Goal: Task Accomplishment & Management: Use online tool/utility

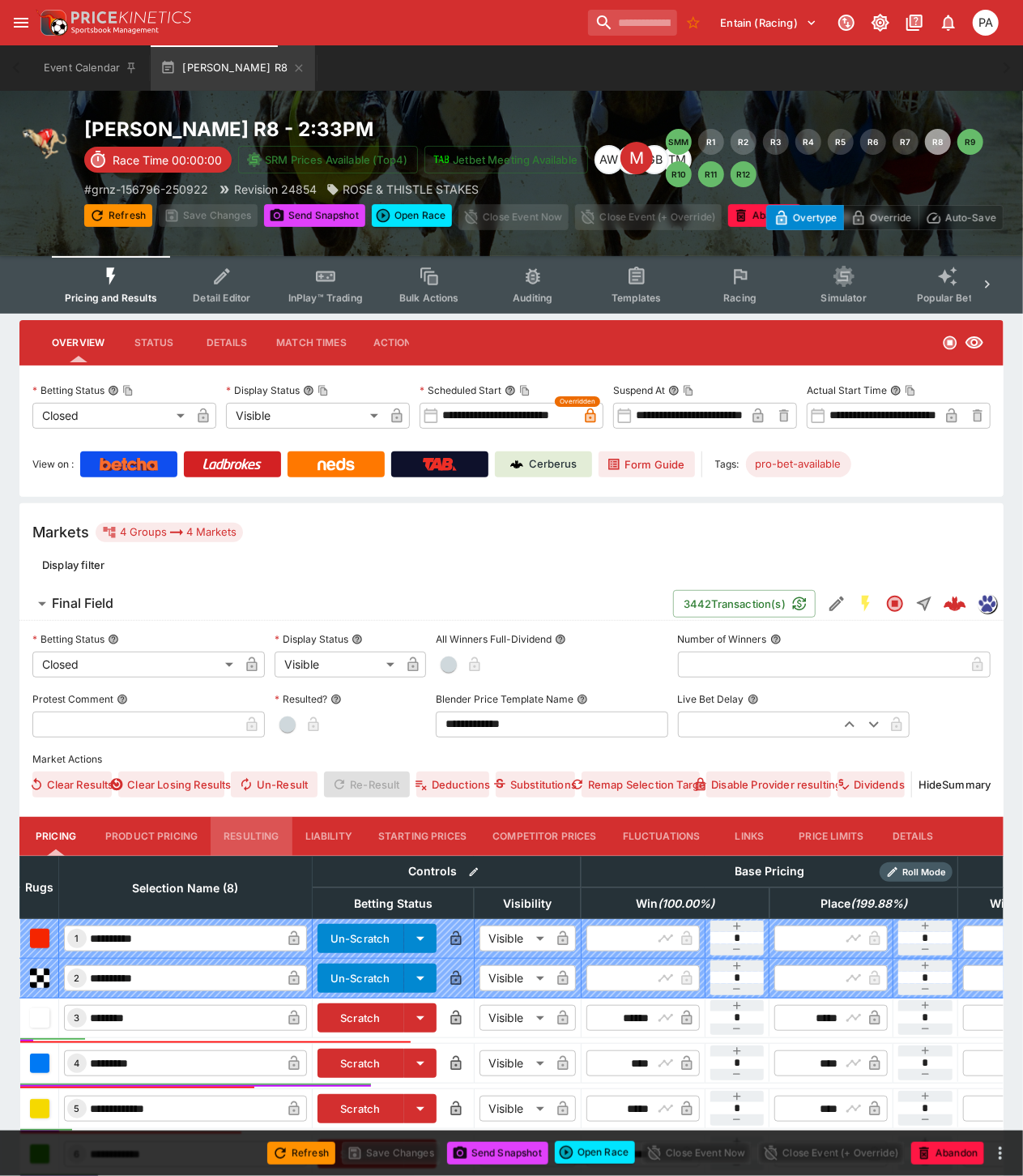
click at [249, 835] on button "Resulting" at bounding box center [251, 837] width 81 height 39
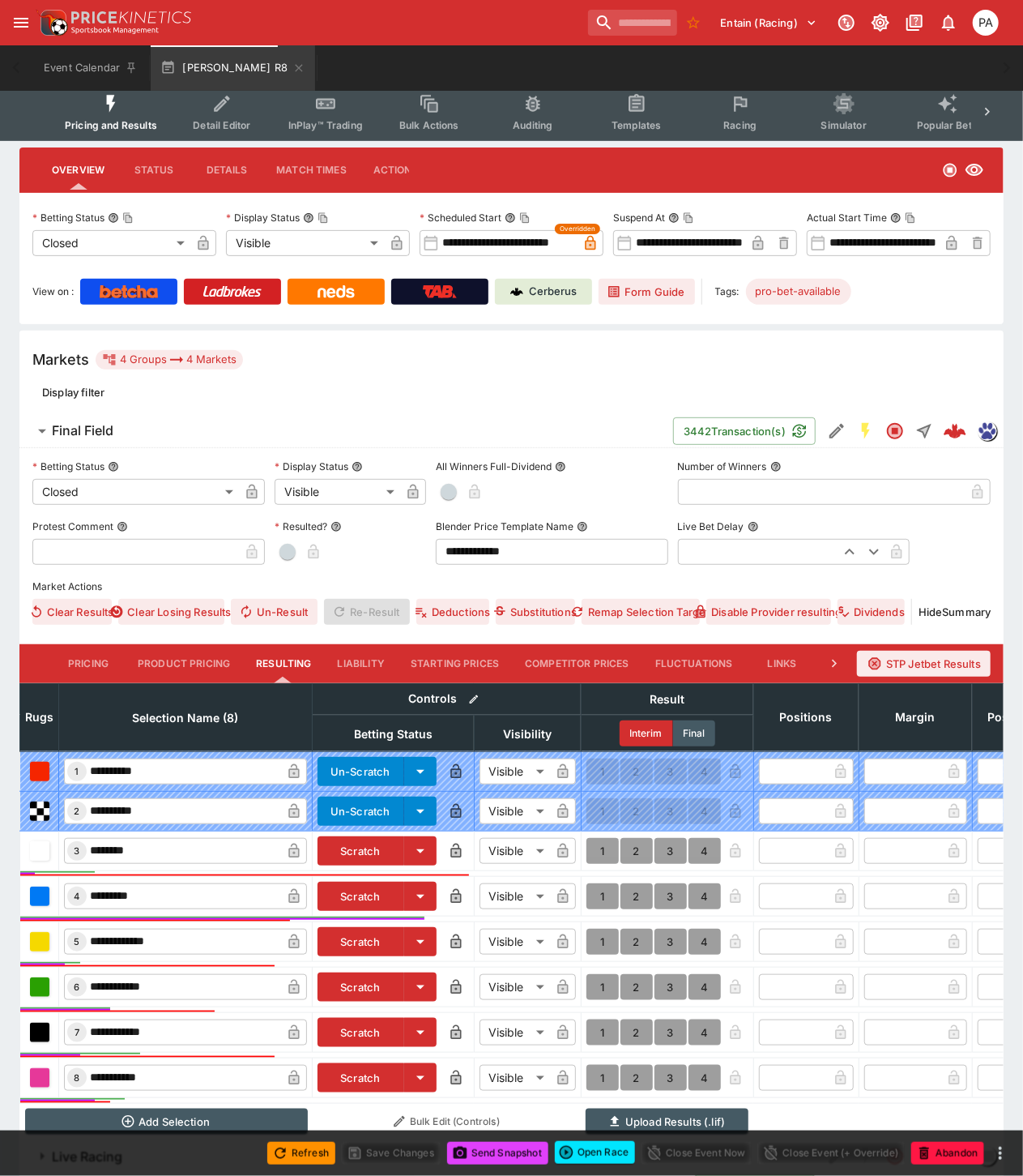
scroll to position [303, 0]
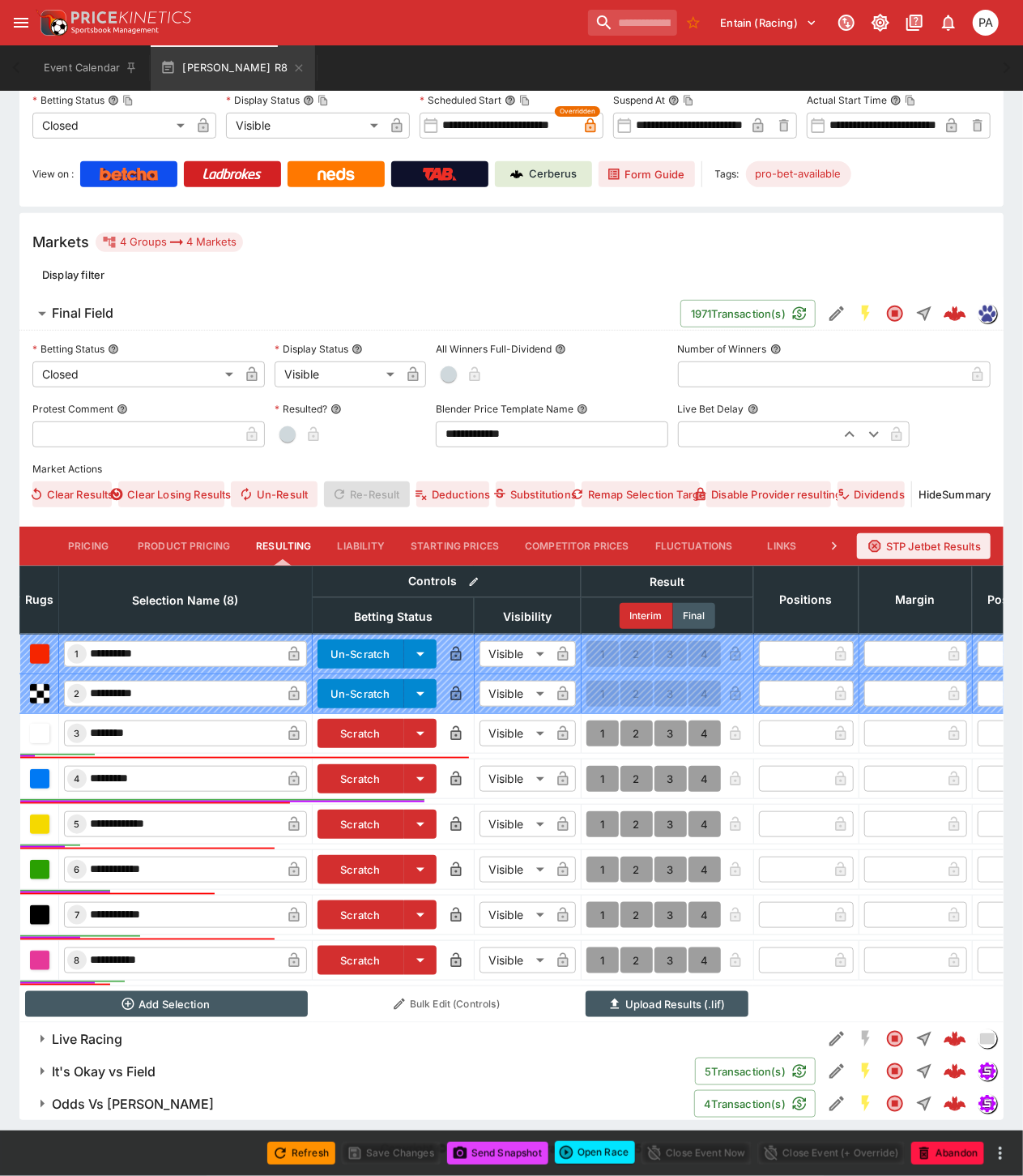
click at [598, 766] on button "1" at bounding box center [603, 779] width 33 height 26
type input "*"
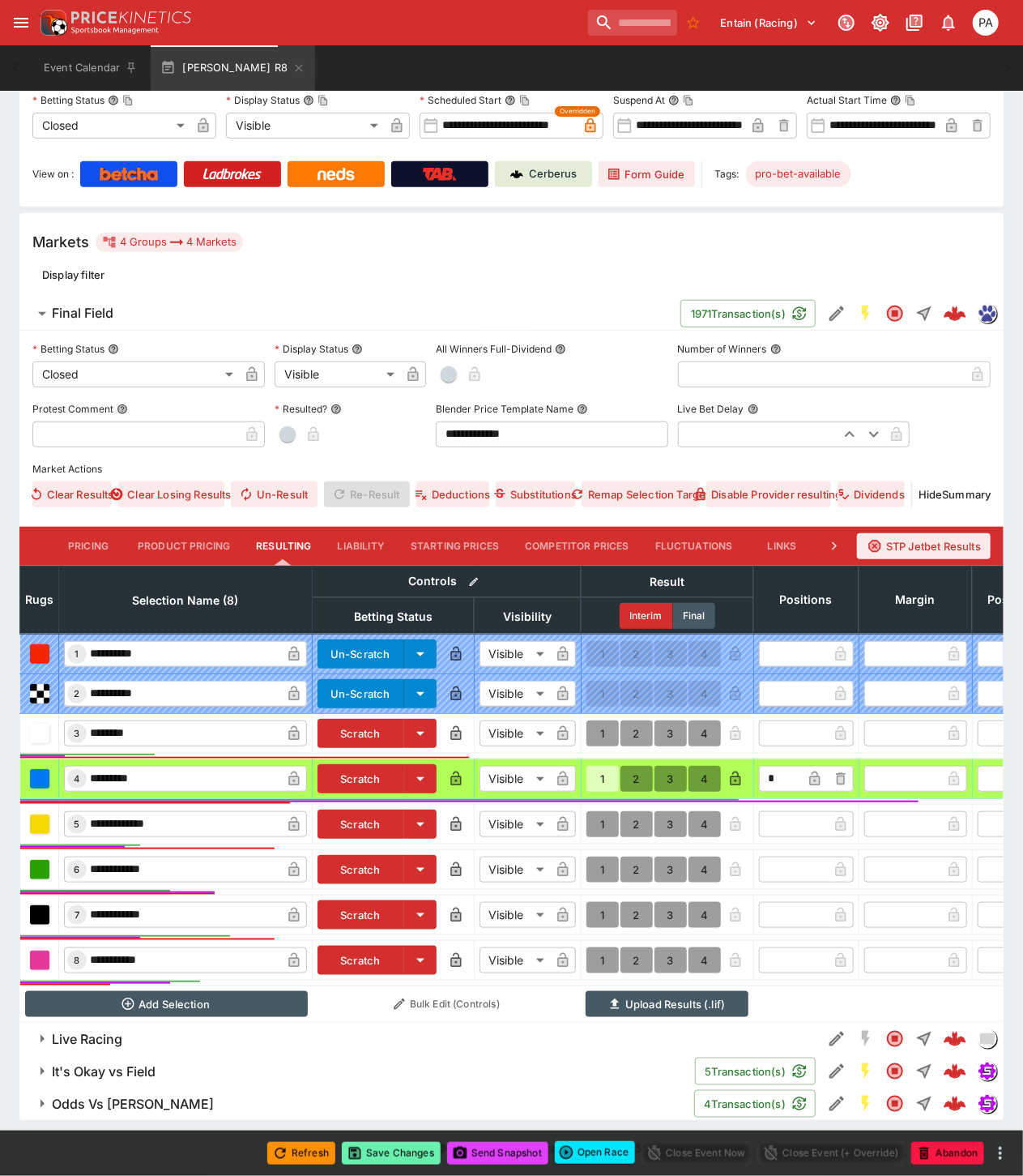
click at [397, 1153] on button "Save Changes" at bounding box center [392, 1153] width 99 height 22
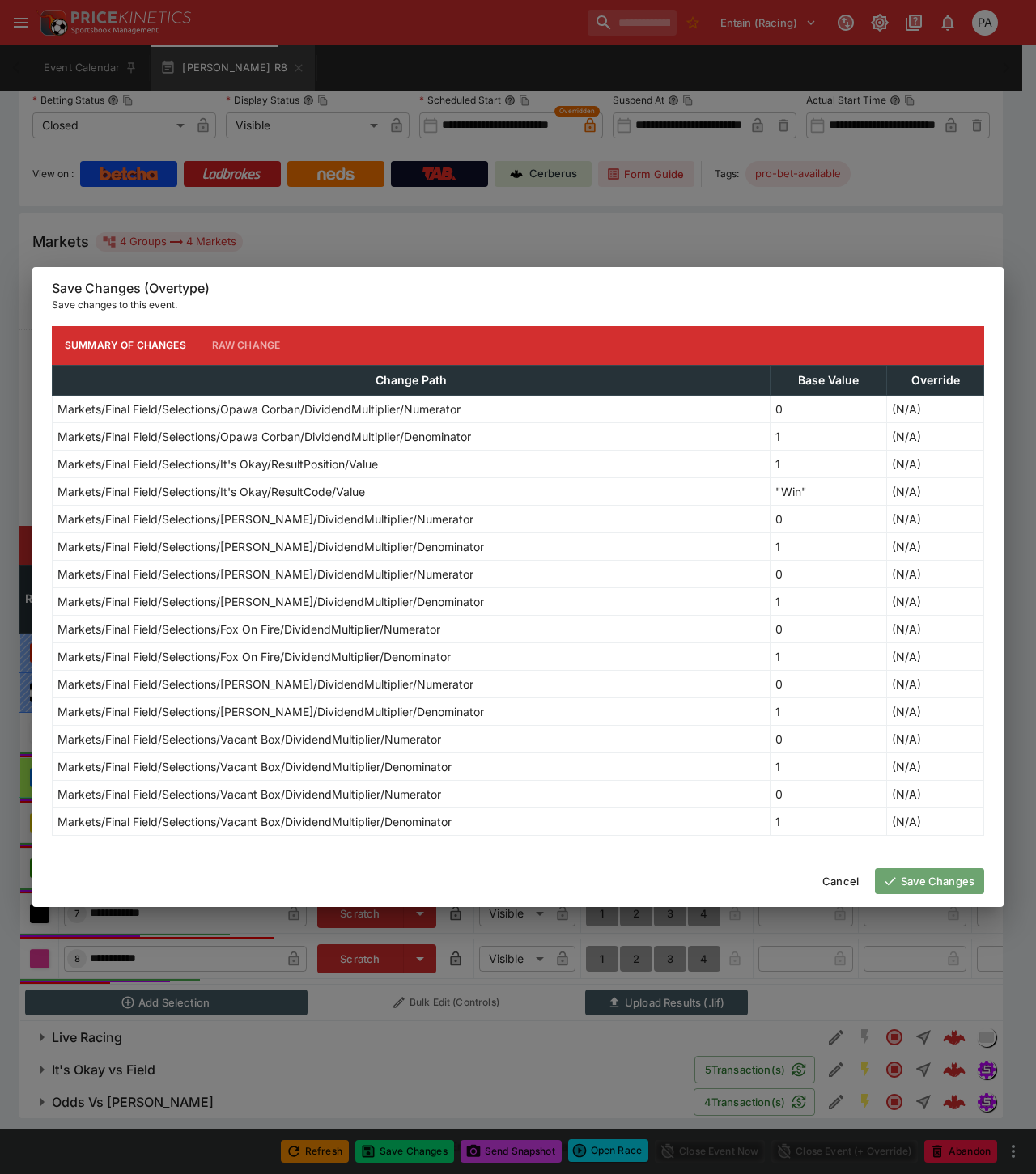
click at [926, 877] on button "Save Changes" at bounding box center [929, 880] width 109 height 26
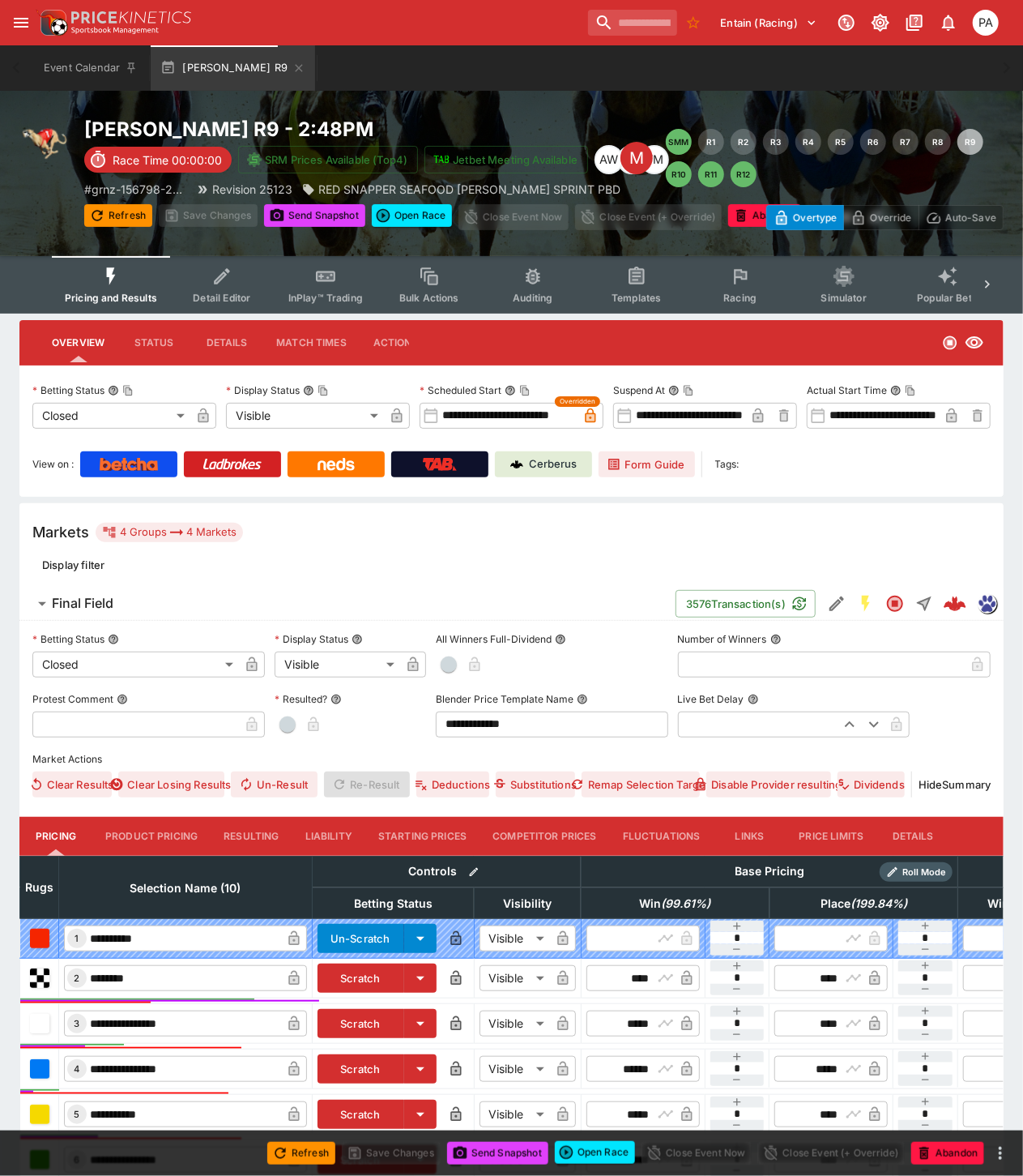
click at [252, 838] on button "Resulting" at bounding box center [251, 837] width 81 height 39
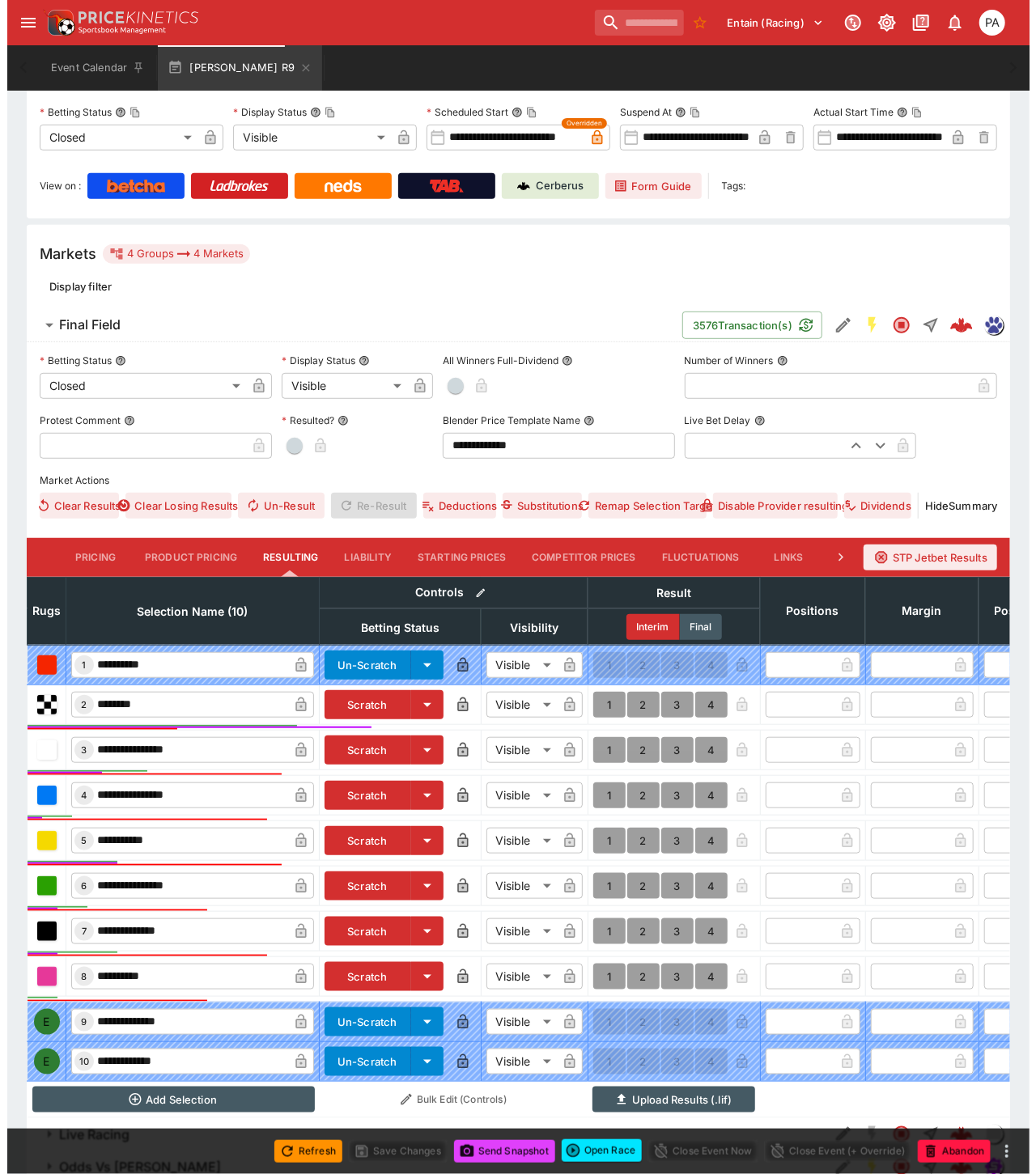
scroll to position [387, 0]
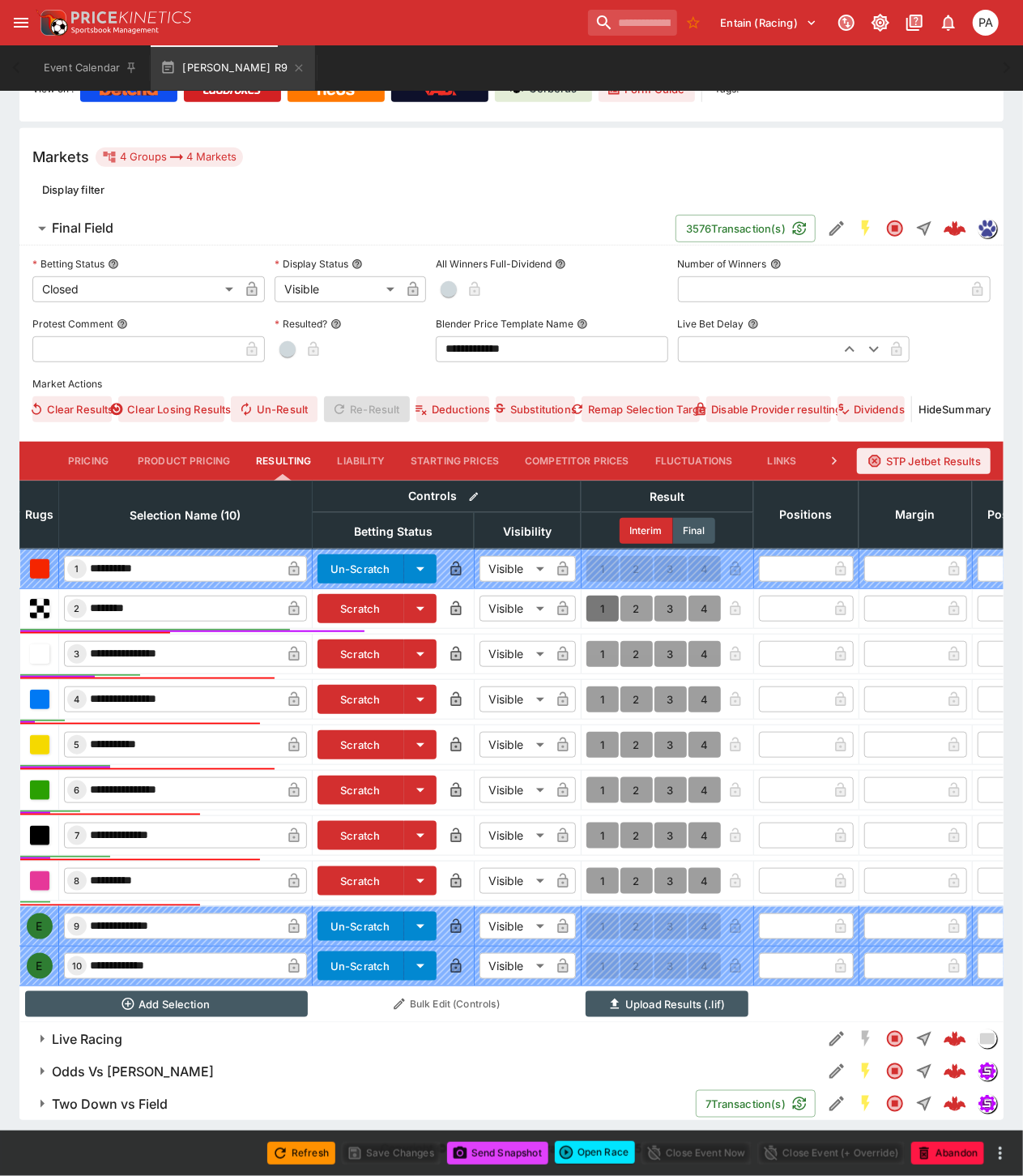
click at [597, 596] on button "1" at bounding box center [603, 608] width 33 height 26
type input "*"
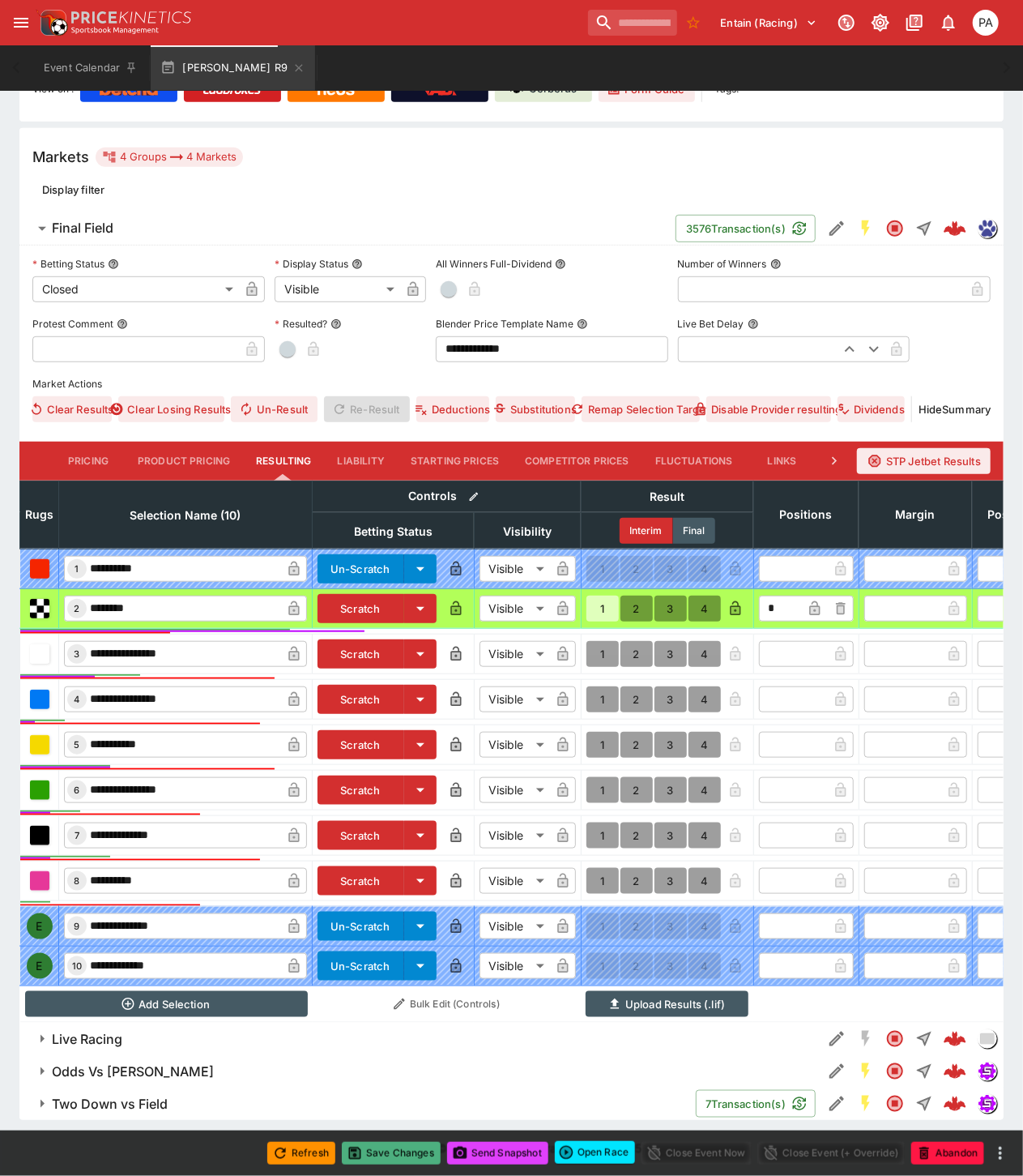
click at [398, 1149] on button "Save Changes" at bounding box center [392, 1153] width 99 height 22
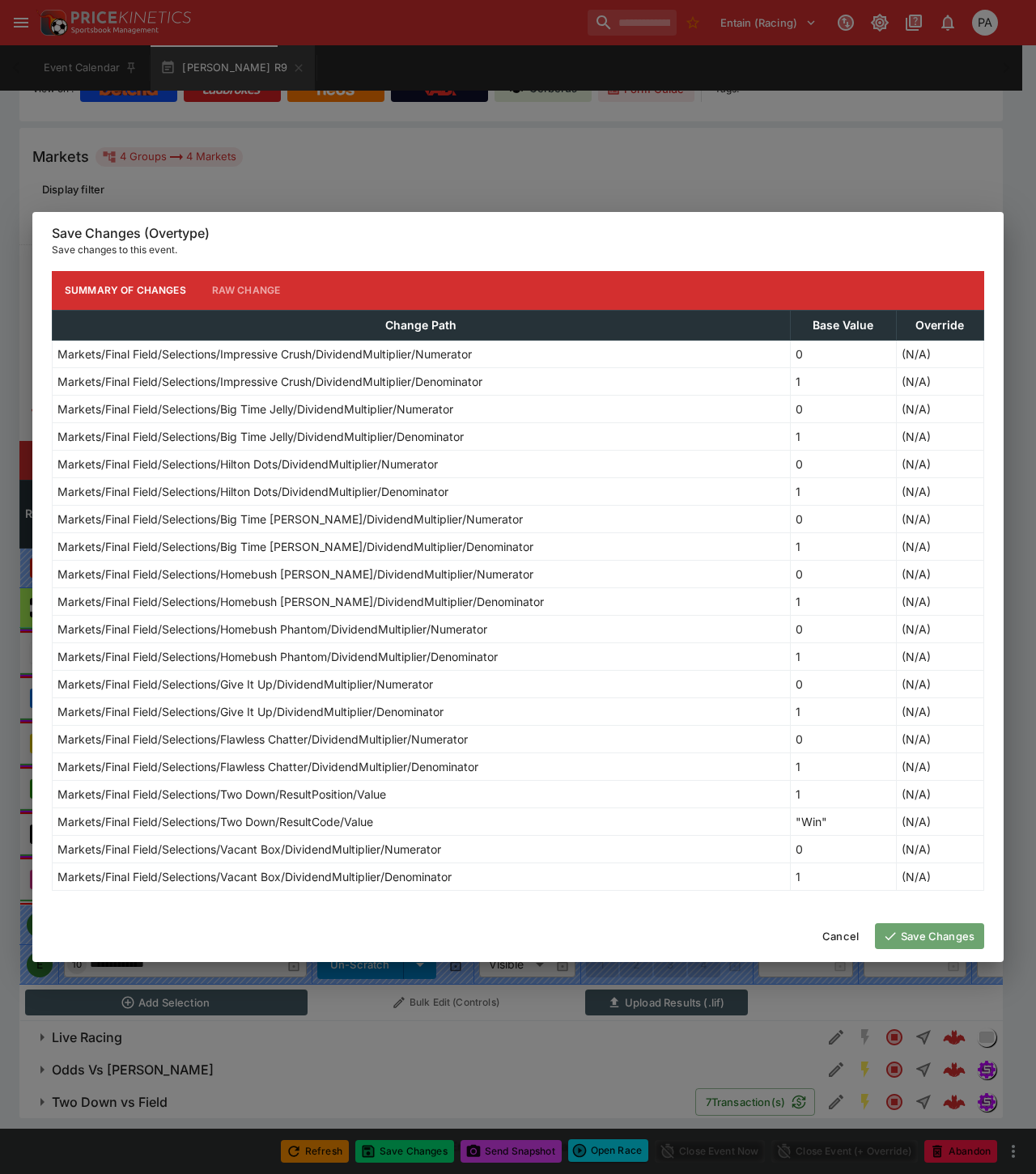
click at [932, 932] on button "Save Changes" at bounding box center [929, 936] width 109 height 26
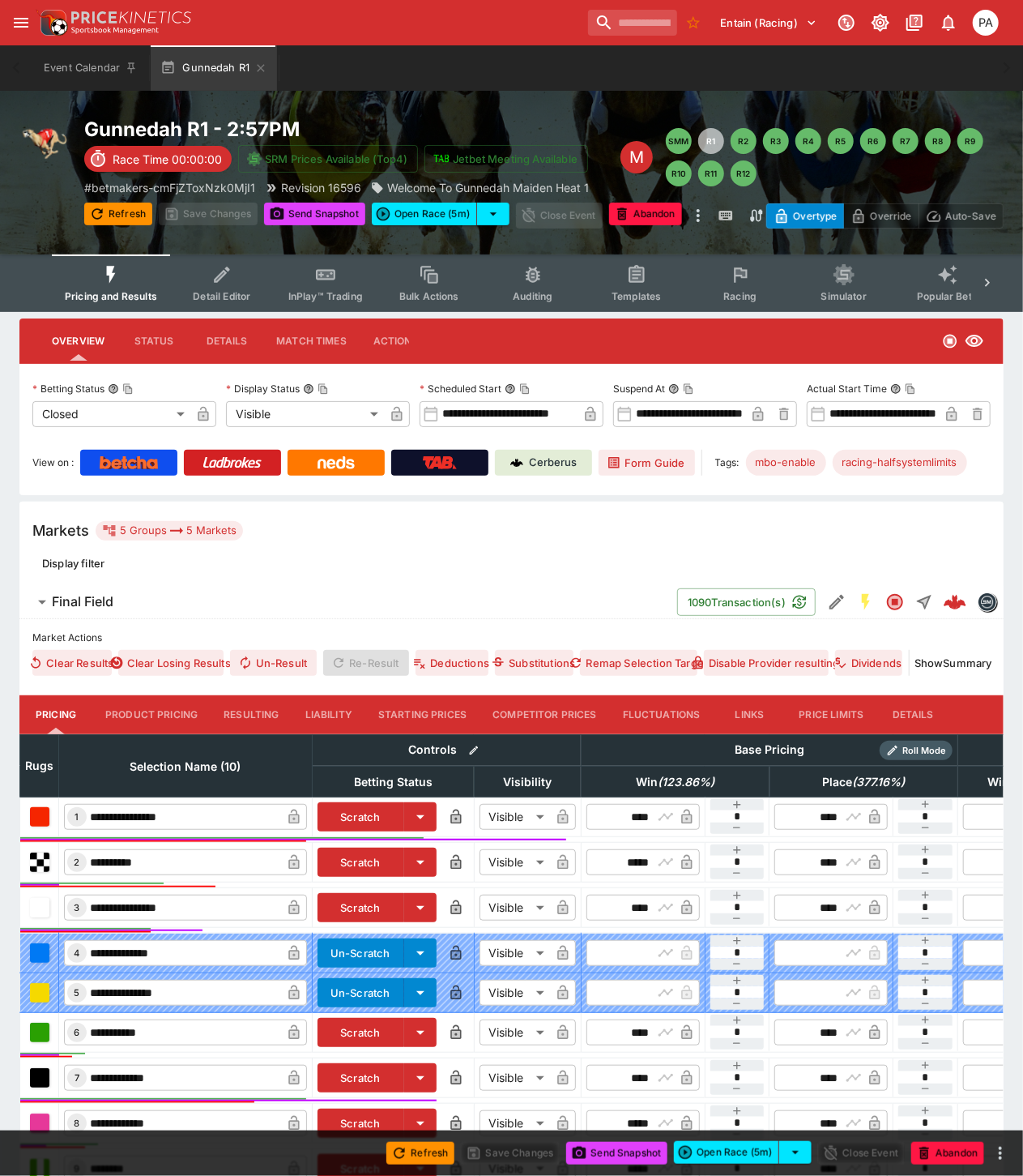
click at [261, 713] on button "Resulting" at bounding box center [251, 715] width 81 height 39
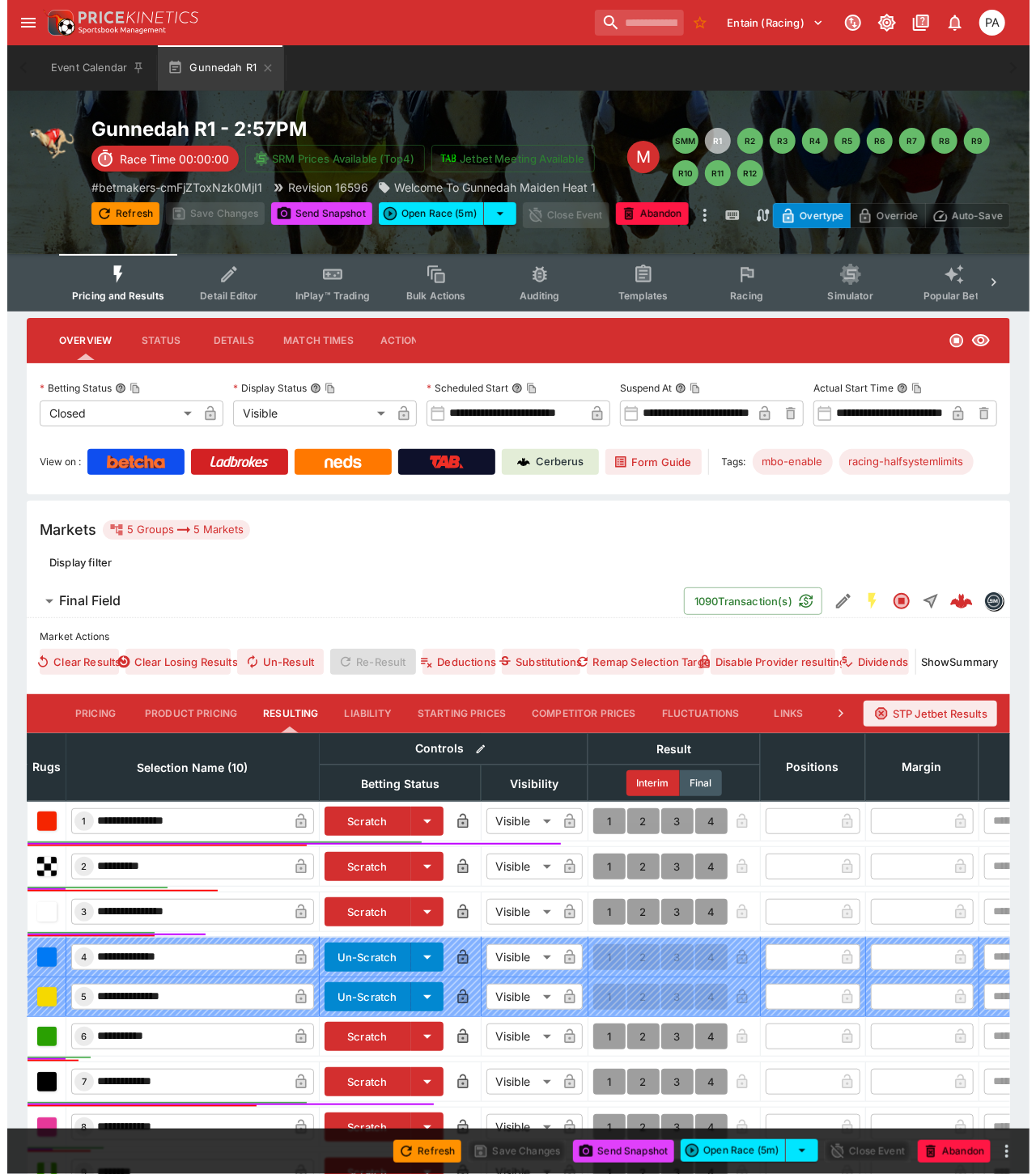
scroll to position [305, 0]
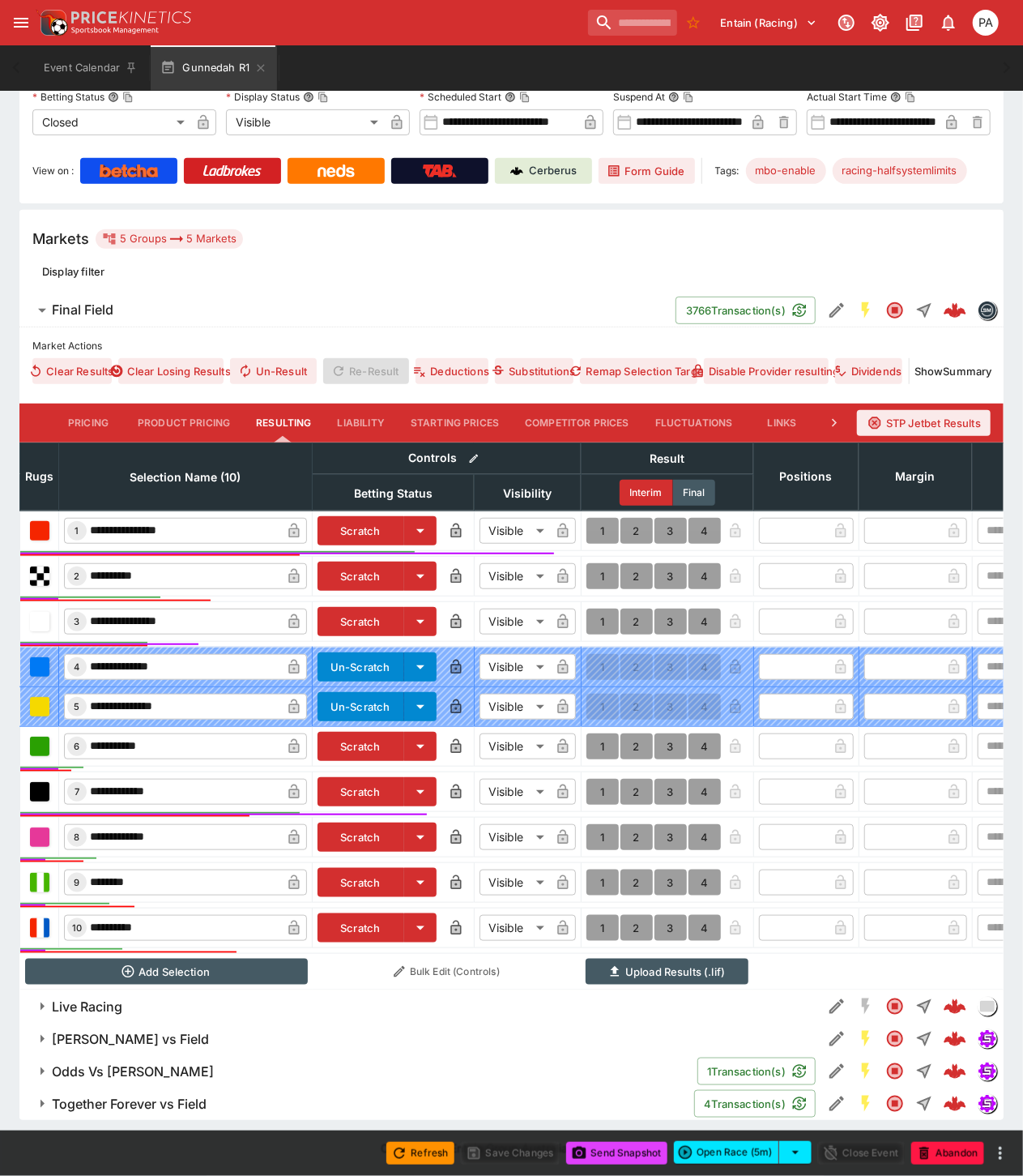
click at [598, 609] on button "1" at bounding box center [603, 621] width 33 height 26
type input "*"
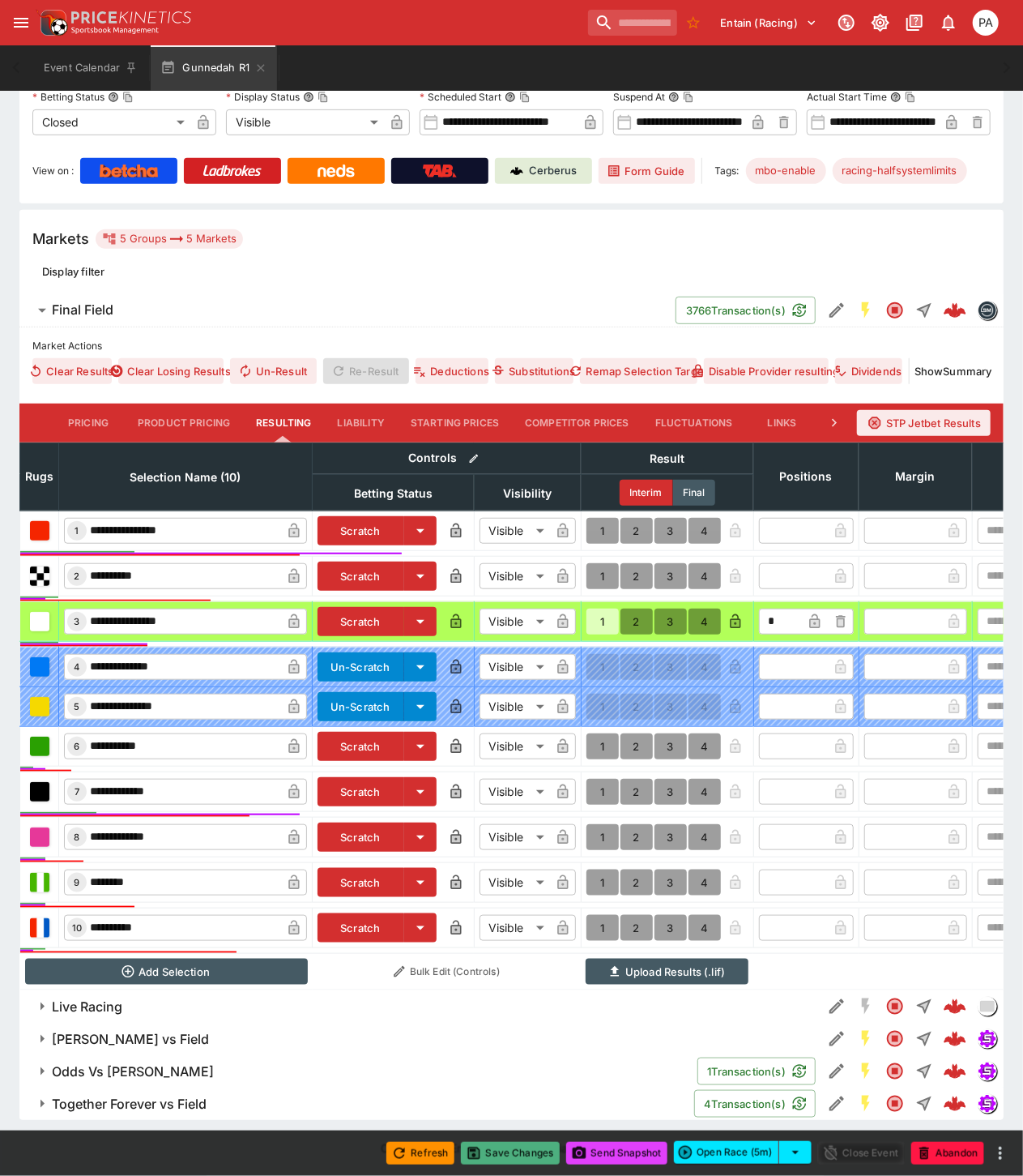
click at [512, 1153] on button "Save Changes" at bounding box center [511, 1153] width 99 height 22
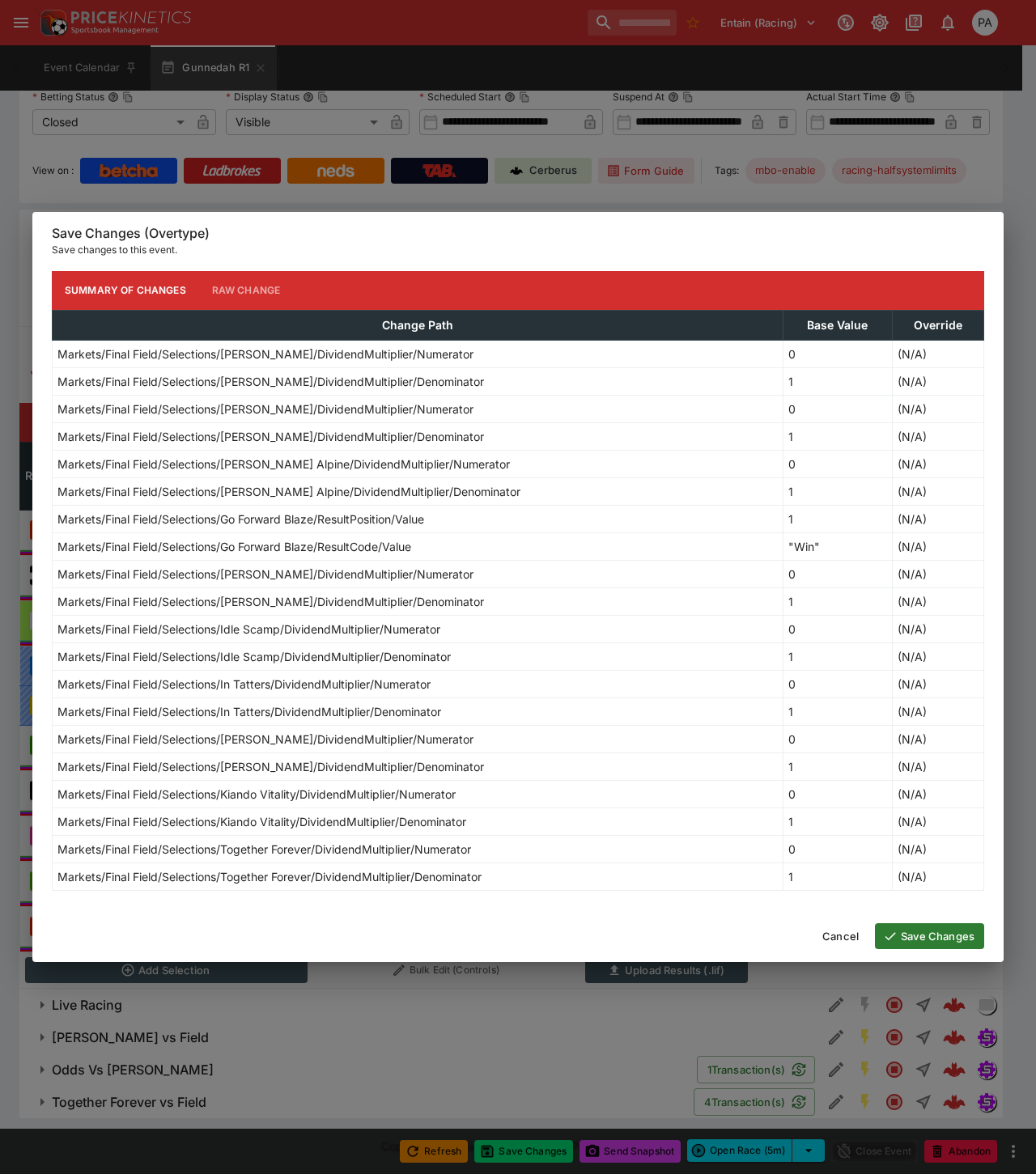
click at [929, 934] on button "Save Changes" at bounding box center [929, 936] width 109 height 26
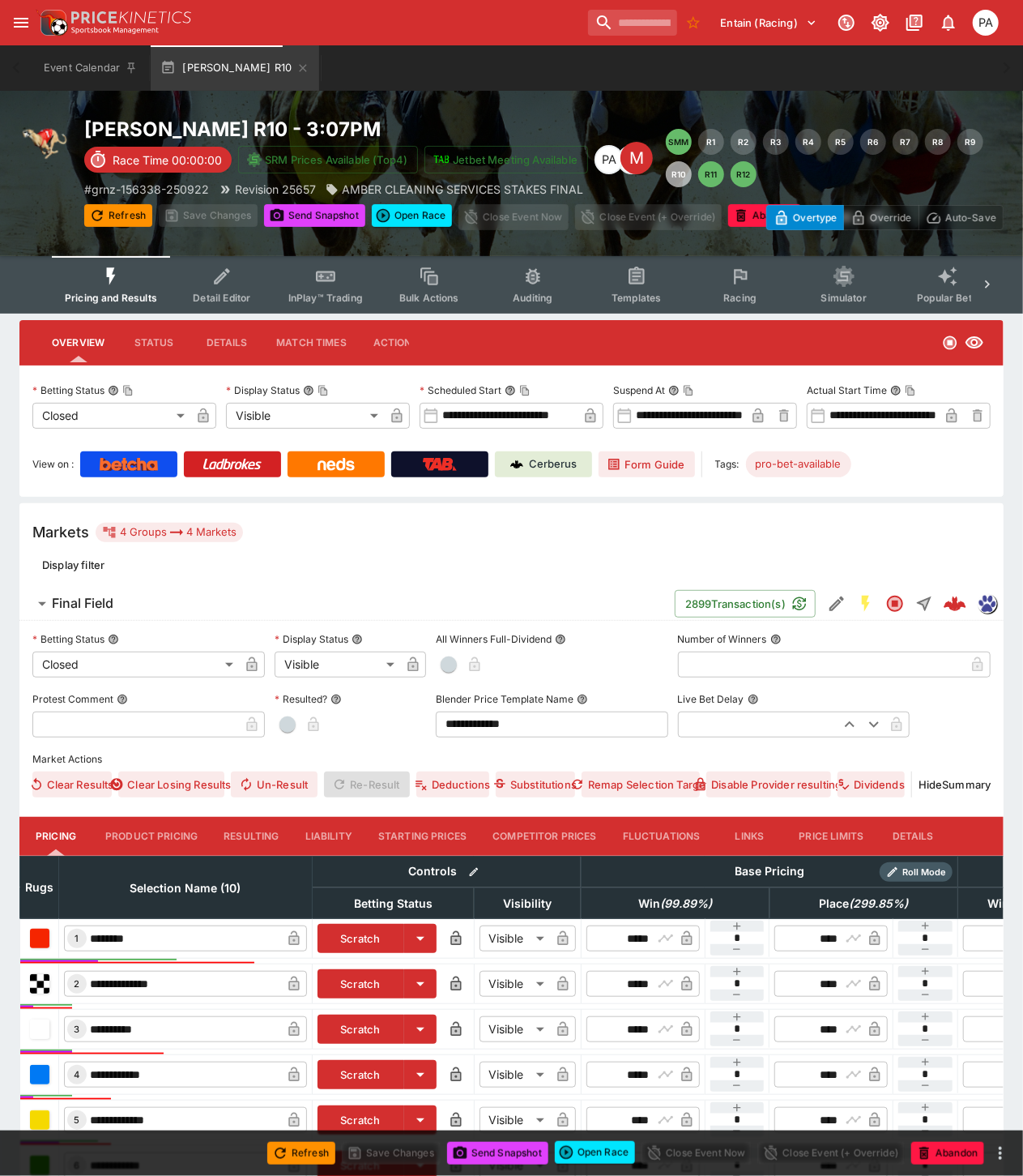
click at [264, 829] on button "Resulting" at bounding box center [251, 837] width 81 height 39
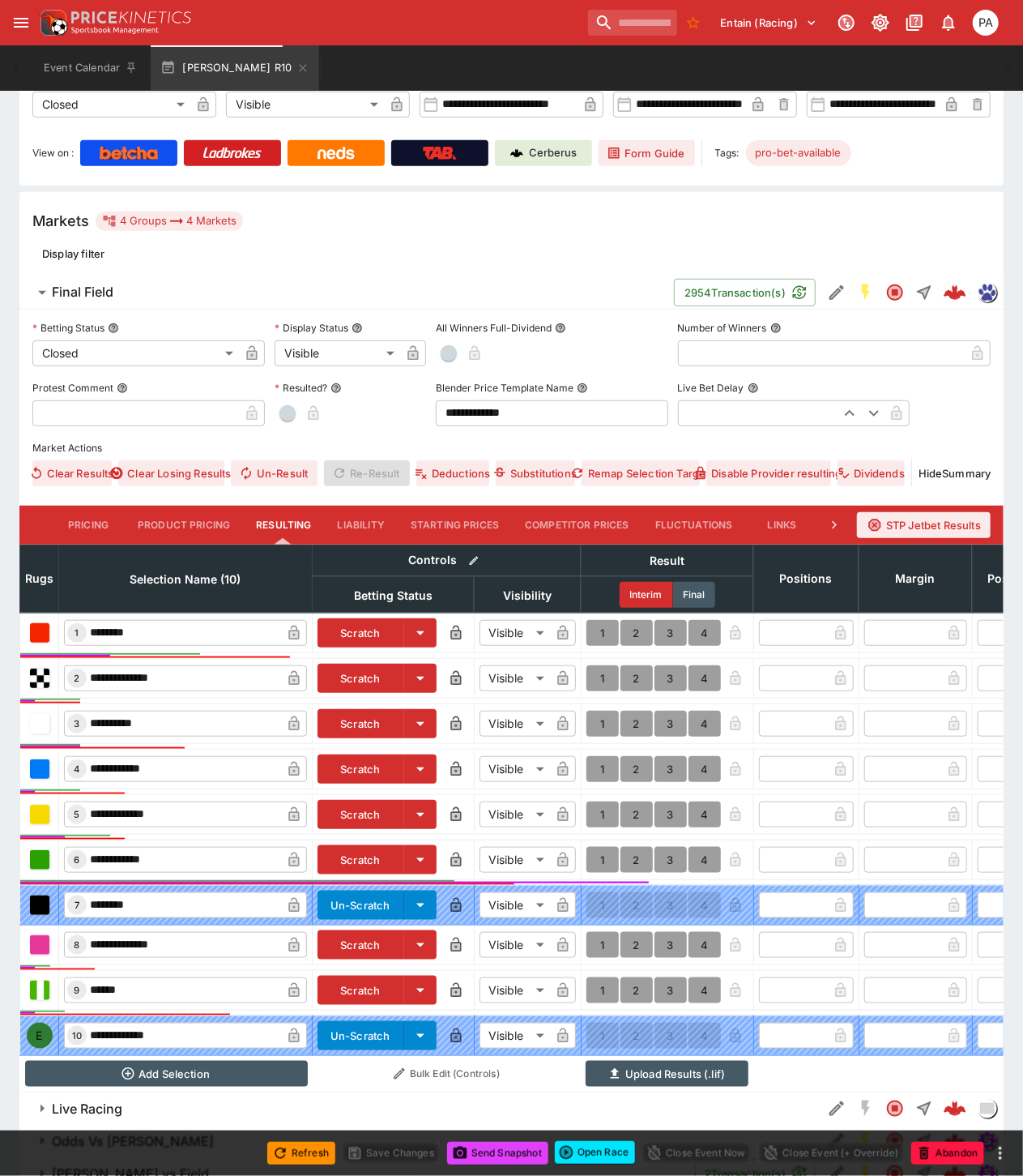
scroll to position [393, 0]
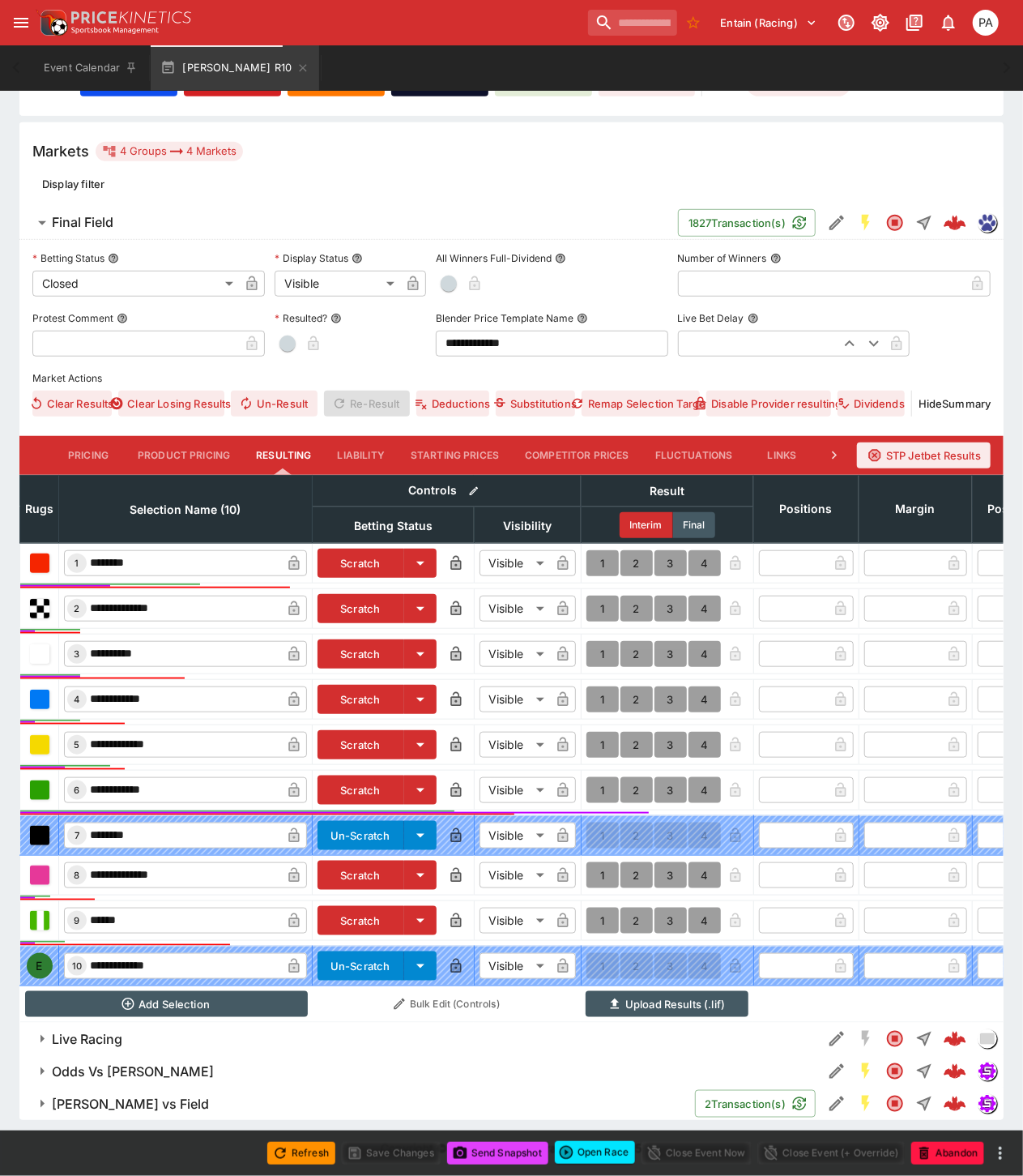
click at [597, 733] on button "1" at bounding box center [603, 745] width 33 height 26
type input "*"
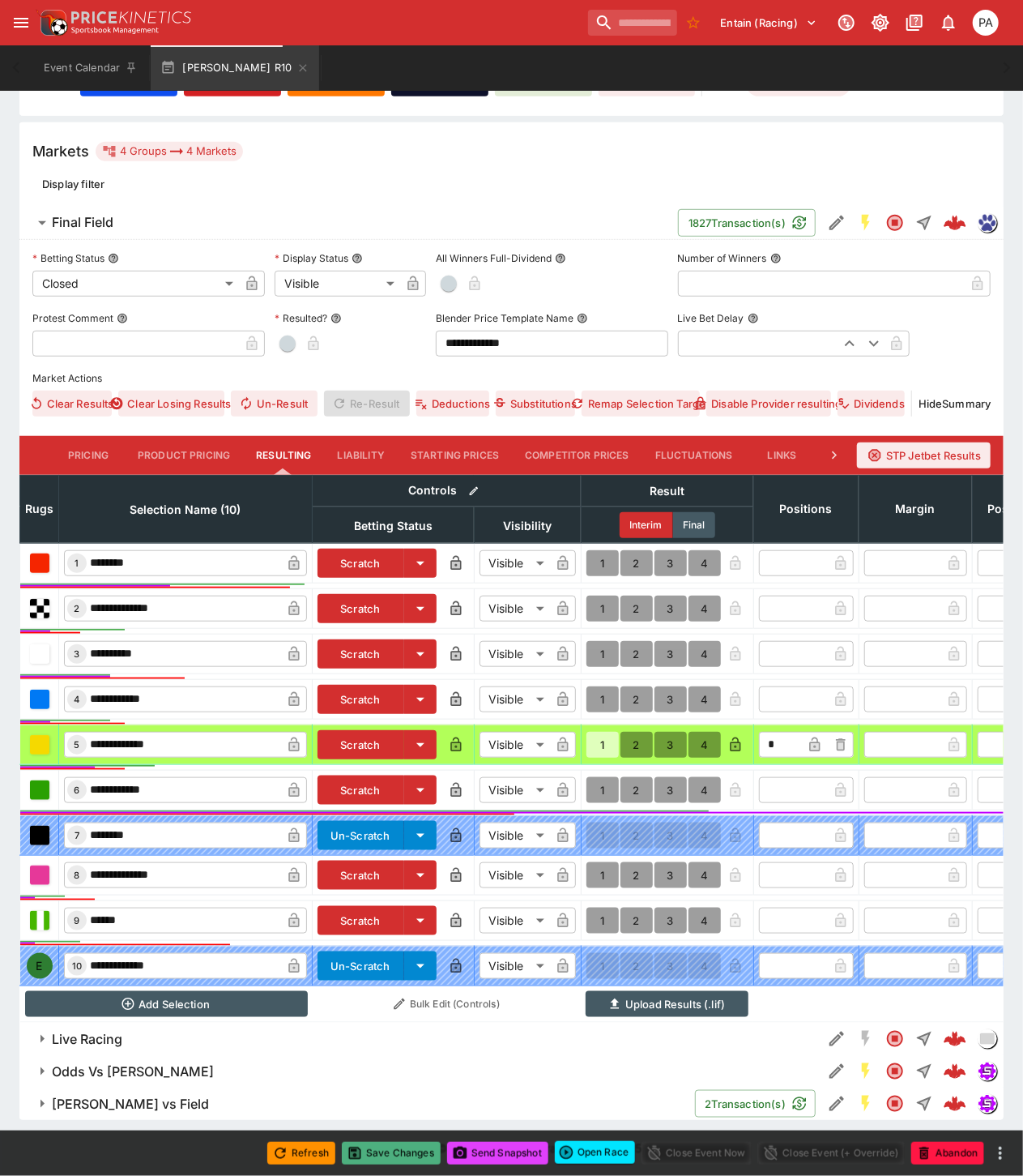
click at [392, 1154] on button "Save Changes" at bounding box center [392, 1153] width 99 height 22
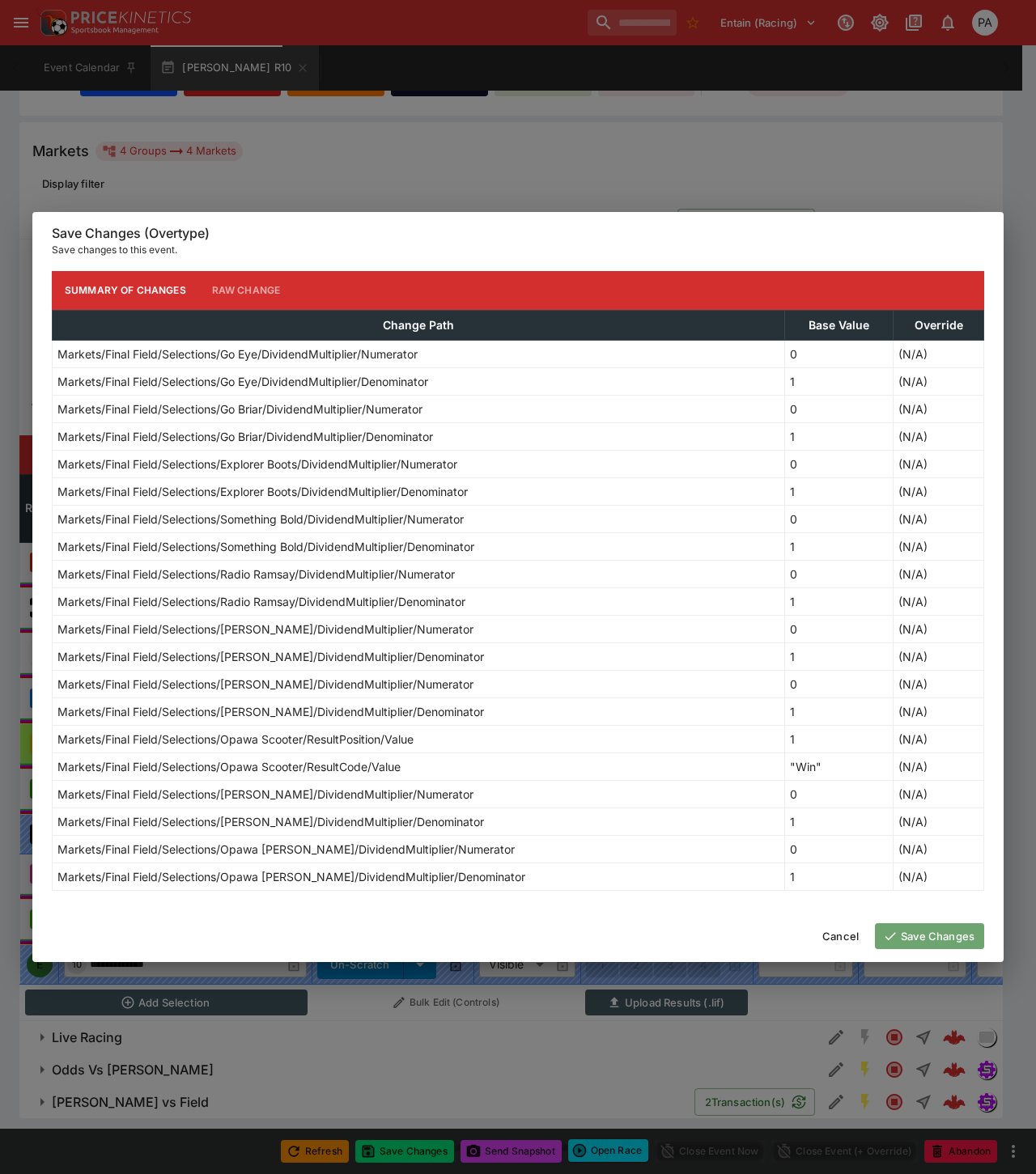
click at [912, 939] on button "Save Changes" at bounding box center [929, 936] width 109 height 26
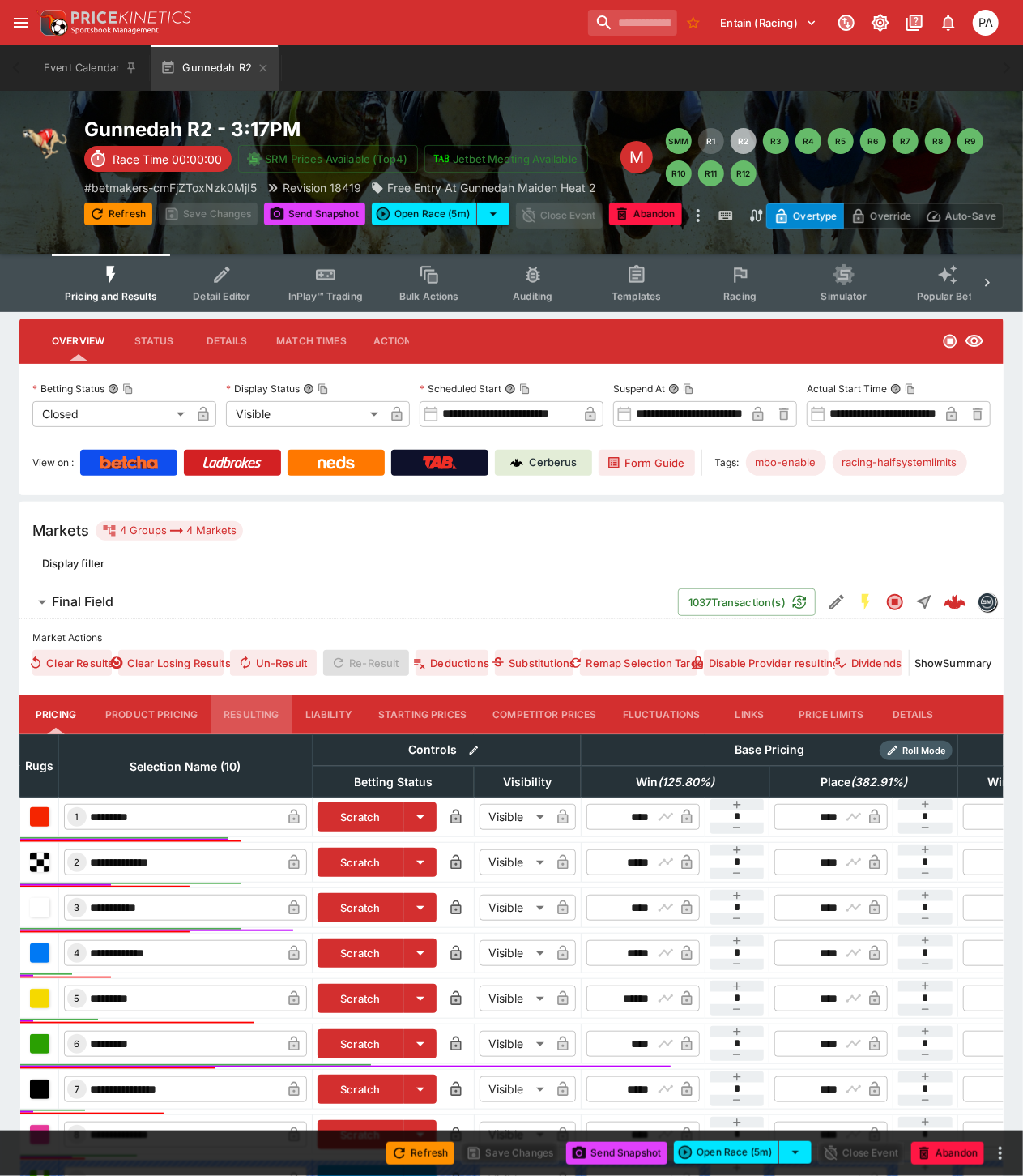
click at [248, 715] on button "Resulting" at bounding box center [251, 715] width 81 height 39
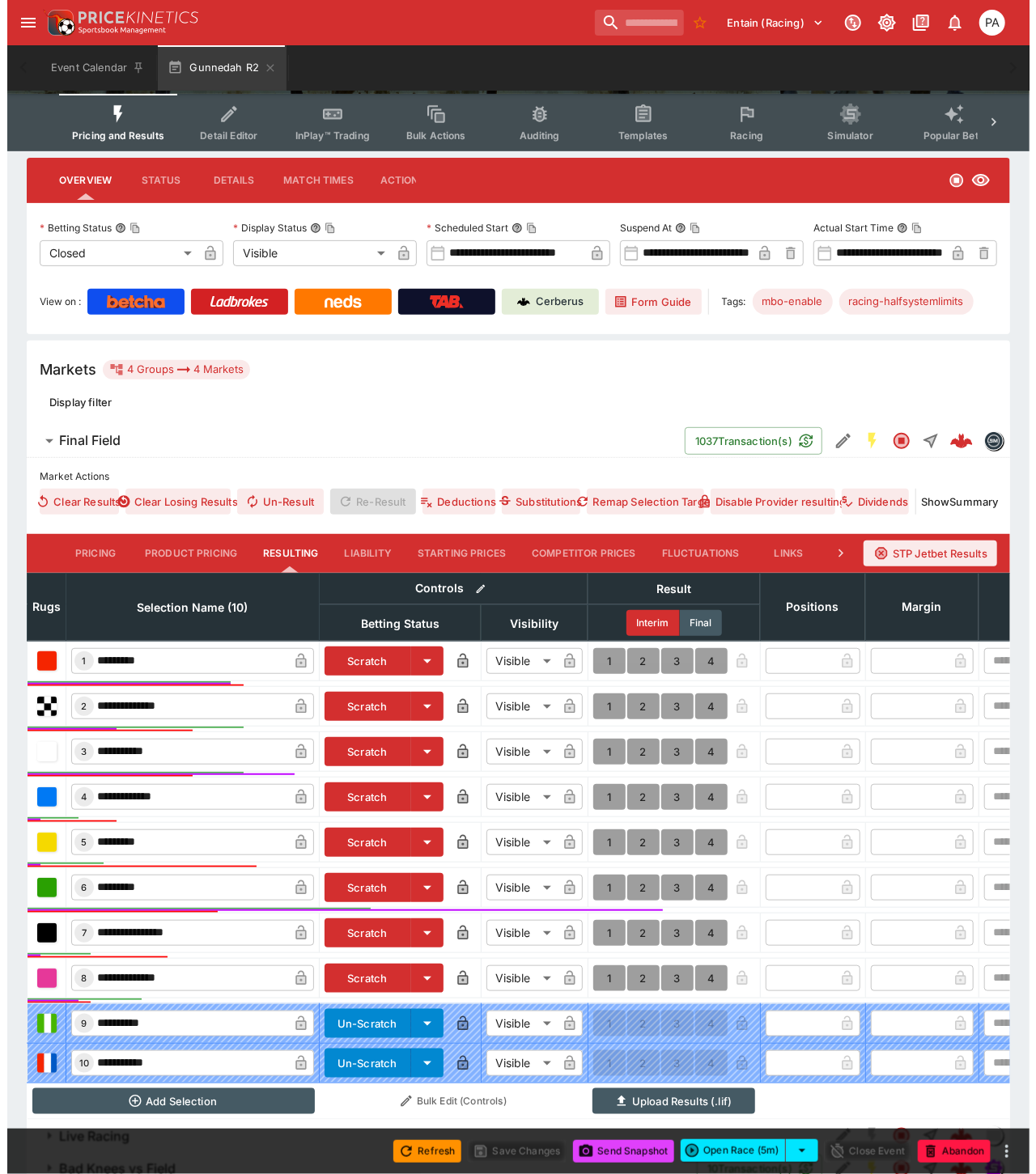
scroll to position [272, 0]
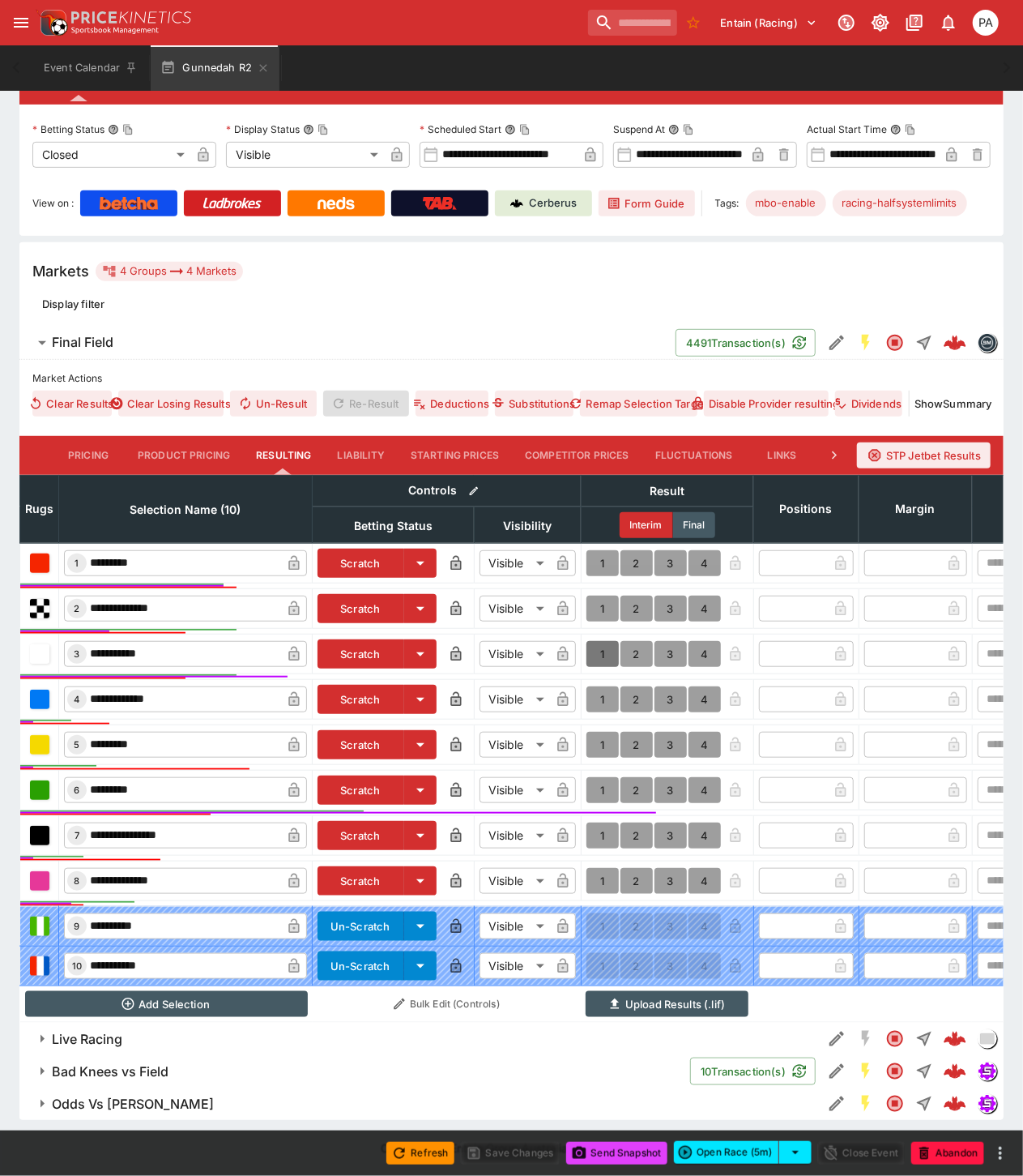
click at [595, 642] on button "1" at bounding box center [603, 654] width 33 height 26
type input "*"
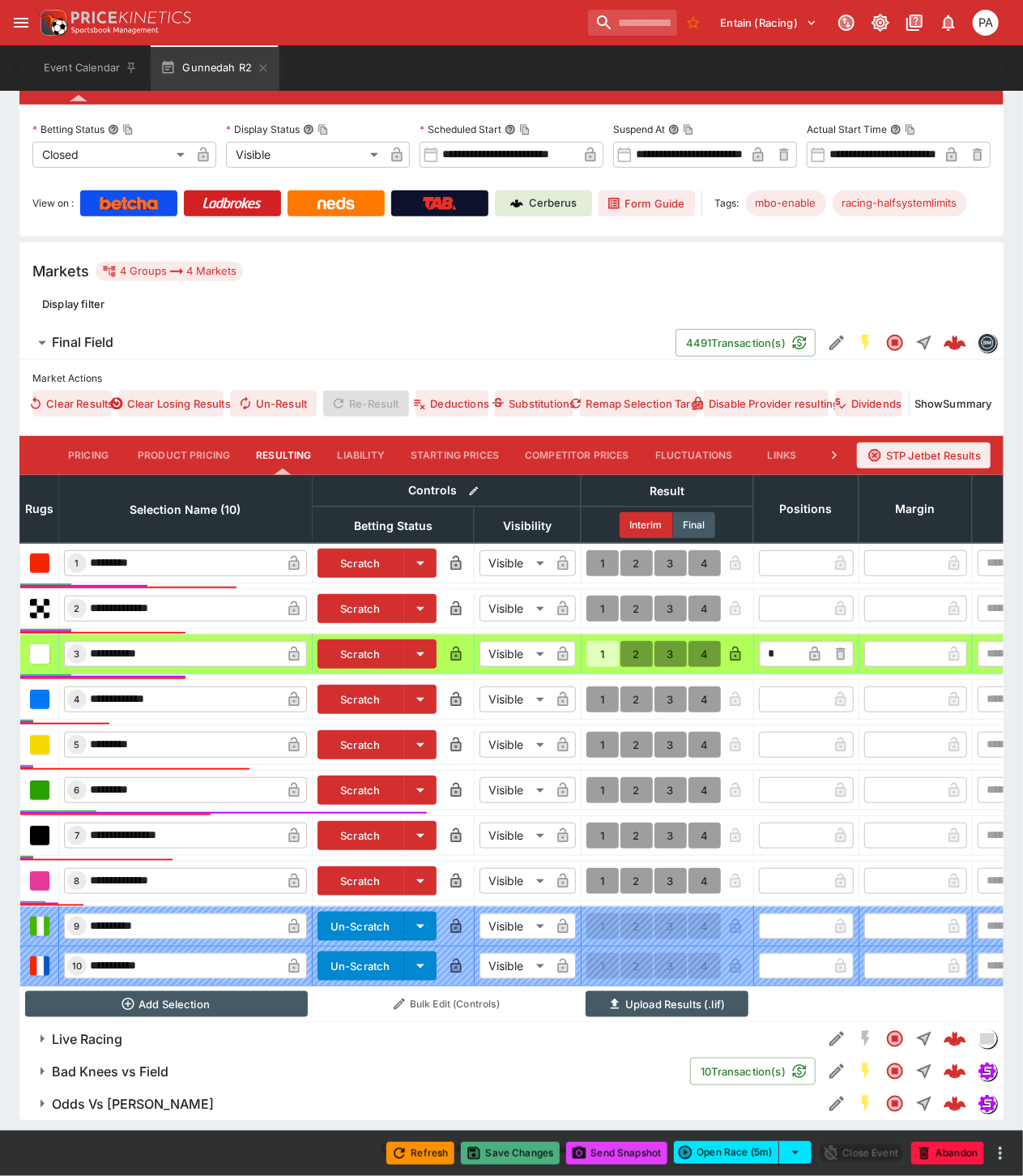
click at [511, 1161] on button "Save Changes" at bounding box center [511, 1153] width 99 height 22
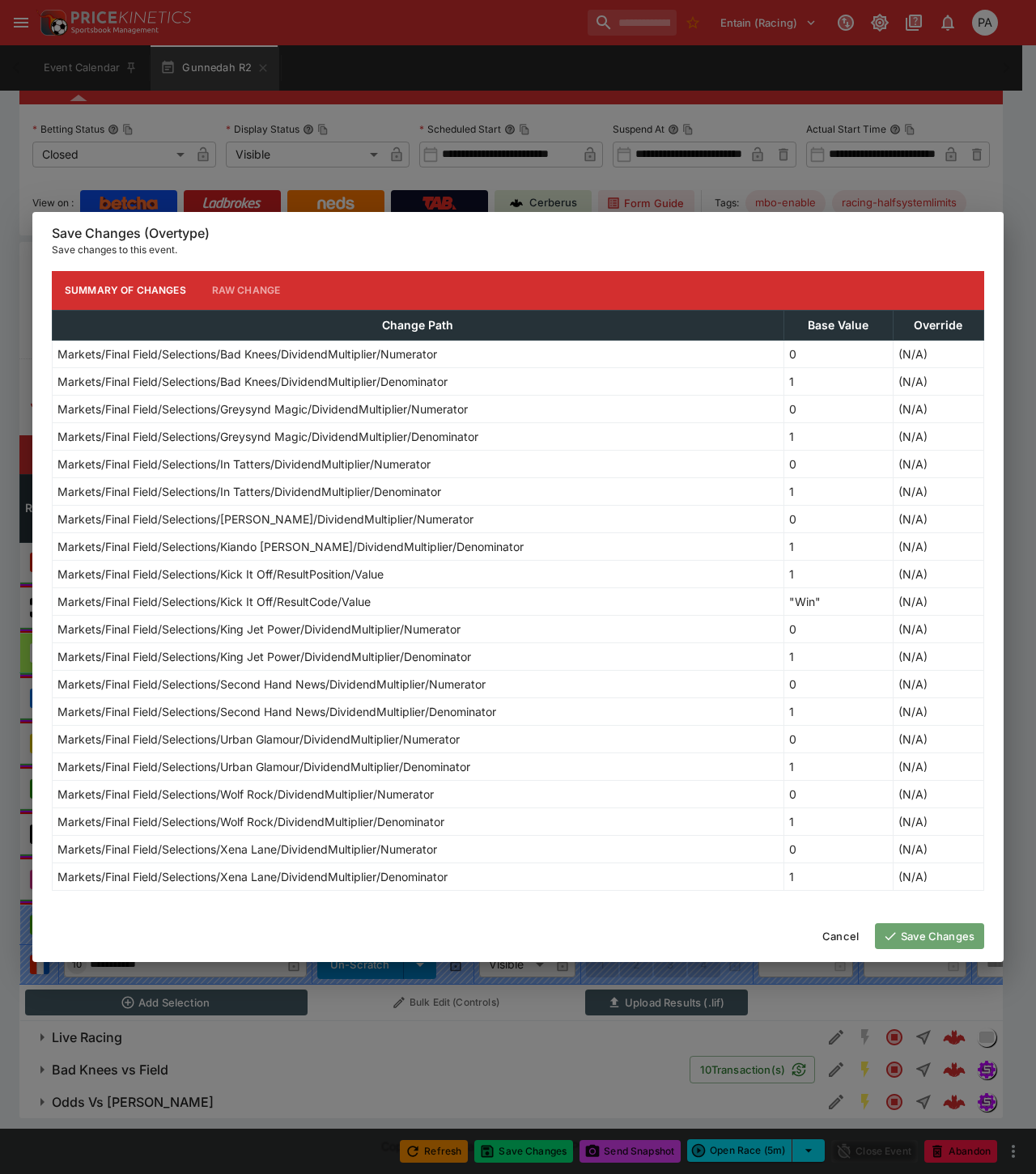
click at [911, 936] on button "Save Changes" at bounding box center [929, 936] width 109 height 26
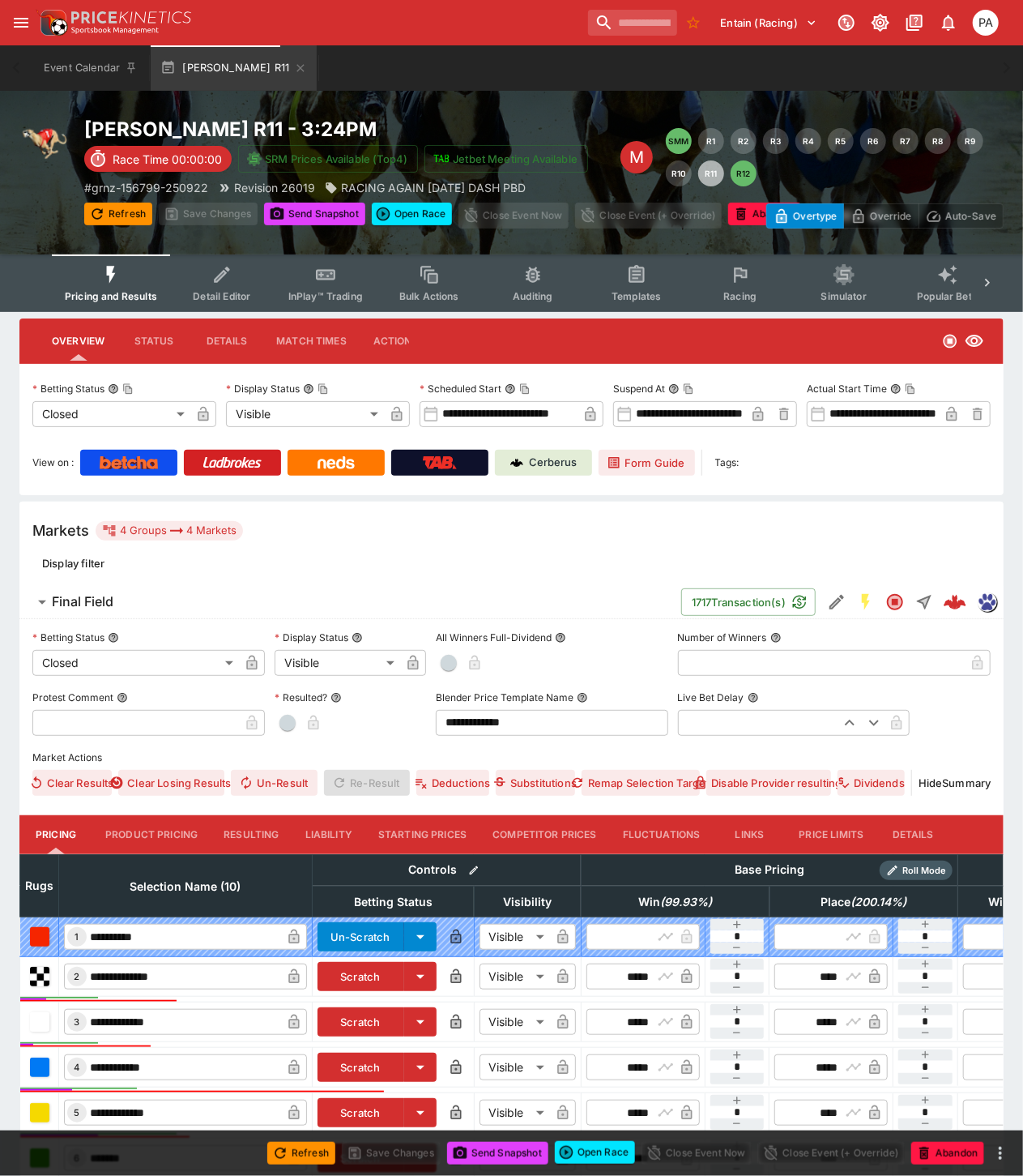
click at [251, 838] on button "Resulting" at bounding box center [251, 835] width 81 height 39
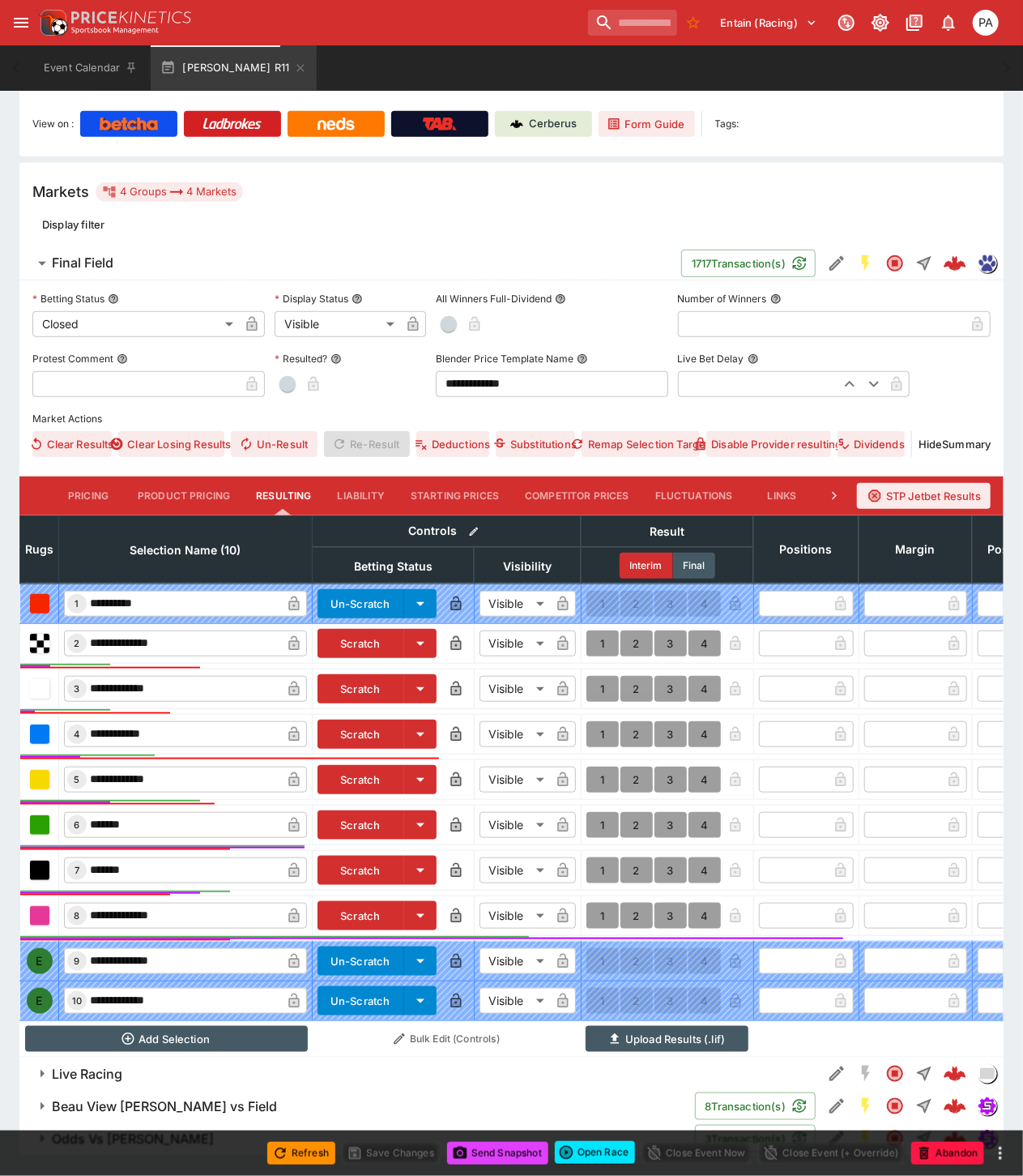
scroll to position [388, 0]
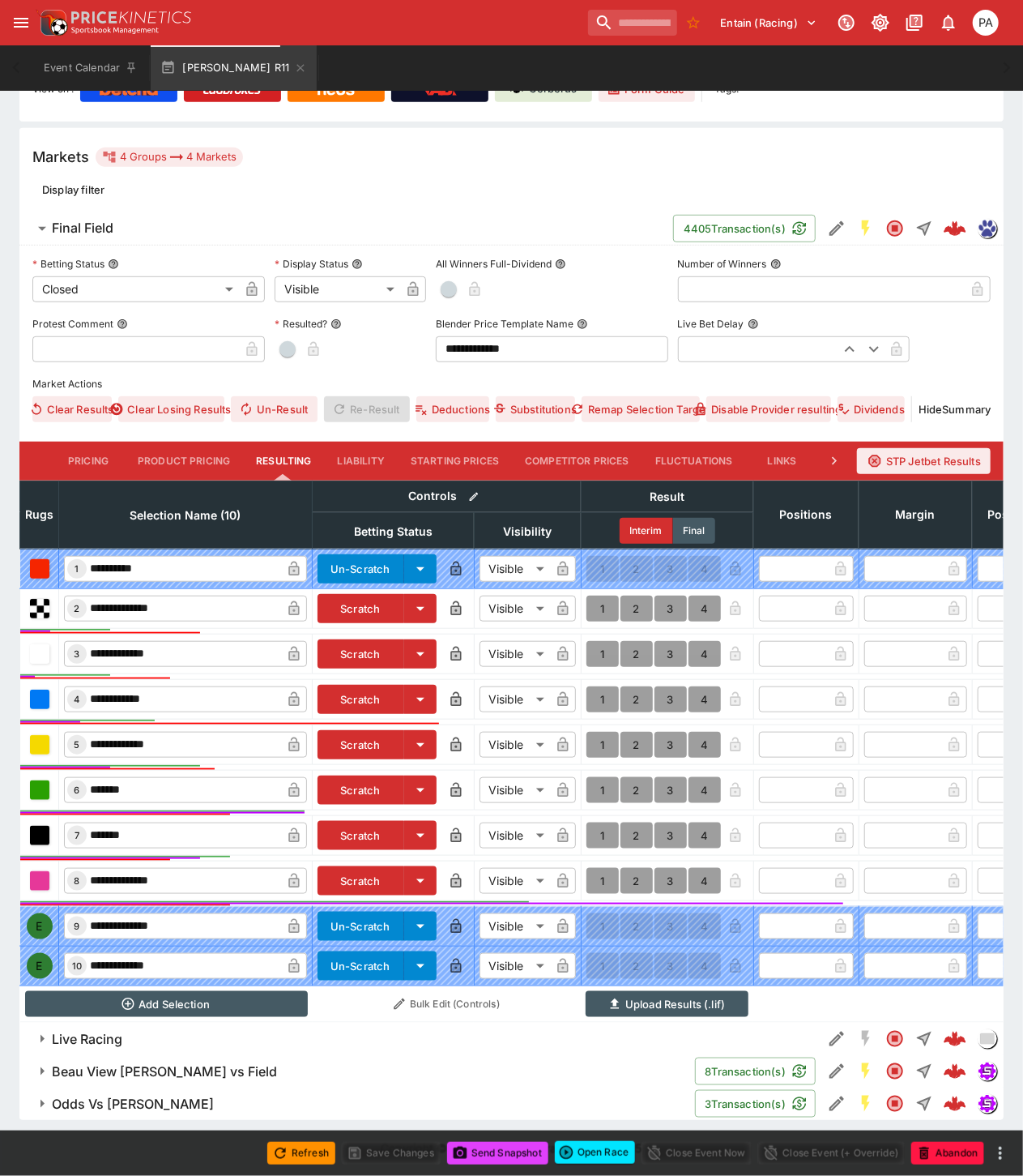
click at [601, 868] on button "1" at bounding box center [603, 881] width 33 height 26
type input "*"
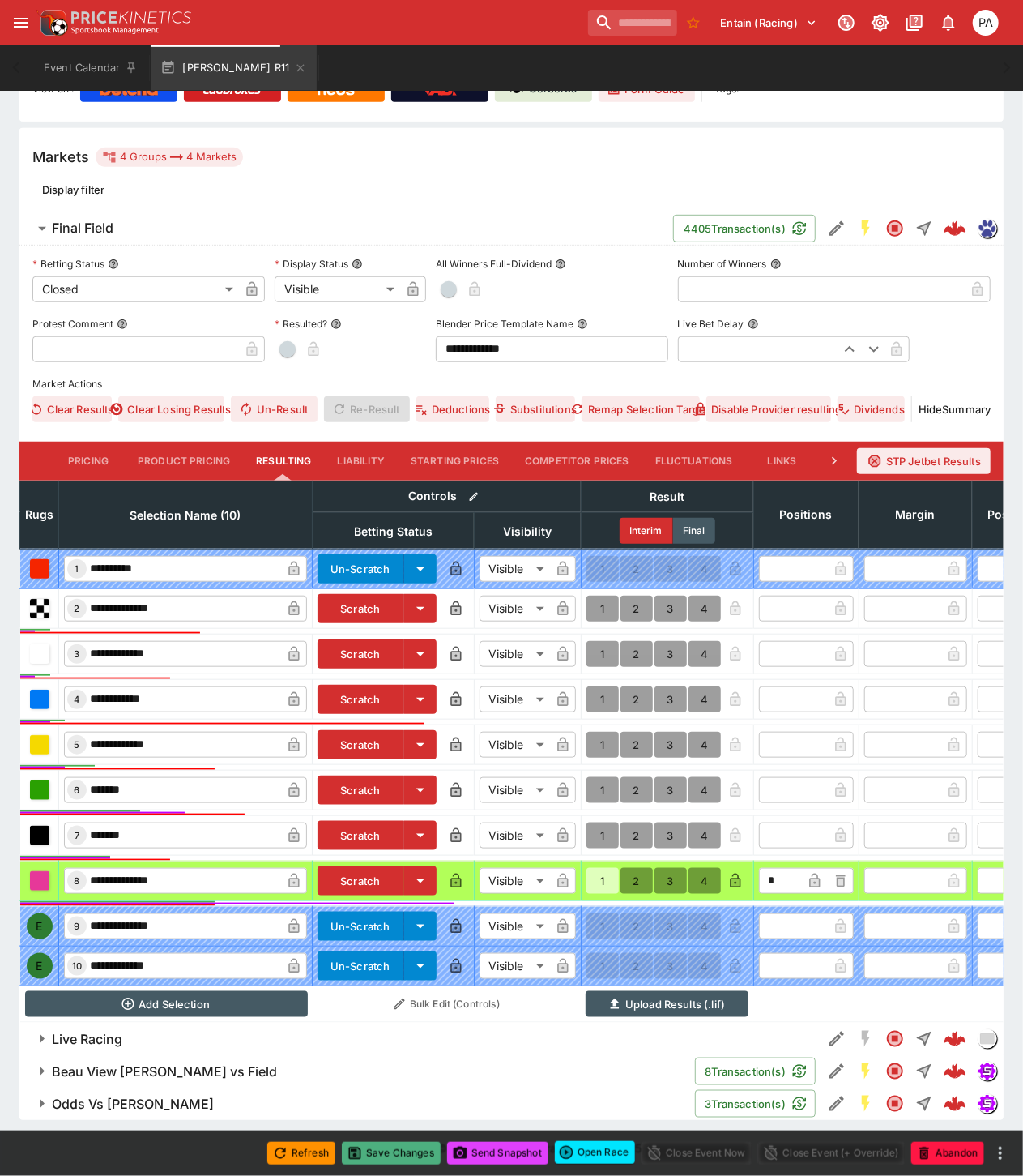
click at [405, 1154] on button "Save Changes" at bounding box center [392, 1153] width 99 height 22
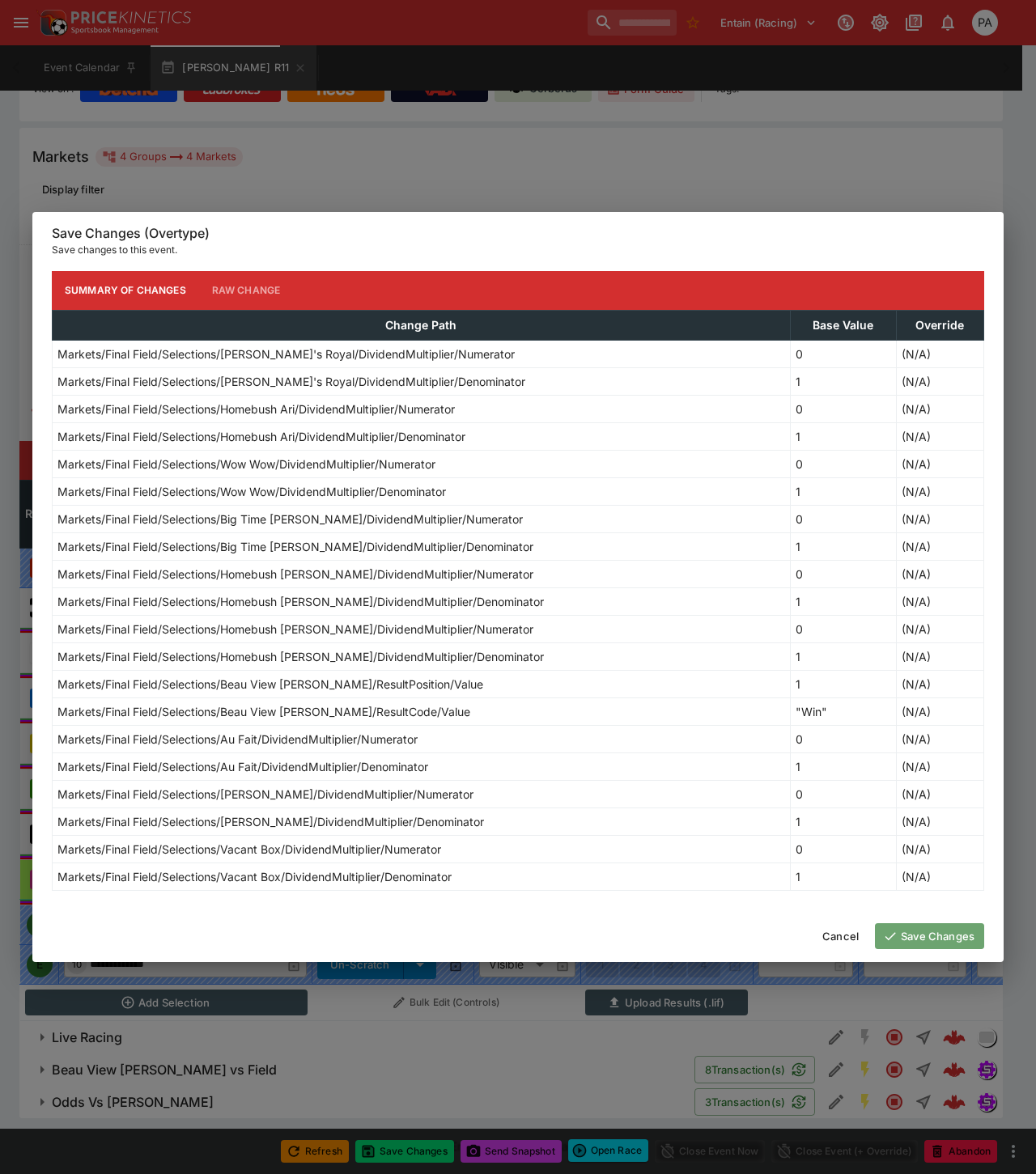
click at [932, 936] on button "Save Changes" at bounding box center [929, 936] width 109 height 26
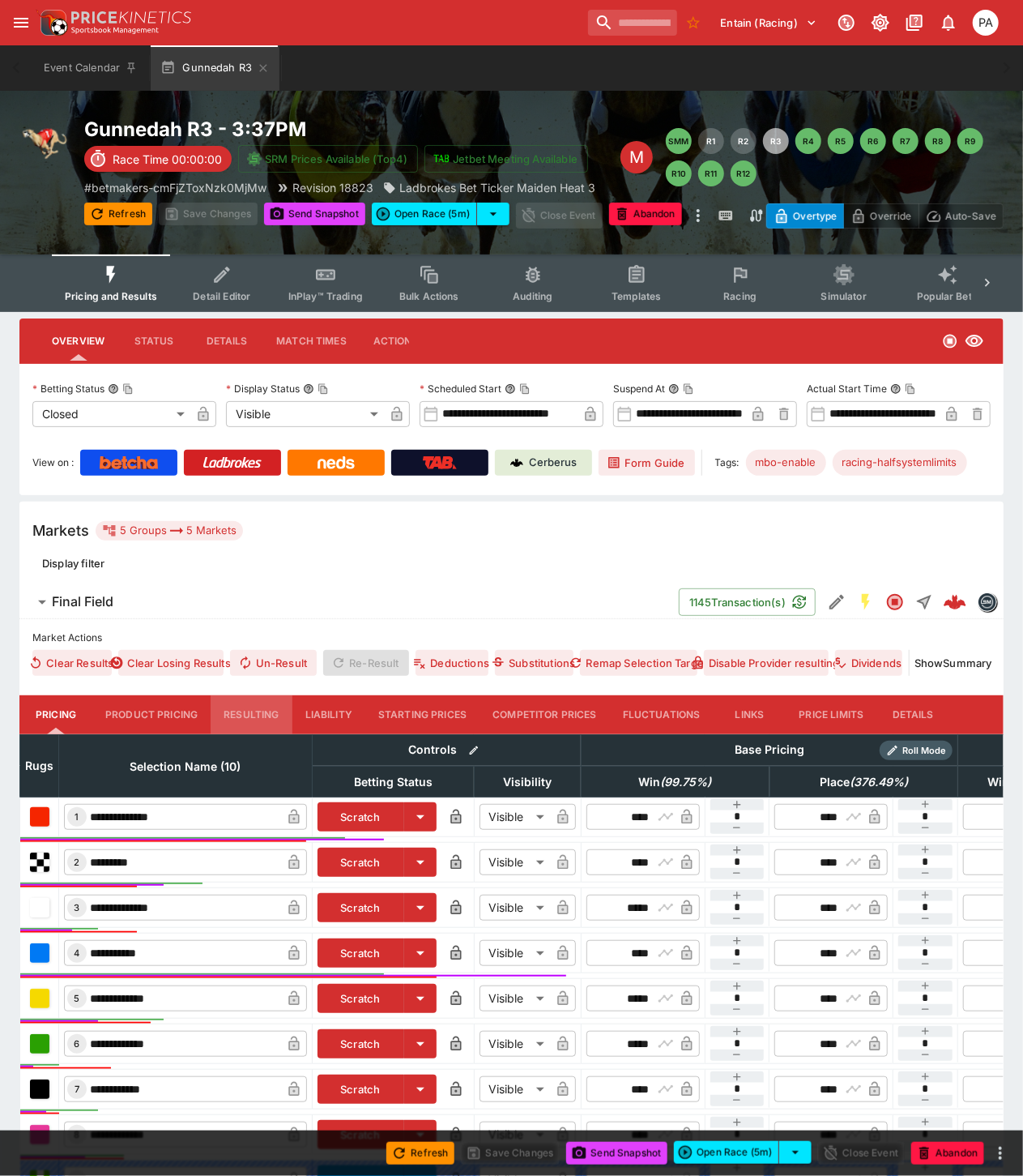
click at [245, 714] on button "Resulting" at bounding box center [251, 715] width 81 height 39
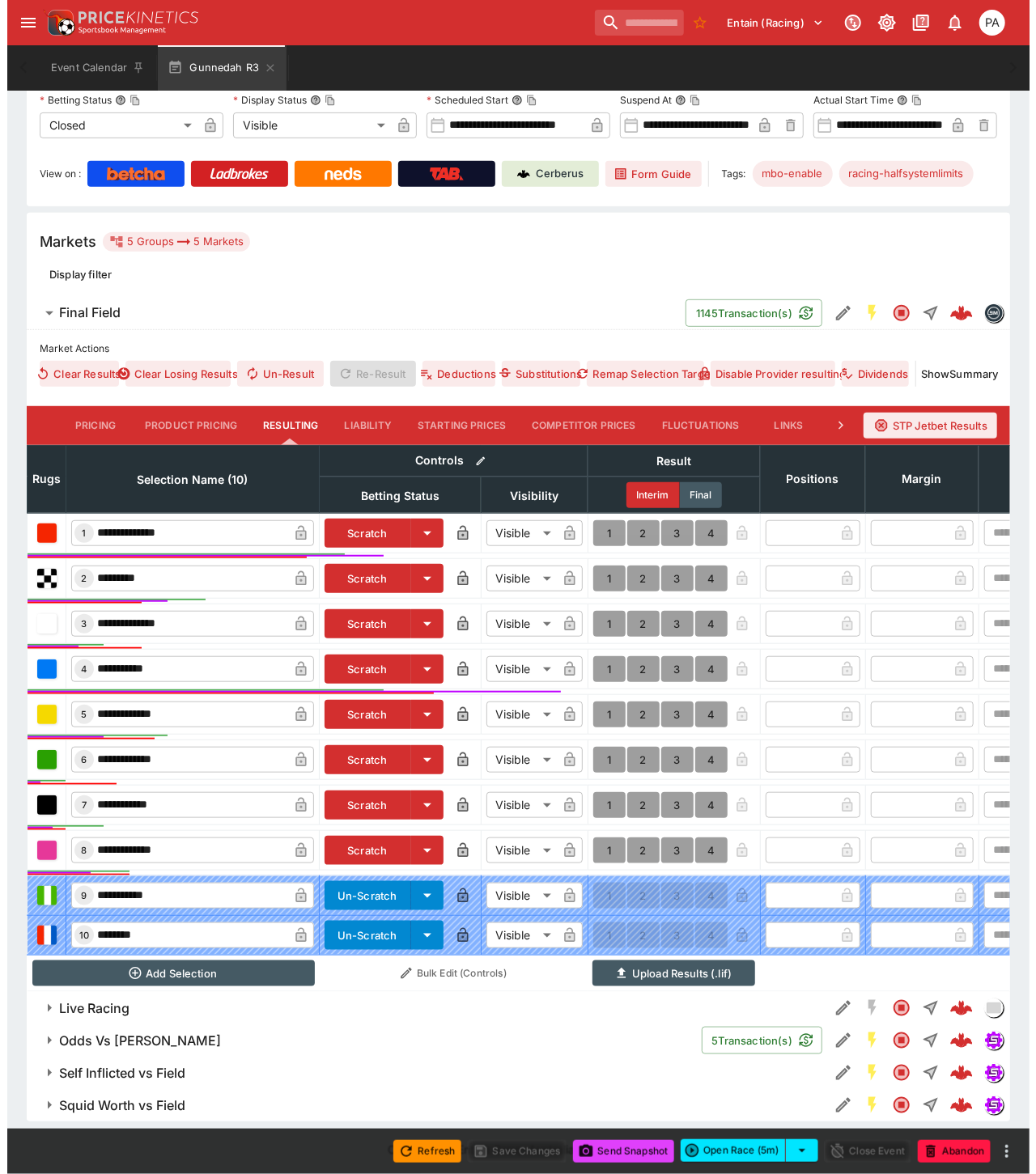
scroll to position [305, 0]
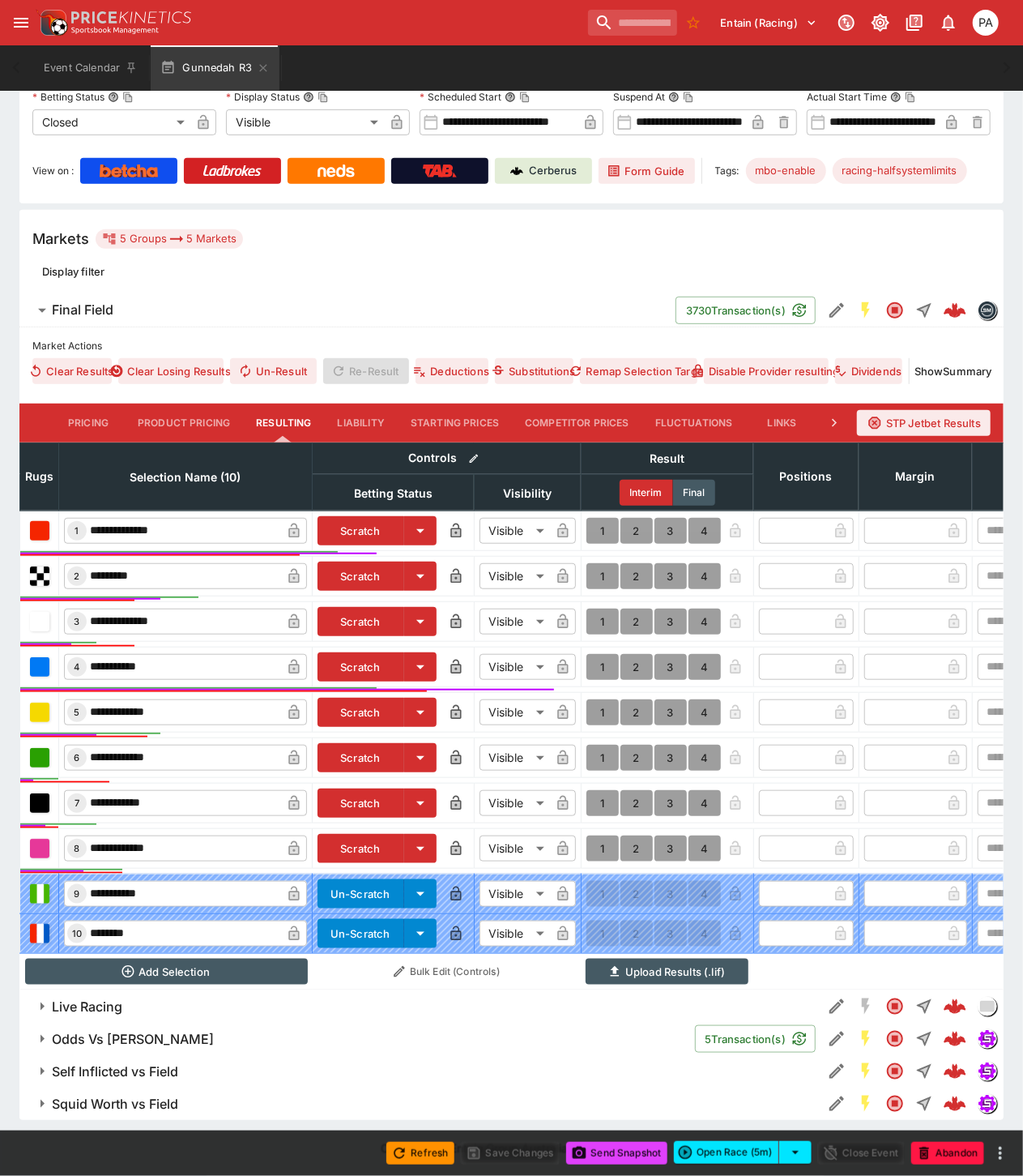
click at [600, 563] on button "1" at bounding box center [603, 575] width 33 height 26
type input "*"
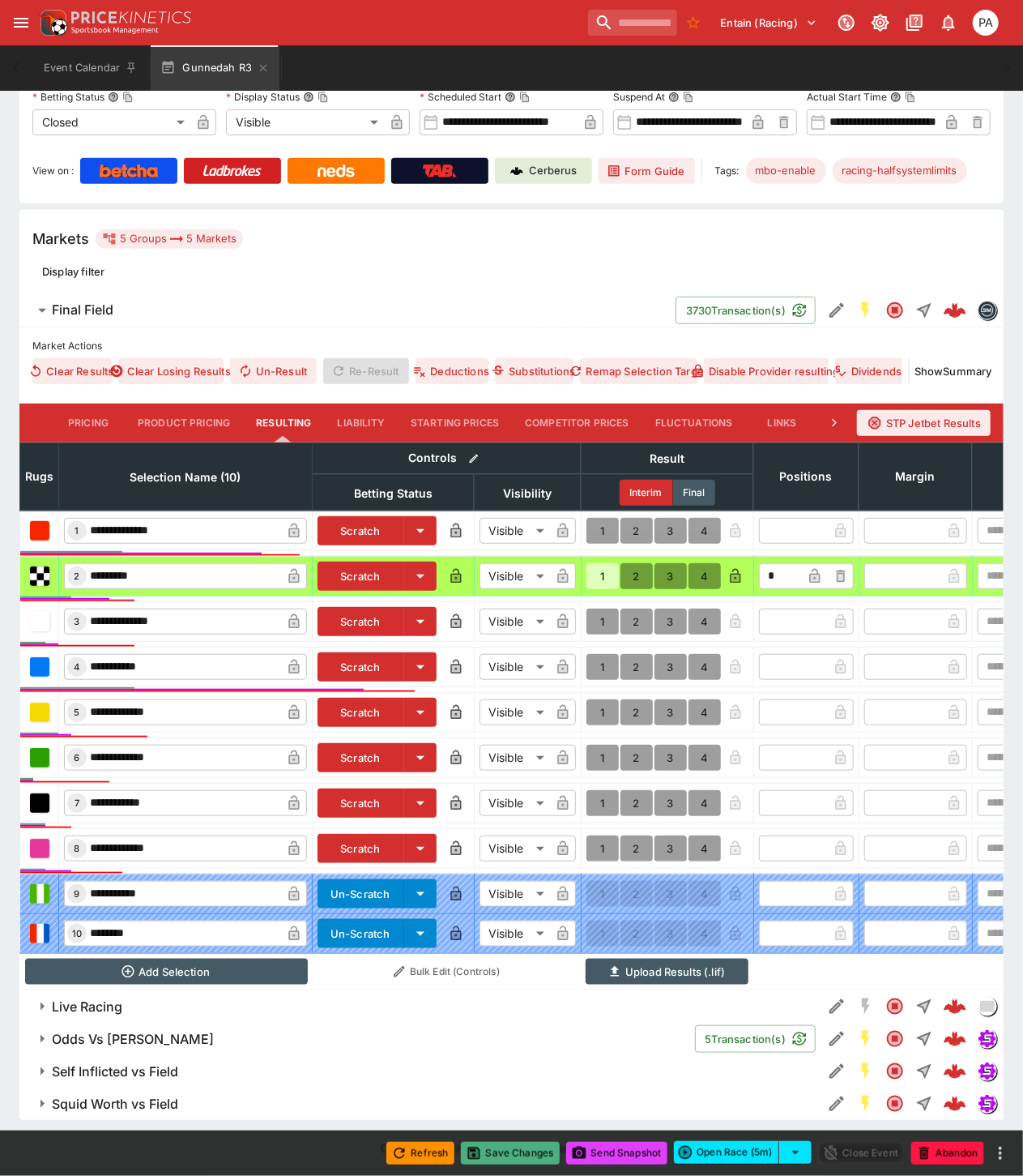
click at [509, 1154] on button "Save Changes" at bounding box center [511, 1153] width 99 height 22
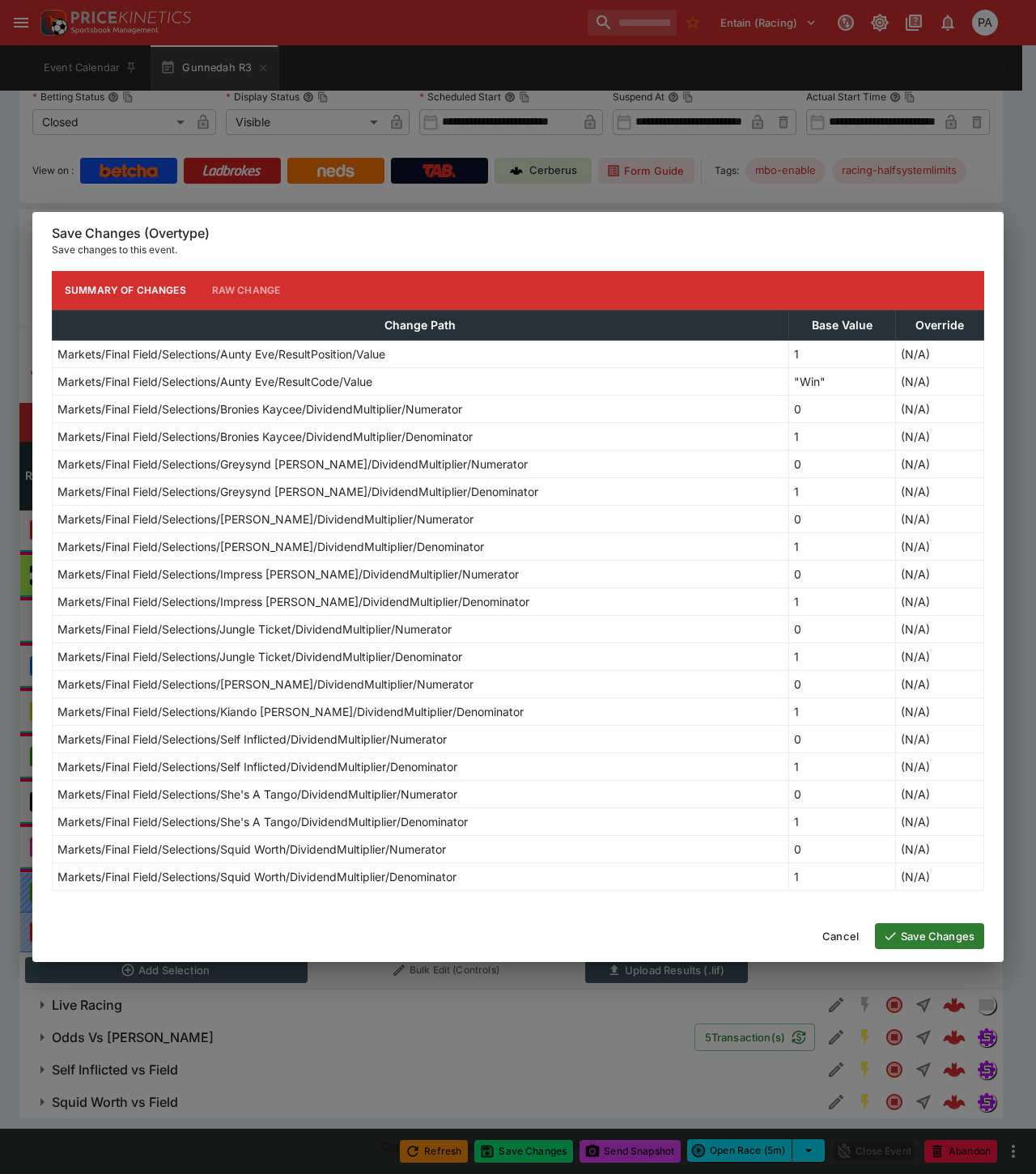
click at [932, 932] on button "Save Changes" at bounding box center [929, 936] width 109 height 26
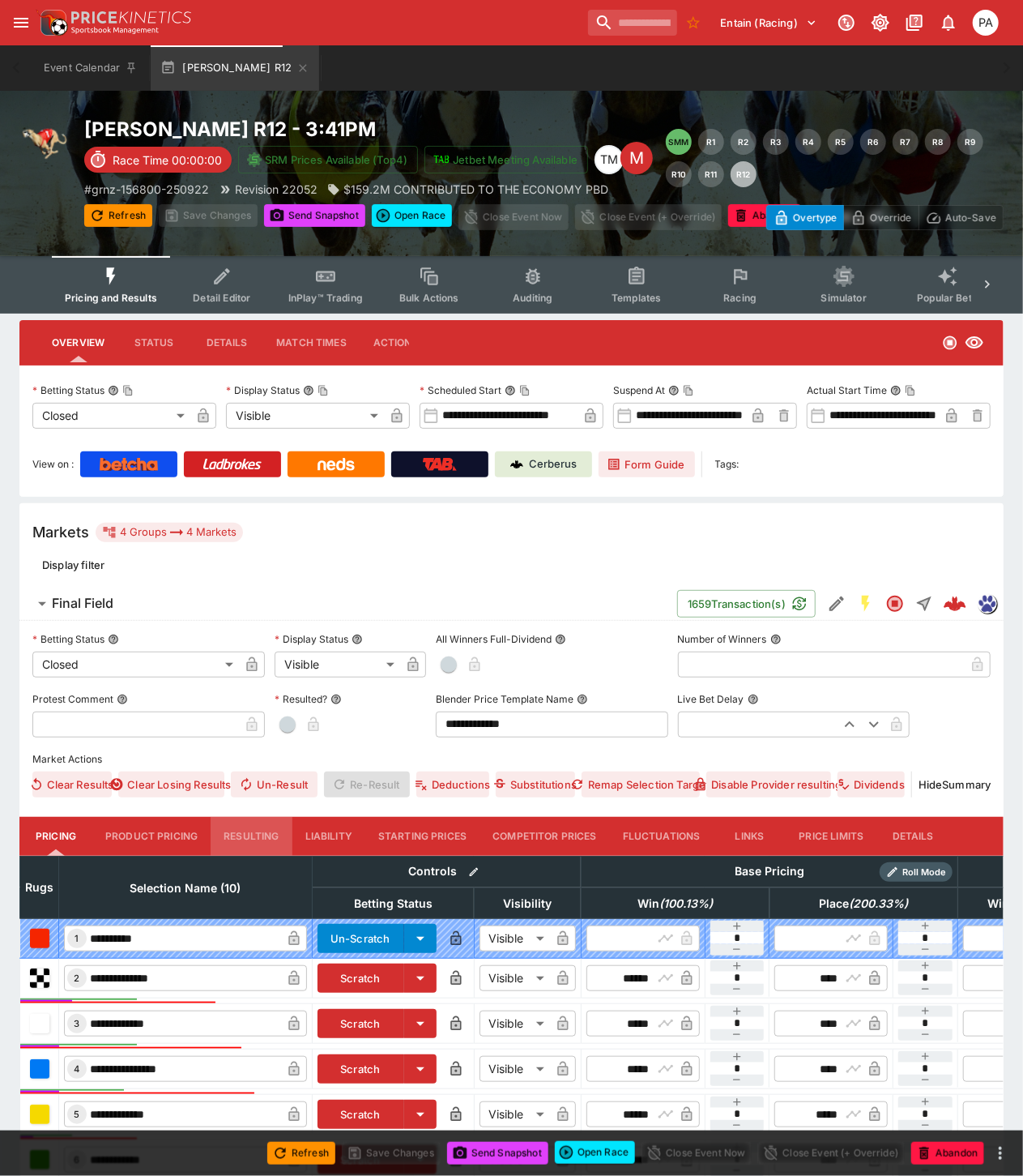
click at [237, 833] on button "Resulting" at bounding box center [251, 837] width 81 height 39
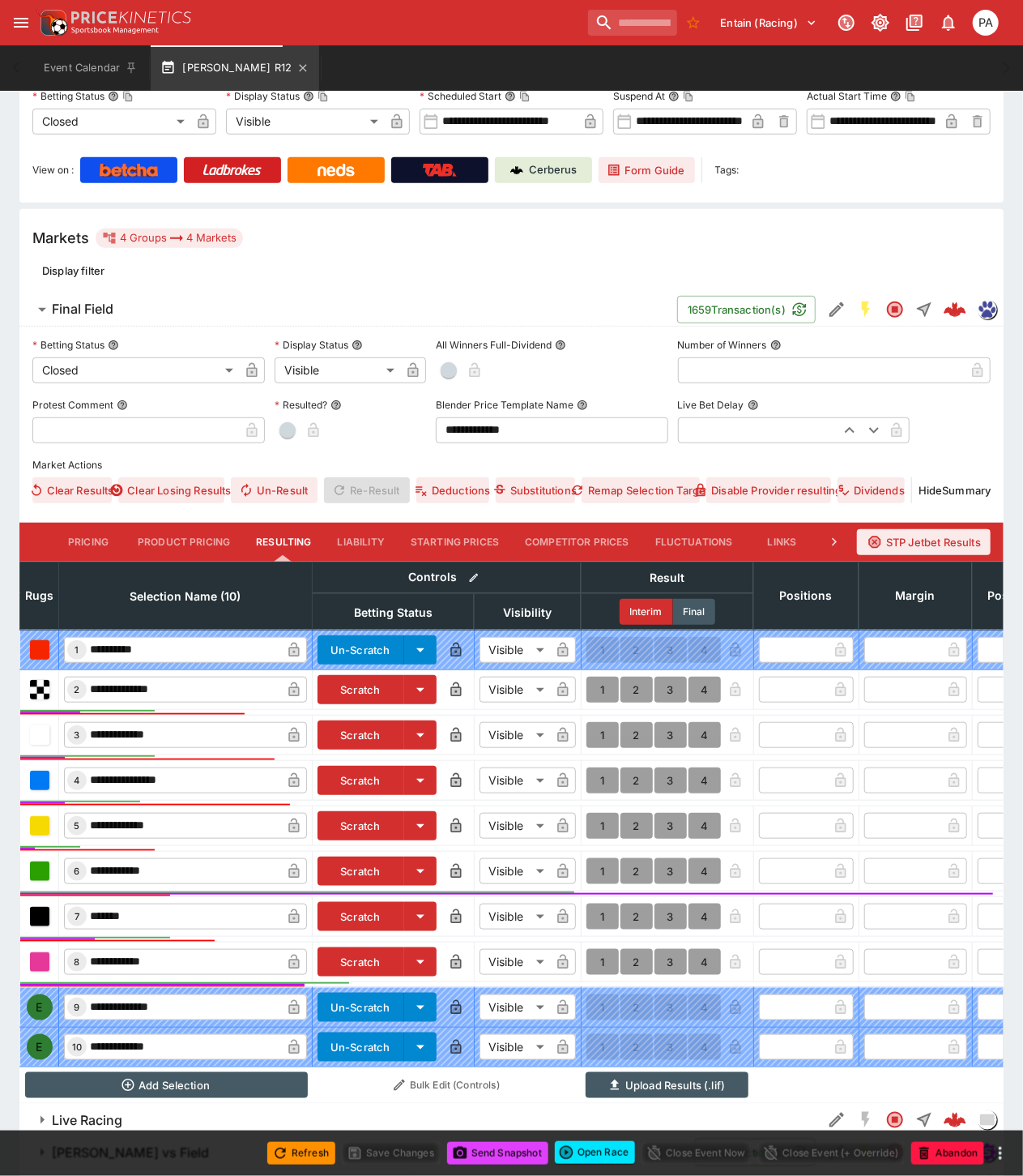
scroll to position [388, 0]
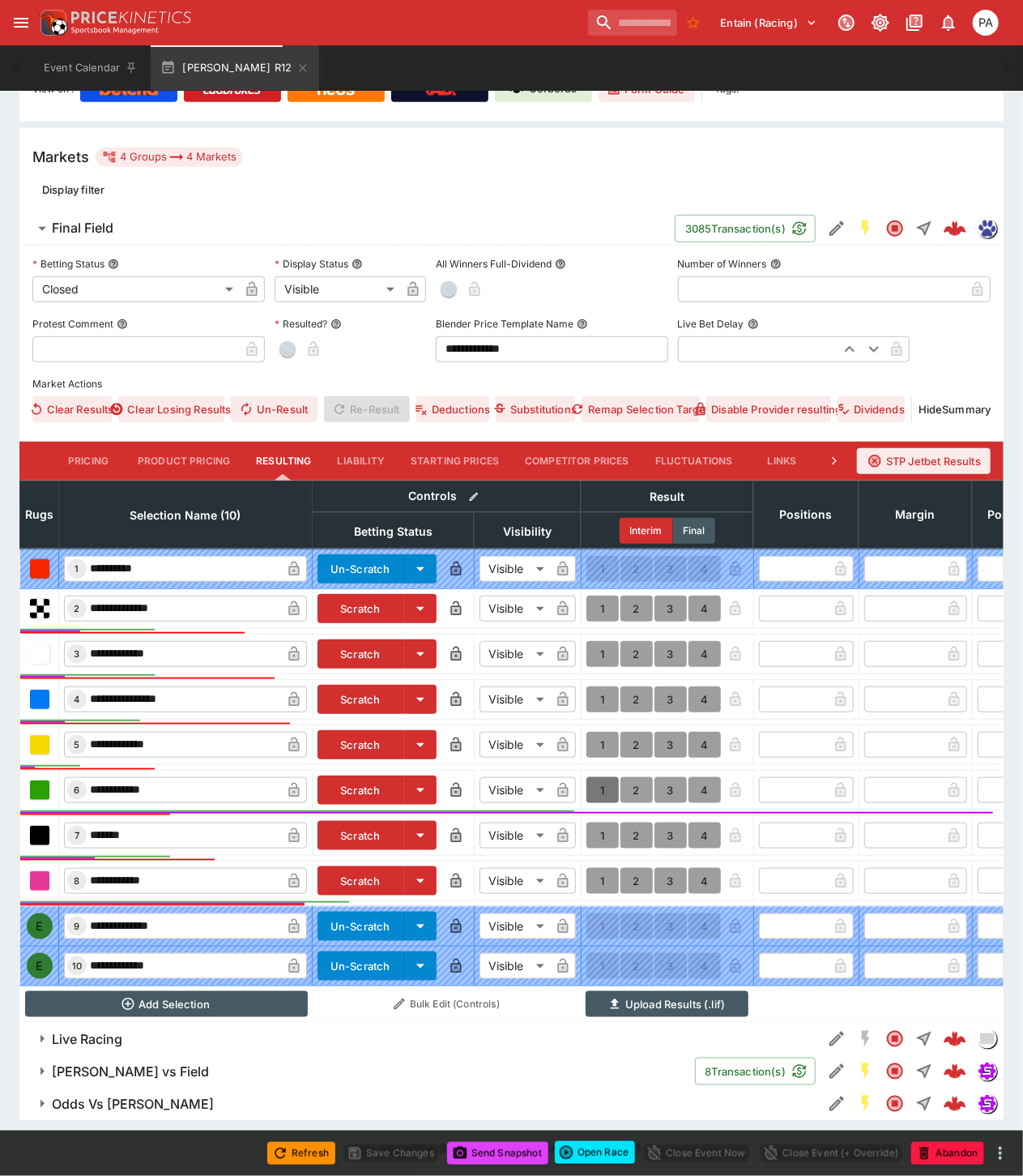
click at [597, 778] on button "1" at bounding box center [603, 790] width 33 height 26
type input "*"
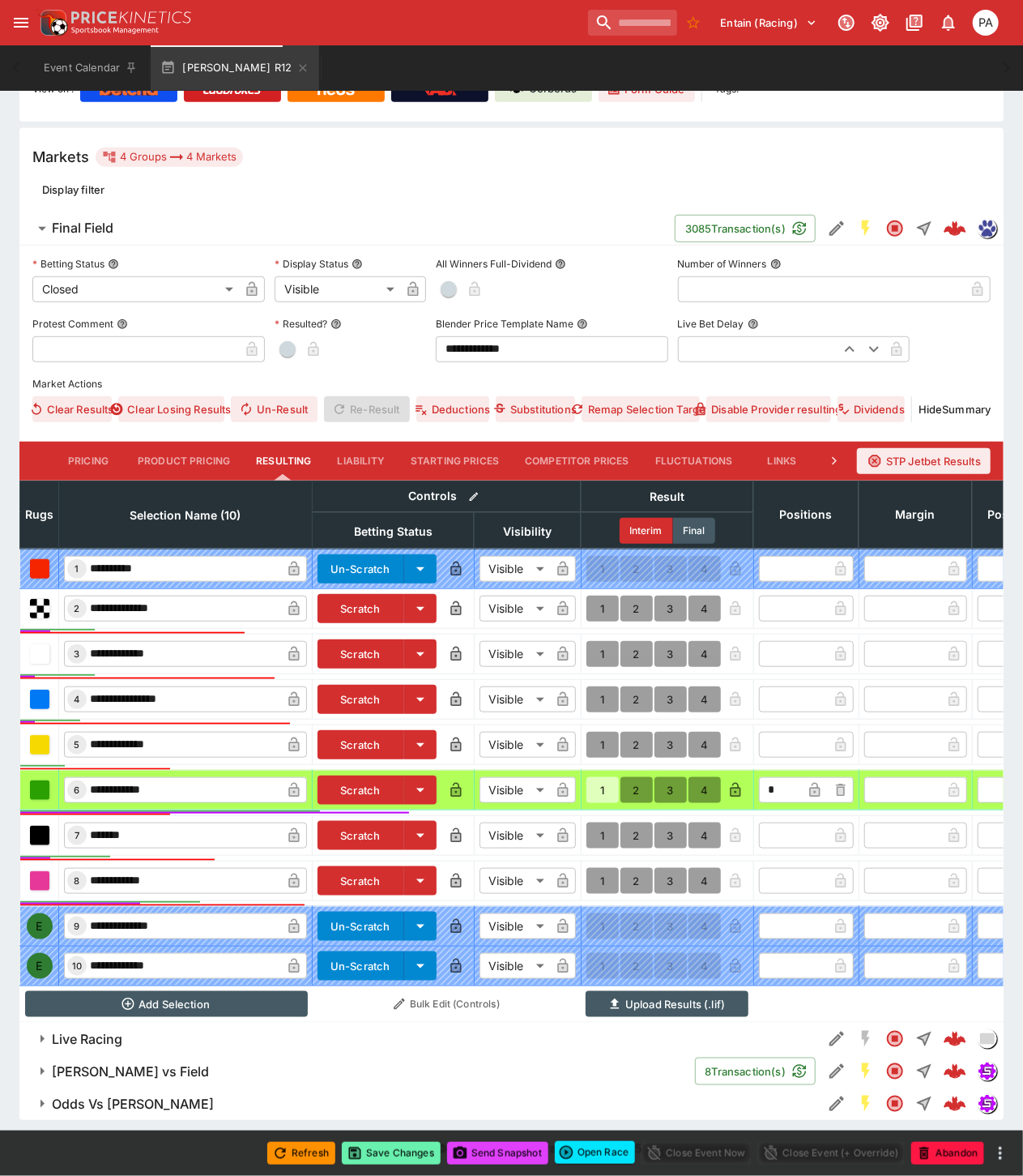
click at [392, 1153] on button "Save Changes" at bounding box center [392, 1153] width 99 height 22
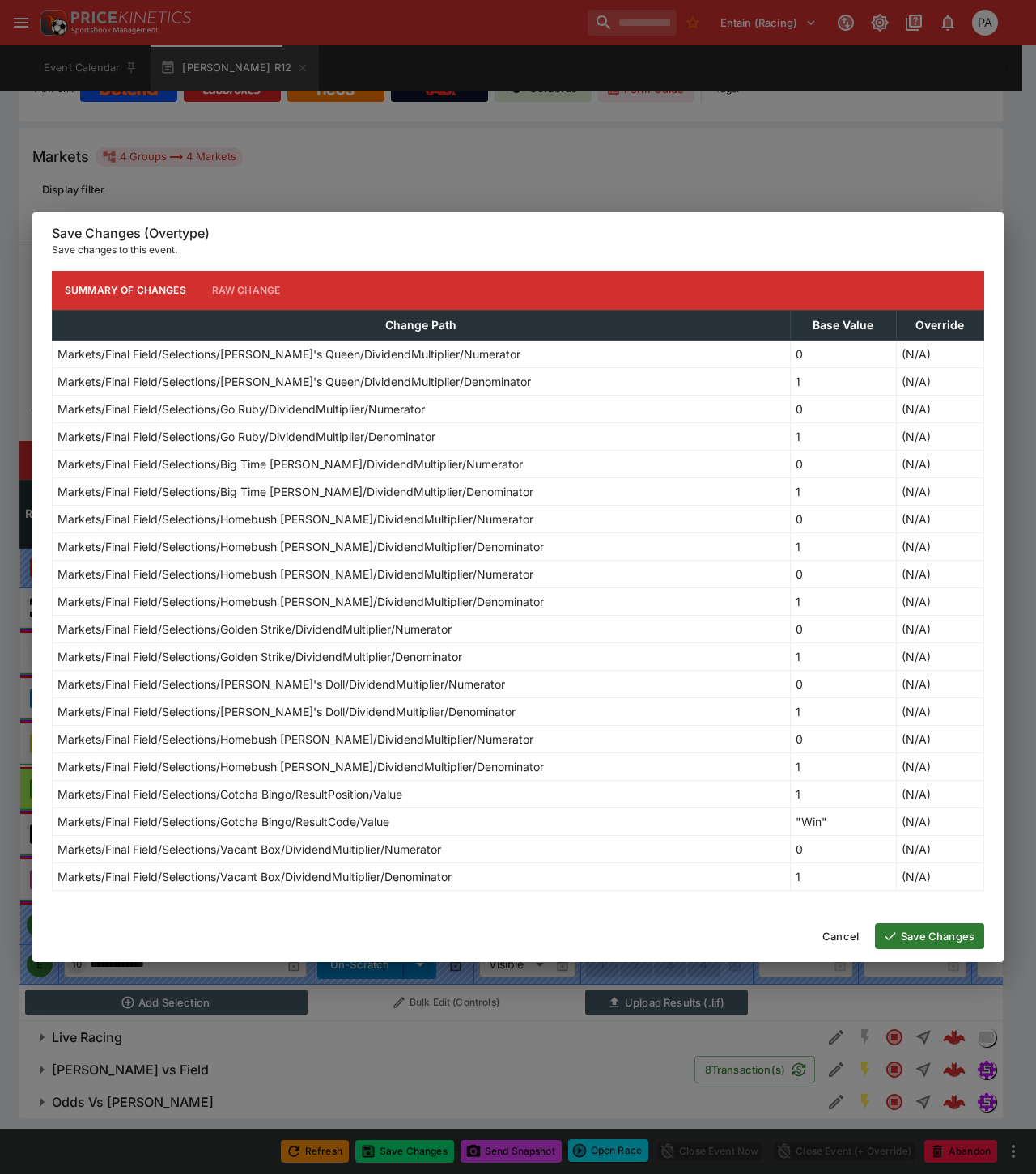
click at [910, 939] on button "Save Changes" at bounding box center [929, 936] width 109 height 26
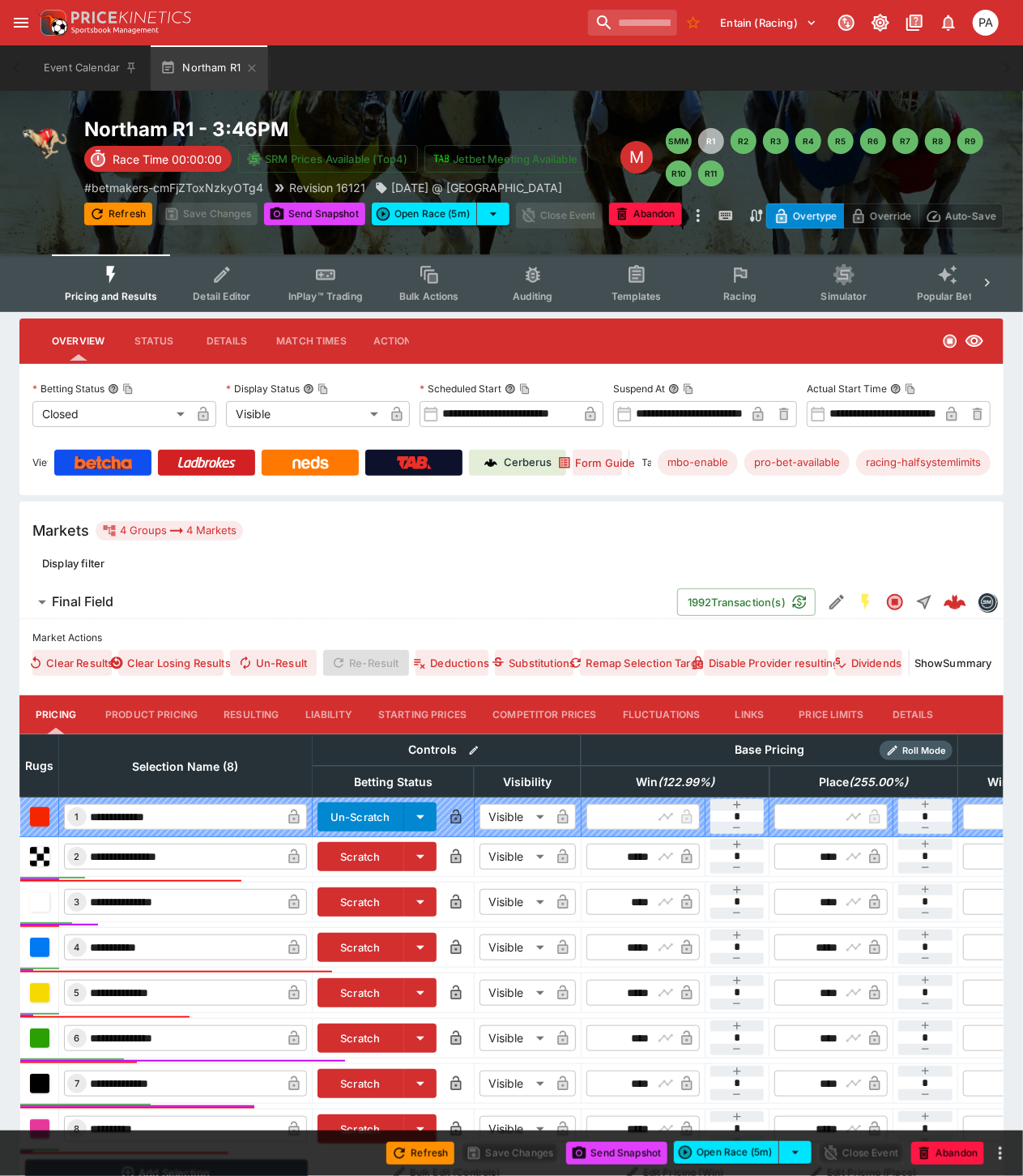
click at [252, 709] on button "Resulting" at bounding box center [251, 715] width 81 height 39
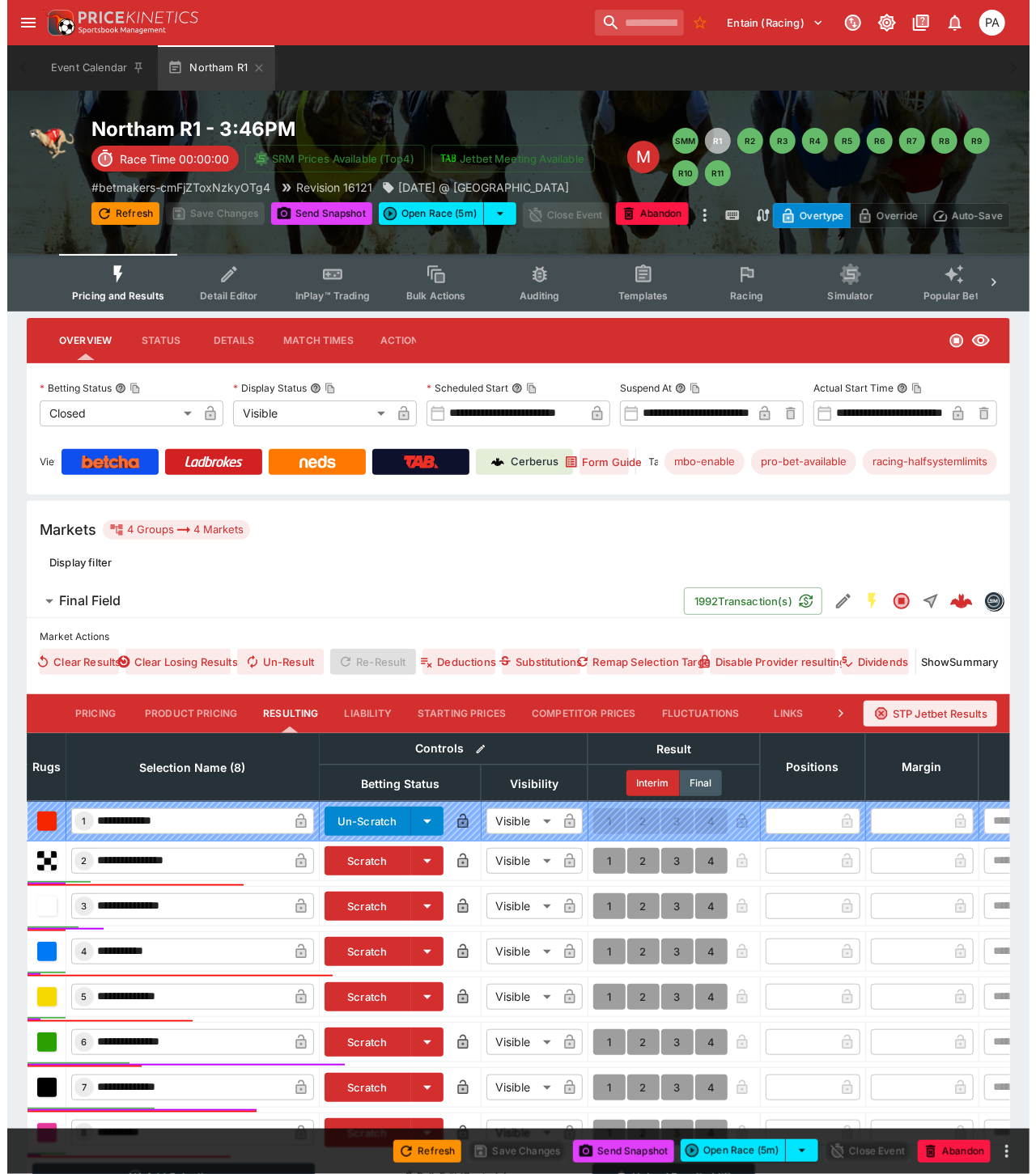
scroll to position [188, 0]
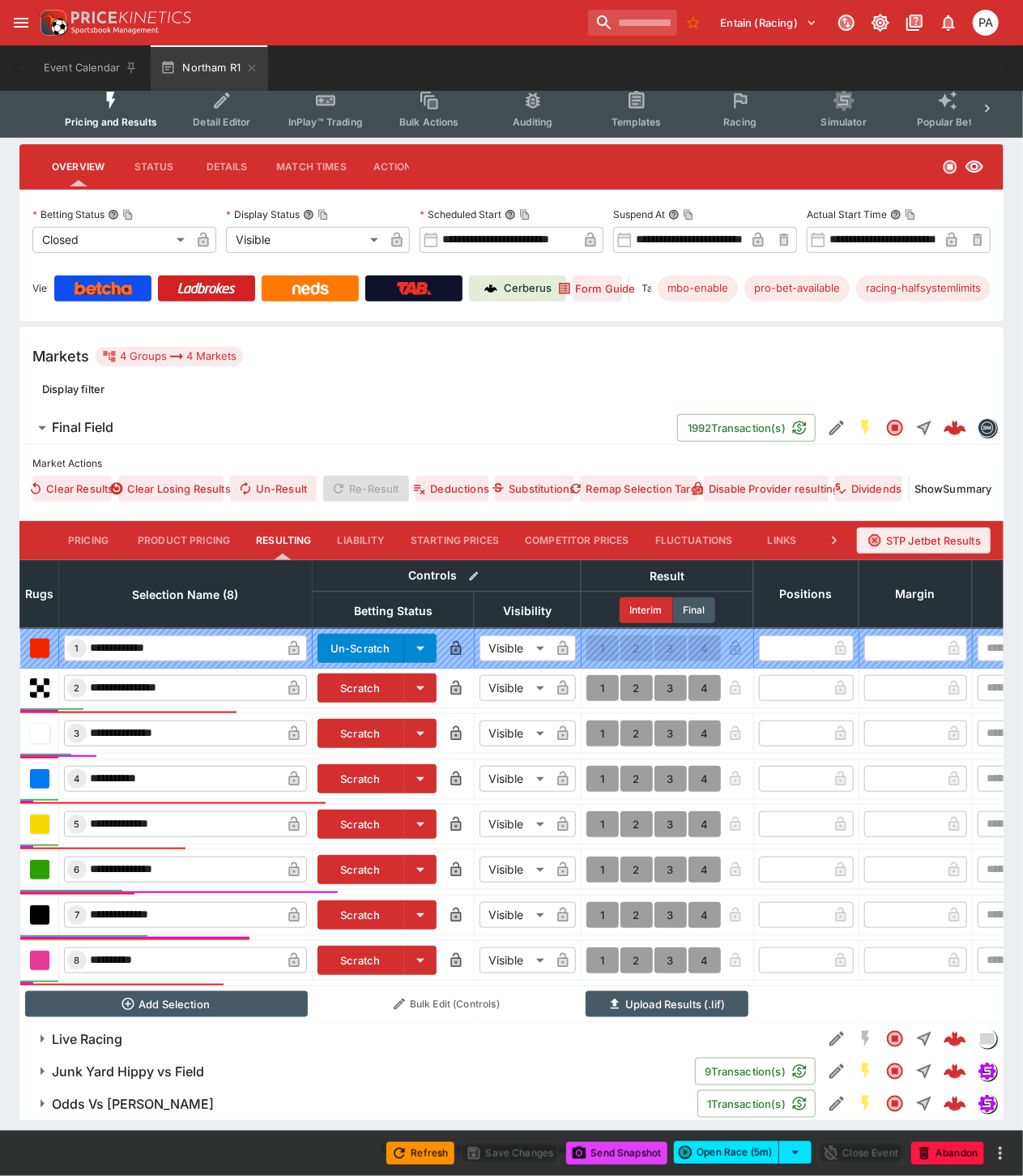
click at [595, 857] on button "1" at bounding box center [603, 869] width 33 height 26
type input "*"
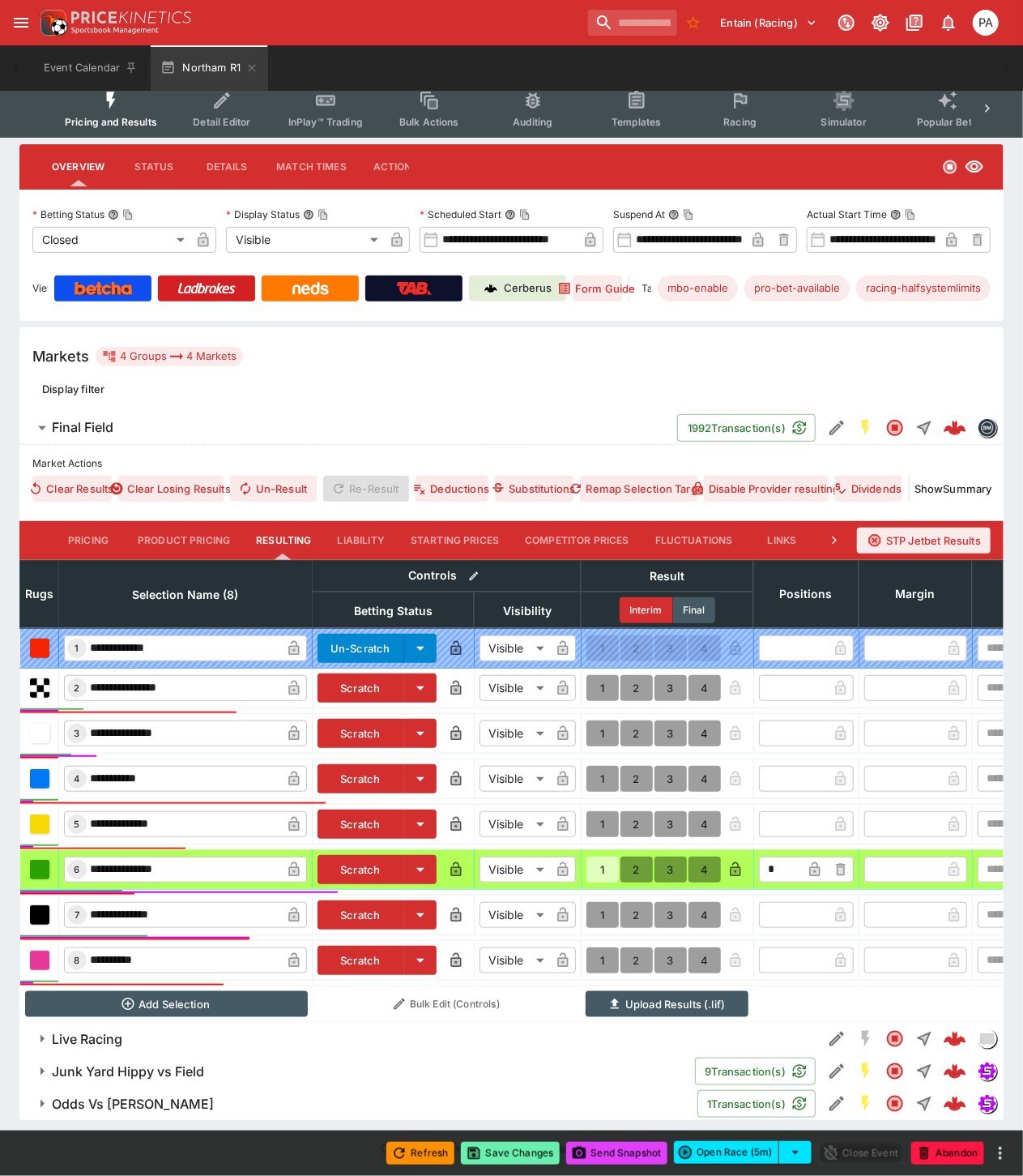
click at [516, 1155] on button "Save Changes" at bounding box center [511, 1153] width 99 height 22
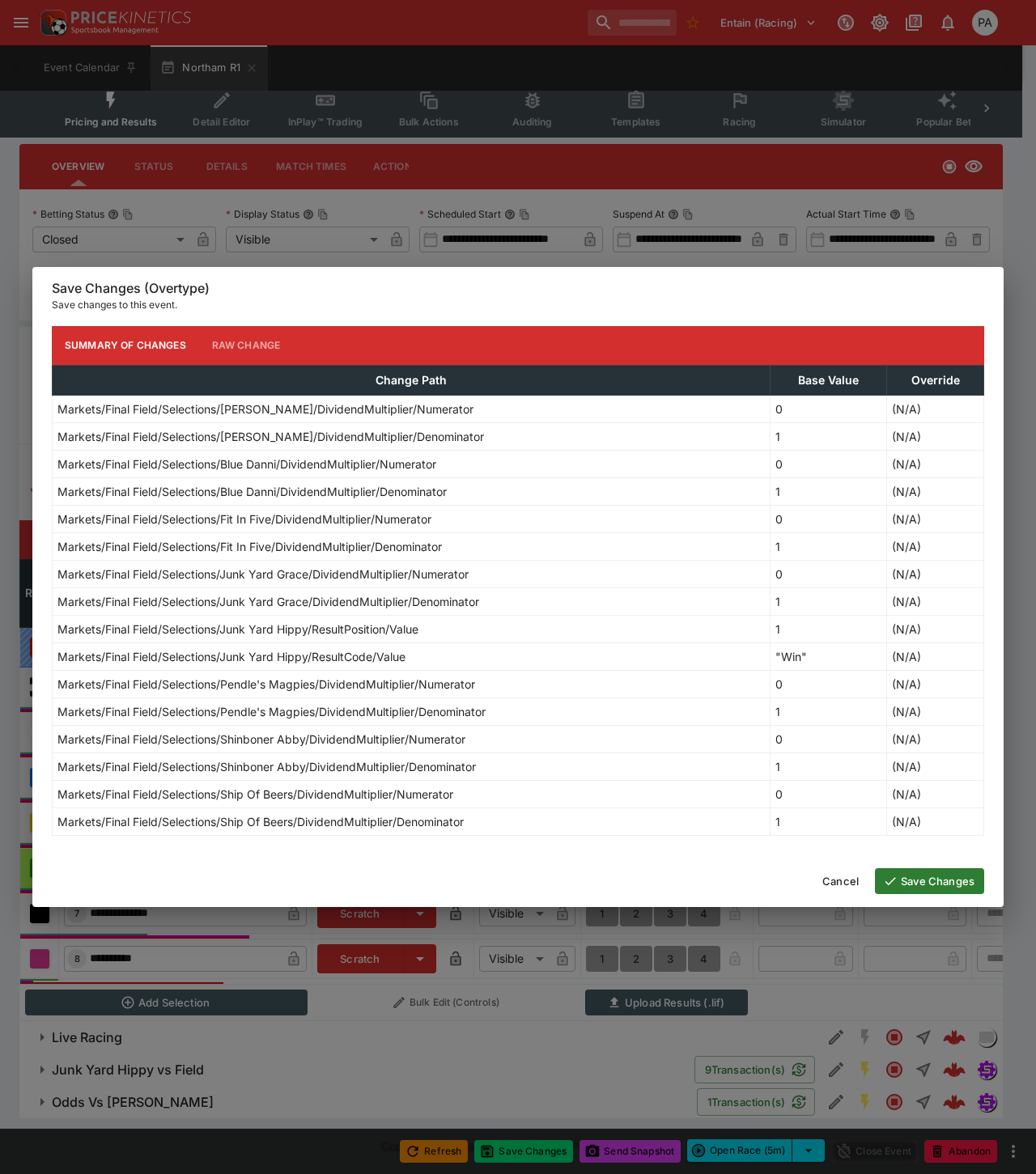
click at [912, 877] on button "Save Changes" at bounding box center [929, 880] width 109 height 26
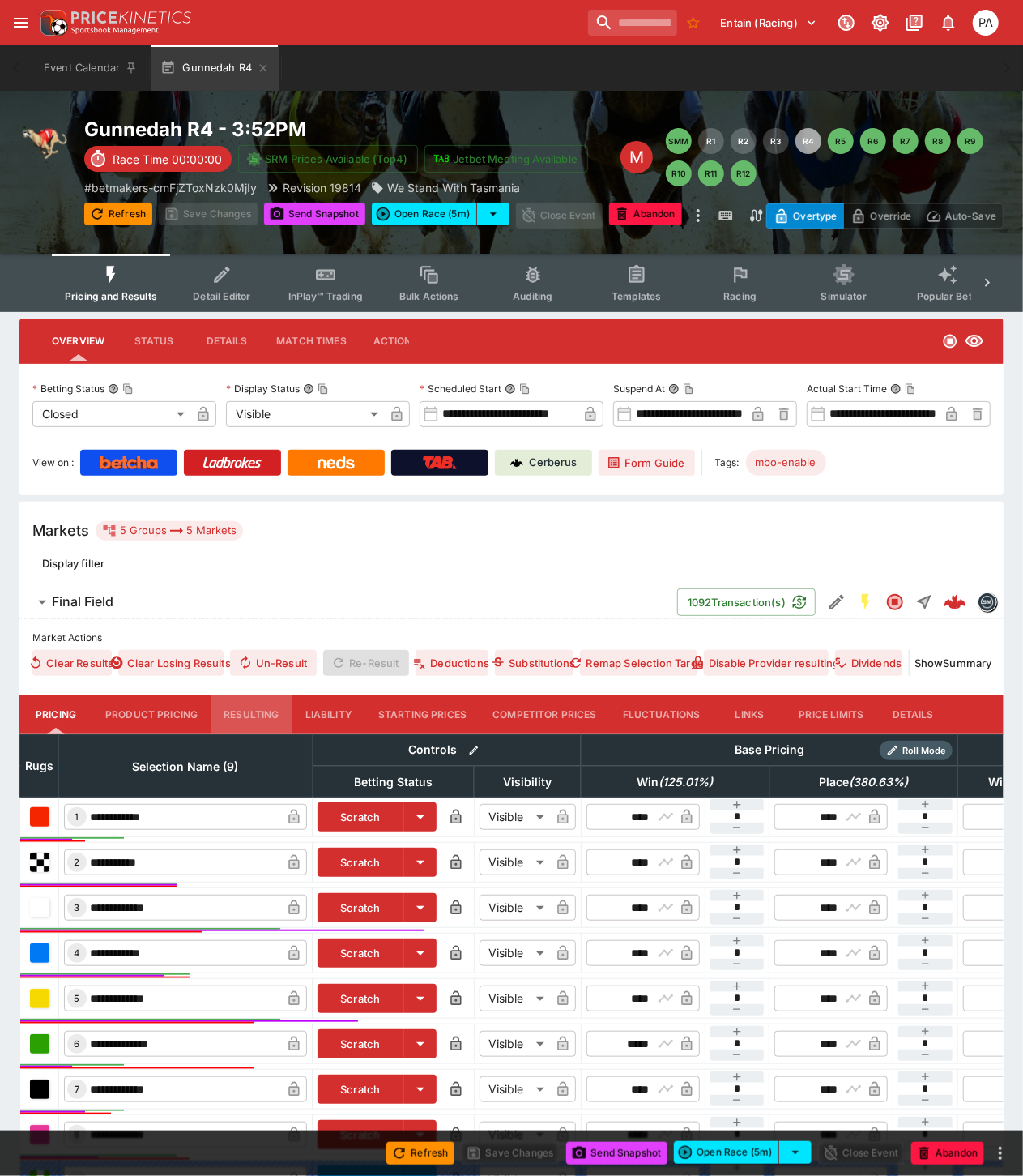
click at [257, 712] on button "Resulting" at bounding box center [251, 715] width 81 height 39
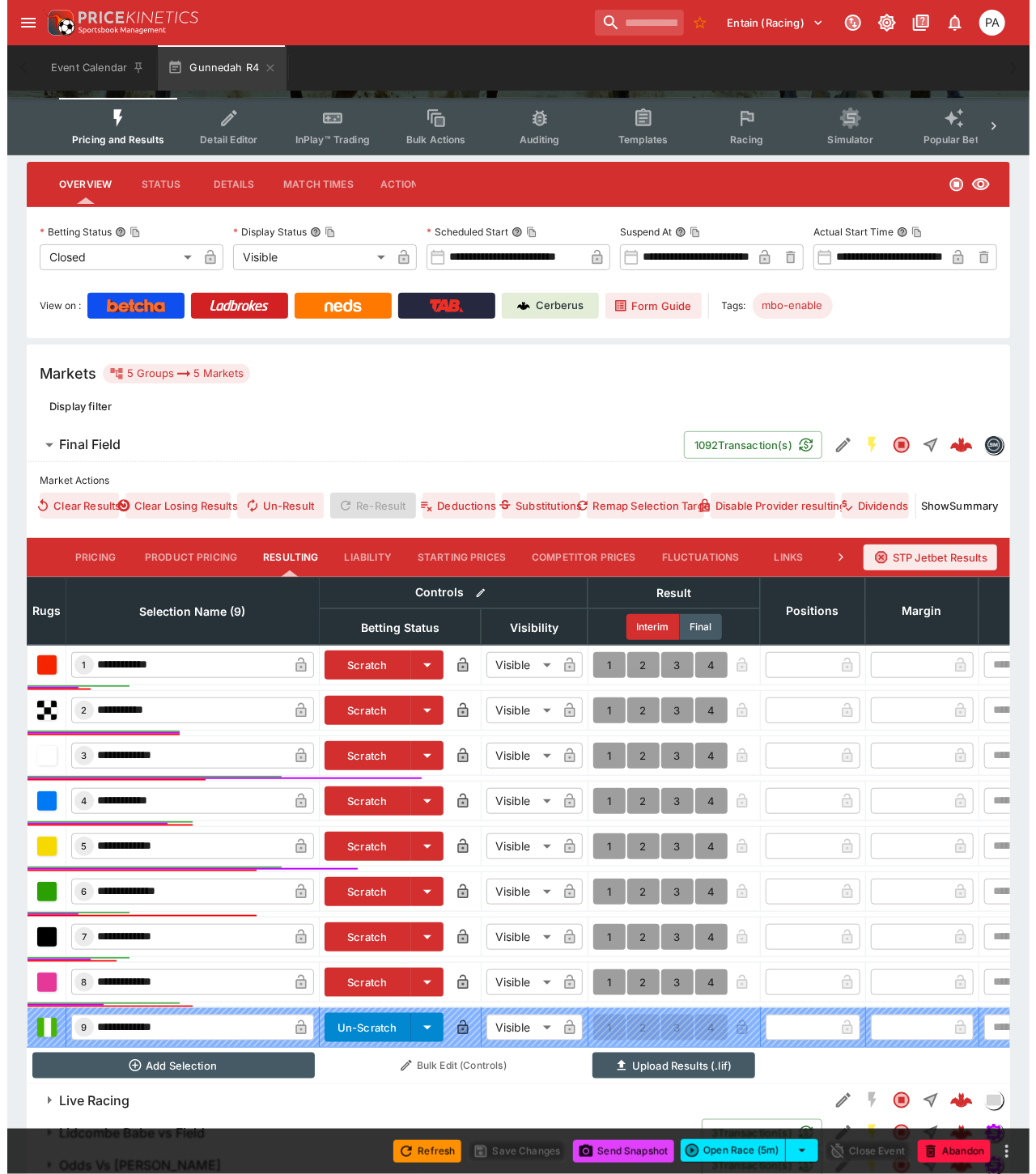
scroll to position [266, 0]
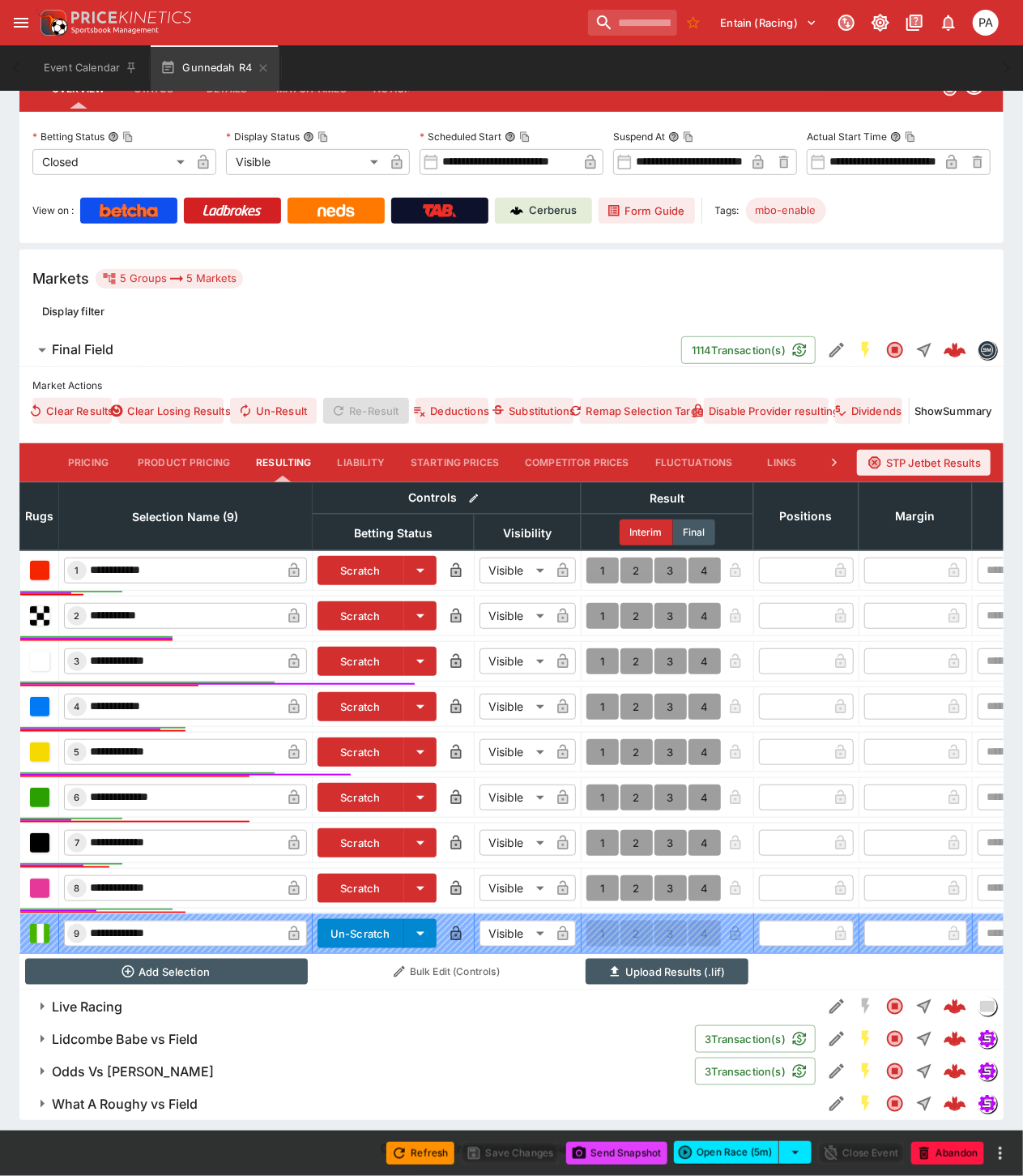
click at [598, 878] on button "1" at bounding box center [603, 888] width 33 height 26
type input "*"
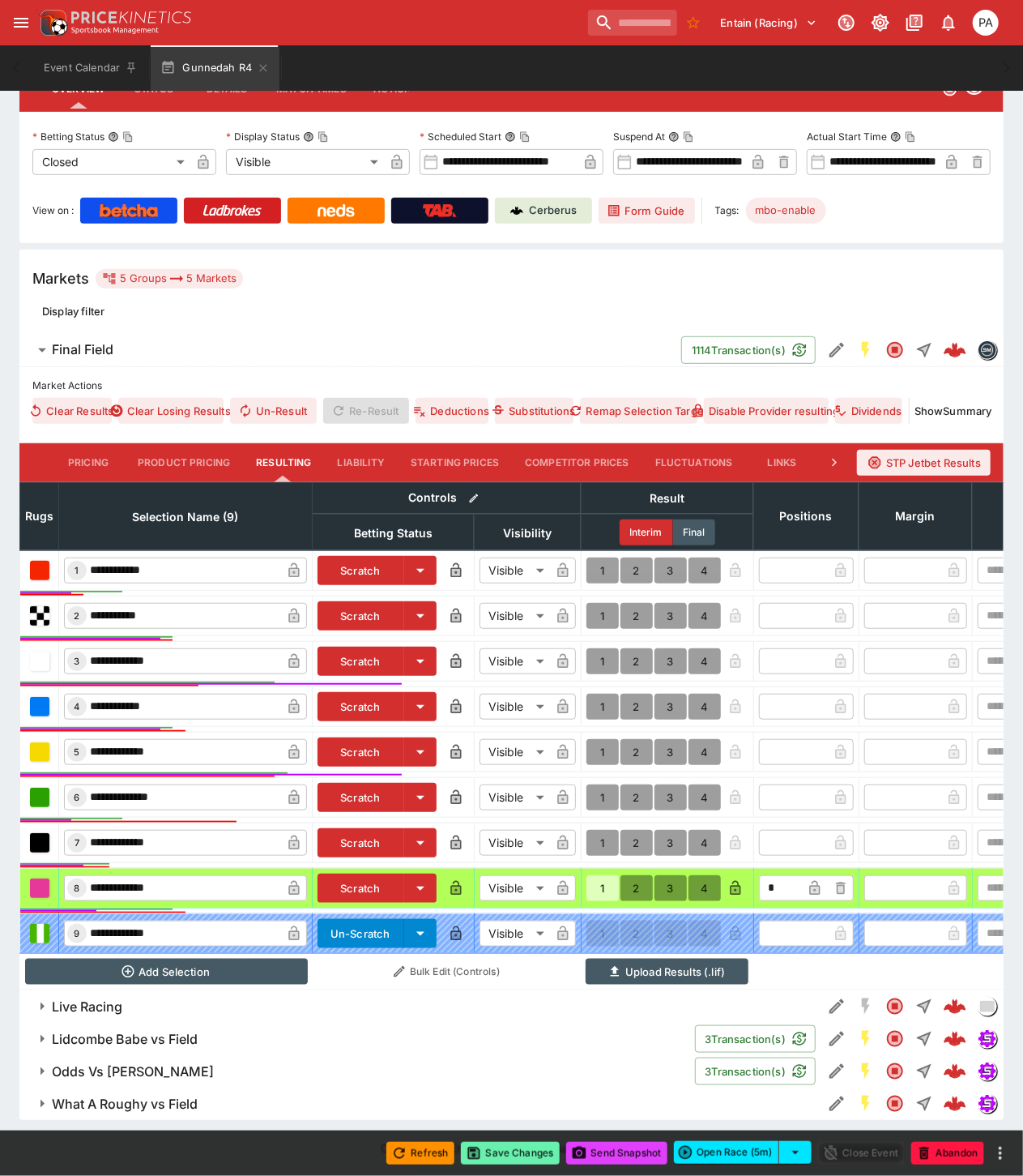
click at [514, 1155] on button "Save Changes" at bounding box center [511, 1153] width 99 height 22
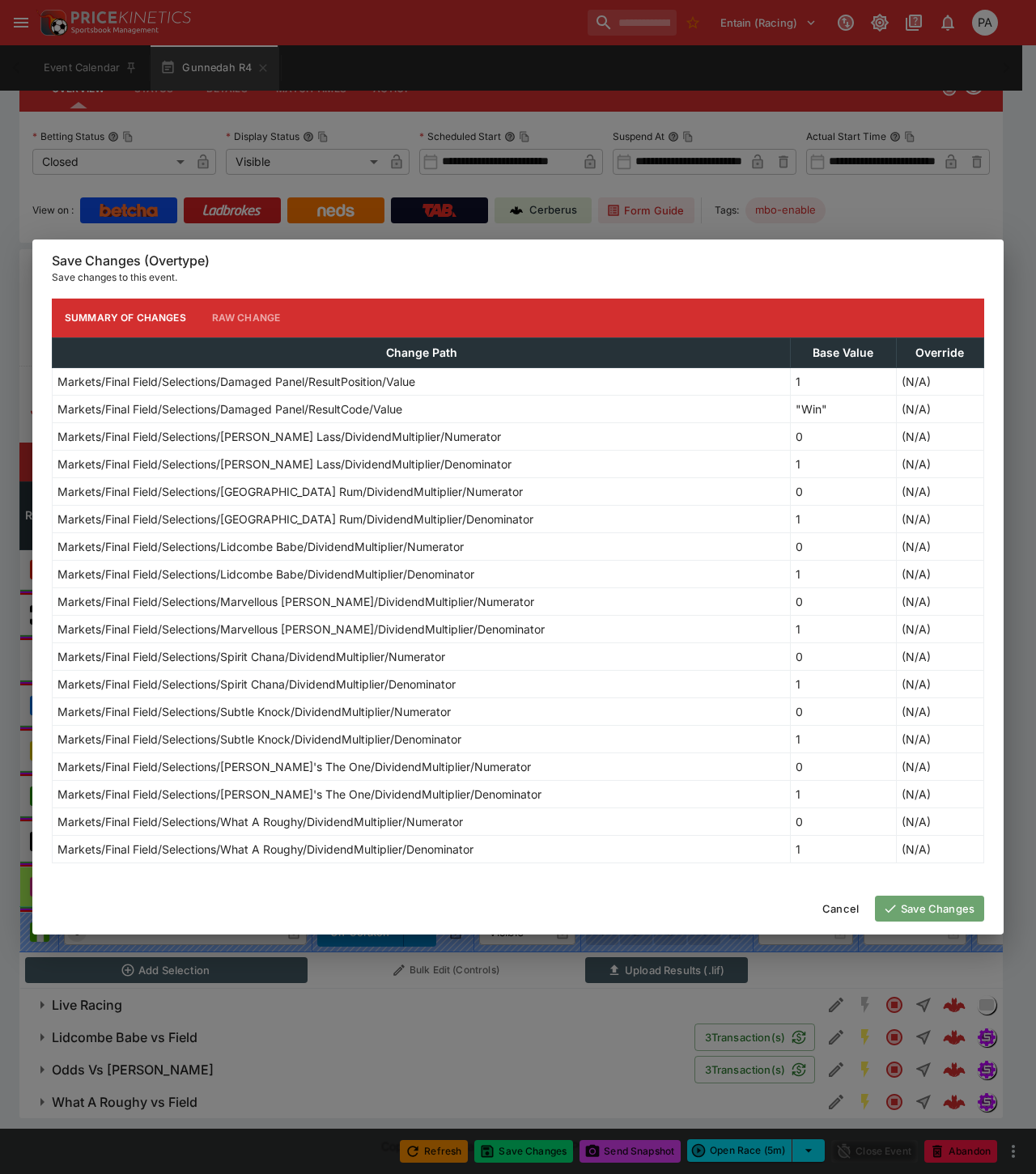
click at [928, 912] on button "Save Changes" at bounding box center [929, 908] width 109 height 26
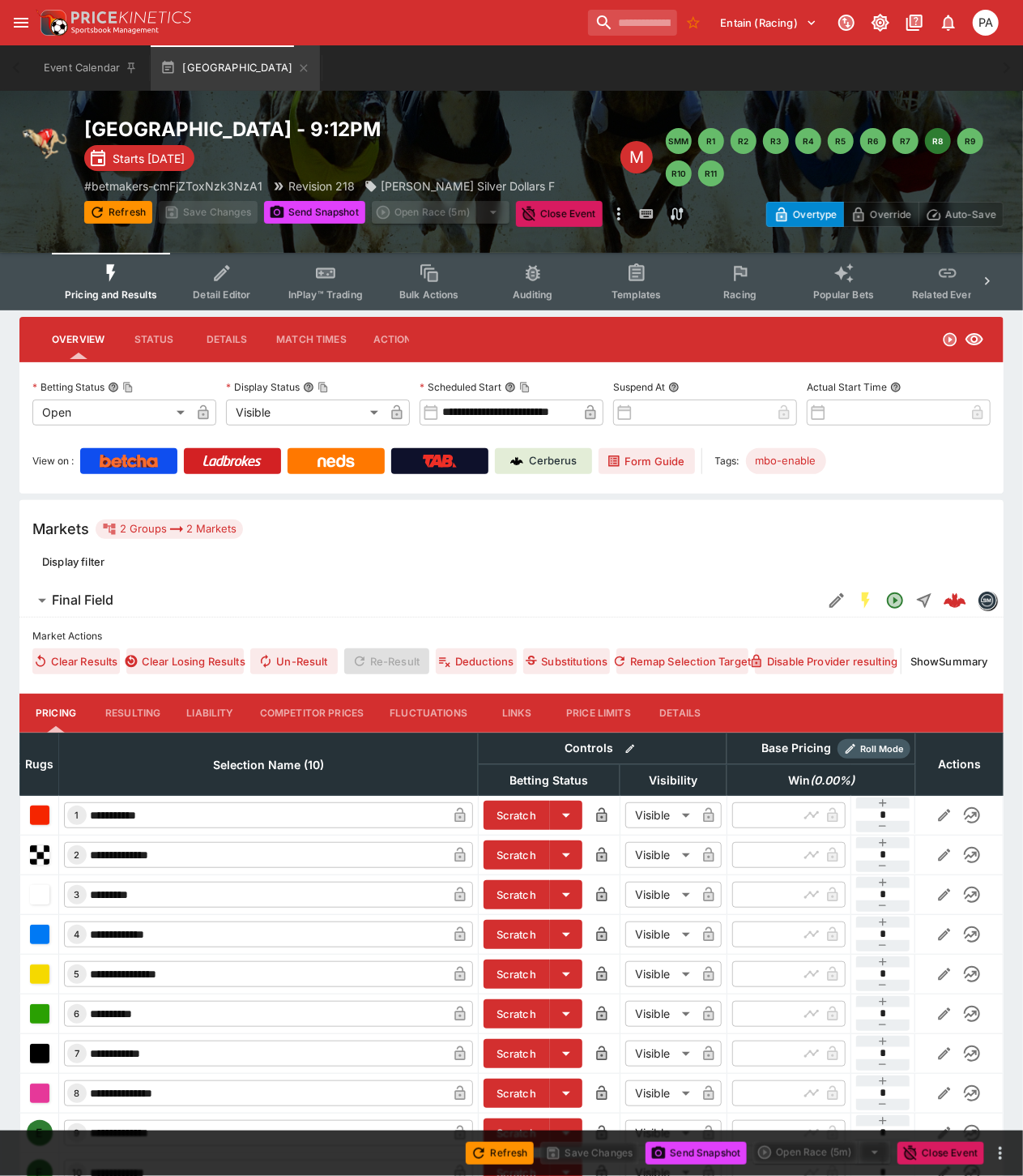
drag, startPoint x: 290, startPoint y: 708, endPoint x: 494, endPoint y: 528, distance: 272.1
click at [290, 708] on button "Competitor Prices" at bounding box center [312, 713] width 131 height 39
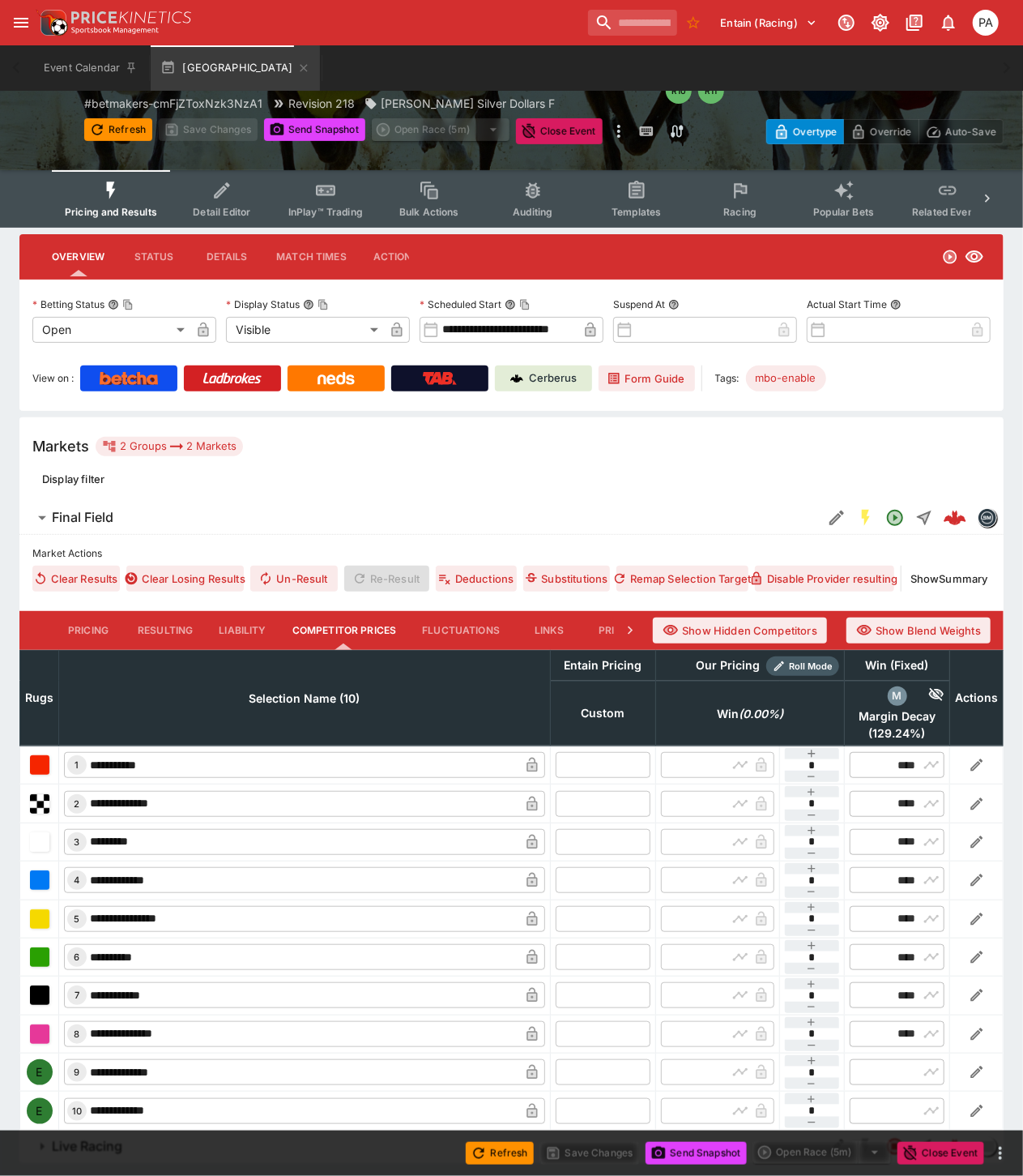
scroll to position [126, 0]
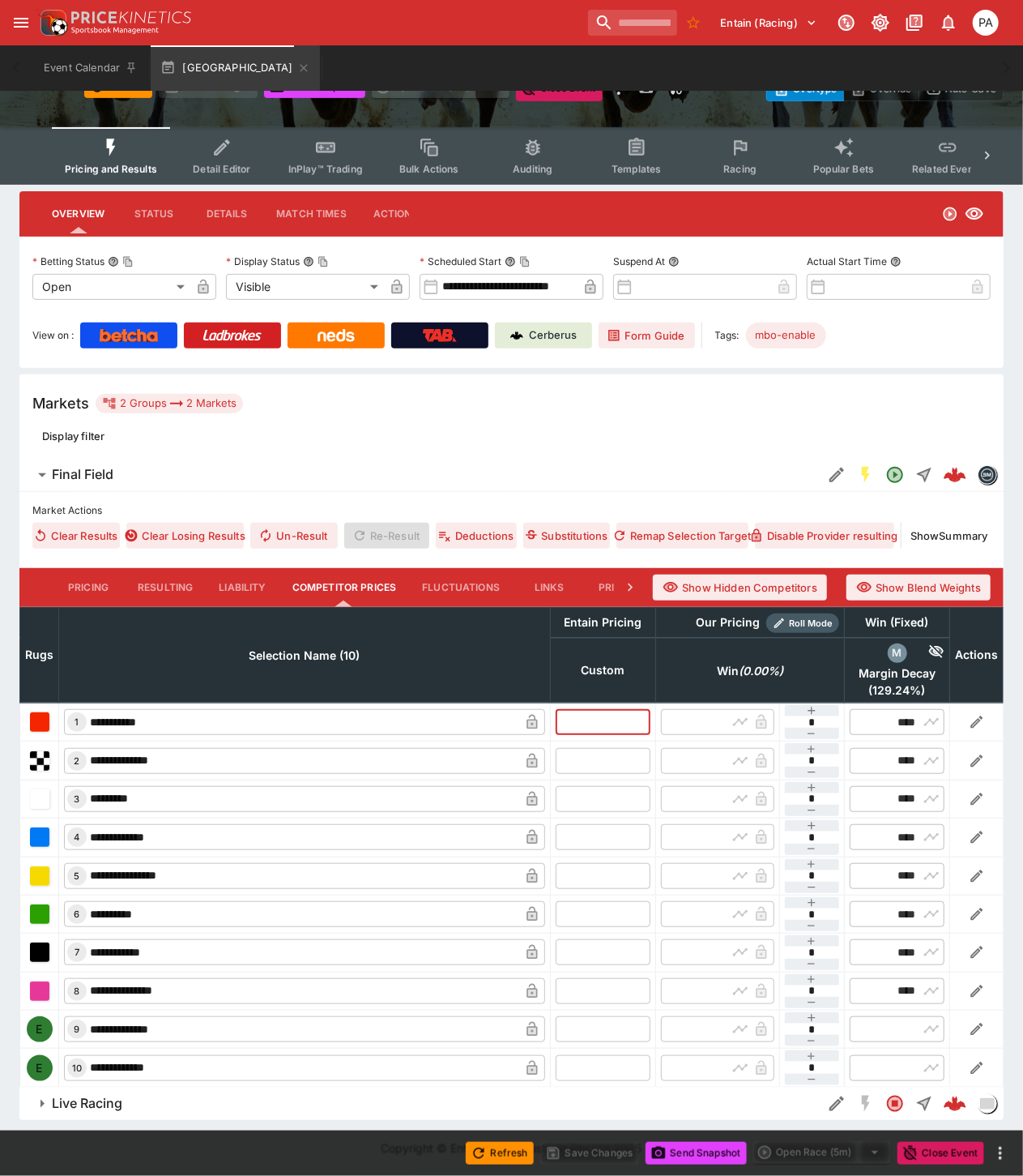
click at [604, 725] on input "text" at bounding box center [603, 721] width 95 height 26
click at [589, 759] on tr "**********" at bounding box center [512, 760] width 983 height 38
type input "****"
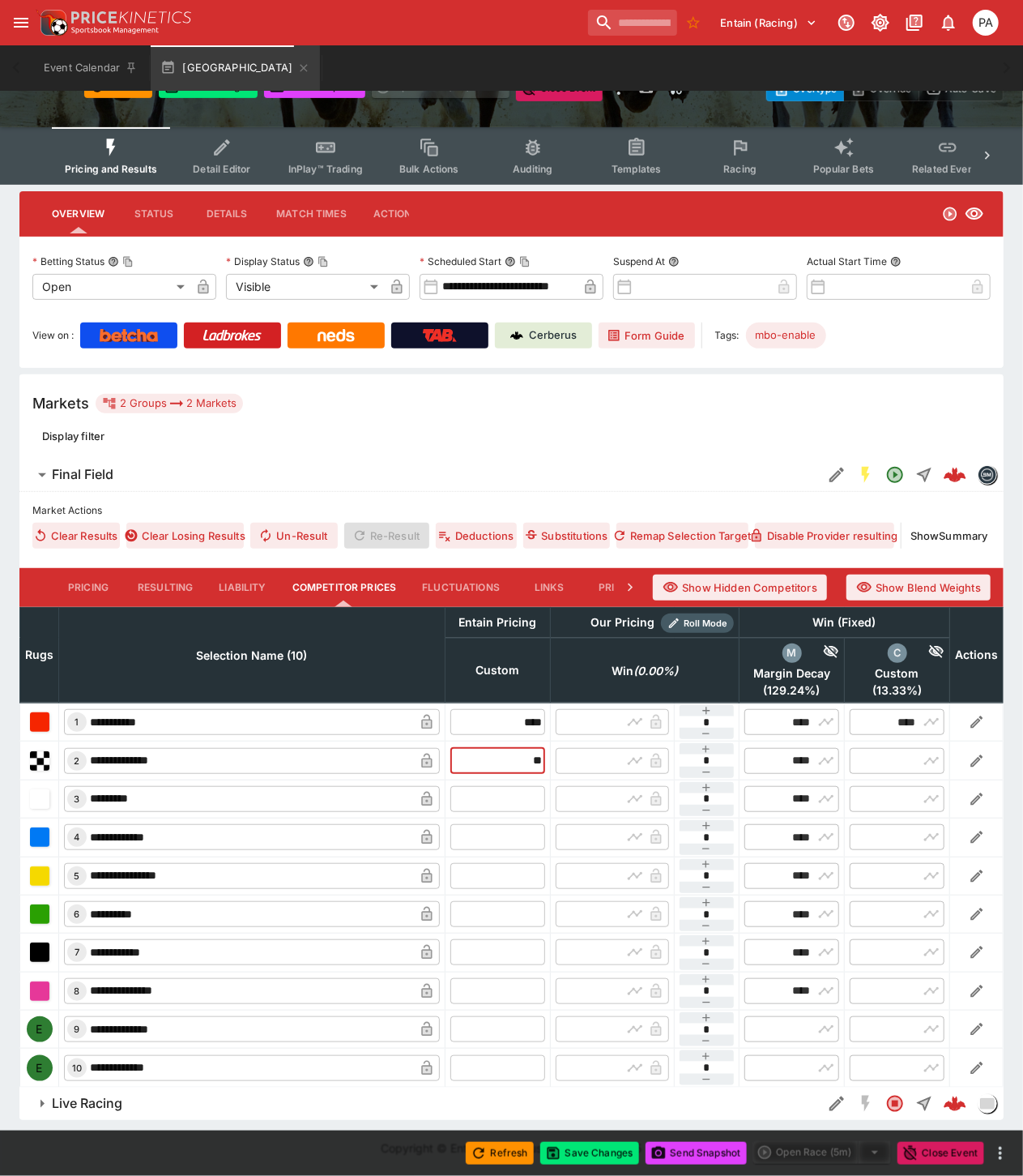
type input "***"
type input "****"
click at [504, 798] on input "text" at bounding box center [498, 799] width 95 height 26
click at [486, 835] on input "text" at bounding box center [498, 837] width 95 height 26
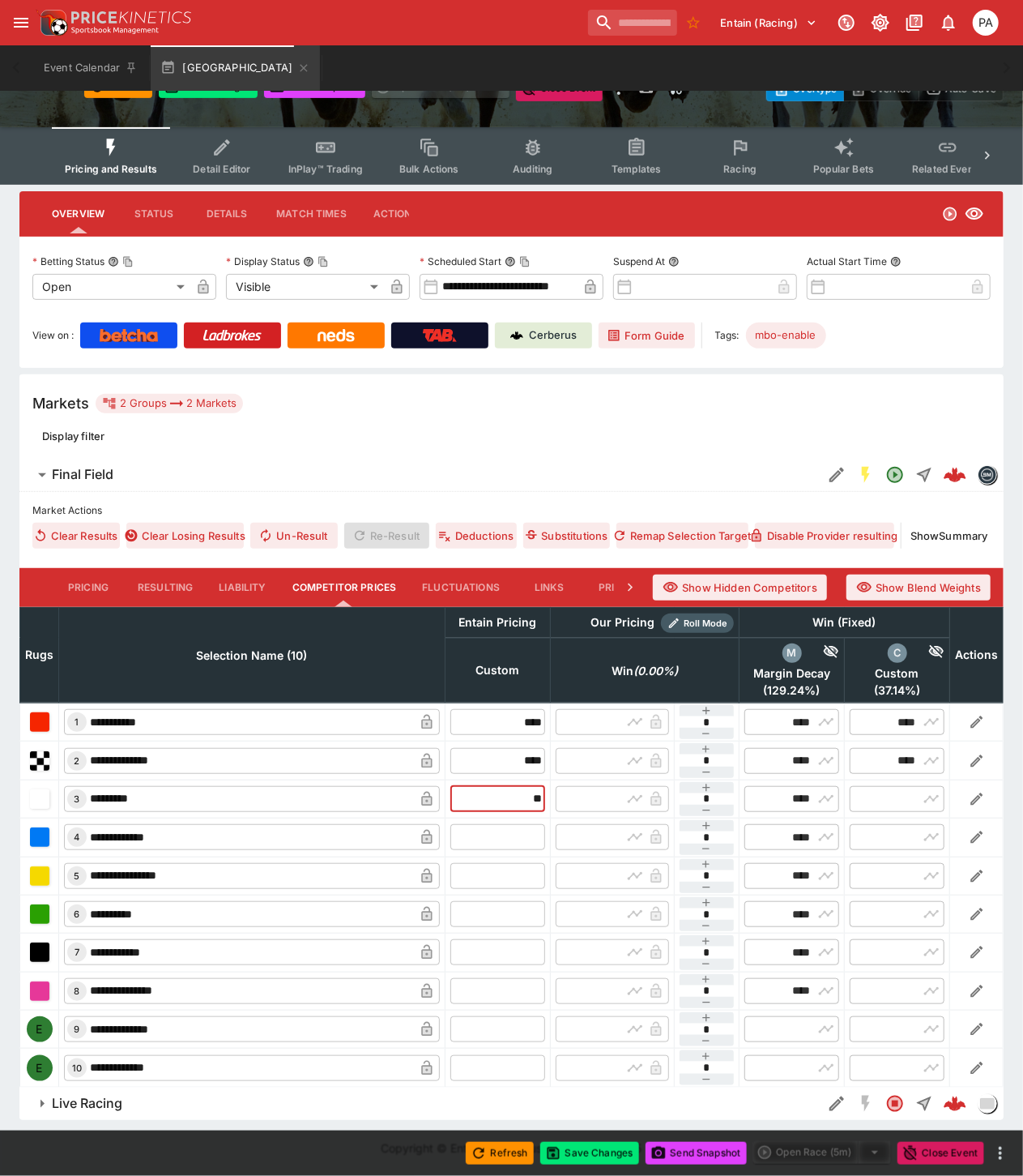
type input "*****"
type input "***"
type input "****"
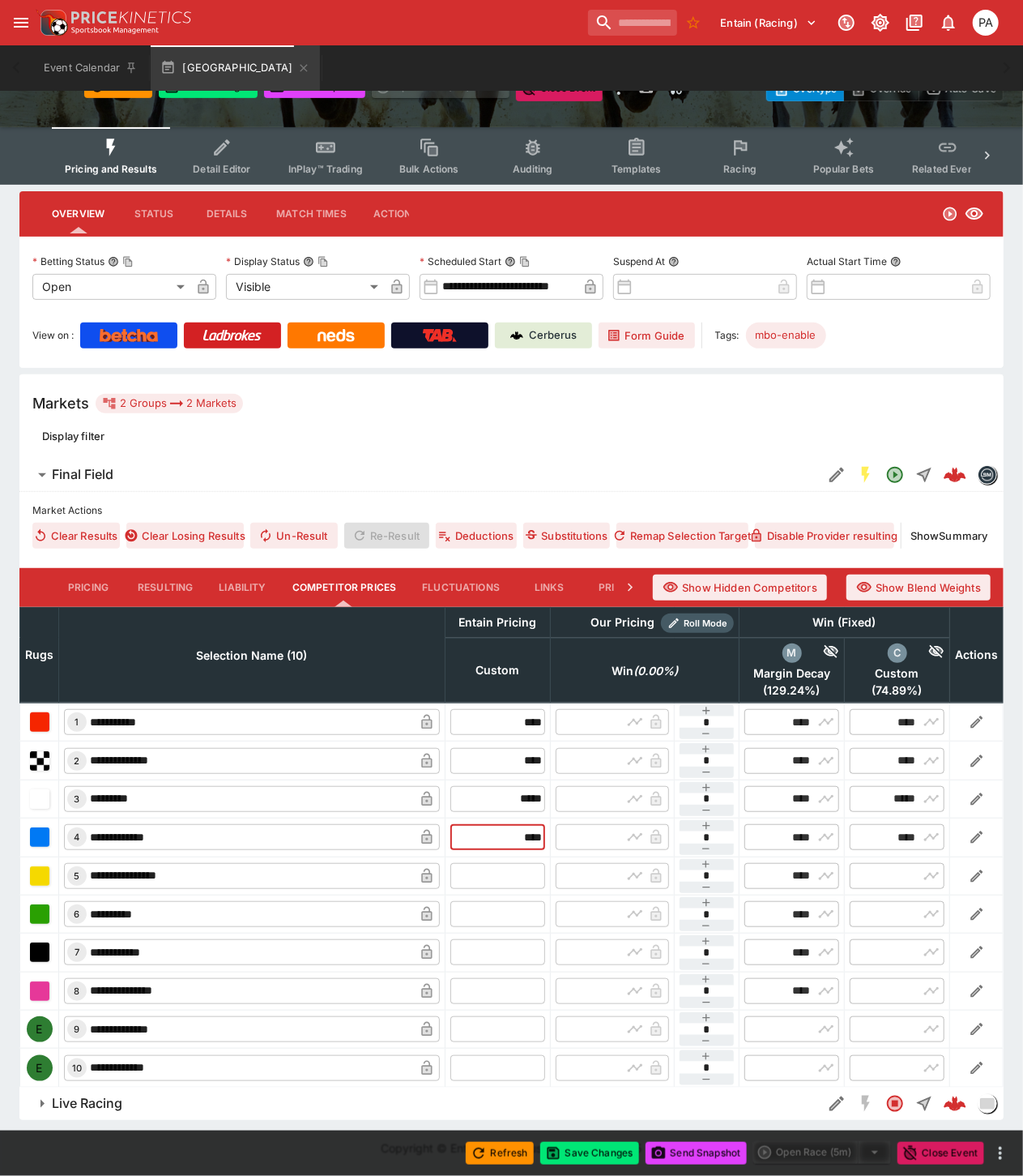
click at [490, 868] on input "text" at bounding box center [498, 875] width 95 height 26
type input "*****"
click at [499, 916] on input "text" at bounding box center [498, 914] width 95 height 26
type input "*"
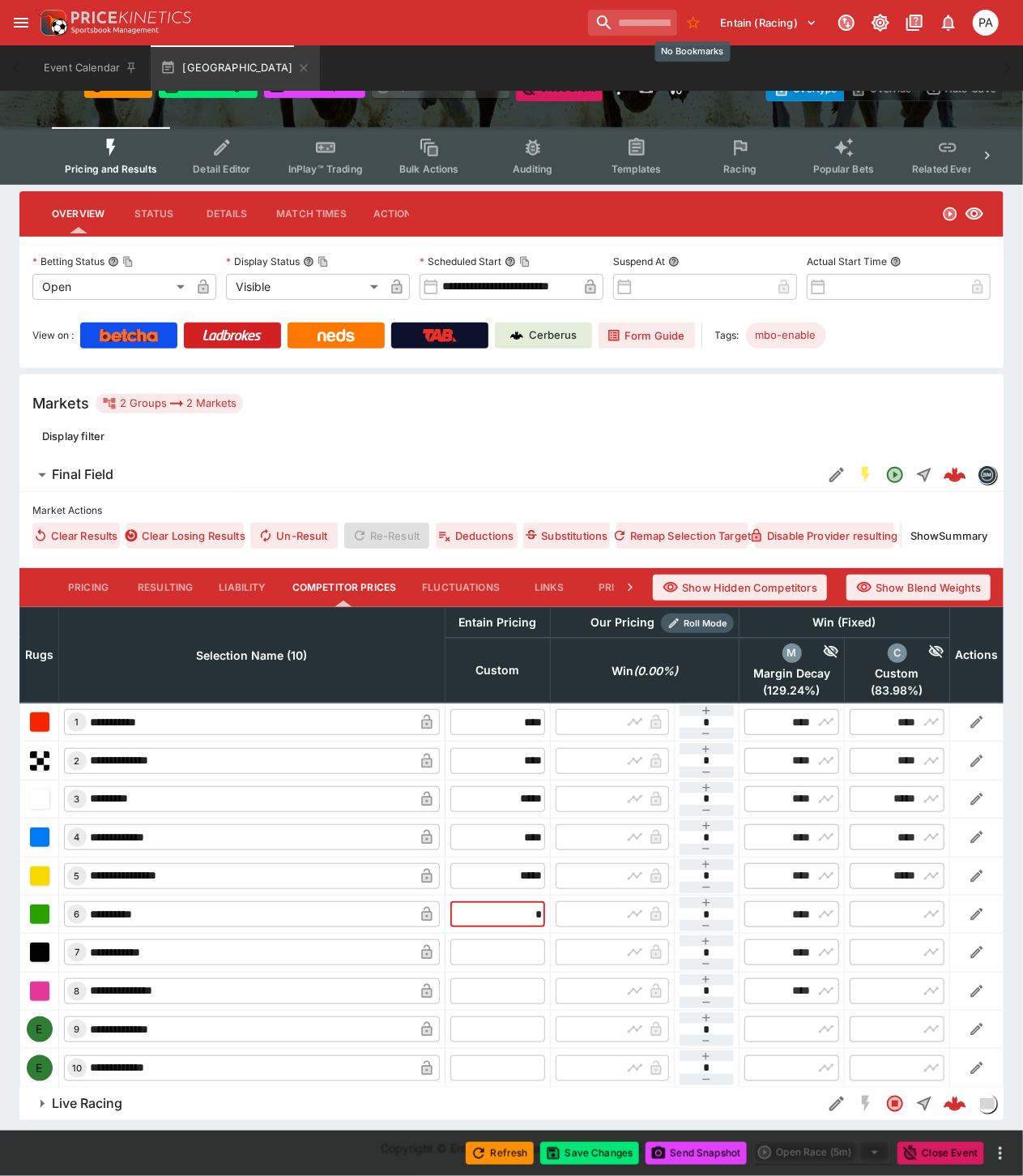
type input "****"
click at [492, 949] on input "text" at bounding box center [498, 952] width 95 height 26
type input "****"
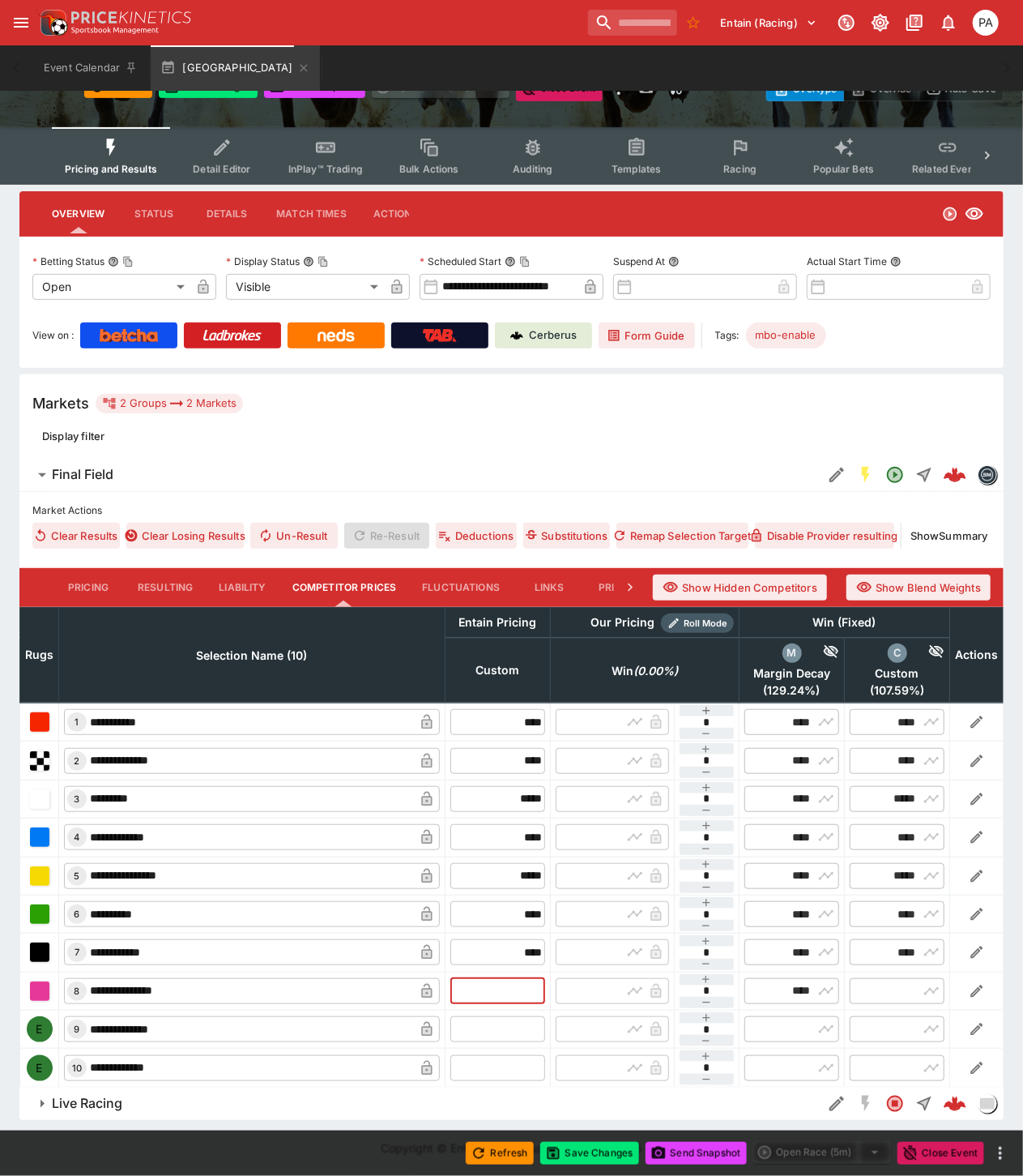
click at [491, 993] on input "text" at bounding box center [498, 990] width 95 height 26
type input "**"
type input "*****"
click at [499, 1033] on input "text" at bounding box center [498, 1029] width 95 height 26
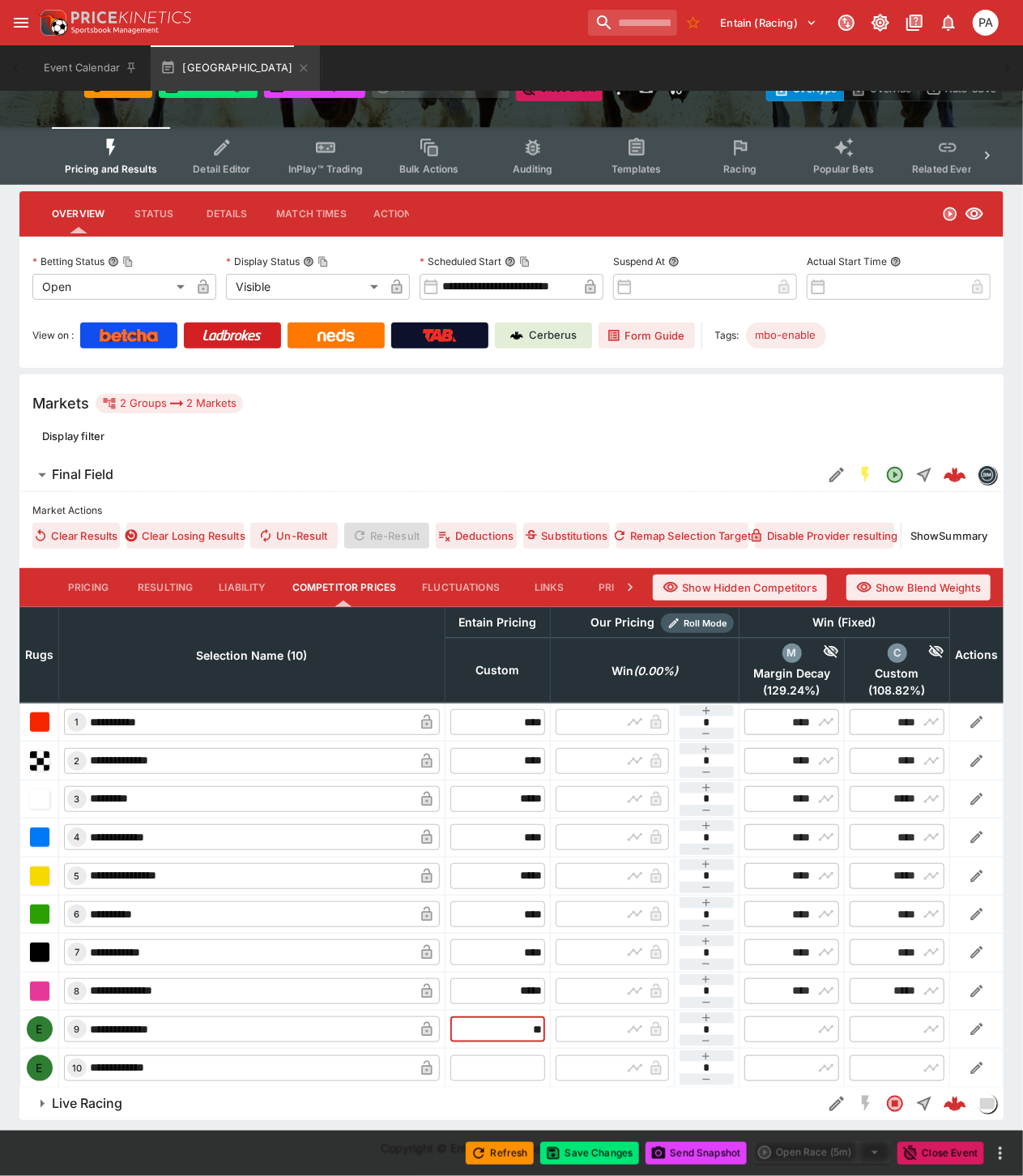
click at [498, 1070] on input "text" at bounding box center [498, 1068] width 95 height 26
type input "*****"
type input "**"
type input "*****"
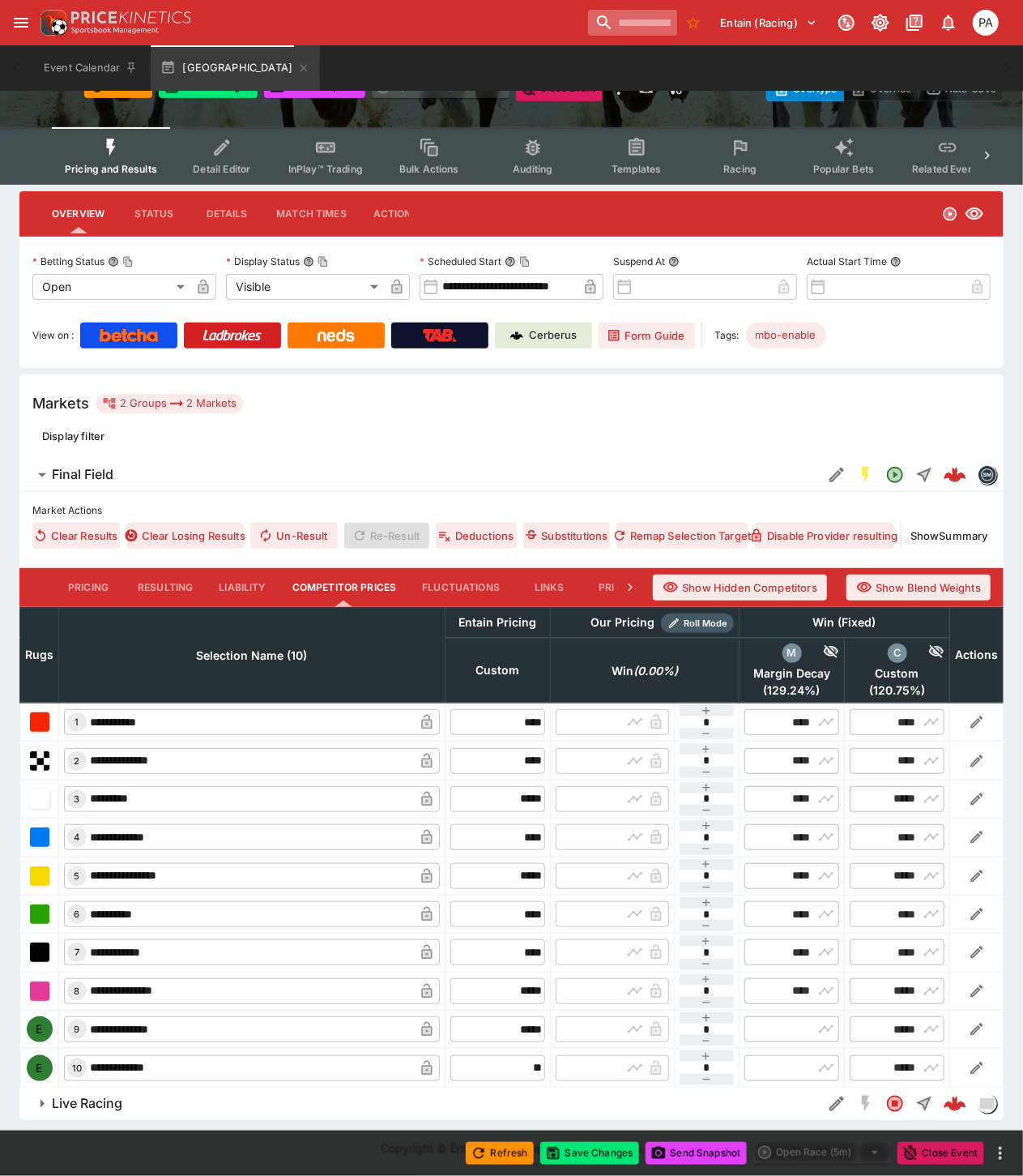
type input "*****"
click at [598, 1153] on button "Save Changes" at bounding box center [590, 1153] width 99 height 22
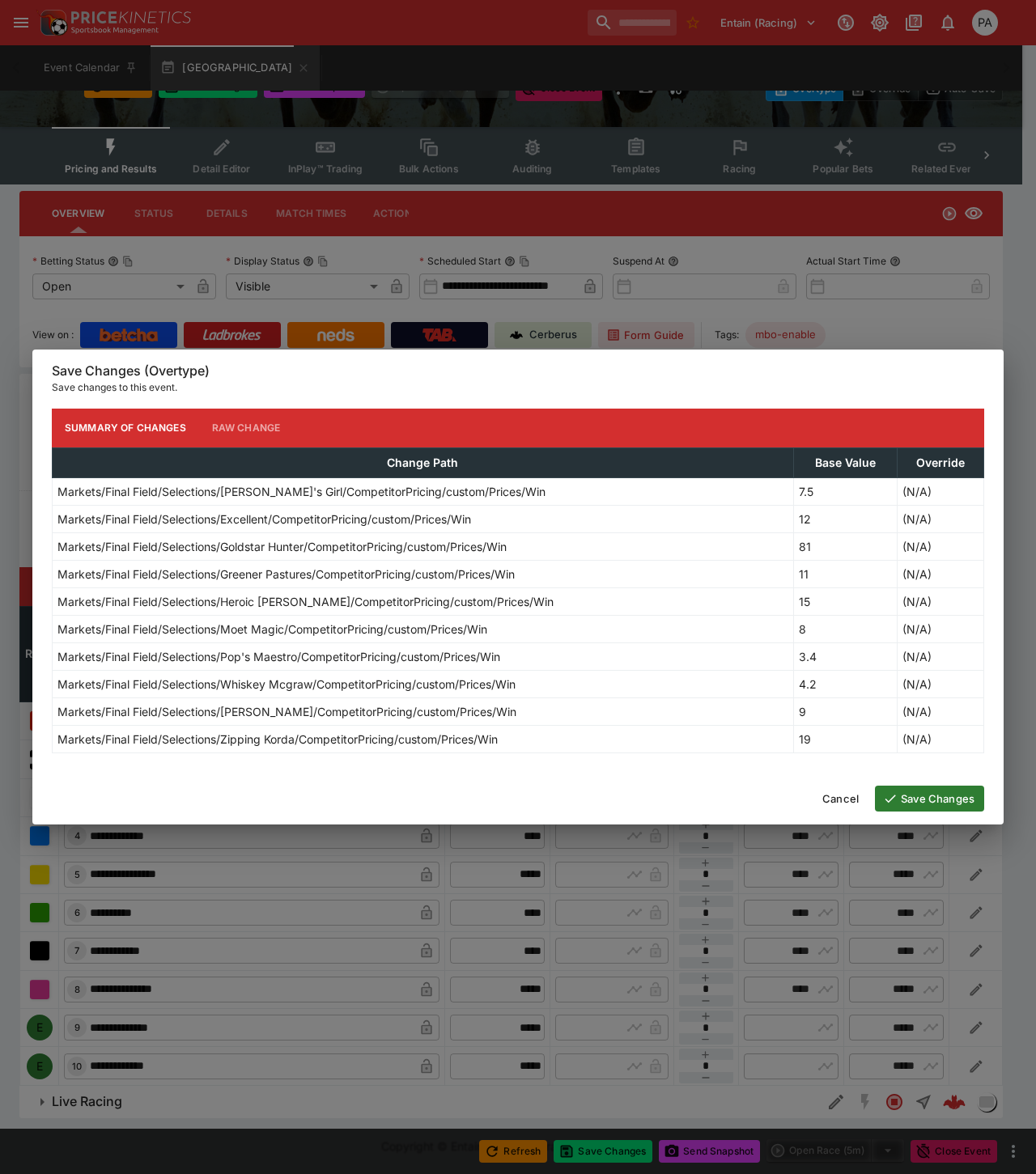
click at [907, 798] on button "Save Changes" at bounding box center [929, 798] width 109 height 26
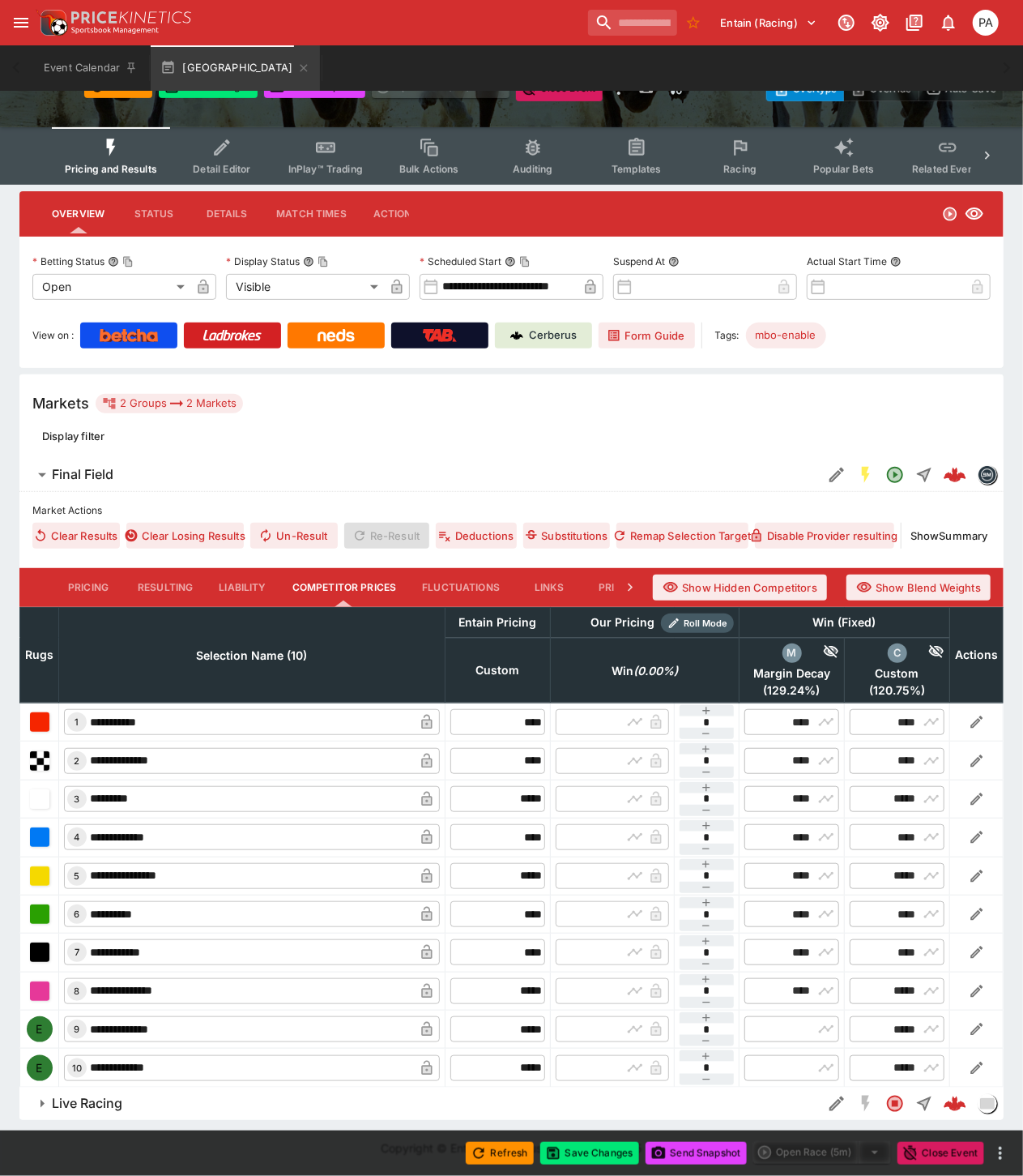
type input "****"
type input "*****"
type input "****"
type input "*****"
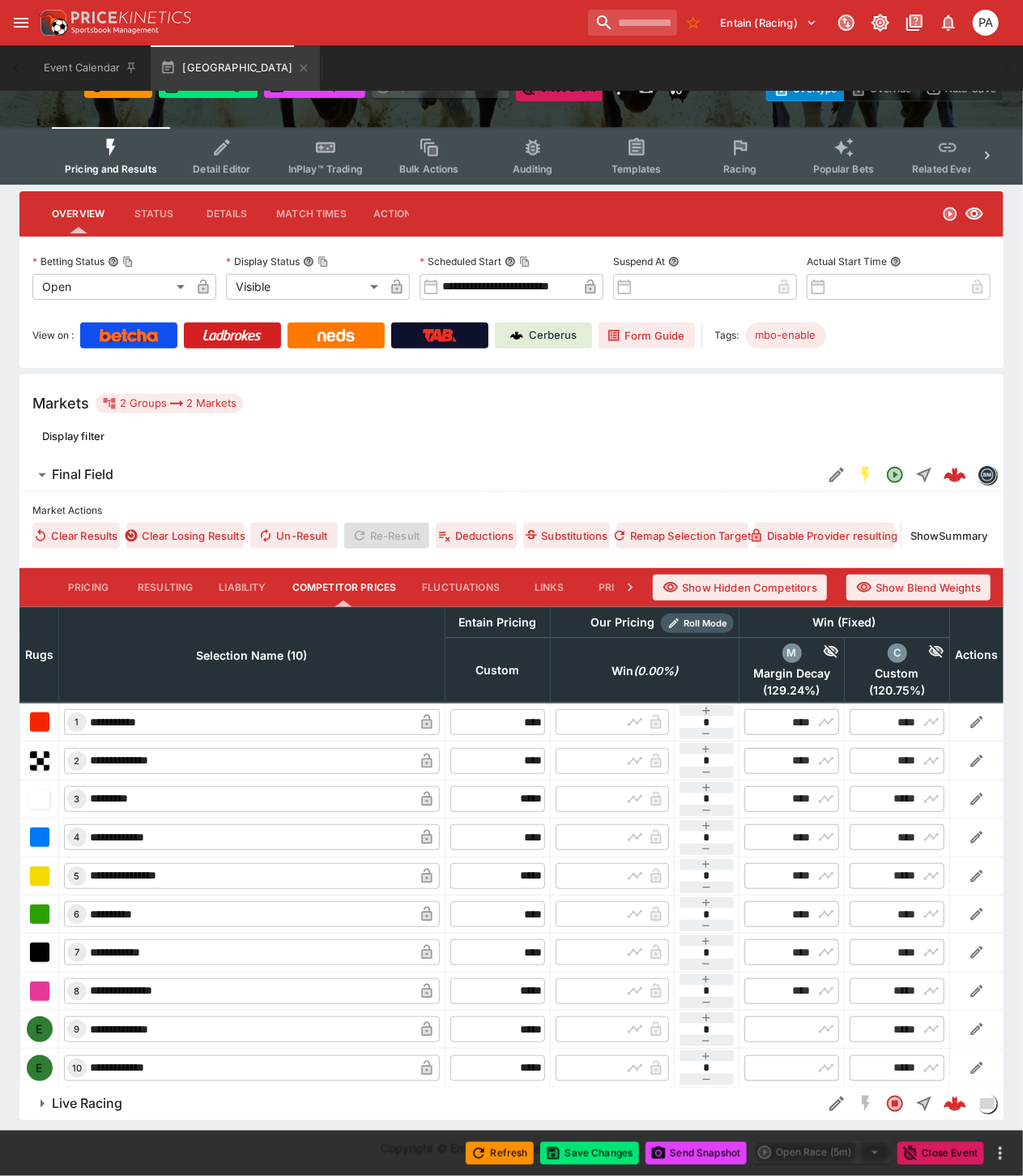
type input "****"
type input "*****"
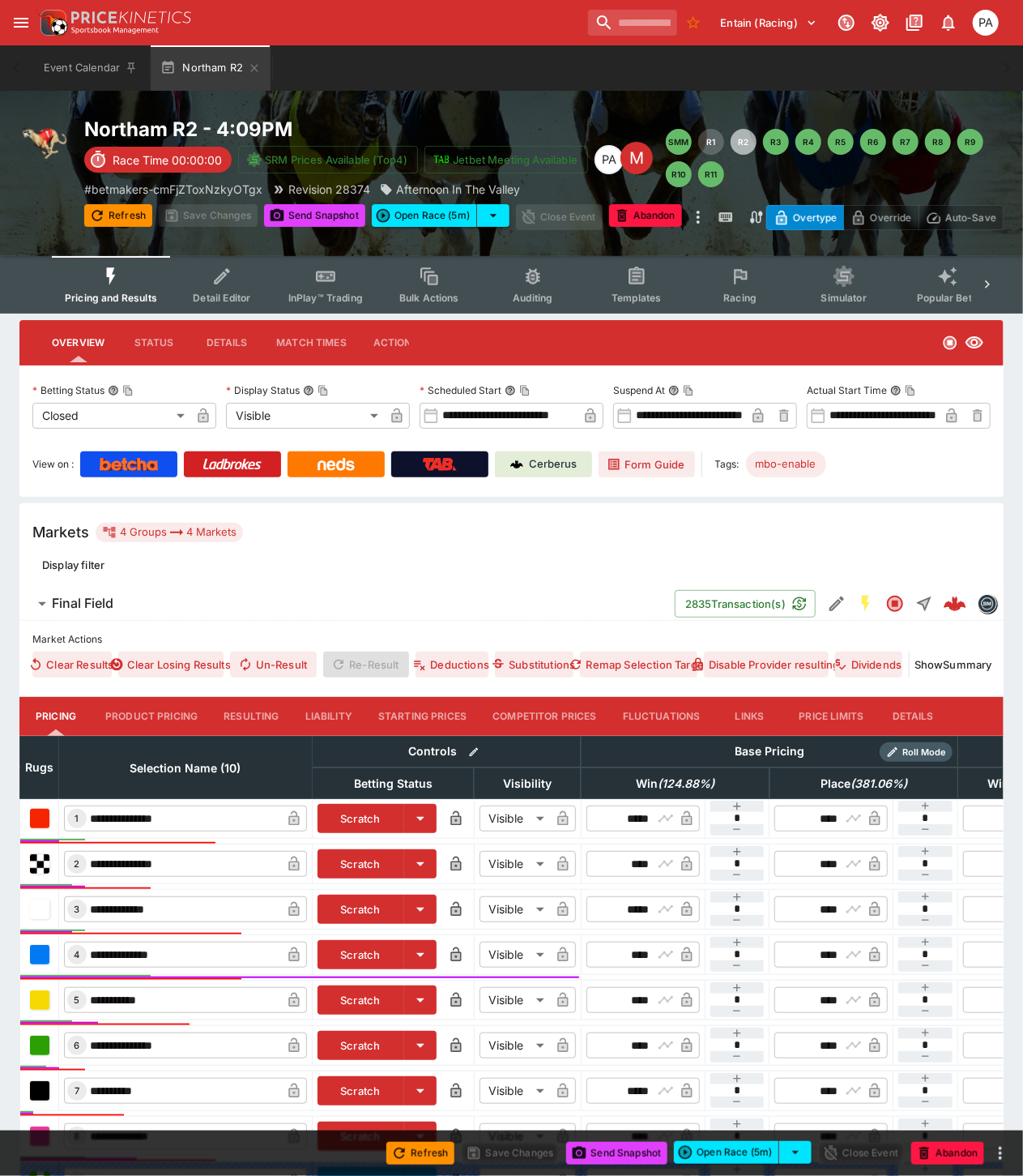
click at [248, 713] on button "Resulting" at bounding box center [251, 717] width 81 height 39
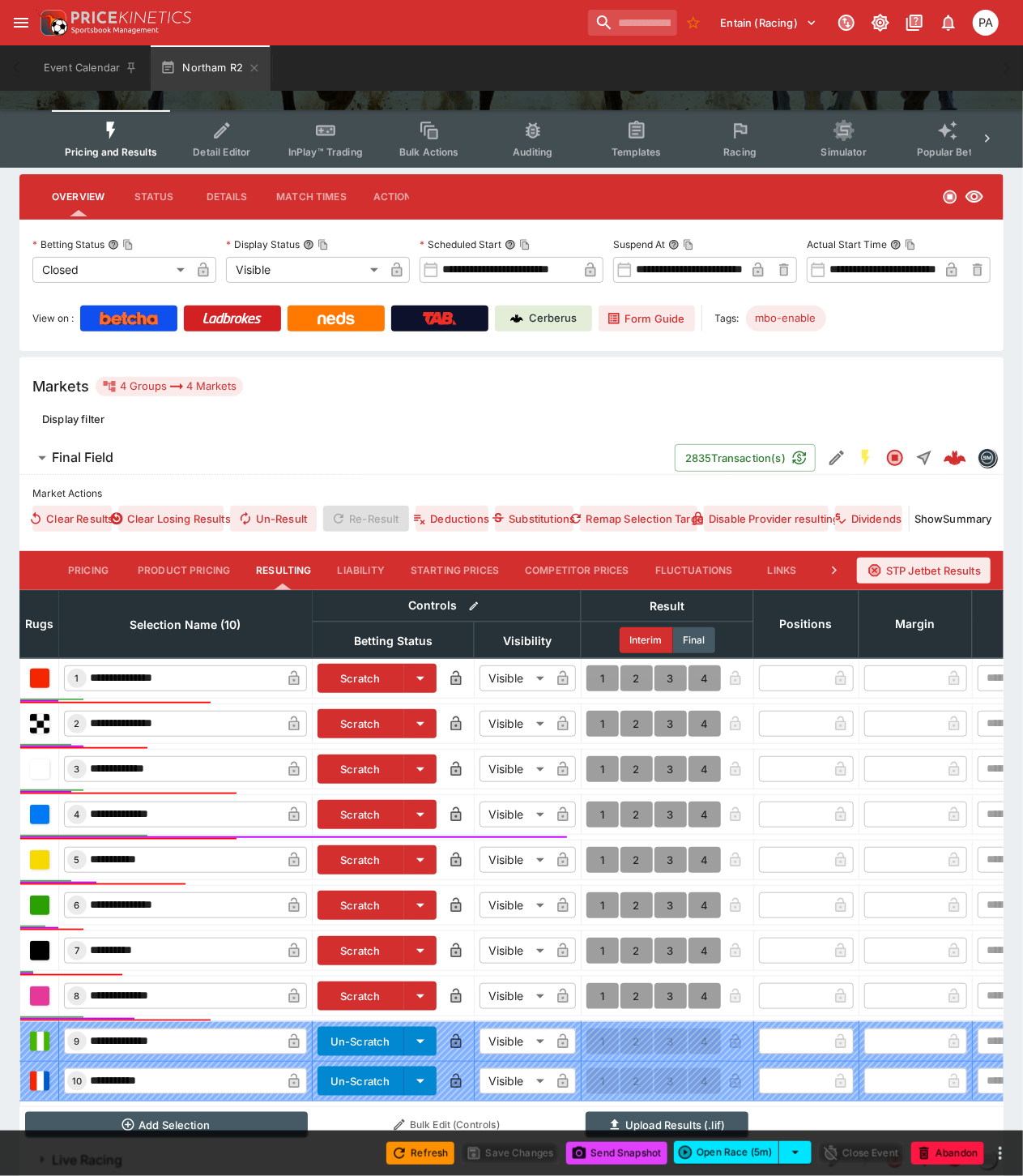
scroll to position [279, 0]
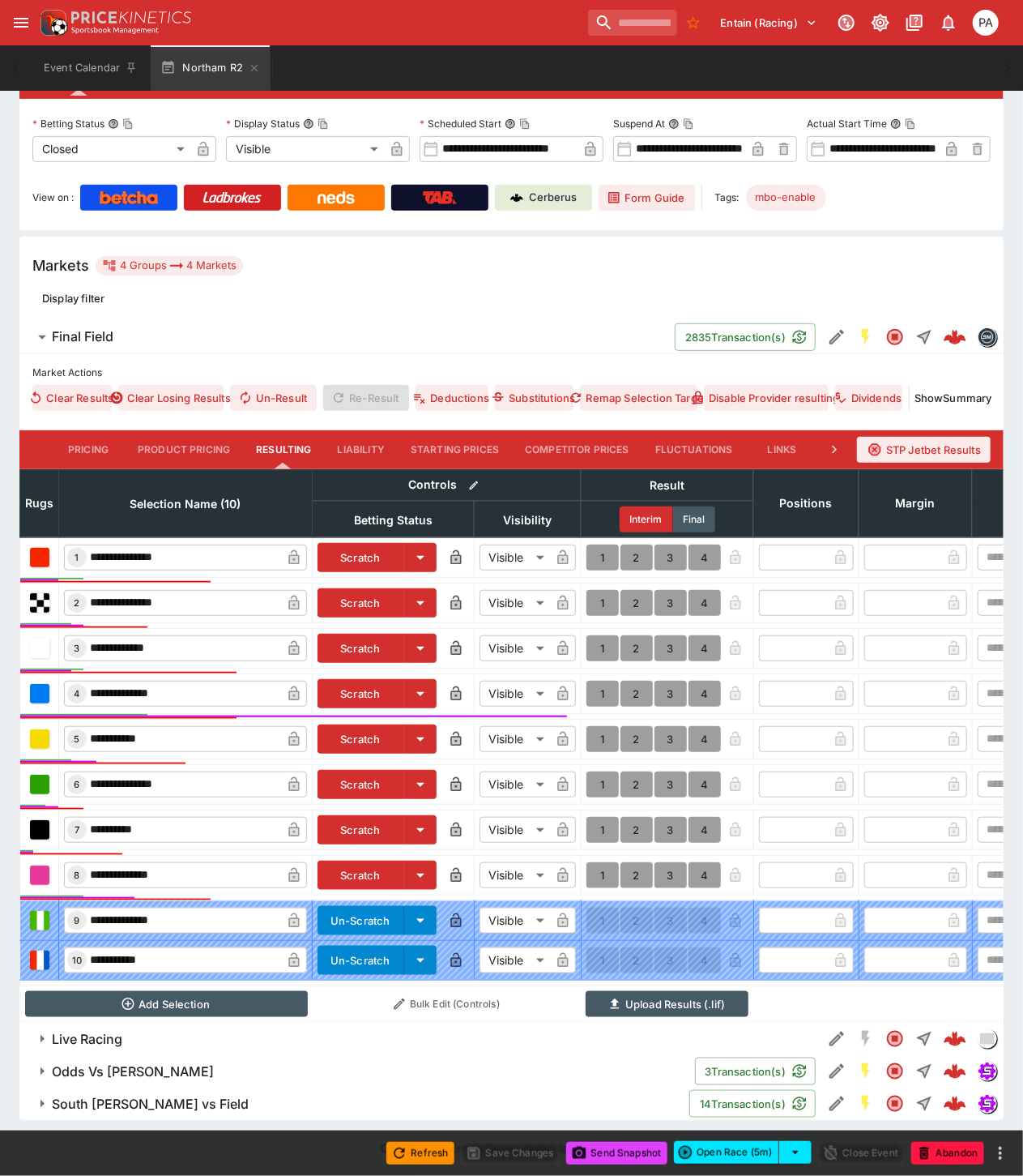
click at [602, 726] on button "1" at bounding box center [603, 739] width 33 height 26
type input "*"
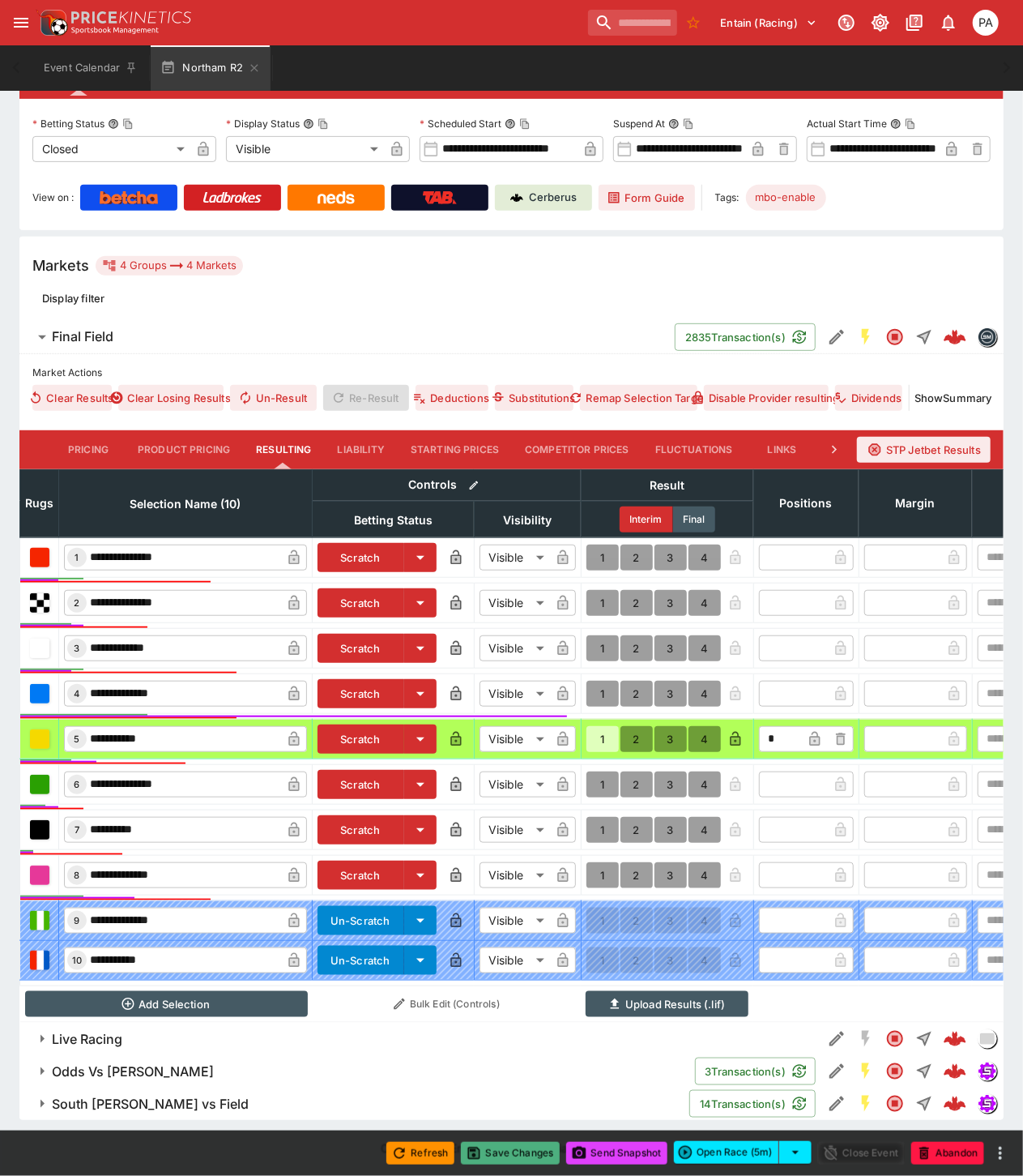
click at [520, 1151] on button "Save Changes" at bounding box center [511, 1153] width 99 height 22
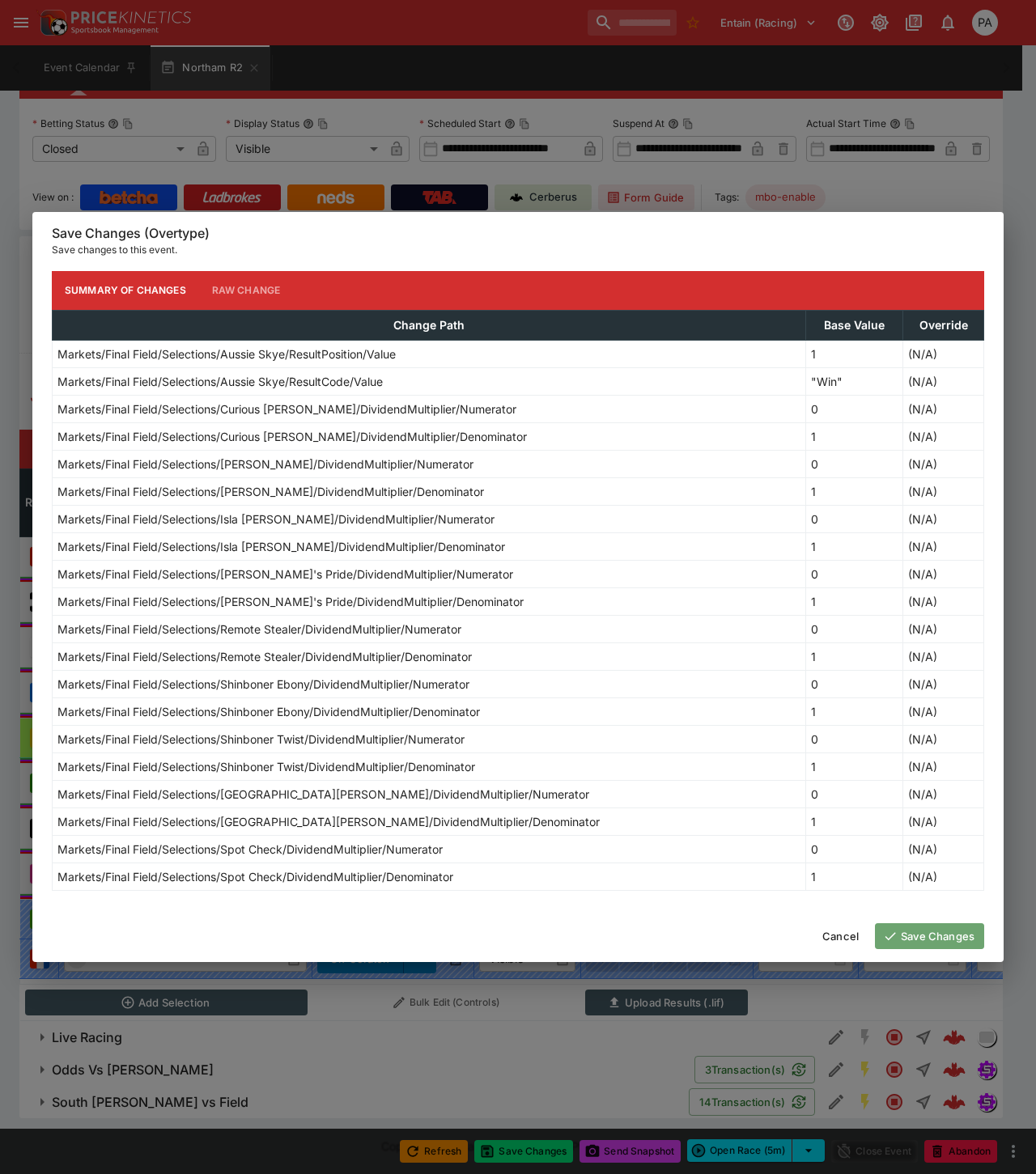
click at [914, 934] on button "Save Changes" at bounding box center [929, 936] width 109 height 26
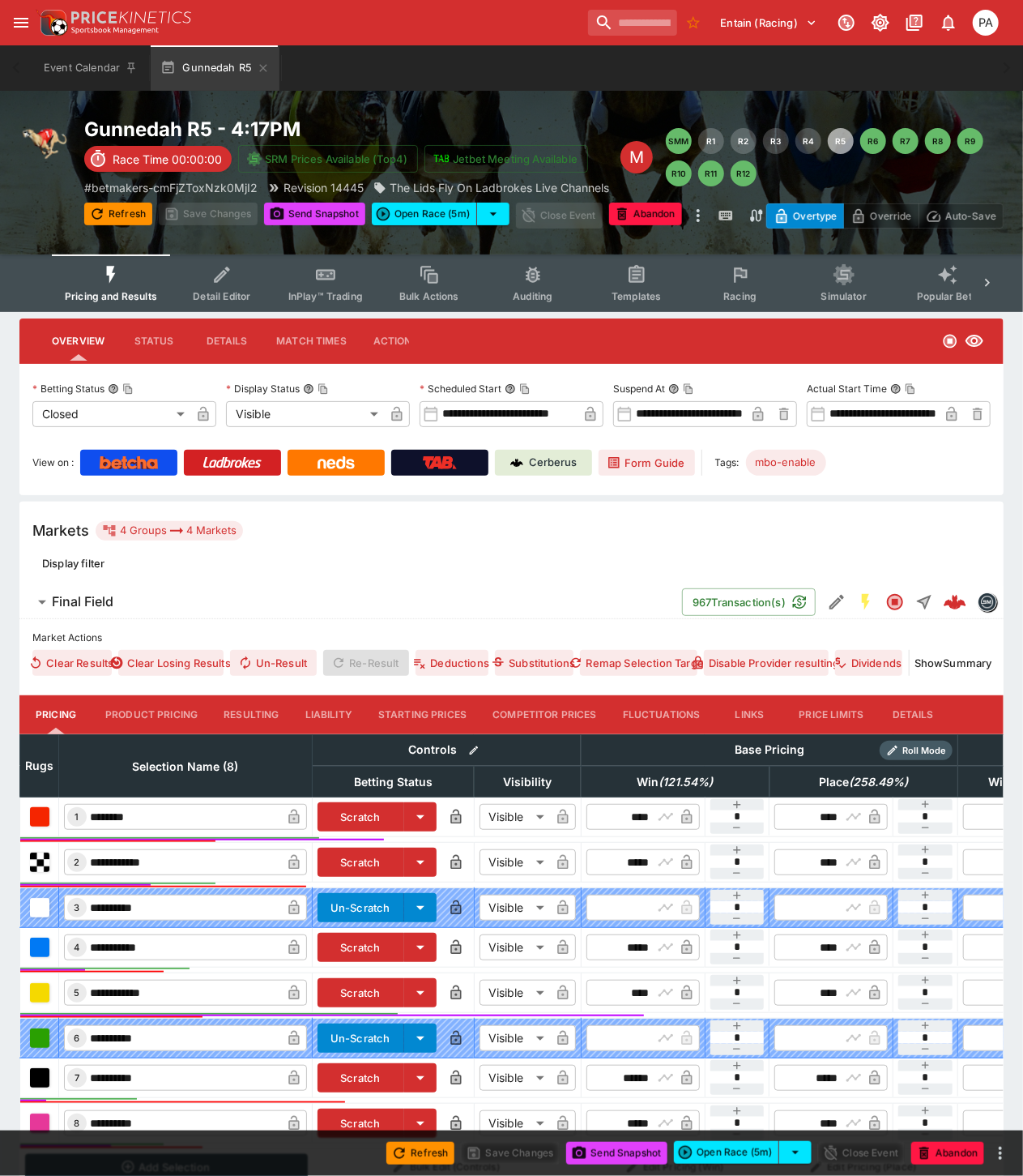
click at [251, 722] on button "Resulting" at bounding box center [251, 715] width 81 height 39
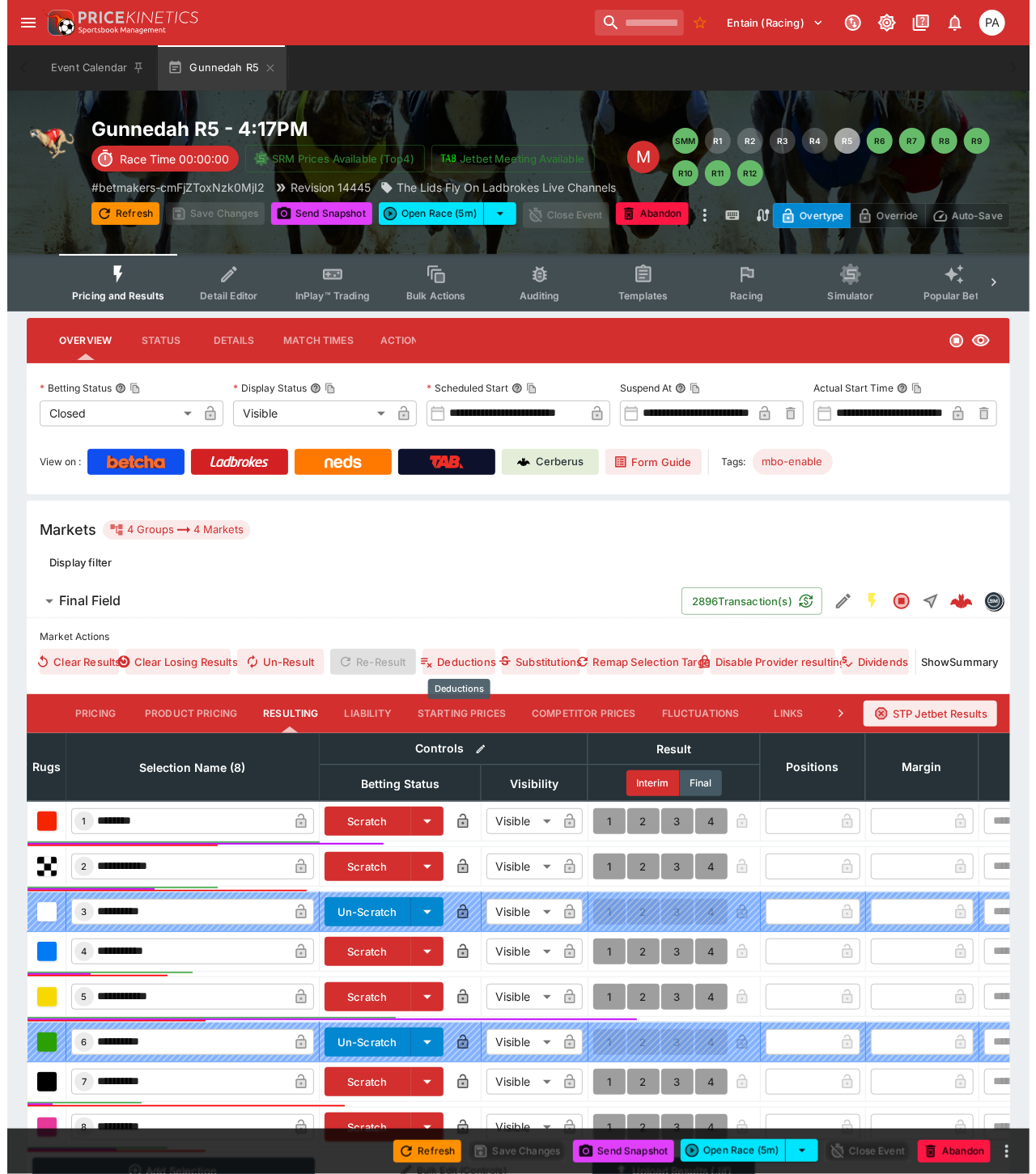
scroll to position [182, 0]
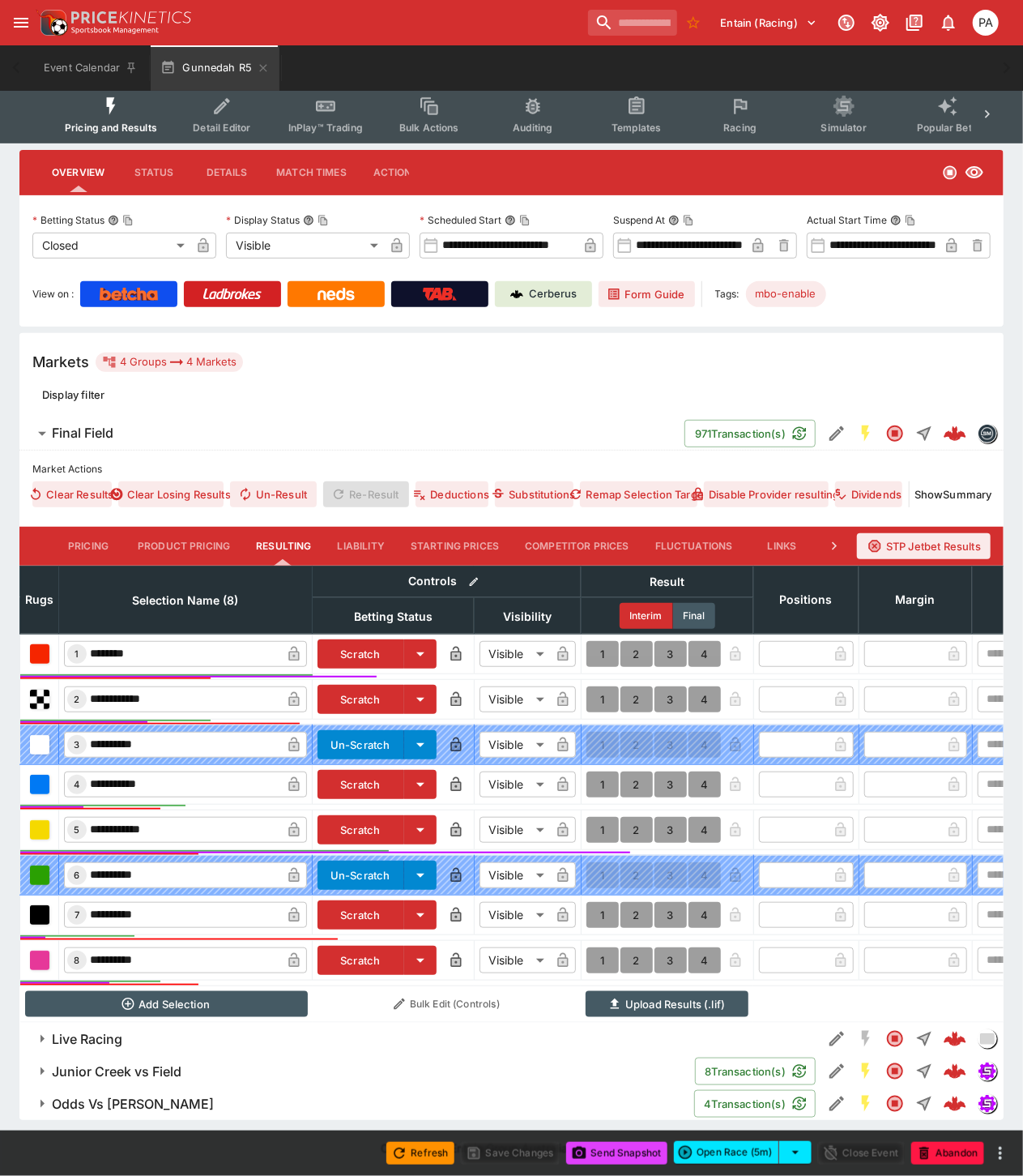
click at [599, 817] on button "1" at bounding box center [603, 830] width 33 height 26
type input "*"
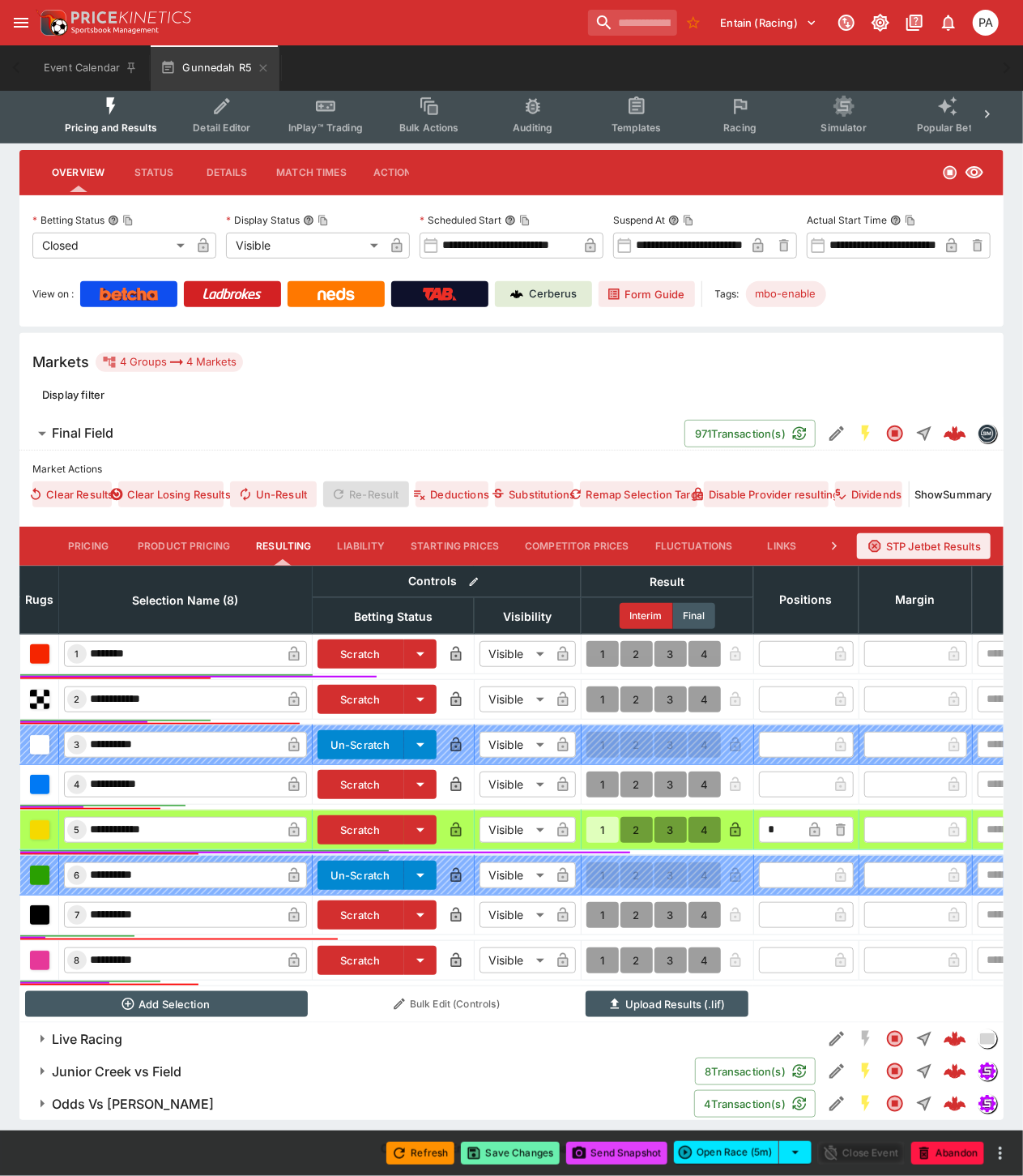
click at [520, 1148] on button "Save Changes" at bounding box center [511, 1153] width 99 height 22
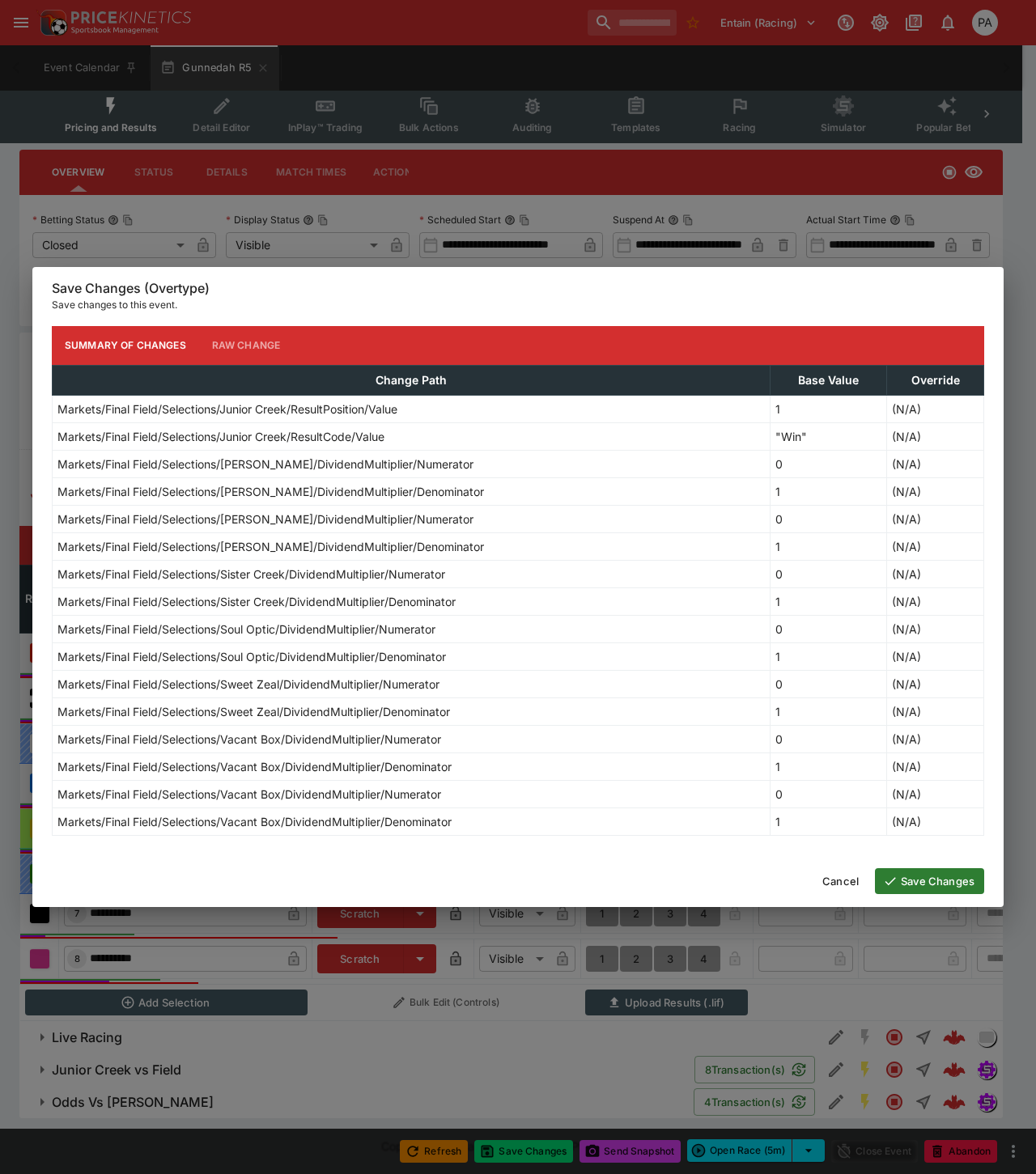
click at [916, 885] on button "Save Changes" at bounding box center [929, 880] width 109 height 26
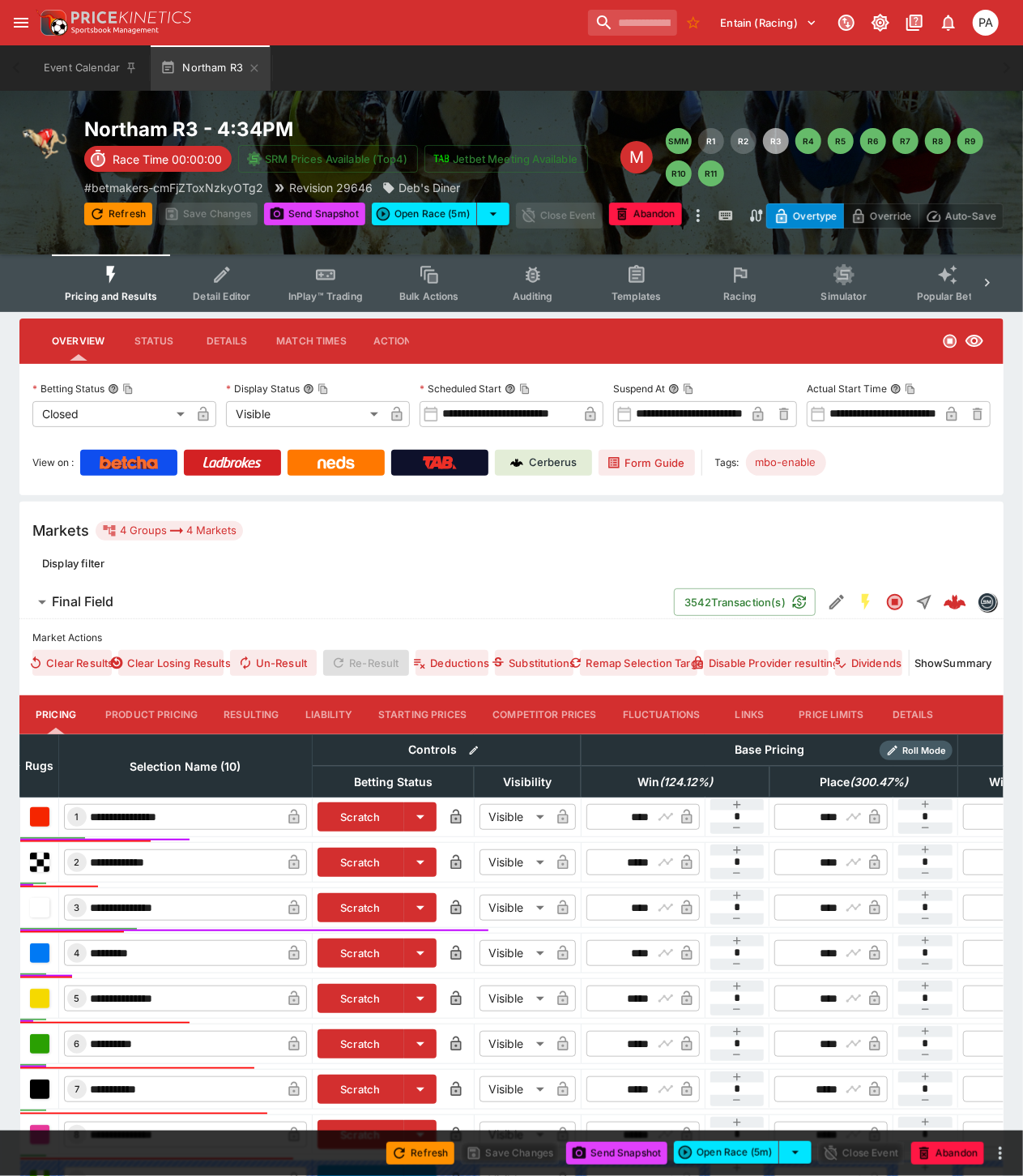
click at [252, 711] on button "Resulting" at bounding box center [251, 715] width 81 height 39
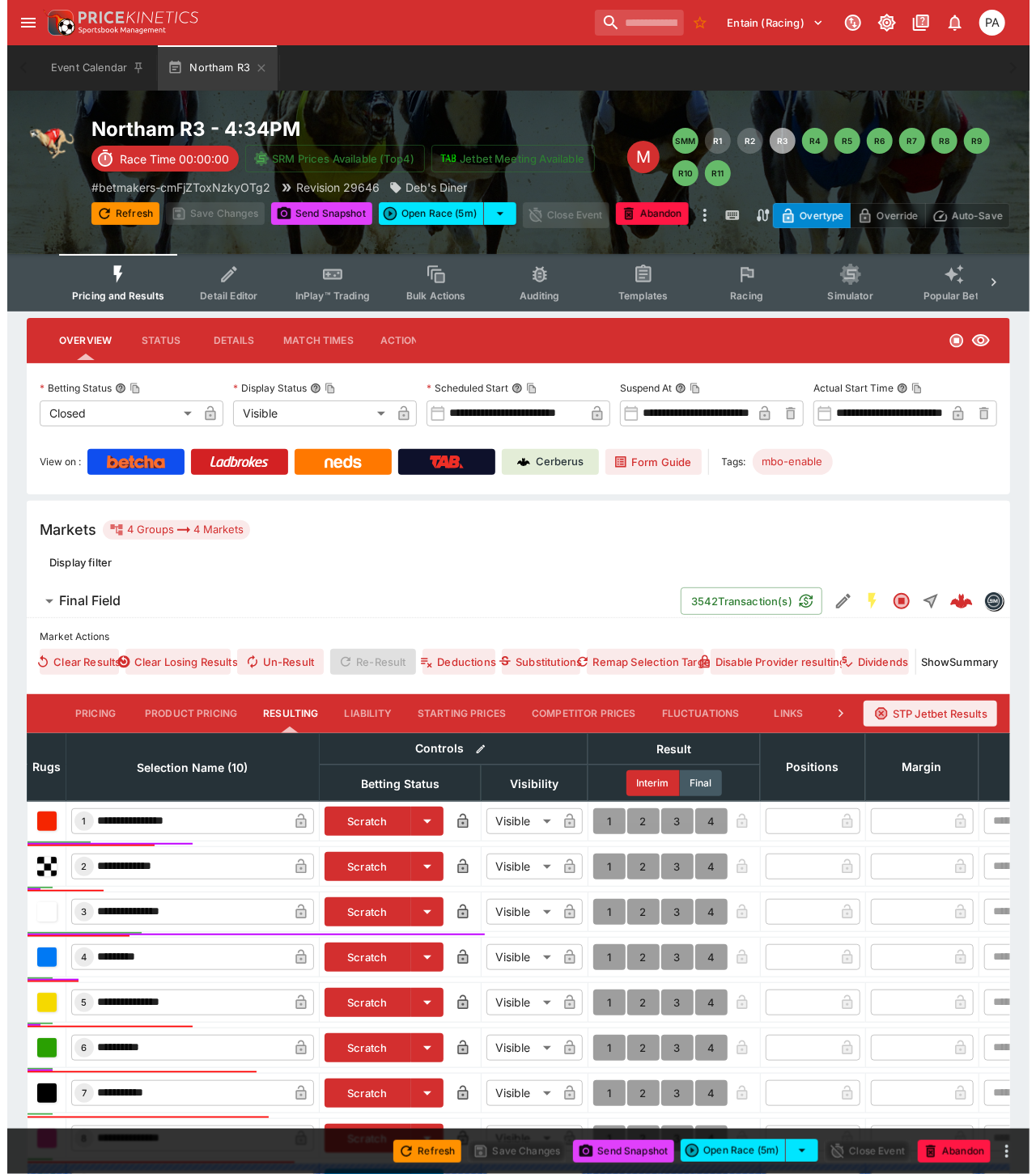
scroll to position [272, 0]
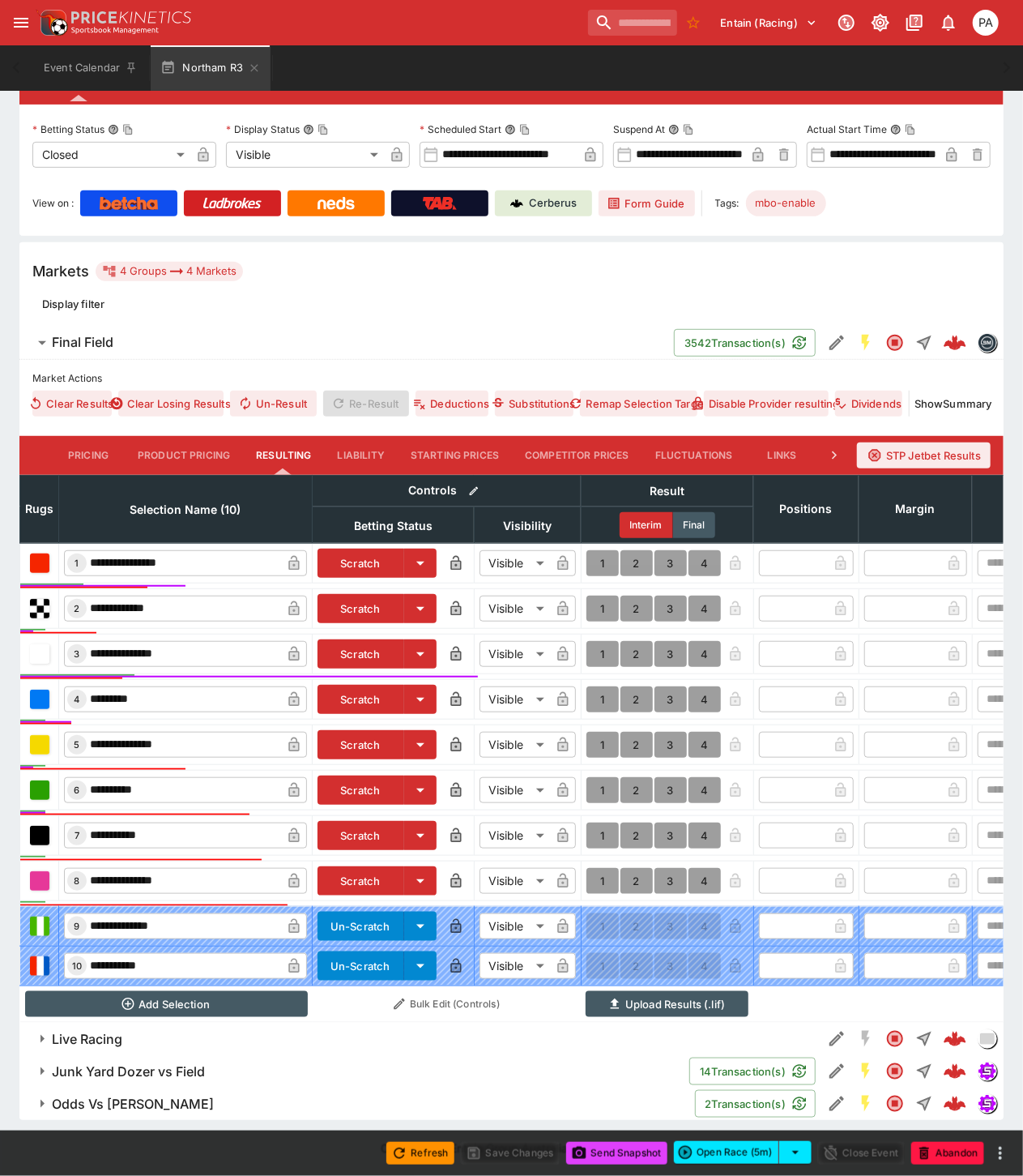
click at [595, 551] on button "1" at bounding box center [603, 563] width 33 height 26
type input "*"
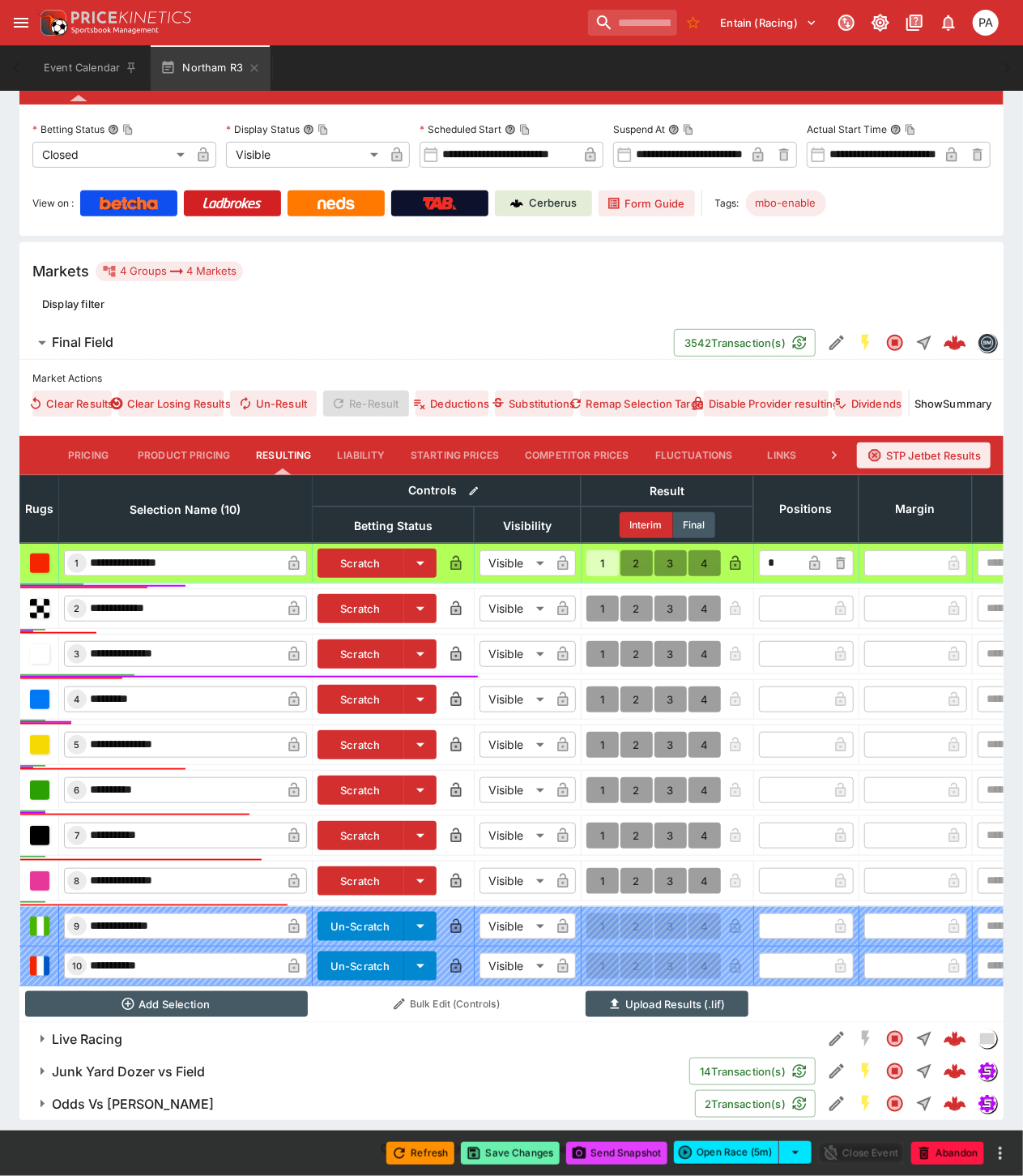
click at [500, 1153] on button "Save Changes" at bounding box center [511, 1153] width 99 height 22
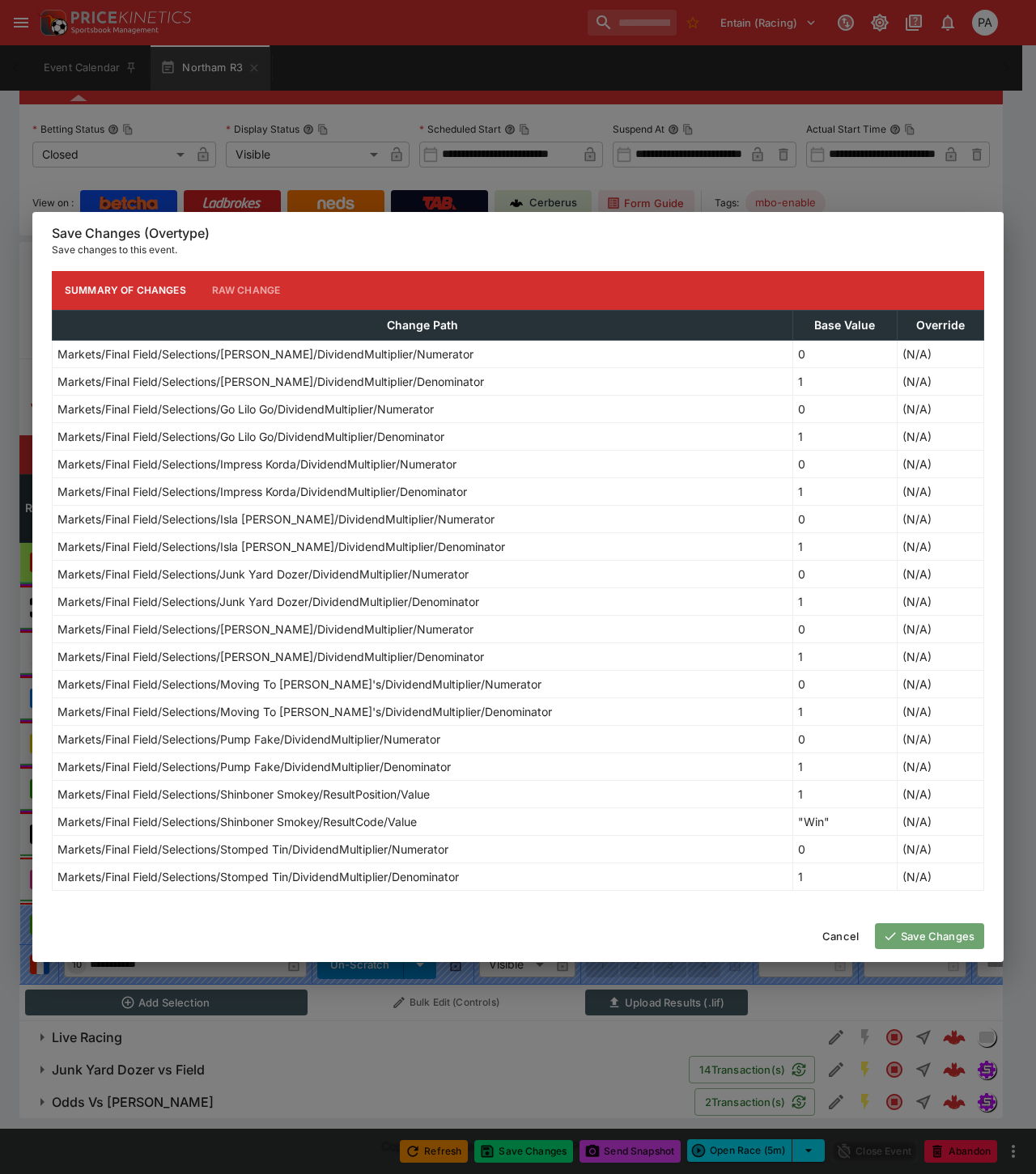
click at [923, 940] on button "Save Changes" at bounding box center [929, 936] width 109 height 26
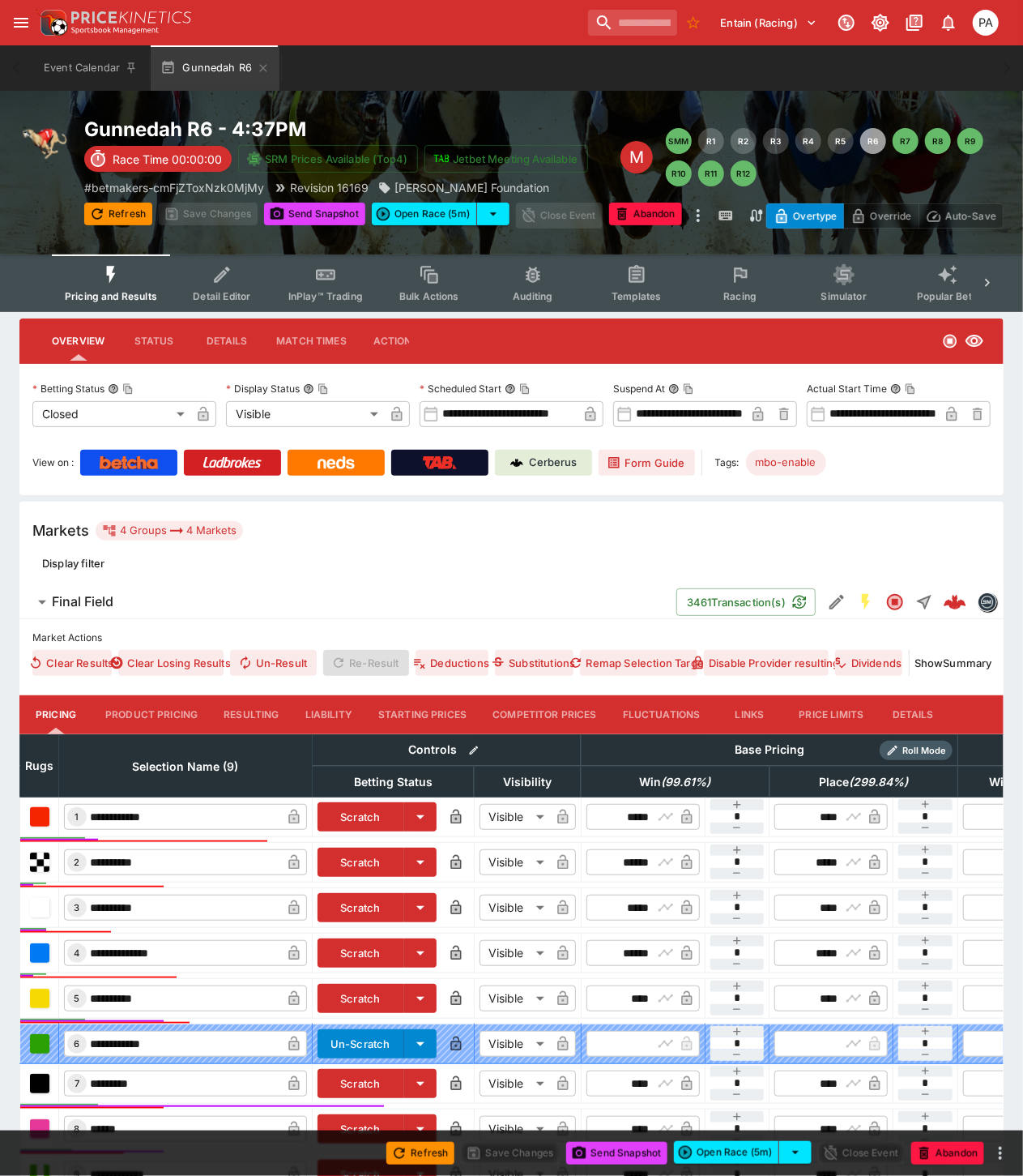
click at [245, 712] on button "Resulting" at bounding box center [251, 715] width 81 height 39
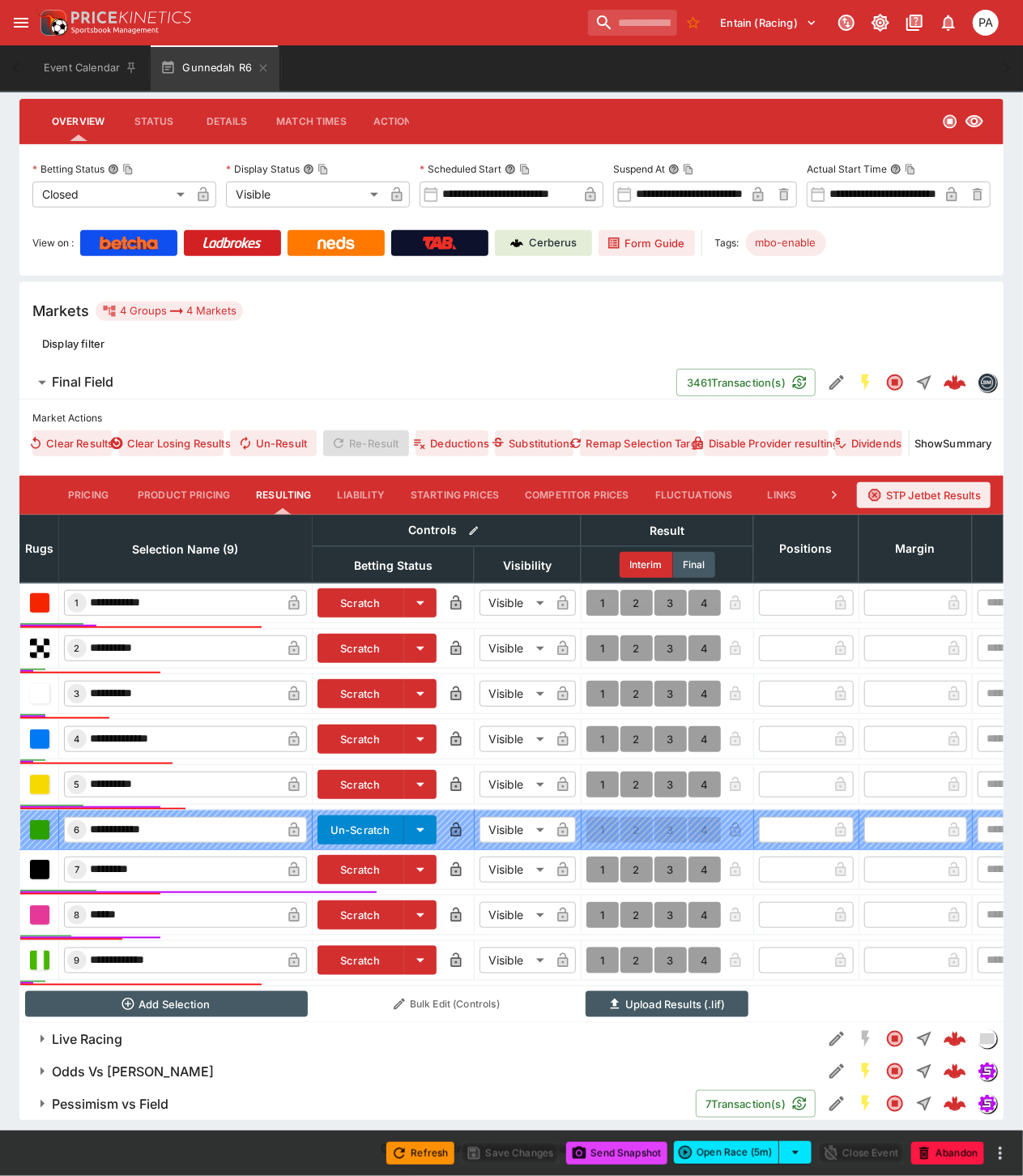
scroll to position [233, 0]
click at [598, 857] on button "1" at bounding box center [603, 869] width 33 height 26
type input "*"
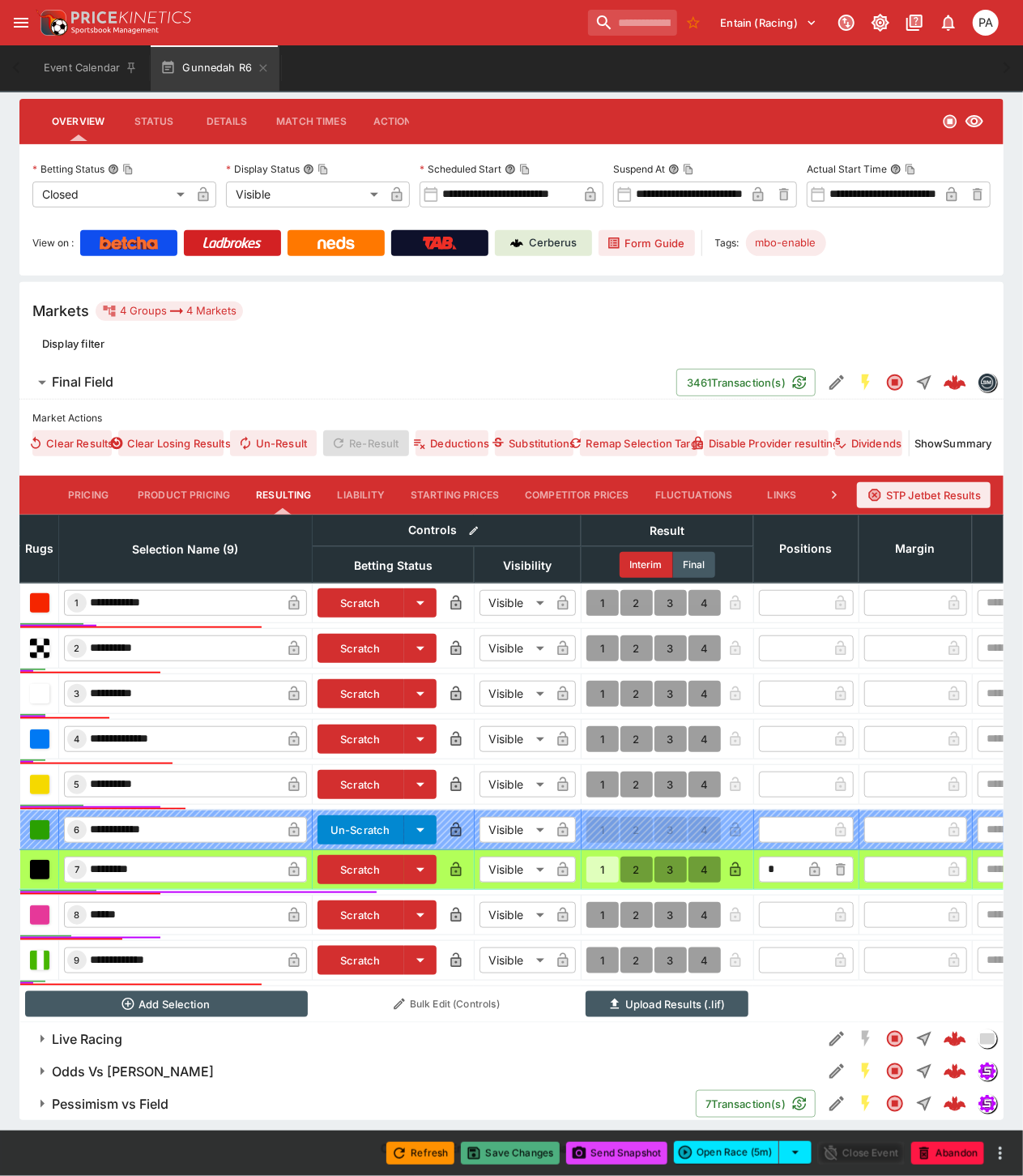
click at [518, 1152] on button "Save Changes" at bounding box center [511, 1153] width 99 height 22
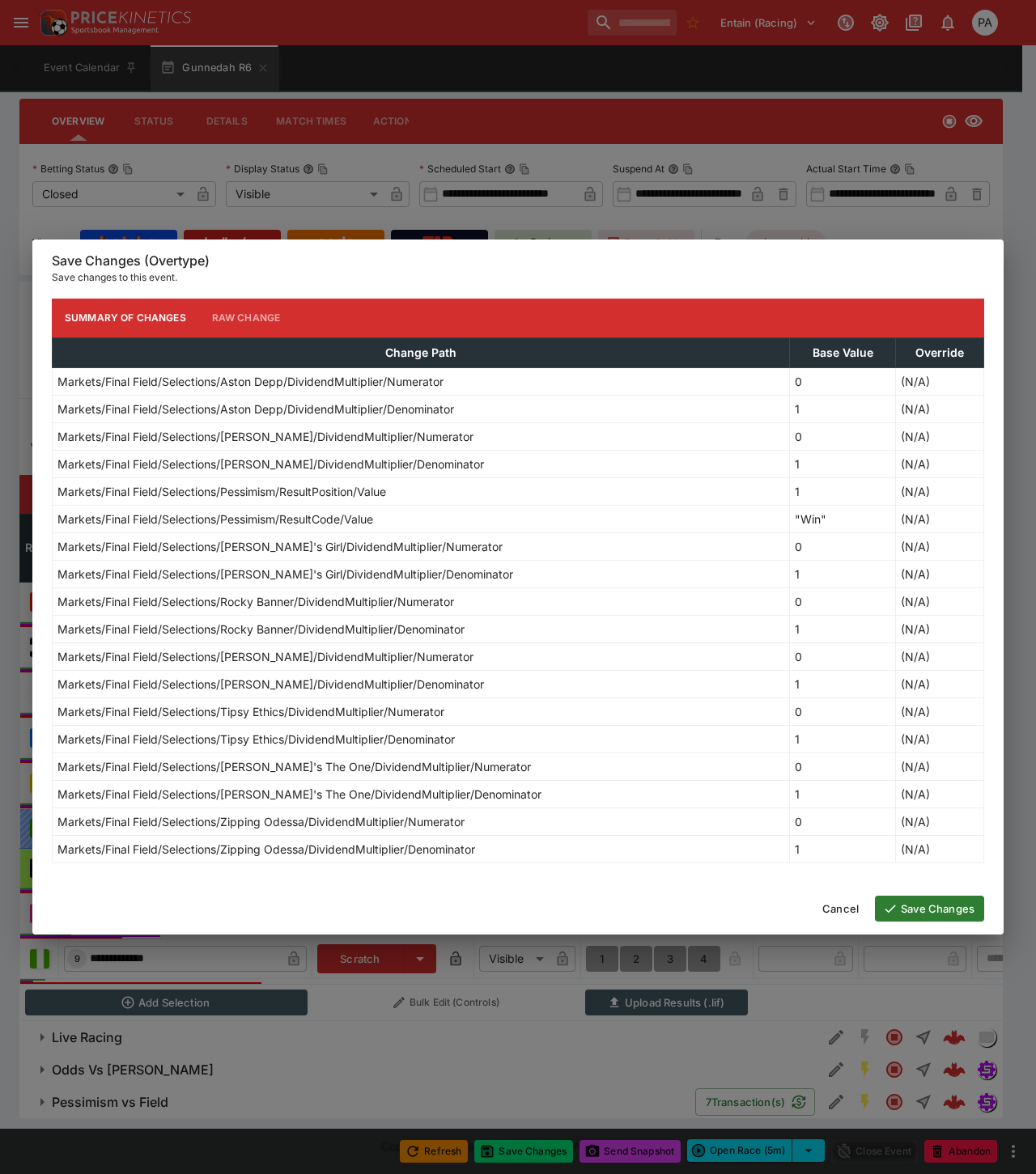
click at [923, 908] on button "Save Changes" at bounding box center [929, 908] width 109 height 26
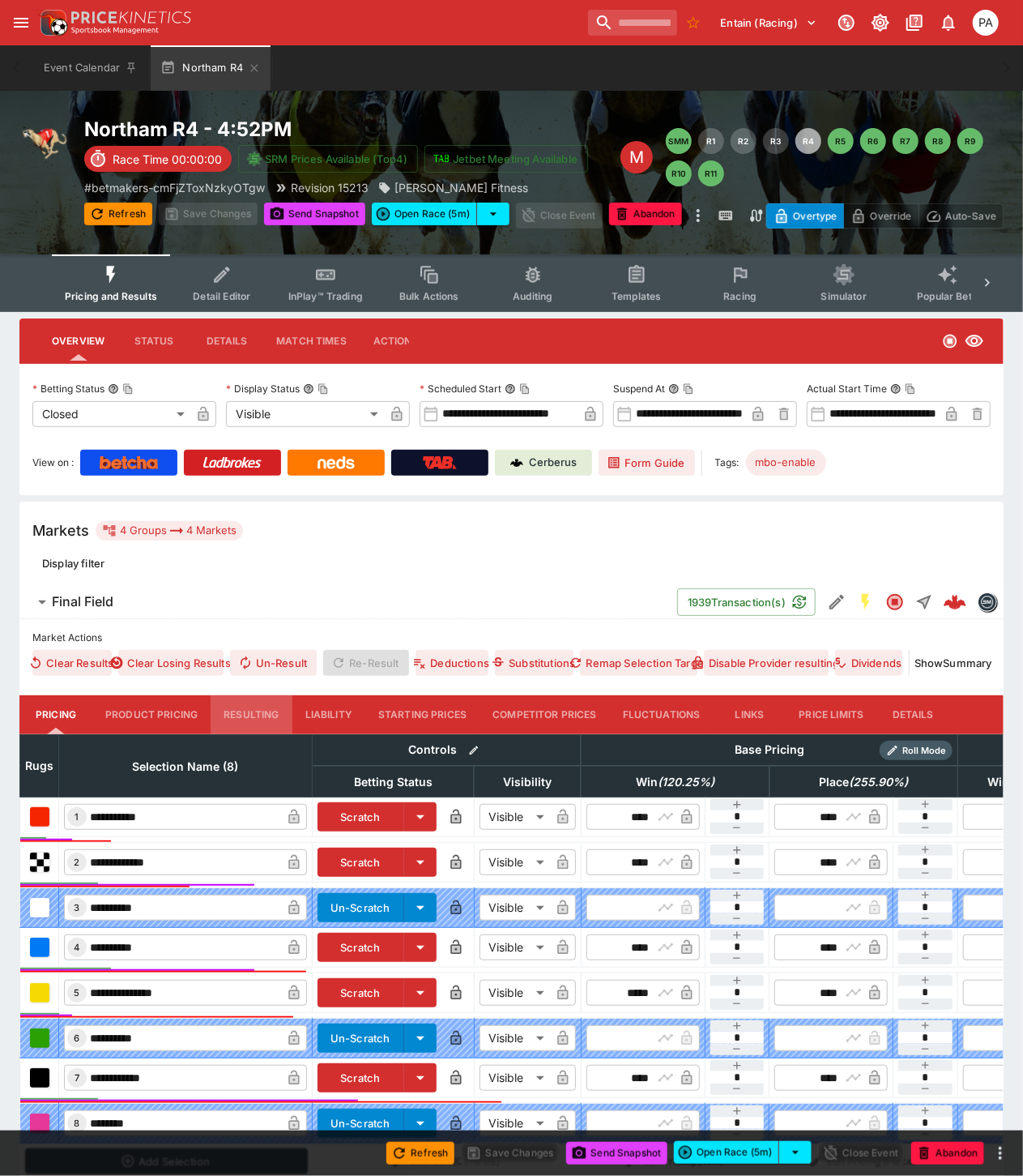
click at [266, 715] on button "Resulting" at bounding box center [251, 715] width 81 height 39
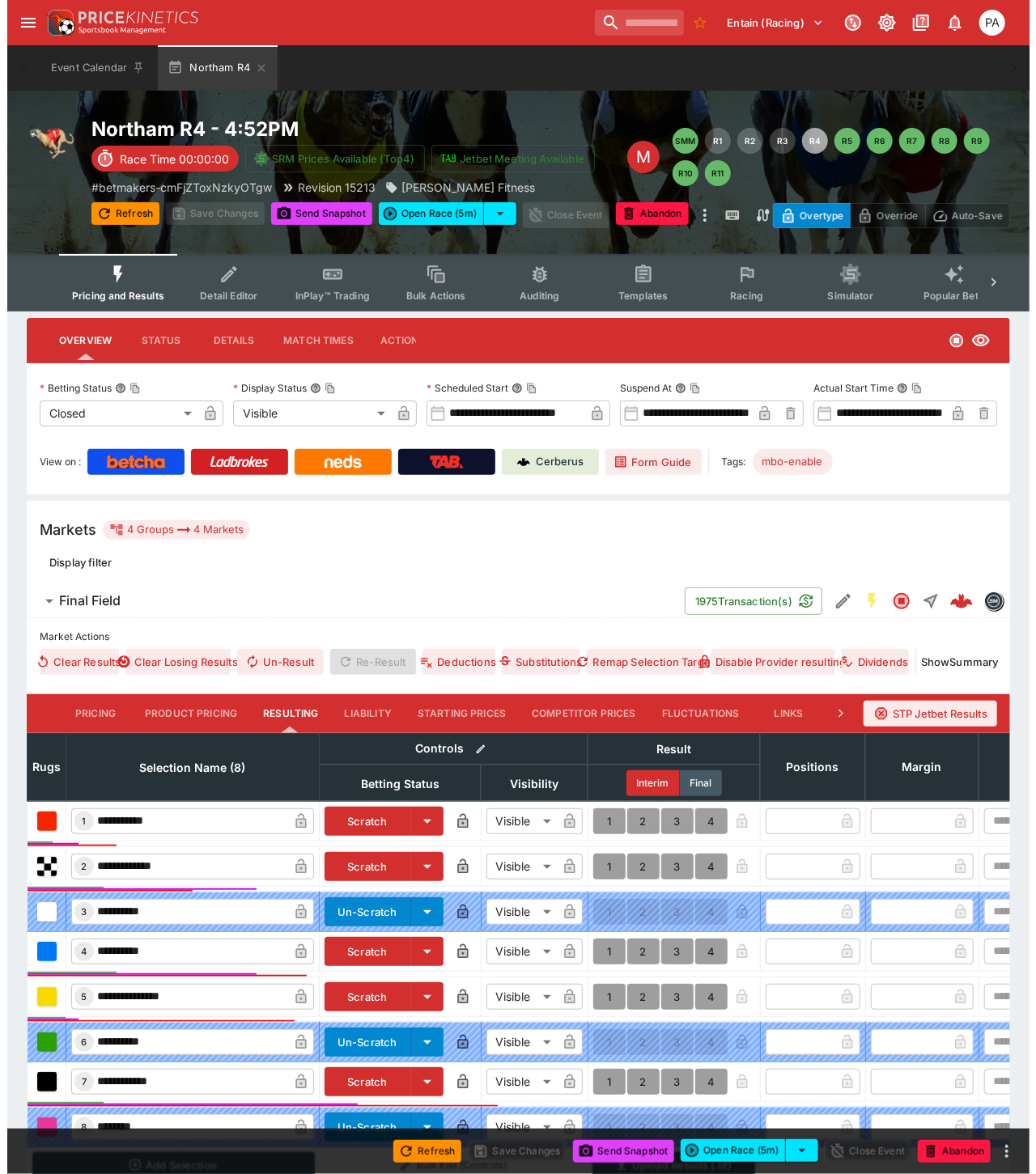
scroll to position [177, 0]
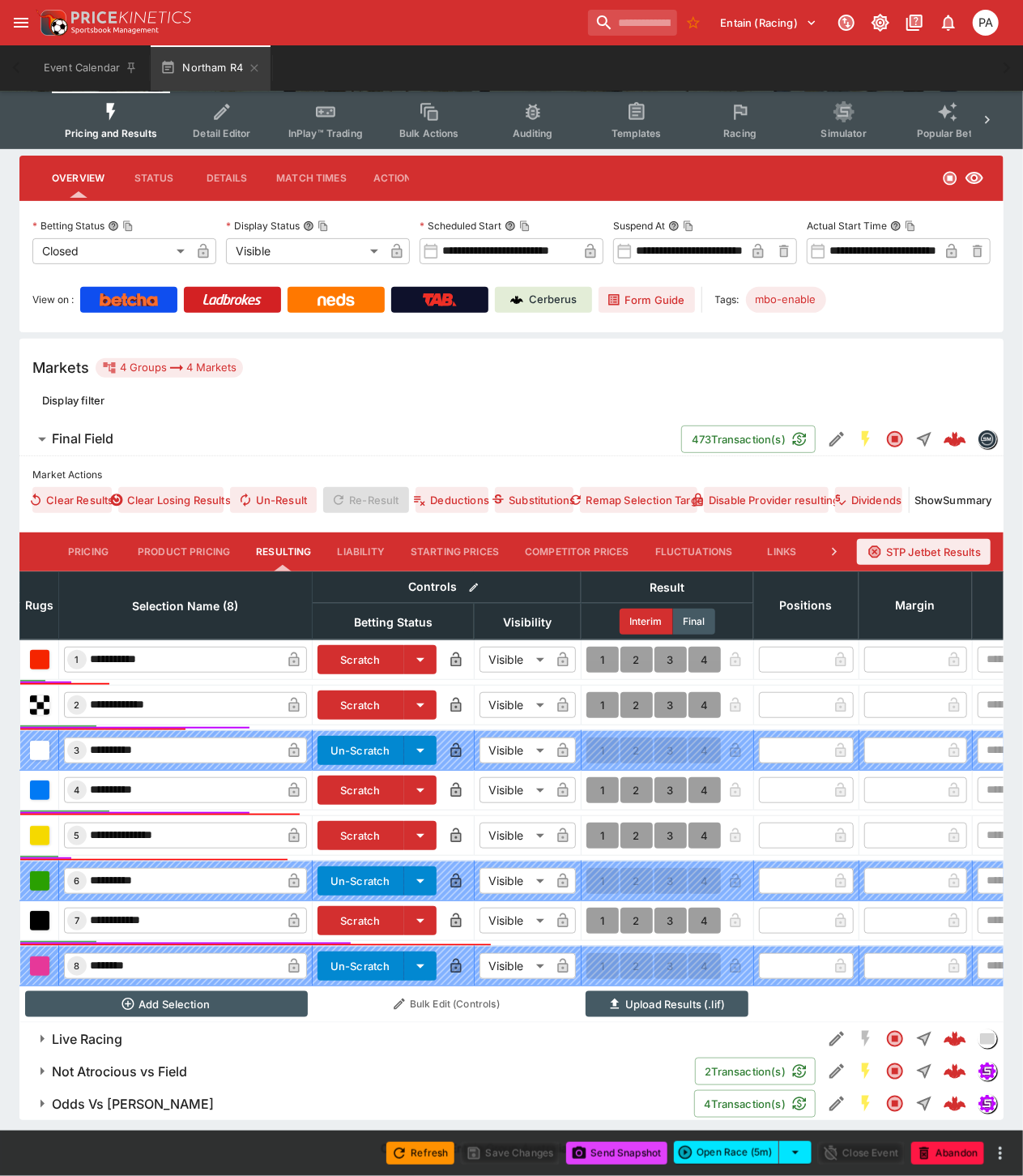
click at [597, 692] on button "1" at bounding box center [603, 705] width 33 height 26
type input "*"
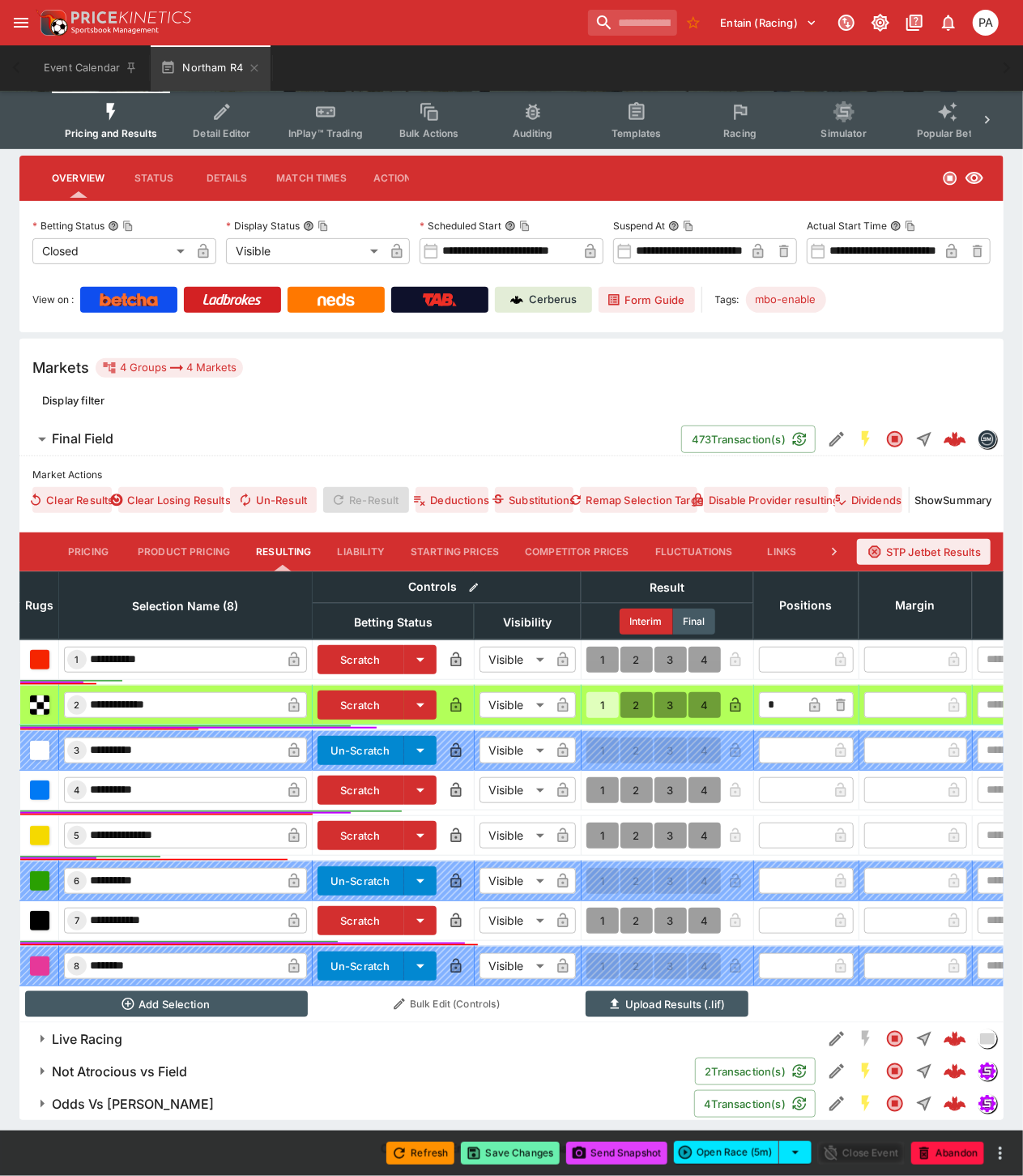
click at [512, 1156] on button "Save Changes" at bounding box center [511, 1153] width 99 height 22
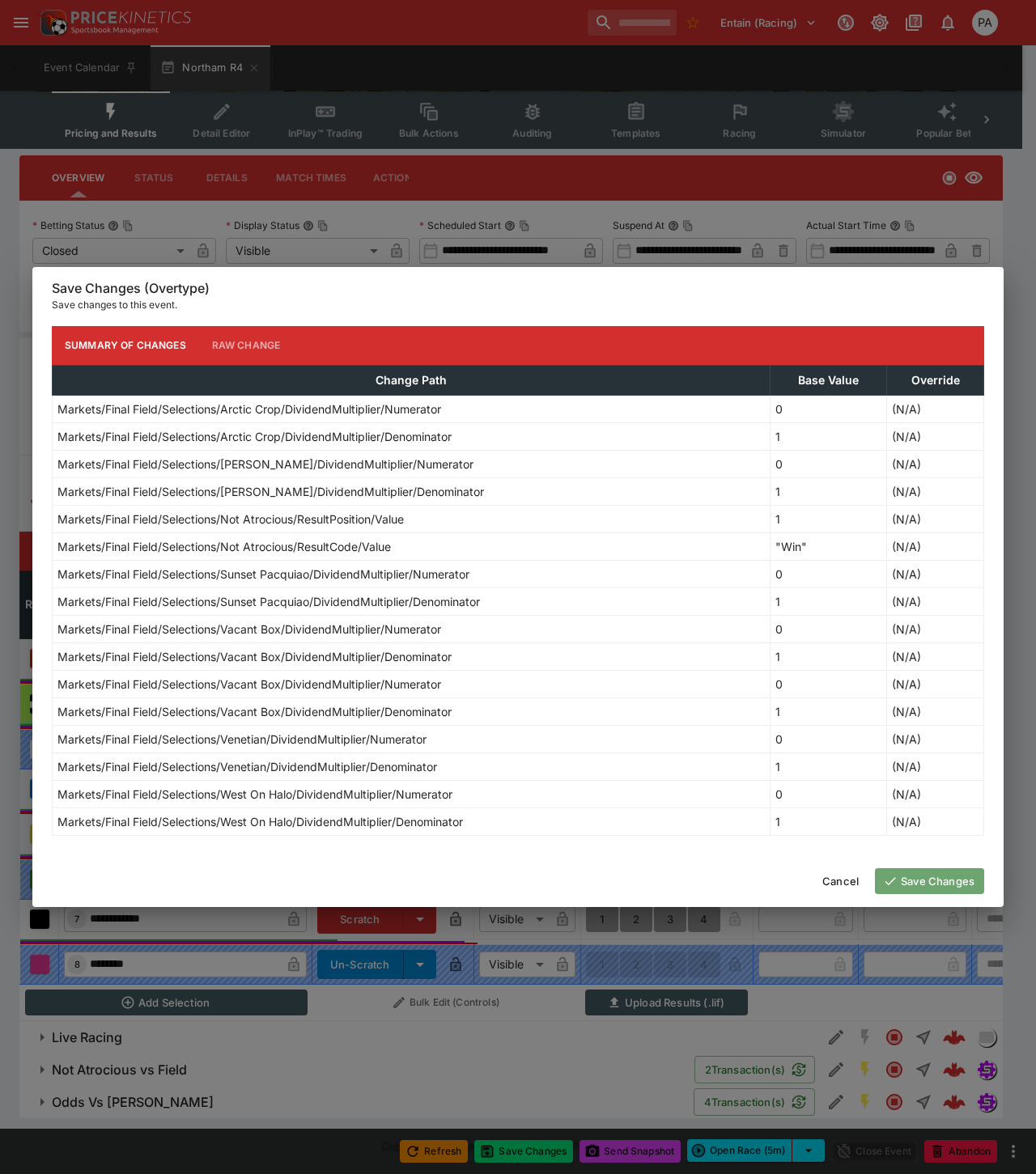
click at [921, 884] on button "Save Changes" at bounding box center [929, 880] width 109 height 26
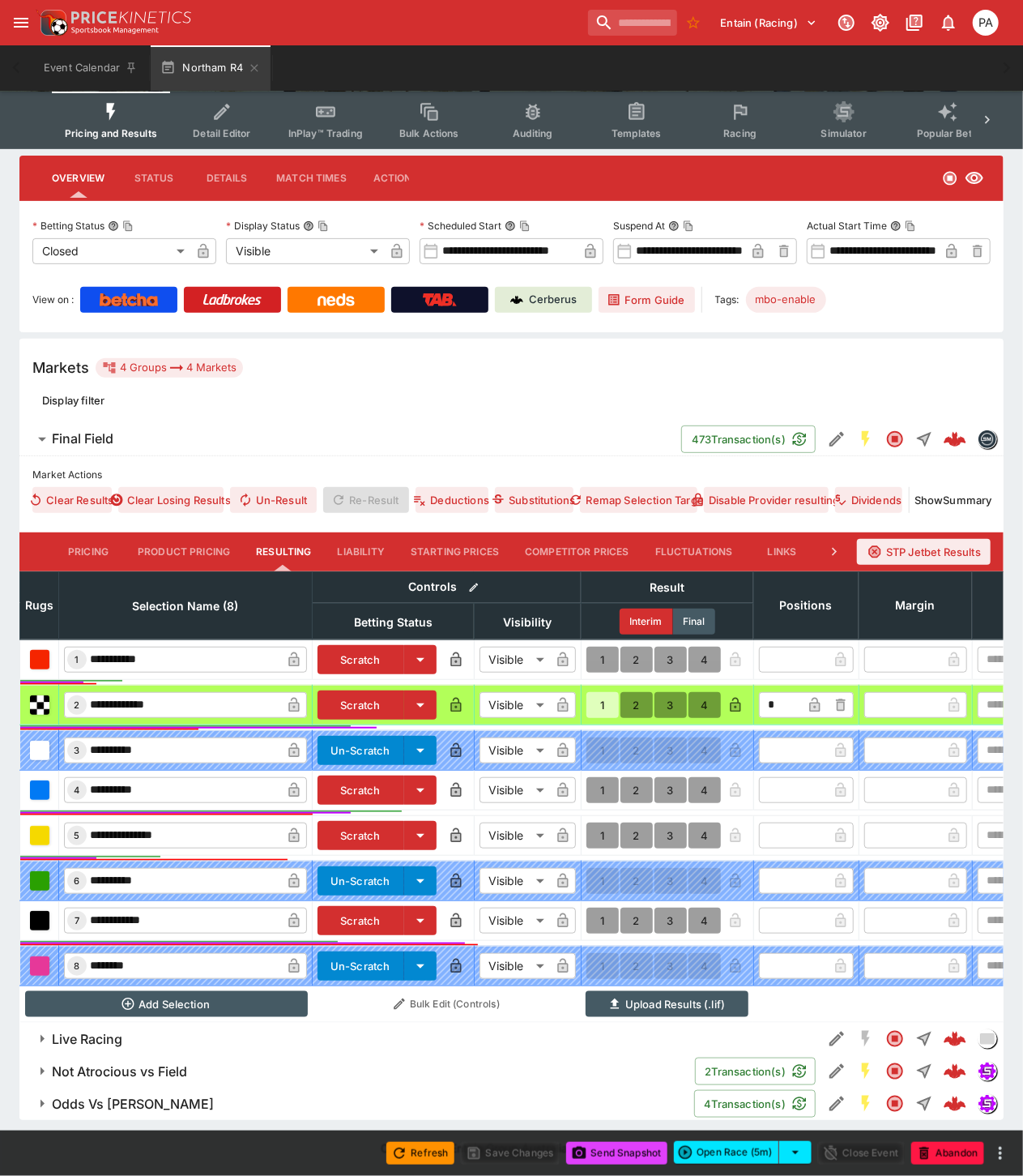
scroll to position [0, 0]
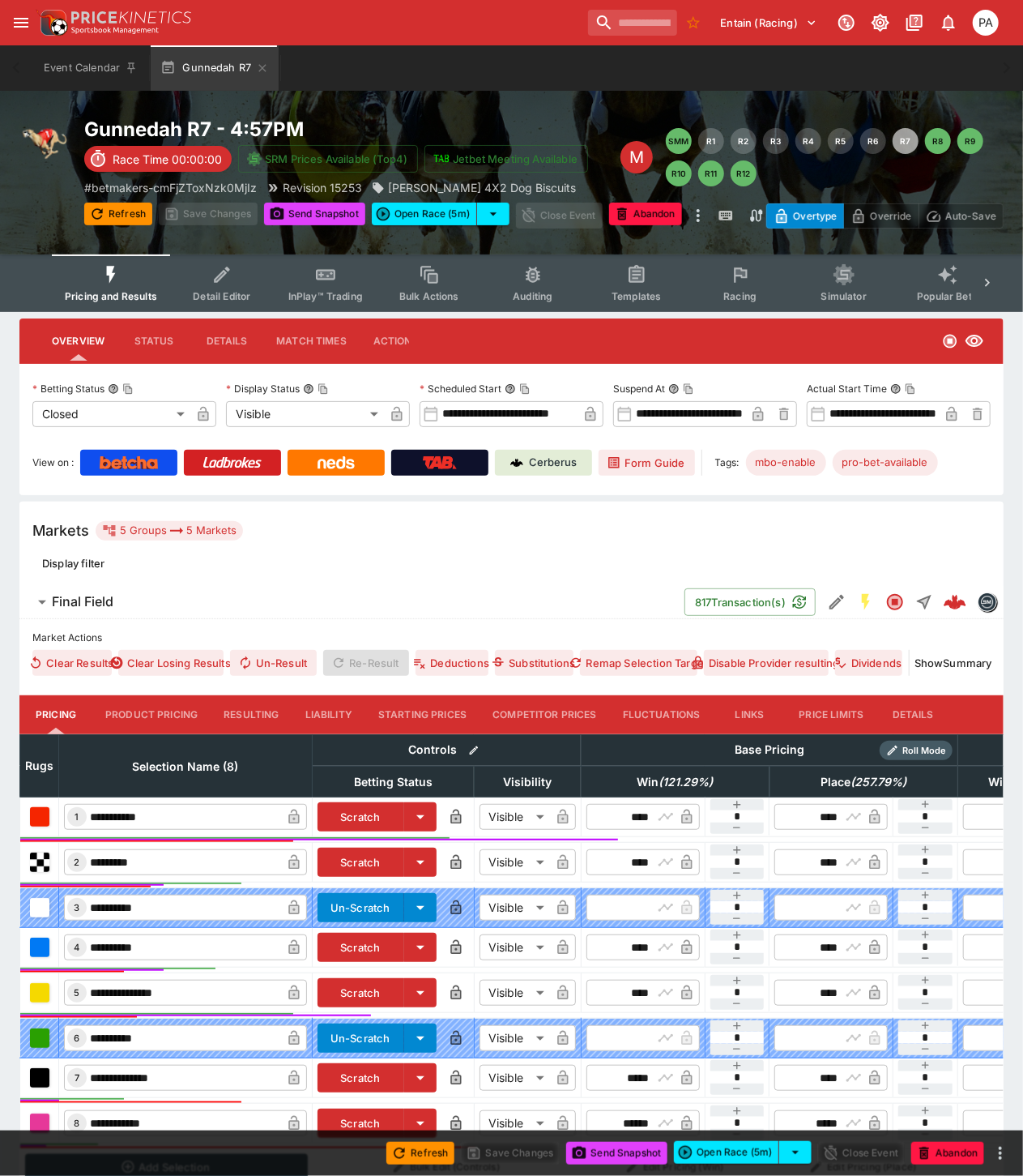
click at [264, 710] on button "Resulting" at bounding box center [251, 715] width 81 height 39
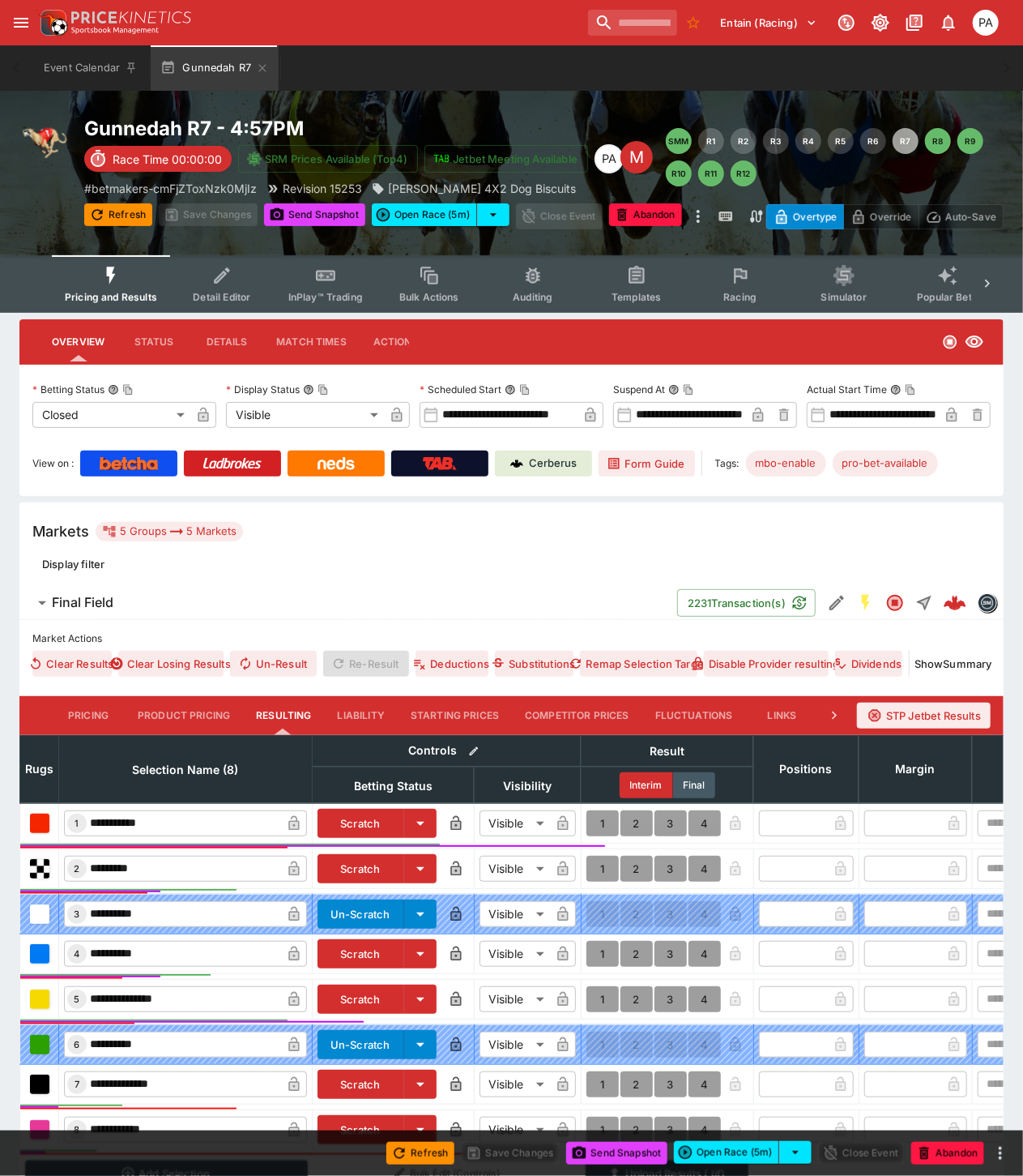
scroll to position [215, 0]
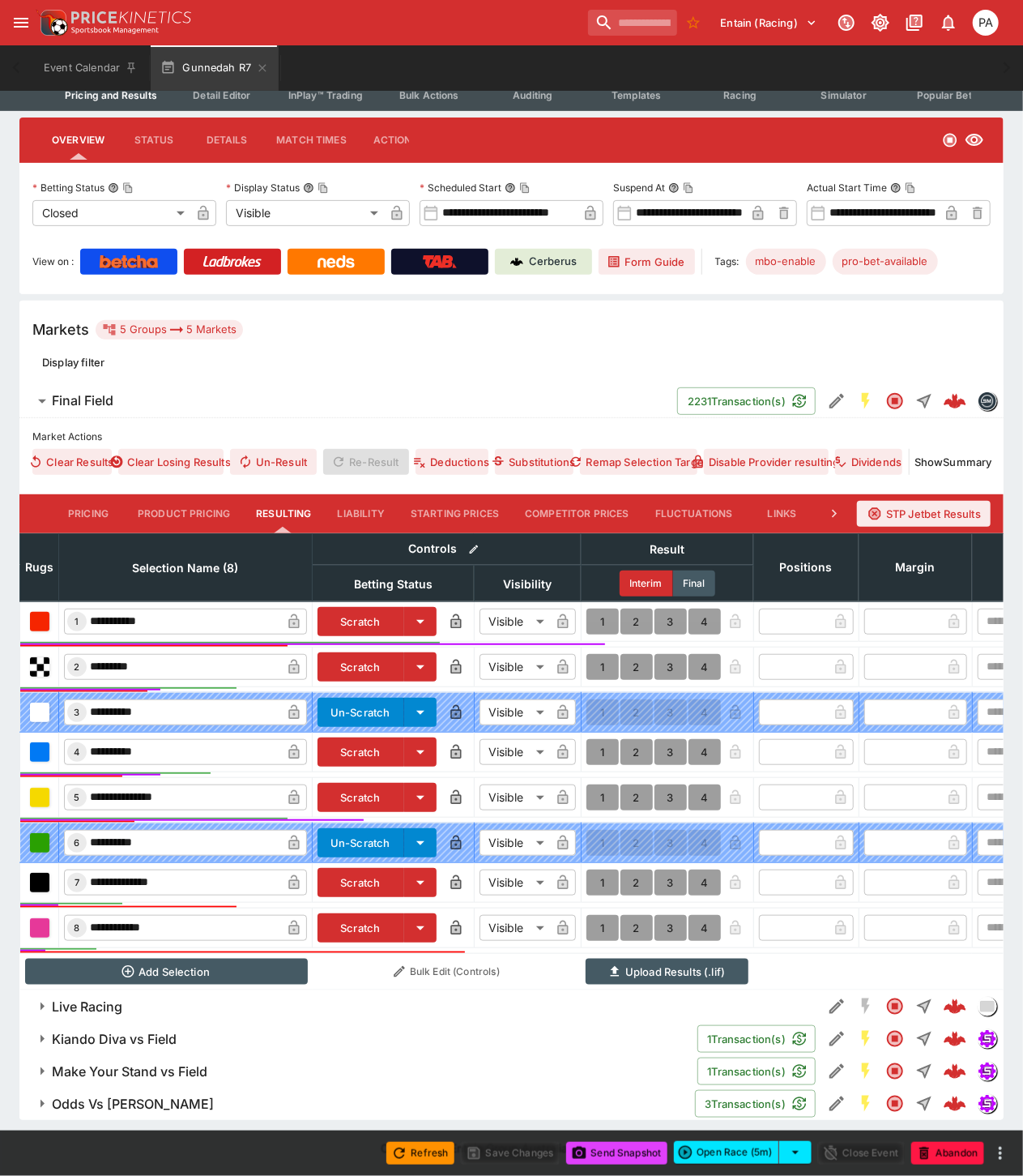
click at [601, 654] on button "1" at bounding box center [603, 666] width 33 height 26
type input "*"
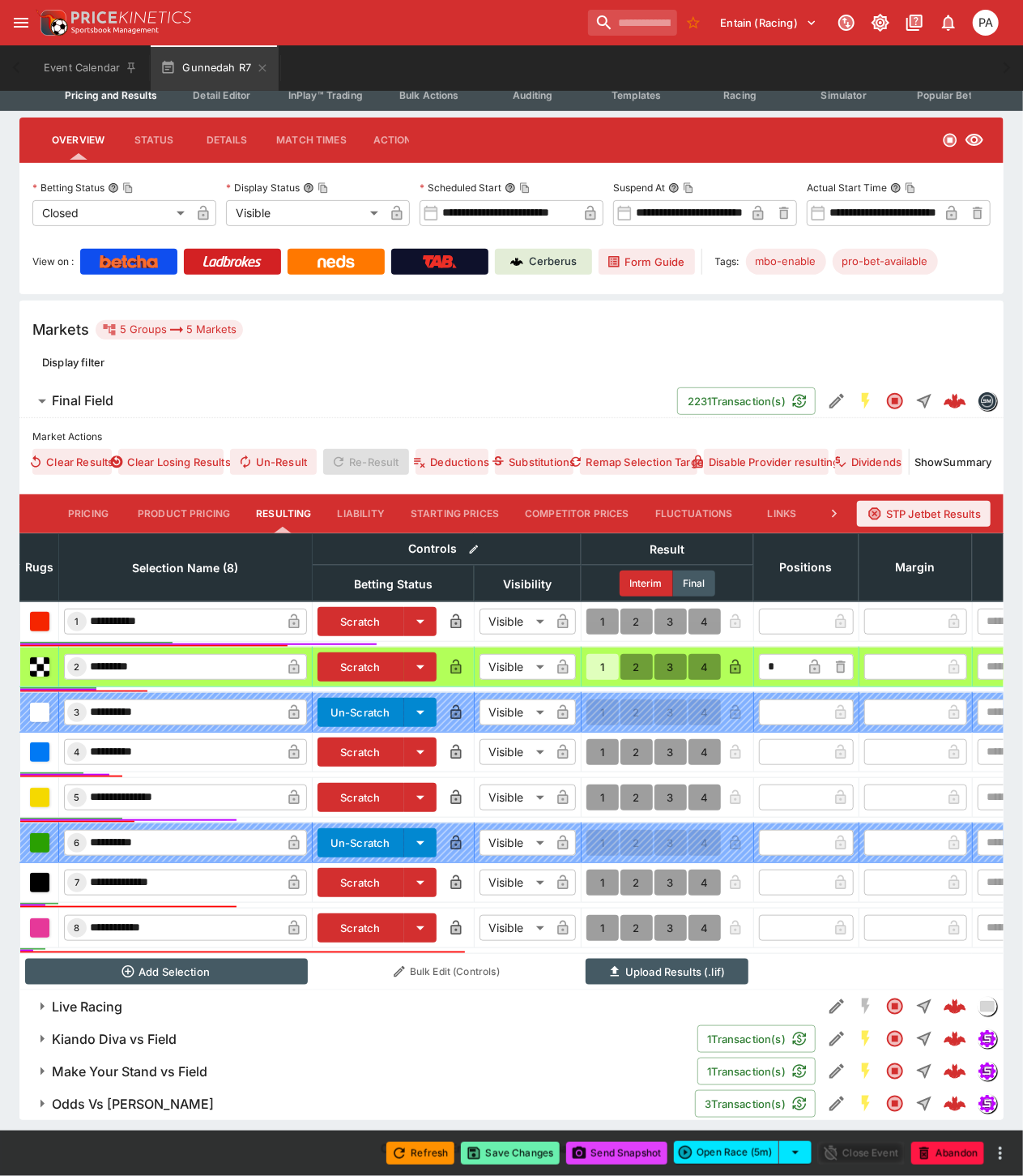
click at [516, 1154] on button "Save Changes" at bounding box center [511, 1153] width 99 height 22
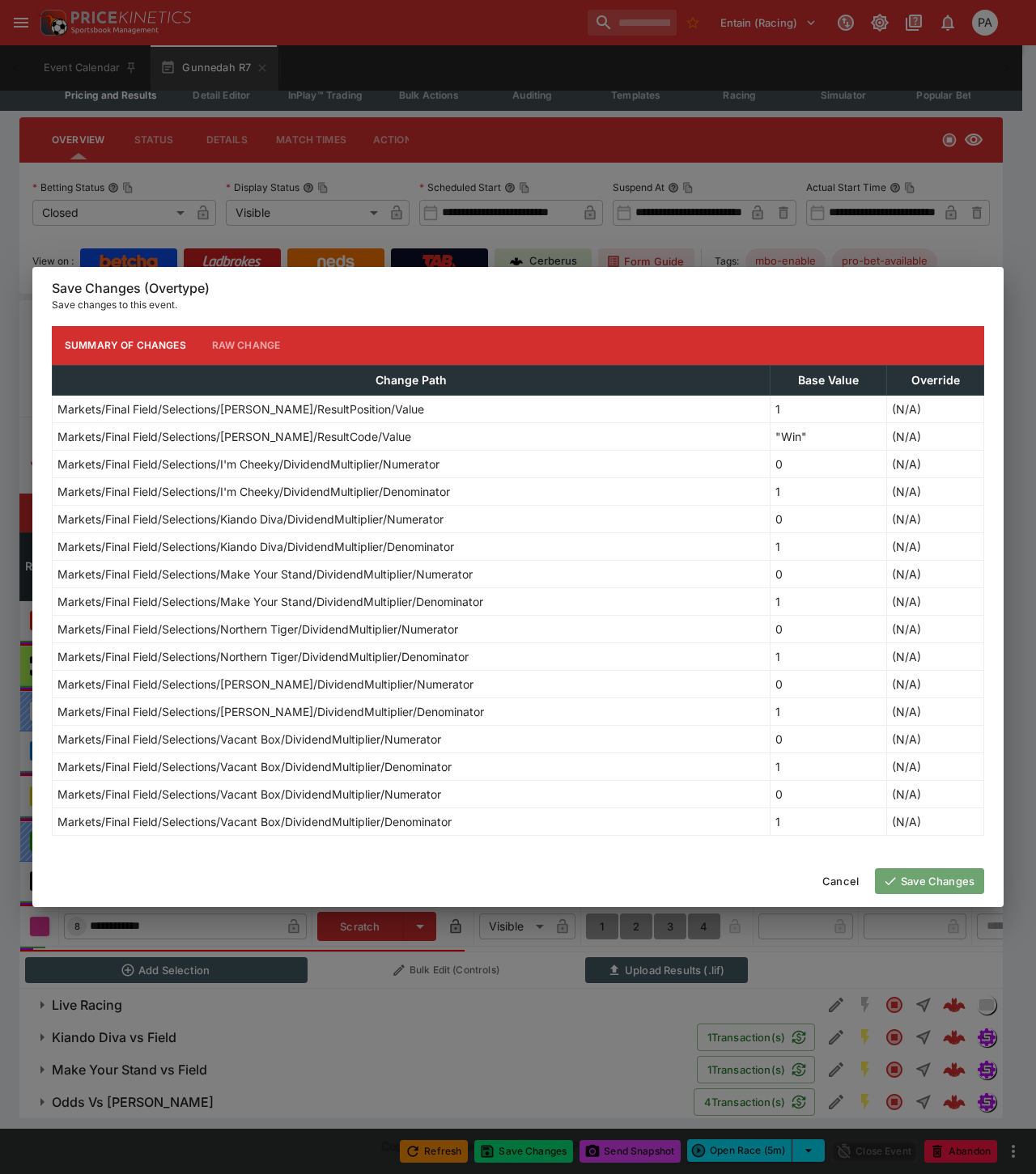
click at [928, 877] on button "Save Changes" at bounding box center [929, 880] width 109 height 26
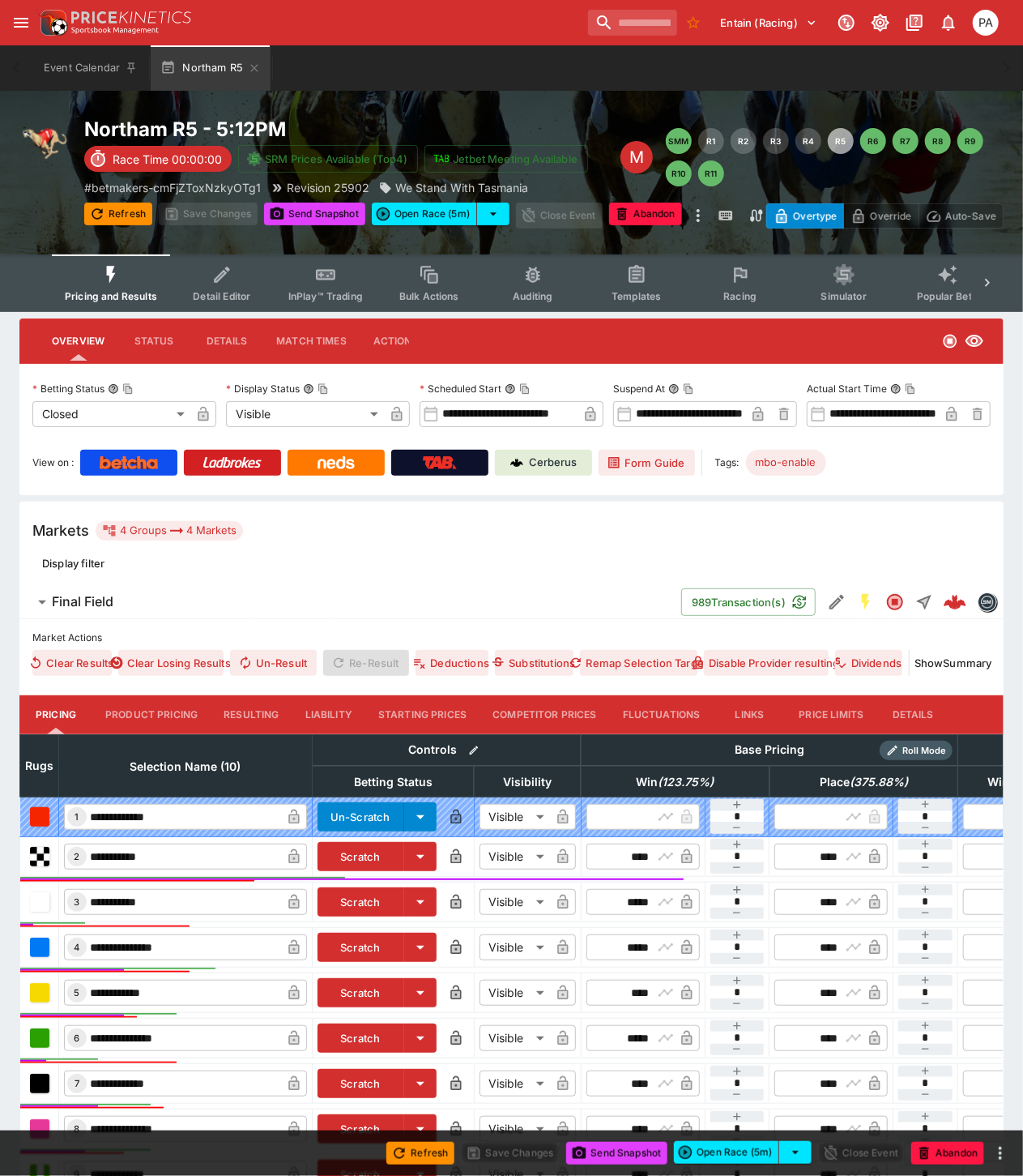
drag, startPoint x: 245, startPoint y: 708, endPoint x: 488, endPoint y: 593, distance: 268.8
click at [245, 708] on button "Resulting" at bounding box center [251, 715] width 81 height 39
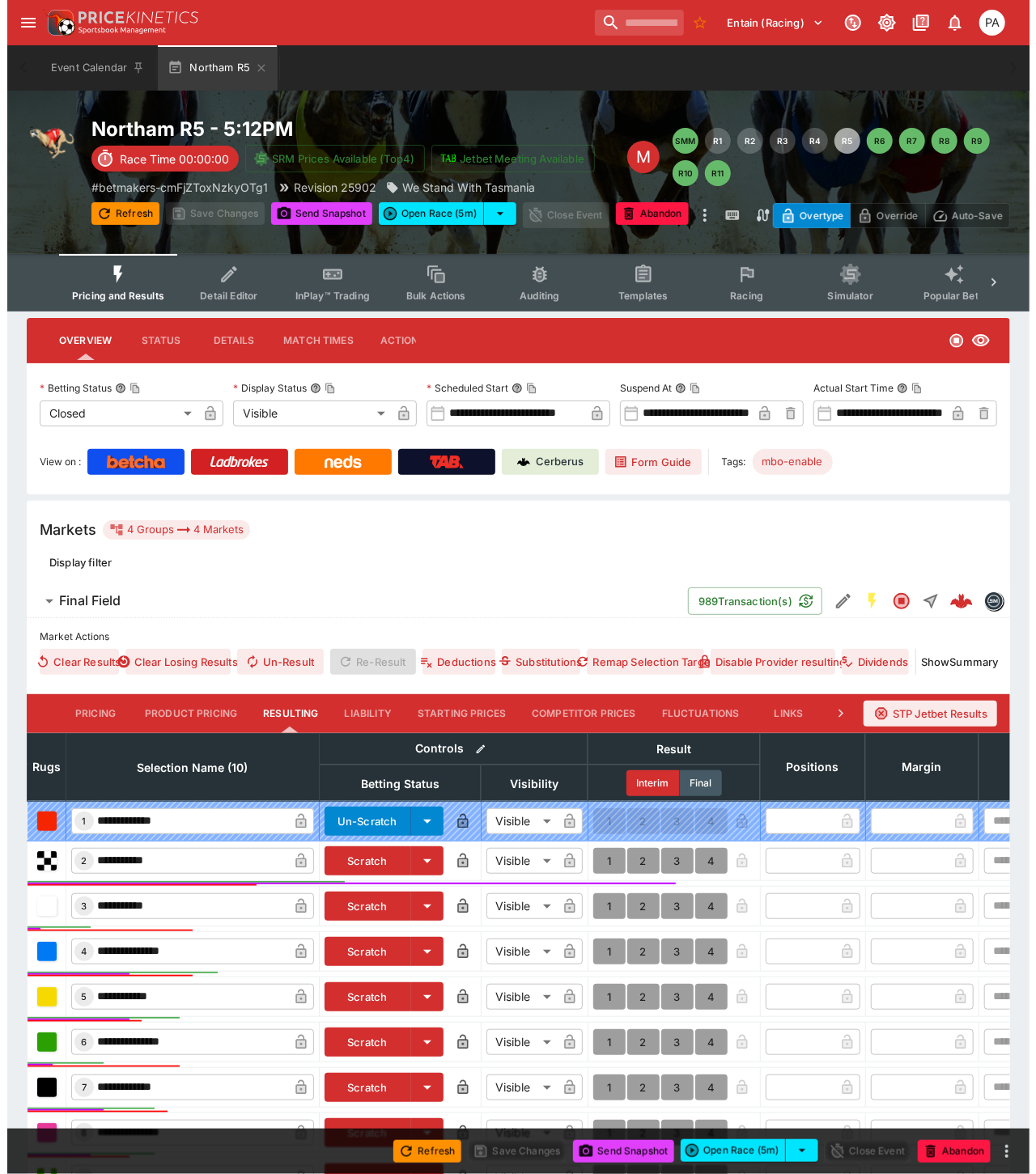
scroll to position [272, 0]
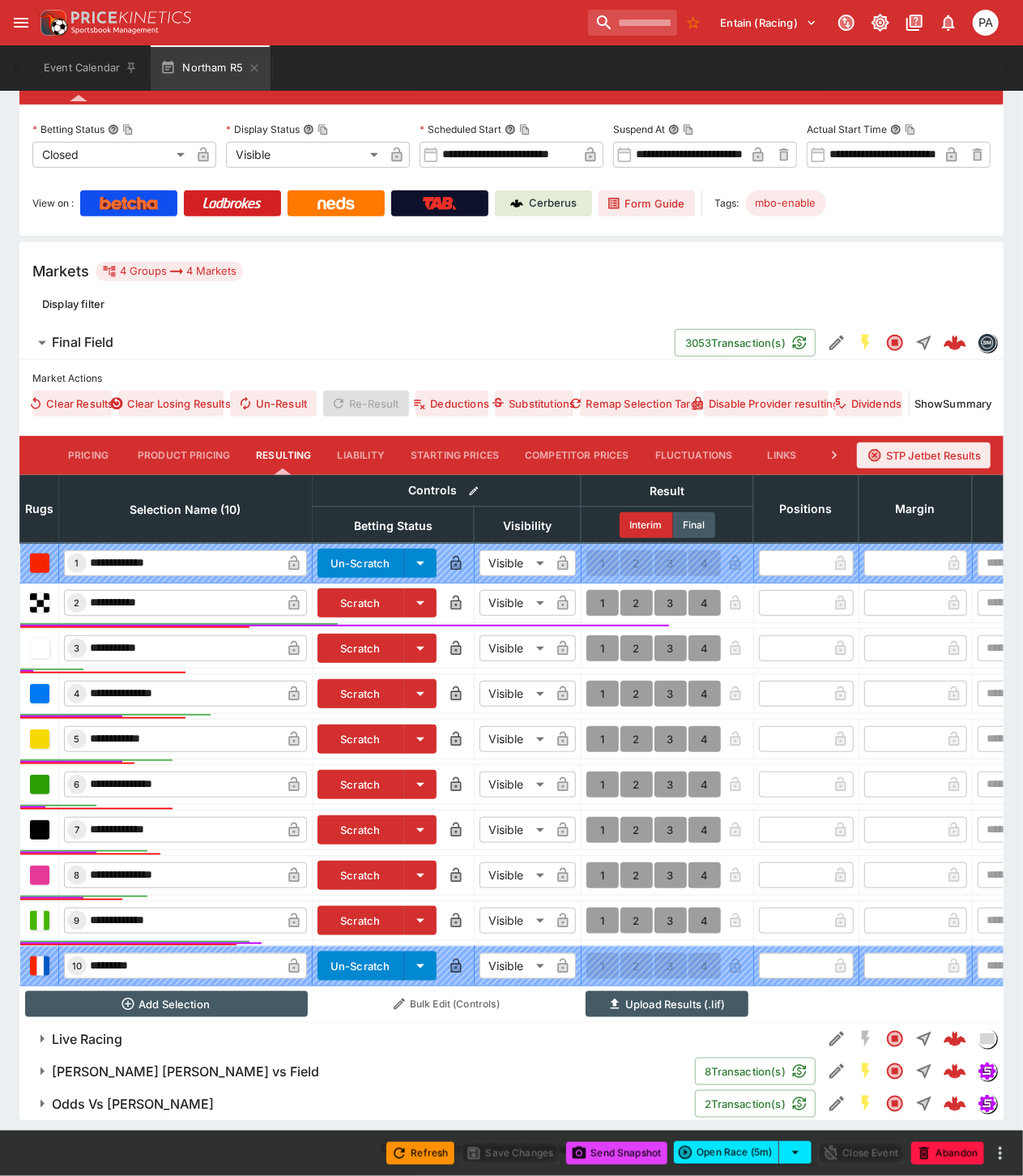
click at [601, 681] on button "1" at bounding box center [603, 693] width 33 height 26
type input "*"
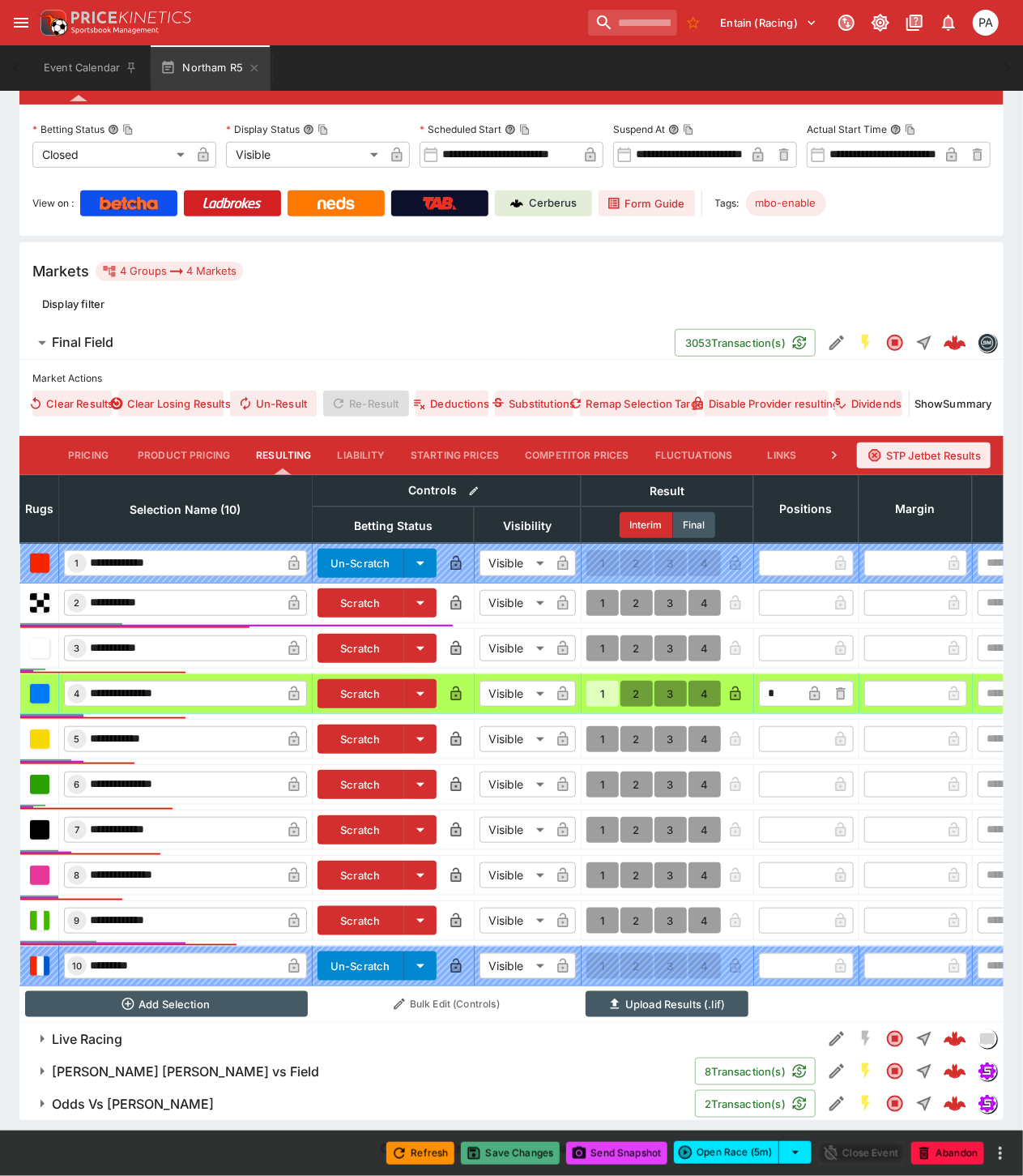
click at [515, 1154] on button "Save Changes" at bounding box center [511, 1153] width 99 height 22
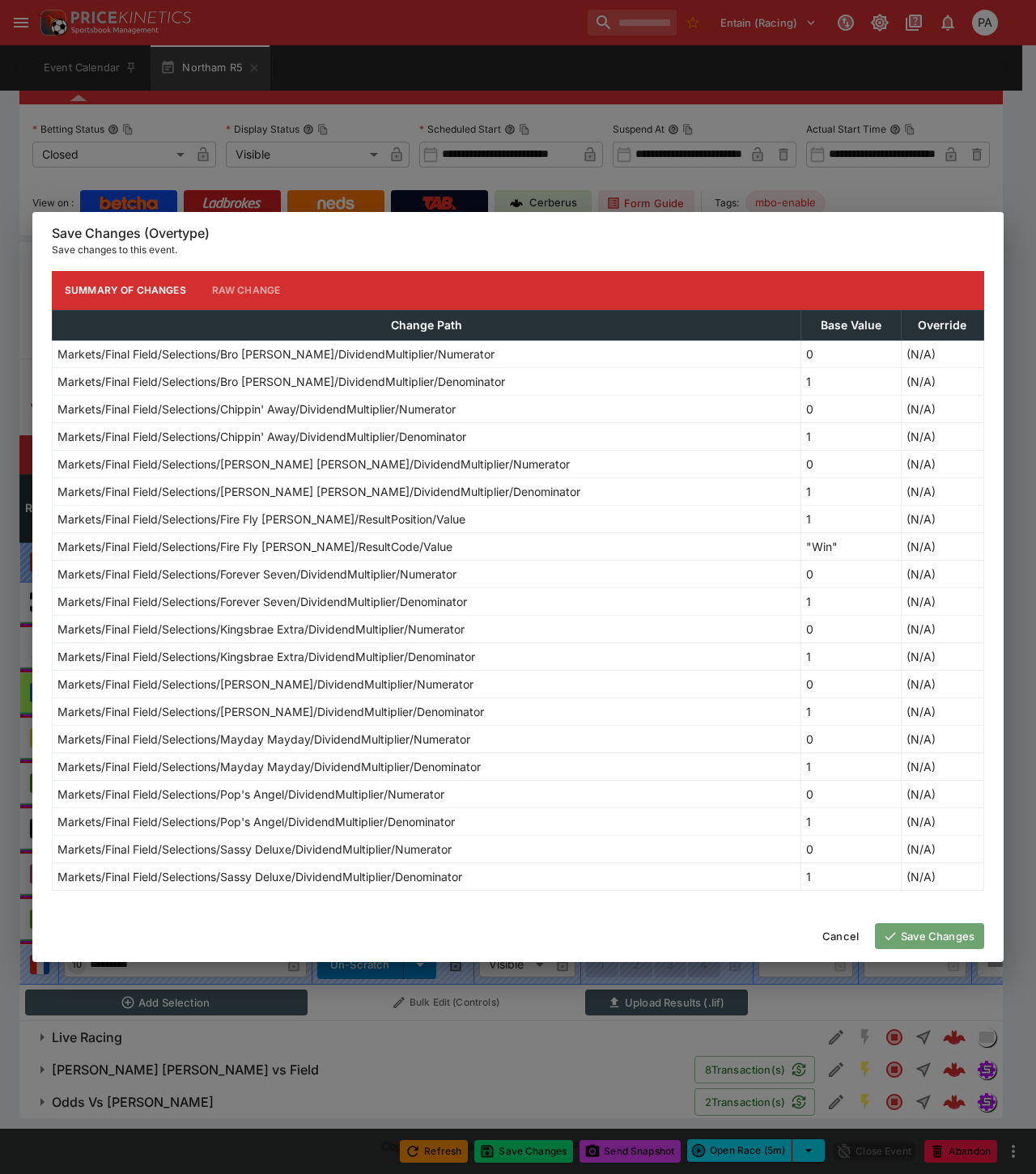
click at [905, 936] on button "Save Changes" at bounding box center [929, 936] width 109 height 26
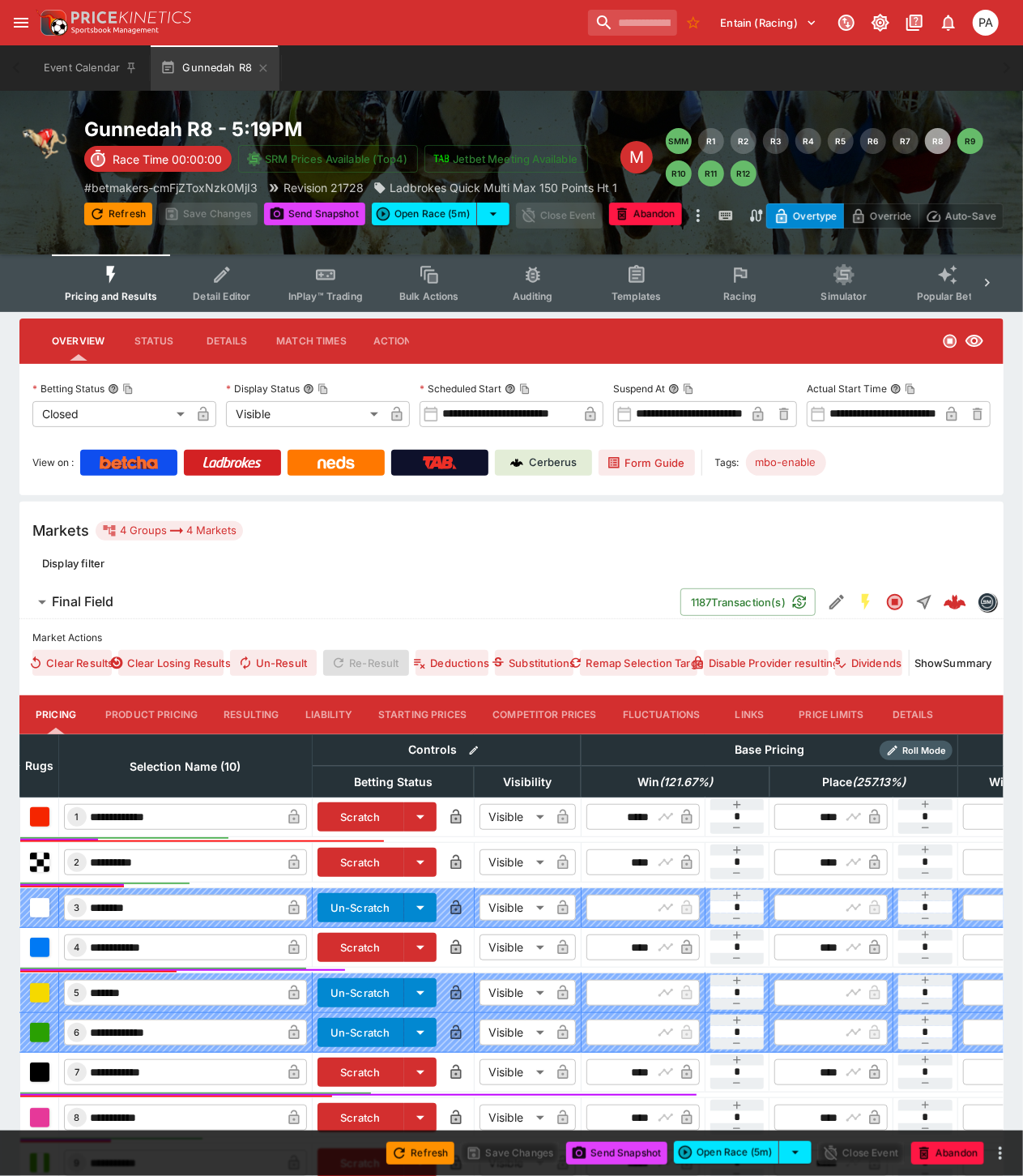
click at [252, 710] on button "Resulting" at bounding box center [251, 715] width 81 height 39
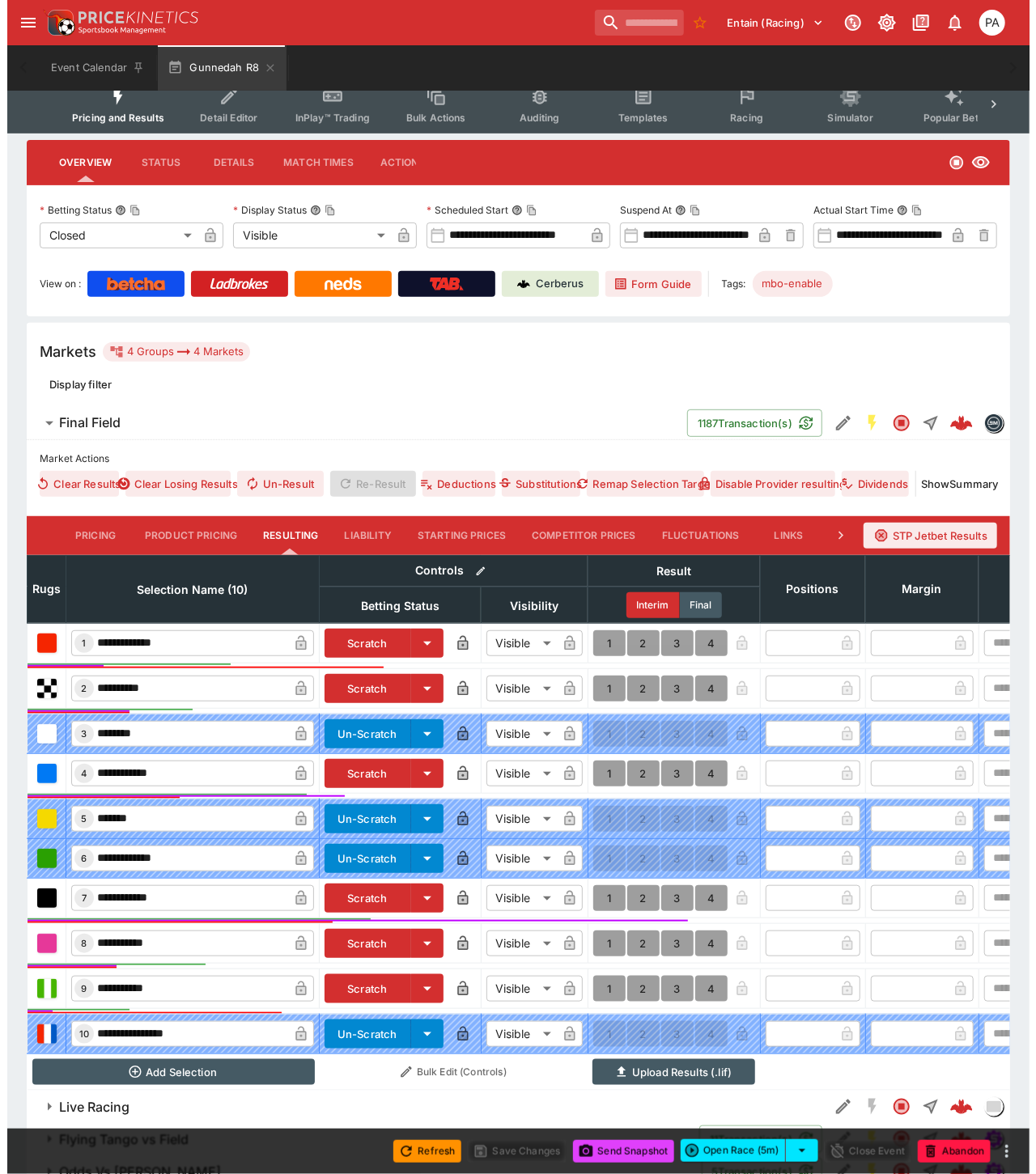
scroll to position [262, 0]
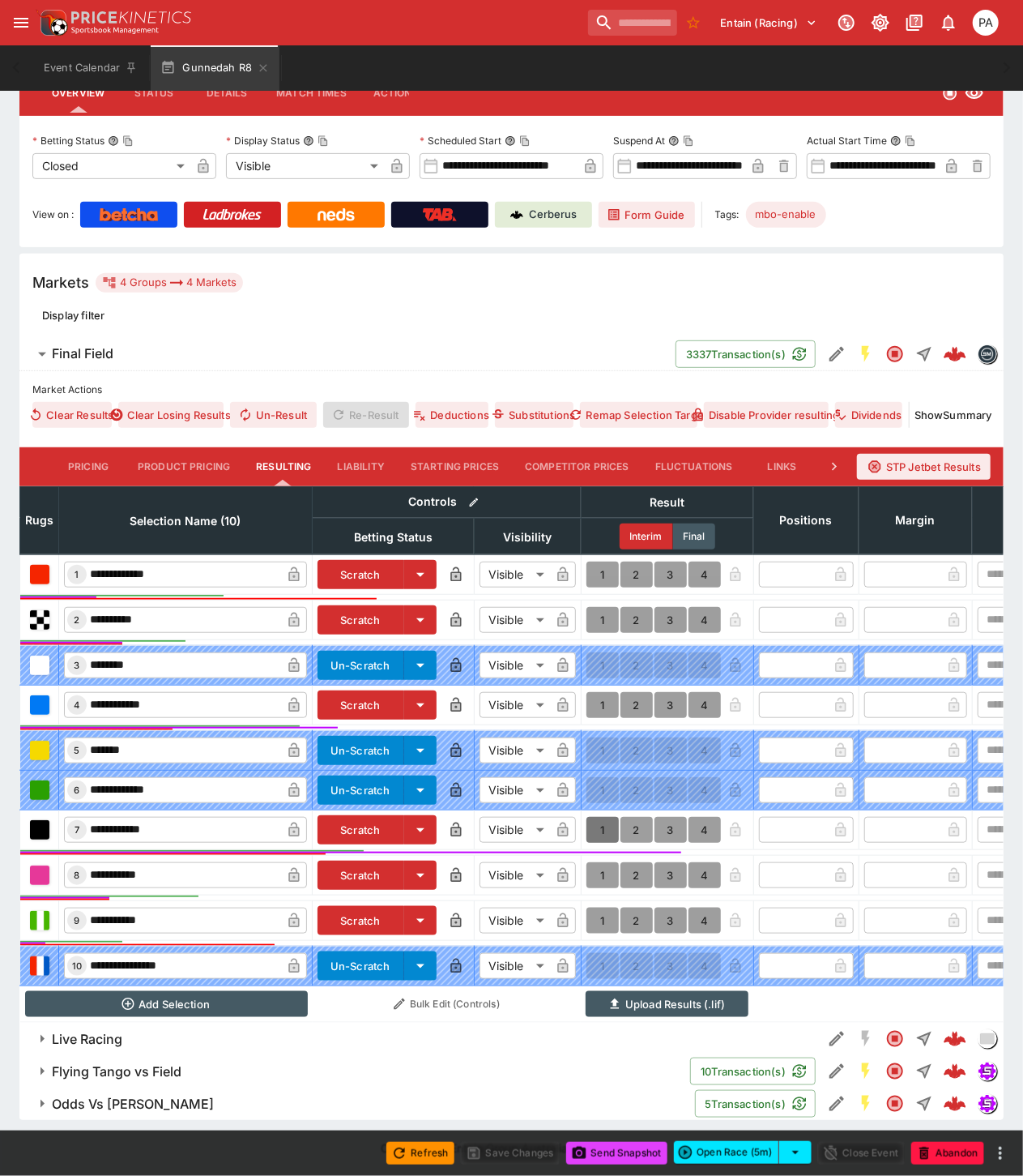
click at [598, 817] on button "1" at bounding box center [603, 830] width 33 height 26
type input "*"
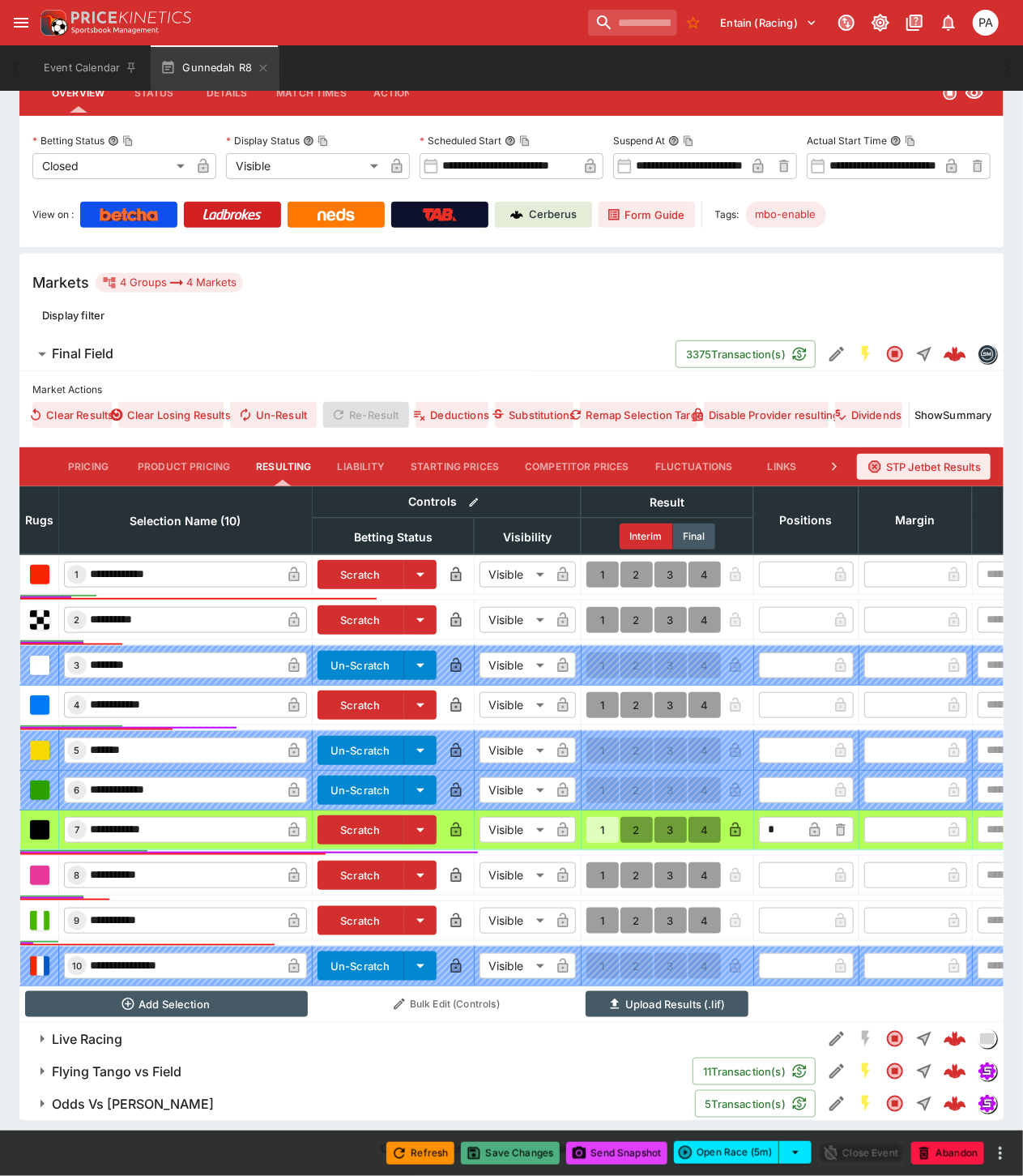
click at [517, 1153] on button "Save Changes" at bounding box center [511, 1153] width 99 height 22
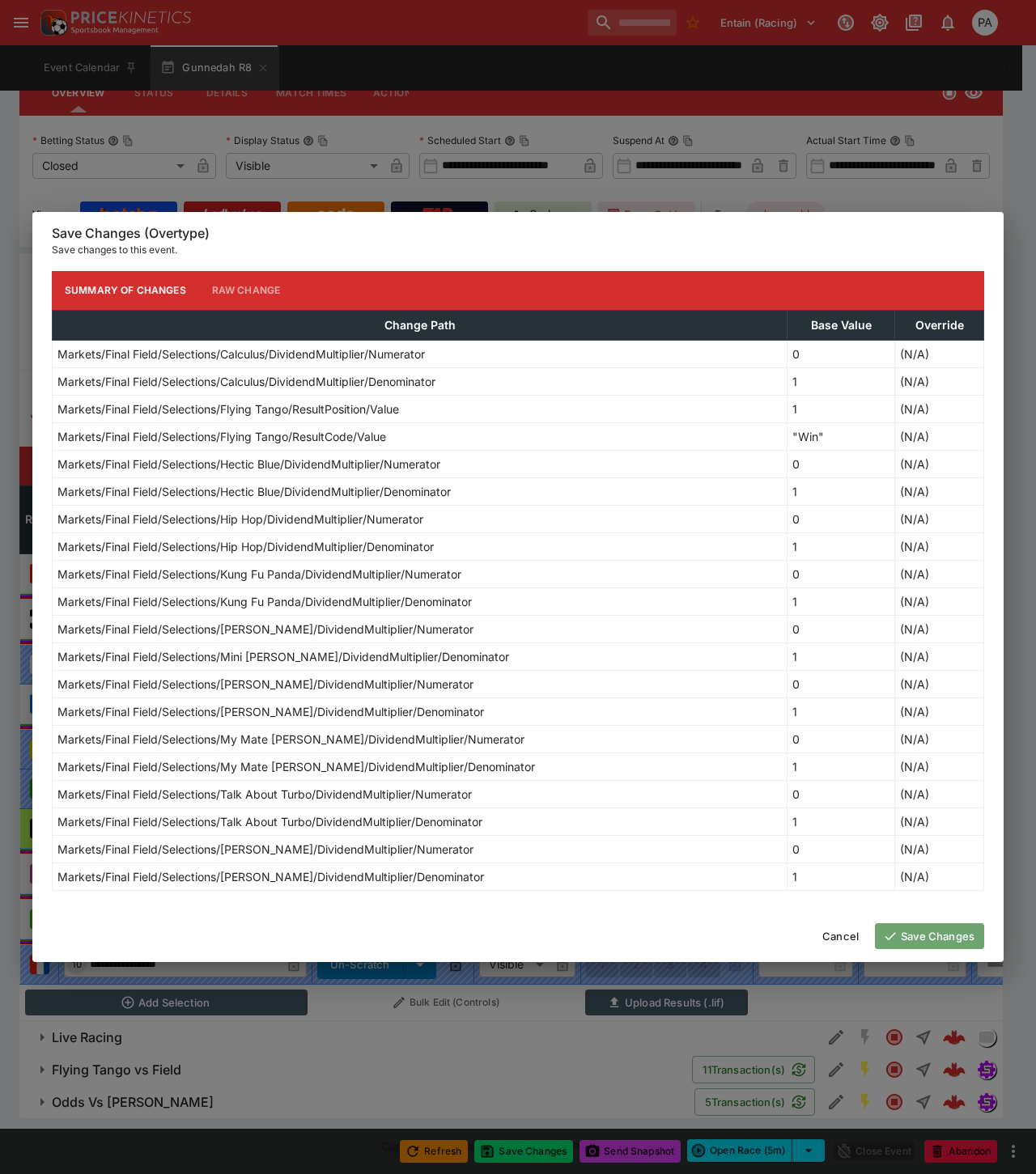
click at [907, 940] on button "Save Changes" at bounding box center [929, 936] width 109 height 26
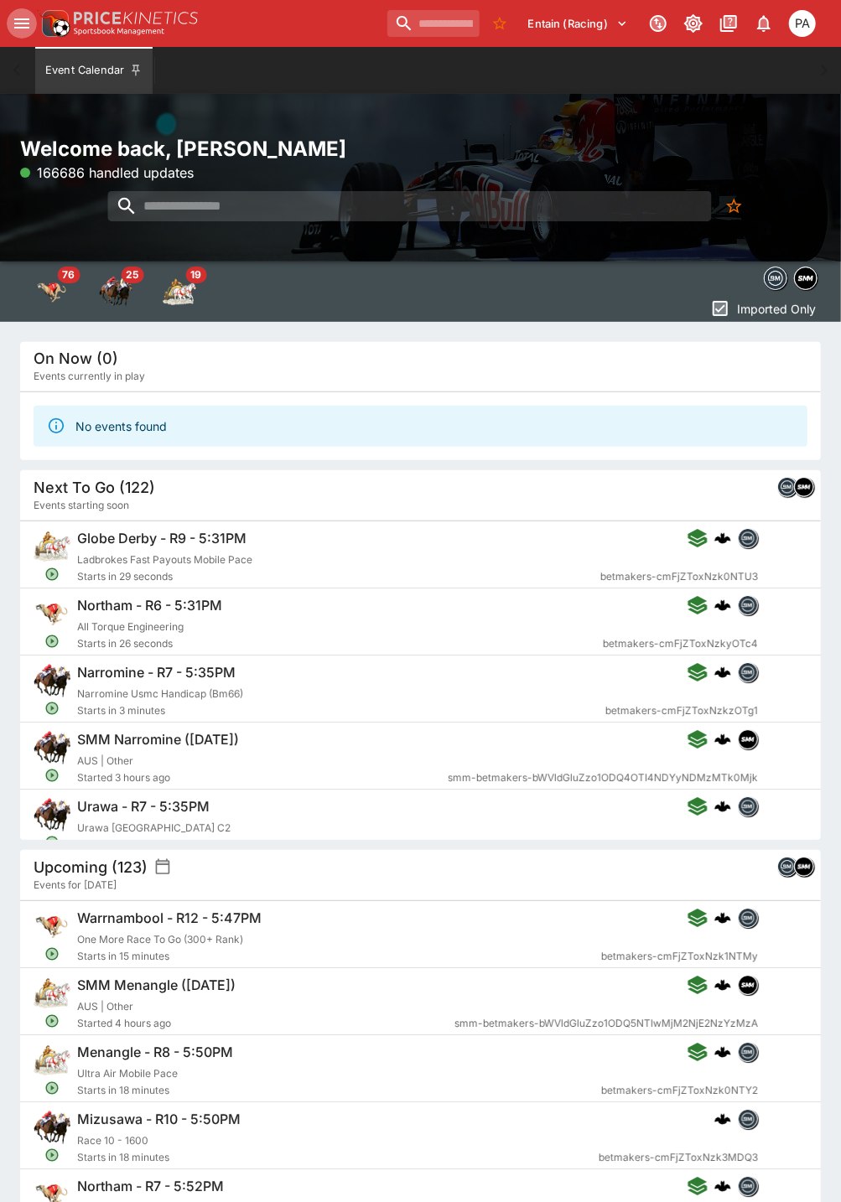
click at [22, 21] on icon "open drawer" at bounding box center [22, 23] width 20 height 20
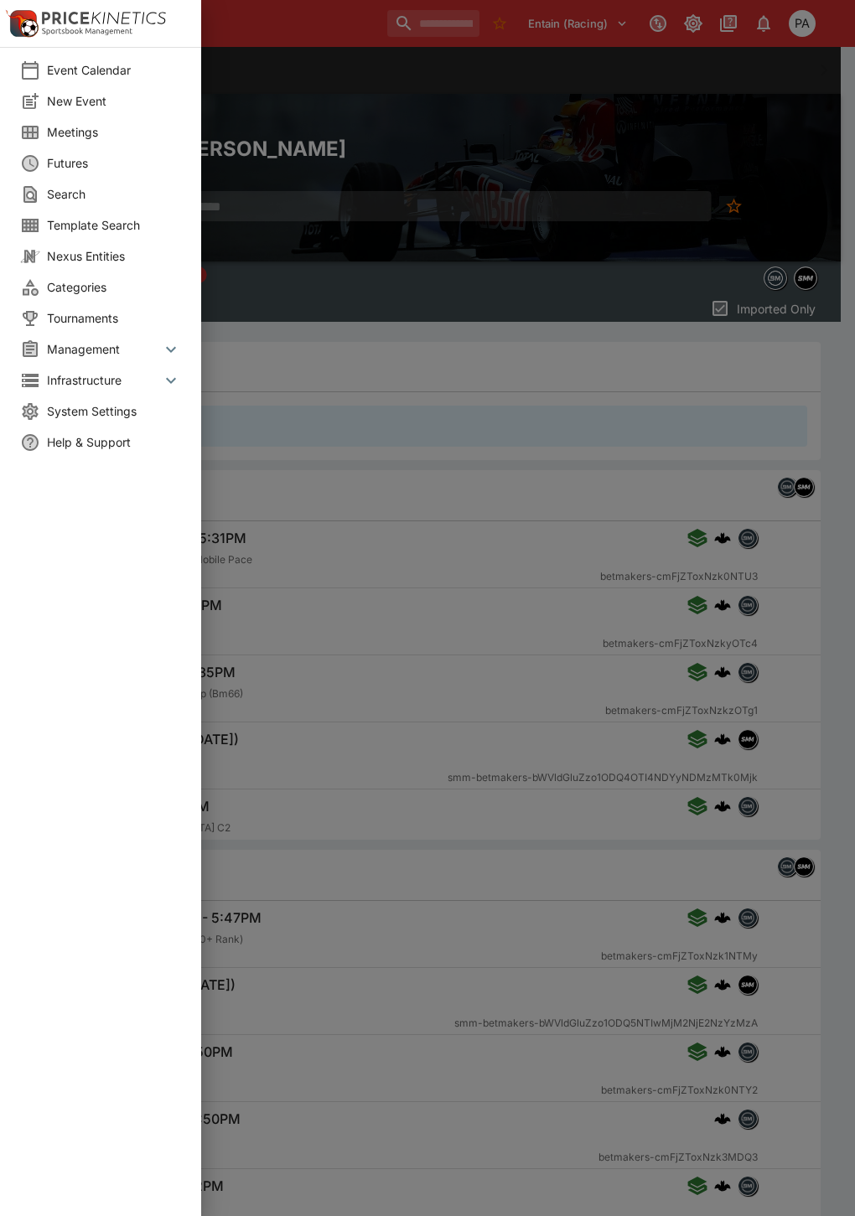
click at [74, 159] on span "Futures" at bounding box center [114, 163] width 134 height 18
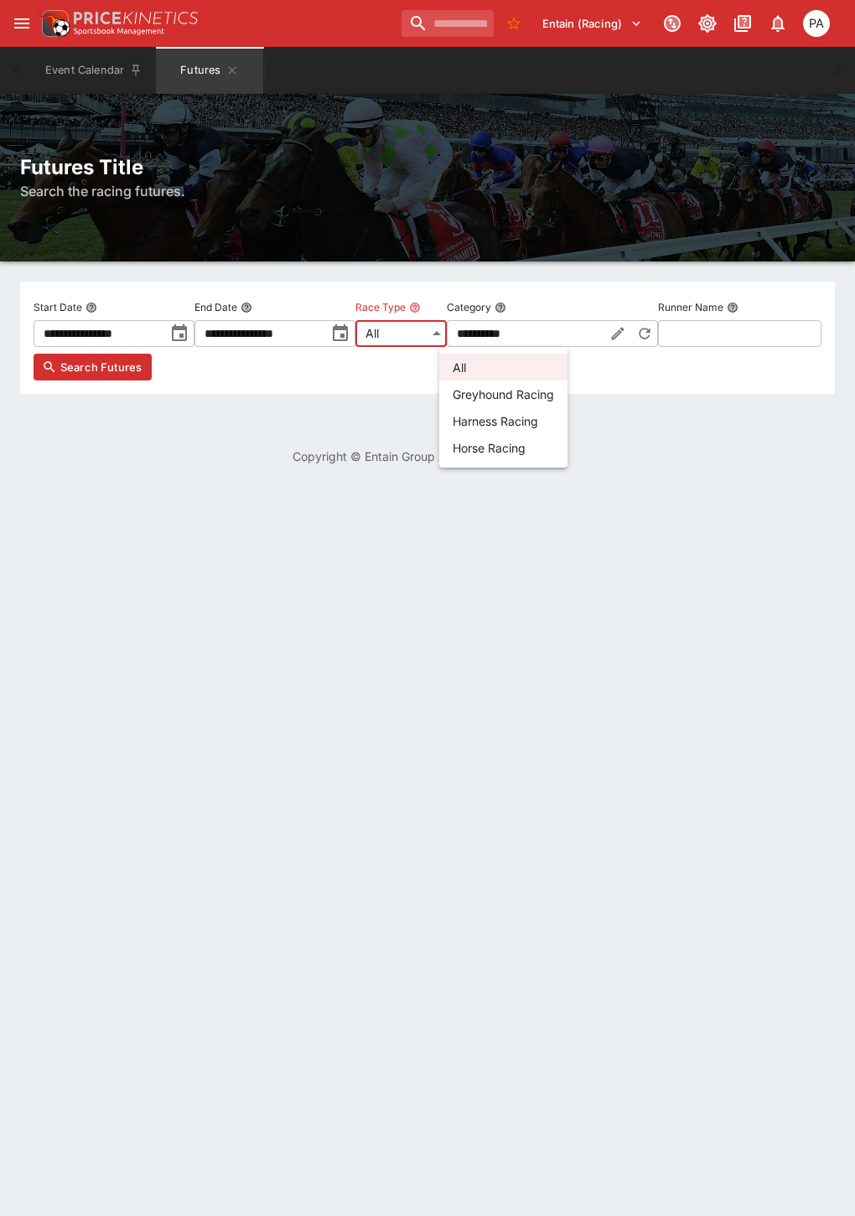
click at [517, 339] on body "**********" at bounding box center [427, 242] width 855 height 485
click at [475, 387] on li "Greyhound Racing" at bounding box center [503, 393] width 128 height 27
type input "**********"
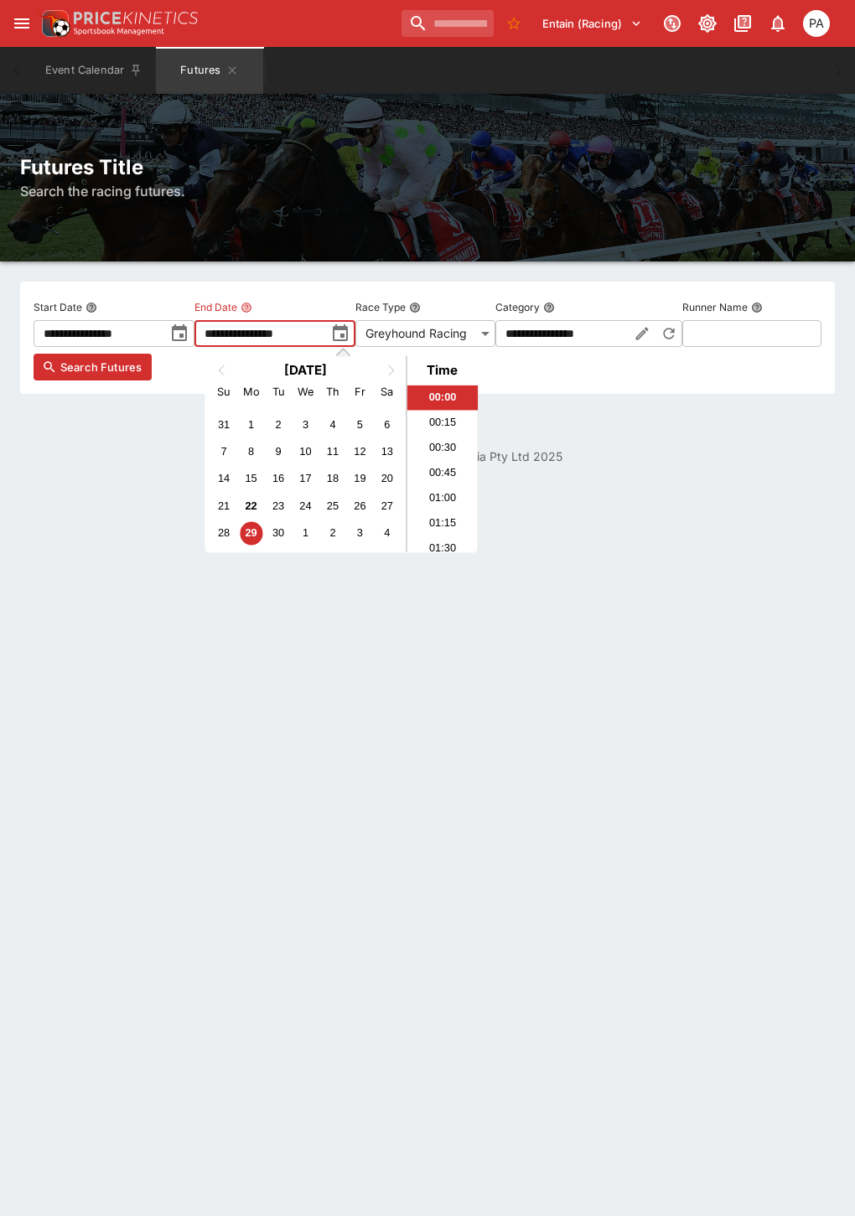
click at [325, 340] on input "**********" at bounding box center [259, 333] width 131 height 27
click at [394, 371] on button "Next Month" at bounding box center [393, 370] width 27 height 27
click at [391, 510] on div "25" at bounding box center [386, 505] width 23 height 23
type input "**********"
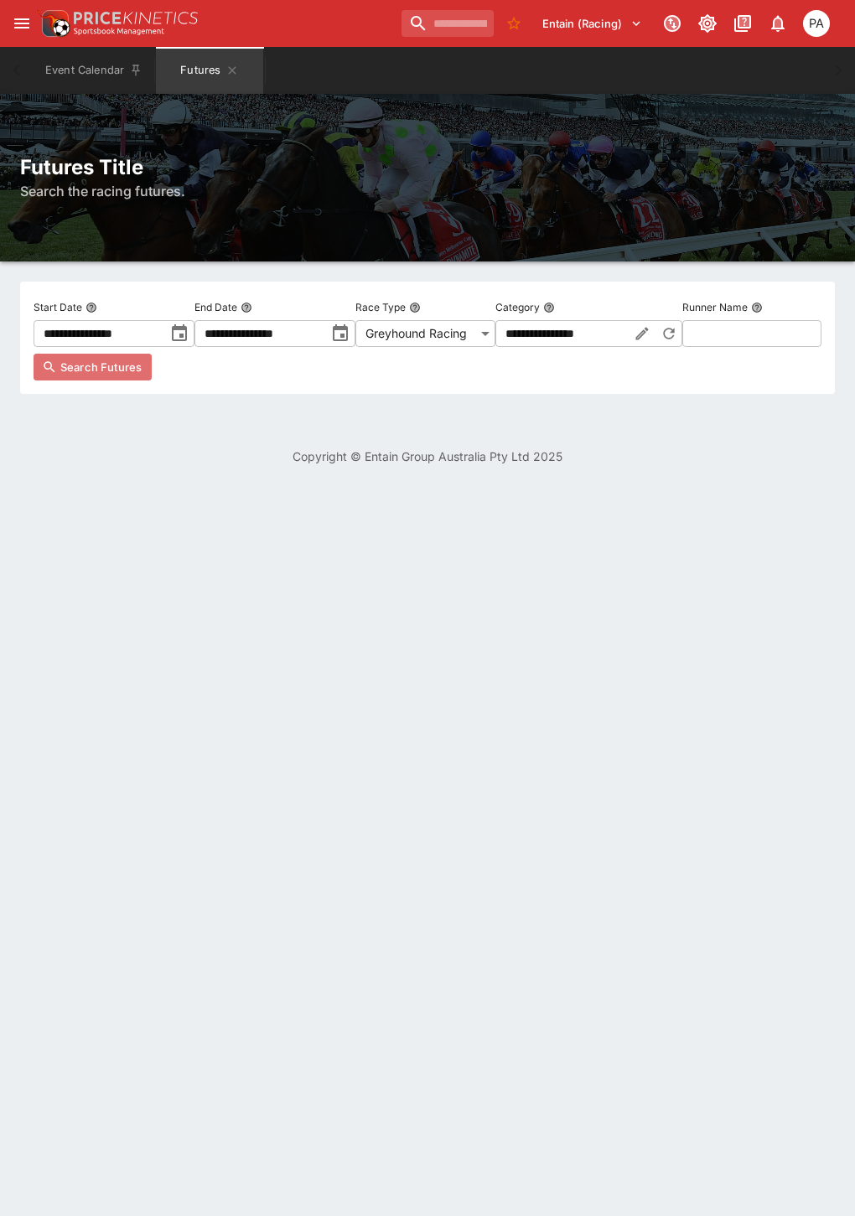
click at [142, 375] on span "Search Futures" at bounding box center [100, 367] width 81 height 17
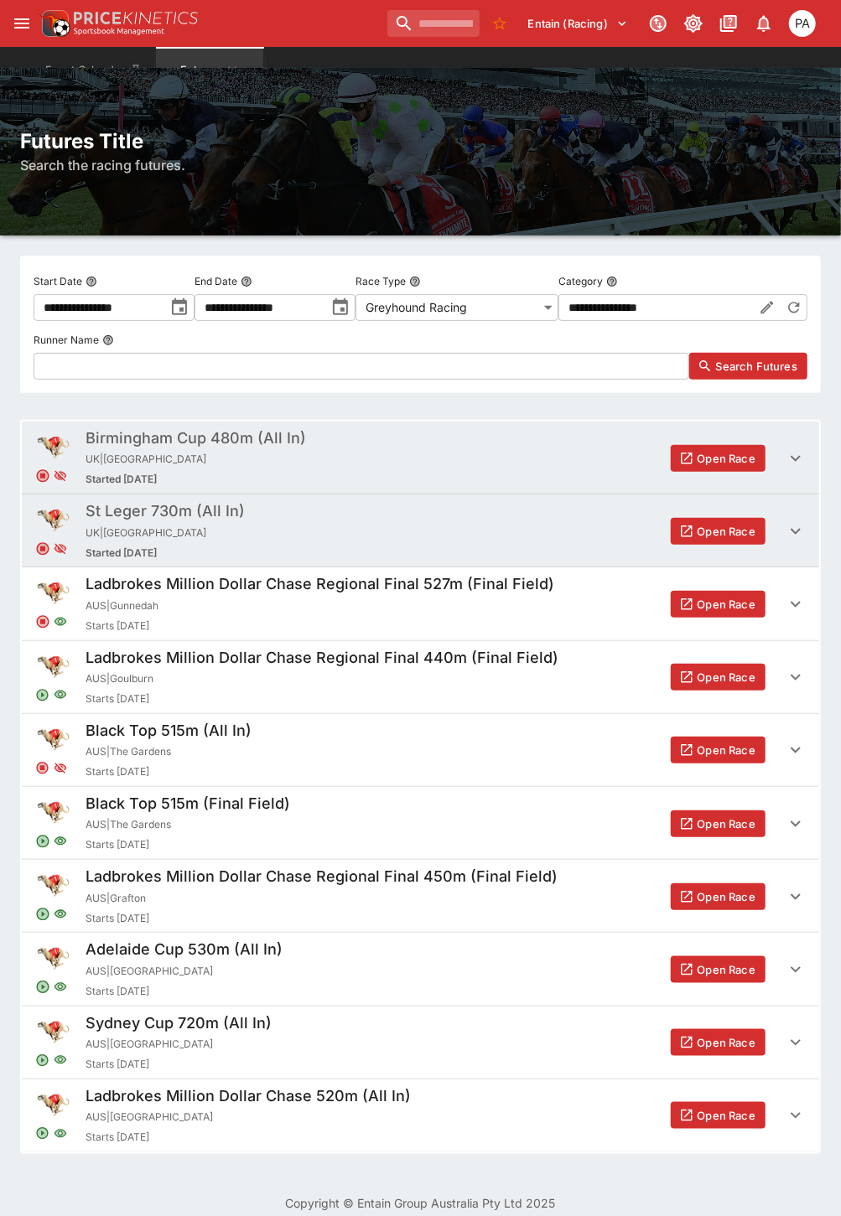
scroll to position [39, 0]
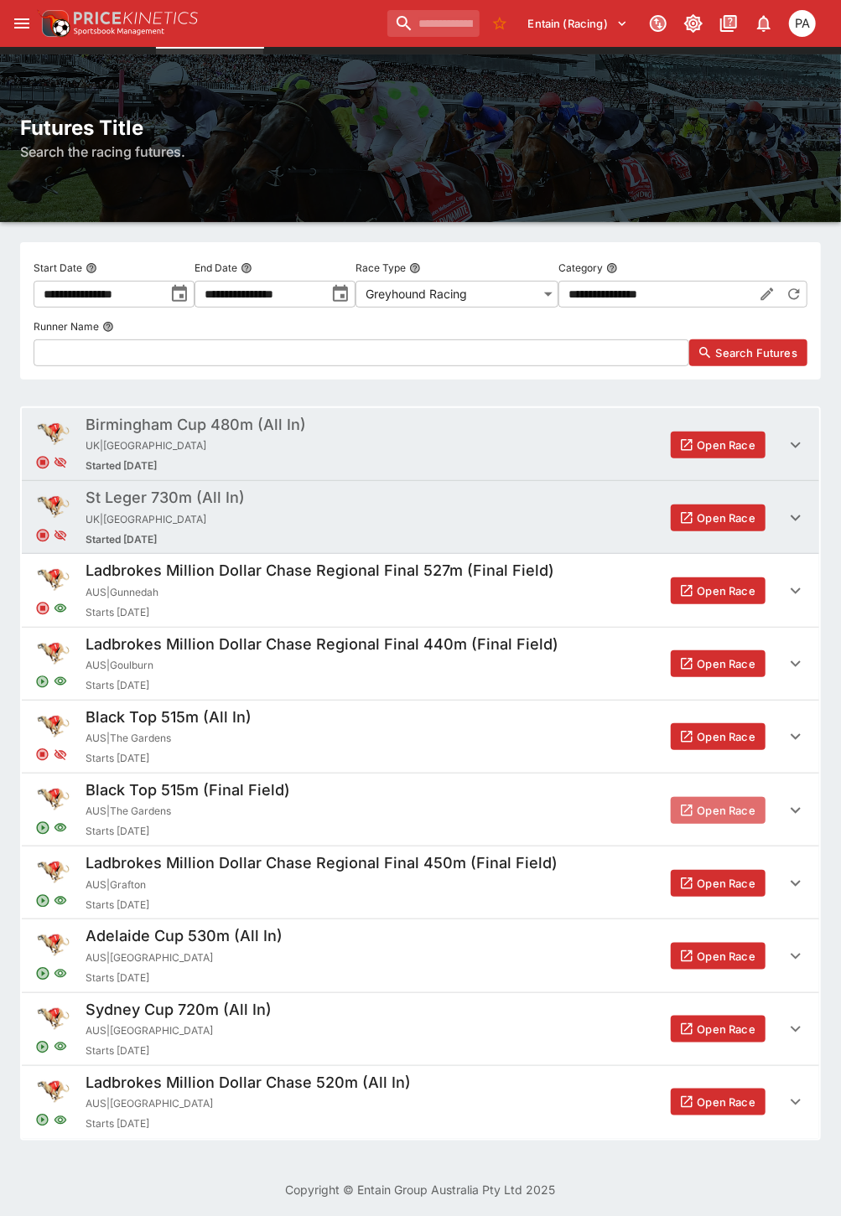
click at [717, 805] on button "Open Race" at bounding box center [717, 810] width 95 height 27
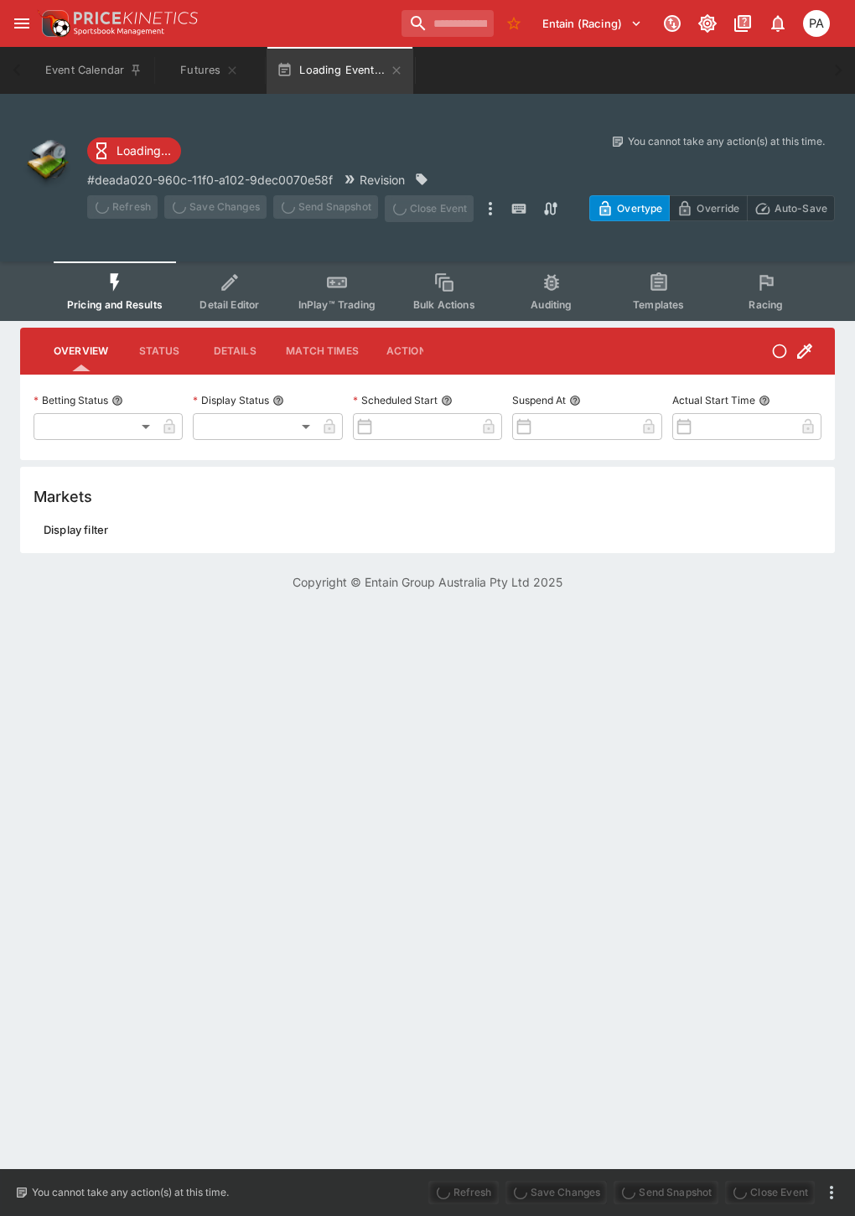
type input "**********"
type input "*******"
type input "**********"
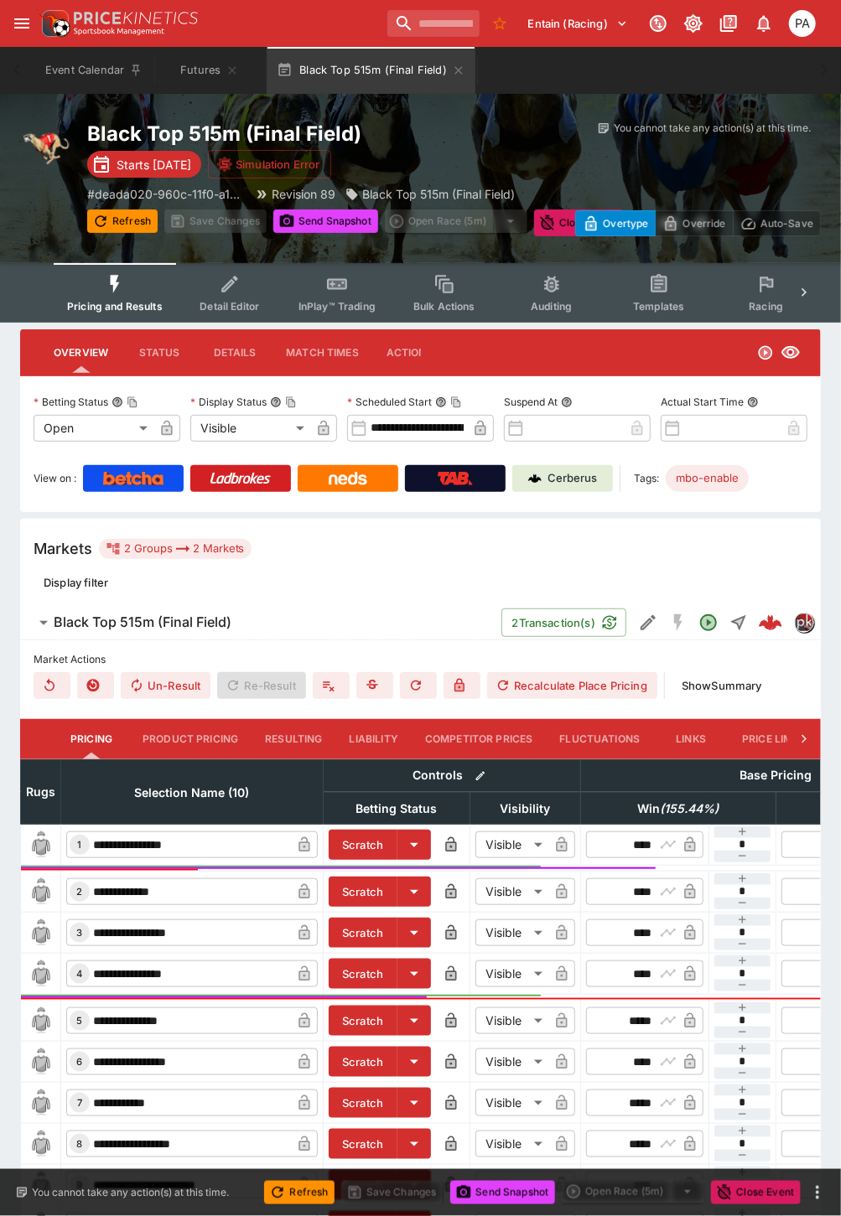
click at [82, 433] on body "**********" at bounding box center [420, 688] width 841 height 1376
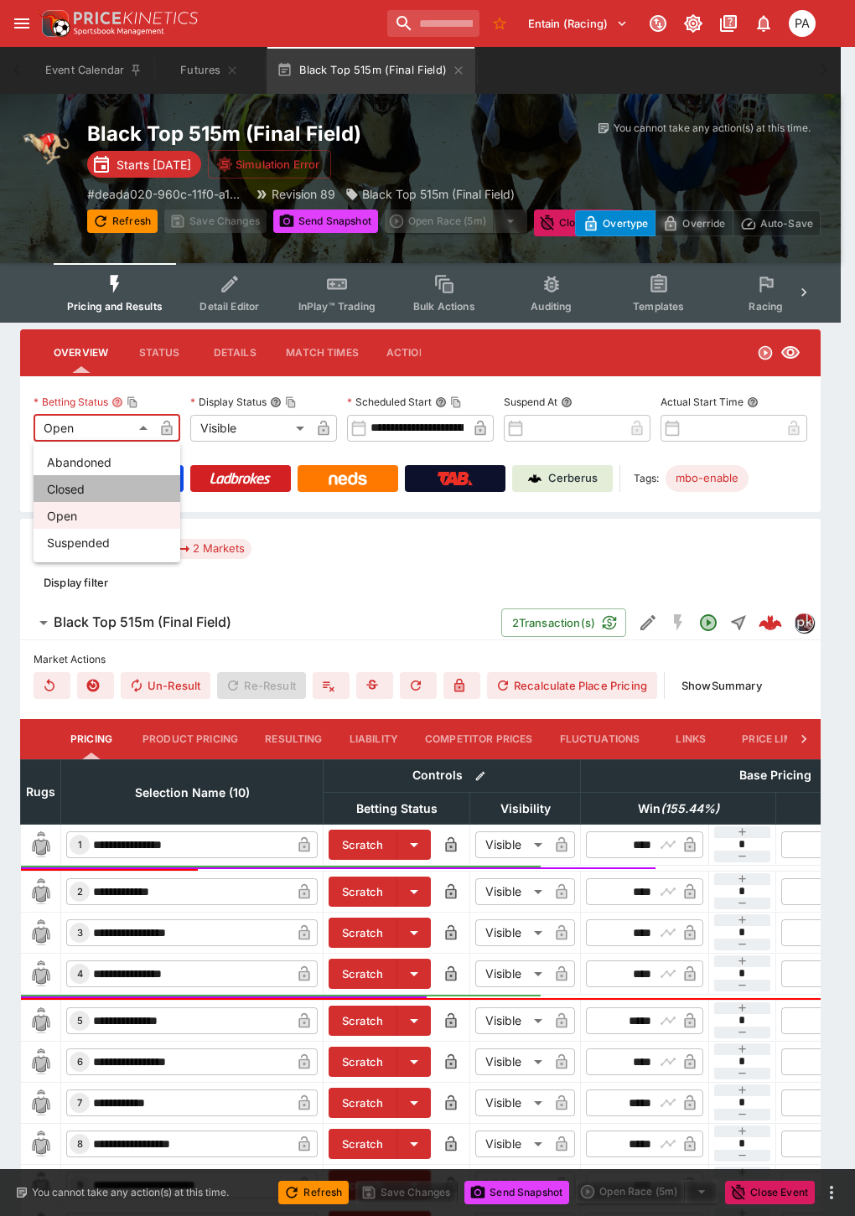
click at [72, 484] on li "Closed" at bounding box center [107, 488] width 147 height 27
type input "**********"
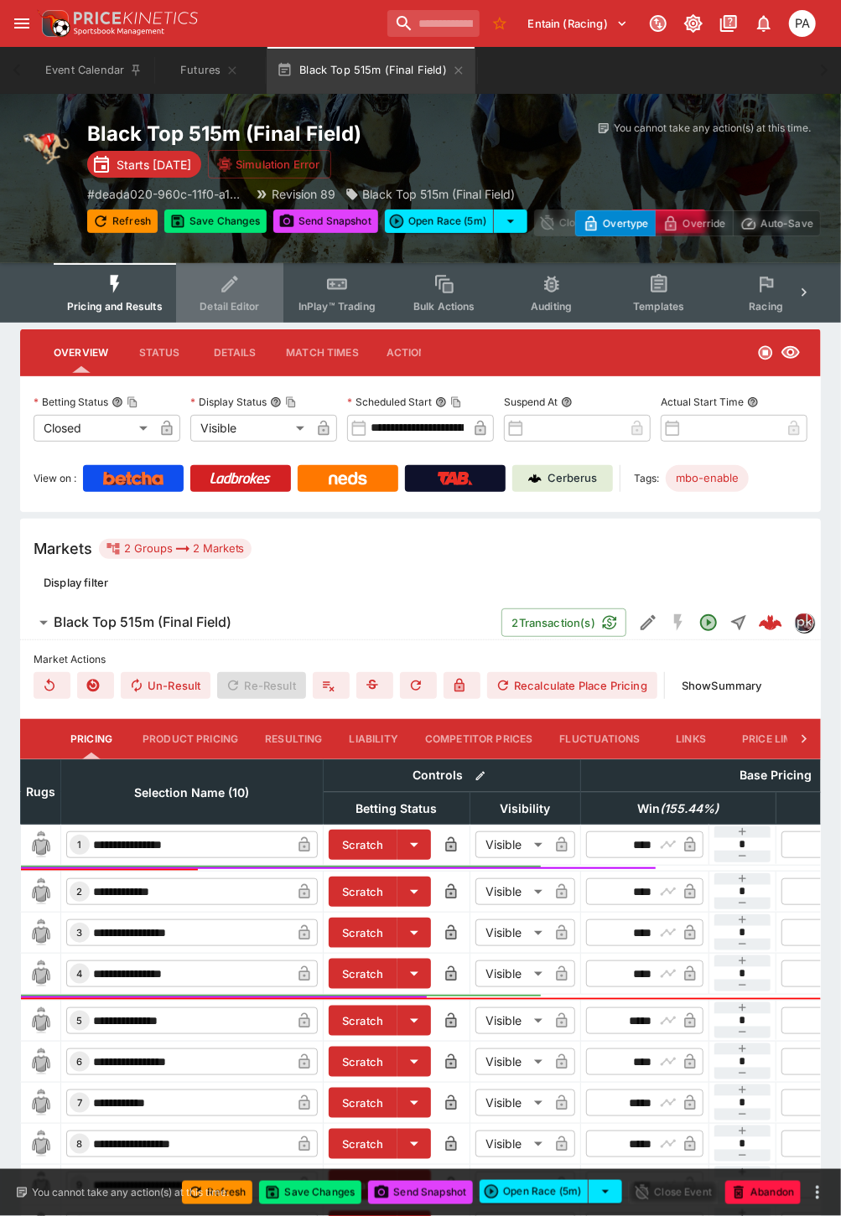
click at [237, 297] on button "Detail Editor" at bounding box center [229, 292] width 107 height 59
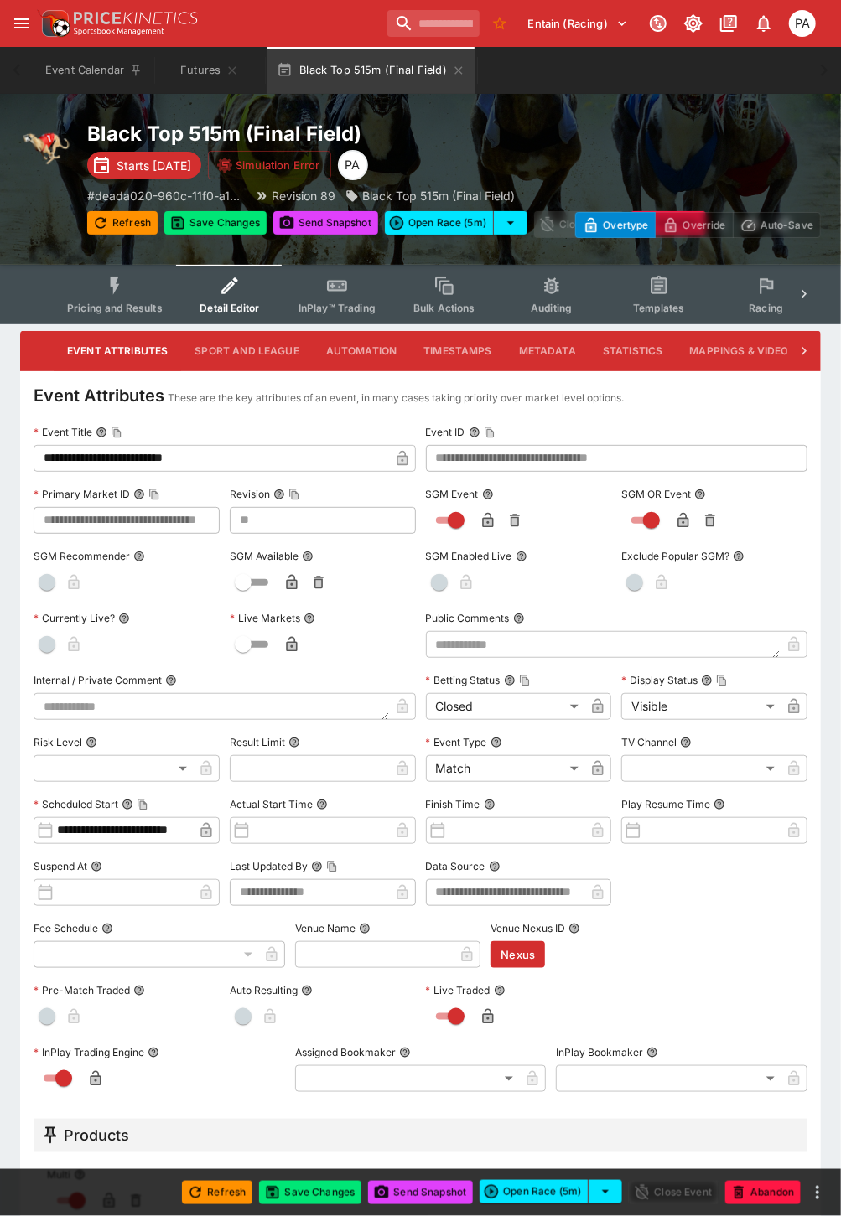
click at [803, 350] on icon at bounding box center [803, 351] width 5 height 8
click at [737, 350] on button "Markets" at bounding box center [754, 351] width 77 height 40
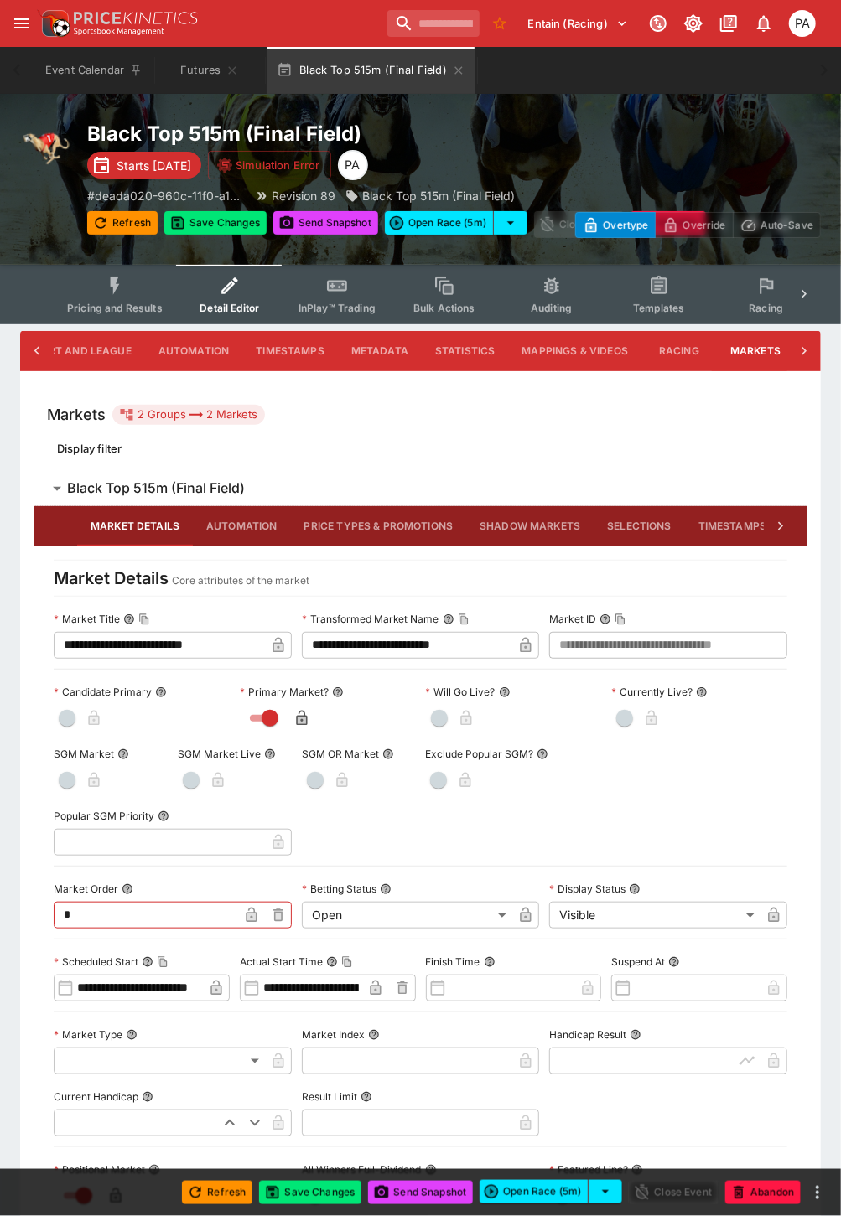
scroll to position [0, 168]
click at [582, 923] on body "**********" at bounding box center [420, 1030] width 841 height 2060
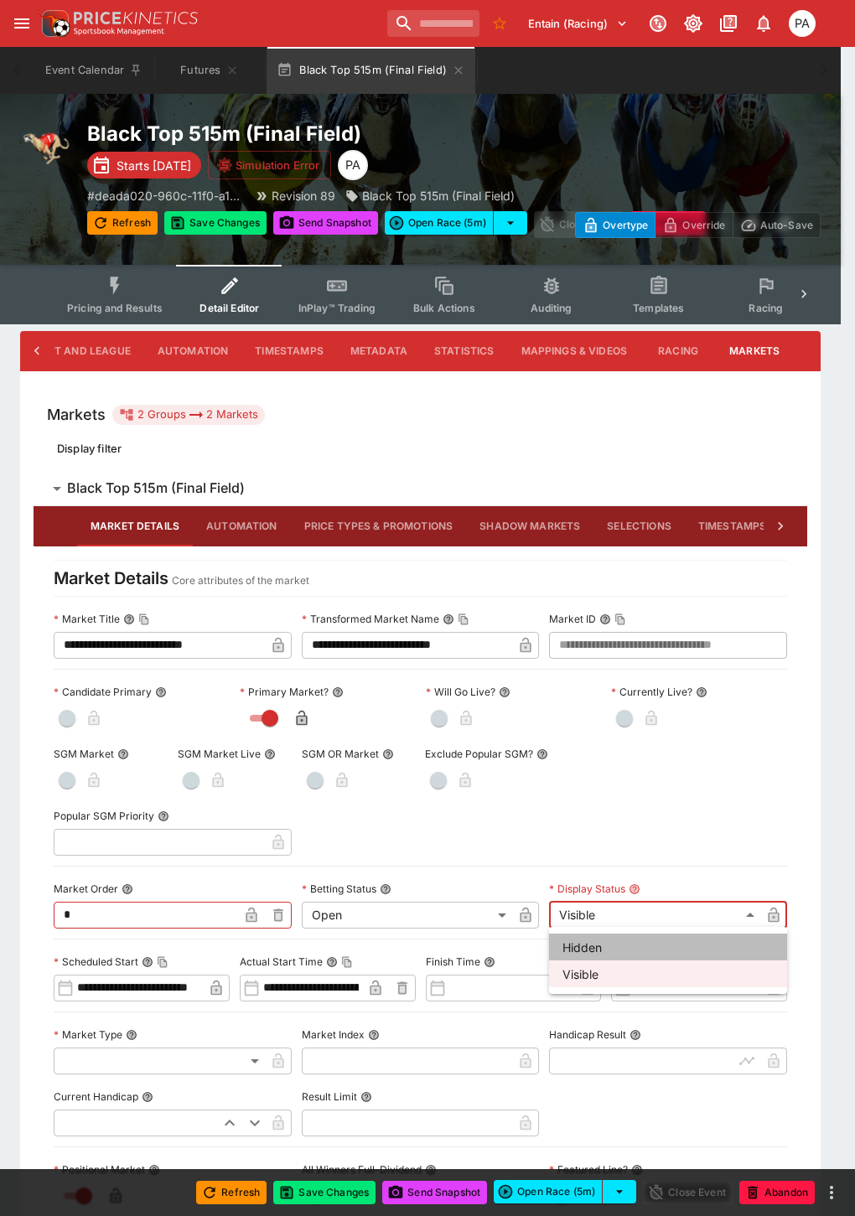
click at [582, 941] on li "Hidden" at bounding box center [668, 947] width 238 height 27
type input "******"
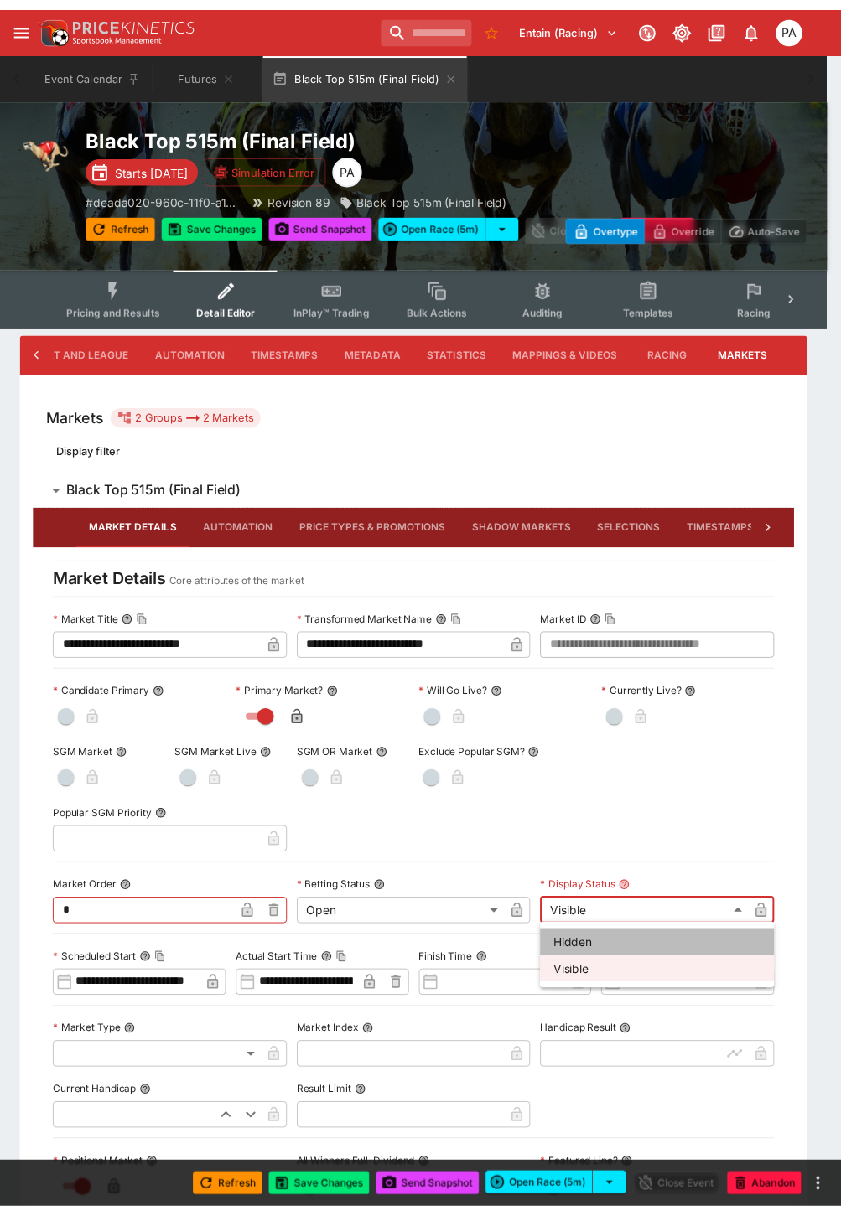
scroll to position [0, 154]
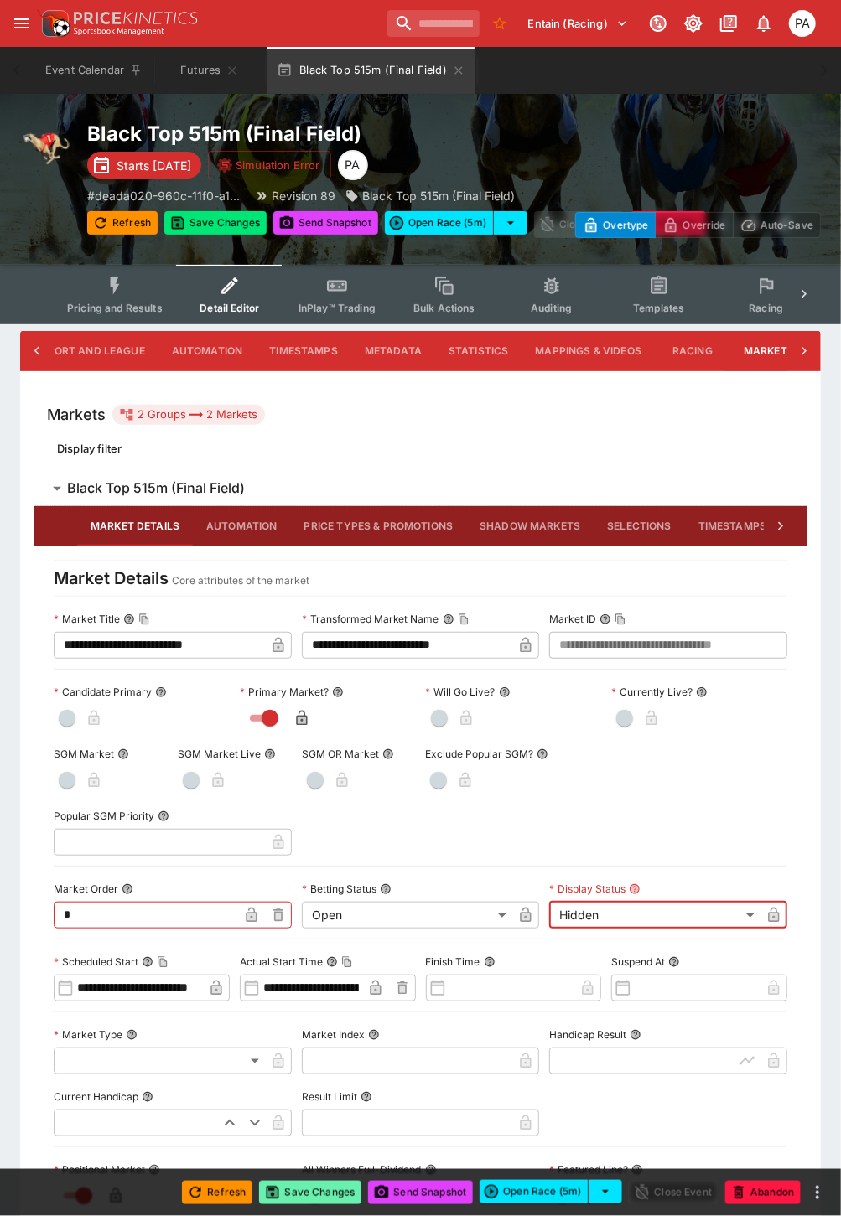
click at [311, 1200] on button "Save Changes" at bounding box center [310, 1192] width 102 height 23
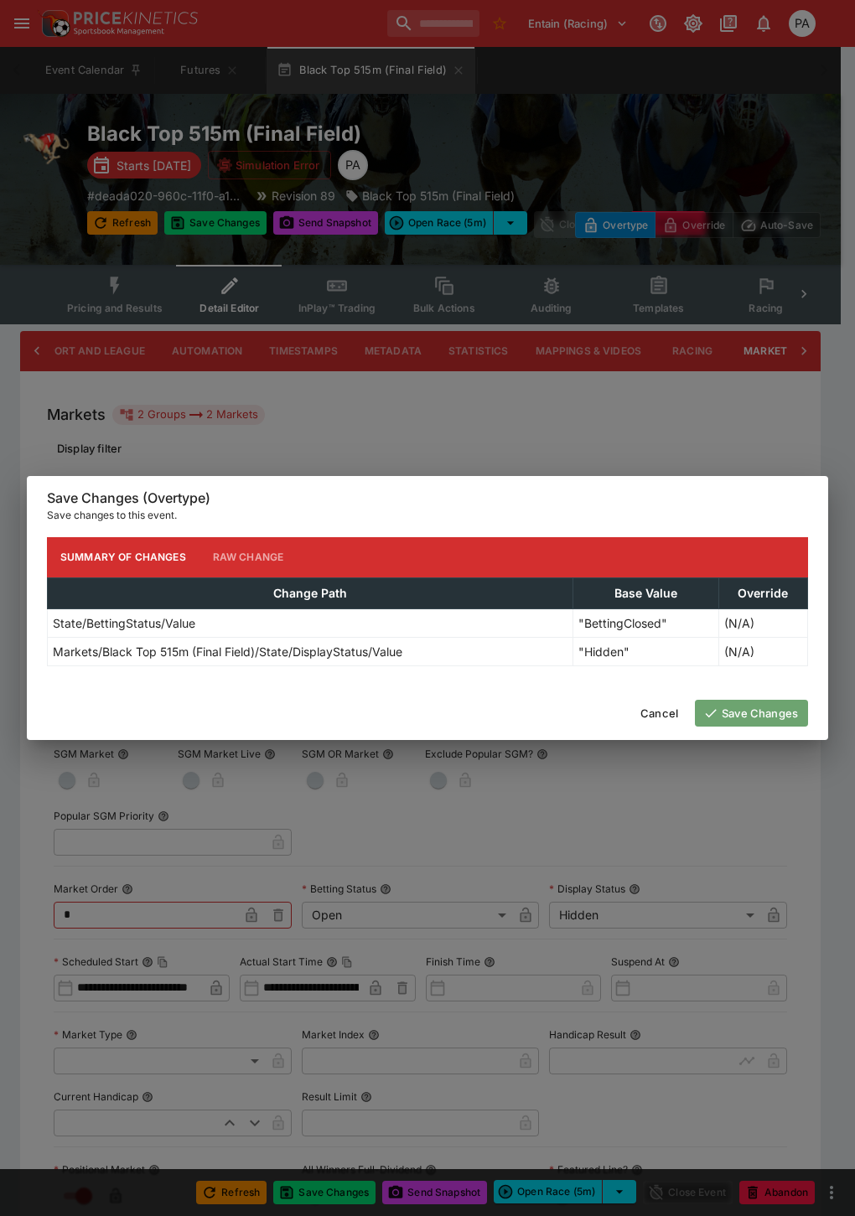
click at [741, 716] on button "Save Changes" at bounding box center [751, 713] width 113 height 27
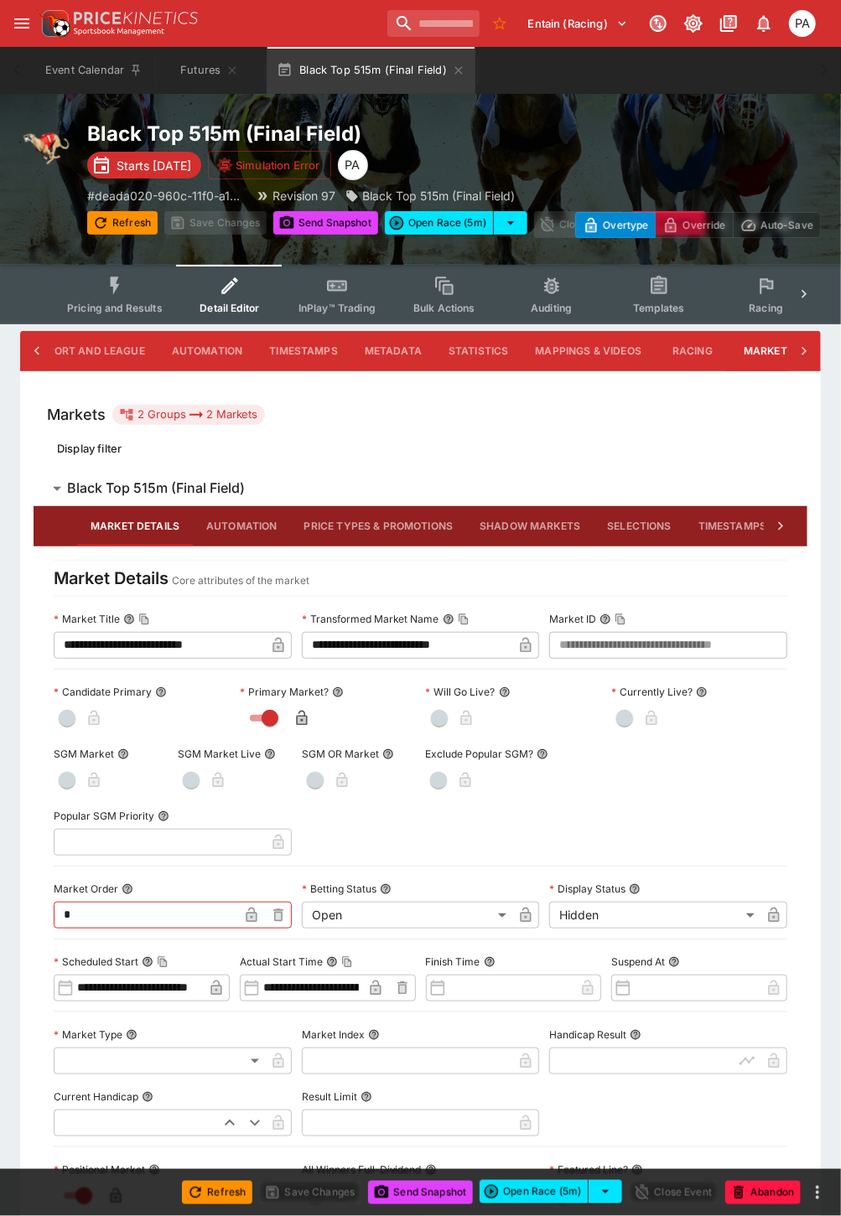
click at [114, 297] on button "Pricing and Results" at bounding box center [115, 294] width 122 height 59
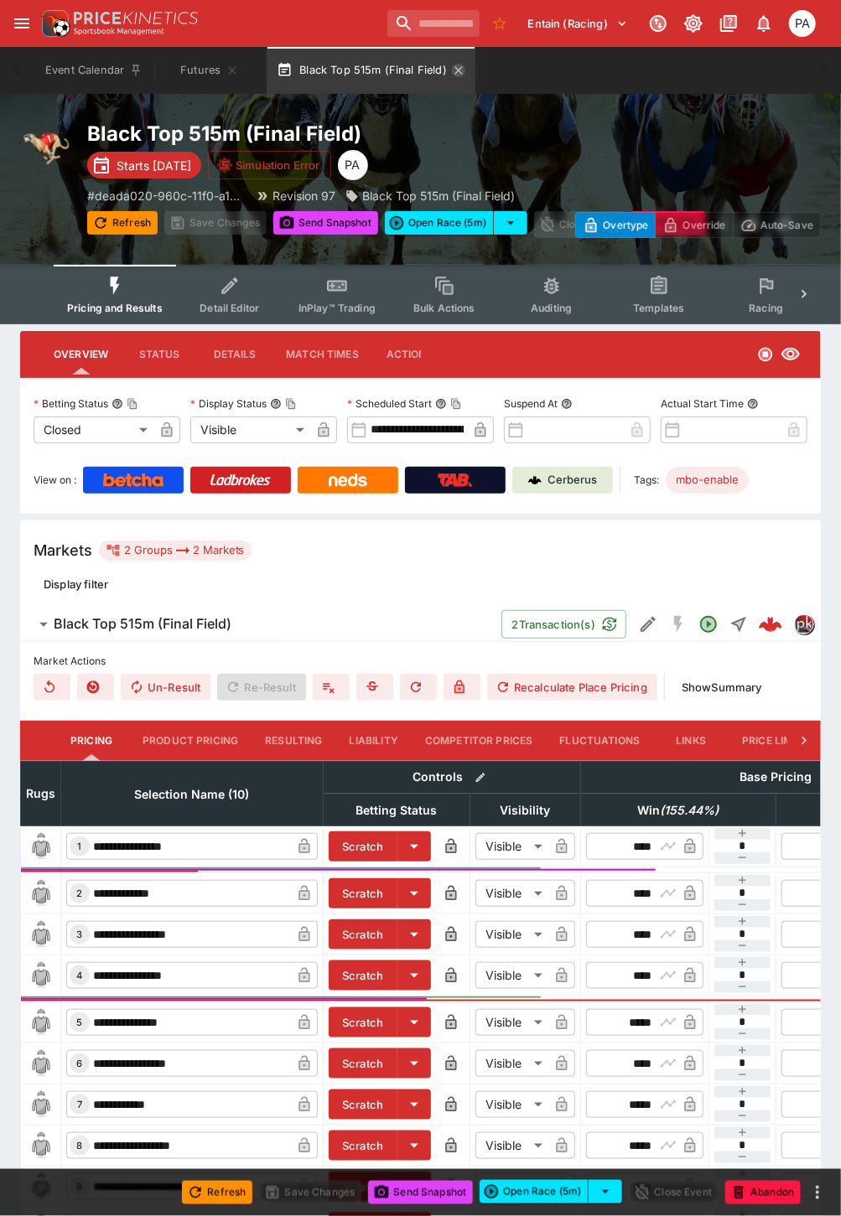
click at [454, 68] on icon "button" at bounding box center [458, 70] width 8 height 8
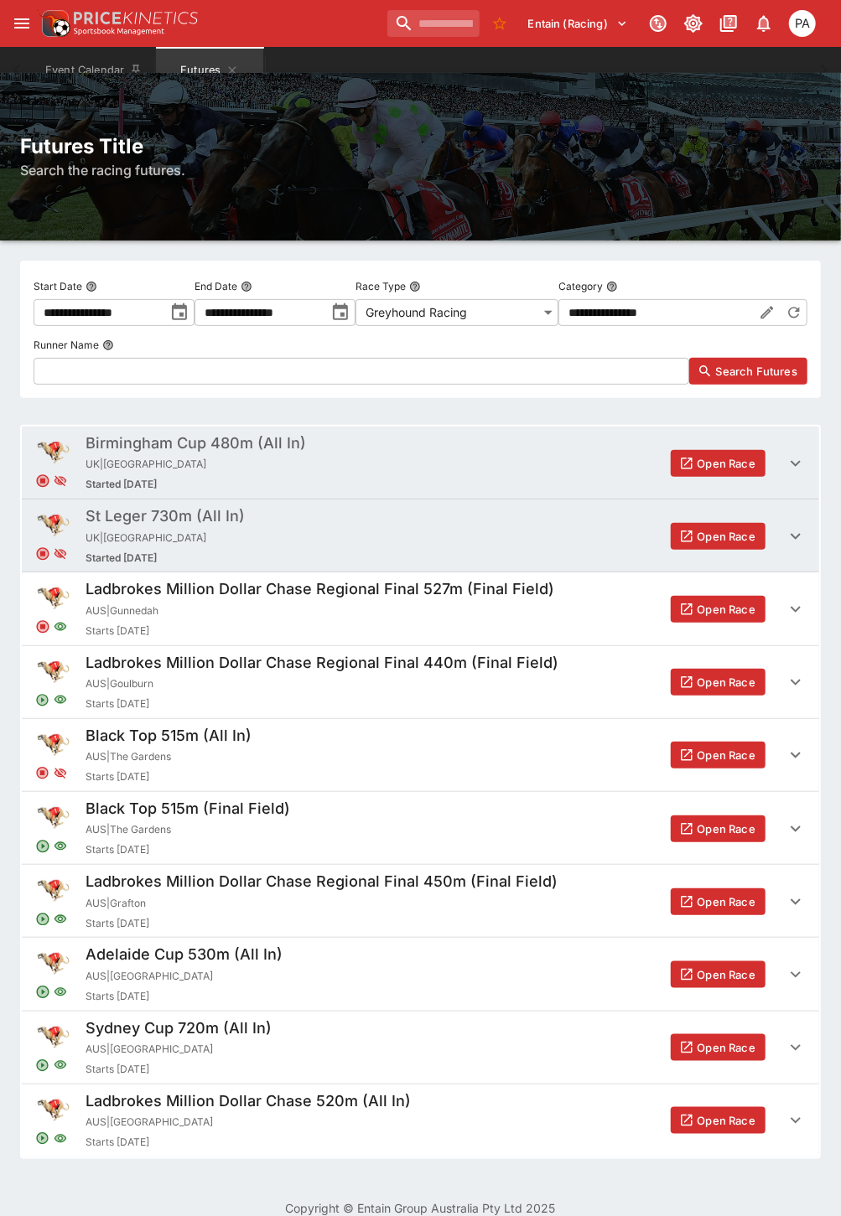
scroll to position [39, 0]
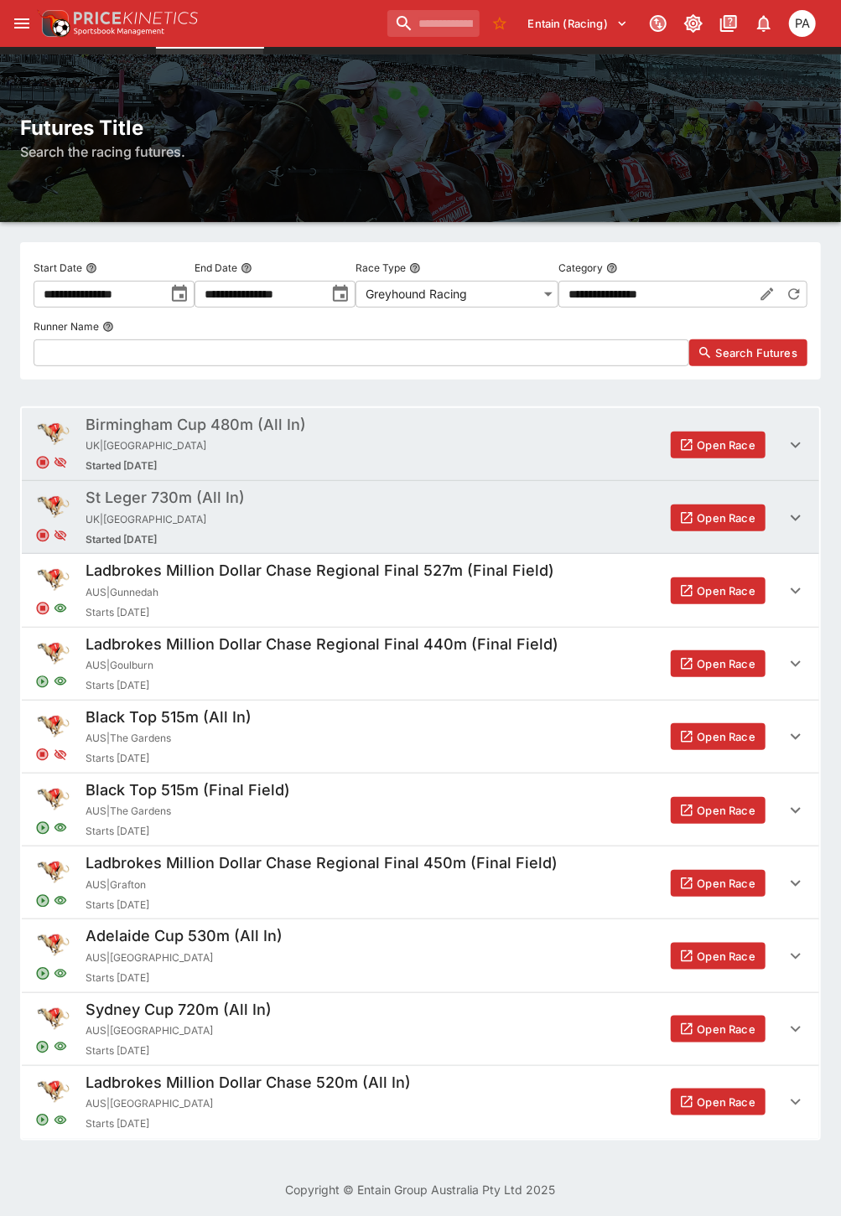
click at [729, 1104] on button "Open Race" at bounding box center [717, 1102] width 95 height 27
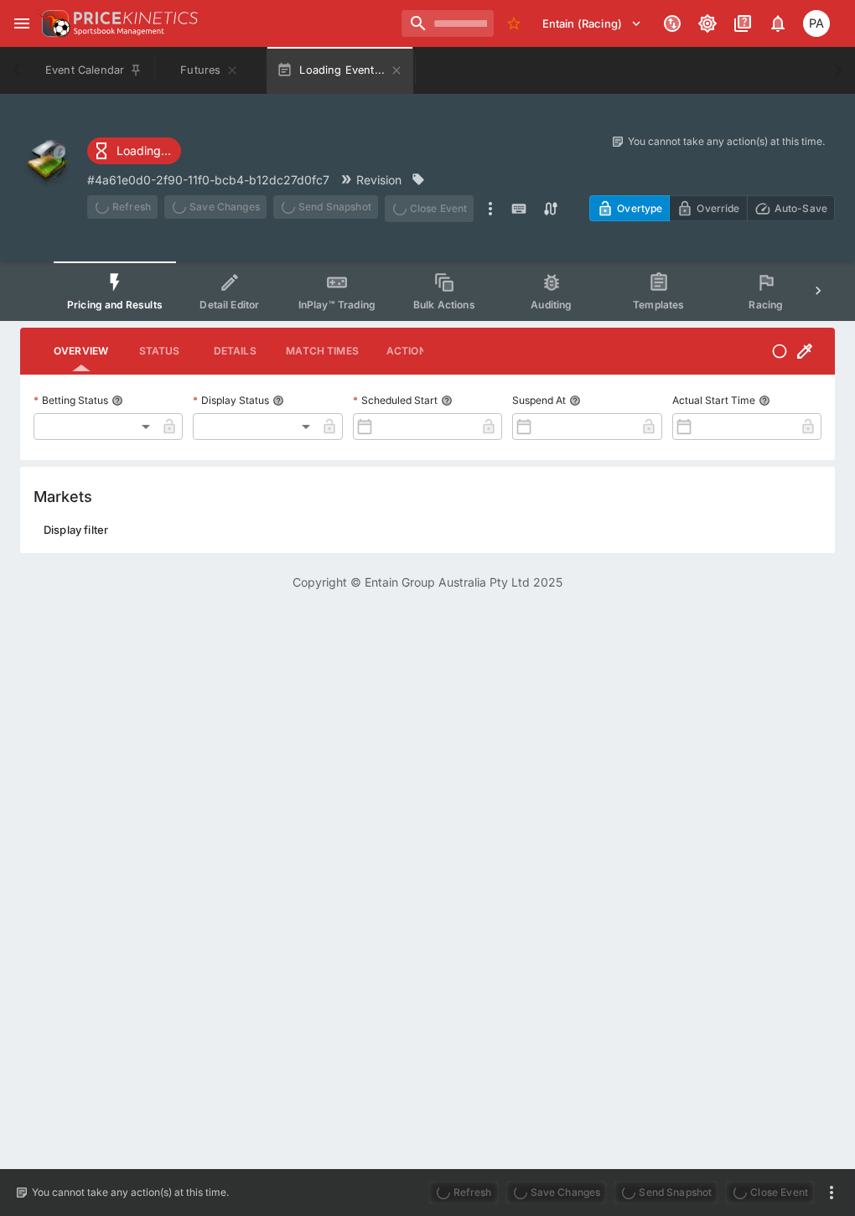
type input "**********"
type input "*******"
type input "**********"
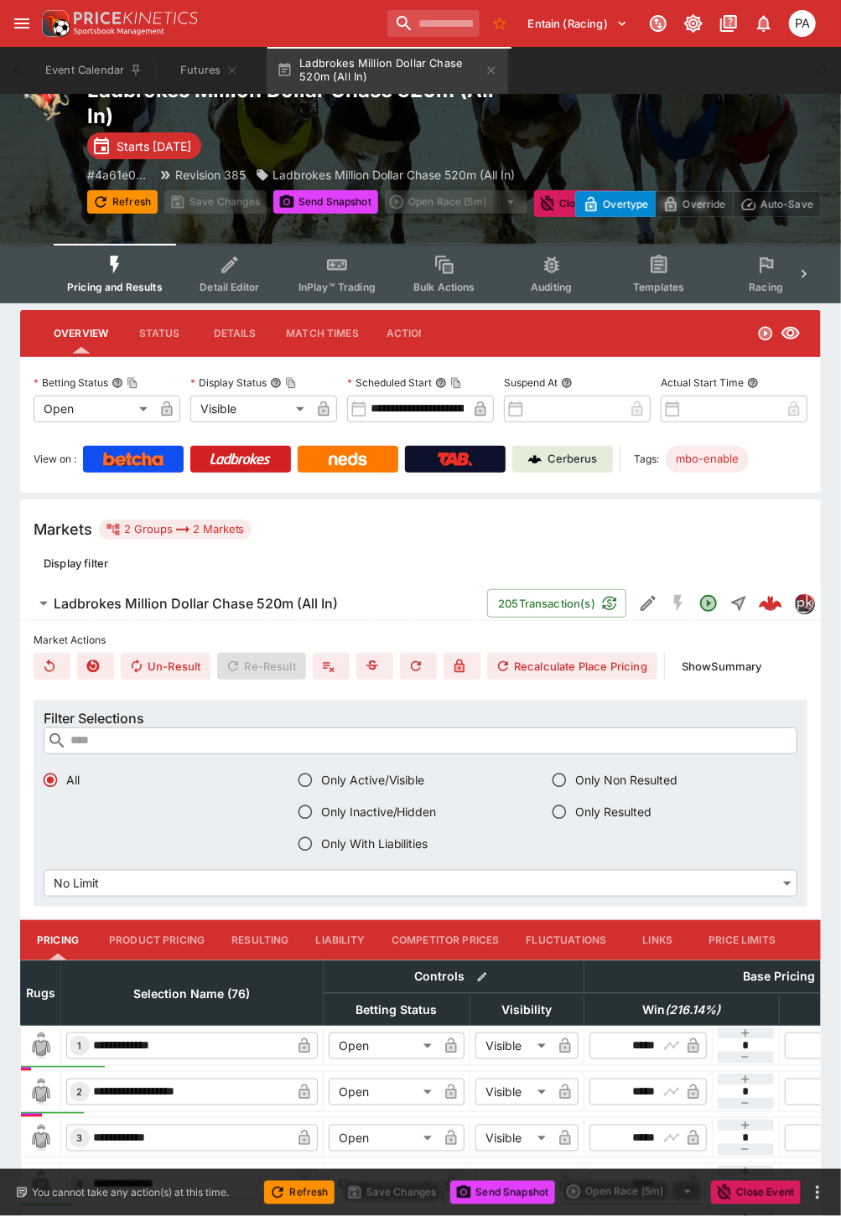
scroll to position [465, 0]
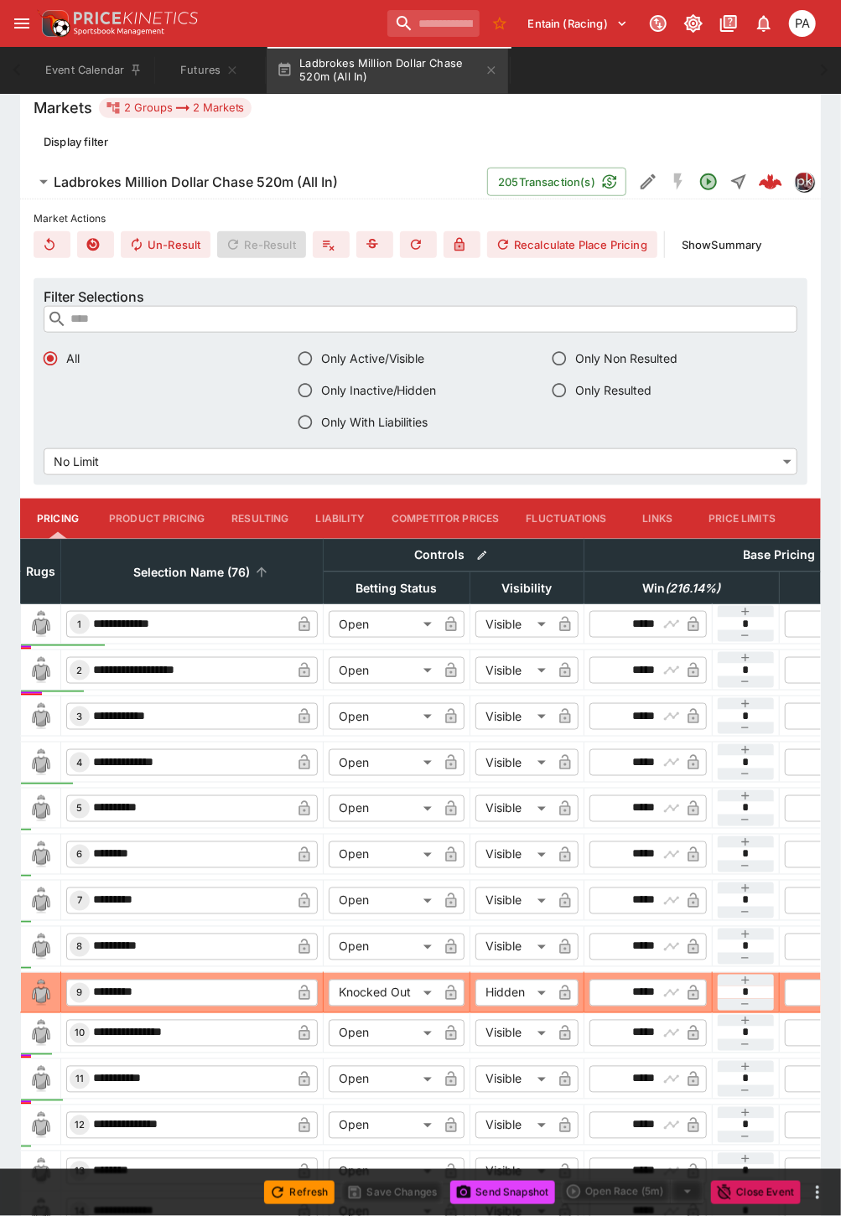
click at [172, 563] on span "Selection Name (76)" at bounding box center [192, 572] width 153 height 20
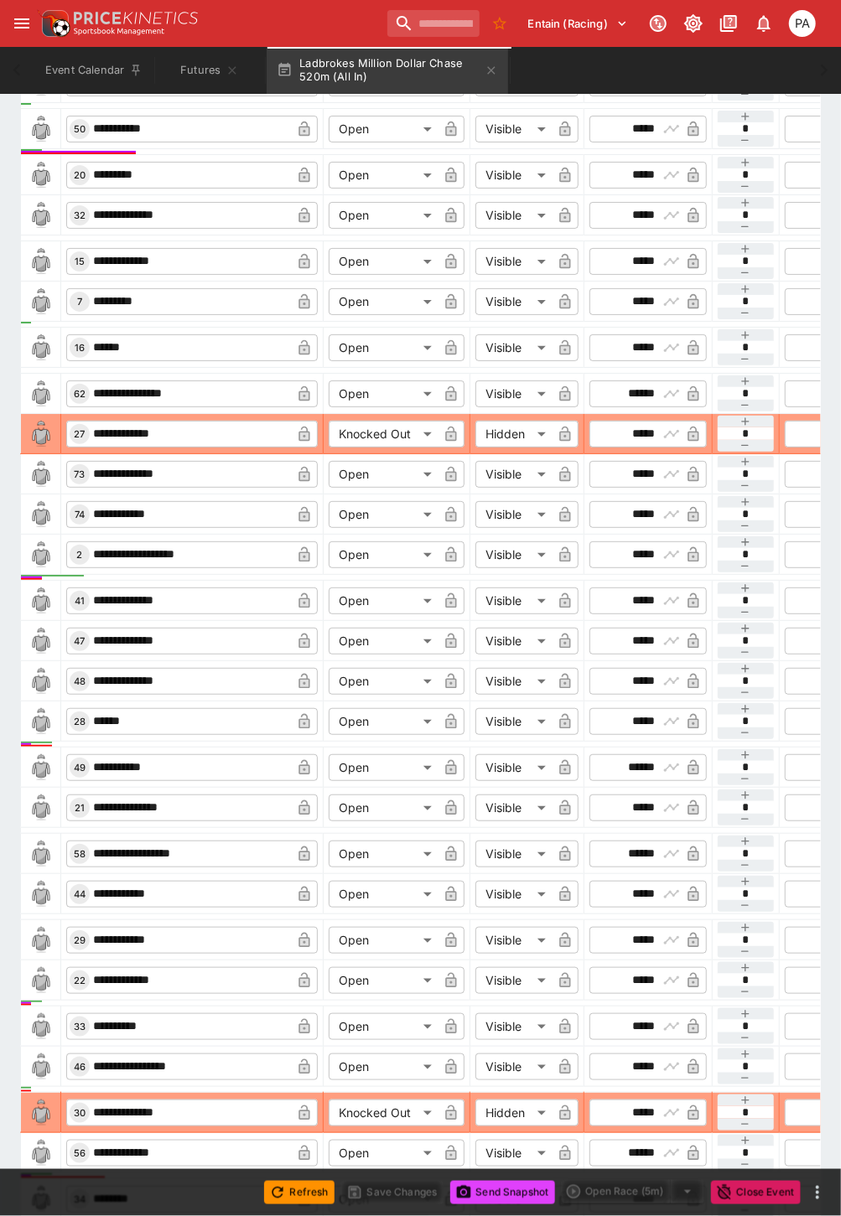
scroll to position [2700, 0]
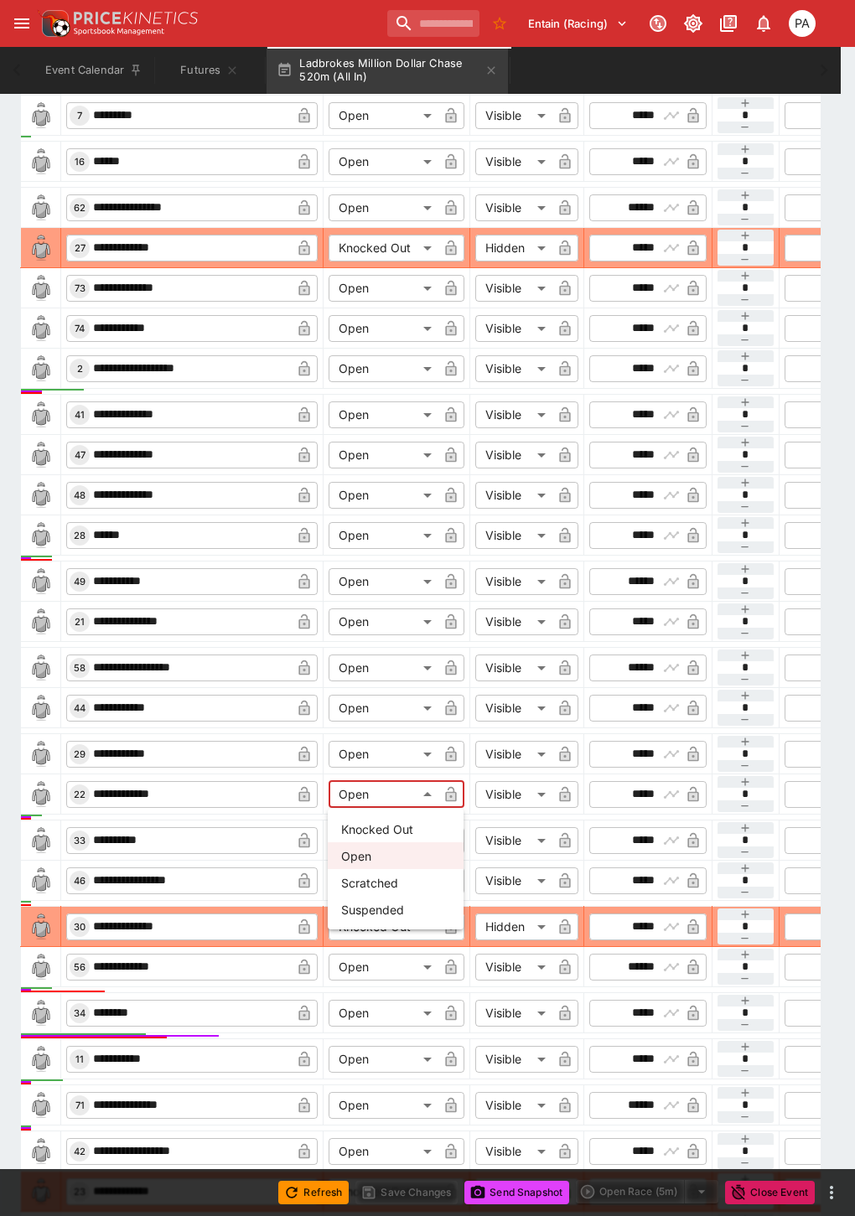
click at [380, 824] on li "Knocked Out" at bounding box center [396, 828] width 136 height 27
type input "**********"
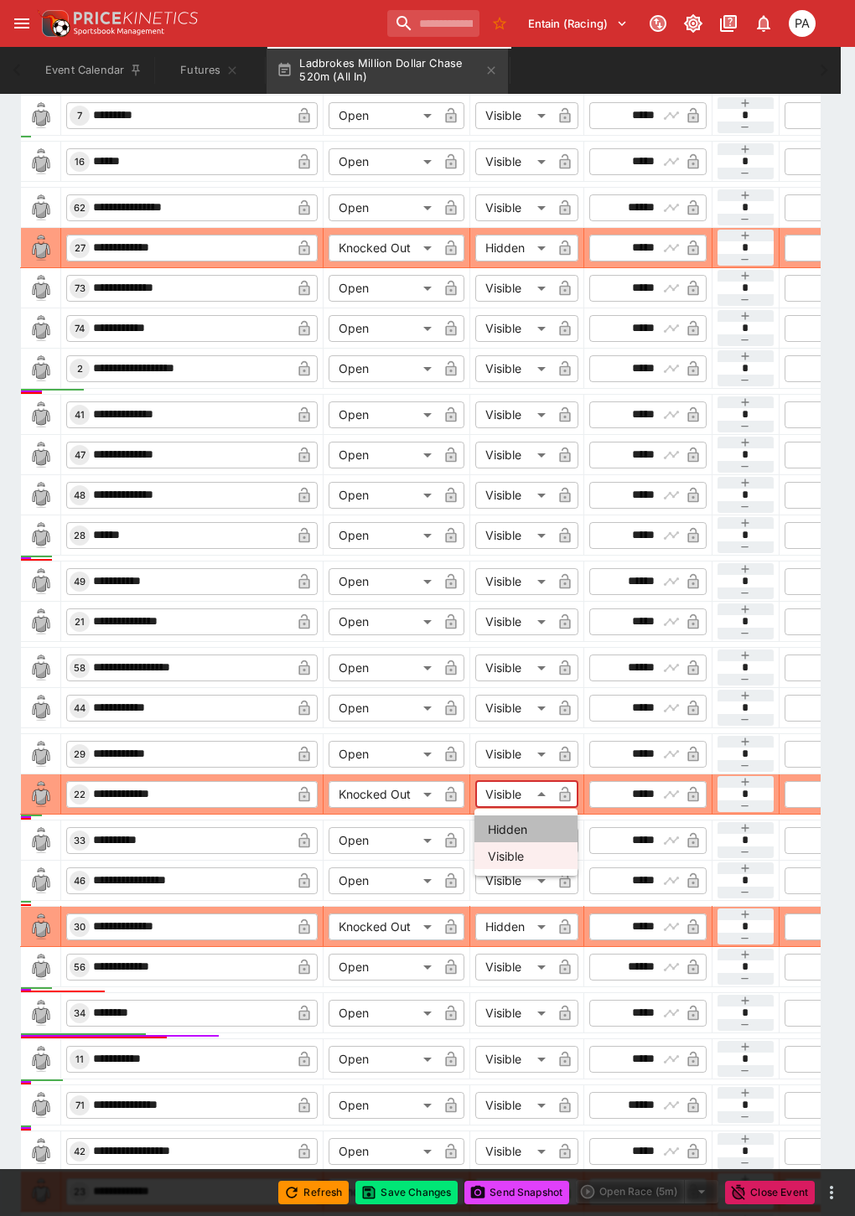
click at [504, 827] on li "Hidden" at bounding box center [525, 828] width 103 height 27
type input "******"
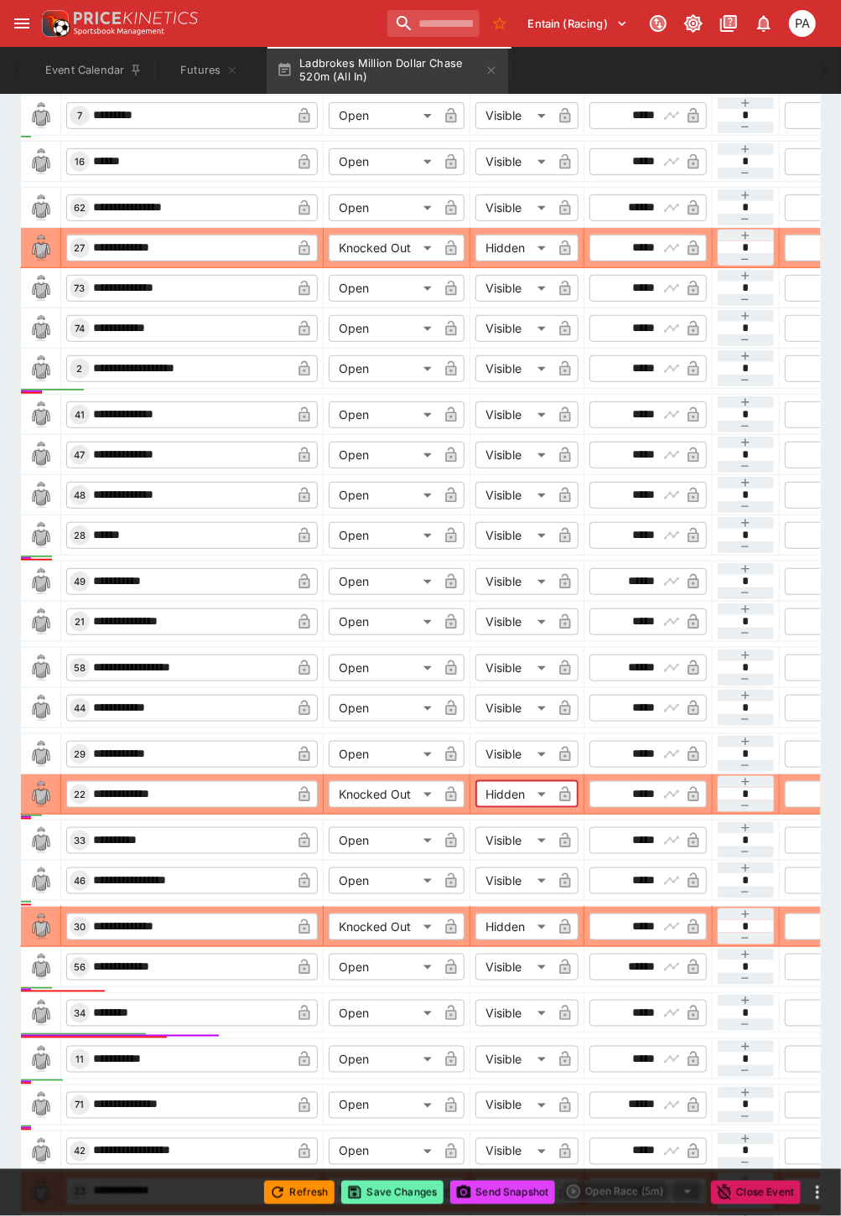
click at [383, 1197] on button "Save Changes" at bounding box center [392, 1192] width 102 height 23
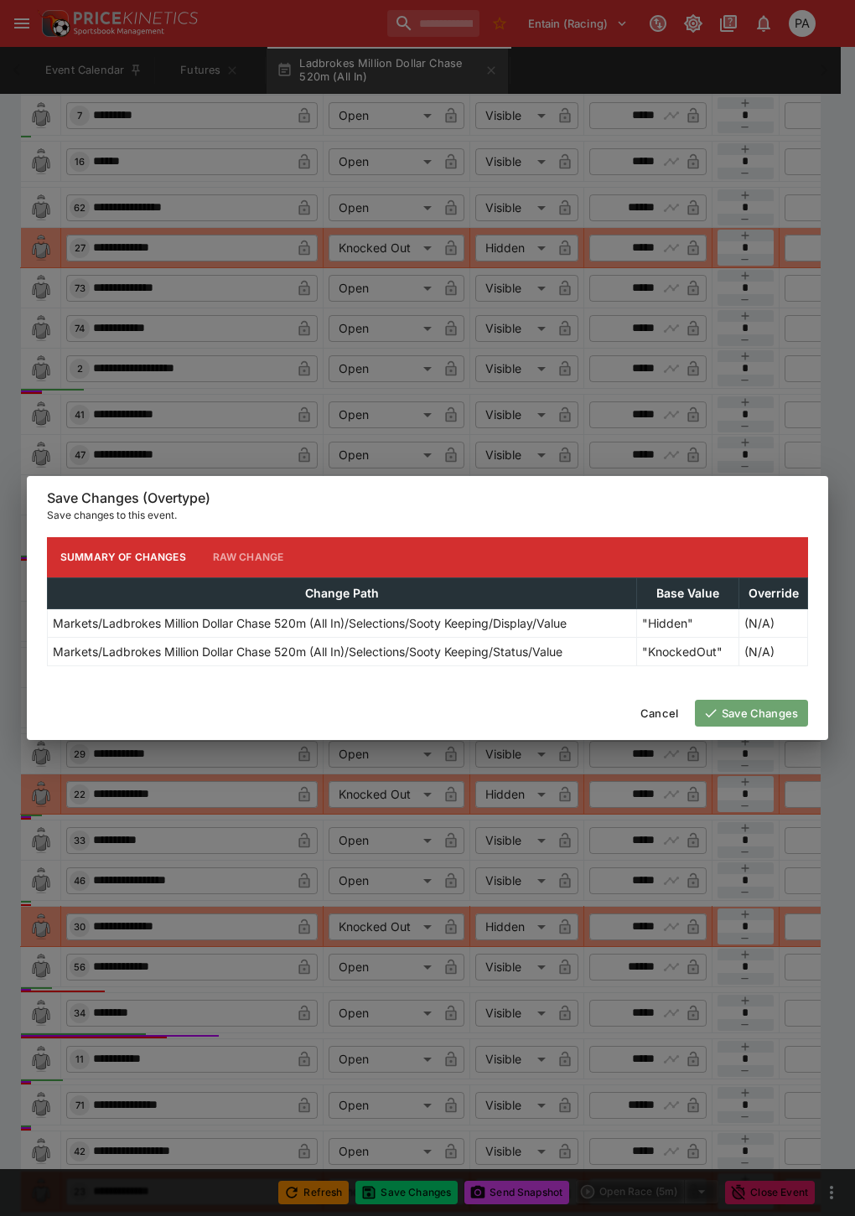
click at [754, 705] on button "Save Changes" at bounding box center [751, 713] width 113 height 27
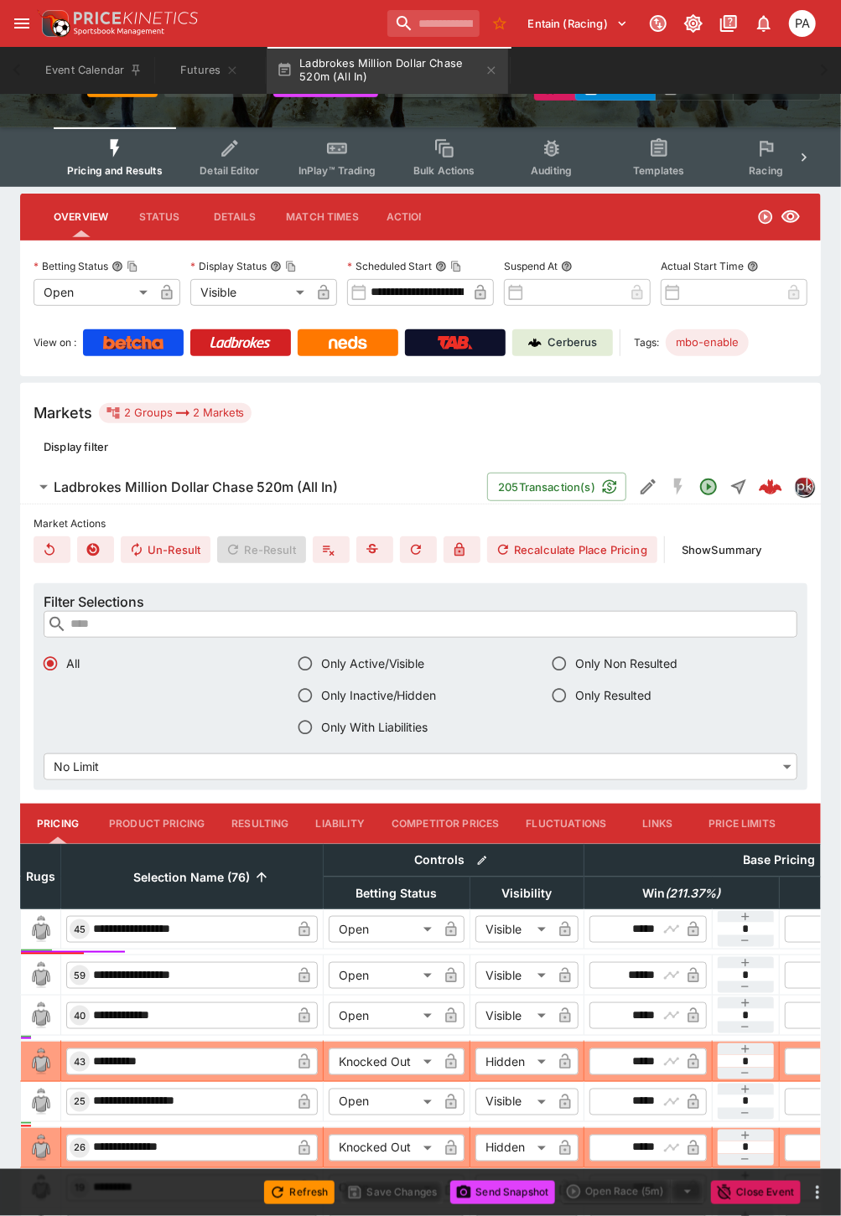
scroll to position [0, 0]
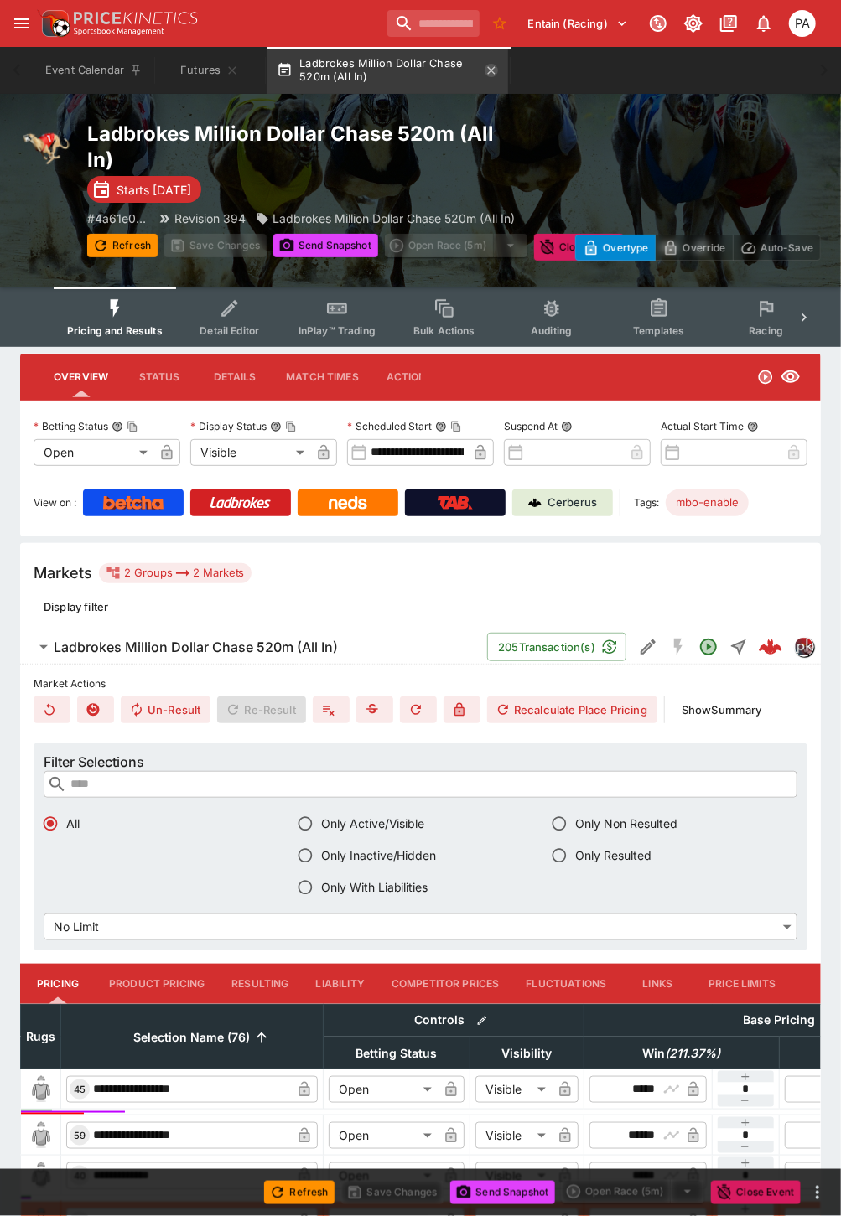
click at [498, 67] on icon "button" at bounding box center [490, 70] width 13 height 13
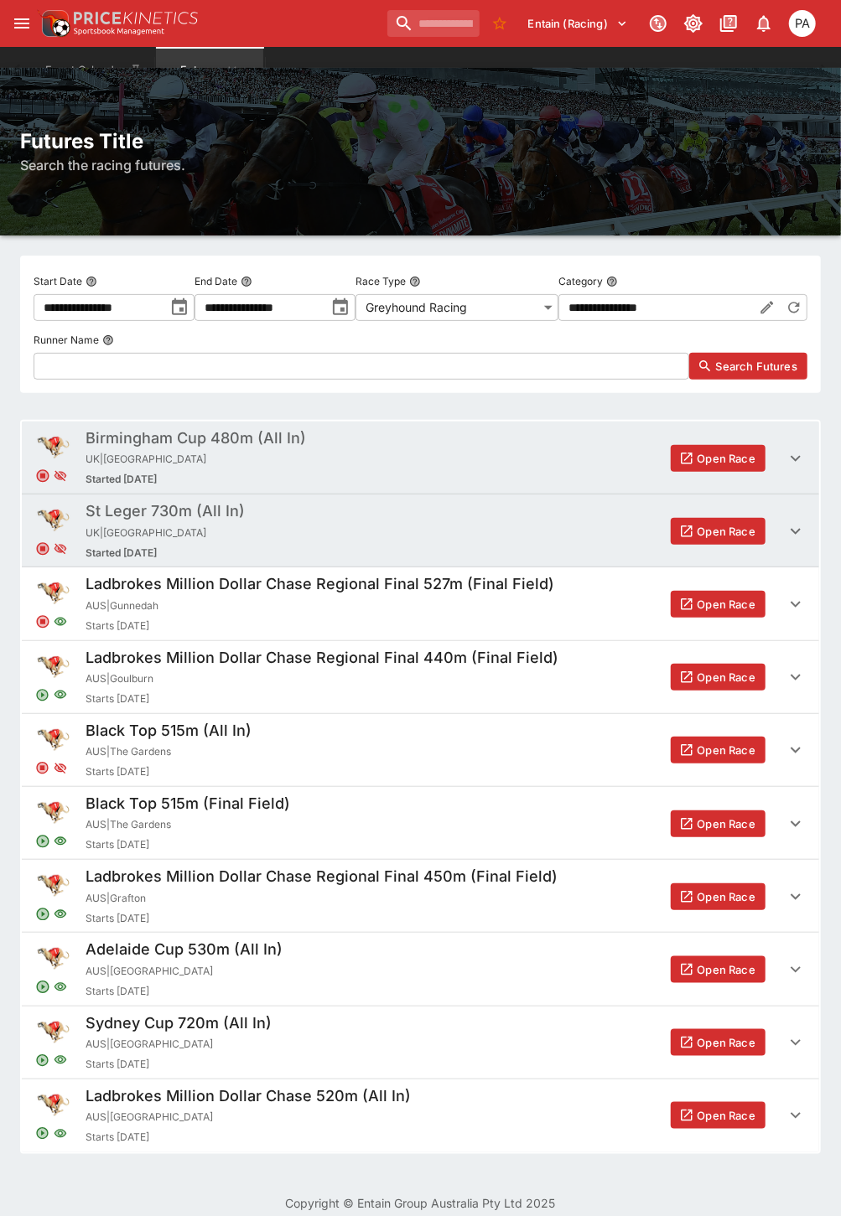
scroll to position [39, 0]
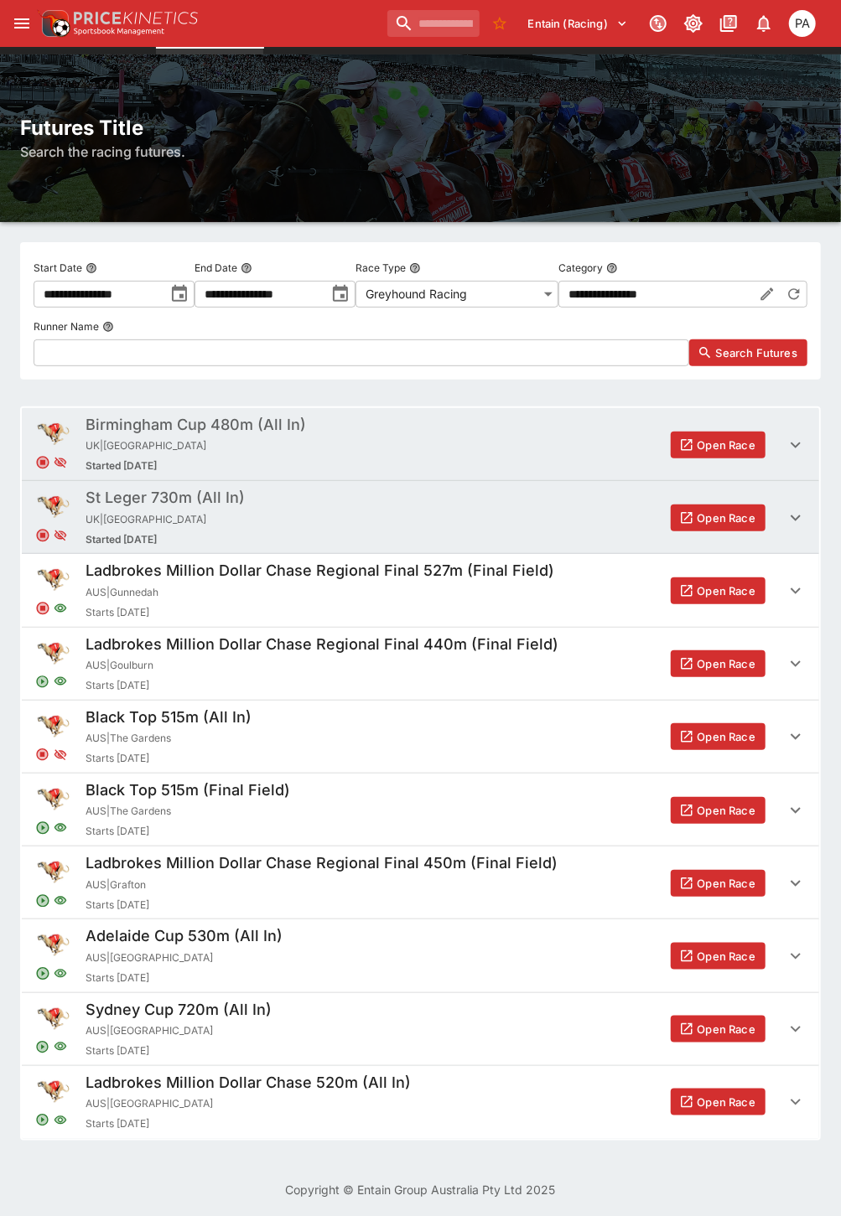
click at [715, 808] on button "Open Race" at bounding box center [717, 810] width 95 height 27
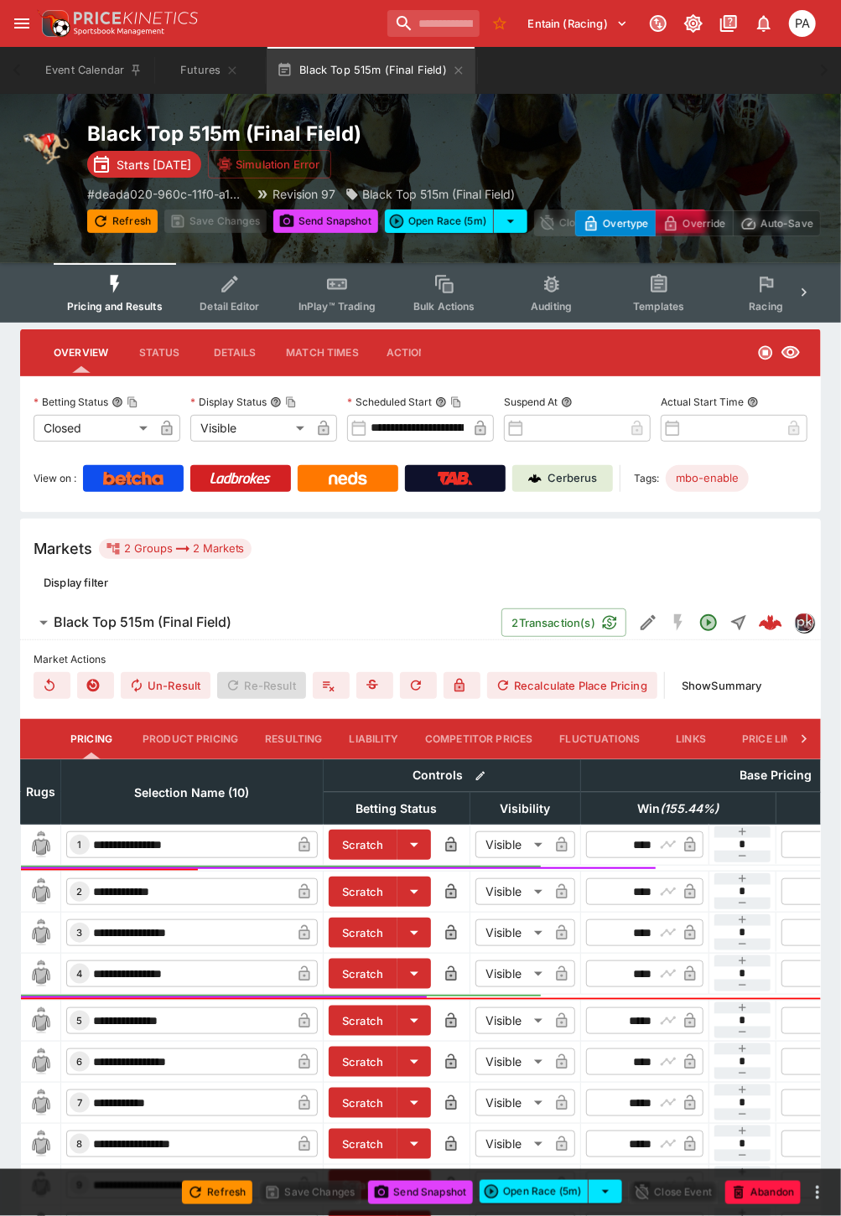
scroll to position [173, 0]
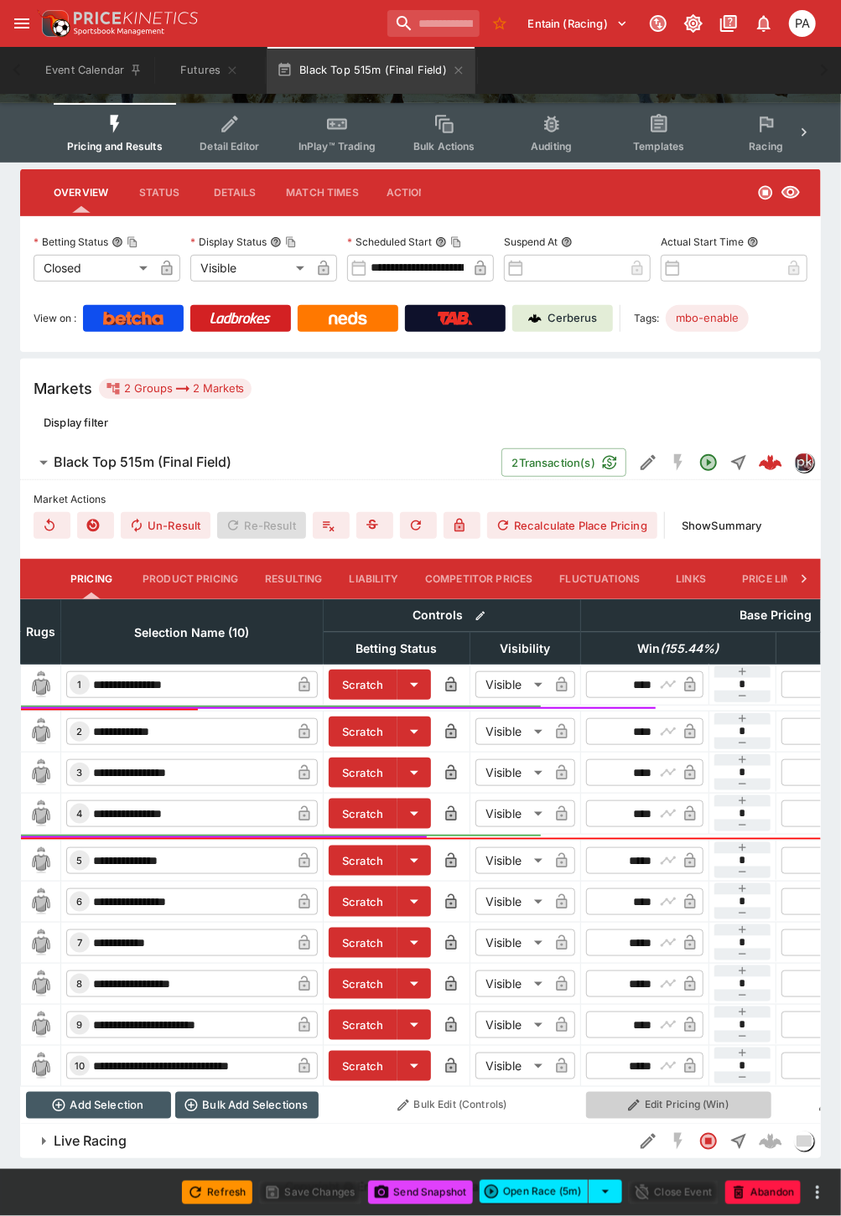
click at [715, 1096] on button "Edit Pricing (Win)" at bounding box center [678, 1105] width 185 height 27
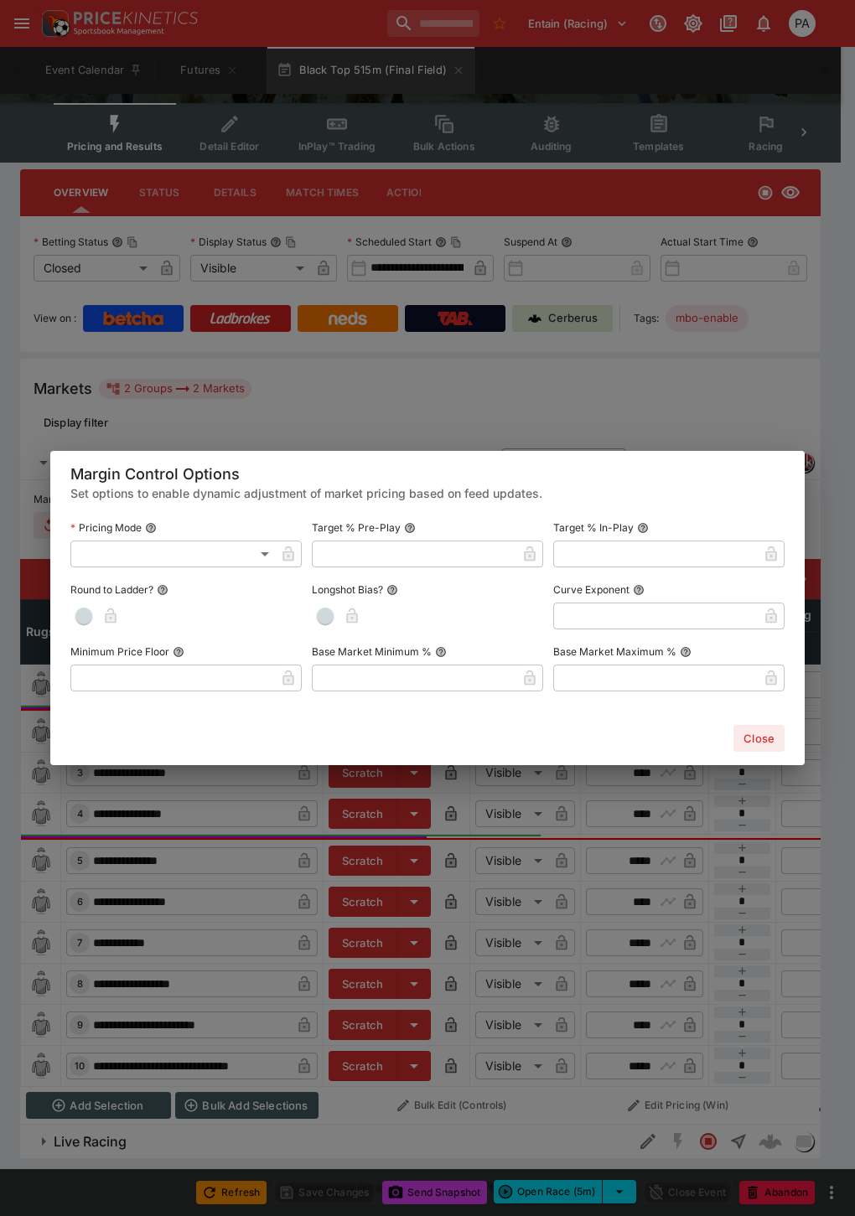
click at [474, 1133] on div "Margin Control Options Set options to enable dynamic adjustment of market prici…" at bounding box center [427, 608] width 855 height 1216
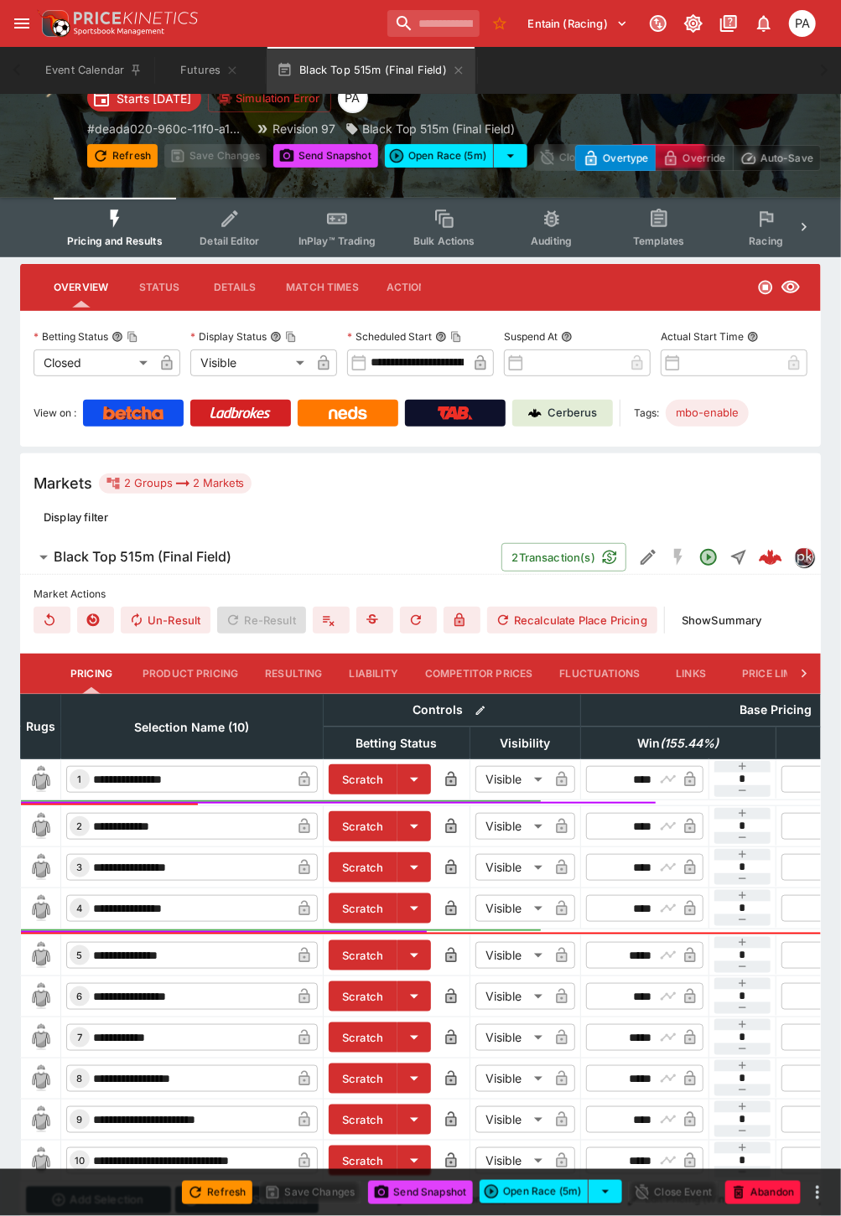
scroll to position [0, 0]
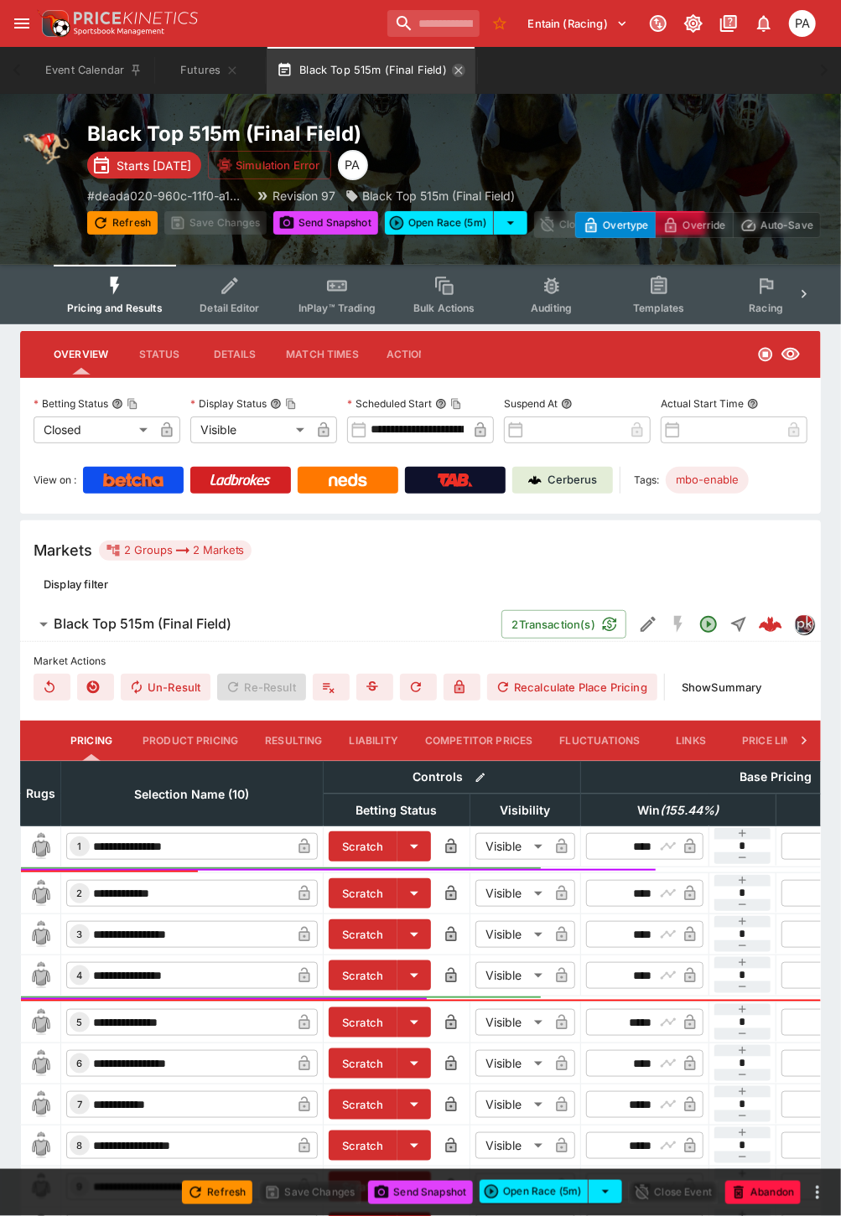
click at [458, 73] on icon "button" at bounding box center [458, 70] width 13 height 13
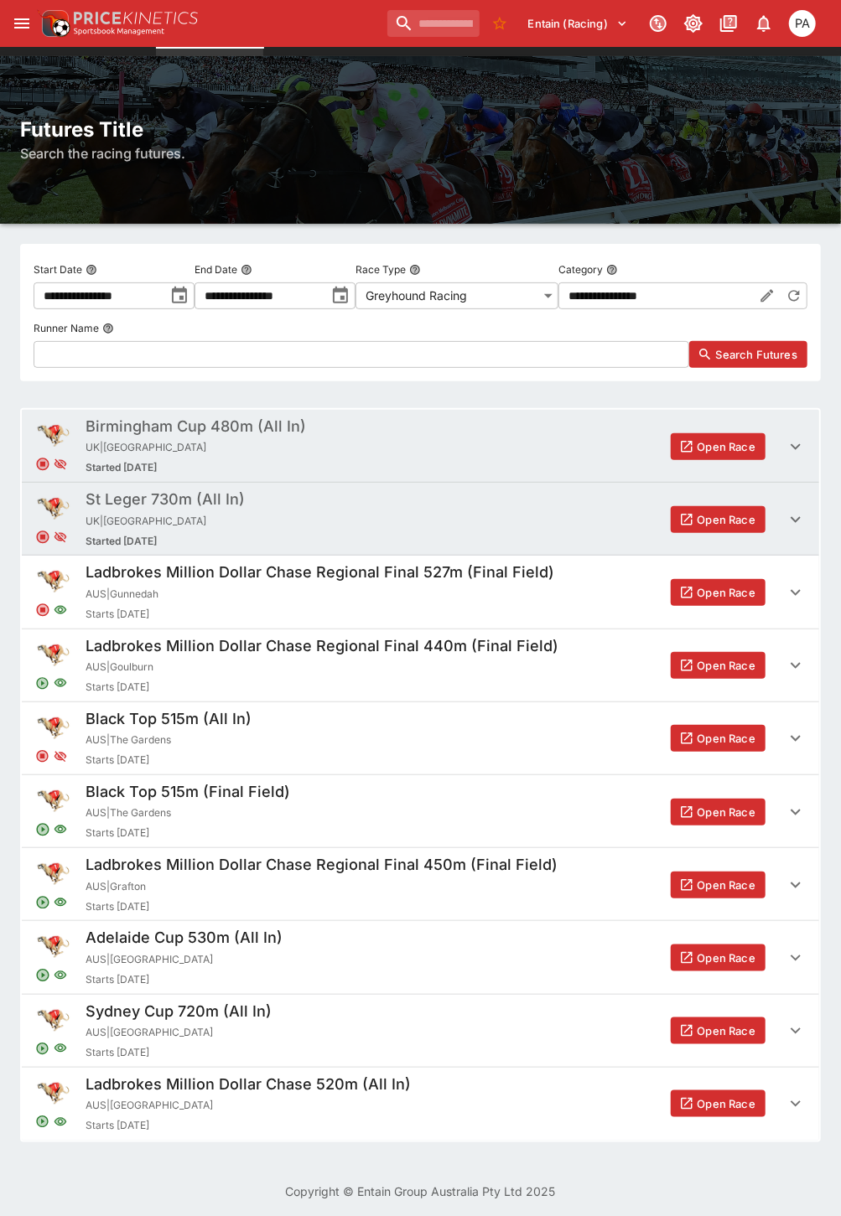
scroll to position [39, 0]
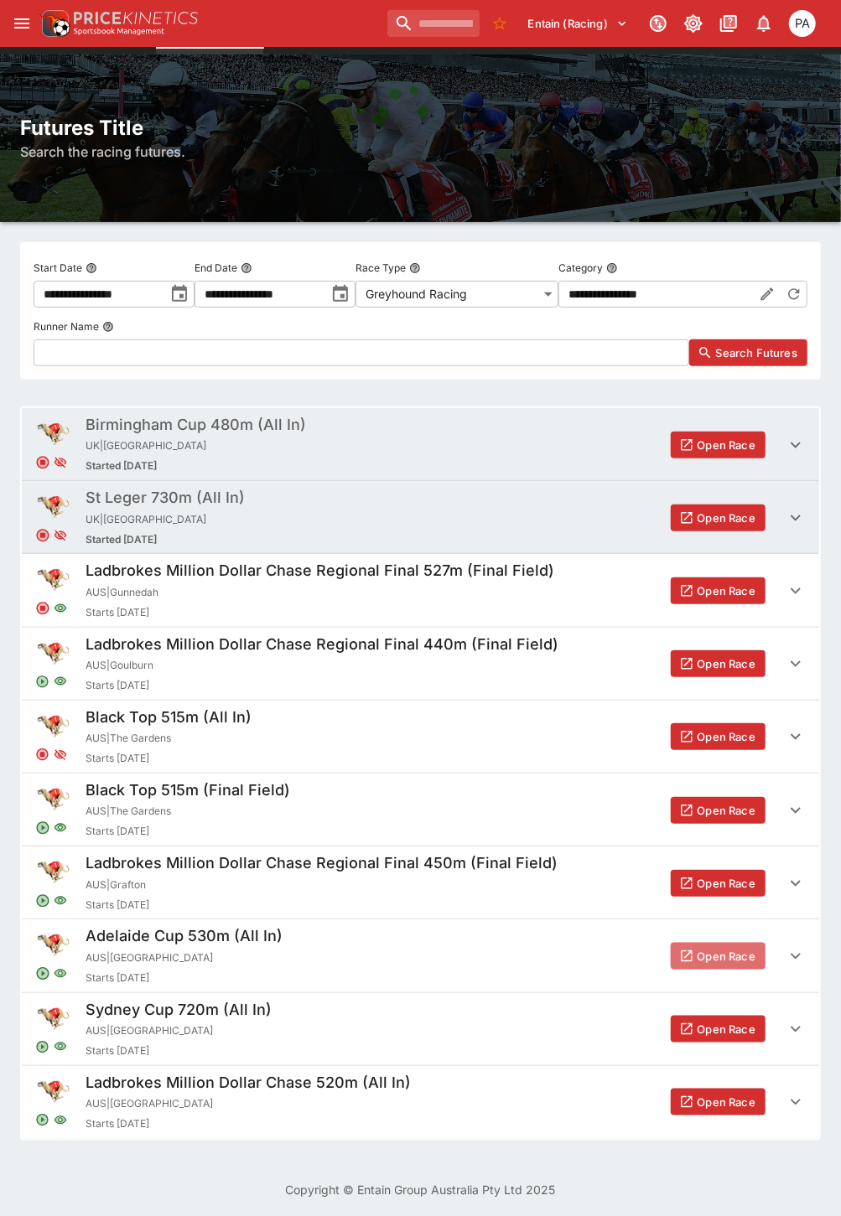
click at [712, 953] on button "Open Race" at bounding box center [717, 956] width 95 height 27
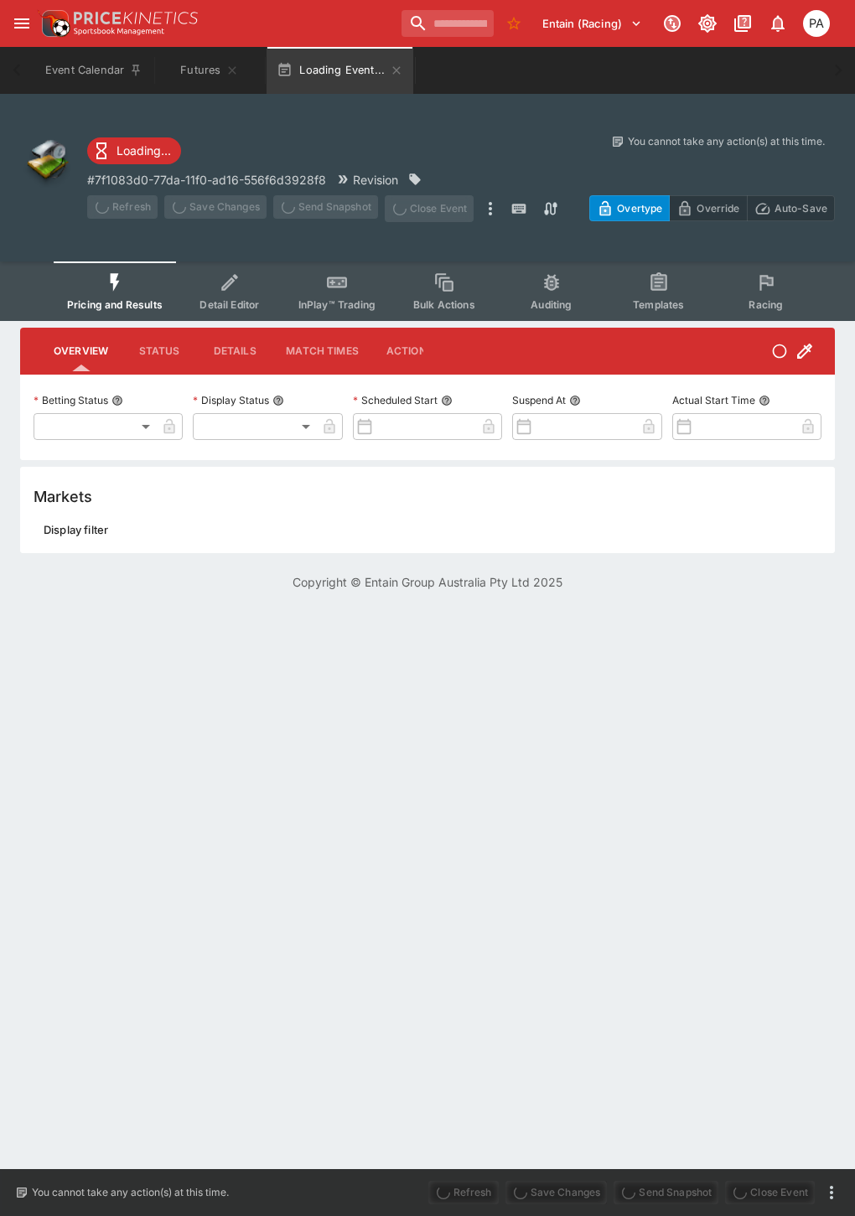
type input "**********"
type input "*******"
type input "**********"
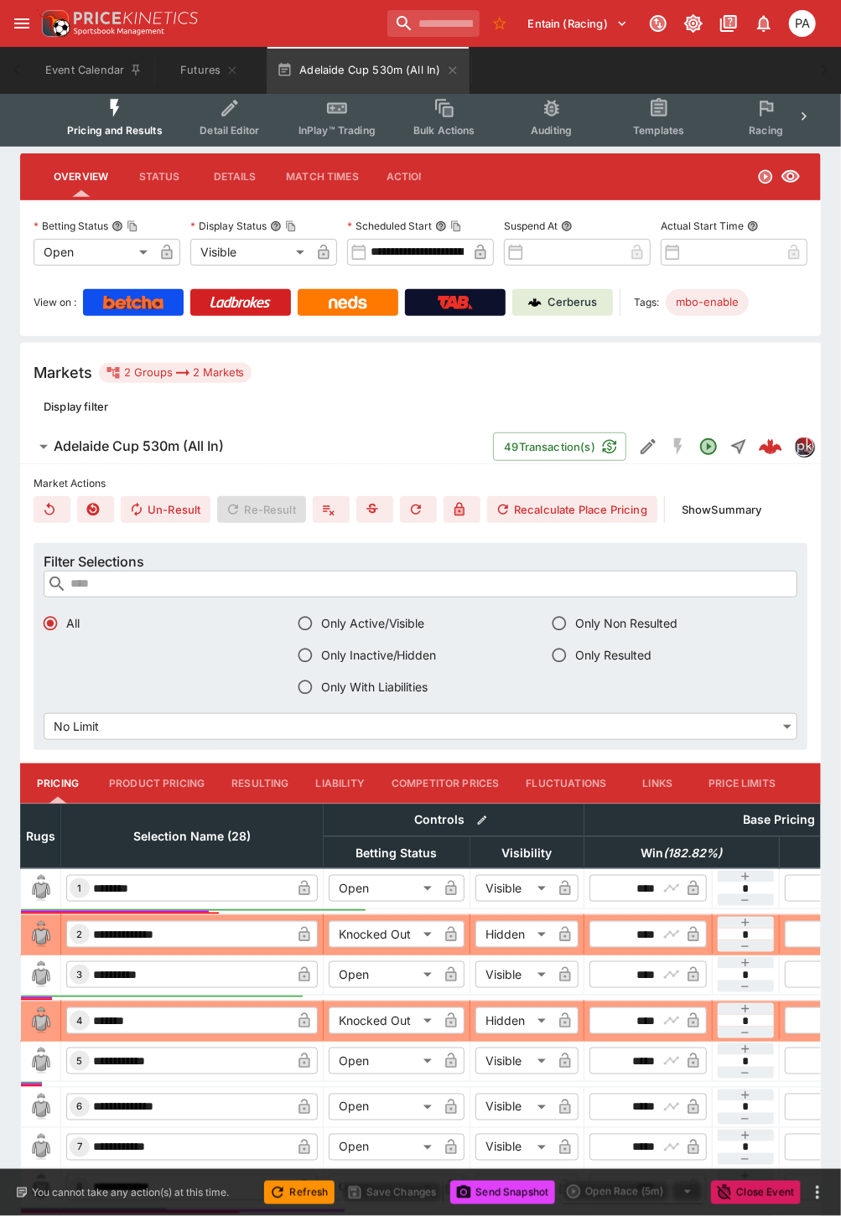
scroll to position [372, 0]
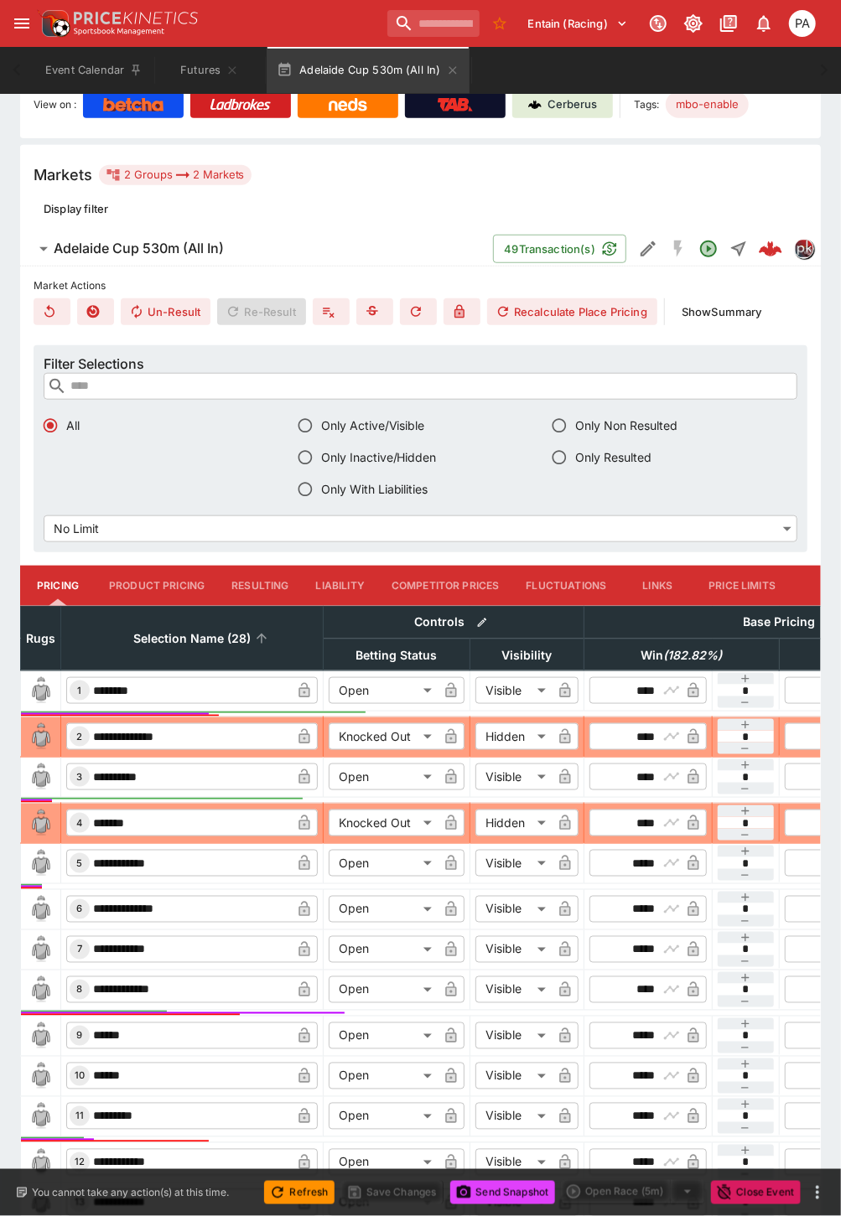
click at [197, 630] on span "Selection Name (28)" at bounding box center [192, 639] width 154 height 20
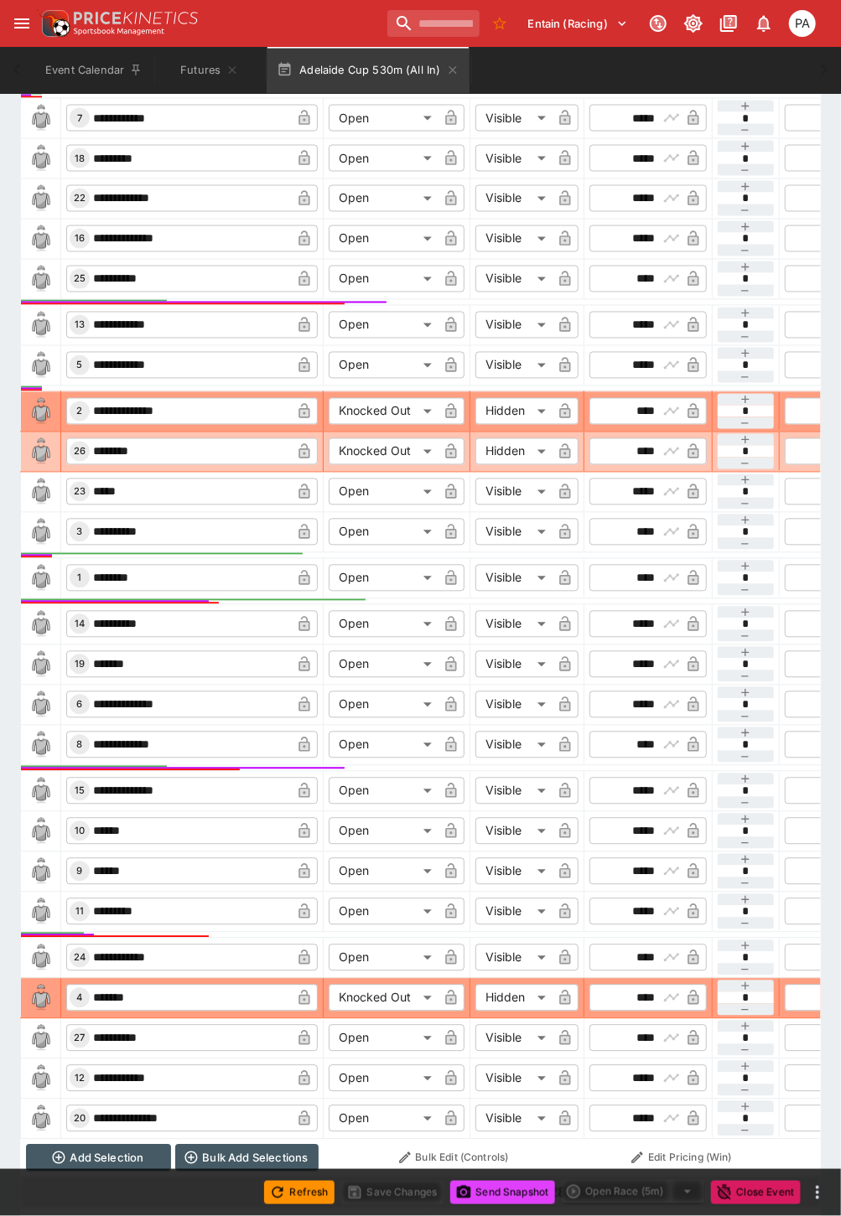
scroll to position [1174, 0]
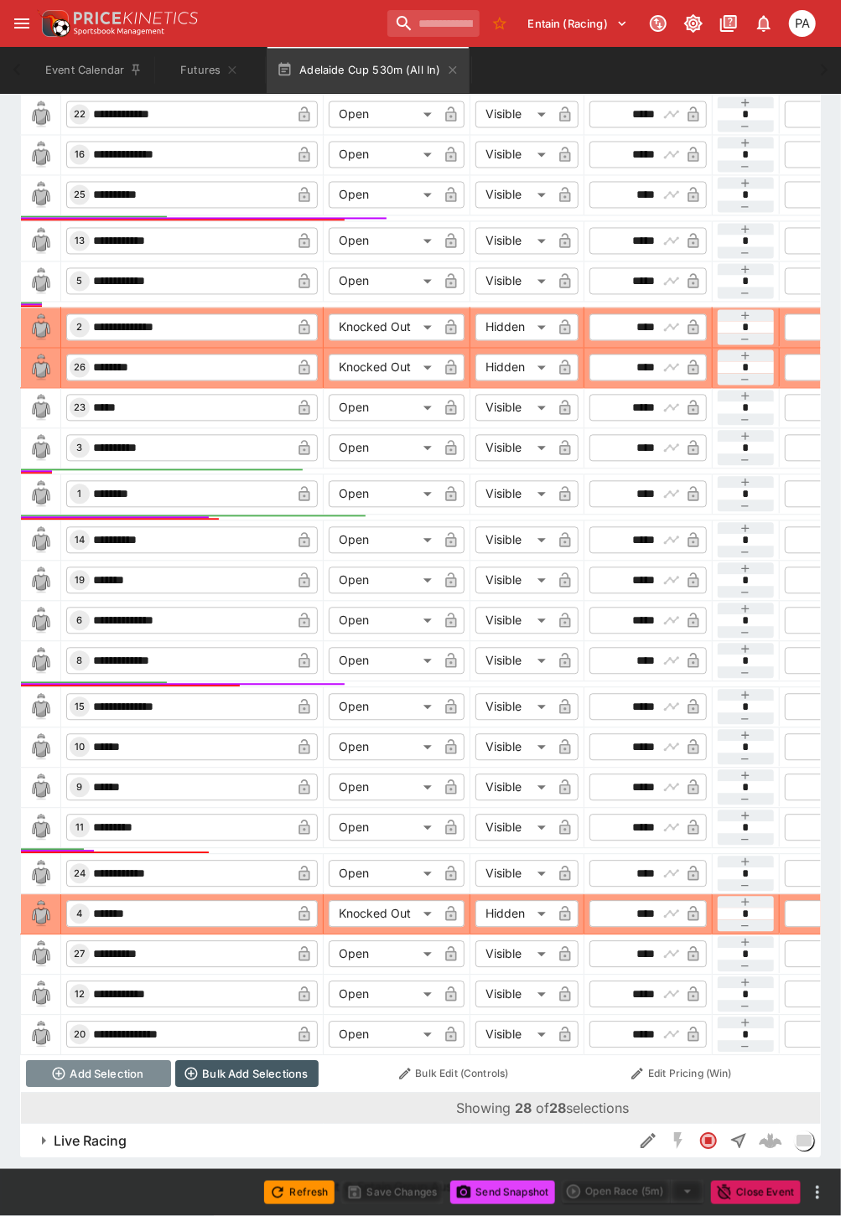
click at [106, 1061] on button "Add Selection" at bounding box center [99, 1074] width 146 height 27
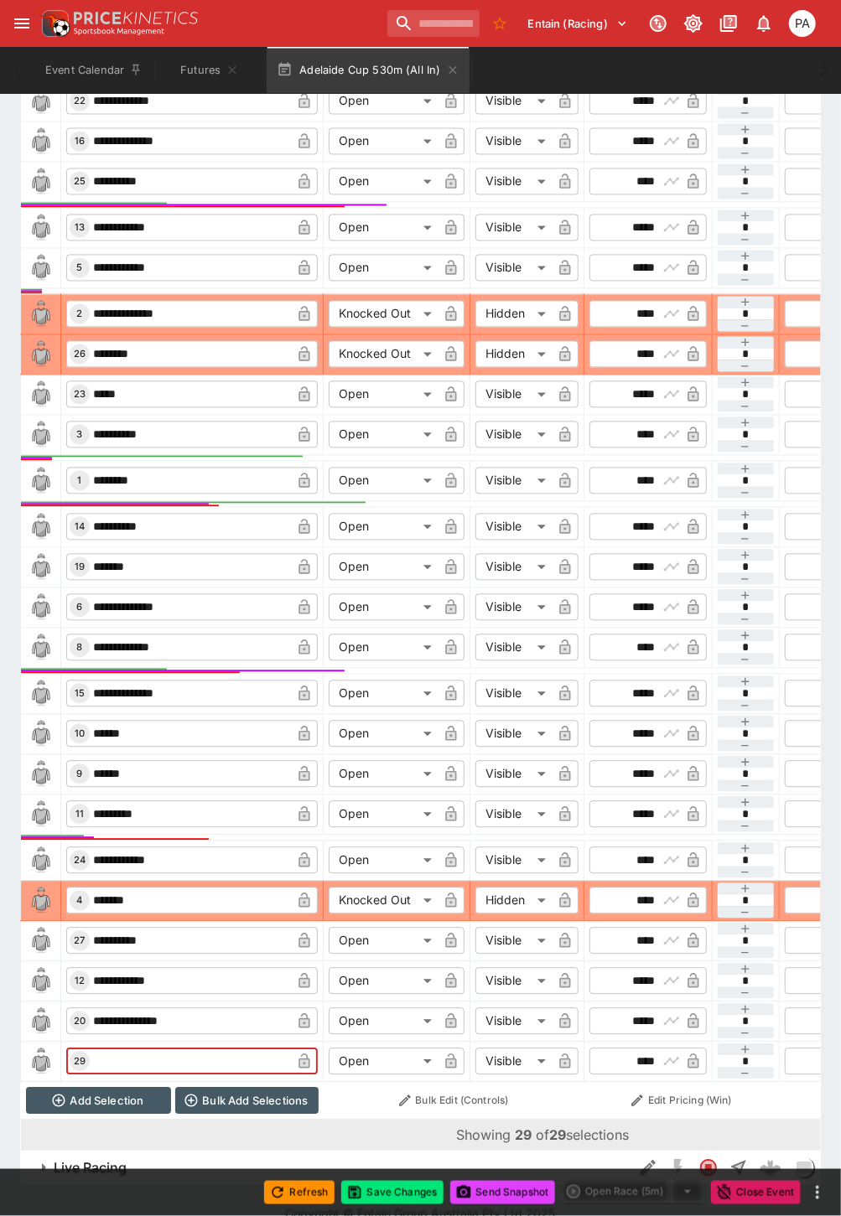
click at [127, 1066] on input "text" at bounding box center [190, 1061] width 201 height 27
click at [153, 1066] on input "**********" at bounding box center [190, 1061] width 201 height 27
type input "**********"
drag, startPoint x: 642, startPoint y: 1061, endPoint x: 660, endPoint y: 1061, distance: 17.6
click at [660, 1061] on div "​ **** ​" at bounding box center [647, 1061] width 117 height 27
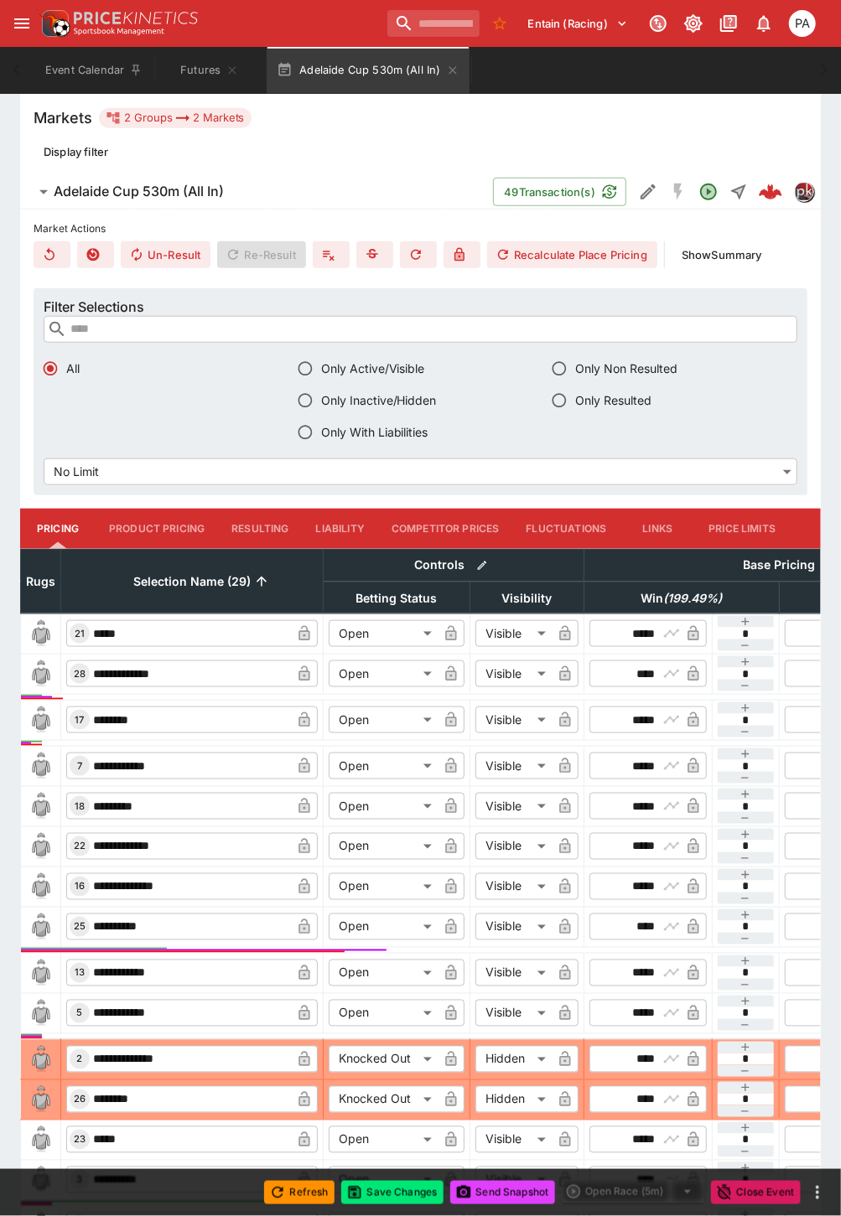
scroll to position [0, 0]
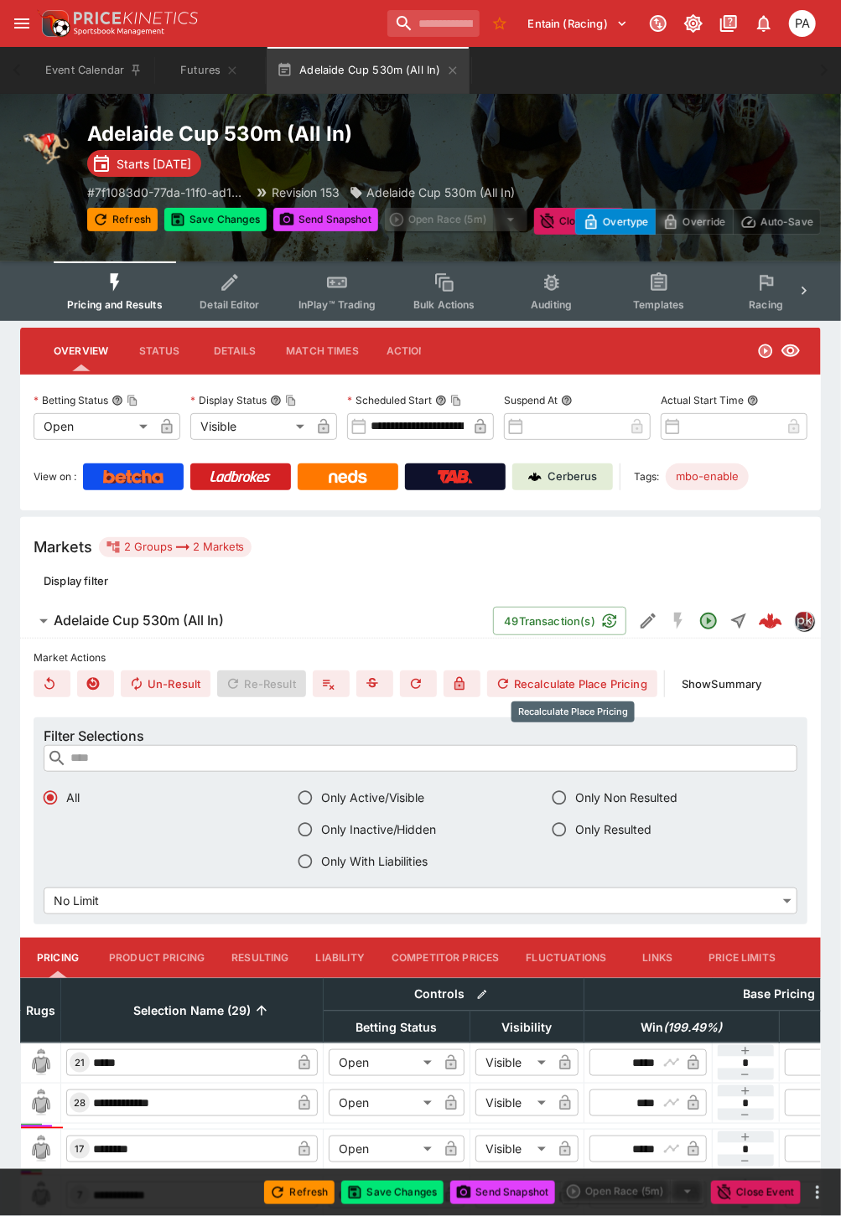
type input "****"
click at [563, 680] on button "Recalculate Place Pricing" at bounding box center [572, 683] width 170 height 27
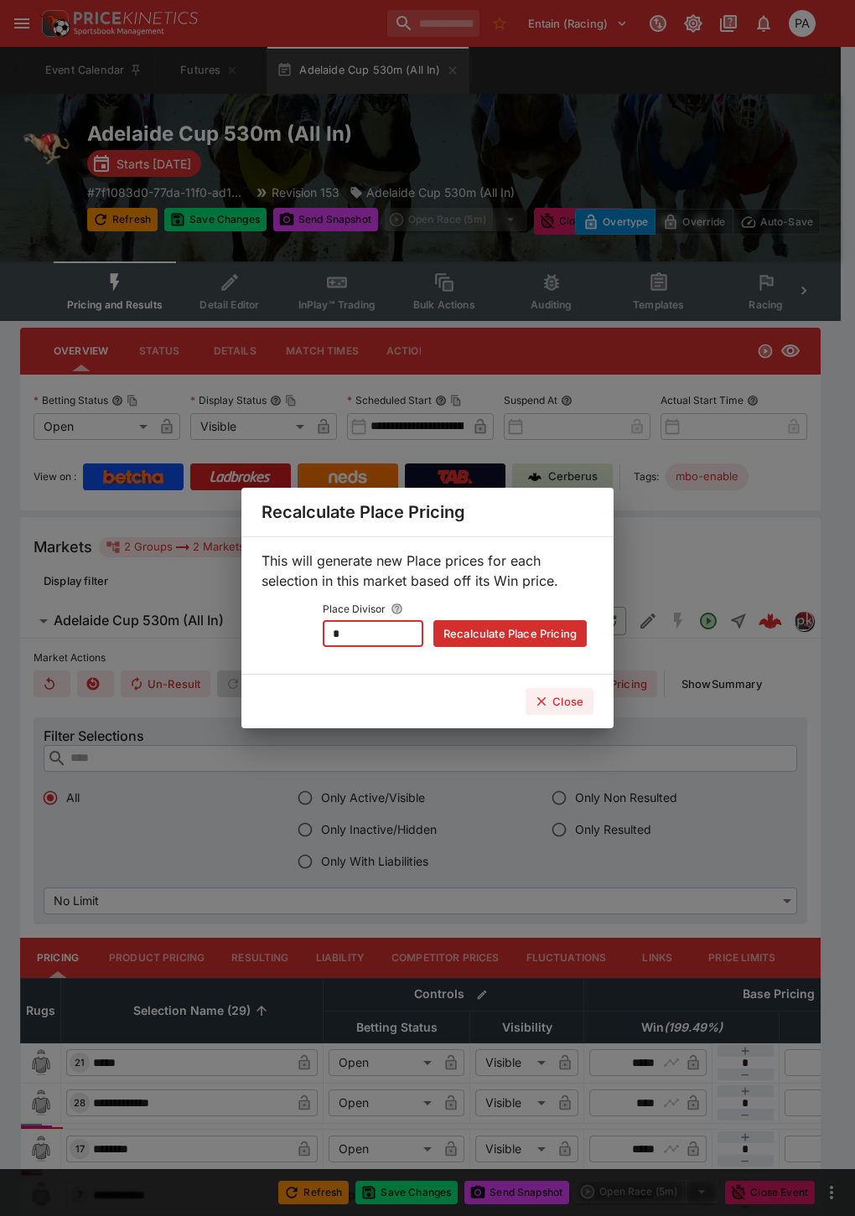
drag, startPoint x: 335, startPoint y: 622, endPoint x: 269, endPoint y: 629, distance: 66.6
click at [269, 629] on div "Place Divisor * ​ Recalculate Place Pricing" at bounding box center [427, 621] width 318 height 49
type input "*"
click at [465, 630] on button "Recalculate Place Pricing" at bounding box center [509, 633] width 153 height 27
type input "****"
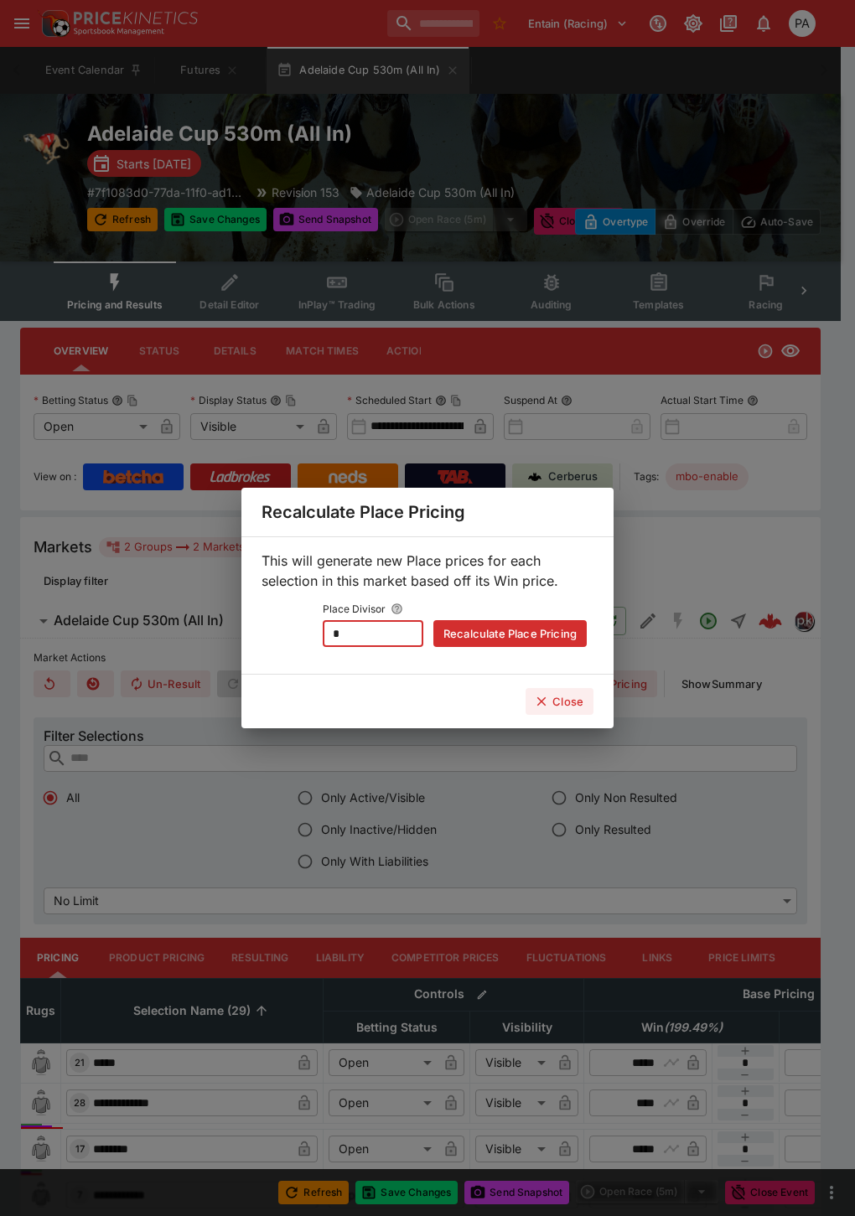
type input "****"
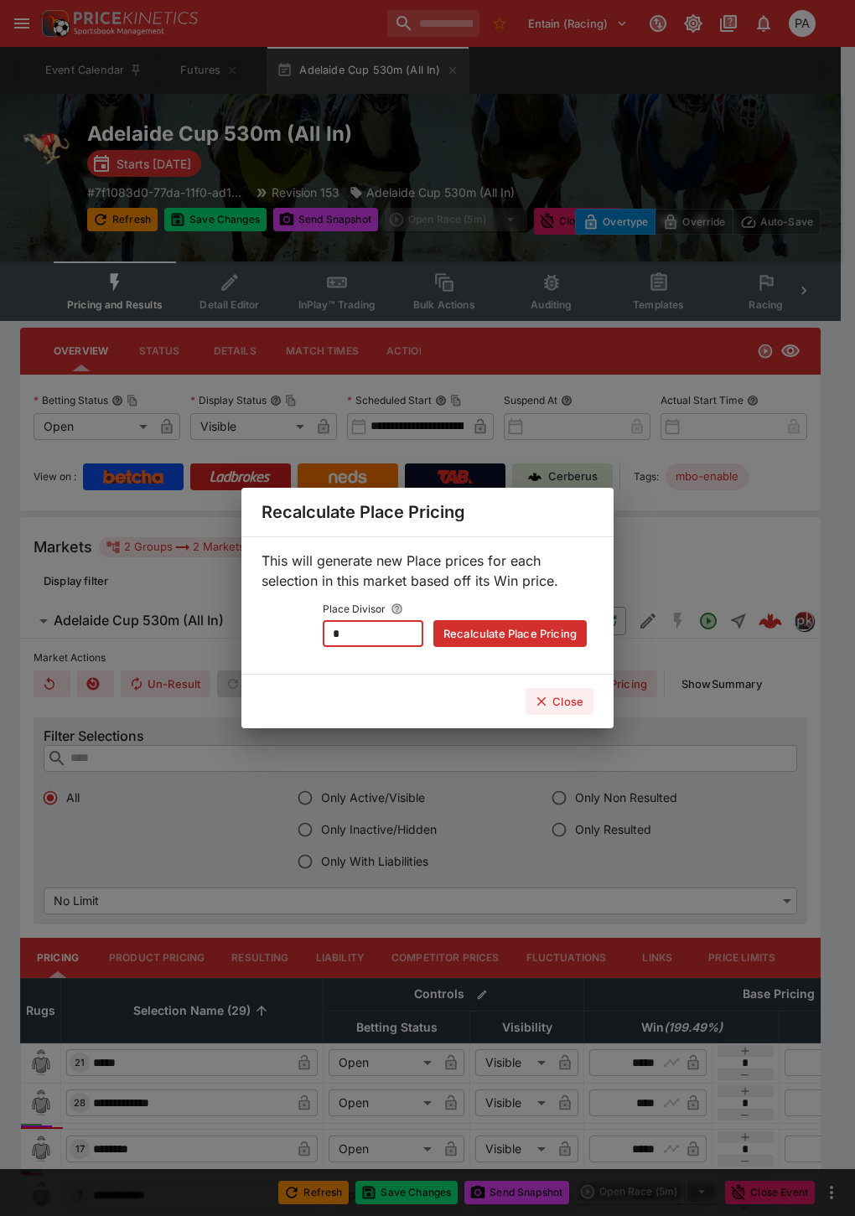
type input "****"
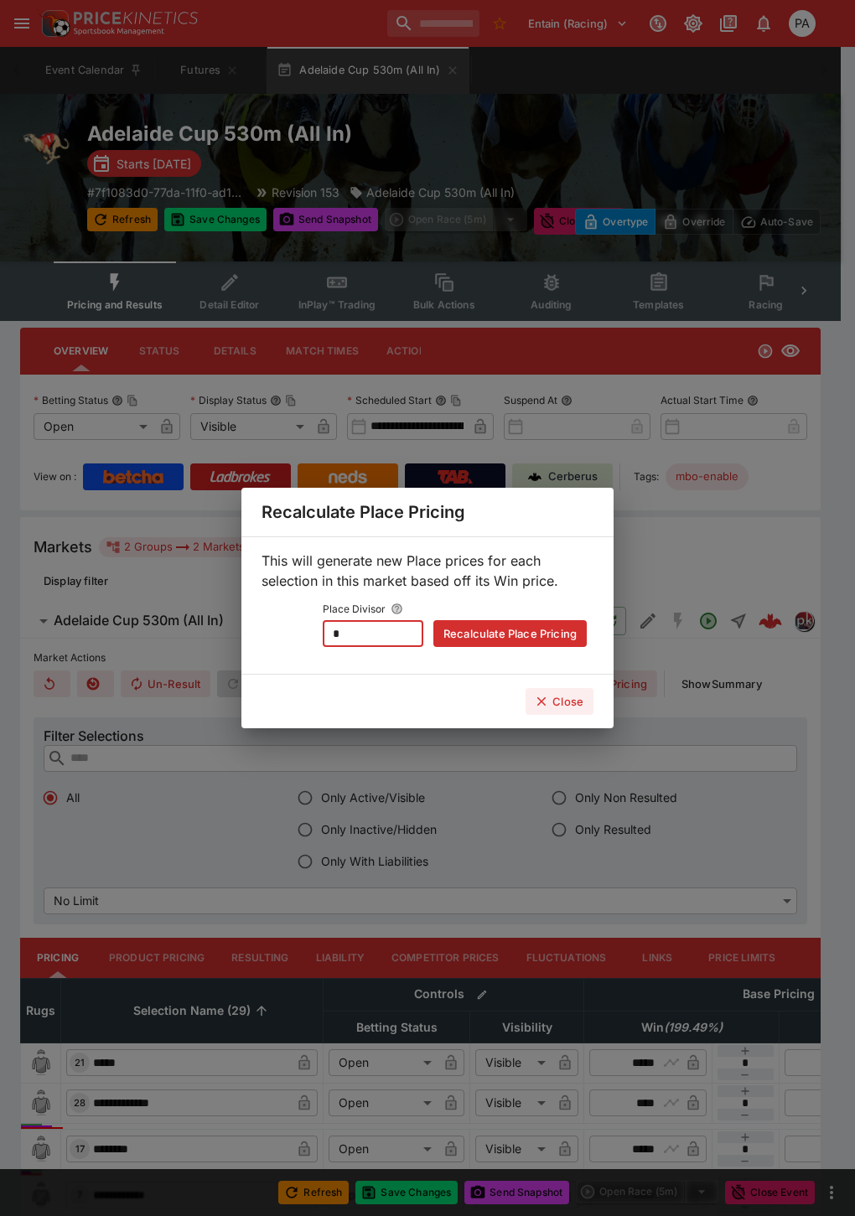
type input "****"
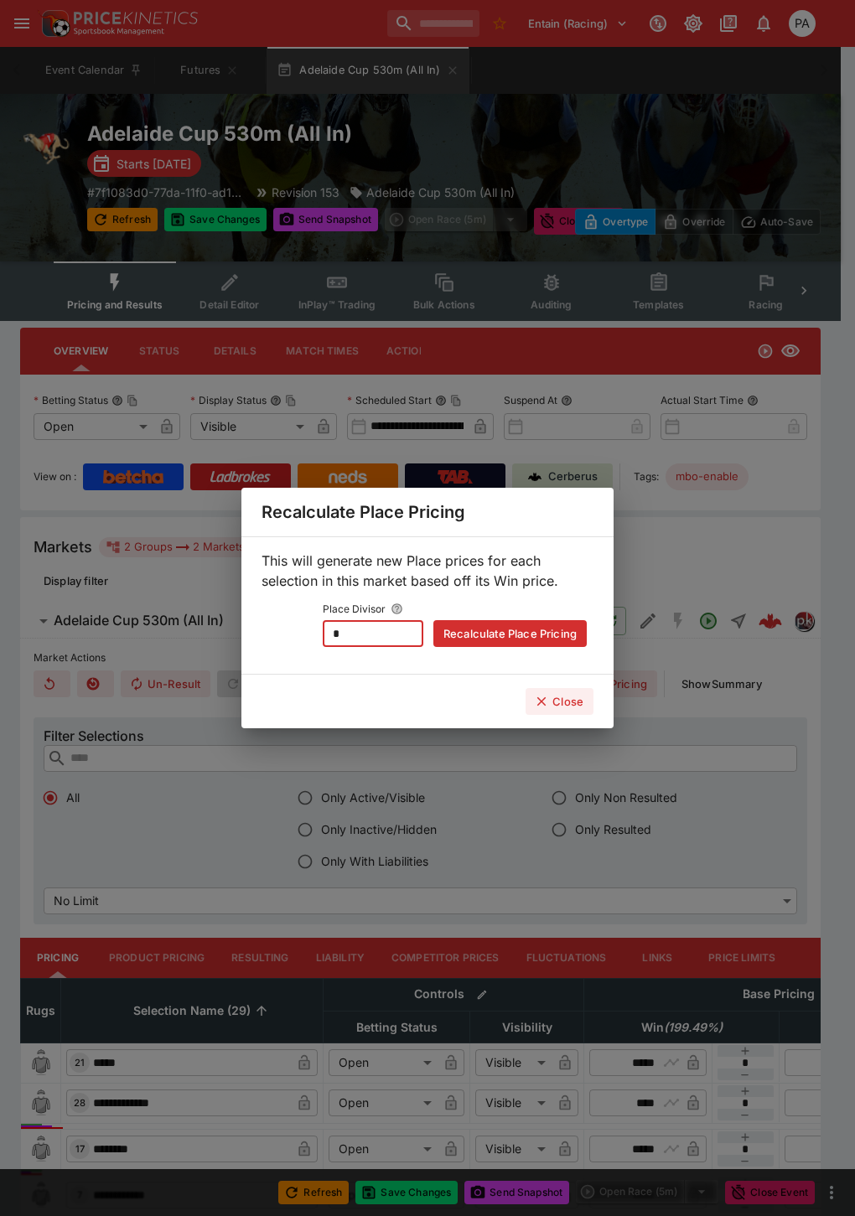
type input "****"
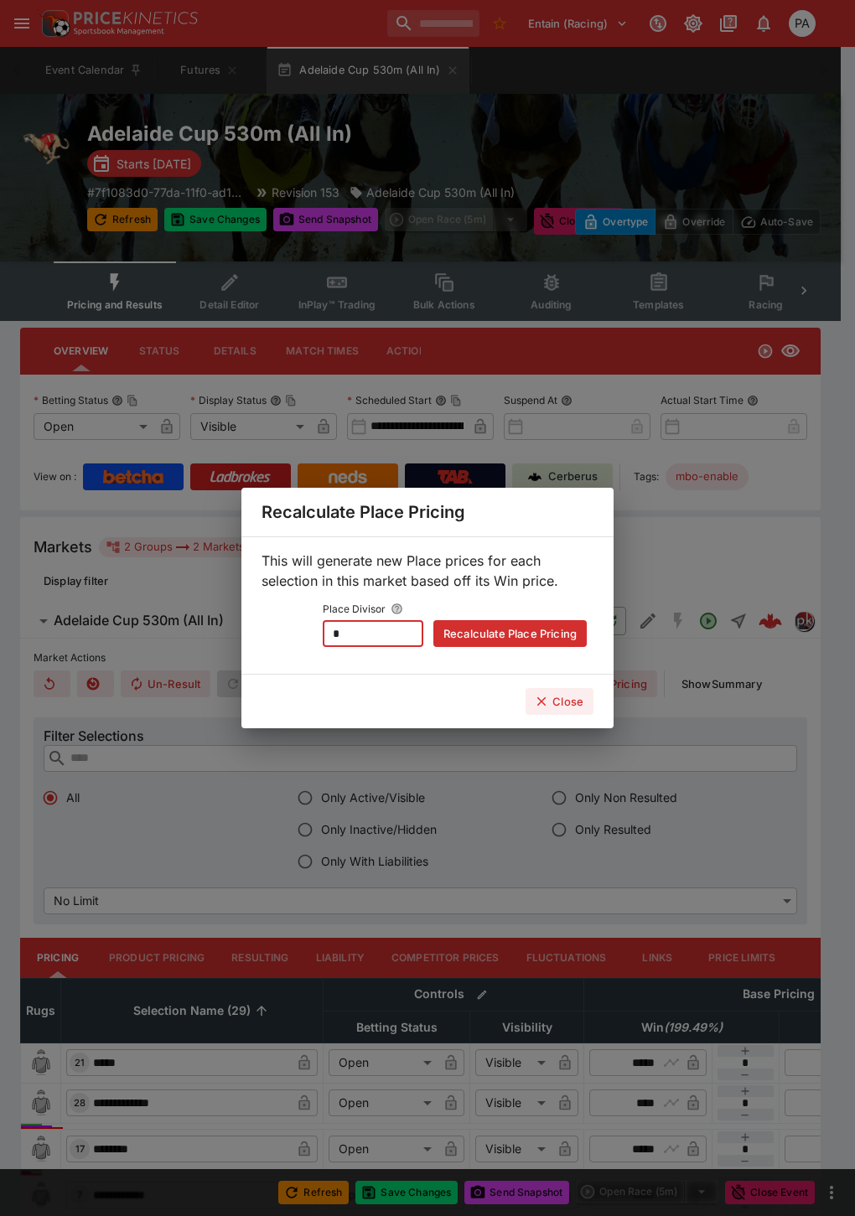
type input "****"
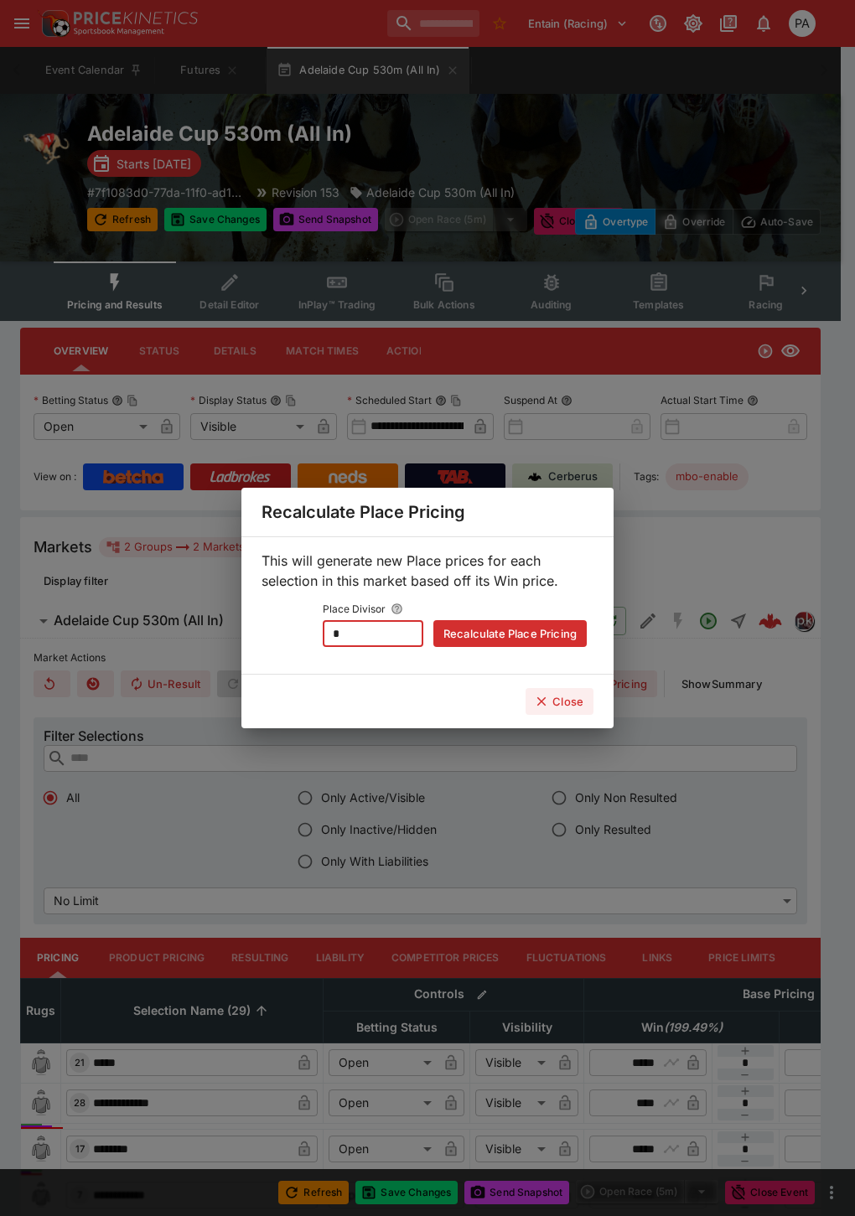
type input "****"
click at [543, 701] on icon "button" at bounding box center [541, 701] width 15 height 15
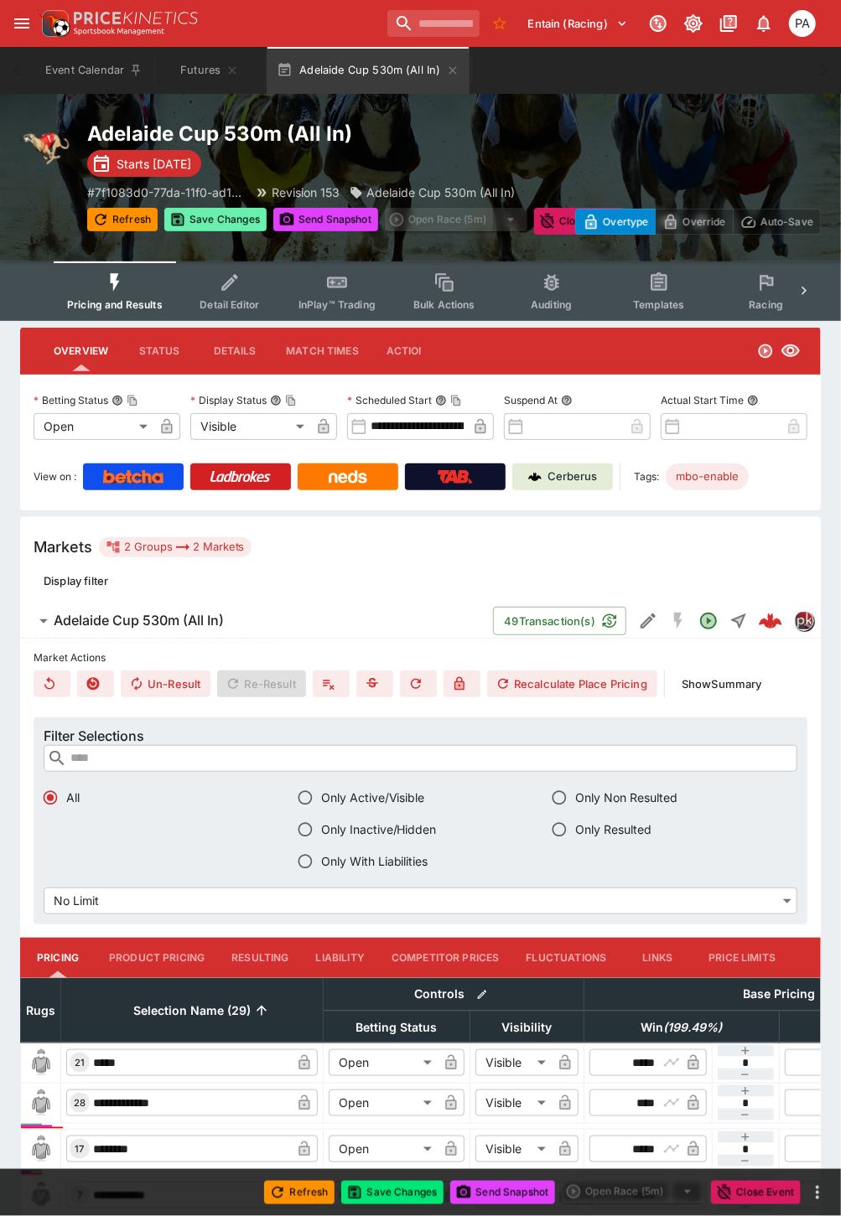
click at [215, 223] on button "Save Changes" at bounding box center [215, 219] width 102 height 23
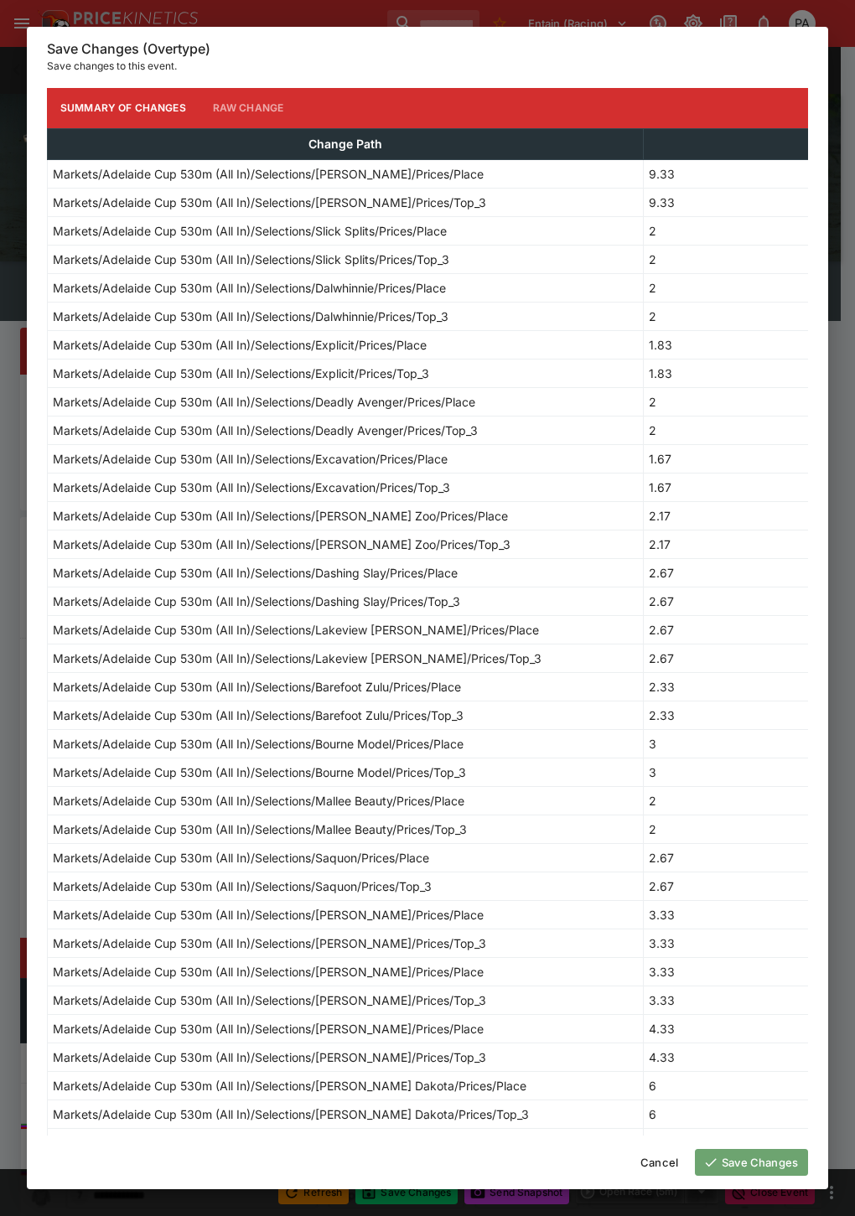
click at [755, 1162] on button "Save Changes" at bounding box center [751, 1162] width 113 height 27
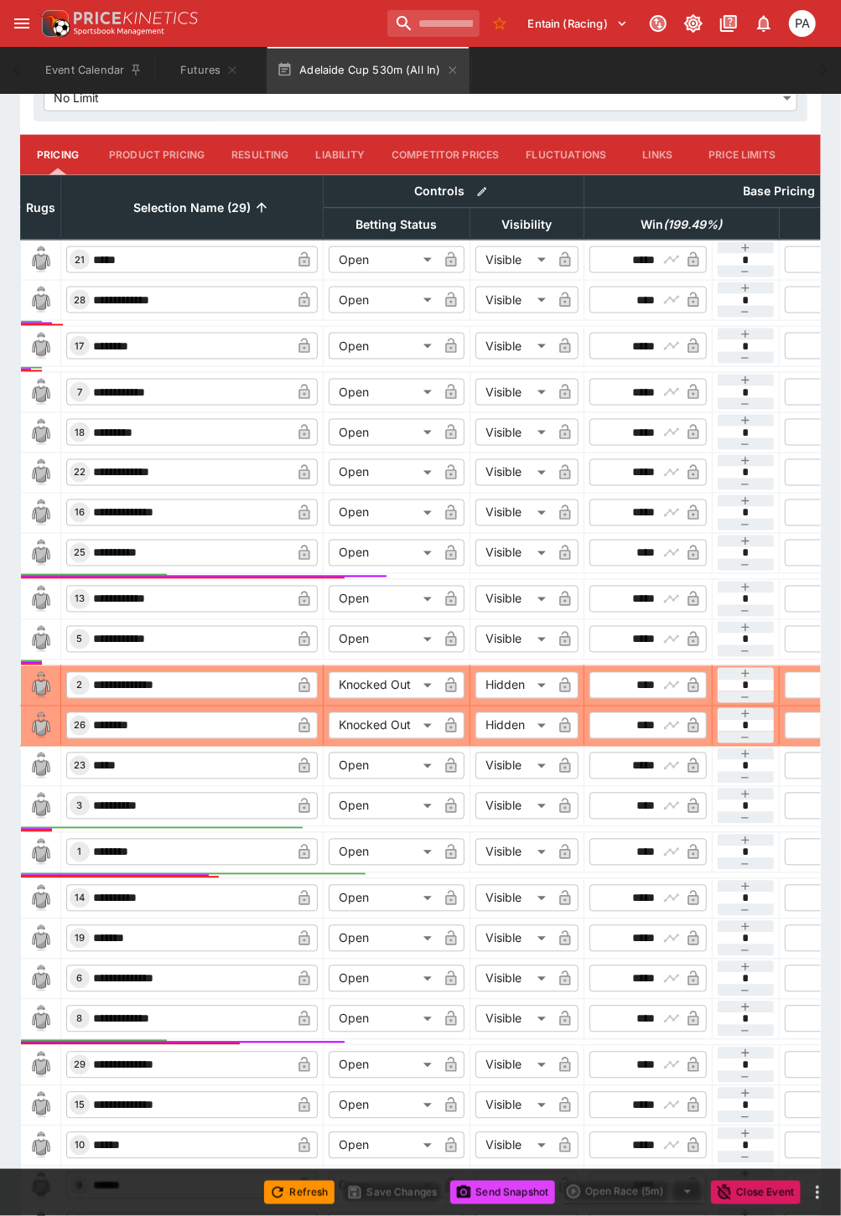
scroll to position [931, 0]
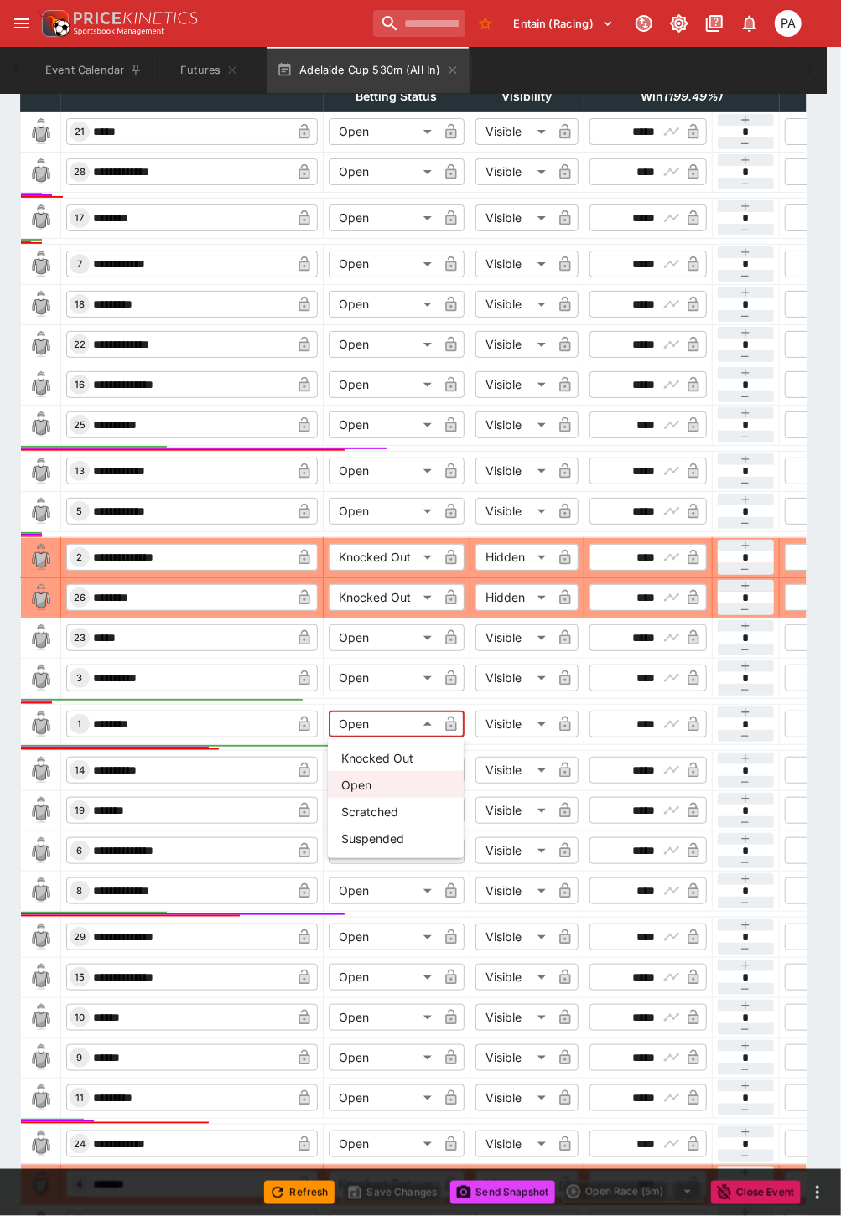
click at [381, 735] on body "**********" at bounding box center [420, 277] width 841 height 2417
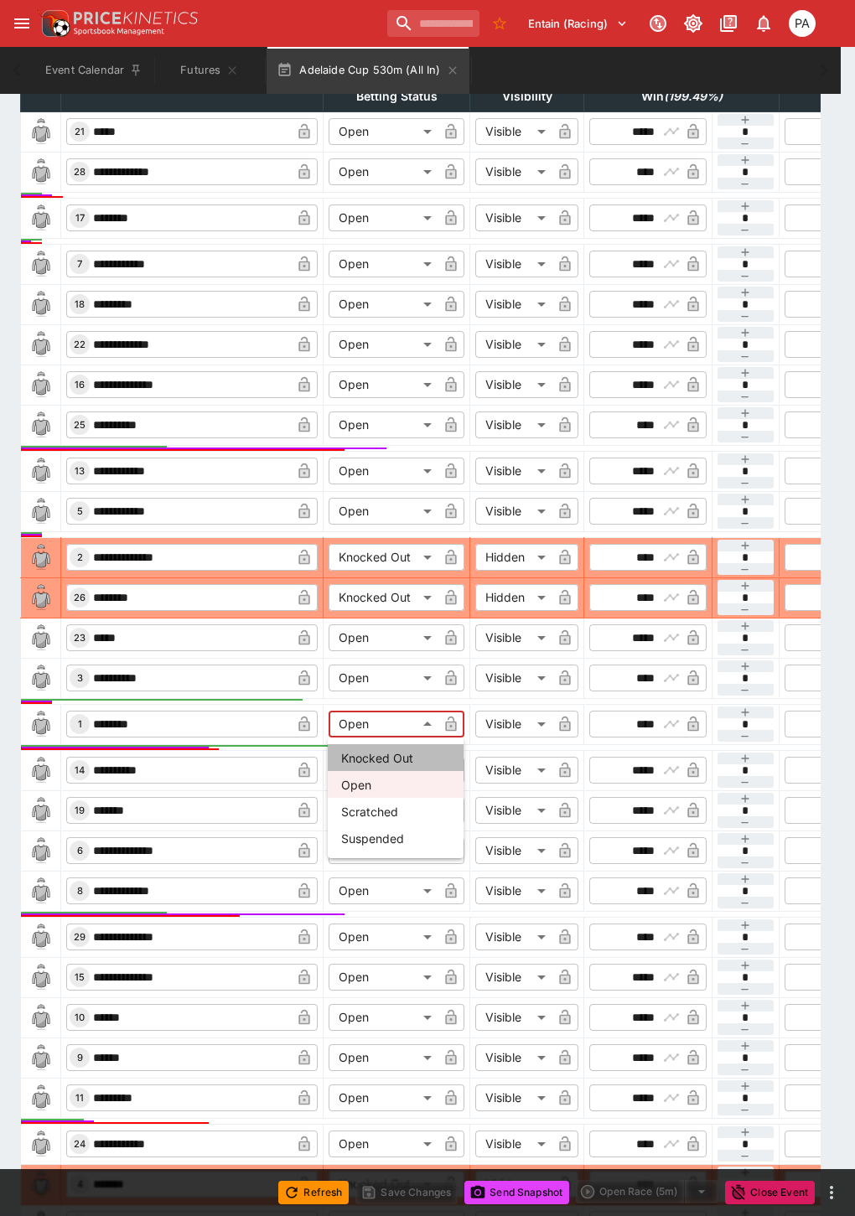
click at [375, 754] on li "Knocked Out" at bounding box center [396, 757] width 136 height 27
type input "**********"
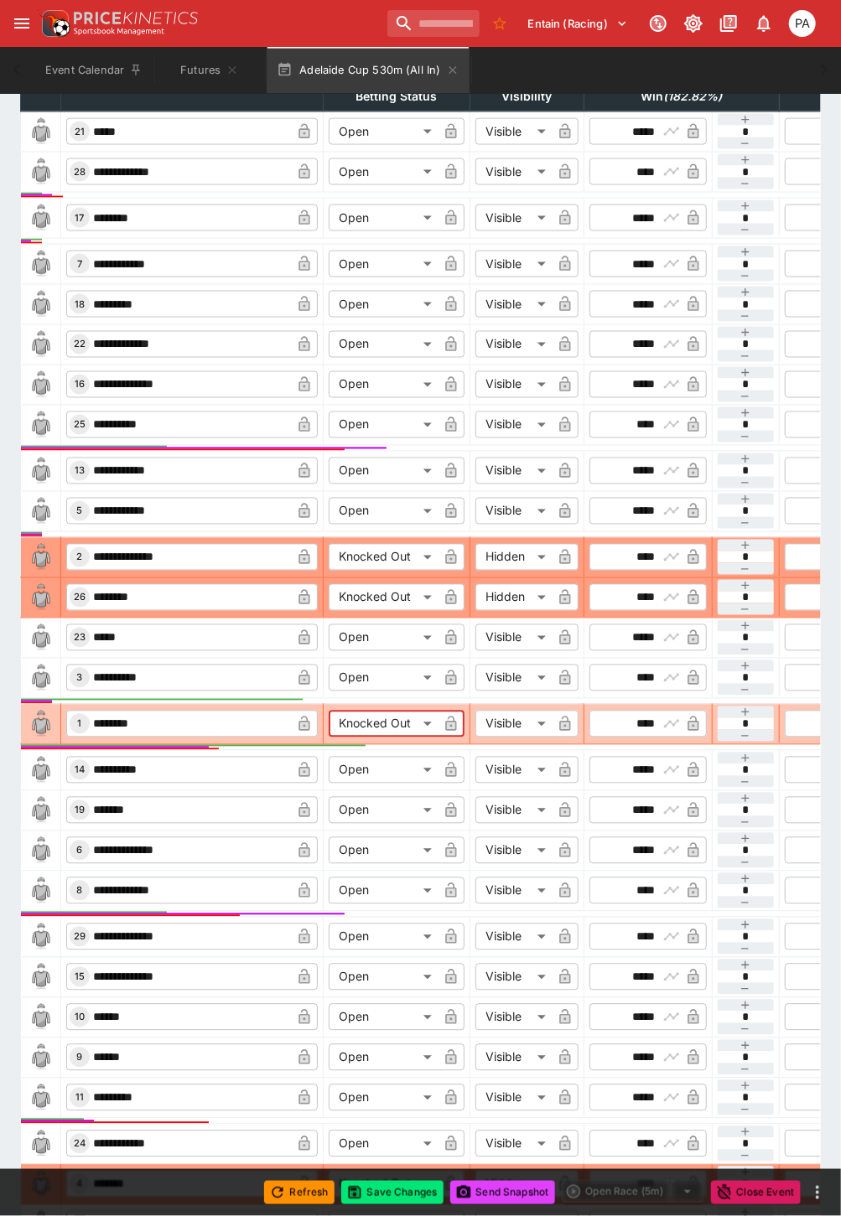
click at [513, 722] on body "**********" at bounding box center [420, 277] width 841 height 2417
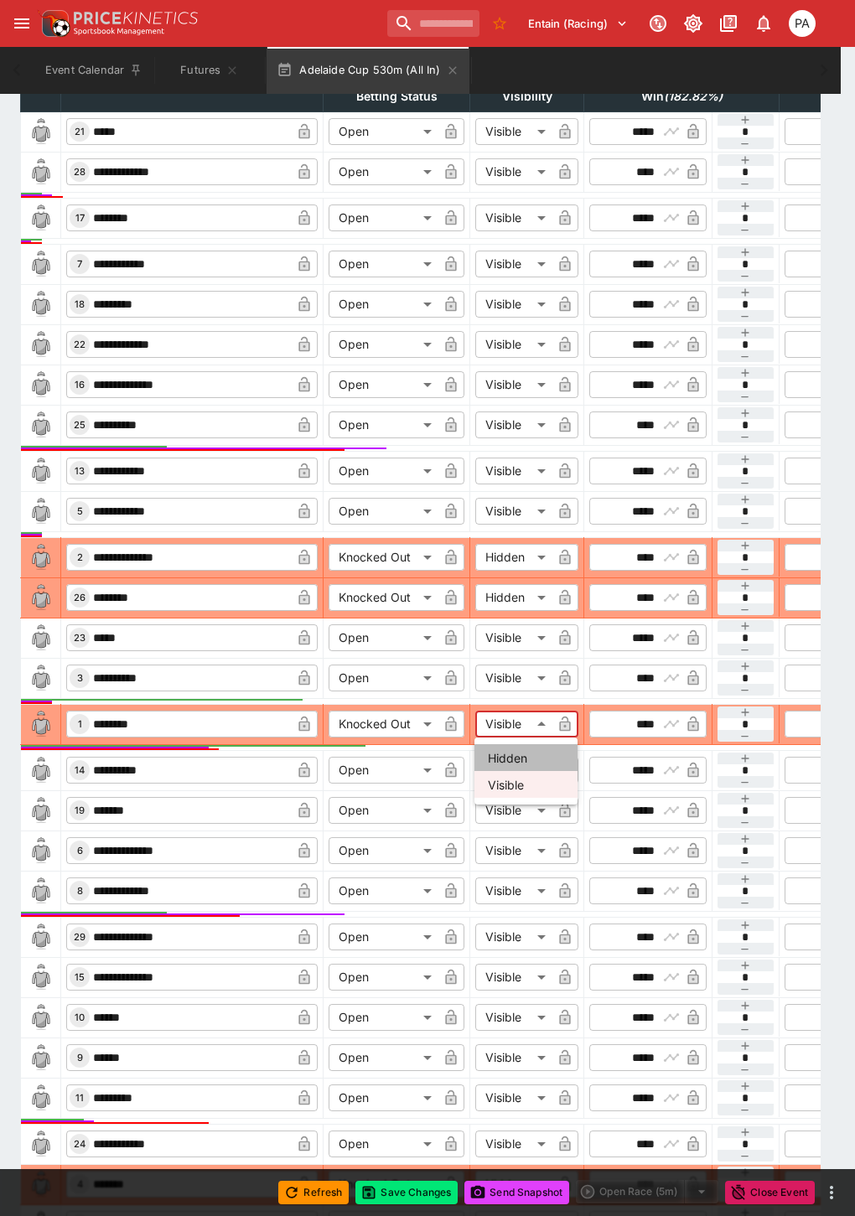
click at [509, 755] on li "Hidden" at bounding box center [525, 757] width 103 height 27
type input "******"
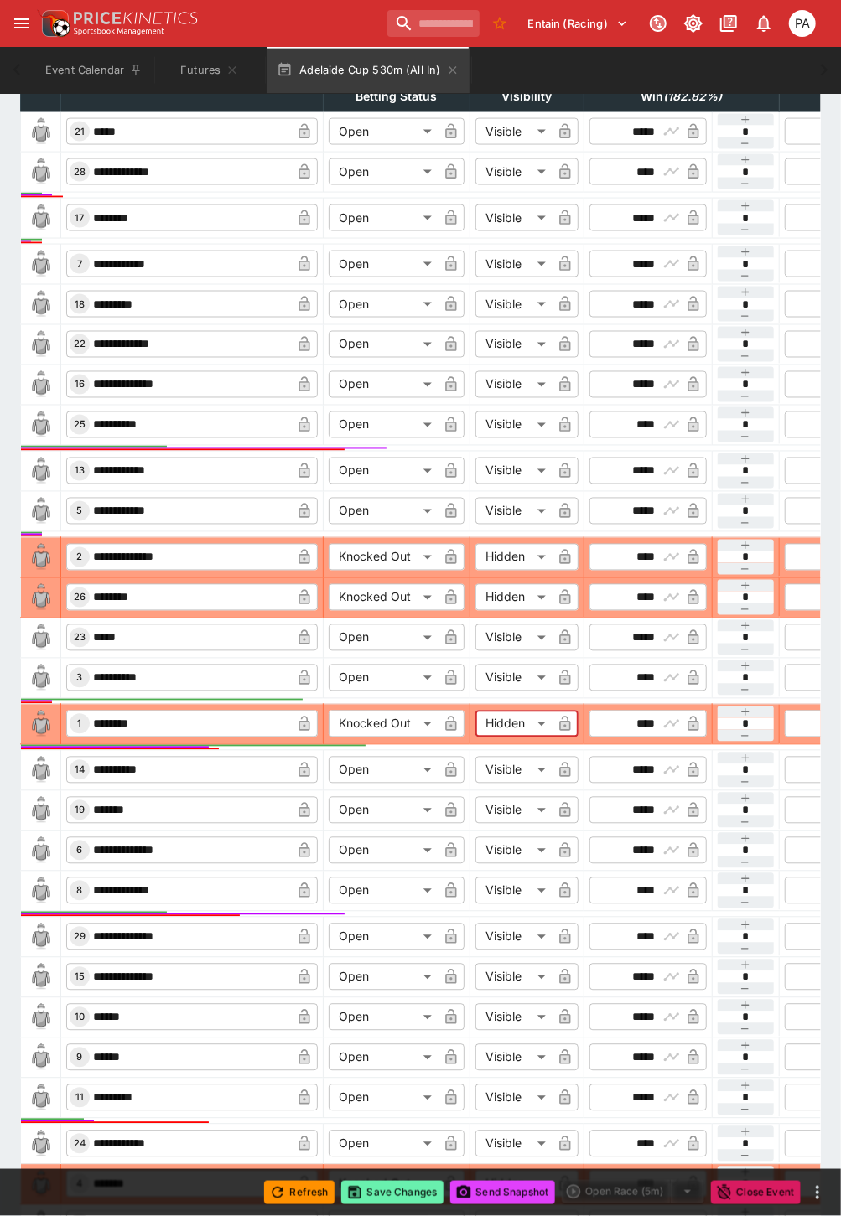
click at [407, 1193] on button "Save Changes" at bounding box center [392, 1192] width 102 height 23
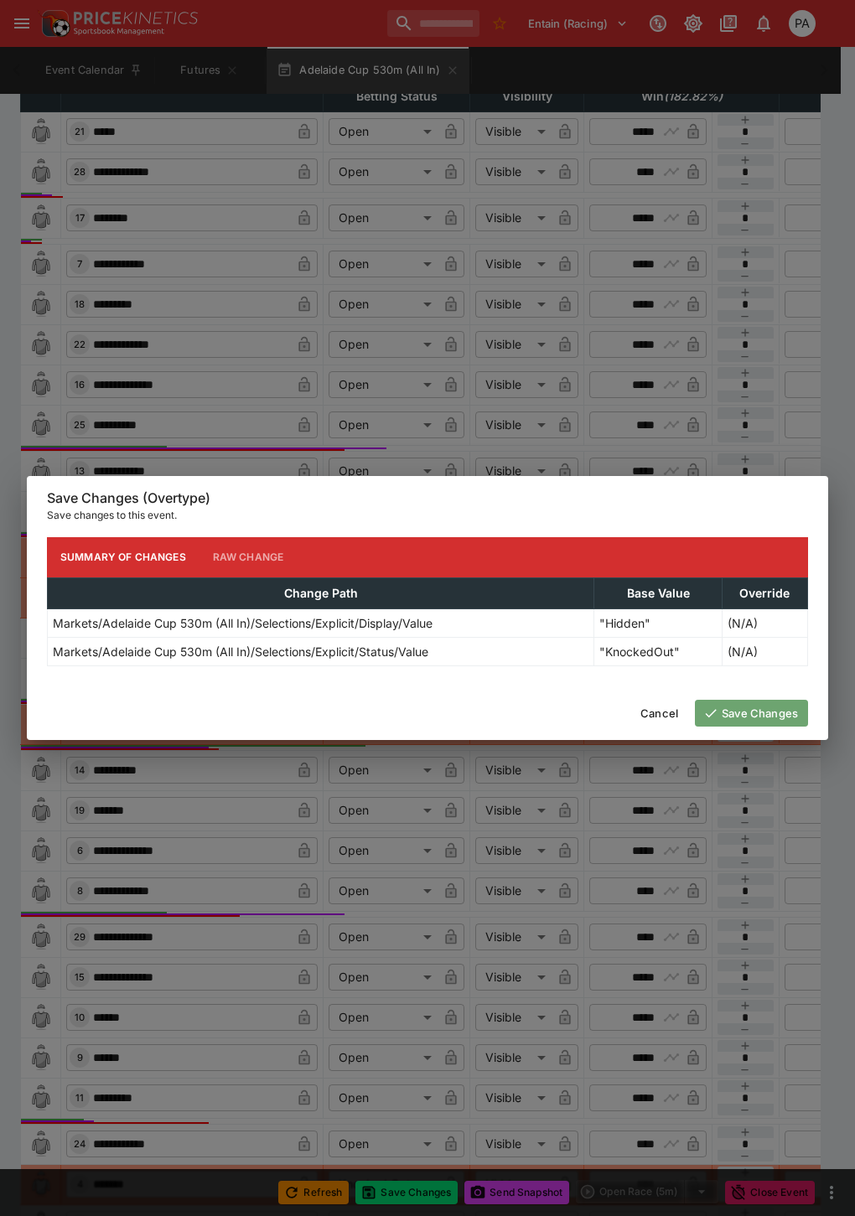
click at [741, 719] on button "Save Changes" at bounding box center [751, 713] width 113 height 27
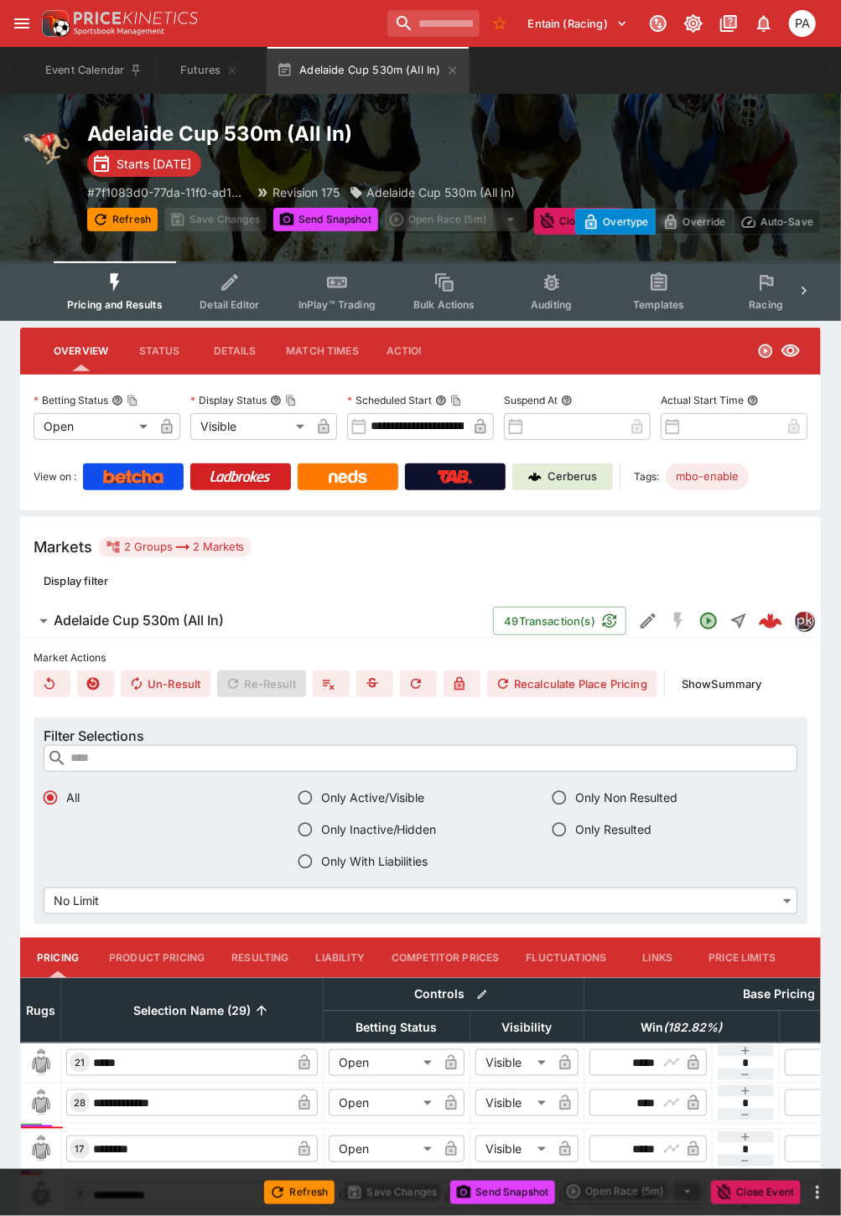
scroll to position [279, 0]
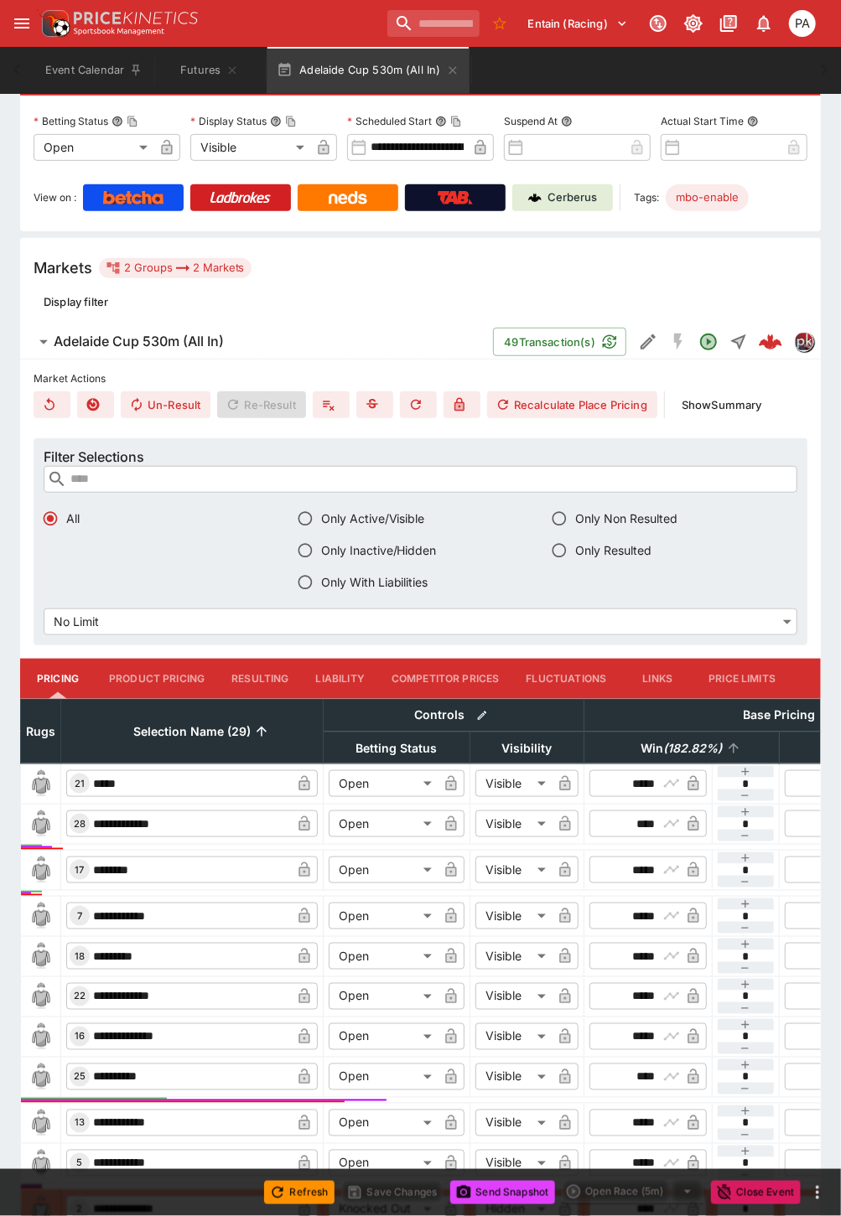
click at [660, 747] on span "Win ( 182.82 %)" at bounding box center [682, 748] width 118 height 20
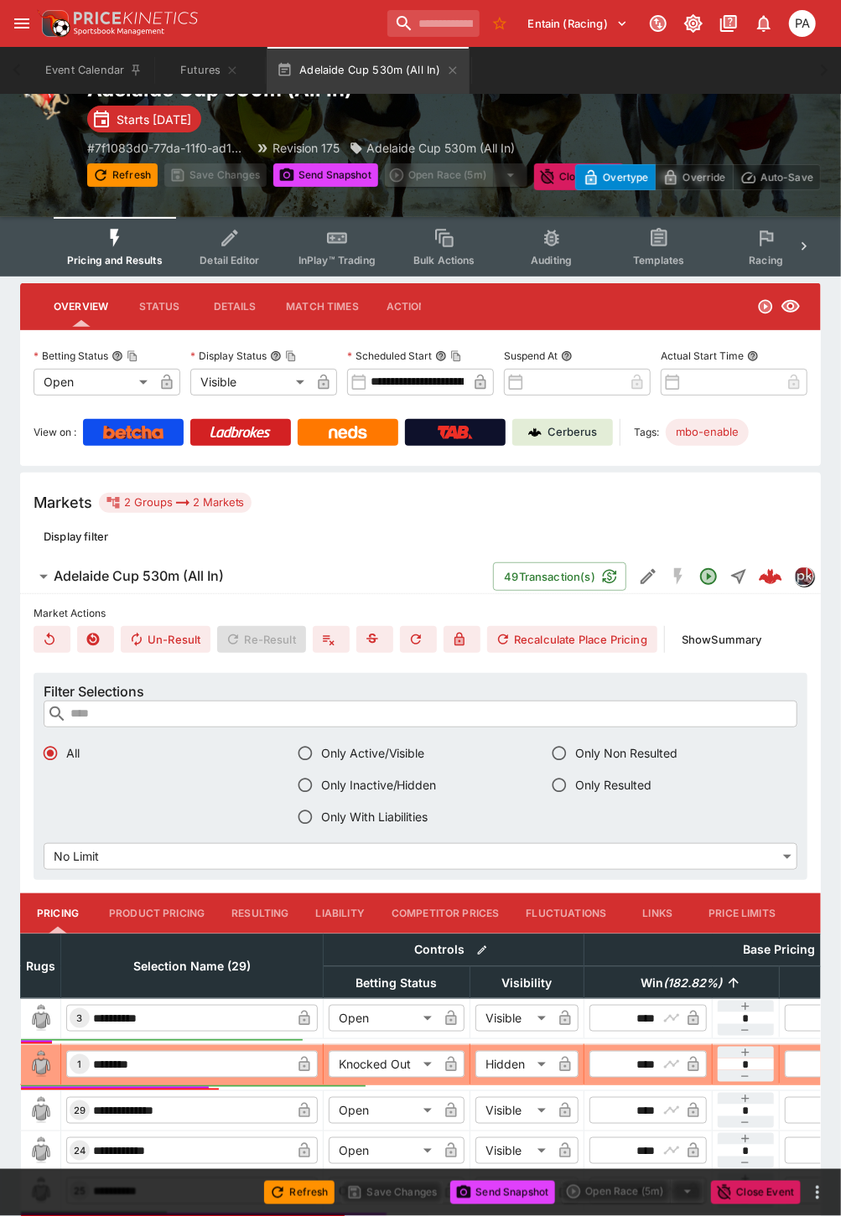
scroll to position [0, 0]
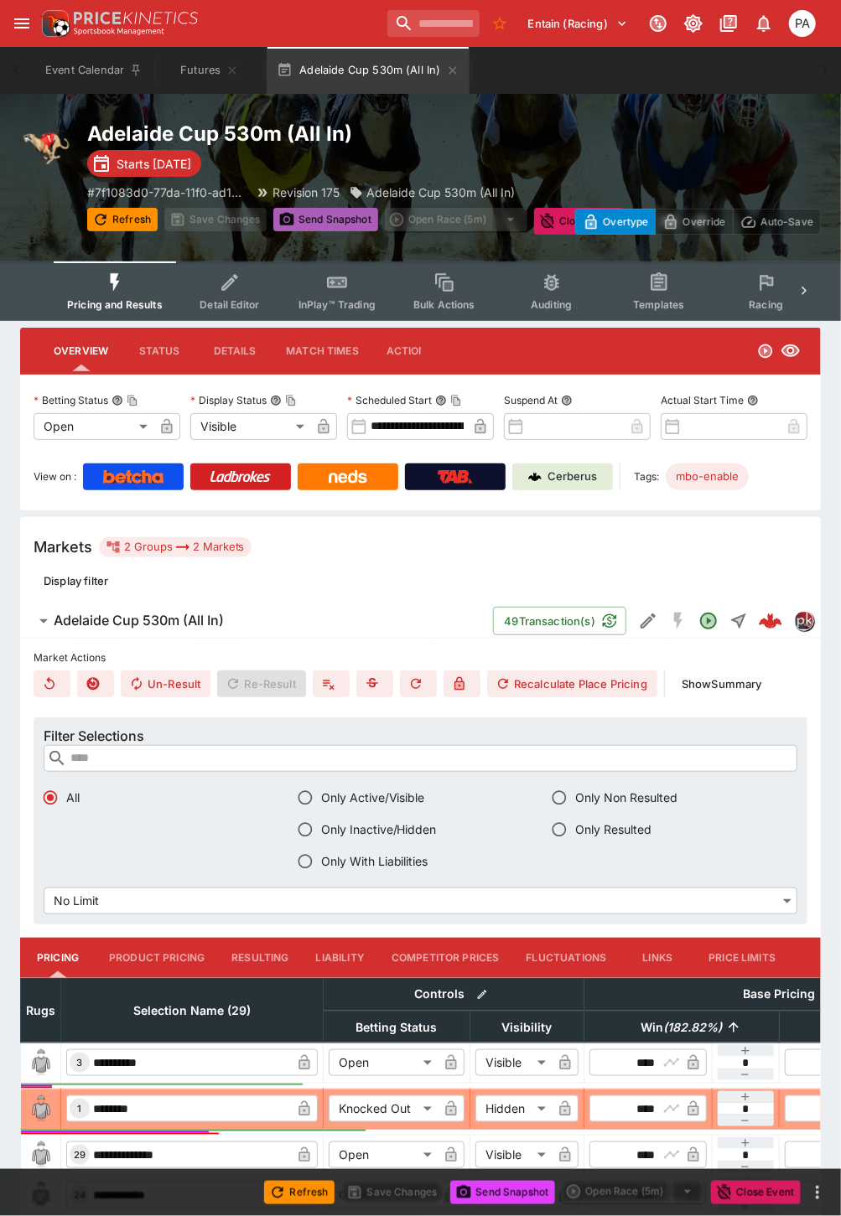
click at [315, 223] on button "Send Snapshot" at bounding box center [325, 219] width 105 height 23
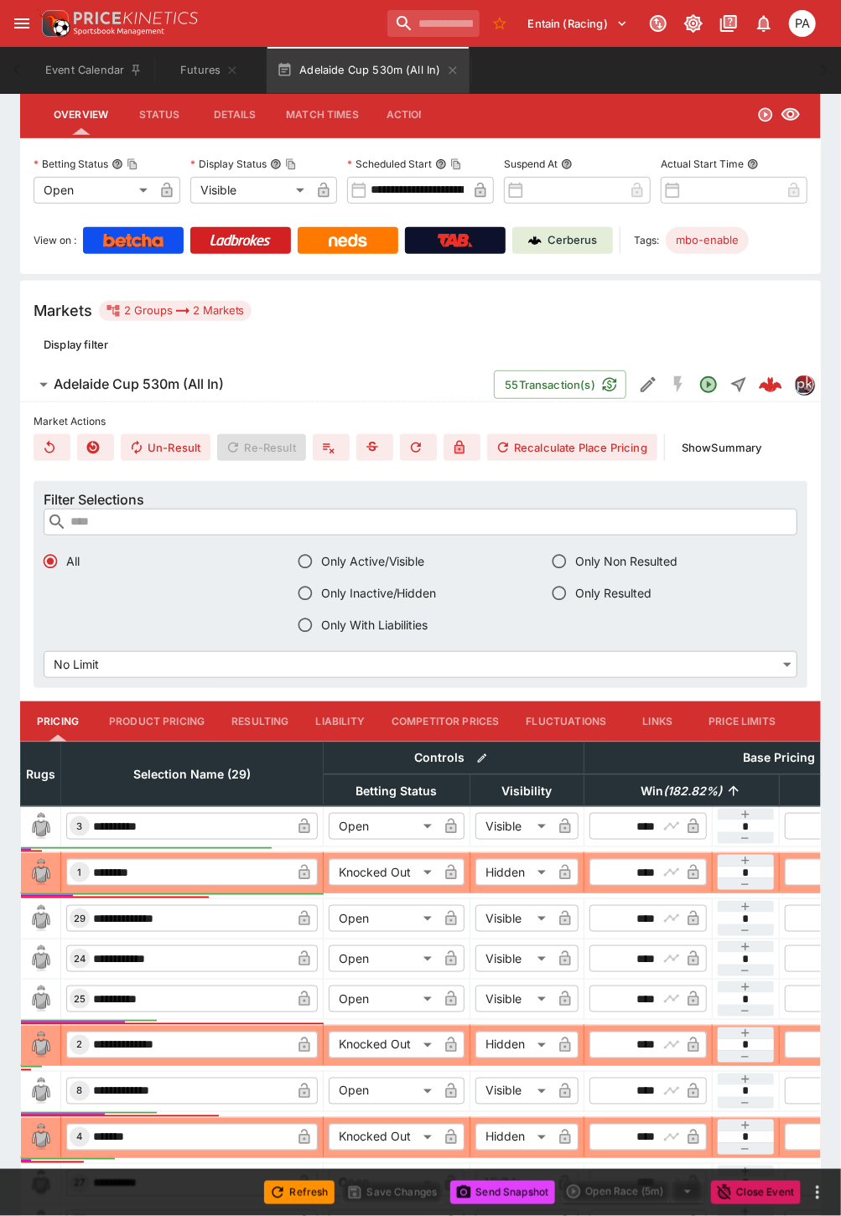
scroll to position [15, 0]
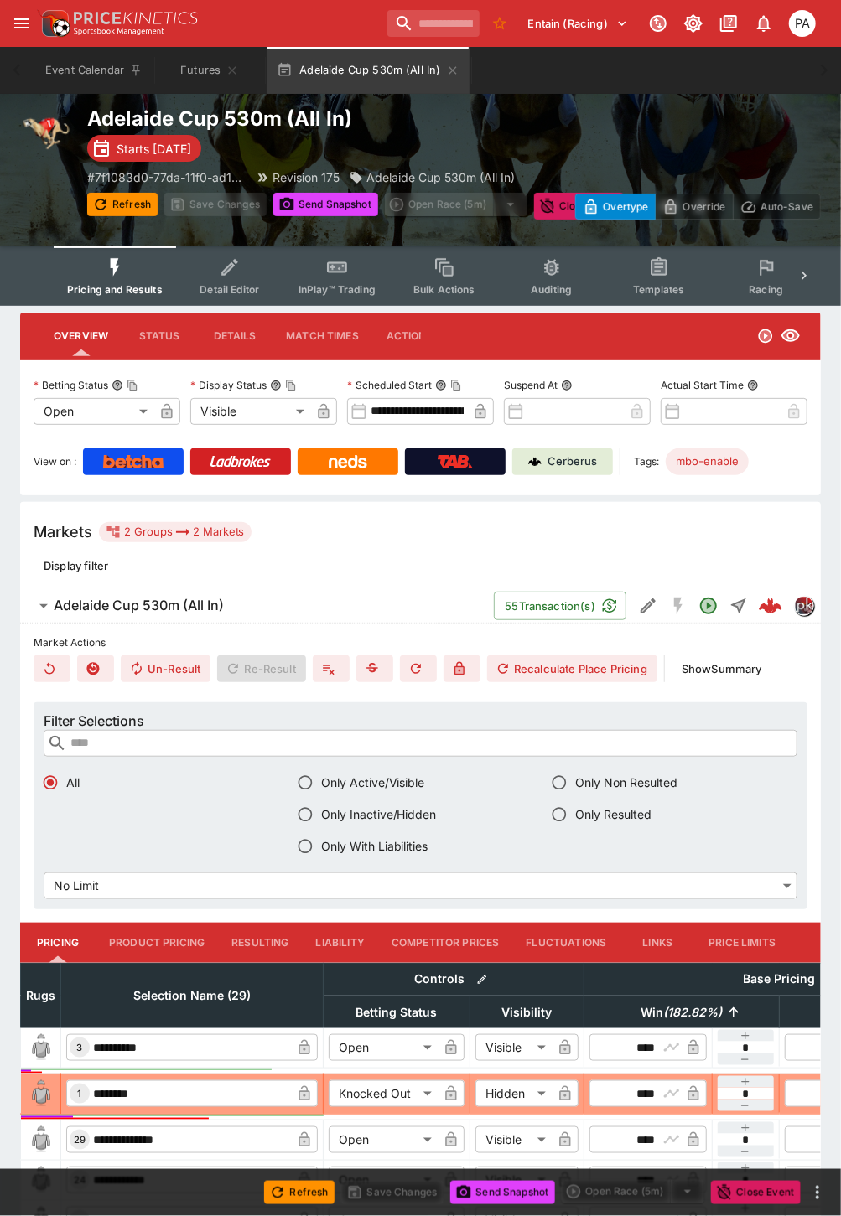
click at [178, 980] on th "Selection Name (29)" at bounding box center [192, 995] width 262 height 65
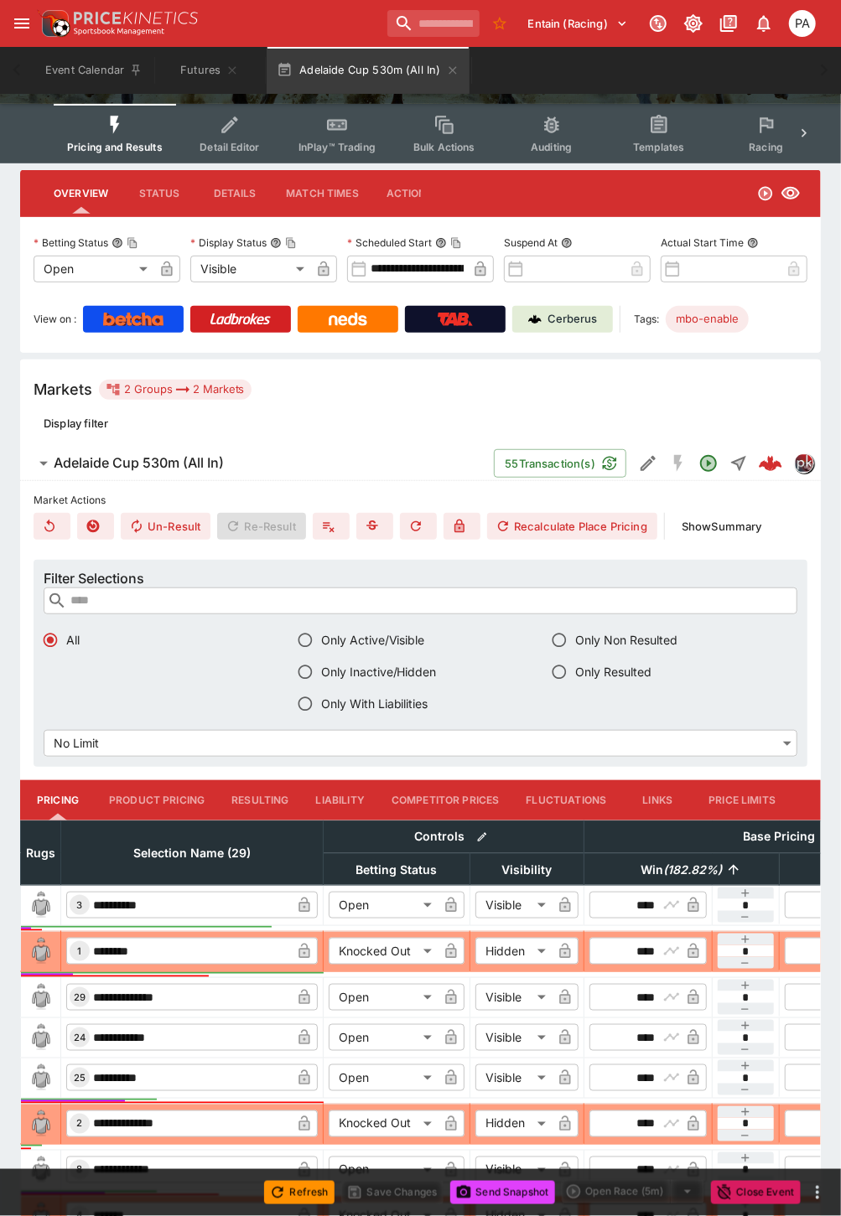
scroll to position [295, 0]
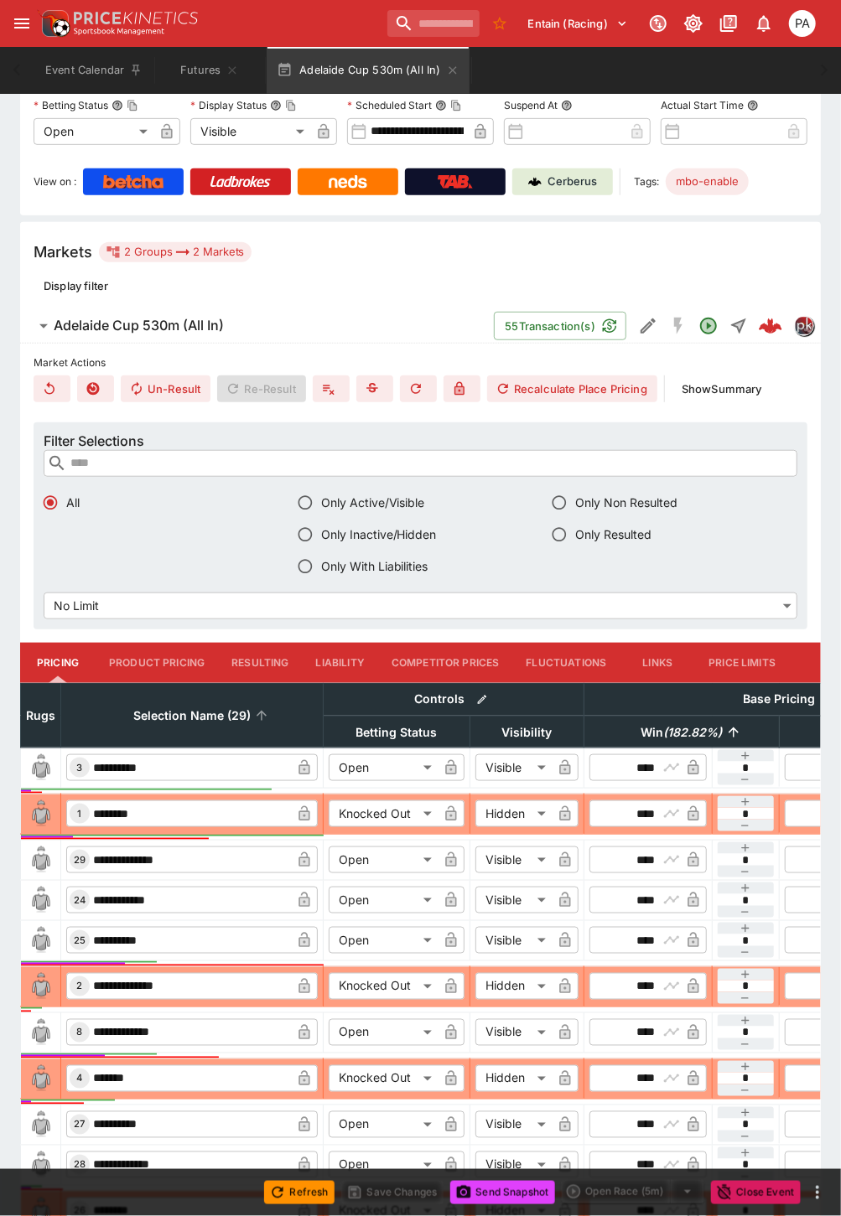
click at [194, 713] on span "Selection Name (29)" at bounding box center [192, 716] width 154 height 20
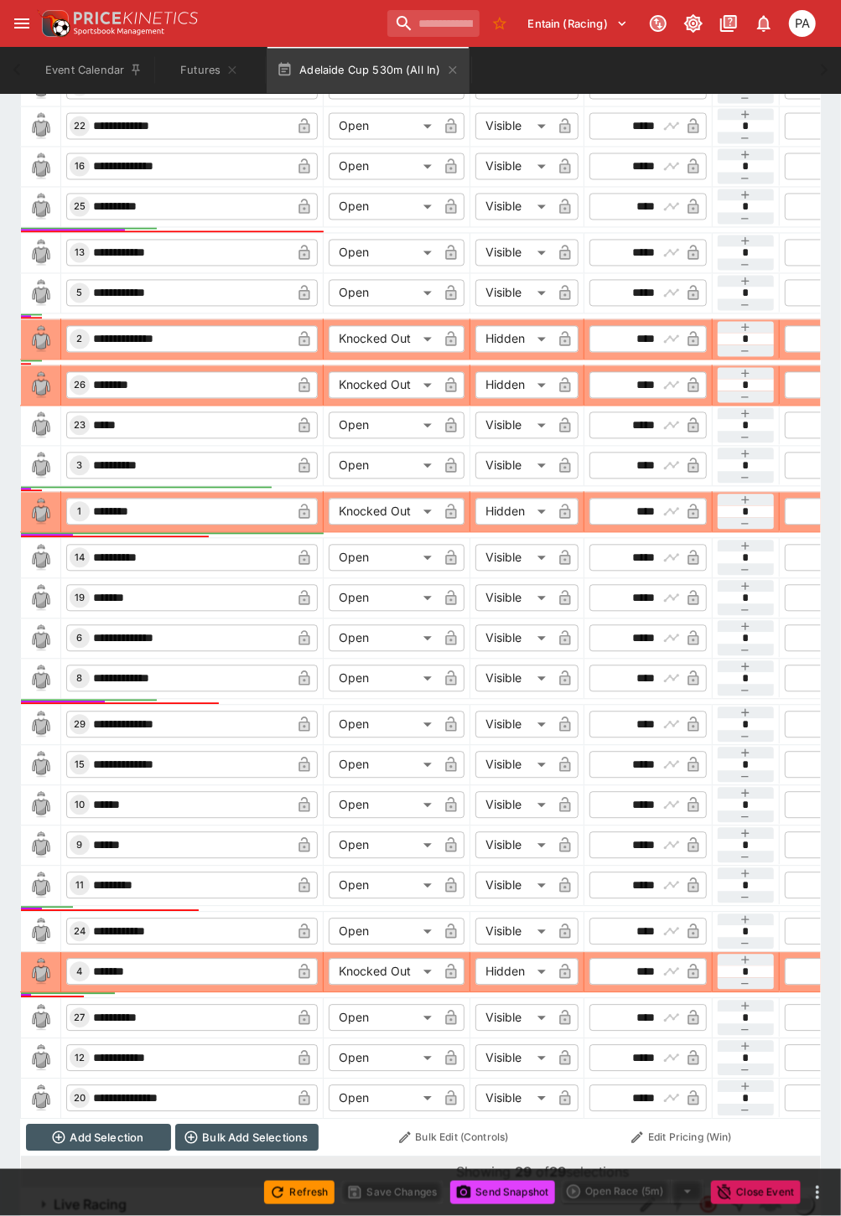
scroll to position [1226, 0]
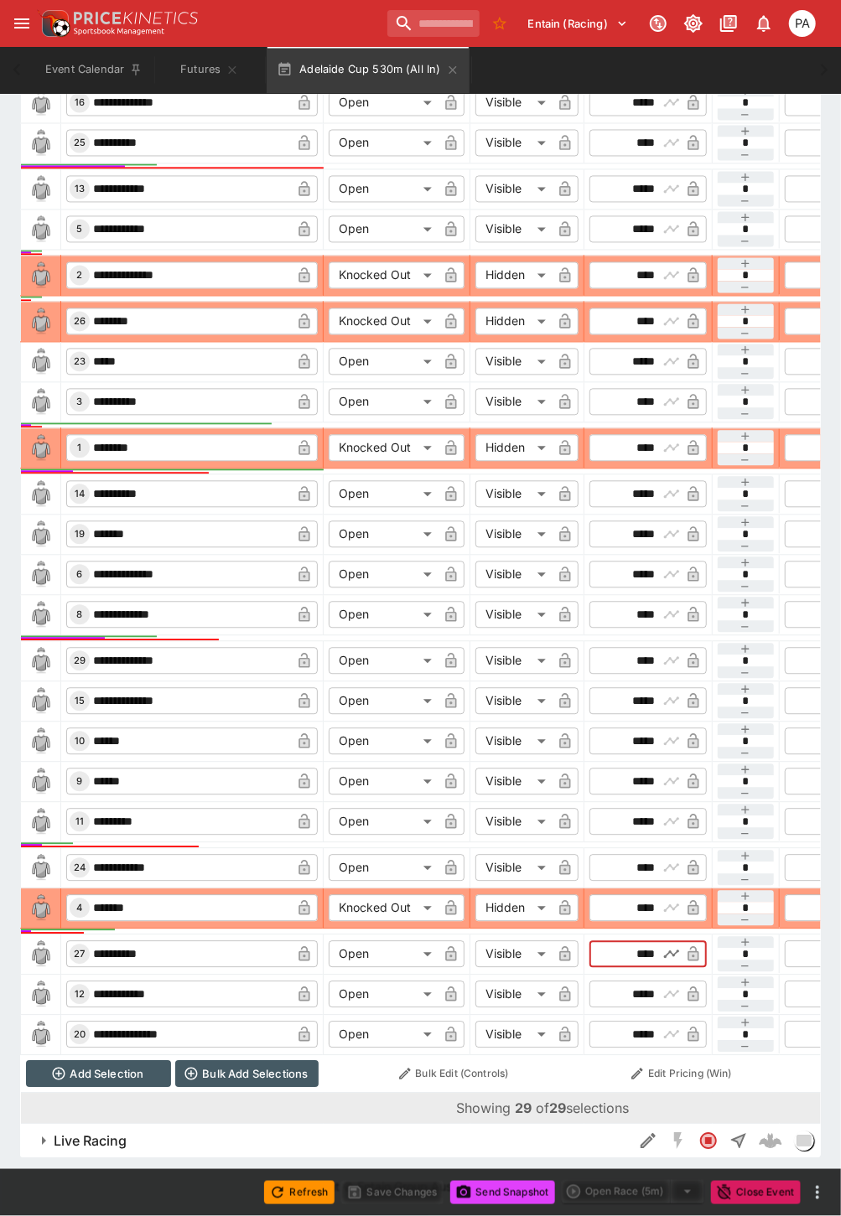
drag, startPoint x: 615, startPoint y: 944, endPoint x: 666, endPoint y: 944, distance: 51.1
click at [666, 944] on div "​ **** ​" at bounding box center [647, 954] width 117 height 27
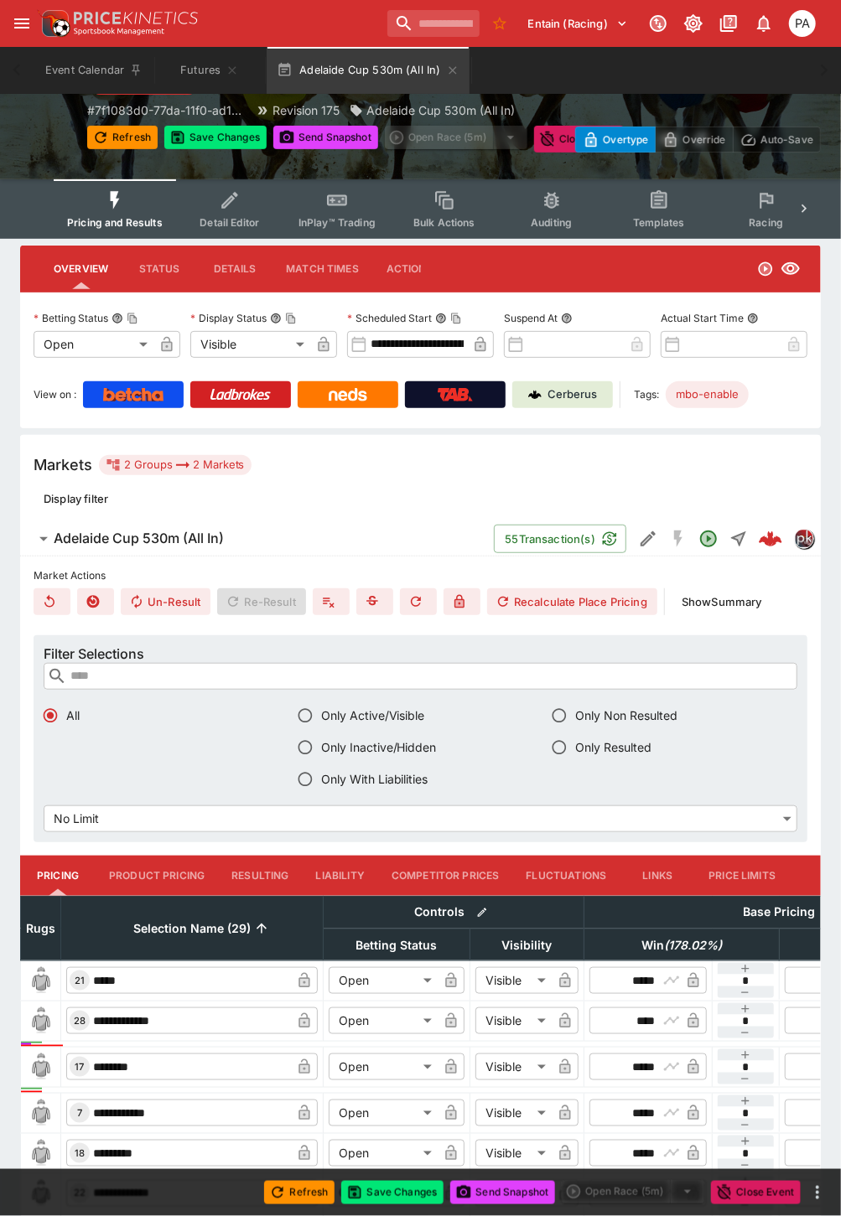
scroll to position [0, 0]
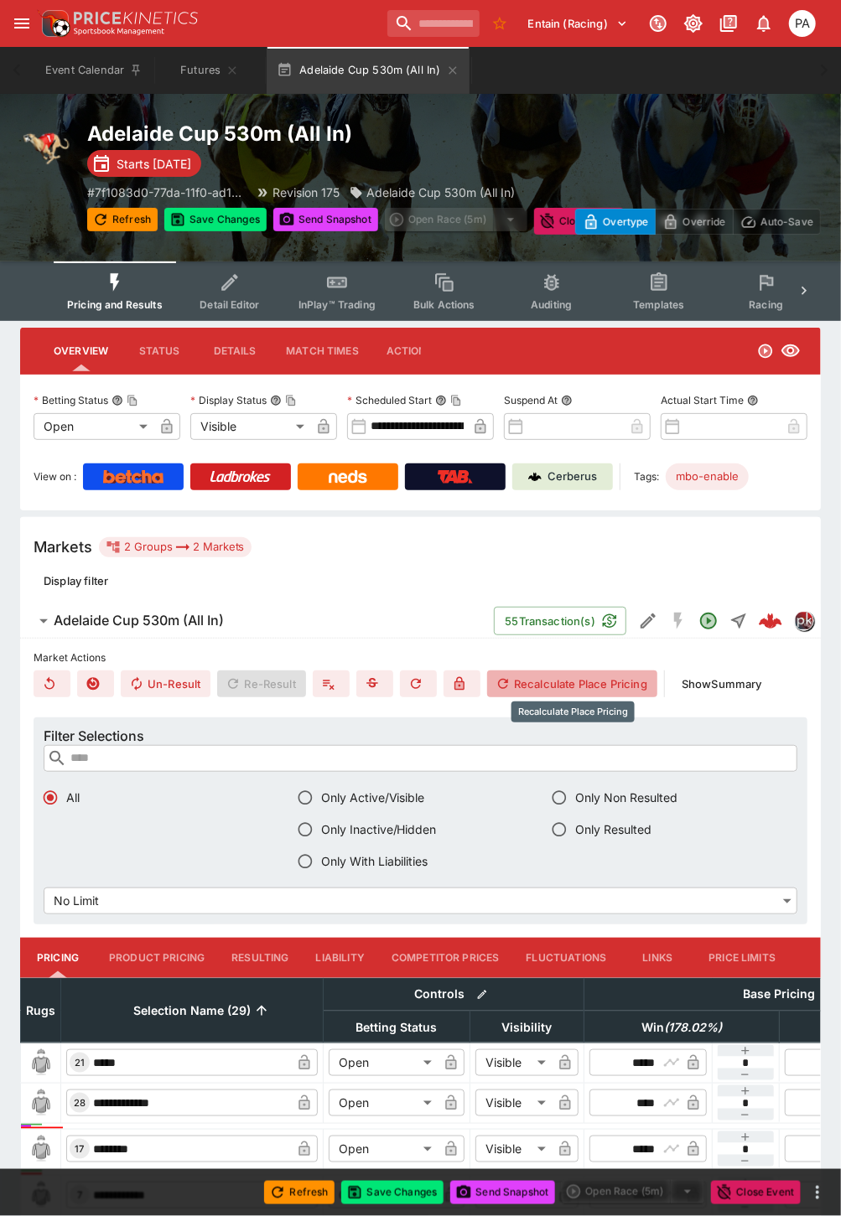
type input "*****"
click at [563, 675] on button "Recalculate Place Pricing" at bounding box center [572, 683] width 170 height 27
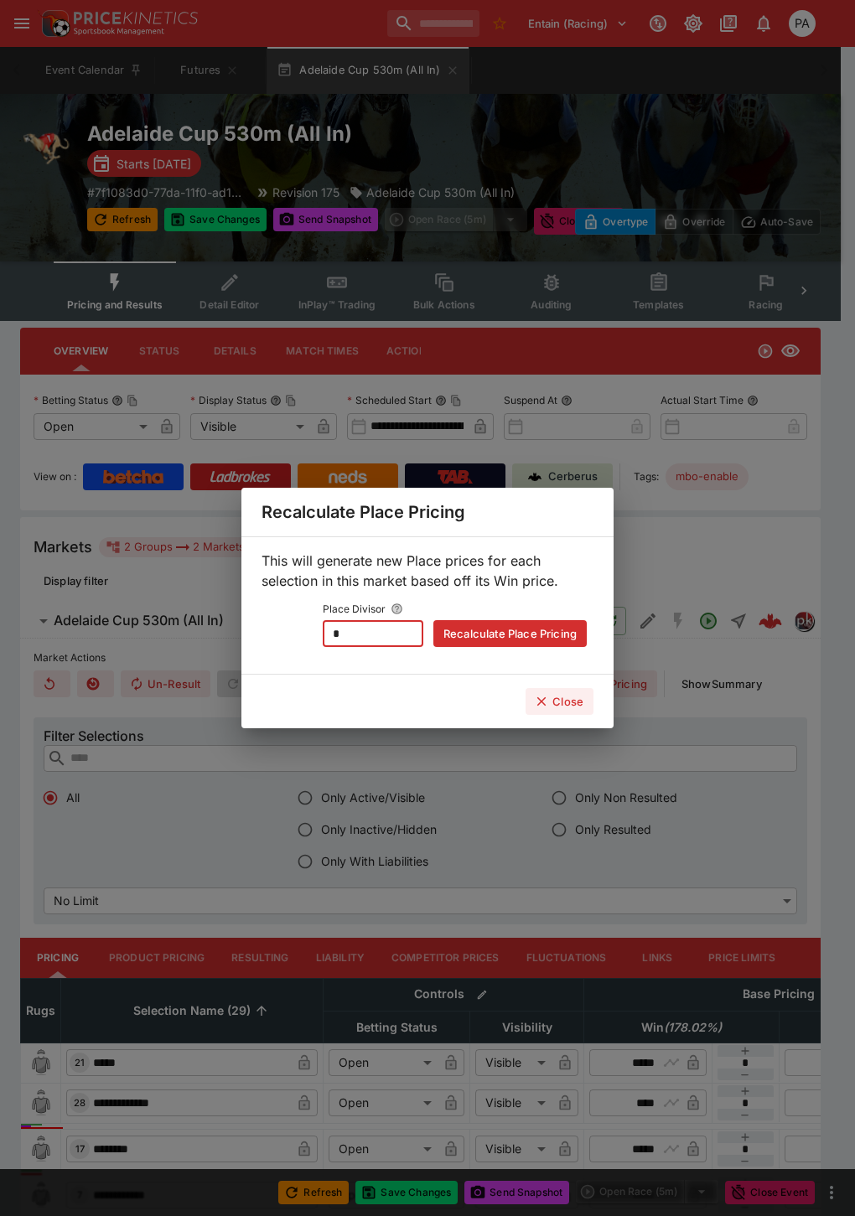
drag, startPoint x: 356, startPoint y: 635, endPoint x: 271, endPoint y: 638, distance: 85.5
click at [271, 638] on div "Place Divisor * ​ Recalculate Place Pricing" at bounding box center [427, 621] width 318 height 49
type input "*"
click at [456, 629] on button "Recalculate Place Pricing" at bounding box center [509, 633] width 153 height 27
type input "*****"
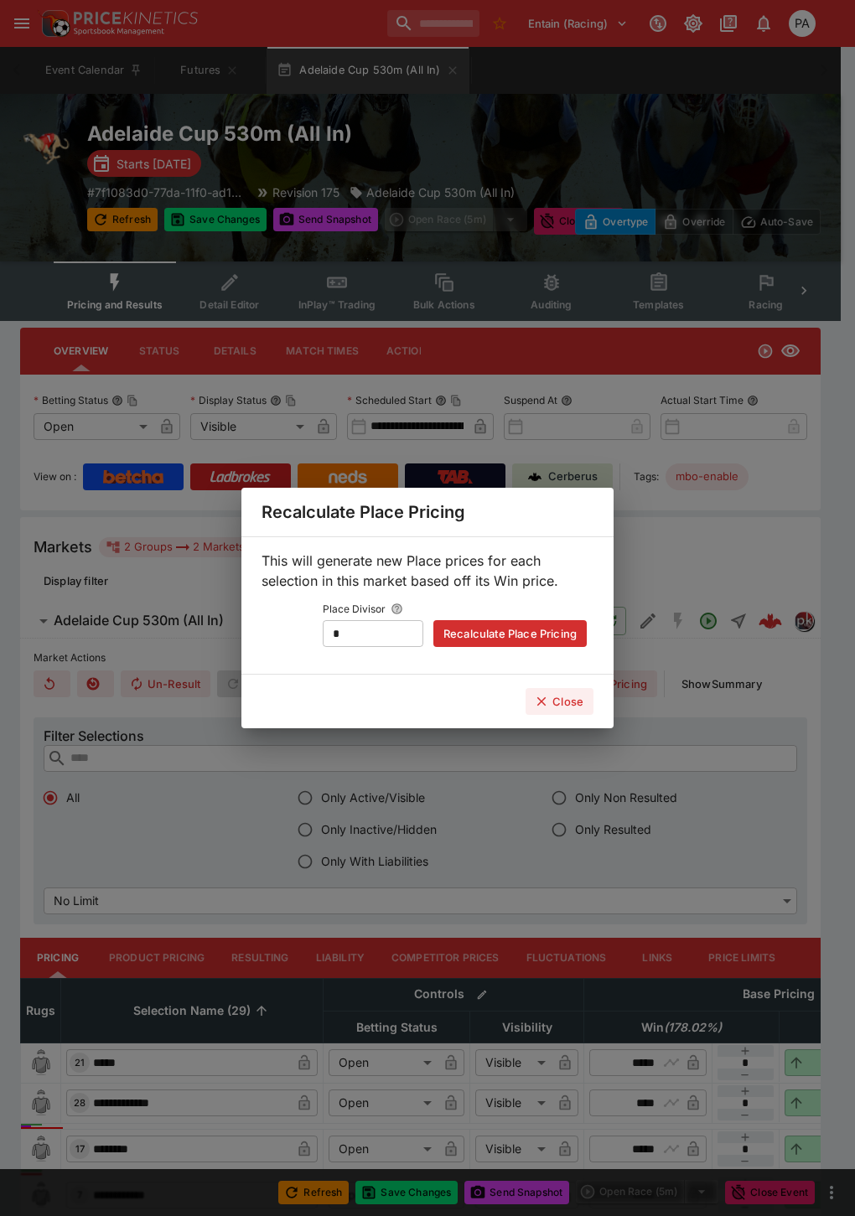
type input "*****"
type input "****"
type input "*****"
type input "****"
type input "*****"
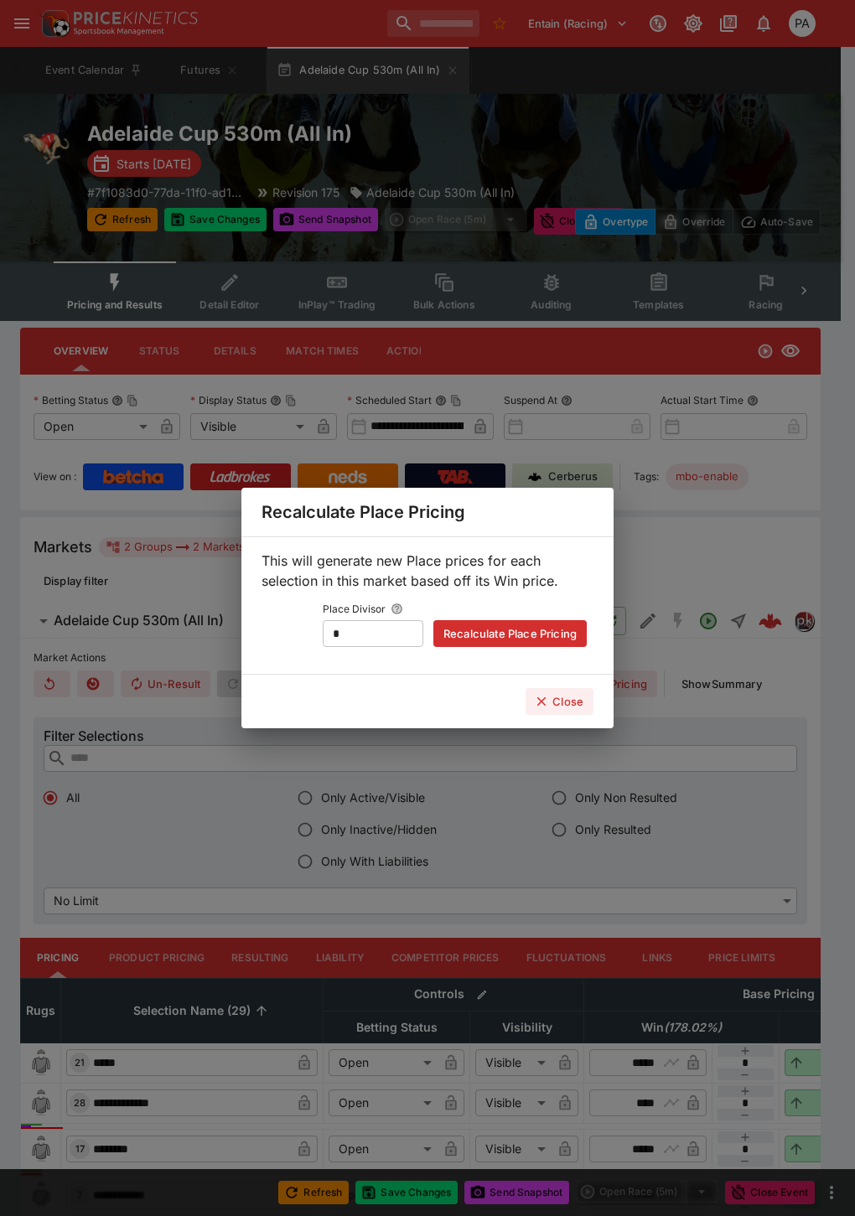
type input "****"
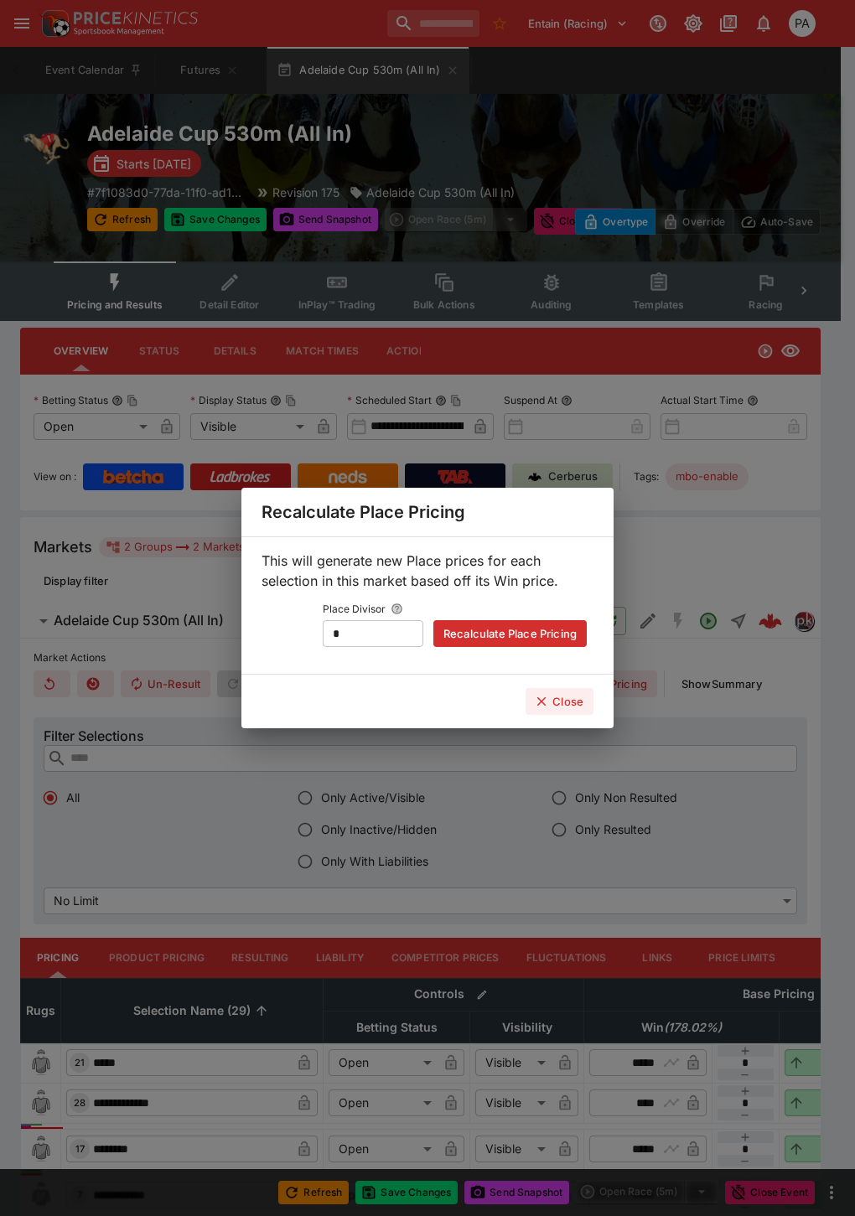
type input "****"
type input "*****"
type input "****"
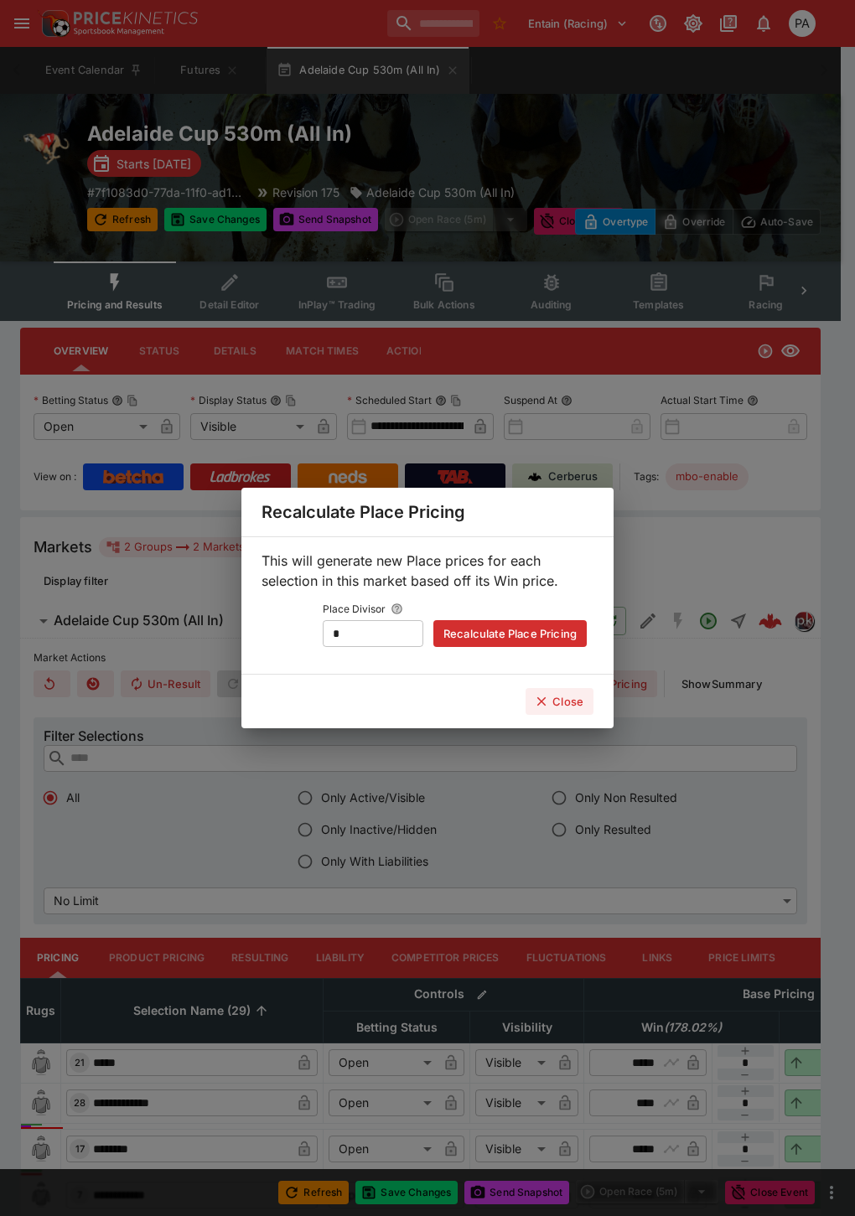
type input "*****"
type input "****"
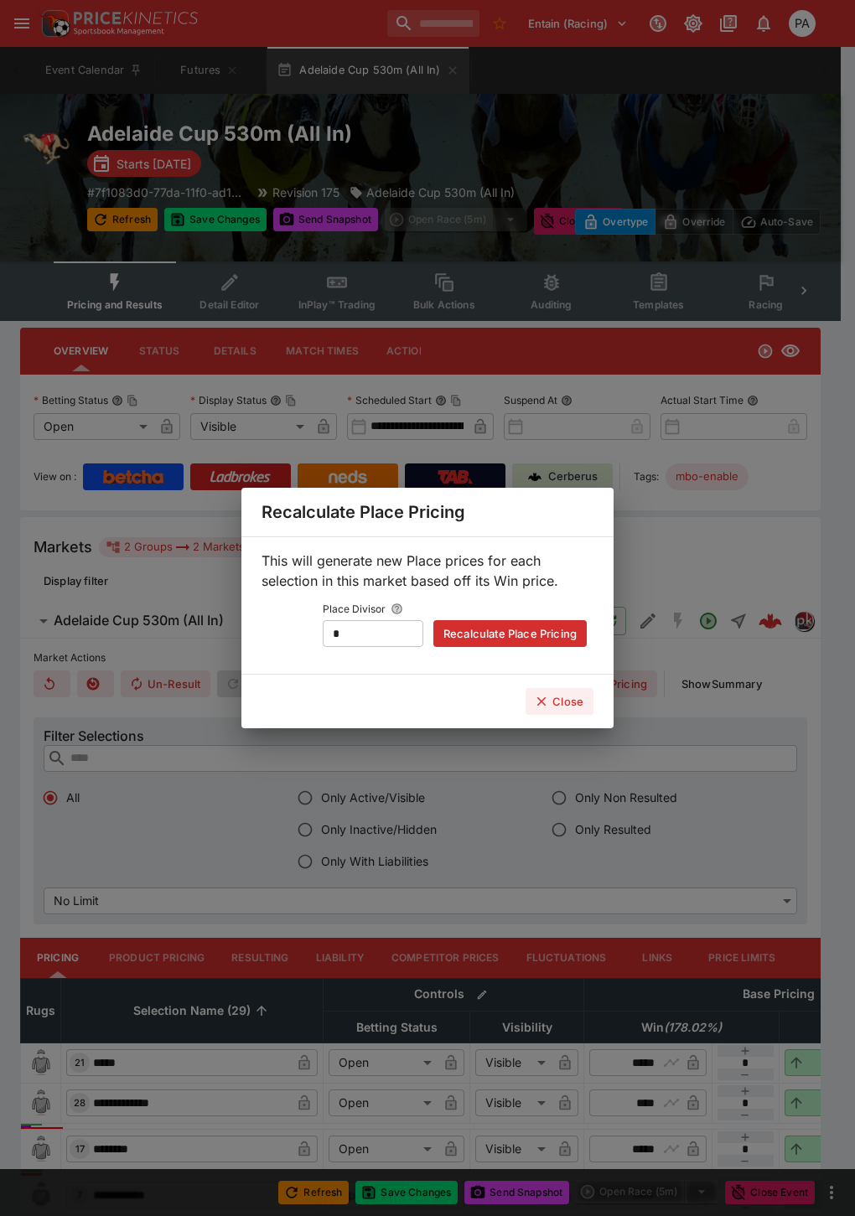
type input "****"
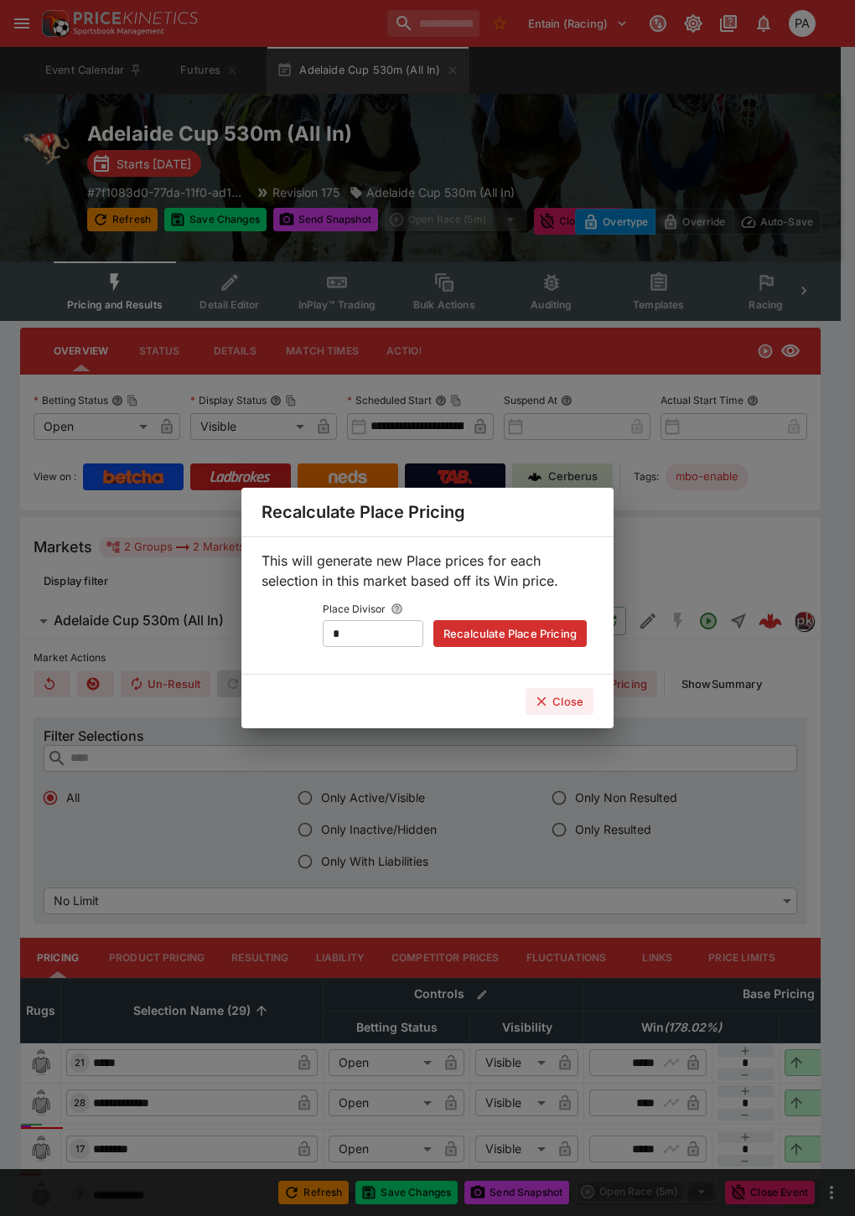
type input "****"
type input "*****"
click at [549, 704] on icon "button" at bounding box center [541, 701] width 15 height 15
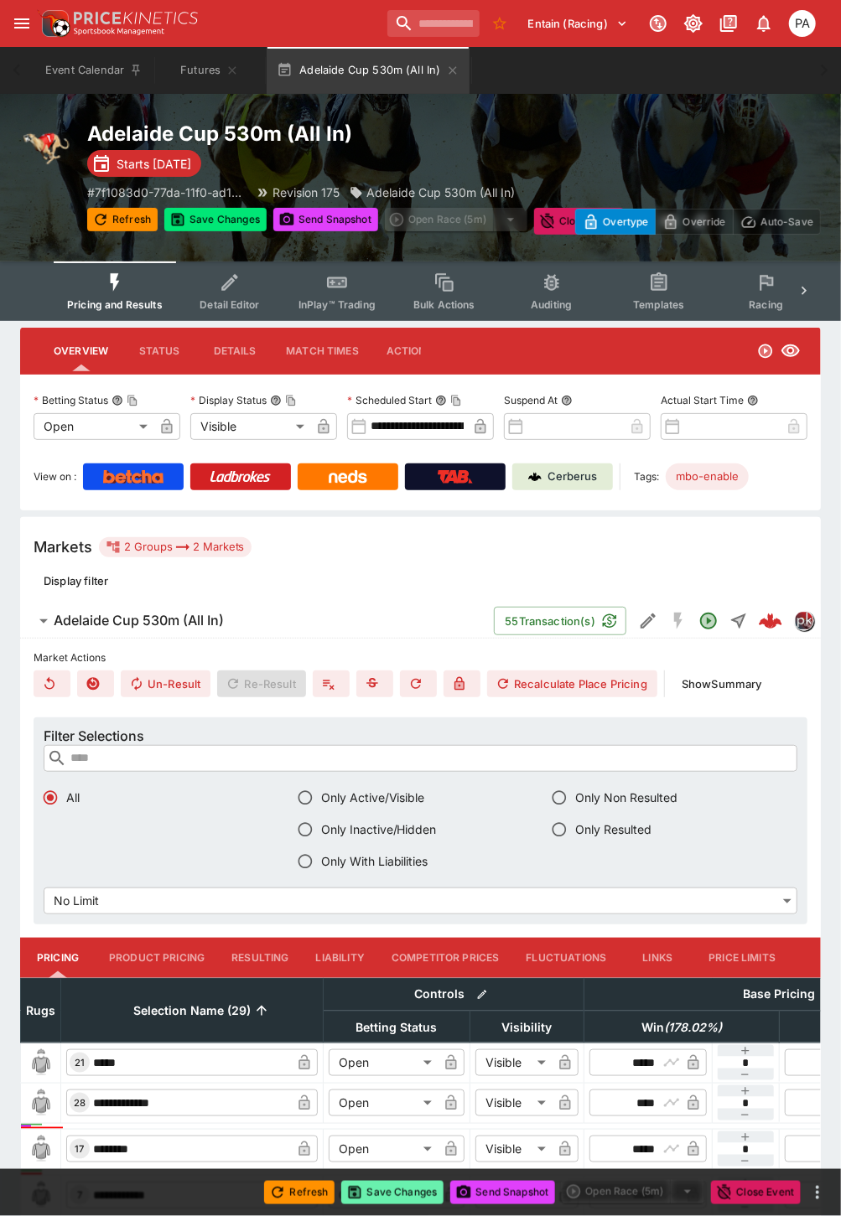
click at [399, 1193] on button "Save Changes" at bounding box center [392, 1192] width 102 height 23
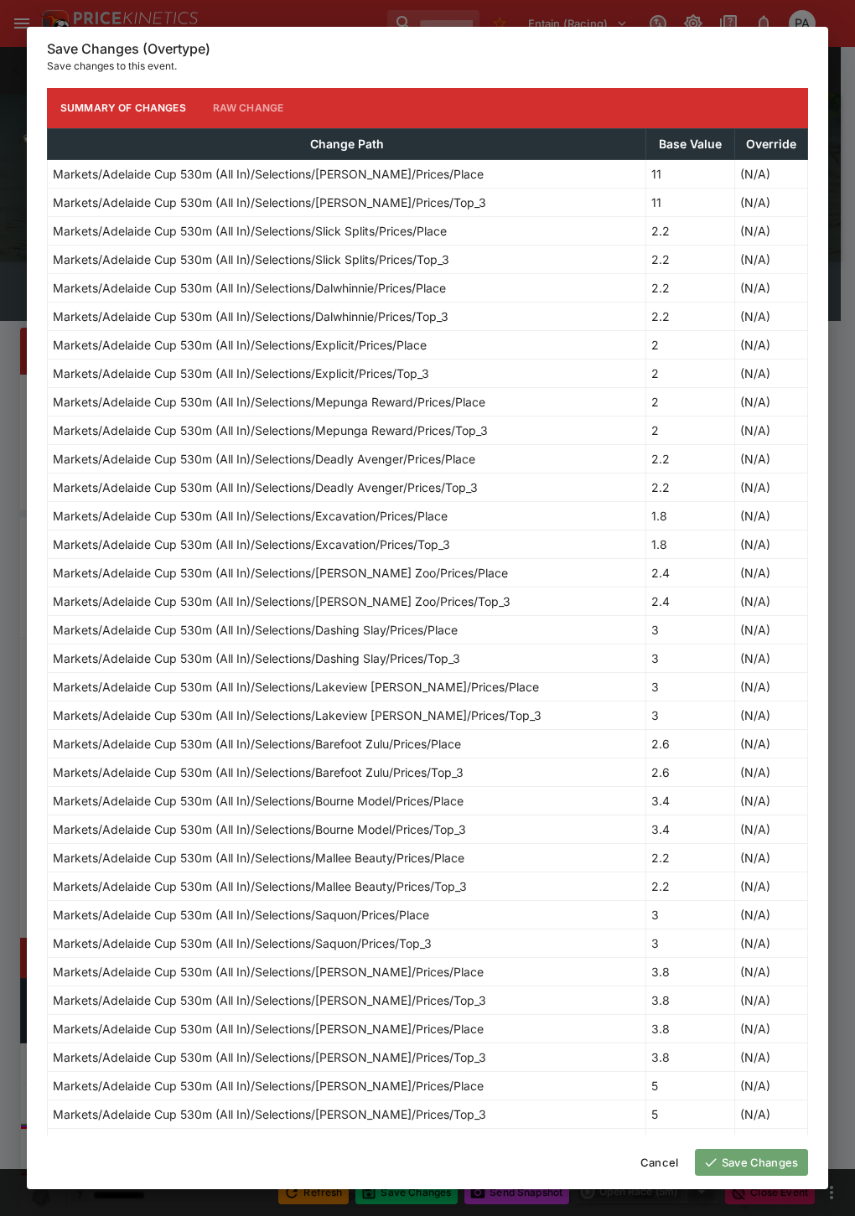
click at [773, 1160] on button "Save Changes" at bounding box center [751, 1162] width 113 height 27
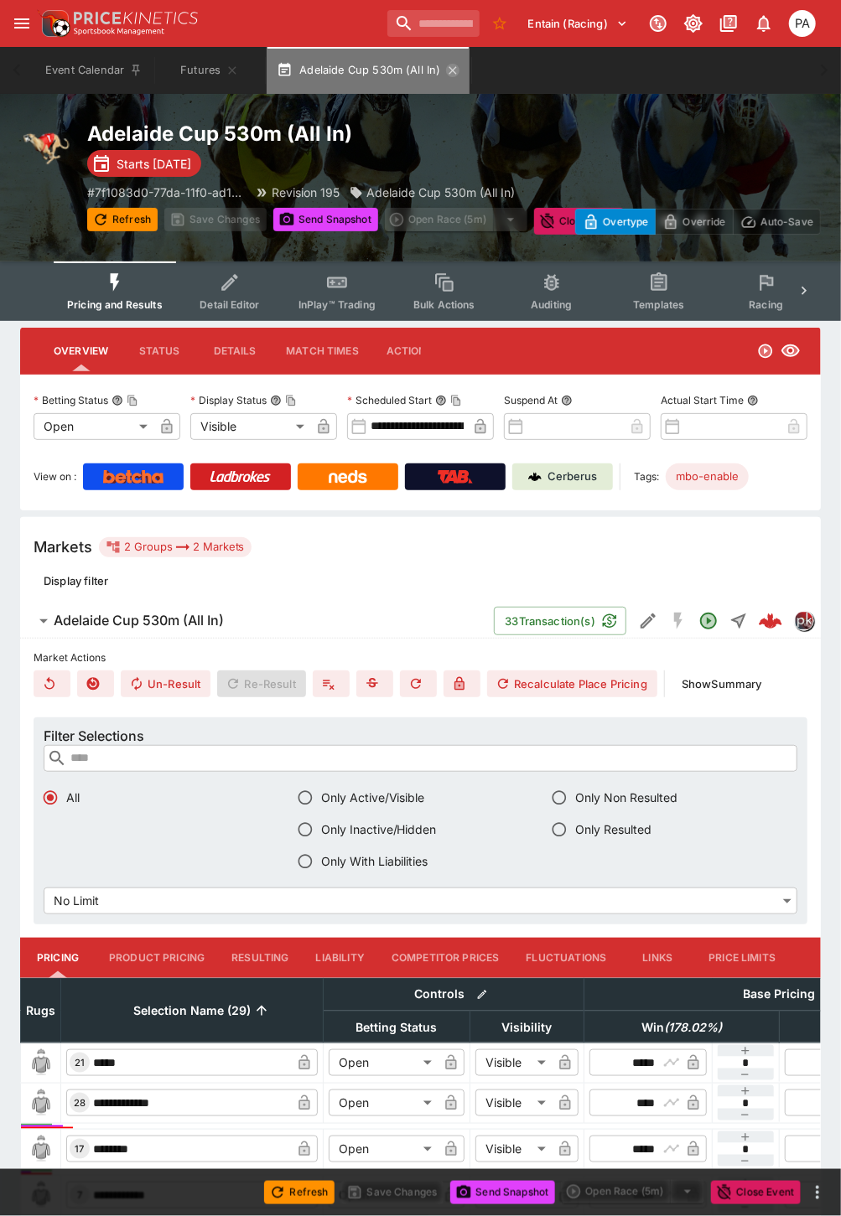
click at [451, 70] on icon "button" at bounding box center [452, 70] width 8 height 8
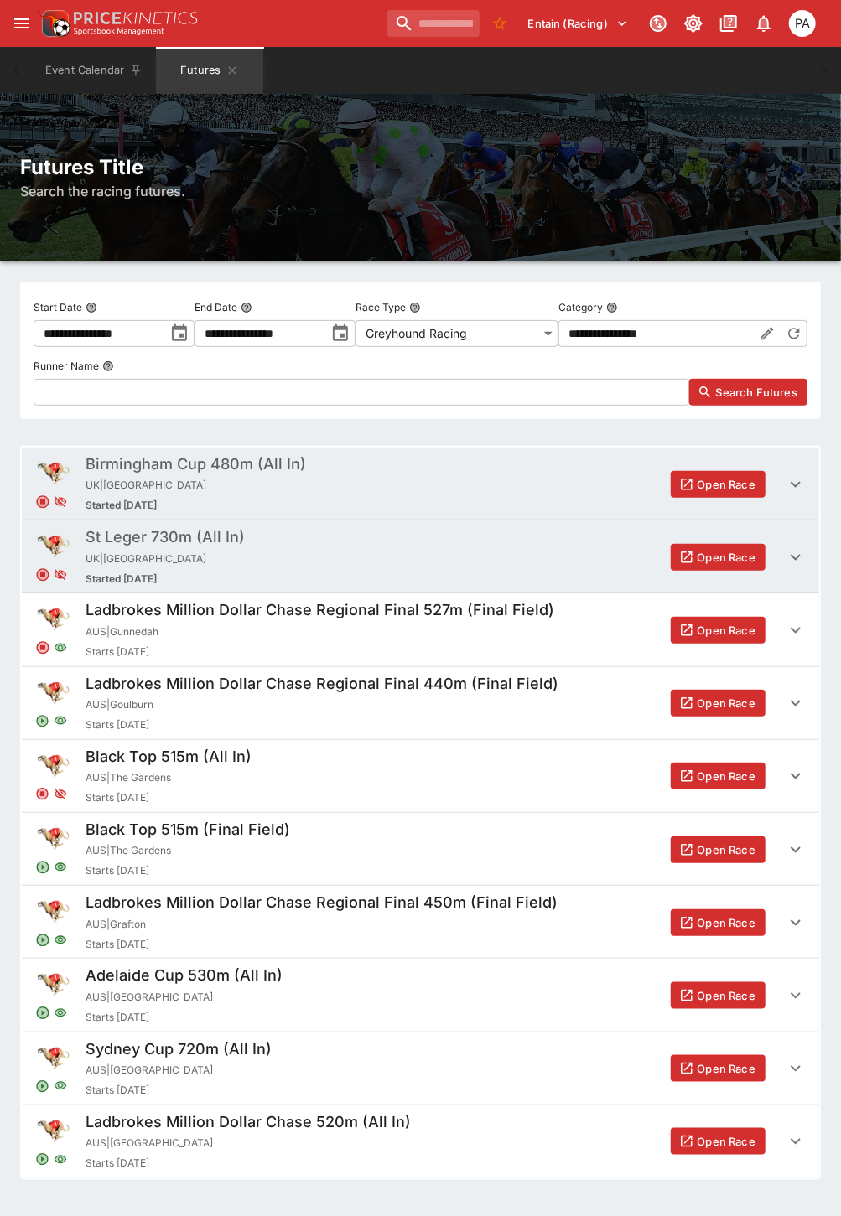
scroll to position [39, 0]
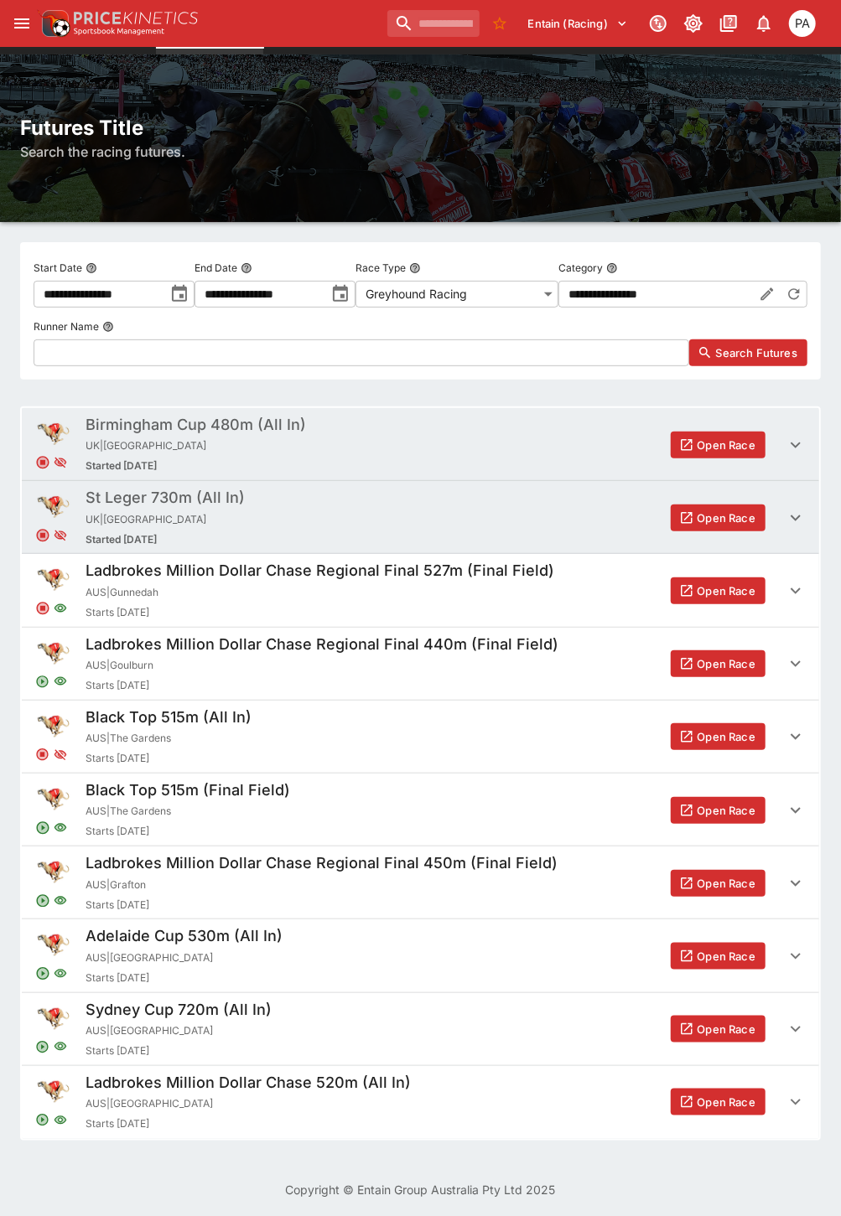
click at [726, 814] on button "Open Race" at bounding box center [717, 810] width 95 height 27
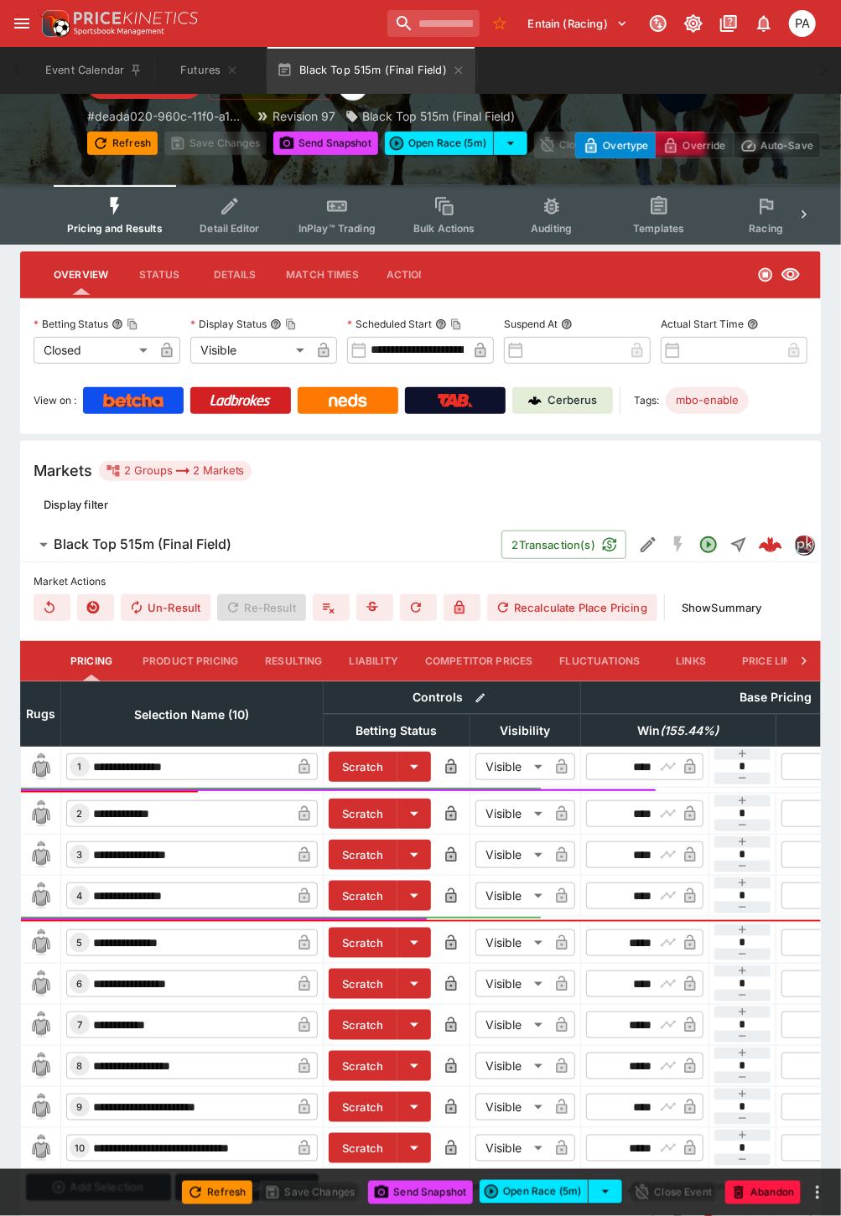
scroll to position [173, 0]
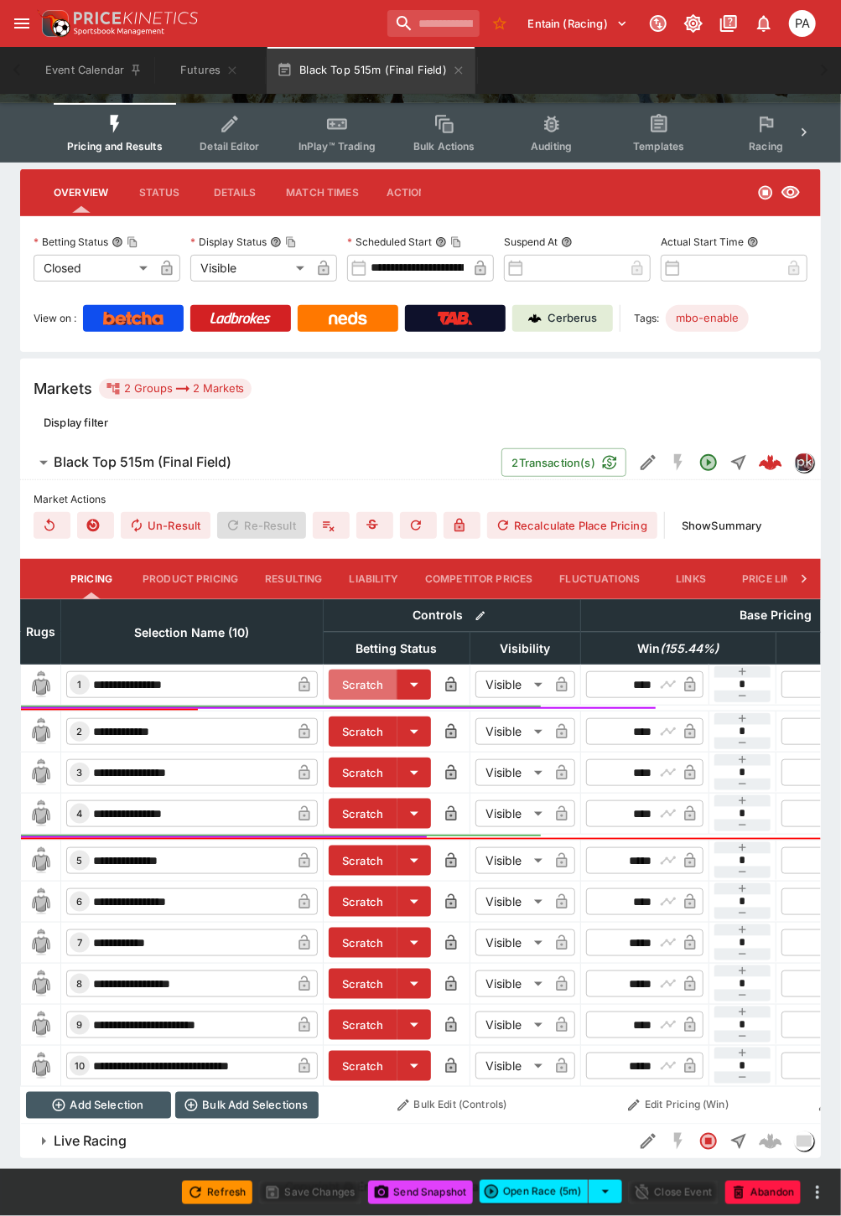
click at [349, 671] on button "Scratch" at bounding box center [362, 685] width 69 height 30
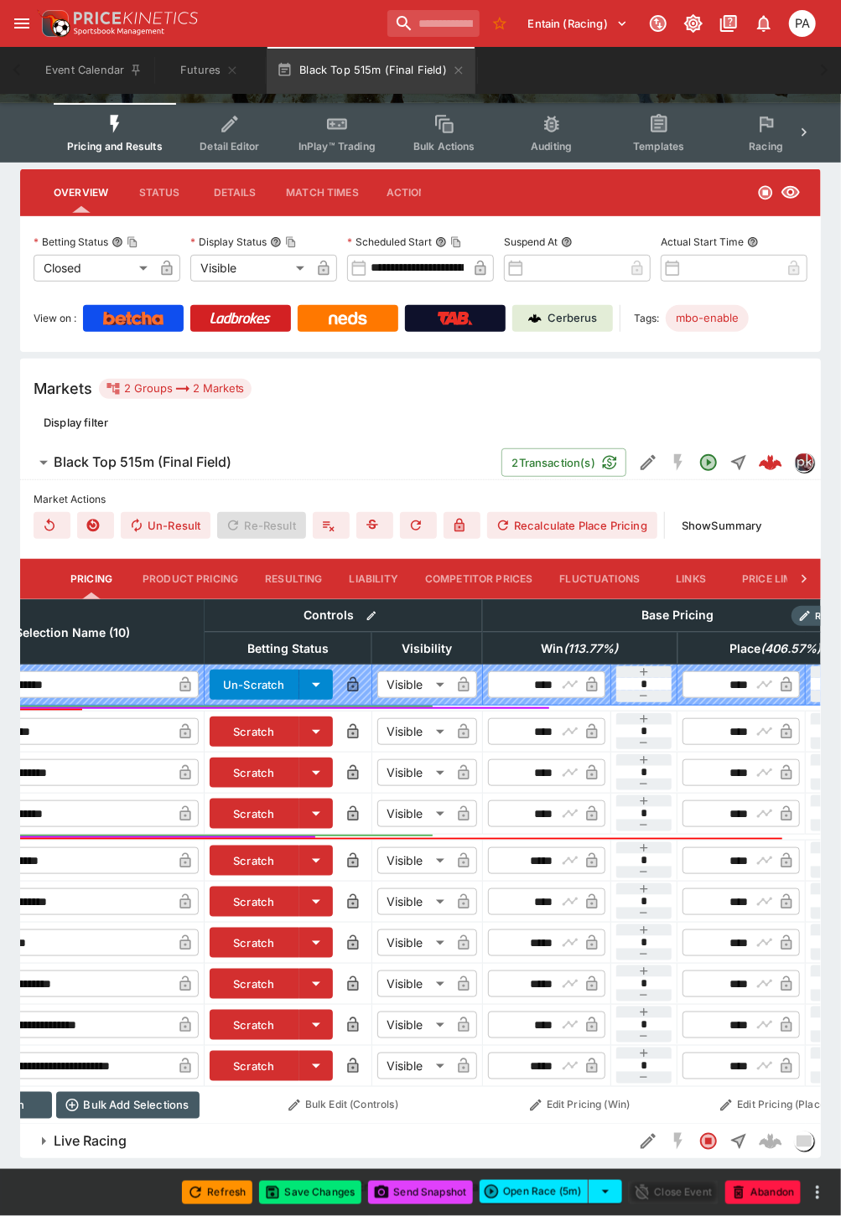
scroll to position [0, 261]
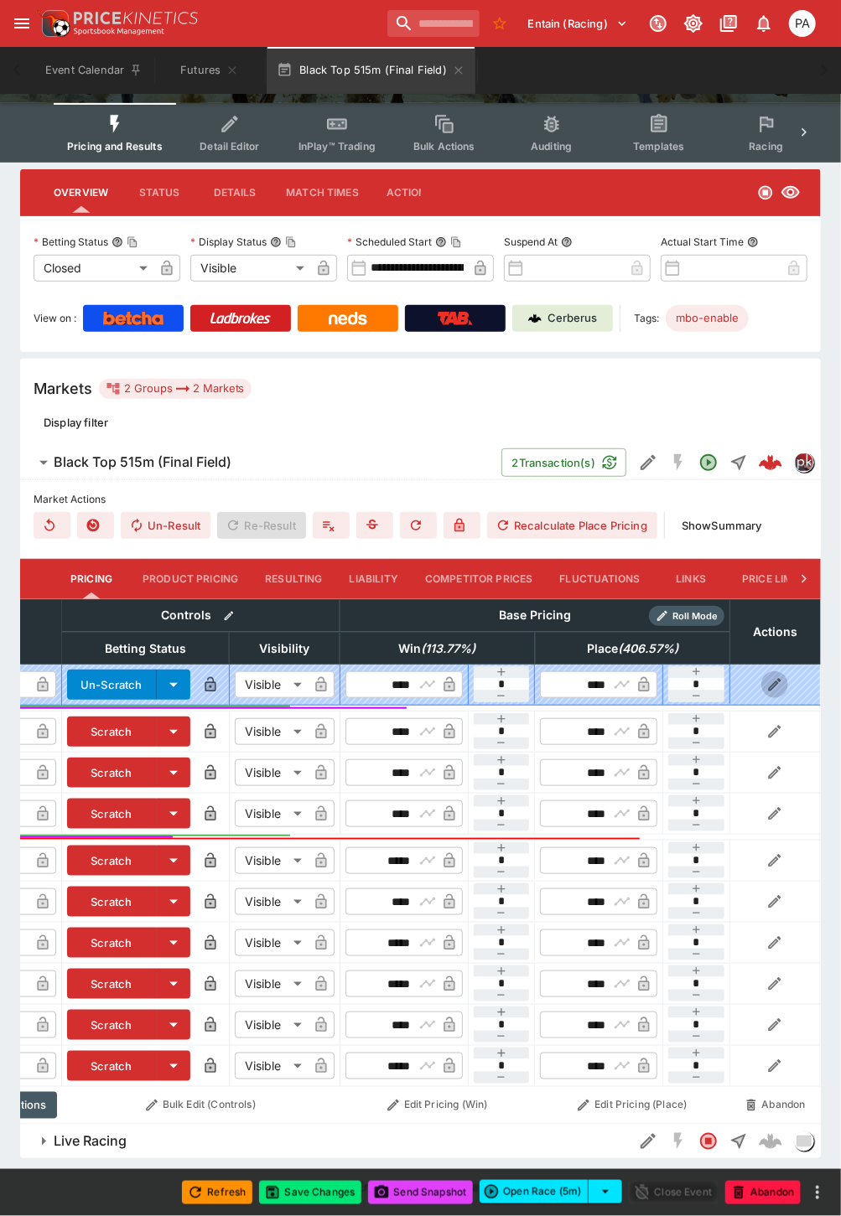
click at [779, 676] on icon "button" at bounding box center [774, 684] width 17 height 17
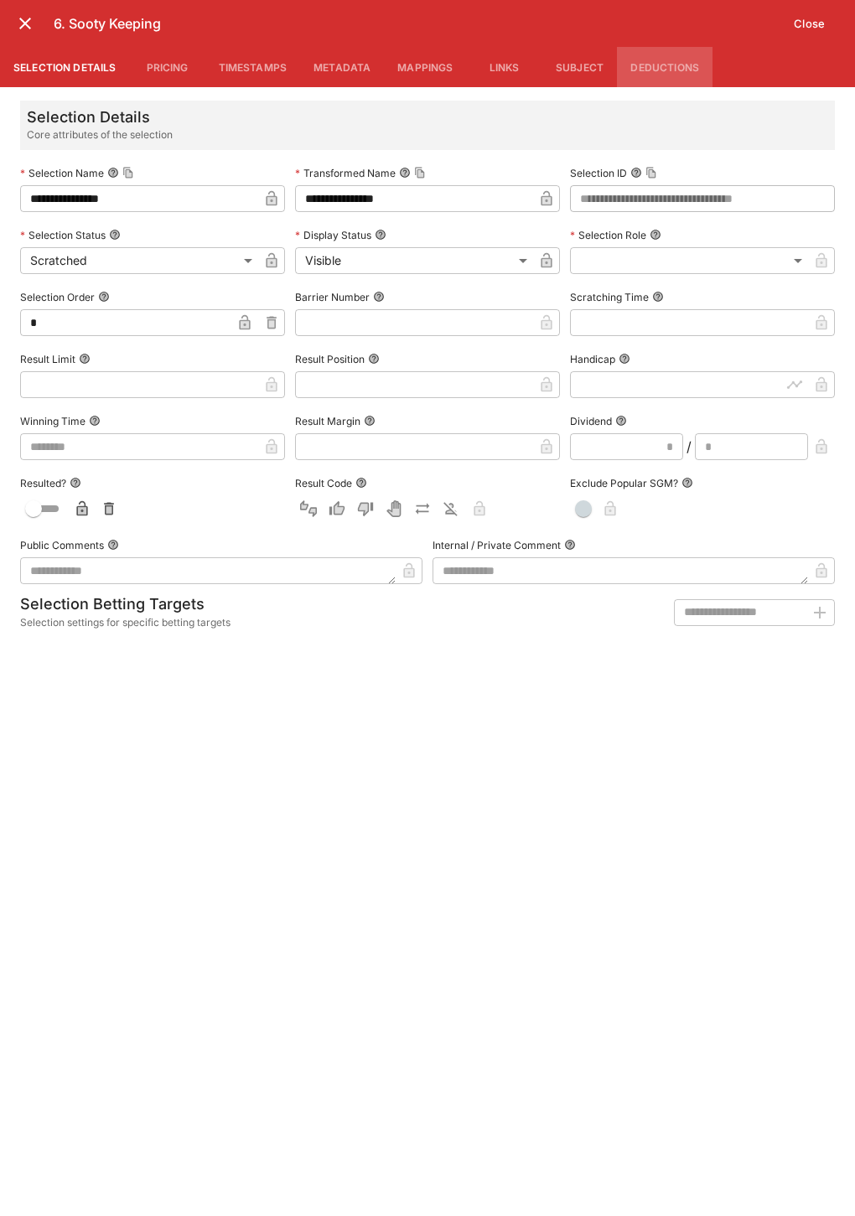
click at [652, 63] on button "Deductions" at bounding box center [665, 67] width 96 height 40
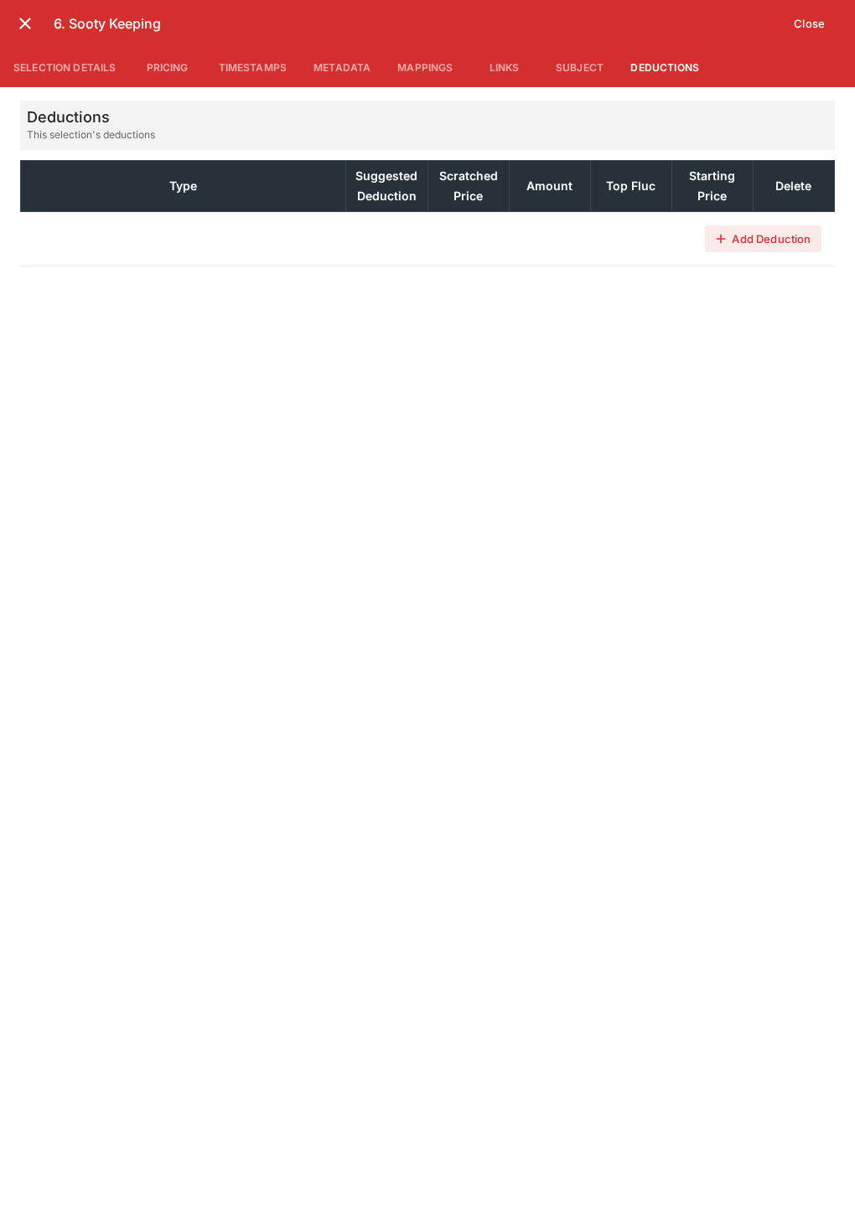
click at [27, 26] on icon "close" at bounding box center [25, 24] width 12 height 12
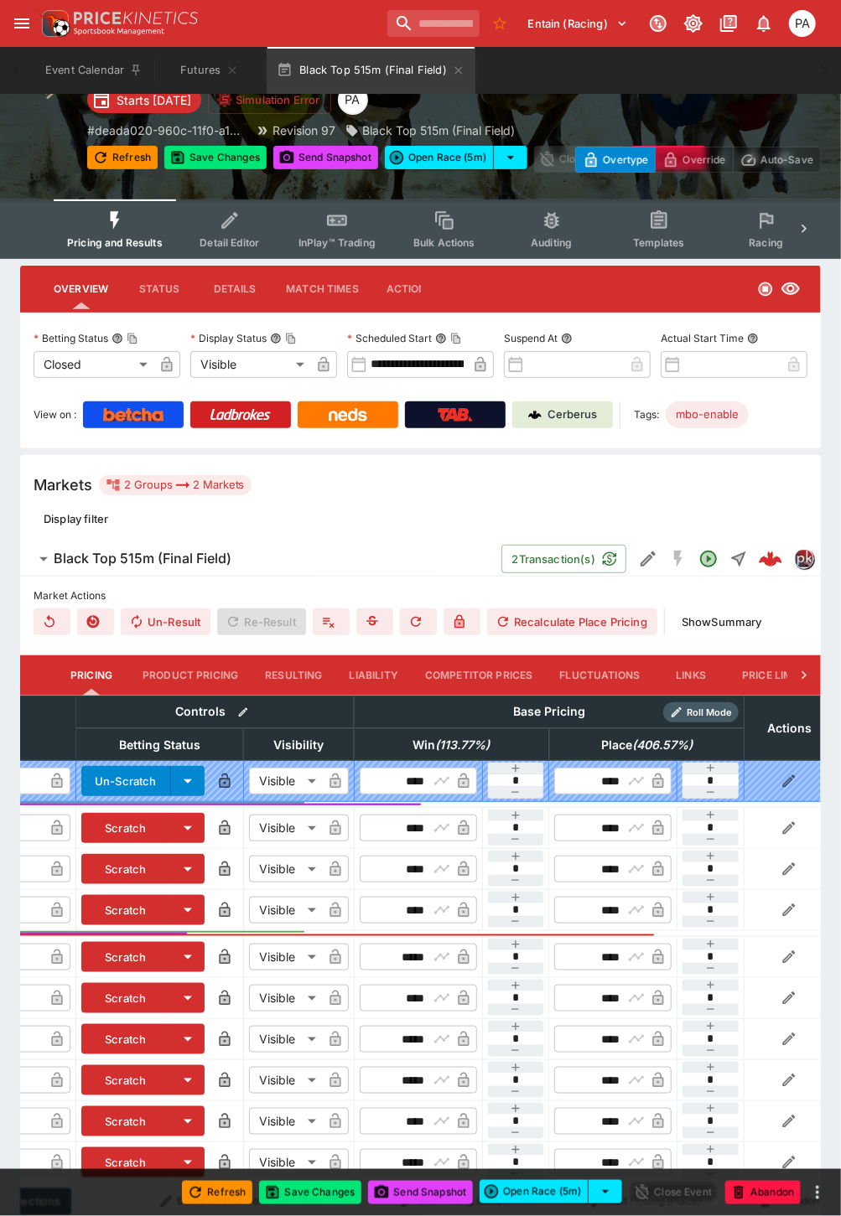
scroll to position [0, 0]
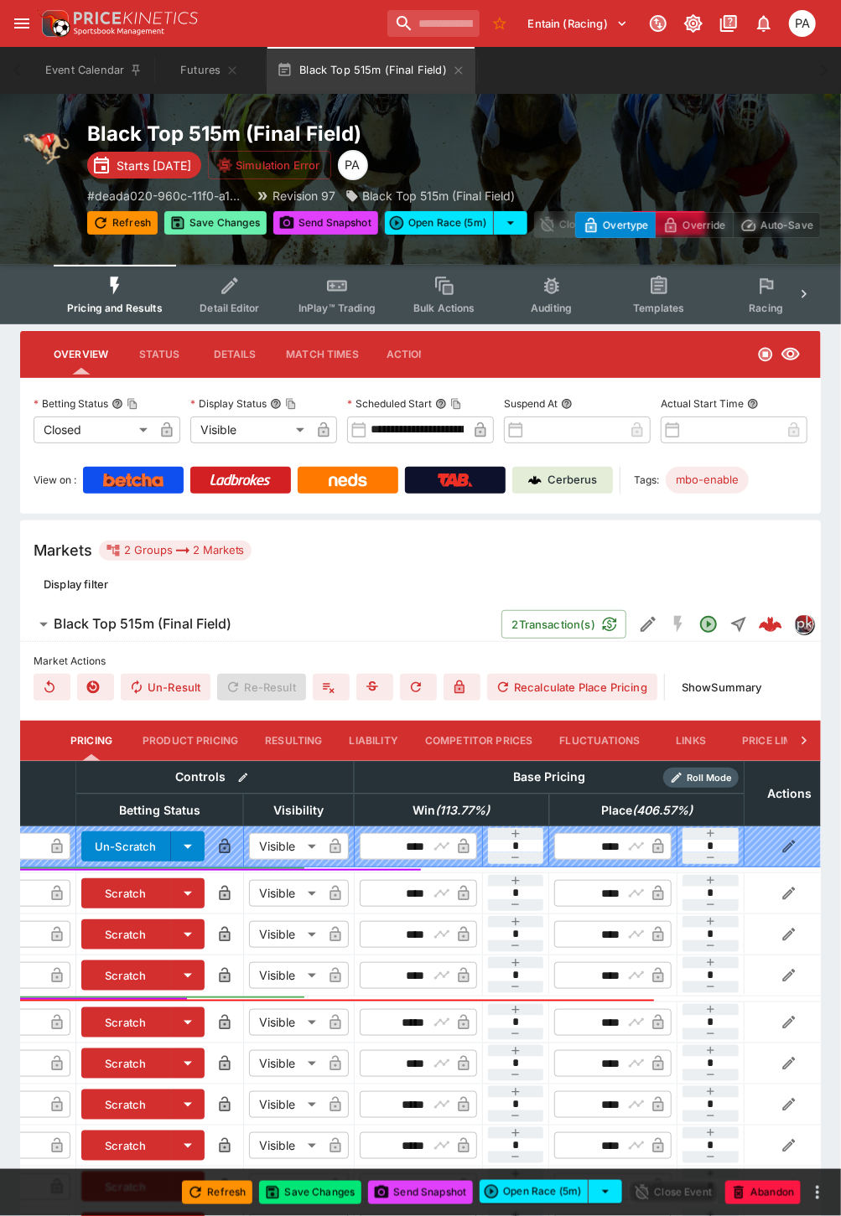
click at [205, 219] on button "Save Changes" at bounding box center [215, 222] width 102 height 23
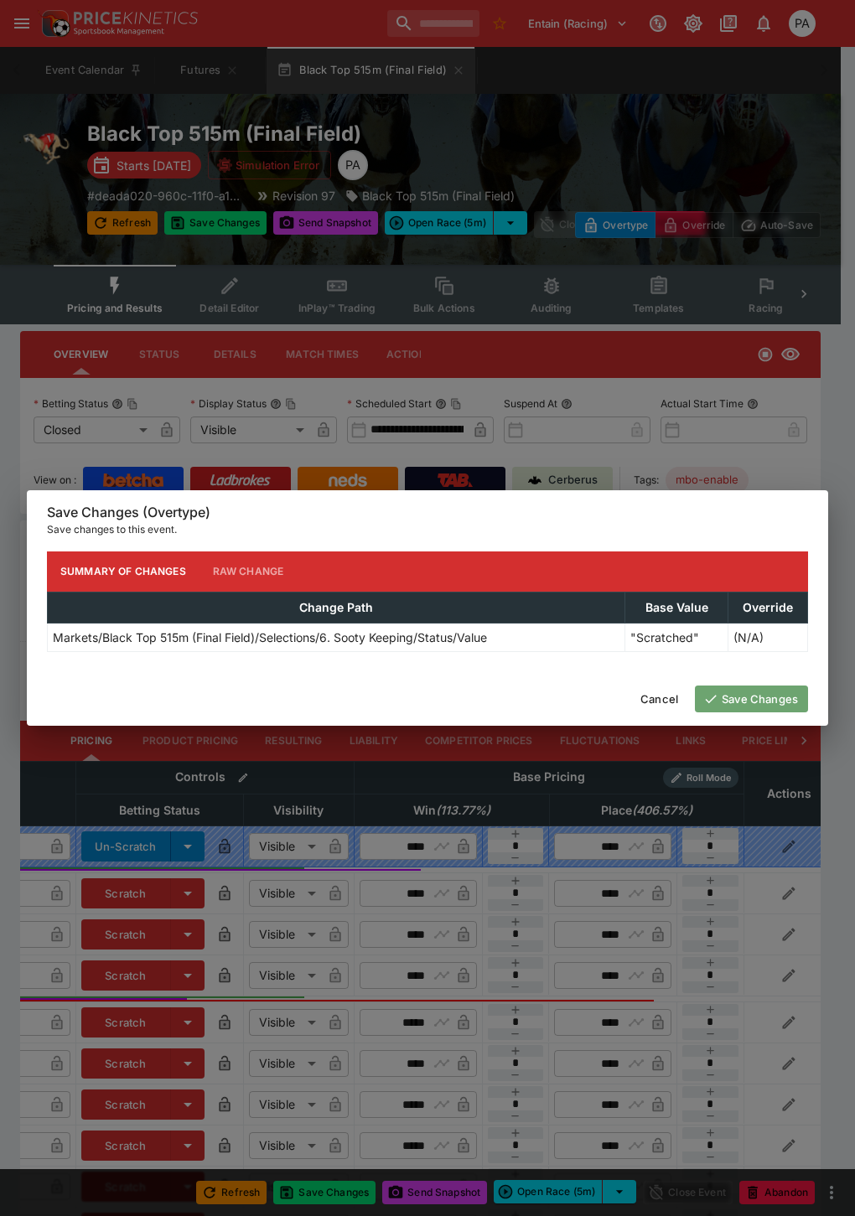
click at [765, 700] on button "Save Changes" at bounding box center [751, 698] width 113 height 27
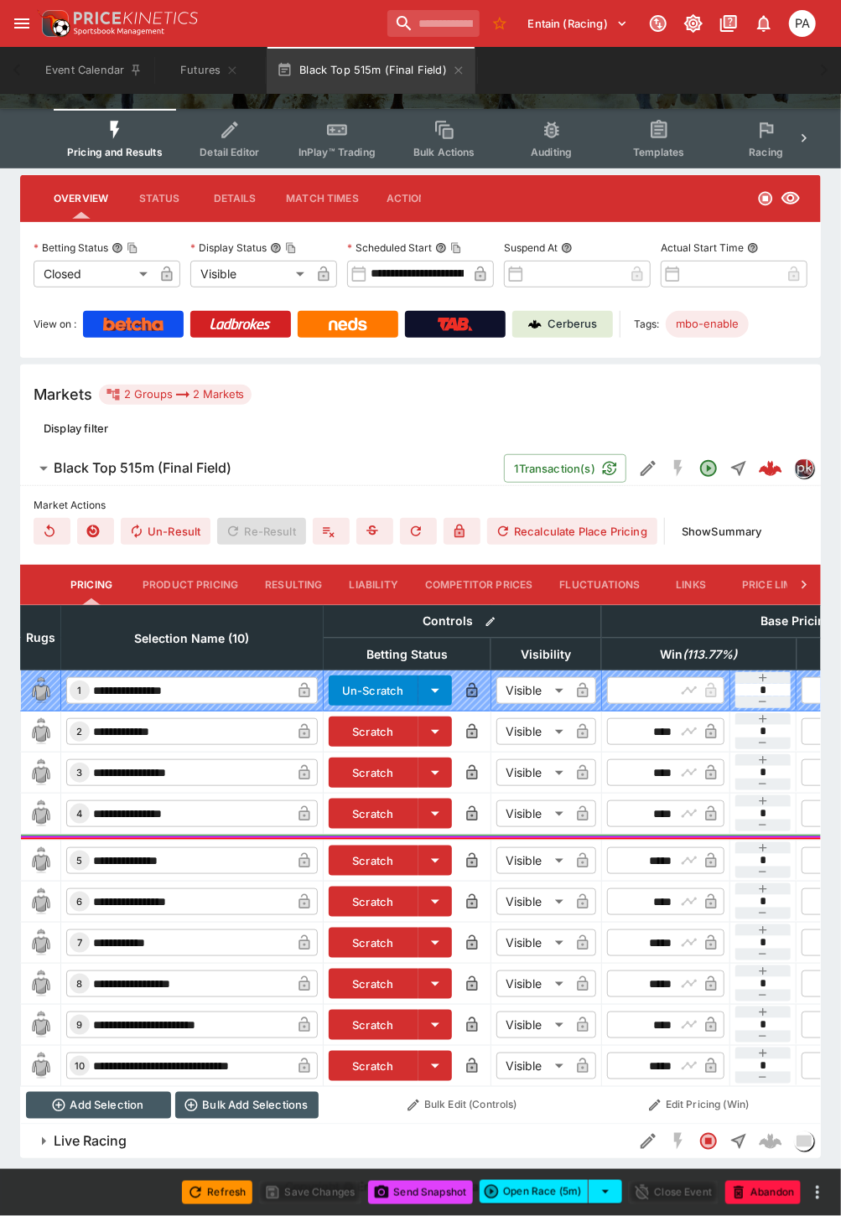
click at [249, 1011] on input "**********" at bounding box center [190, 1024] width 201 height 27
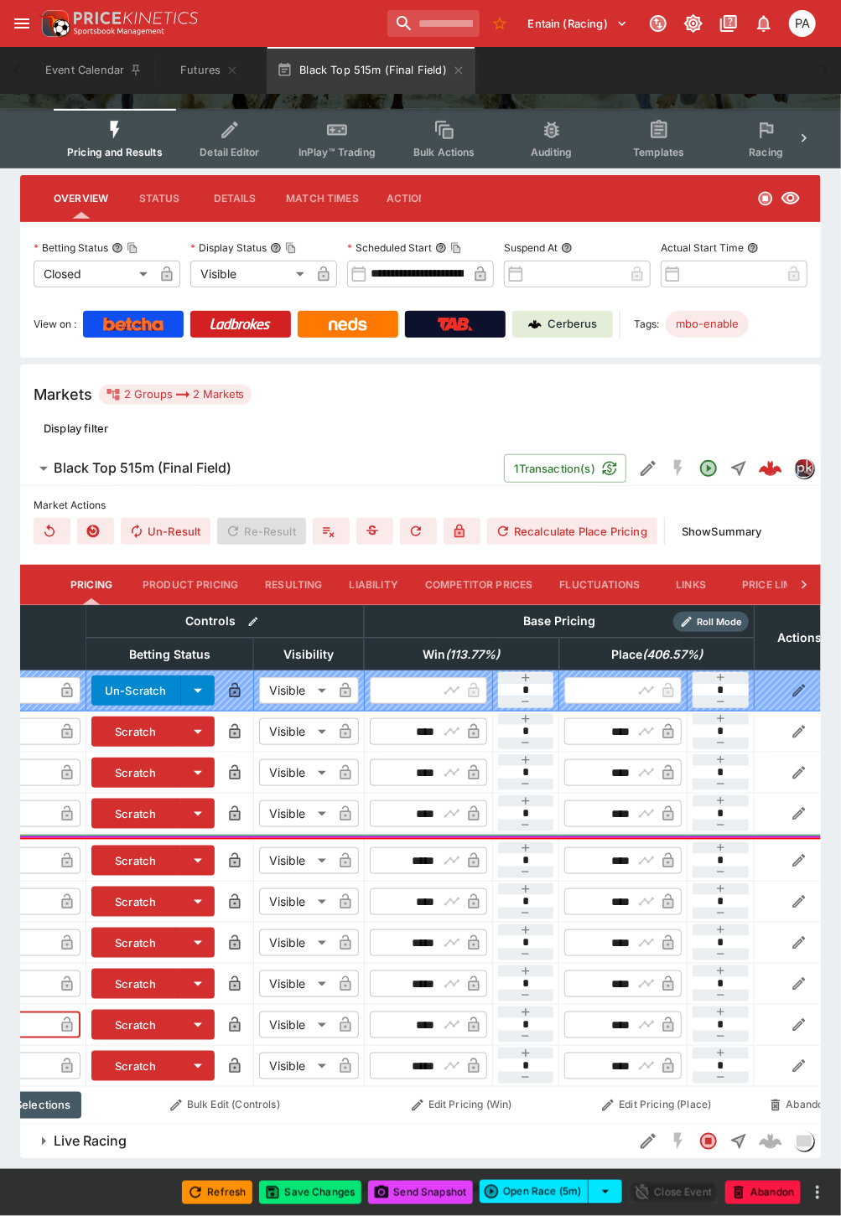
scroll to position [0, 261]
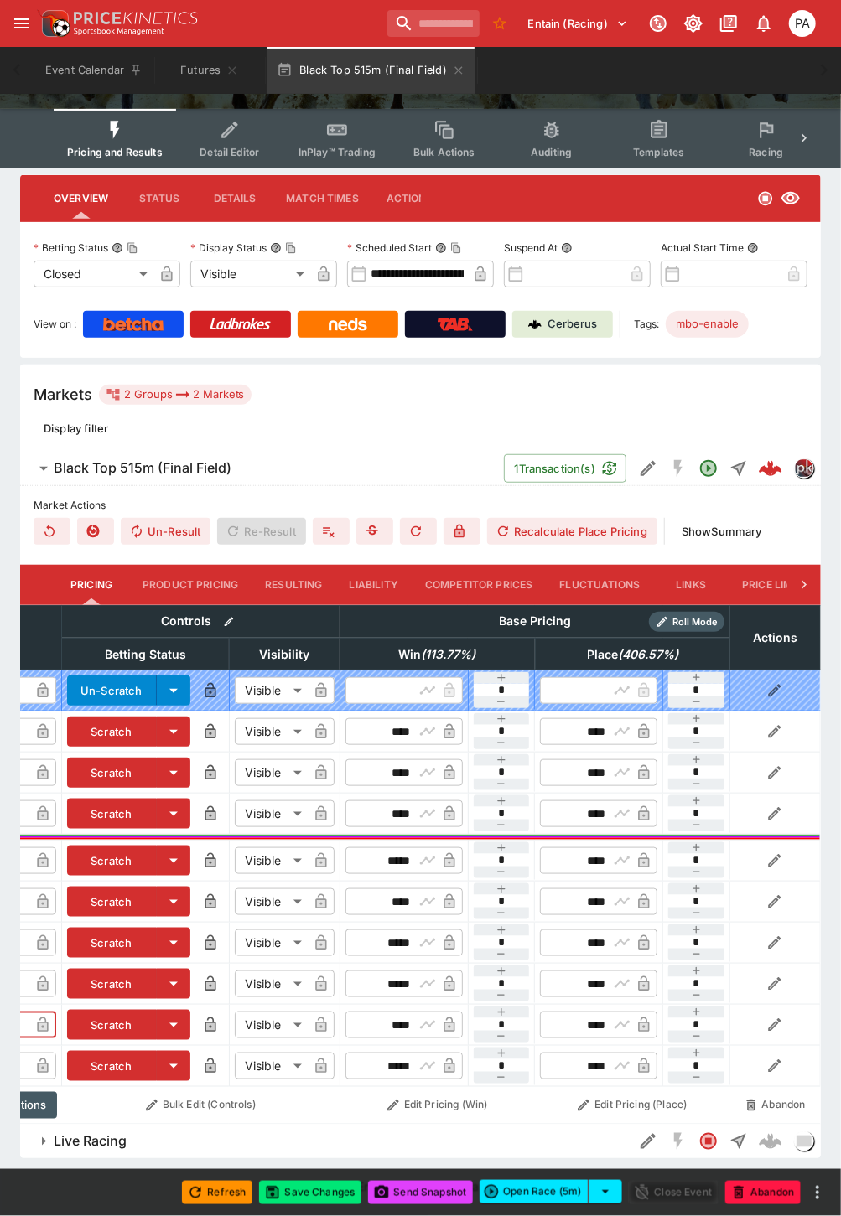
type input "**********"
drag, startPoint x: 381, startPoint y: 722, endPoint x: 423, endPoint y: 721, distance: 41.9
click at [423, 721] on div "​ **** ​" at bounding box center [403, 731] width 117 height 27
type input "****"
drag, startPoint x: 384, startPoint y: 750, endPoint x: 412, endPoint y: 753, distance: 28.6
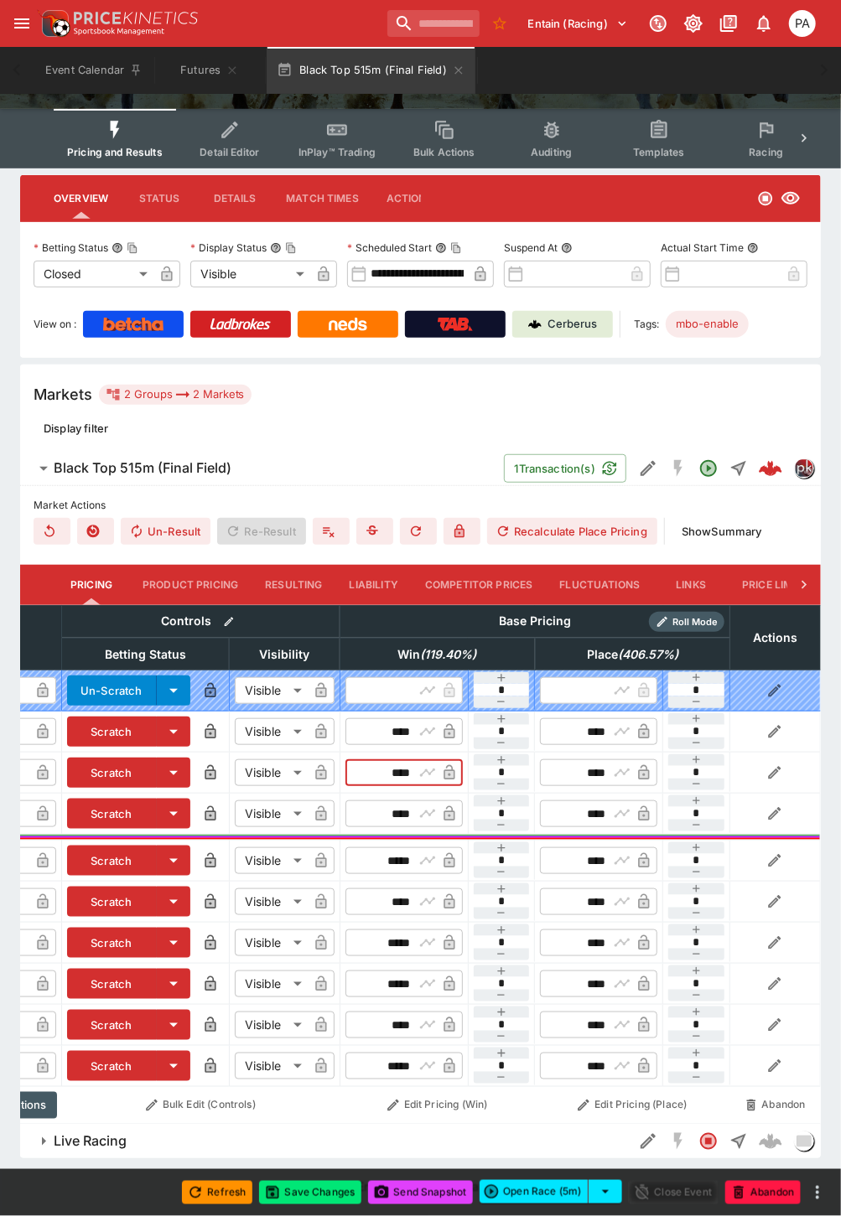
click at [412, 759] on input "****" at bounding box center [389, 772] width 49 height 27
type input "****"
click at [380, 801] on input "****" at bounding box center [389, 813] width 49 height 27
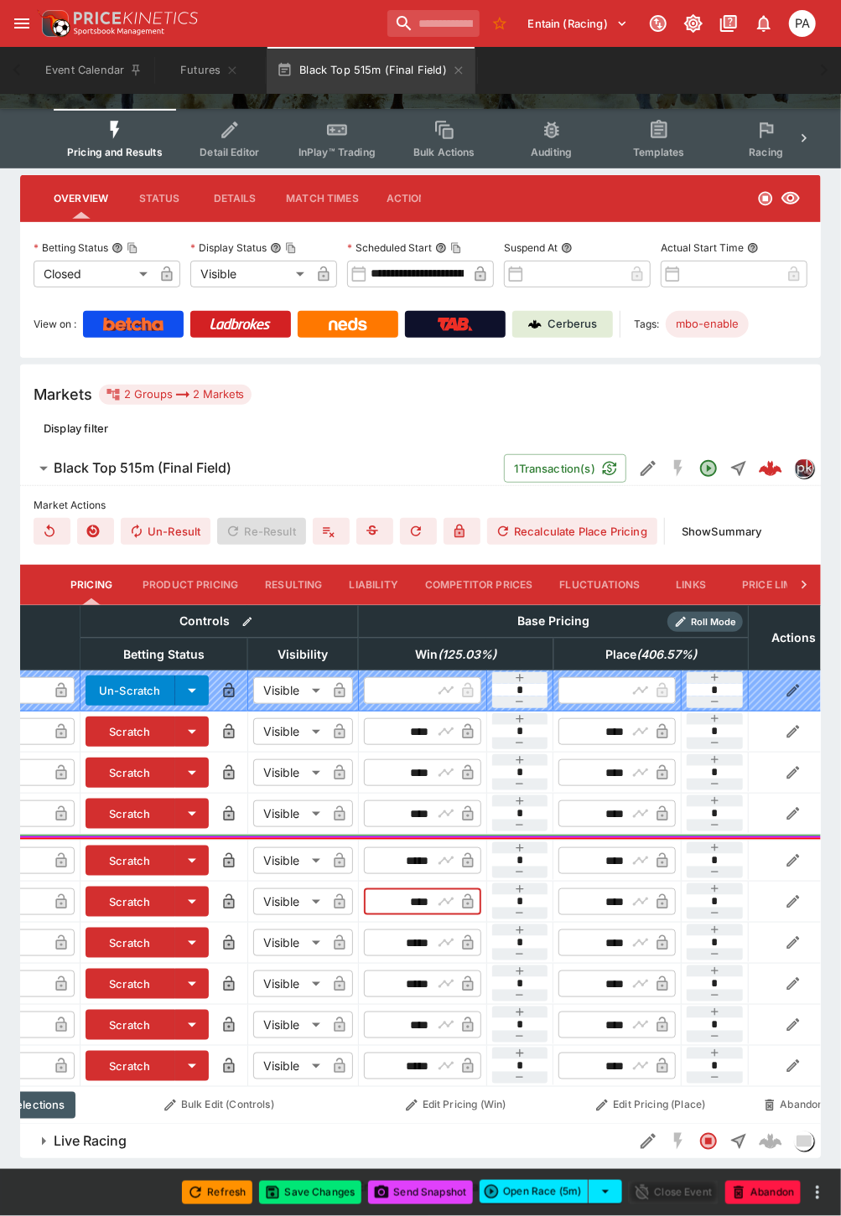
drag, startPoint x: 396, startPoint y: 891, endPoint x: 428, endPoint y: 889, distance: 31.9
click at [428, 889] on input "****" at bounding box center [408, 901] width 49 height 27
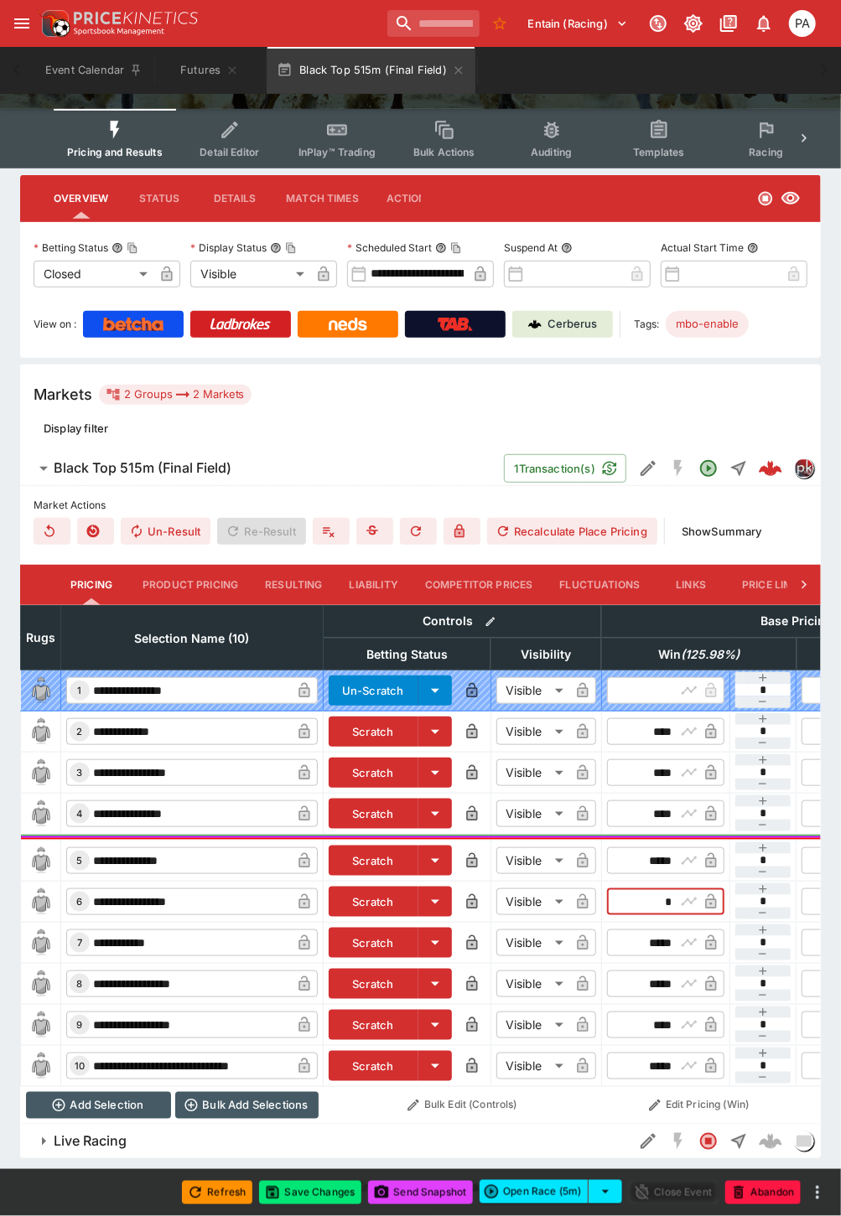
scroll to position [0, 261]
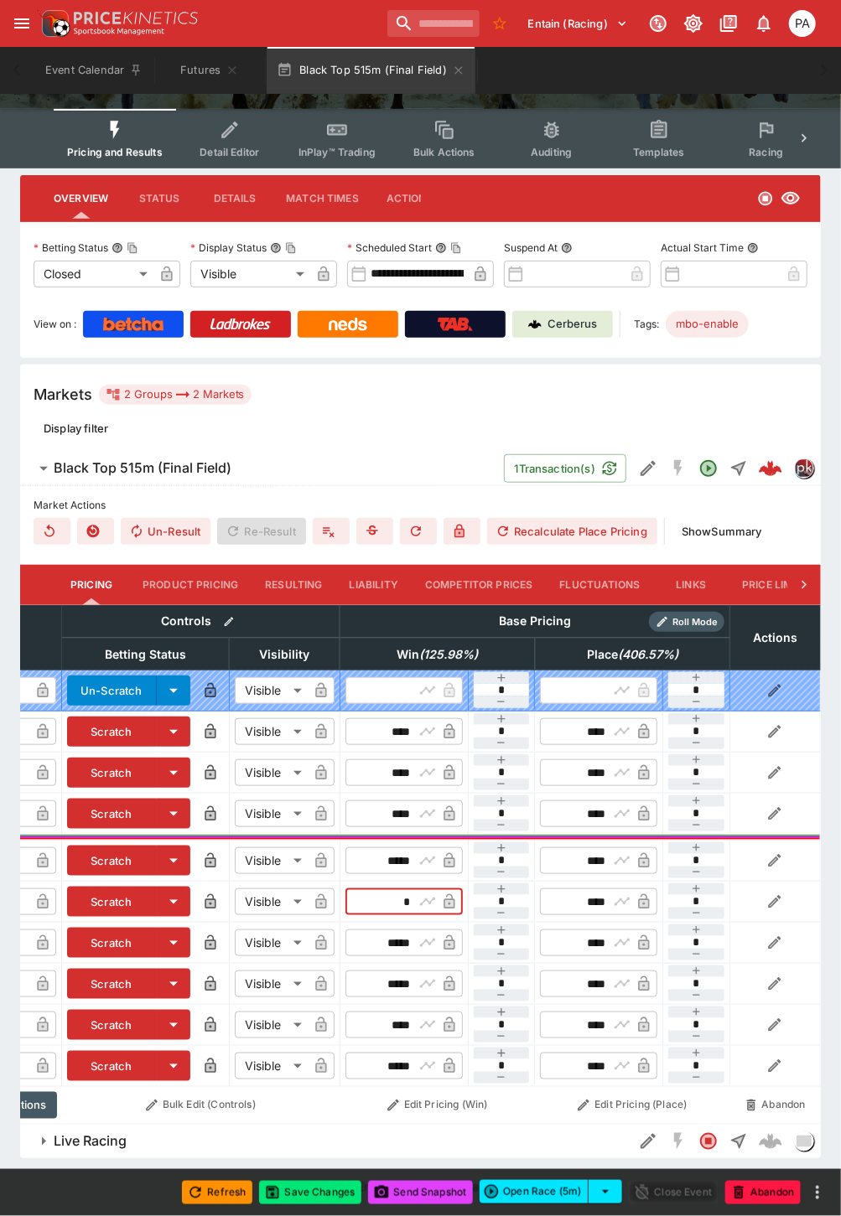
type input "****"
drag, startPoint x: 369, startPoint y: 925, endPoint x: 425, endPoint y: 927, distance: 56.2
click at [425, 929] on div "​ ***** ​" at bounding box center [403, 942] width 117 height 27
type input "*****"
drag, startPoint x: 384, startPoint y: 723, endPoint x: 413, endPoint y: 723, distance: 29.3
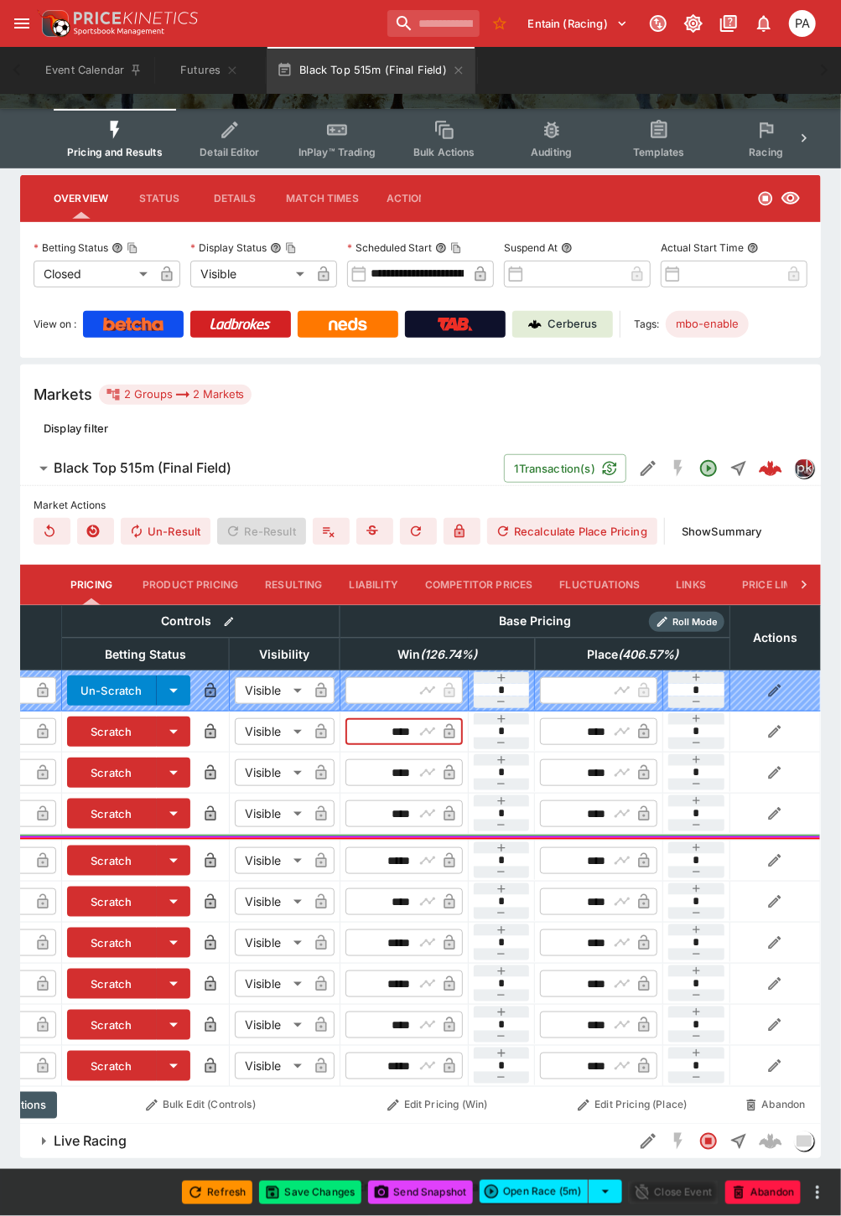
click at [413, 723] on div "​ **** ​" at bounding box center [403, 731] width 117 height 27
type input "****"
drag, startPoint x: 381, startPoint y: 758, endPoint x: 437, endPoint y: 763, distance: 56.4
click at [437, 763] on div "​ **** ​" at bounding box center [403, 772] width 117 height 27
type input "****"
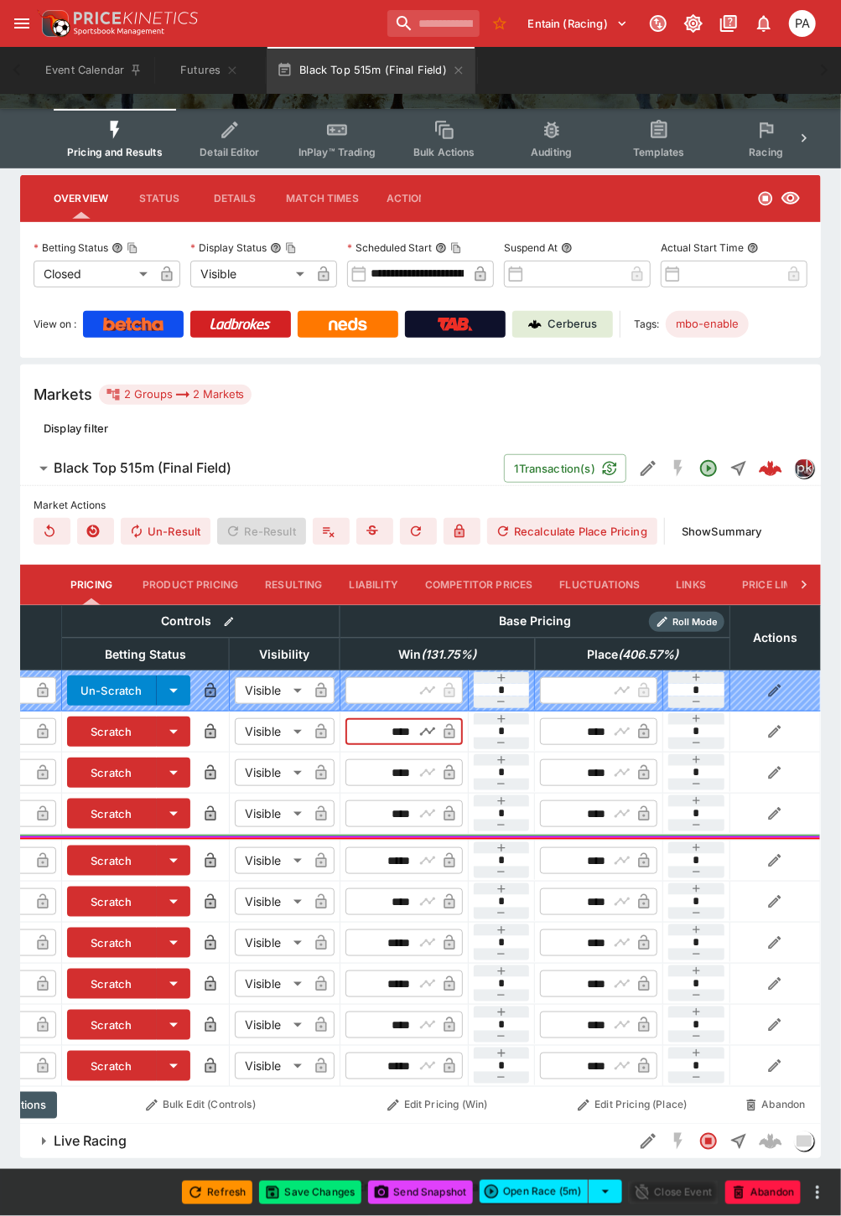
drag, startPoint x: 379, startPoint y: 723, endPoint x: 432, endPoint y: 716, distance: 53.2
click at [432, 718] on div "​ **** ​" at bounding box center [403, 731] width 117 height 27
type input "****"
drag, startPoint x: 392, startPoint y: 757, endPoint x: 422, endPoint y: 763, distance: 29.9
click at [422, 763] on div "​ **** ​" at bounding box center [403, 772] width 117 height 27
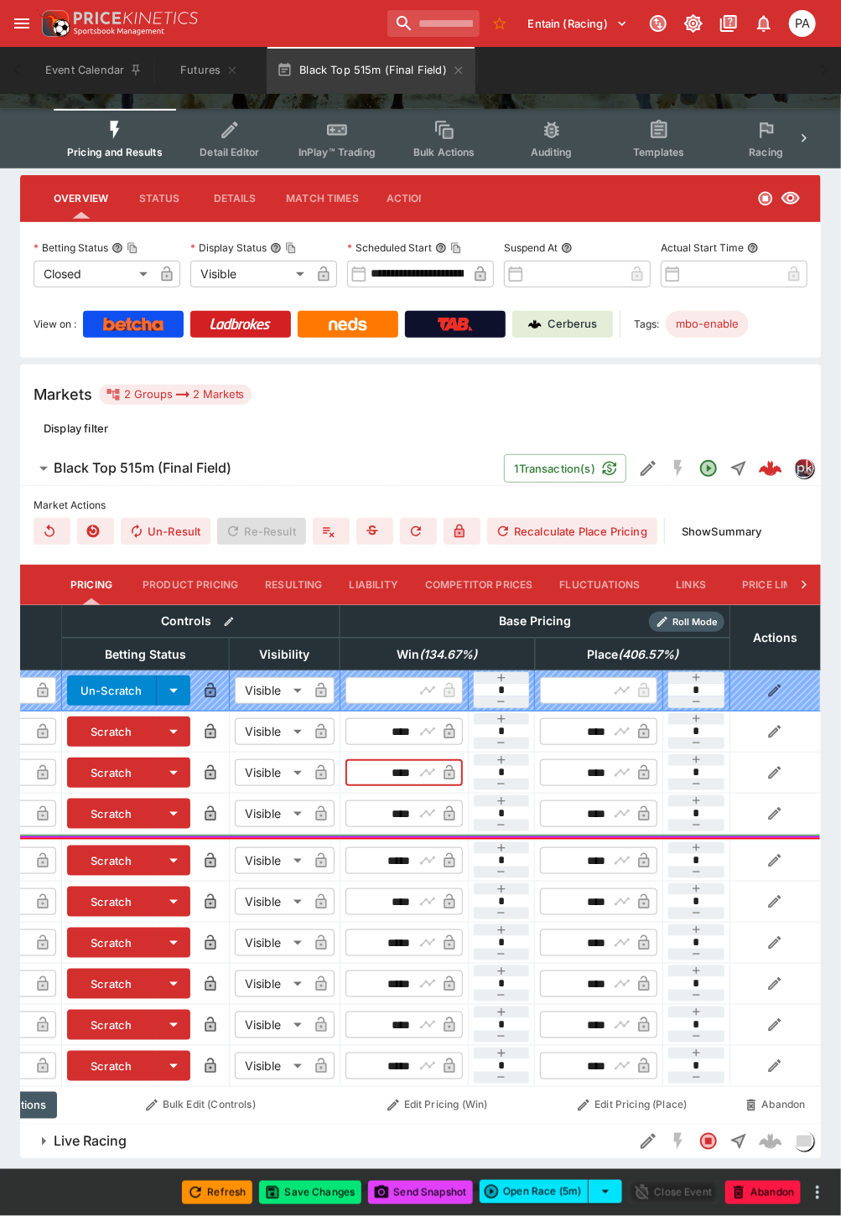
type input "****"
drag, startPoint x: 369, startPoint y: 926, endPoint x: 433, endPoint y: 928, distance: 64.5
click at [433, 929] on div "​ ***** ​" at bounding box center [403, 942] width 117 height 27
type input "*****"
drag, startPoint x: 369, startPoint y: 967, endPoint x: 449, endPoint y: 976, distance: 81.0
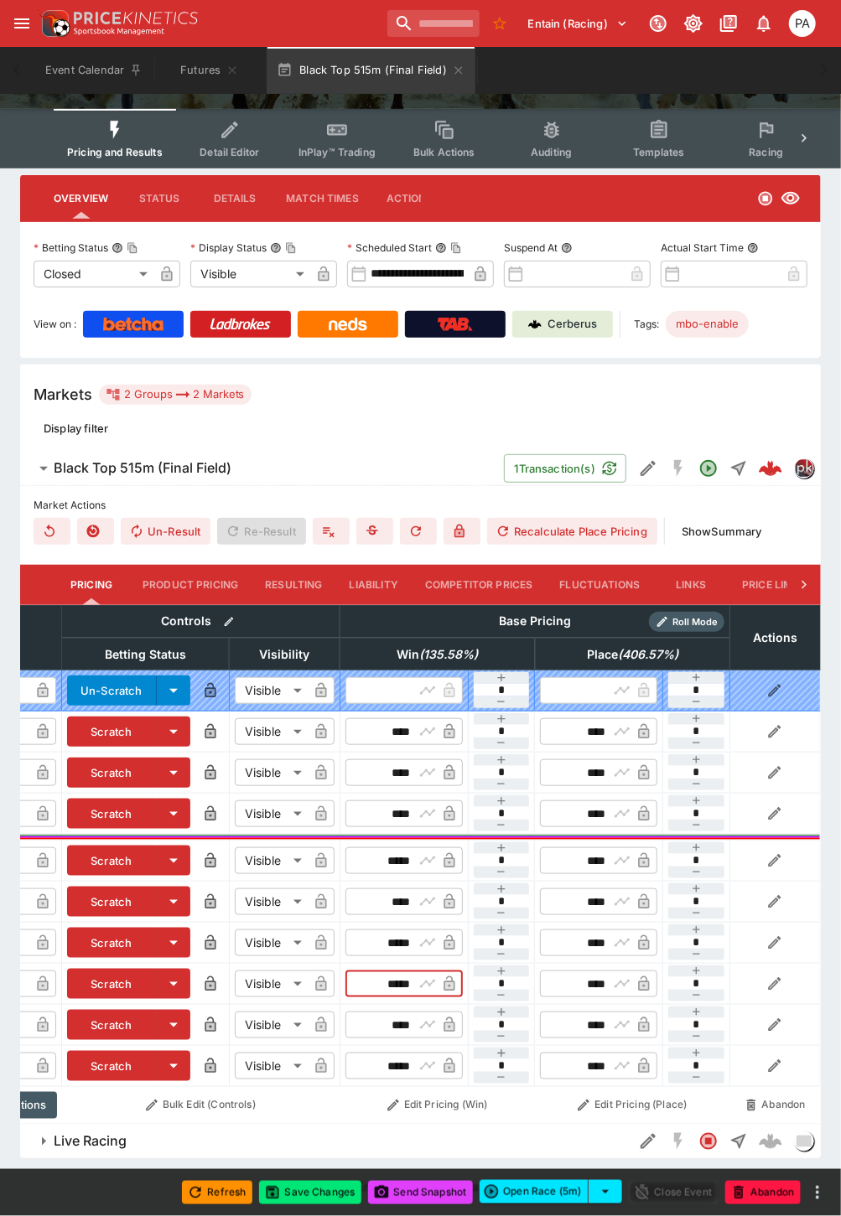
click at [449, 976] on div "​ ***** ​" at bounding box center [403, 983] width 117 height 27
type input "****"
drag, startPoint x: 380, startPoint y: 1010, endPoint x: 412, endPoint y: 1012, distance: 31.9
click at [412, 1012] on input "****" at bounding box center [389, 1024] width 49 height 27
drag, startPoint x: 380, startPoint y: 1007, endPoint x: 428, endPoint y: 1007, distance: 47.8
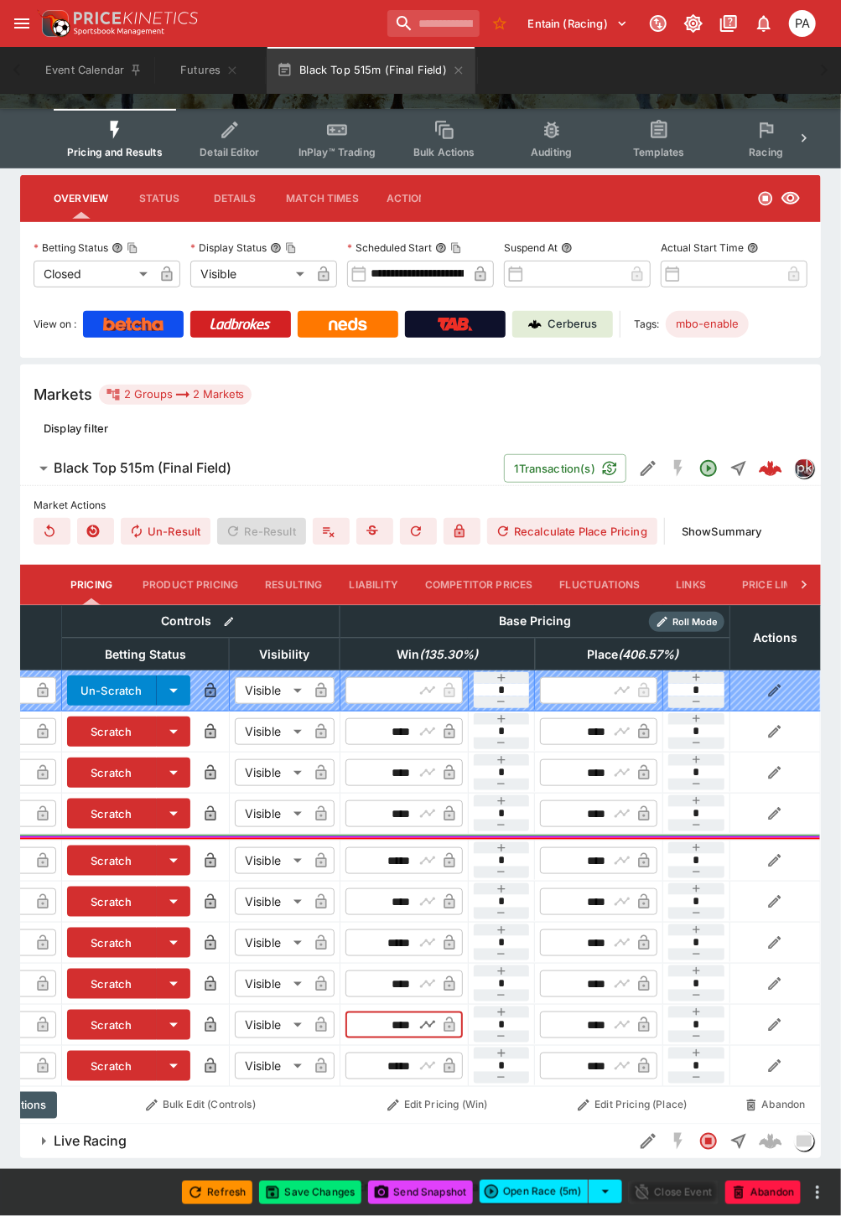
click at [428, 1011] on div "​ **** ​" at bounding box center [403, 1024] width 117 height 27
type input "****"
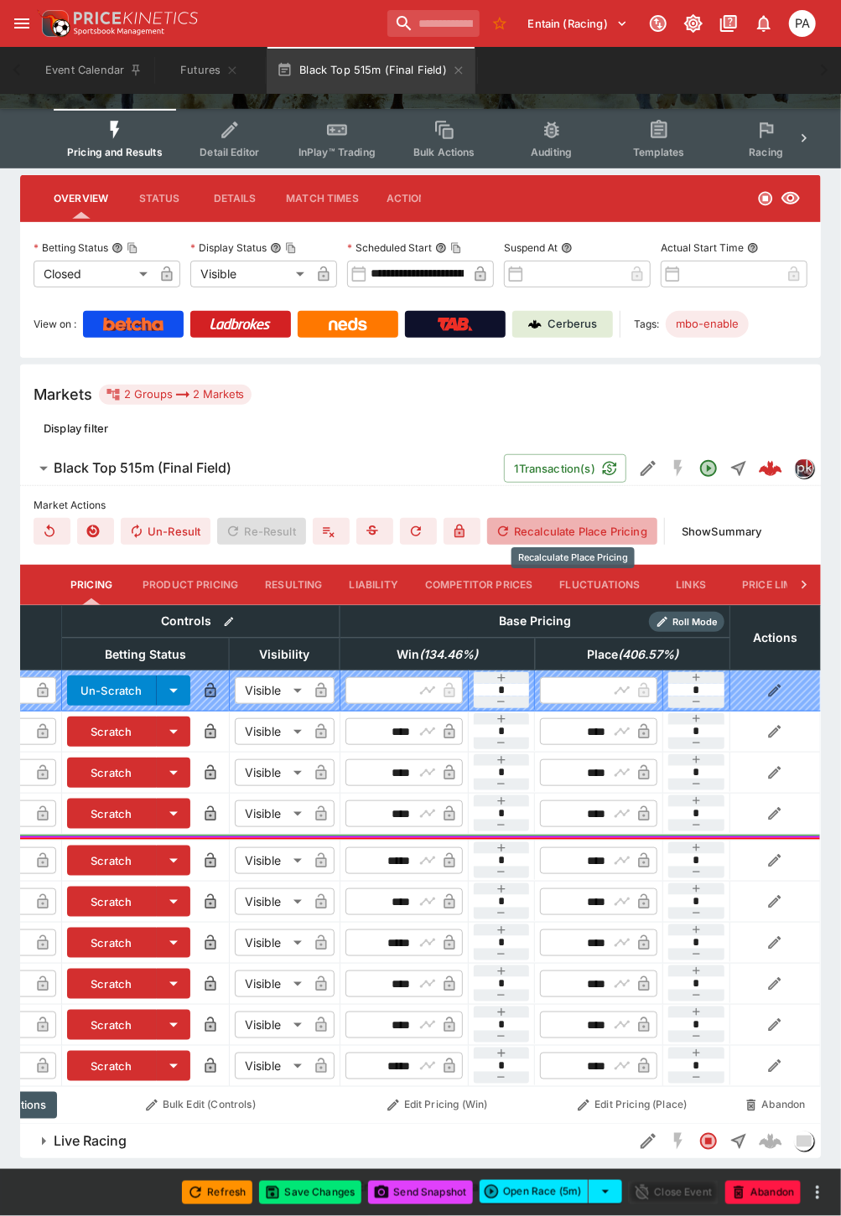
click at [554, 525] on button "Recalculate Place Pricing" at bounding box center [572, 531] width 170 height 27
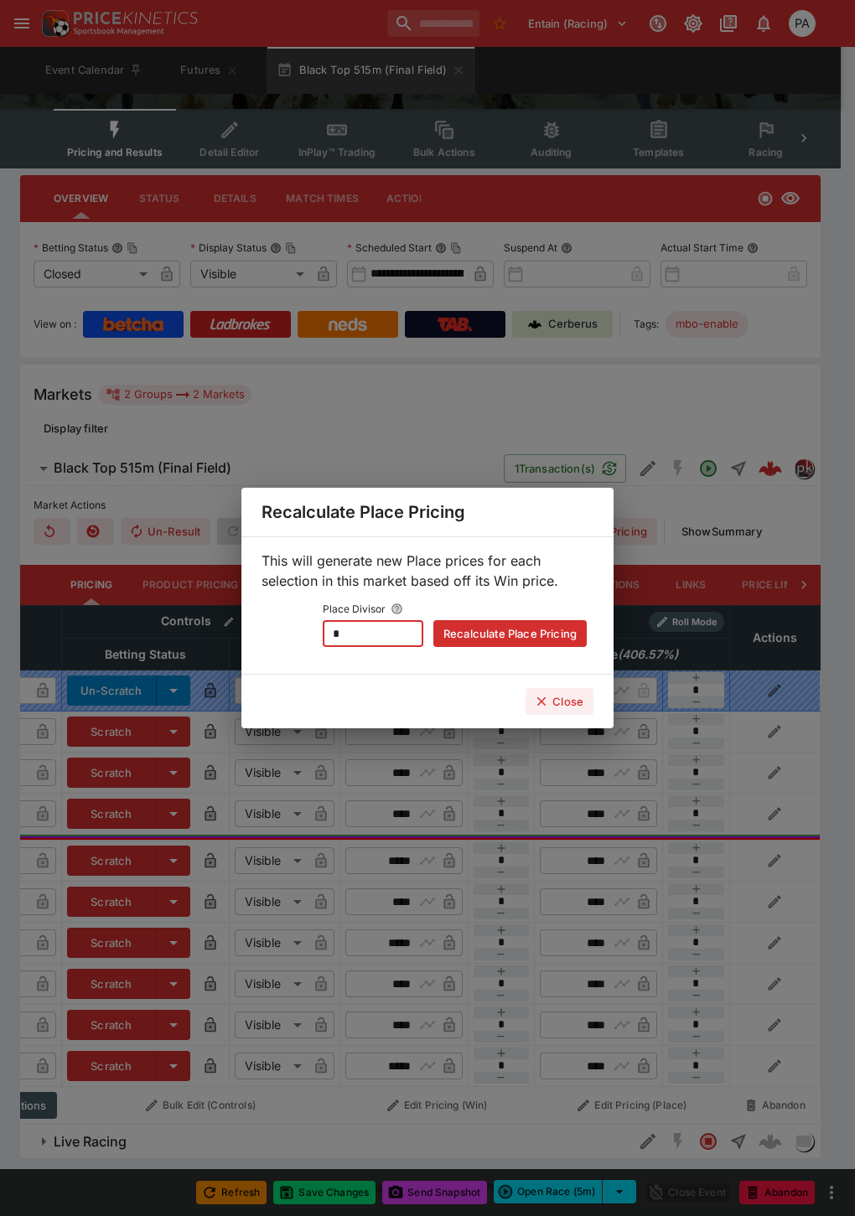
drag, startPoint x: 363, startPoint y: 620, endPoint x: 286, endPoint y: 634, distance: 78.3
click at [286, 634] on div "Place Divisor * ​ Recalculate Place Pricing" at bounding box center [427, 621] width 318 height 49
type input "*"
click at [474, 634] on button "Recalculate Place Pricing" at bounding box center [509, 633] width 153 height 27
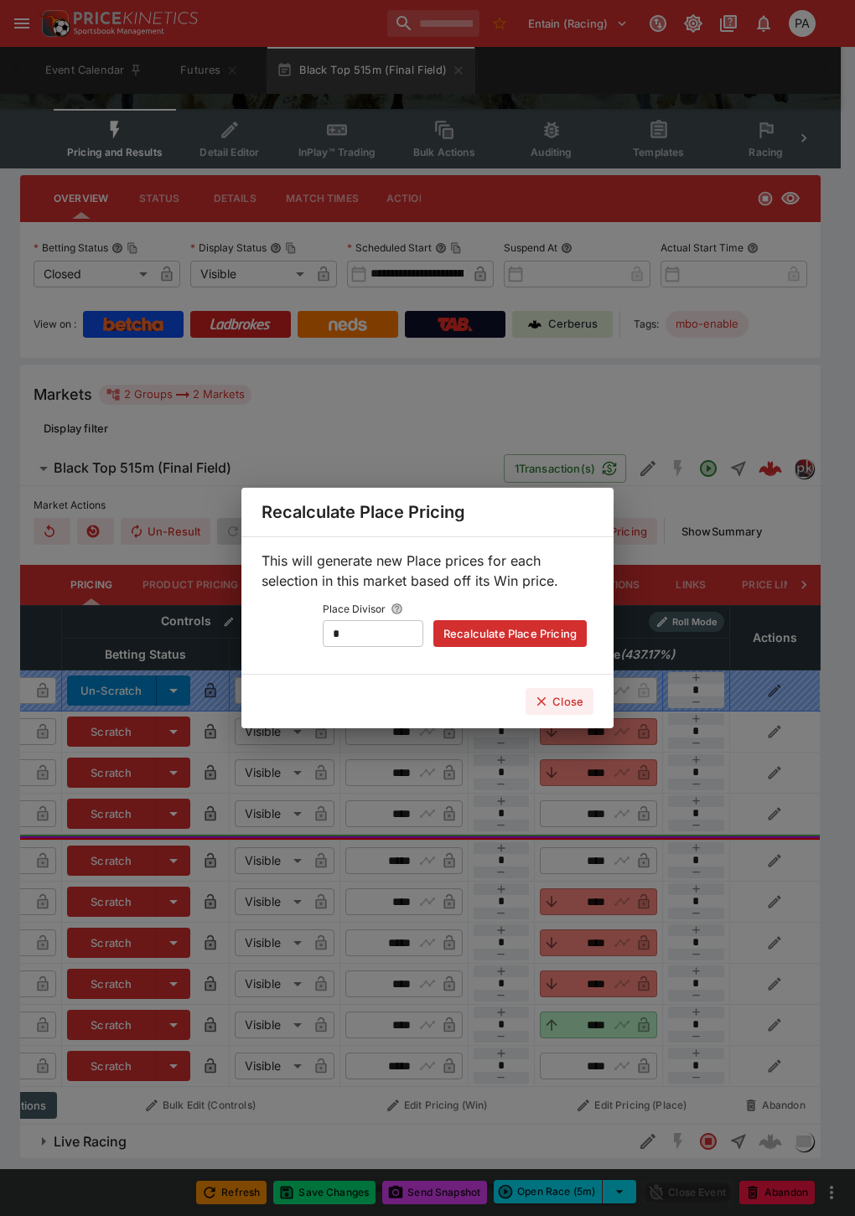
type input "****"
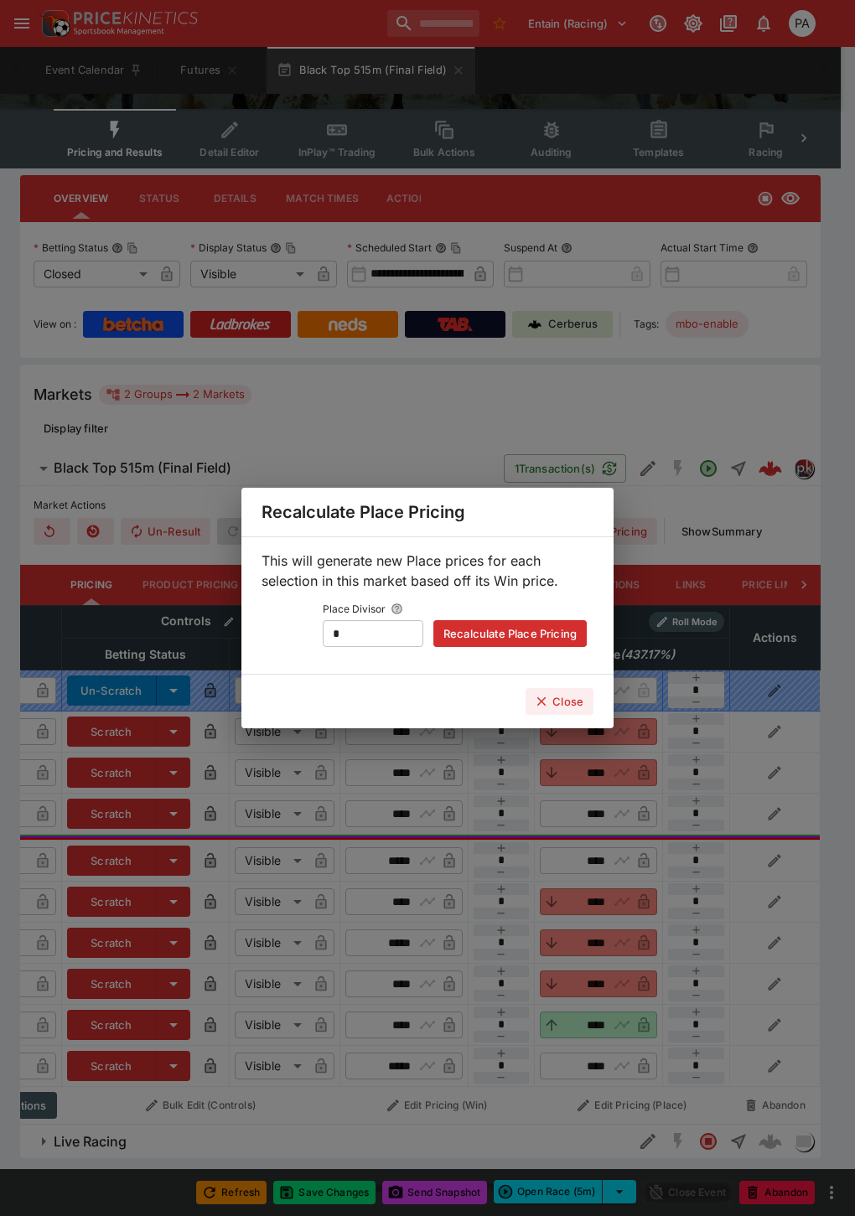
type input "****"
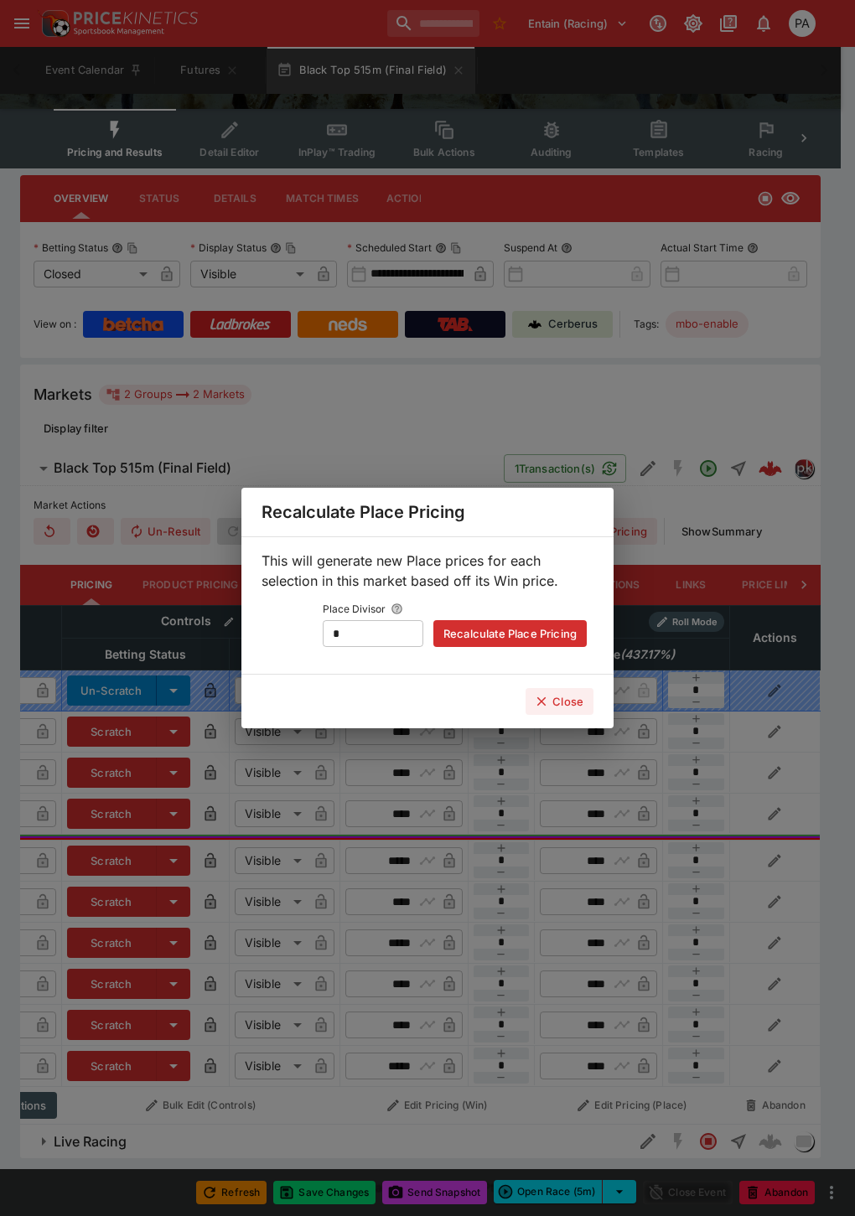
click at [554, 704] on button "Close" at bounding box center [559, 701] width 68 height 27
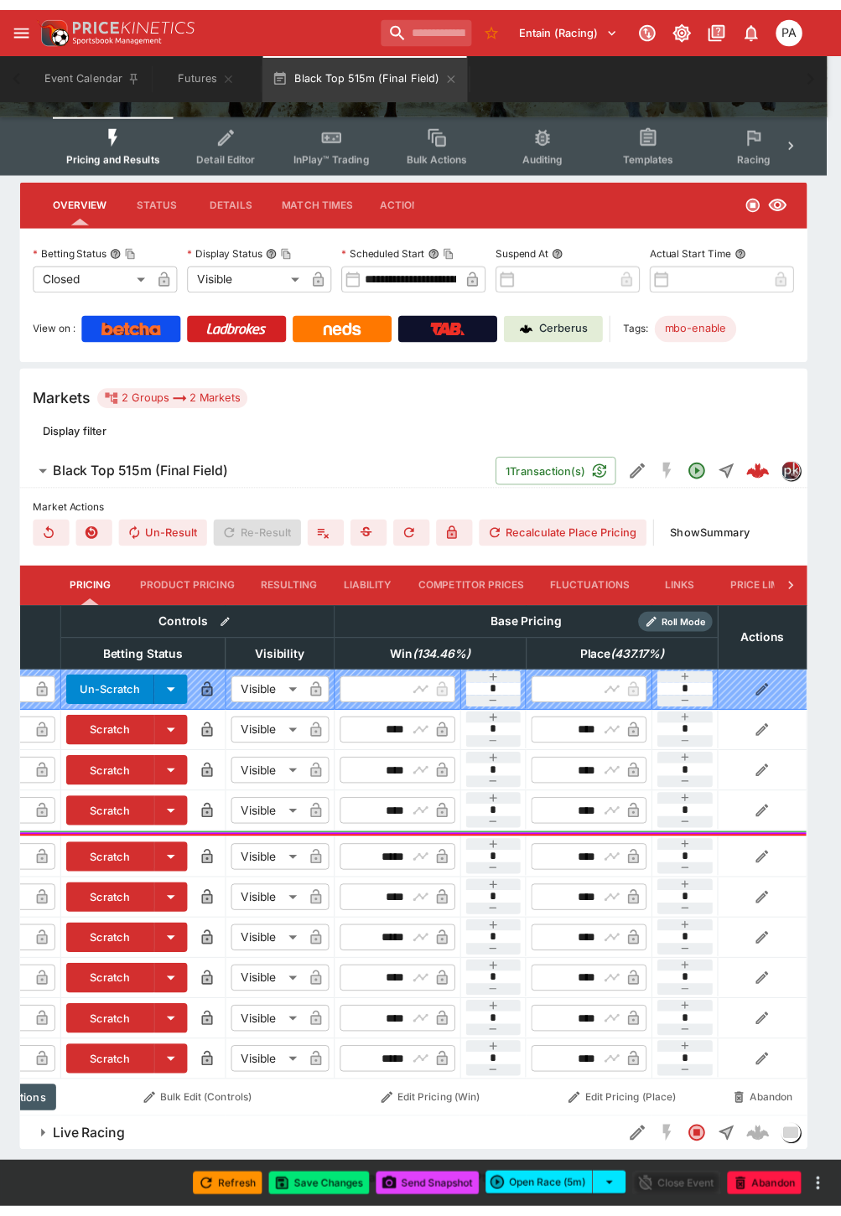
scroll to position [0, 247]
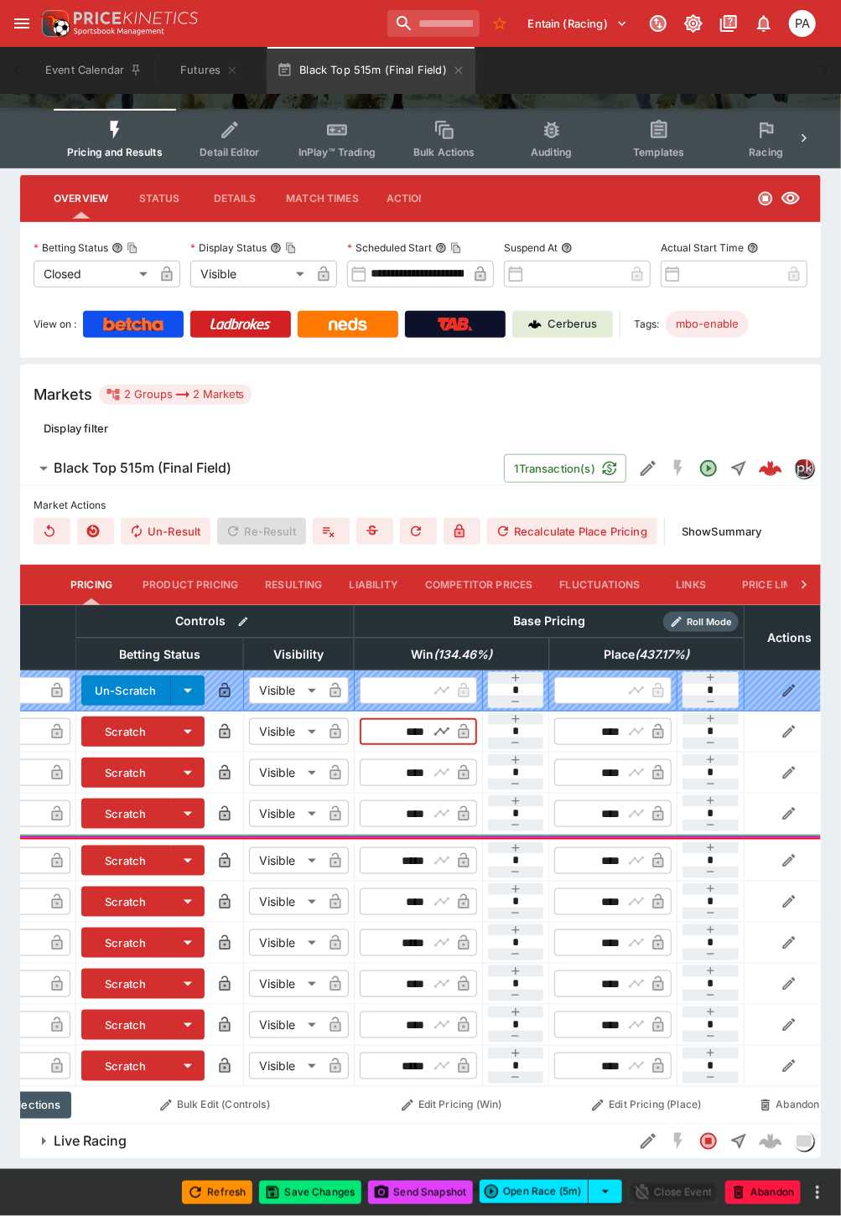
drag, startPoint x: 389, startPoint y: 722, endPoint x: 437, endPoint y: 724, distance: 47.8
click at [437, 724] on div "​ **** ​" at bounding box center [418, 731] width 117 height 27
type input "****"
drag, startPoint x: 391, startPoint y: 760, endPoint x: 439, endPoint y: 759, distance: 47.8
click at [439, 759] on div "​ **** ​" at bounding box center [418, 772] width 117 height 27
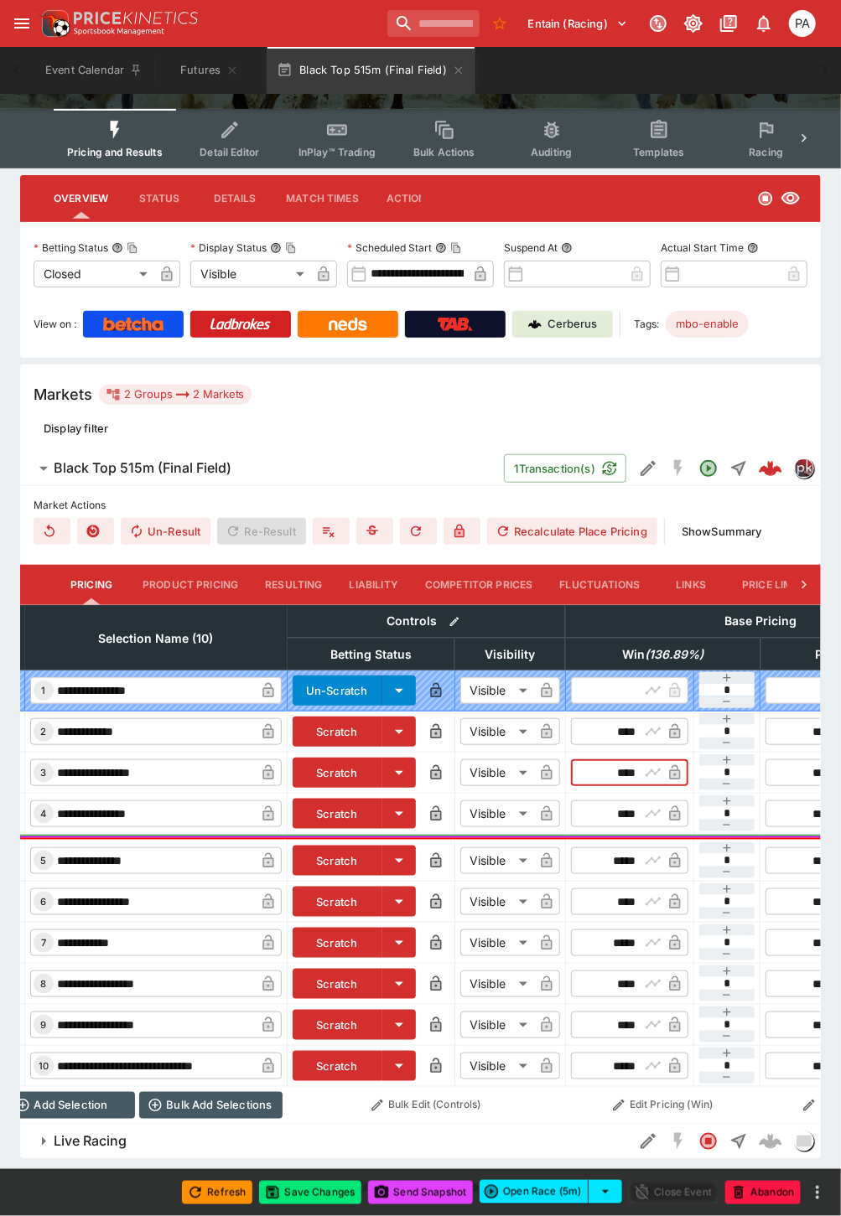
scroll to position [0, 0]
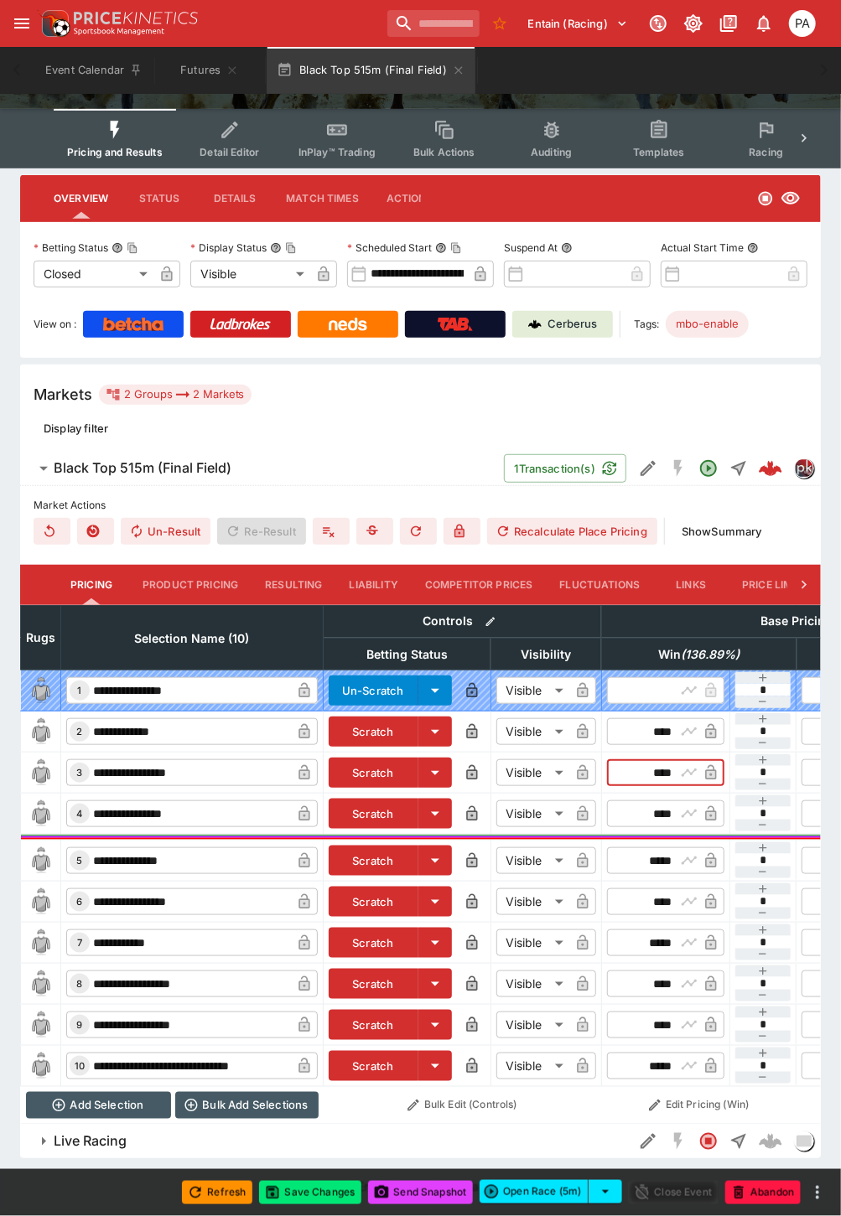
type input "****"
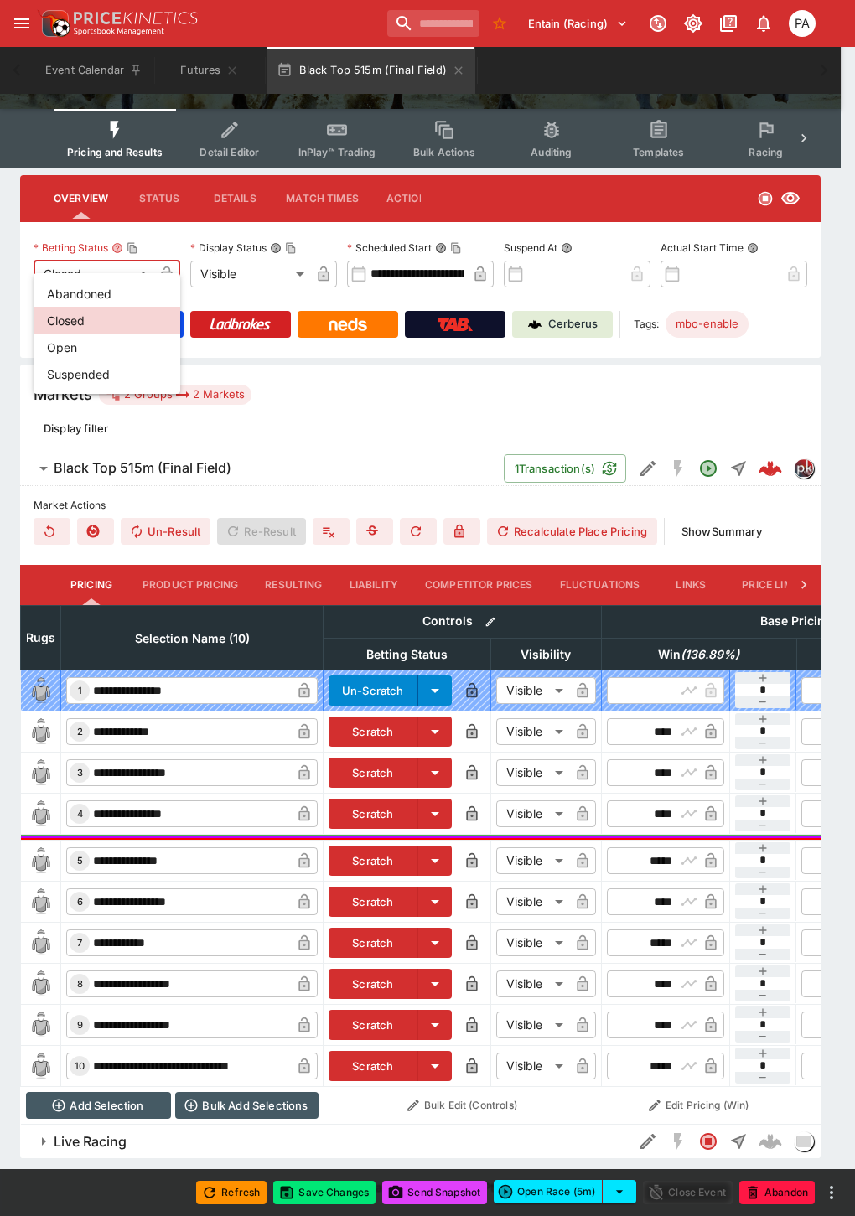
click at [55, 257] on body "**********" at bounding box center [427, 530] width 855 height 1372
click at [60, 339] on li "Open" at bounding box center [107, 347] width 147 height 27
type input "**********"
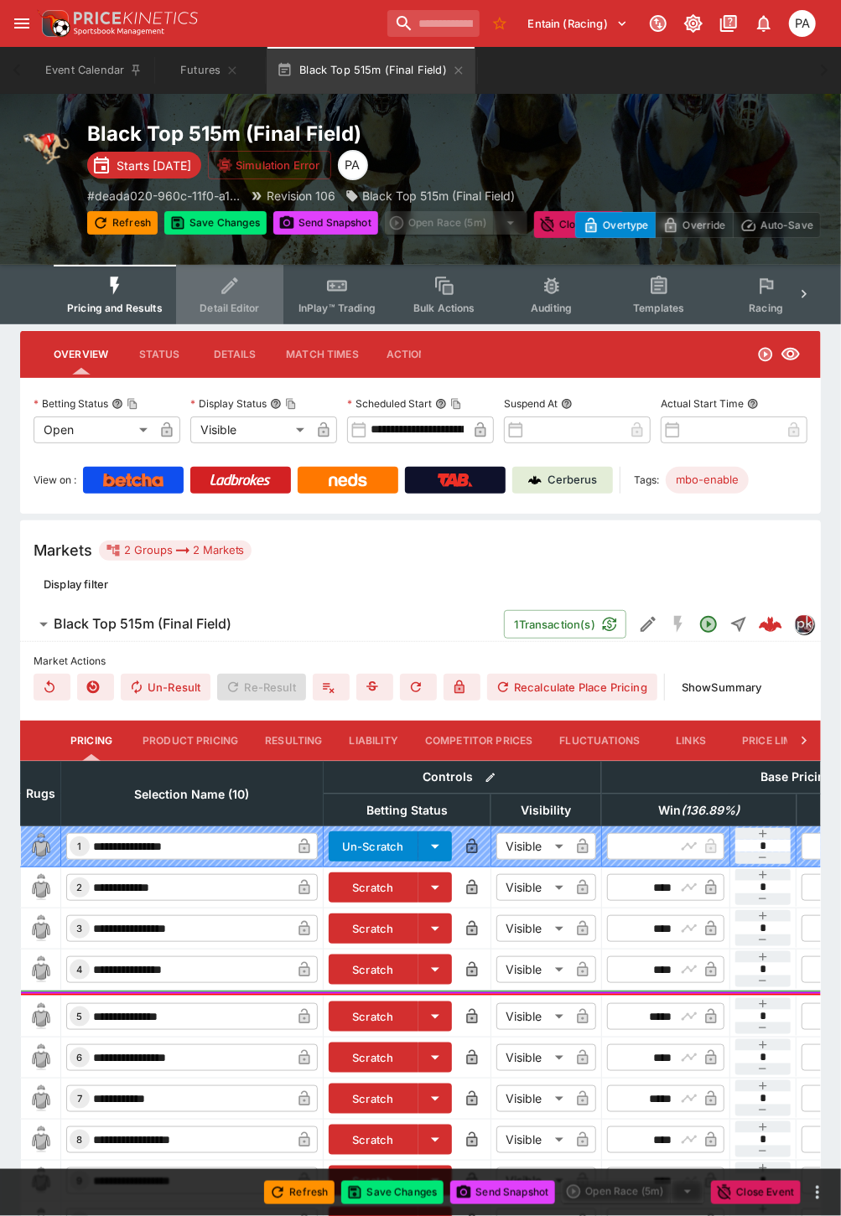
click at [237, 292] on icon "Event type filters" at bounding box center [230, 286] width 22 height 22
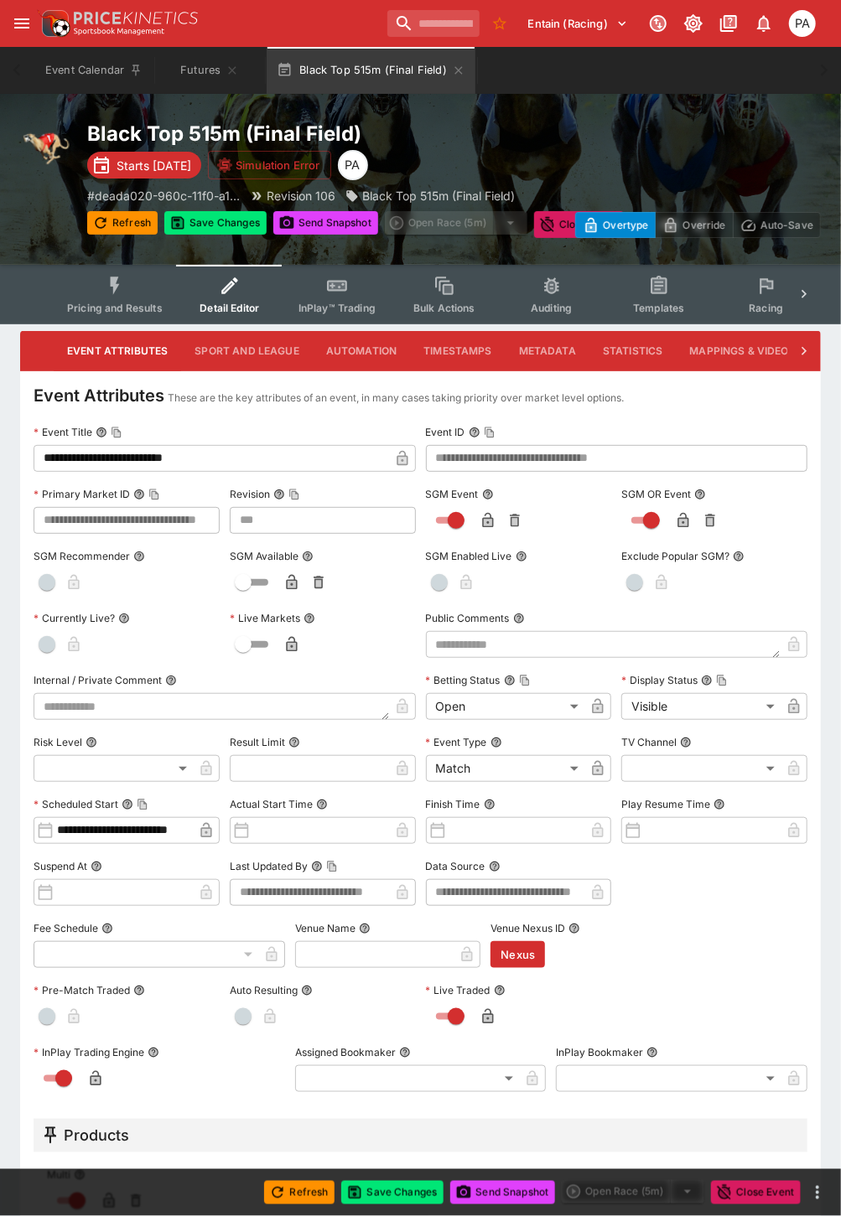
click at [799, 354] on icon at bounding box center [803, 351] width 17 height 17
click at [734, 349] on button "Markets" at bounding box center [754, 351] width 77 height 40
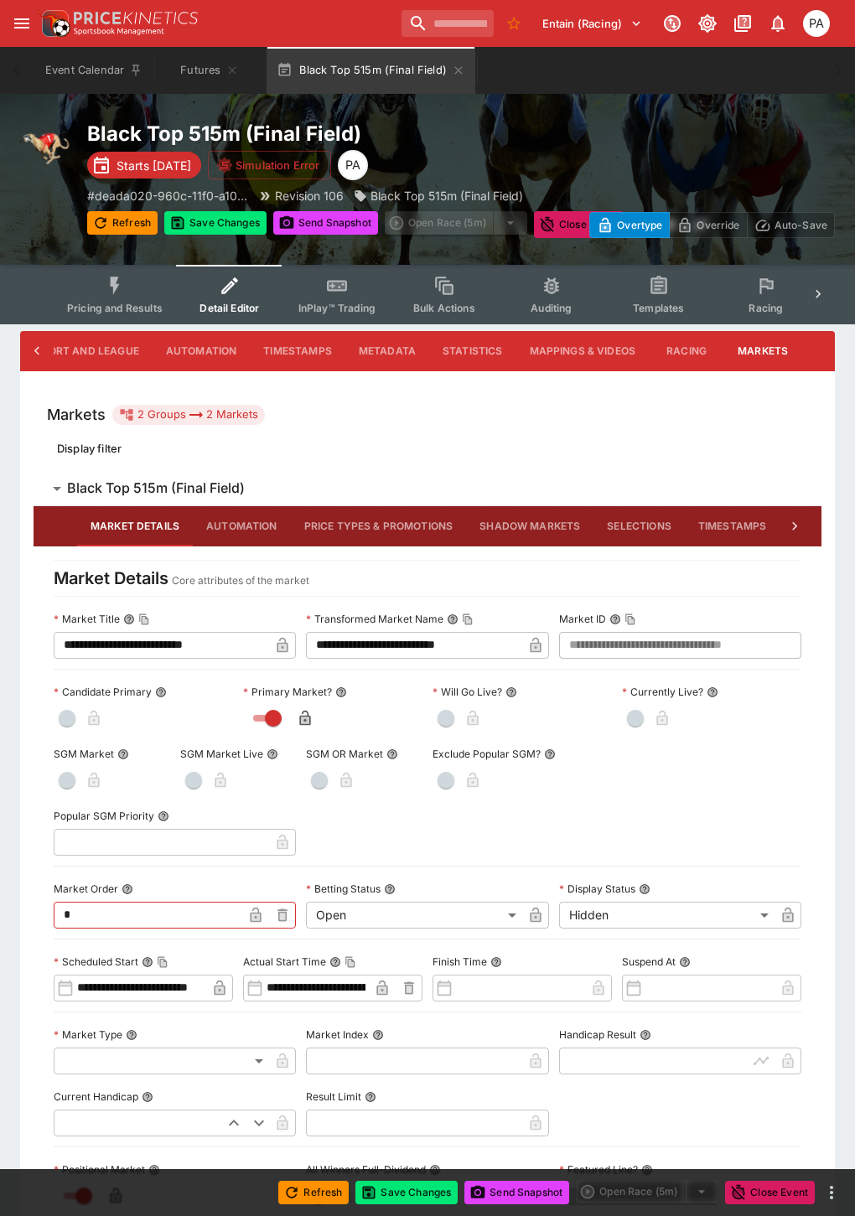
click at [591, 913] on body "**********" at bounding box center [427, 1030] width 855 height 2060
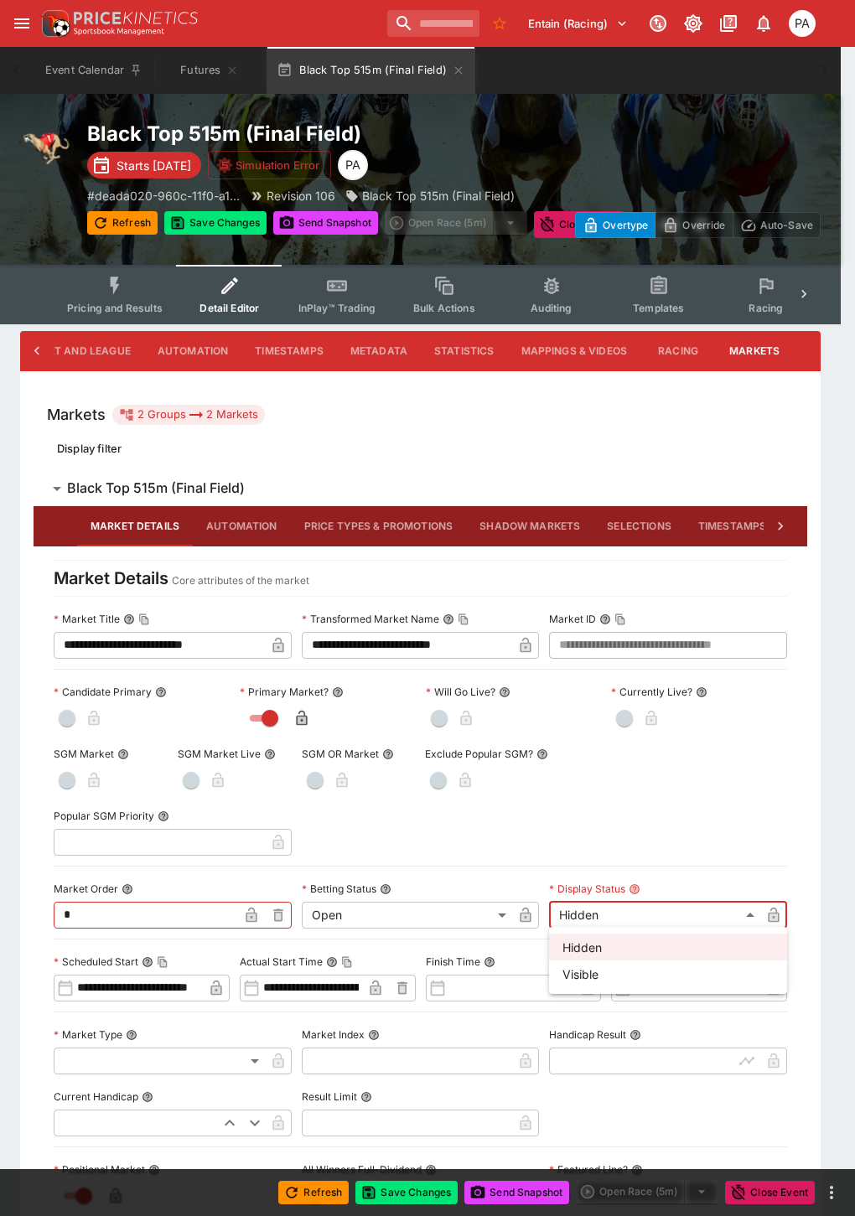
click at [585, 970] on li "Visible" at bounding box center [668, 973] width 238 height 27
type input "*******"
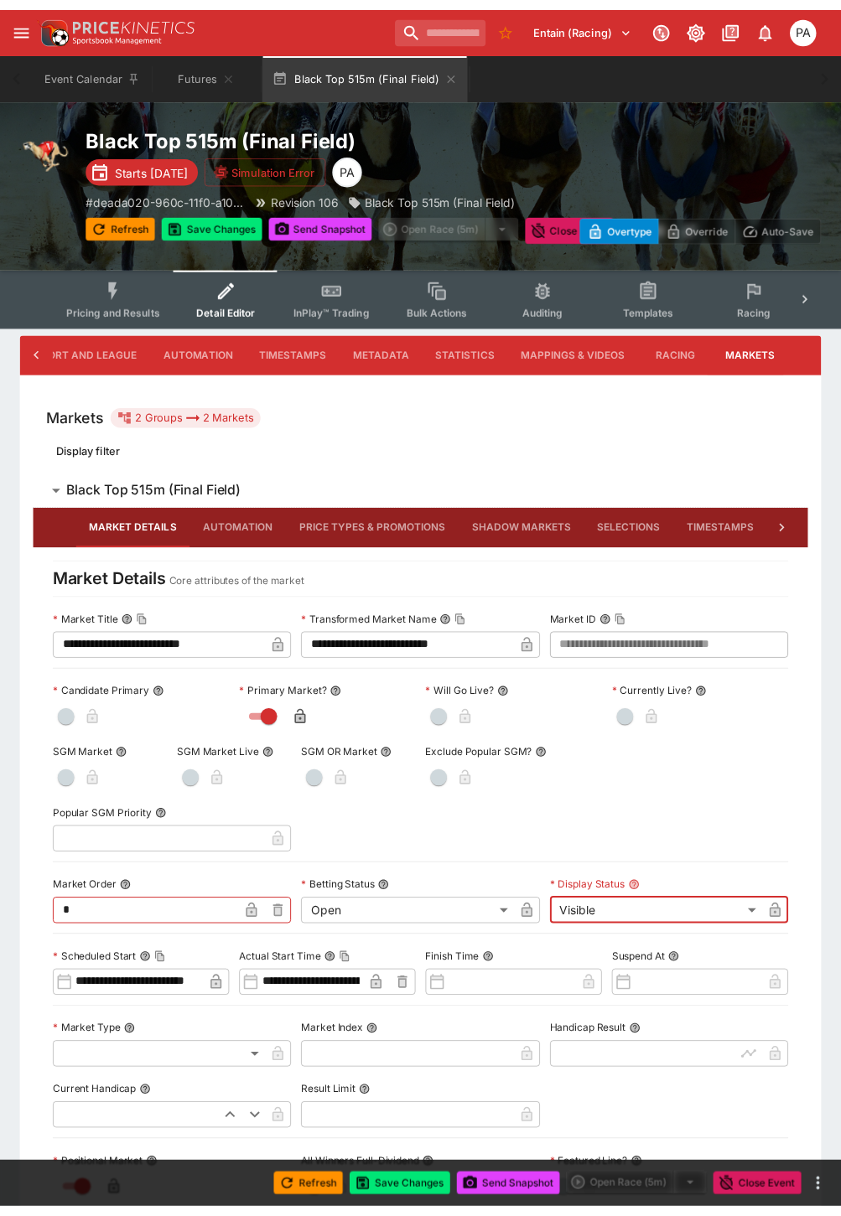
scroll to position [0, 154]
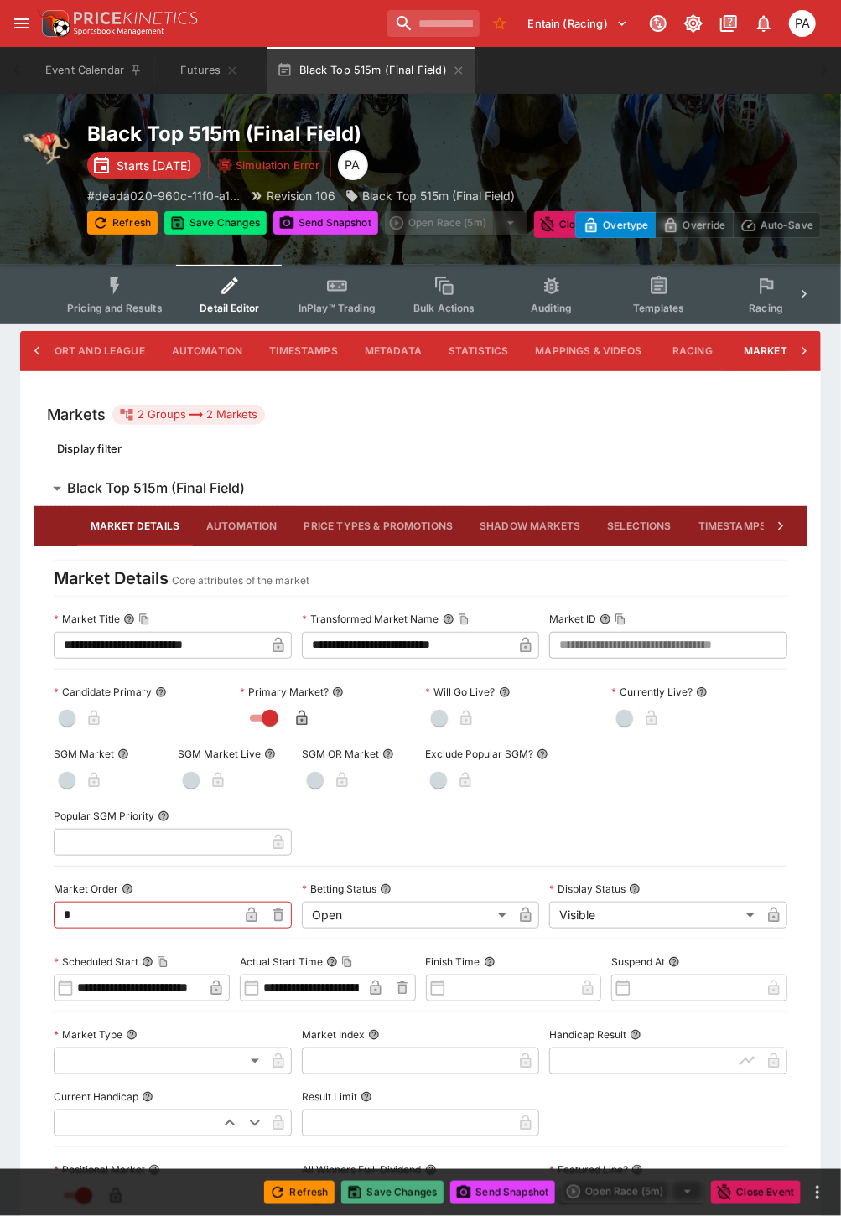
click at [387, 1193] on button "Save Changes" at bounding box center [392, 1192] width 102 height 23
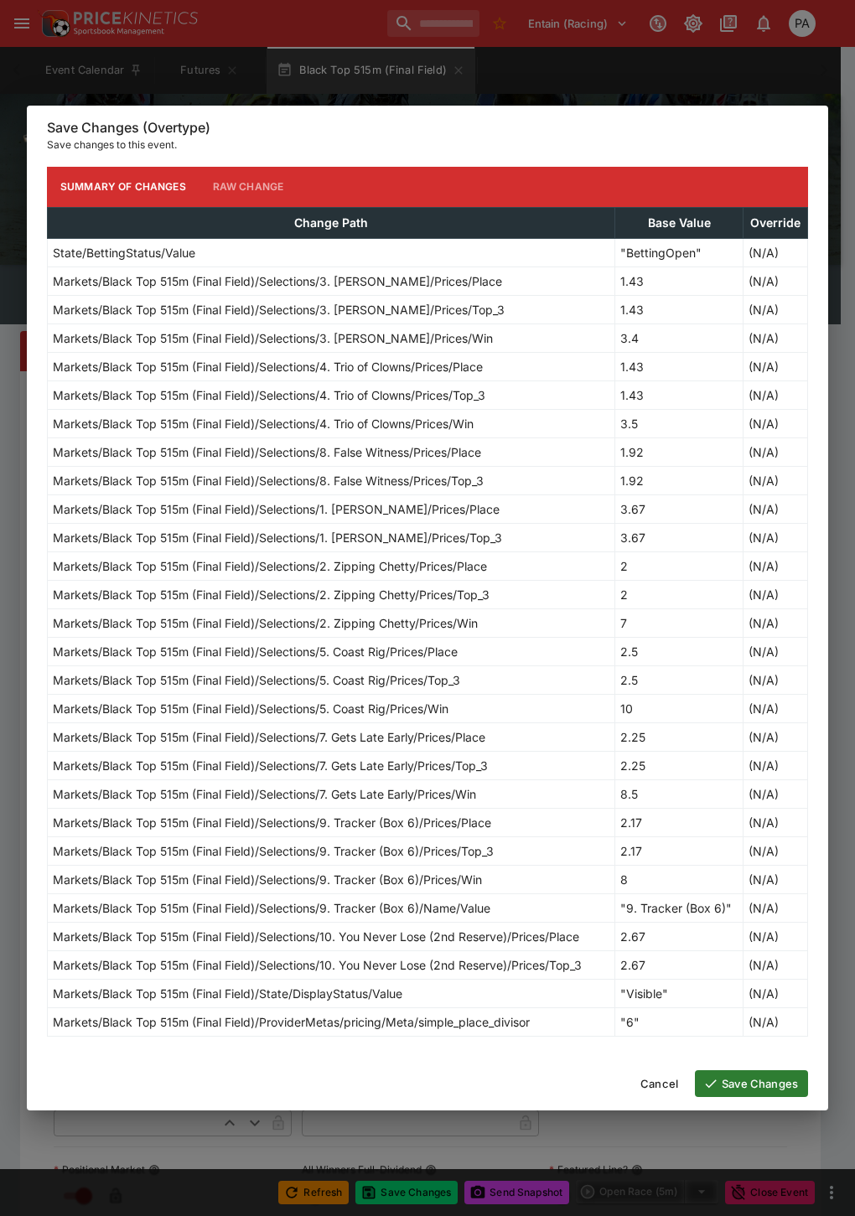
click at [772, 1094] on button "Save Changes" at bounding box center [751, 1083] width 113 height 27
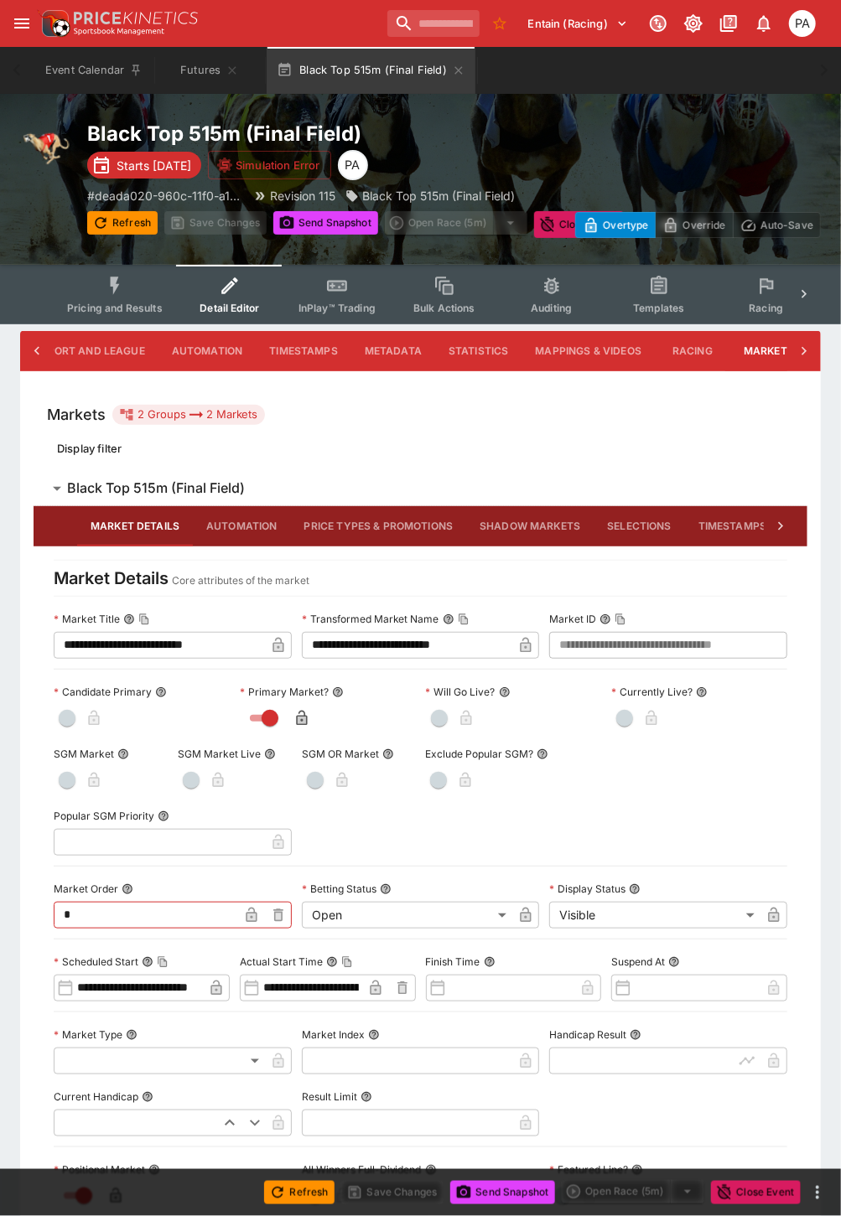
click at [105, 298] on button "Pricing and Results" at bounding box center [115, 294] width 122 height 59
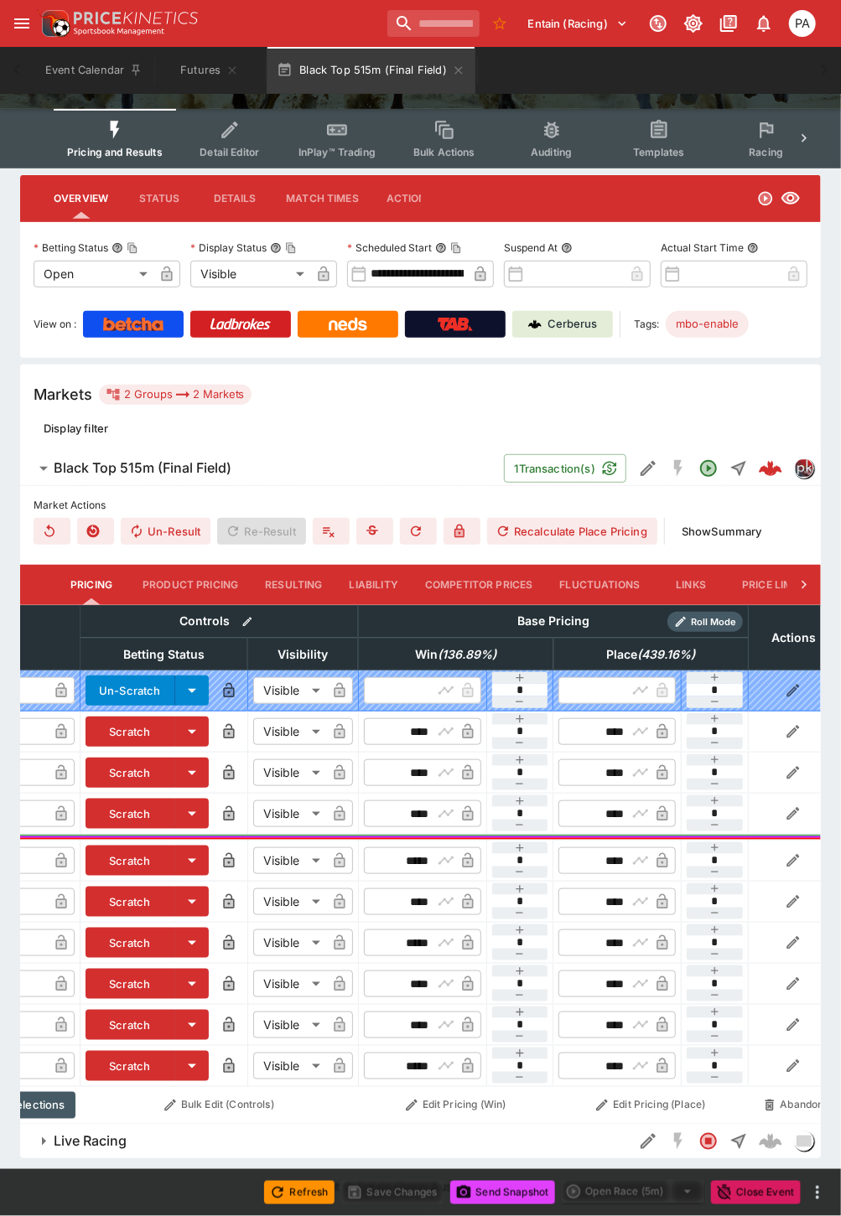
scroll to position [0, 261]
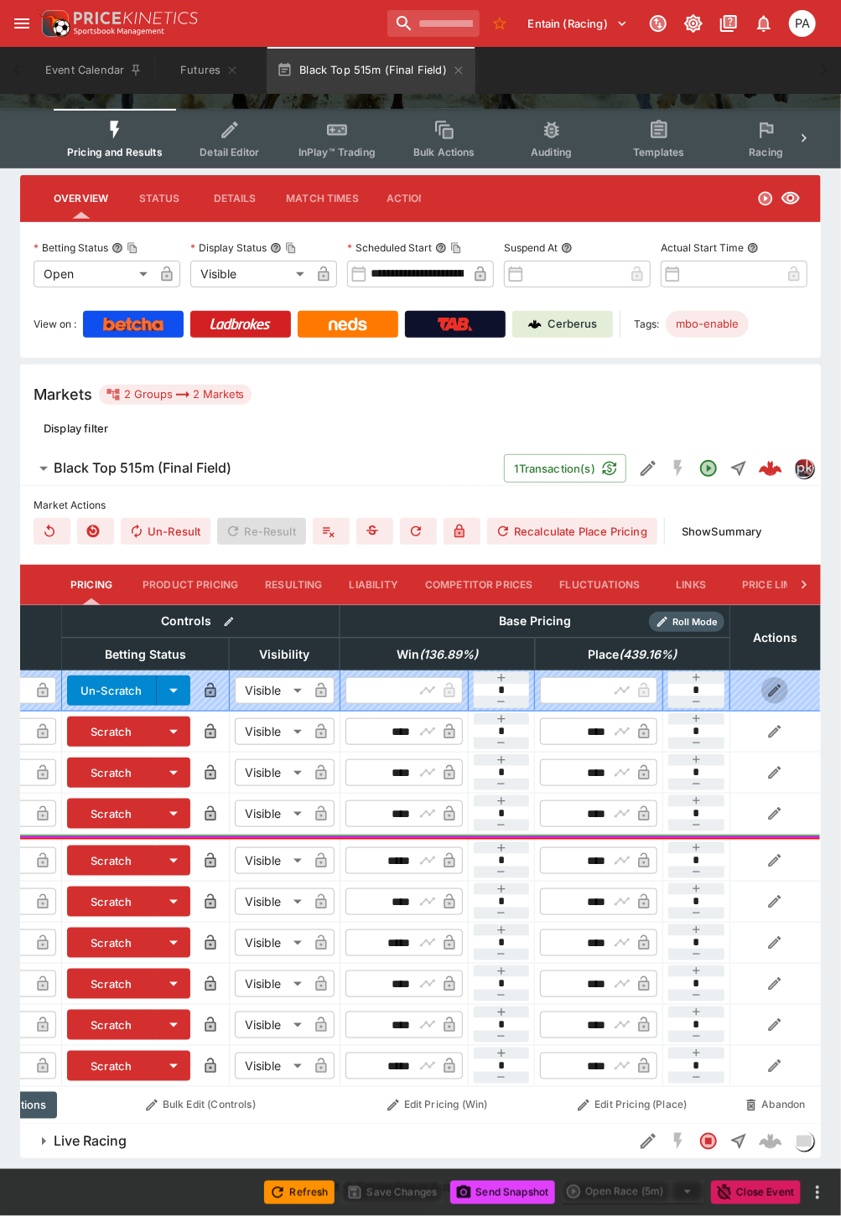
click at [773, 682] on icon "button" at bounding box center [774, 690] width 17 height 17
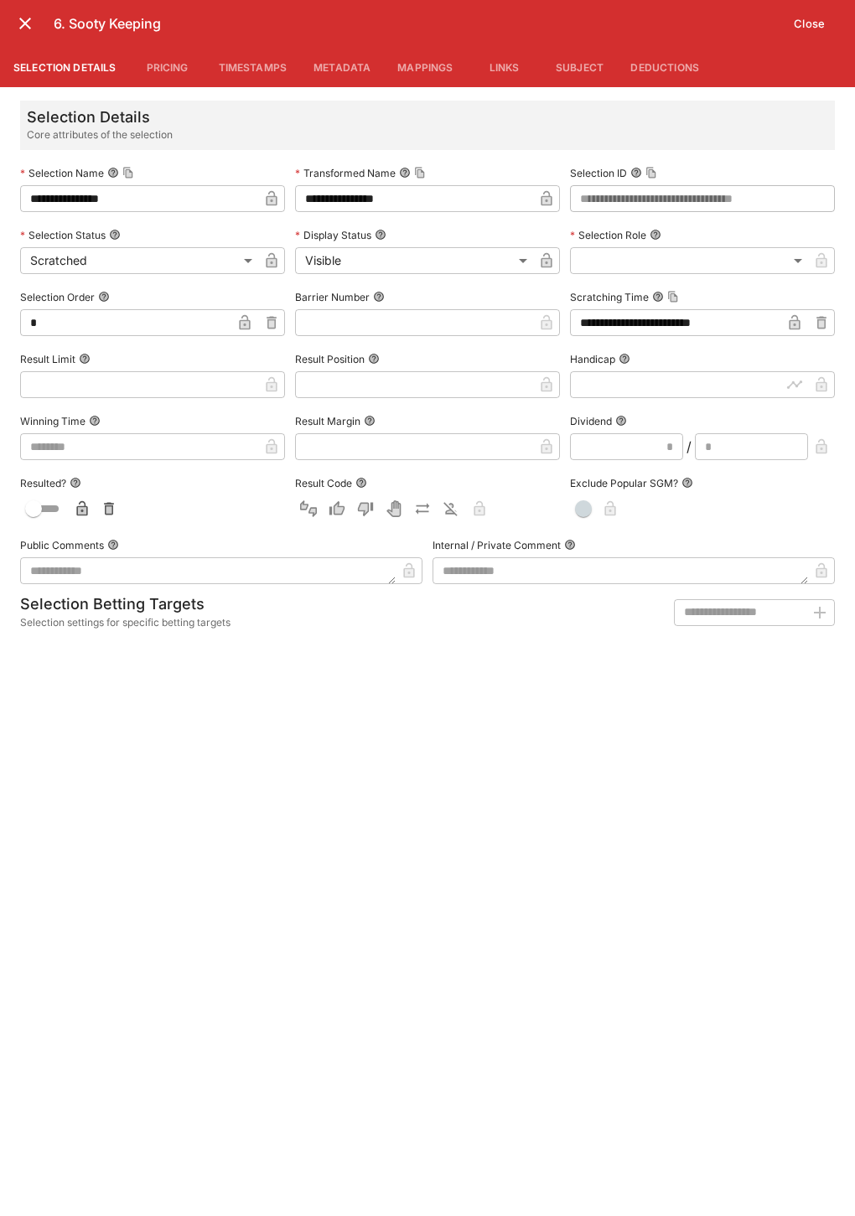
click at [673, 64] on button "Deductions" at bounding box center [665, 67] width 96 height 40
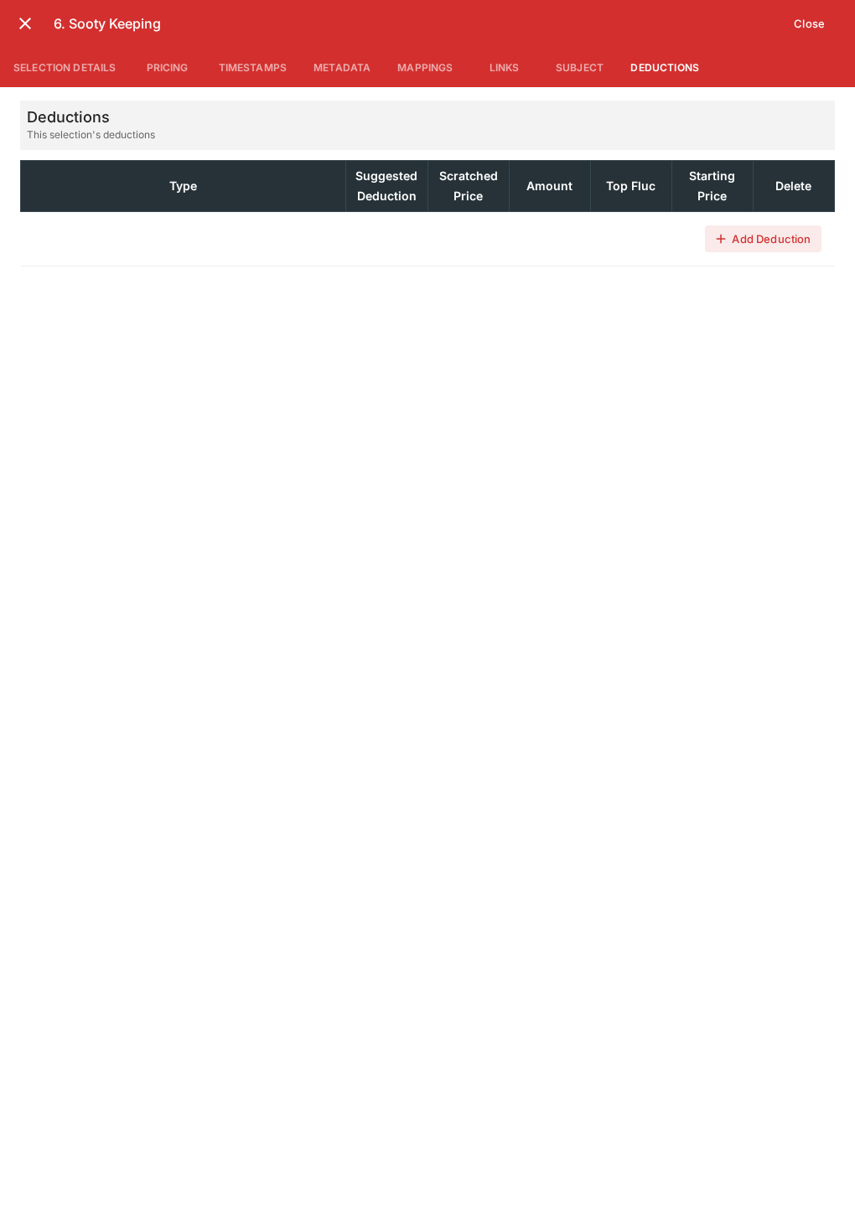
click at [757, 239] on button "Add Deduction" at bounding box center [763, 238] width 116 height 27
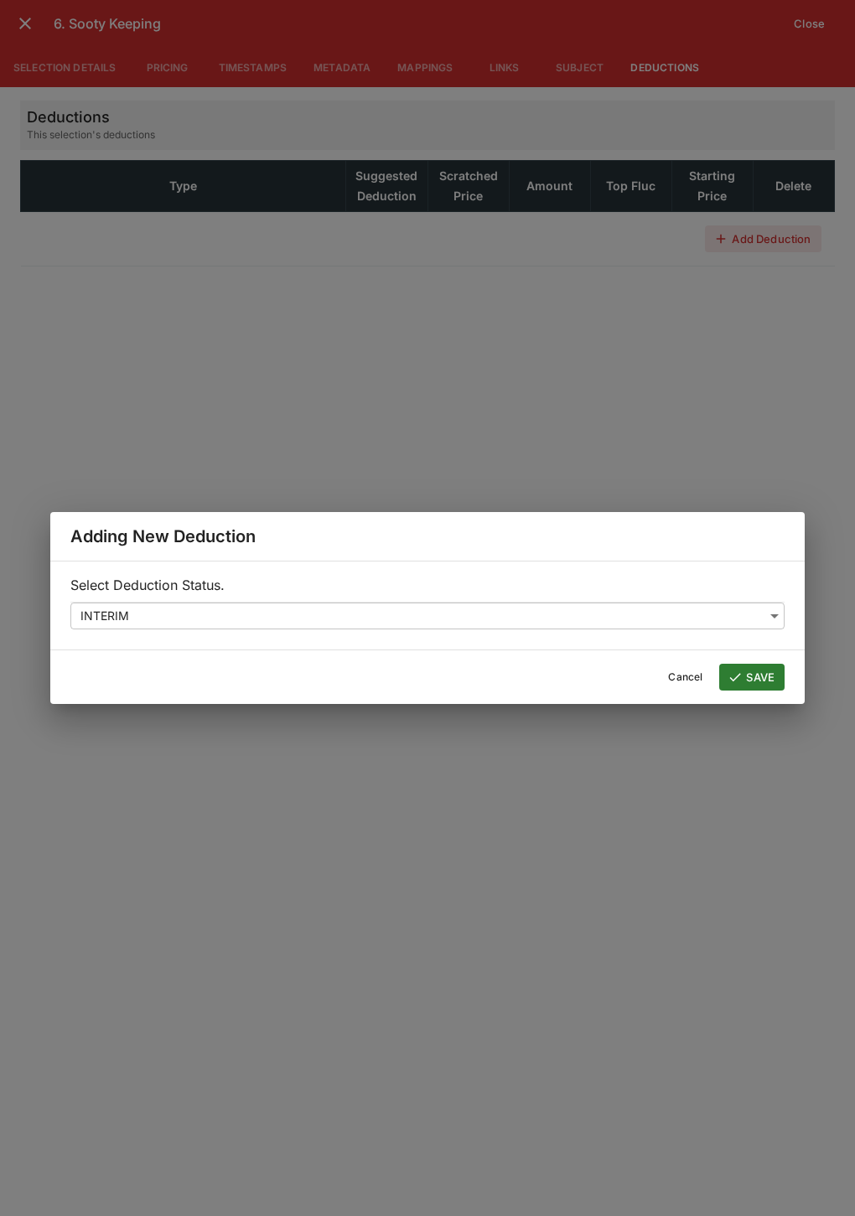
click at [148, 615] on body "**********" at bounding box center [427, 530] width 855 height 1372
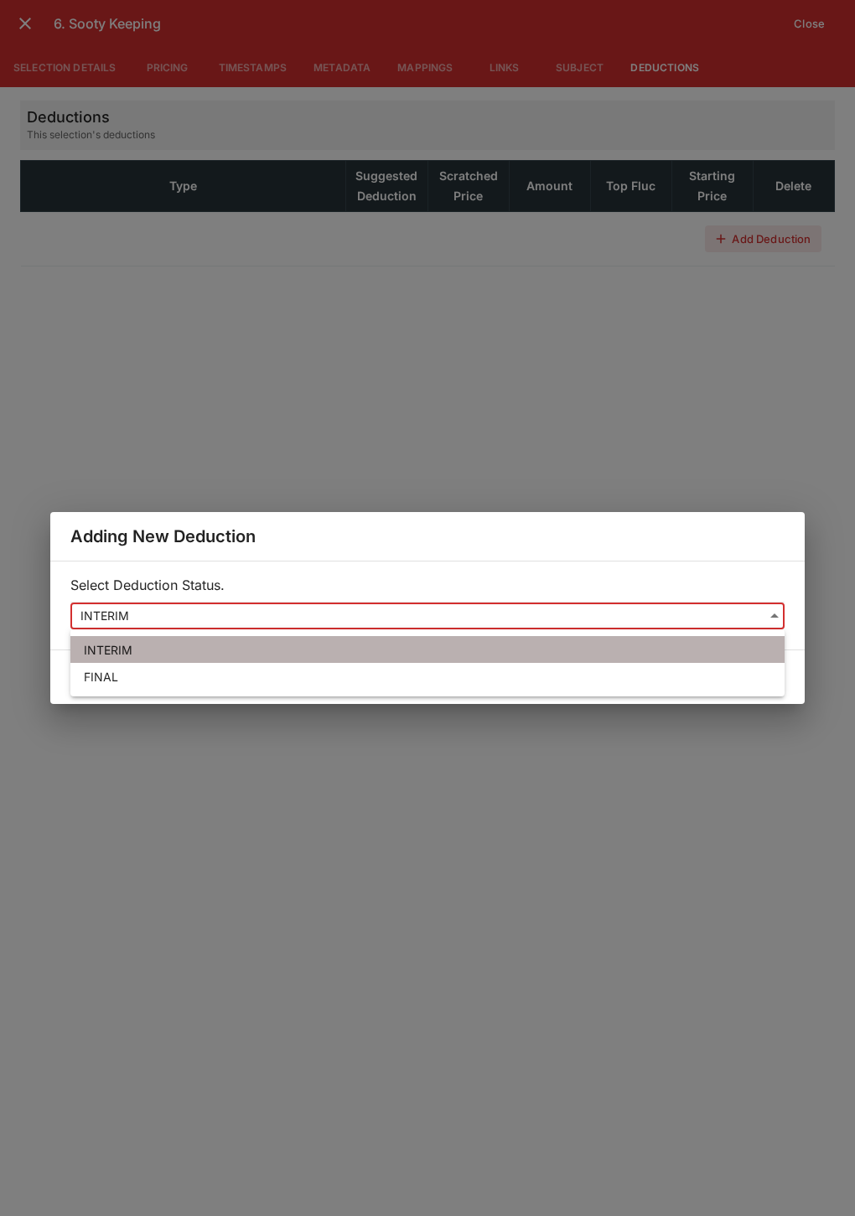
click at [138, 647] on li "INTERIM" at bounding box center [427, 649] width 714 height 27
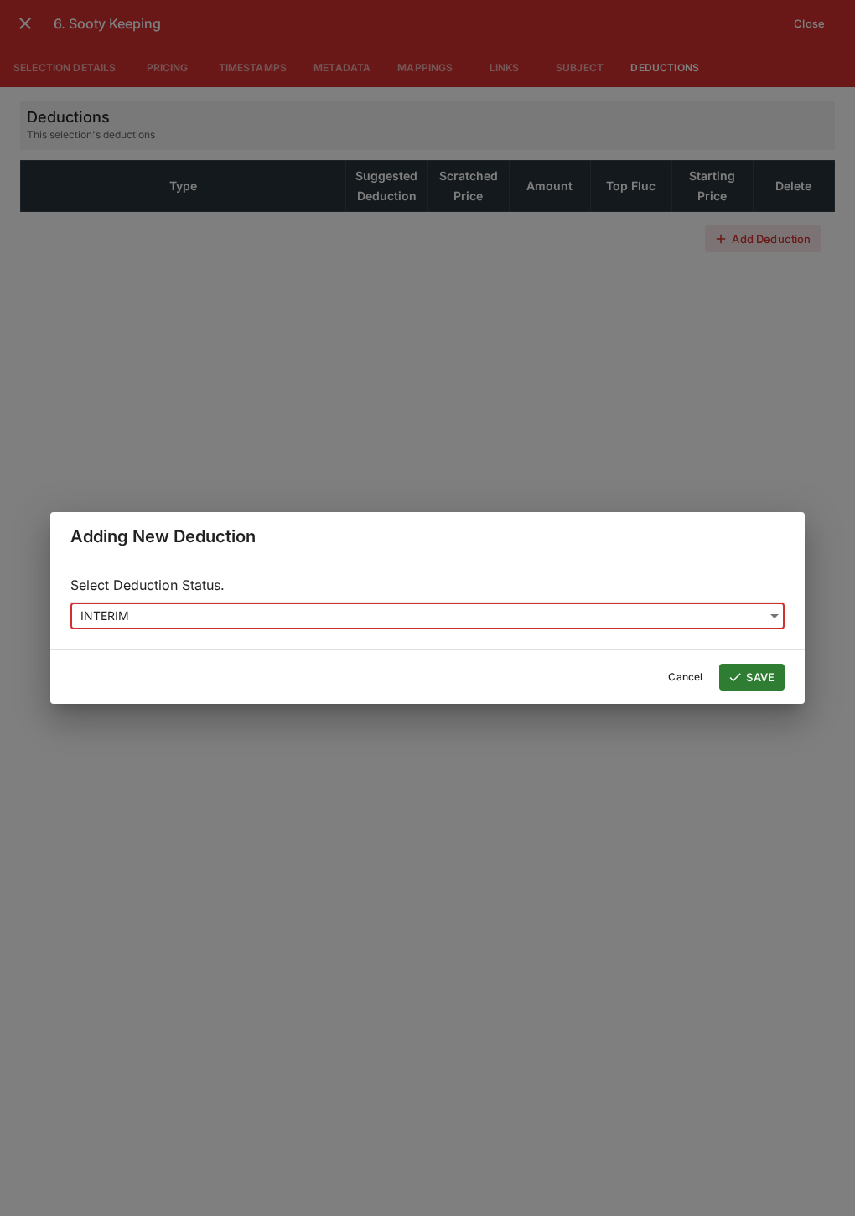
click at [481, 793] on div "Adding New Deduction Select Deduction Status. INTERIM ******* ​ Cancel SAVE" at bounding box center [427, 608] width 855 height 1216
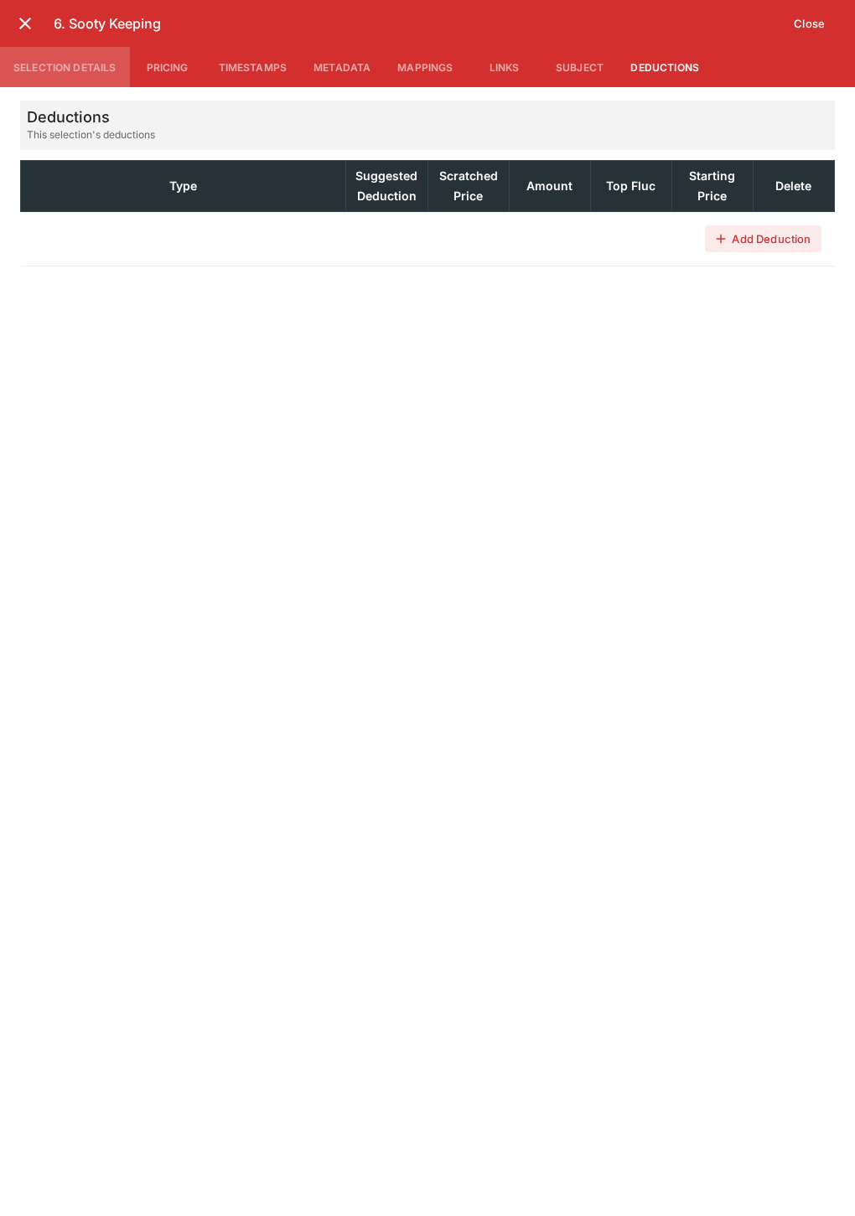
click at [50, 60] on button "Selection Details" at bounding box center [65, 67] width 130 height 40
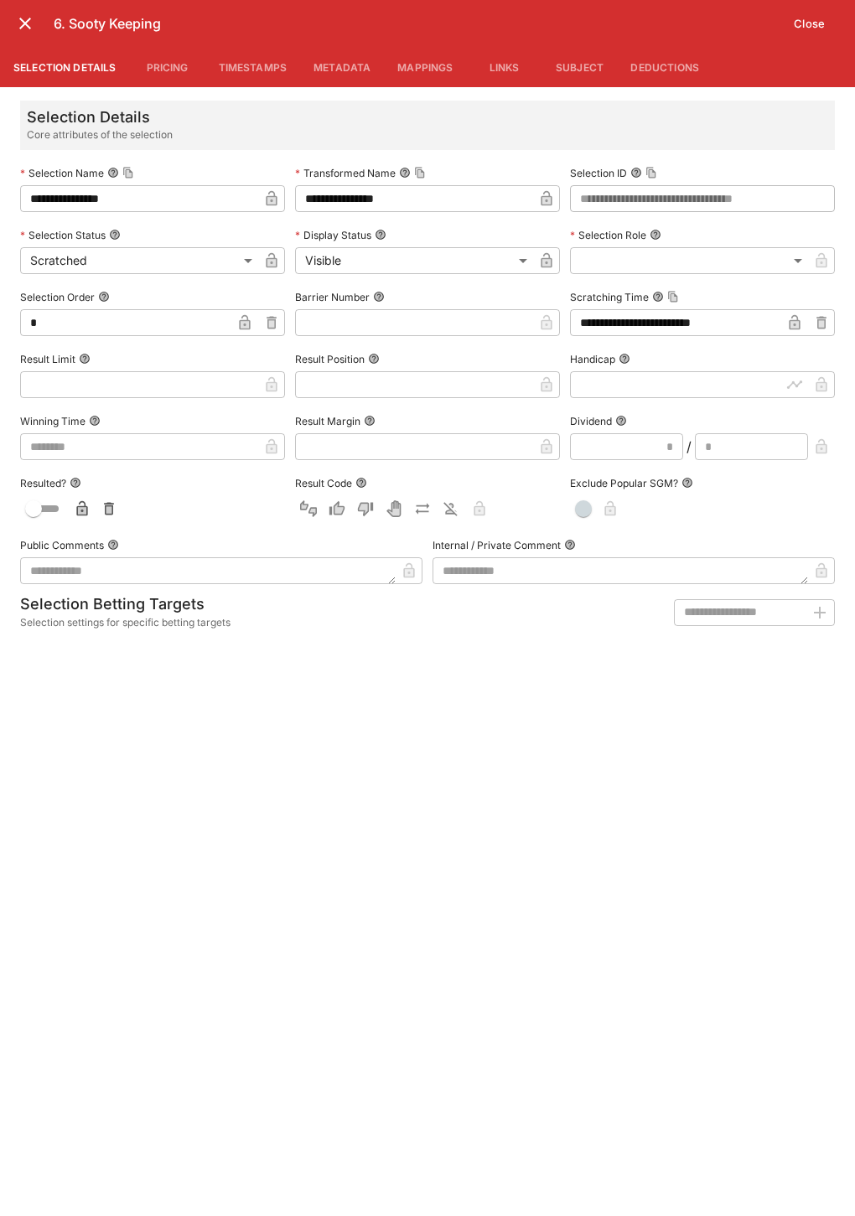
click at [18, 21] on icon "close" at bounding box center [25, 23] width 20 height 20
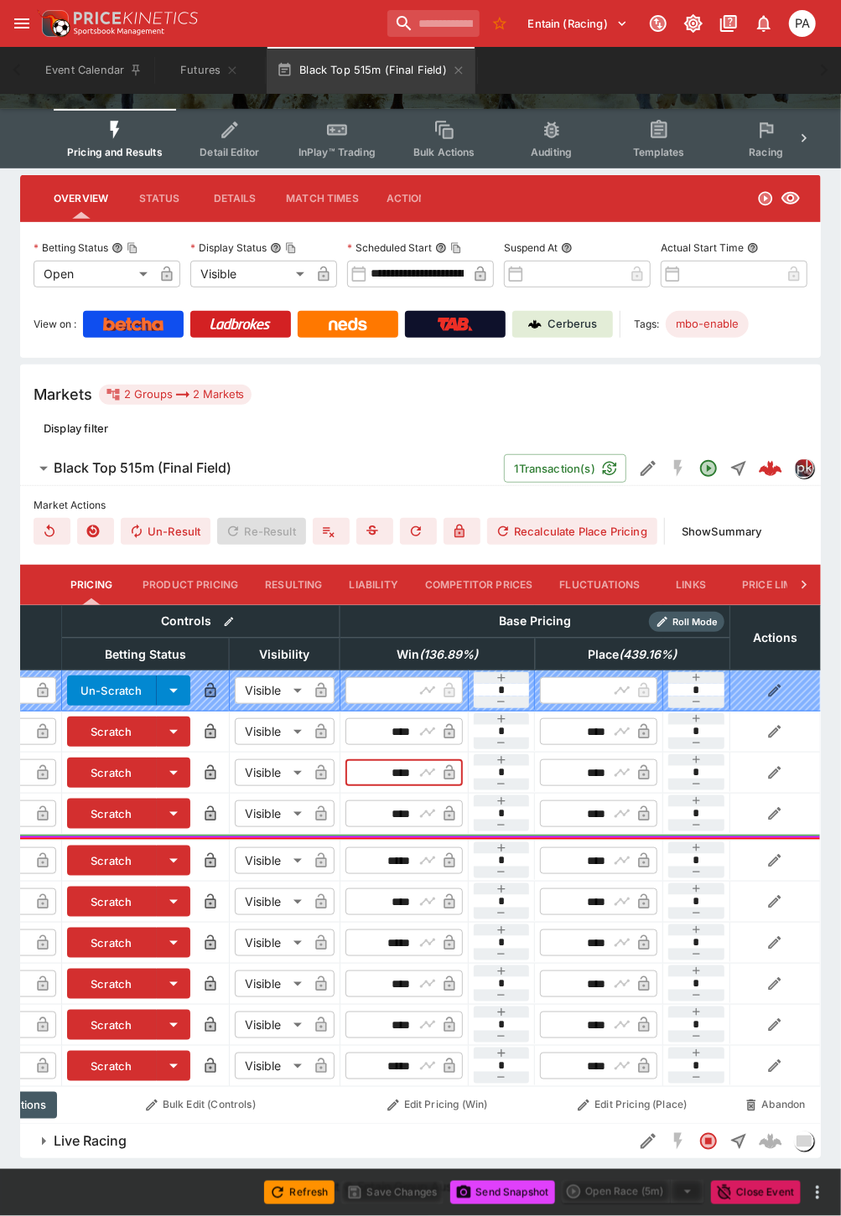
drag, startPoint x: 381, startPoint y: 763, endPoint x: 412, endPoint y: 763, distance: 31.0
click at [412, 763] on input "****" at bounding box center [389, 772] width 49 height 27
type input "****"
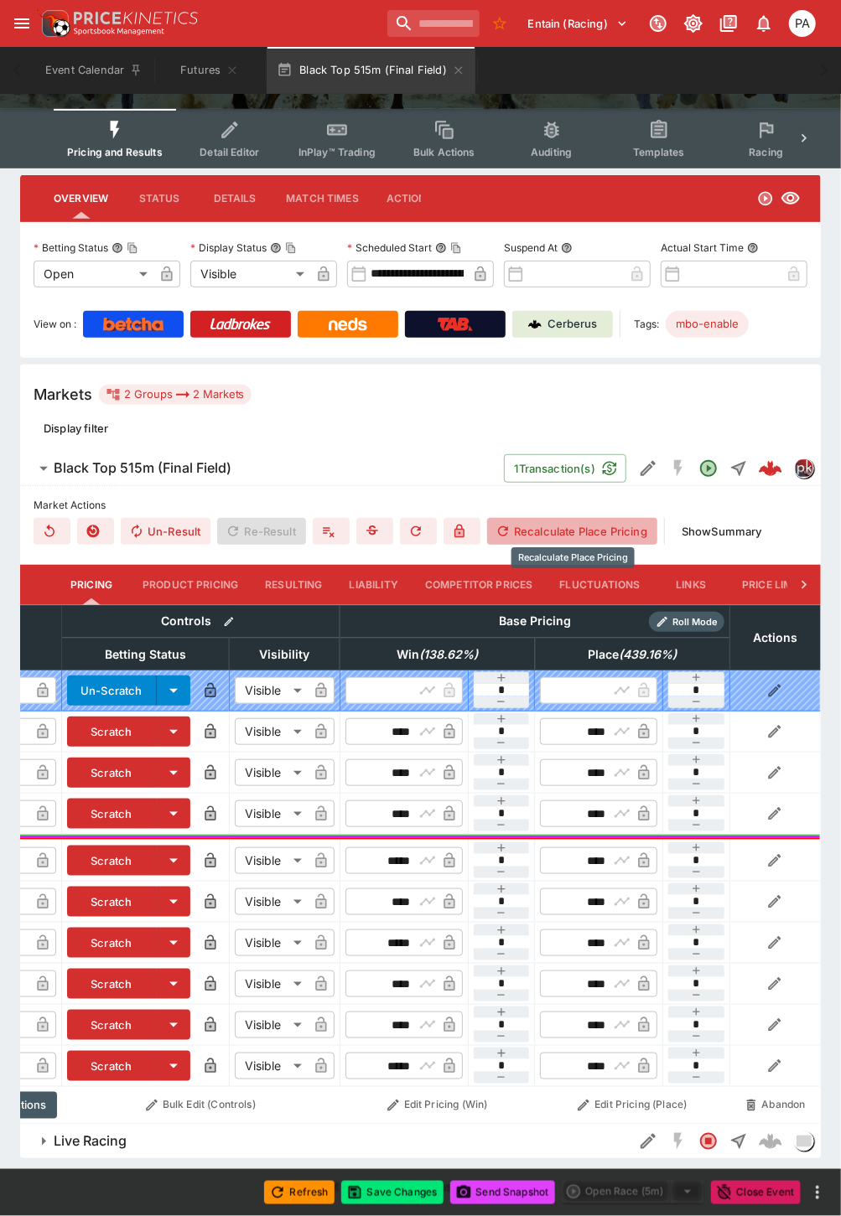
click at [561, 518] on button "Recalculate Place Pricing" at bounding box center [572, 531] width 170 height 27
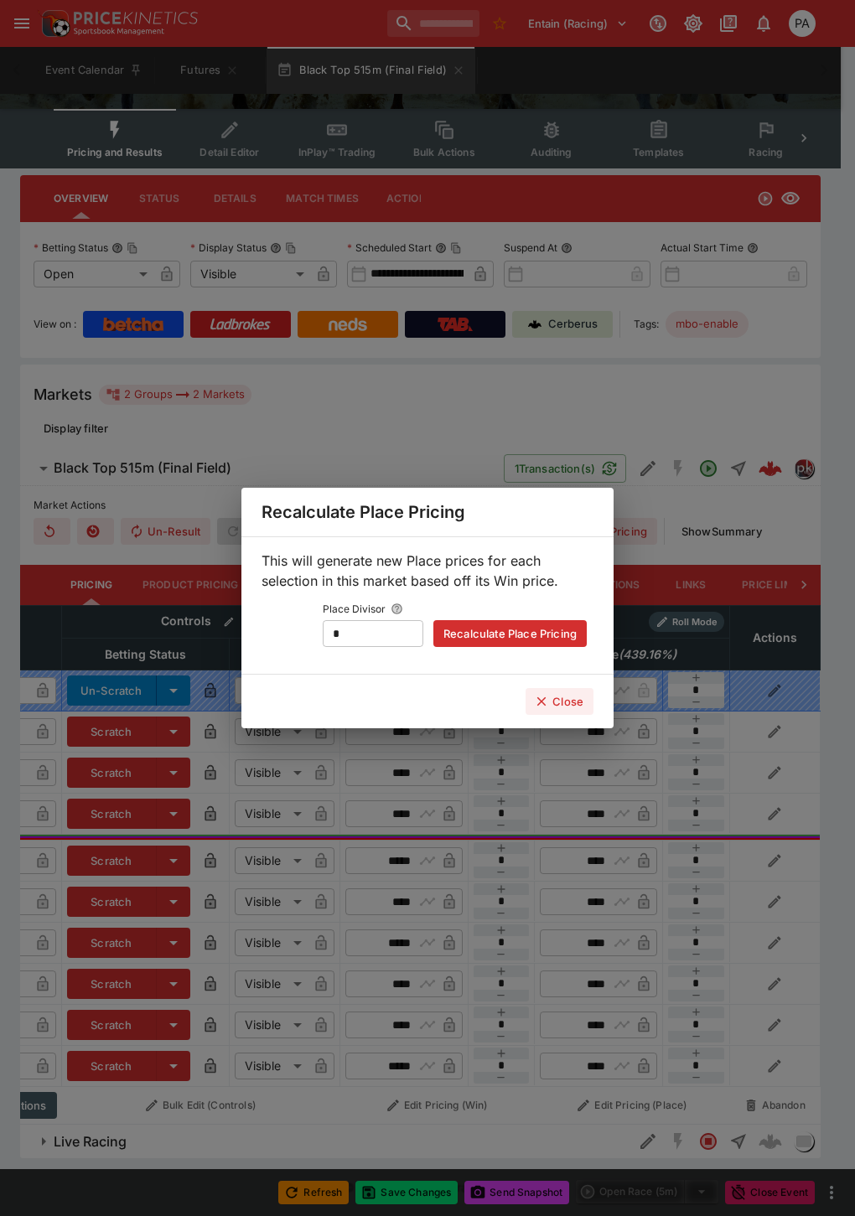
click at [246, 637] on div "This will generate new Place prices for each selection in this market based off…" at bounding box center [427, 605] width 372 height 138
type input "*"
click at [500, 639] on button "Recalculate Place Pricing" at bounding box center [509, 633] width 153 height 27
type input "****"
click at [545, 701] on icon "button" at bounding box center [541, 701] width 15 height 15
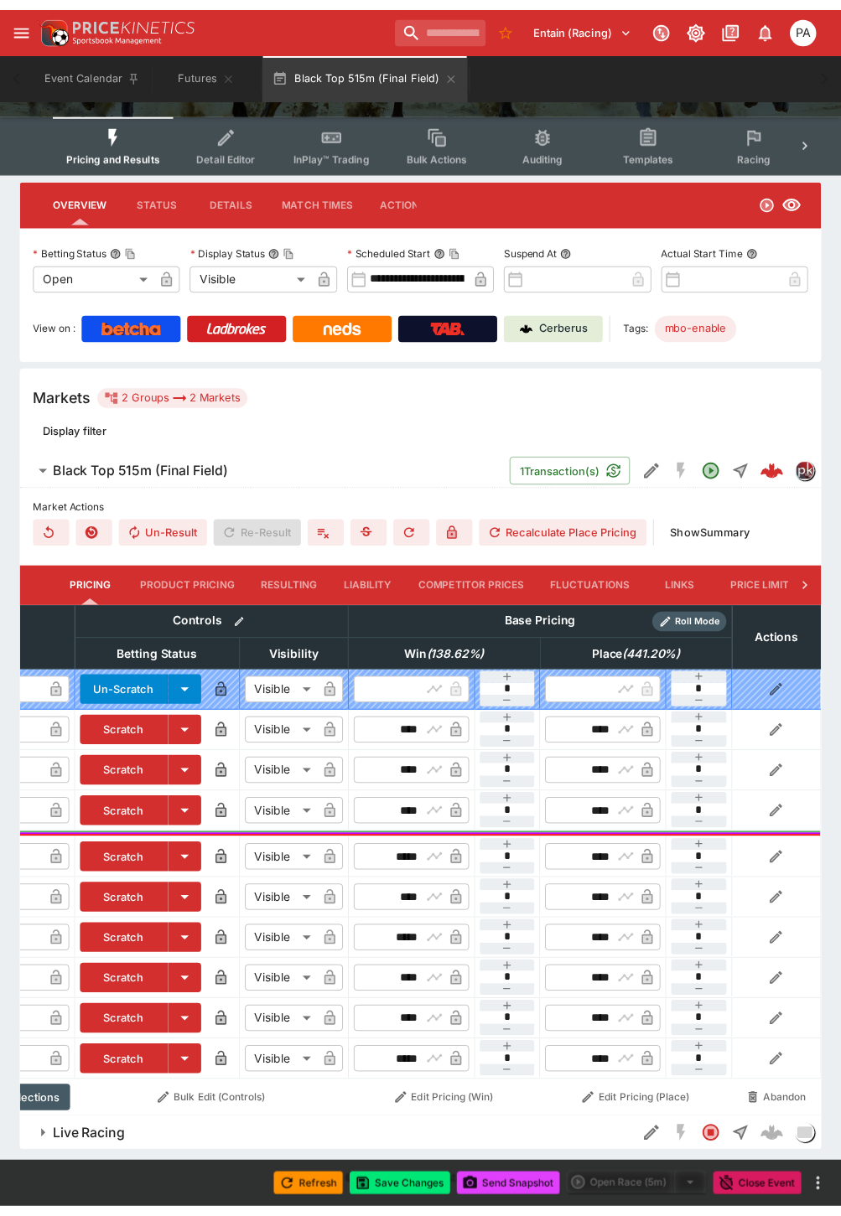
scroll to position [0, 247]
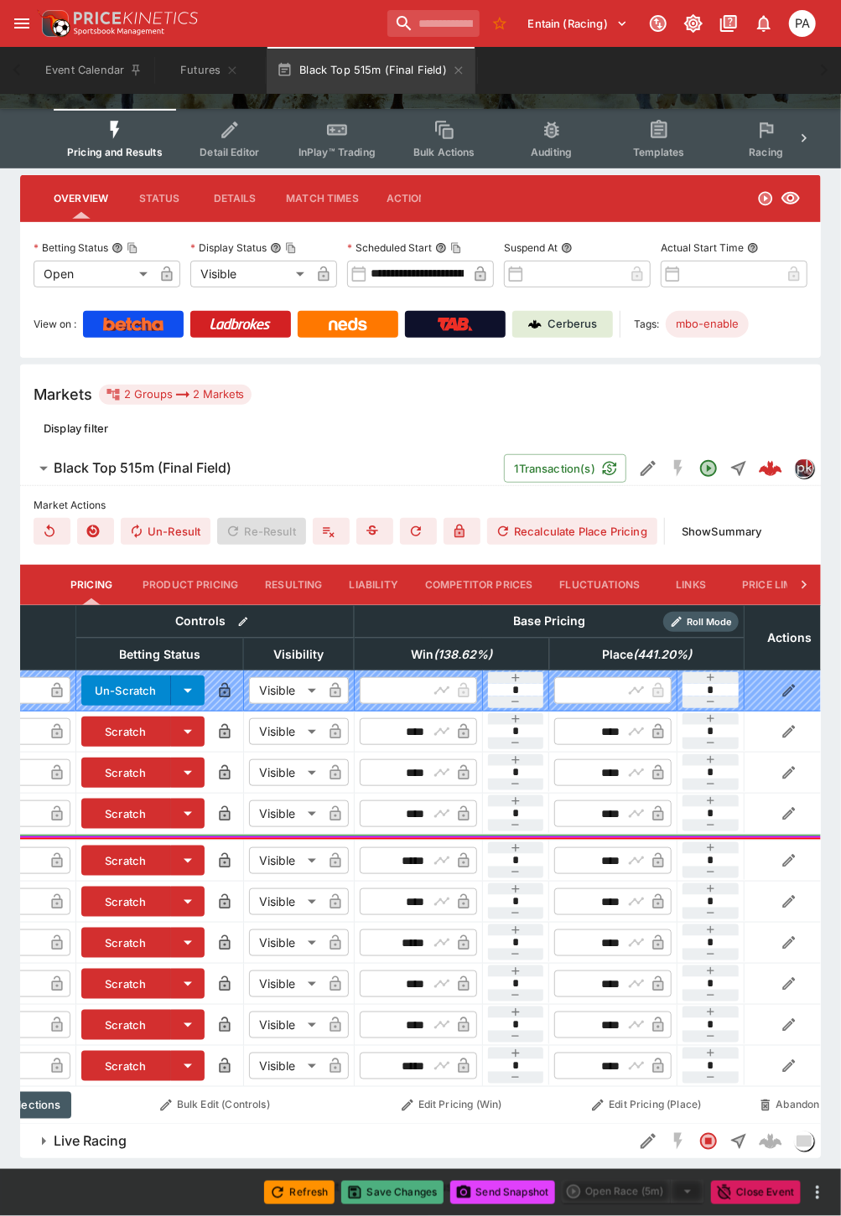
click at [388, 1198] on button "Save Changes" at bounding box center [392, 1192] width 102 height 23
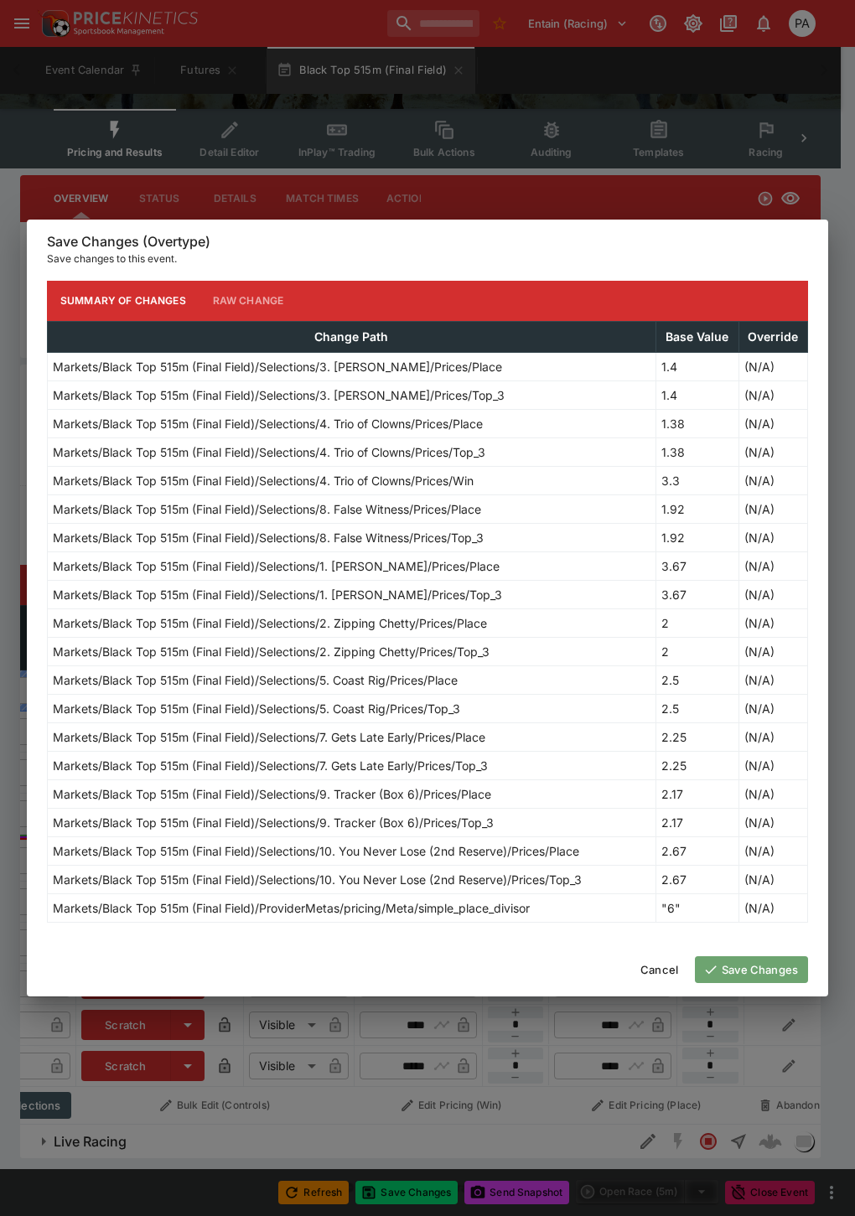
click at [743, 972] on button "Save Changes" at bounding box center [751, 969] width 113 height 27
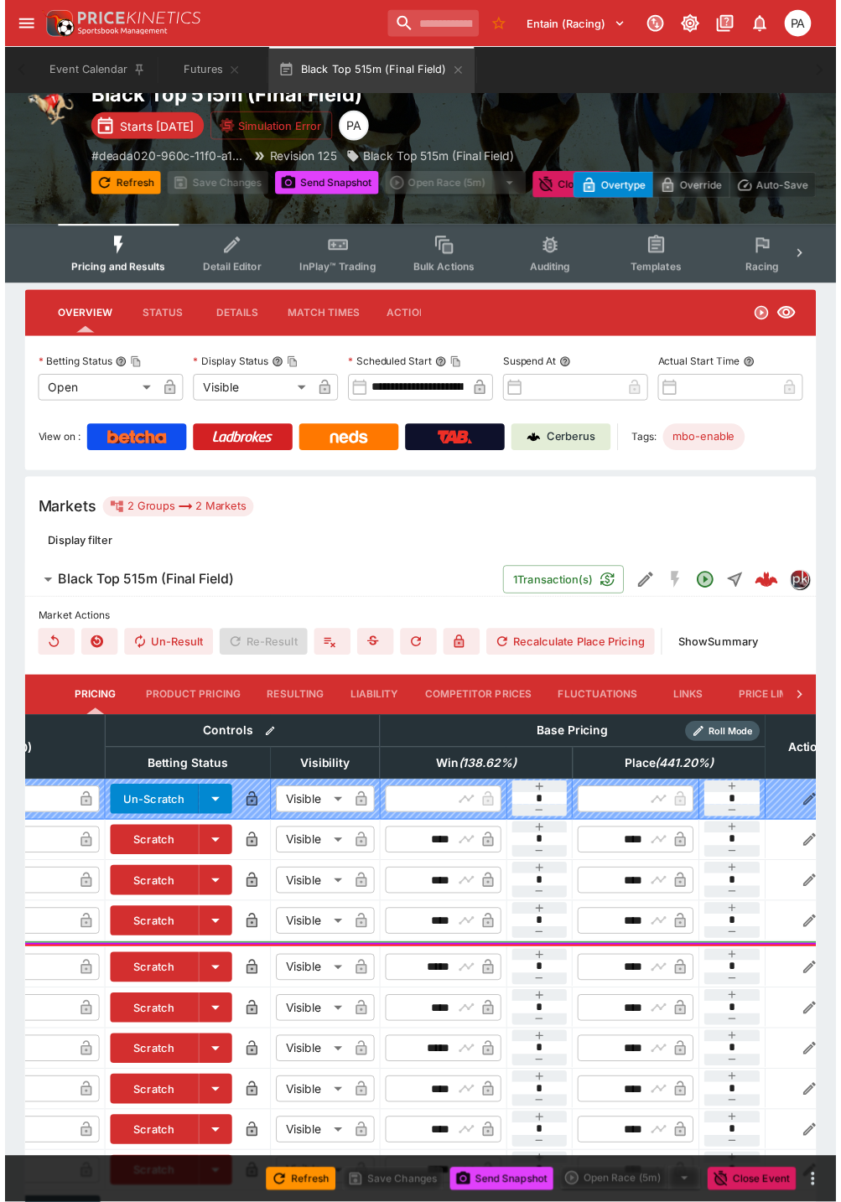
scroll to position [0, 0]
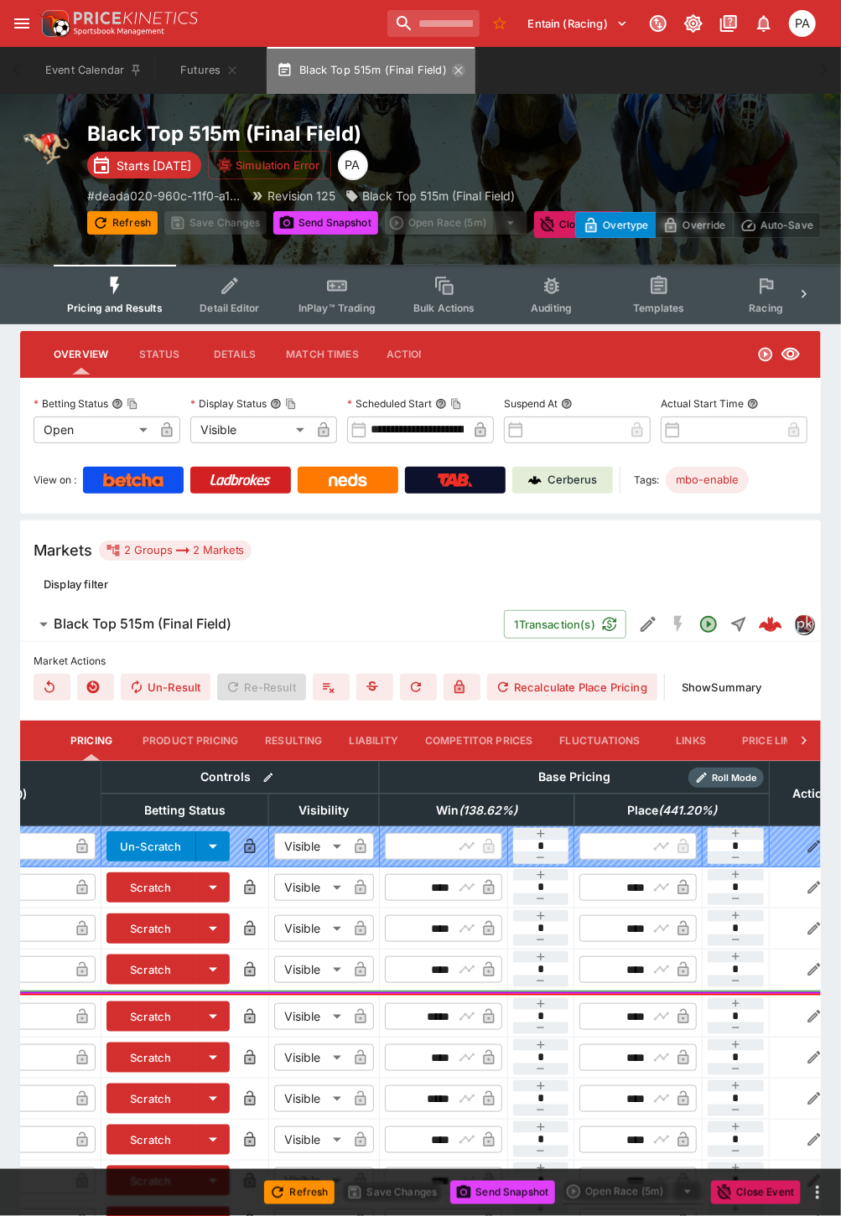
click at [463, 70] on icon "button" at bounding box center [458, 70] width 13 height 13
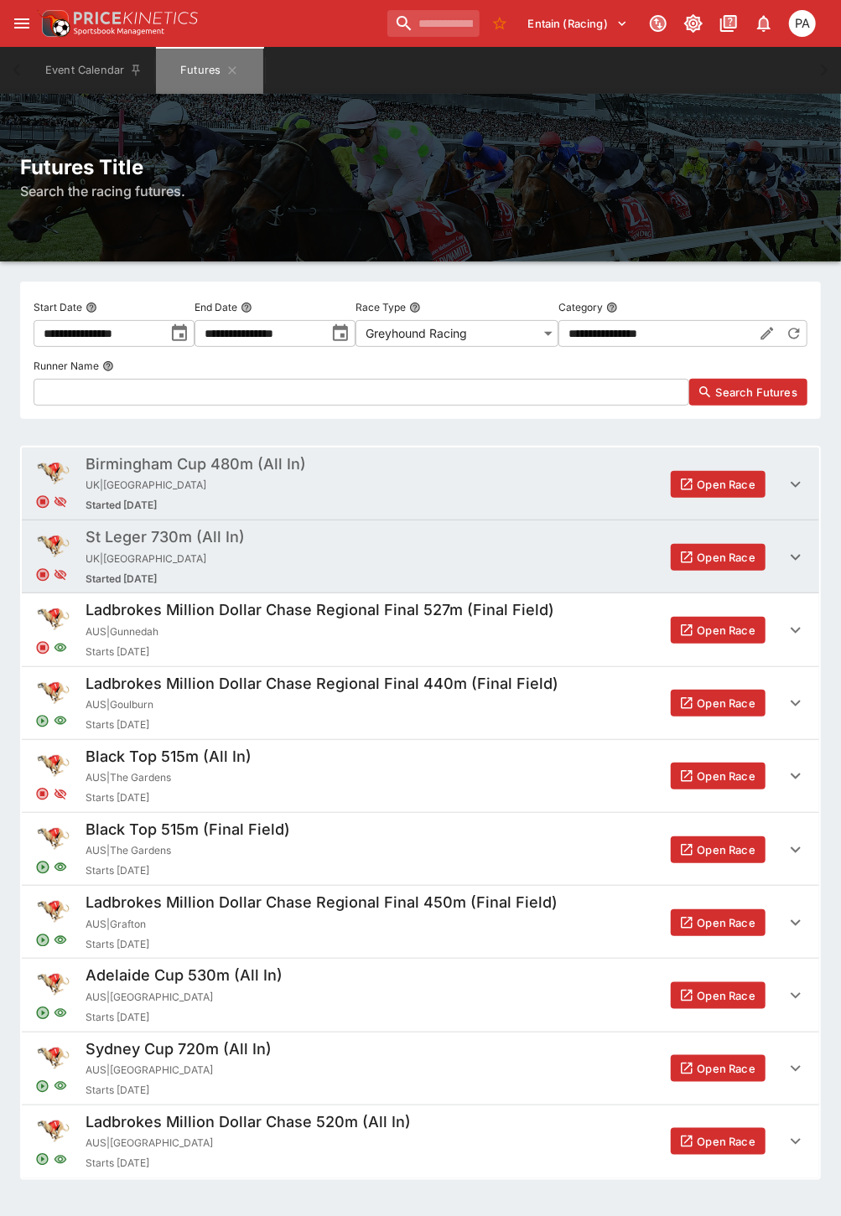
drag, startPoint x: 235, startPoint y: 68, endPoint x: 183, endPoint y: 0, distance: 85.5
click at [235, 67] on icon "Futures" at bounding box center [233, 70] width 8 height 8
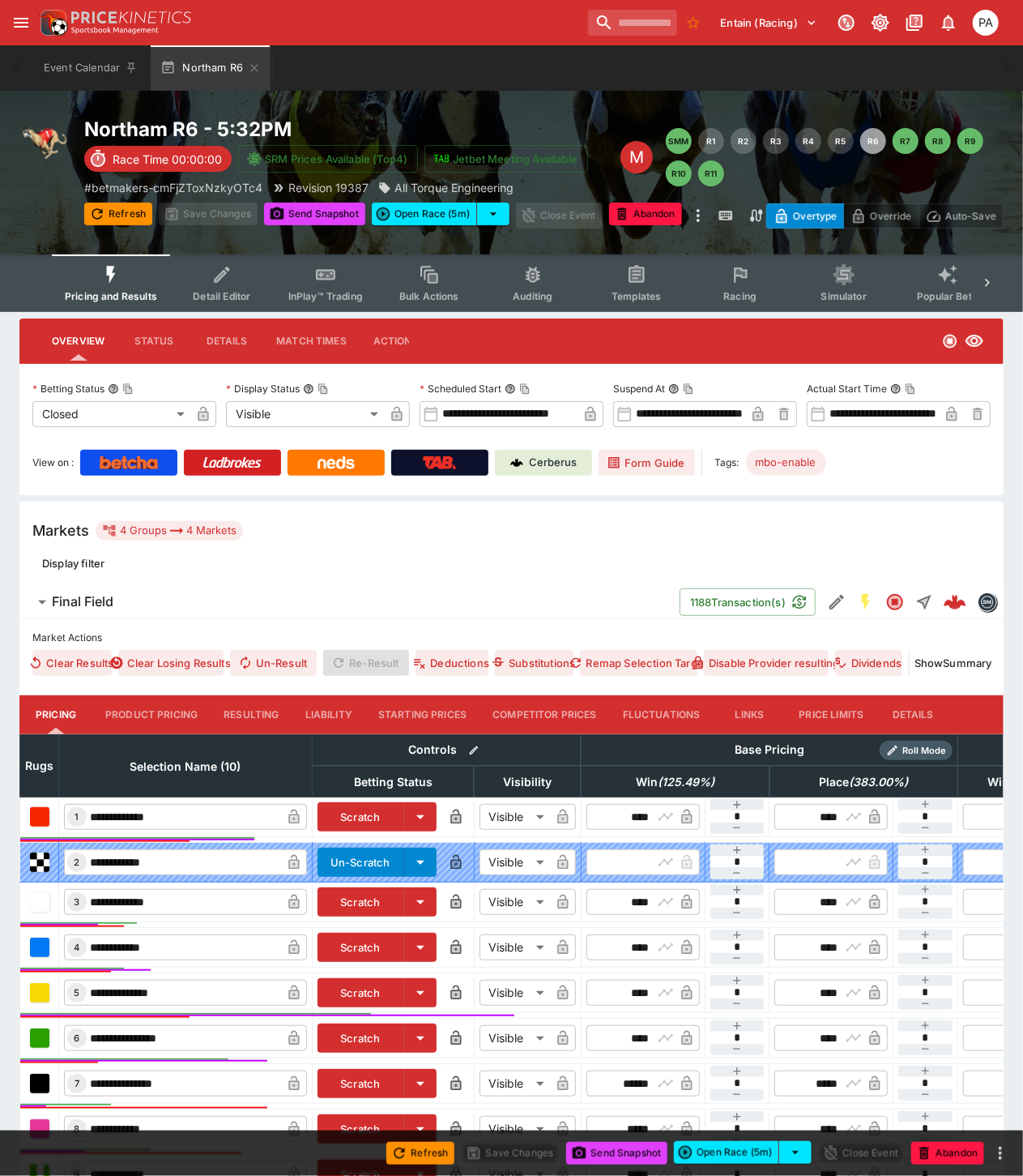
click at [239, 708] on button "Resulting" at bounding box center [251, 715] width 81 height 39
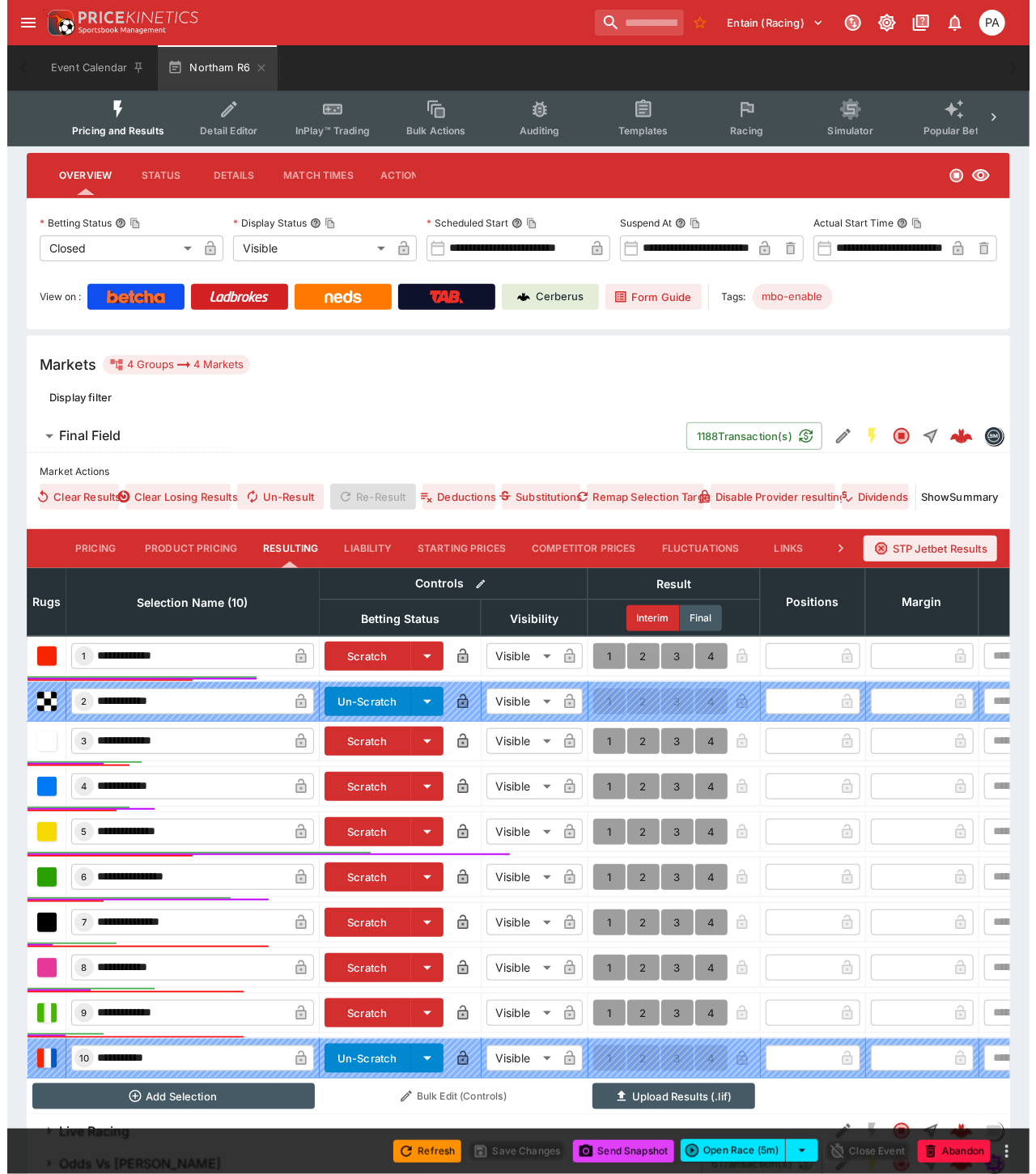
scroll to position [272, 0]
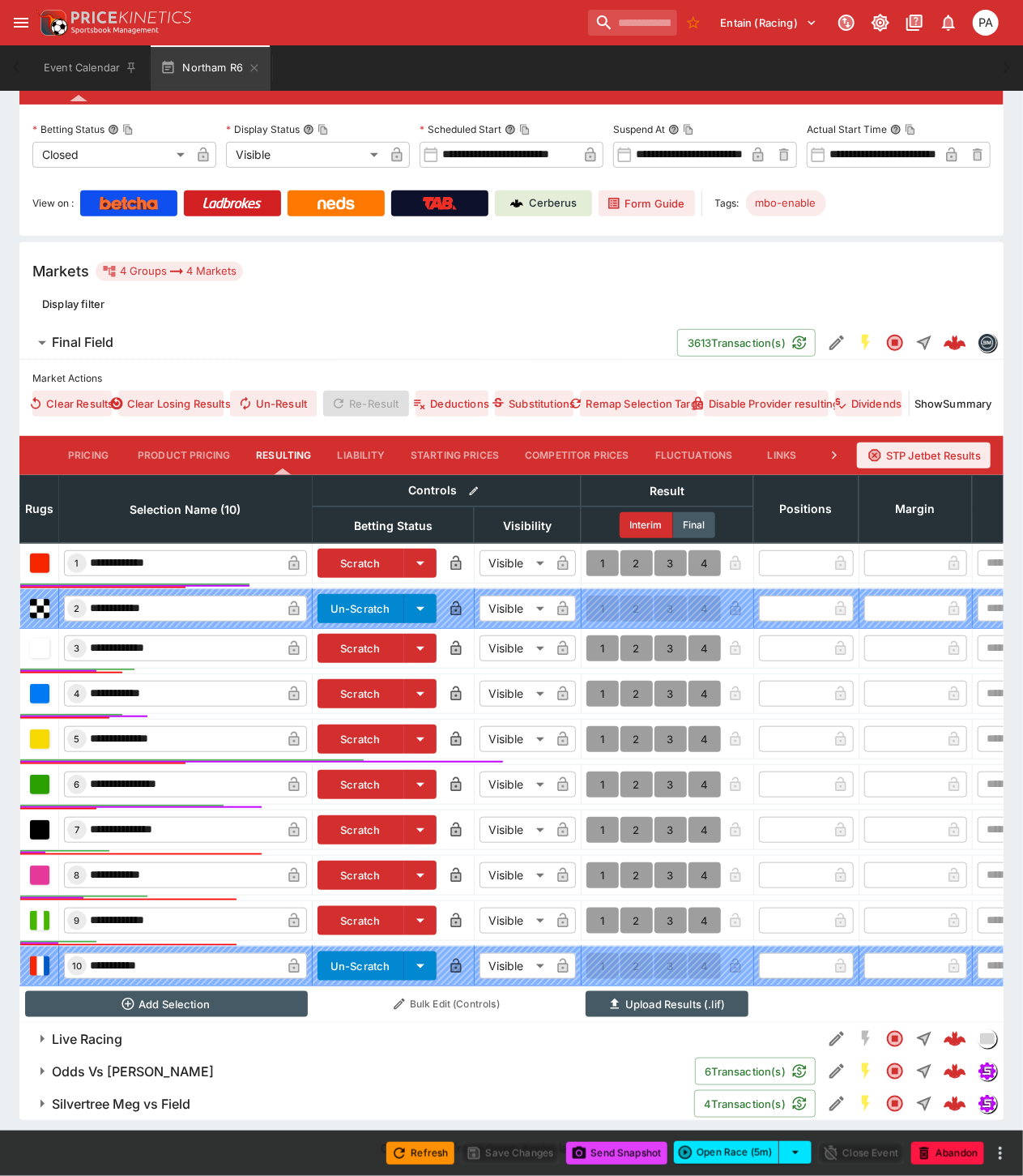
click at [599, 772] on button "1" at bounding box center [603, 784] width 33 height 26
type input "*"
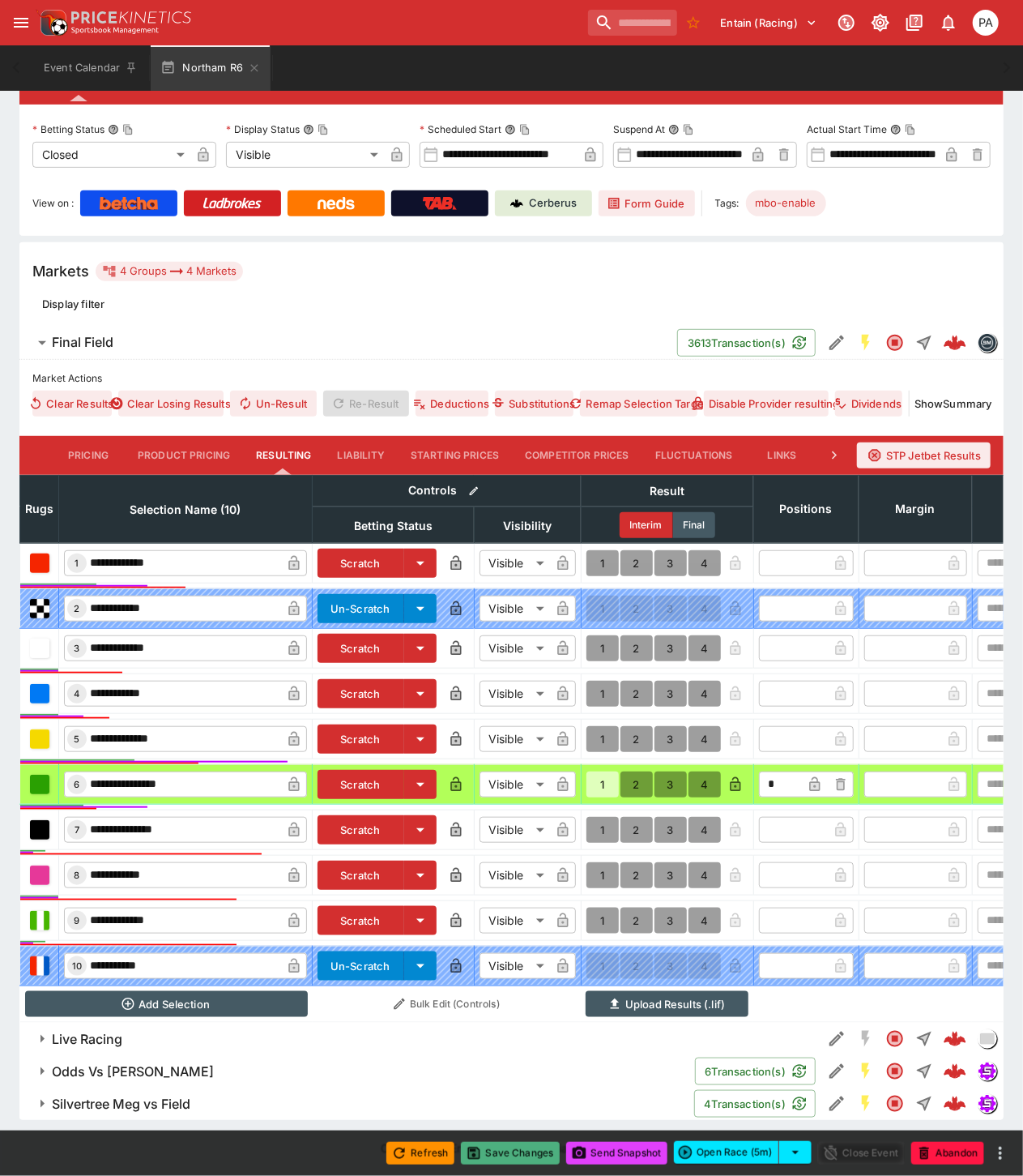
click at [512, 1151] on button "Save Changes" at bounding box center [511, 1153] width 99 height 22
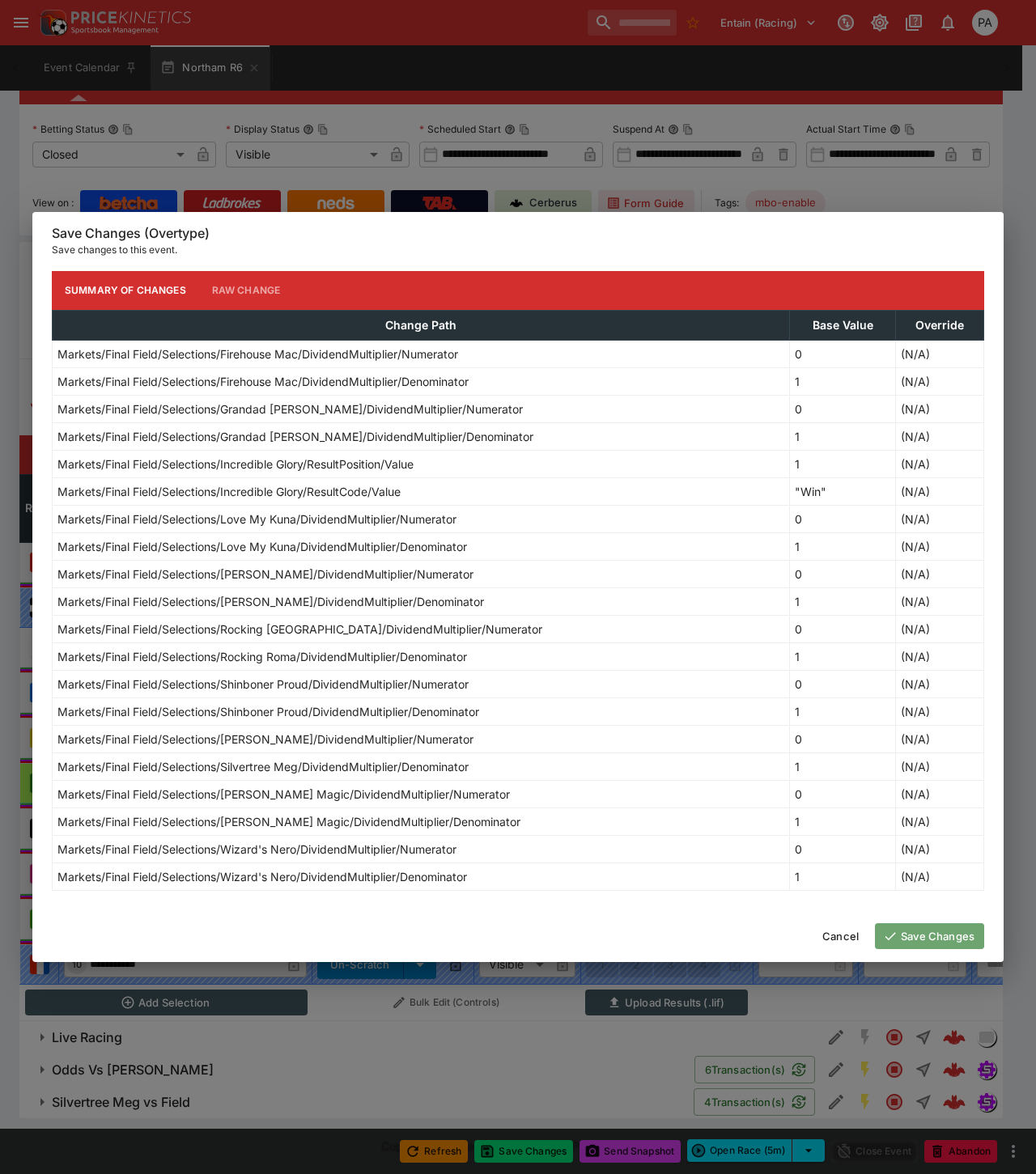
click at [916, 936] on button "Save Changes" at bounding box center [929, 936] width 109 height 26
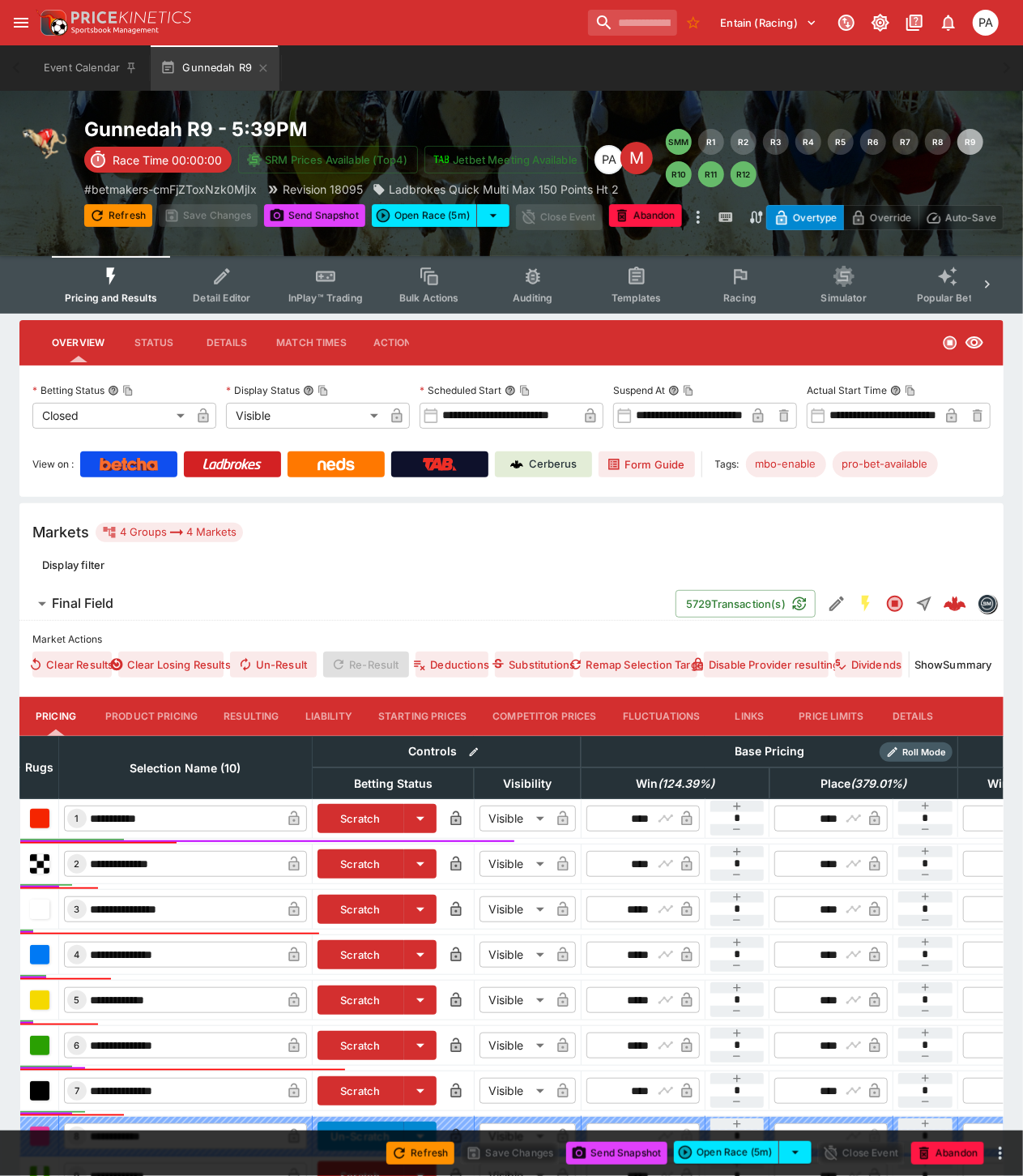
click at [248, 712] on button "Resulting" at bounding box center [251, 717] width 81 height 39
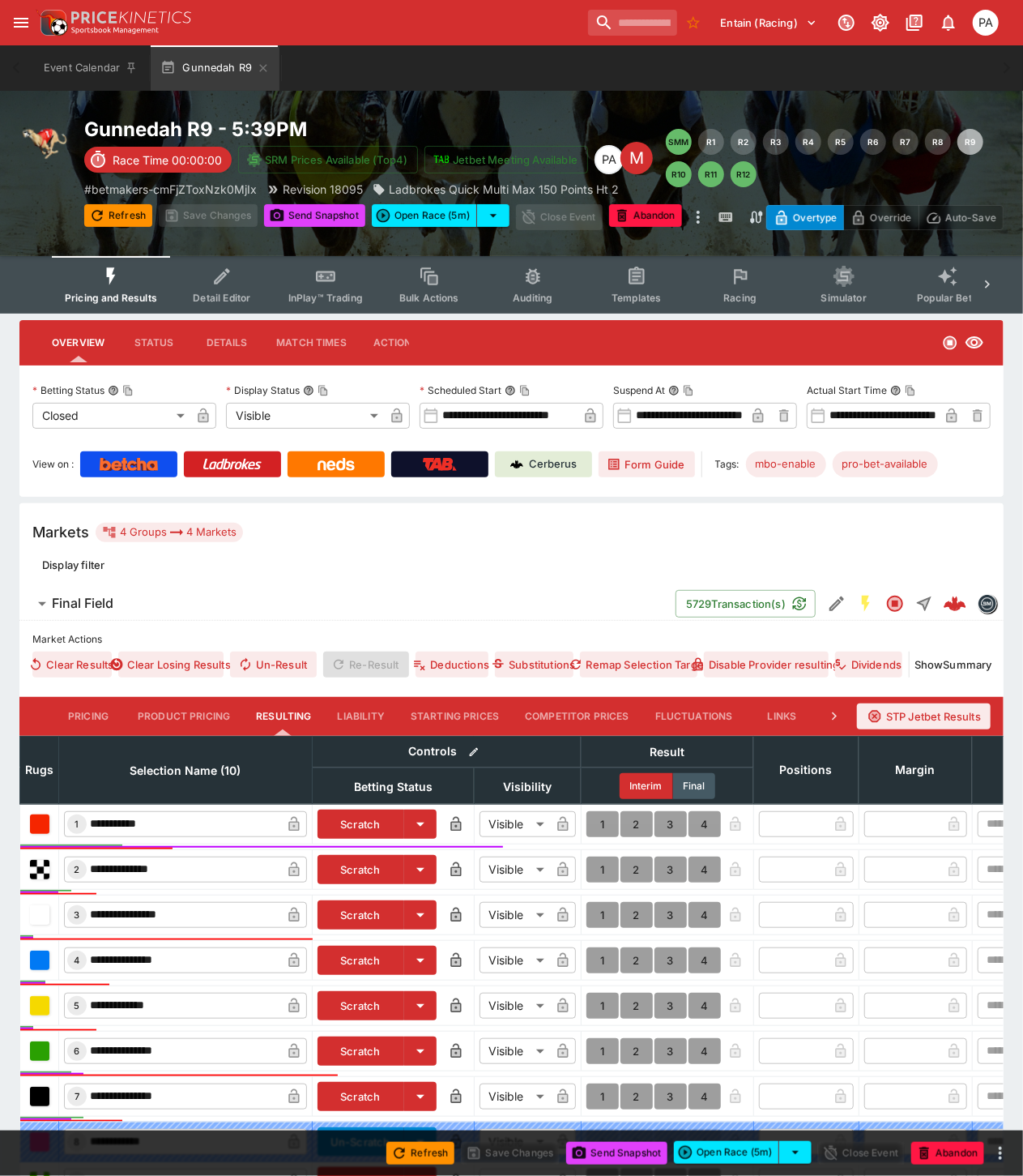
click at [600, 818] on button "1" at bounding box center [603, 824] width 33 height 26
type input "*"
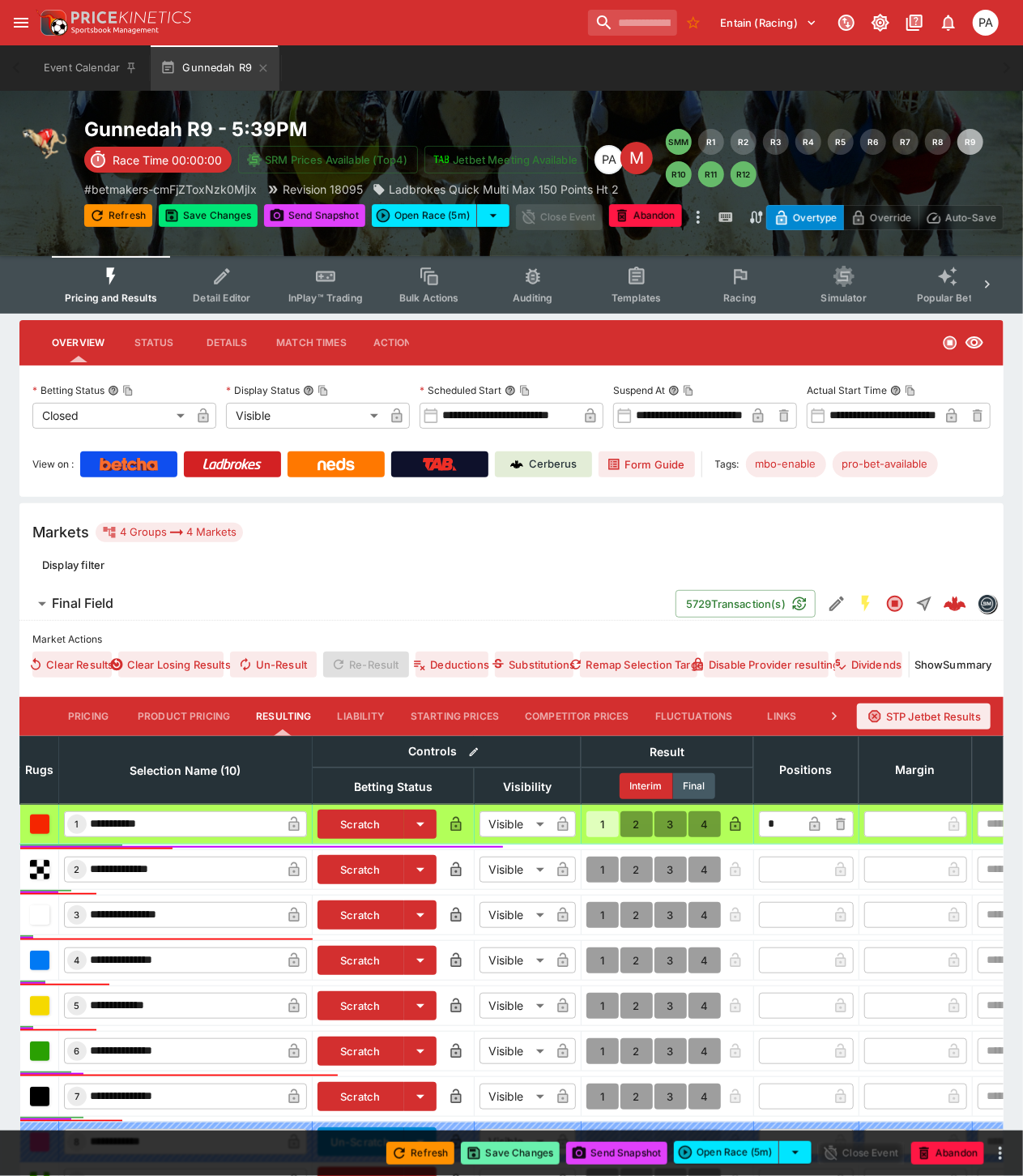
click at [513, 1153] on button "Save Changes" at bounding box center [511, 1153] width 99 height 22
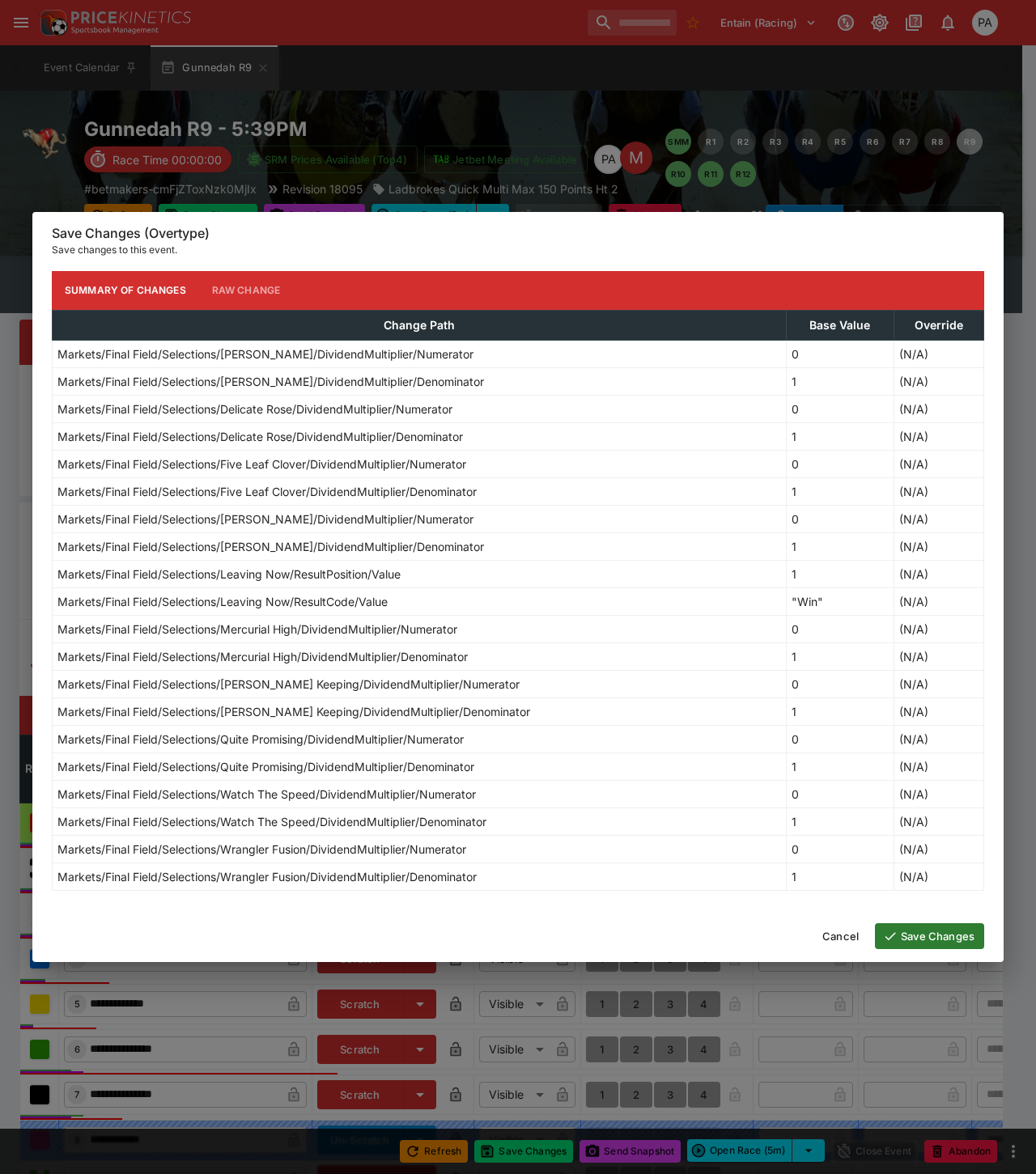
click at [910, 940] on button "Save Changes" at bounding box center [929, 936] width 109 height 26
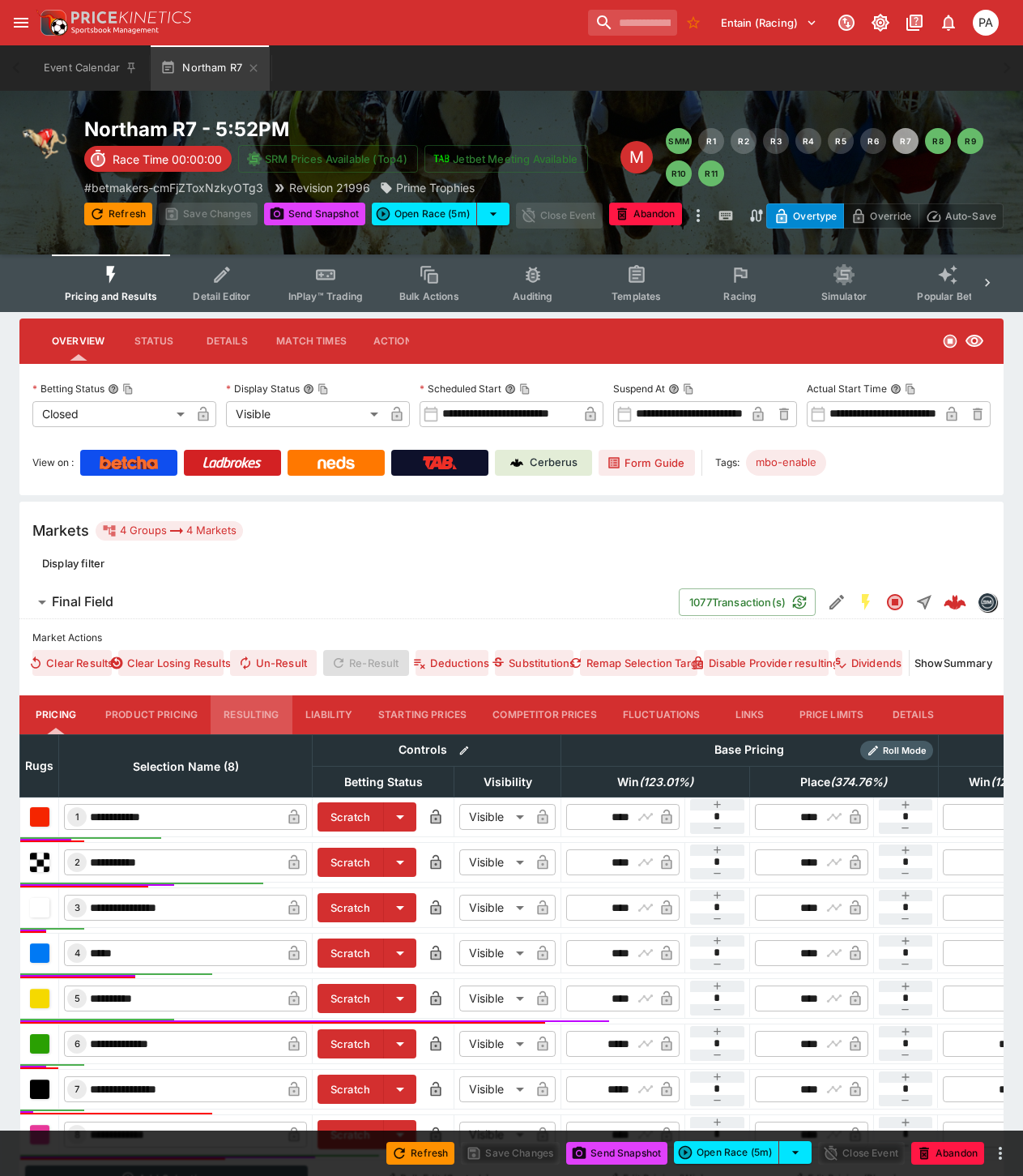
click at [253, 708] on button "Resulting" at bounding box center [251, 715] width 81 height 39
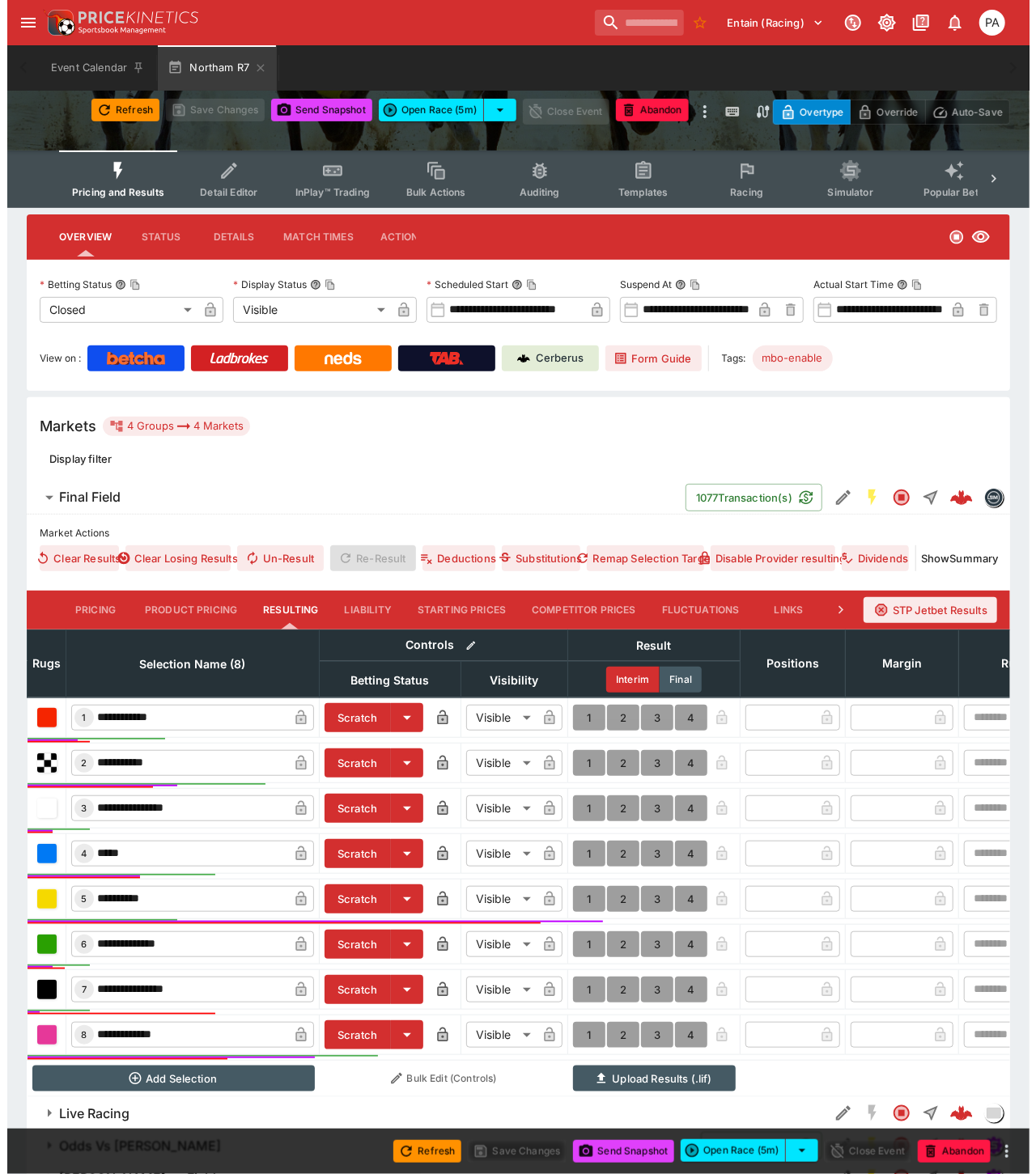
scroll to position [194, 0]
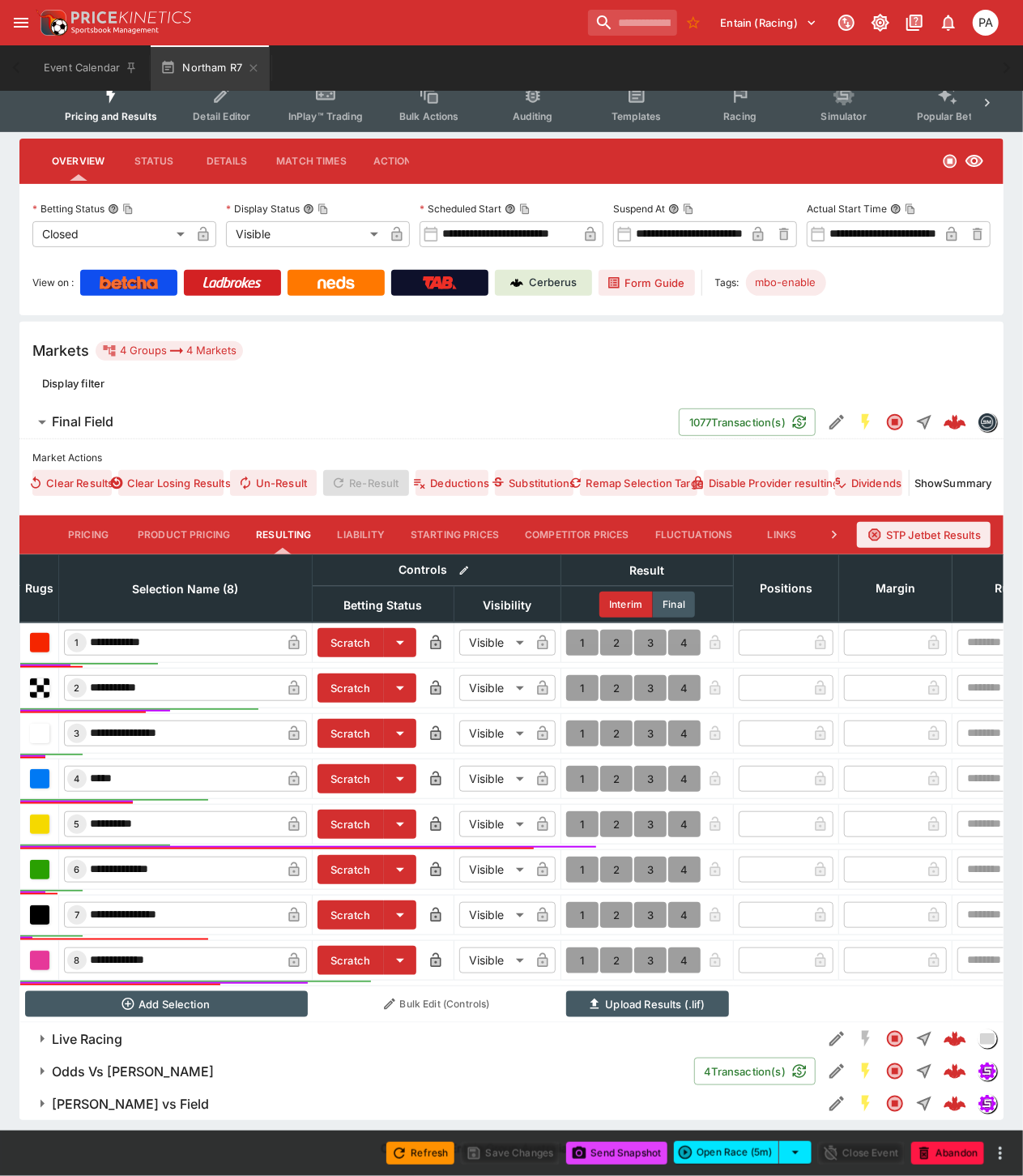
click at [583, 948] on button "1" at bounding box center [583, 960] width 33 height 26
type input "*"
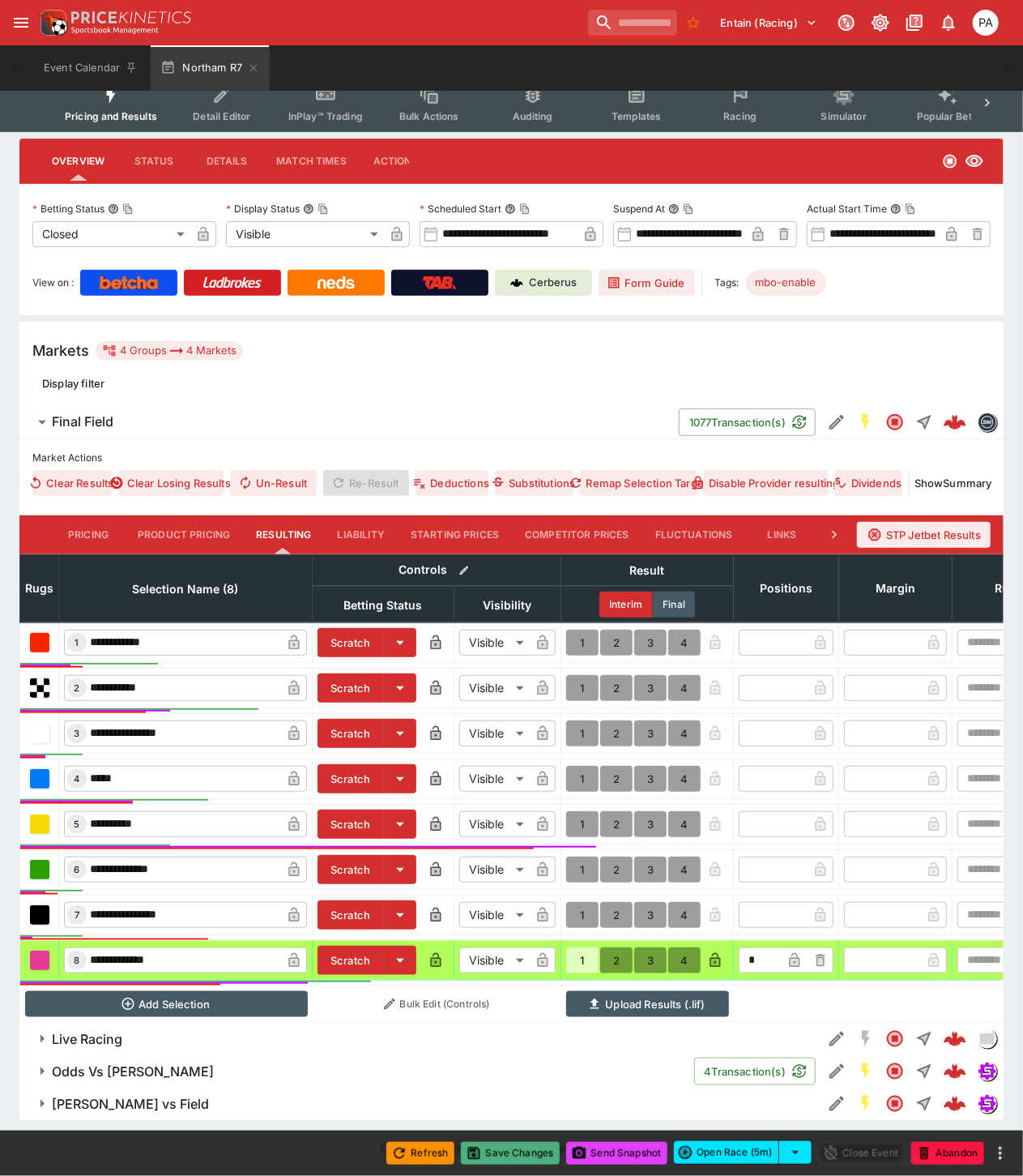
click at [512, 1156] on button "Save Changes" at bounding box center [511, 1153] width 99 height 22
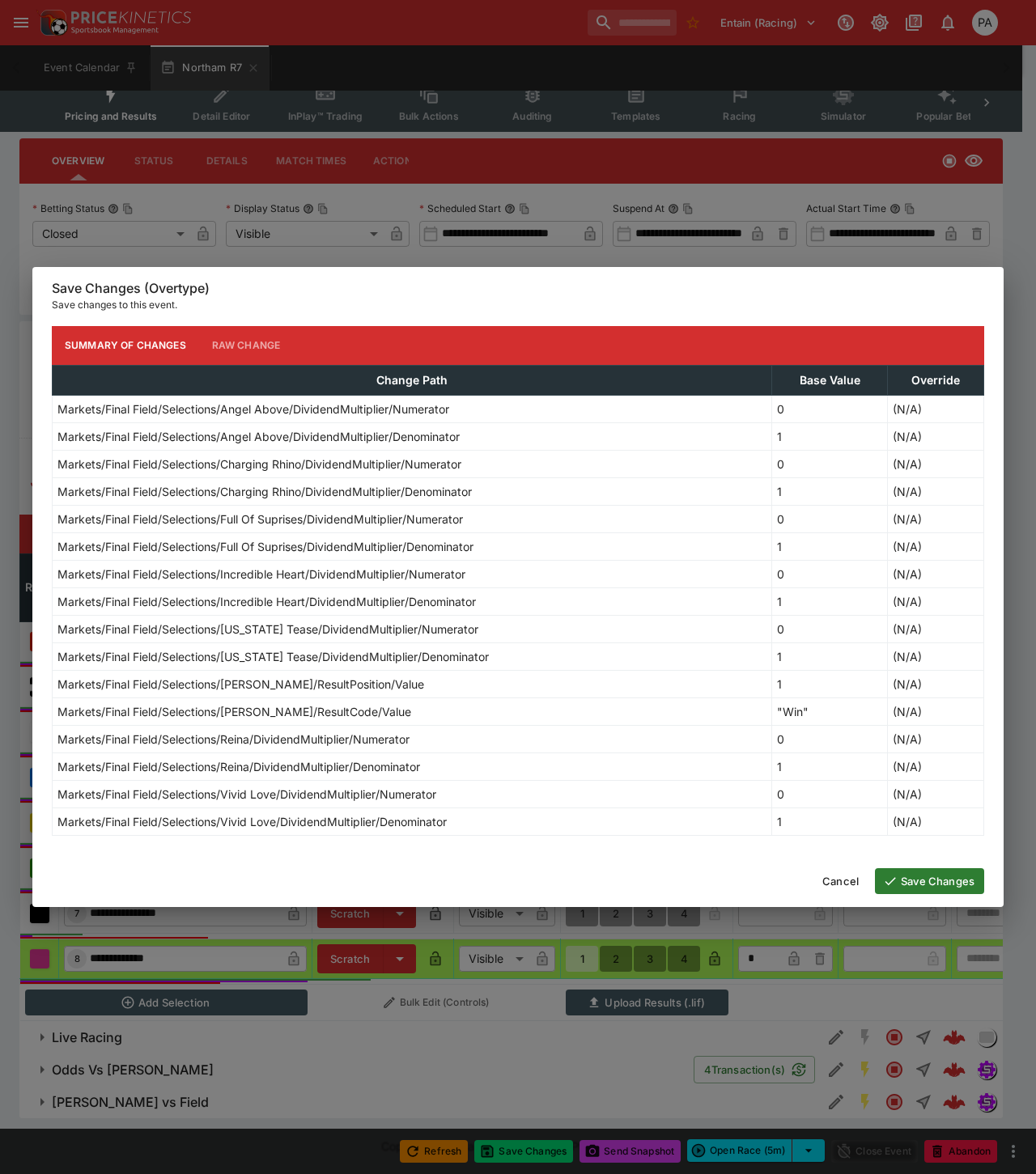
click at [911, 878] on button "Save Changes" at bounding box center [929, 880] width 109 height 26
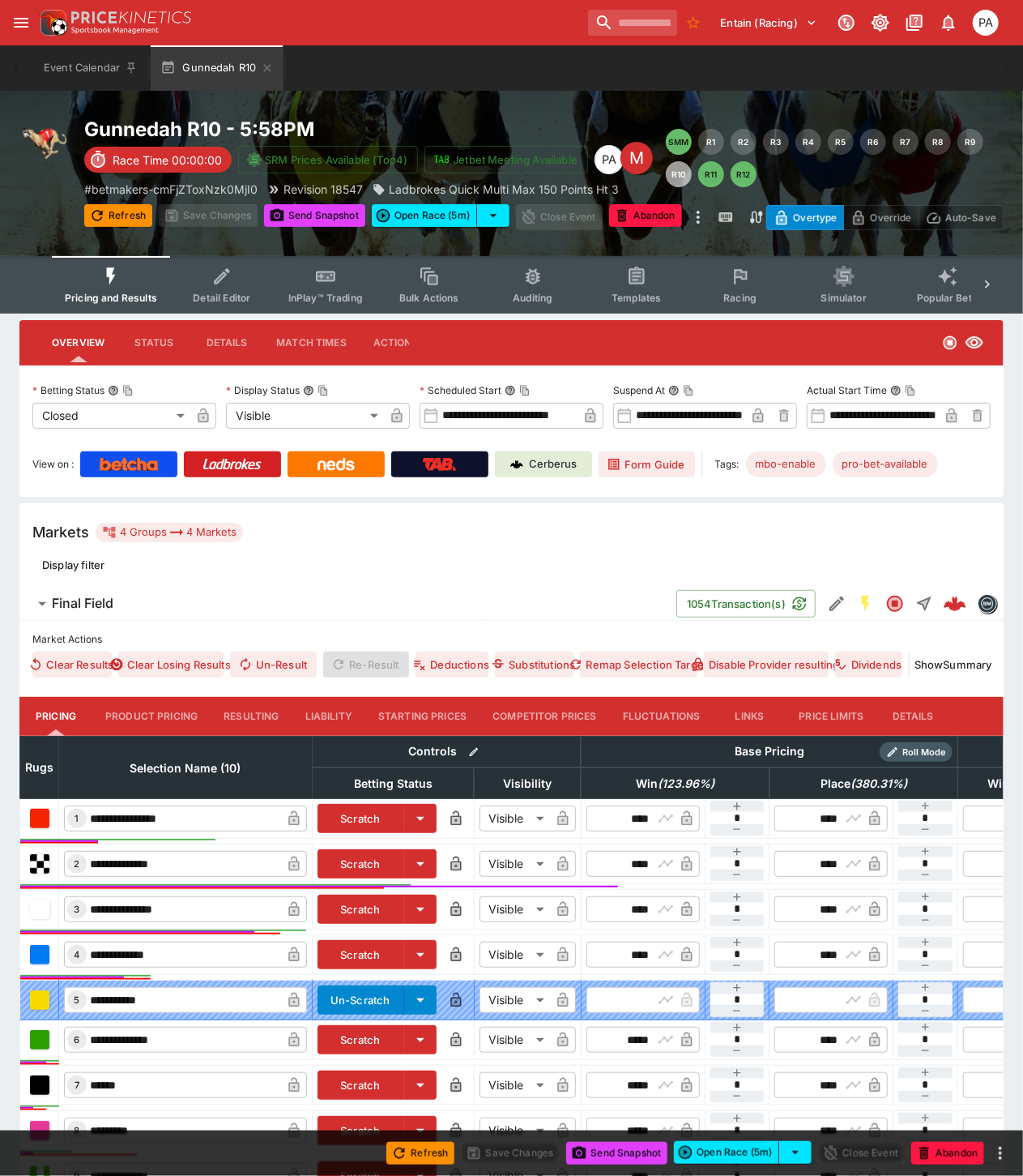
click at [241, 709] on button "Resulting" at bounding box center [251, 717] width 81 height 39
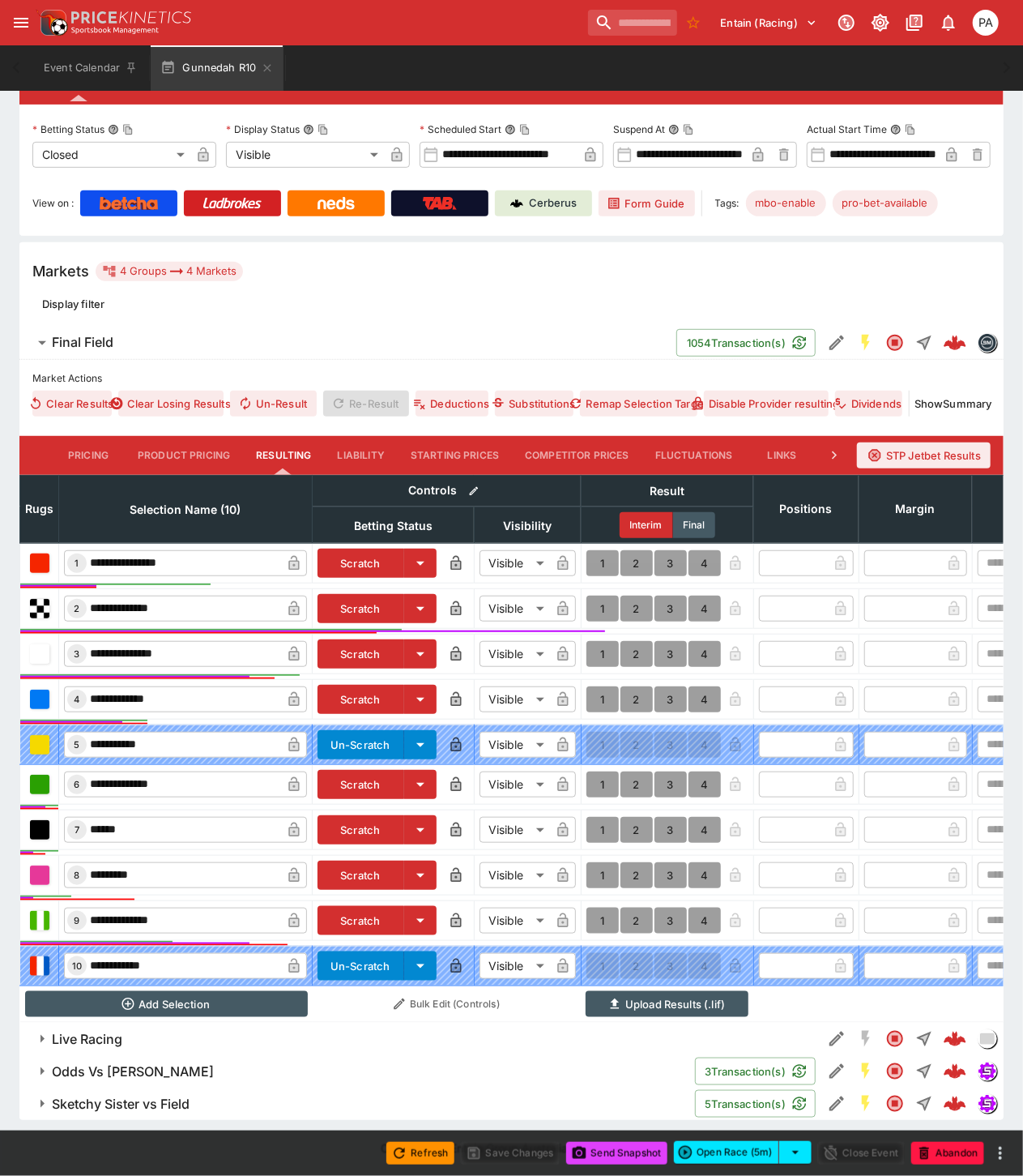
scroll to position [273, 0]
click at [601, 908] on button "1" at bounding box center [603, 921] width 33 height 26
type input "*"
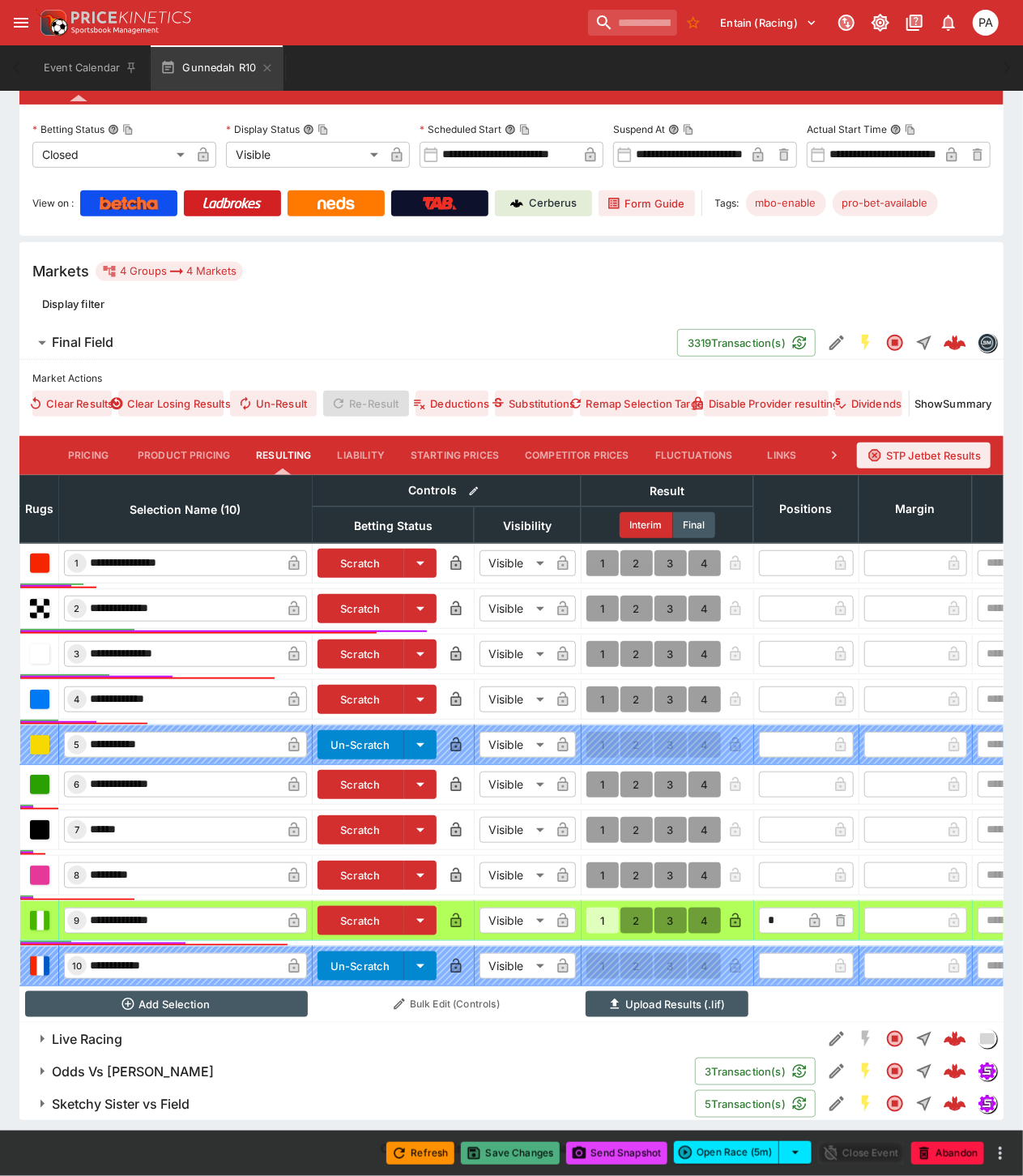
click at [512, 1153] on button "Save Changes" at bounding box center [511, 1153] width 99 height 22
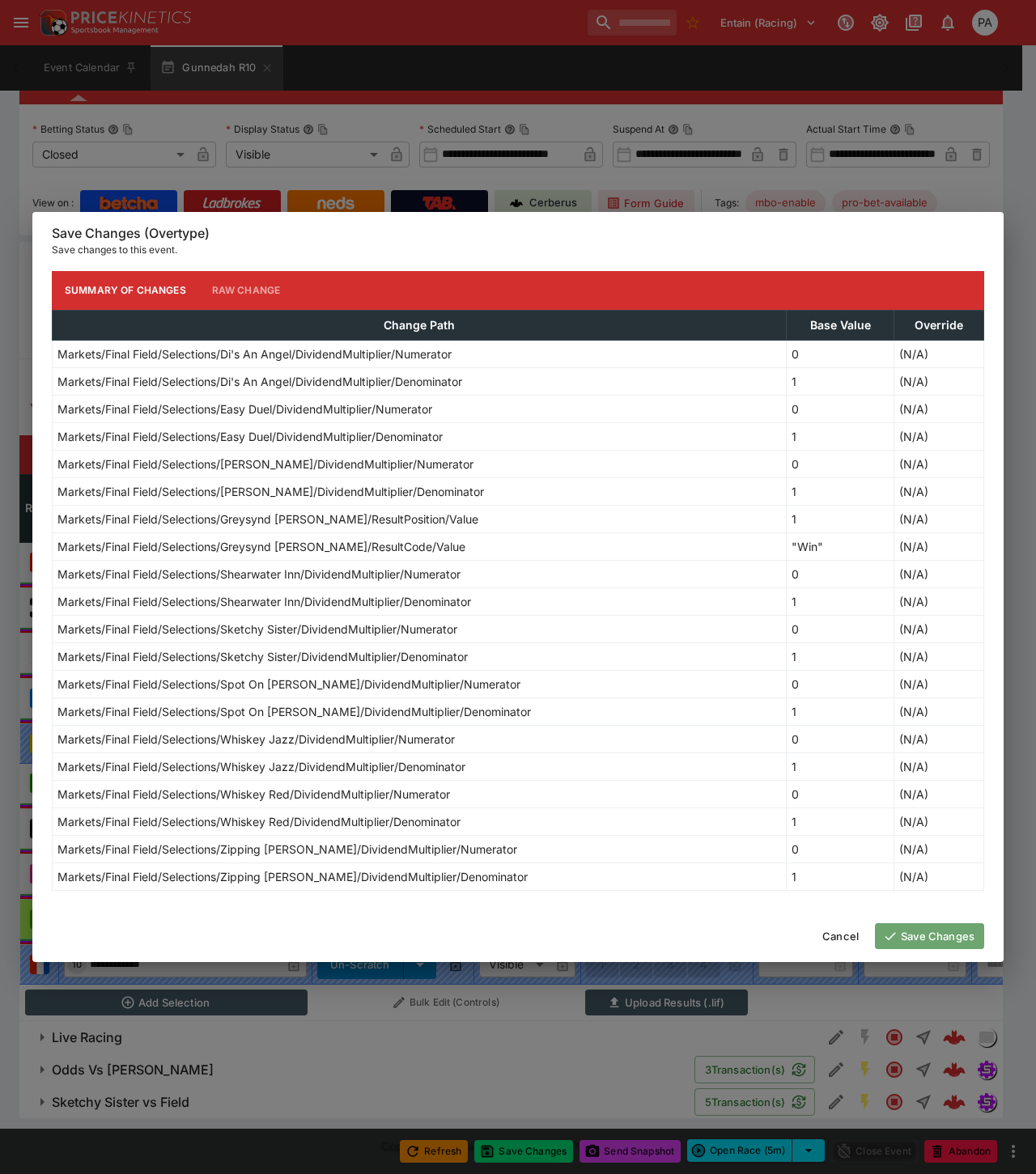
click at [919, 936] on button "Save Changes" at bounding box center [929, 936] width 109 height 26
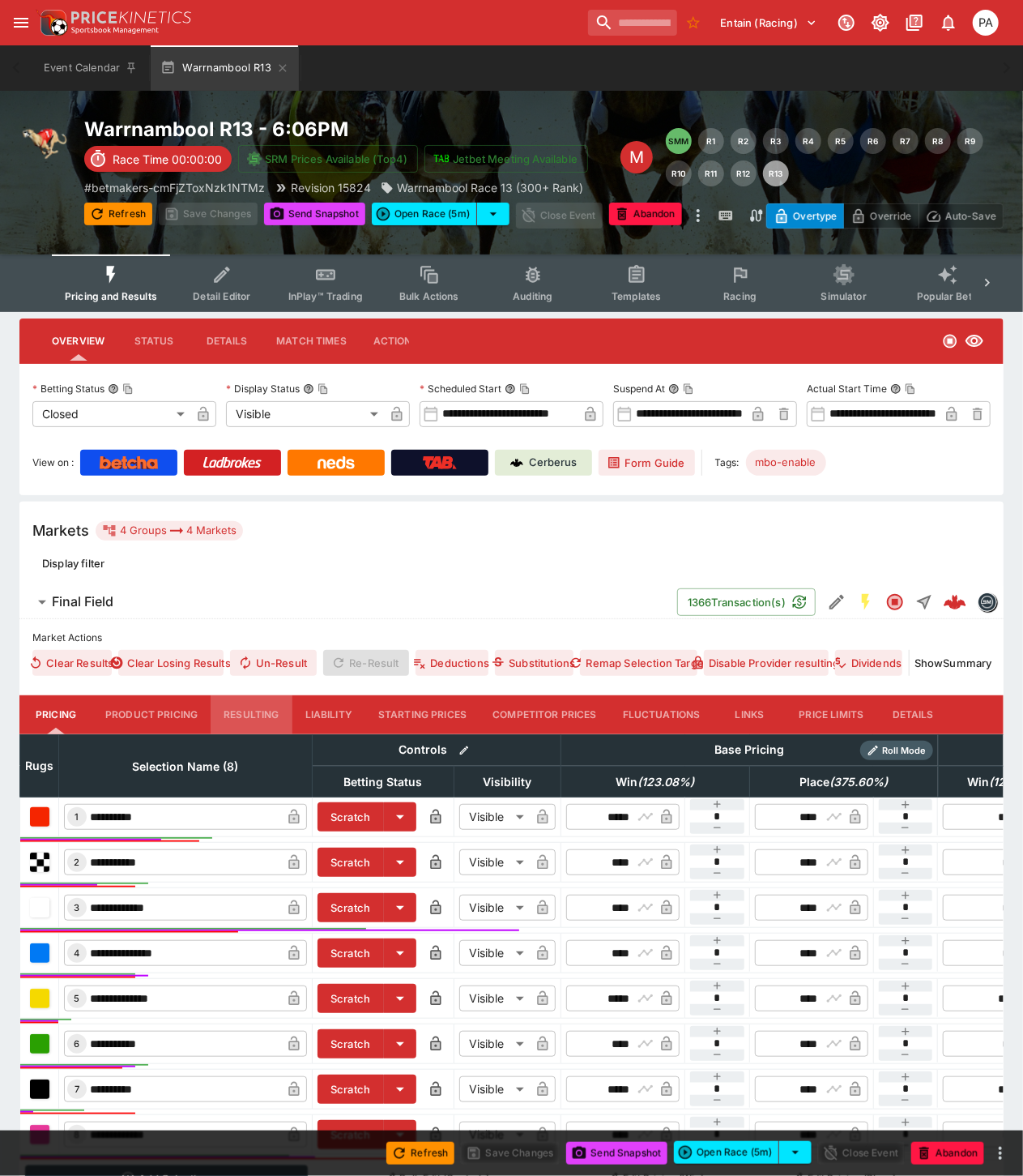
click at [243, 718] on button "Resulting" at bounding box center [251, 715] width 81 height 39
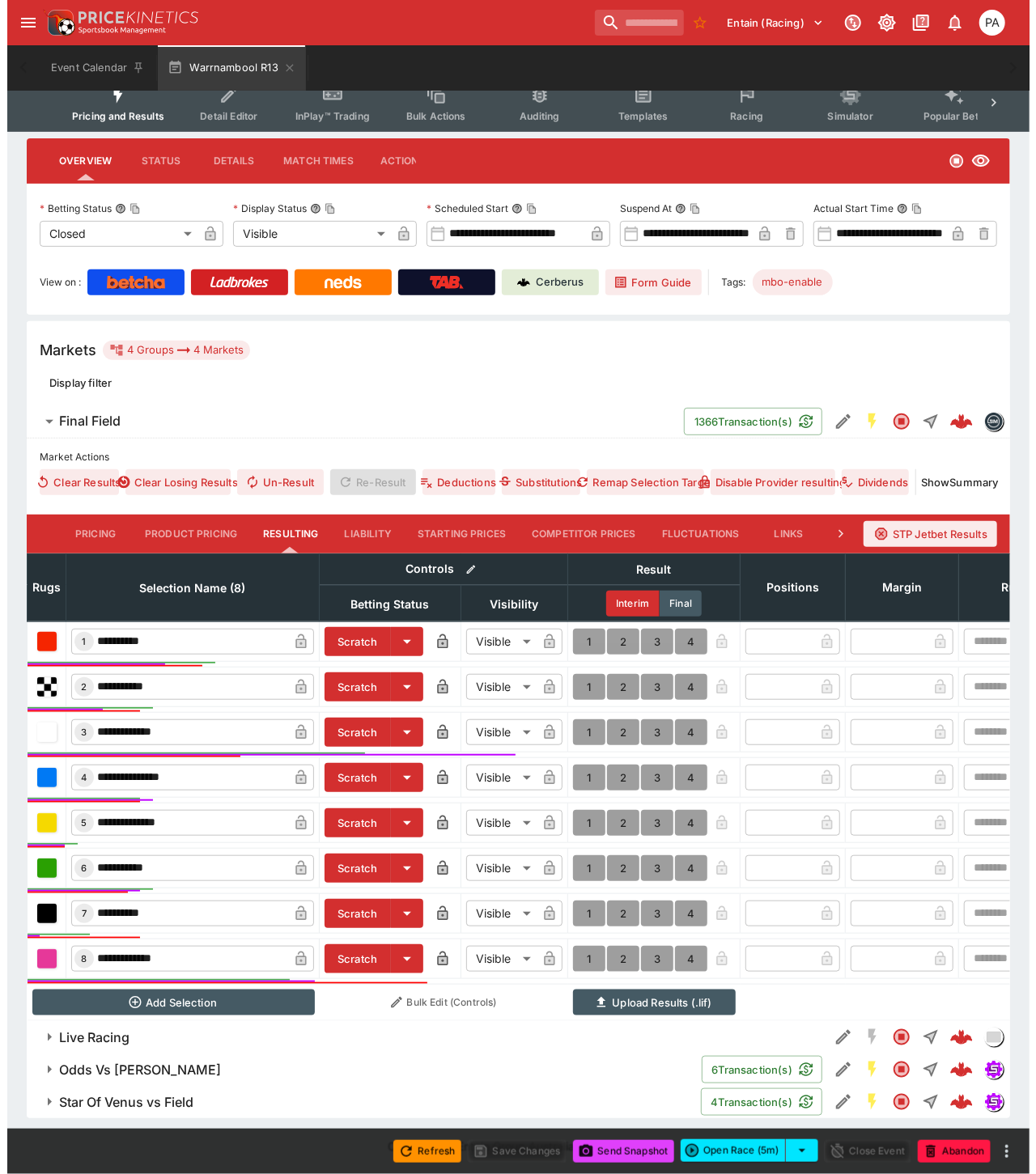
scroll to position [194, 0]
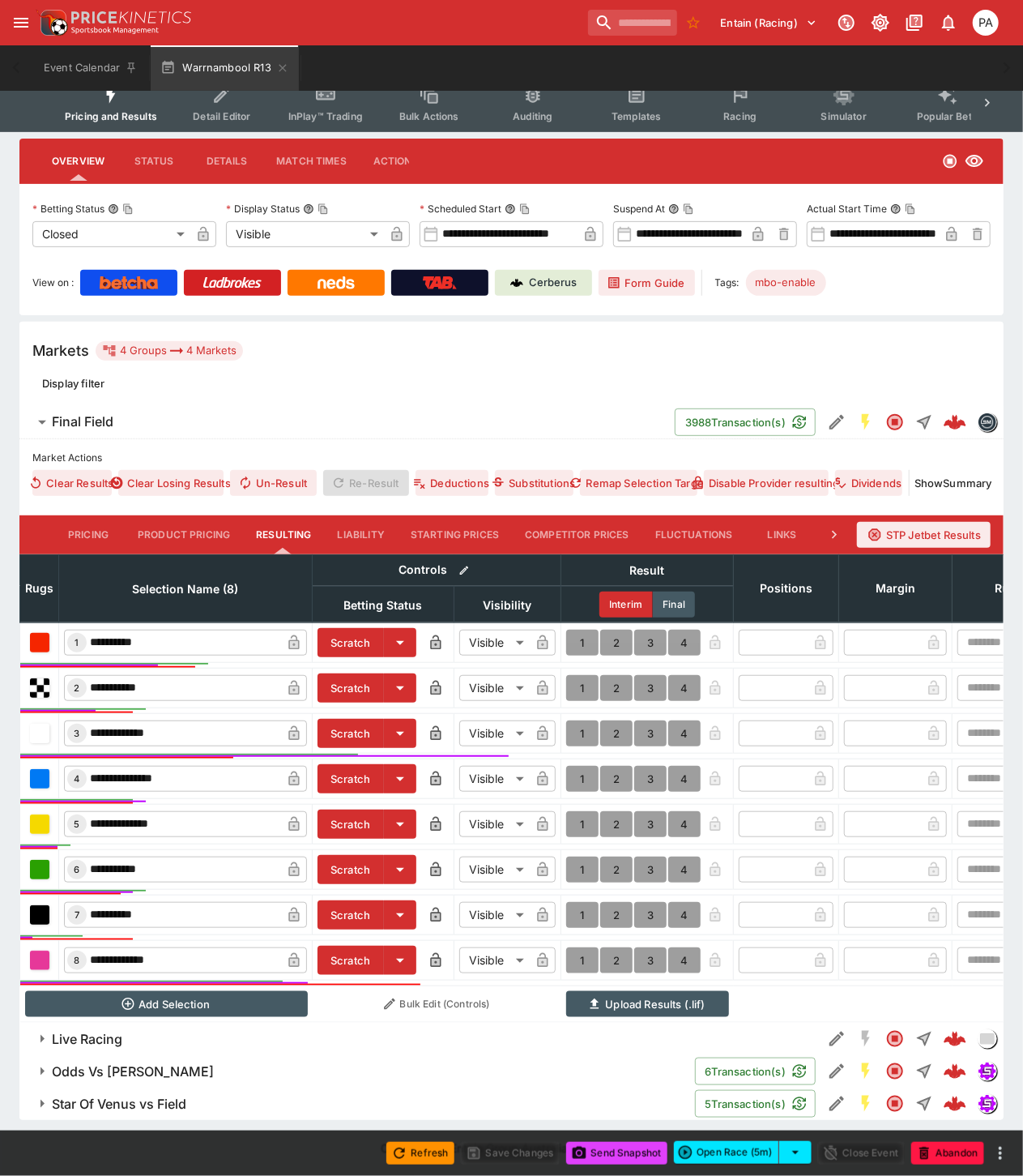
click at [581, 952] on button "1" at bounding box center [583, 960] width 33 height 26
type input "*"
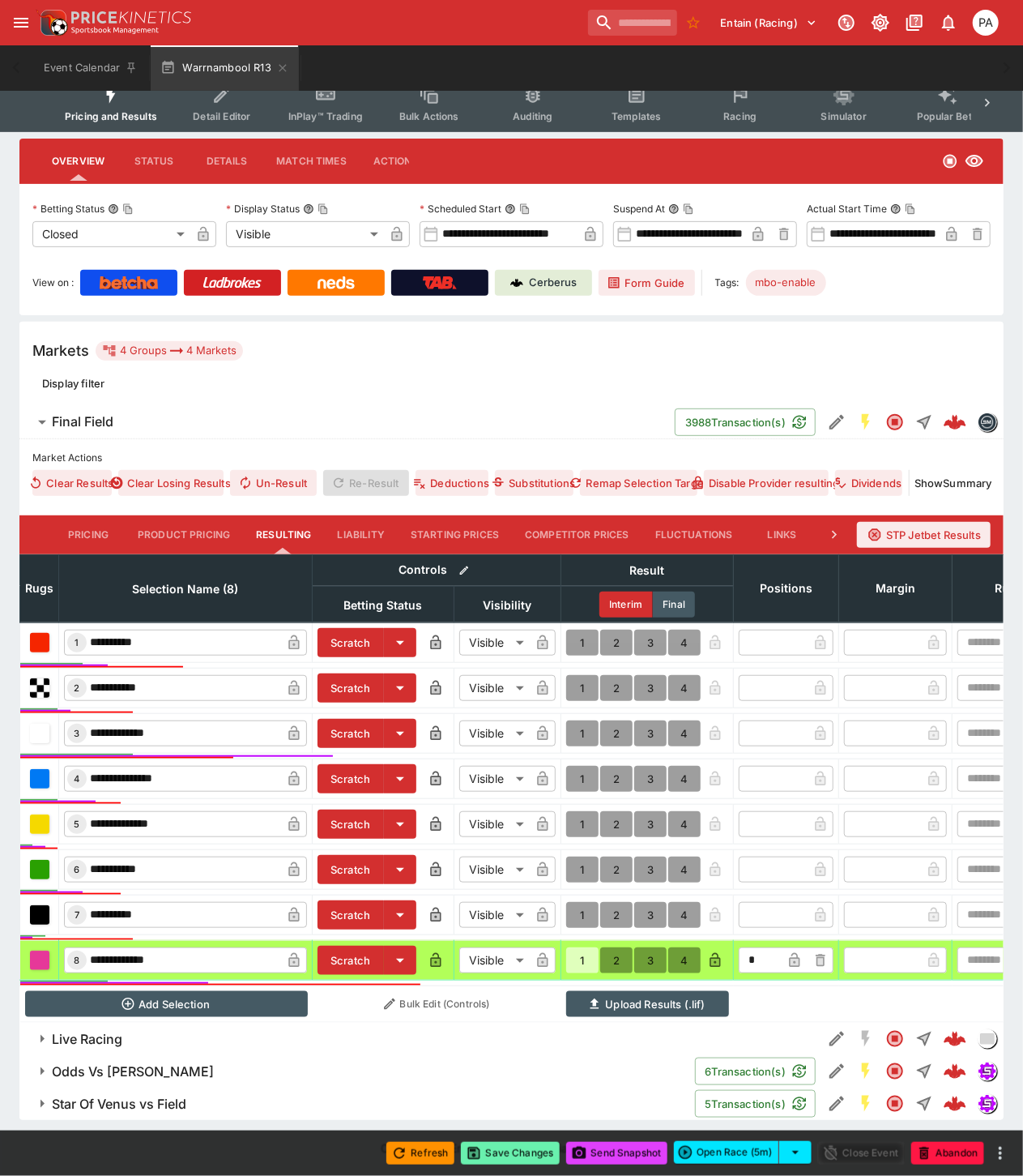
click at [517, 1153] on button "Save Changes" at bounding box center [511, 1153] width 99 height 22
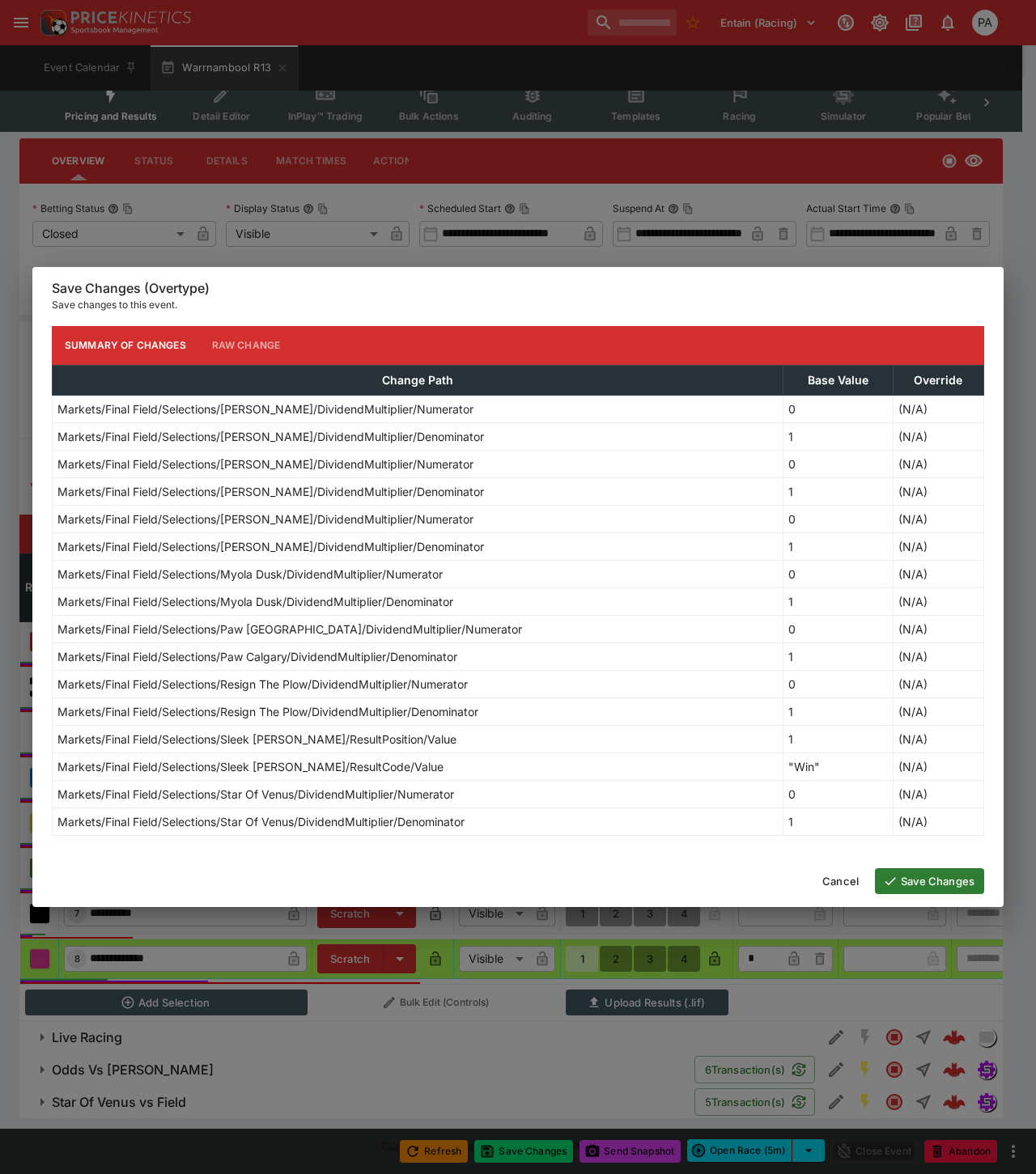
click at [920, 881] on button "Save Changes" at bounding box center [929, 880] width 109 height 26
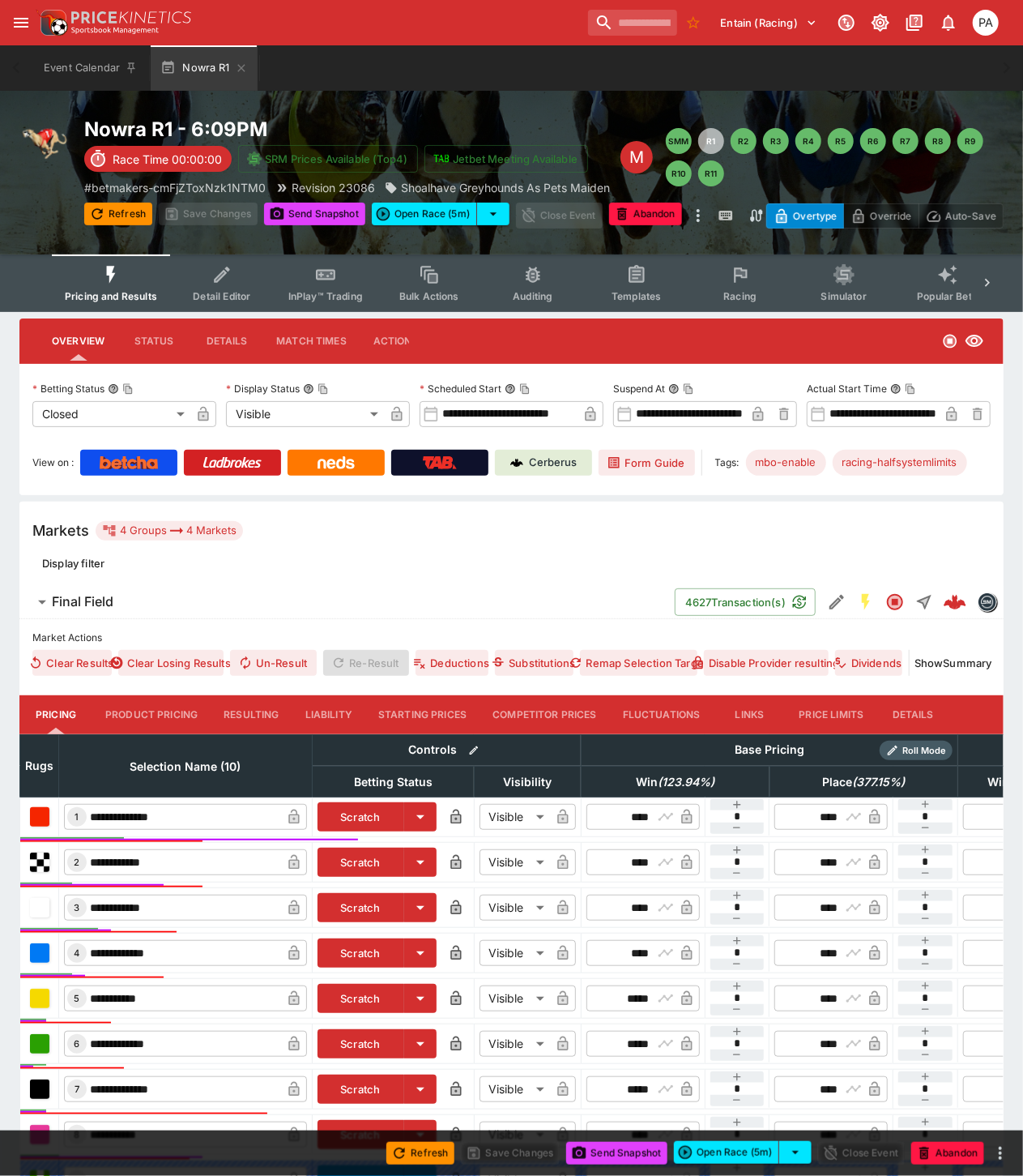
click at [259, 711] on button "Resulting" at bounding box center [251, 715] width 81 height 39
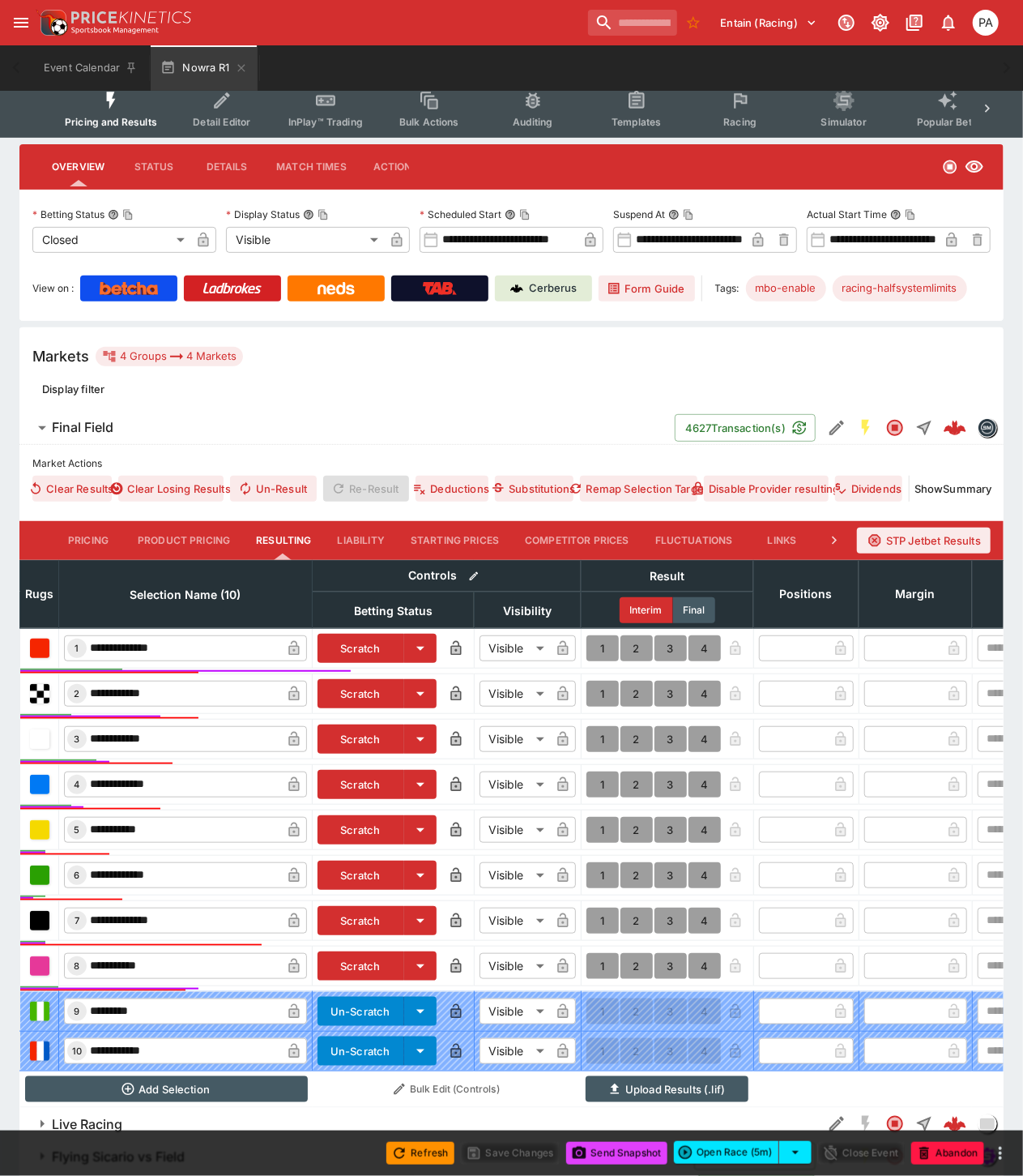
scroll to position [273, 0]
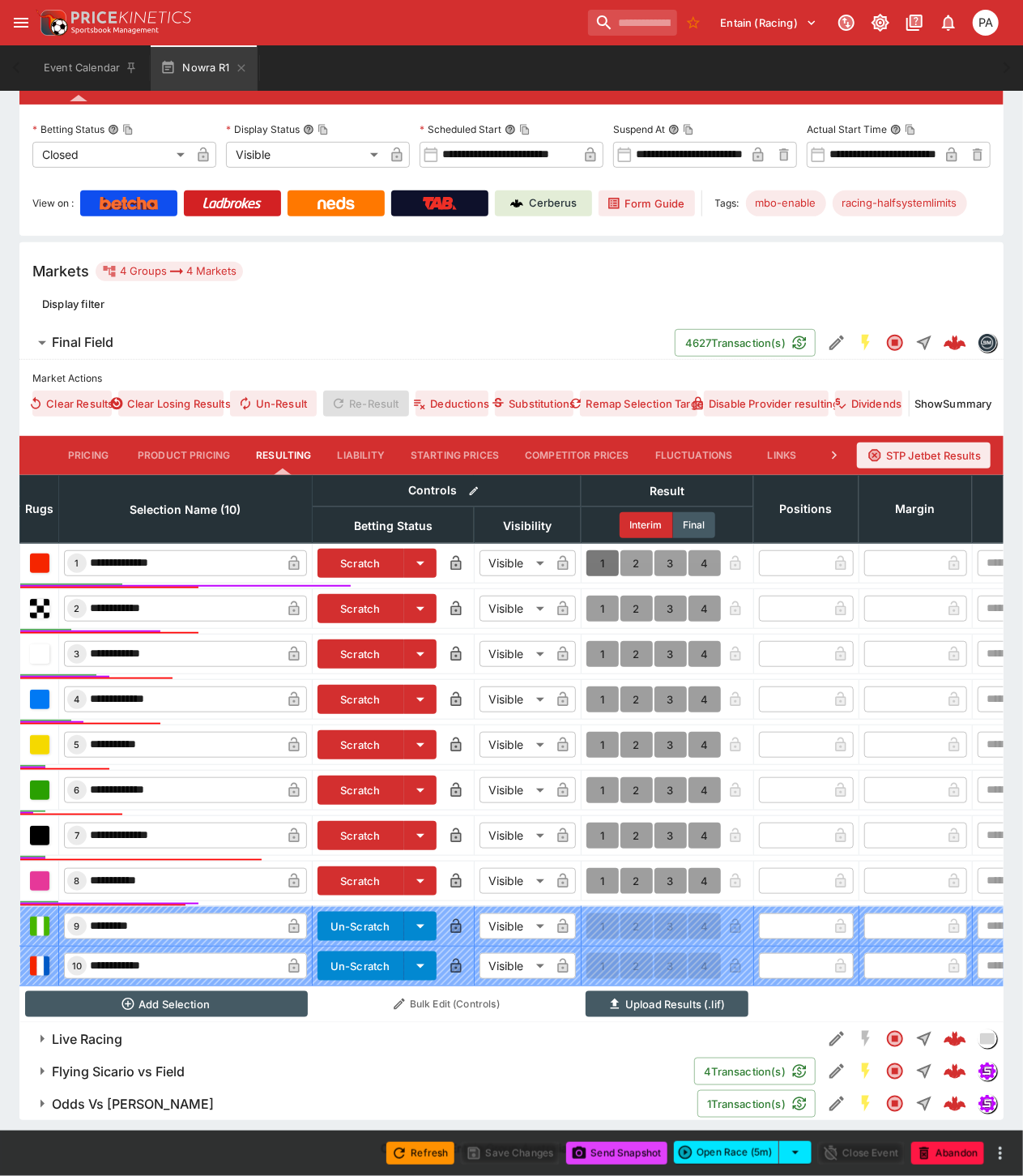
click at [599, 550] on button "1" at bounding box center [603, 563] width 33 height 26
type input "*"
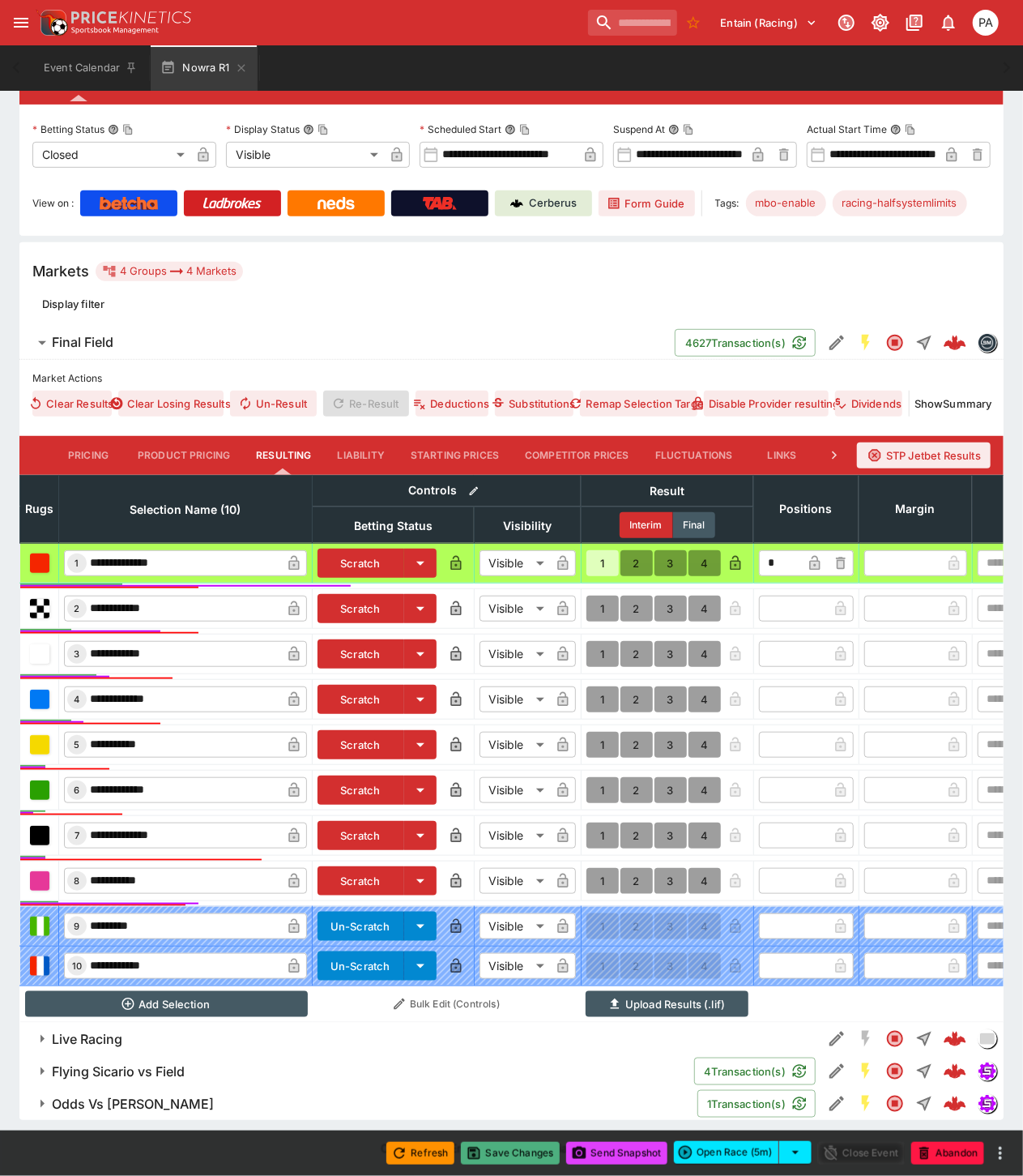
click at [513, 1158] on button "Save Changes" at bounding box center [511, 1153] width 99 height 22
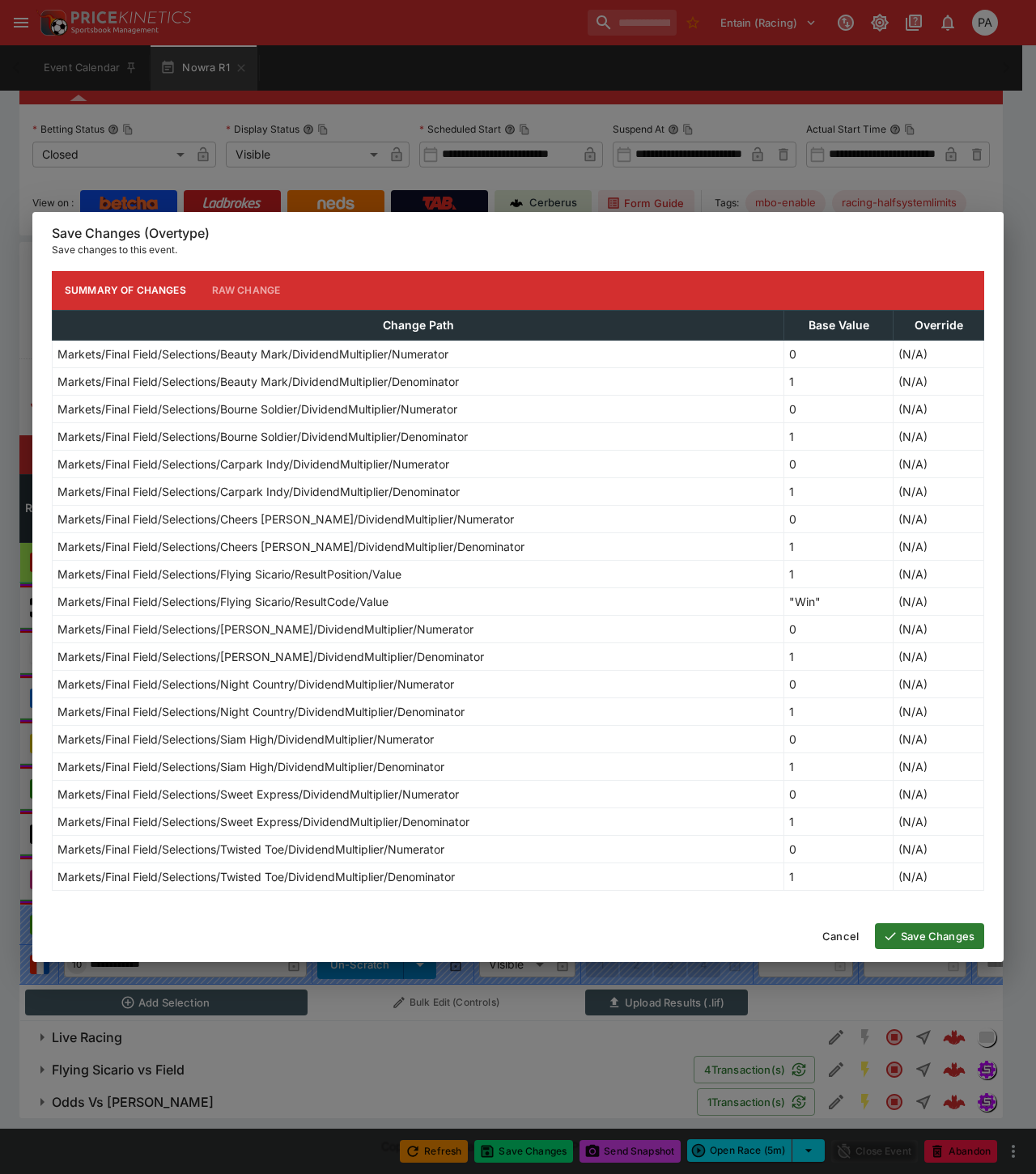
click at [943, 936] on button "Save Changes" at bounding box center [929, 936] width 109 height 26
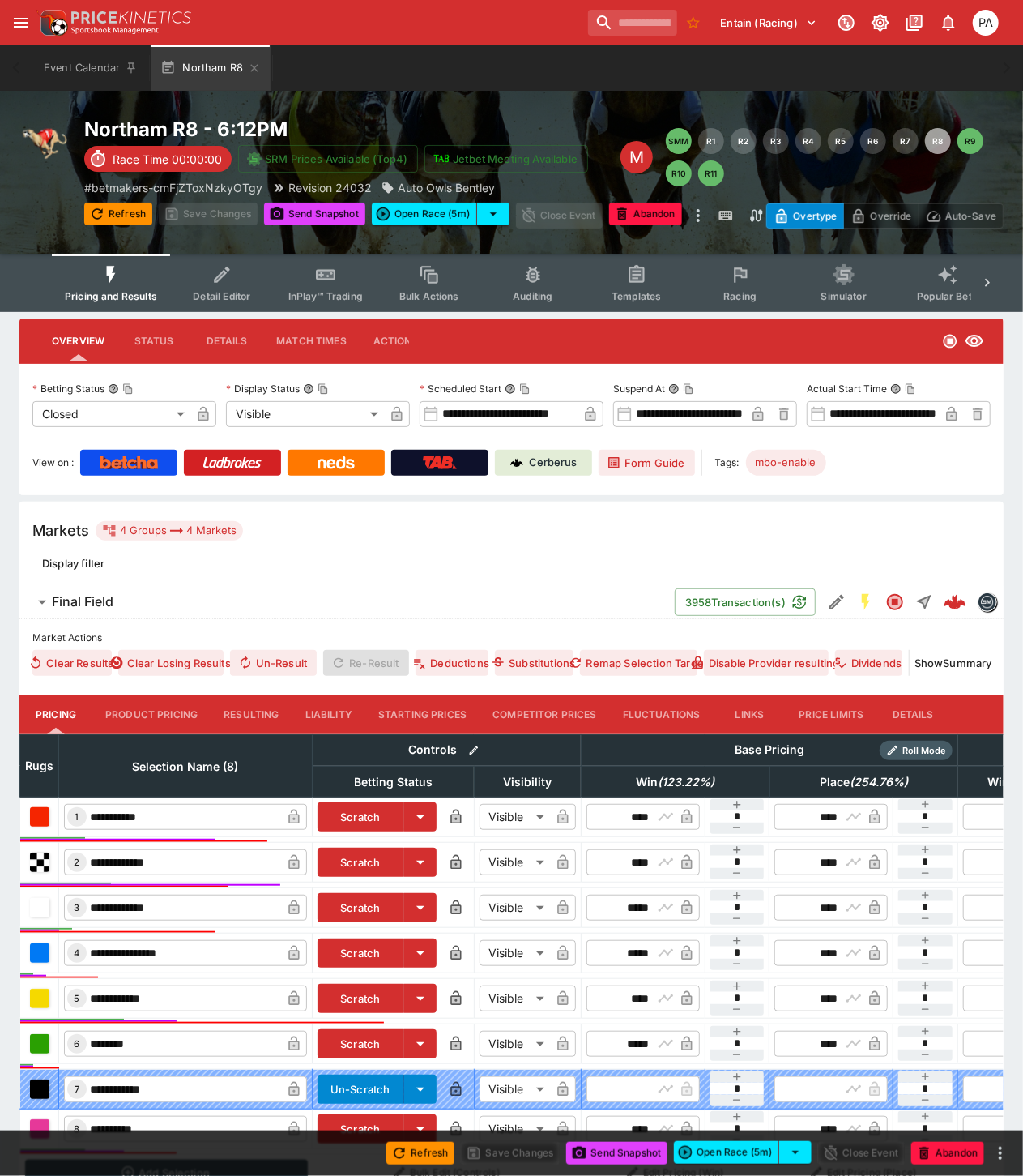
click at [255, 714] on button "Resulting" at bounding box center [251, 715] width 81 height 39
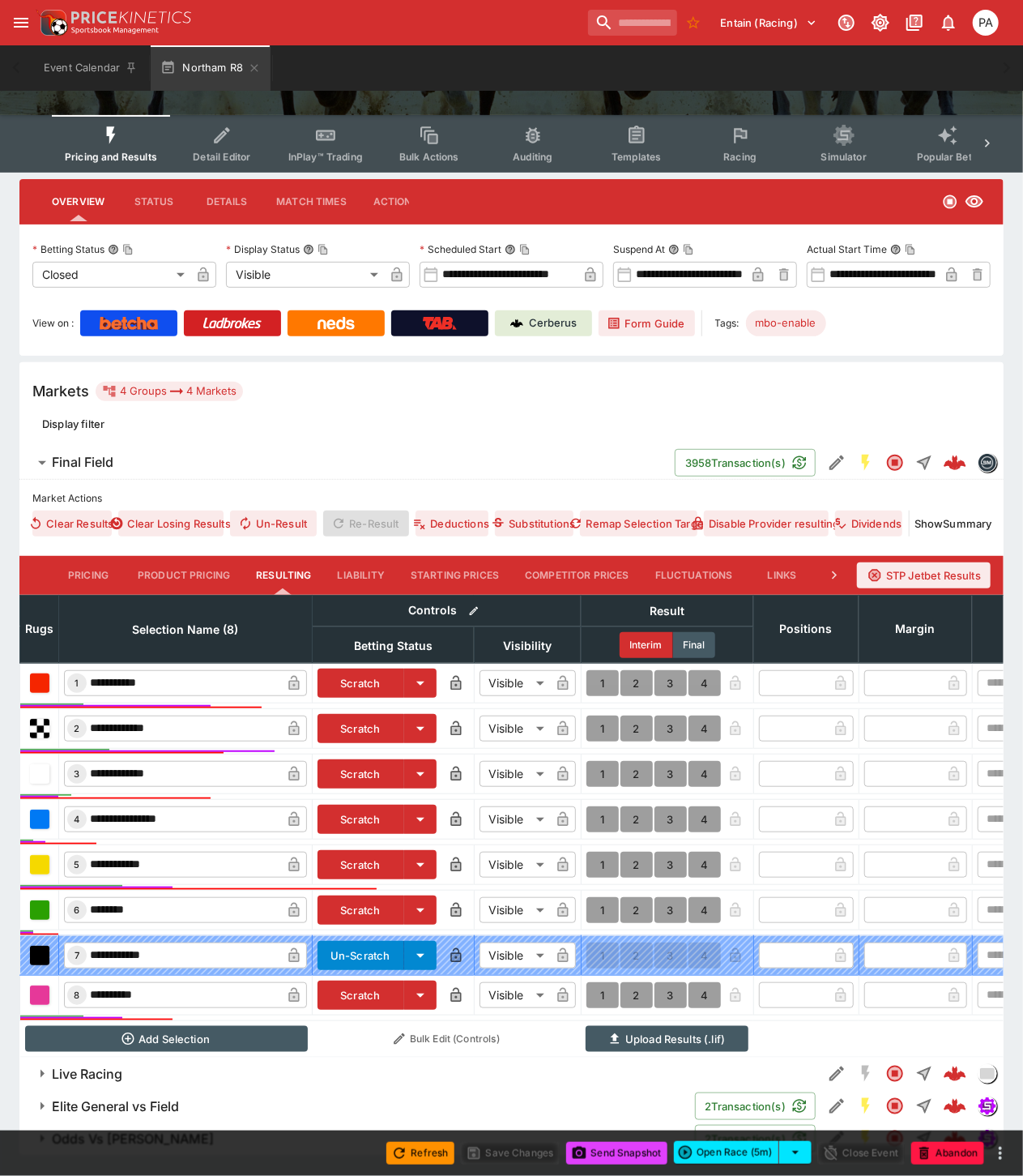
scroll to position [189, 0]
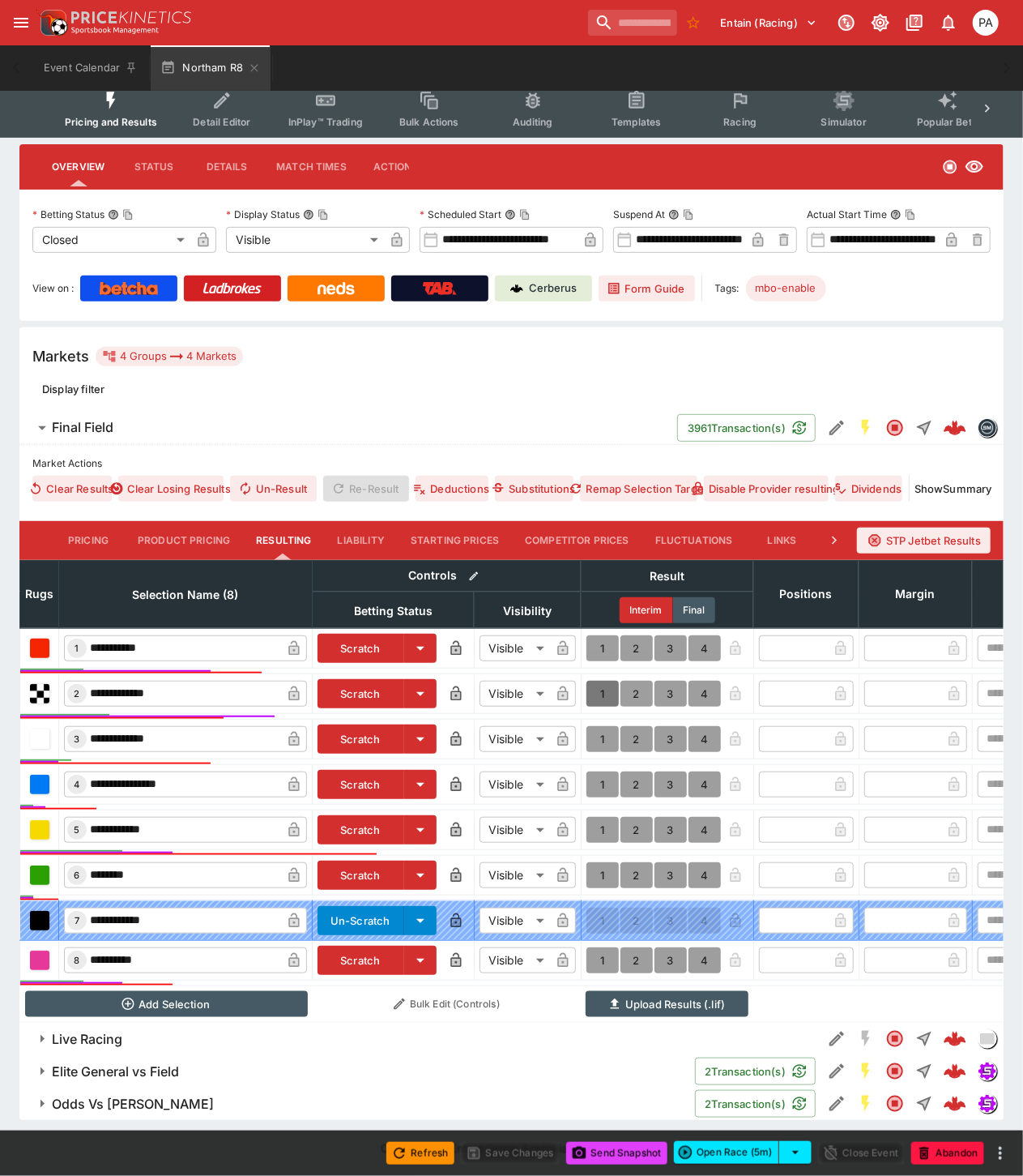
click at [596, 681] on button "1" at bounding box center [603, 693] width 33 height 26
type input "*"
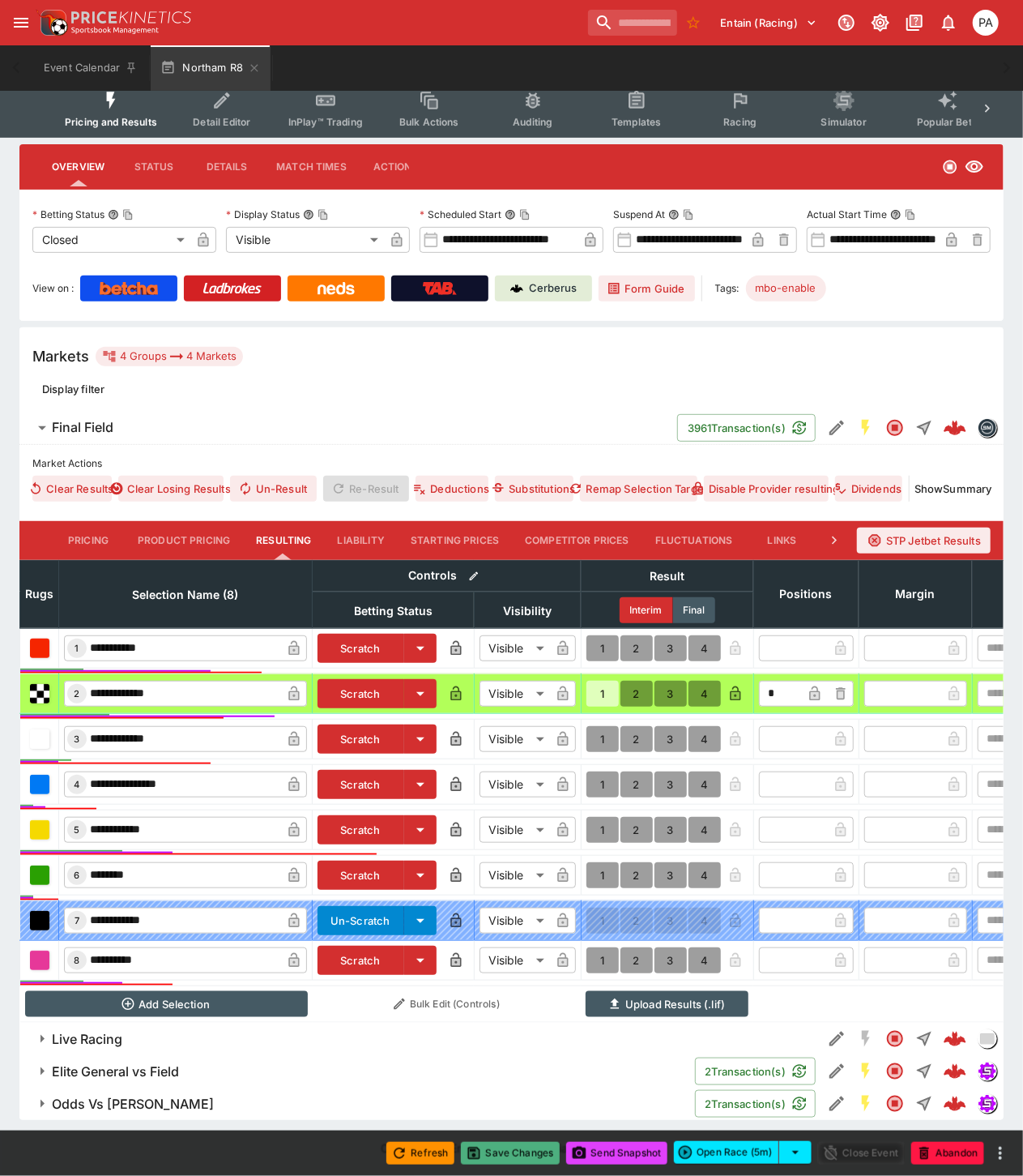
click at [515, 1153] on button "Save Changes" at bounding box center [511, 1153] width 99 height 22
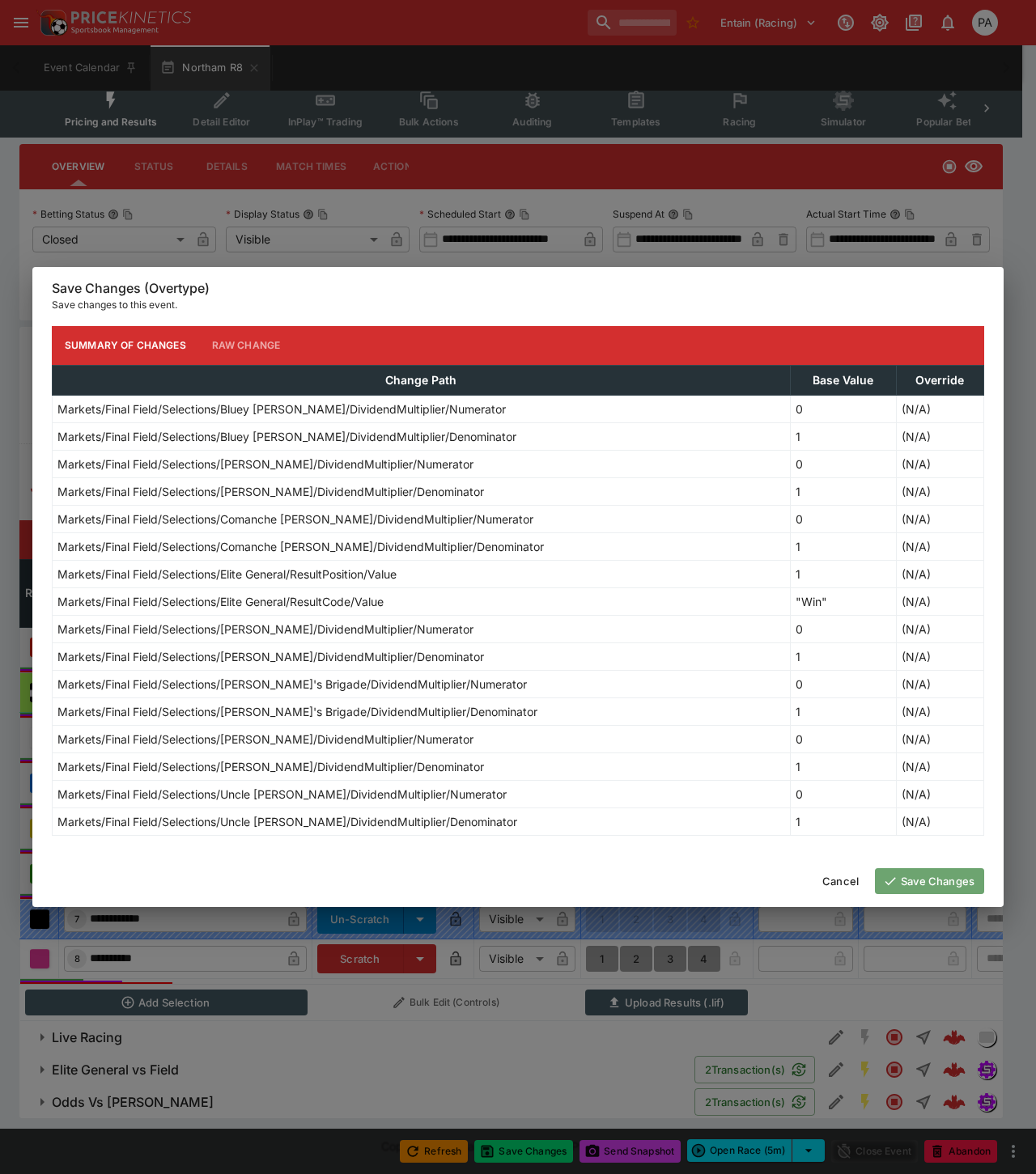
click at [919, 886] on button "Save Changes" at bounding box center [929, 880] width 109 height 26
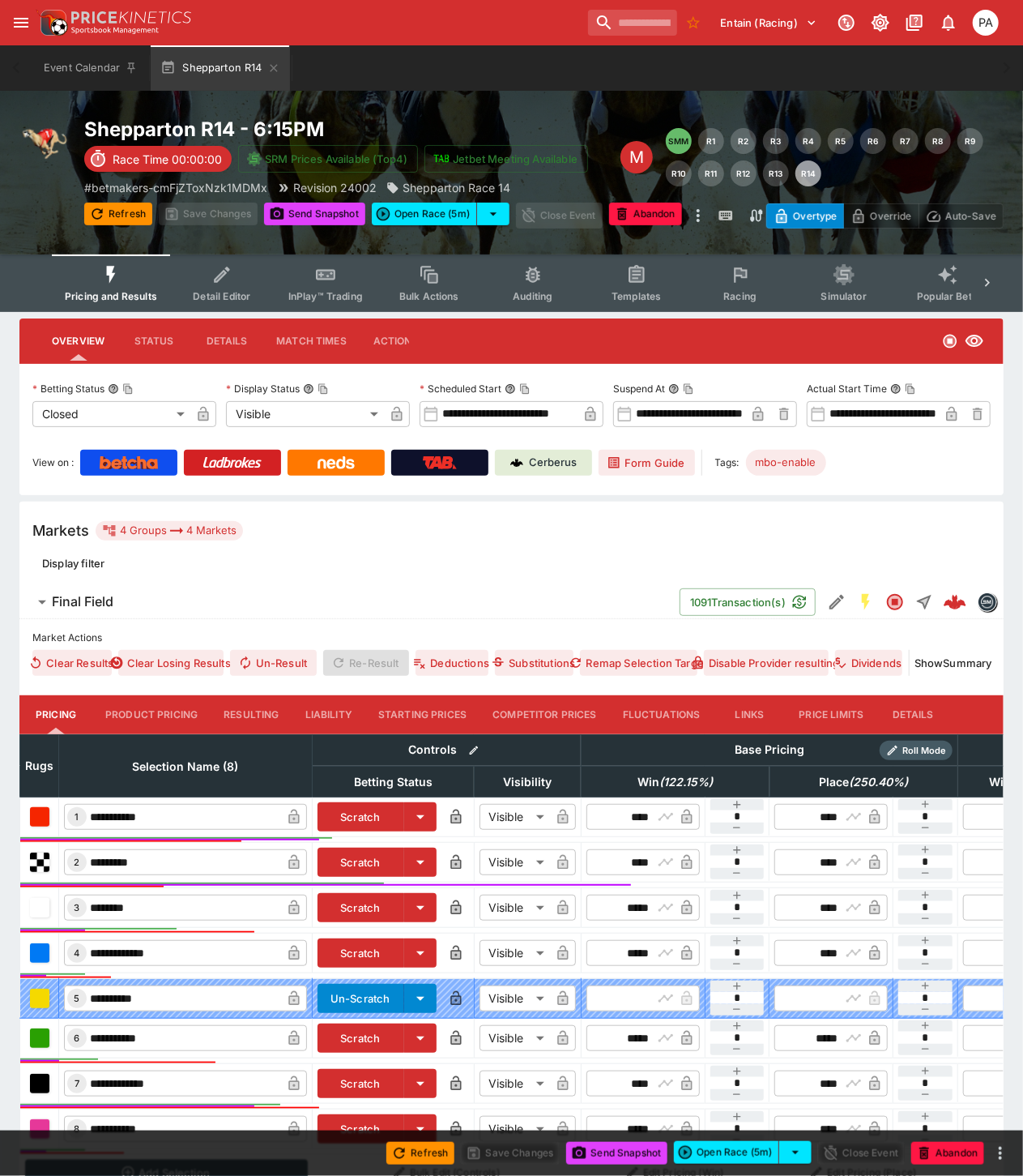
click at [249, 709] on button "Resulting" at bounding box center [251, 715] width 81 height 39
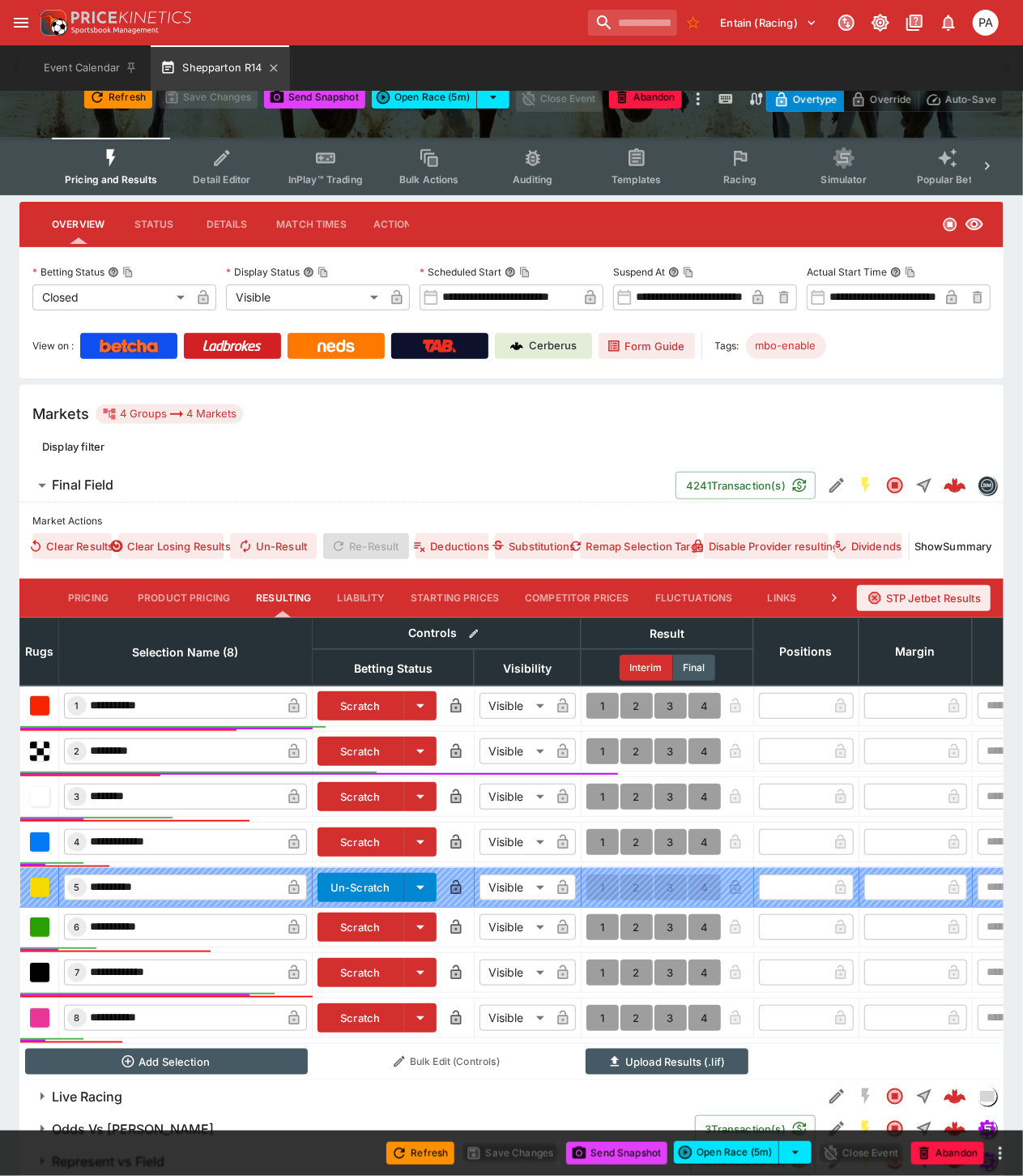
scroll to position [189, 0]
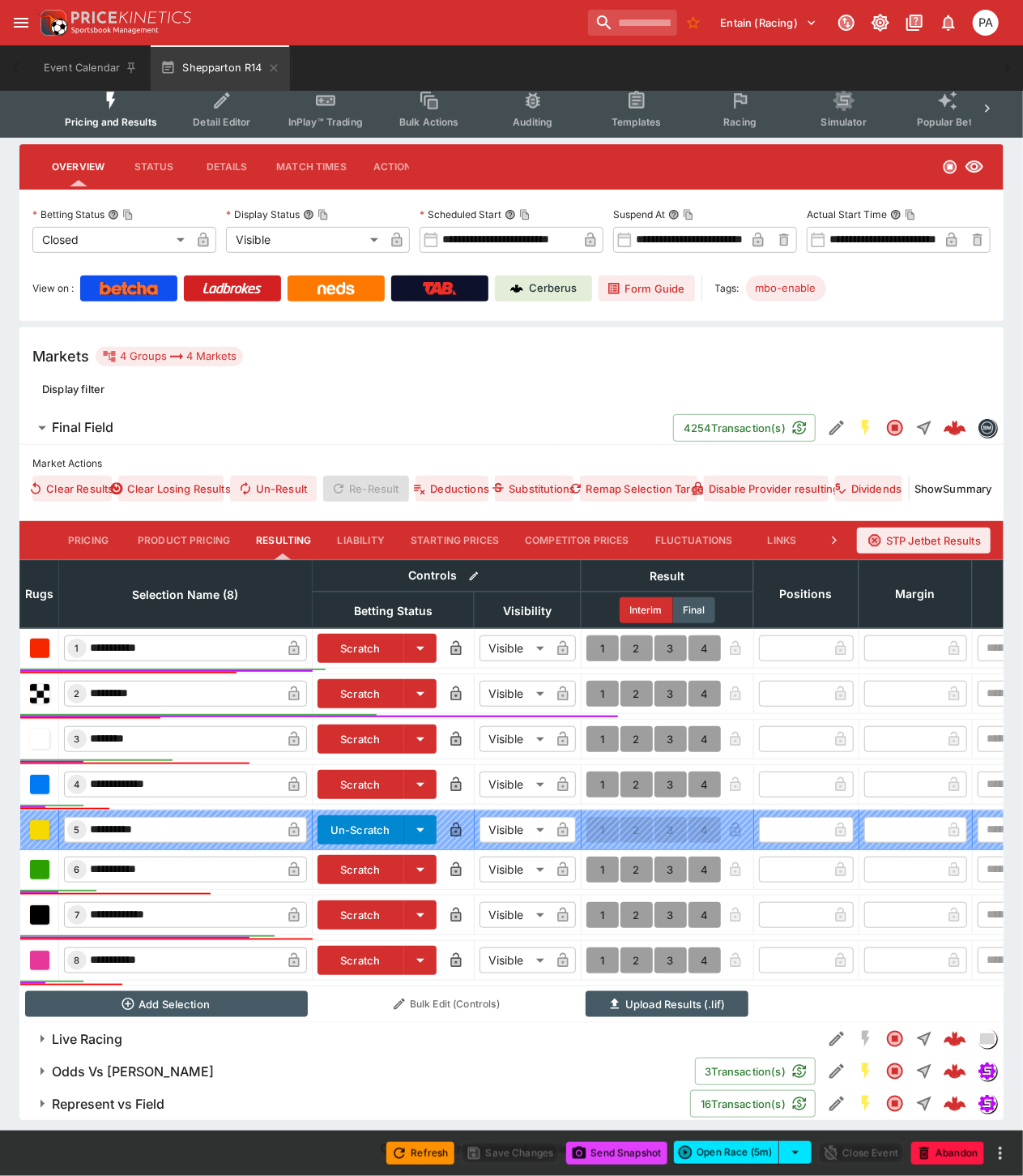
click at [600, 681] on button "1" at bounding box center [603, 693] width 33 height 26
type input "*"
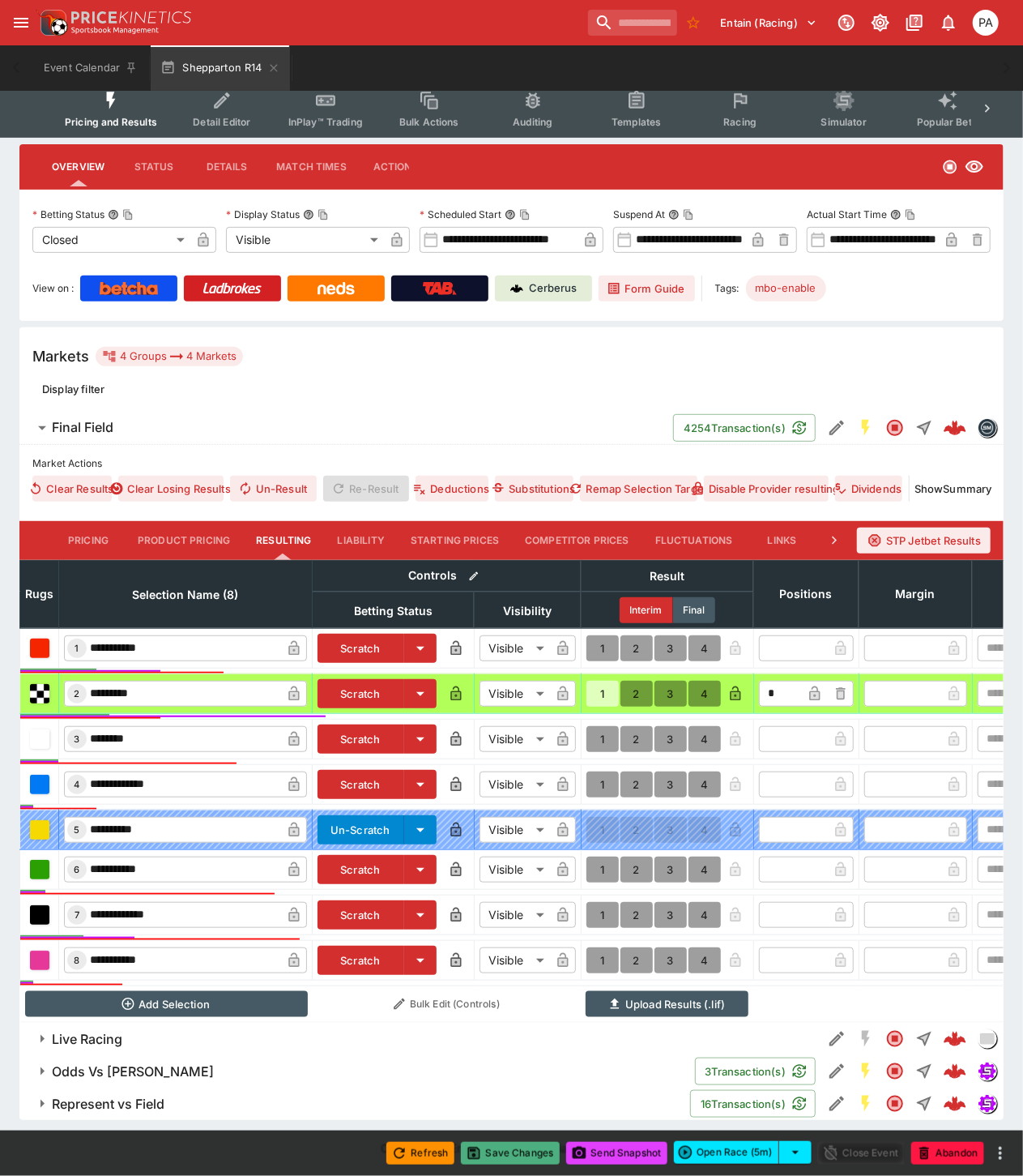
click at [512, 1153] on button "Save Changes" at bounding box center [511, 1153] width 99 height 22
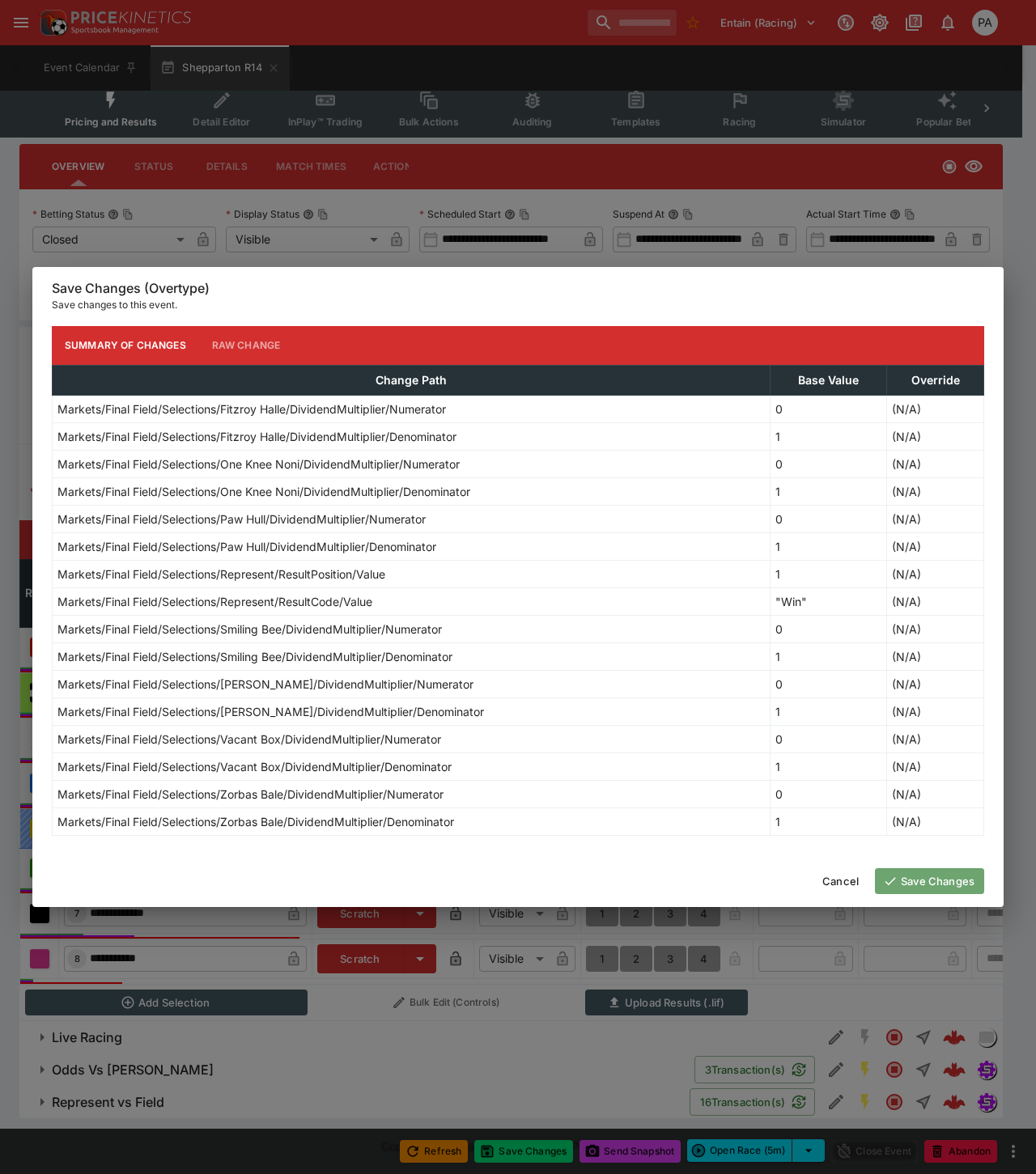
click at [928, 886] on button "Save Changes" at bounding box center [929, 880] width 109 height 26
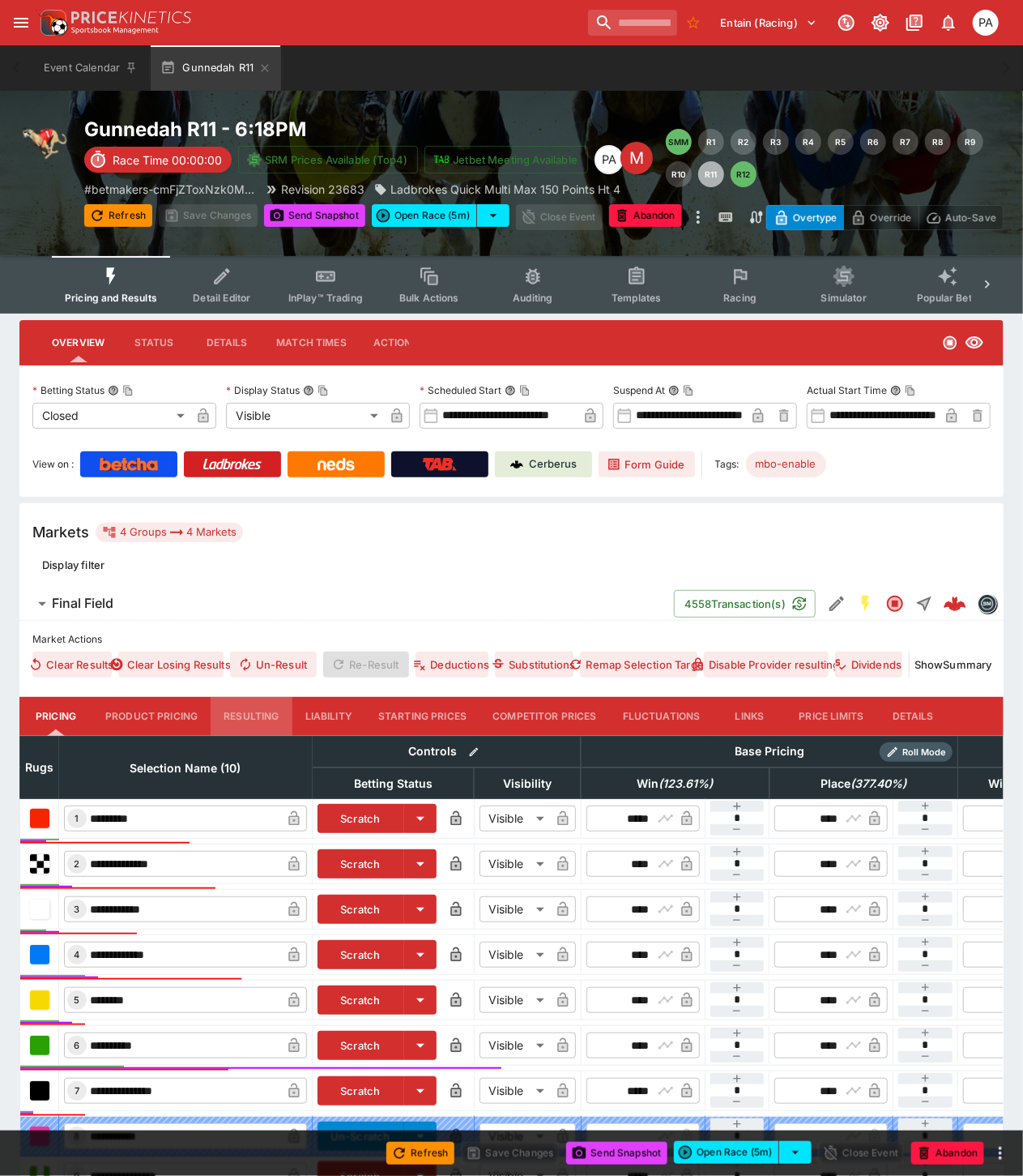
click at [257, 717] on button "Resulting" at bounding box center [251, 717] width 81 height 39
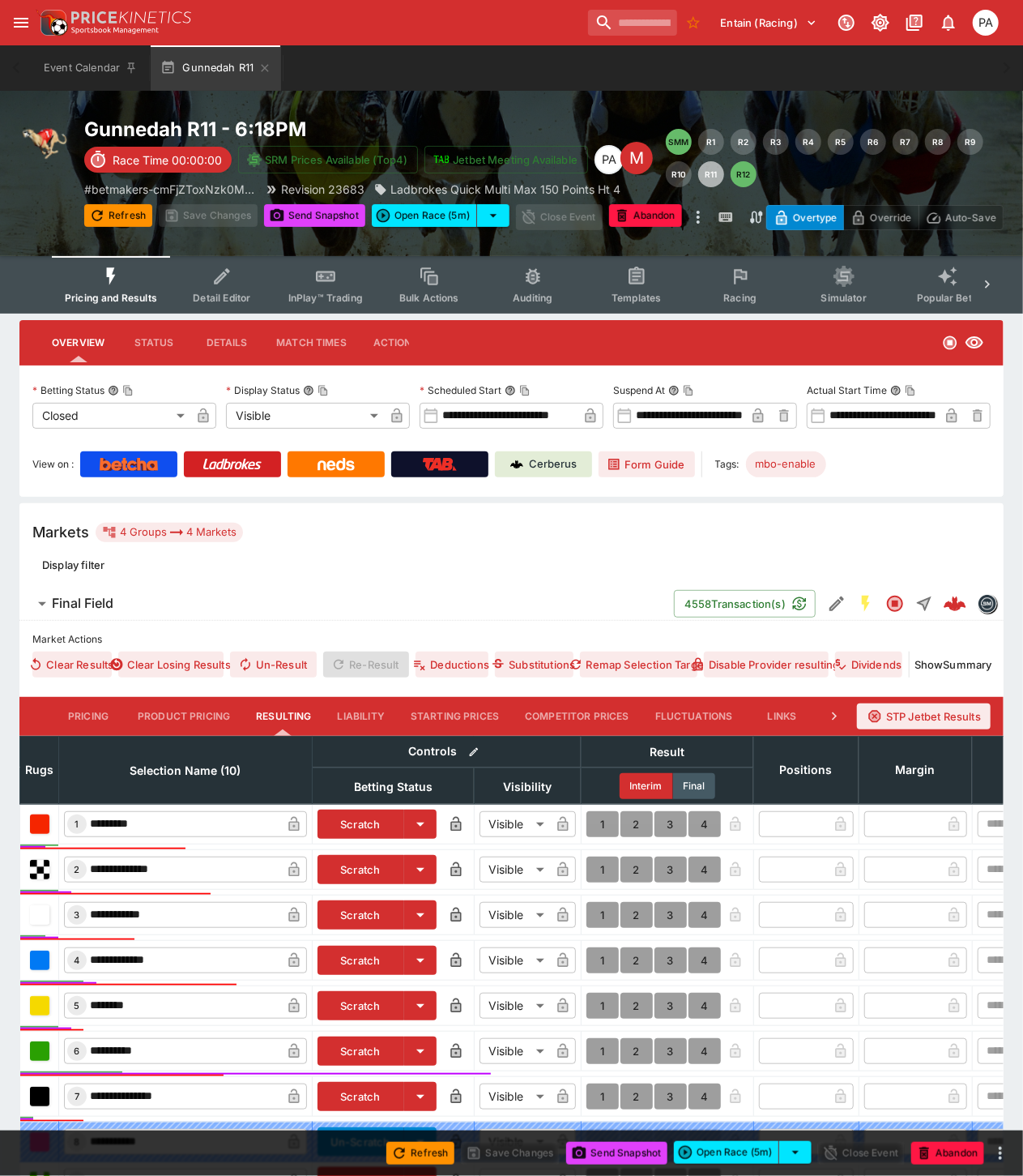
scroll to position [273, 0]
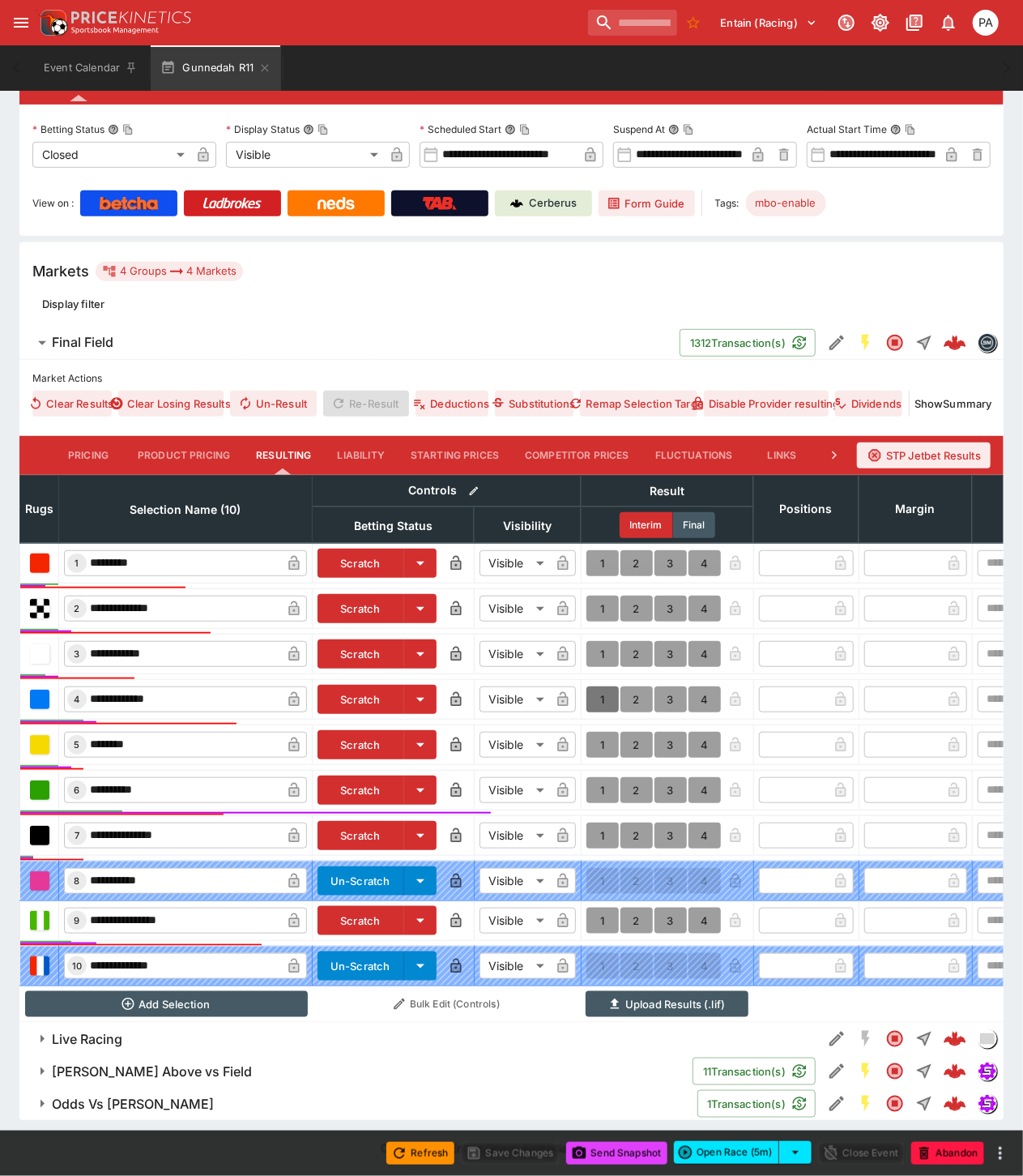
click at [599, 687] on button "1" at bounding box center [603, 699] width 33 height 26
type input "*"
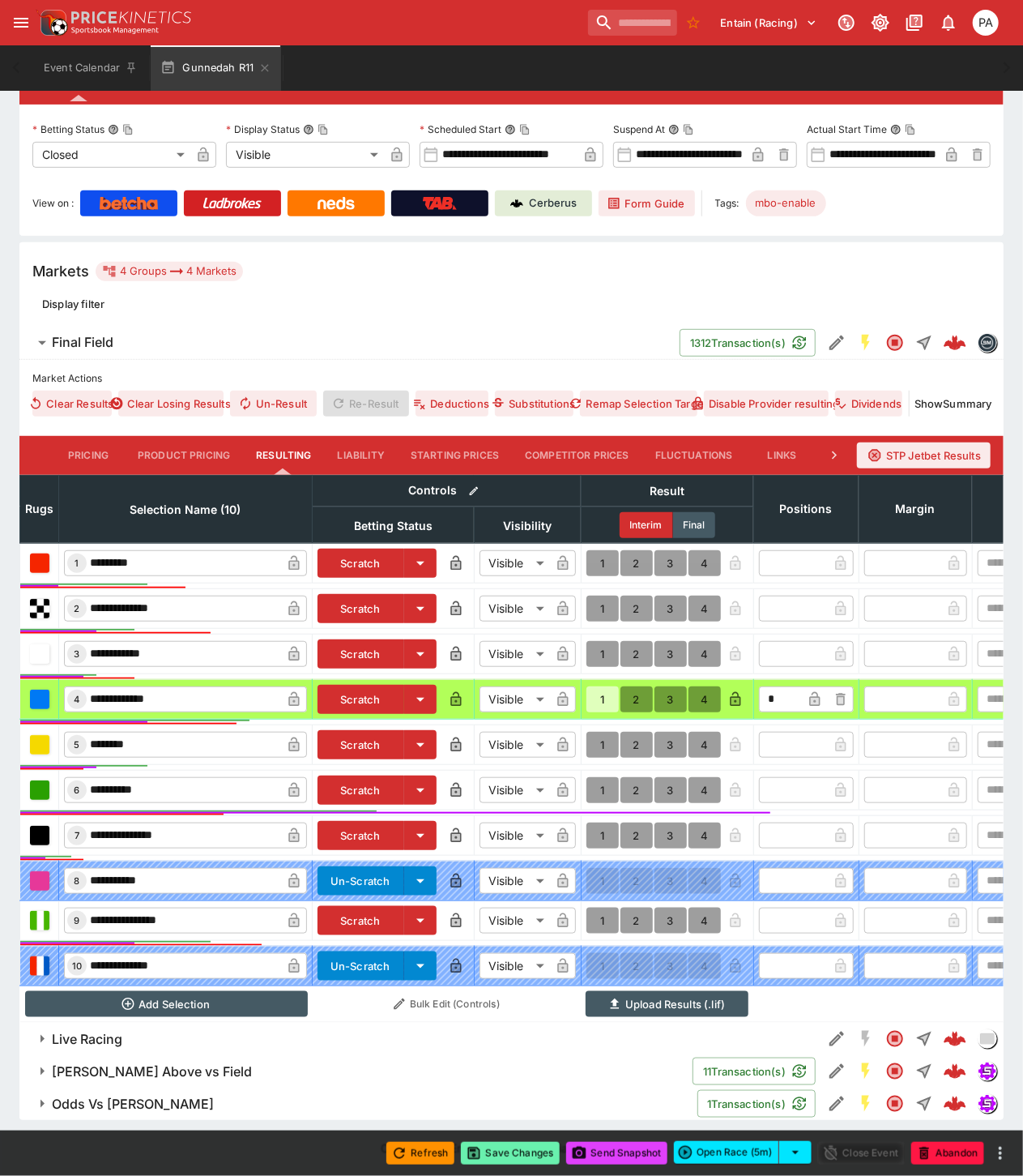
click at [515, 1148] on button "Save Changes" at bounding box center [511, 1153] width 99 height 22
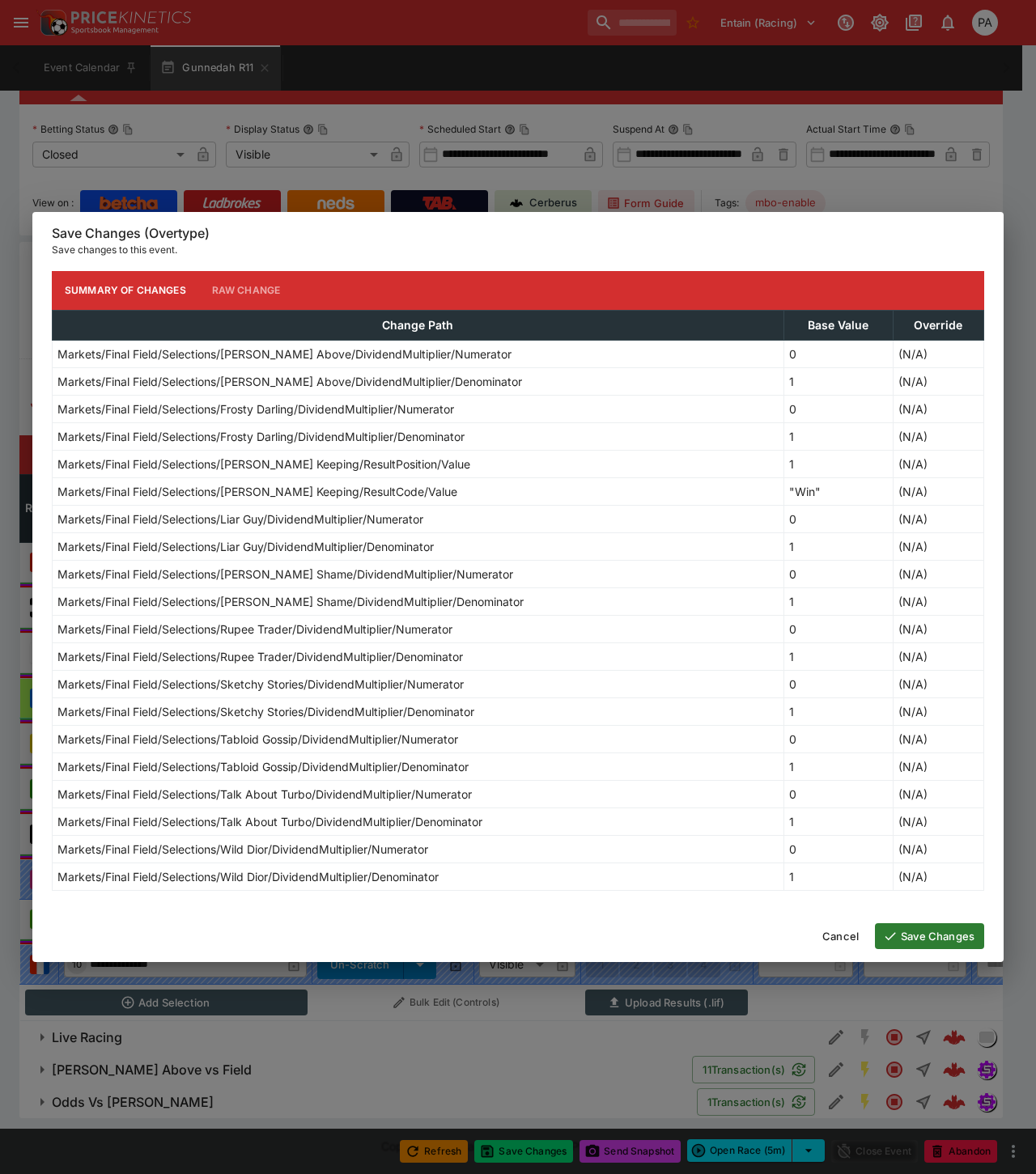
click at [942, 936] on button "Save Changes" at bounding box center [929, 936] width 109 height 26
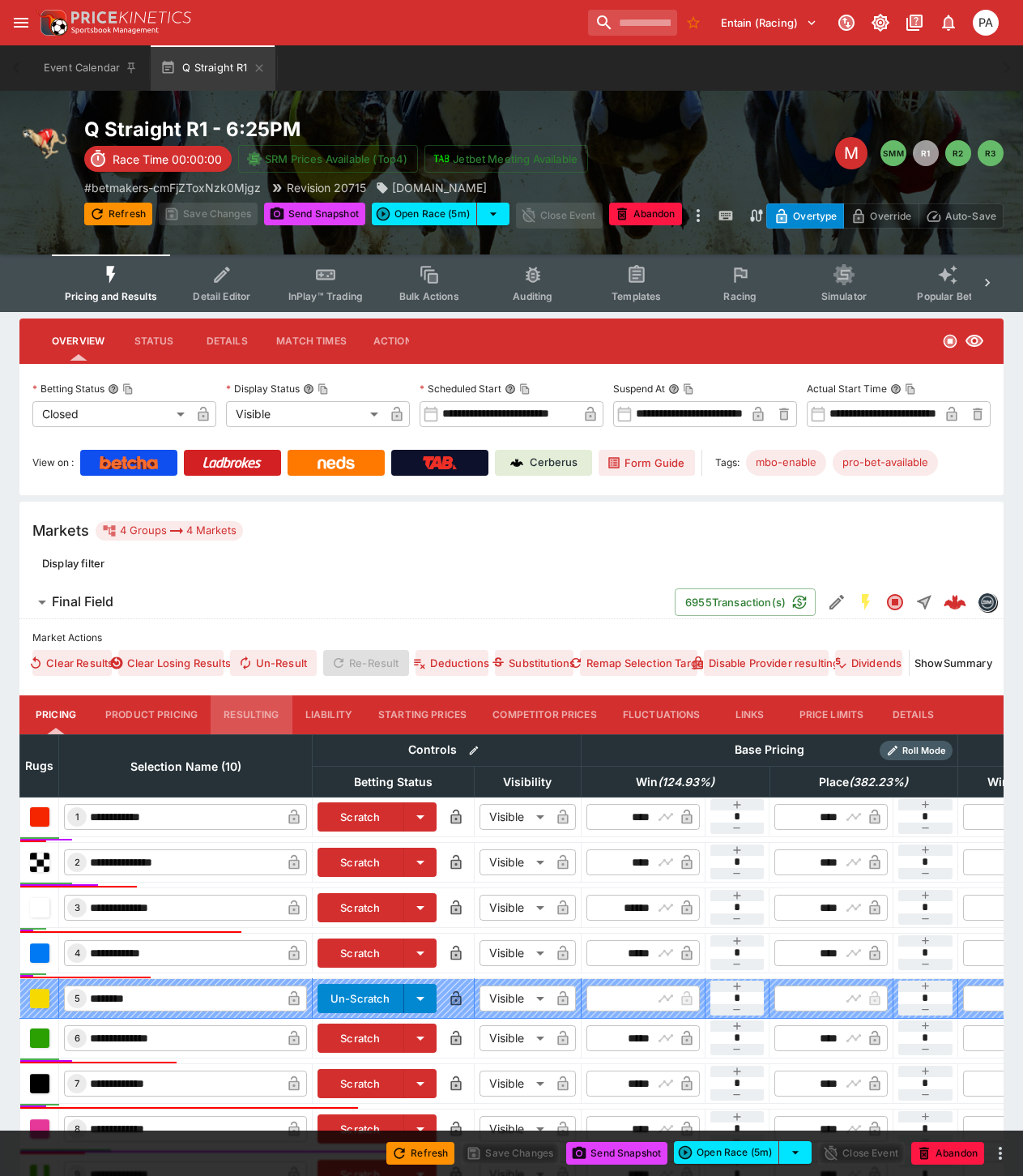
click at [248, 708] on button "Resulting" at bounding box center [251, 715] width 81 height 39
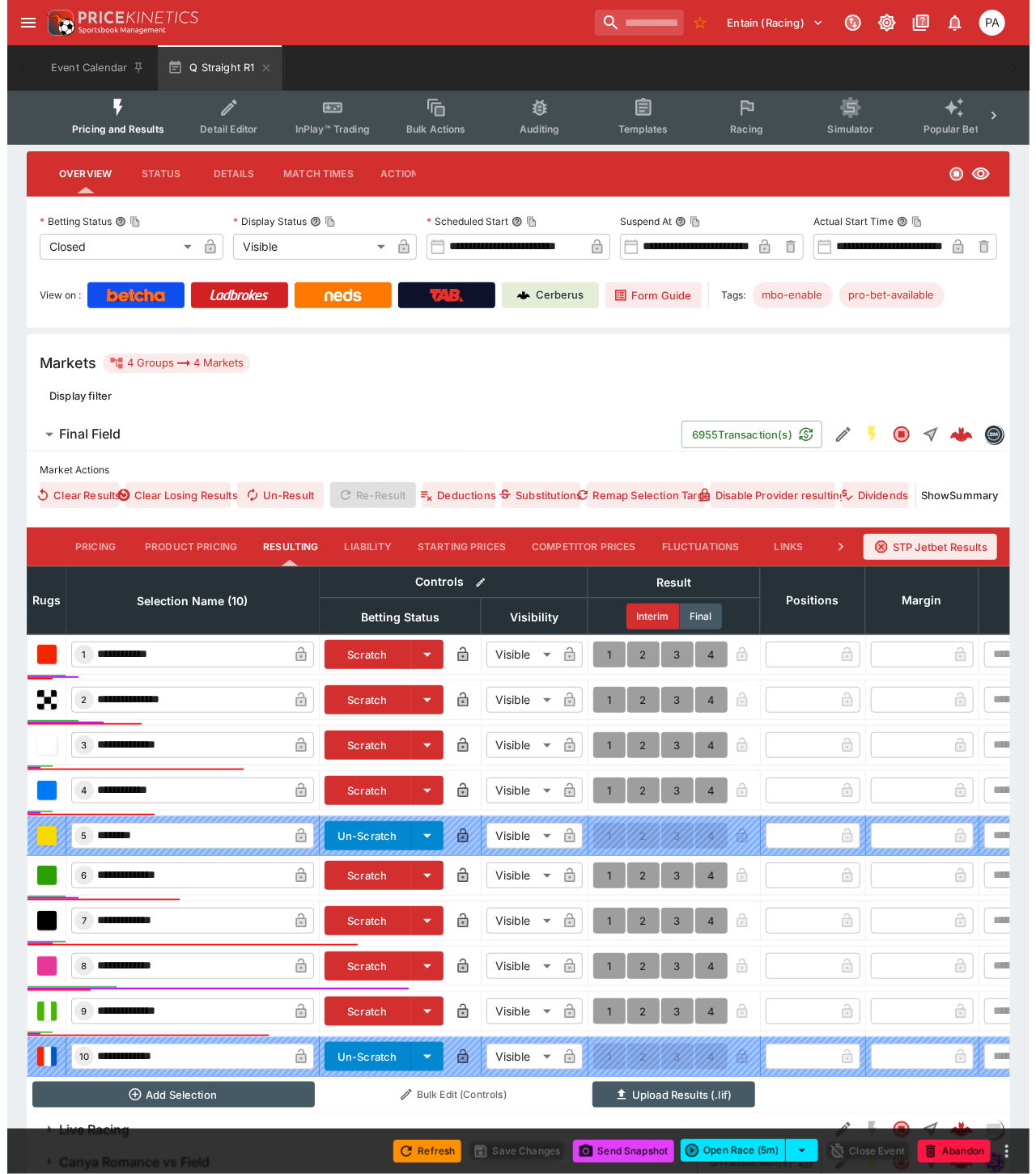
scroll to position [272, 0]
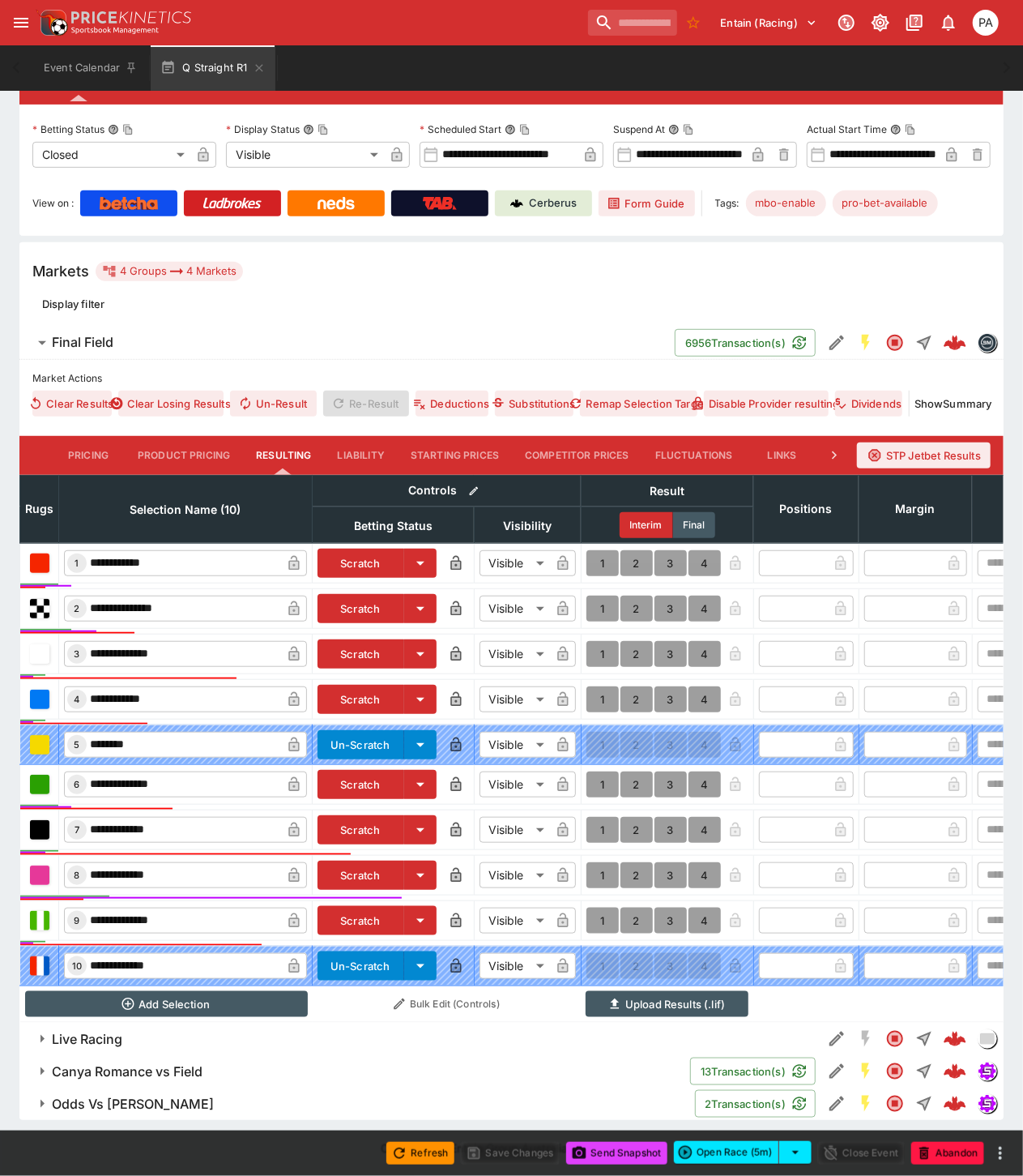
click at [598, 863] on button "1" at bounding box center [603, 875] width 33 height 26
type input "*"
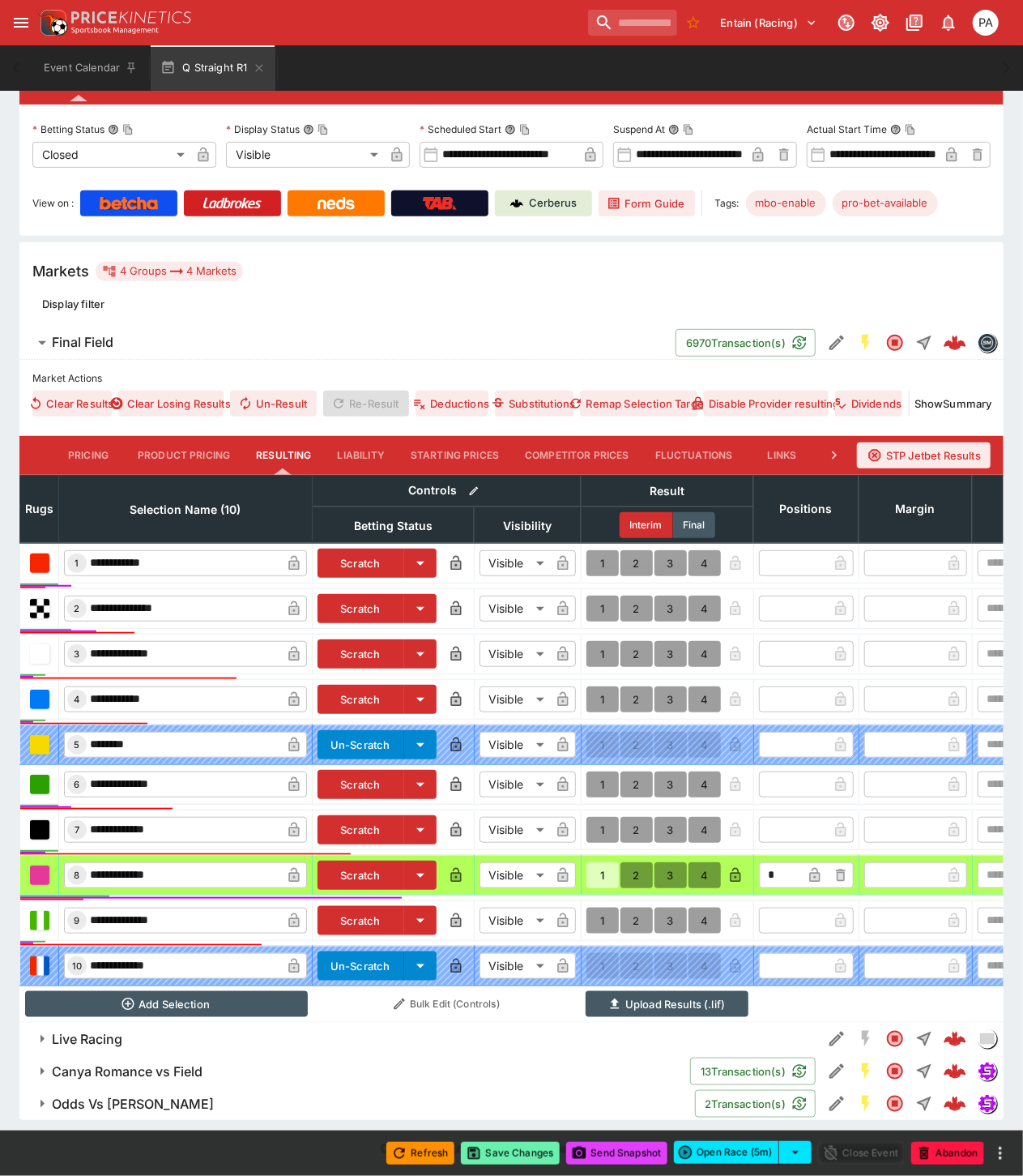
click at [515, 1155] on button "Save Changes" at bounding box center [511, 1153] width 99 height 22
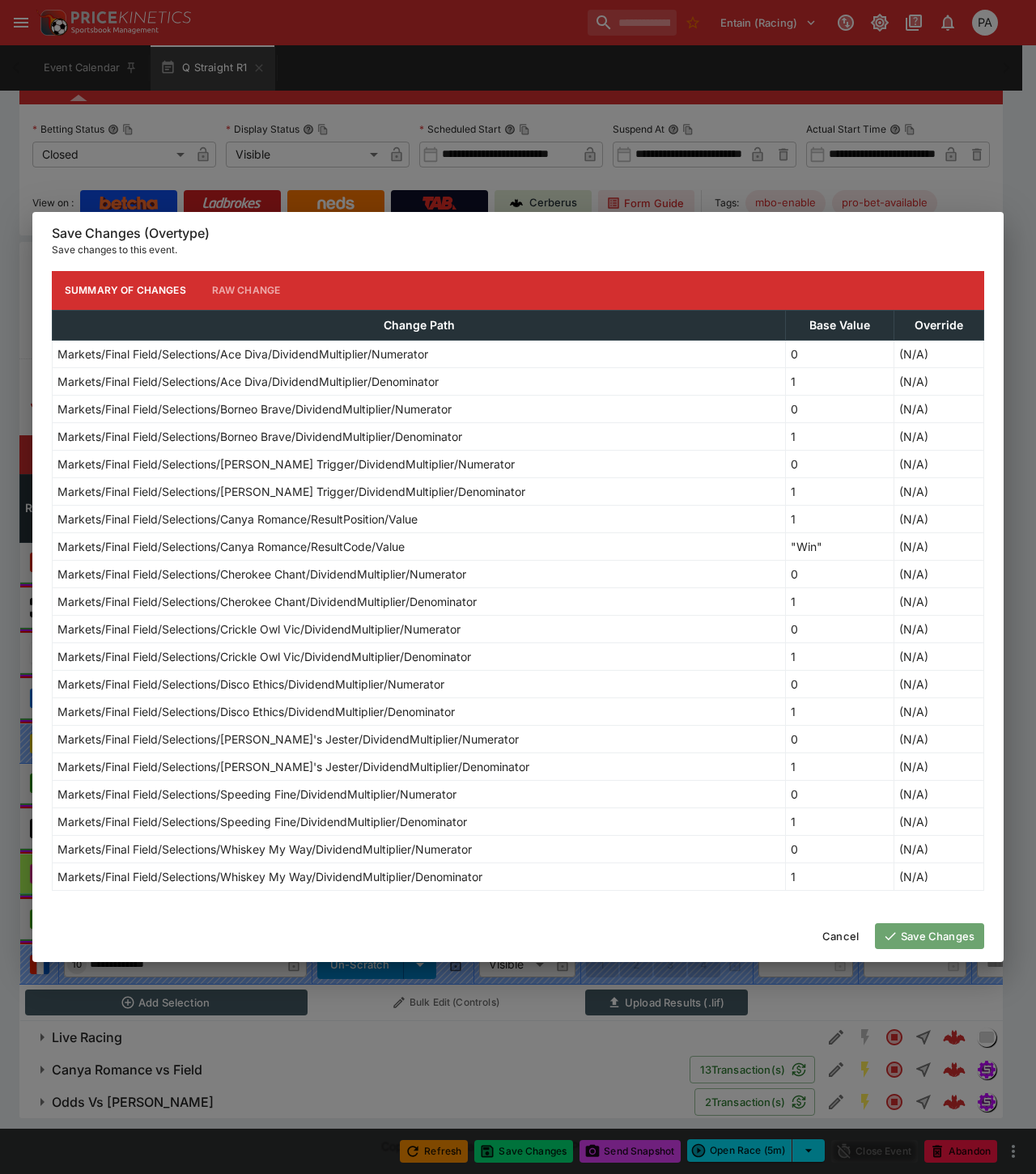
click at [915, 938] on button "Save Changes" at bounding box center [929, 936] width 109 height 26
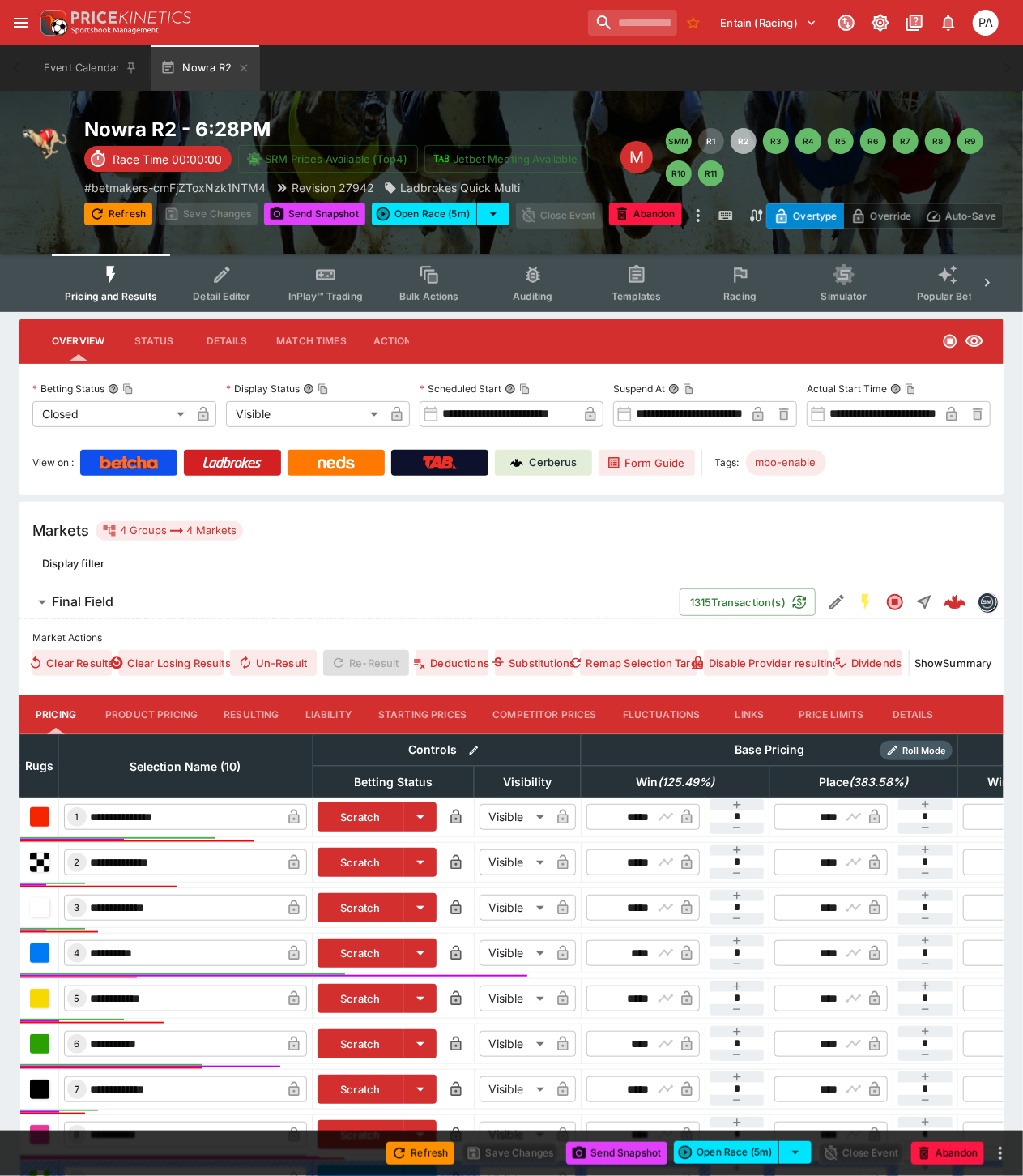
click at [252, 714] on button "Resulting" at bounding box center [251, 715] width 81 height 39
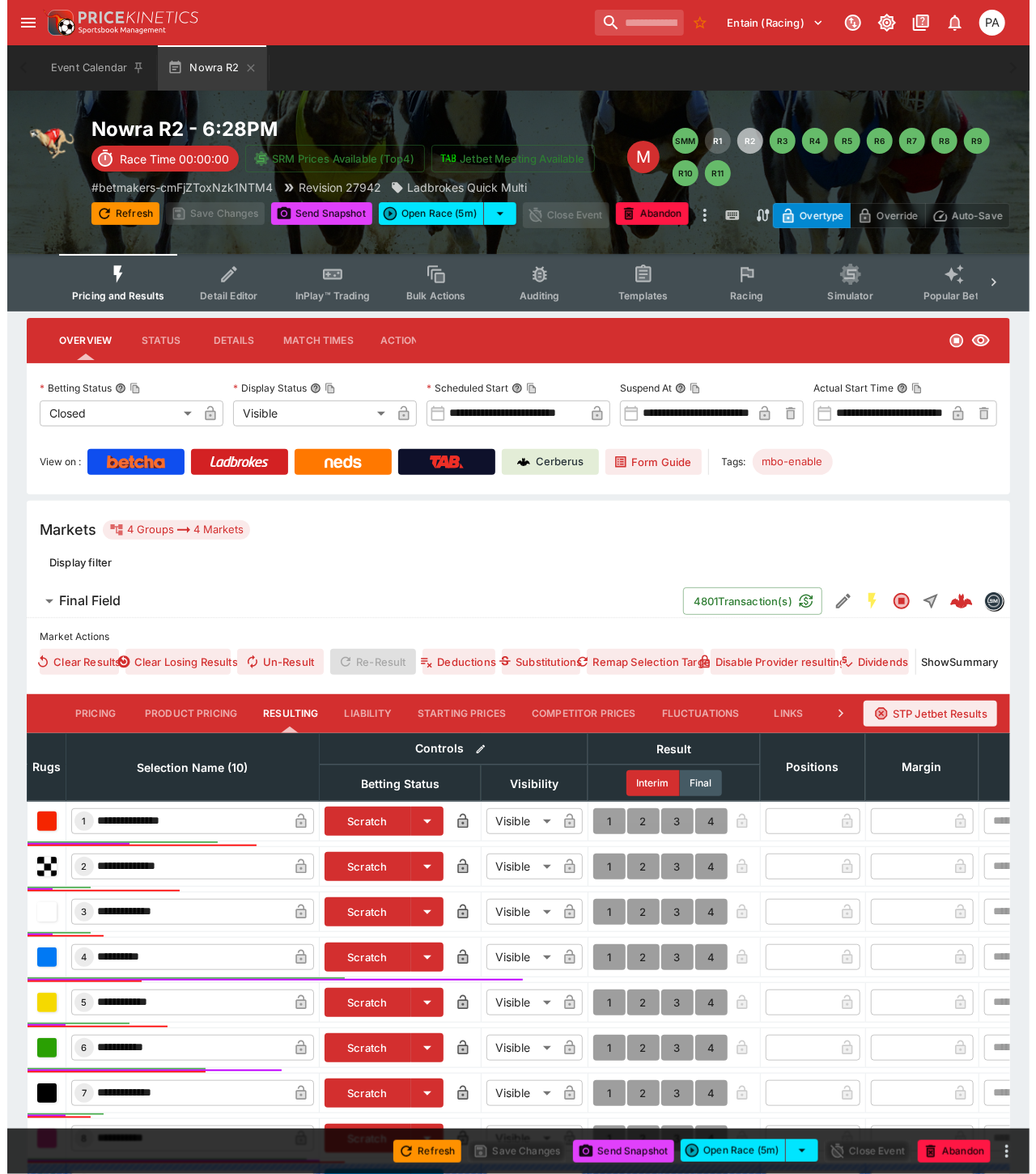
scroll to position [272, 0]
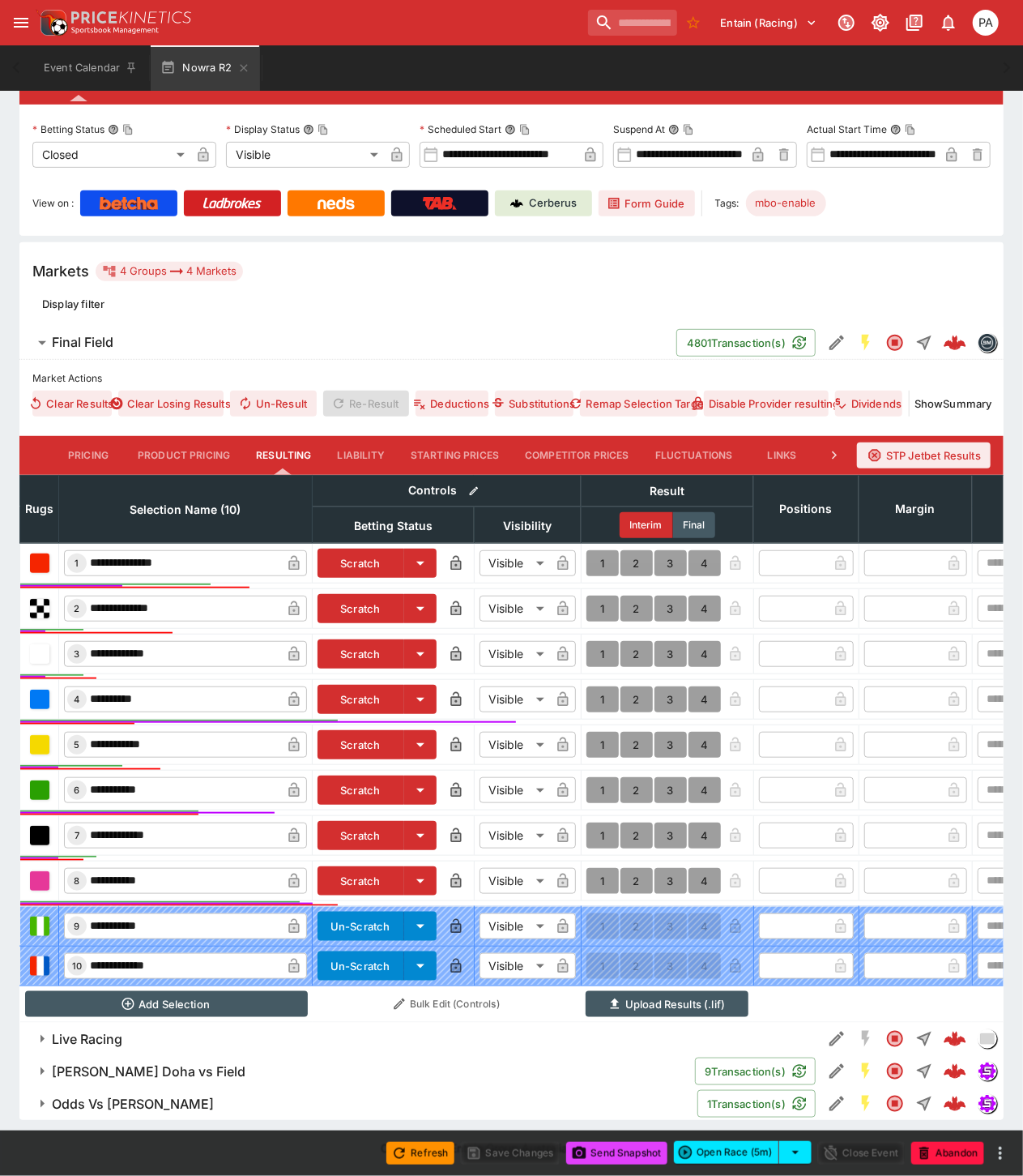
click at [597, 868] on button "1" at bounding box center [603, 881] width 33 height 26
type input "*"
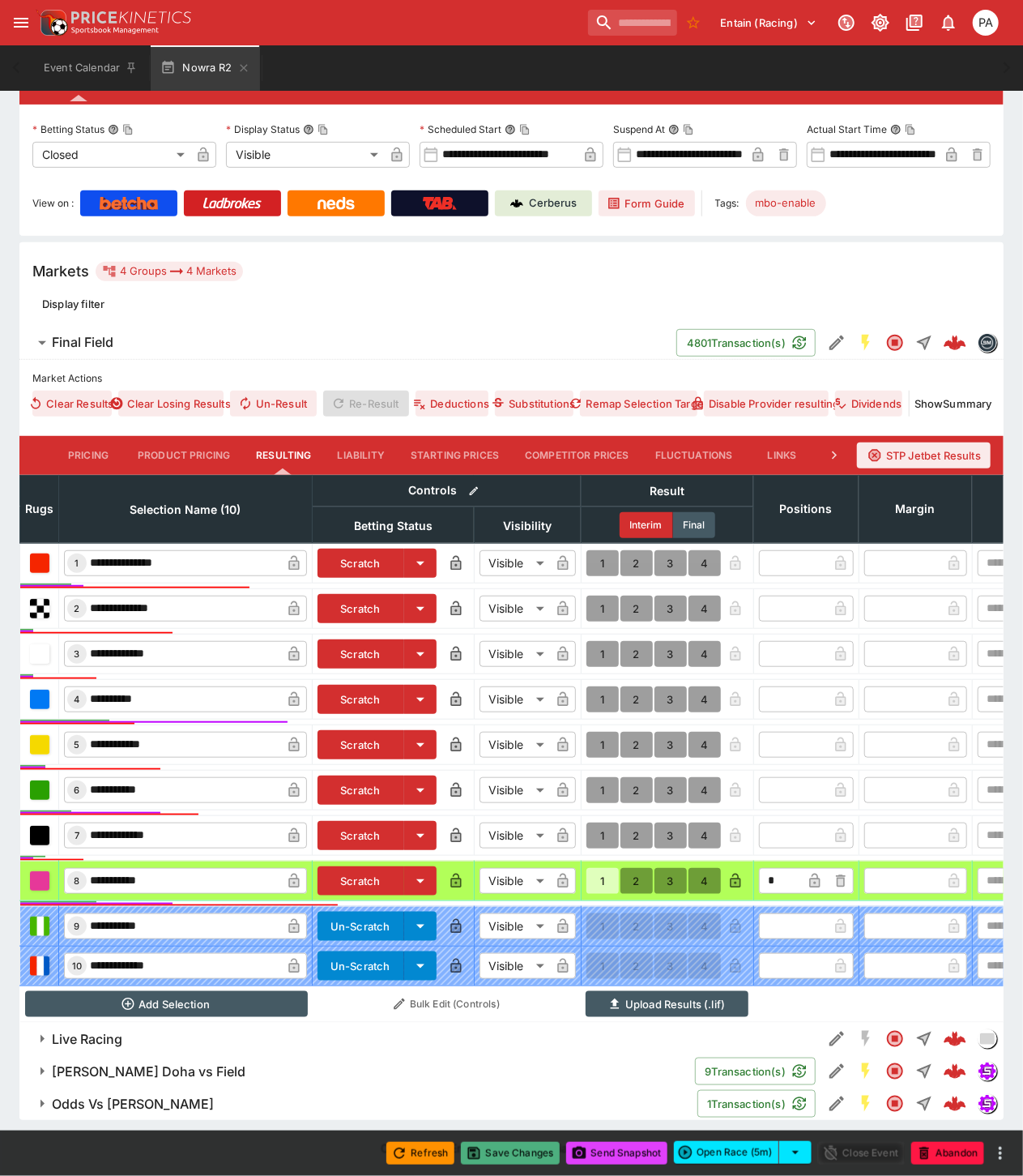
click at [504, 1157] on button "Save Changes" at bounding box center [511, 1153] width 99 height 22
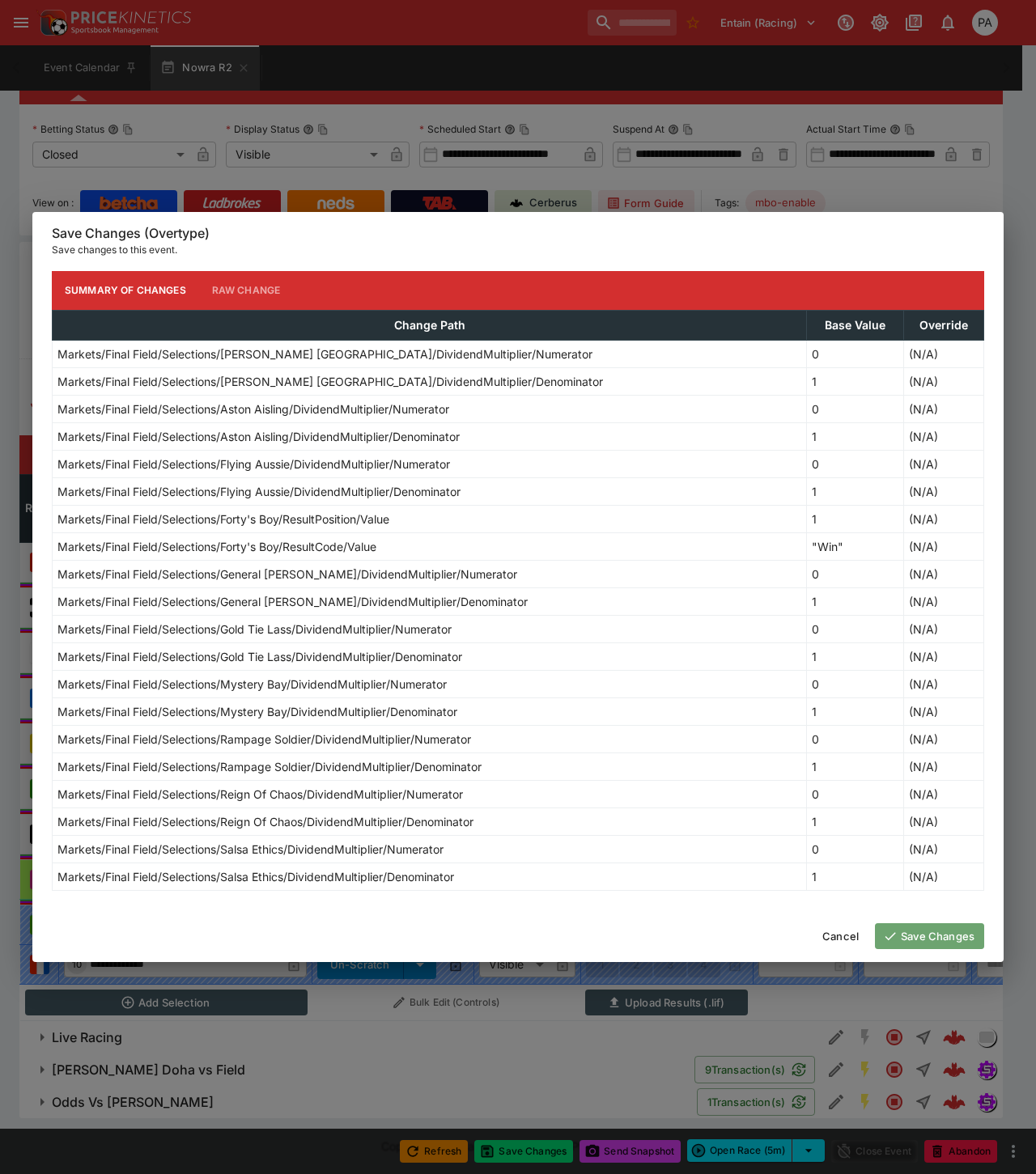
click at [921, 932] on button "Save Changes" at bounding box center [929, 936] width 109 height 26
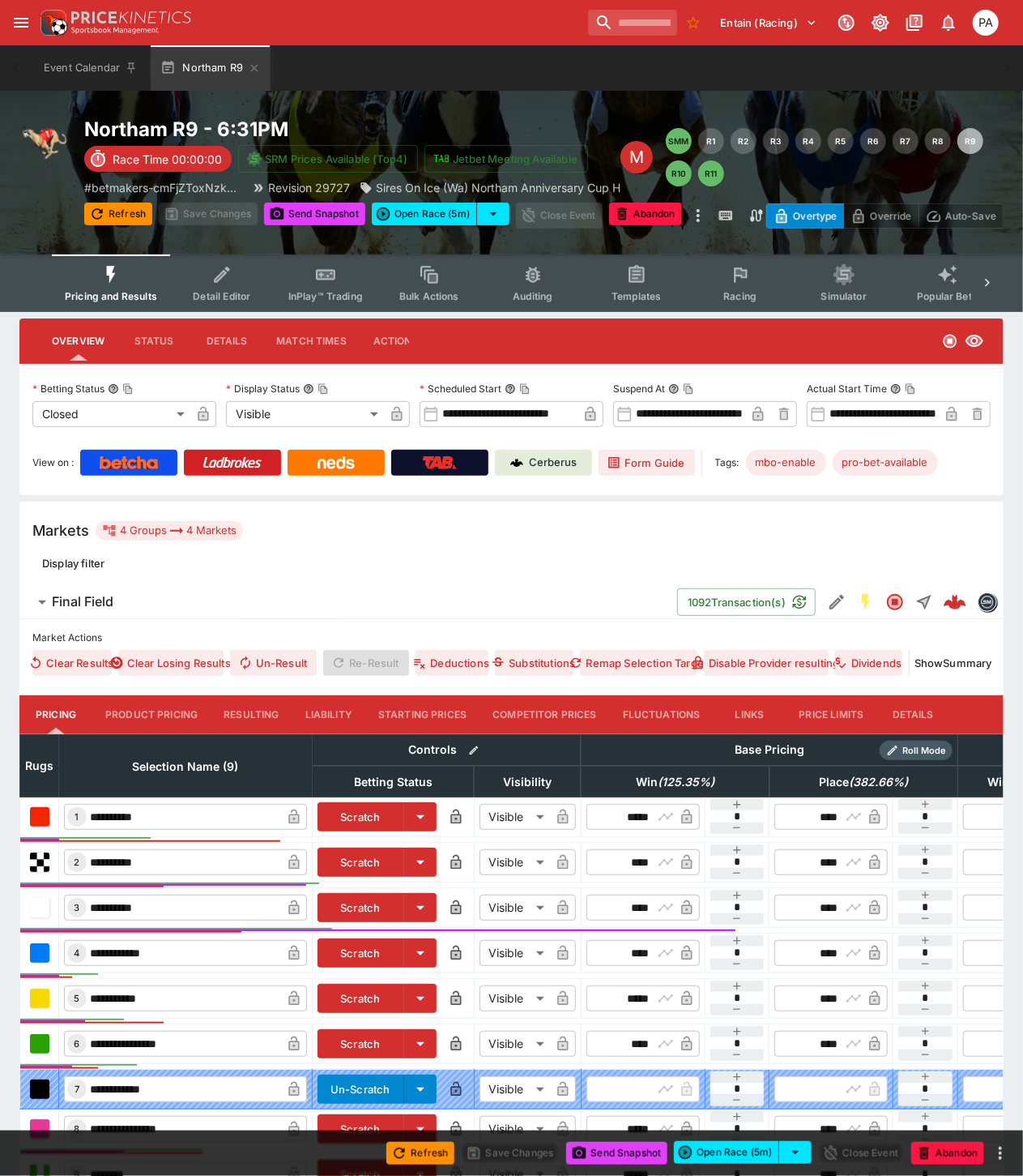
click at [251, 718] on button "Resulting" at bounding box center [251, 715] width 81 height 39
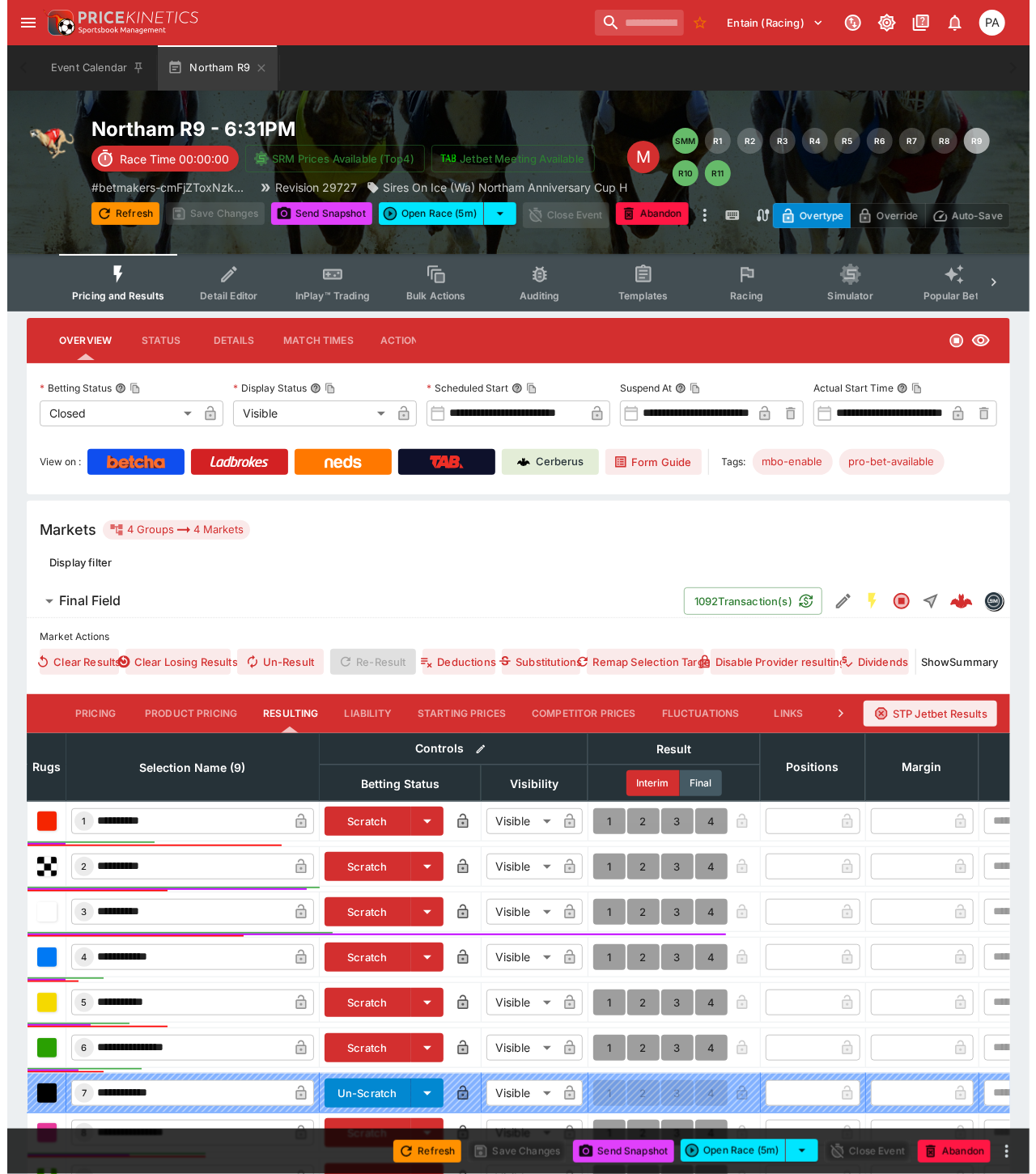
scroll to position [233, 0]
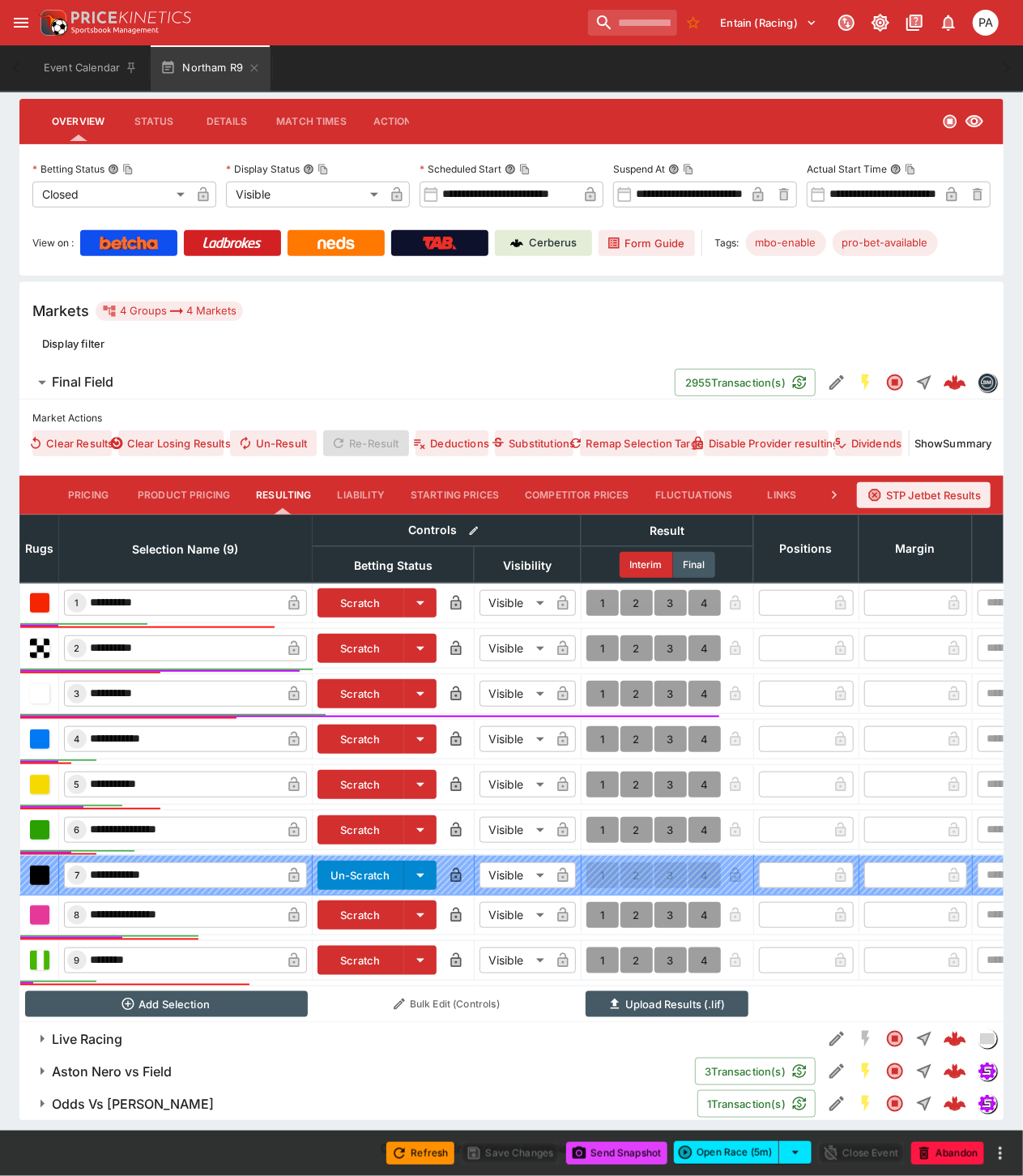
click at [597, 681] on button "1" at bounding box center [603, 693] width 33 height 26
type input "*"
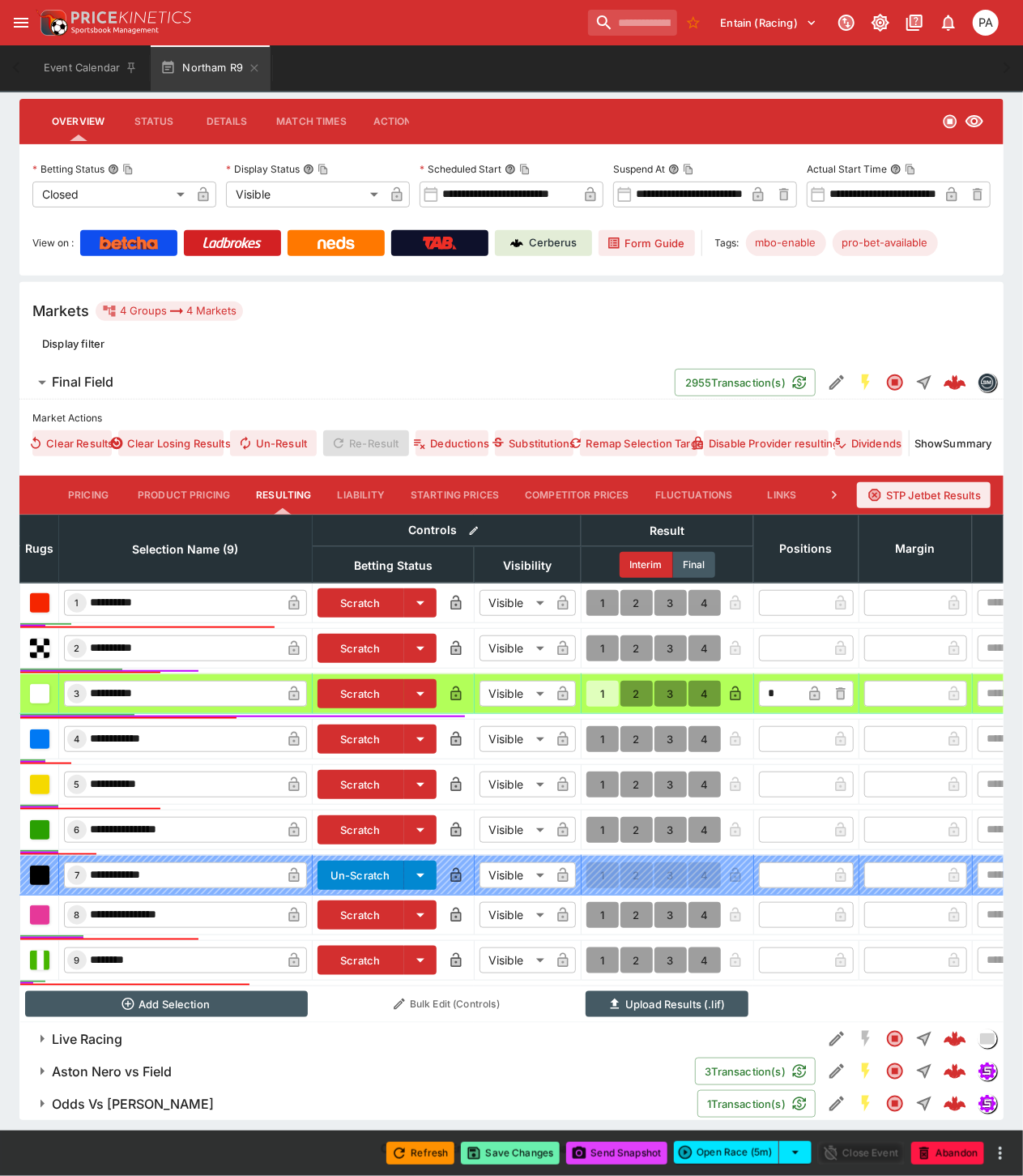
click at [514, 1157] on button "Save Changes" at bounding box center [511, 1153] width 99 height 22
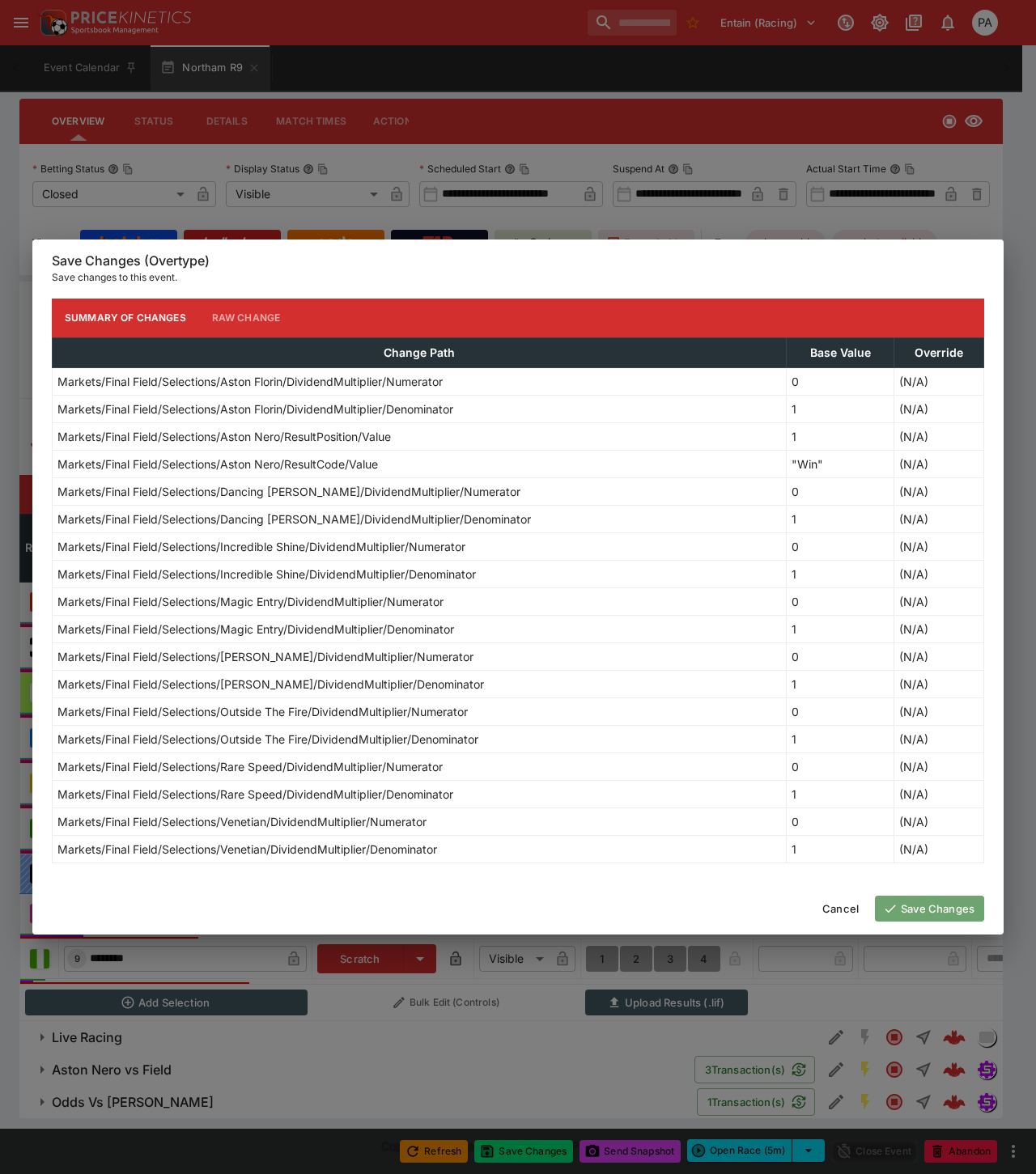
click at [931, 905] on button "Save Changes" at bounding box center [929, 908] width 109 height 26
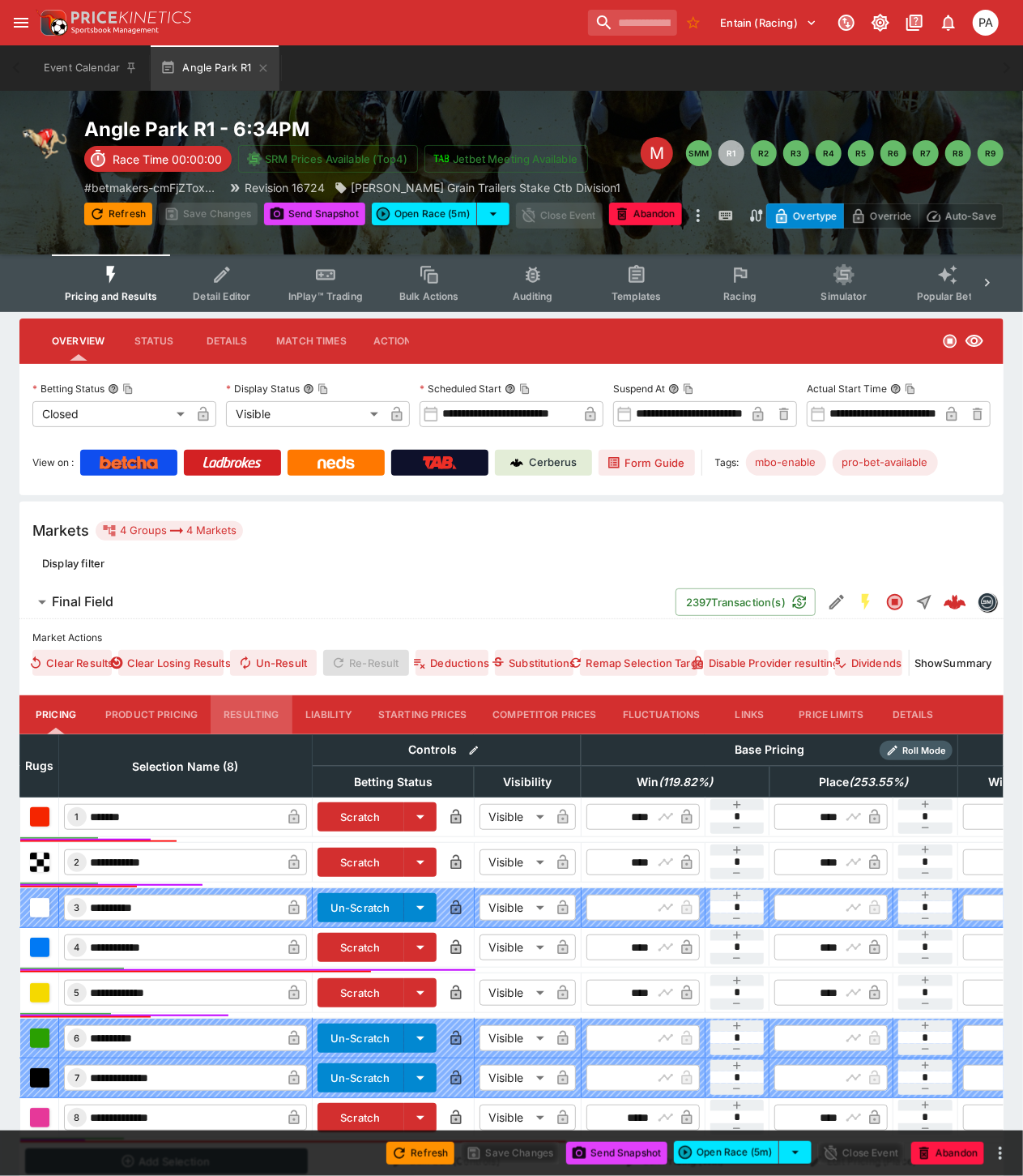
click at [246, 712] on button "Resulting" at bounding box center [251, 715] width 81 height 39
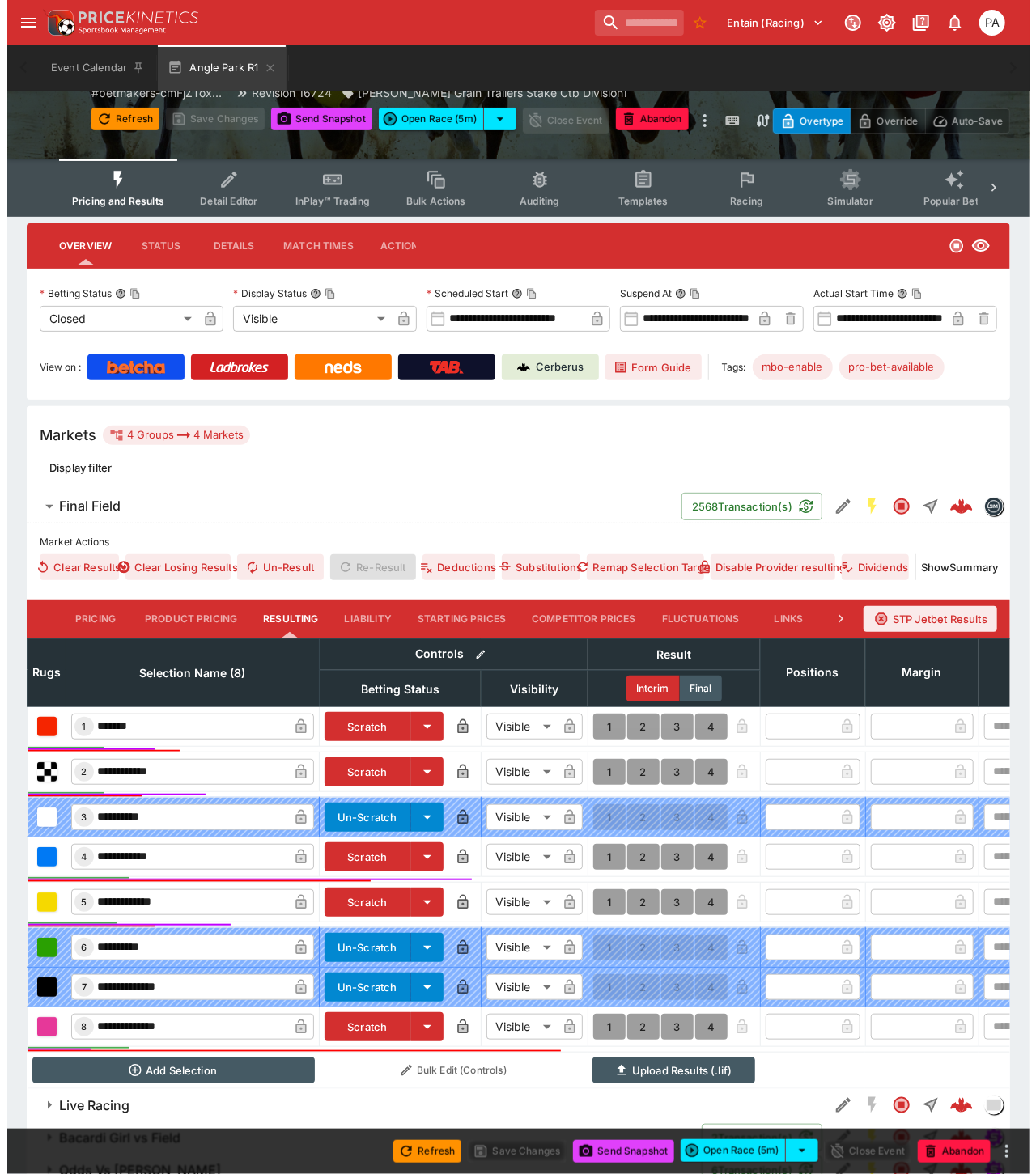
scroll to position [177, 0]
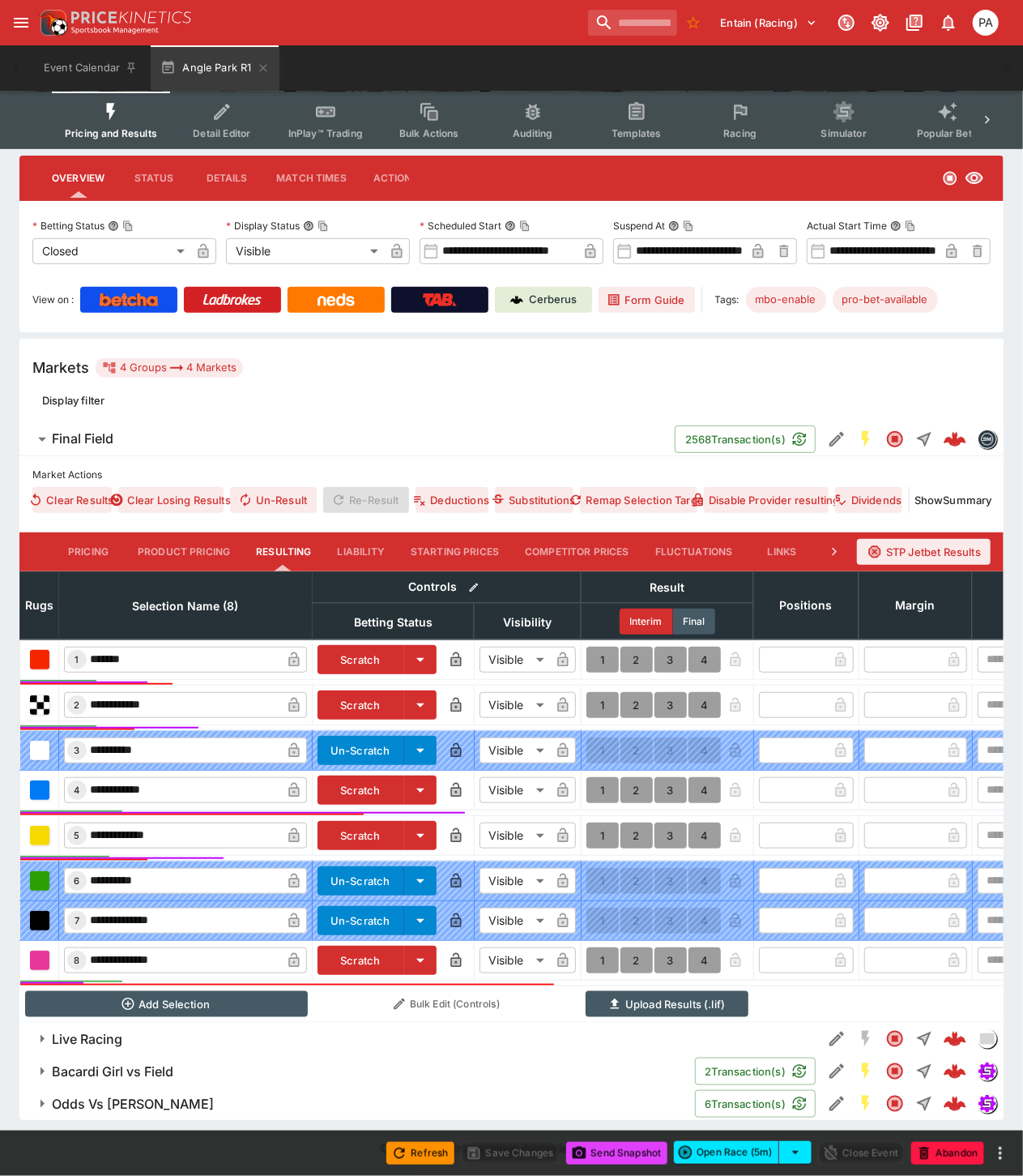
click at [598, 778] on button "1" at bounding box center [603, 790] width 33 height 26
type input "*"
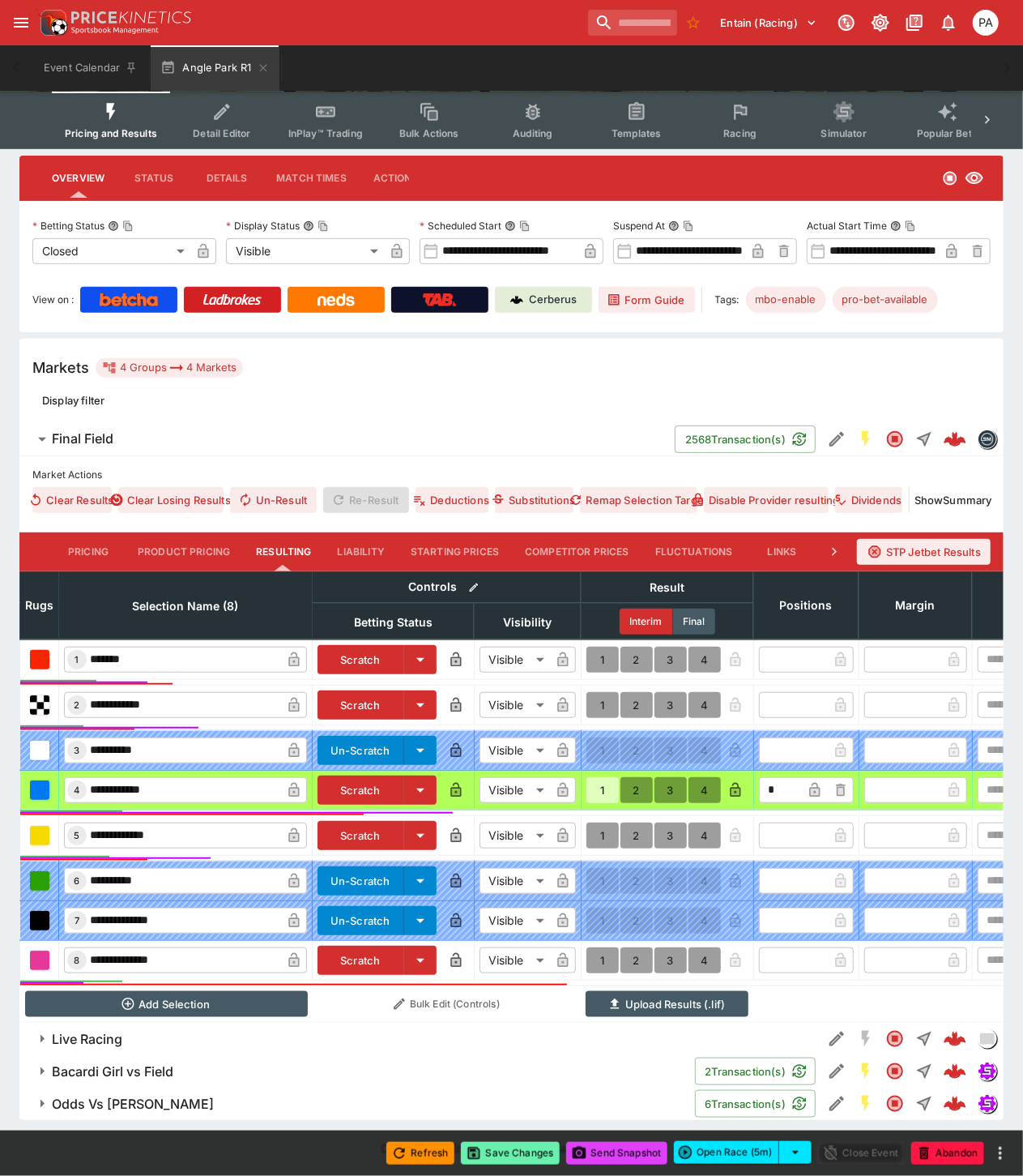
click at [512, 1161] on button "Save Changes" at bounding box center [511, 1153] width 99 height 22
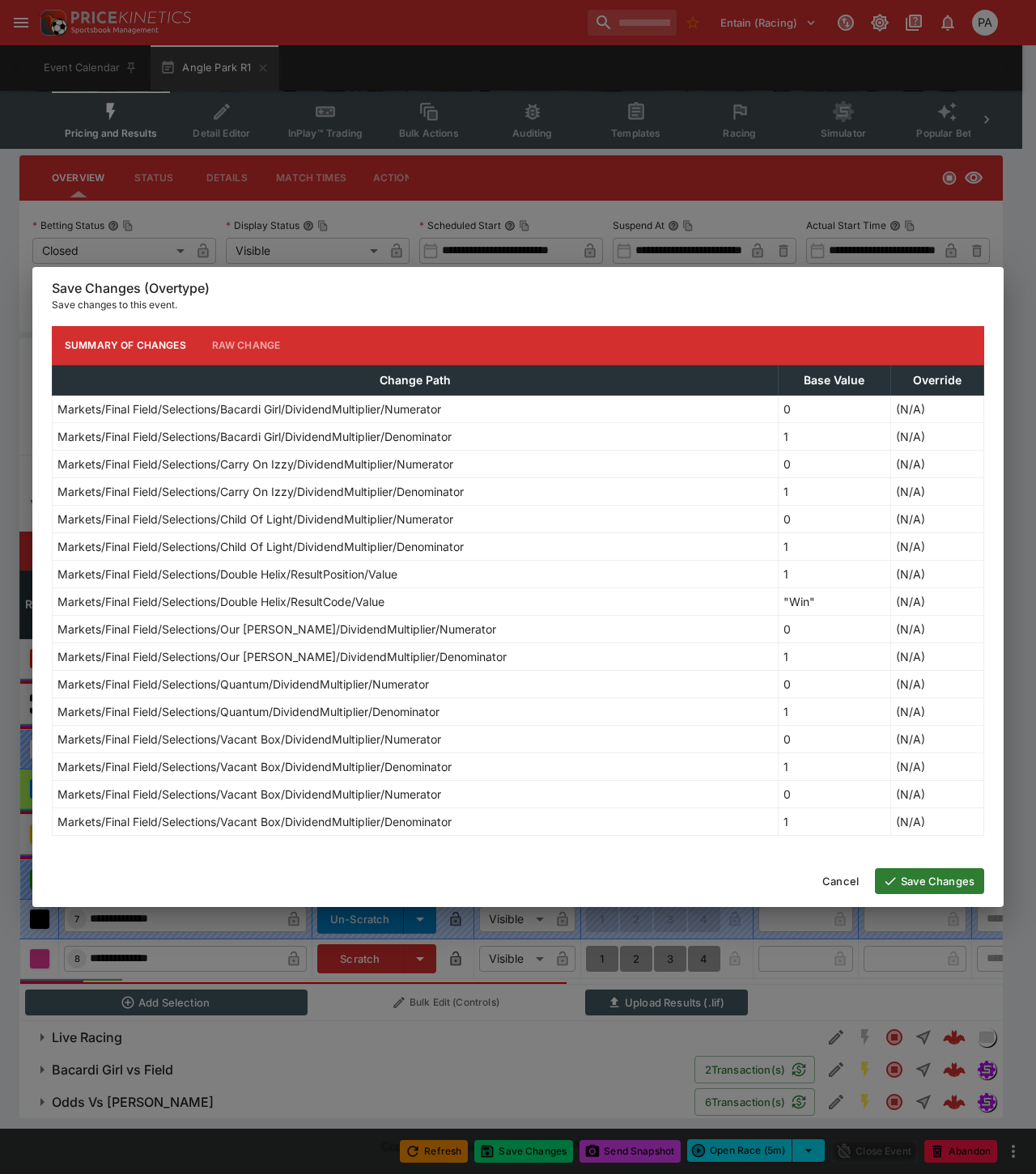
click at [925, 886] on button "Save Changes" at bounding box center [929, 880] width 109 height 26
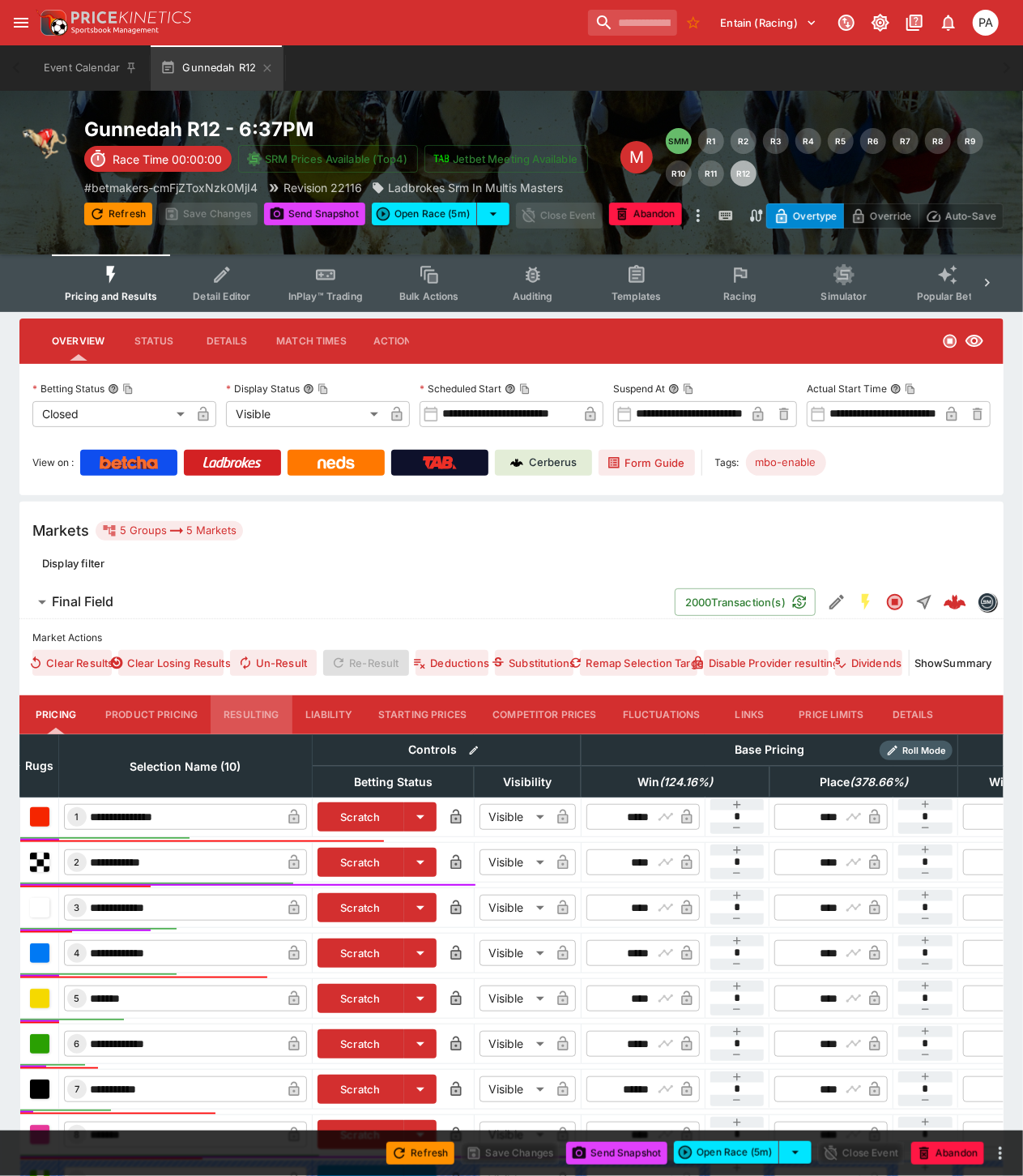
click at [245, 717] on button "Resulting" at bounding box center [251, 715] width 81 height 39
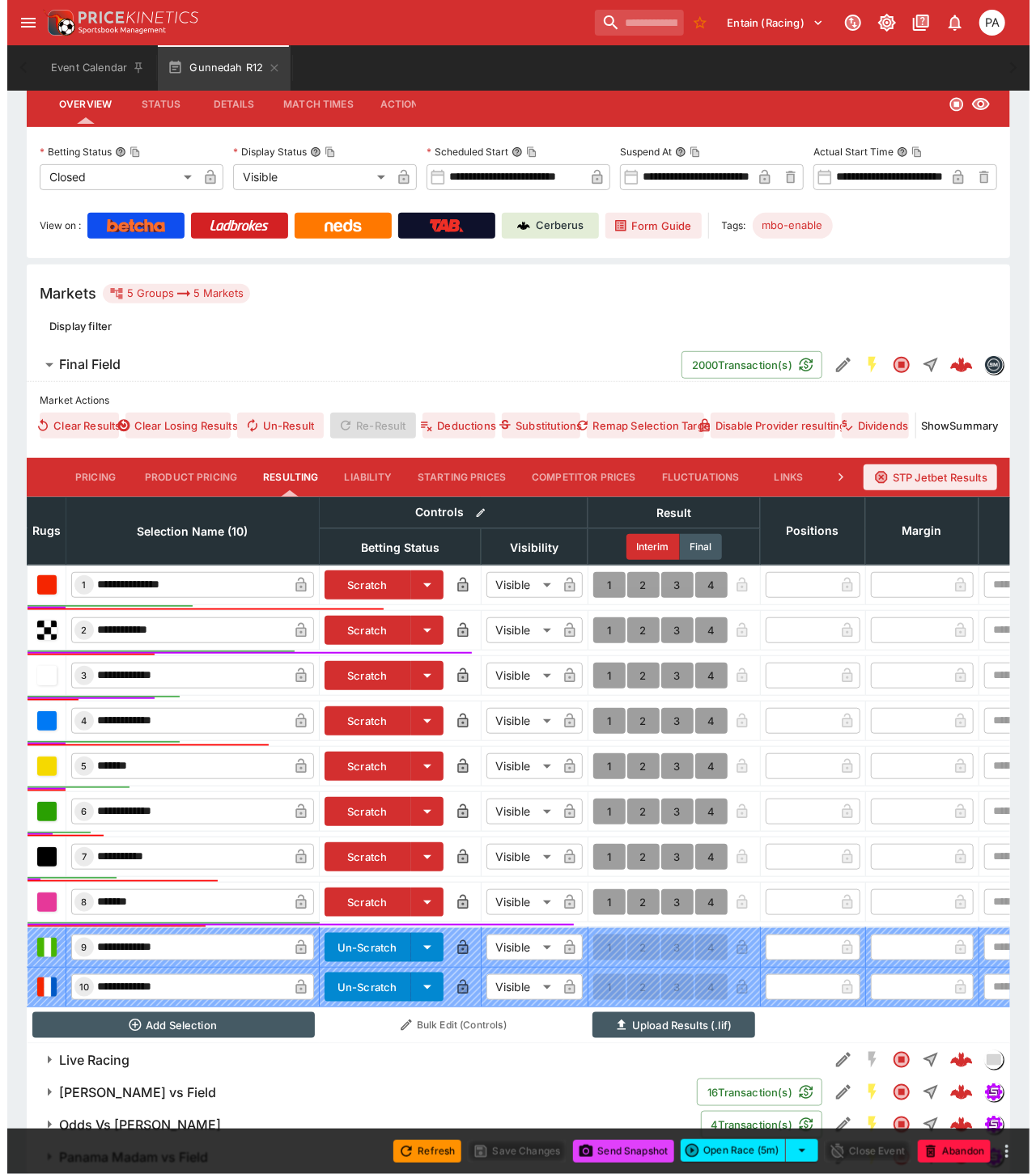
scroll to position [305, 0]
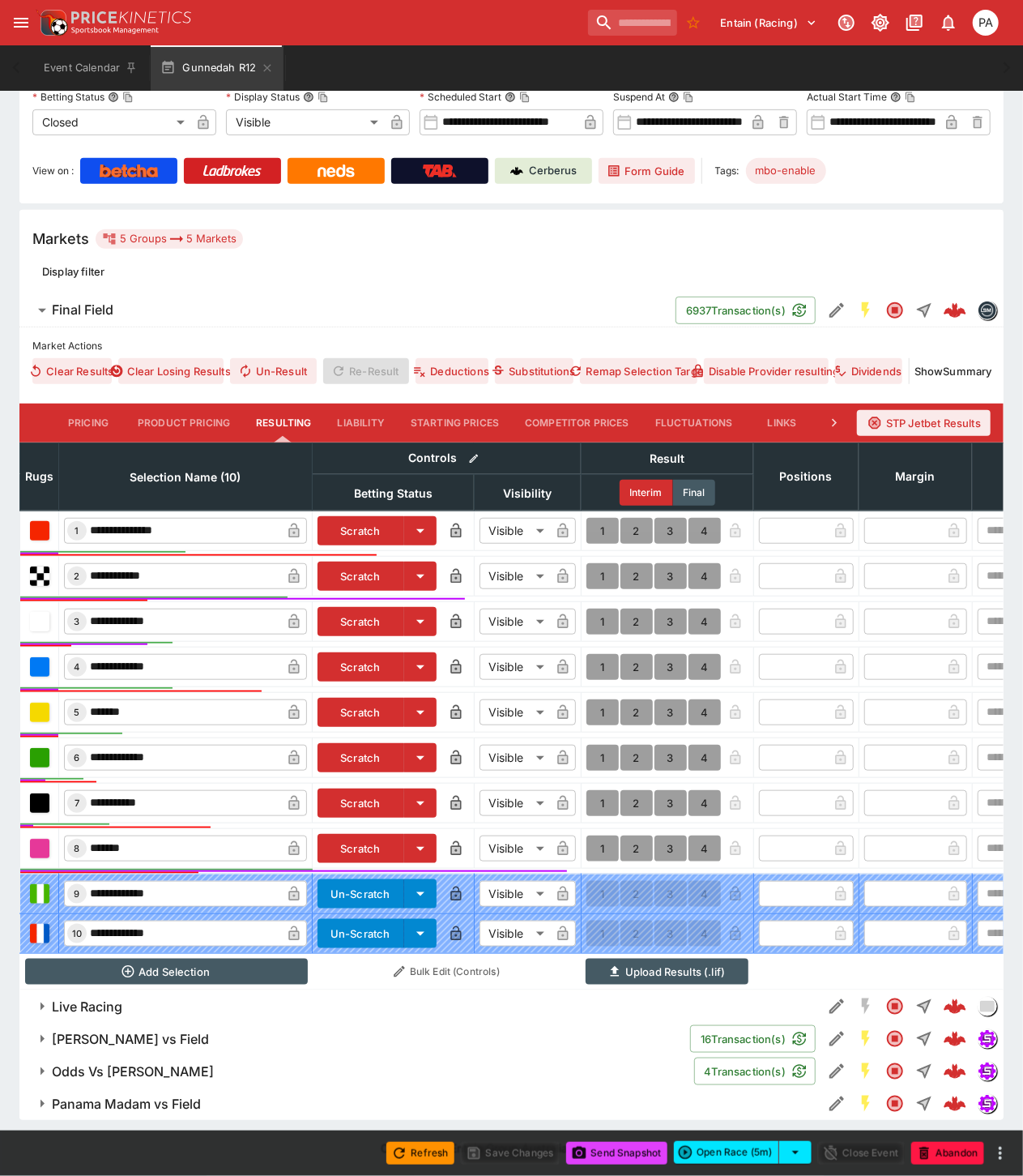
click at [602, 608] on button "1" at bounding box center [603, 621] width 33 height 26
type input "*"
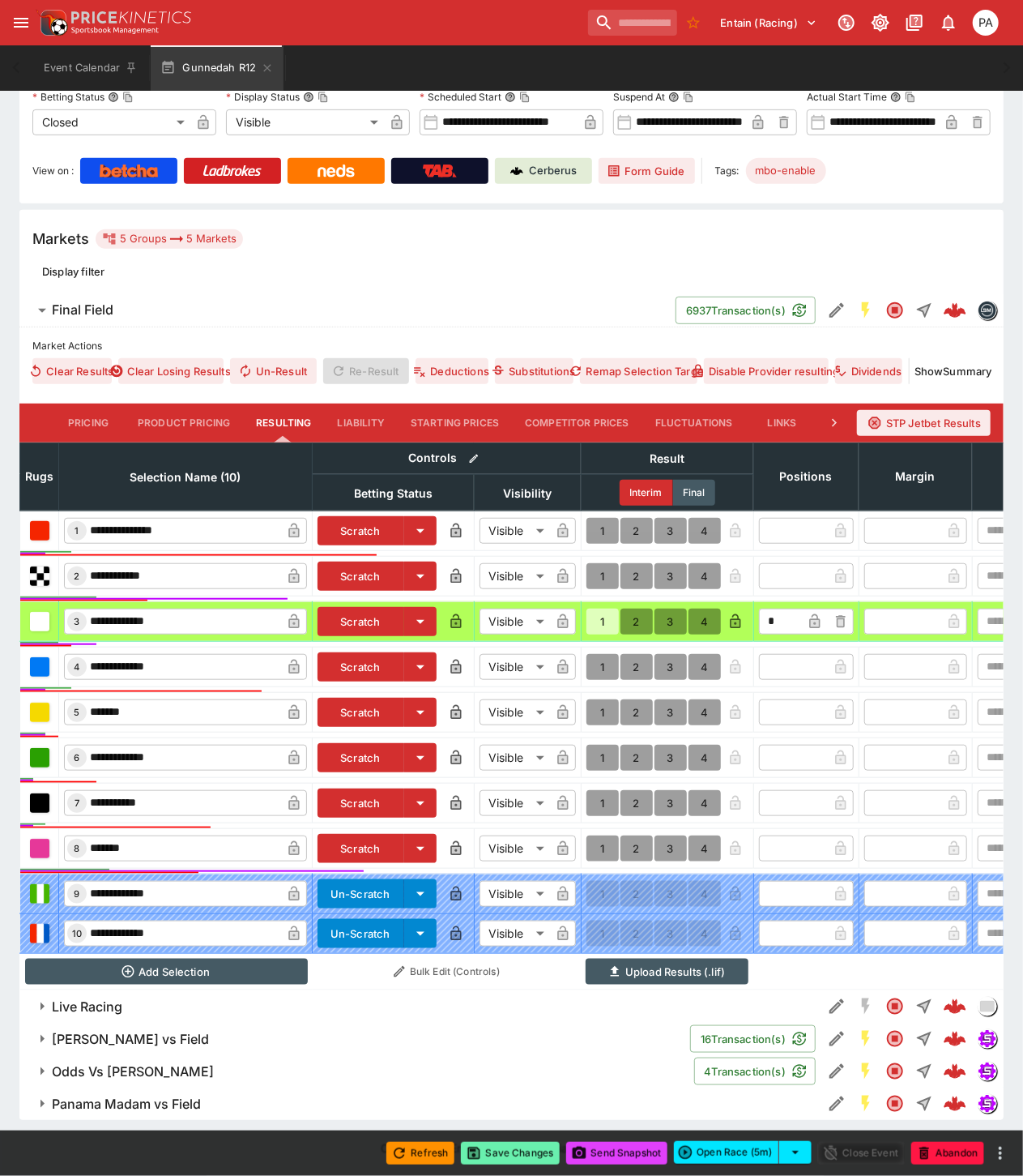
click at [512, 1153] on button "Save Changes" at bounding box center [511, 1153] width 99 height 22
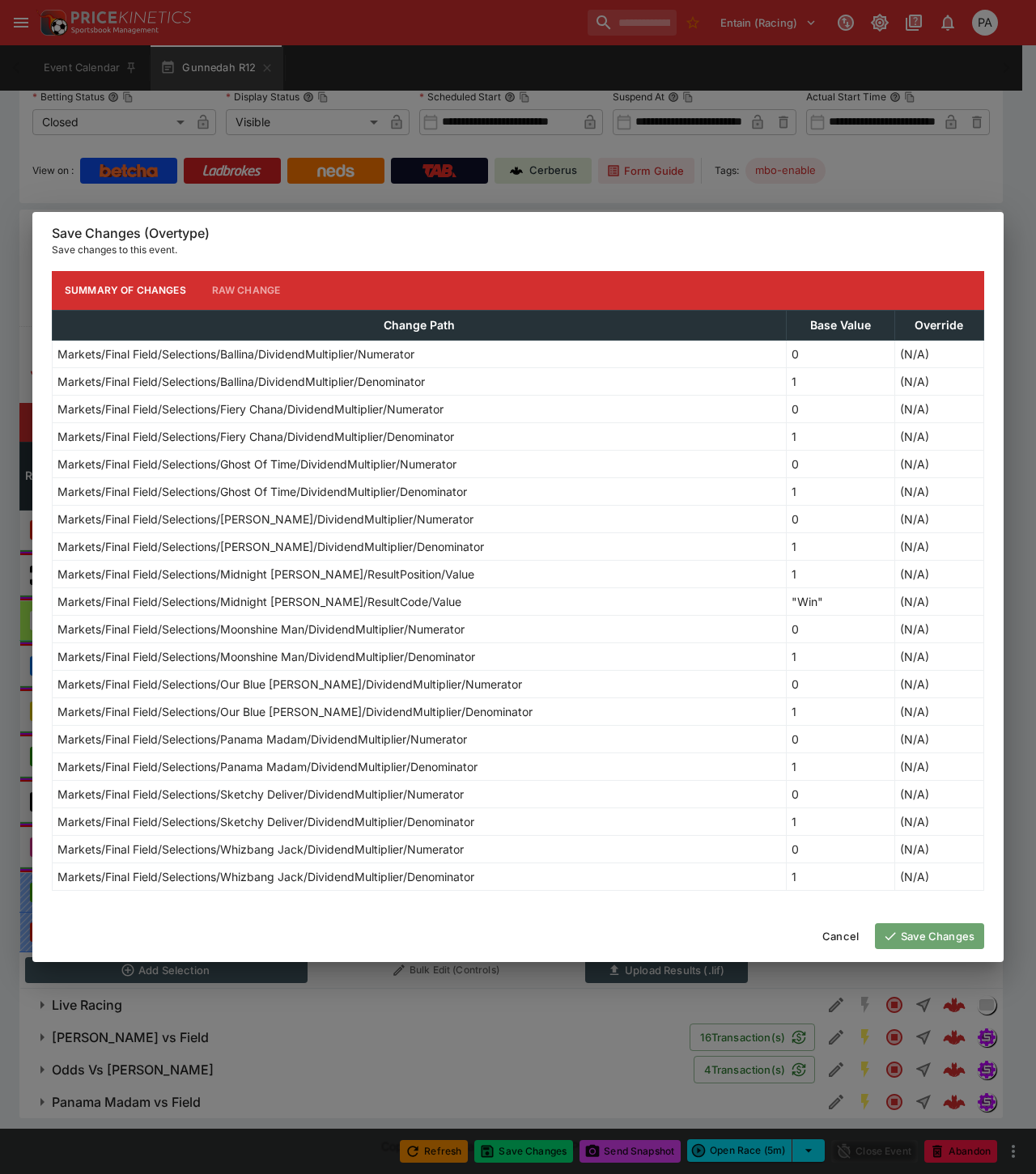
click at [908, 938] on button "Save Changes" at bounding box center [929, 936] width 109 height 26
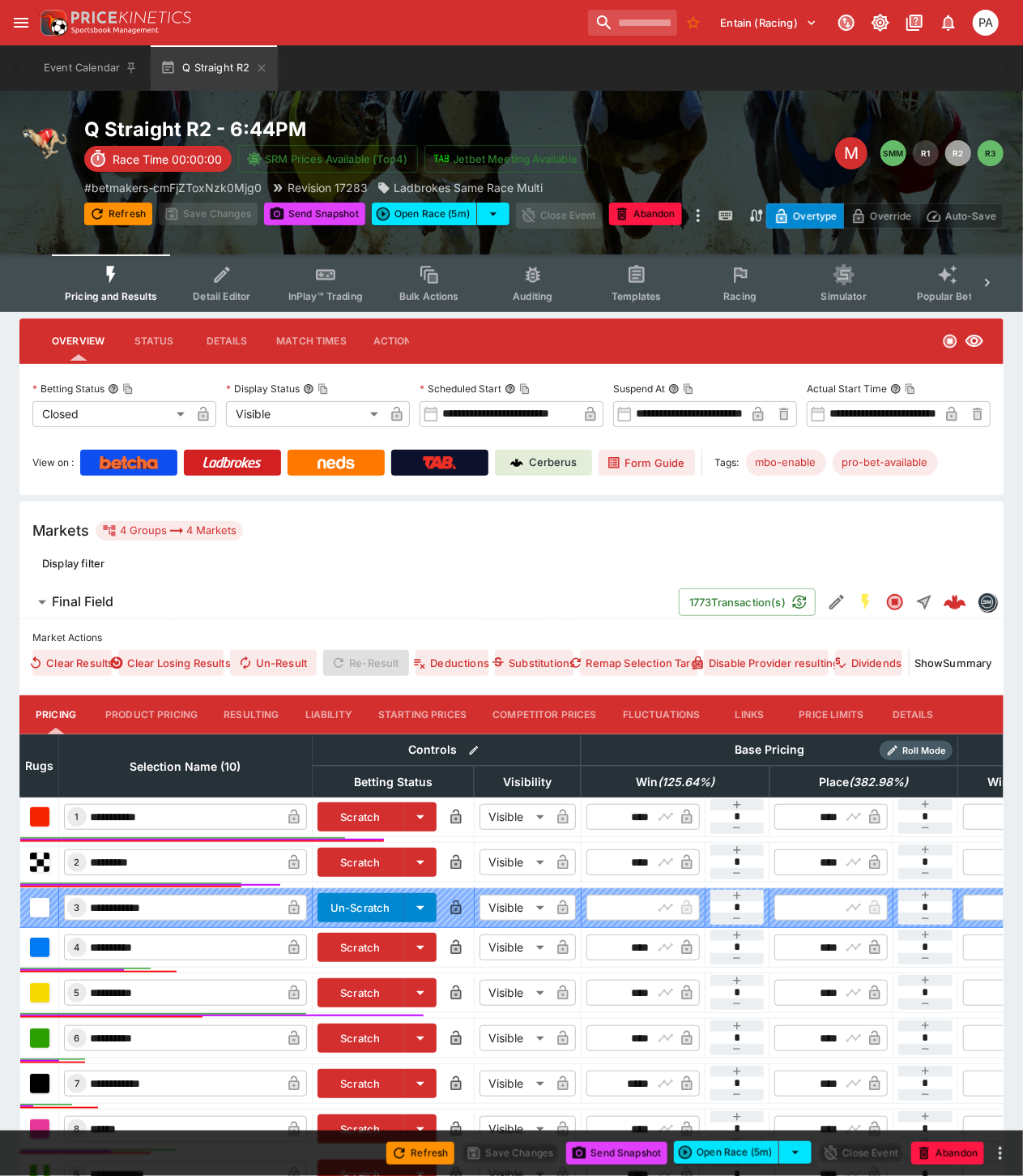
click at [237, 719] on button "Resulting" at bounding box center [251, 715] width 81 height 39
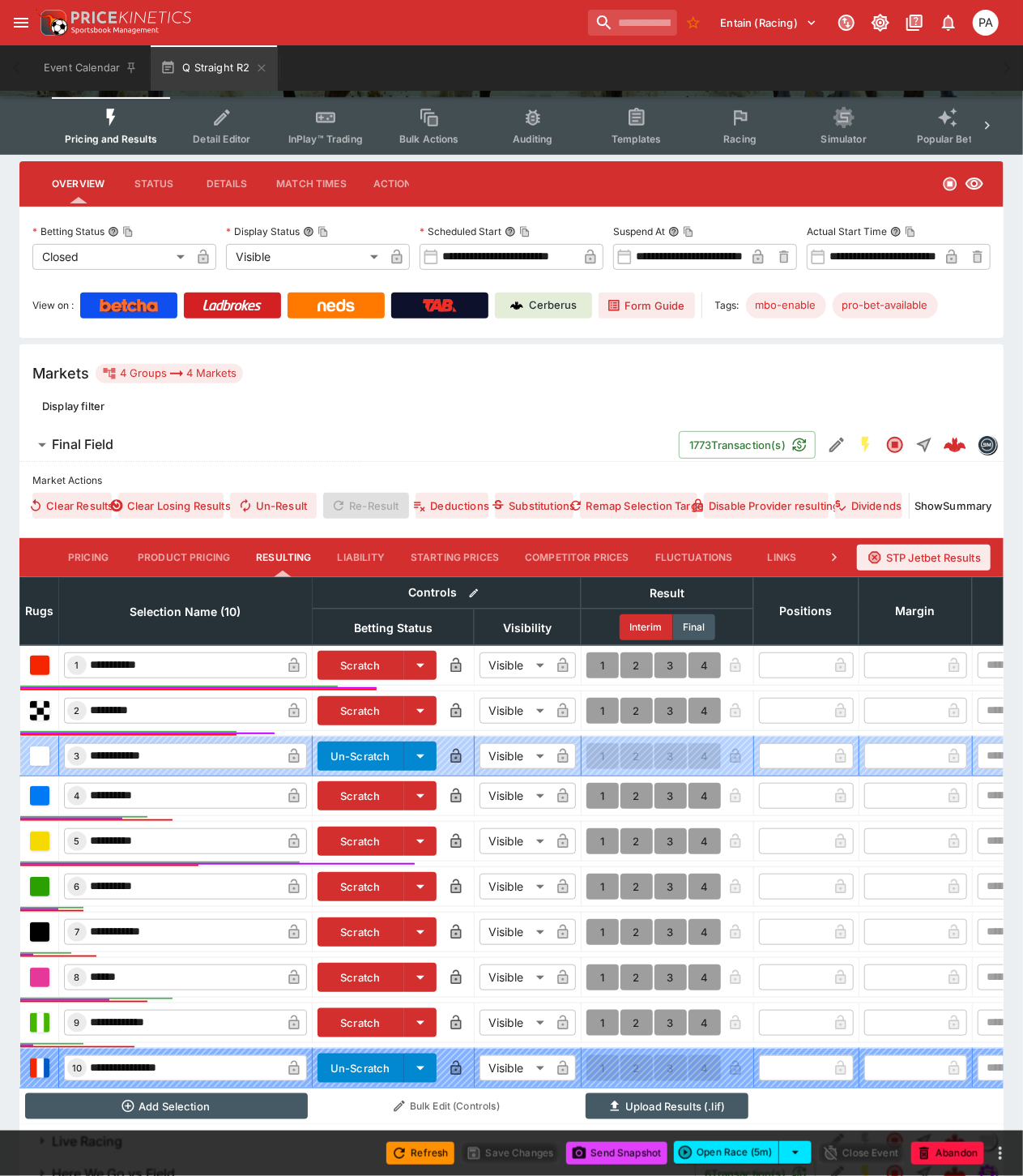
scroll to position [273, 0]
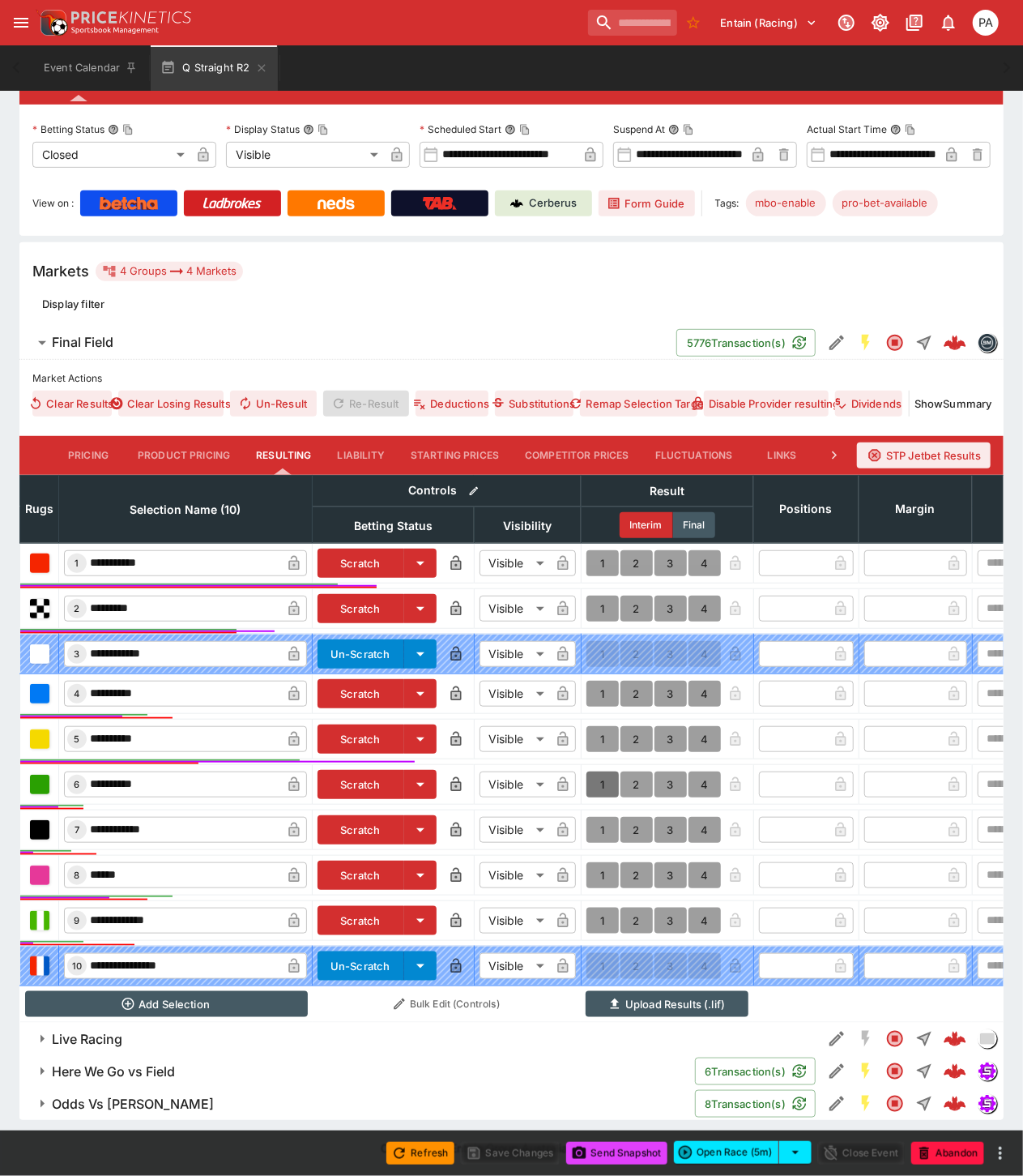
click at [602, 773] on button "1" at bounding box center [603, 784] width 33 height 26
type input "*"
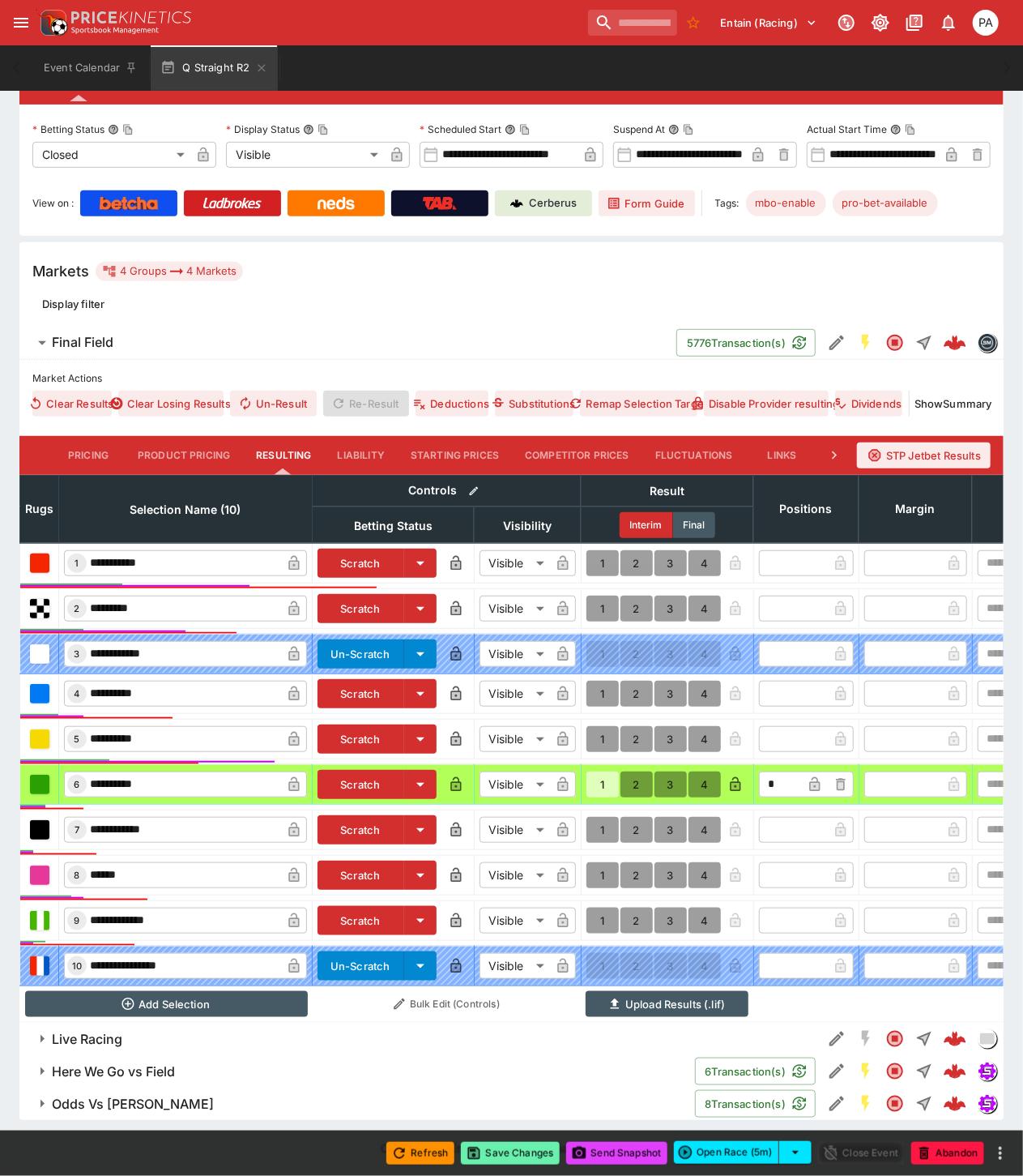
click at [513, 1153] on button "Save Changes" at bounding box center [511, 1153] width 99 height 22
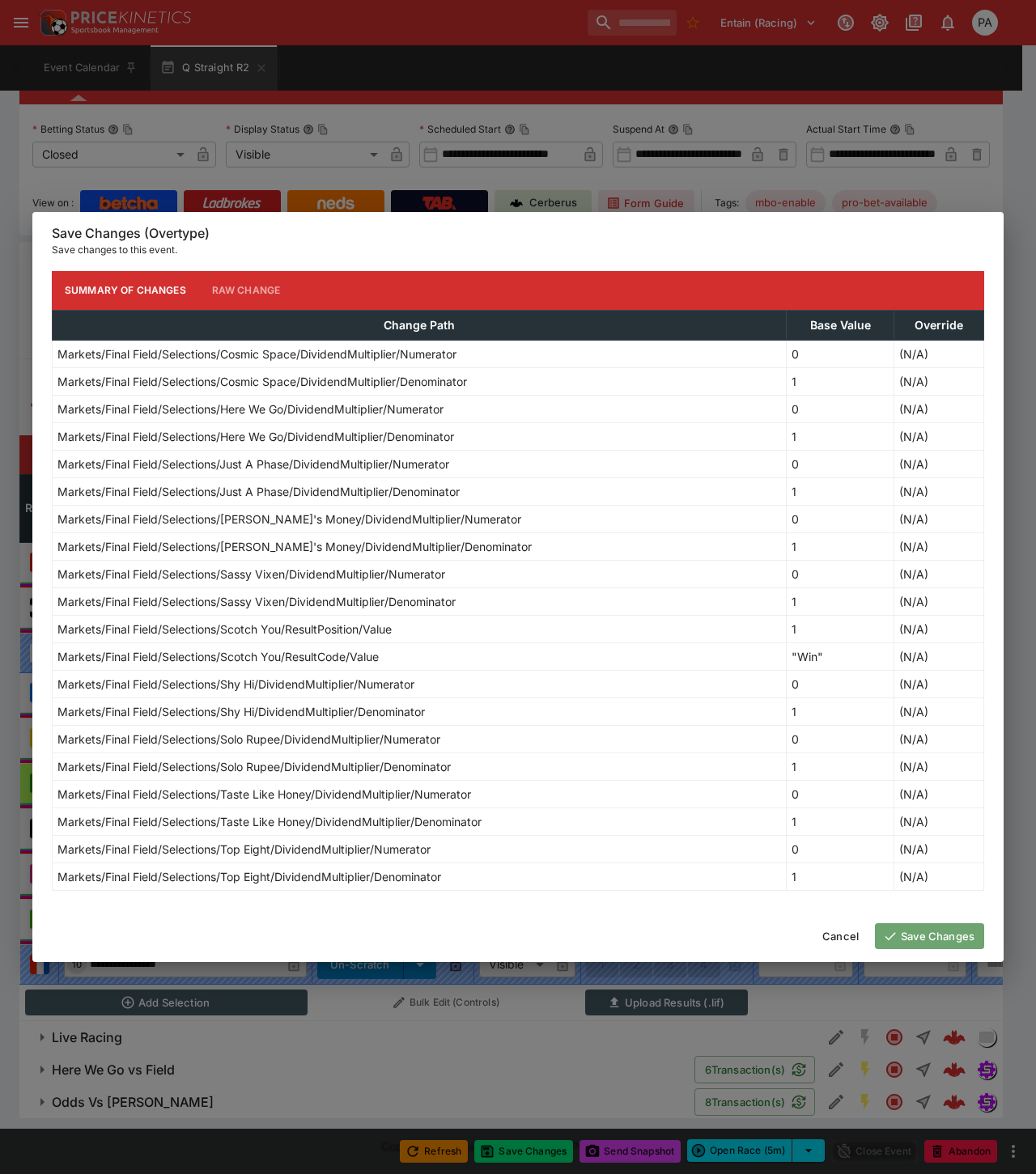
click at [928, 932] on button "Save Changes" at bounding box center [929, 936] width 109 height 26
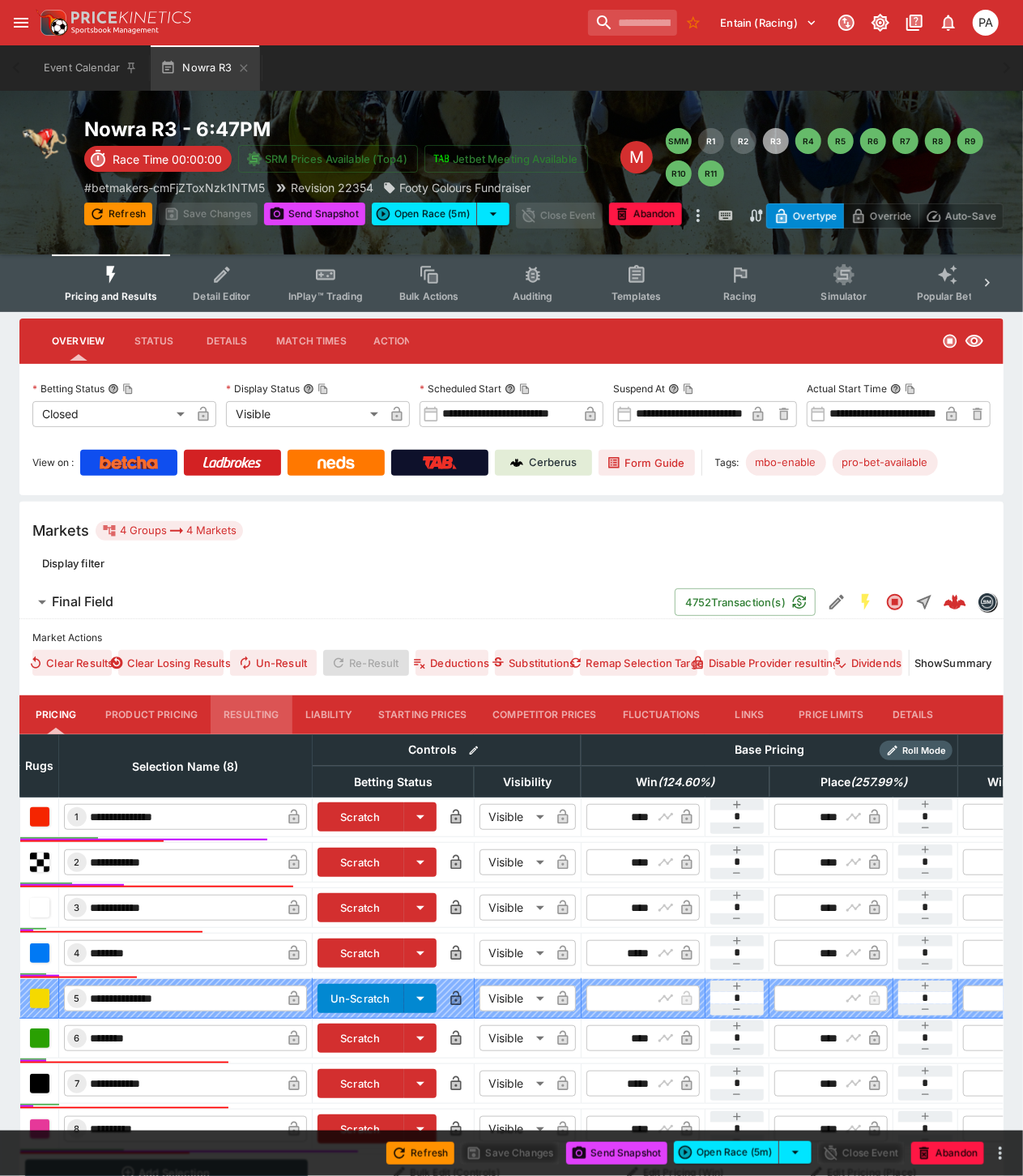
click at [257, 711] on button "Resulting" at bounding box center [251, 715] width 81 height 39
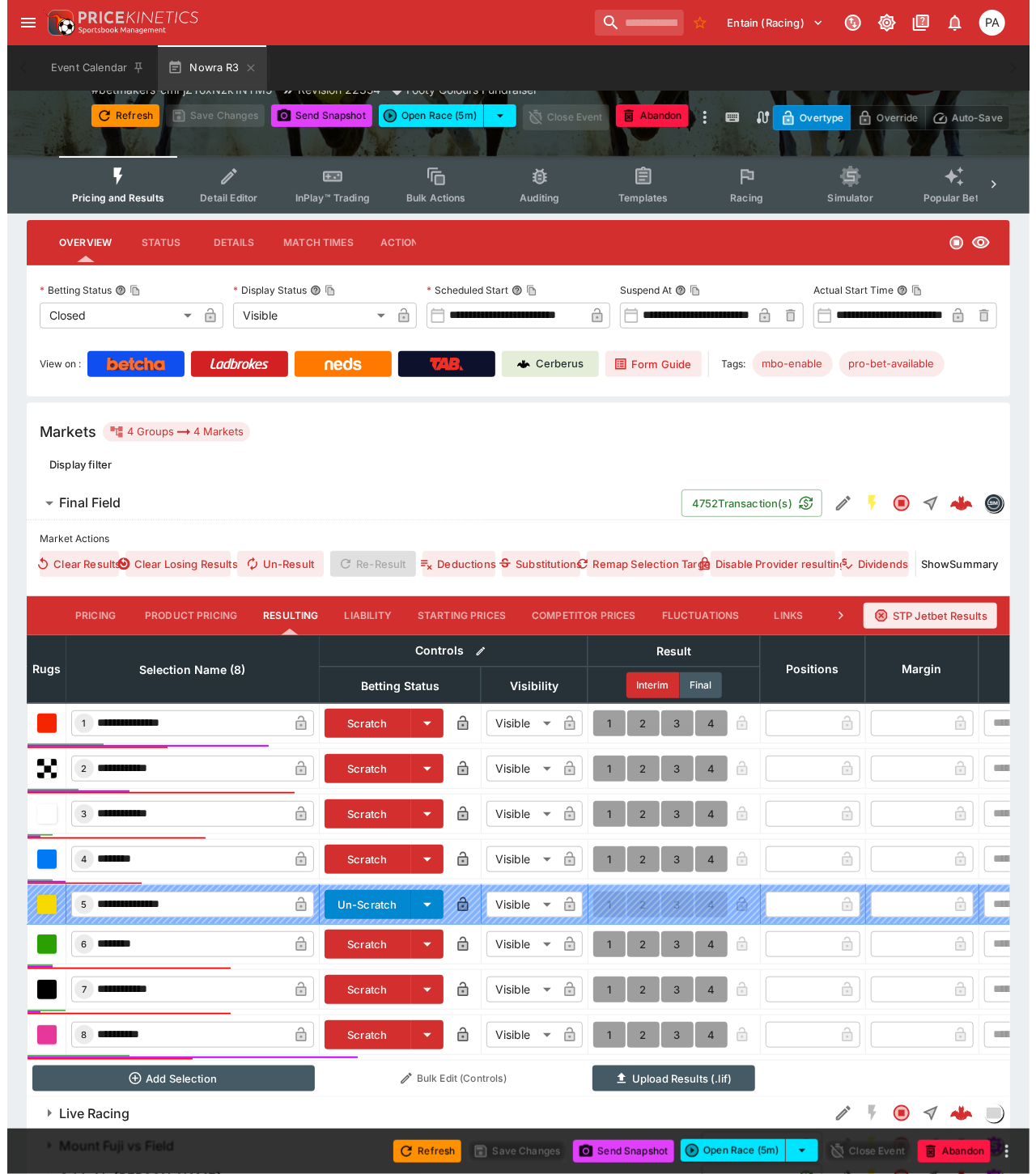
scroll to position [188, 0]
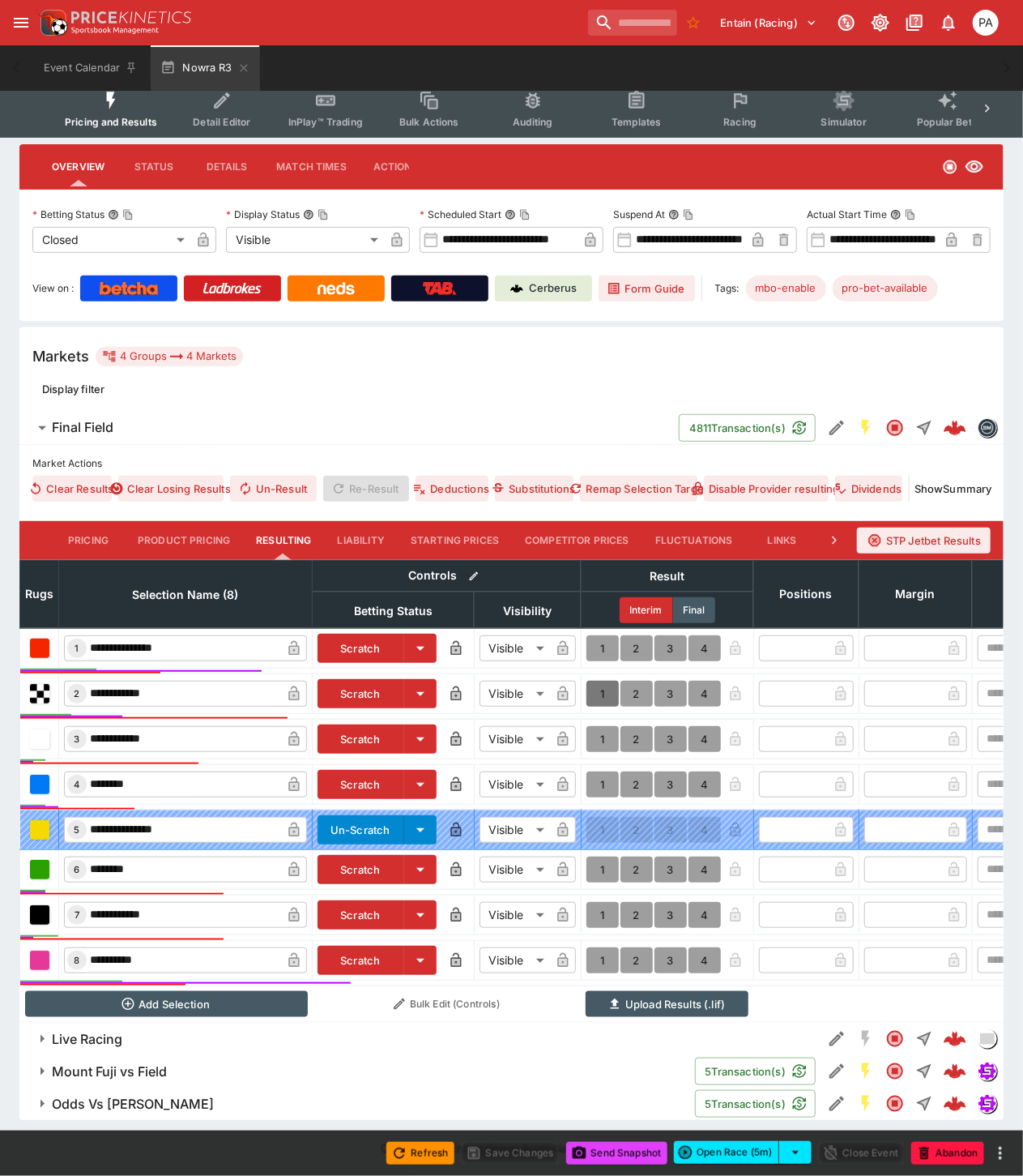
click at [602, 683] on button "1" at bounding box center [603, 693] width 33 height 26
type input "*"
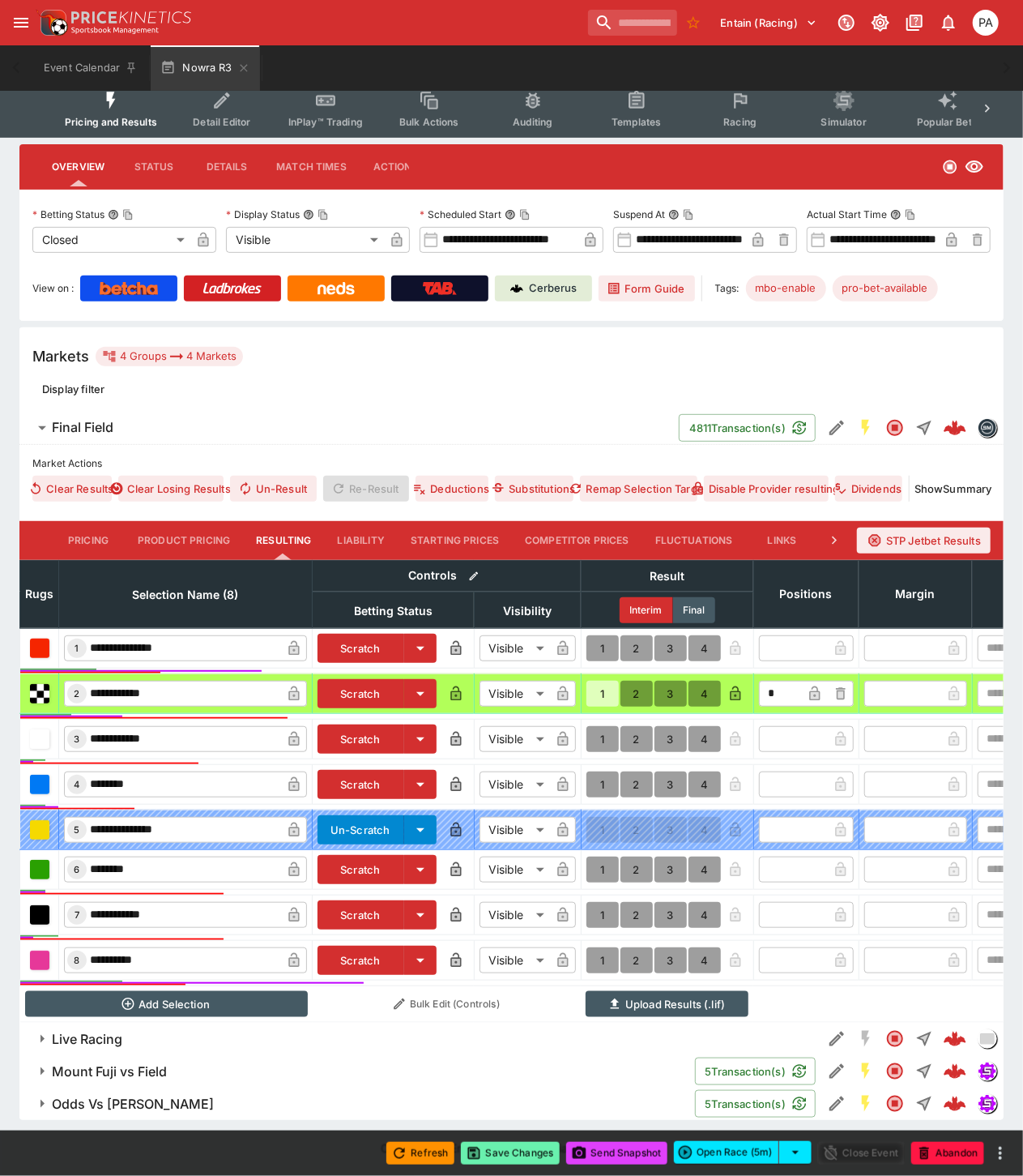
click at [513, 1155] on button "Save Changes" at bounding box center [511, 1153] width 99 height 22
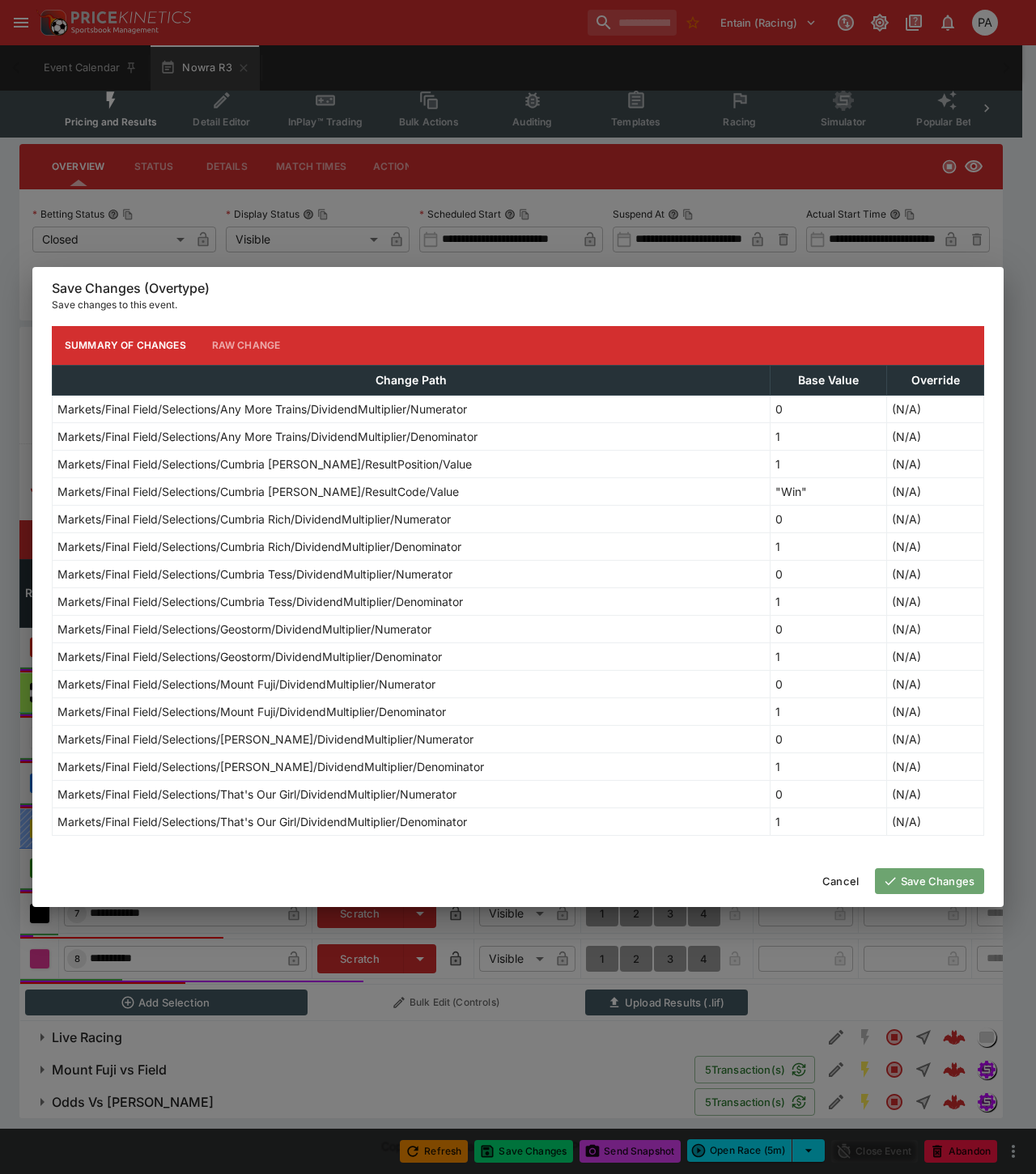
click at [924, 883] on button "Save Changes" at bounding box center [929, 880] width 109 height 26
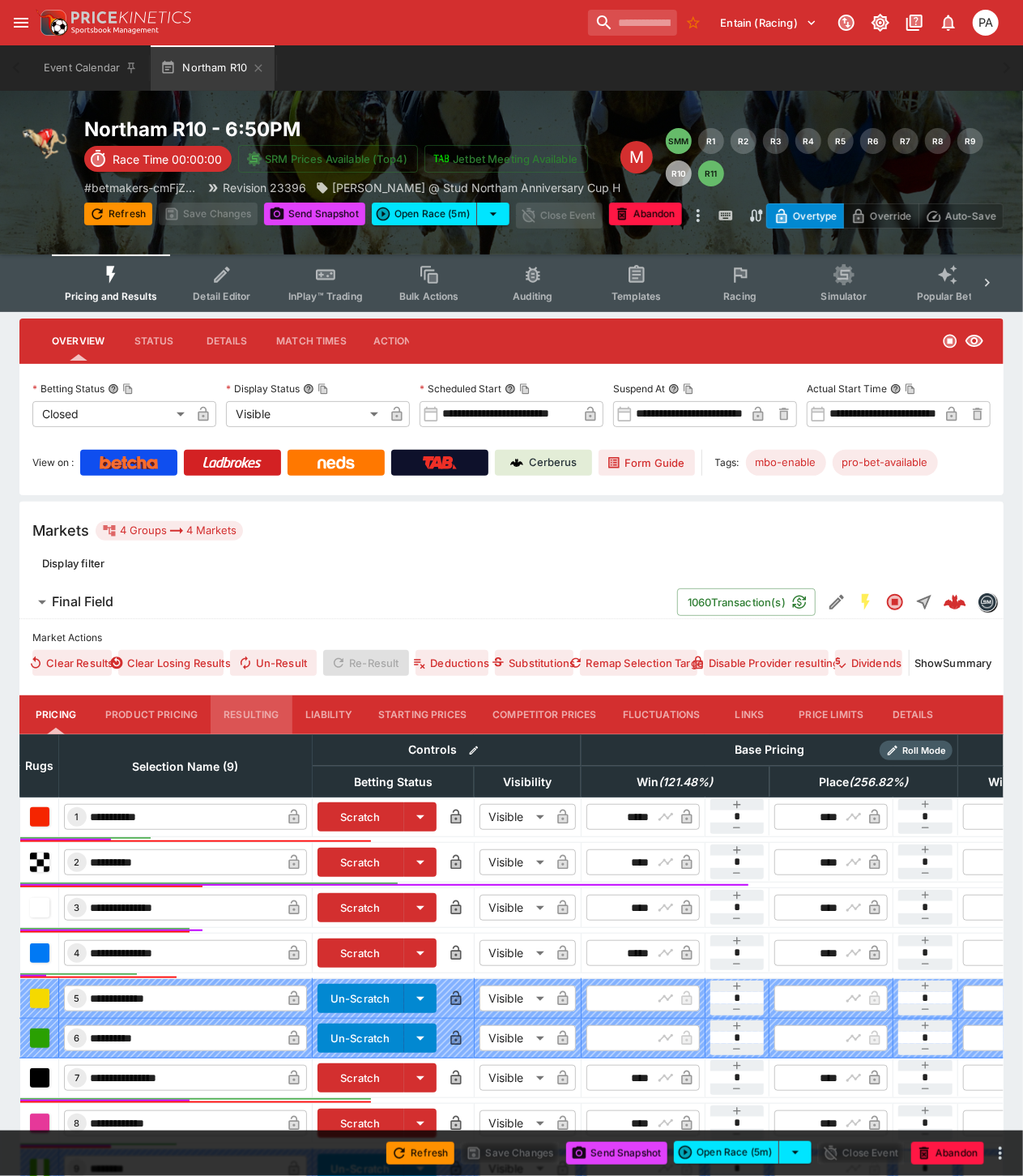
click at [242, 709] on button "Resulting" at bounding box center [251, 715] width 81 height 39
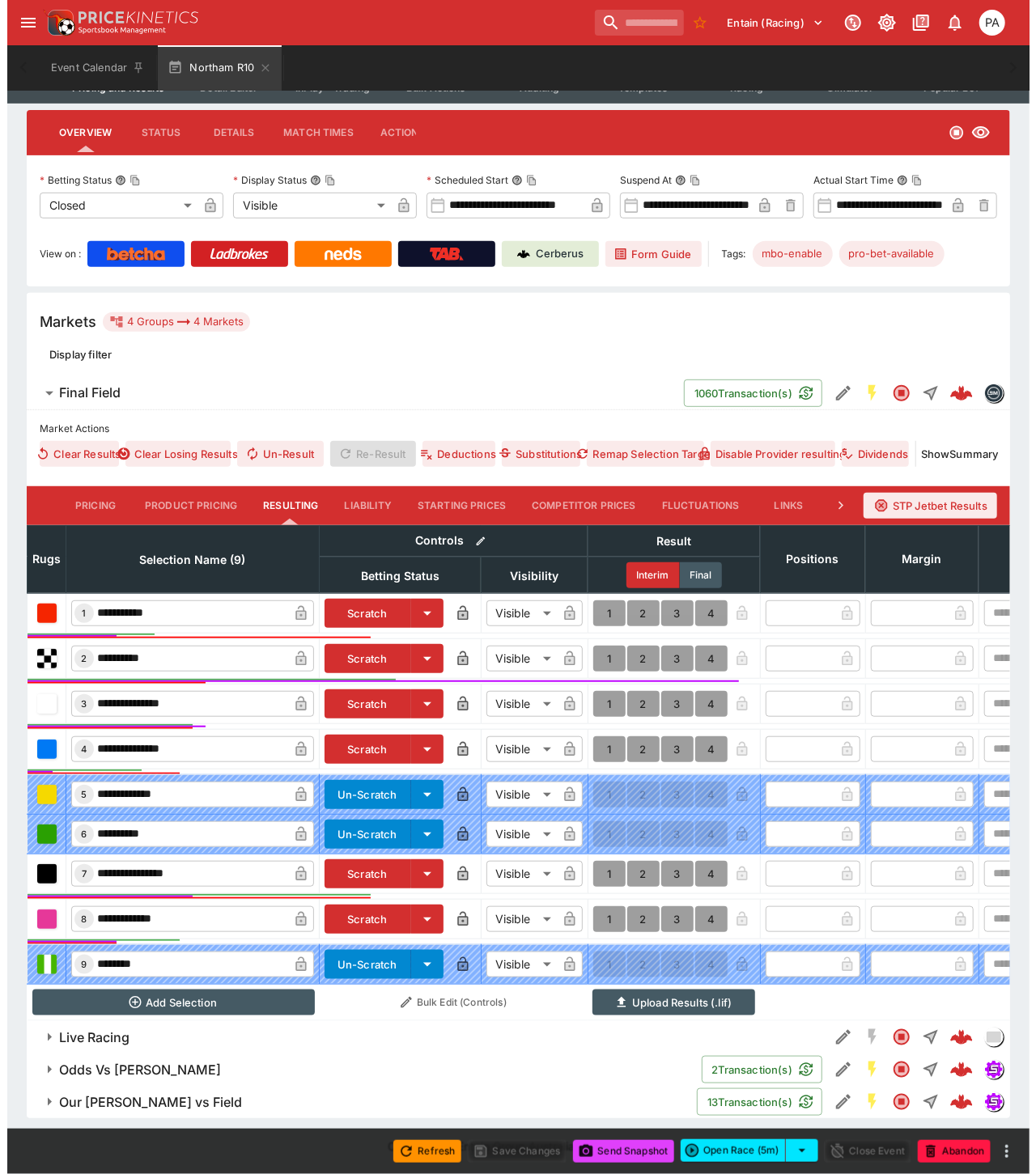
scroll to position [222, 0]
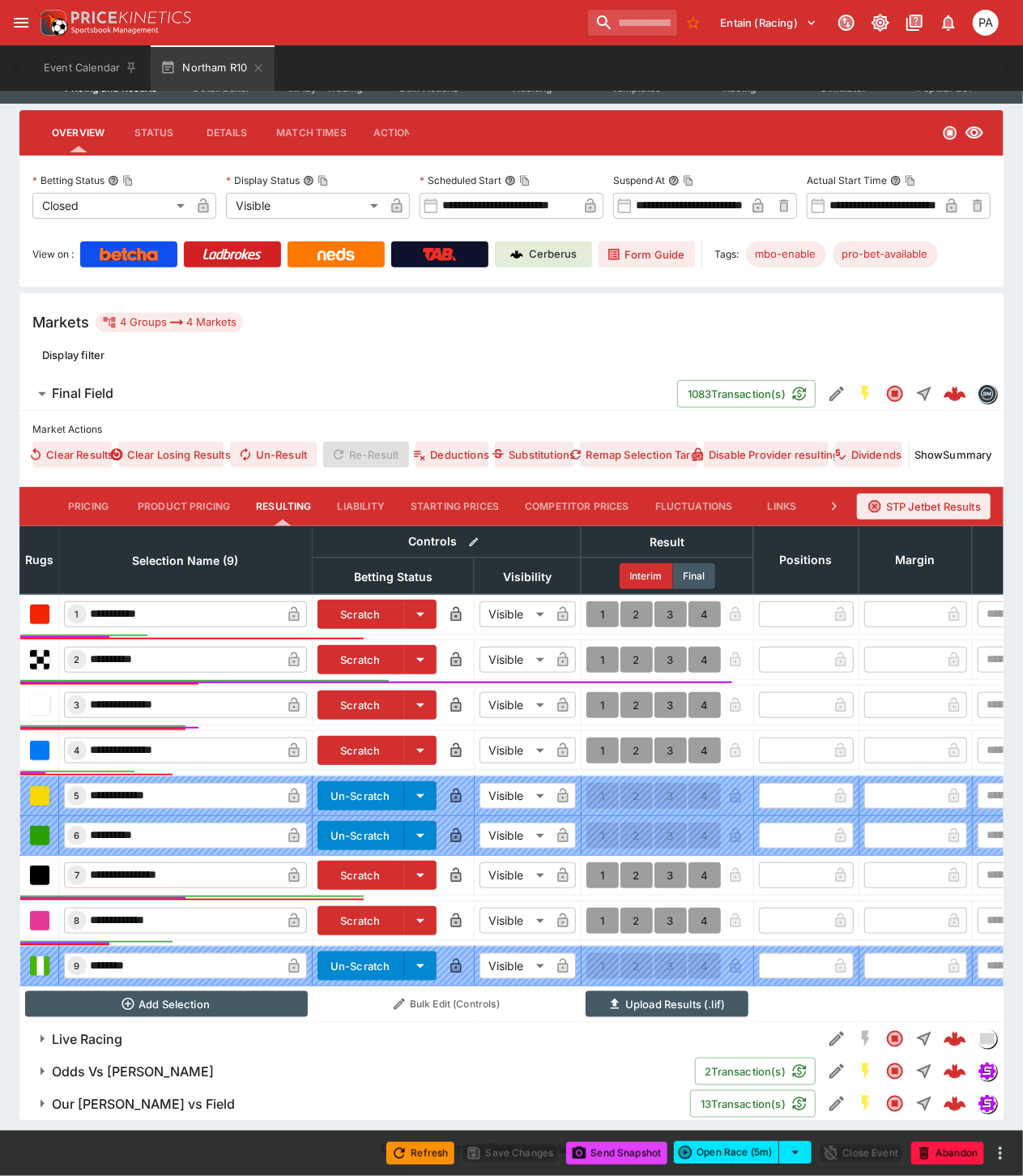
click at [602, 693] on button "1" at bounding box center [603, 705] width 33 height 26
type input "*"
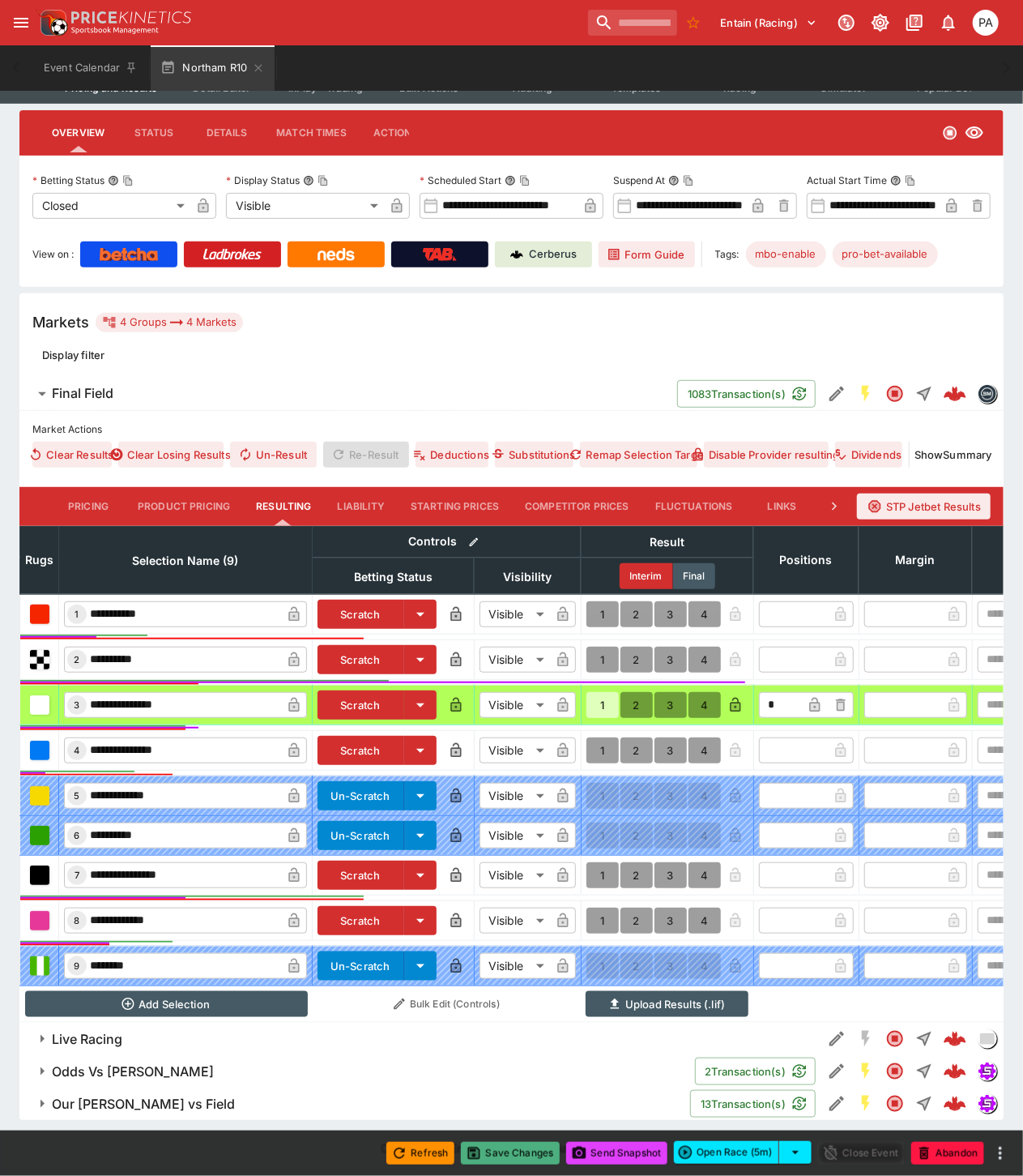
click at [516, 1155] on button "Save Changes" at bounding box center [511, 1153] width 99 height 22
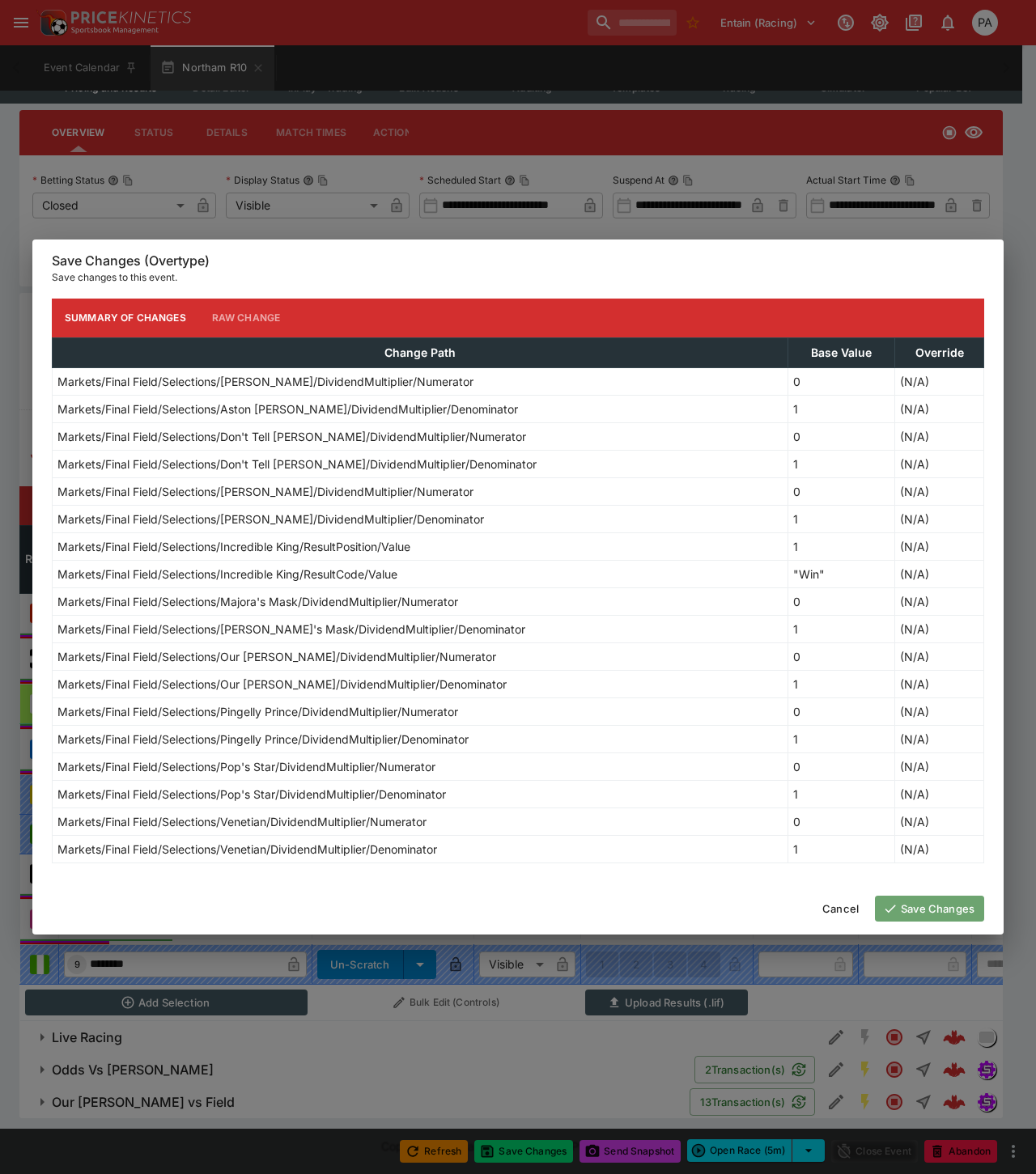
click at [911, 916] on button "Save Changes" at bounding box center [929, 908] width 109 height 26
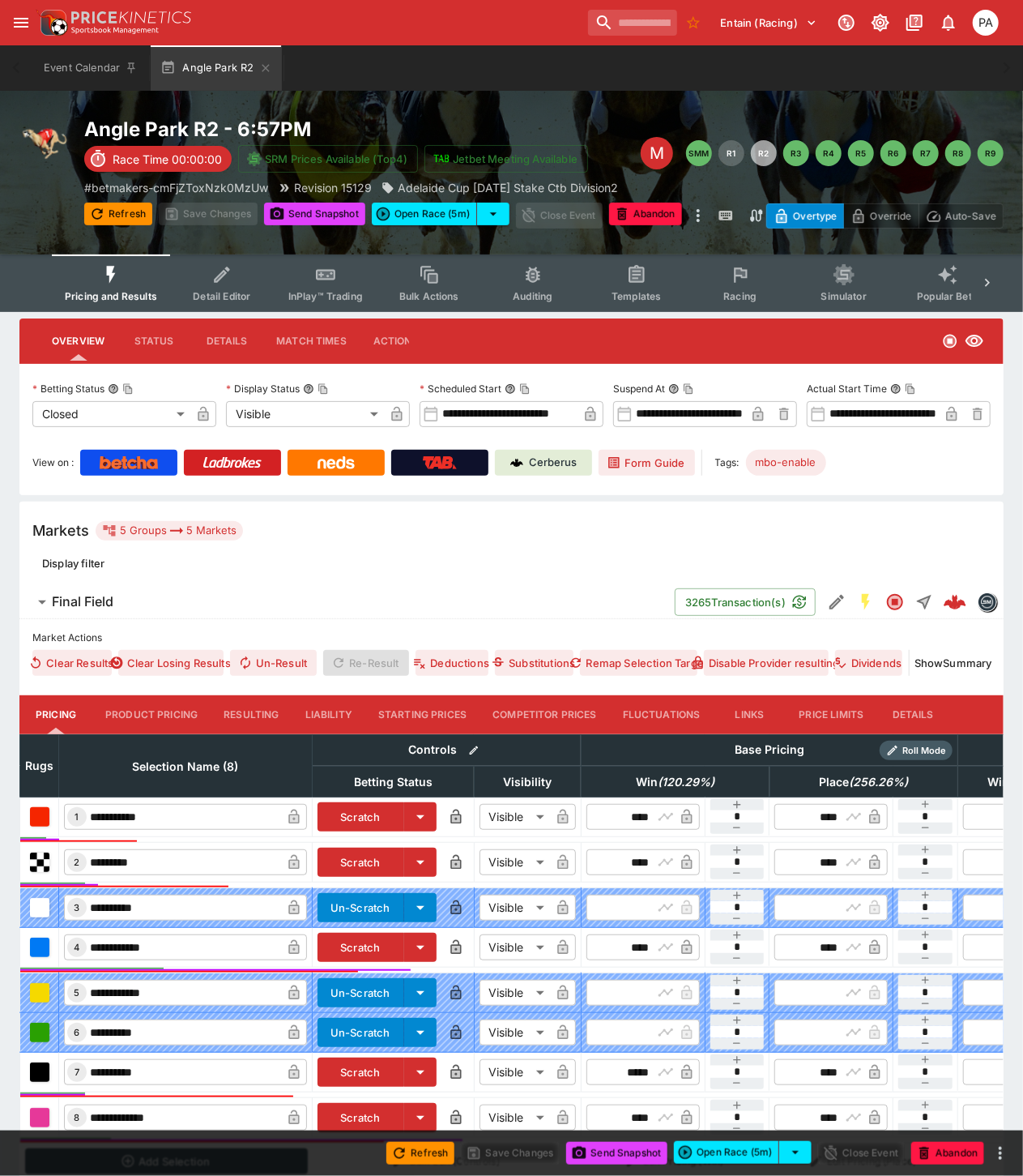
click at [245, 710] on button "Resulting" at bounding box center [251, 715] width 81 height 39
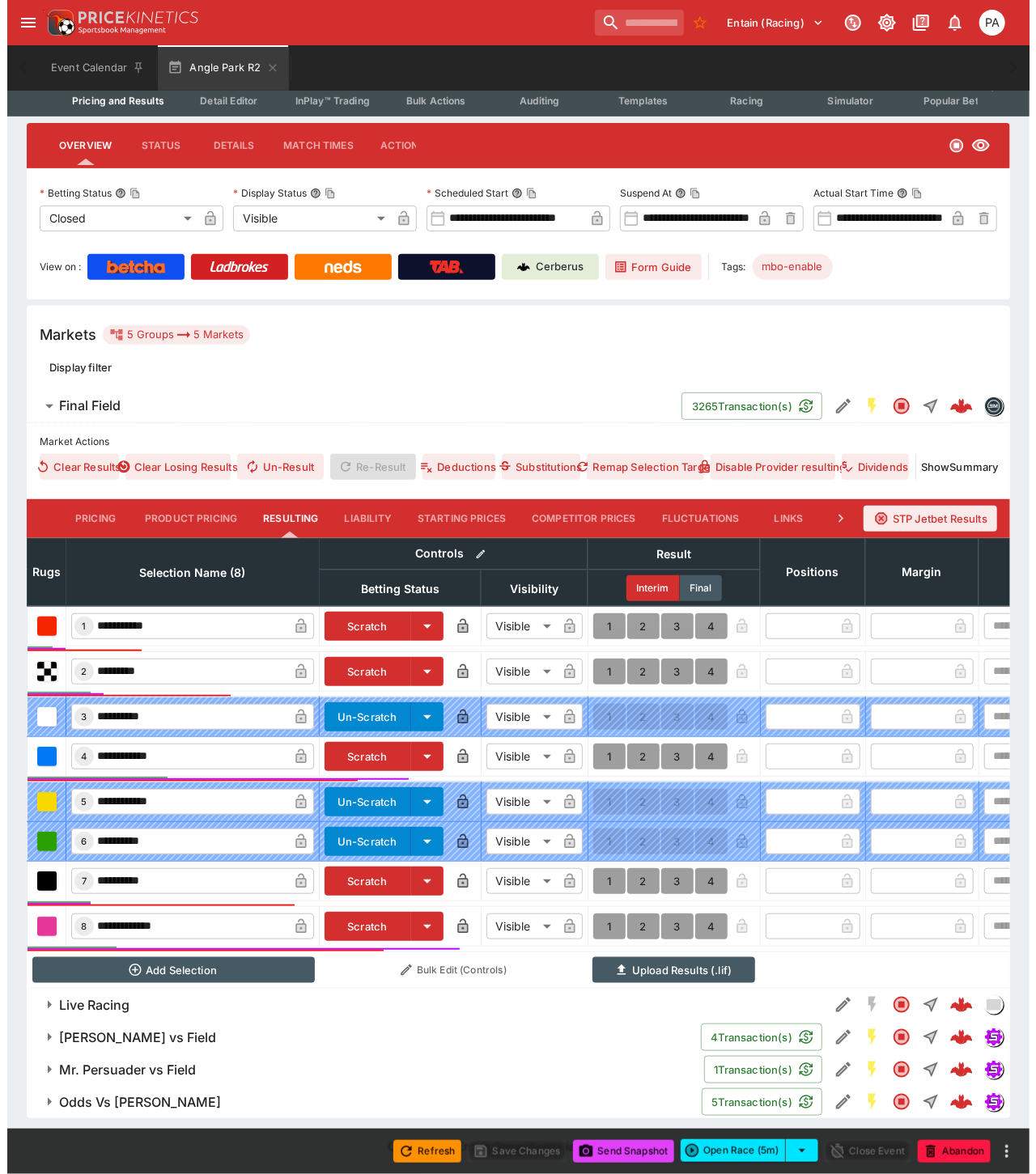
scroll to position [209, 0]
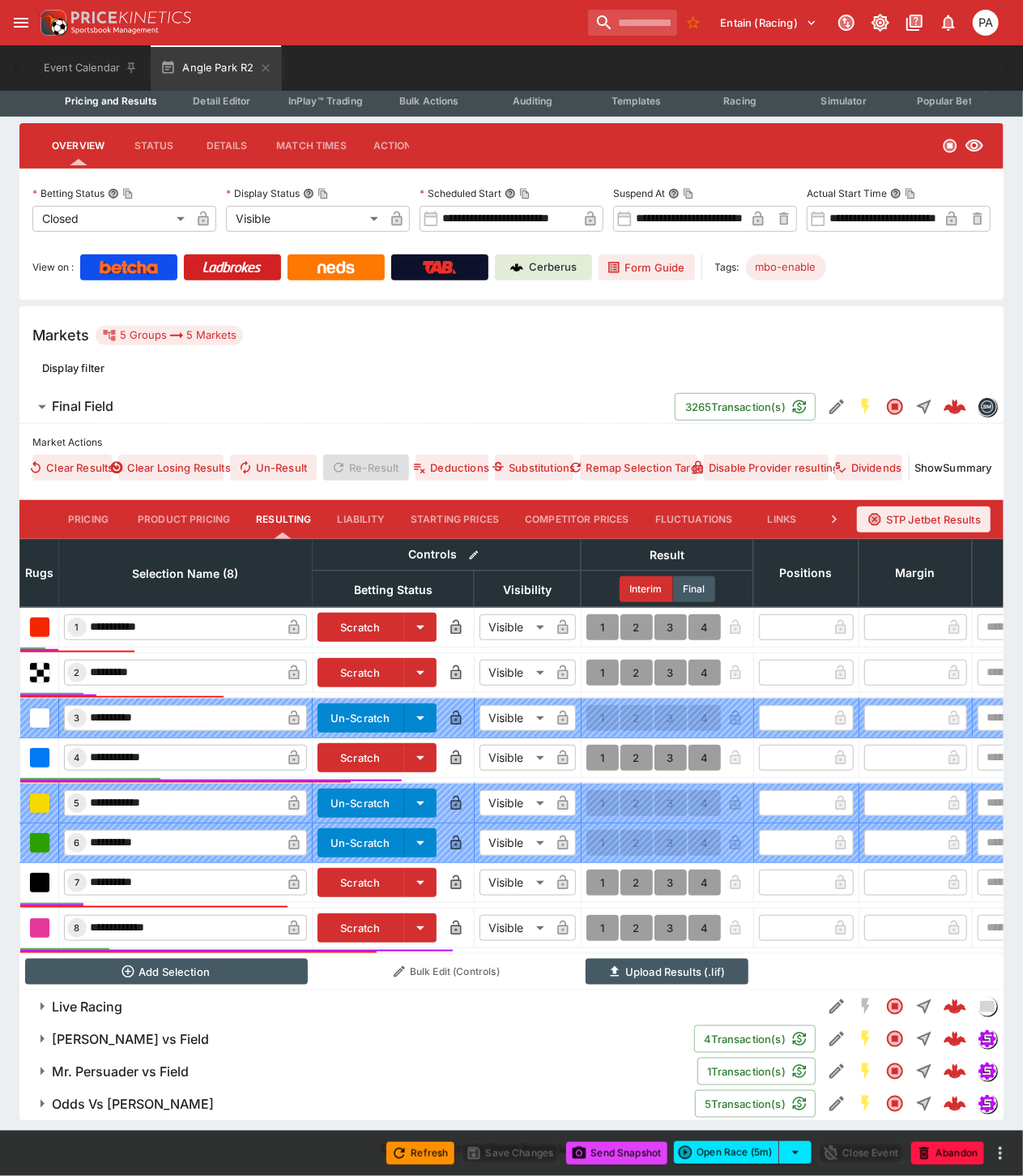
click at [603, 745] on button "1" at bounding box center [603, 757] width 33 height 26
type input "*"
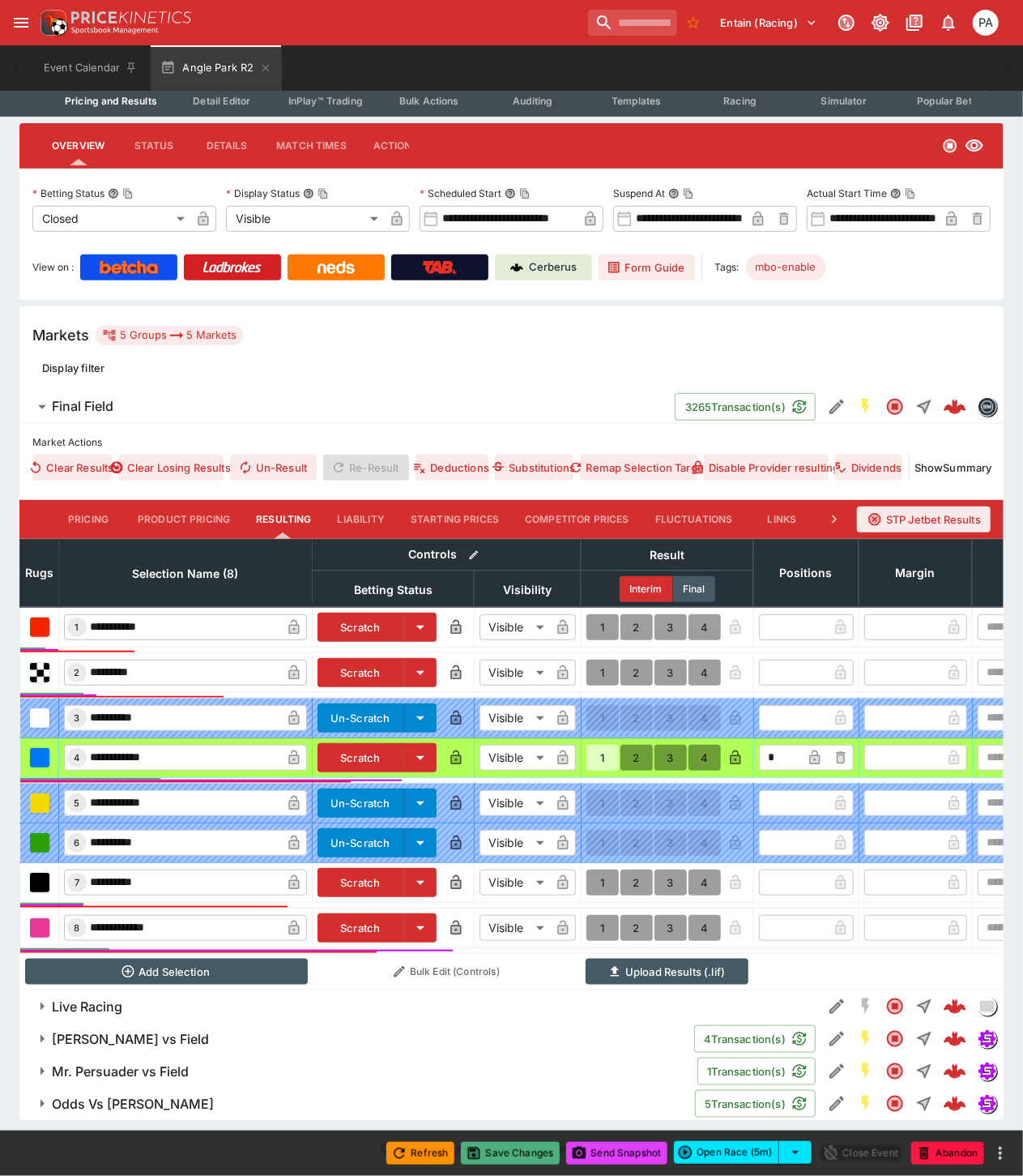
click at [508, 1149] on button "Save Changes" at bounding box center [511, 1153] width 99 height 22
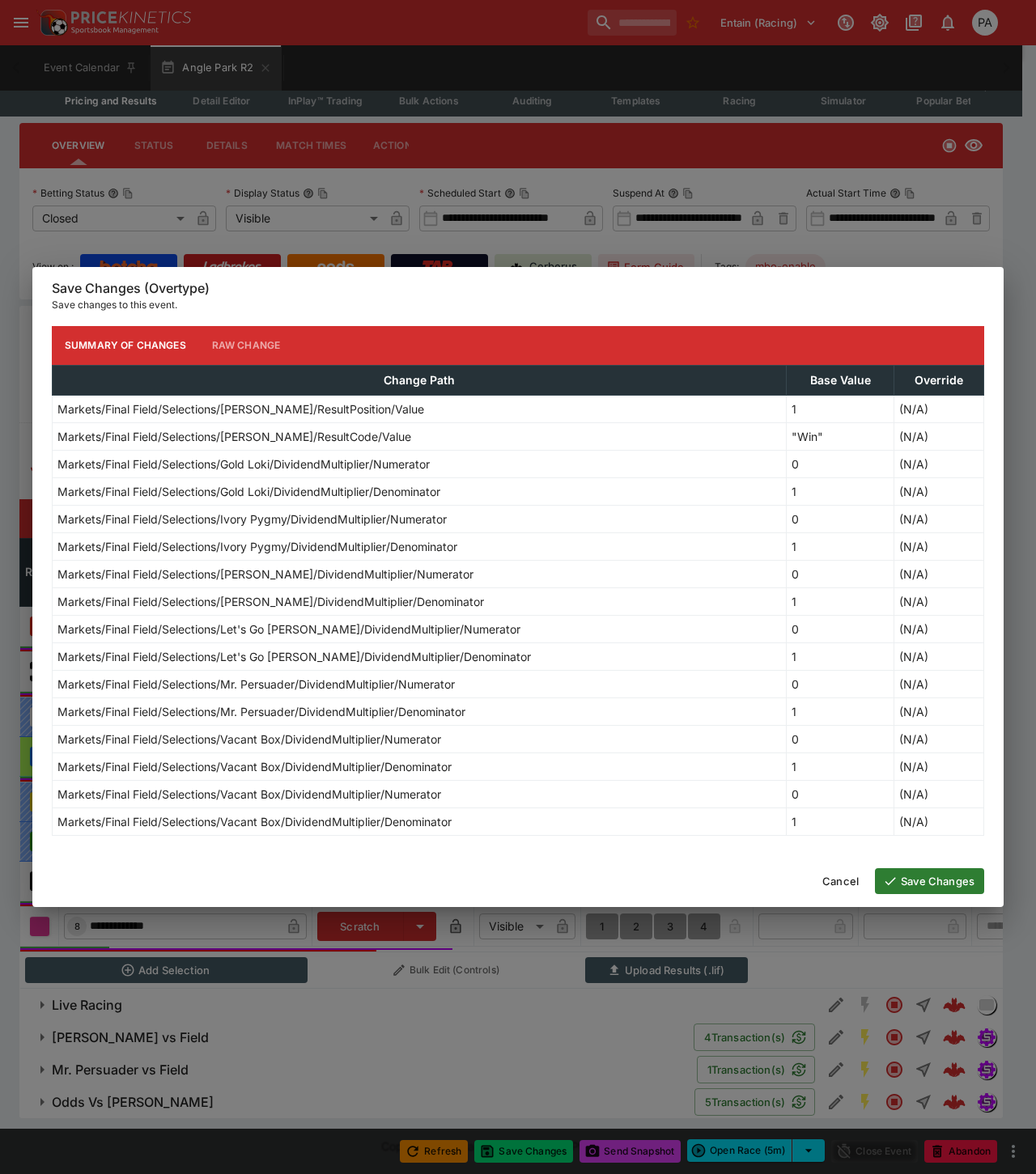
click at [927, 883] on button "Save Changes" at bounding box center [929, 880] width 109 height 26
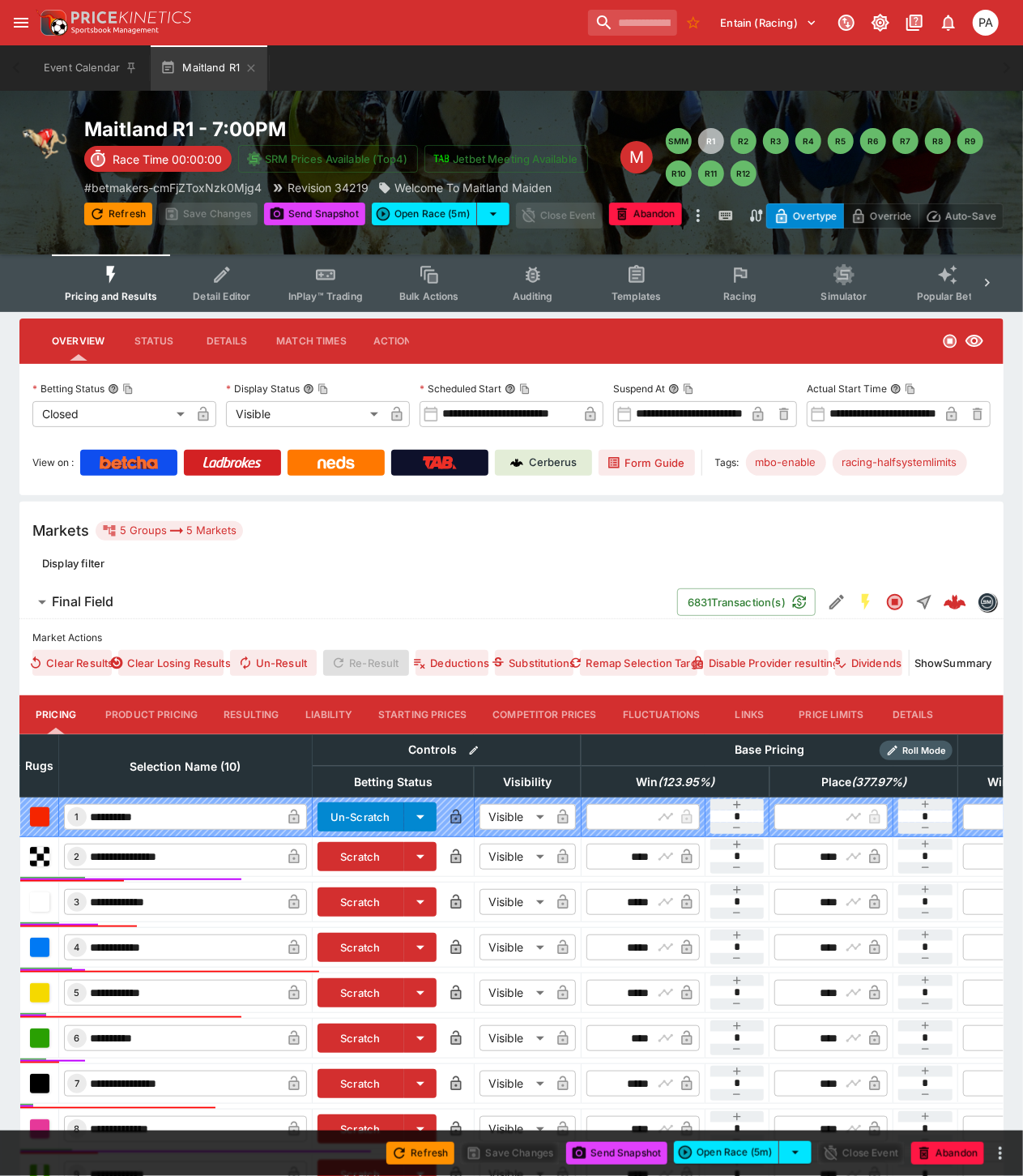
click at [268, 716] on button "Resulting" at bounding box center [251, 715] width 81 height 39
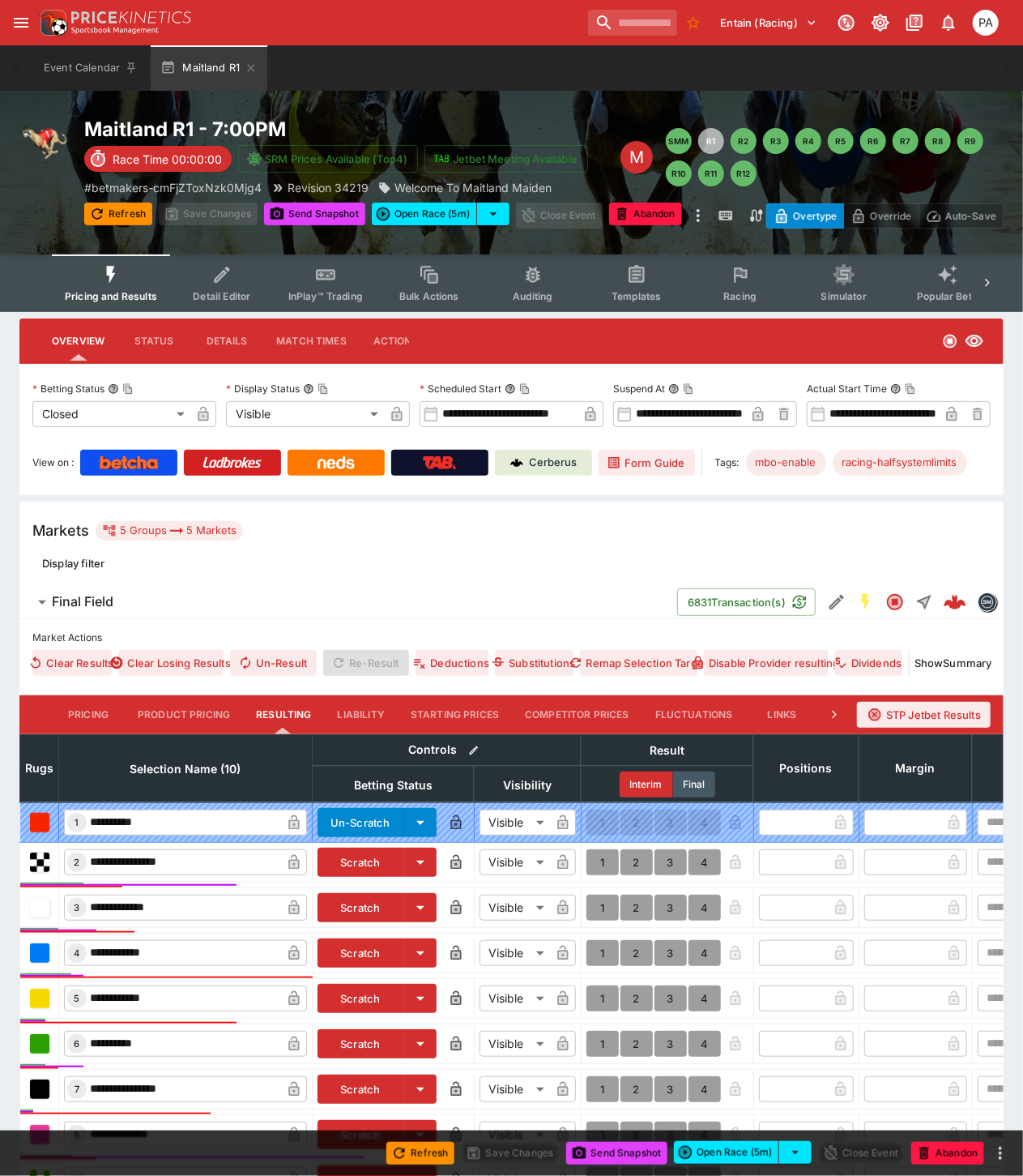
scroll to position [306, 0]
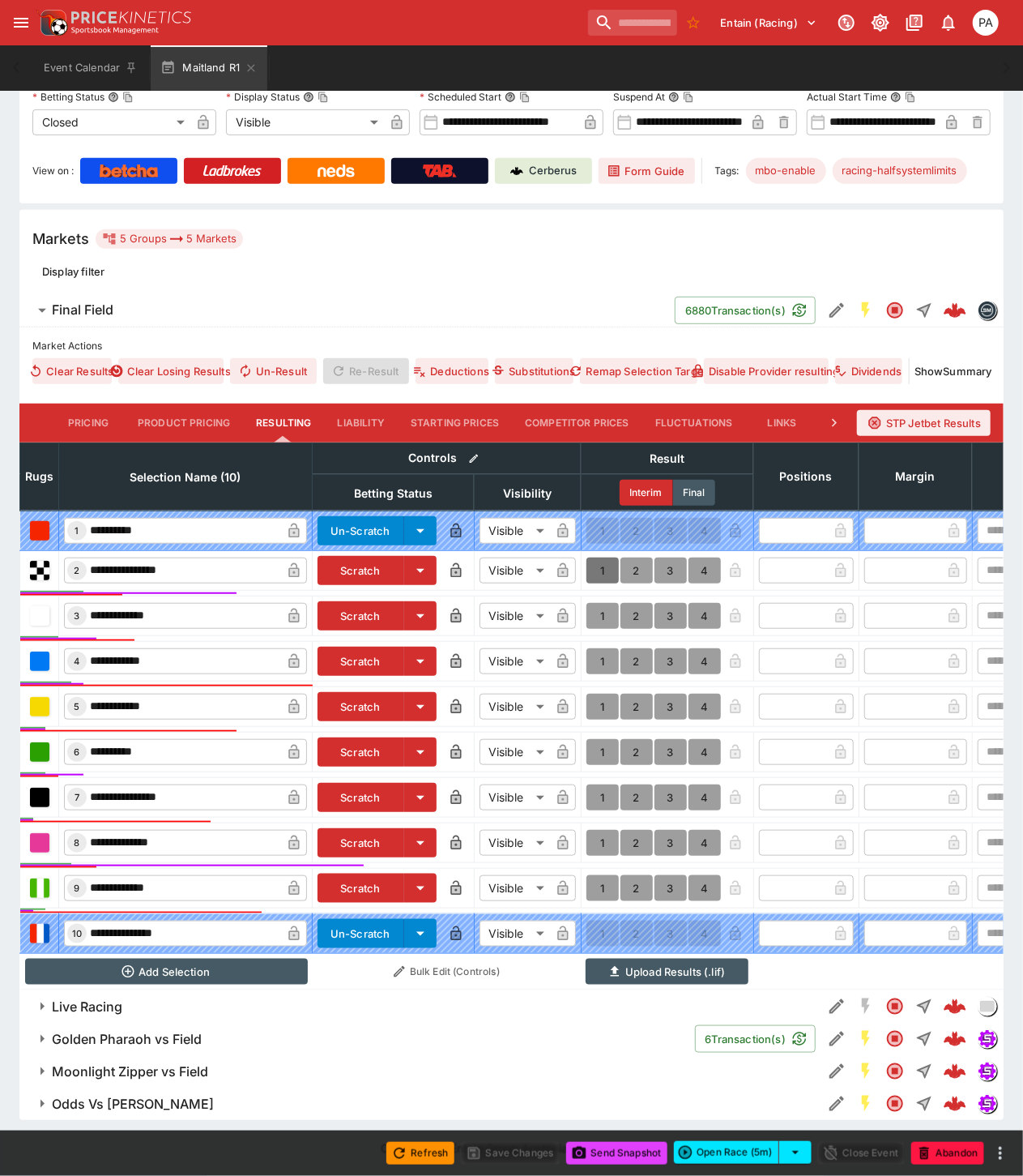
click at [599, 558] on button "1" at bounding box center [603, 571] width 33 height 26
type input "*"
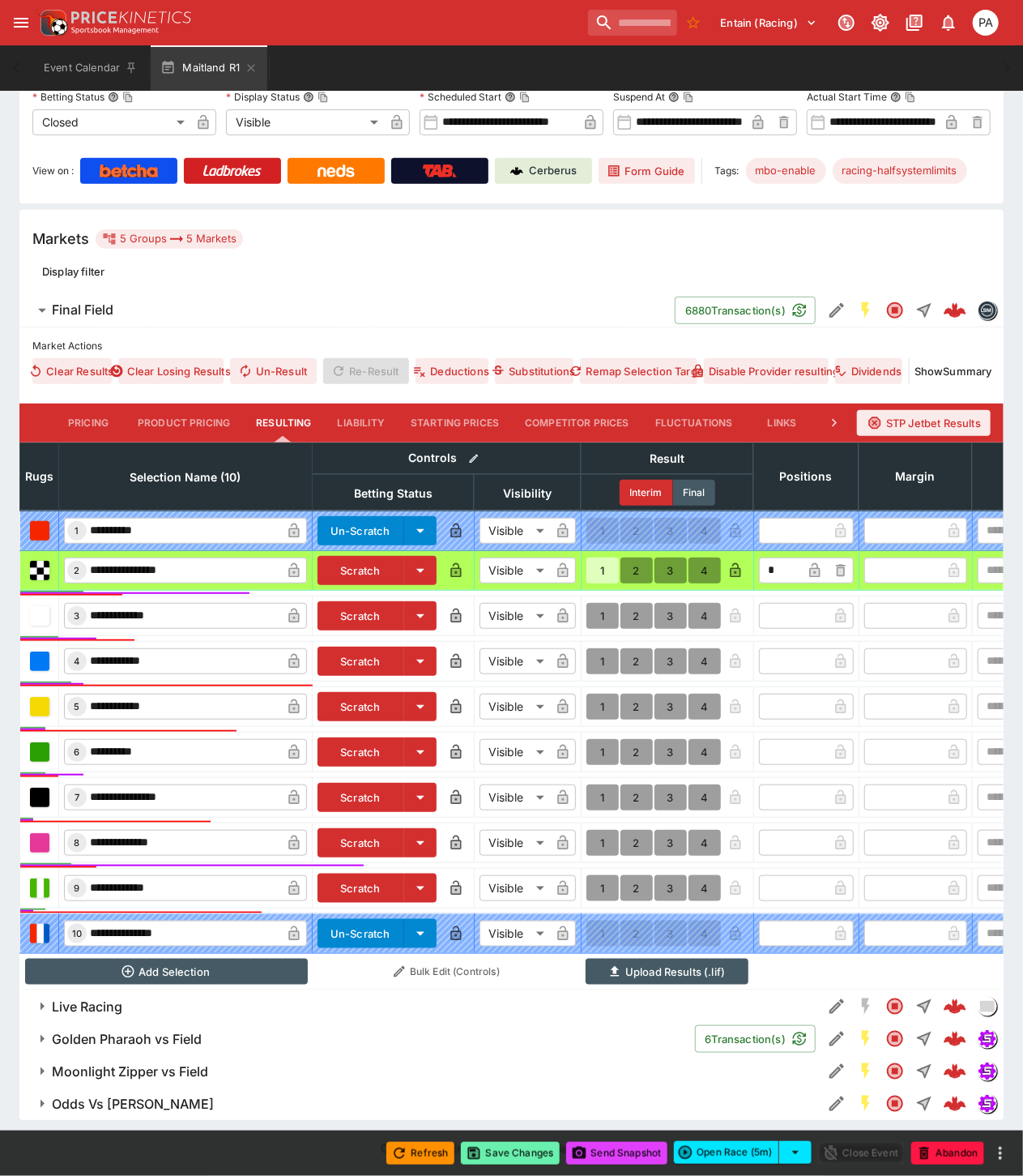
click at [511, 1149] on button "Save Changes" at bounding box center [511, 1153] width 99 height 22
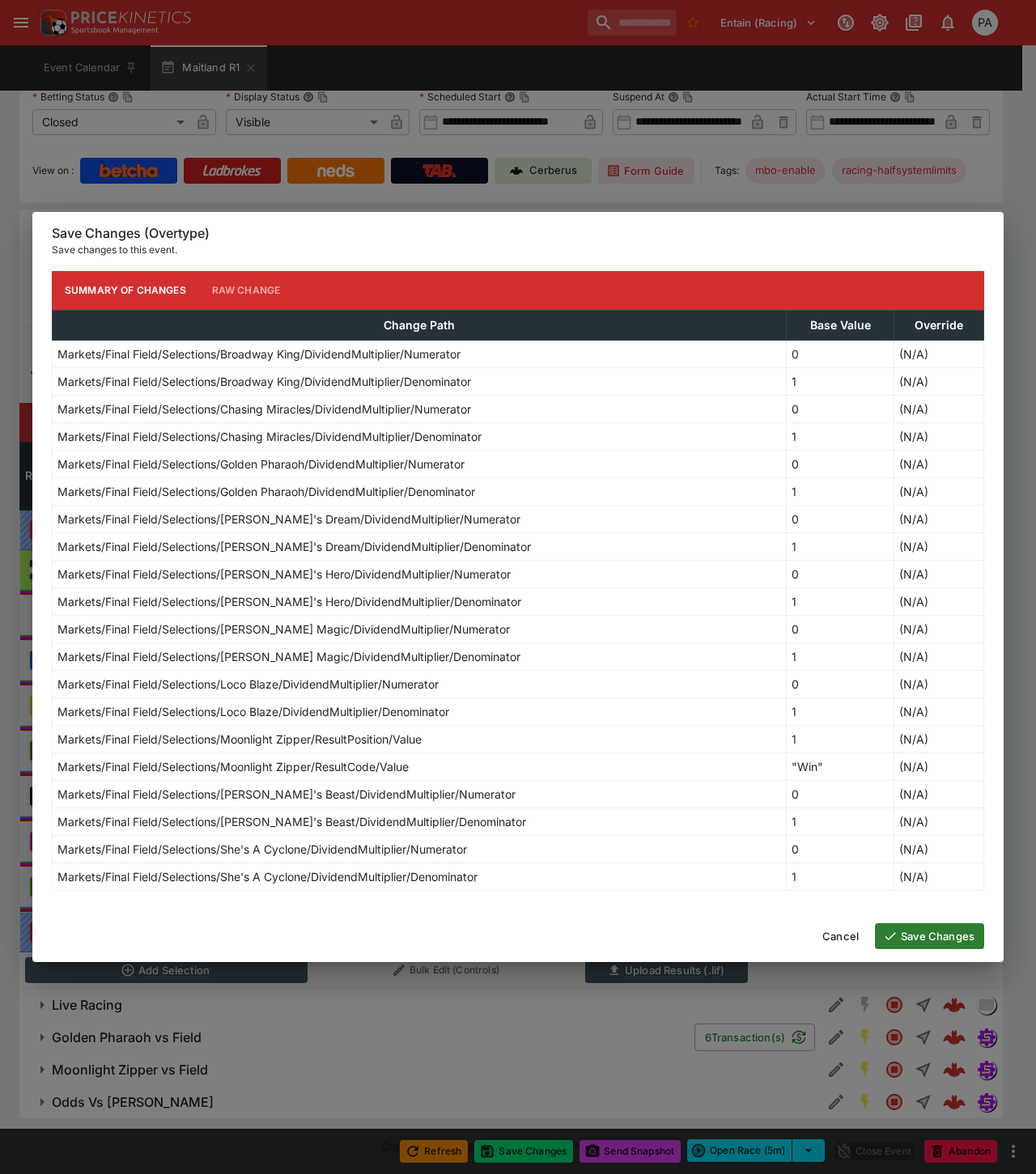
click at [915, 939] on button "Save Changes" at bounding box center [929, 936] width 109 height 26
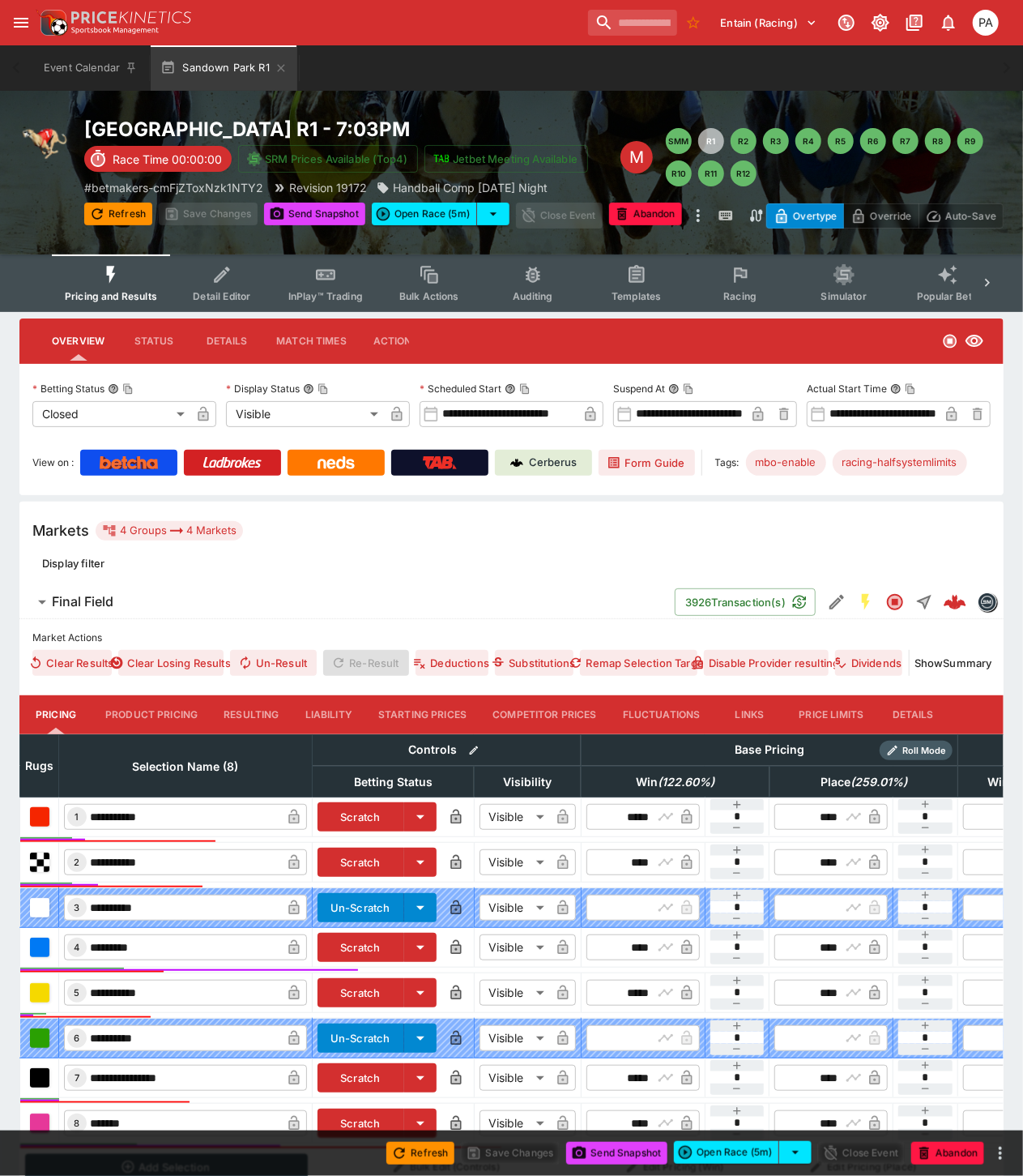
click at [263, 717] on button "Resulting" at bounding box center [251, 715] width 81 height 39
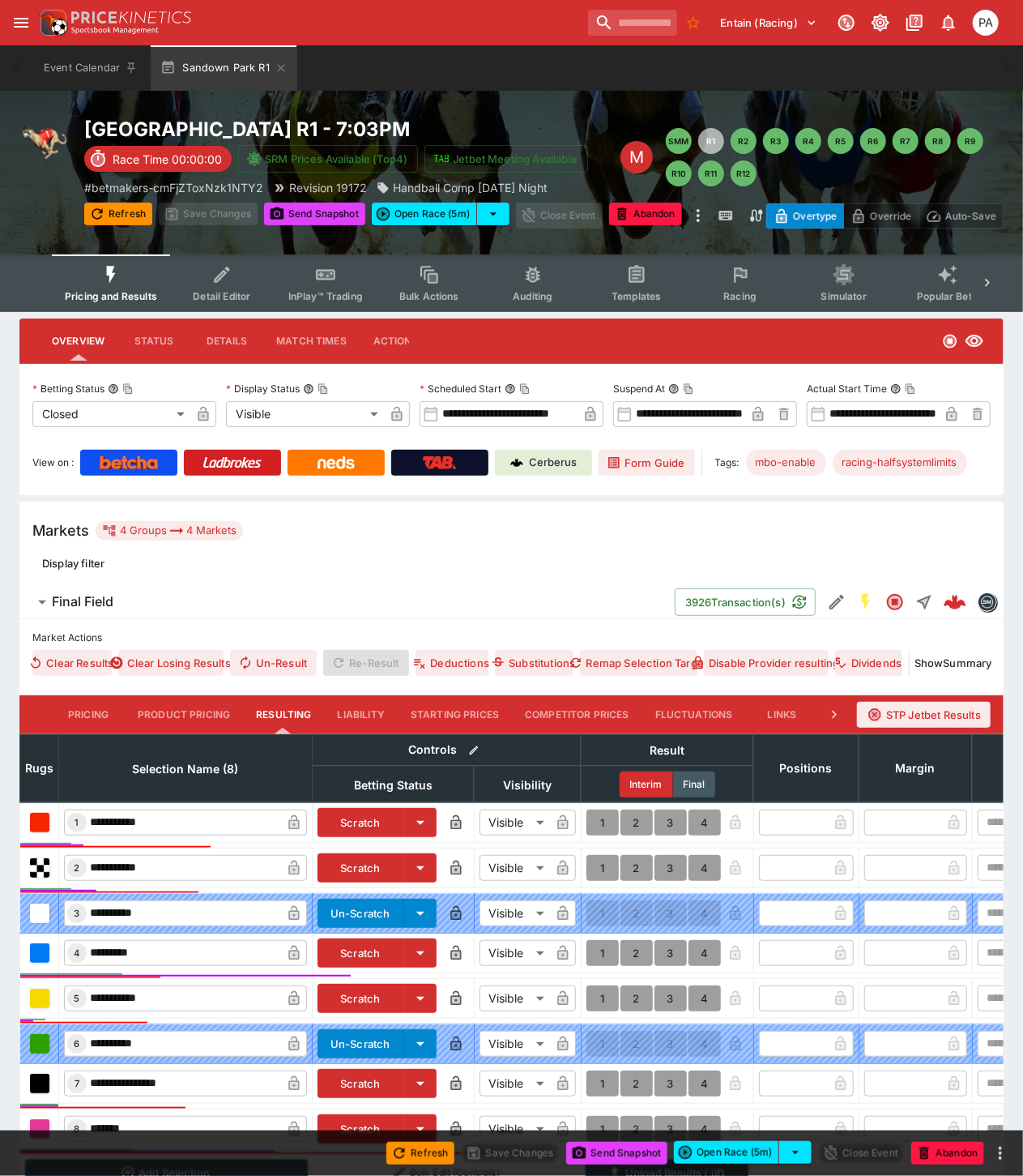
scroll to position [183, 0]
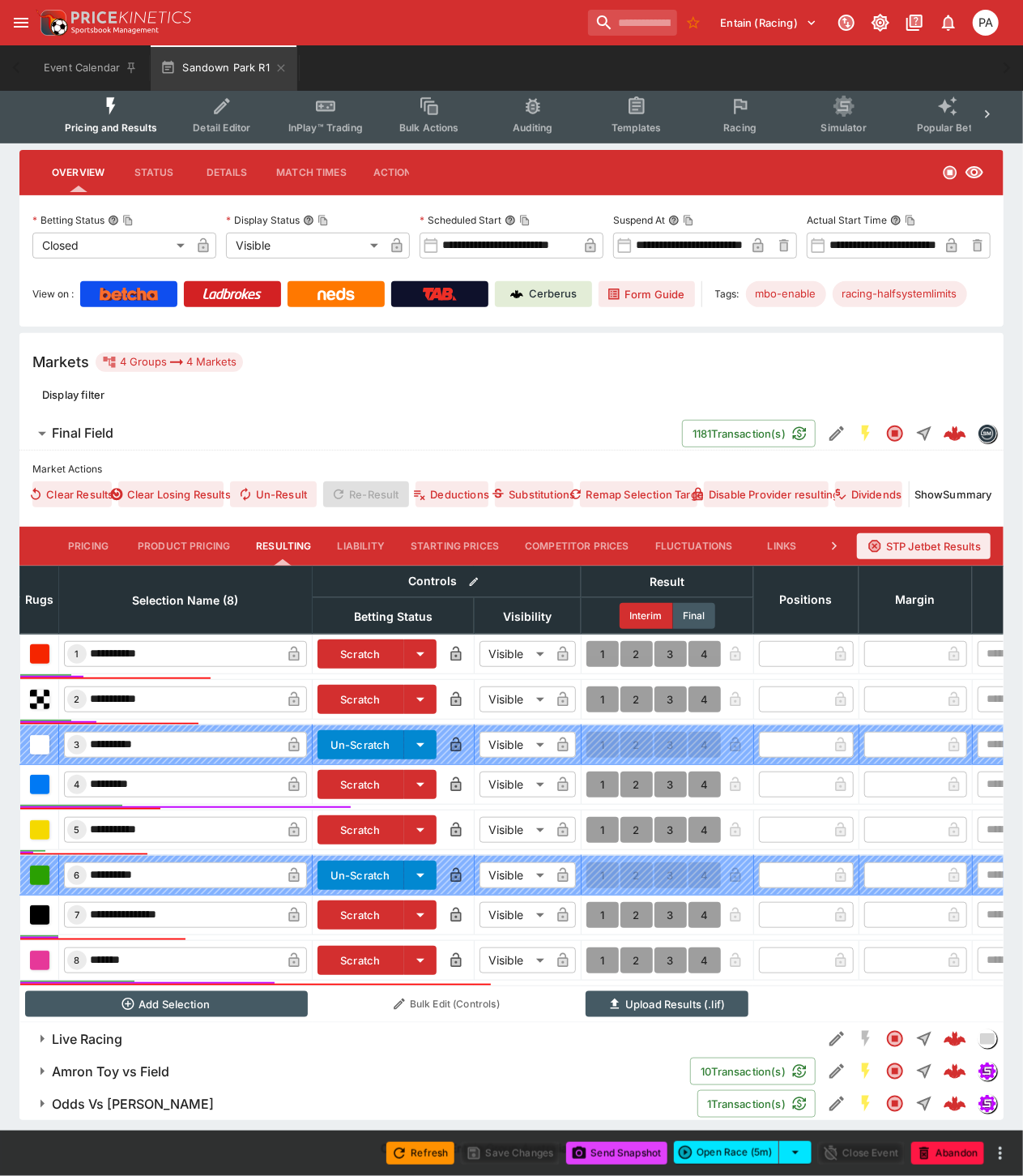
click at [602, 948] on button "1" at bounding box center [603, 960] width 33 height 26
type input "*"
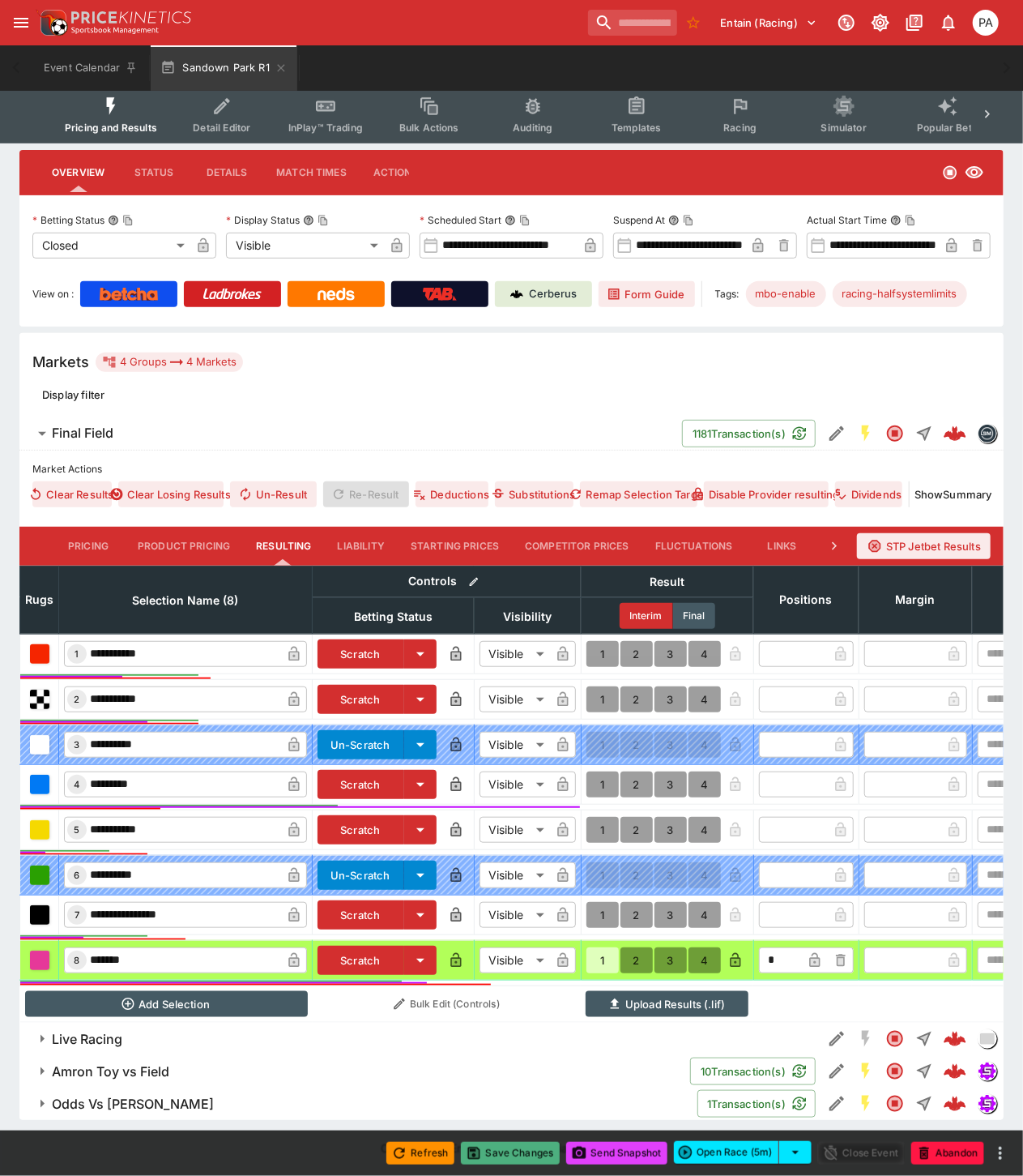
click at [511, 1159] on button "Save Changes" at bounding box center [511, 1153] width 99 height 22
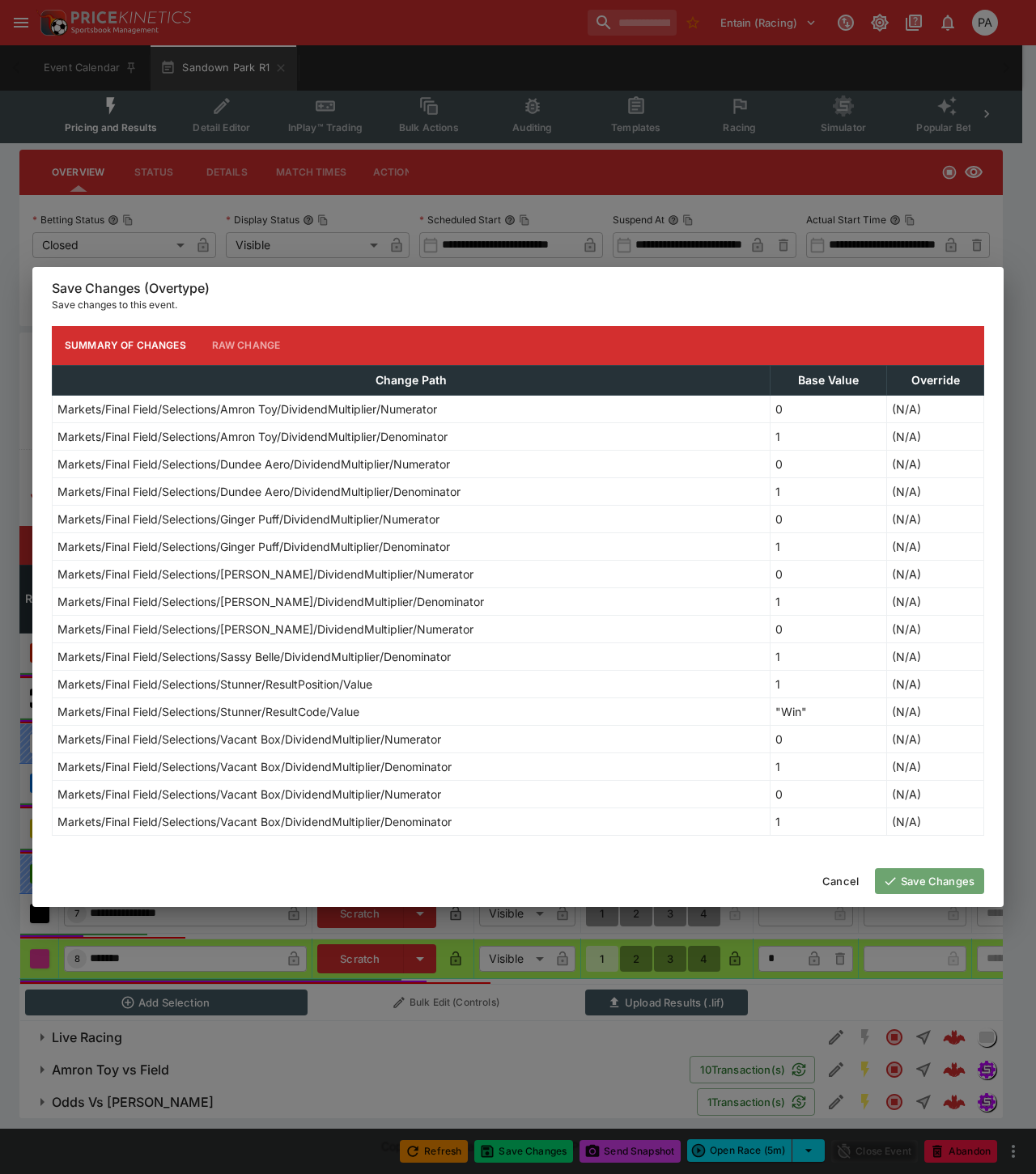
click at [916, 878] on button "Save Changes" at bounding box center [929, 880] width 109 height 26
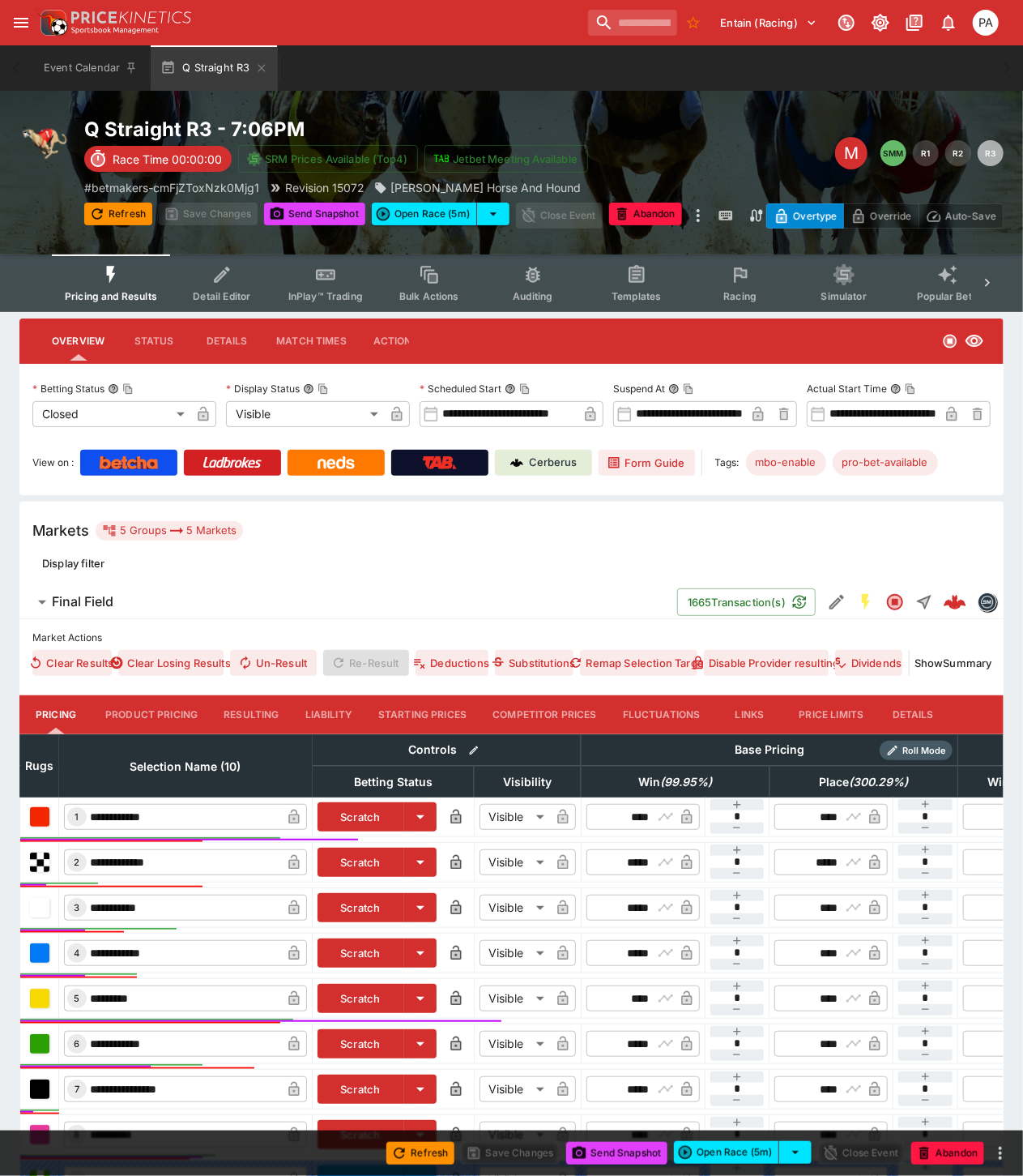
click at [273, 711] on button "Resulting" at bounding box center [251, 715] width 81 height 39
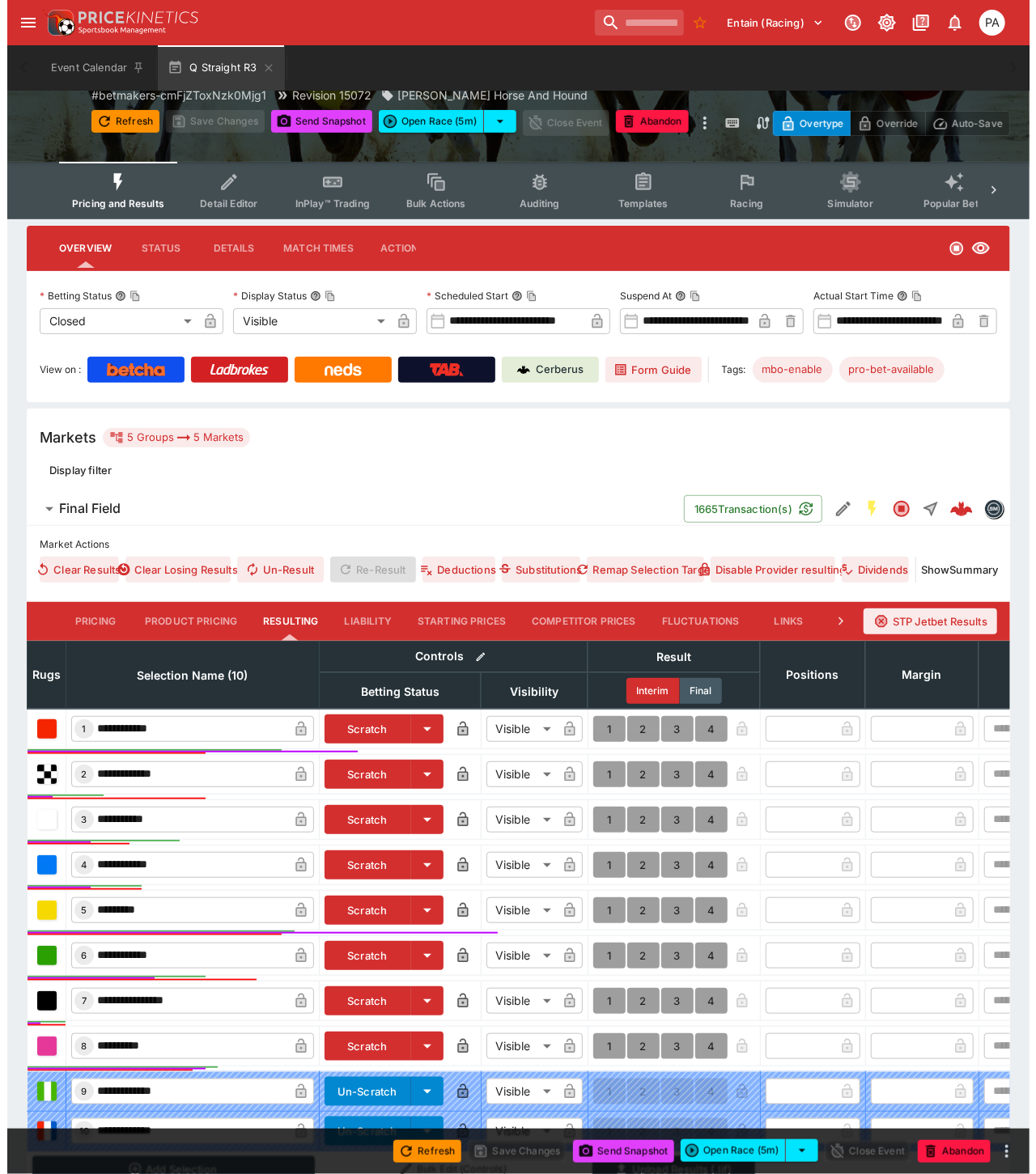
scroll to position [305, 0]
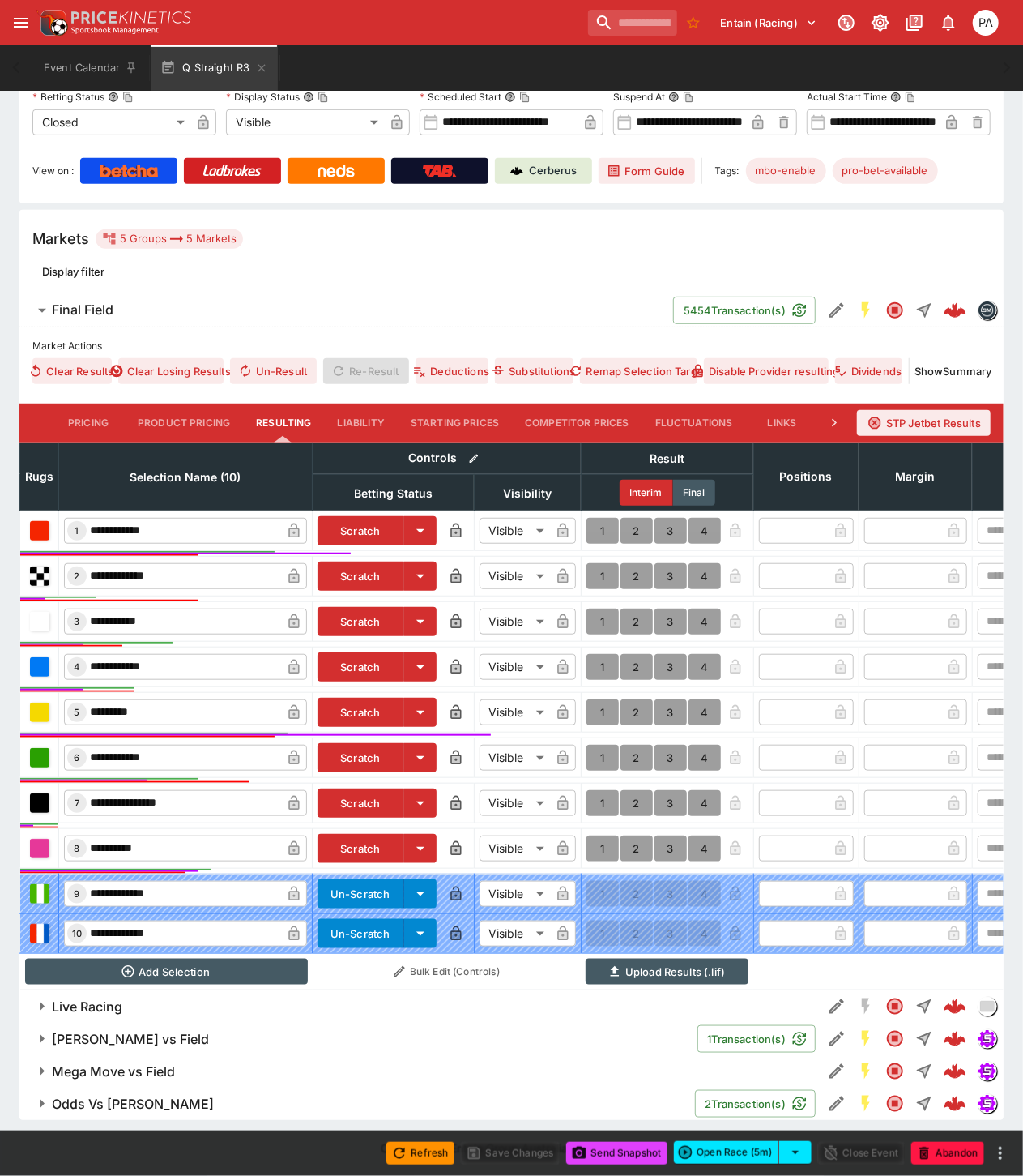
click at [595, 702] on button "1" at bounding box center [603, 712] width 33 height 26
type input "*"
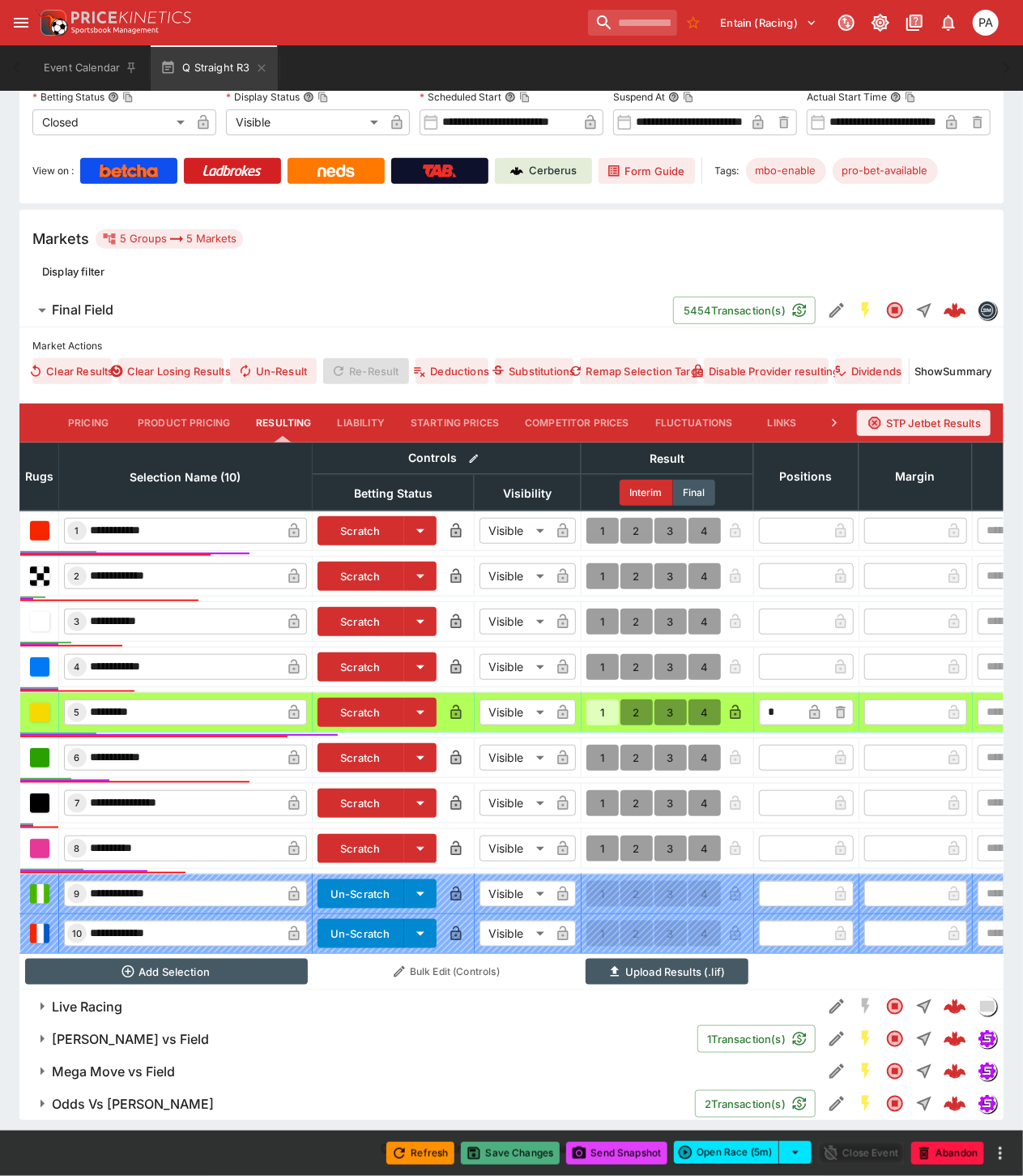
click at [512, 1153] on button "Save Changes" at bounding box center [511, 1153] width 99 height 22
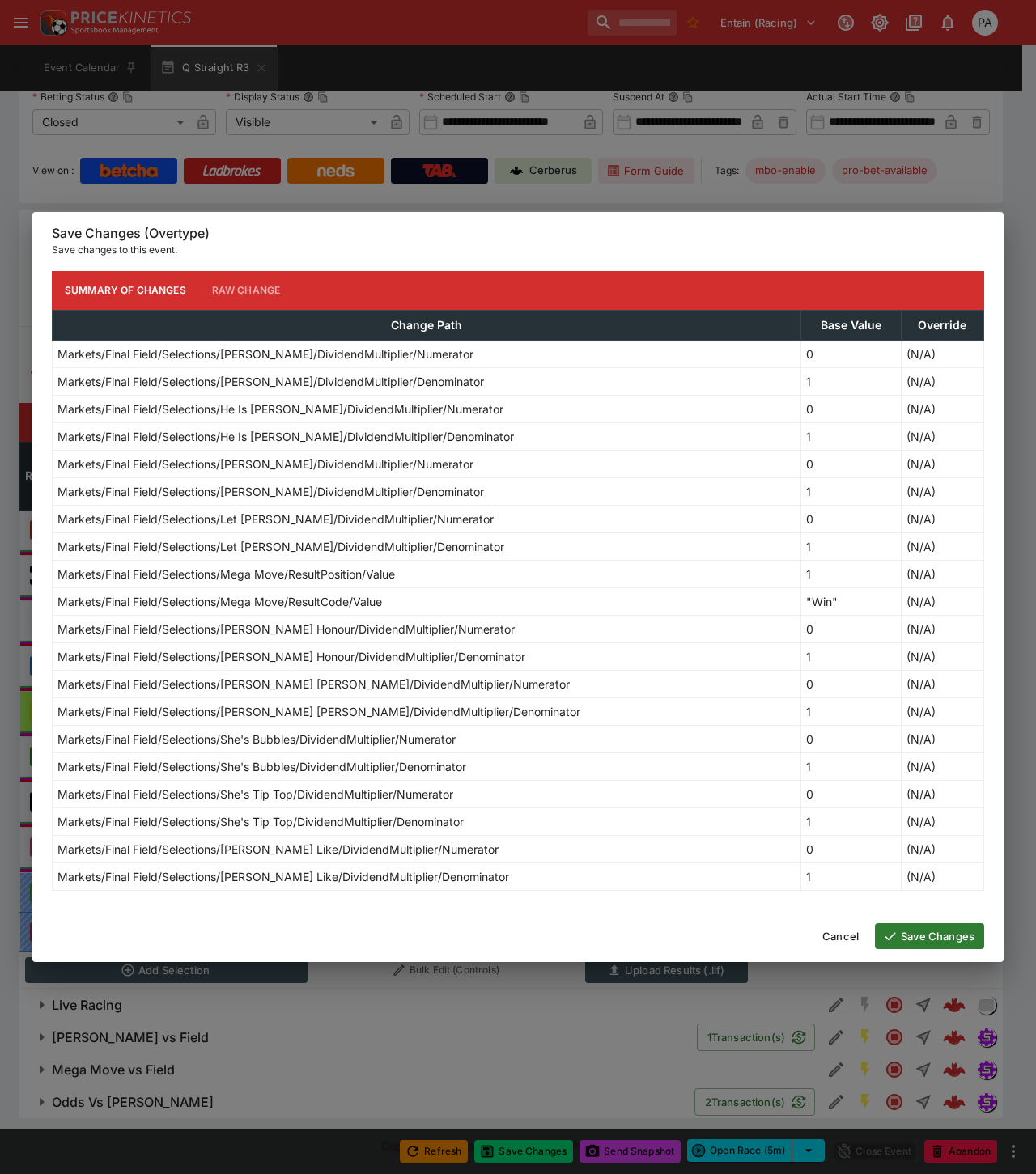
click at [931, 940] on button "Save Changes" at bounding box center [929, 936] width 109 height 26
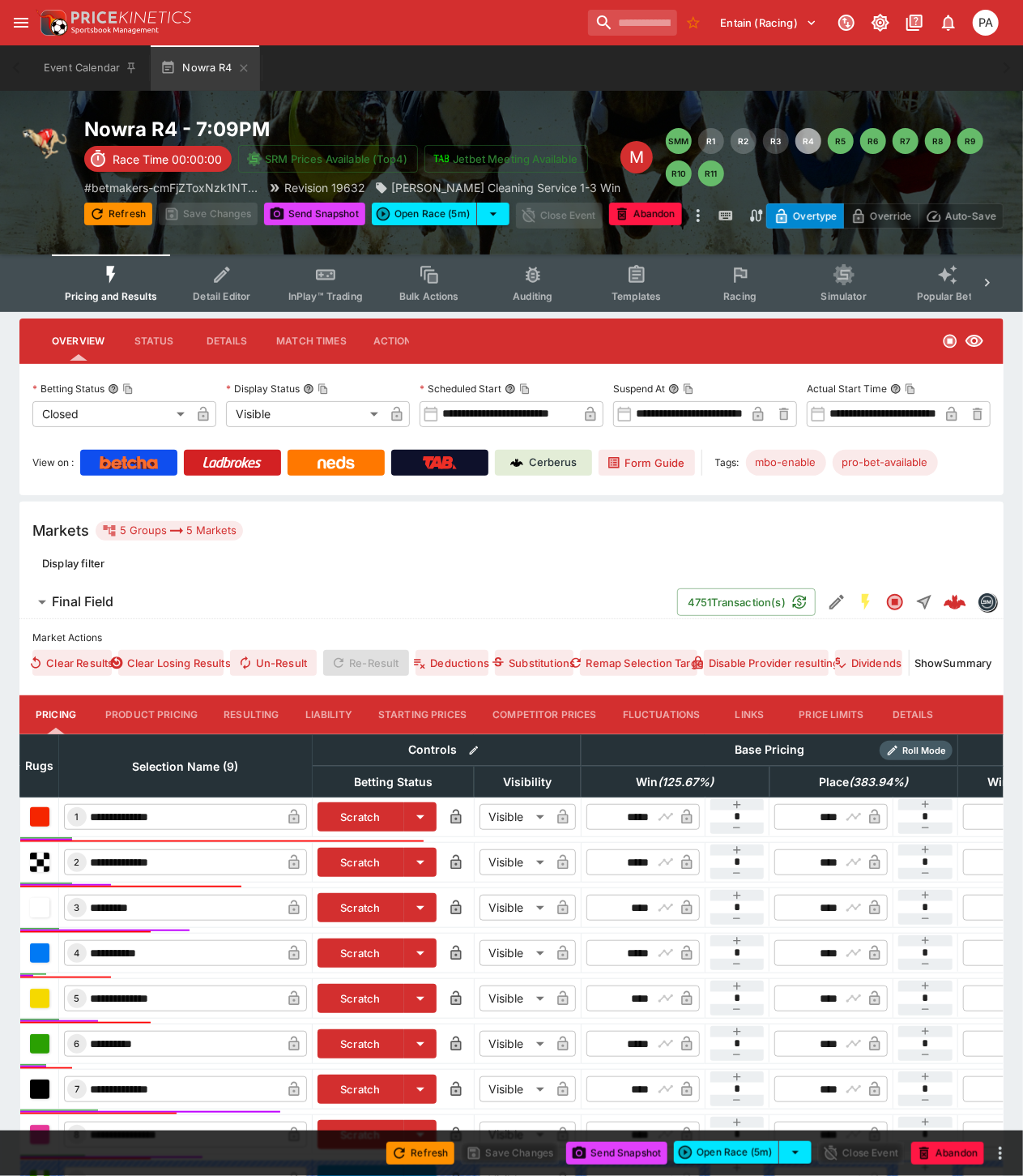
click at [244, 709] on button "Resulting" at bounding box center [251, 715] width 81 height 39
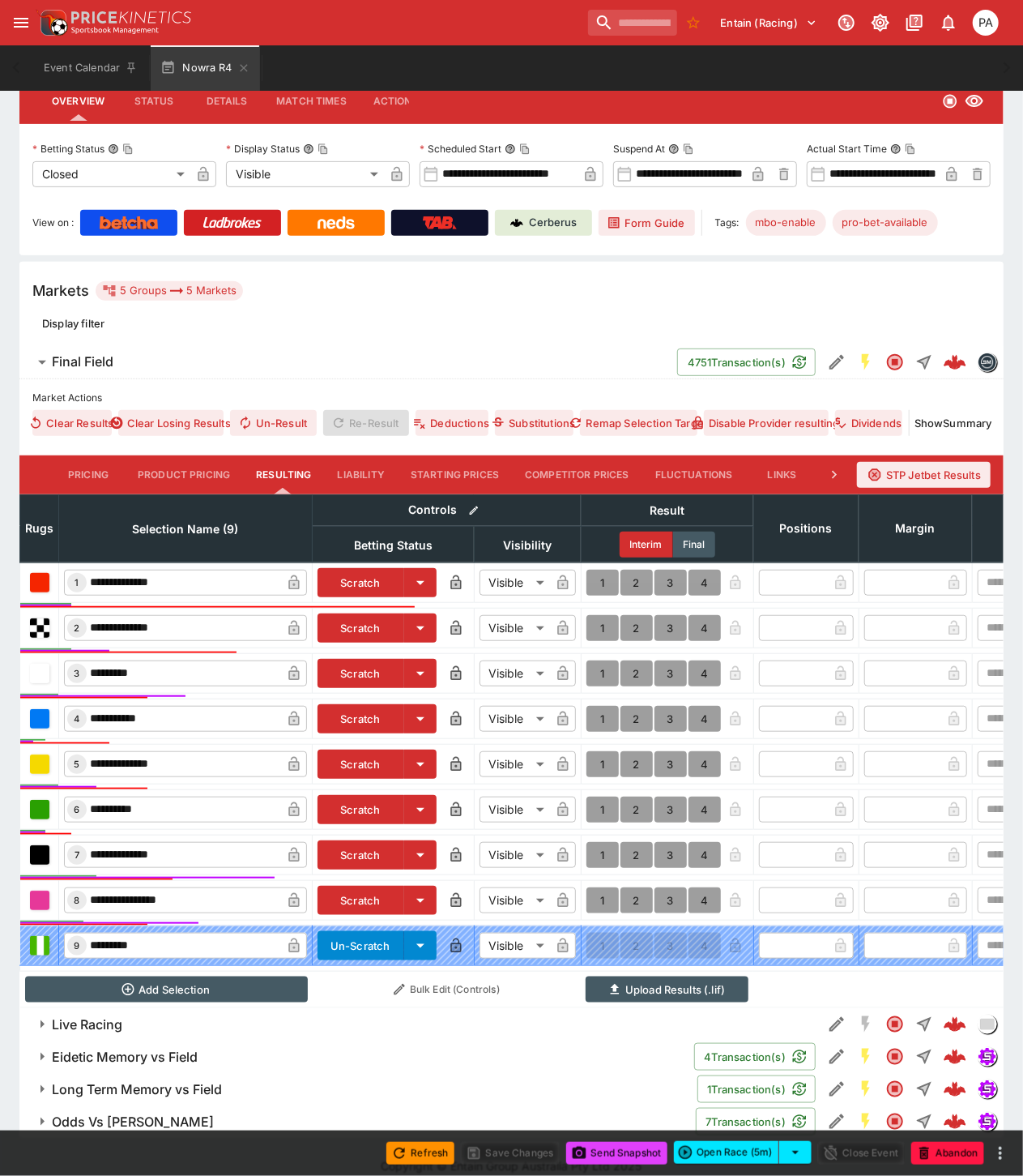
scroll to position [272, 0]
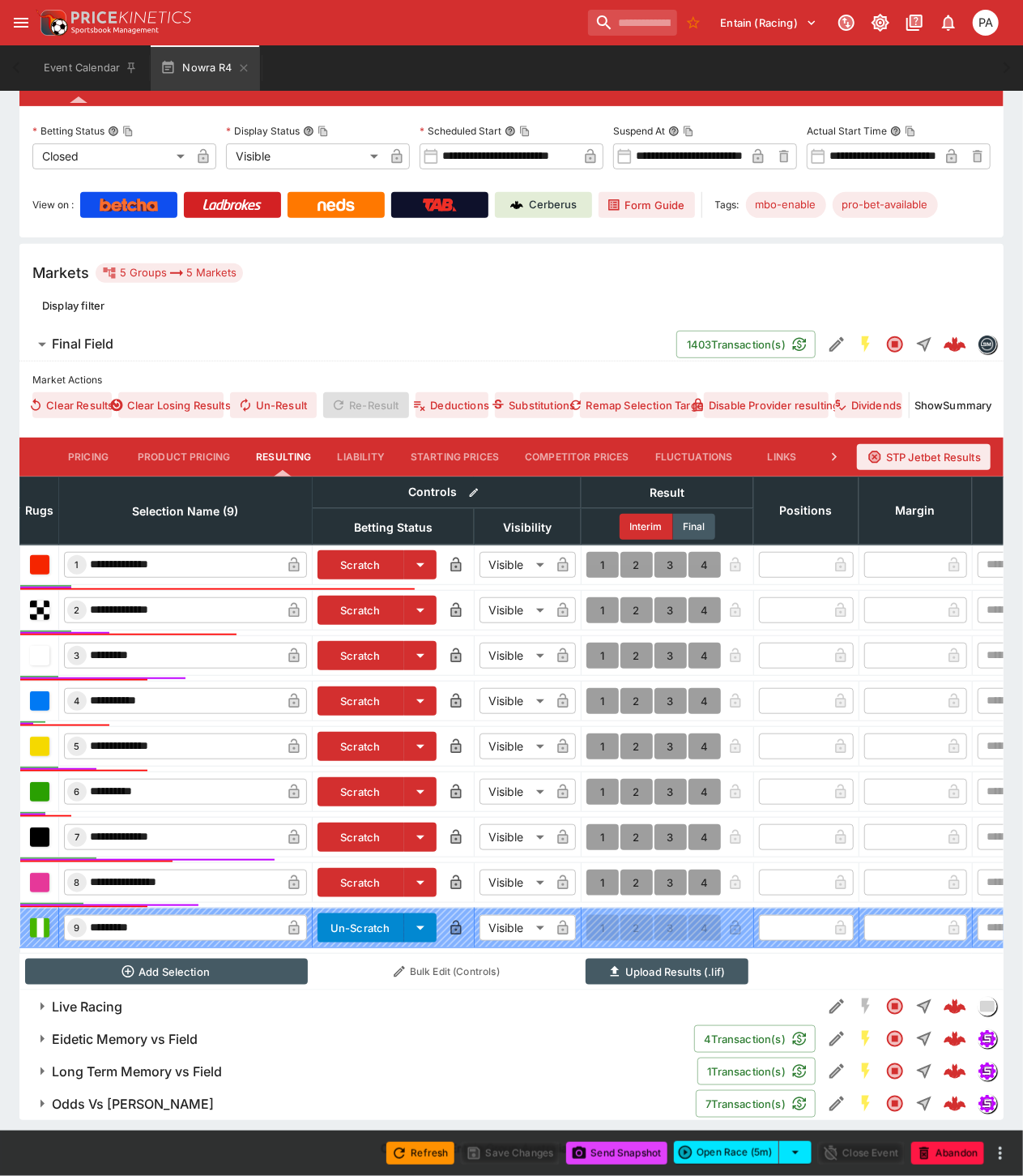
click at [599, 824] on button "1" at bounding box center [603, 837] width 33 height 26
type input "*"
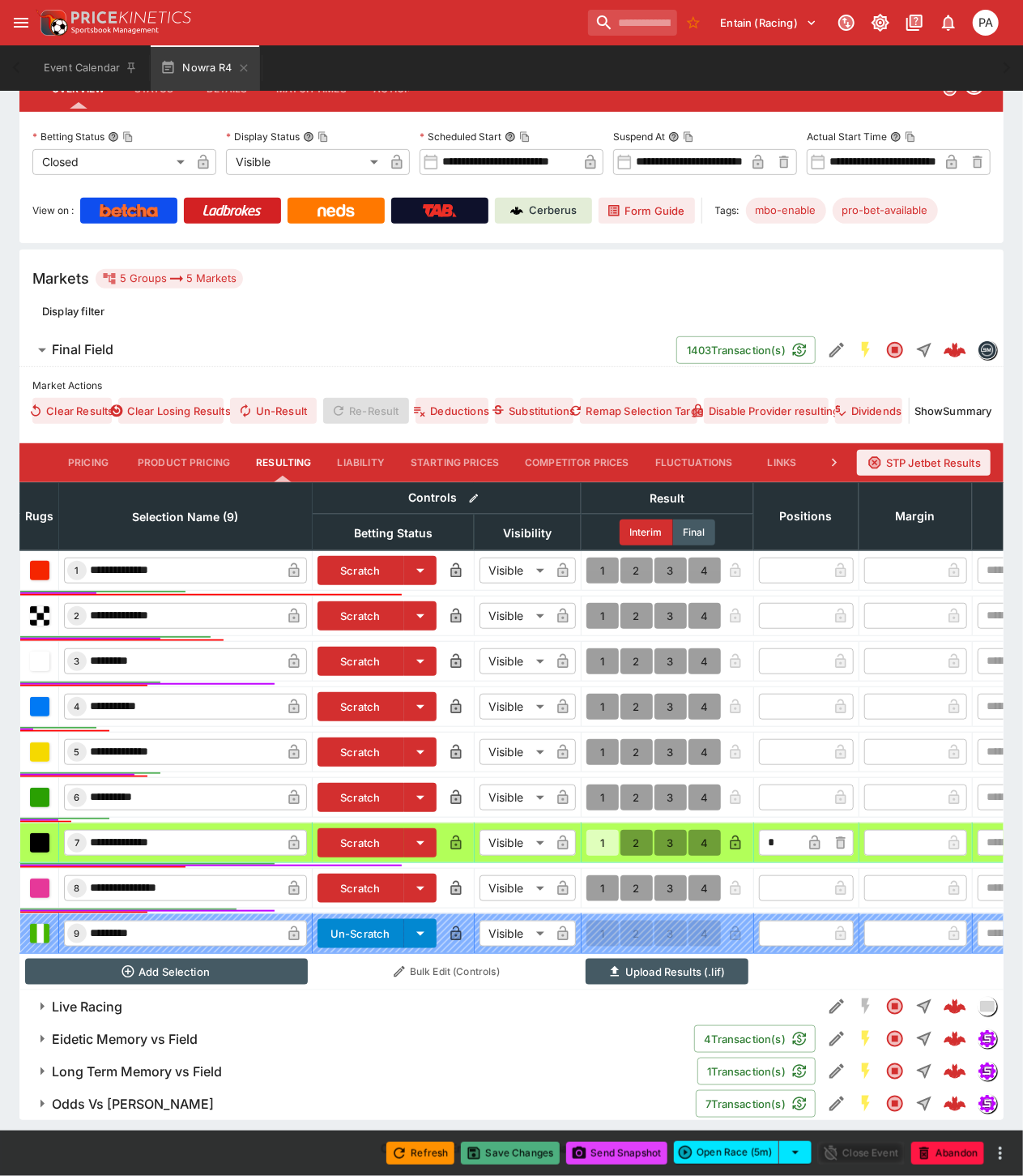
click at [512, 1155] on button "Save Changes" at bounding box center [511, 1153] width 99 height 22
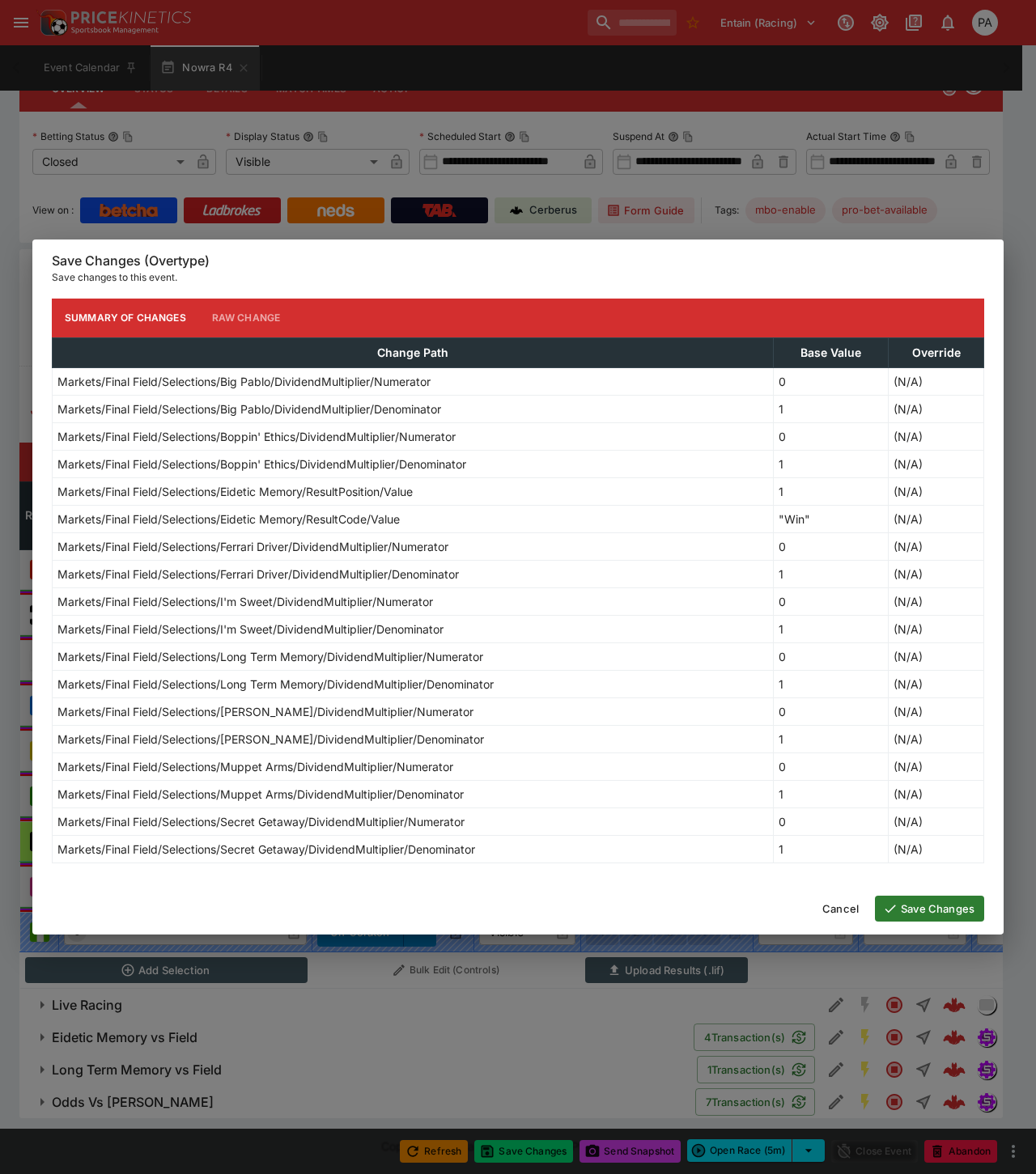
click at [921, 908] on button "Save Changes" at bounding box center [929, 908] width 109 height 26
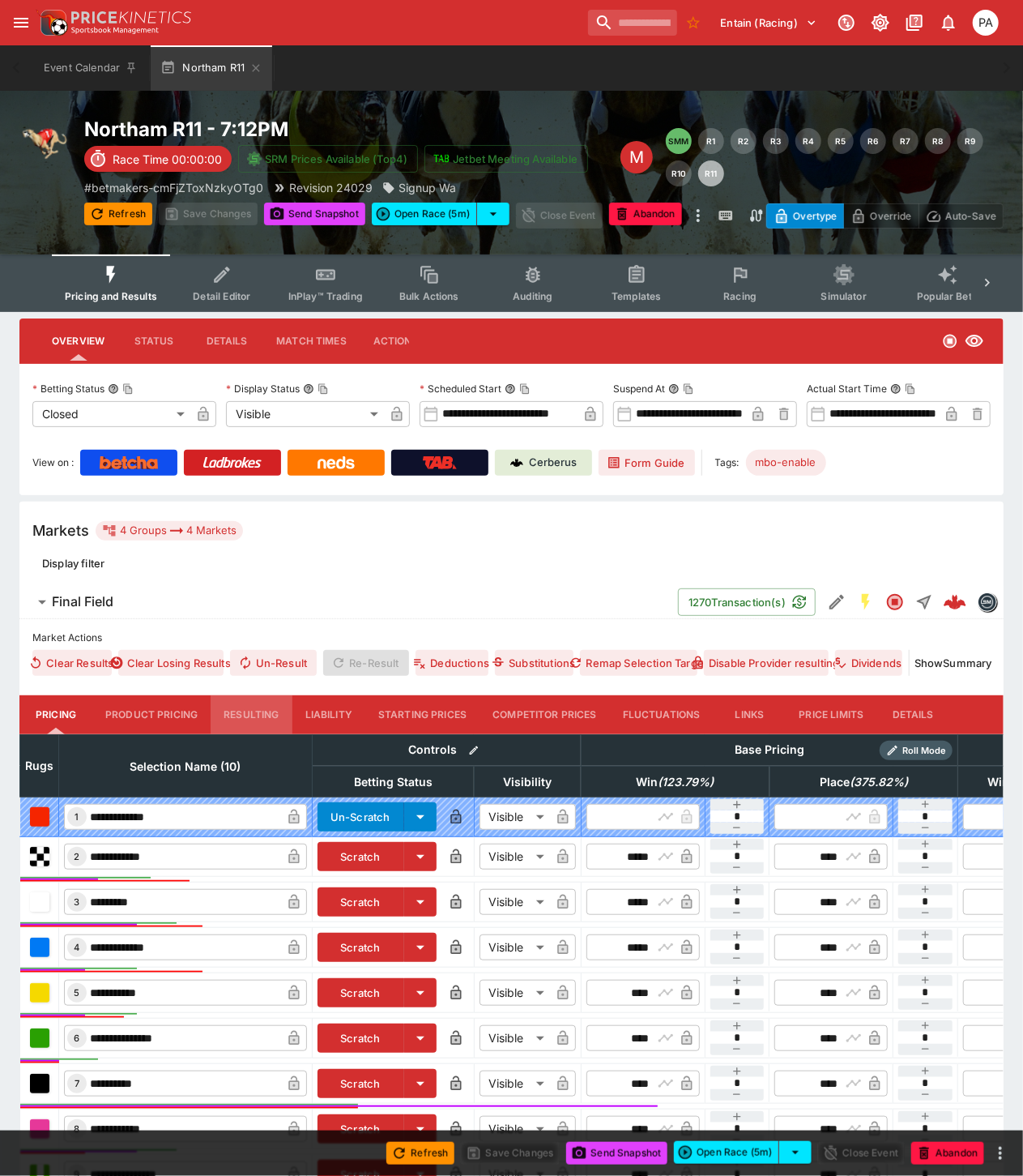
click at [265, 710] on button "Resulting" at bounding box center [251, 715] width 81 height 39
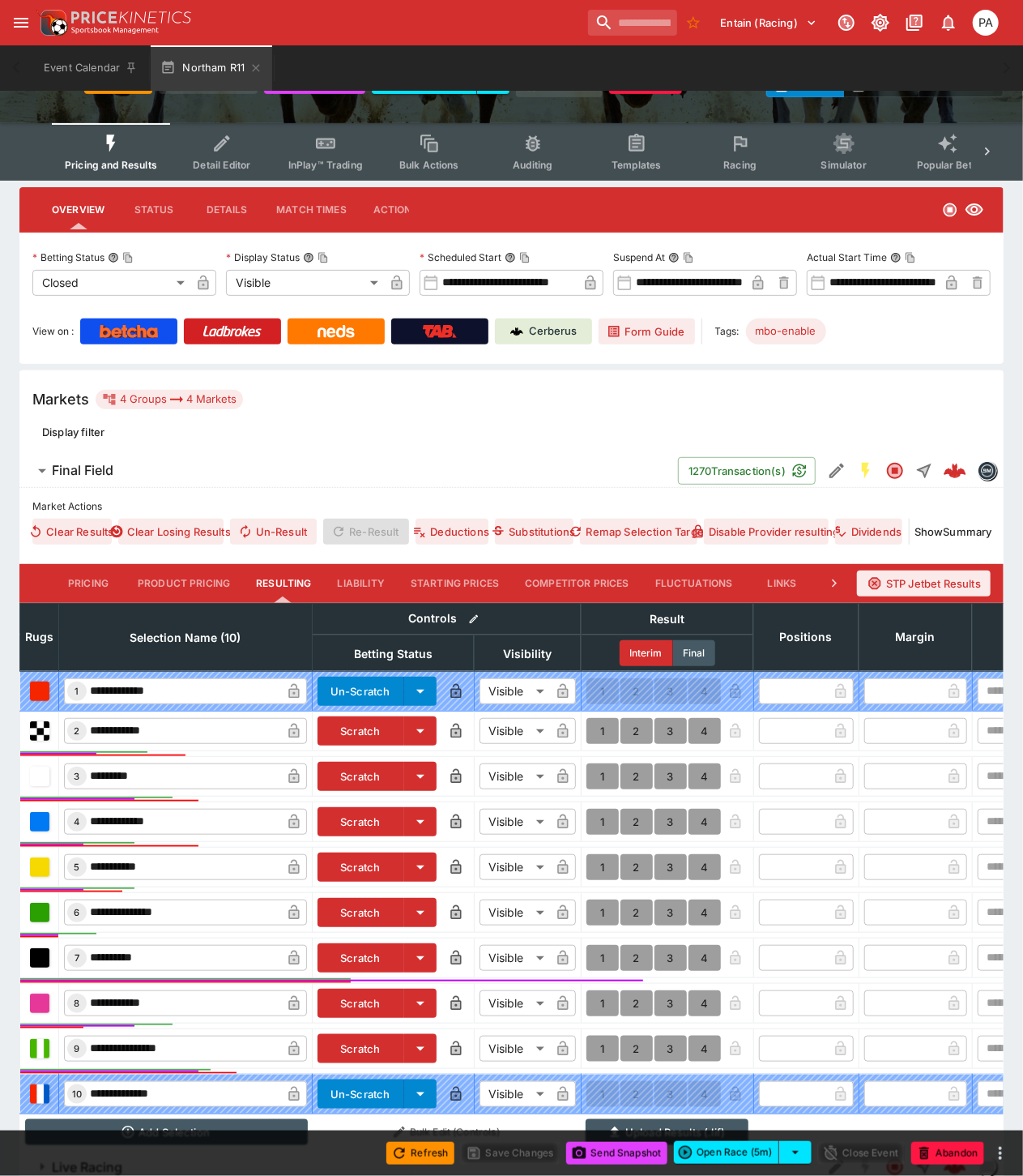
scroll to position [273, 0]
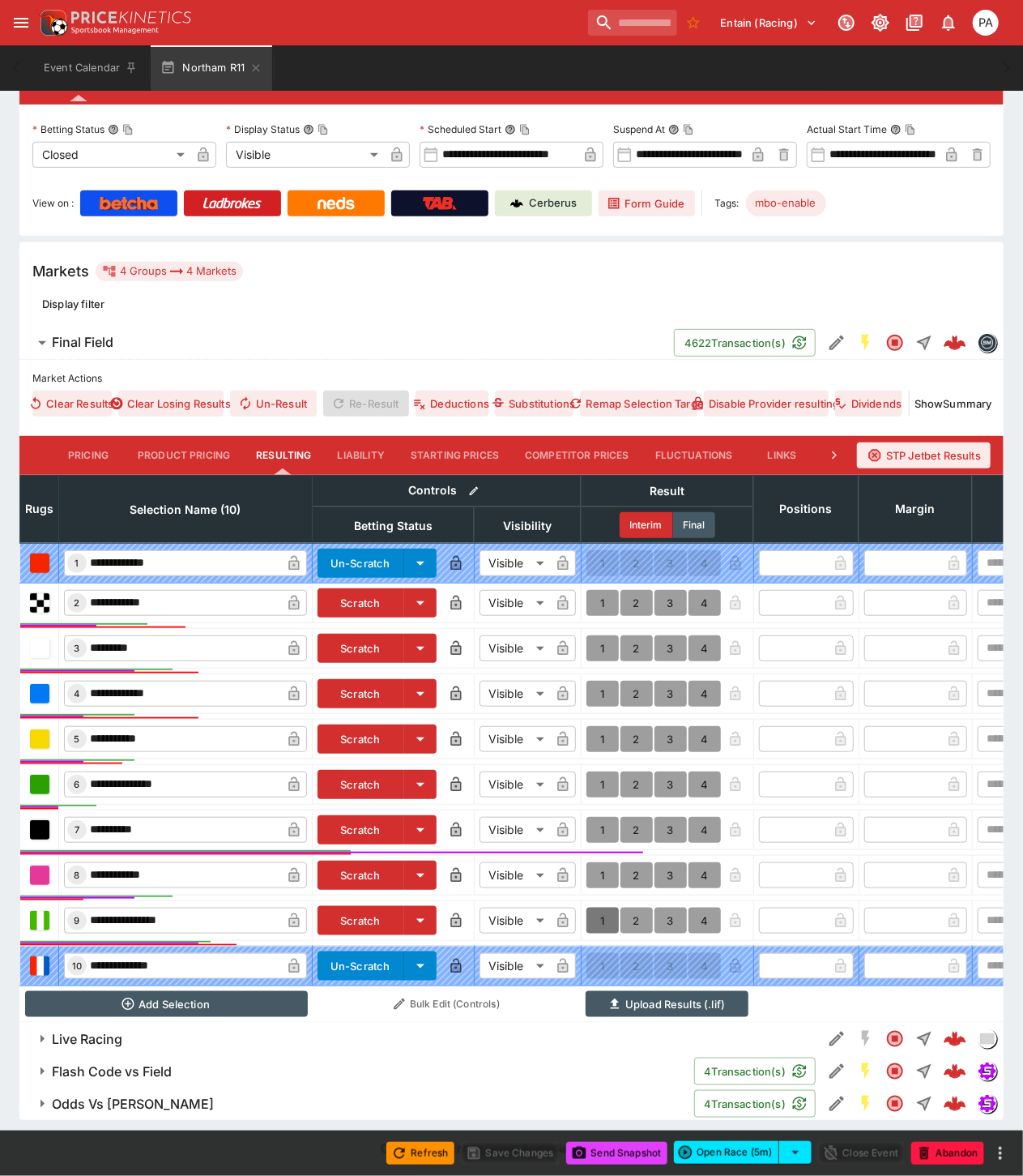
click at [602, 911] on button "1" at bounding box center [603, 921] width 33 height 26
type input "*"
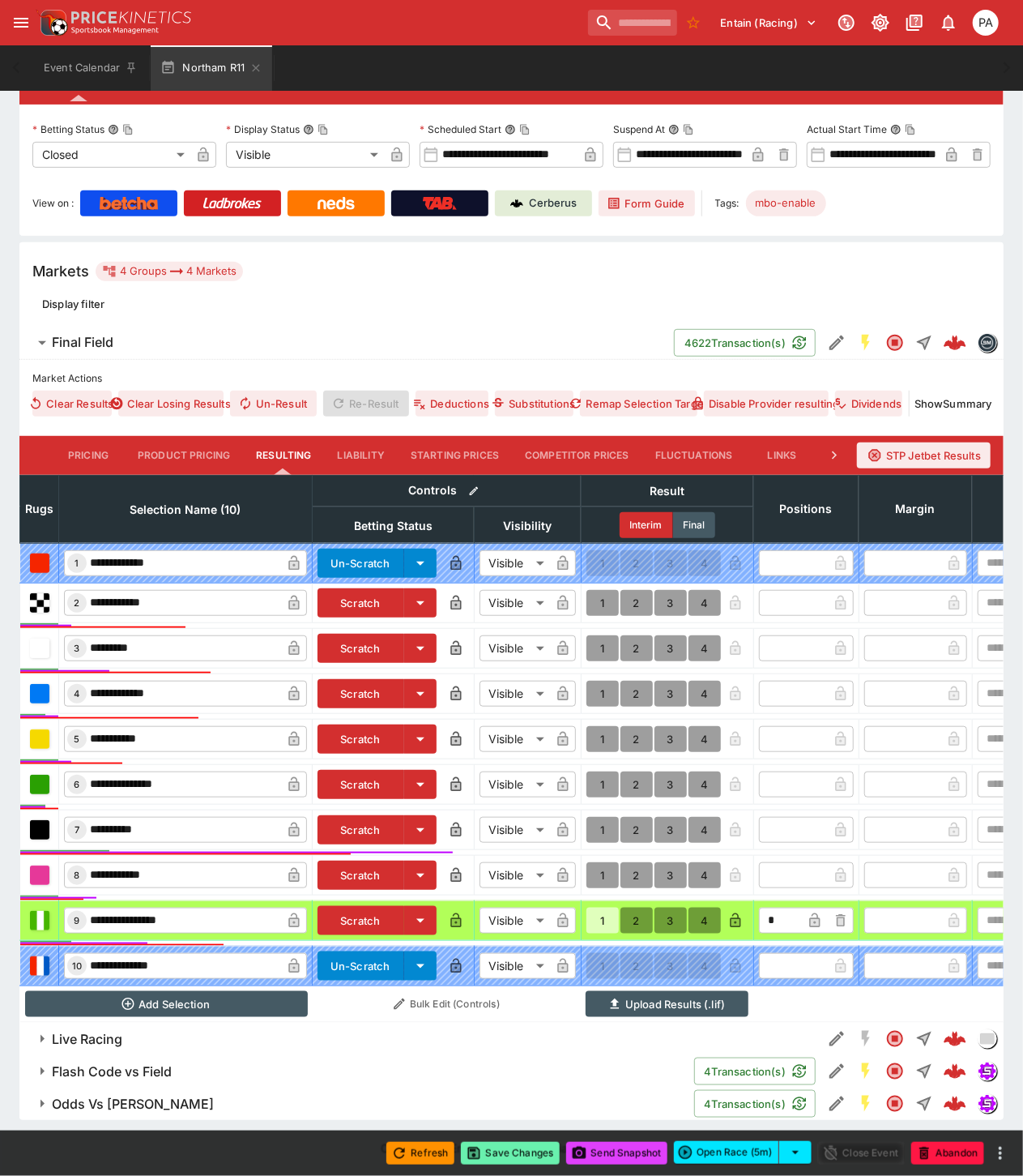
click at [508, 1152] on button "Save Changes" at bounding box center [511, 1153] width 99 height 22
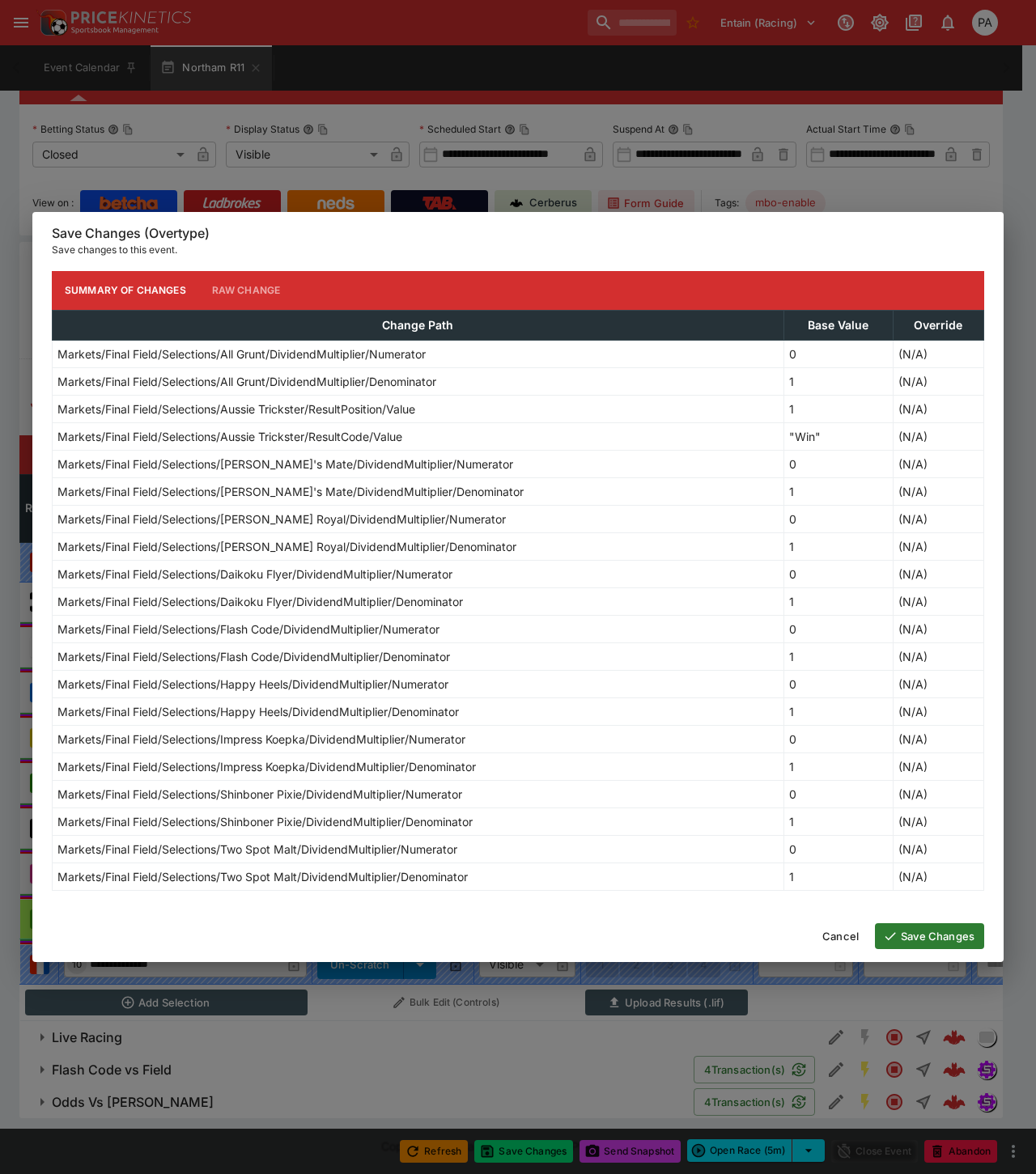
click at [926, 927] on button "Save Changes" at bounding box center [929, 936] width 109 height 26
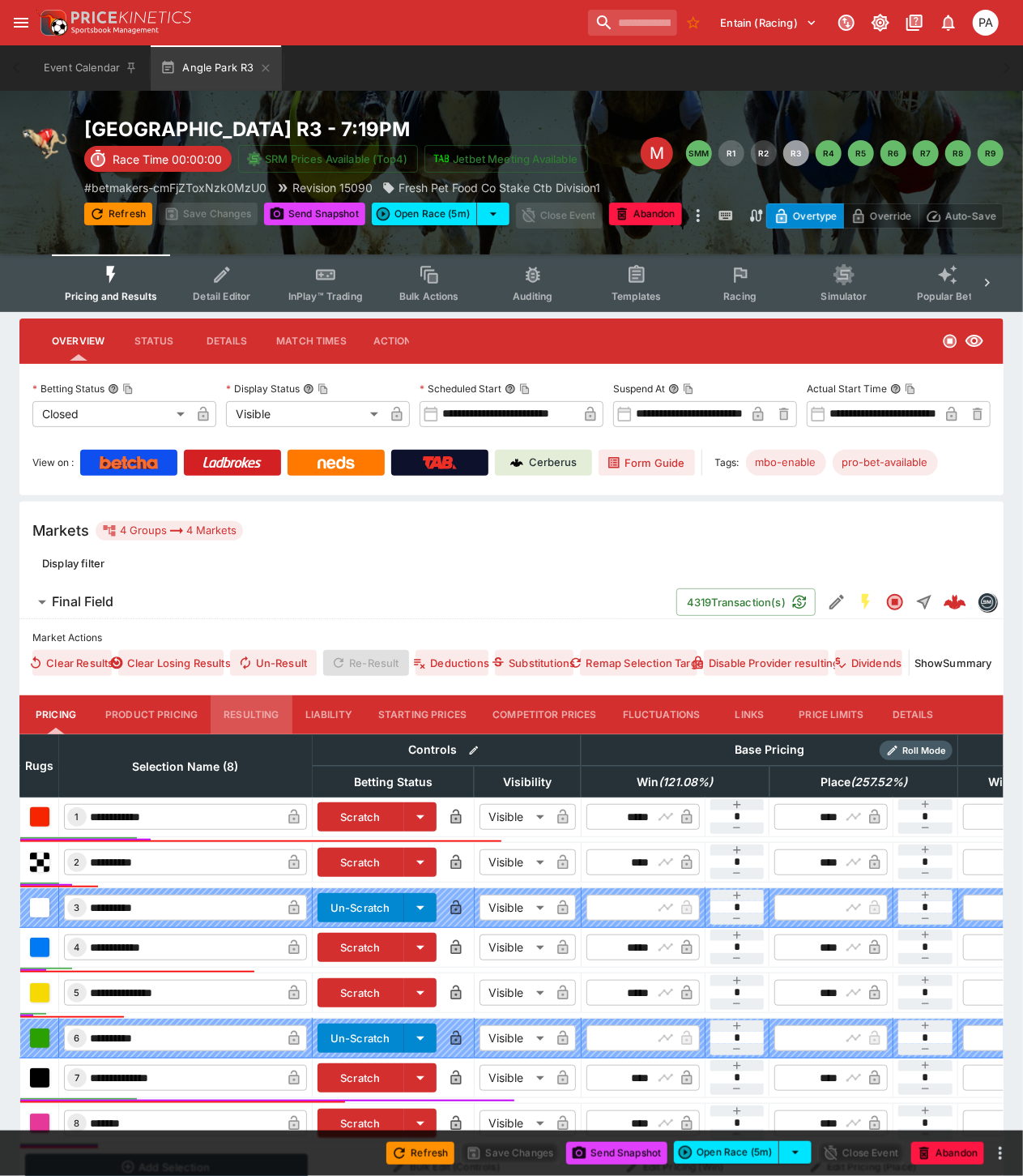
click at [257, 720] on button "Resulting" at bounding box center [251, 715] width 81 height 39
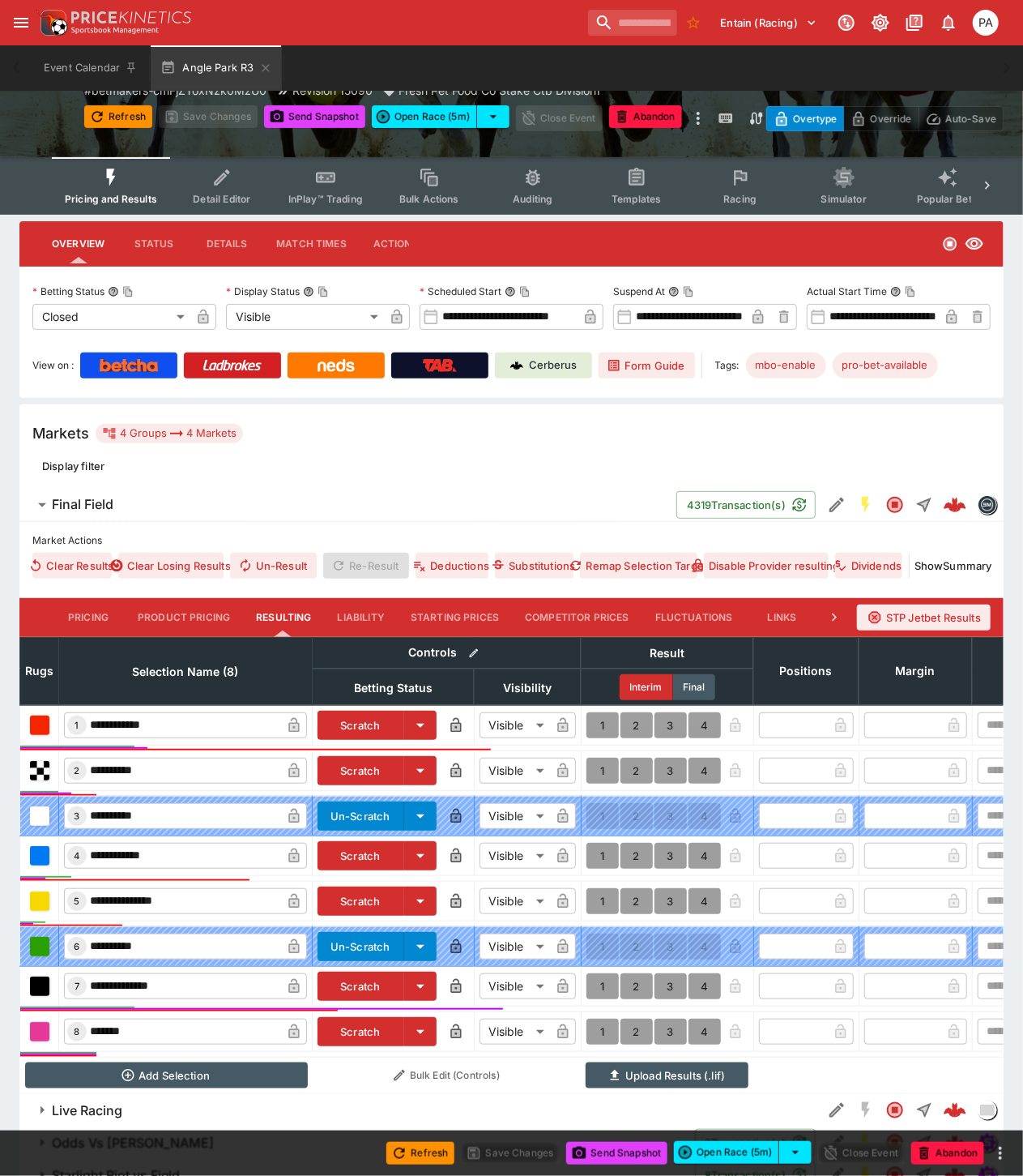
scroll to position [183, 0]
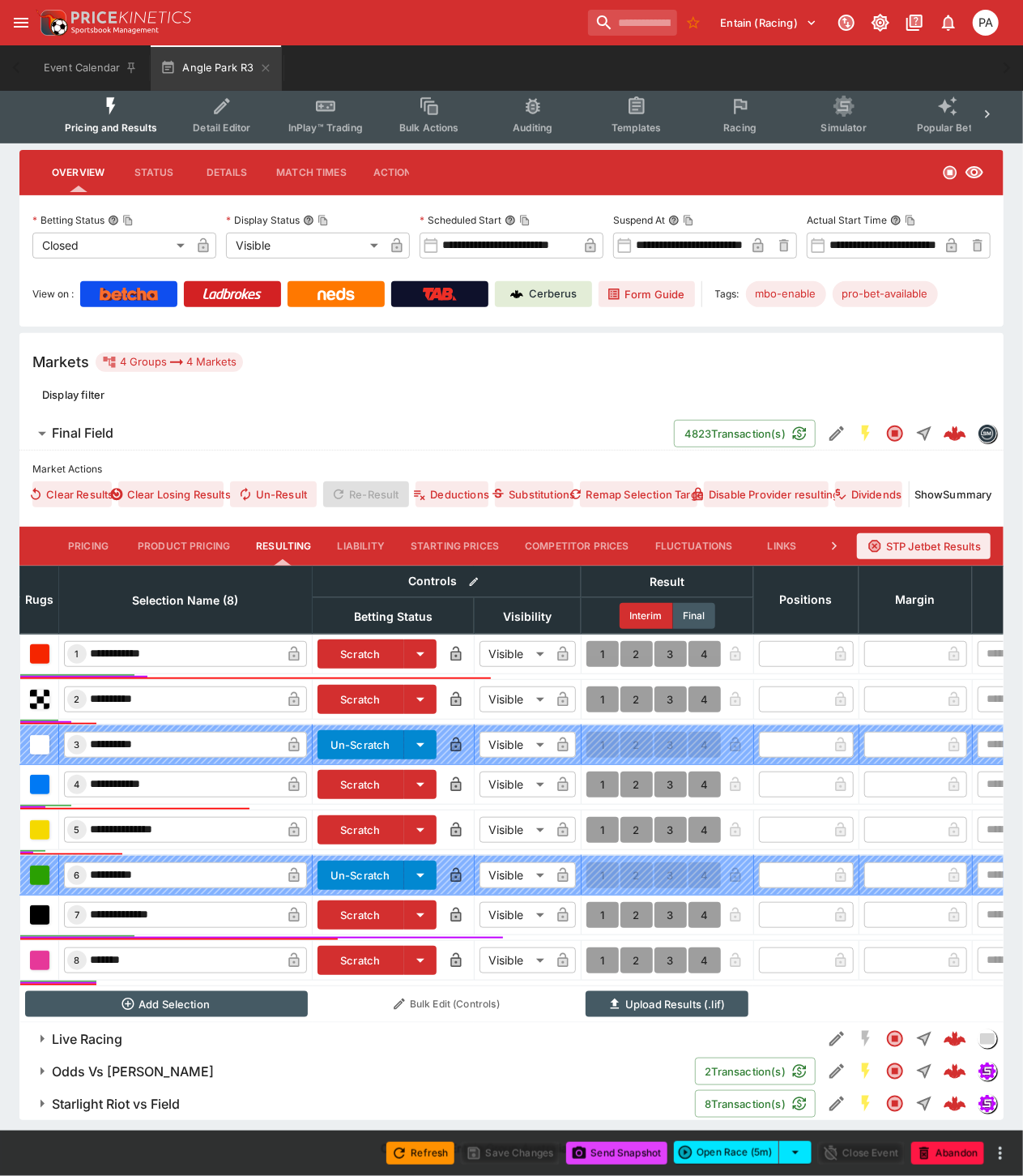
click at [597, 902] on button "1" at bounding box center [603, 915] width 33 height 26
type input "*"
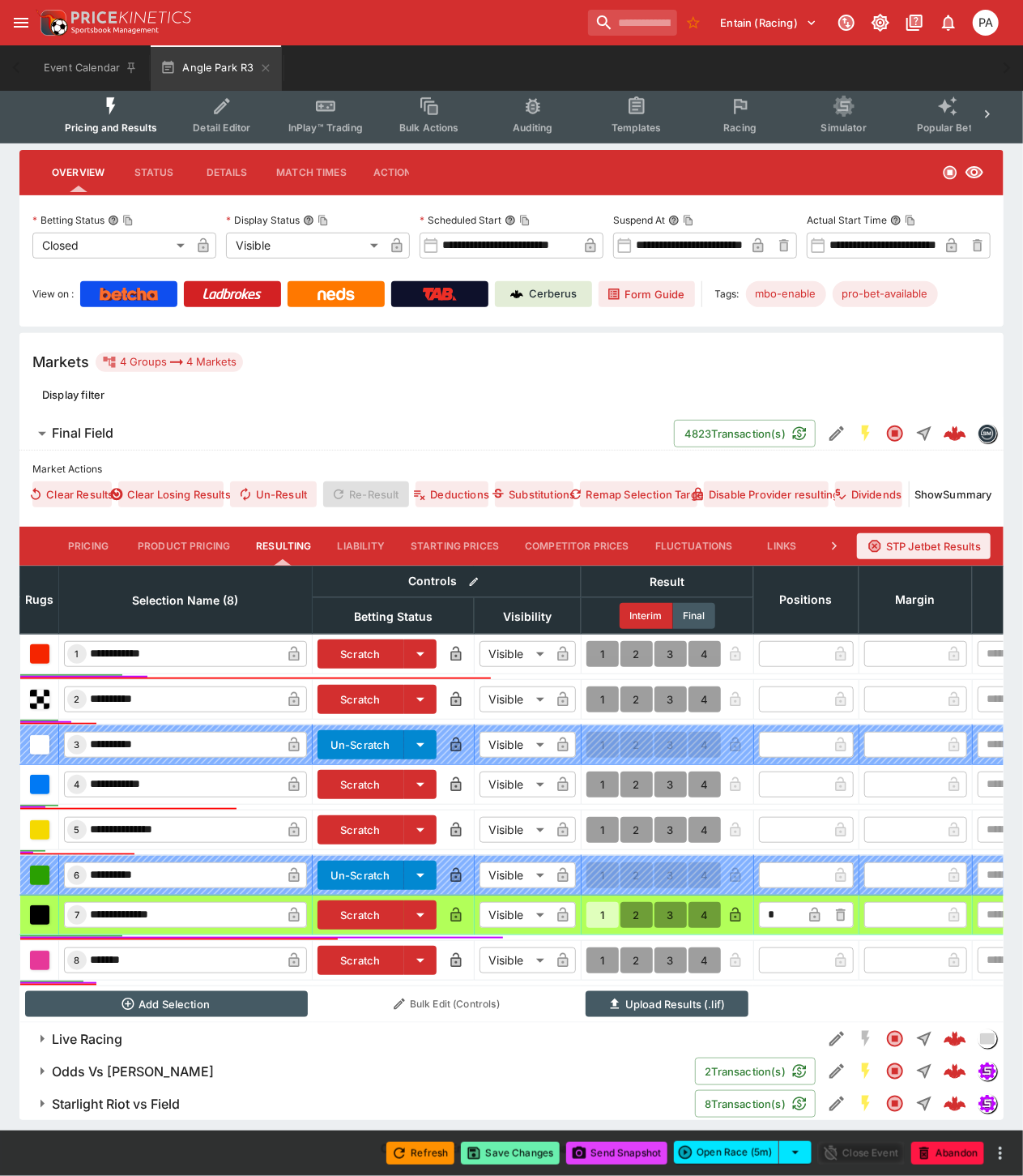
click at [498, 1156] on button "Save Changes" at bounding box center [511, 1153] width 99 height 22
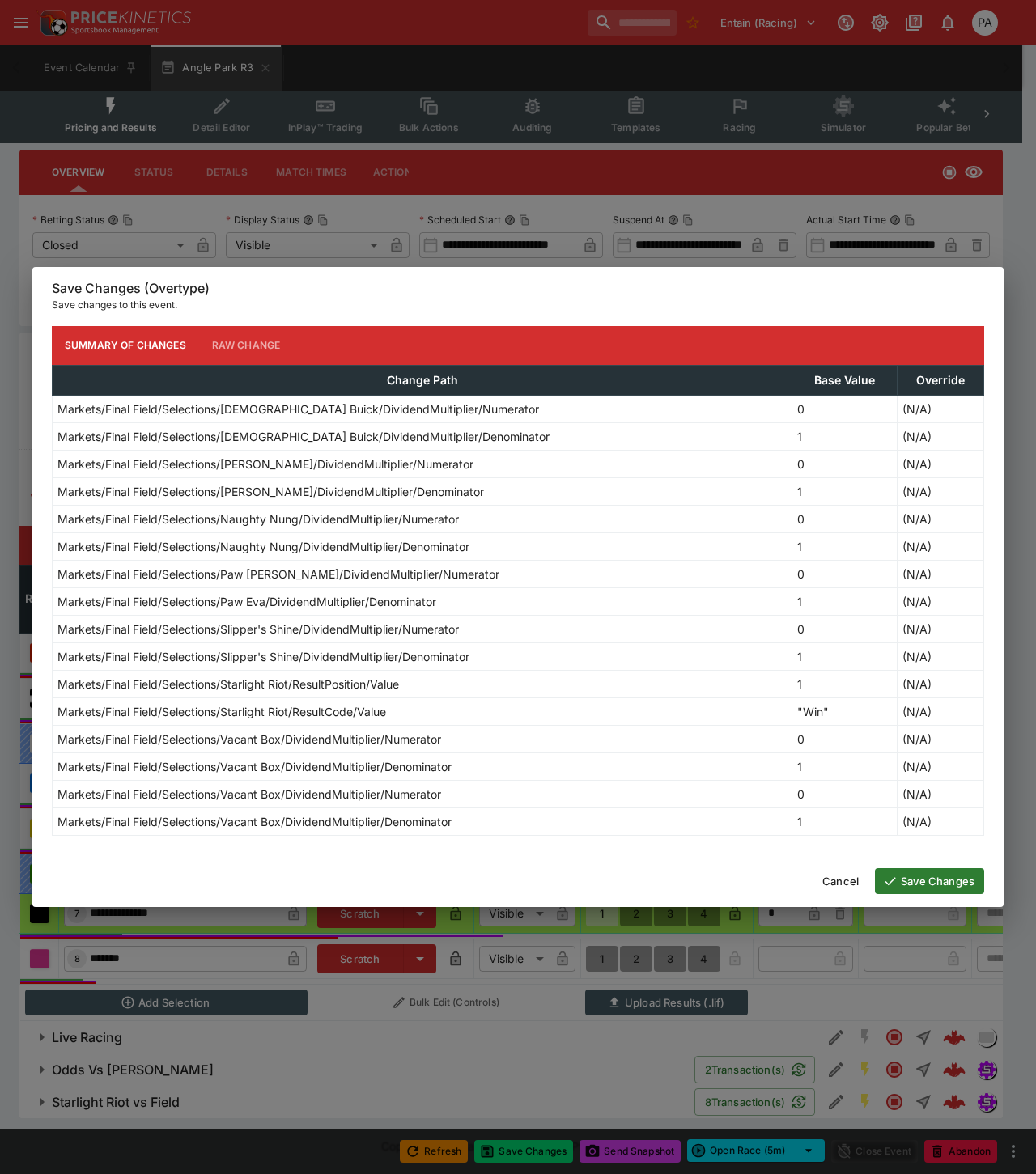
click at [909, 881] on button "Save Changes" at bounding box center [929, 880] width 109 height 26
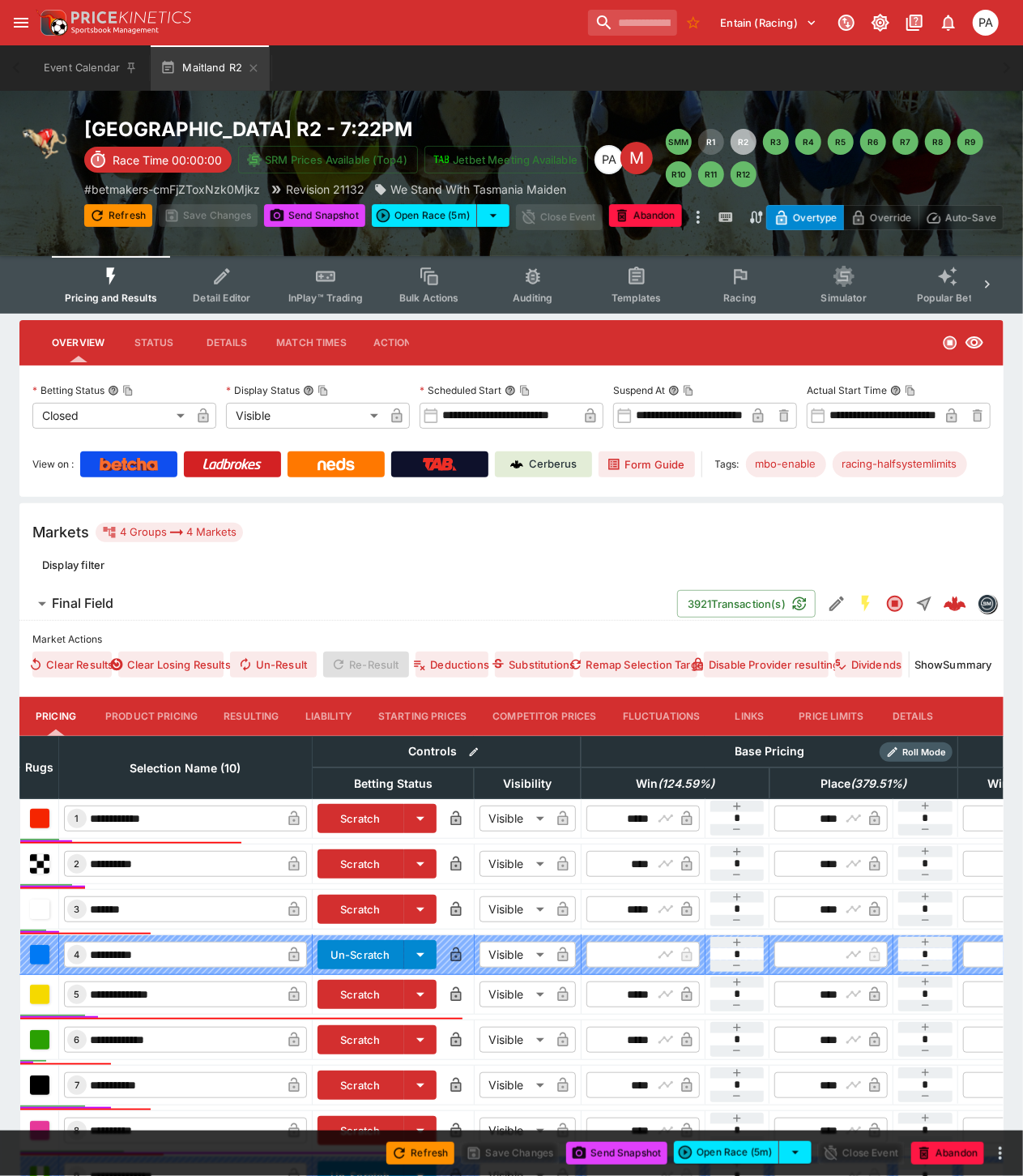
click at [253, 714] on button "Resulting" at bounding box center [251, 717] width 81 height 39
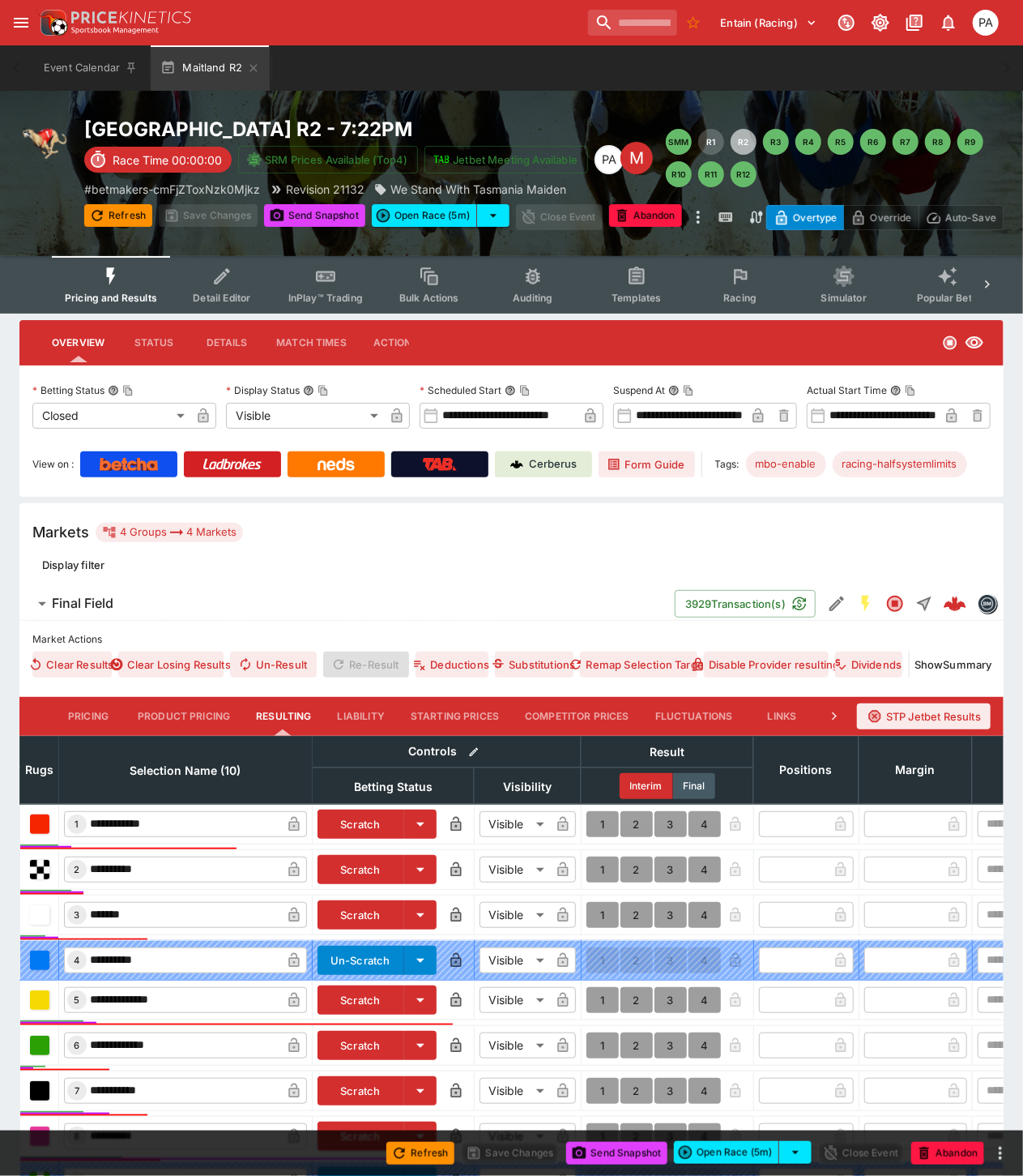
scroll to position [273, 0]
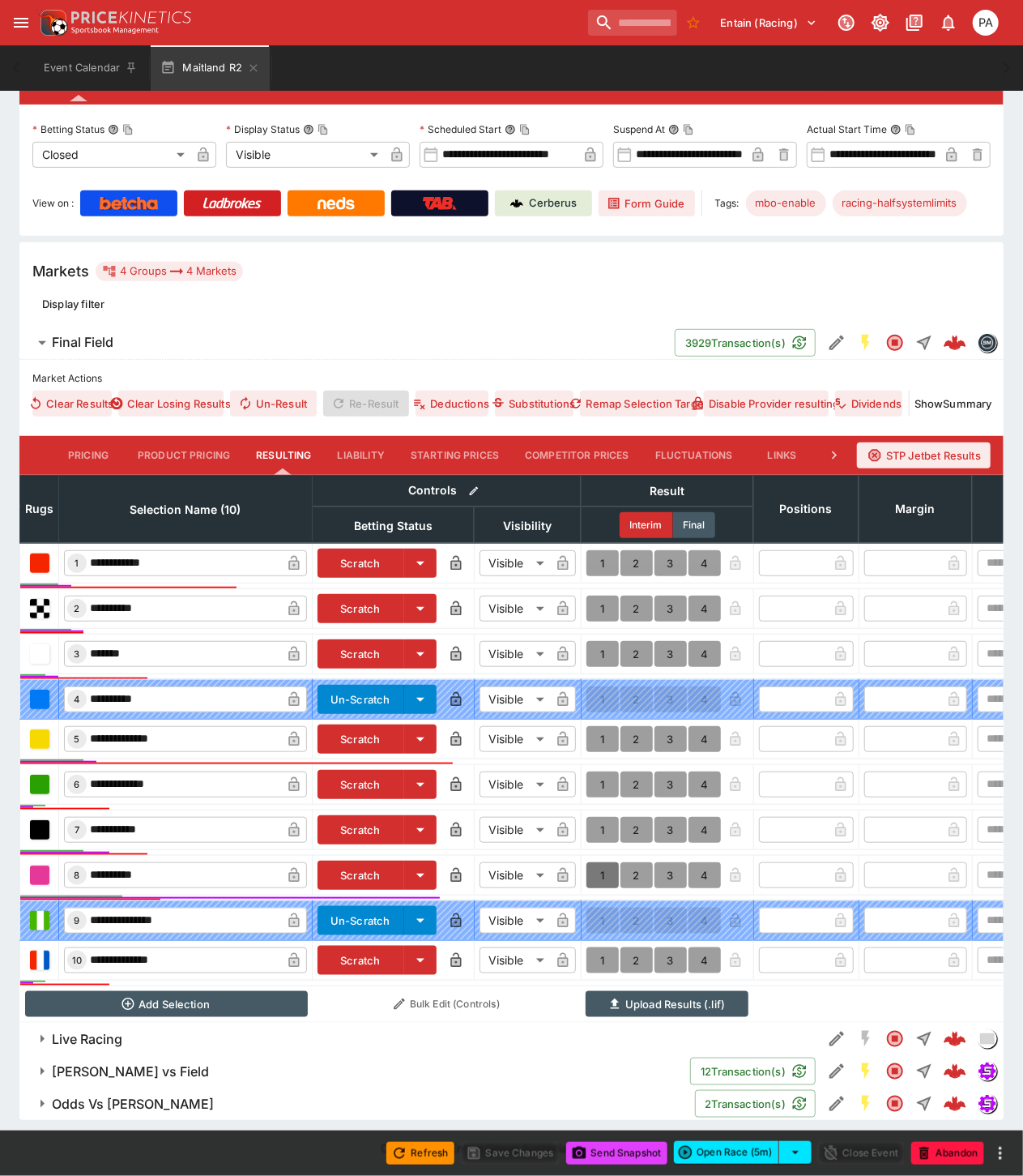
click at [594, 864] on button "1" at bounding box center [603, 875] width 33 height 26
type input "*"
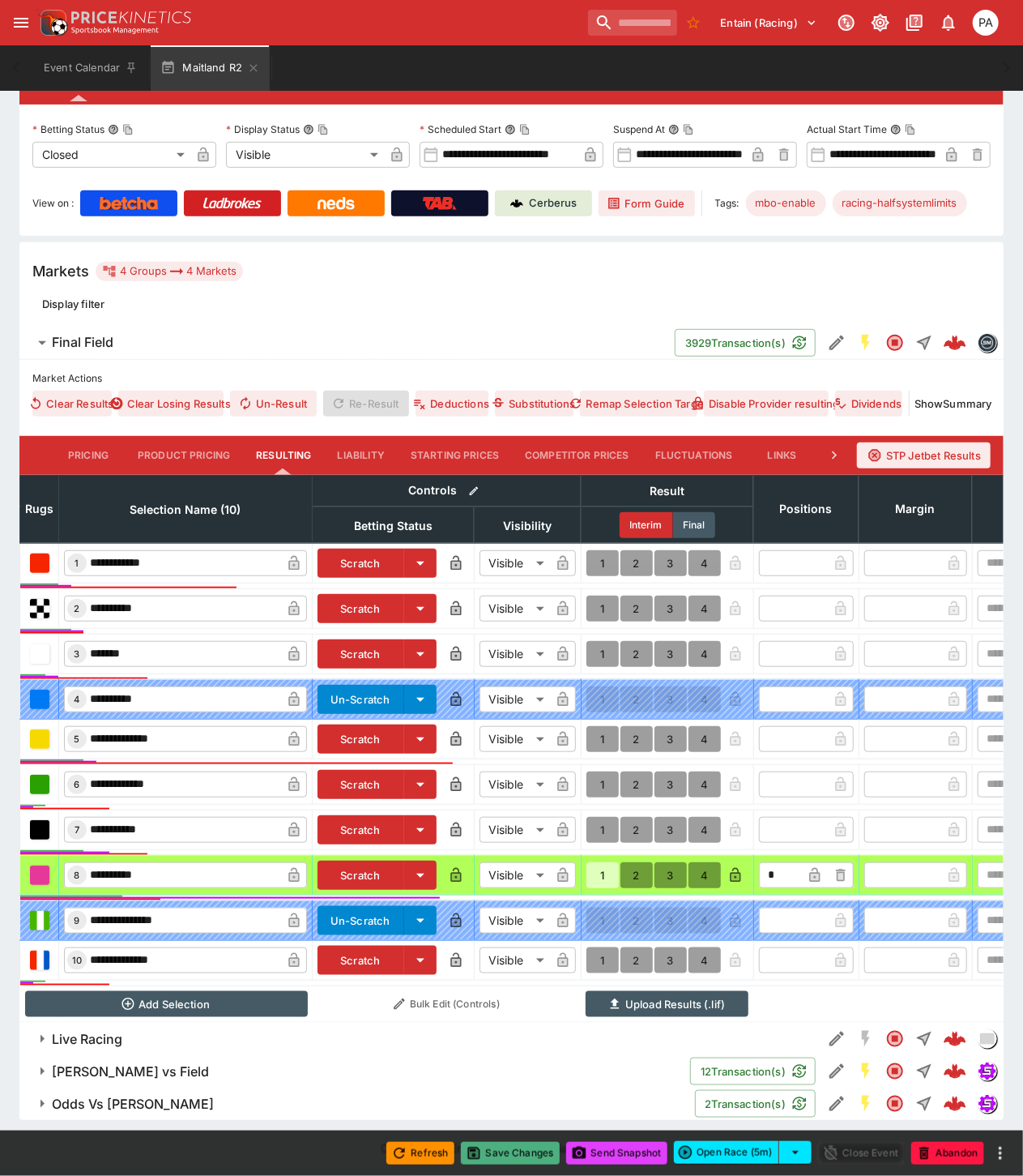
click at [519, 1155] on button "Save Changes" at bounding box center [511, 1153] width 99 height 22
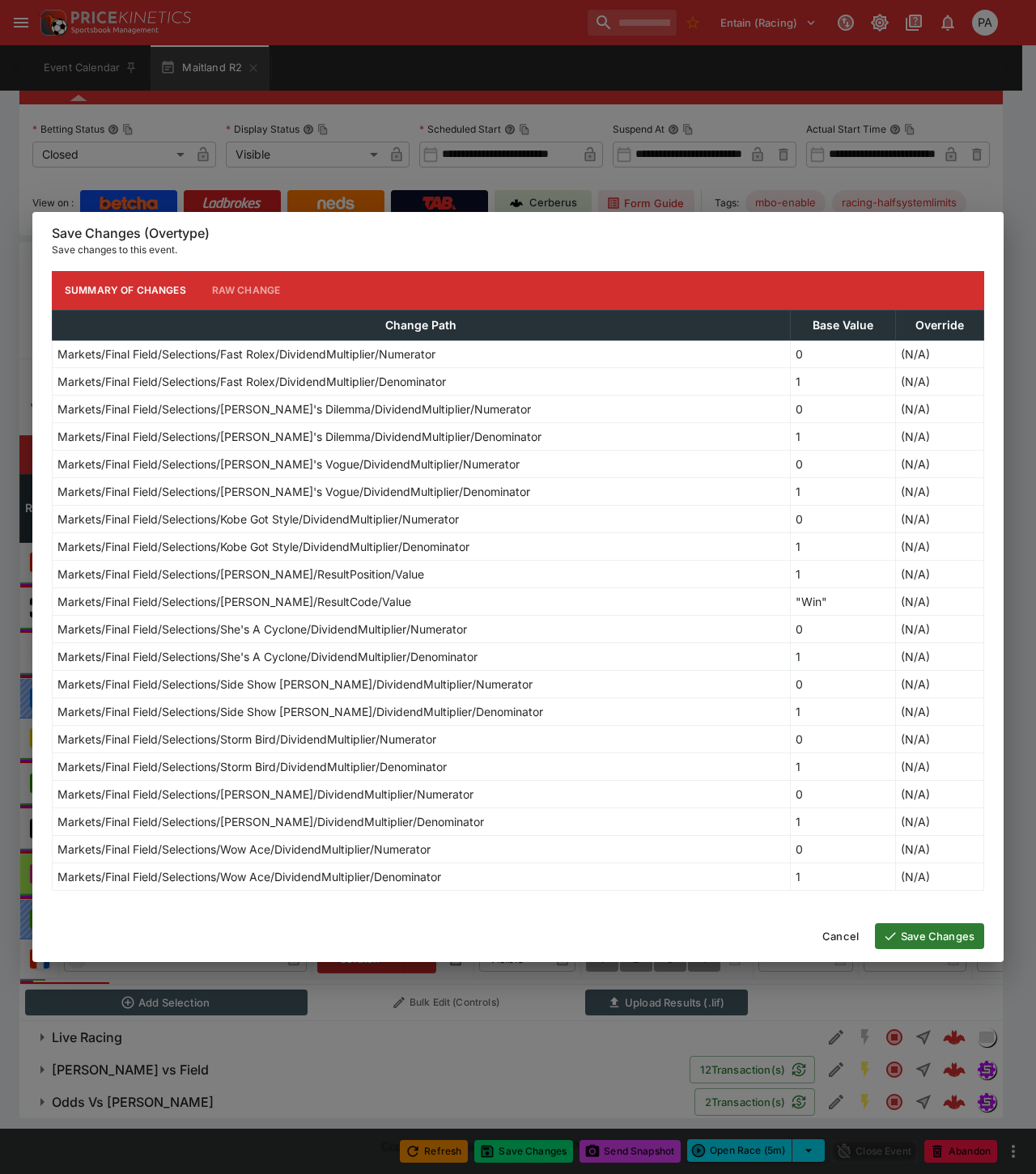
click at [940, 936] on button "Save Changes" at bounding box center [929, 936] width 109 height 26
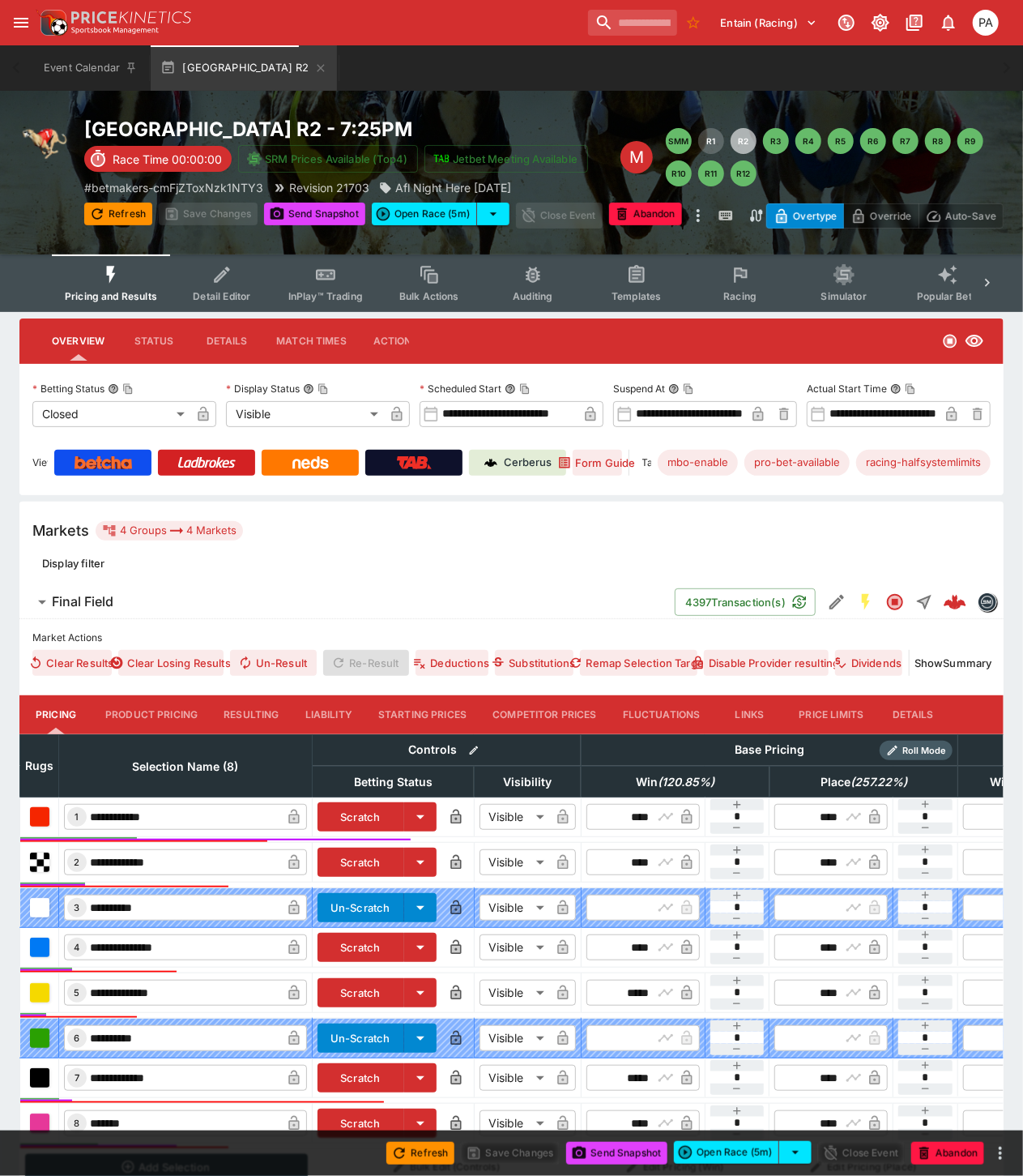
click at [239, 715] on button "Resulting" at bounding box center [251, 715] width 81 height 39
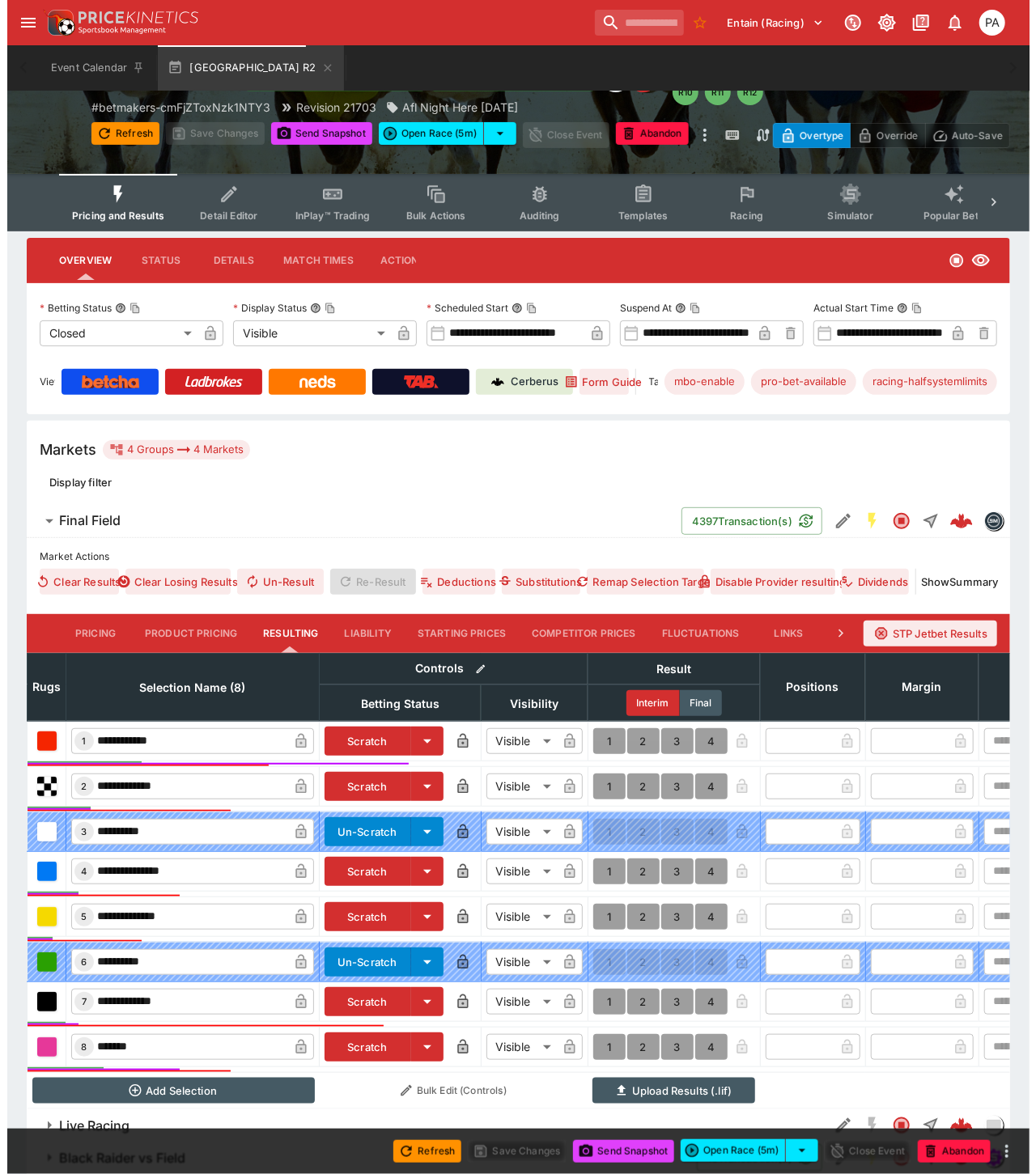
scroll to position [182, 0]
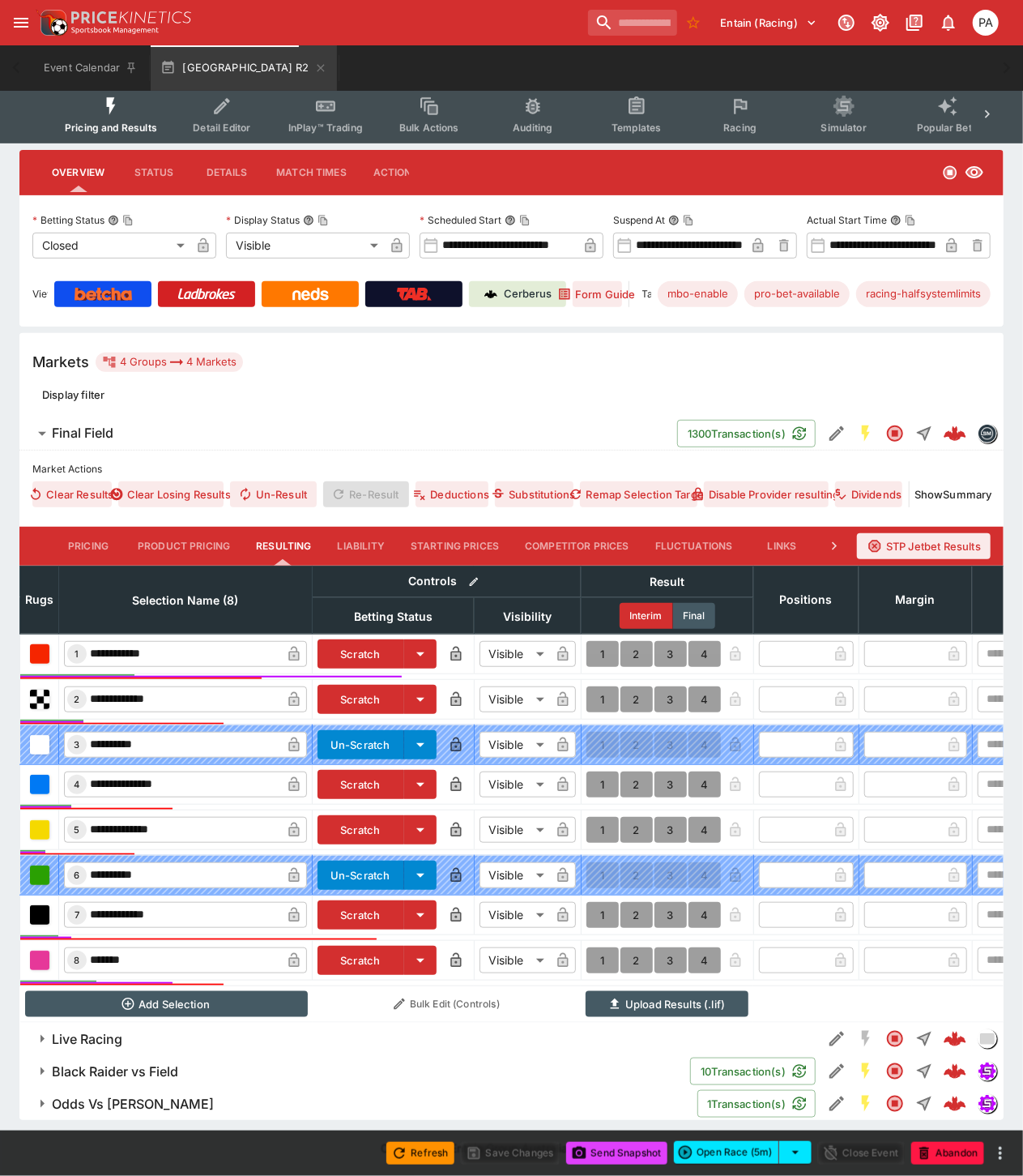
click at [600, 641] on button "1" at bounding box center [603, 654] width 33 height 26
type input "*"
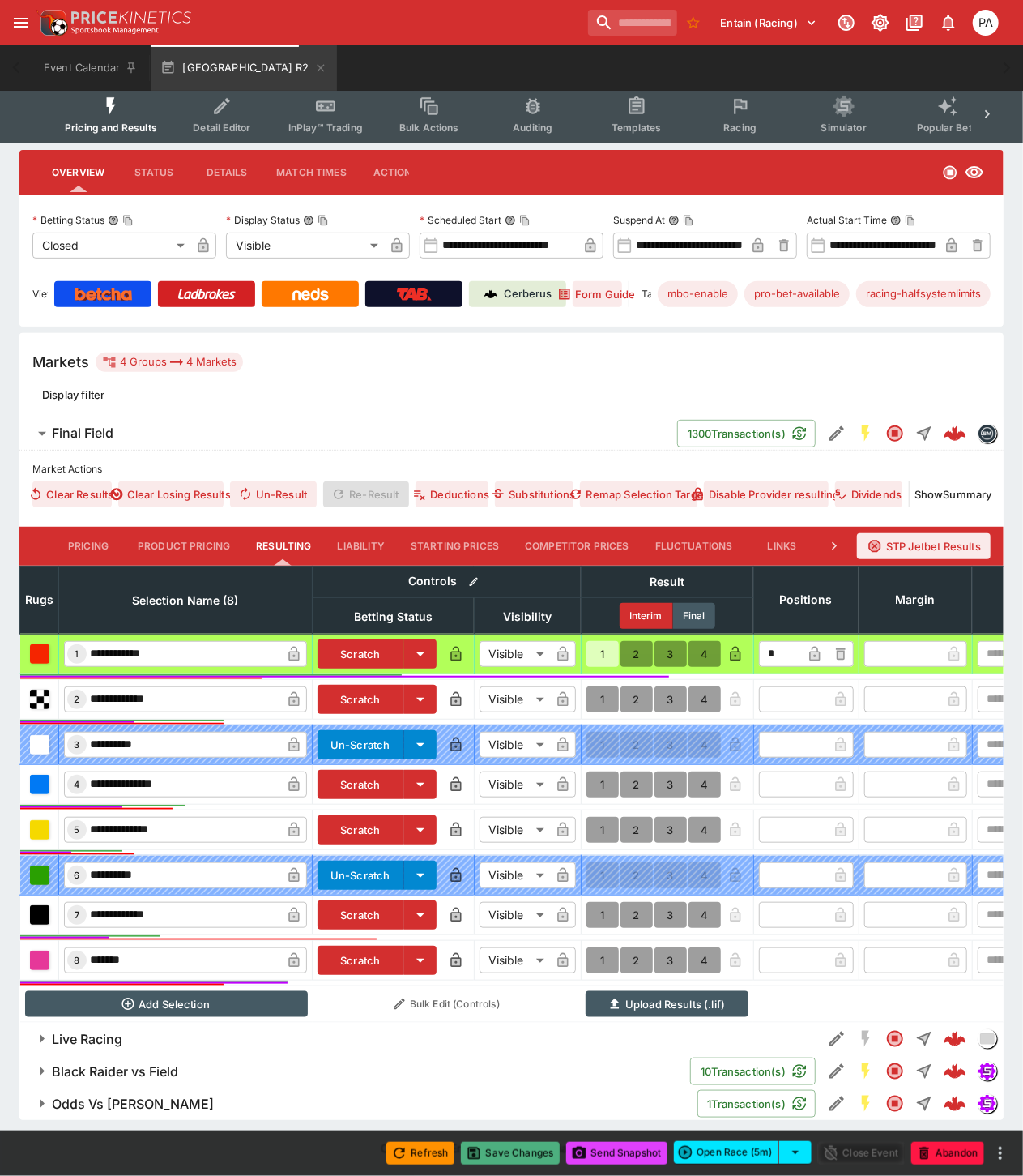
click at [517, 1151] on button "Save Changes" at bounding box center [511, 1153] width 99 height 22
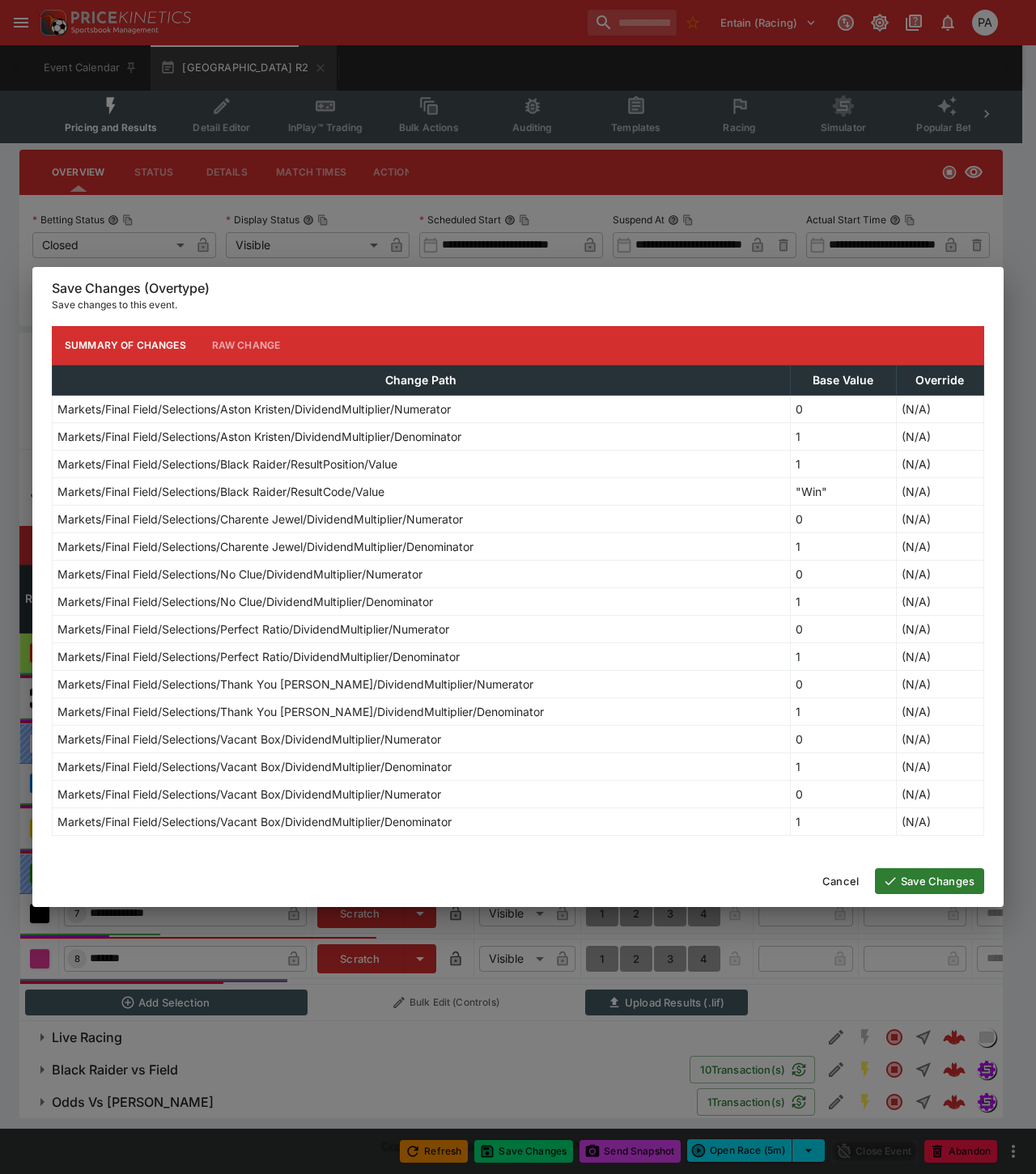
click at [911, 881] on button "Save Changes" at bounding box center [929, 880] width 109 height 26
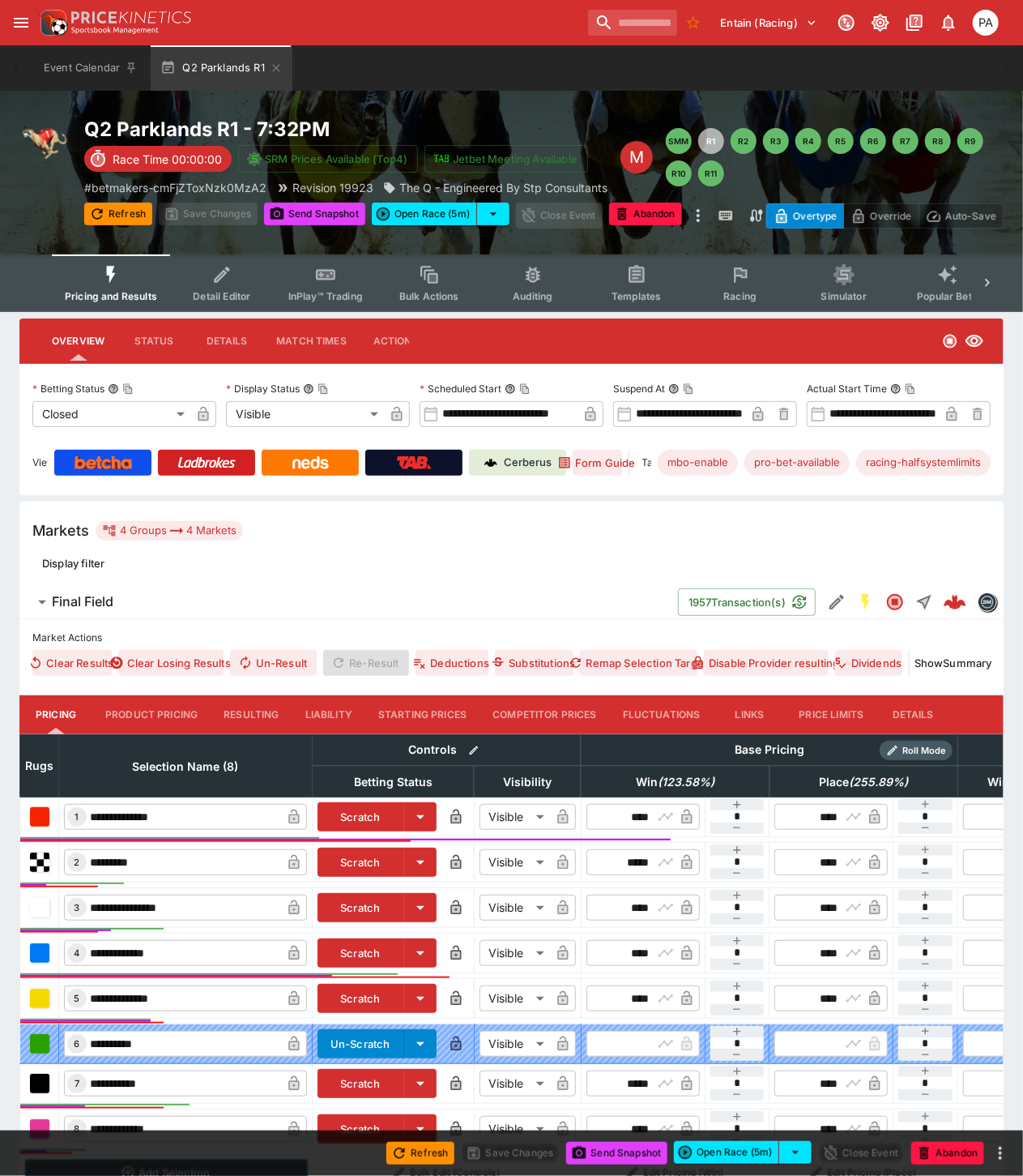
click at [245, 711] on button "Resulting" at bounding box center [251, 715] width 81 height 39
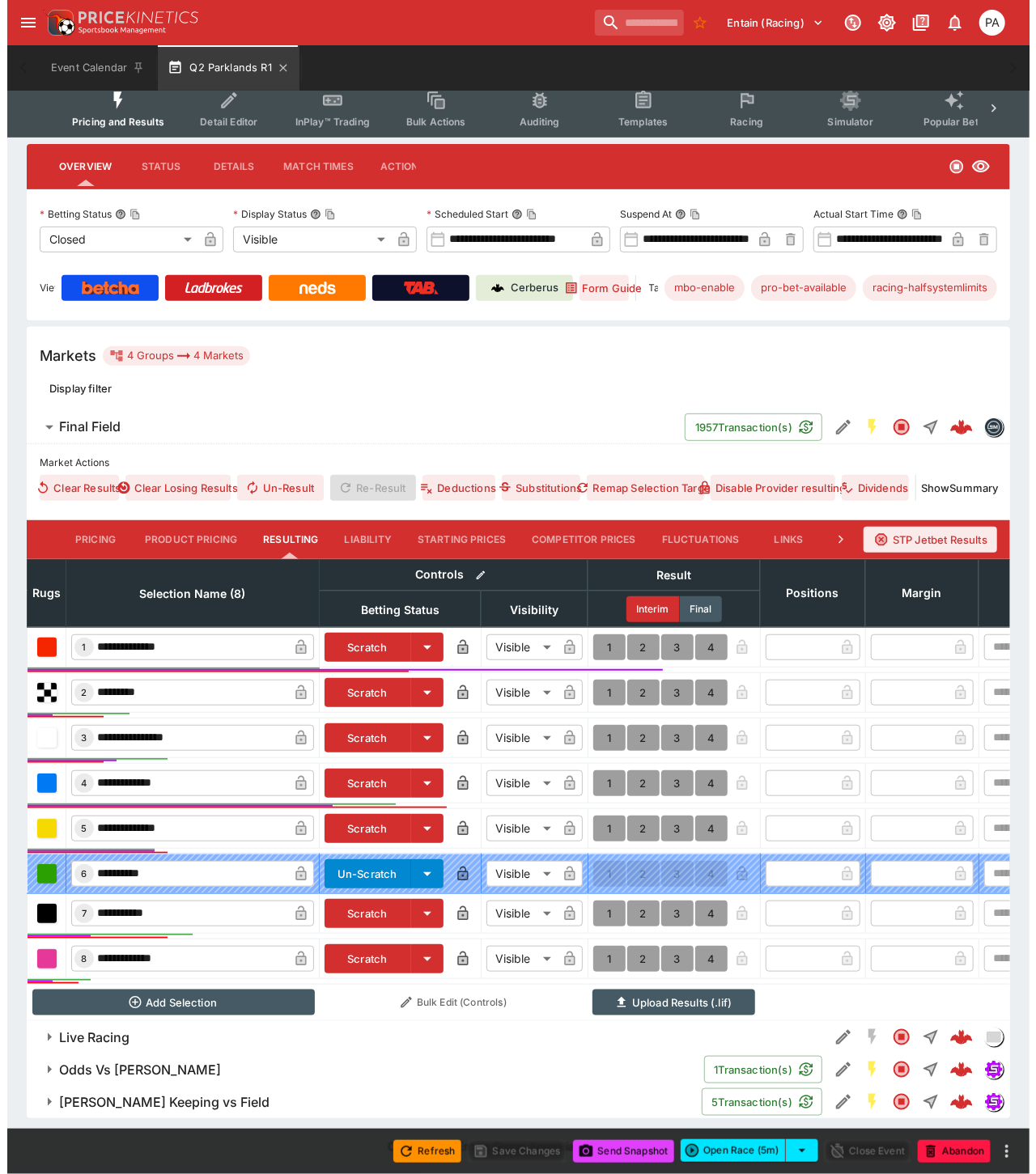
scroll to position [188, 0]
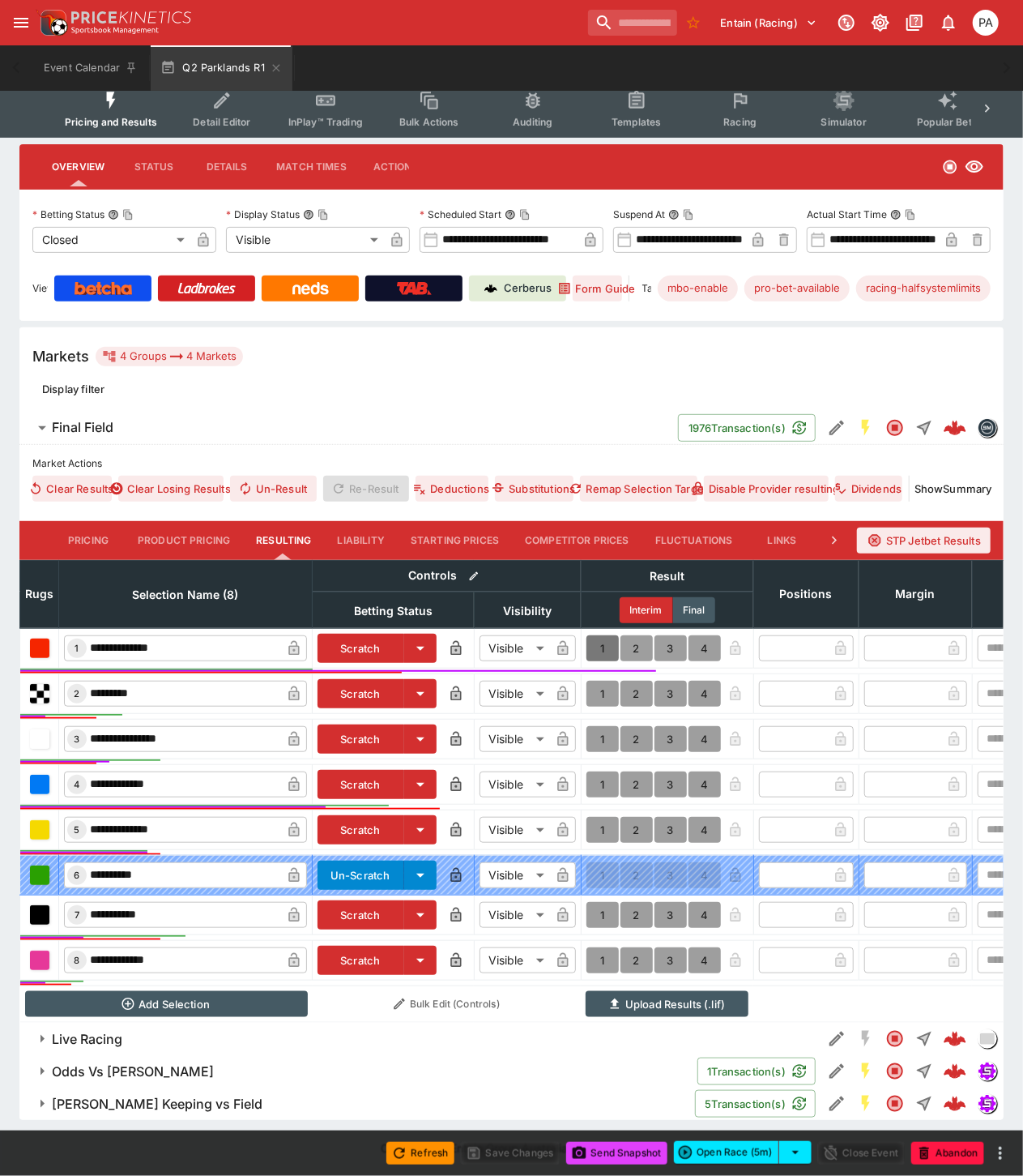
click at [597, 635] on button "1" at bounding box center [603, 648] width 33 height 26
type input "*"
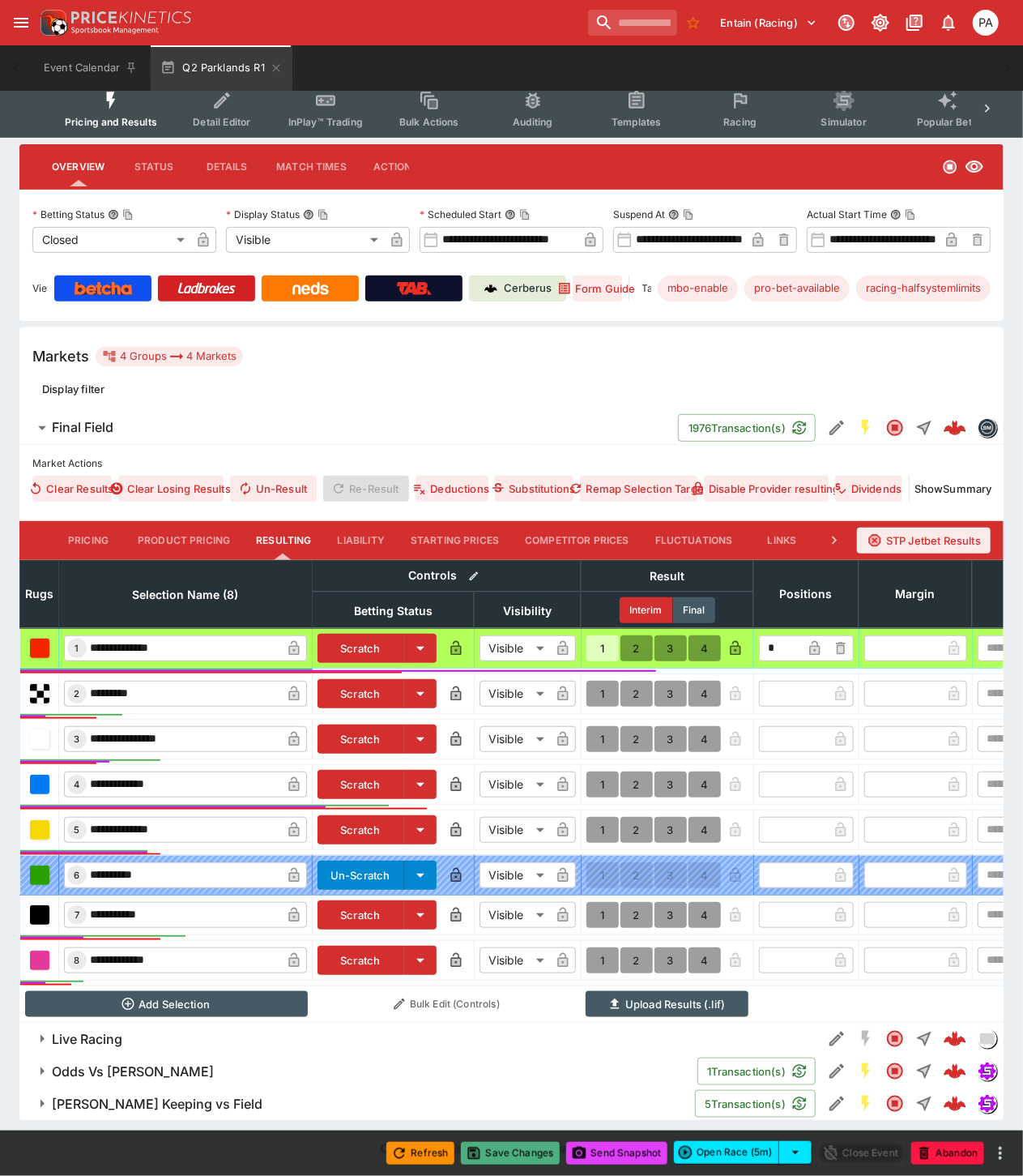
click at [512, 1159] on button "Save Changes" at bounding box center [511, 1153] width 99 height 22
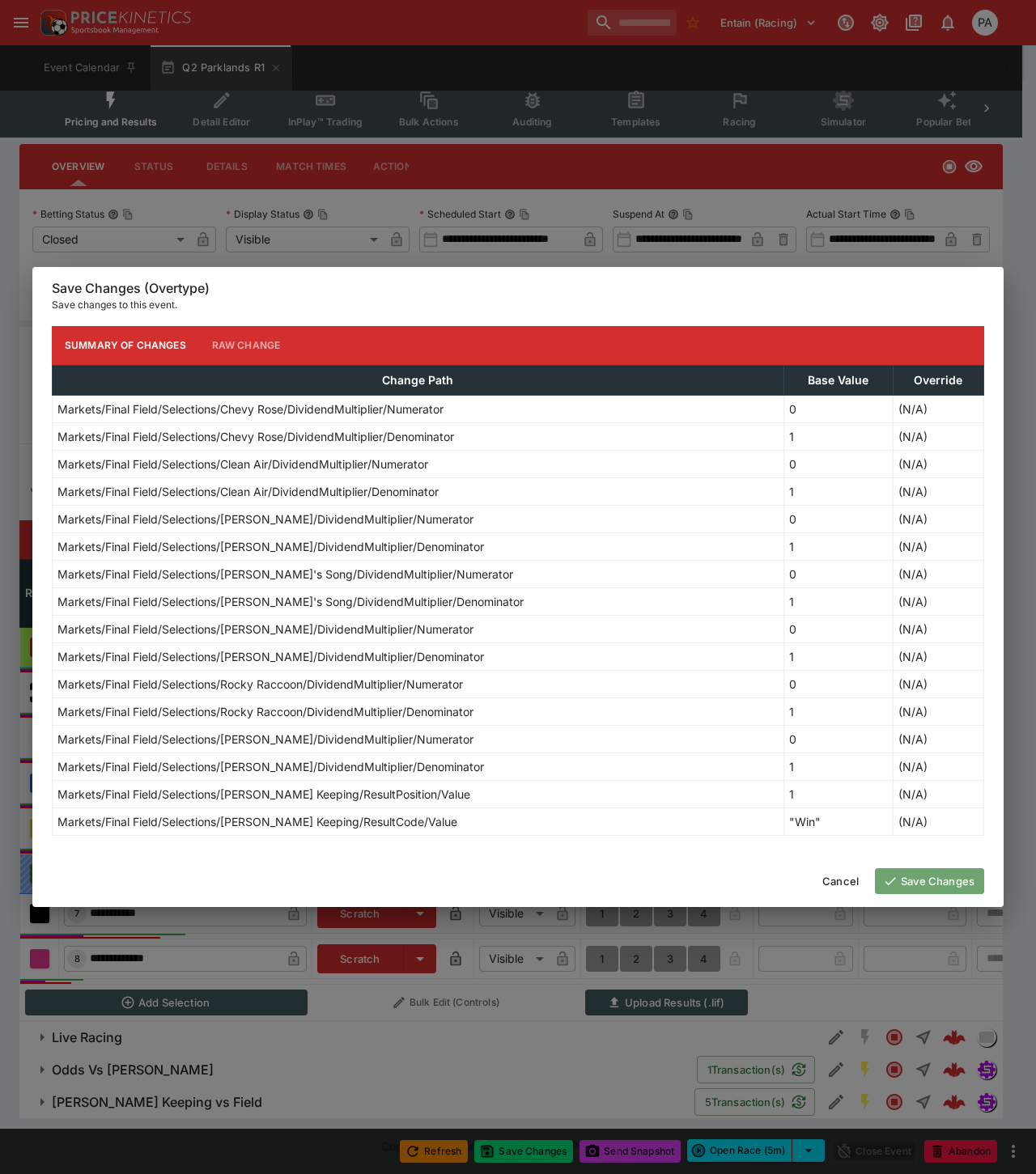
click at [909, 880] on button "Save Changes" at bounding box center [929, 880] width 109 height 26
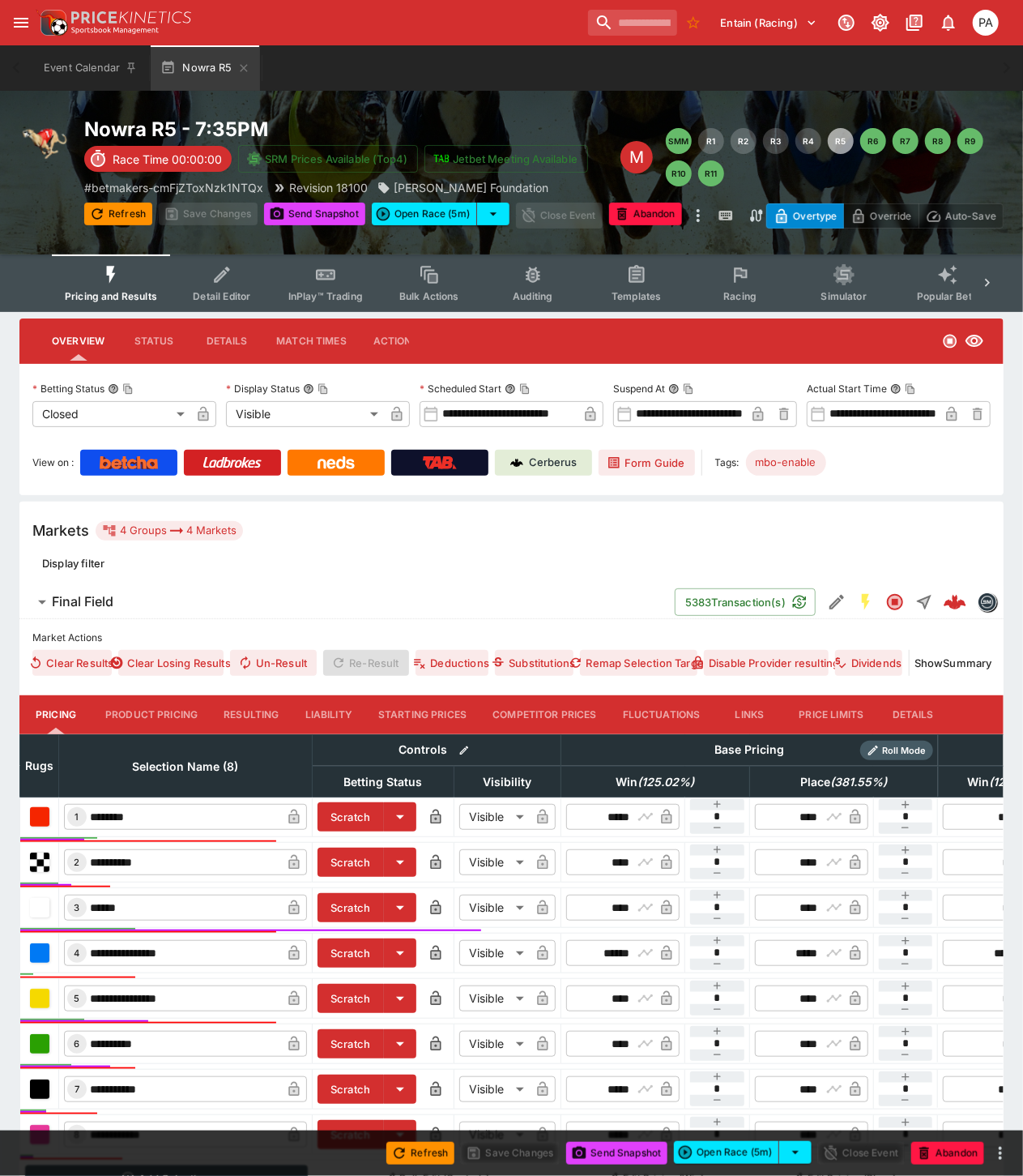
click at [251, 718] on button "Resulting" at bounding box center [251, 715] width 81 height 39
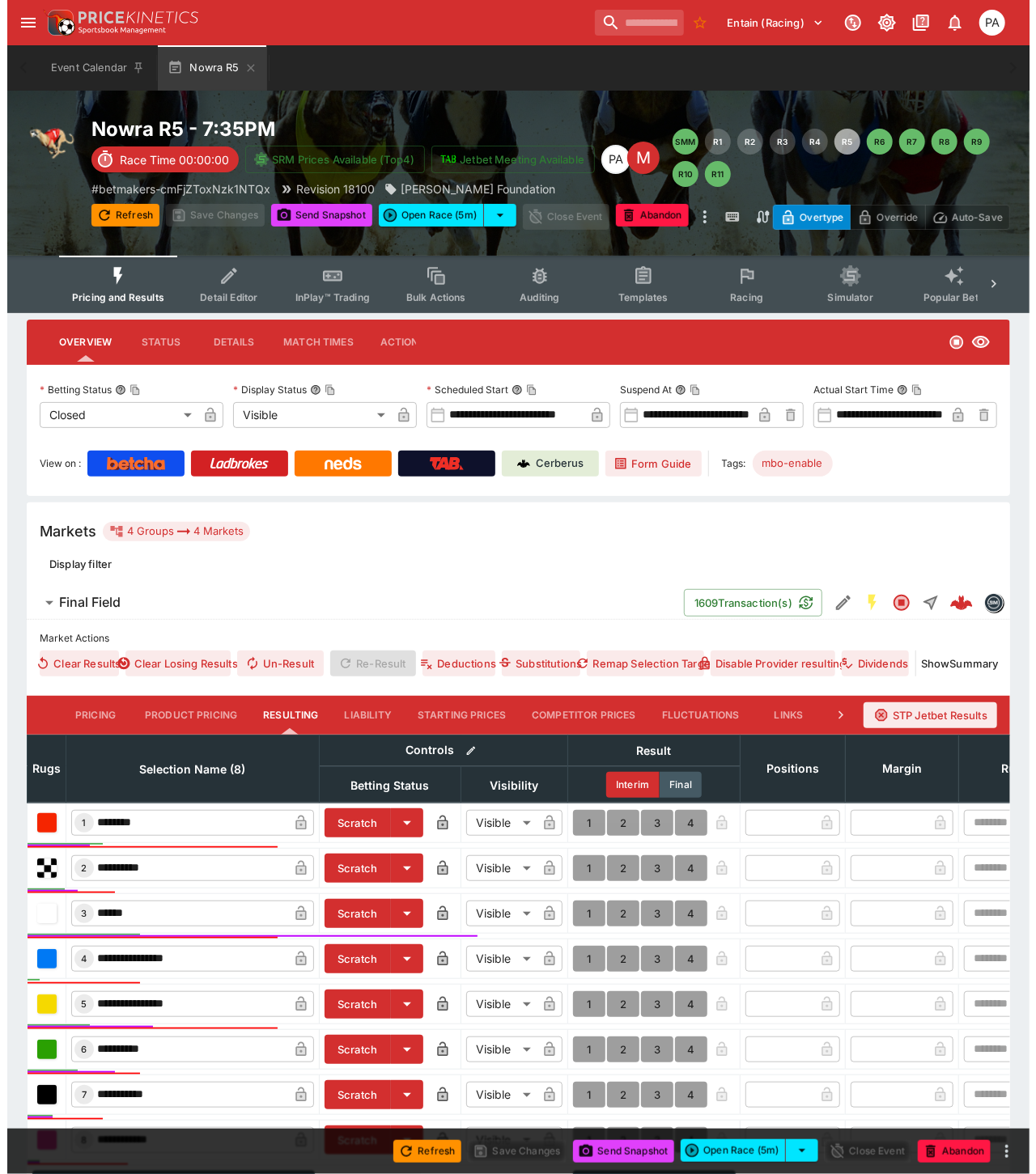
scroll to position [180, 0]
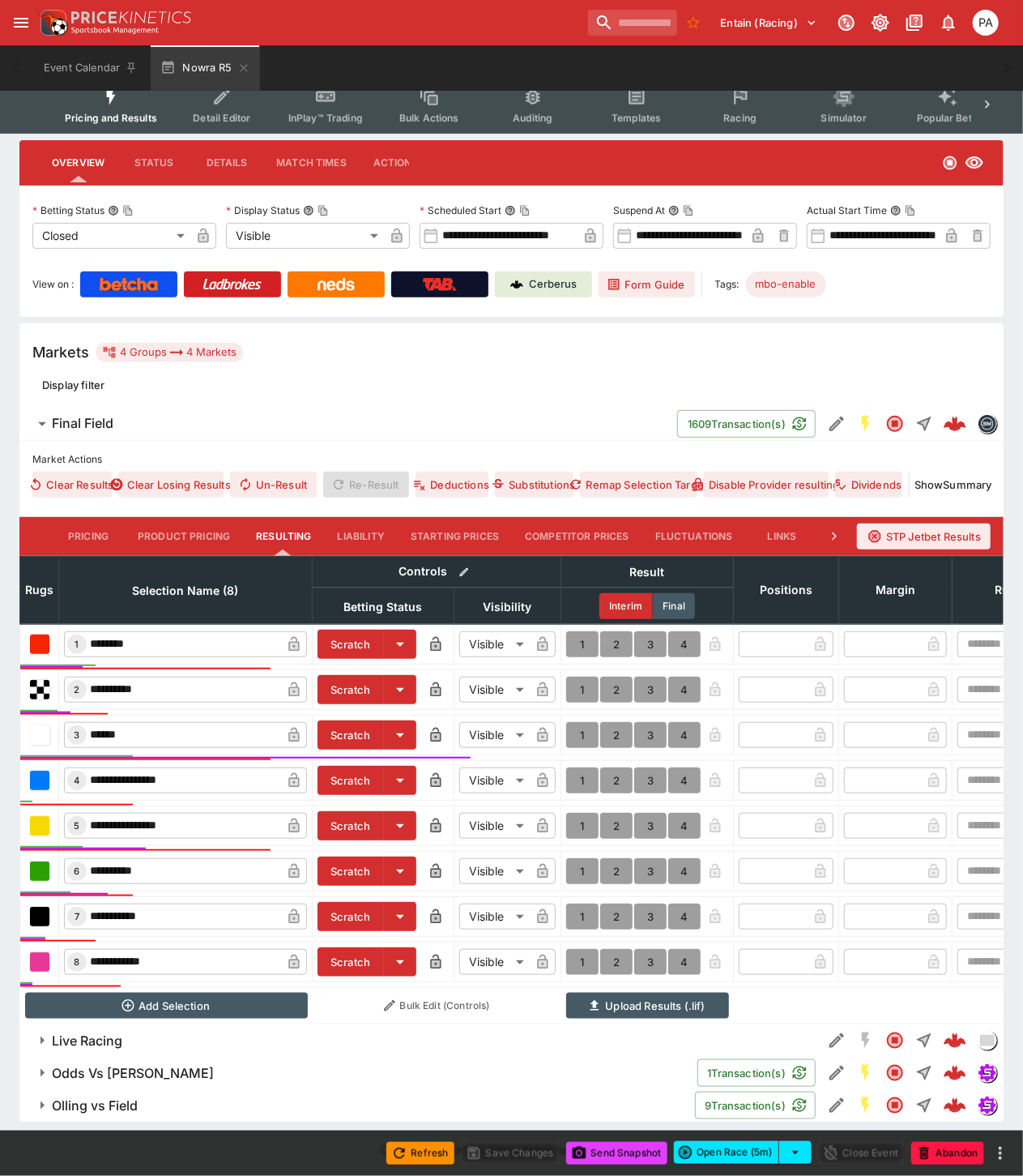
click at [581, 735] on button "1" at bounding box center [583, 735] width 33 height 26
type input "*"
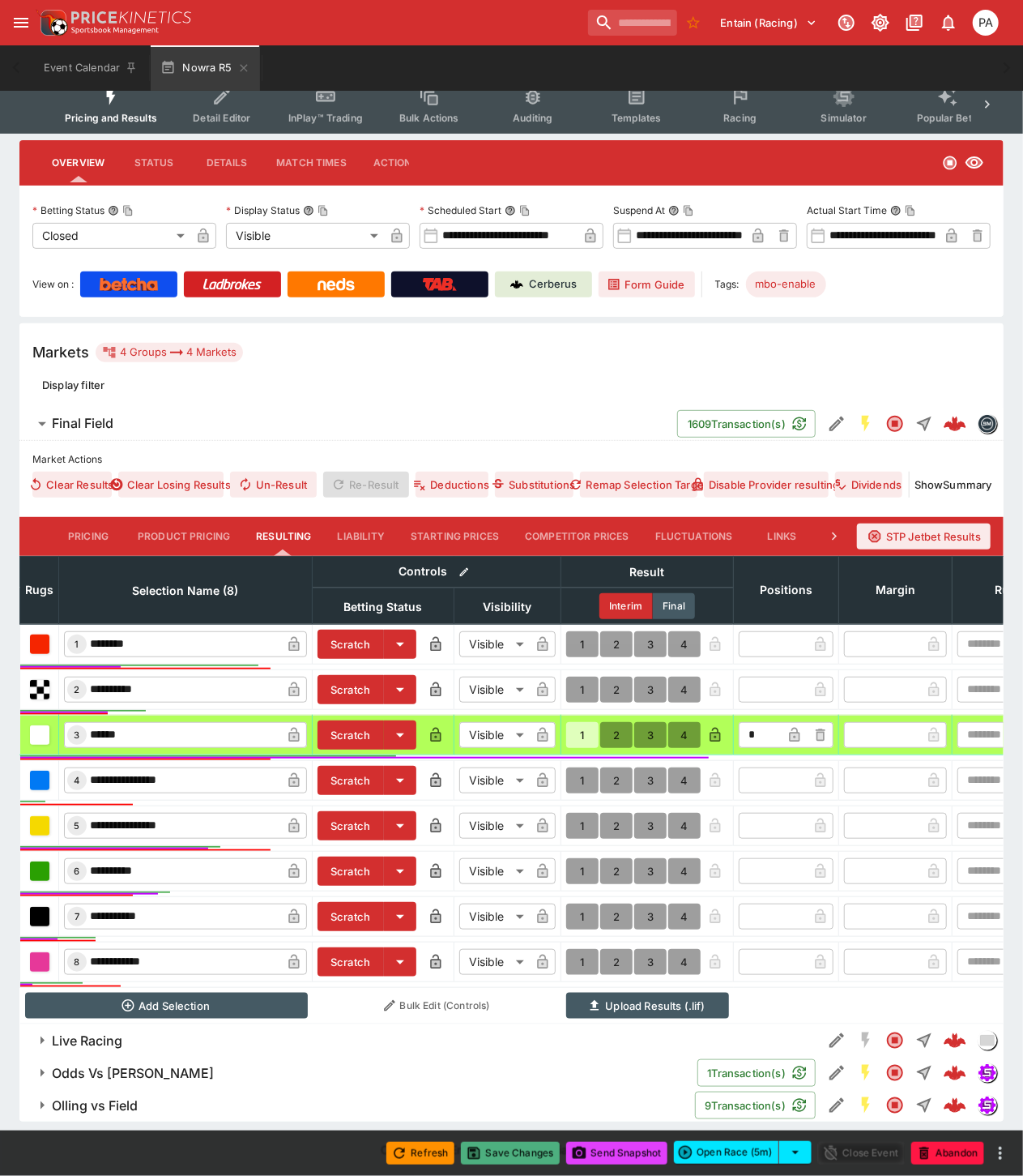
click at [514, 1151] on button "Save Changes" at bounding box center [511, 1153] width 99 height 22
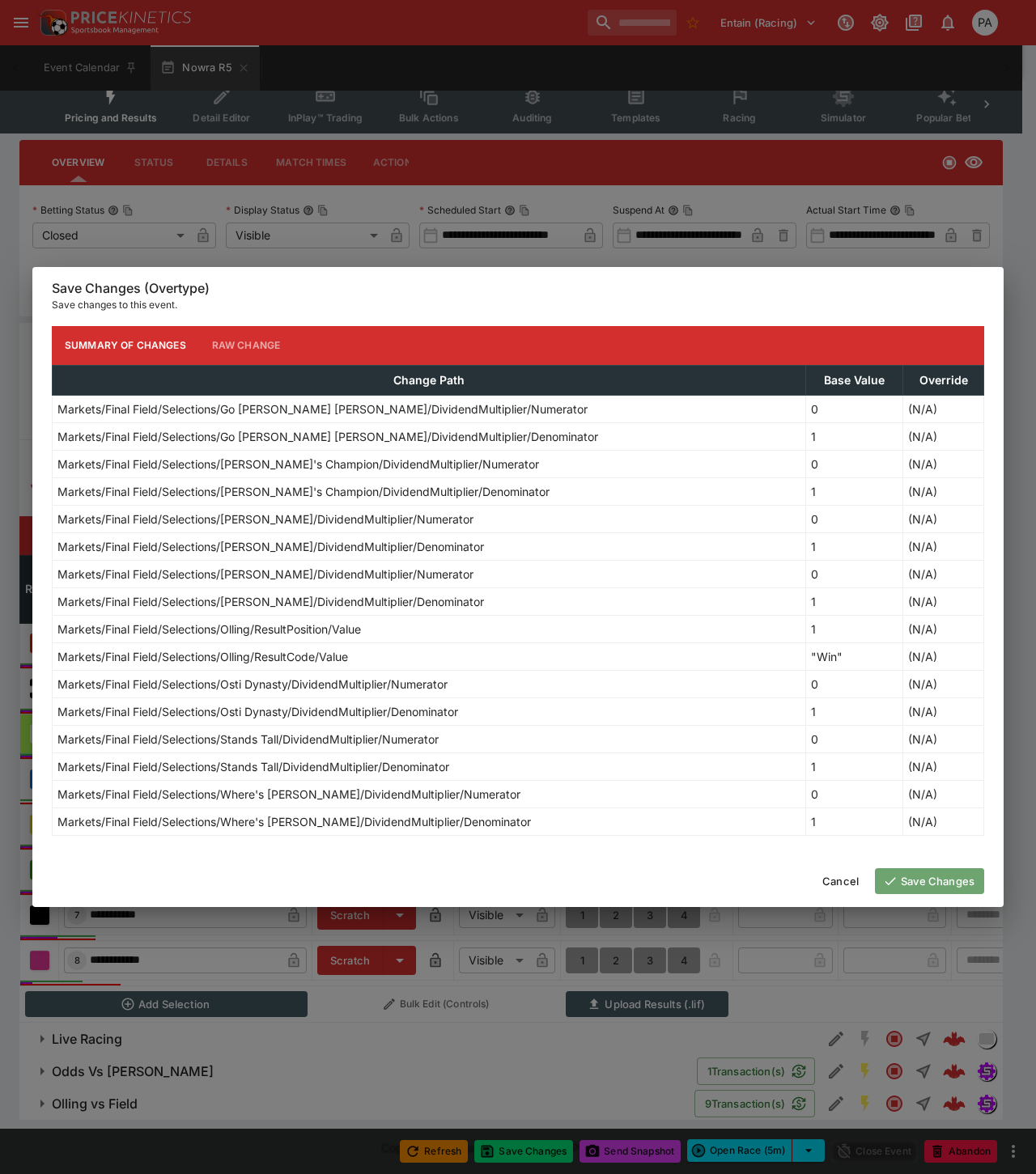
click at [919, 884] on button "Save Changes" at bounding box center [929, 880] width 109 height 26
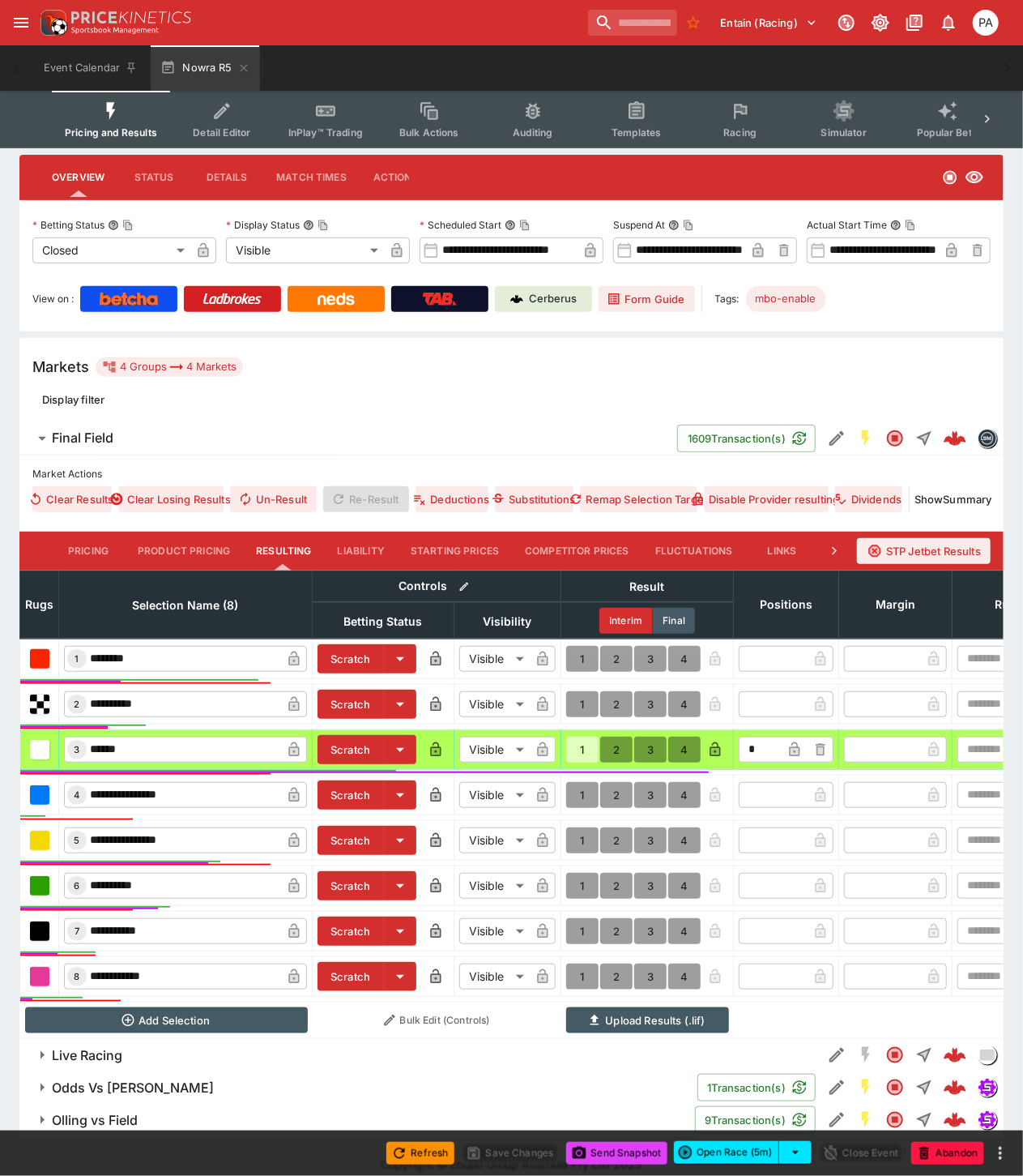
scroll to position [0, 0]
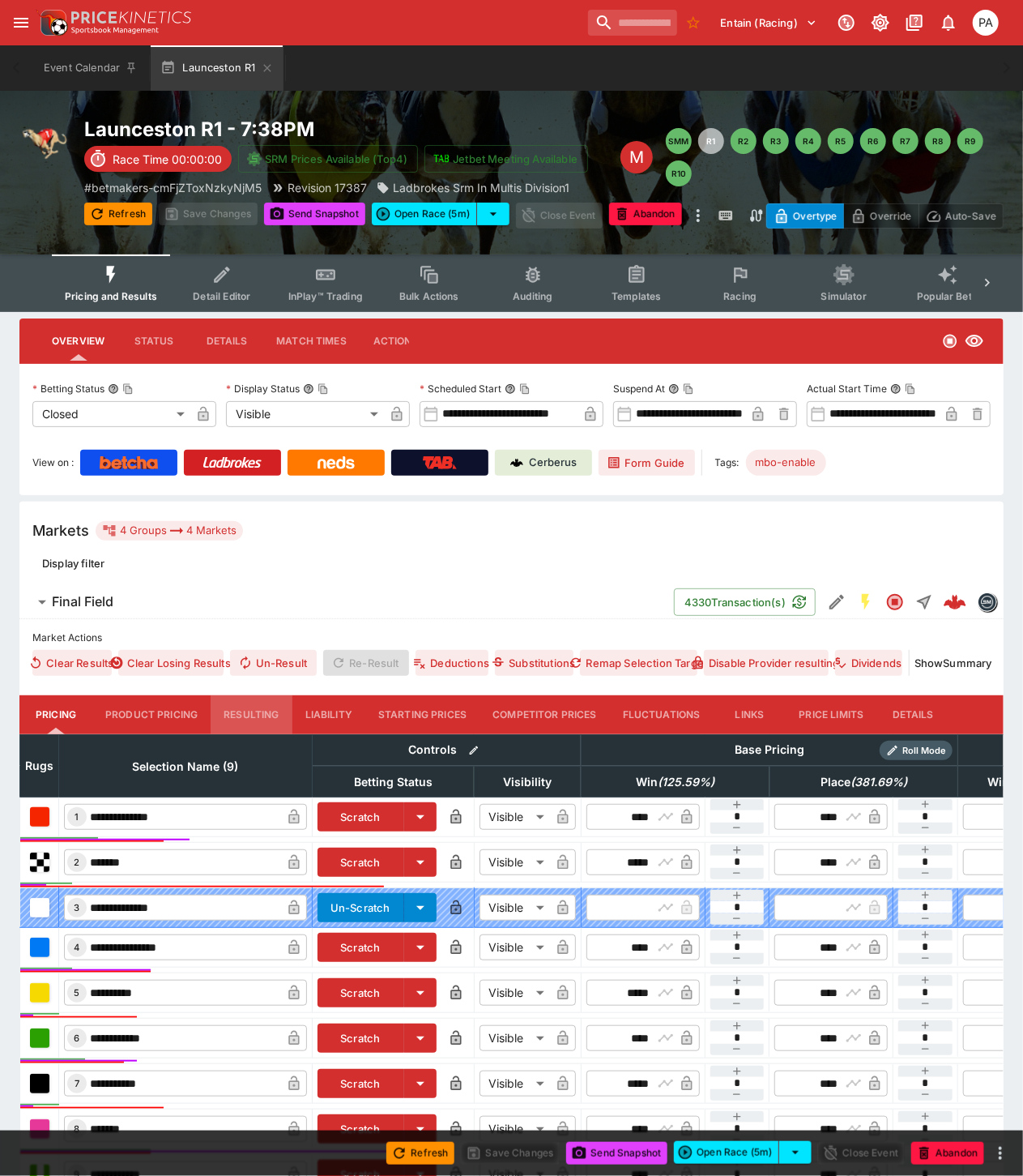
click at [232, 712] on button "Resulting" at bounding box center [251, 715] width 81 height 39
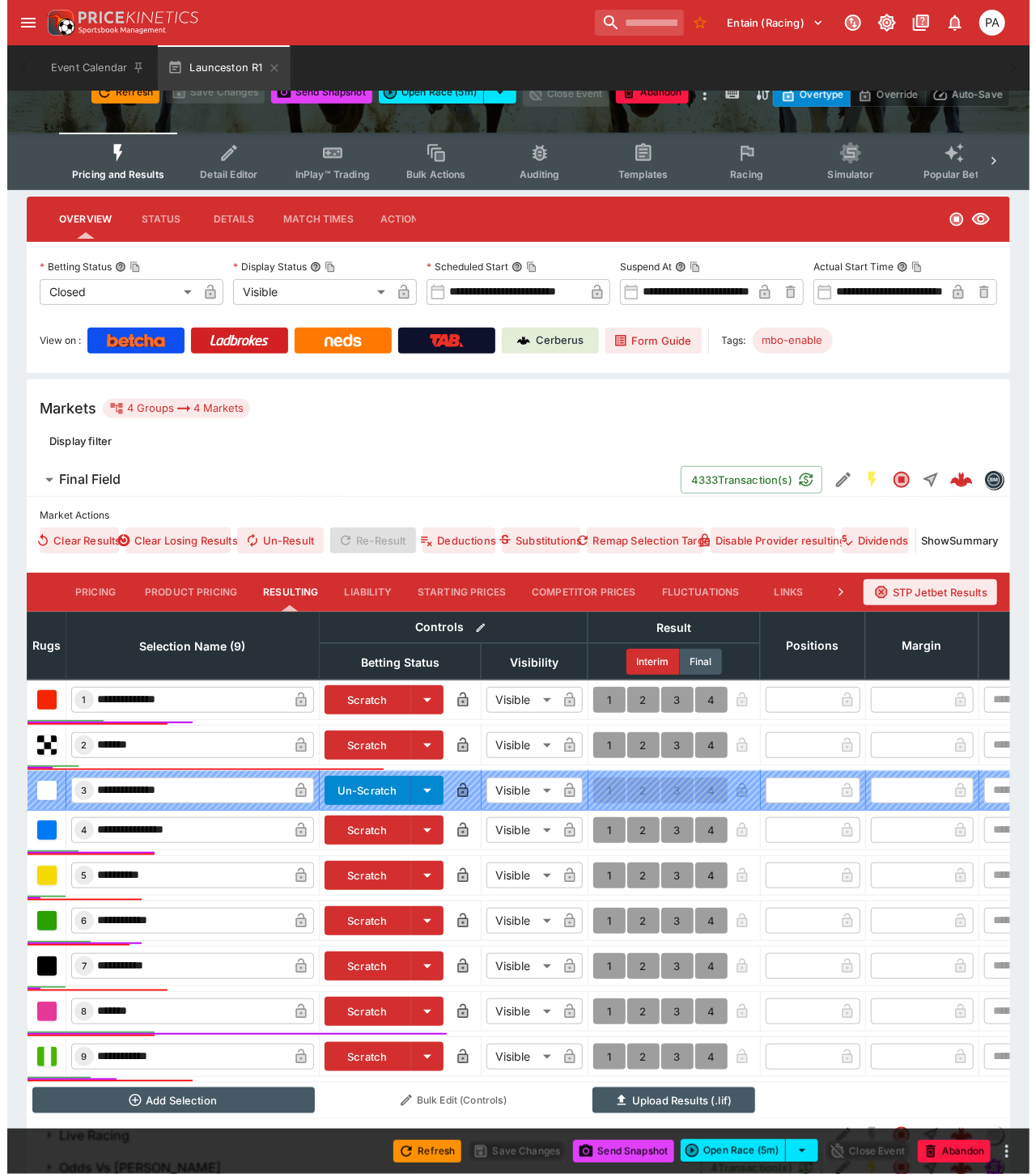
scroll to position [233, 0]
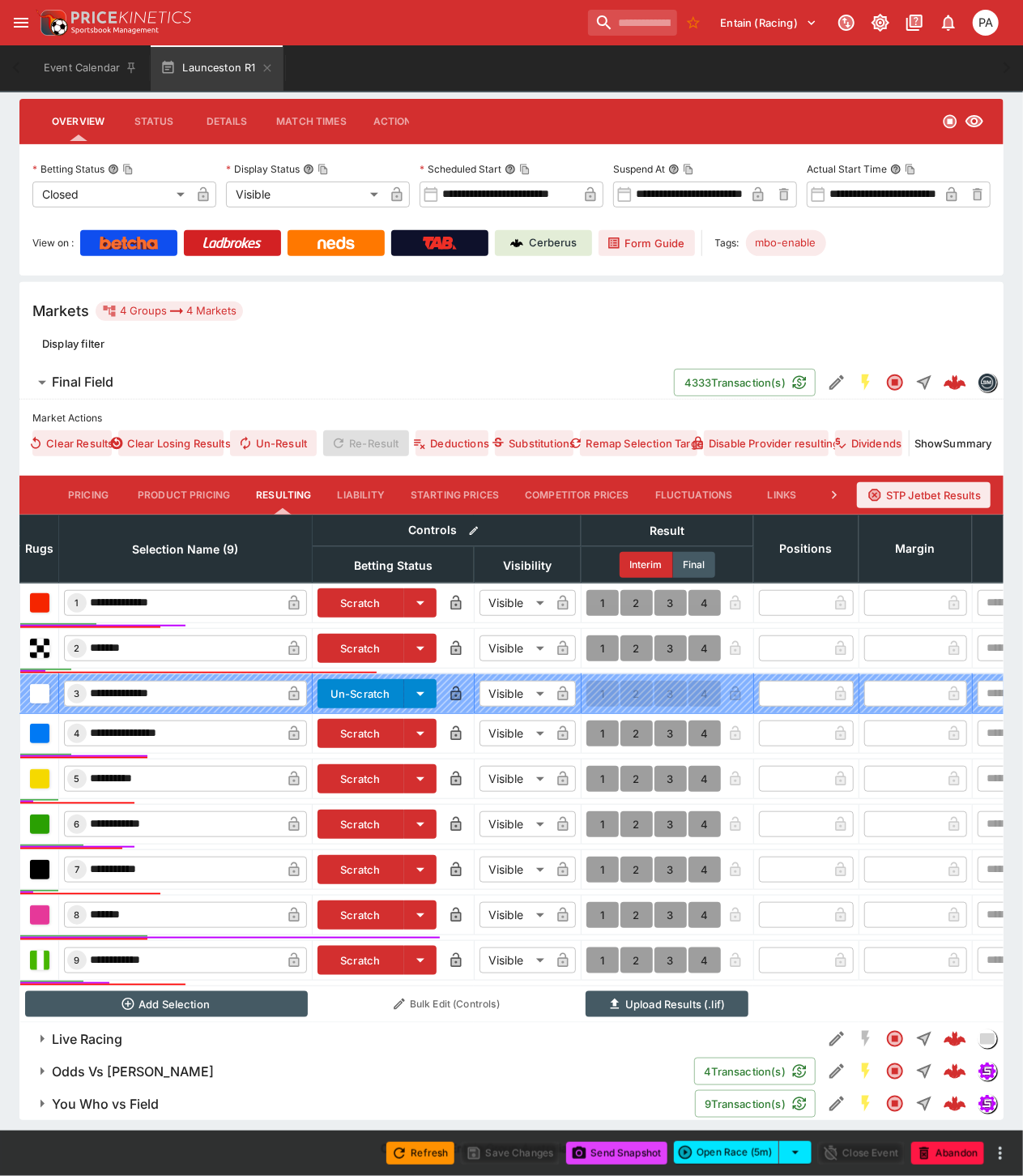
click at [602, 812] on button "1" at bounding box center [603, 824] width 33 height 26
type input "*"
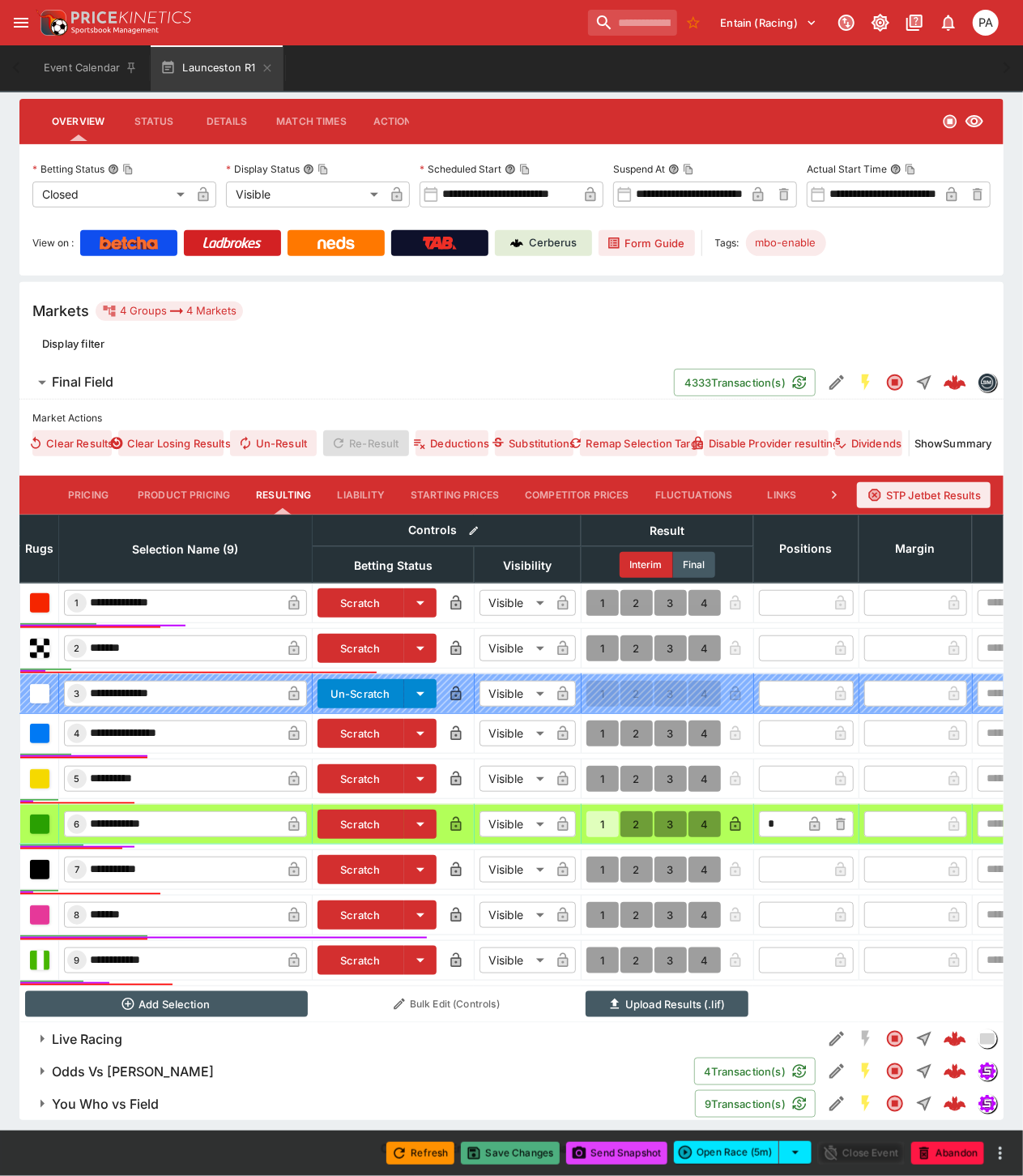
click at [517, 1153] on button "Save Changes" at bounding box center [511, 1153] width 99 height 22
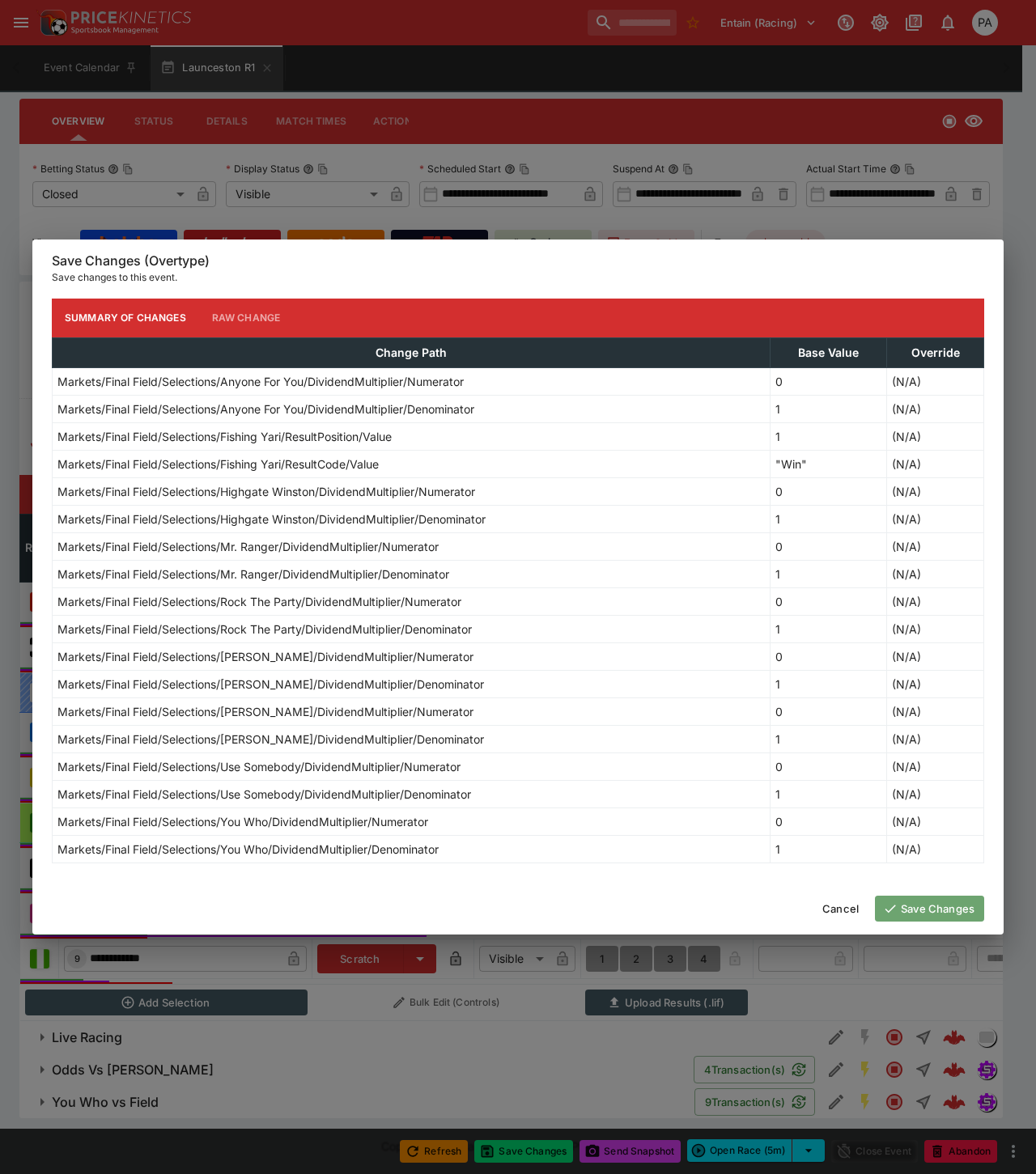
click at [917, 908] on button "Save Changes" at bounding box center [929, 908] width 109 height 26
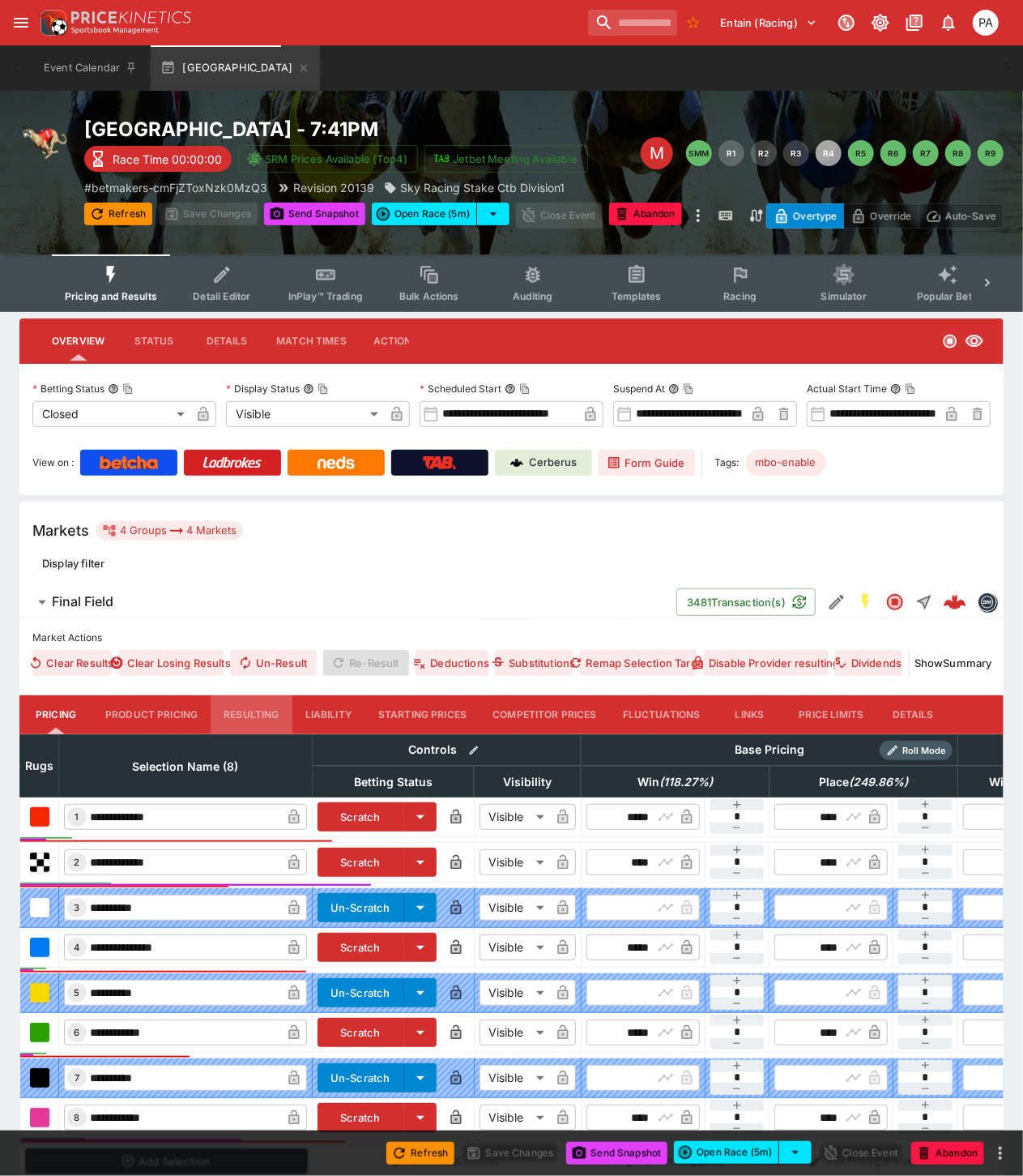
click at [246, 712] on button "Resulting" at bounding box center [251, 715] width 81 height 39
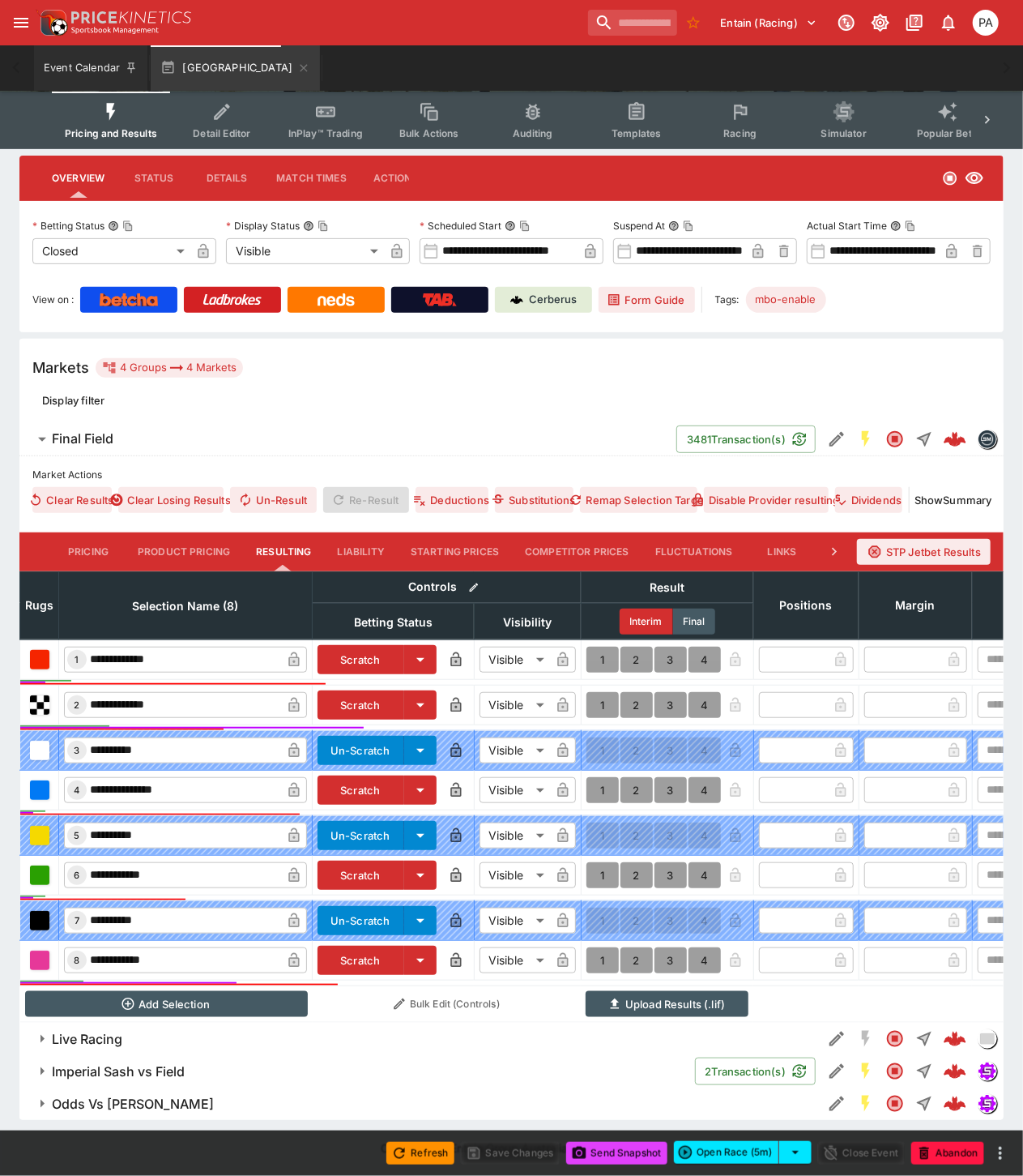
scroll to position [177, 0]
click at [597, 692] on button "1" at bounding box center [603, 705] width 33 height 26
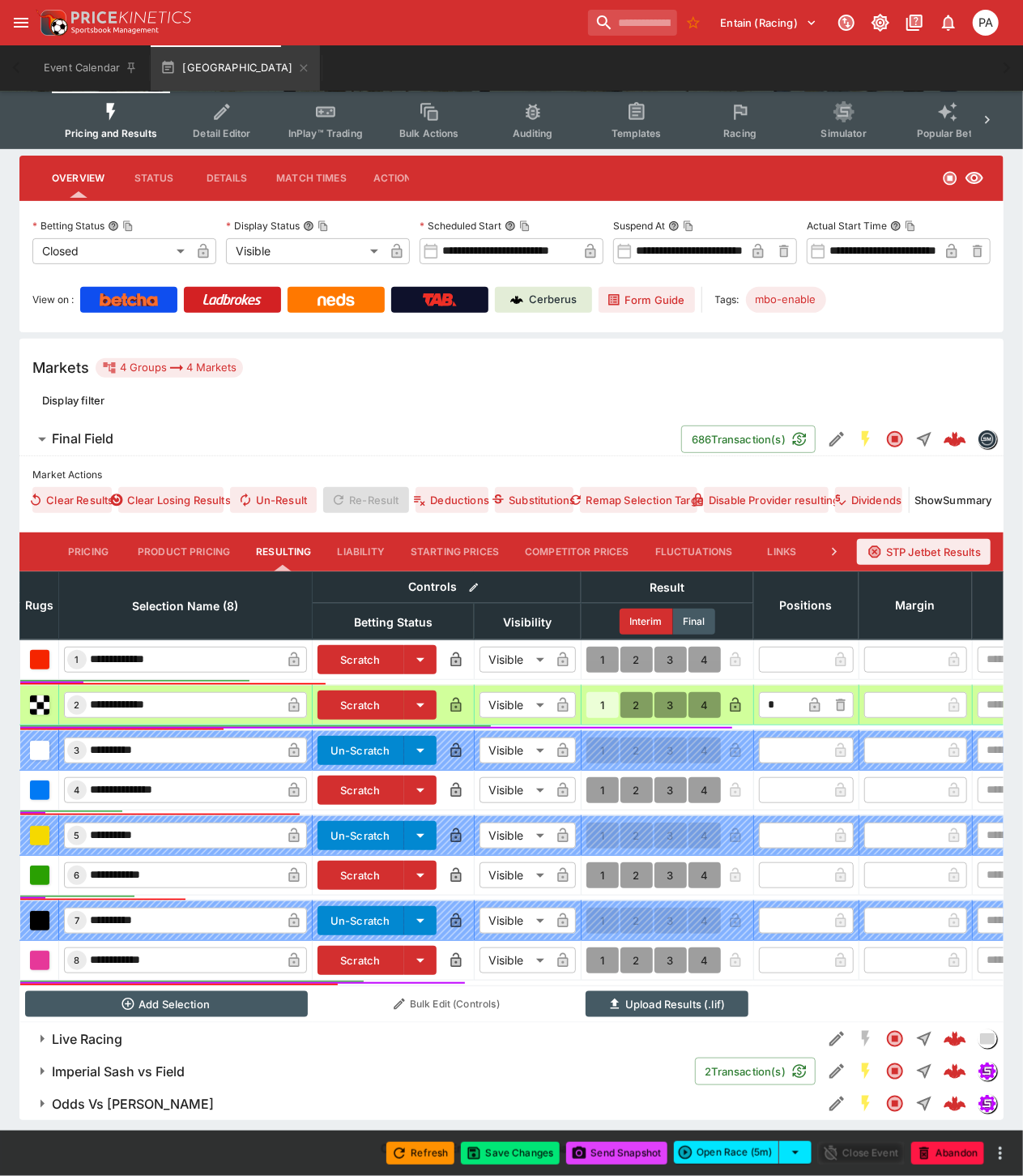
type input "*"
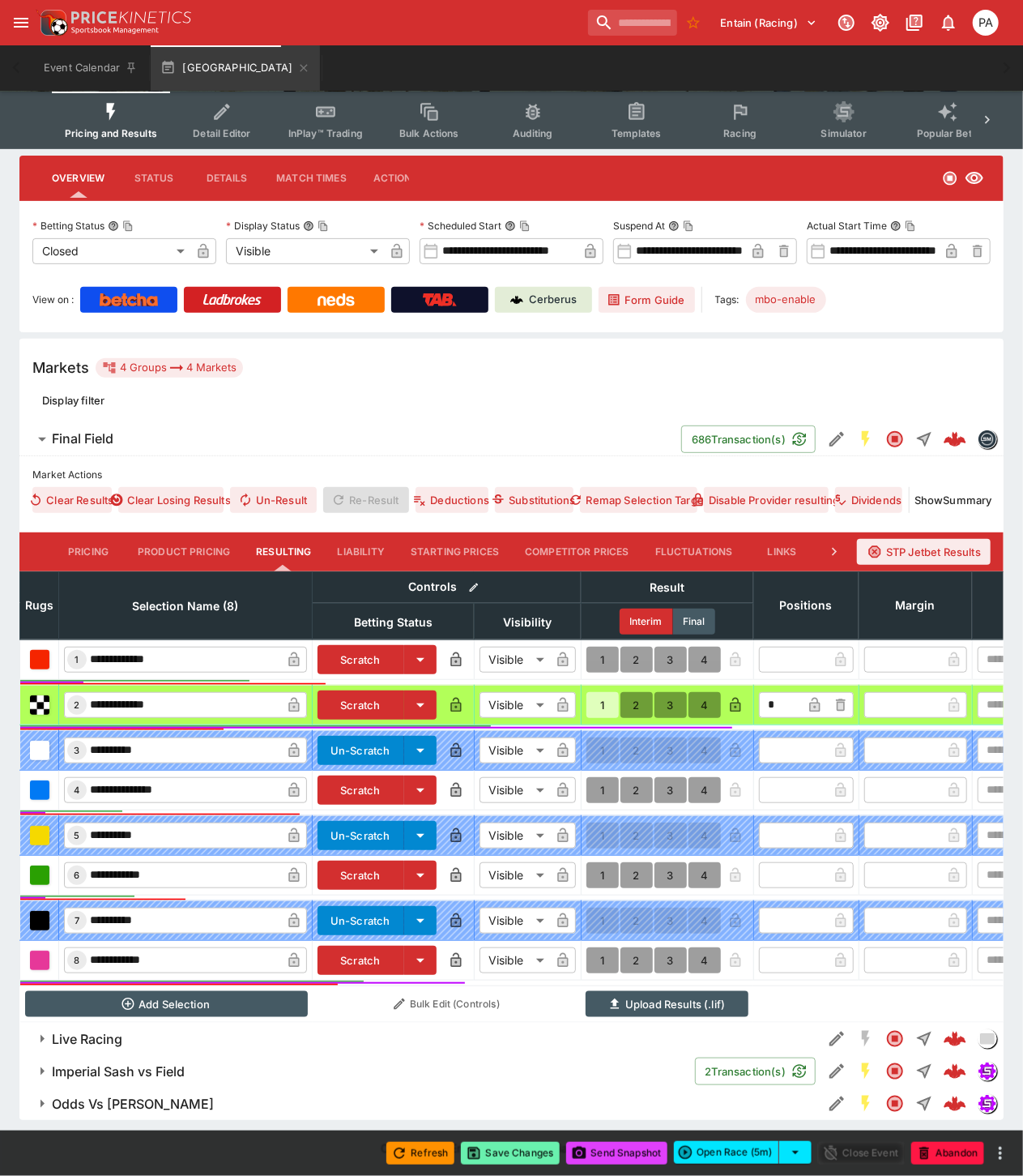
click at [511, 1158] on button "Save Changes" at bounding box center [511, 1153] width 99 height 22
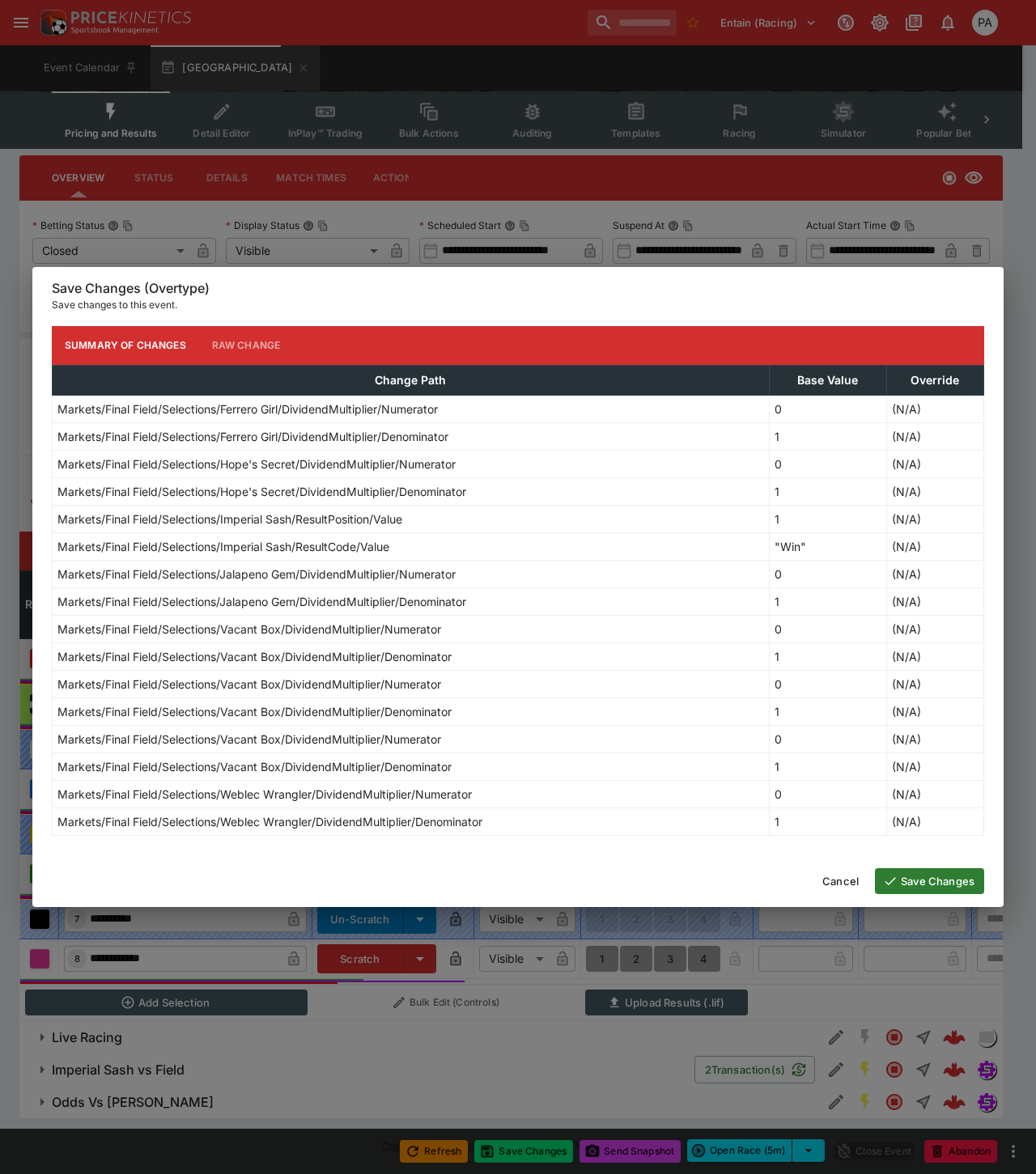
click at [915, 884] on button "Save Changes" at bounding box center [929, 880] width 109 height 26
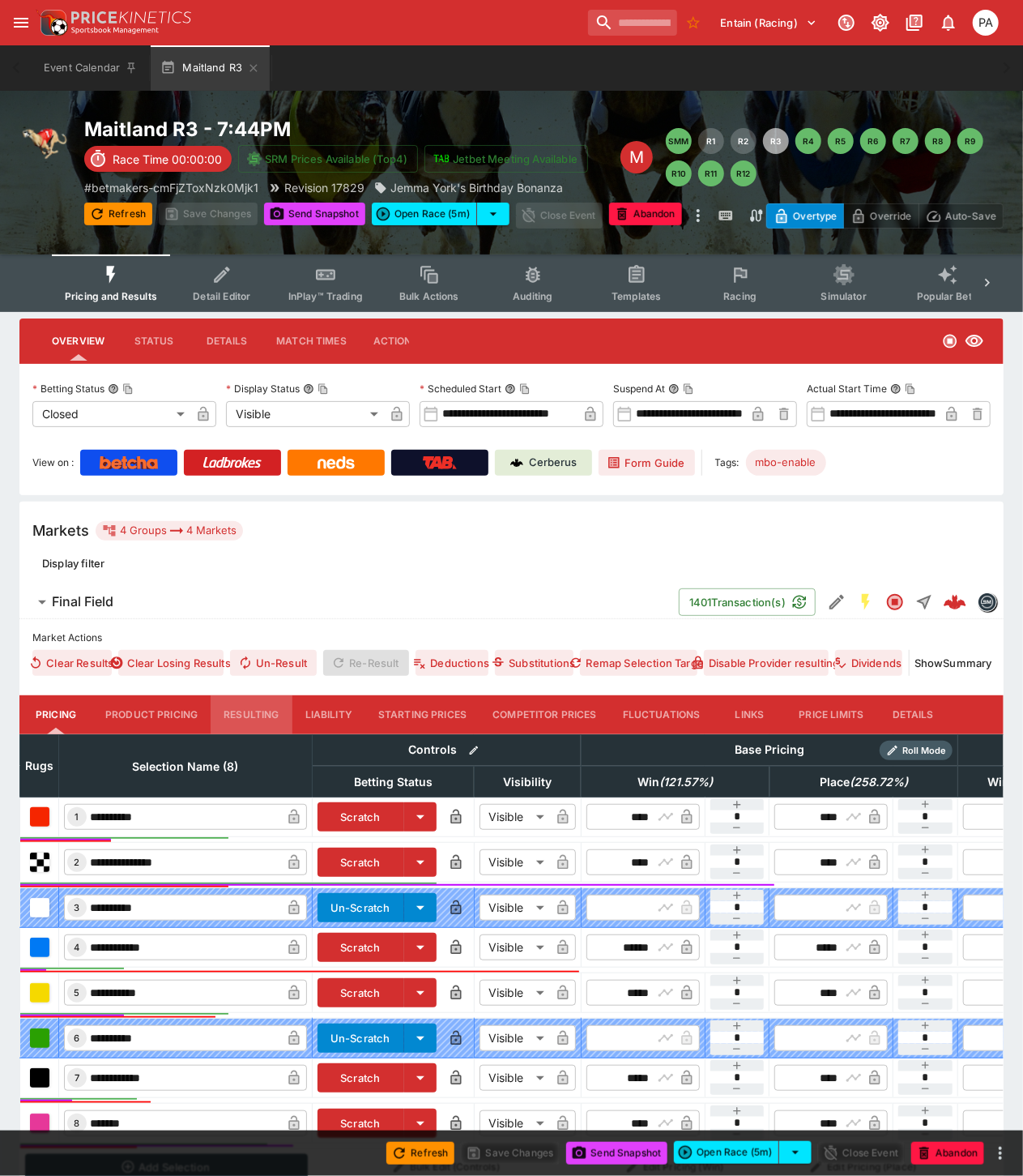
click at [254, 721] on button "Resulting" at bounding box center [251, 715] width 81 height 39
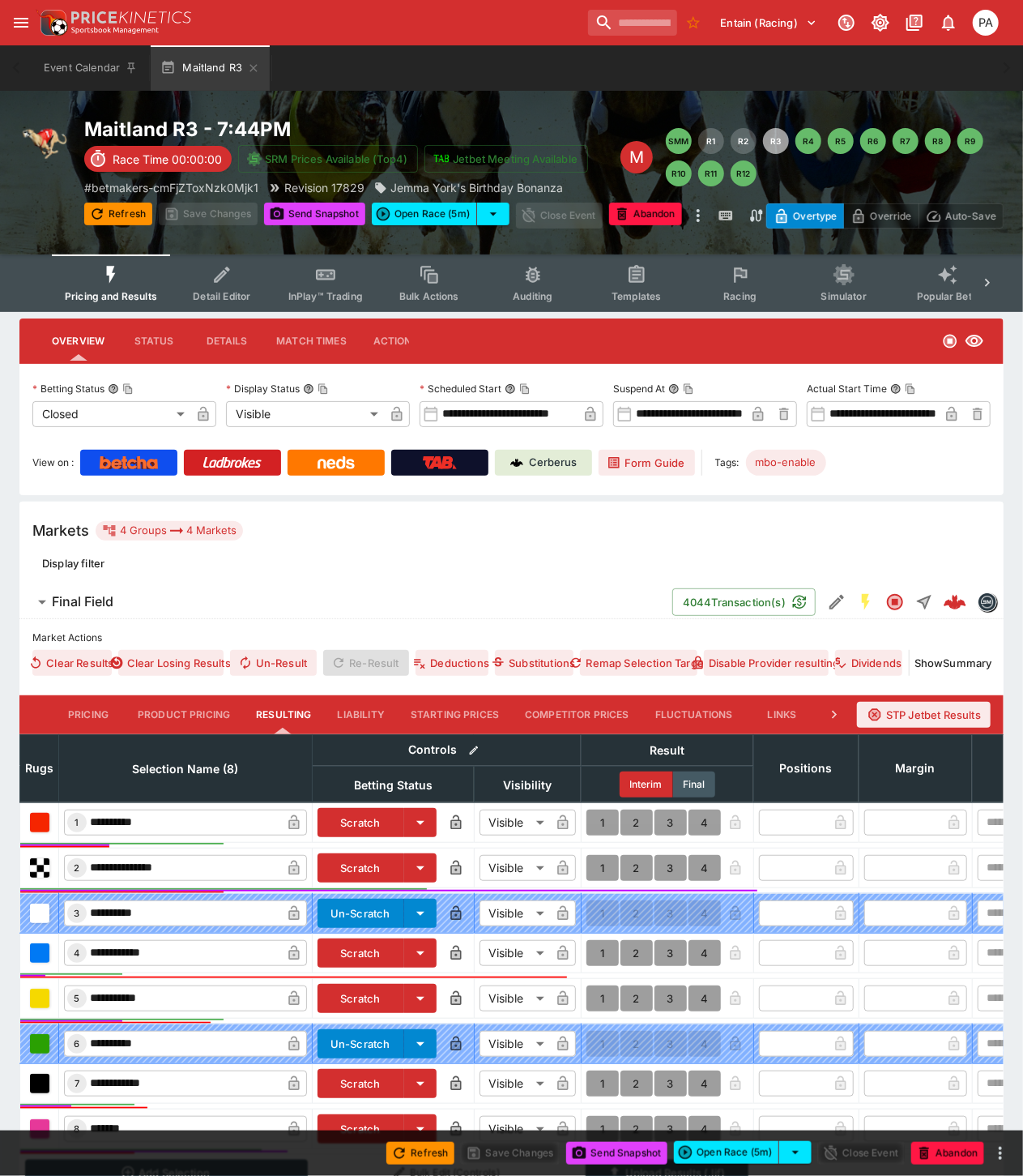
scroll to position [183, 0]
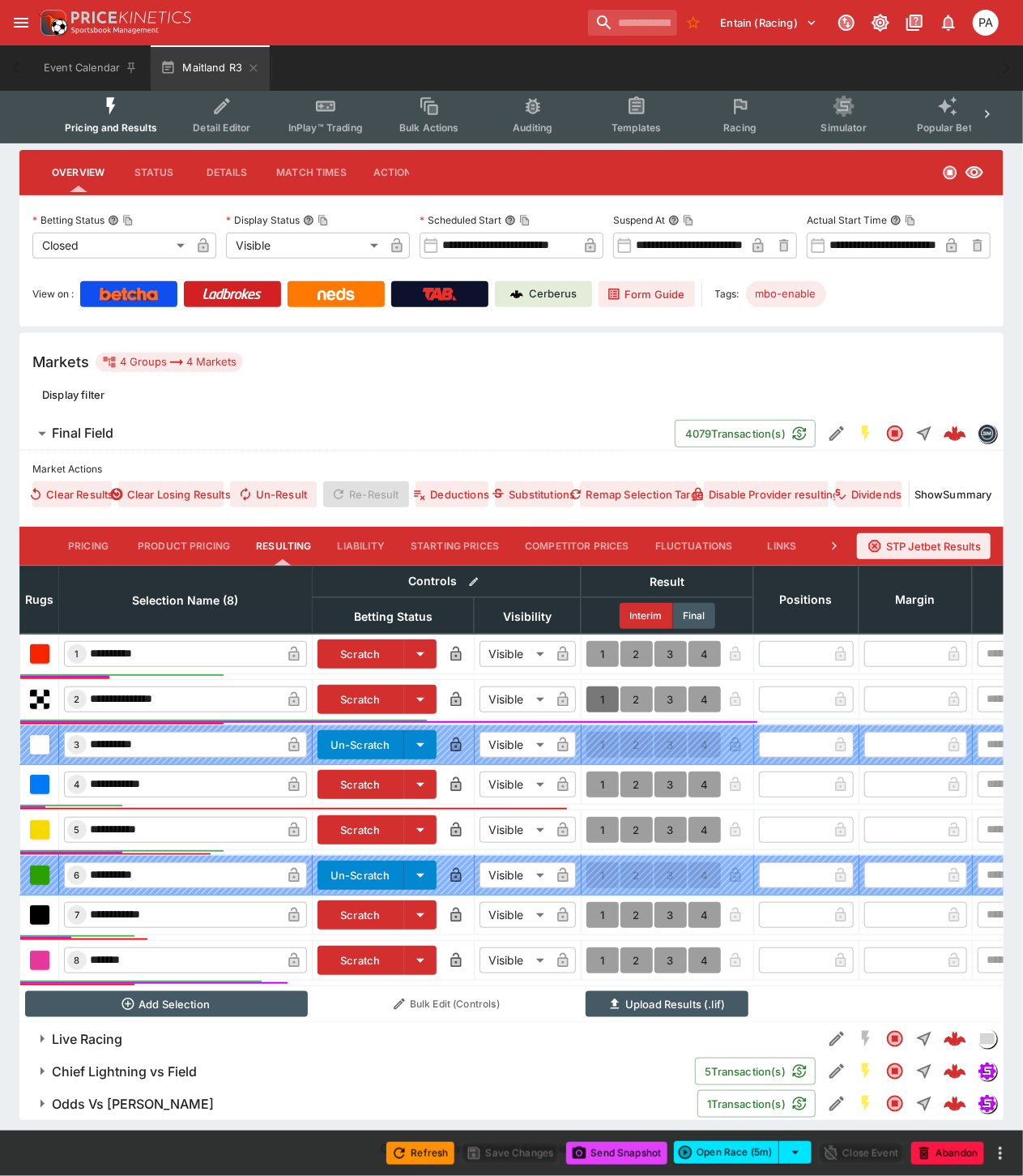
click at [602, 687] on button "1" at bounding box center [603, 699] width 33 height 26
type input "*"
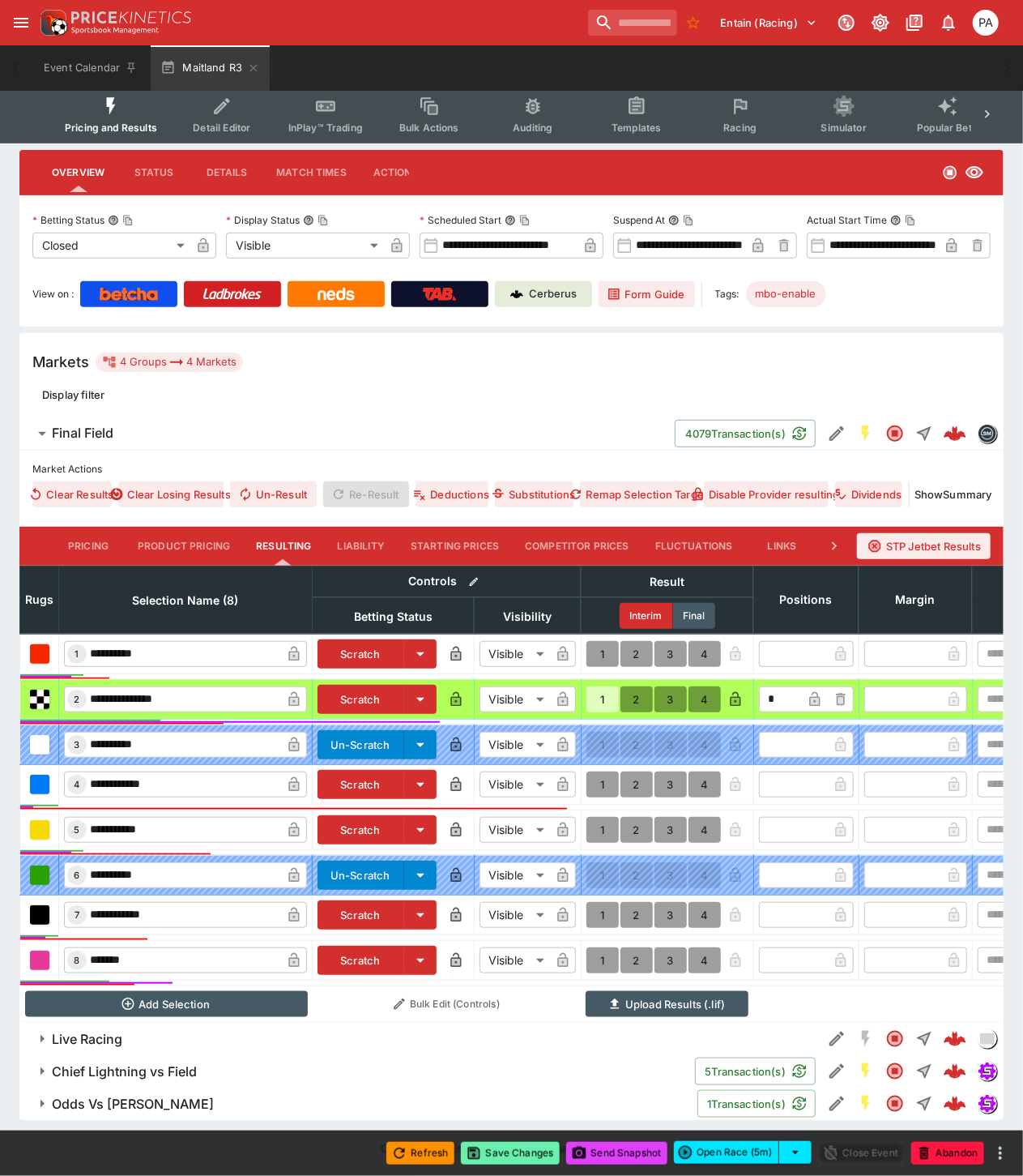
click at [513, 1151] on button "Save Changes" at bounding box center [511, 1153] width 99 height 22
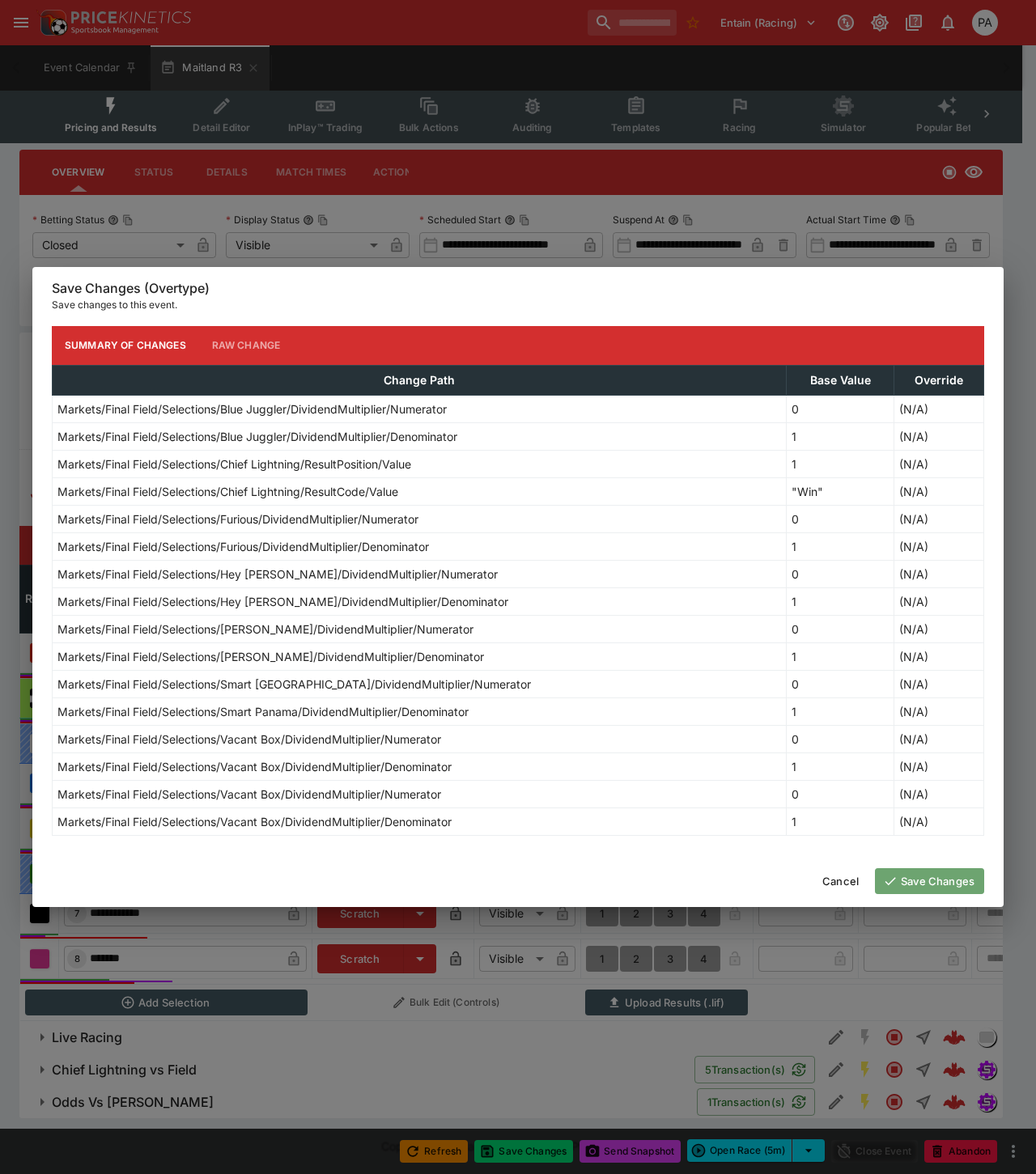
click at [916, 877] on button "Save Changes" at bounding box center [929, 880] width 109 height 26
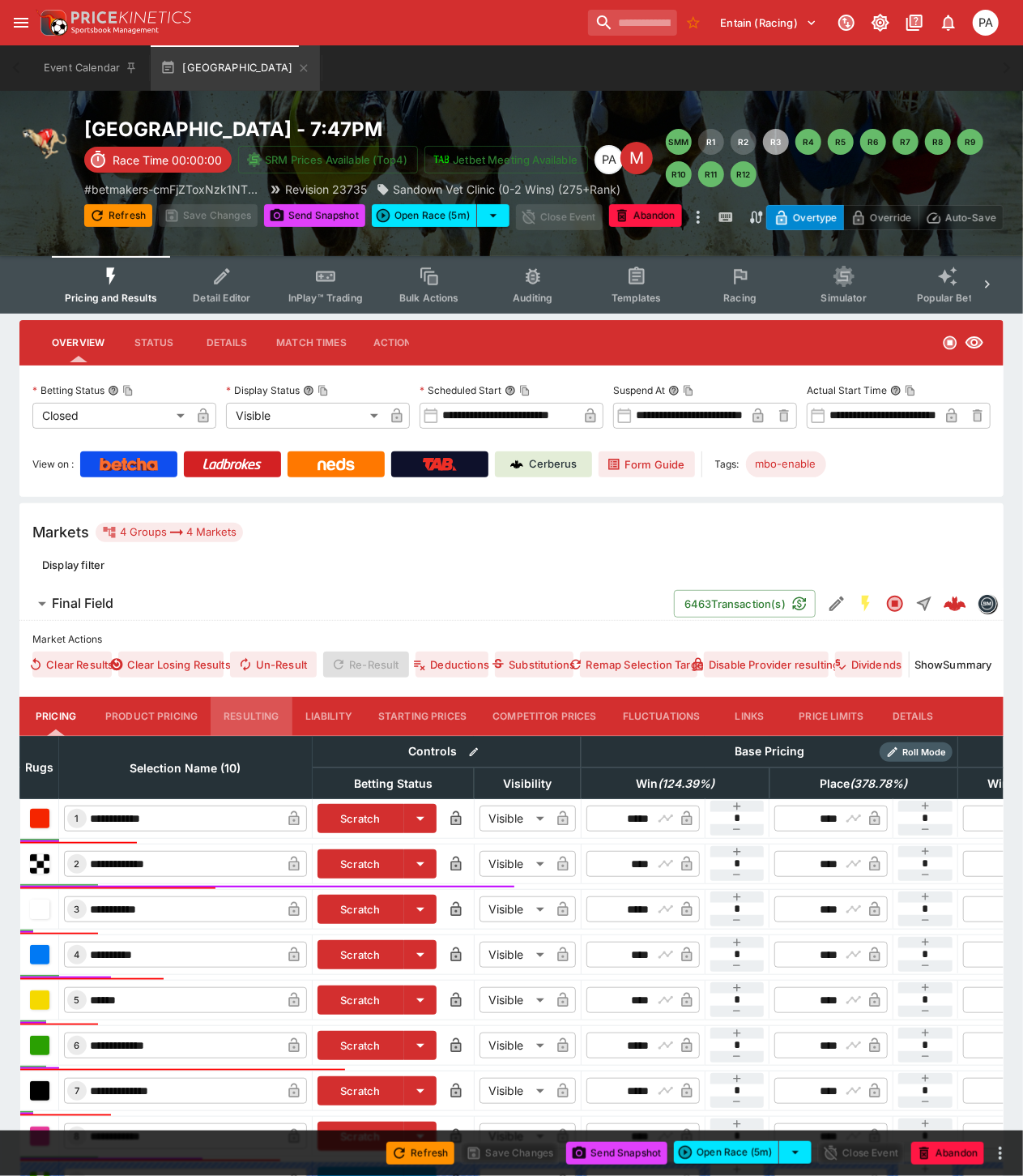
click at [247, 708] on button "Resulting" at bounding box center [251, 717] width 81 height 39
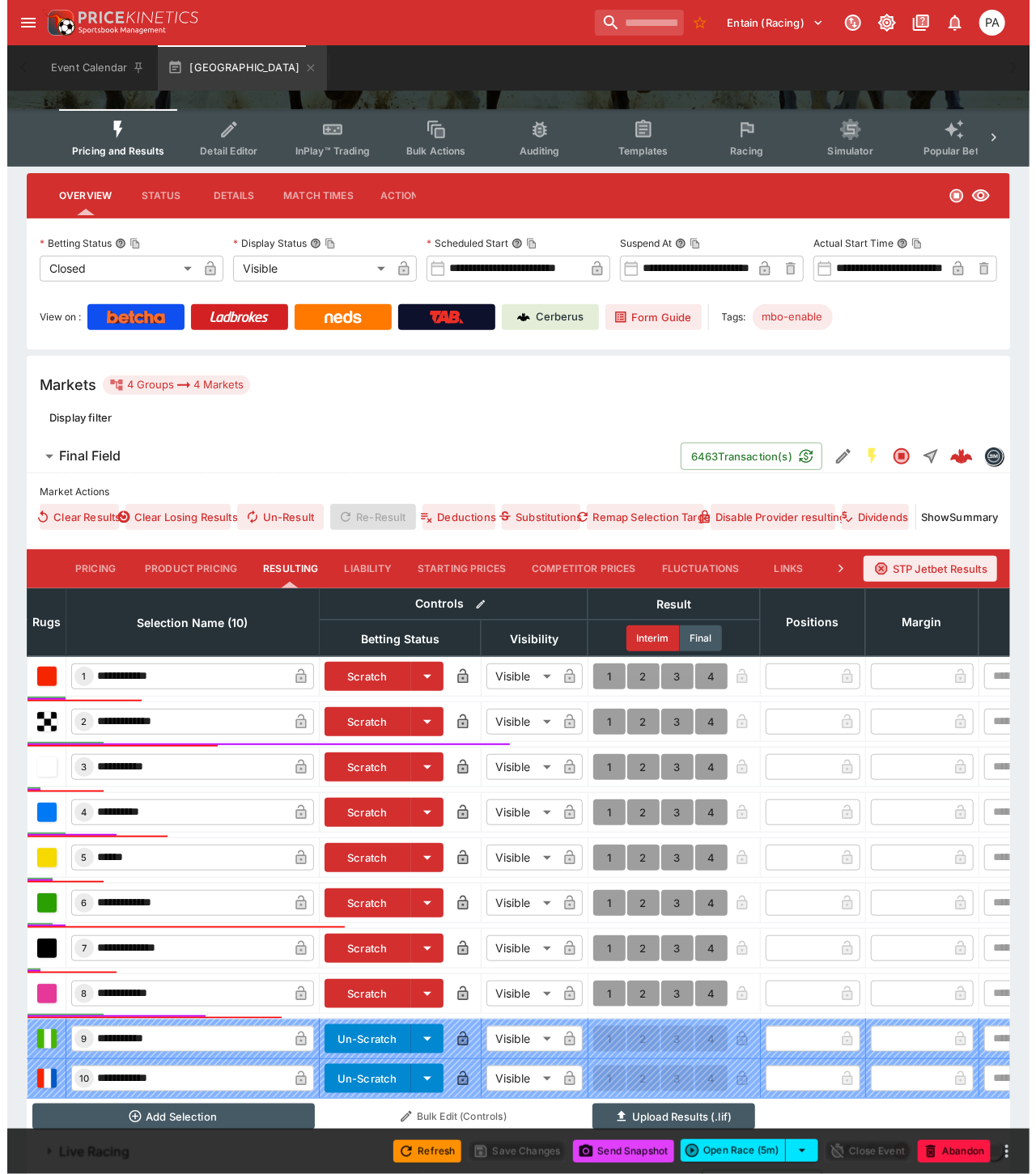
scroll to position [272, 0]
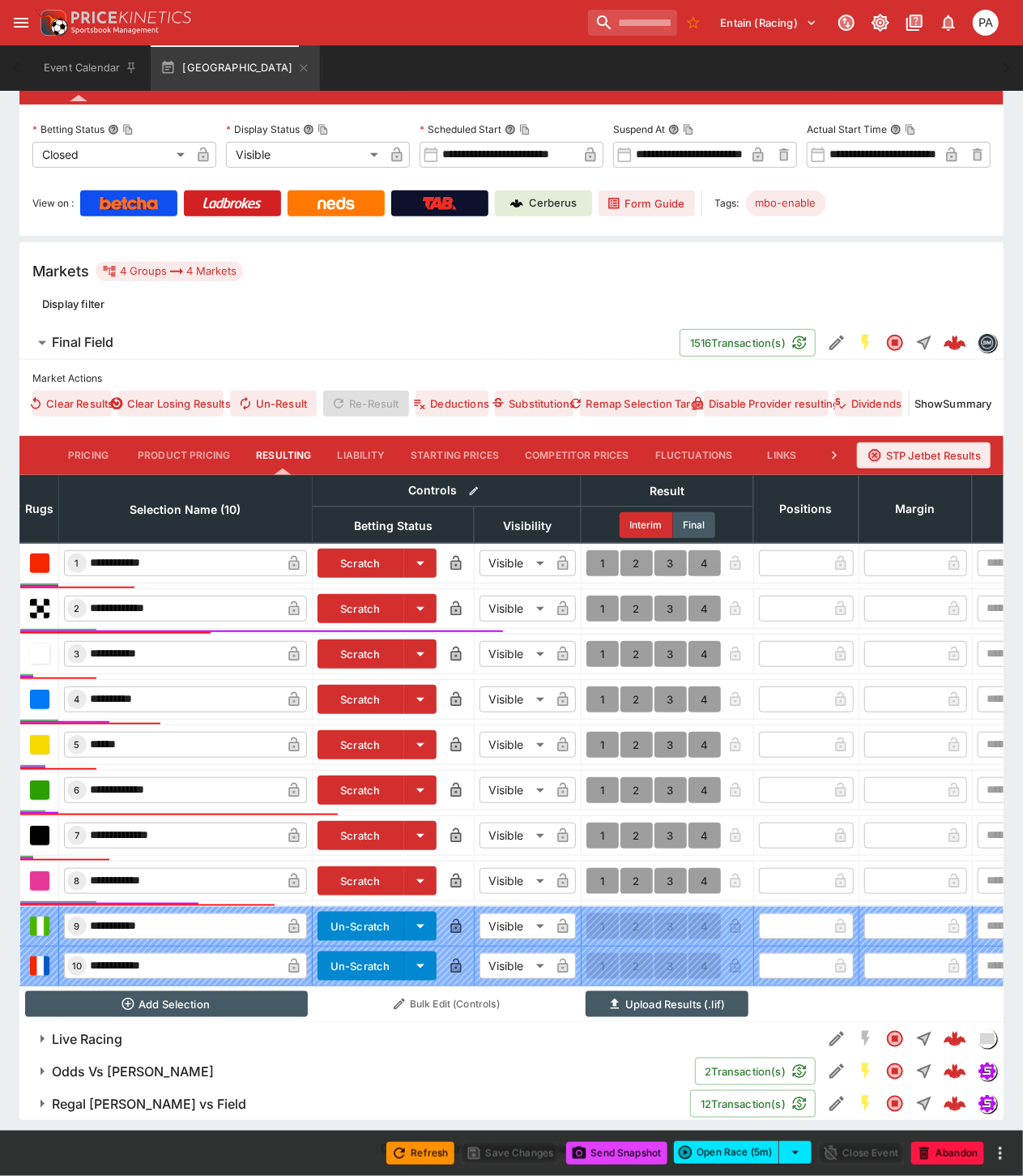
click at [598, 687] on button "1" at bounding box center [603, 699] width 33 height 26
type input "*"
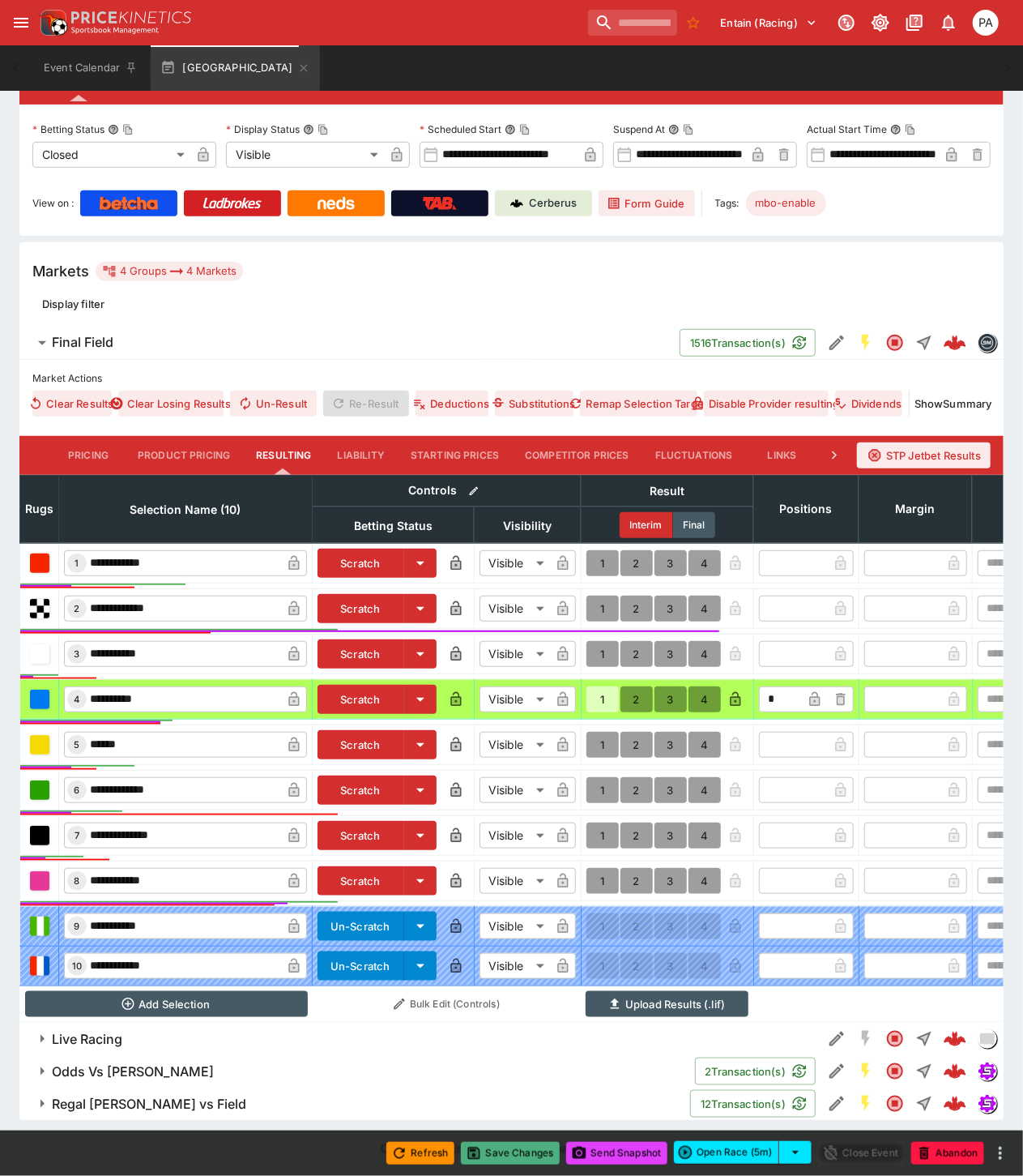
click at [503, 1156] on button "Save Changes" at bounding box center [511, 1153] width 99 height 22
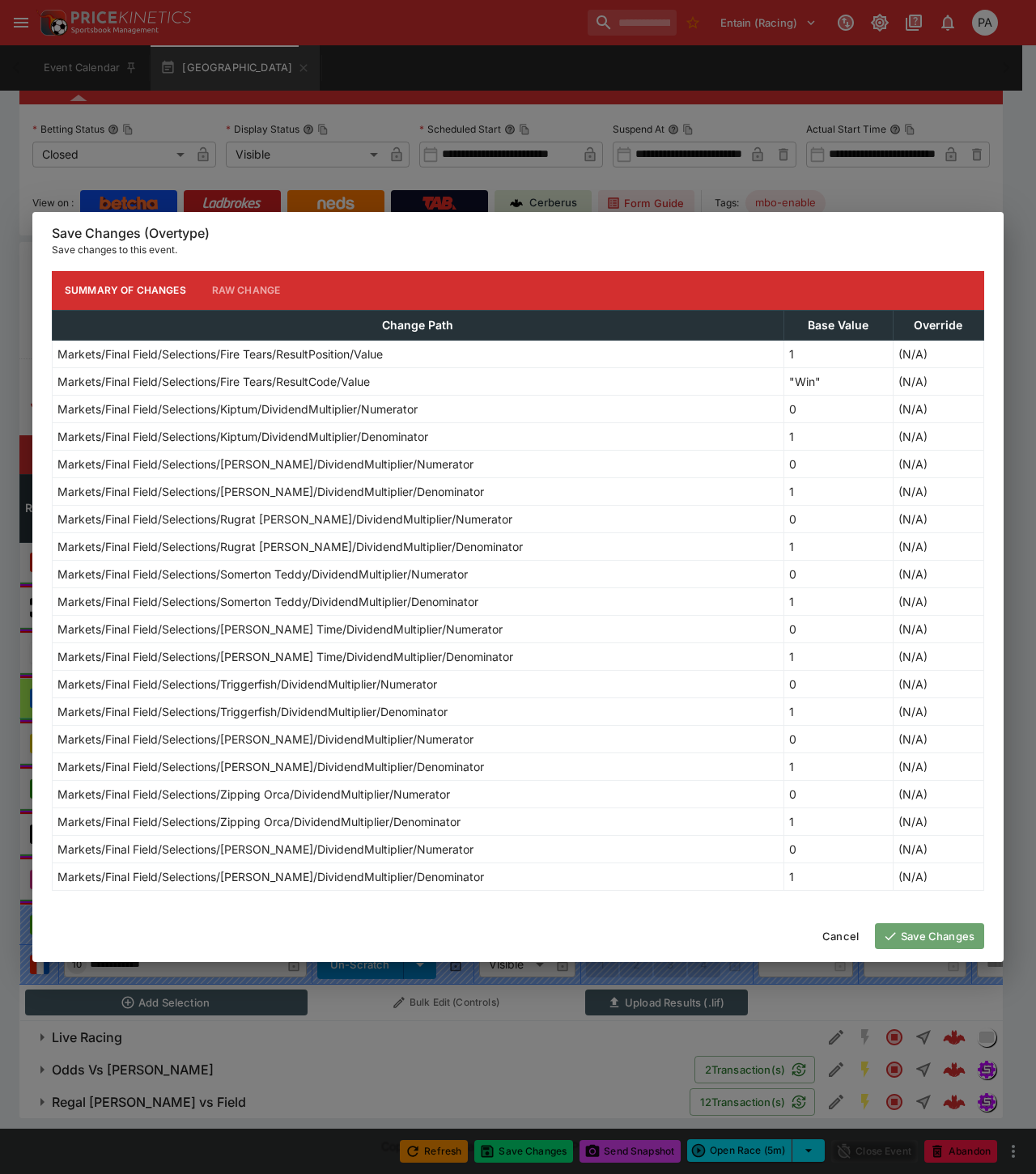
click at [925, 938] on button "Save Changes" at bounding box center [929, 936] width 109 height 26
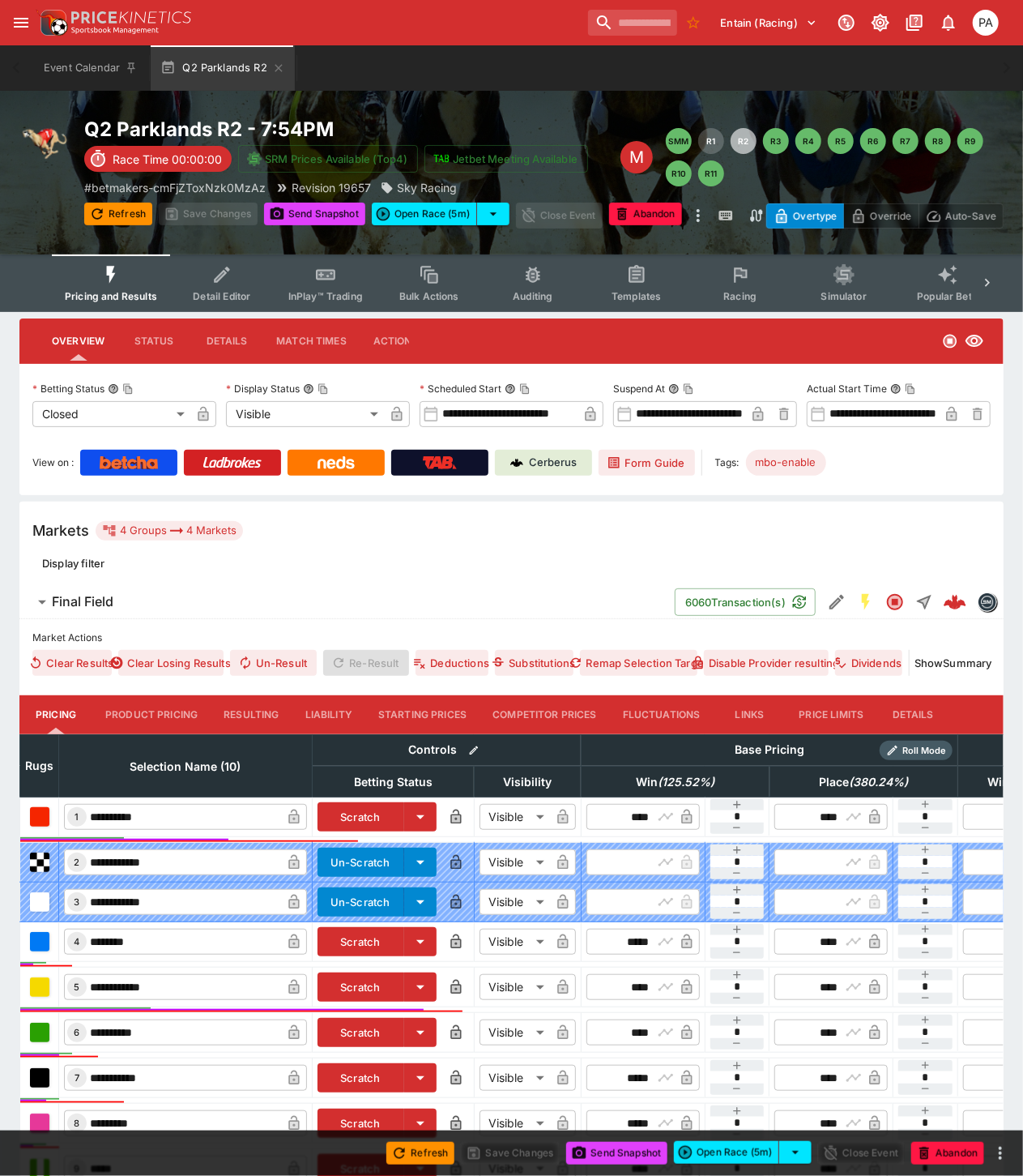
click at [251, 718] on button "Resulting" at bounding box center [251, 715] width 81 height 39
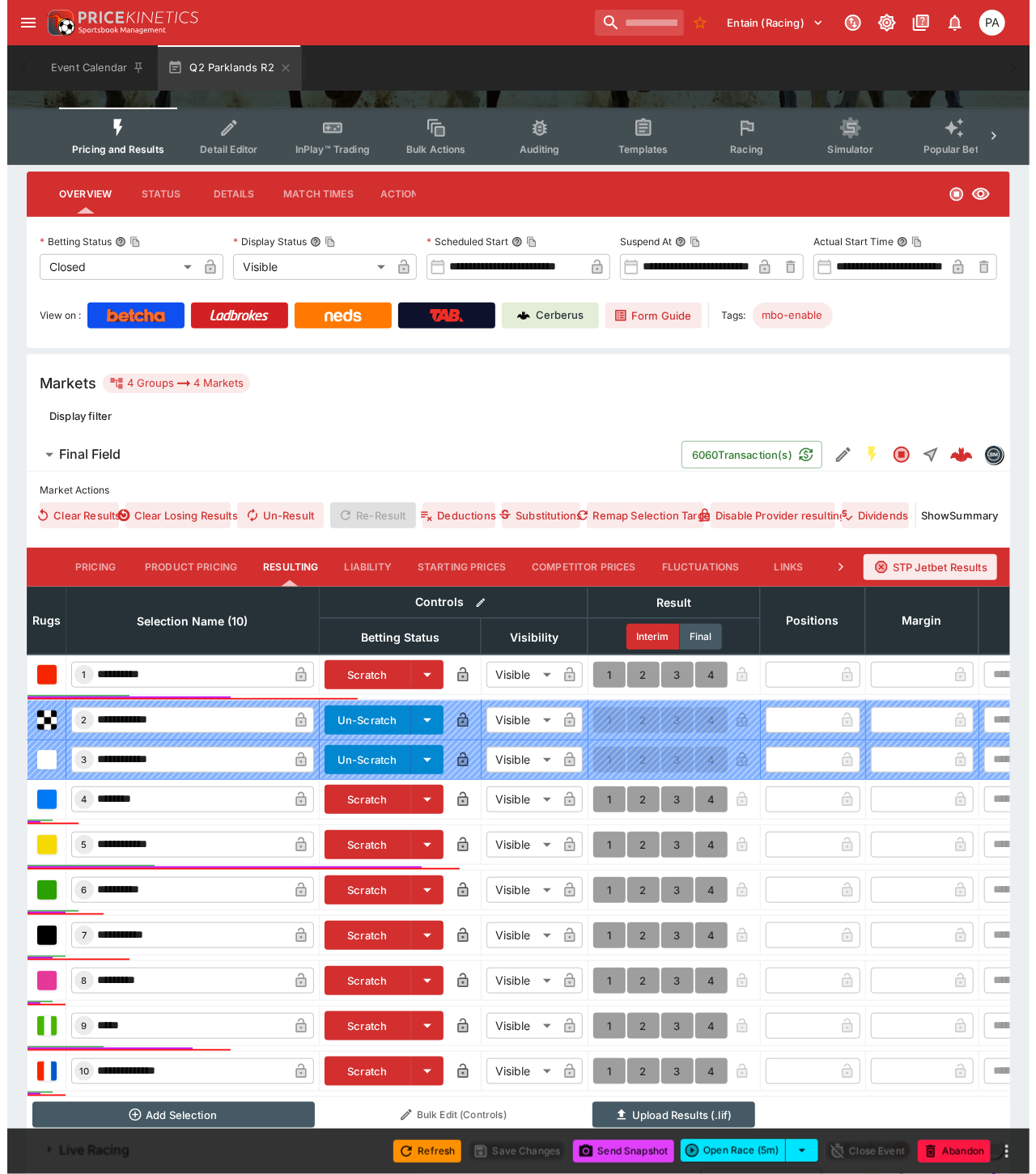
scroll to position [272, 0]
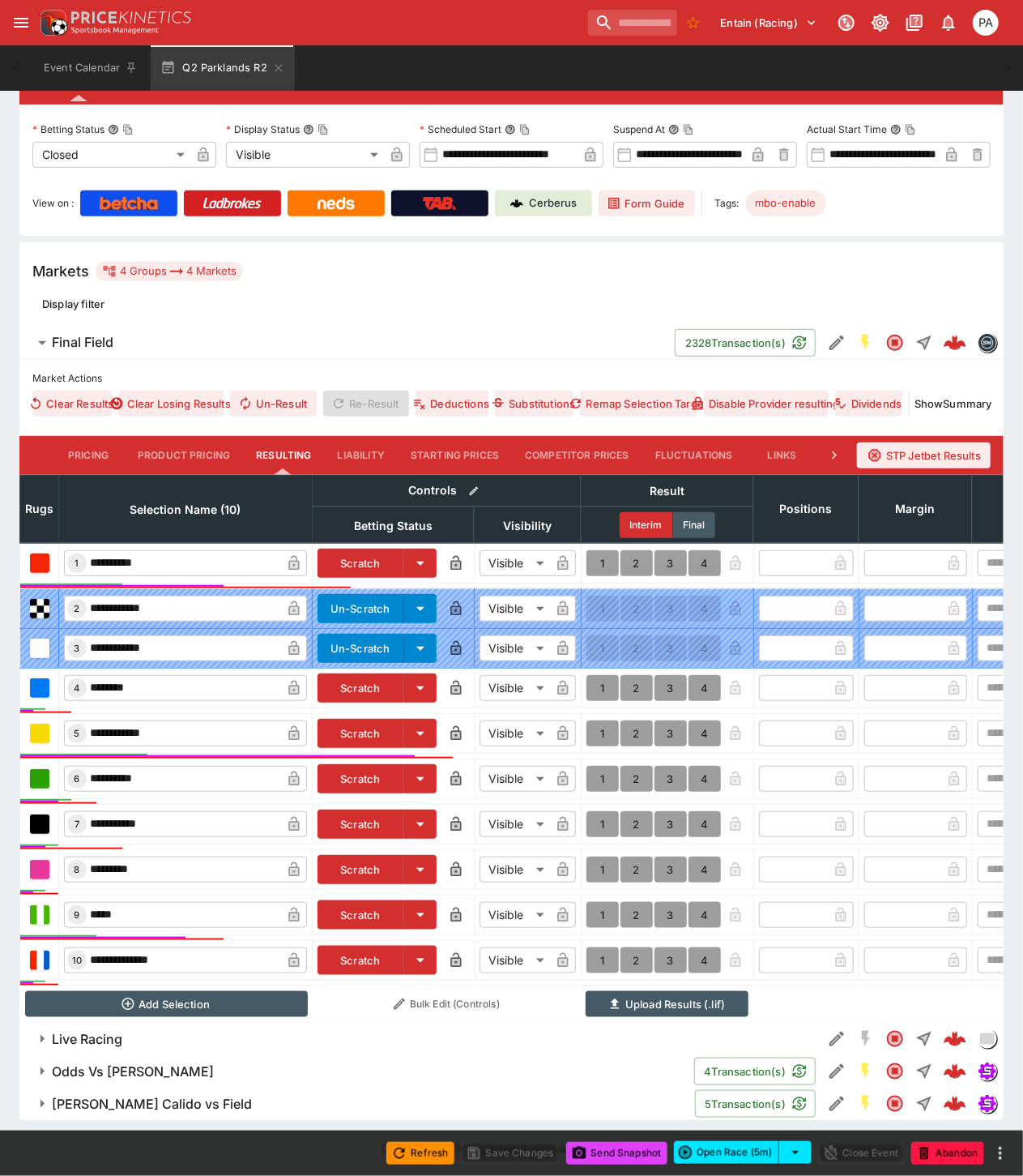
click at [602, 550] on button "1" at bounding box center [603, 563] width 33 height 26
type input "*"
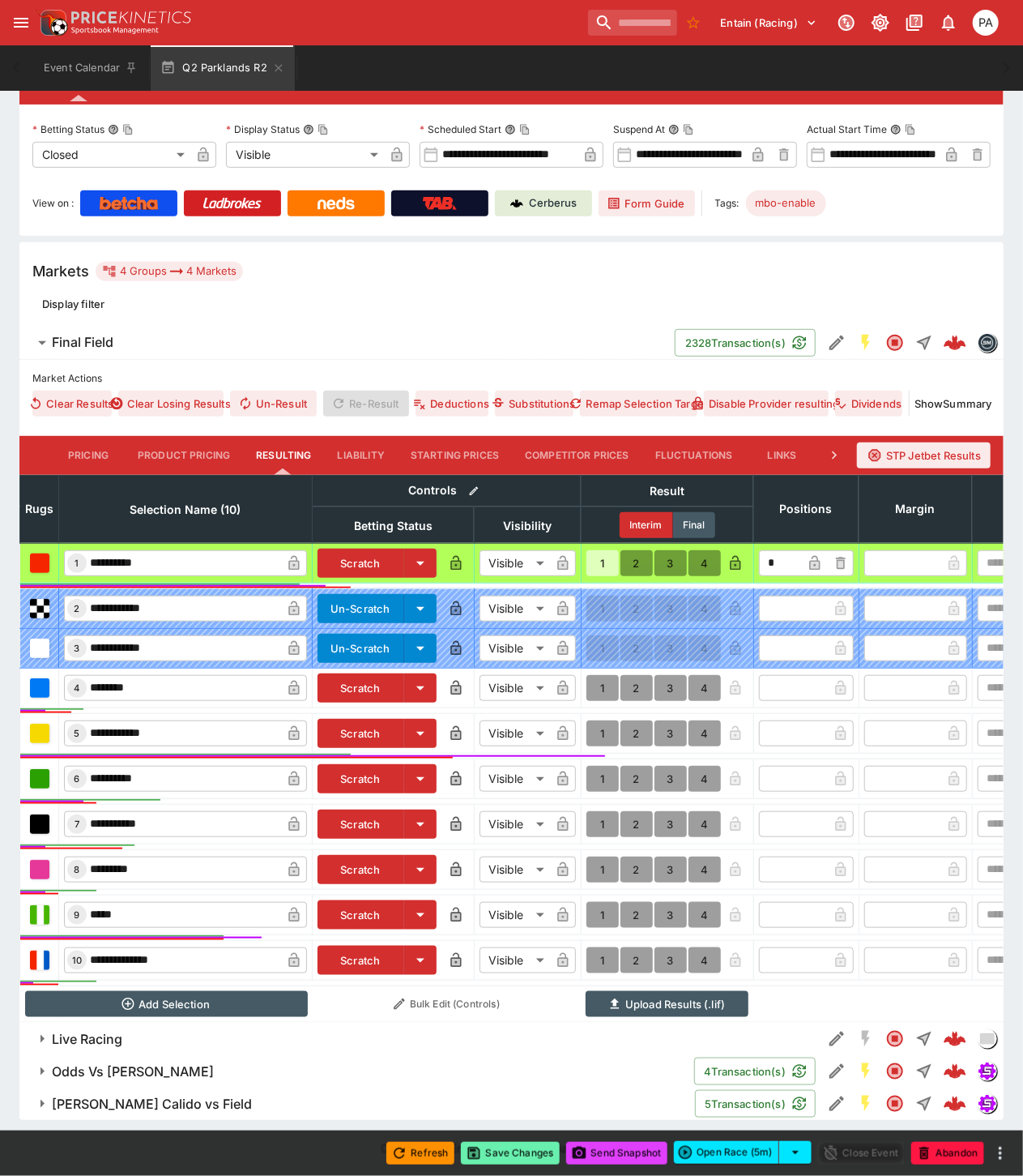
click at [515, 1157] on button "Save Changes" at bounding box center [511, 1153] width 99 height 22
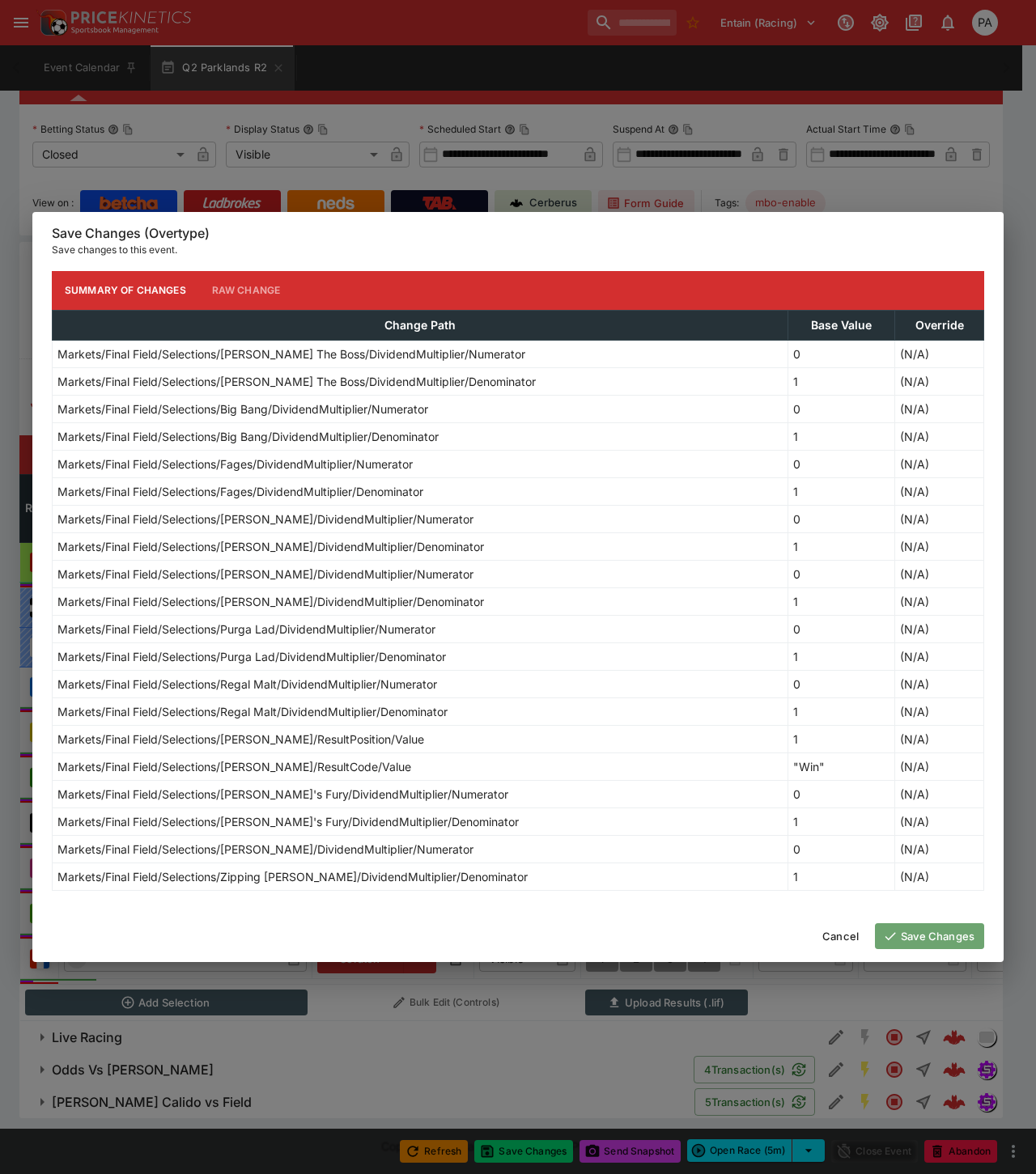
click at [936, 939] on button "Save Changes" at bounding box center [929, 936] width 109 height 26
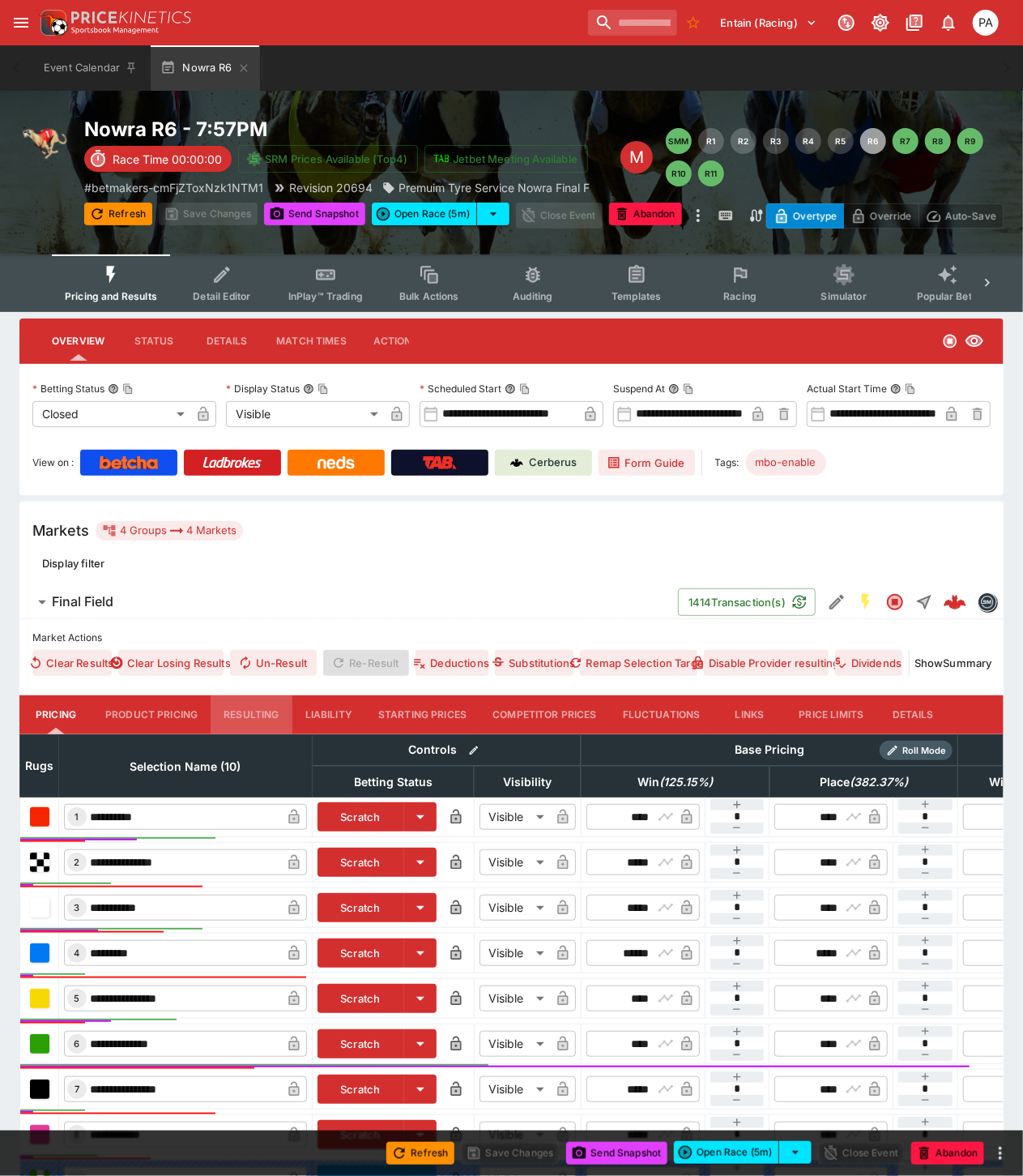
click at [235, 718] on button "Resulting" at bounding box center [251, 715] width 81 height 39
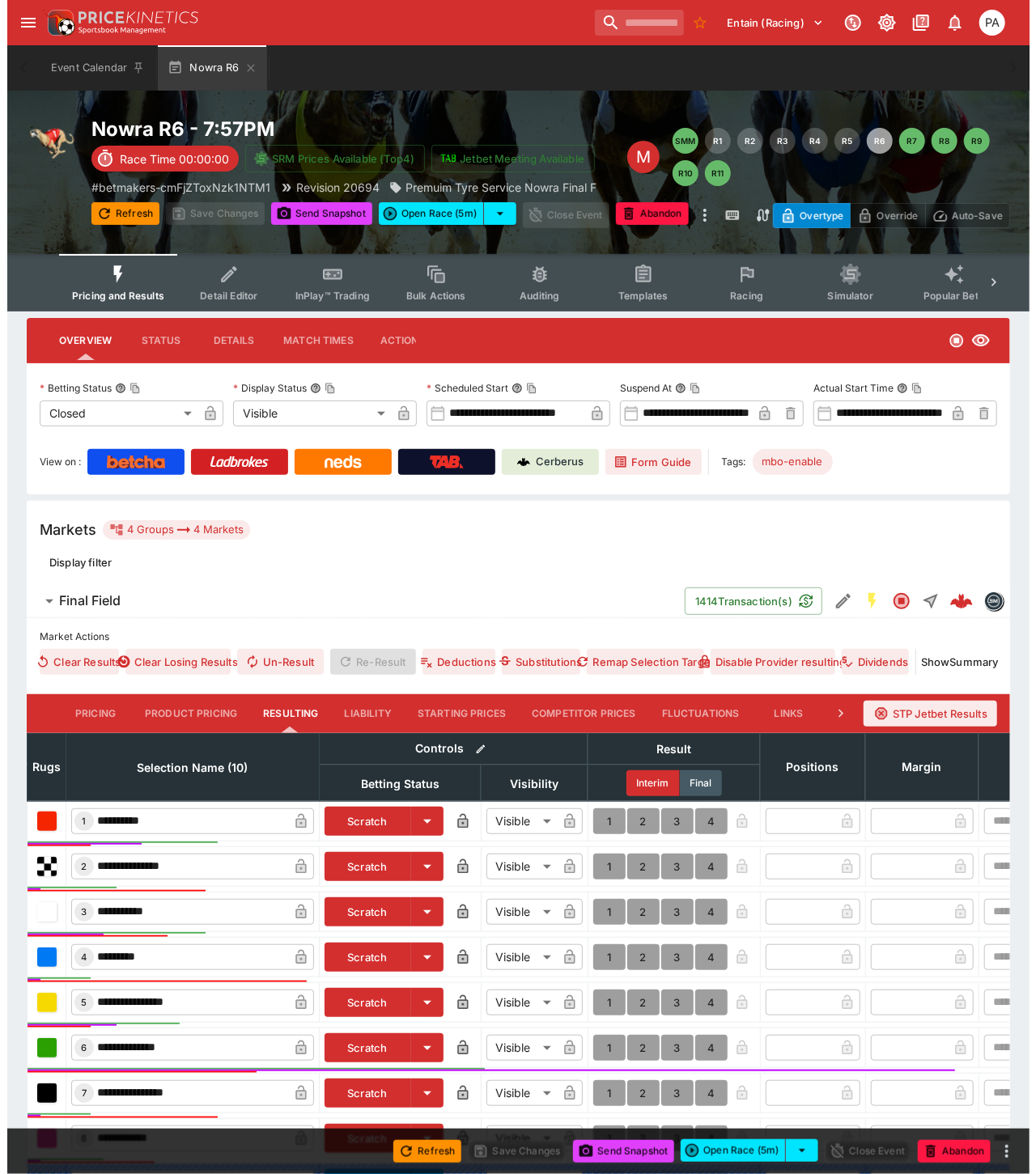
scroll to position [272, 0]
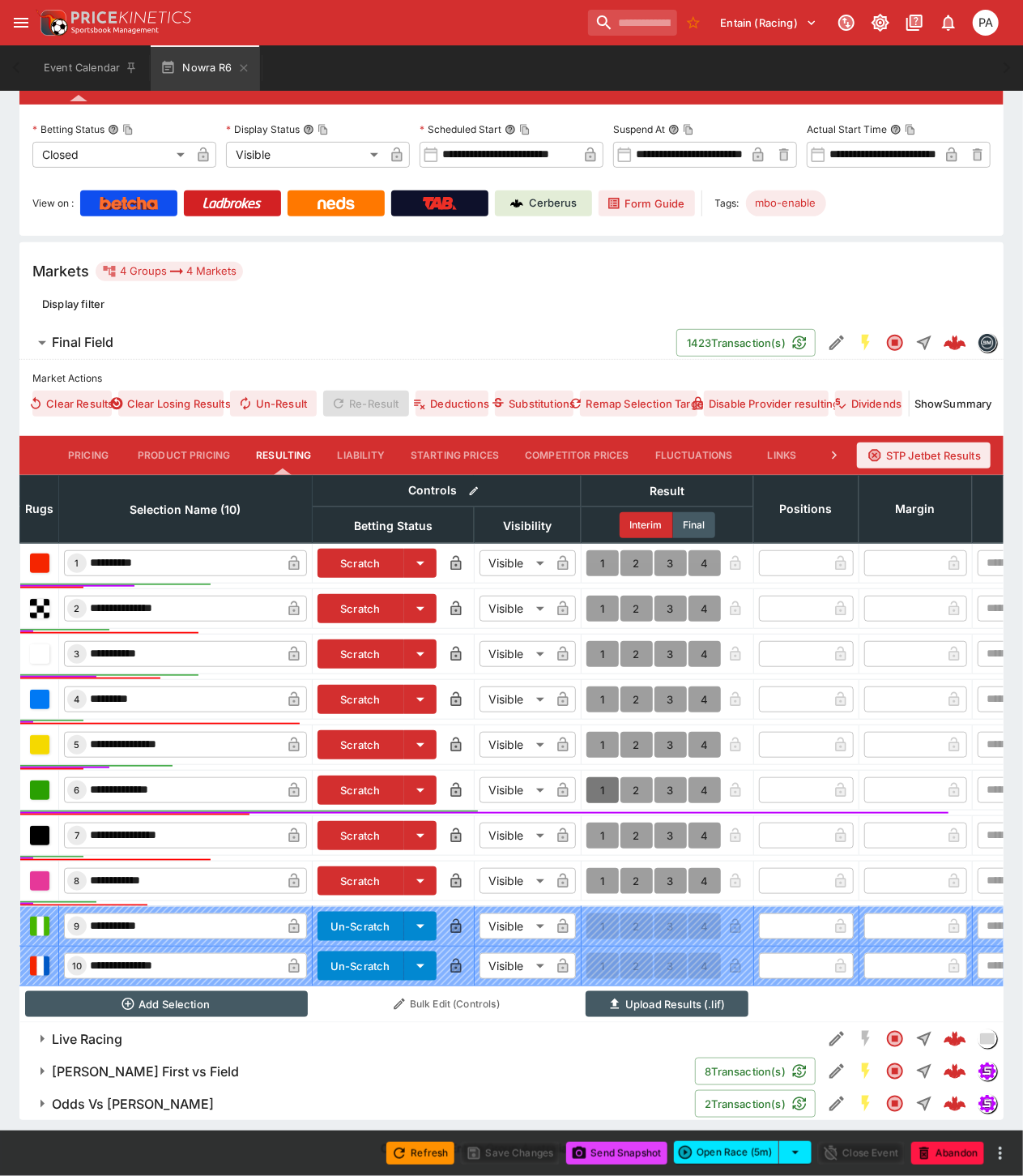
click at [600, 778] on button "1" at bounding box center [603, 790] width 33 height 26
type input "*"
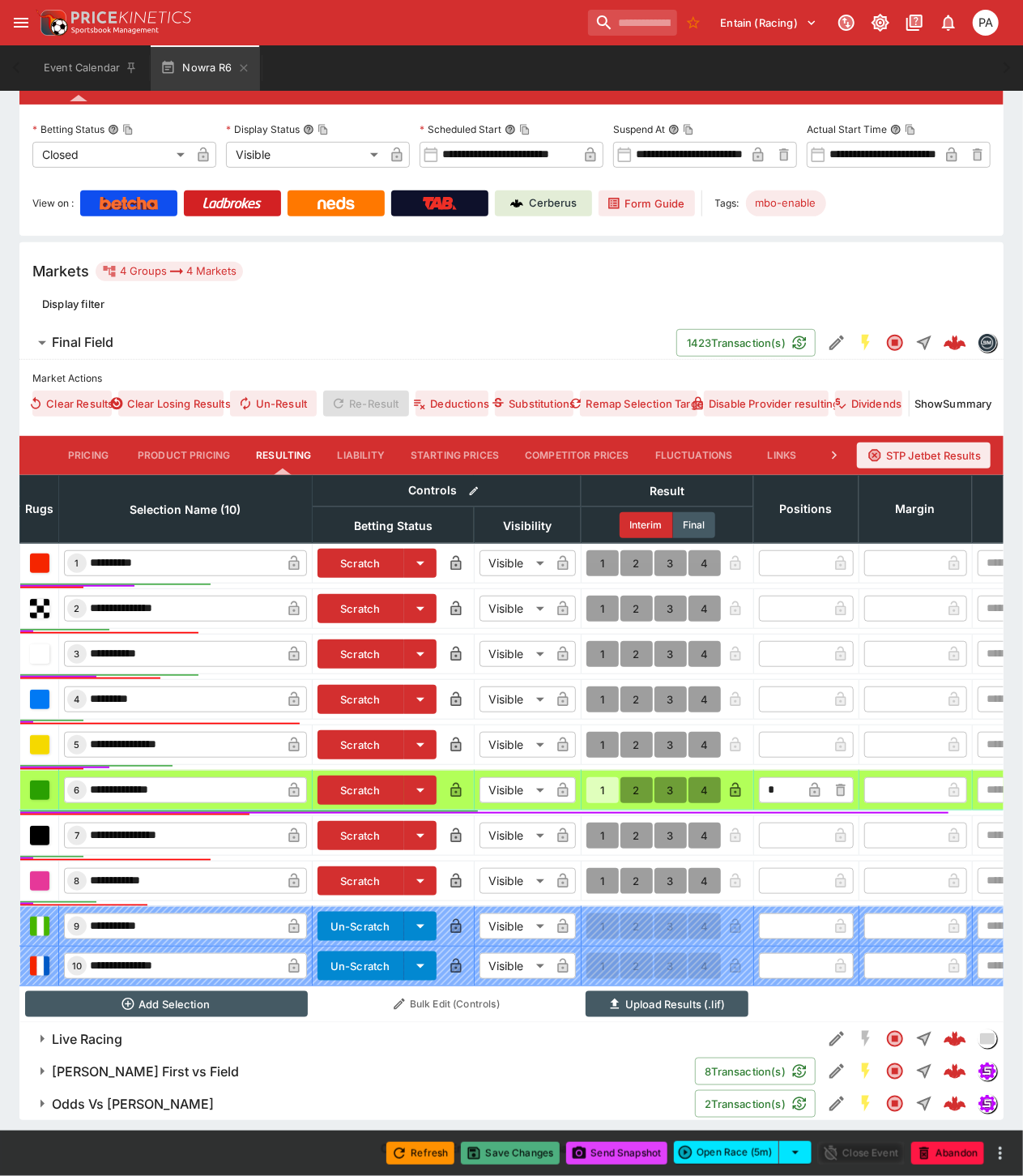
click at [503, 1156] on button "Save Changes" at bounding box center [511, 1153] width 99 height 22
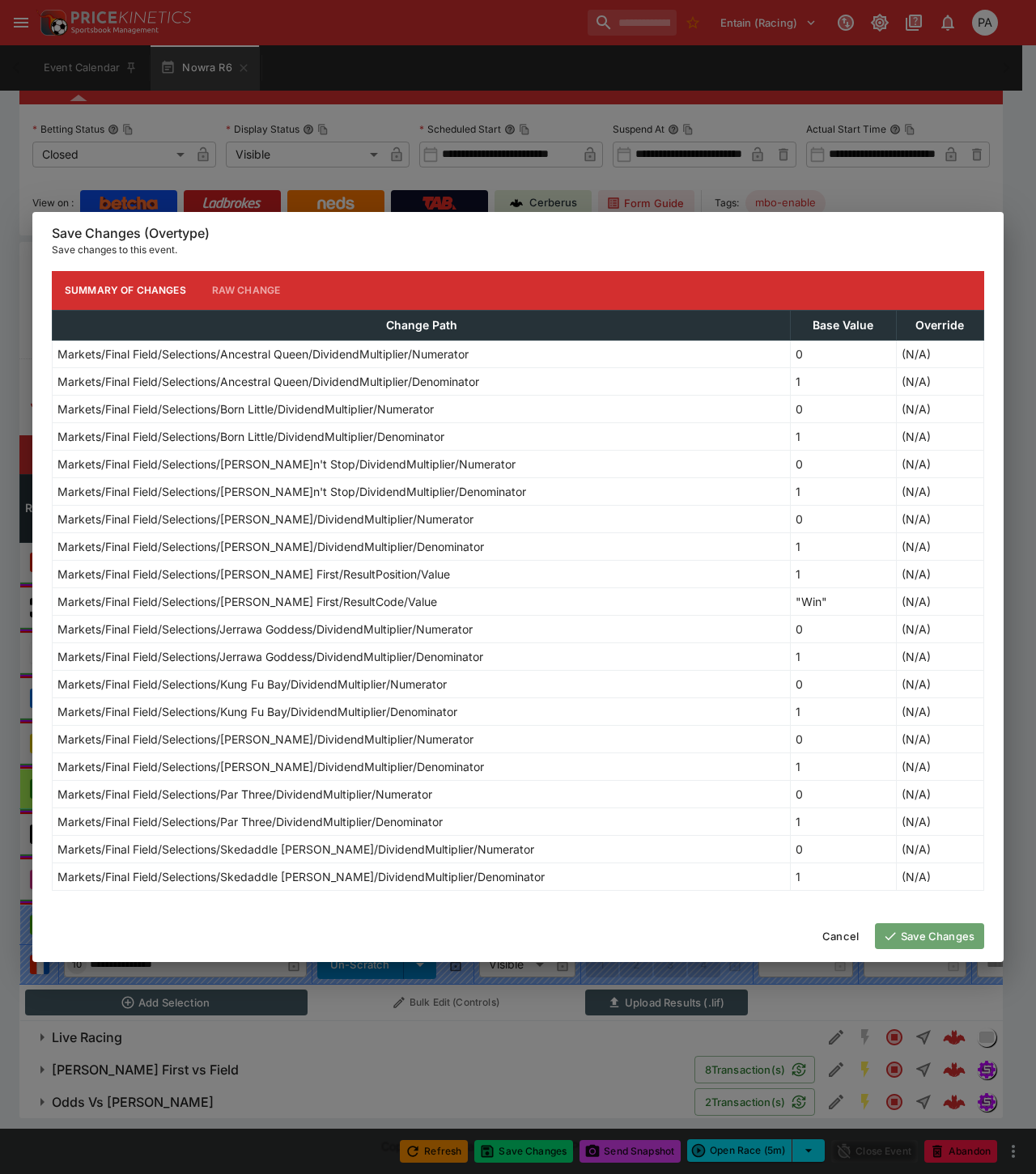
click at [910, 936] on button "Save Changes" at bounding box center [929, 936] width 109 height 26
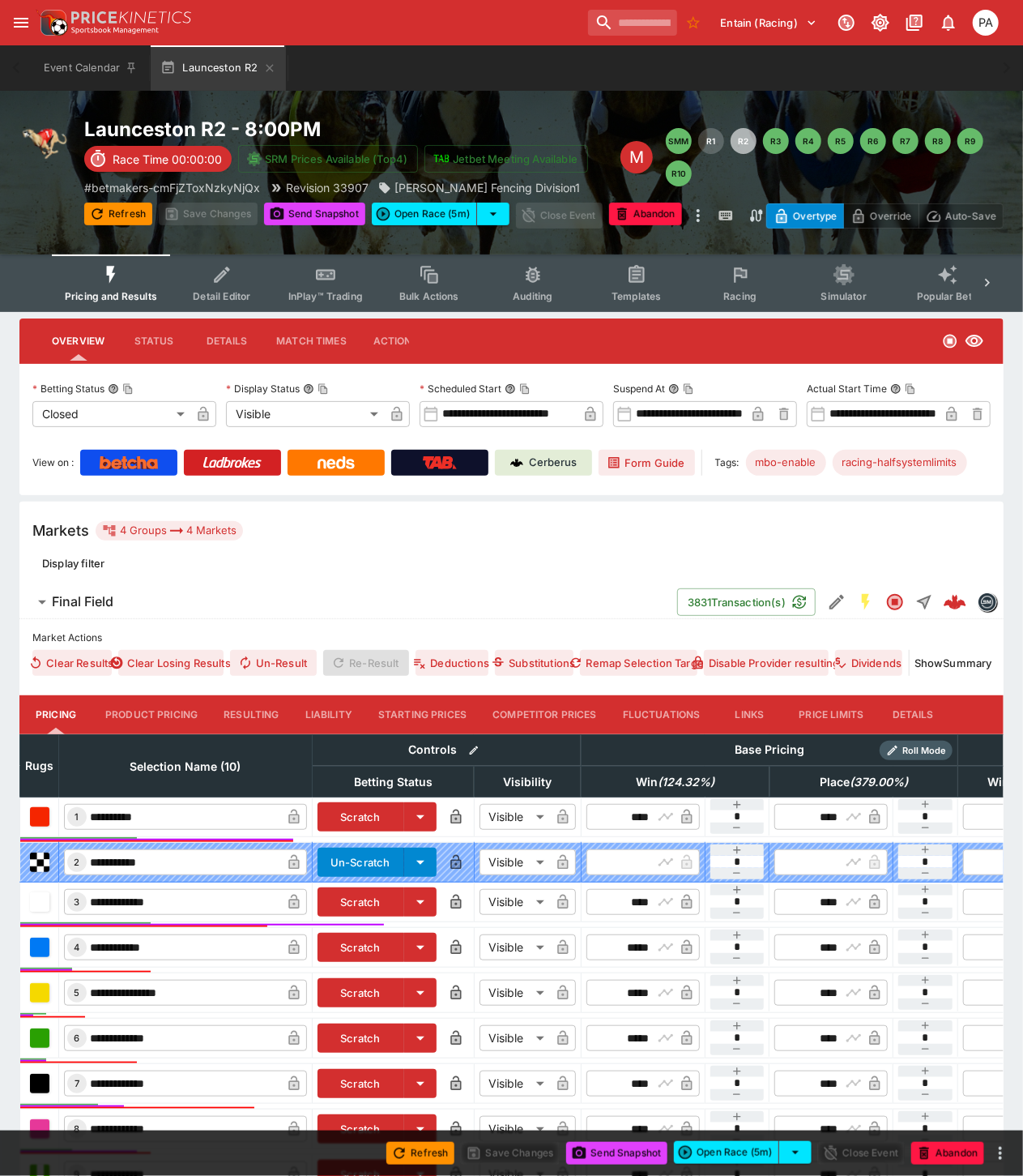
click at [251, 709] on button "Resulting" at bounding box center [251, 715] width 81 height 39
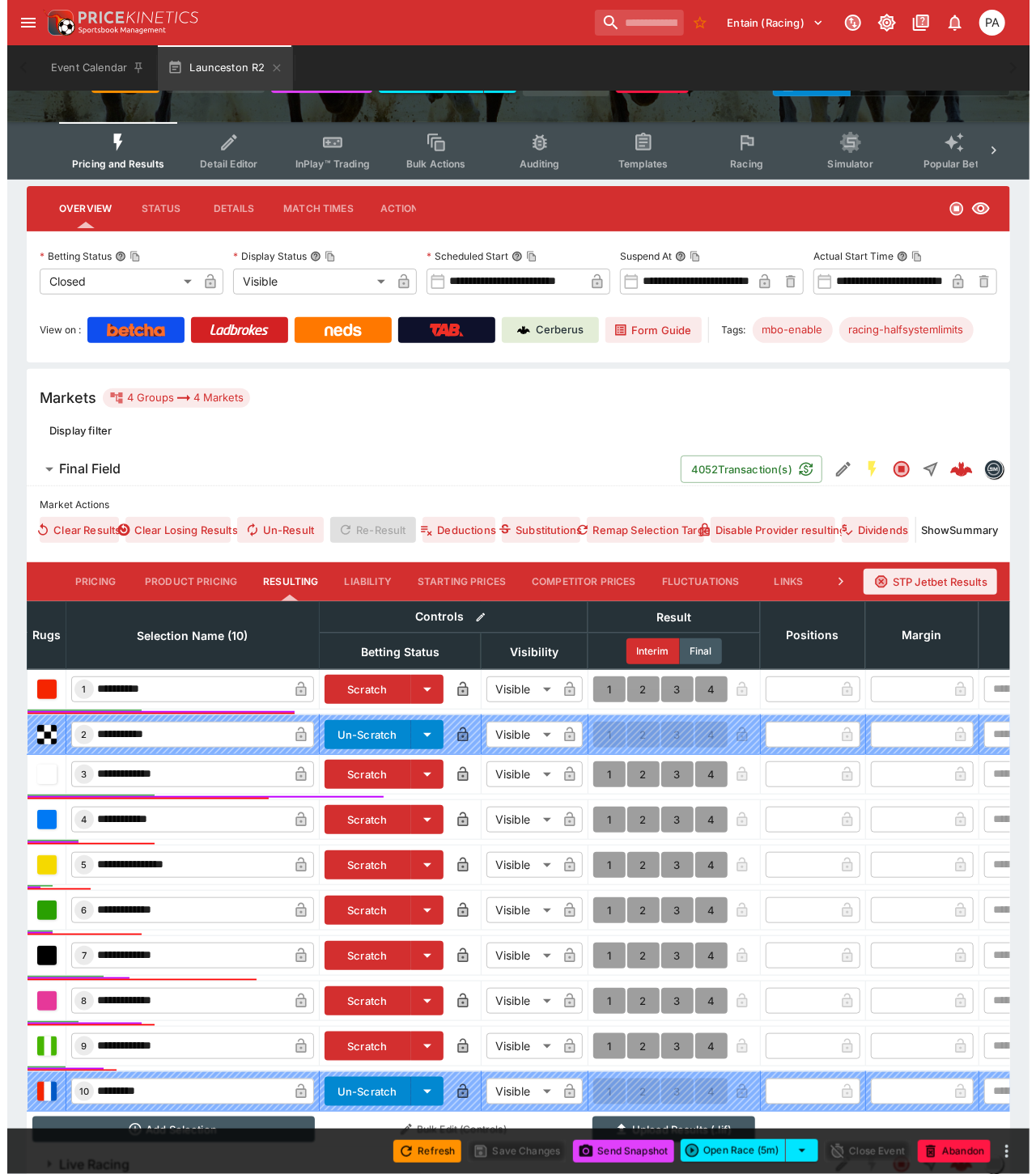
scroll to position [269, 0]
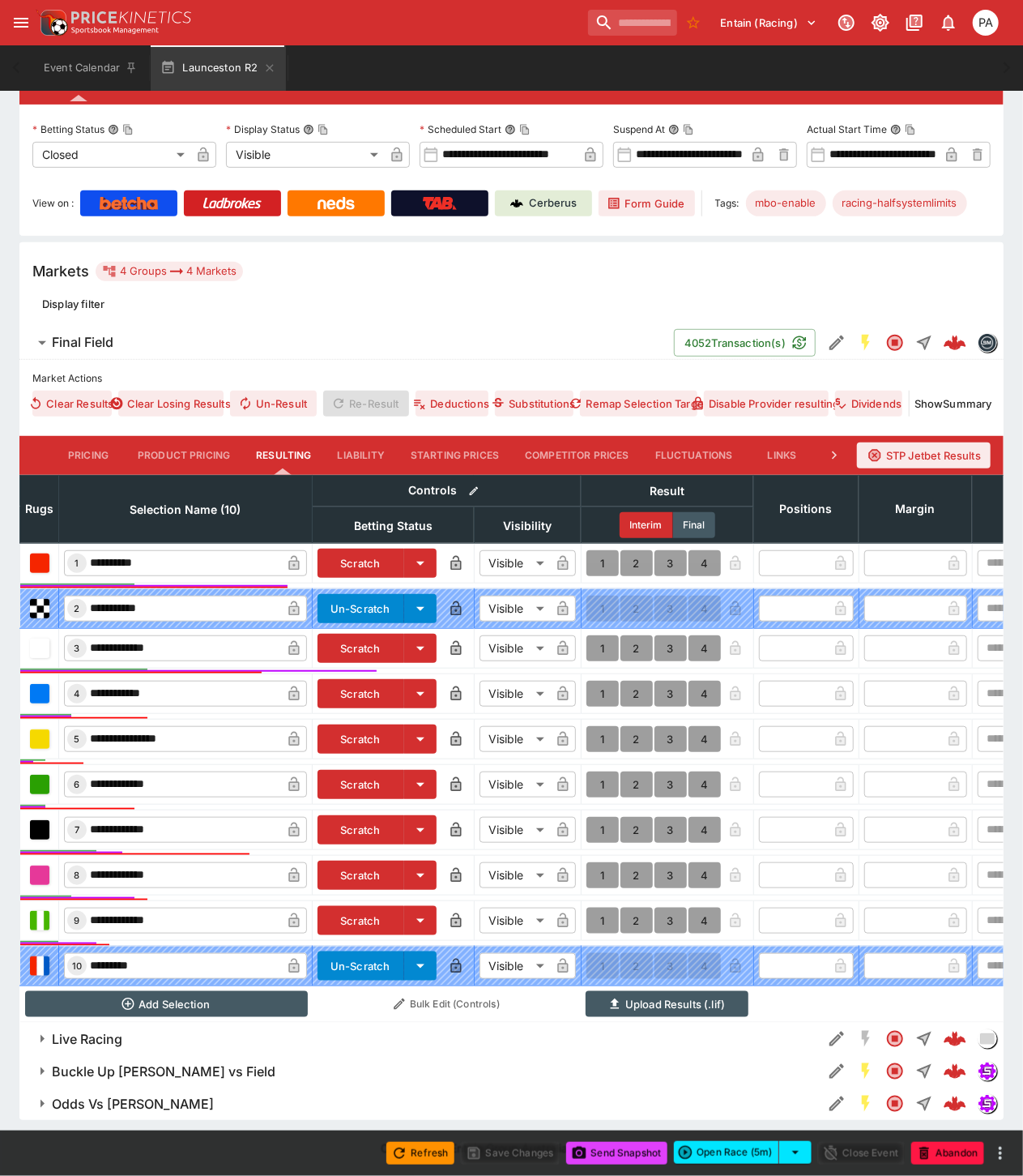
click at [598, 550] on button "1" at bounding box center [603, 563] width 33 height 26
type input "*"
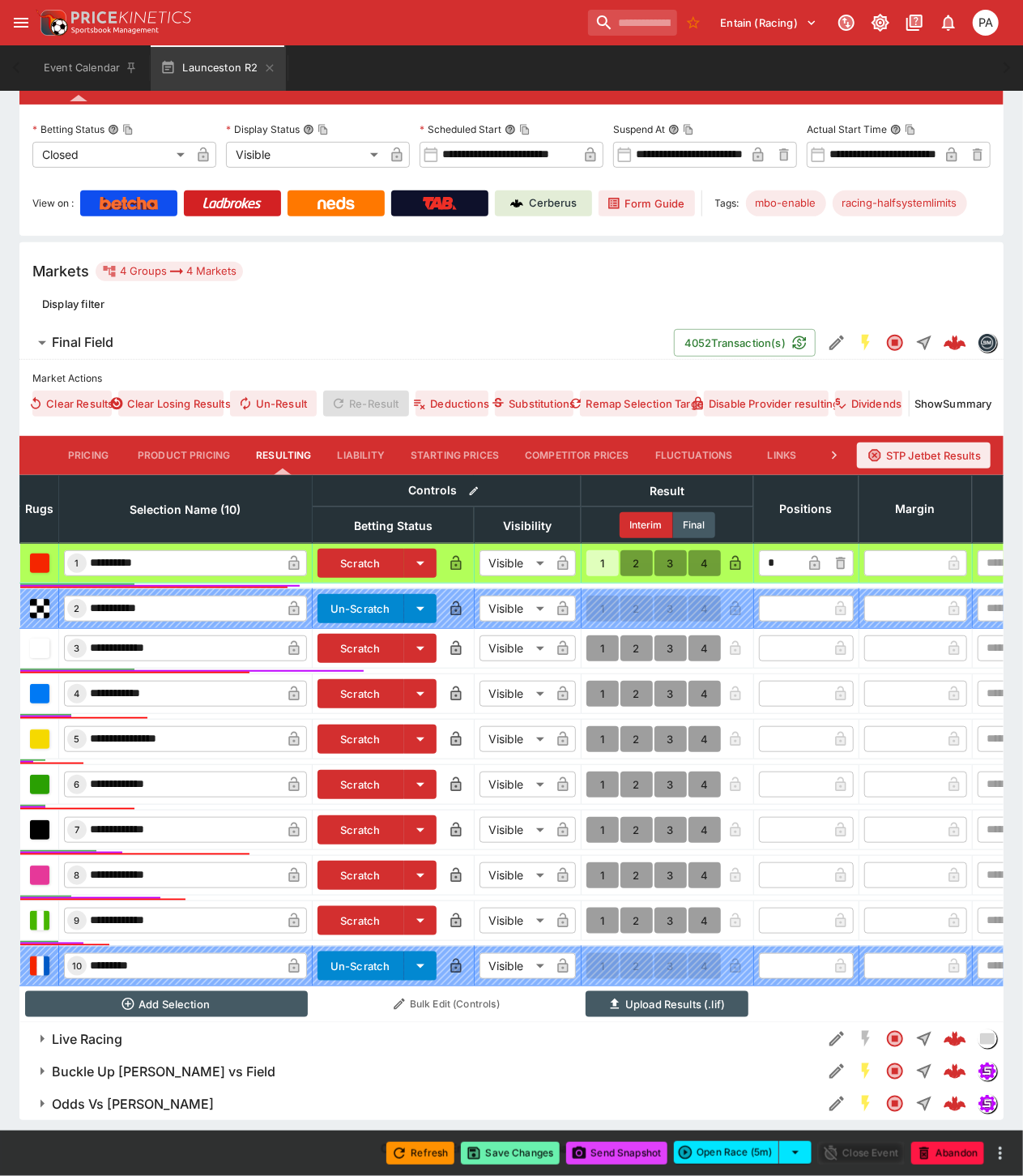
click at [506, 1153] on button "Save Changes" at bounding box center [511, 1153] width 99 height 22
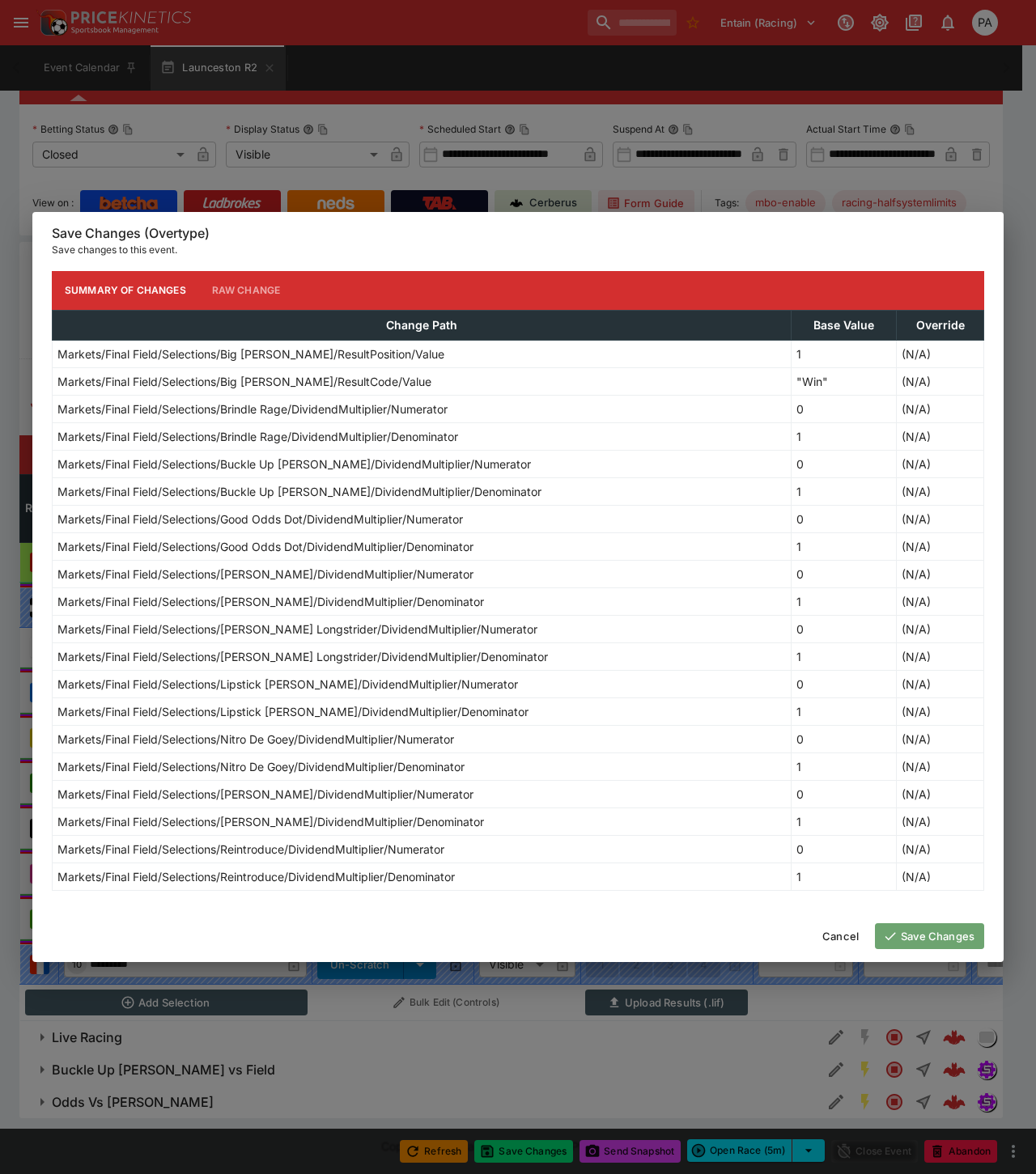
click at [922, 936] on button "Save Changes" at bounding box center [929, 936] width 109 height 26
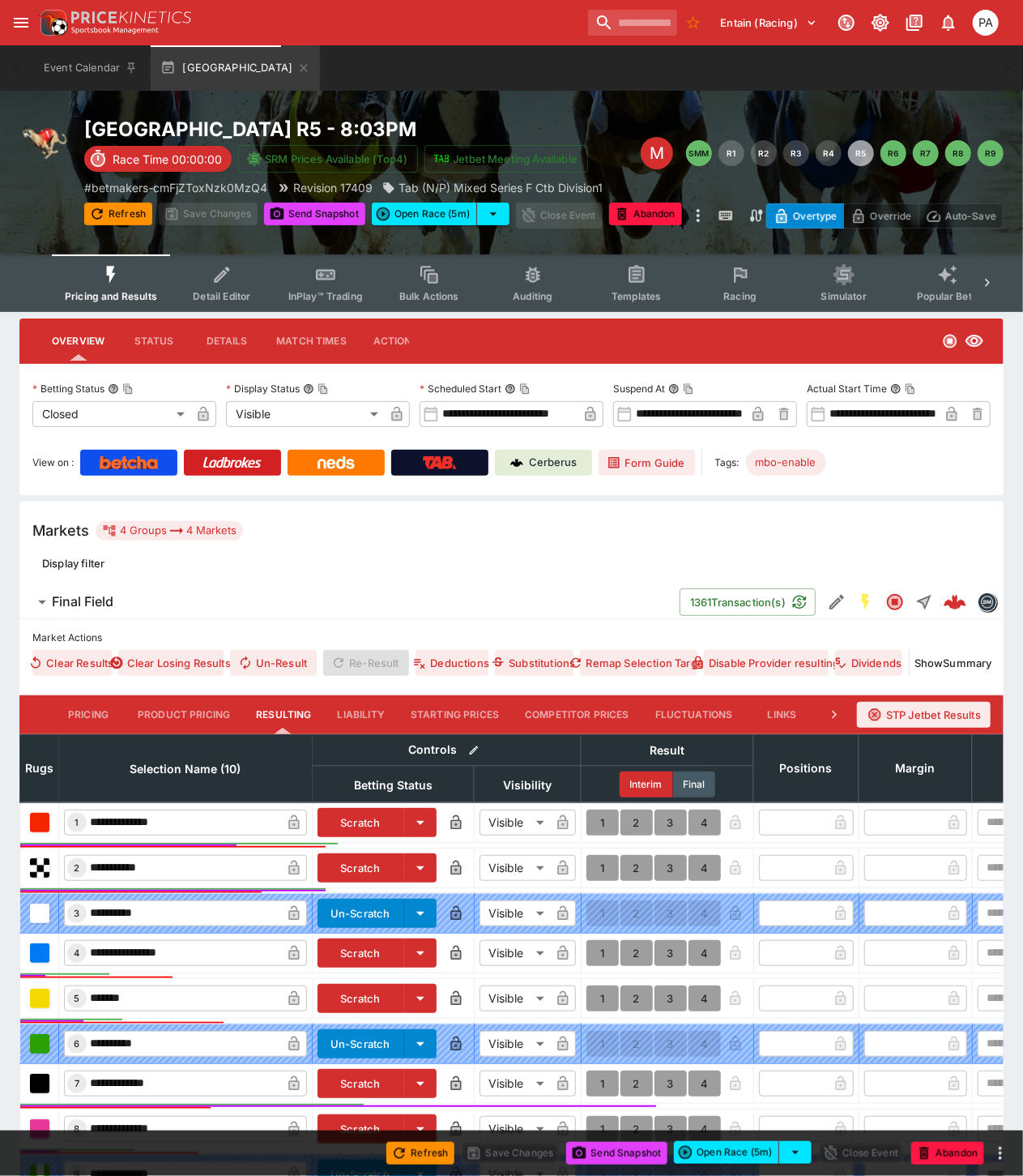
scroll to position [262, 0]
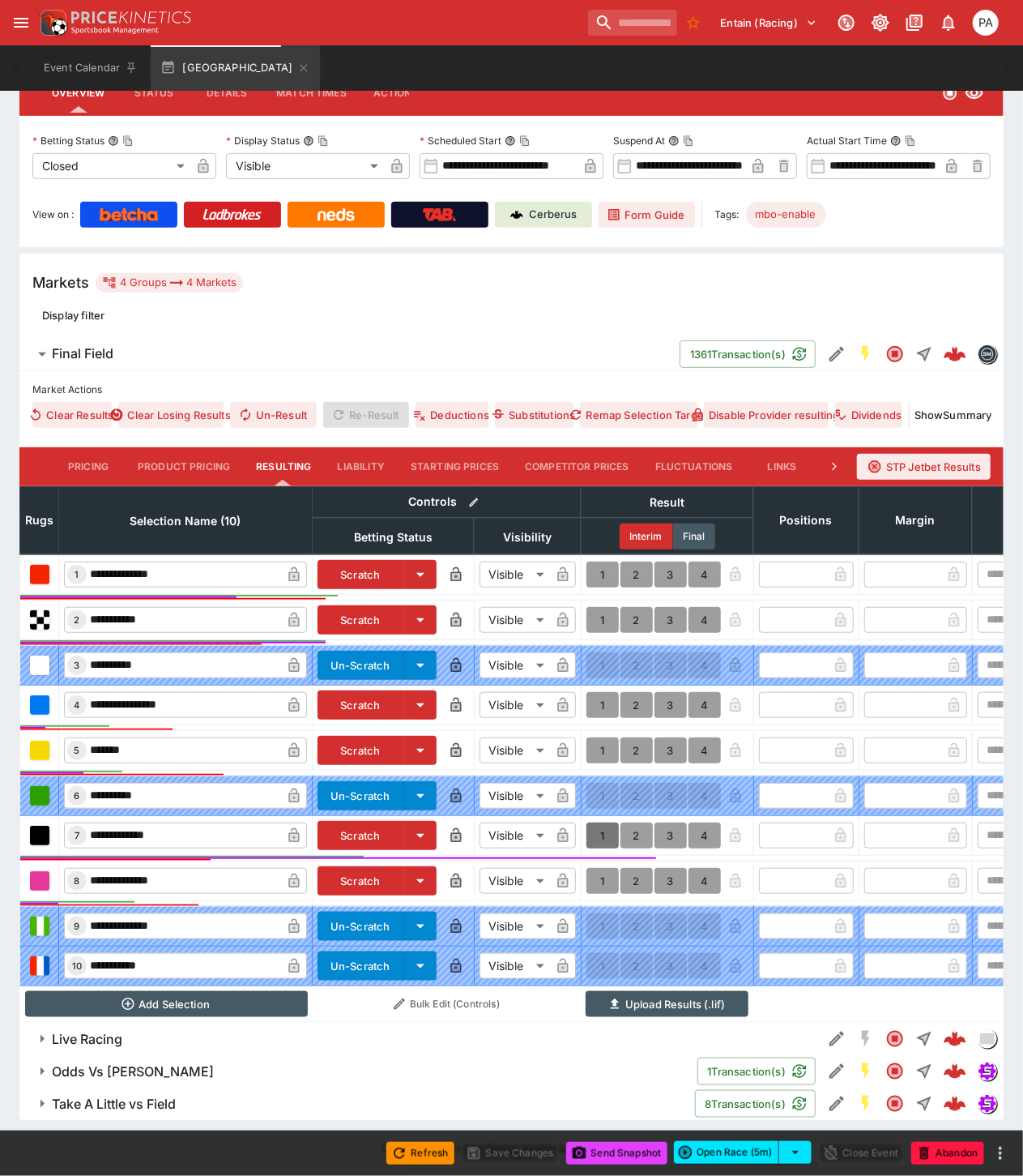
click at [597, 823] on button "1" at bounding box center [603, 836] width 33 height 26
type input "*"
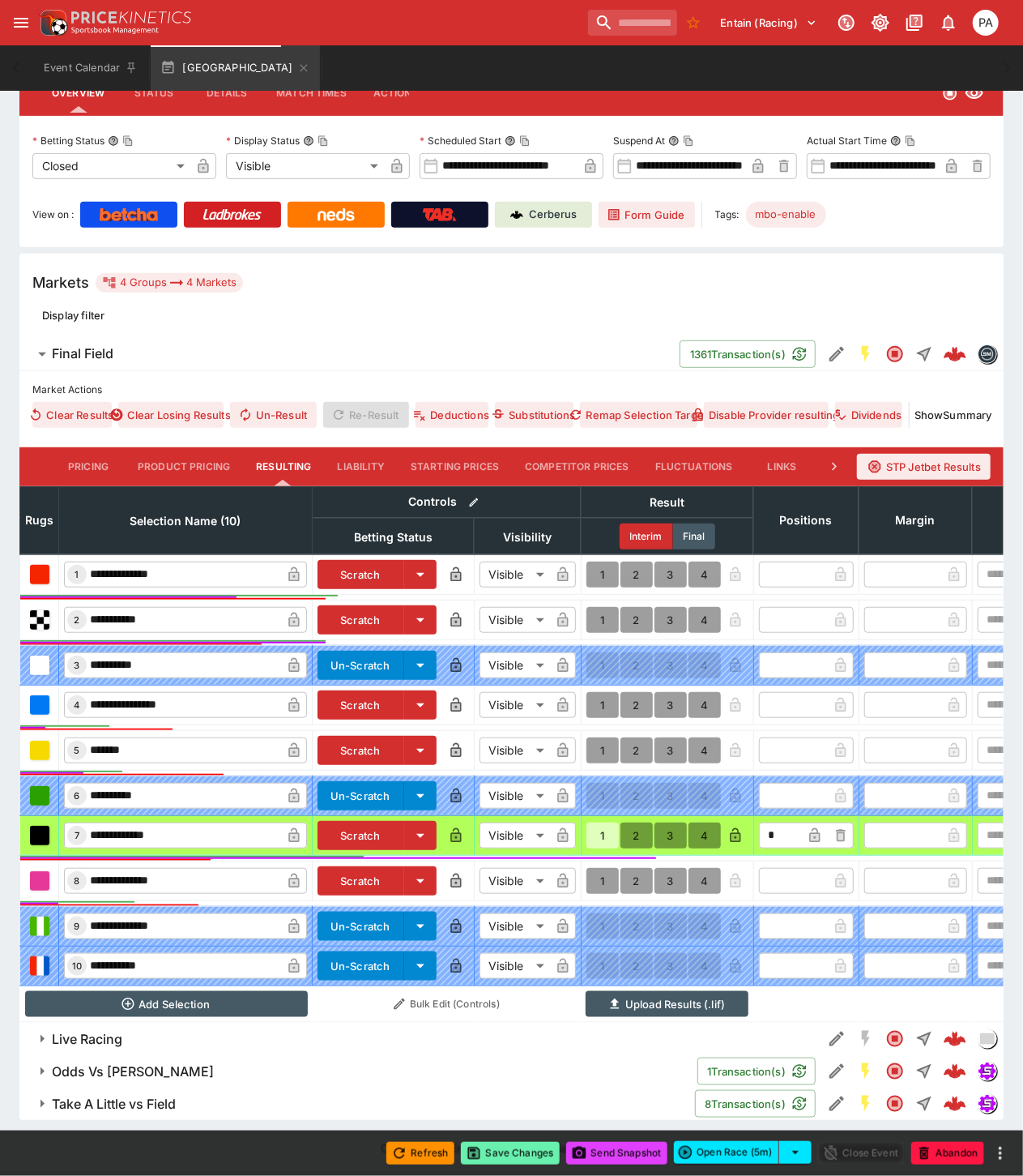
click at [519, 1153] on button "Save Changes" at bounding box center [511, 1153] width 99 height 22
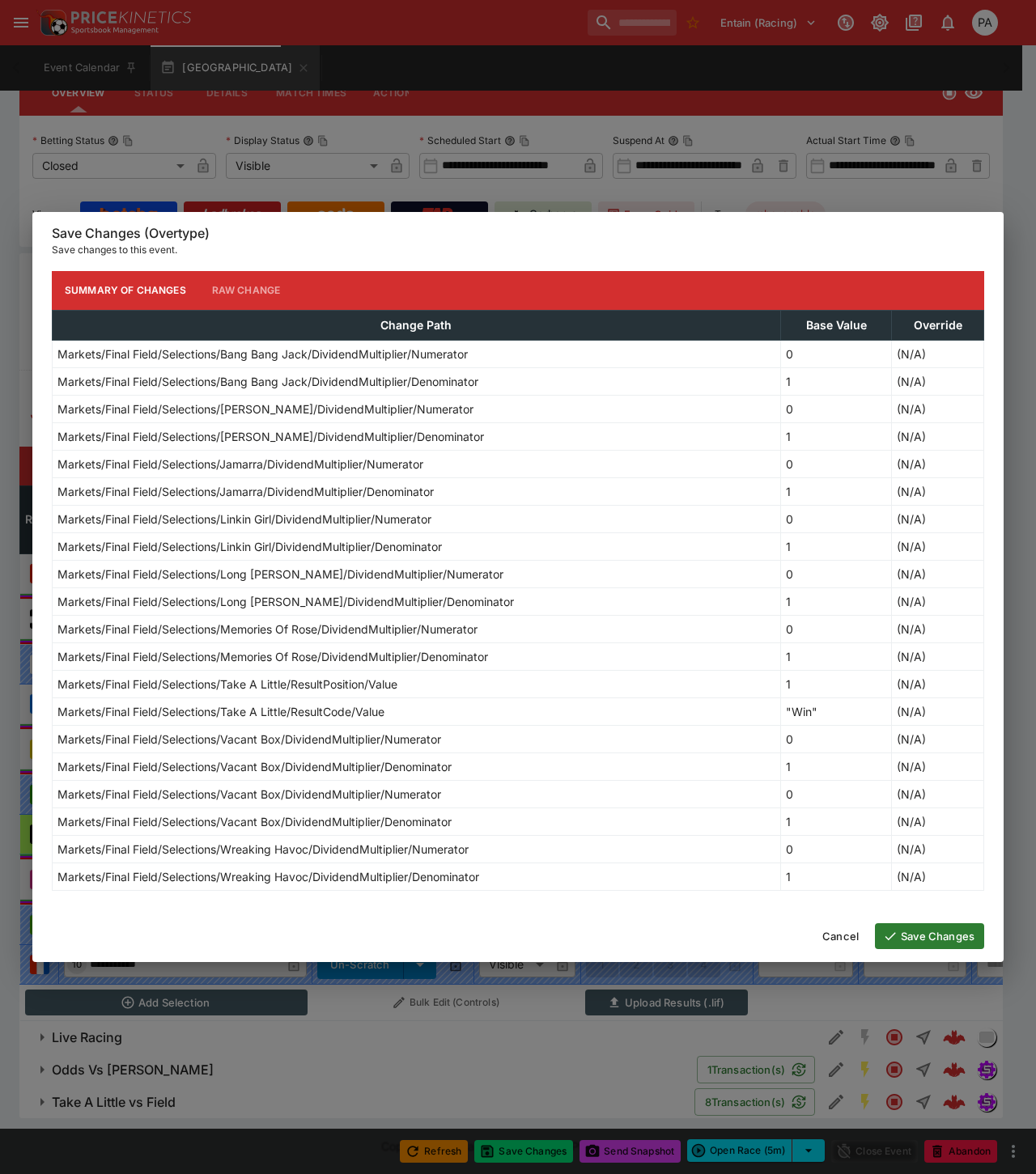
click at [917, 939] on button "Save Changes" at bounding box center [929, 936] width 109 height 26
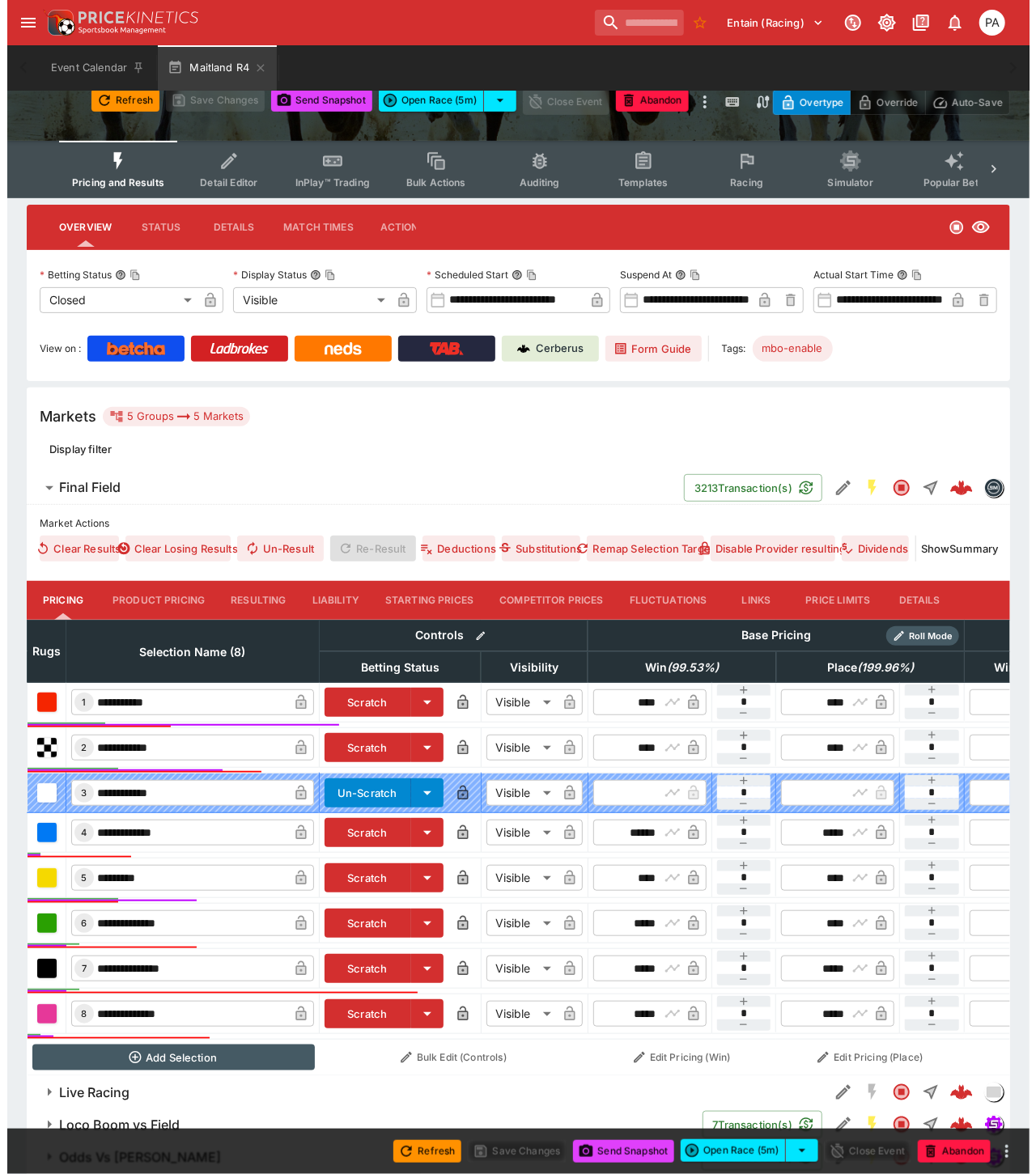
scroll to position [214, 0]
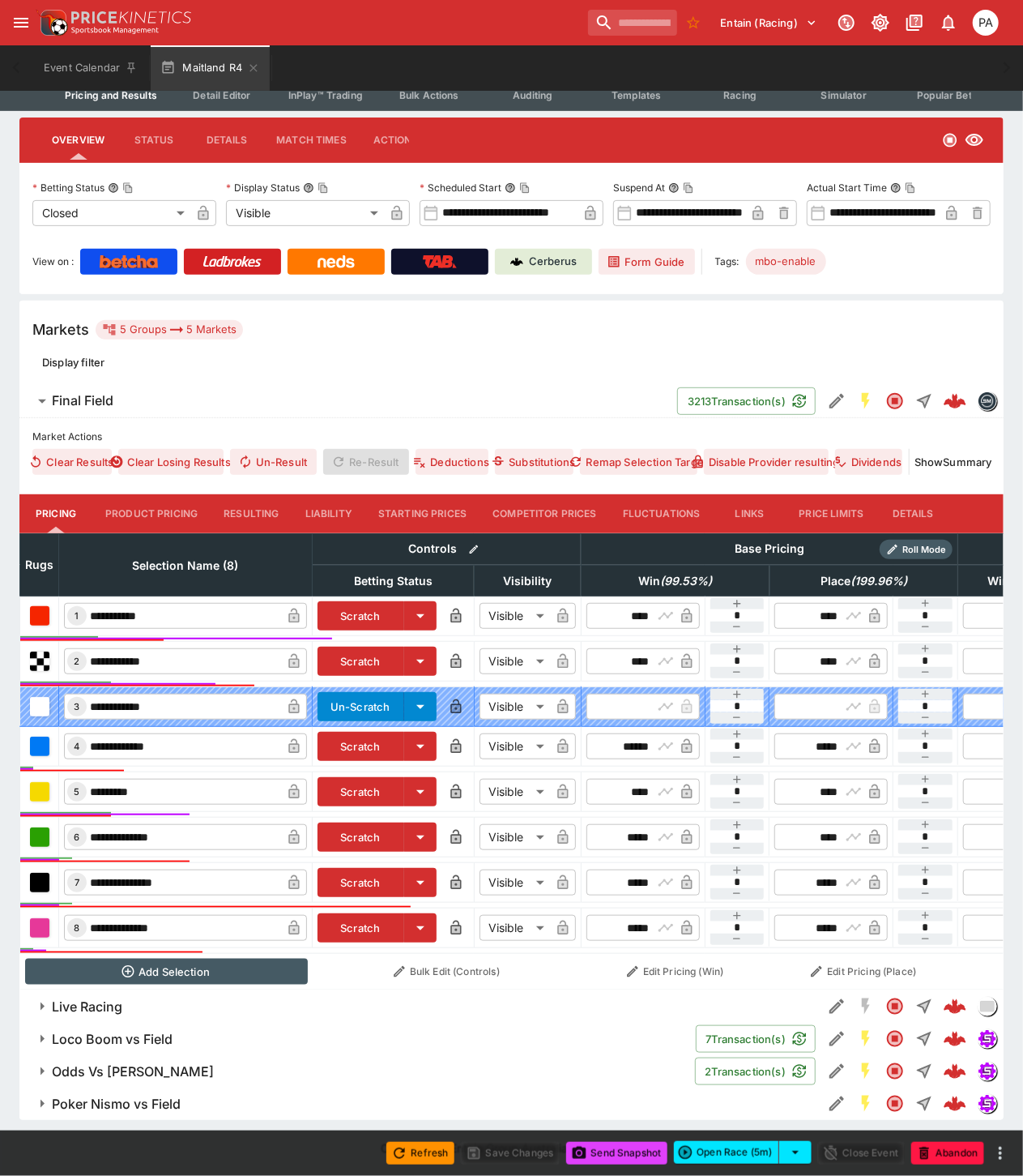
click at [270, 503] on button "Resulting" at bounding box center [251, 514] width 81 height 39
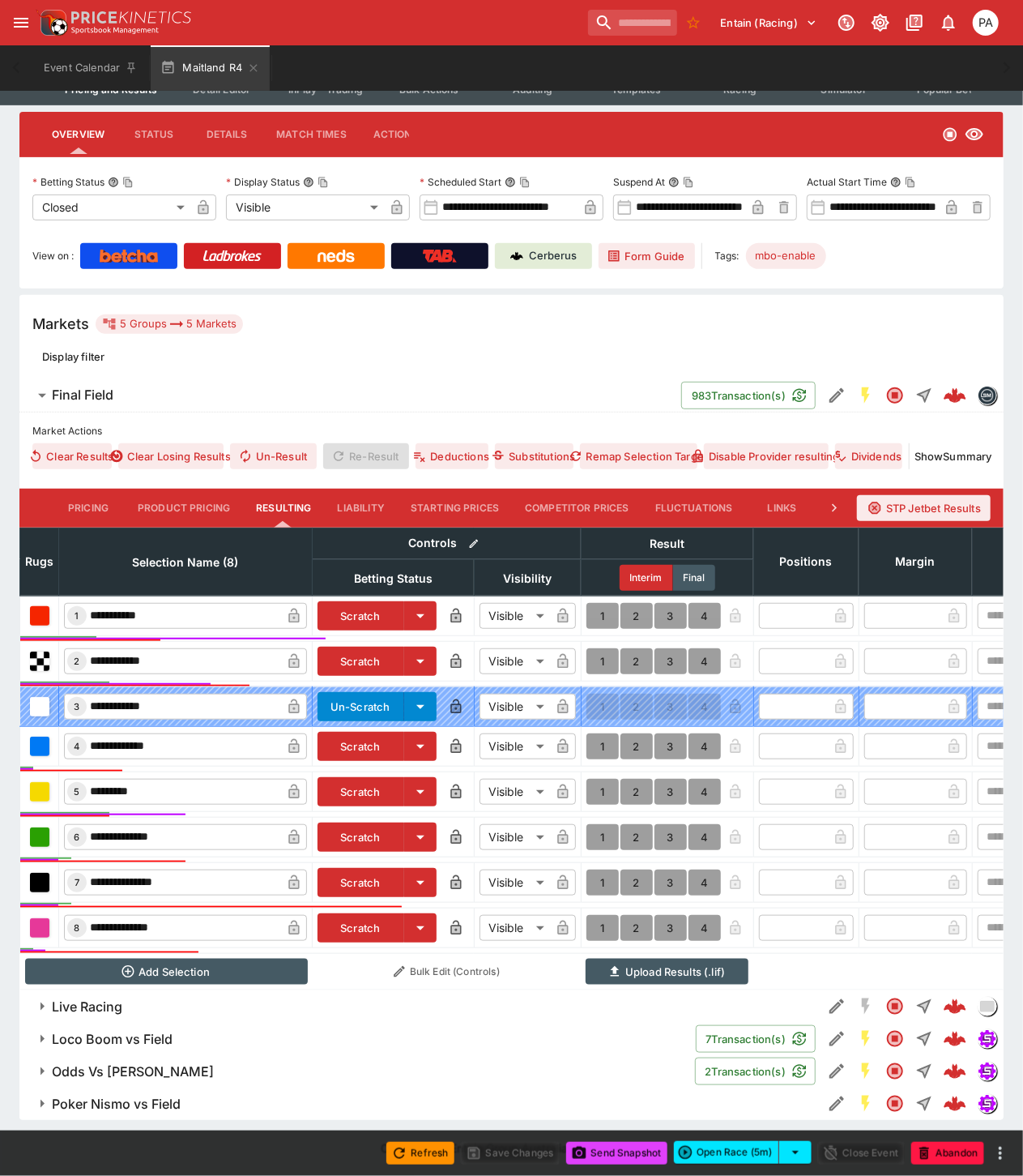
click at [594, 603] on button "1" at bounding box center [603, 615] width 33 height 26
type input "*"
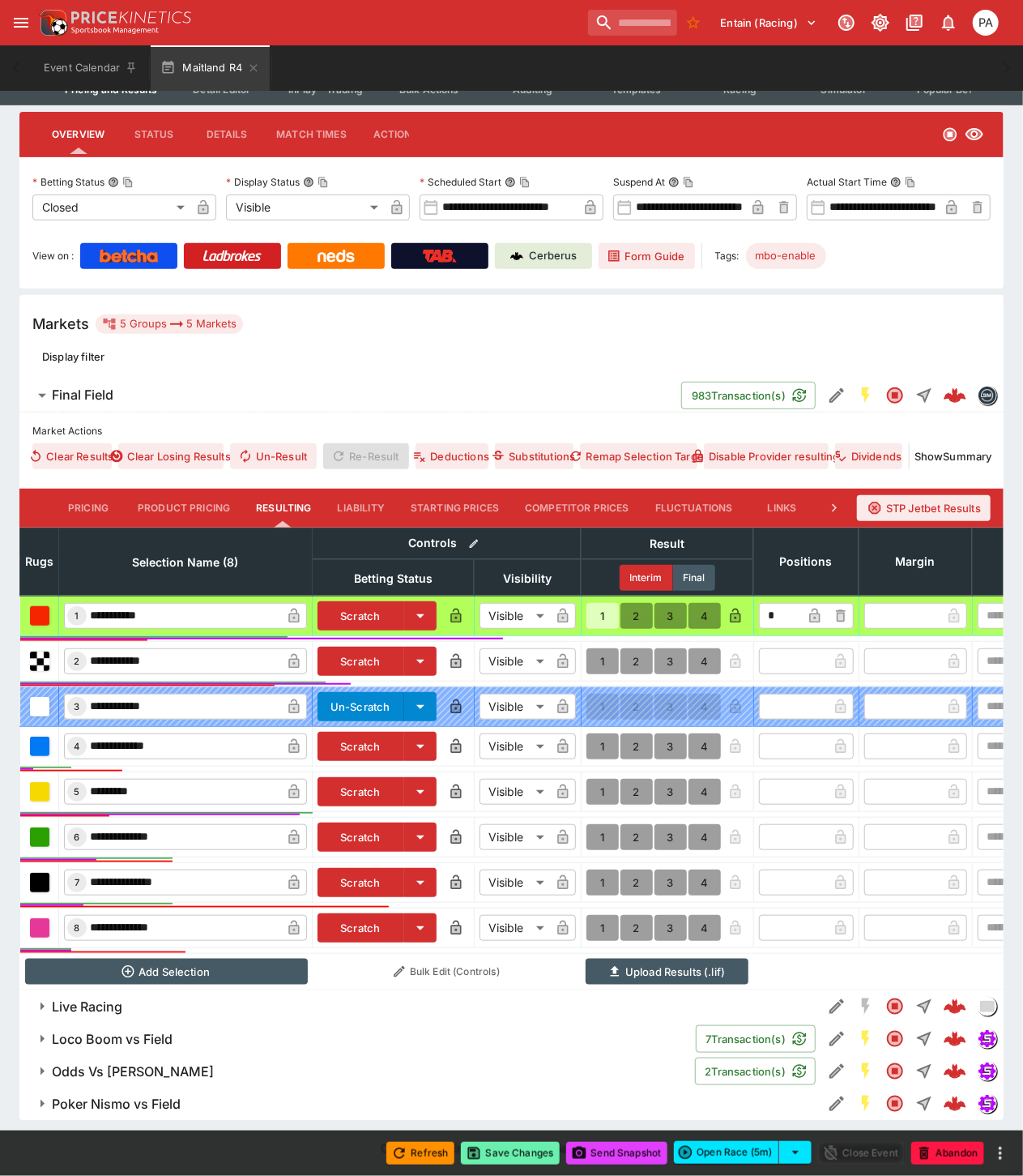
click at [521, 1152] on button "Save Changes" at bounding box center [511, 1153] width 99 height 22
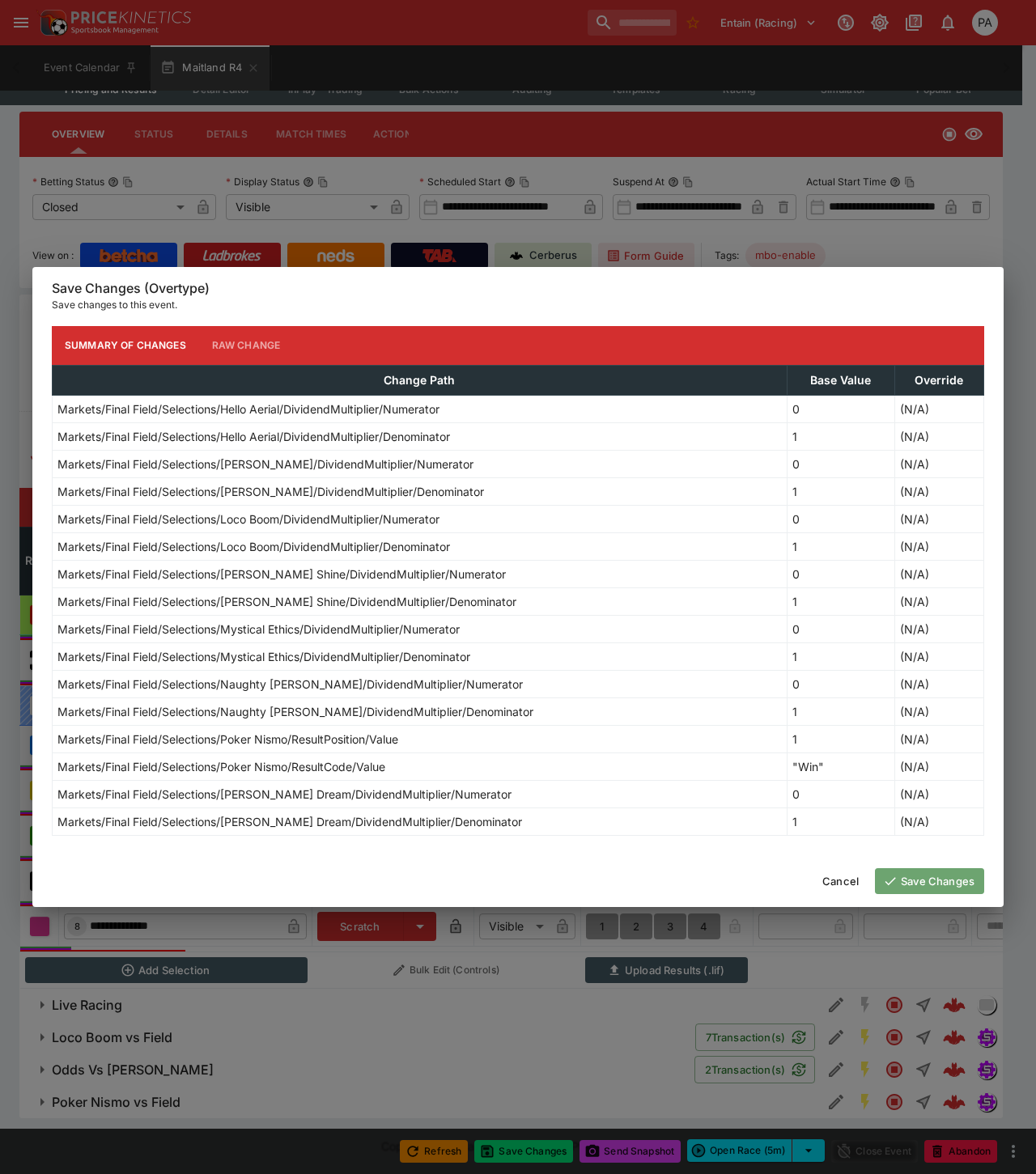
click at [911, 879] on button "Save Changes" at bounding box center [929, 880] width 109 height 26
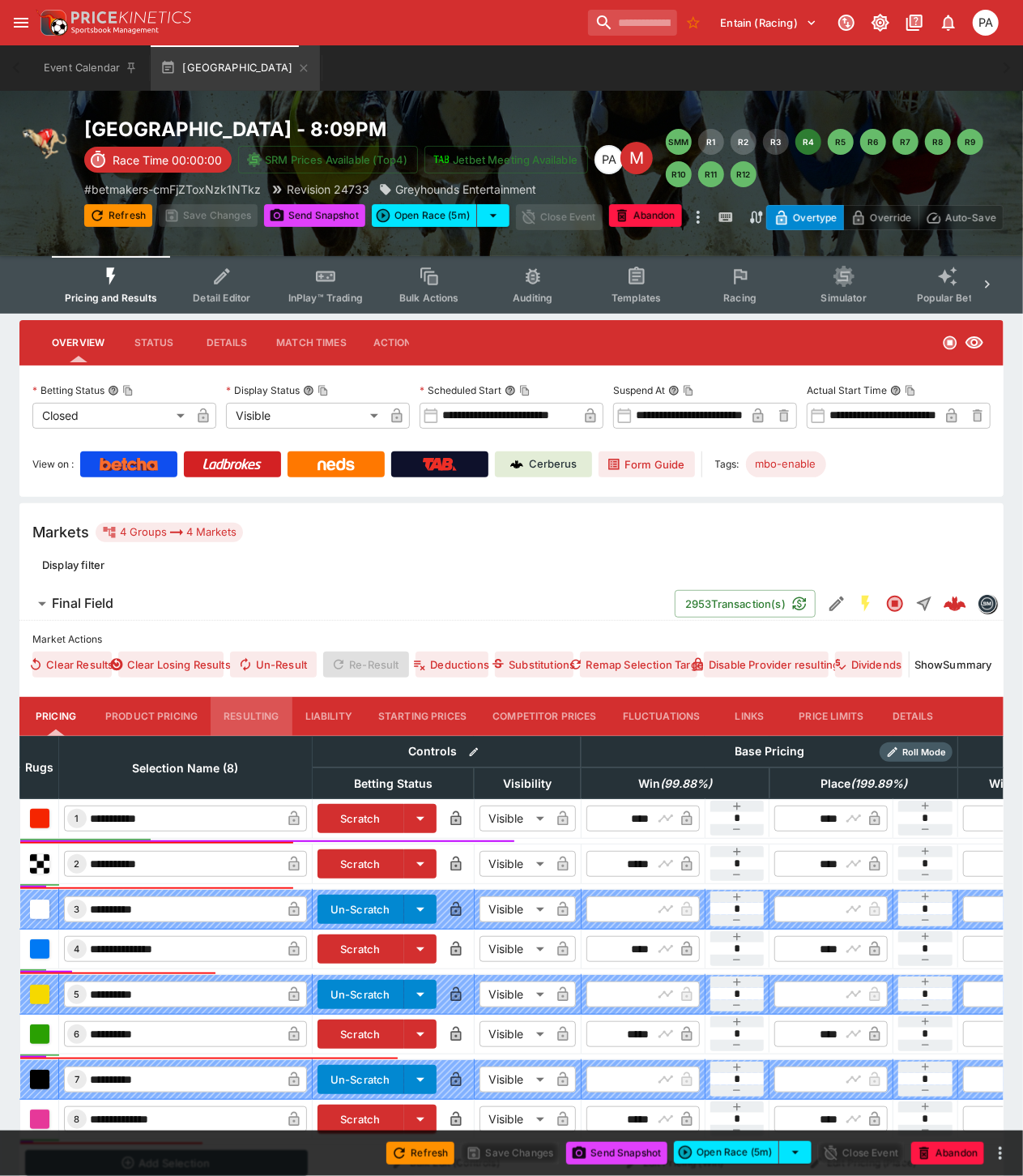
click at [257, 713] on button "Resulting" at bounding box center [251, 717] width 81 height 39
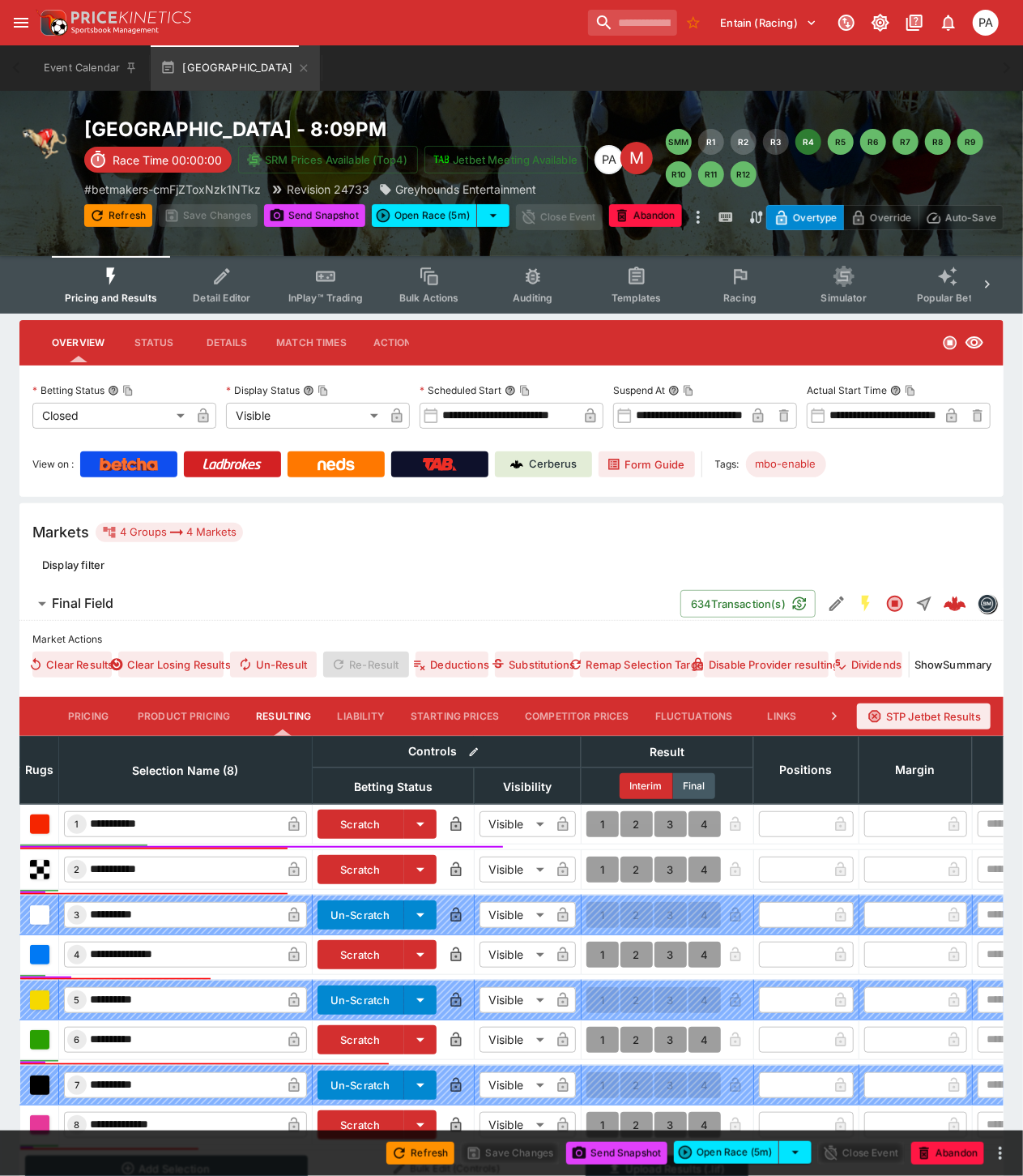
click at [599, 823] on button "1" at bounding box center [603, 824] width 33 height 26
type input "*"
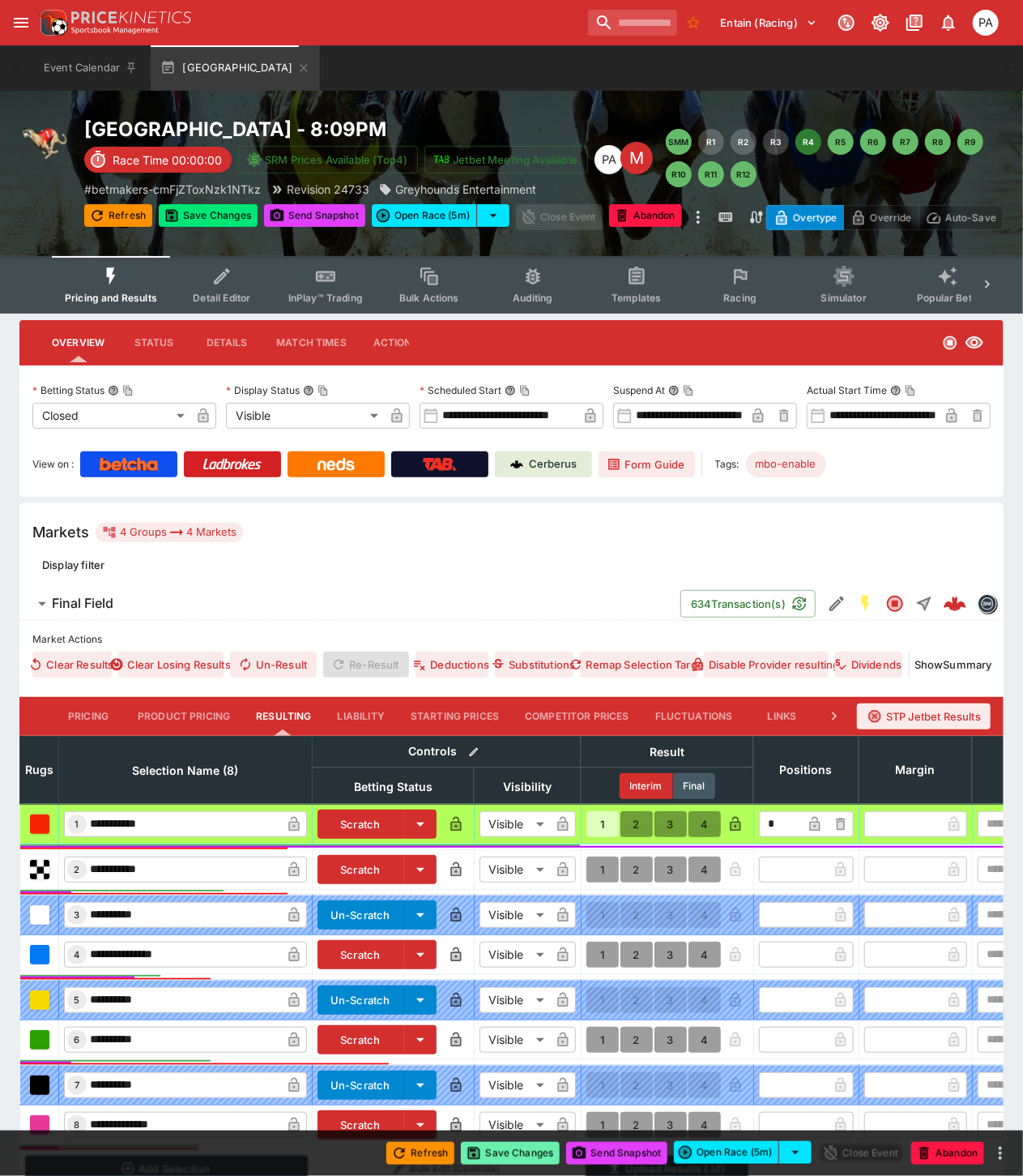
click at [519, 1154] on button "Save Changes" at bounding box center [511, 1153] width 99 height 22
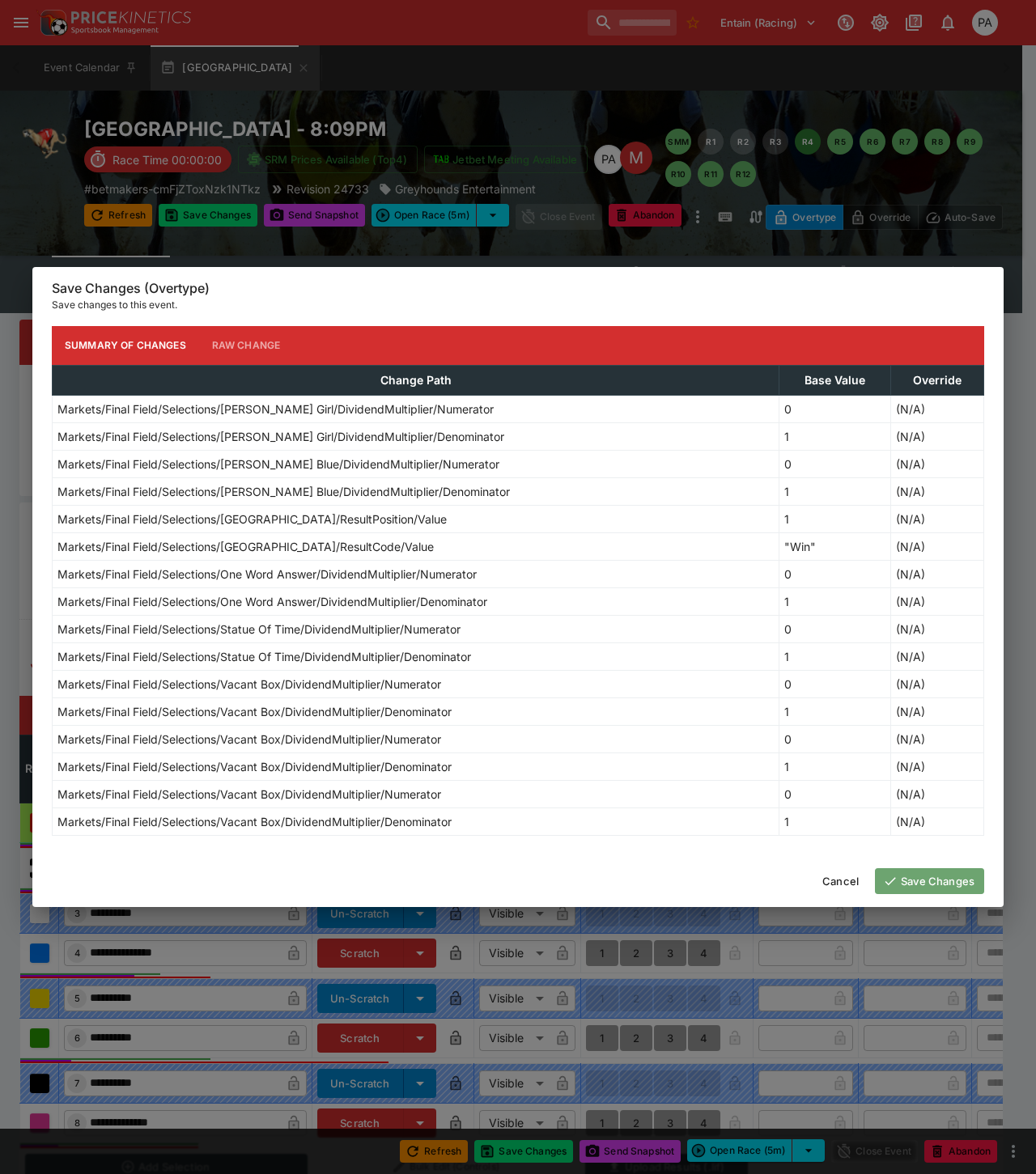
click at [941, 884] on button "Save Changes" at bounding box center [929, 880] width 109 height 26
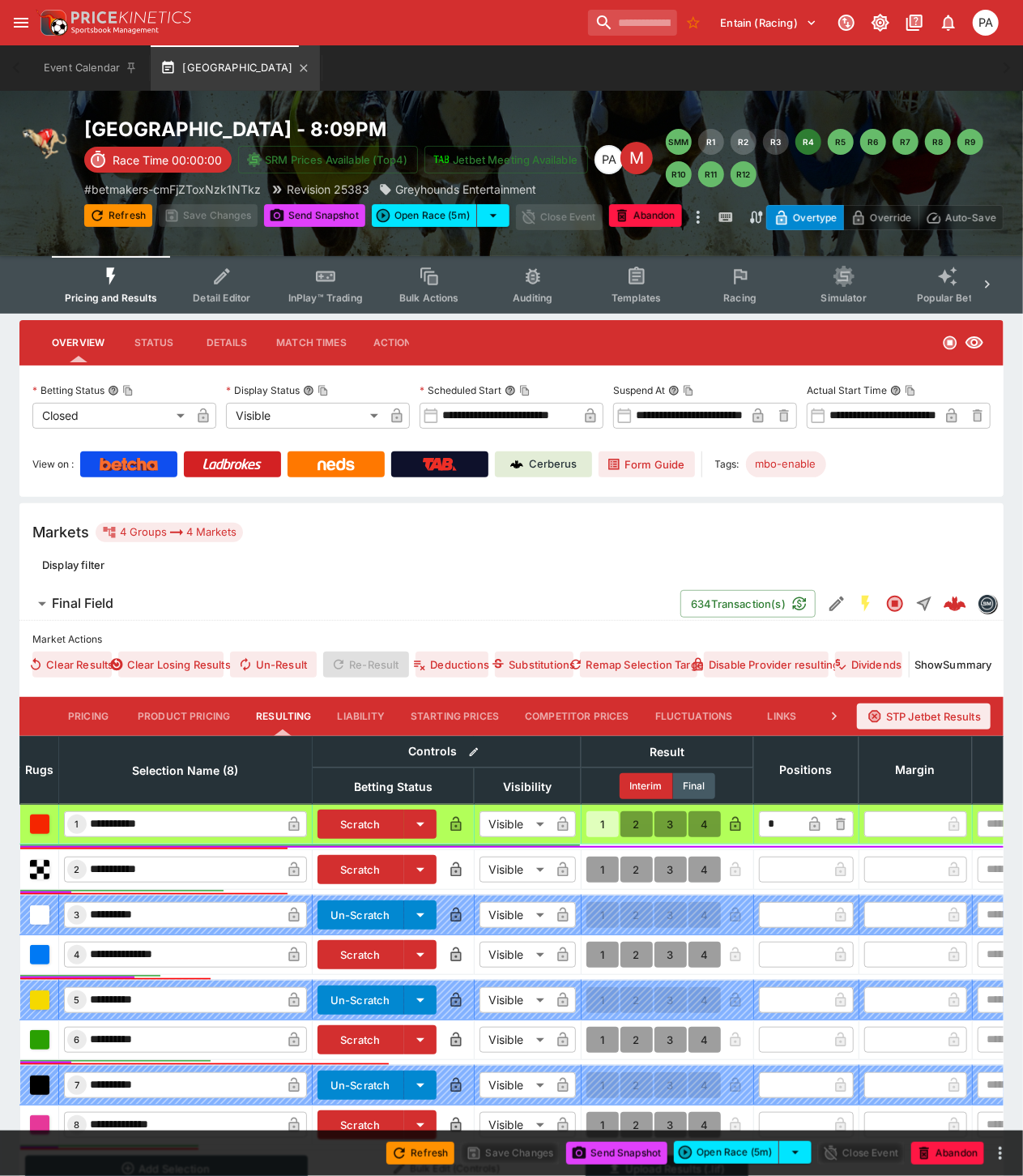
type input "**********"
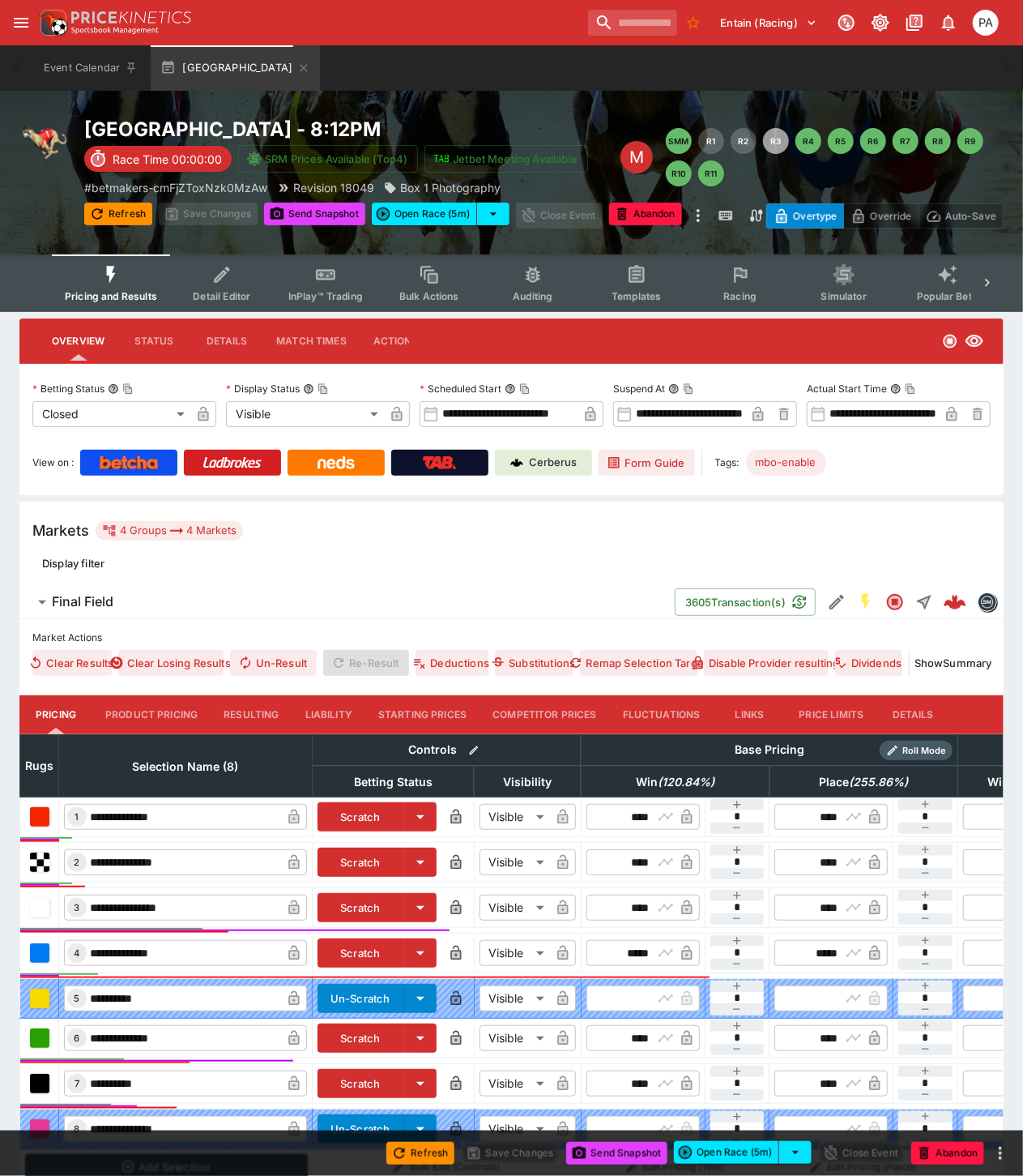
click at [241, 710] on button "Resulting" at bounding box center [251, 715] width 81 height 39
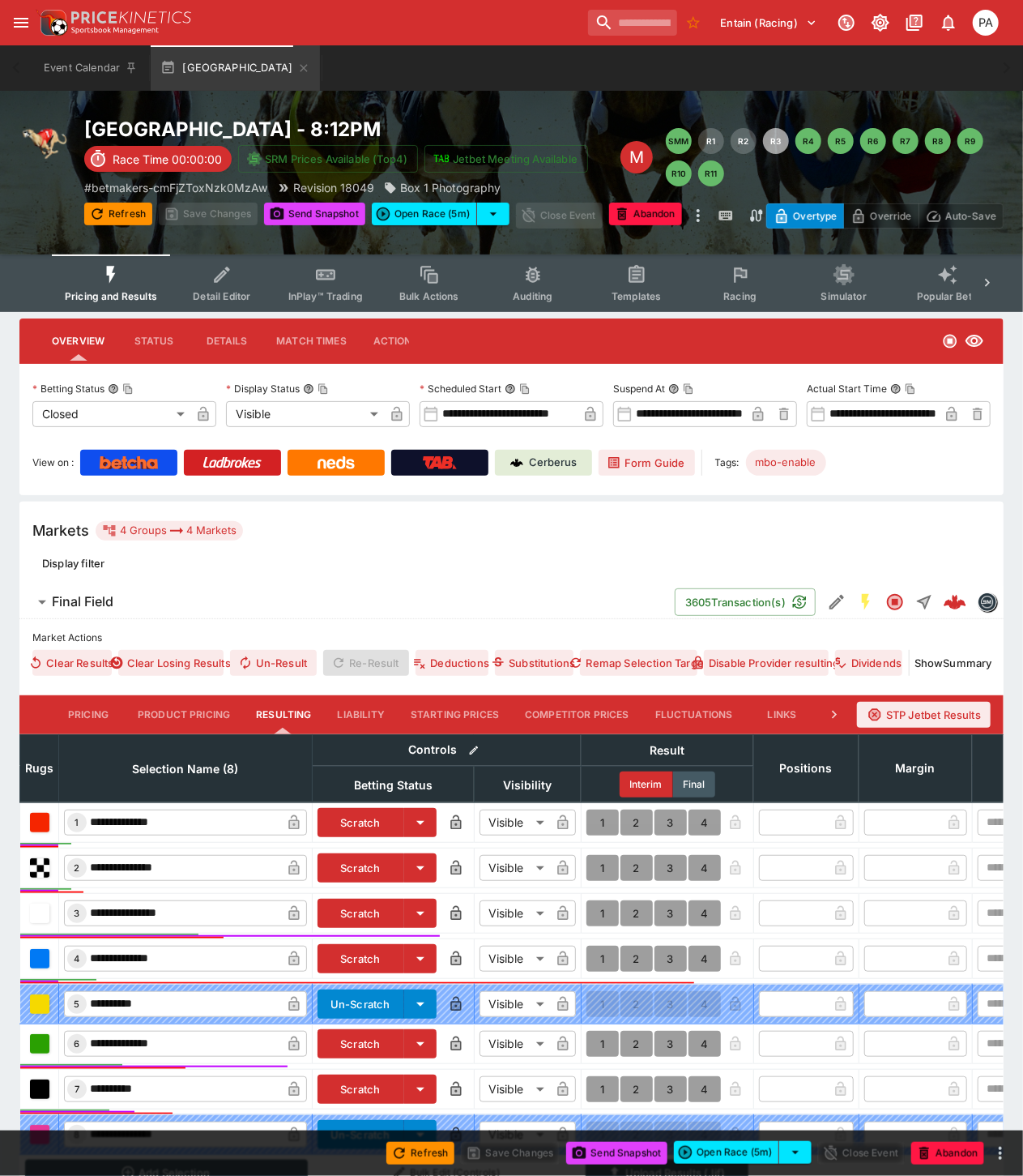
scroll to position [183, 0]
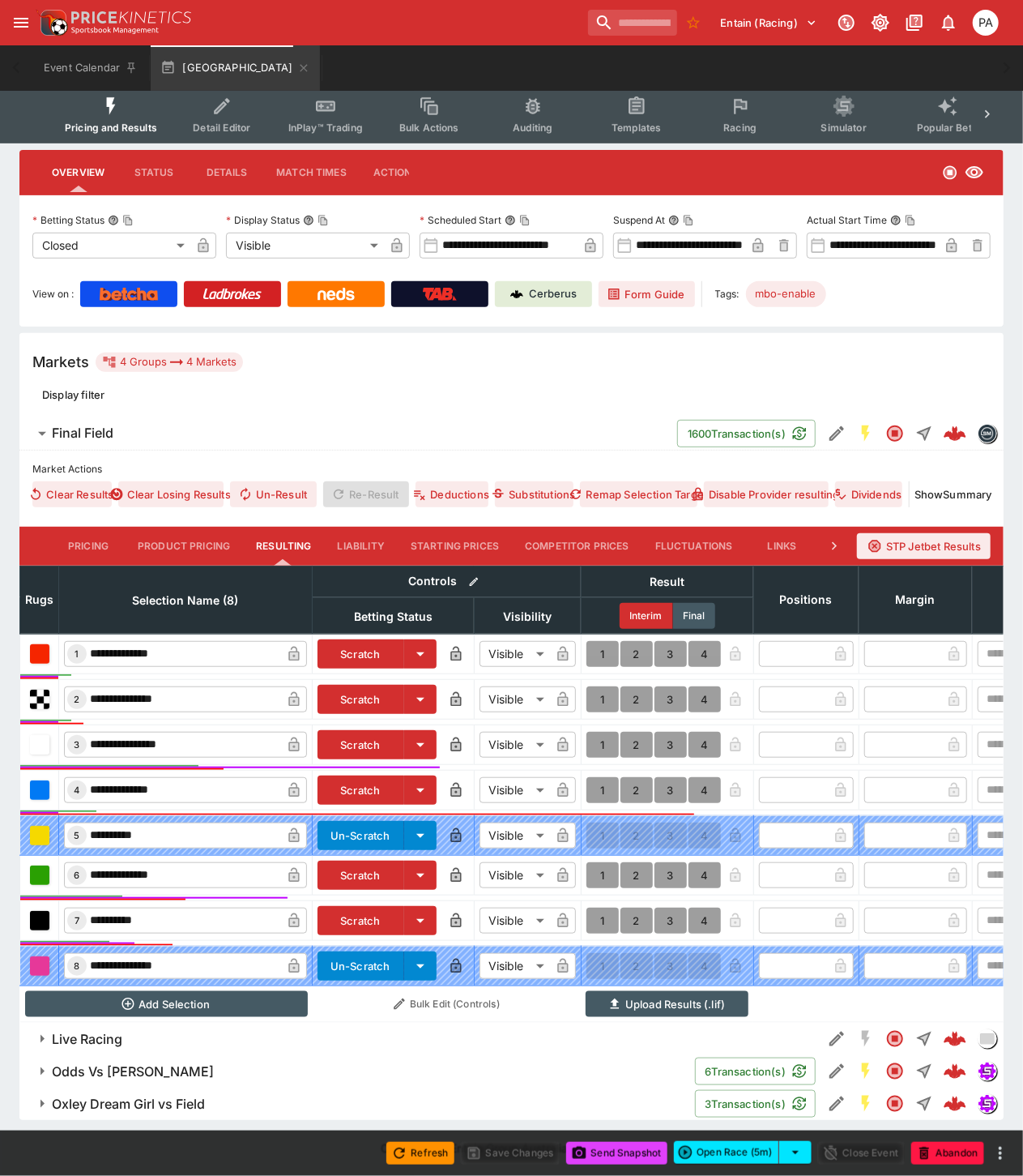
click at [597, 641] on button "1" at bounding box center [603, 654] width 33 height 26
type input "*"
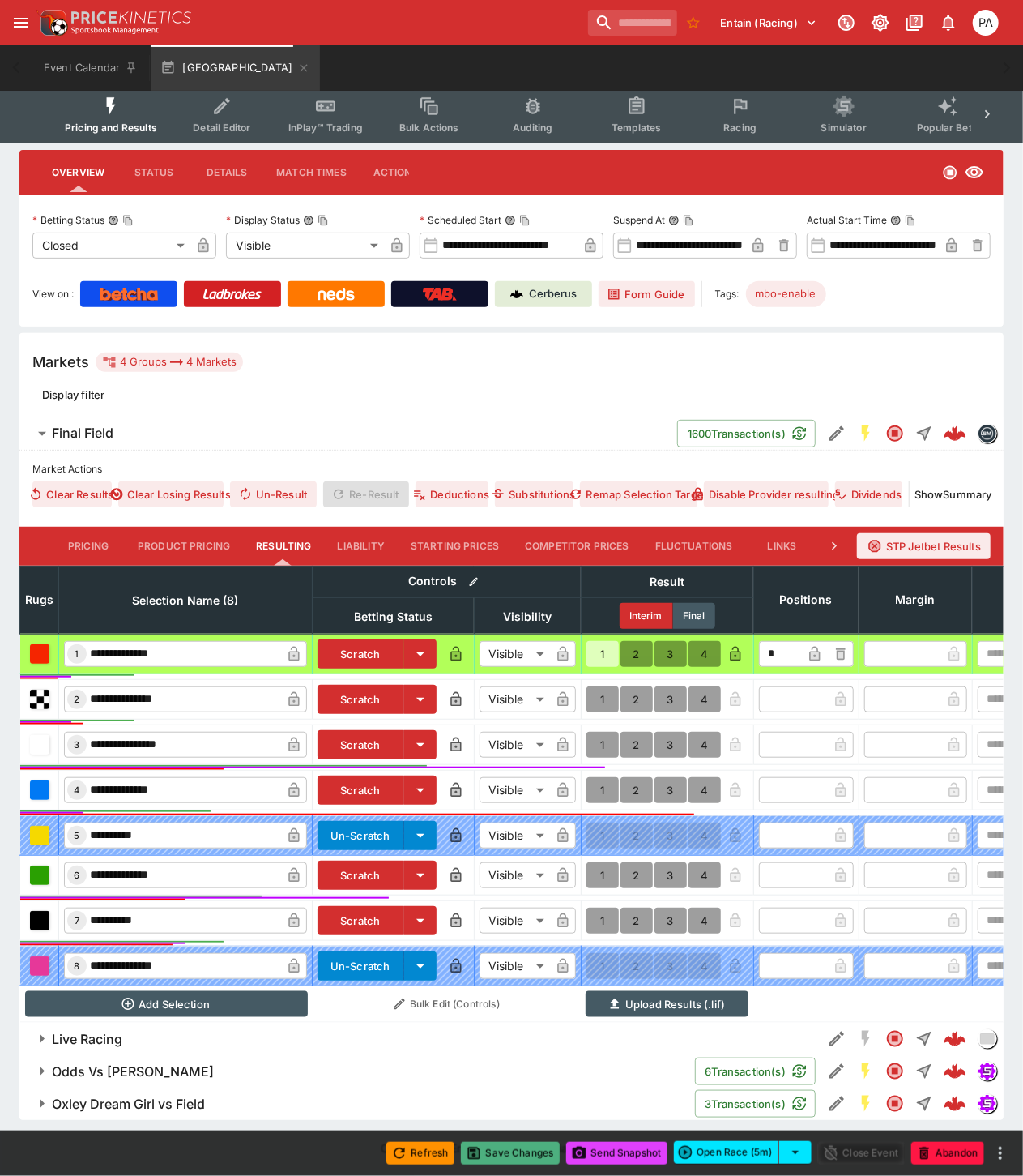
click at [518, 1153] on button "Save Changes" at bounding box center [511, 1153] width 99 height 22
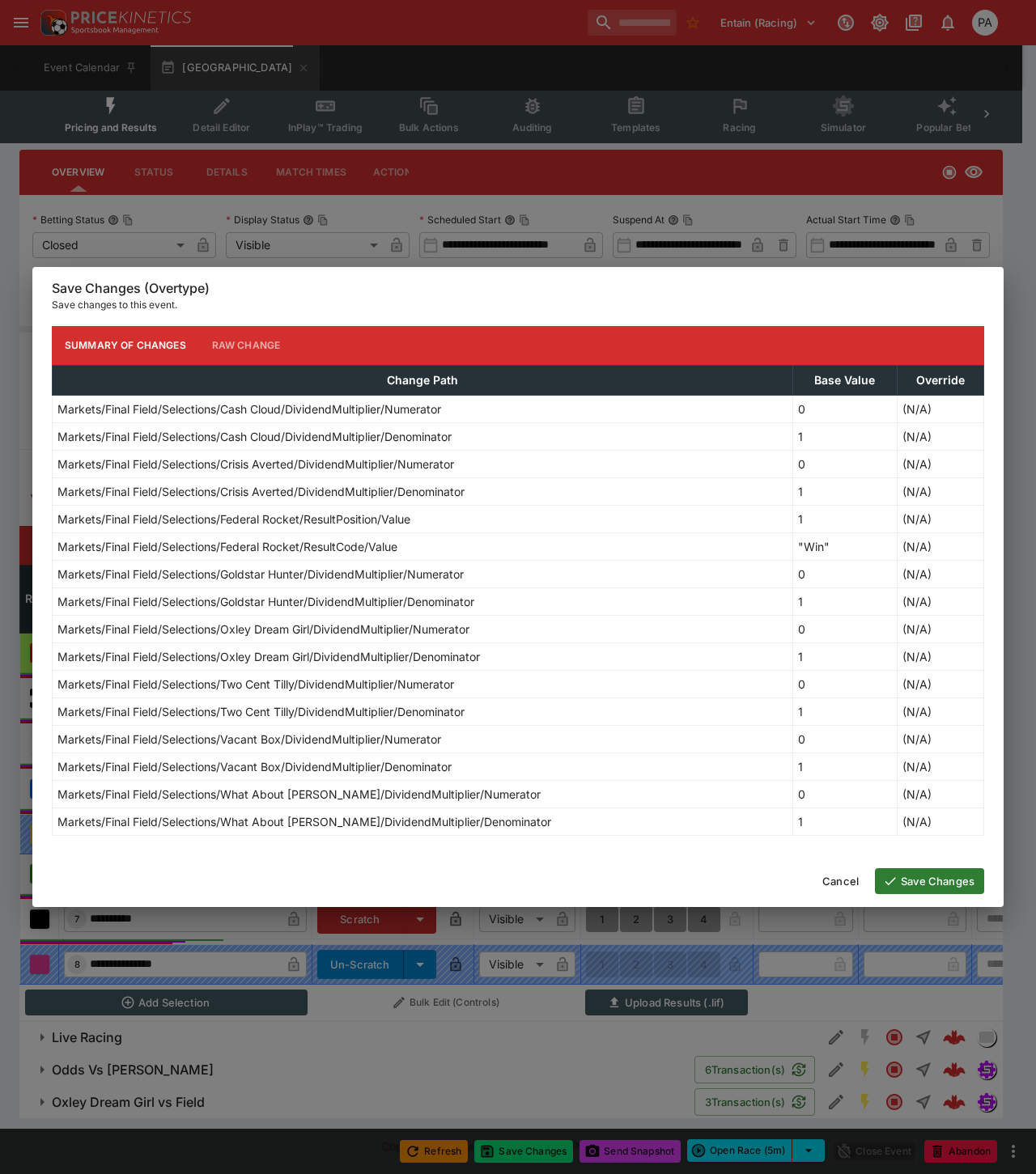
click at [918, 884] on button "Save Changes" at bounding box center [929, 880] width 109 height 26
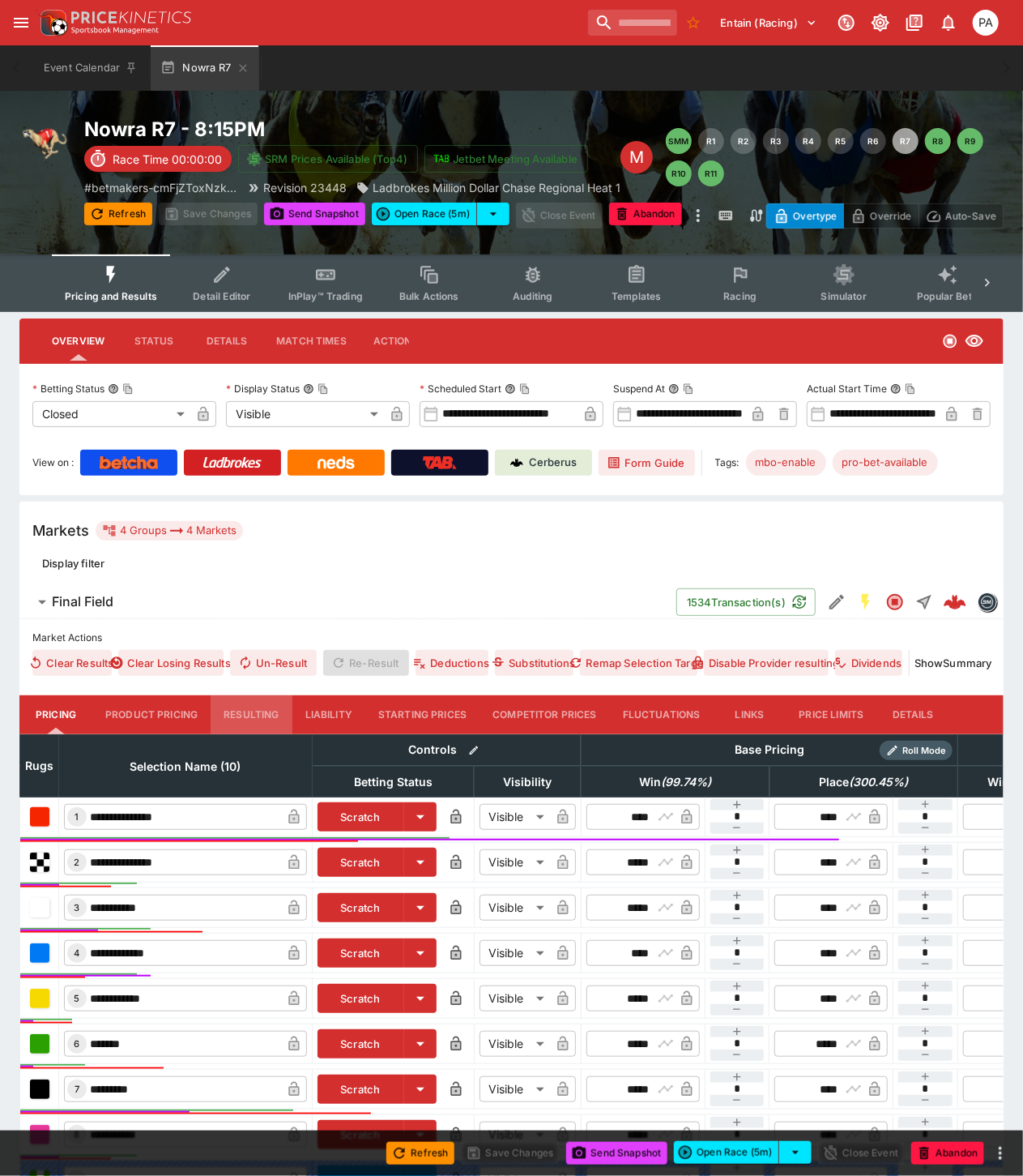
click at [255, 717] on button "Resulting" at bounding box center [251, 715] width 81 height 39
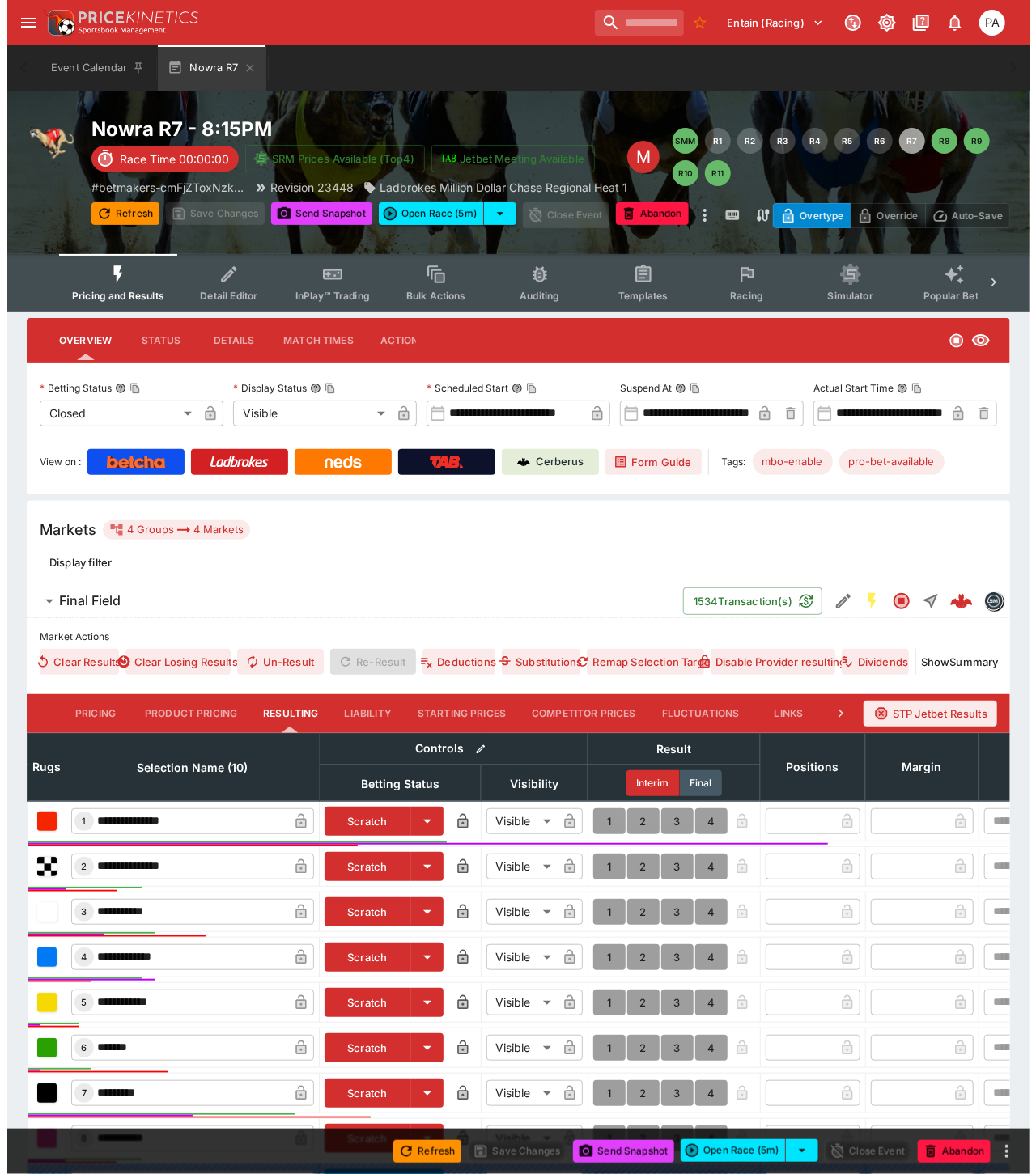
scroll to position [272, 0]
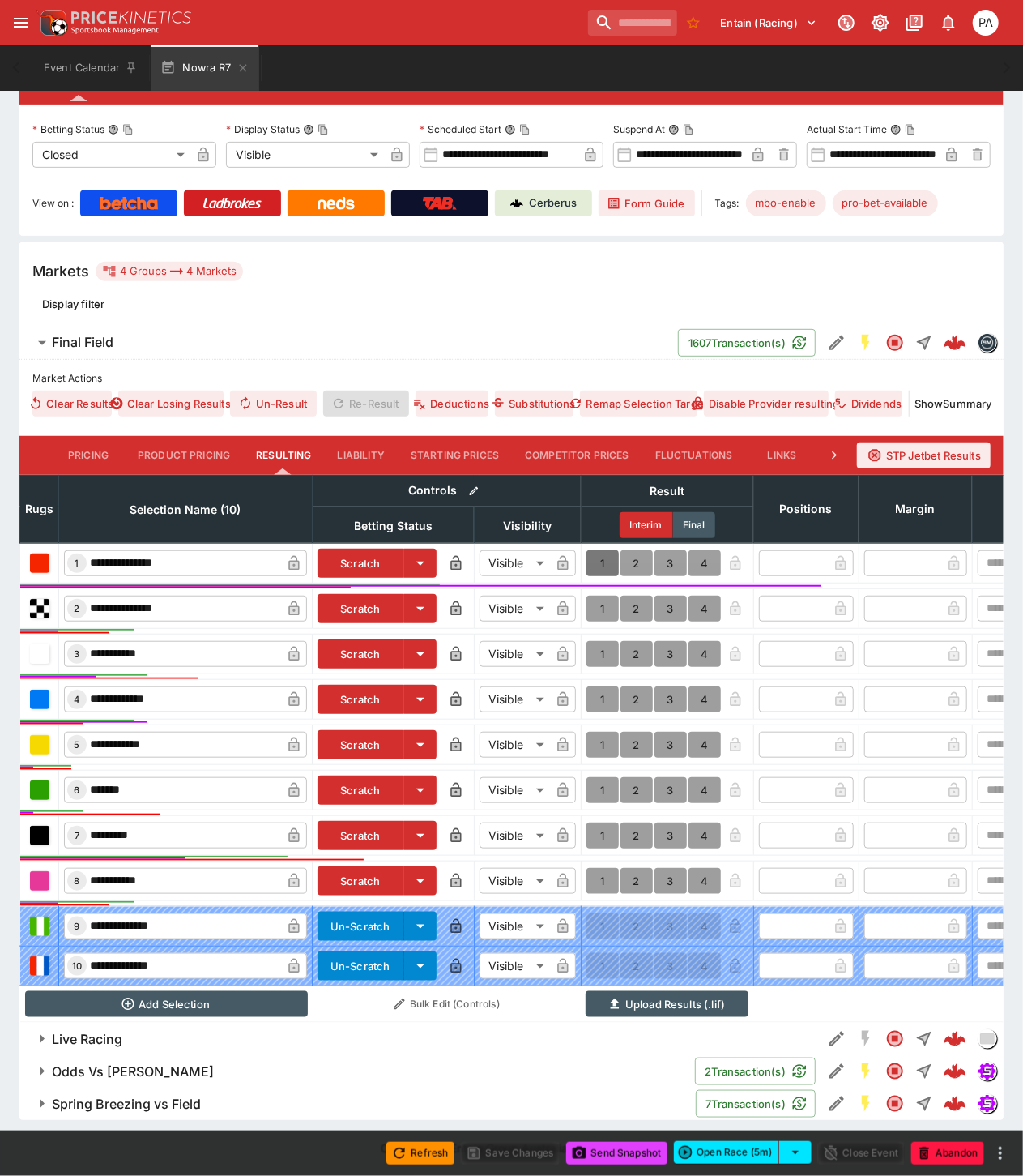
click at [602, 550] on button "1" at bounding box center [603, 563] width 33 height 26
type input "*"
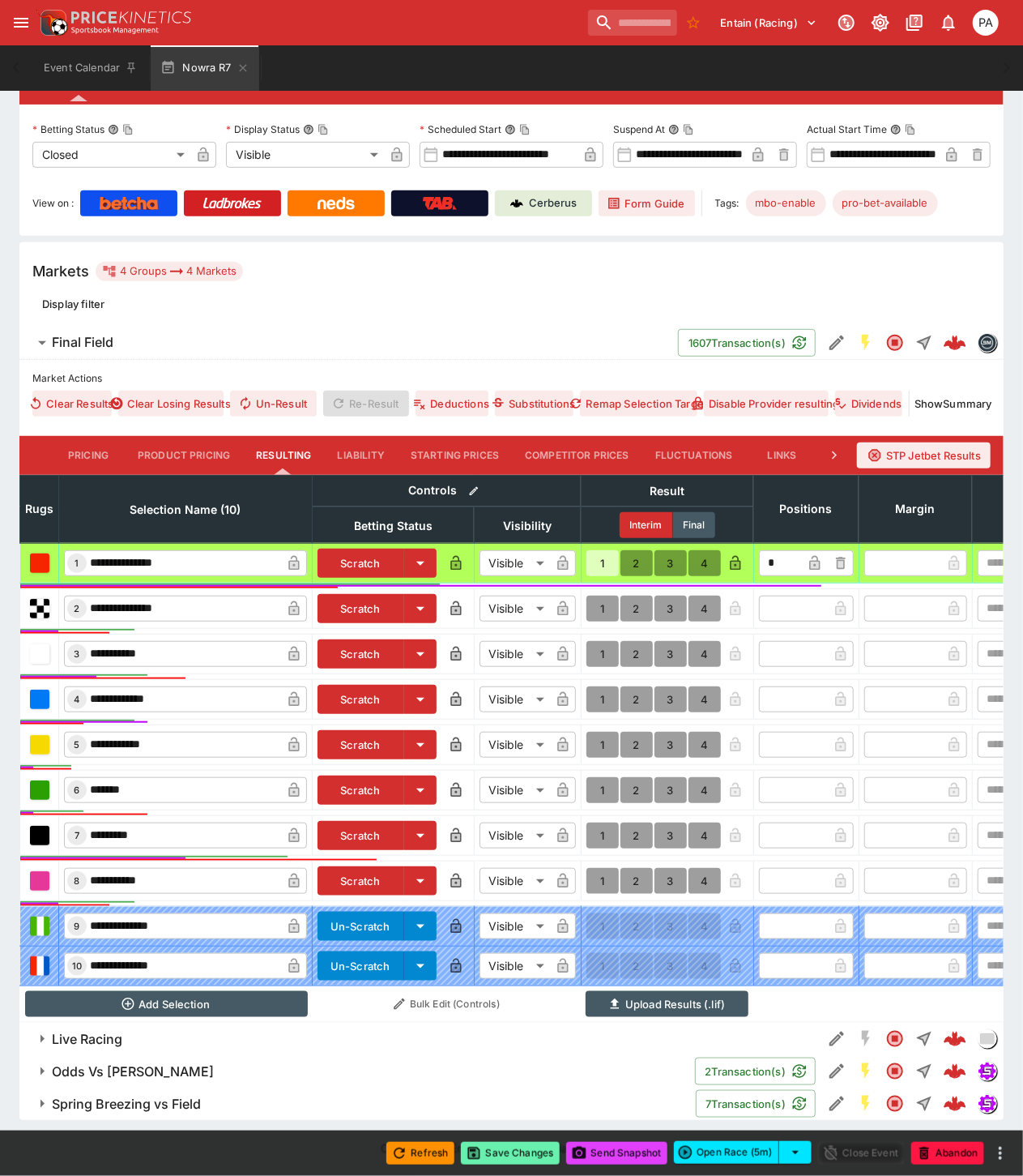
click at [518, 1154] on button "Save Changes" at bounding box center [511, 1153] width 99 height 22
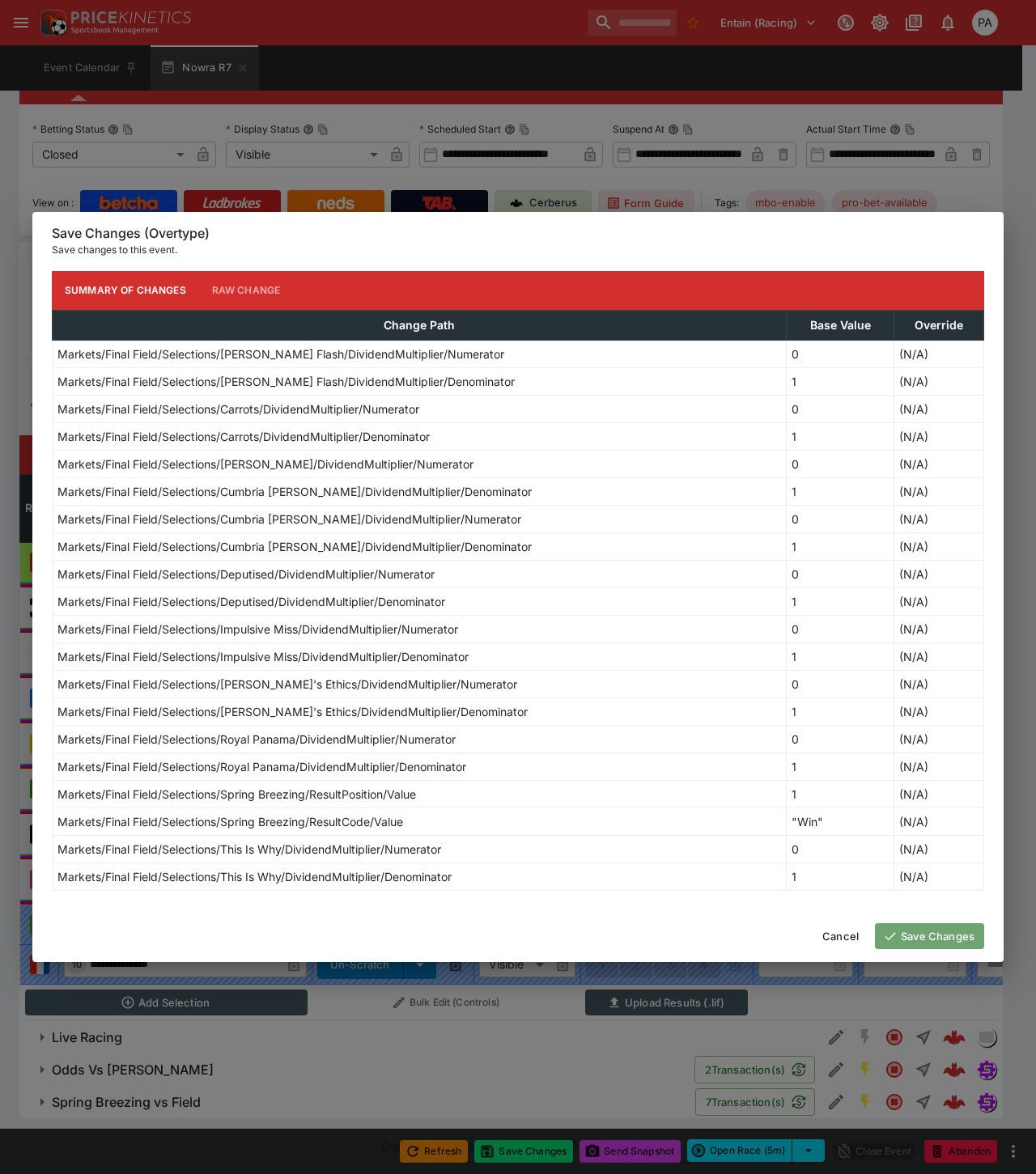
click at [936, 940] on button "Save Changes" at bounding box center [929, 936] width 109 height 26
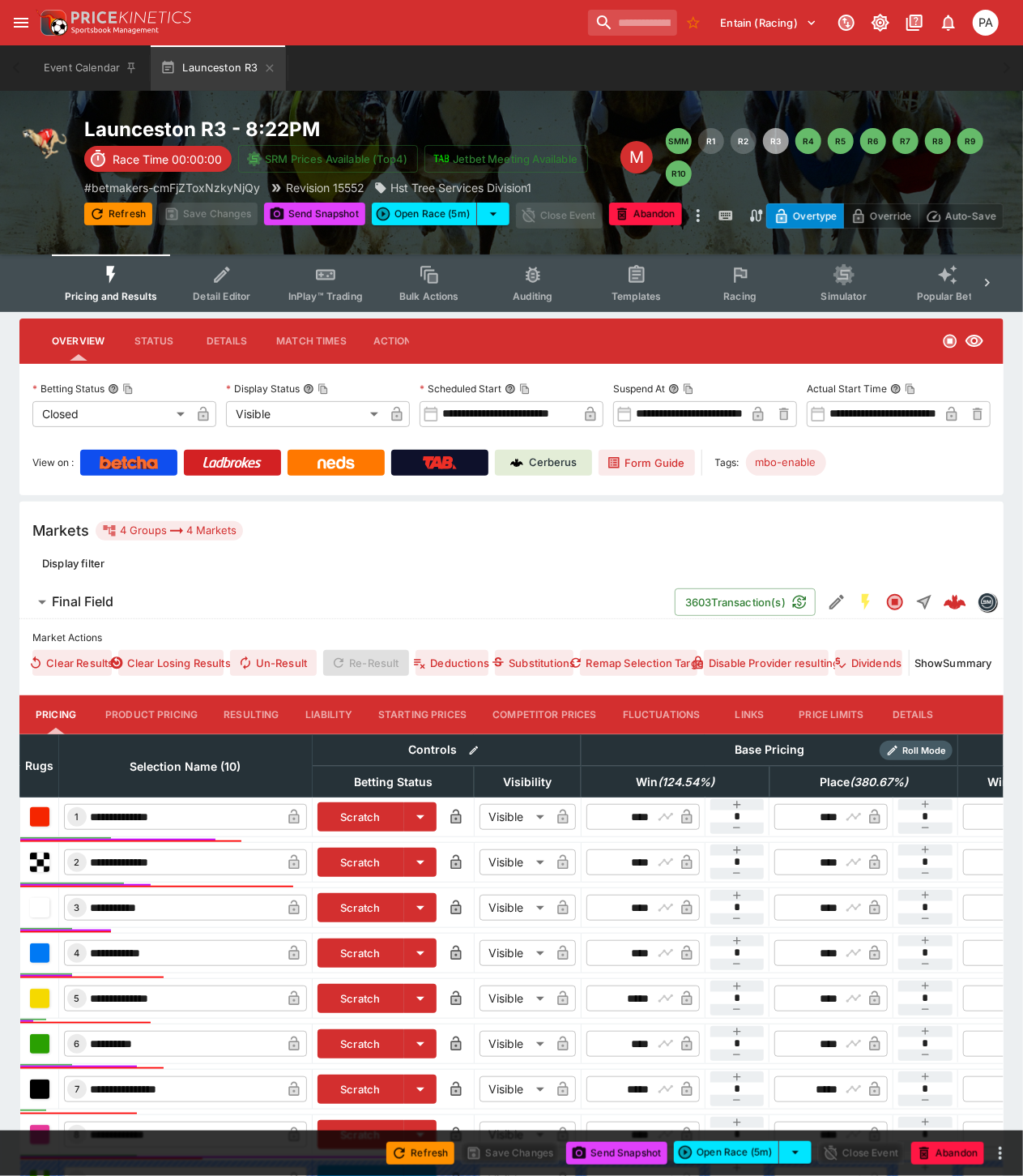
click at [233, 710] on button "Resulting" at bounding box center [251, 715] width 81 height 39
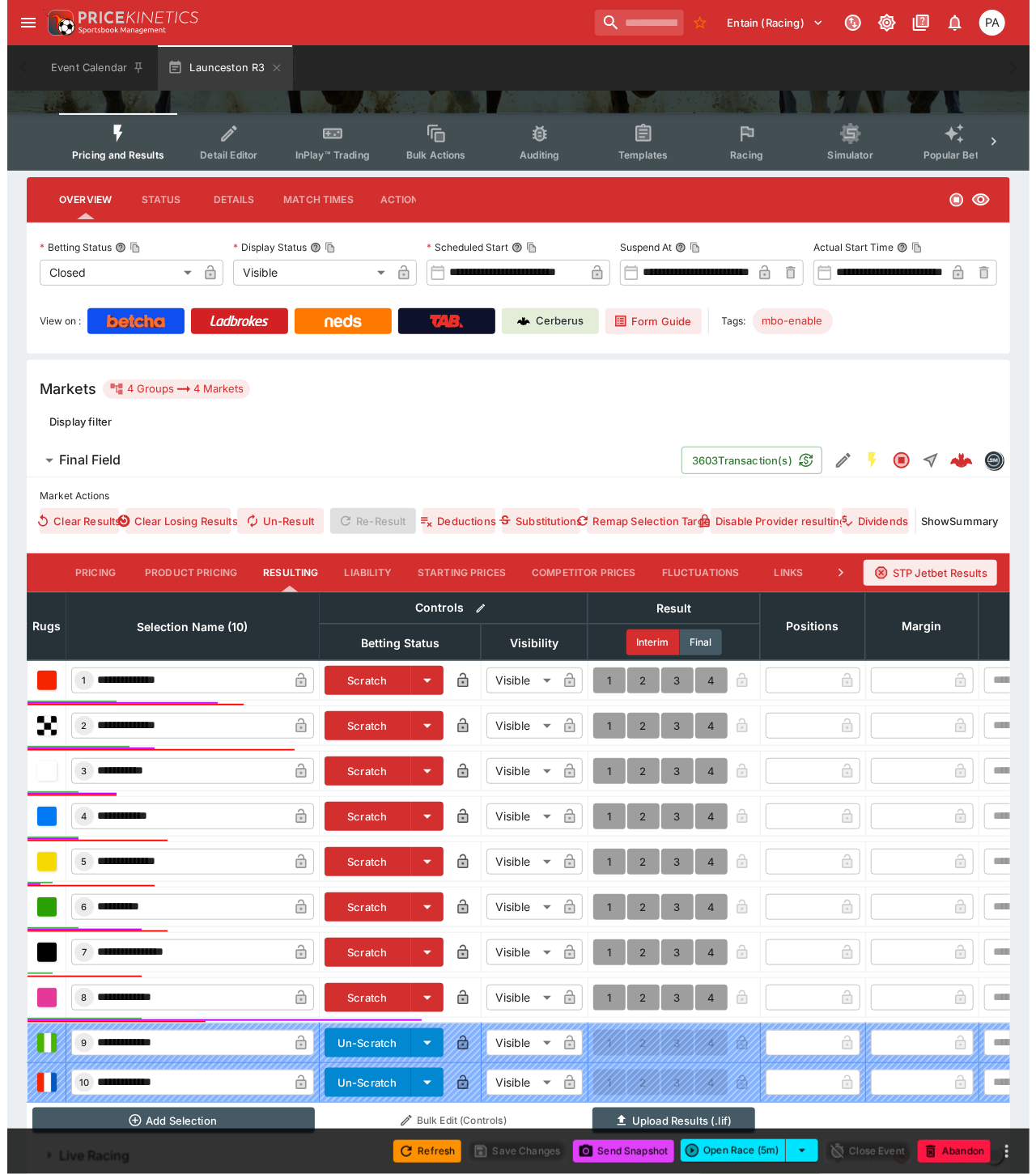
scroll to position [272, 0]
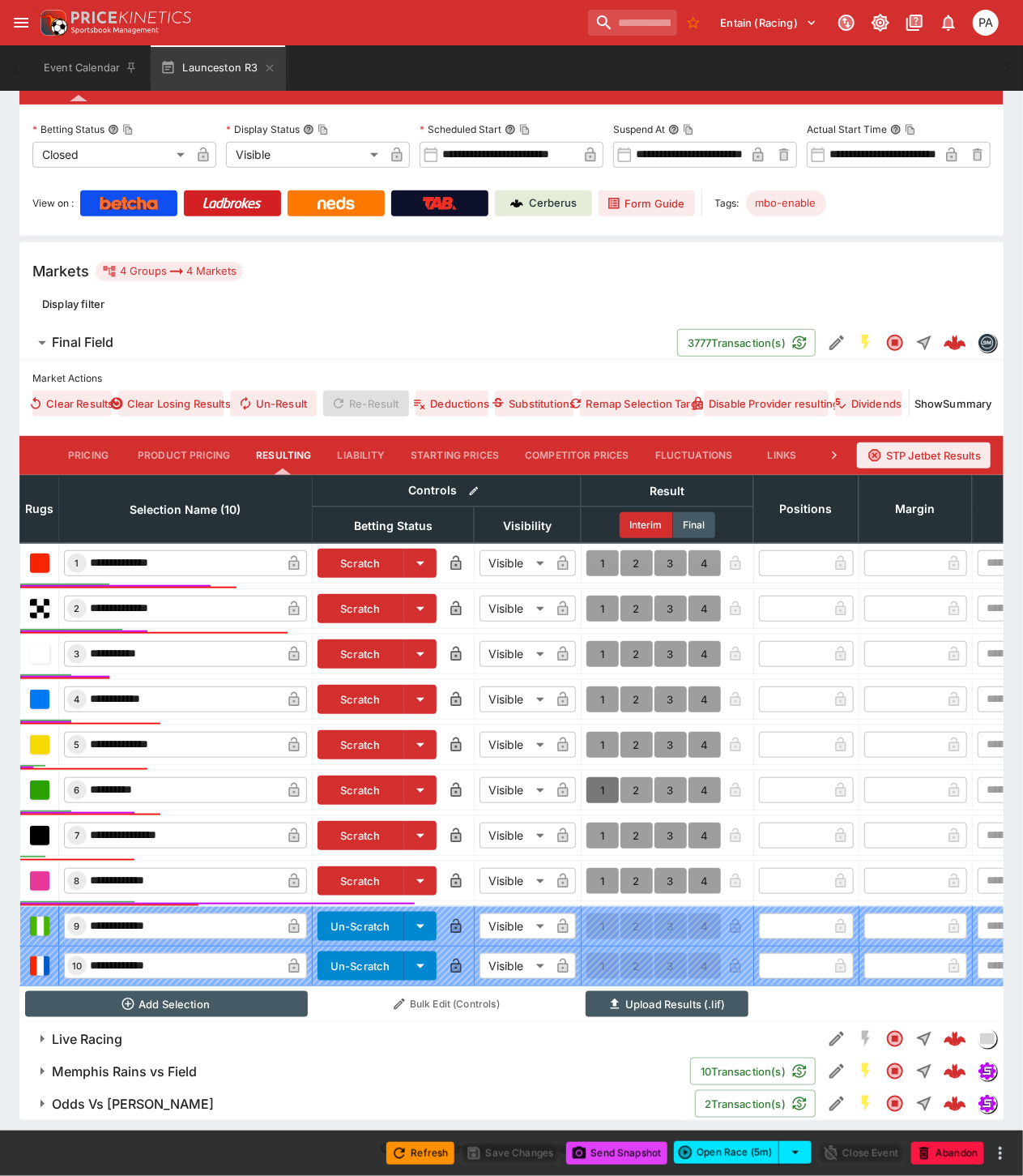
click at [598, 778] on button "1" at bounding box center [603, 790] width 33 height 26
type input "*"
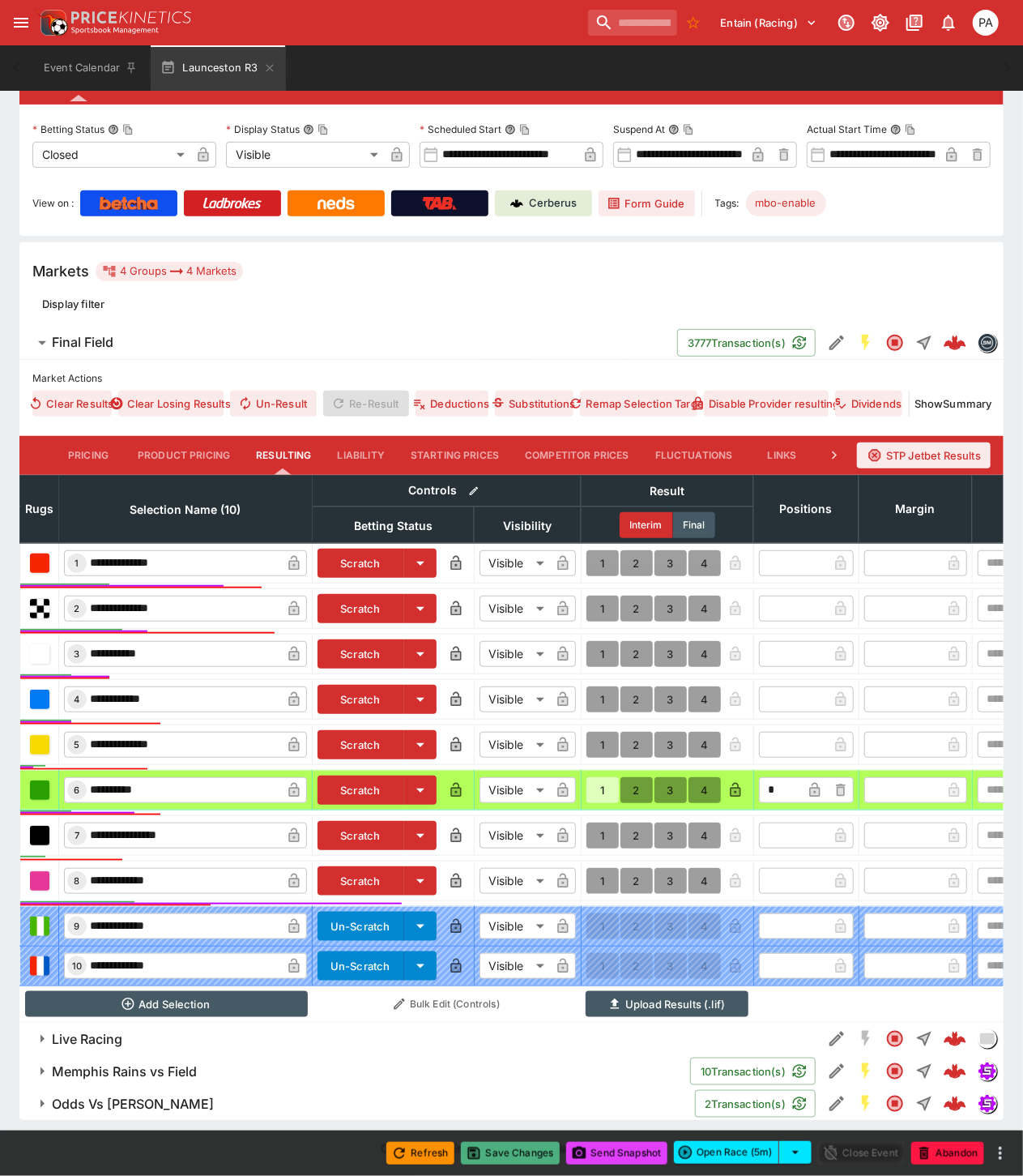
click at [514, 1148] on button "Save Changes" at bounding box center [511, 1153] width 99 height 22
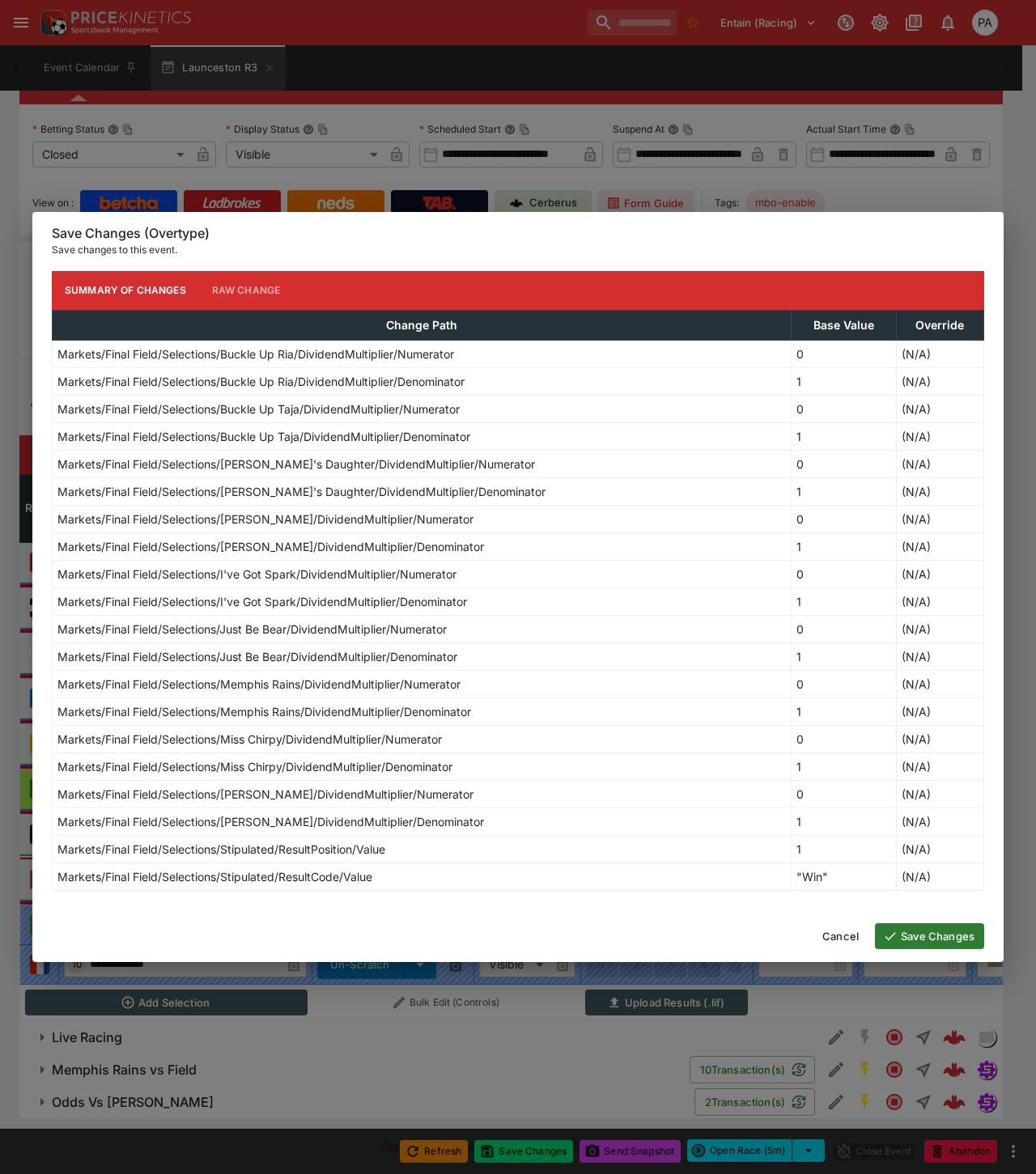
click at [917, 940] on button "Save Changes" at bounding box center [929, 936] width 109 height 26
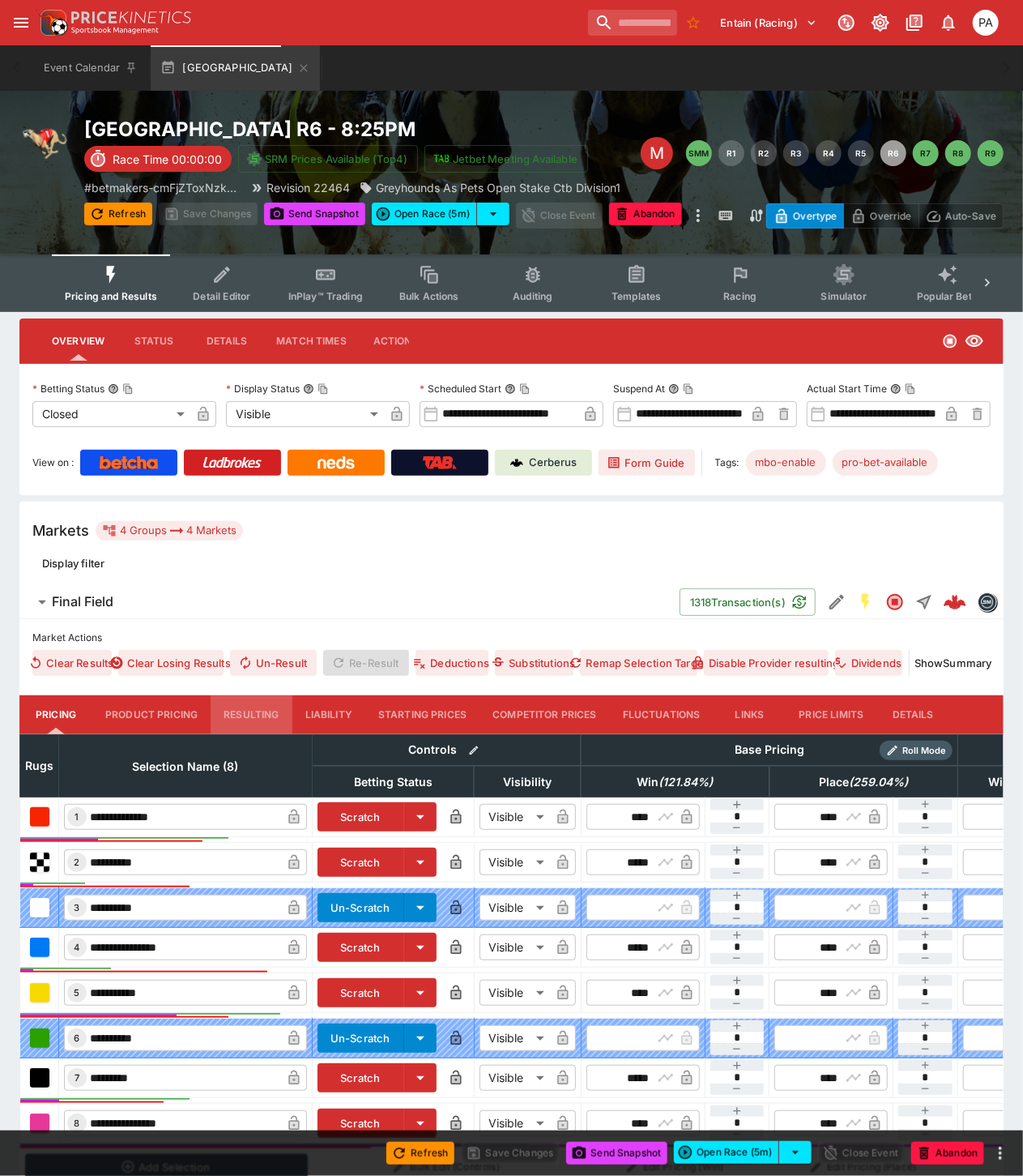
click at [265, 713] on button "Resulting" at bounding box center [251, 715] width 81 height 39
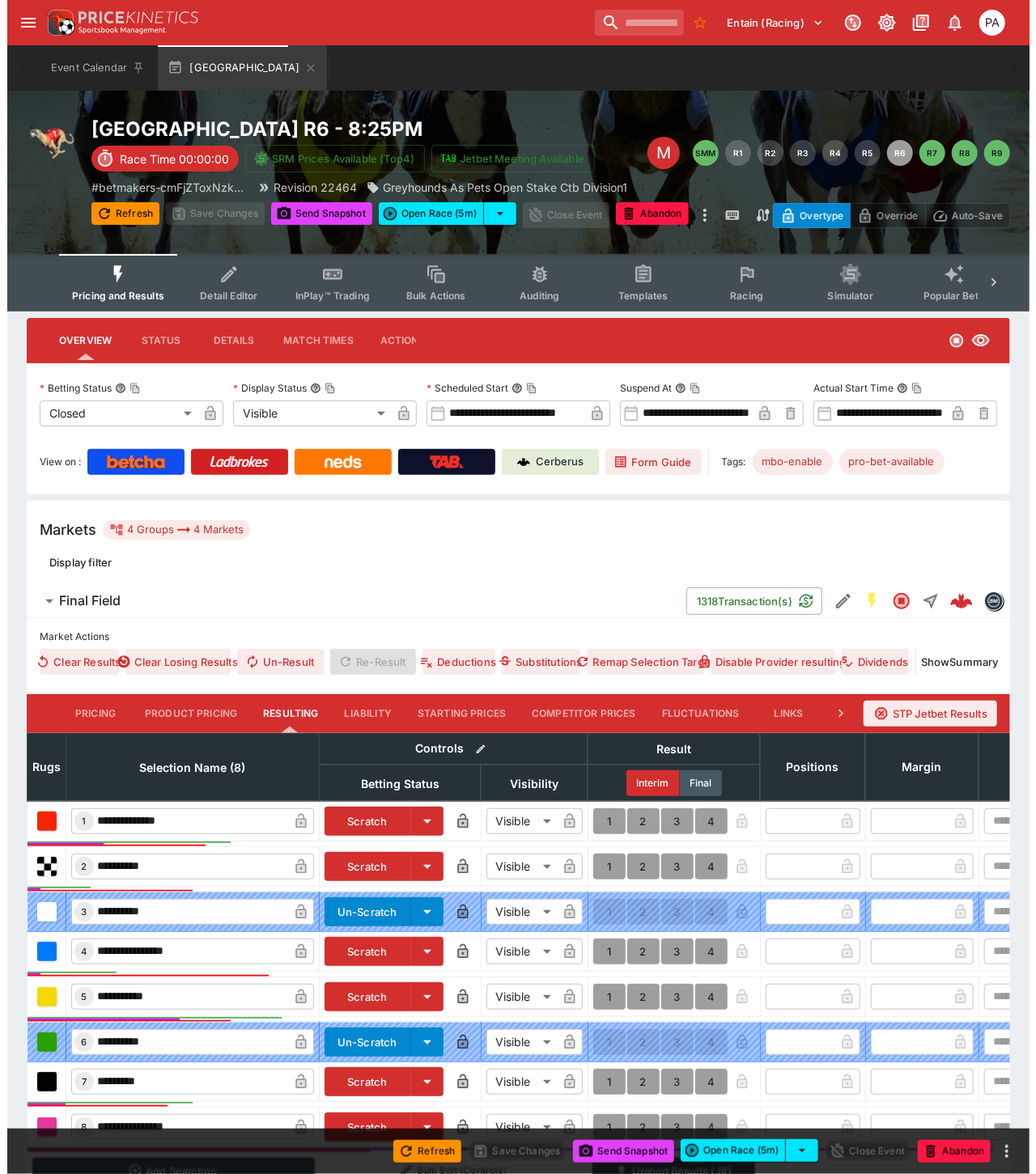
scroll to position [182, 0]
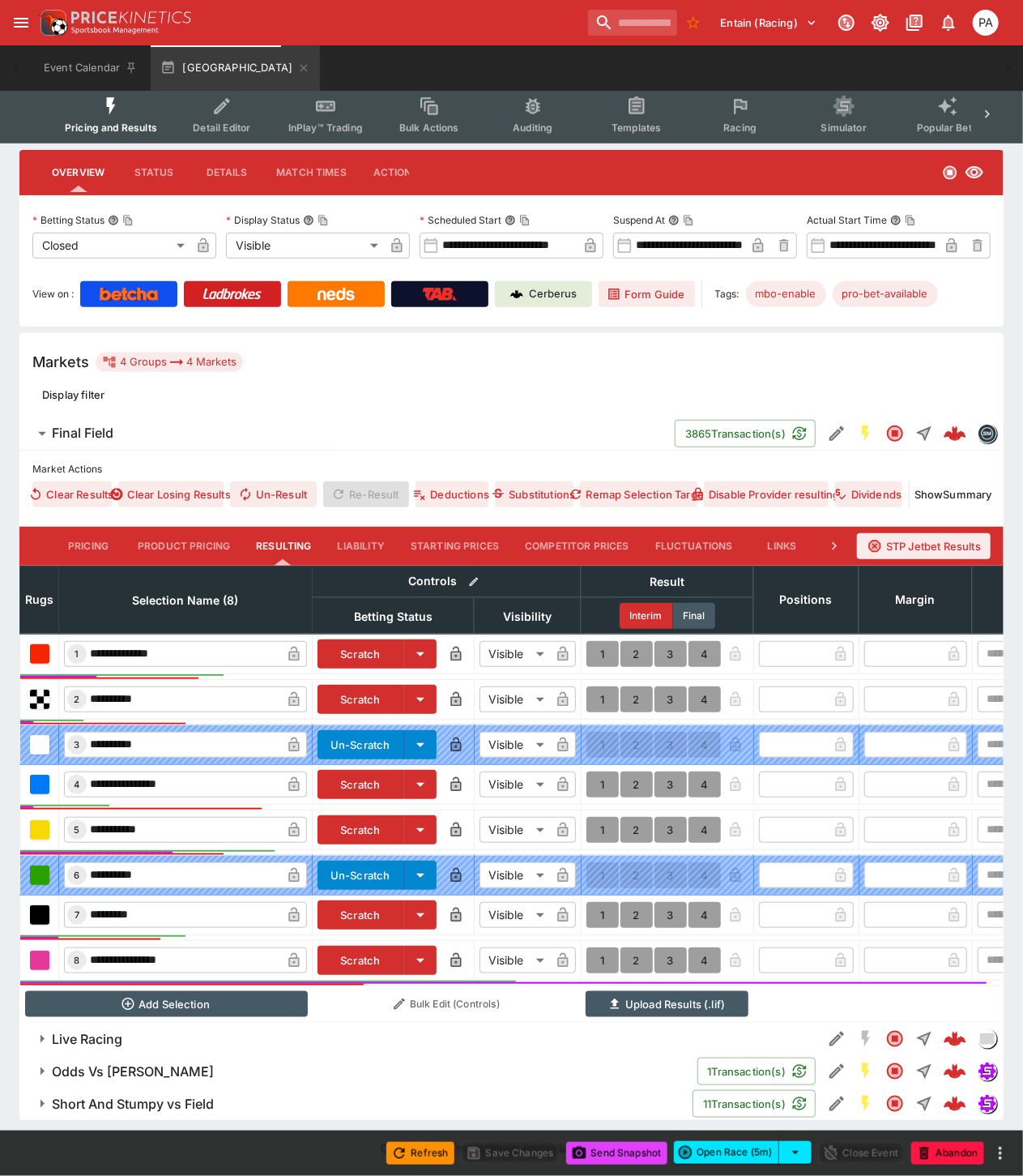
click at [598, 951] on button "1" at bounding box center [603, 960] width 33 height 26
type input "*"
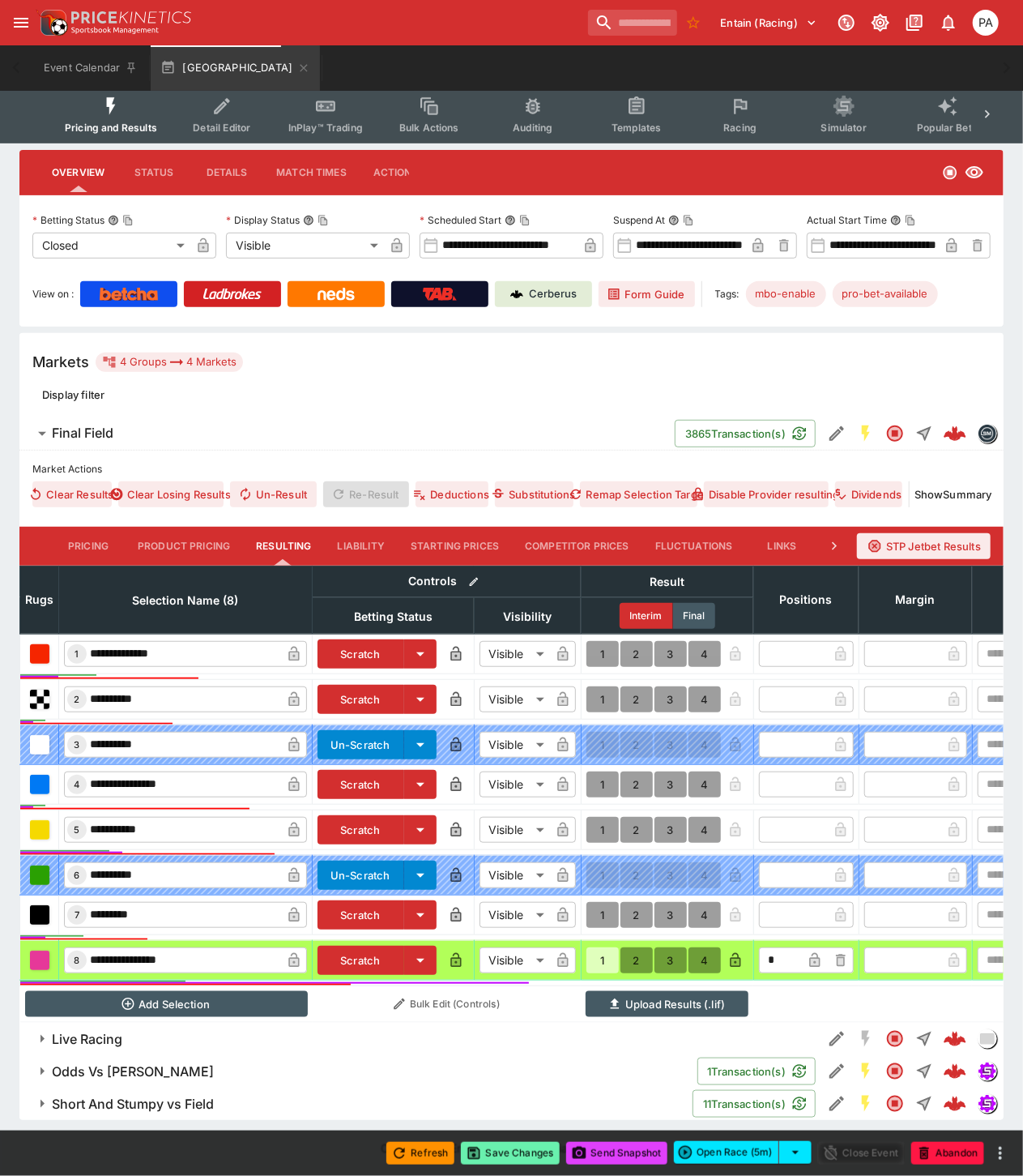
click at [504, 1154] on button "Save Changes" at bounding box center [511, 1153] width 99 height 22
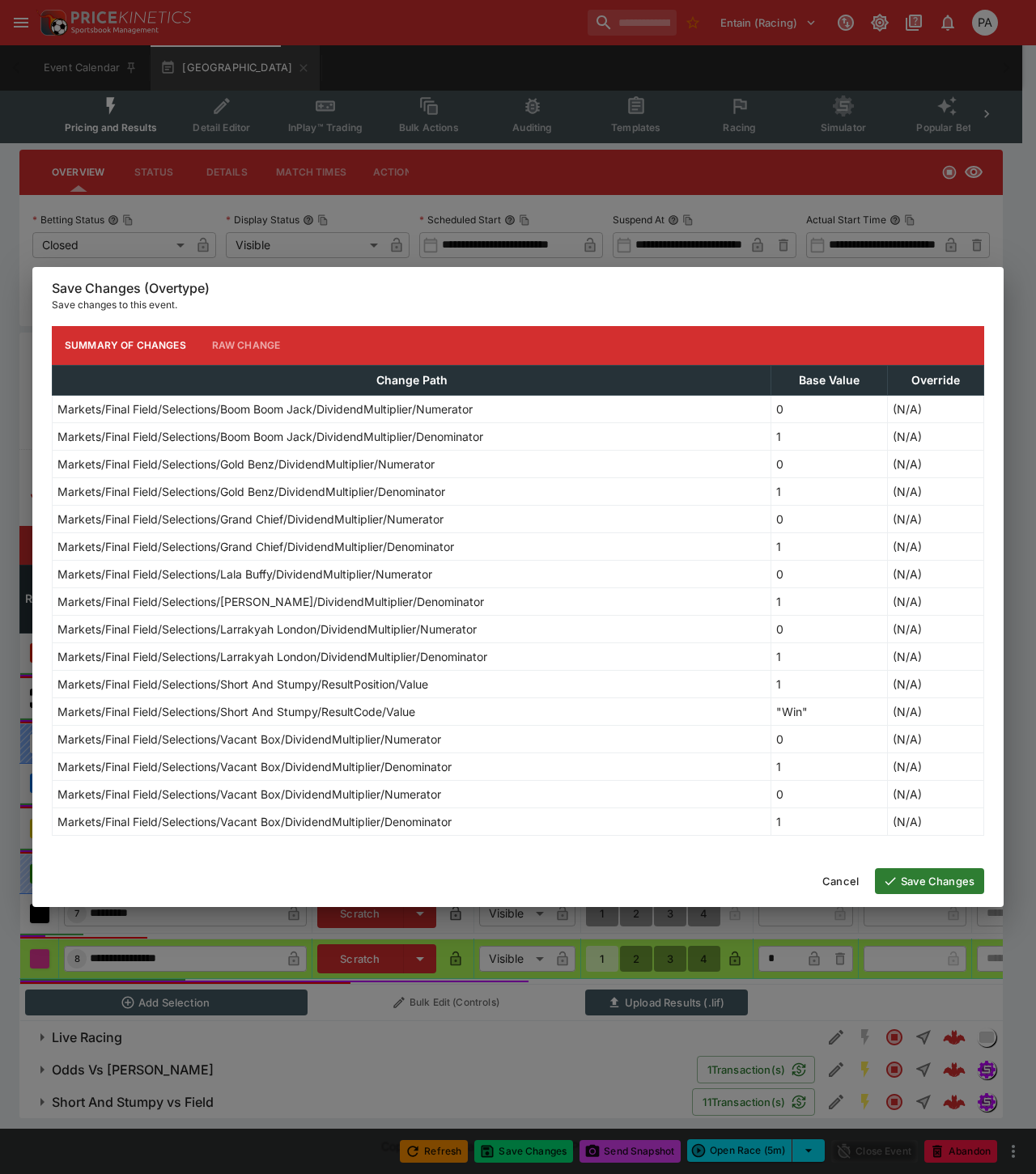
click at [943, 875] on button "Save Changes" at bounding box center [929, 880] width 109 height 26
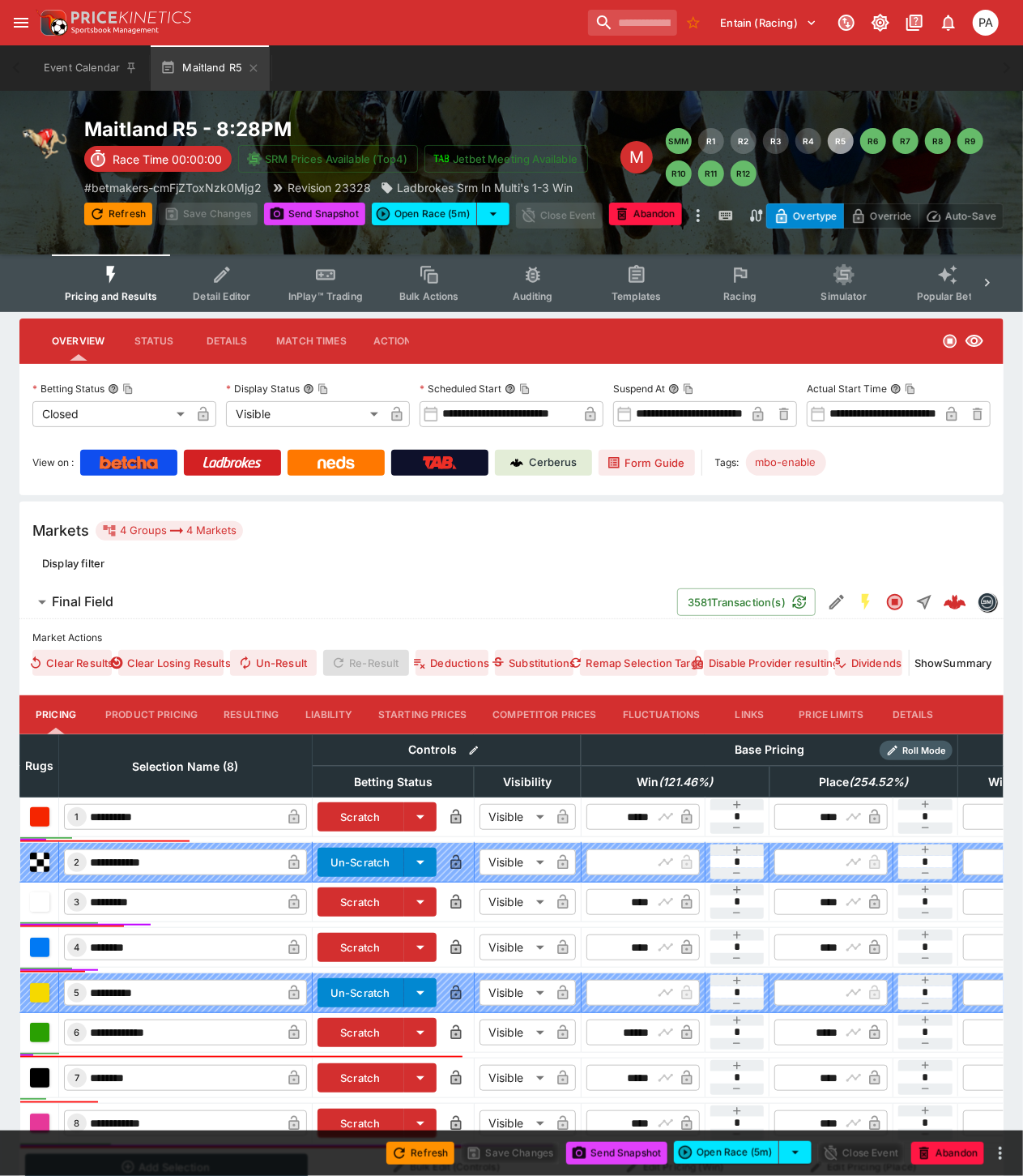
click at [248, 708] on button "Resulting" at bounding box center [251, 715] width 81 height 39
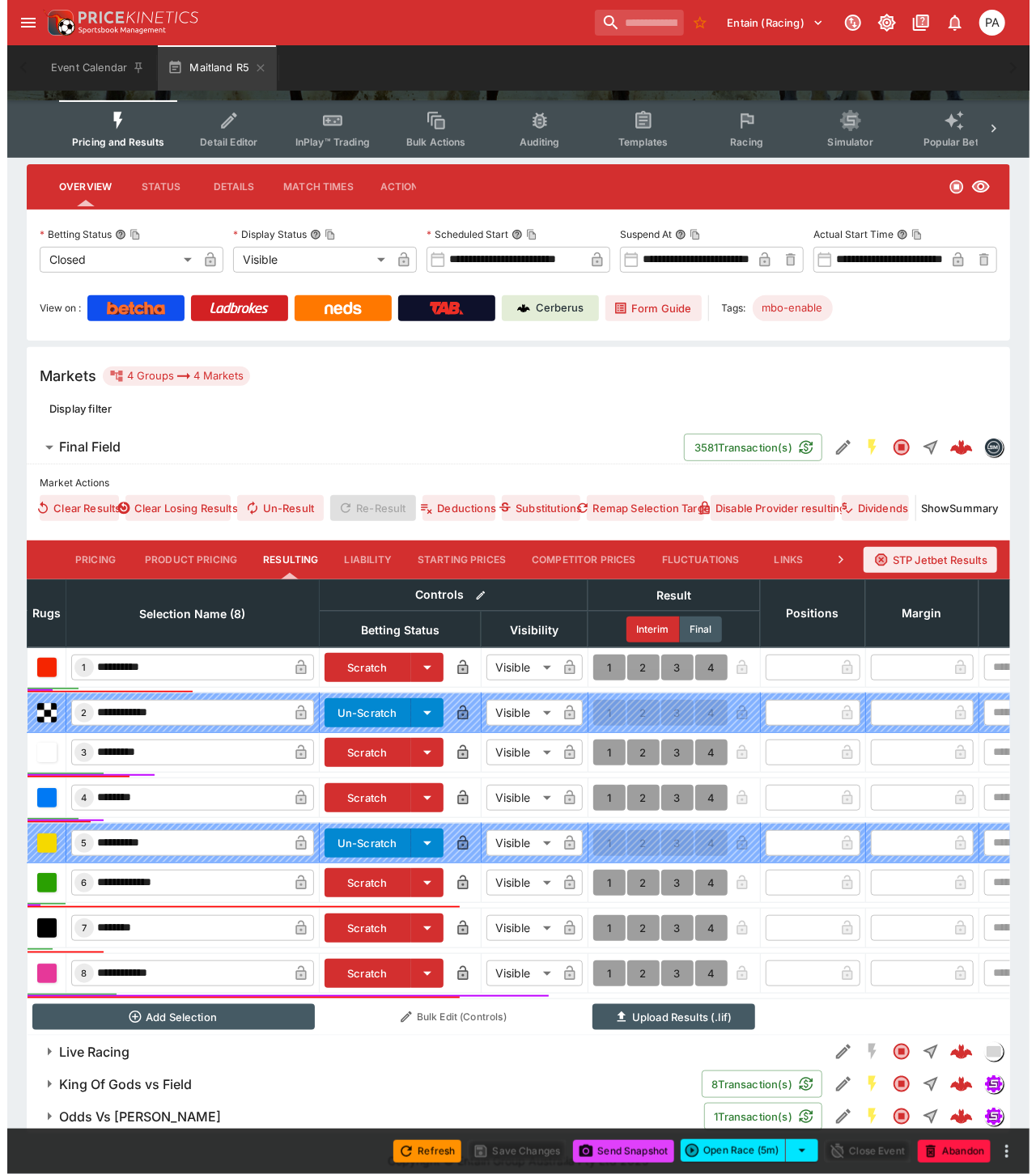
scroll to position [182, 0]
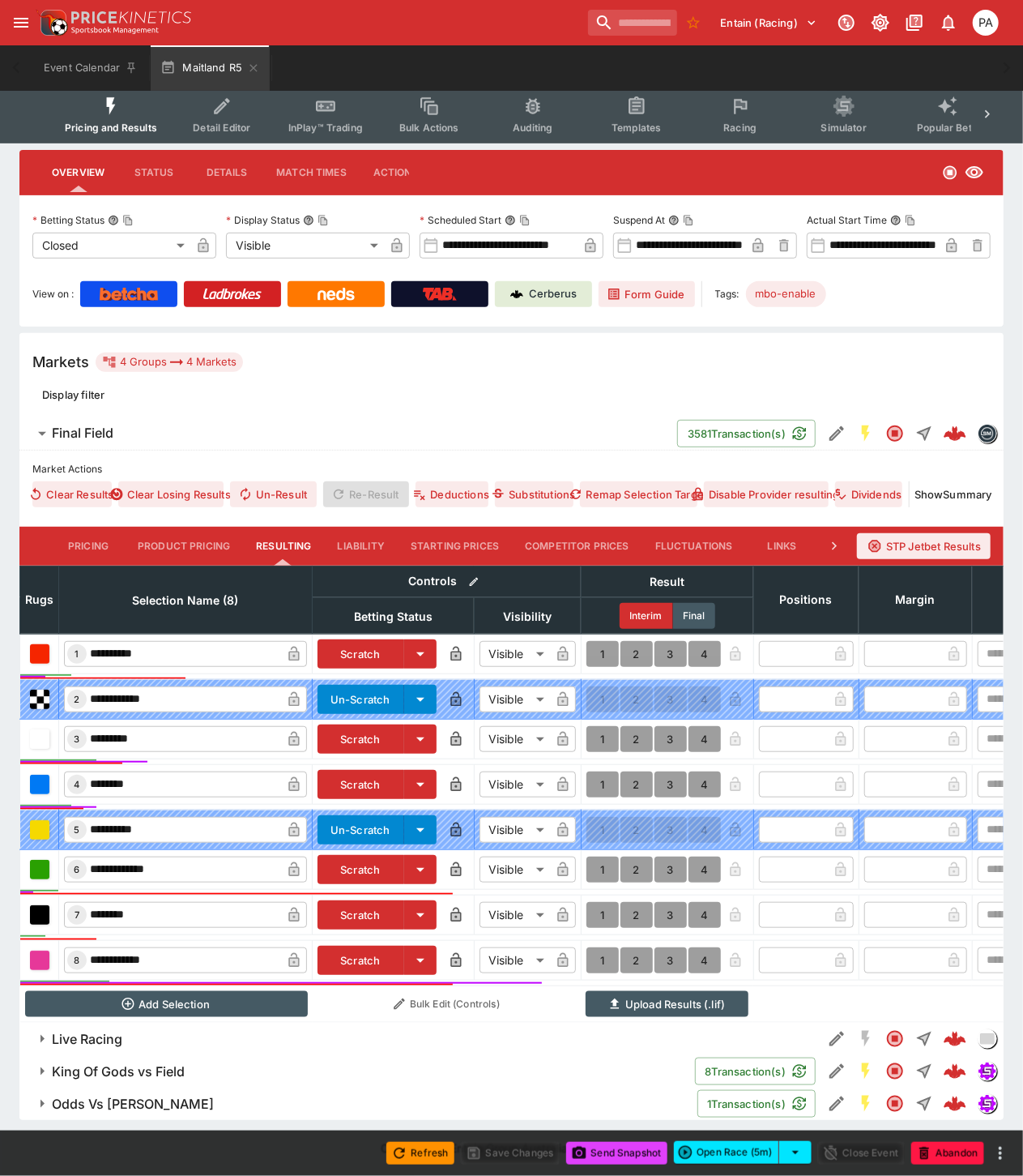
click at [595, 948] on button "1" at bounding box center [603, 960] width 33 height 26
type input "*"
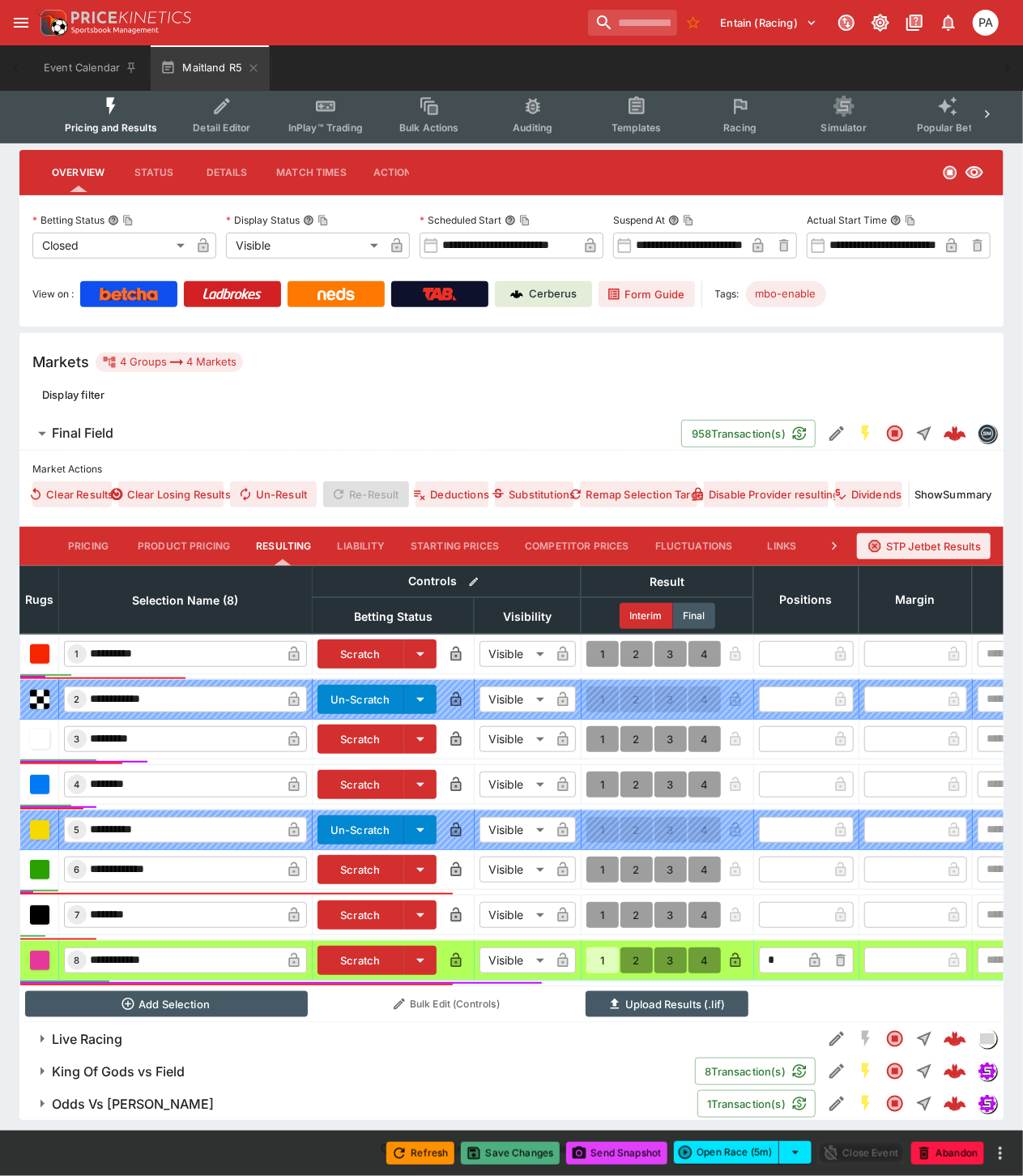
click at [511, 1153] on button "Save Changes" at bounding box center [511, 1153] width 99 height 22
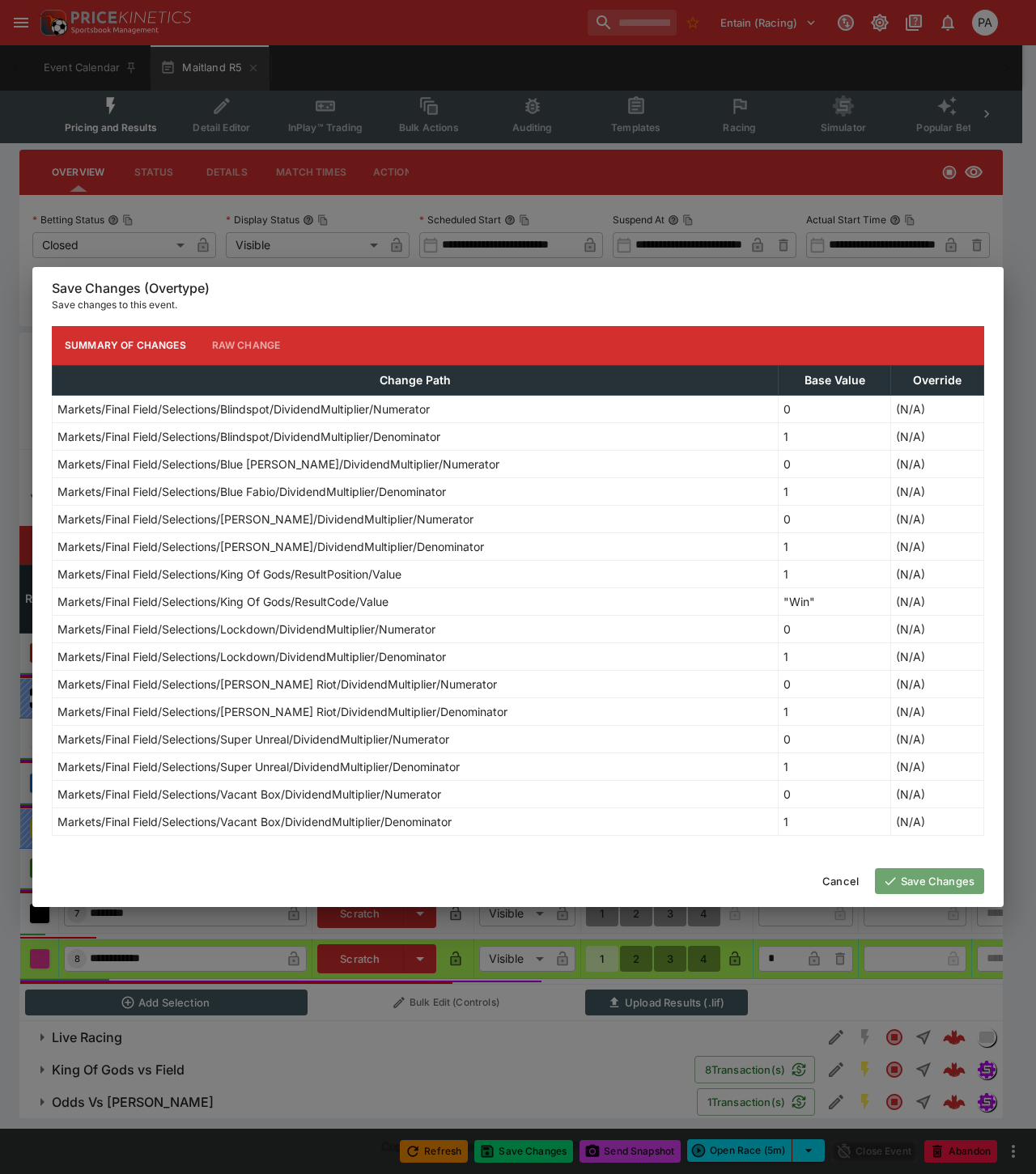
click at [911, 883] on button "Save Changes" at bounding box center [929, 880] width 109 height 26
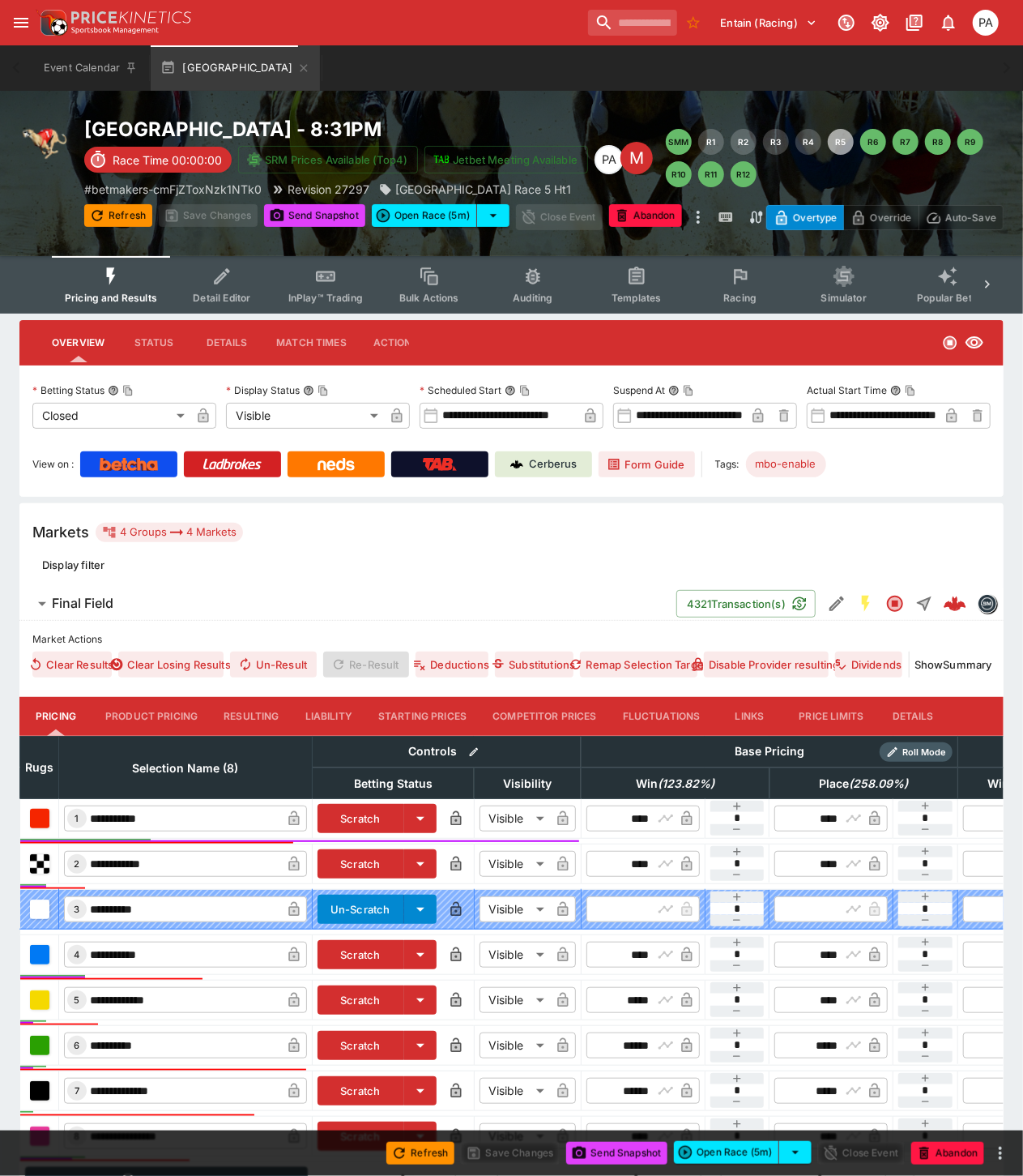
click at [251, 719] on button "Resulting" at bounding box center [251, 717] width 81 height 39
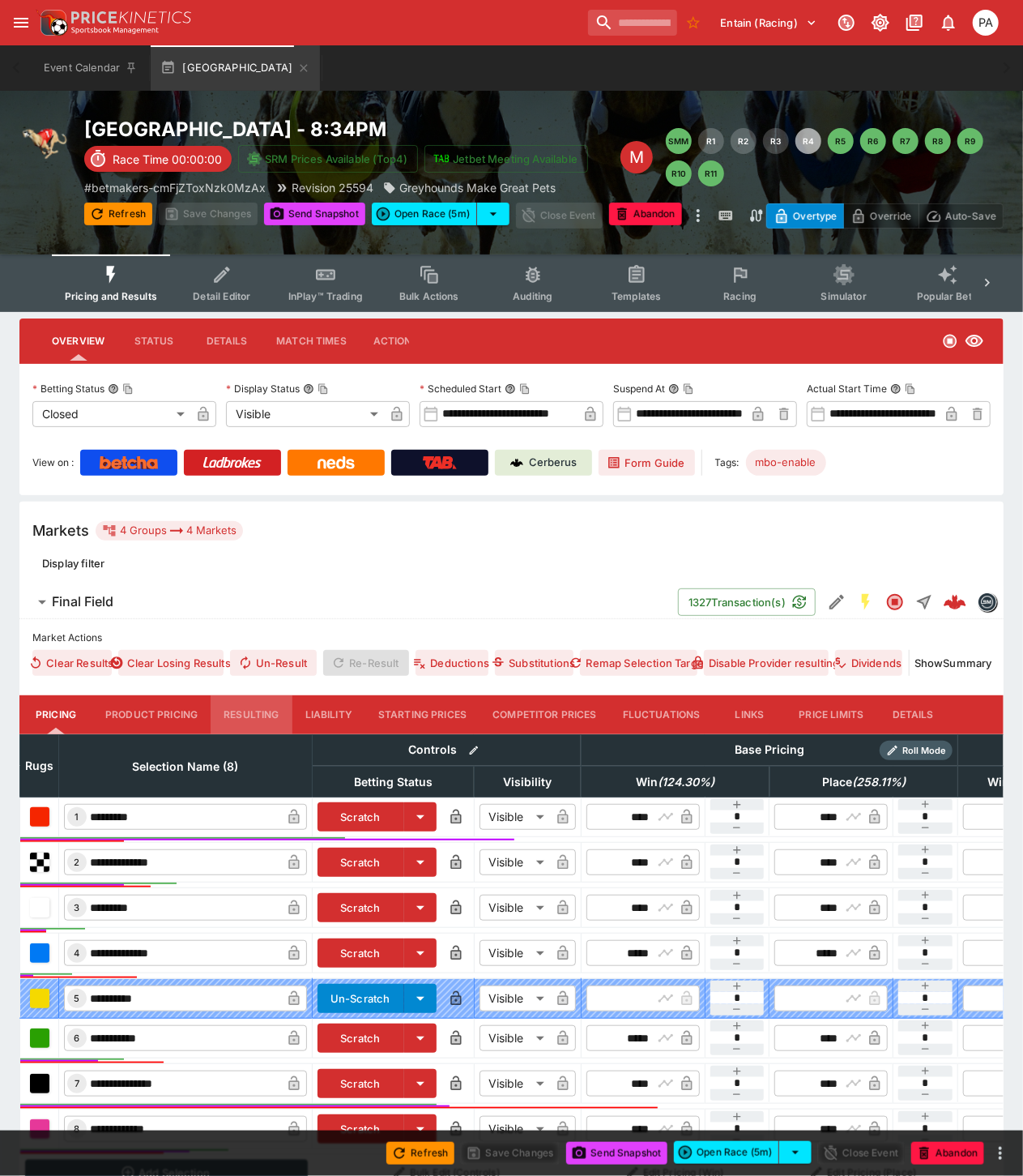
click at [255, 715] on button "Resulting" at bounding box center [251, 715] width 81 height 39
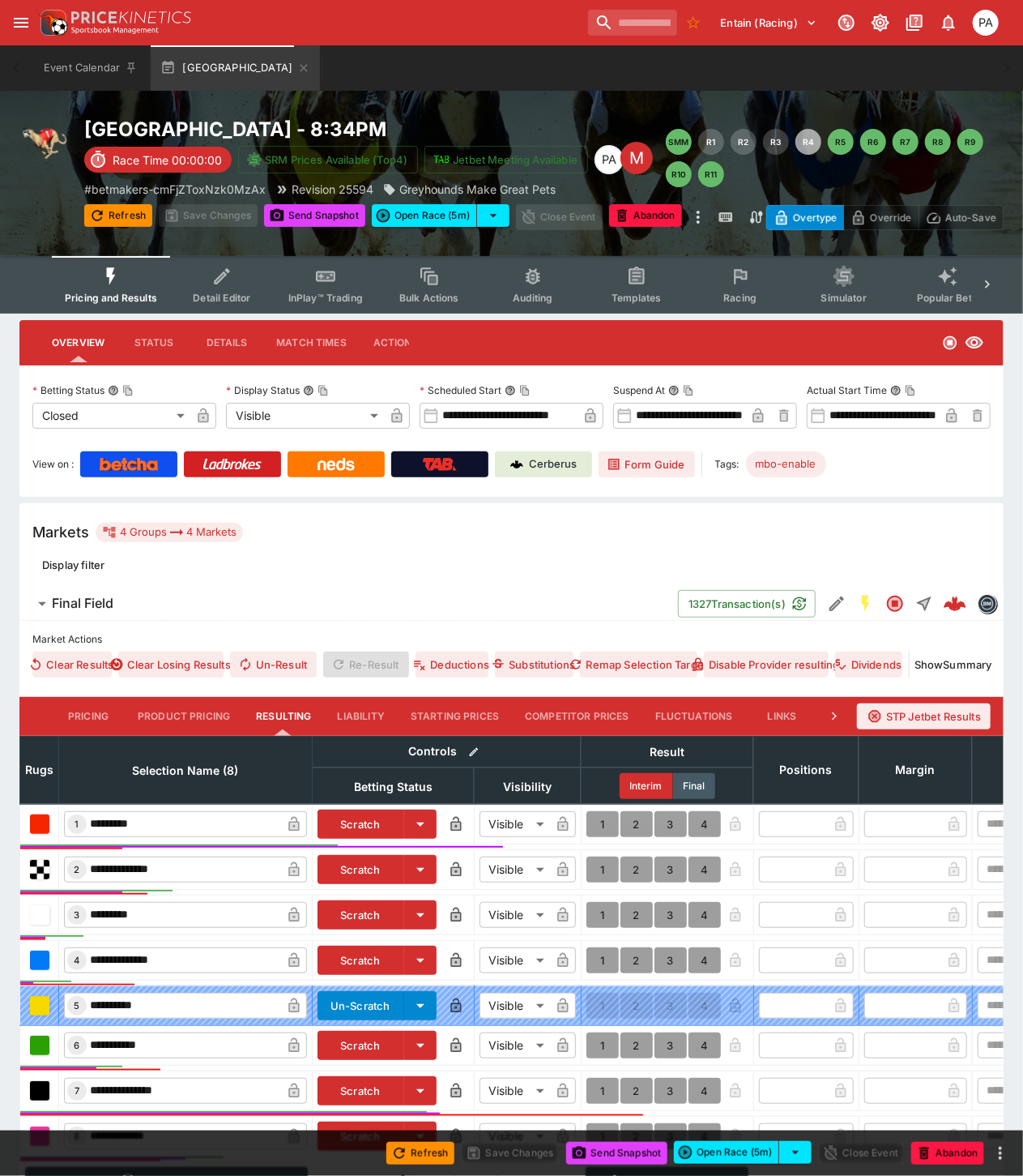
scroll to position [189, 0]
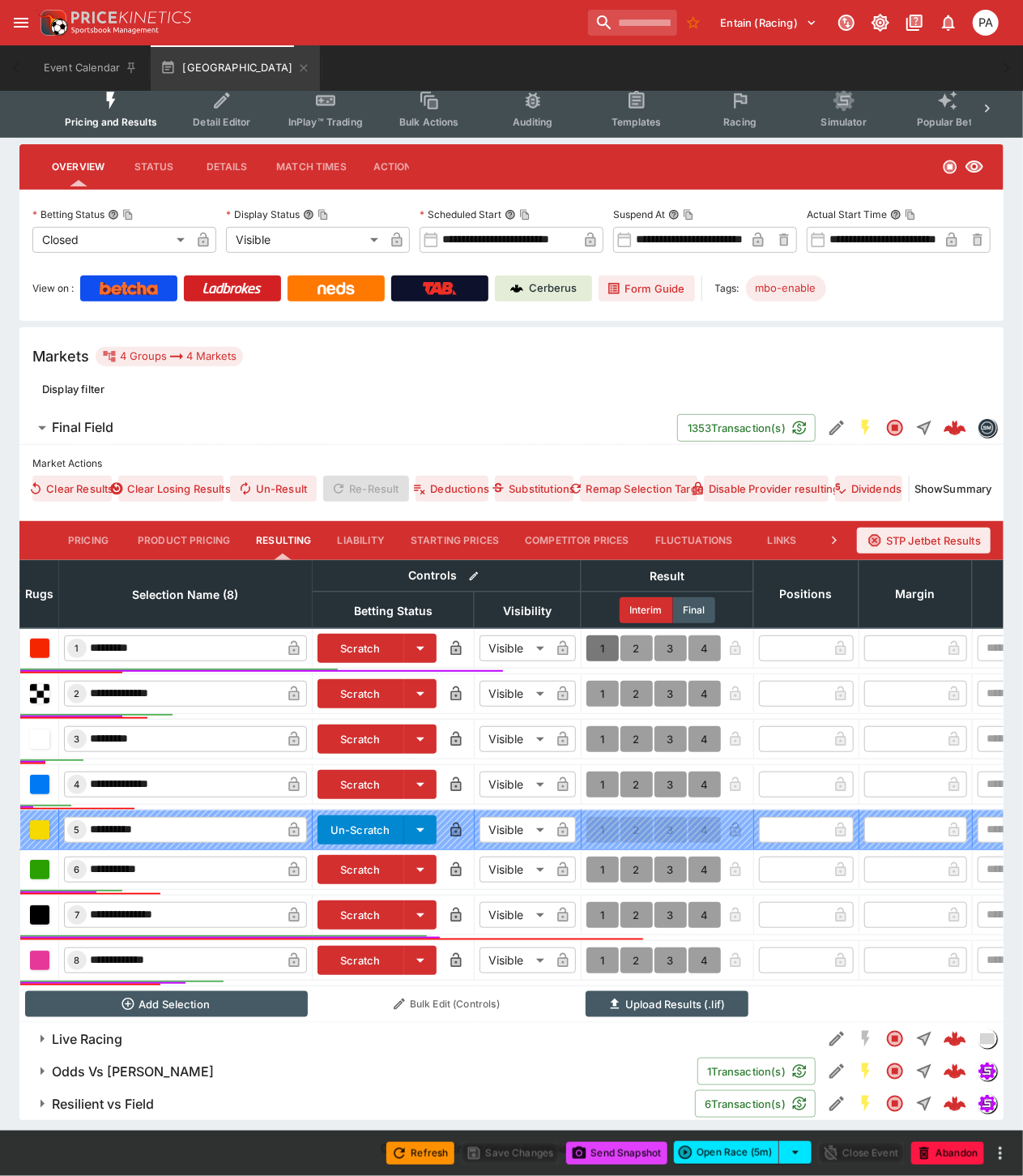
click at [601, 635] on button "1" at bounding box center [603, 648] width 33 height 26
type input "*"
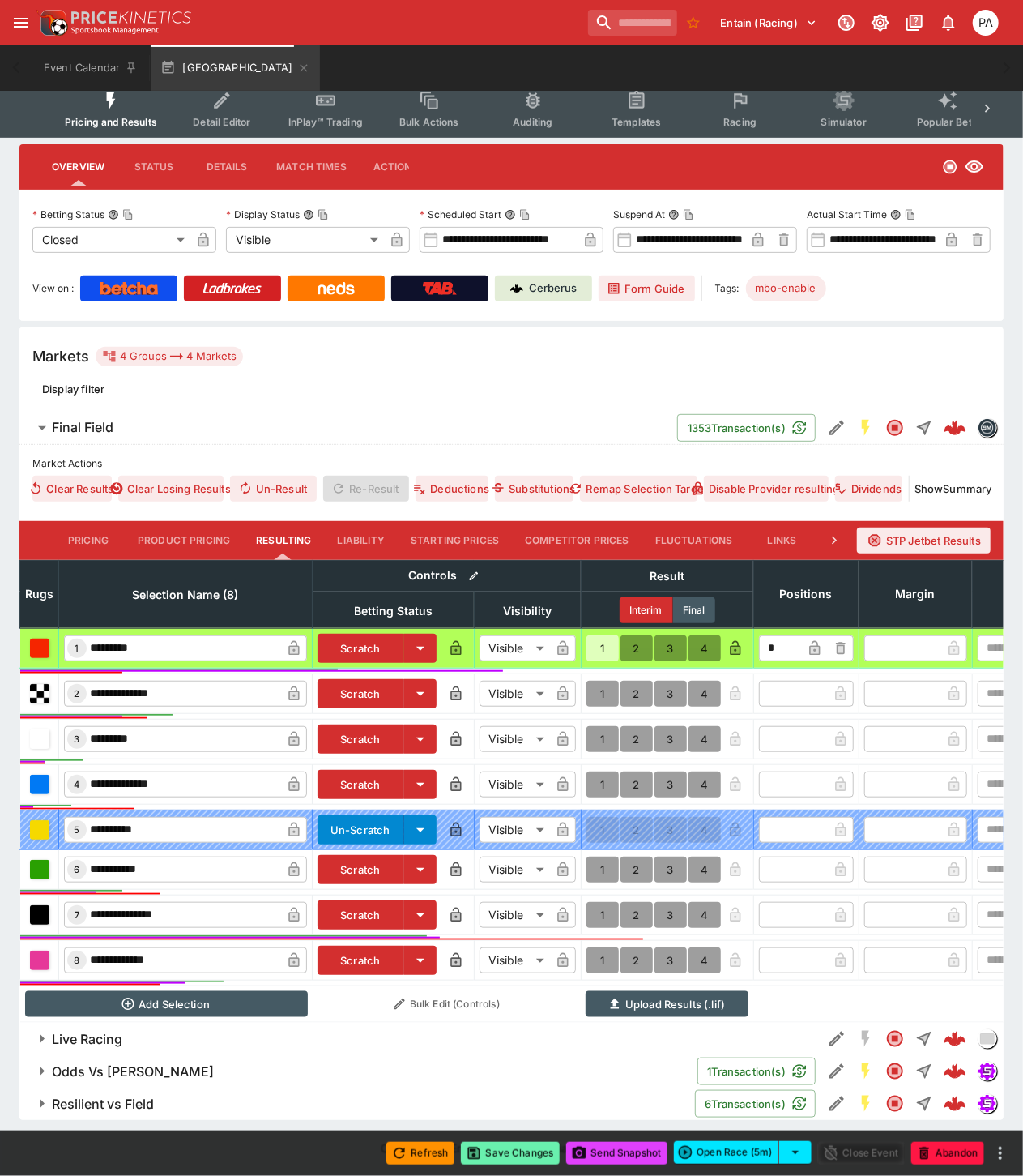
click at [516, 1153] on button "Save Changes" at bounding box center [511, 1153] width 99 height 22
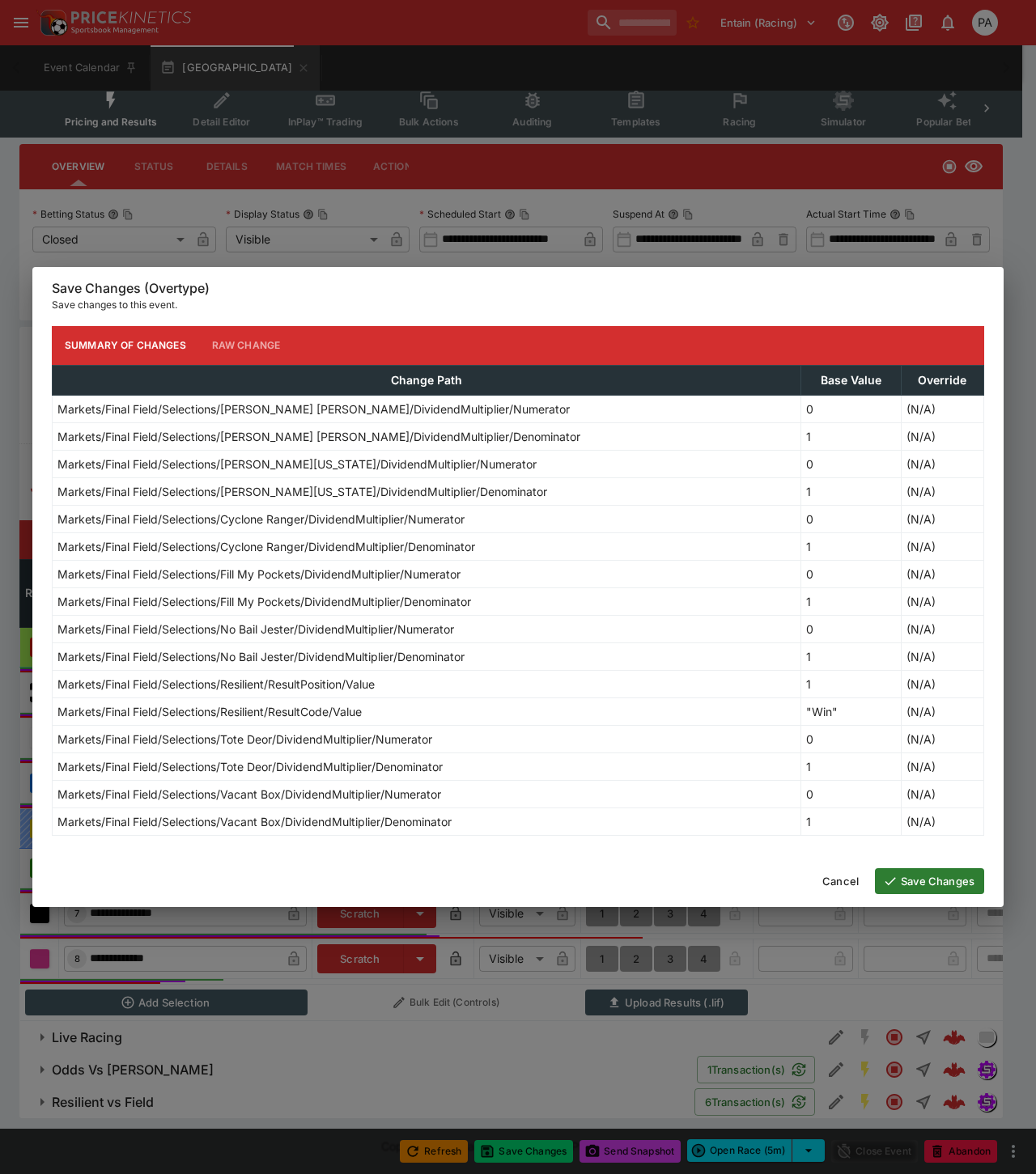
click at [919, 881] on button "Save Changes" at bounding box center [929, 880] width 109 height 26
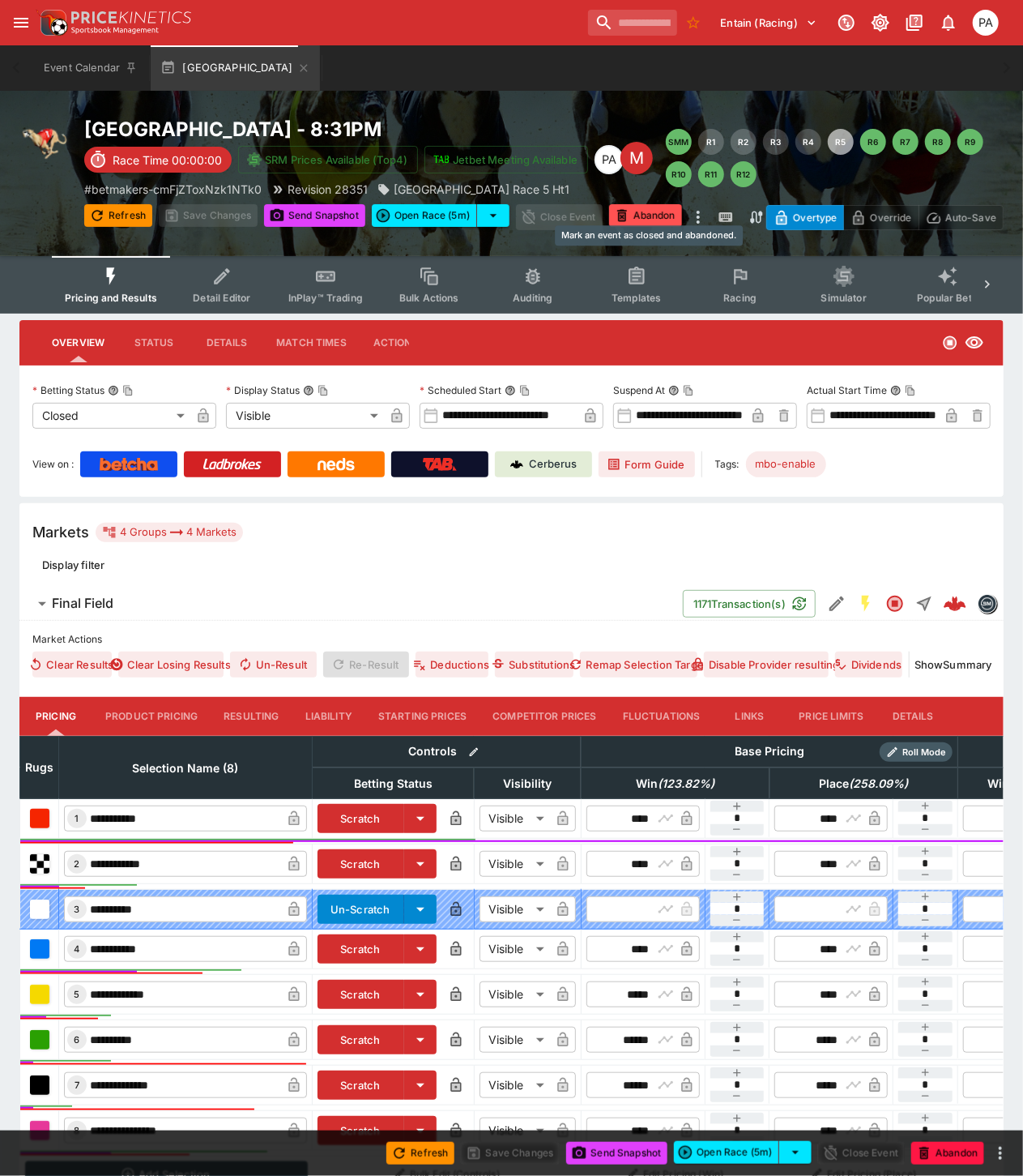
click at [640, 208] on button "Abandon" at bounding box center [645, 215] width 73 height 22
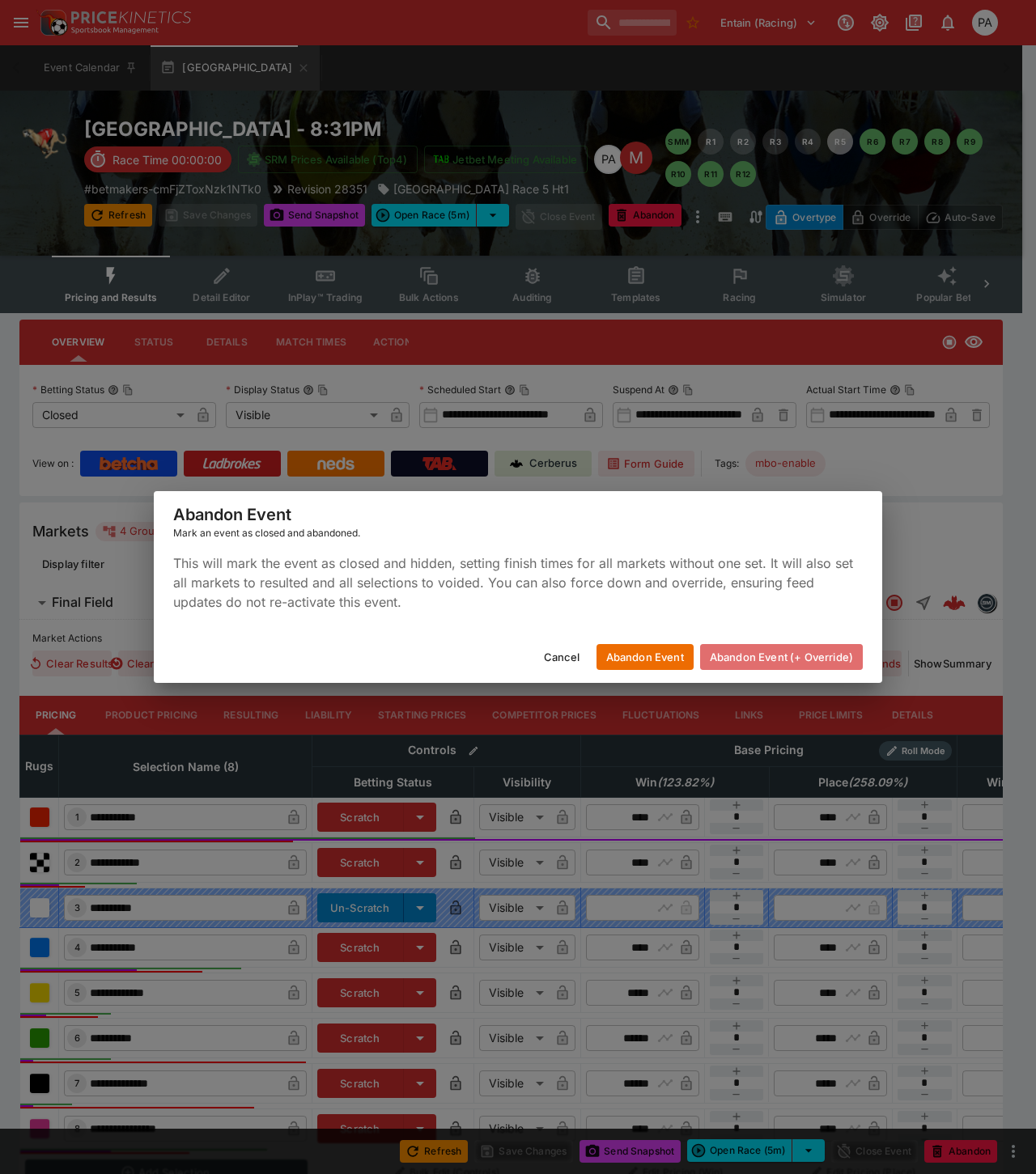
click at [764, 657] on button "Abandon Event (+ Override)" at bounding box center [781, 657] width 162 height 26
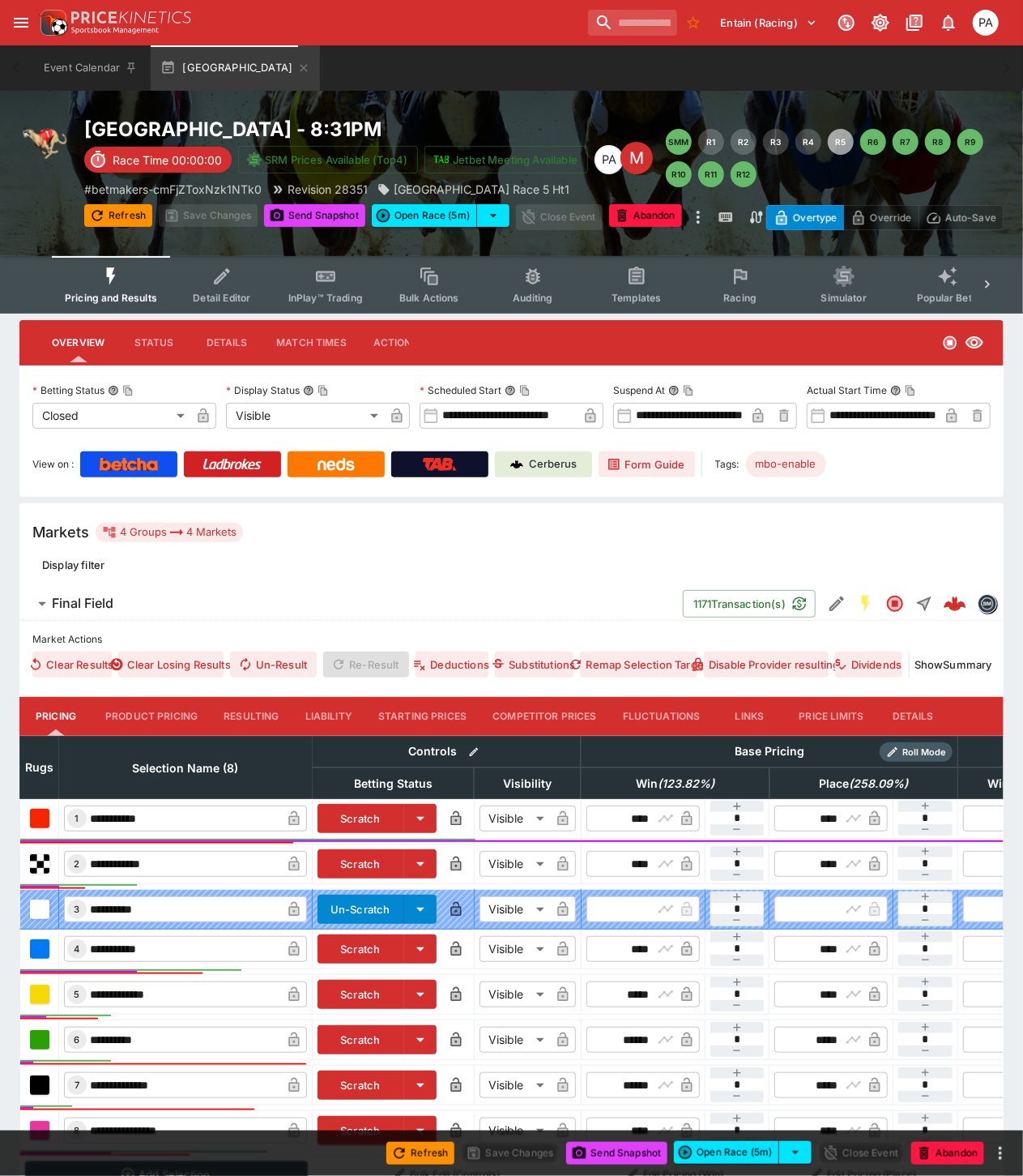
click at [112, 215] on button "Refresh" at bounding box center [118, 215] width 68 height 22
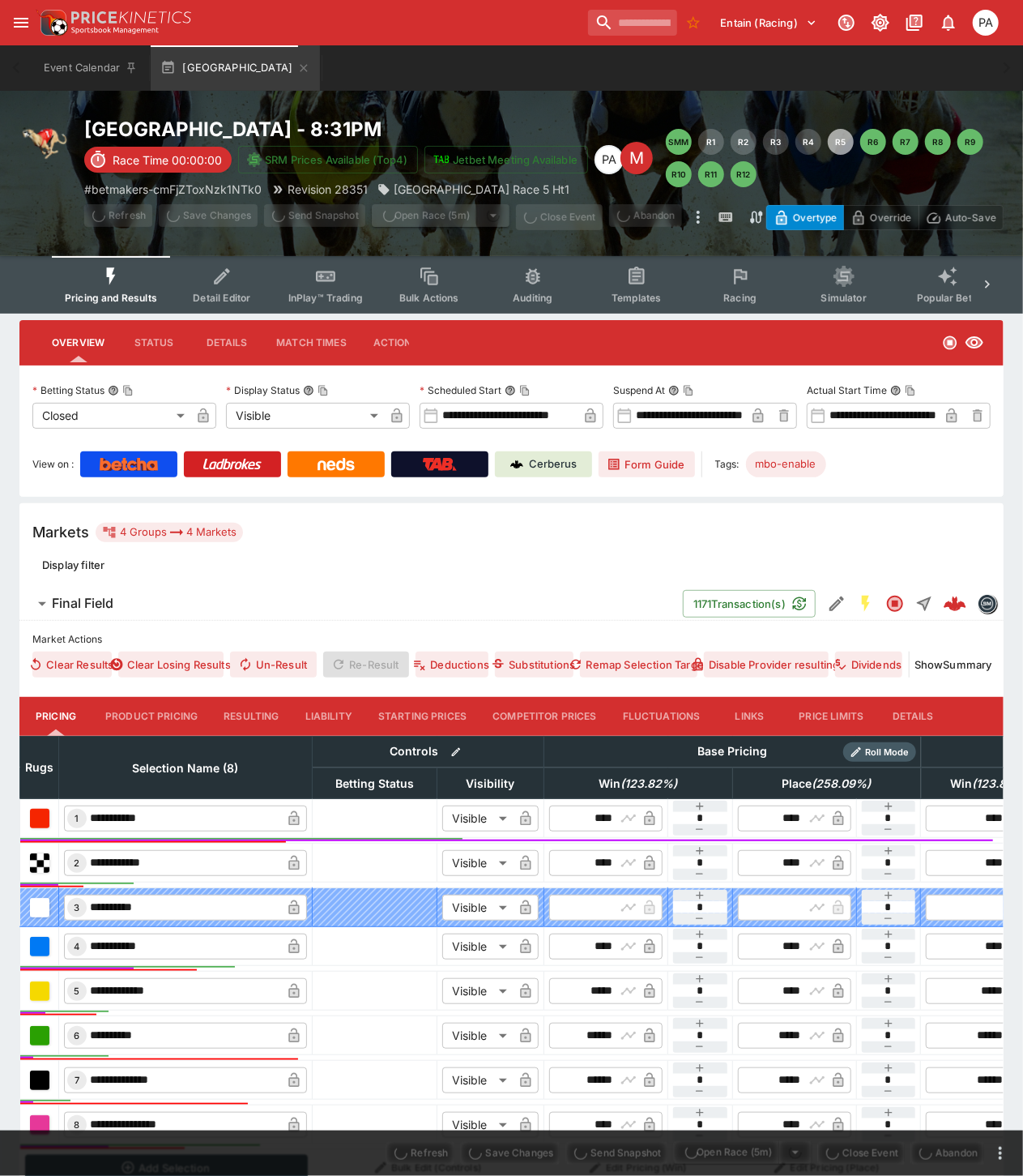
type input "**********"
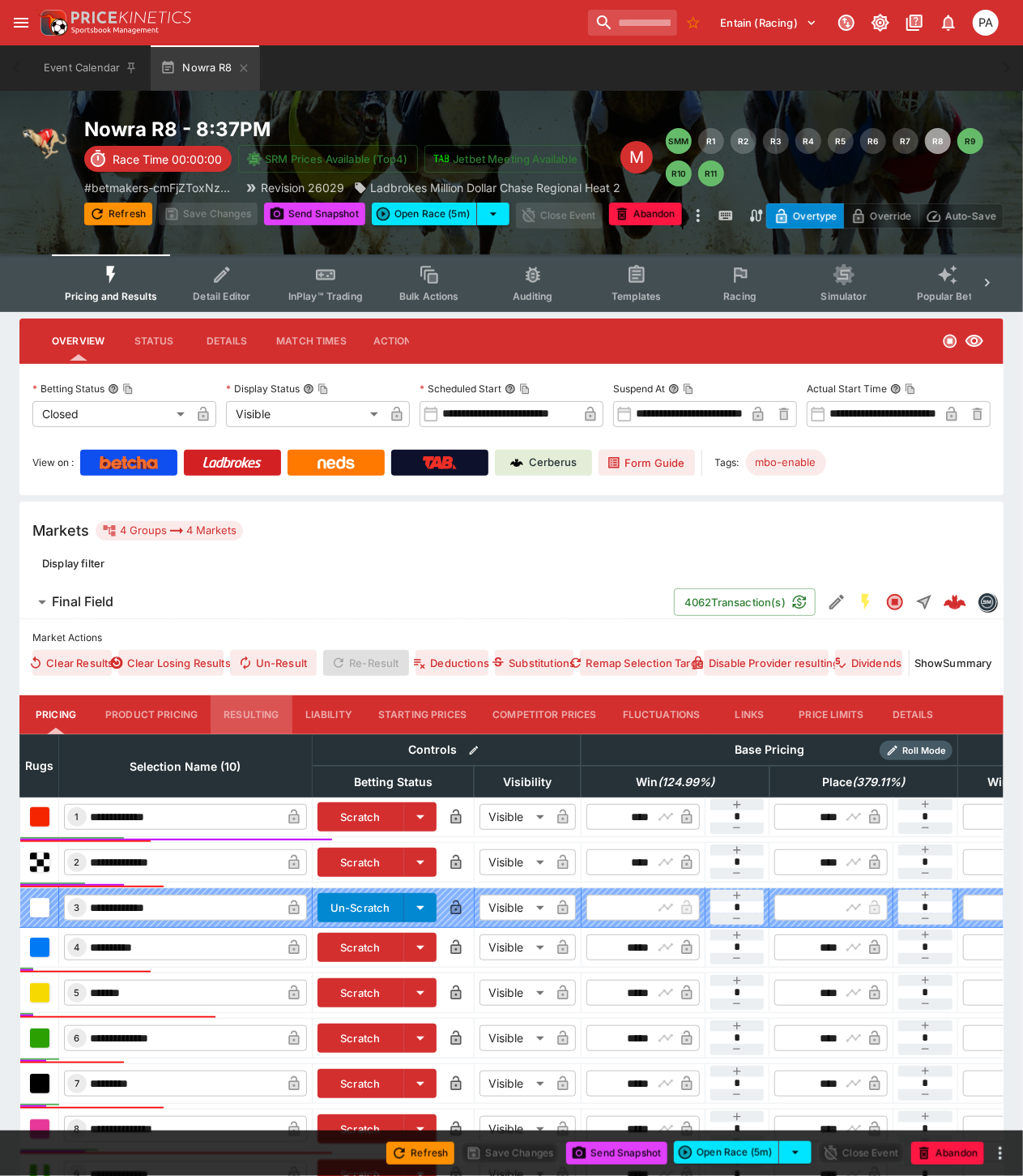
click at [253, 715] on button "Resulting" at bounding box center [251, 715] width 81 height 39
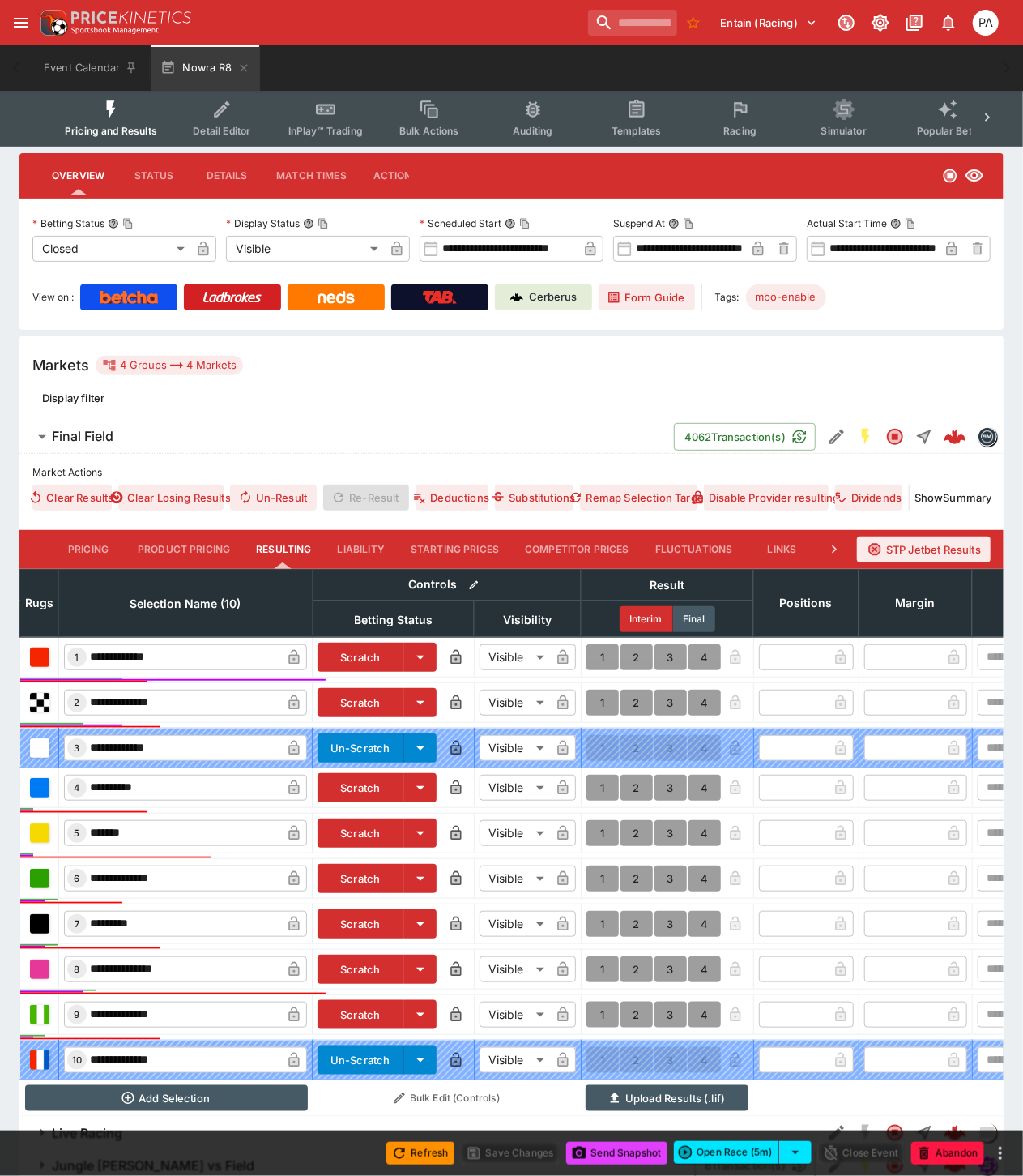
scroll to position [273, 0]
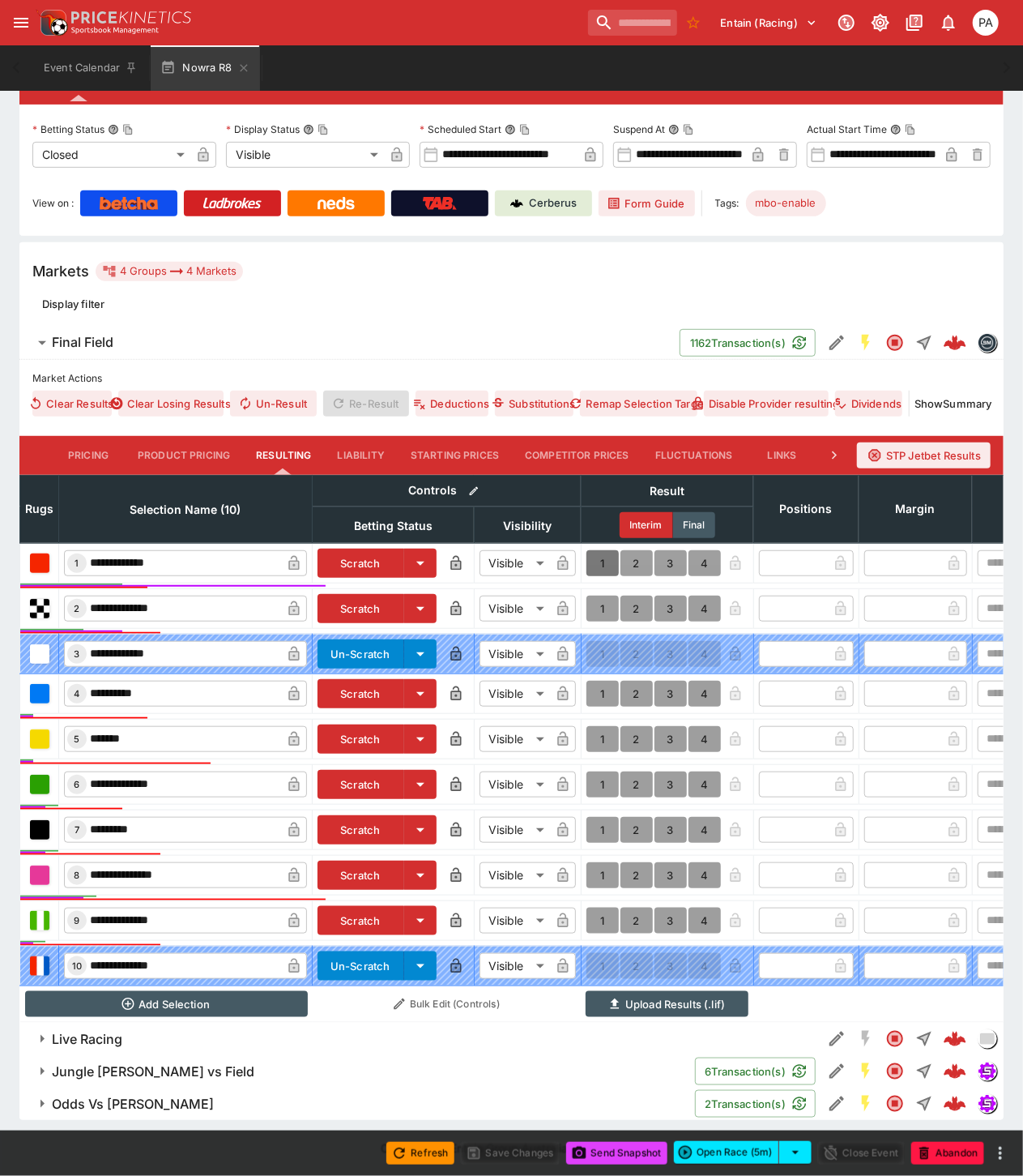
click at [596, 550] on button "1" at bounding box center [603, 563] width 33 height 26
type input "*"
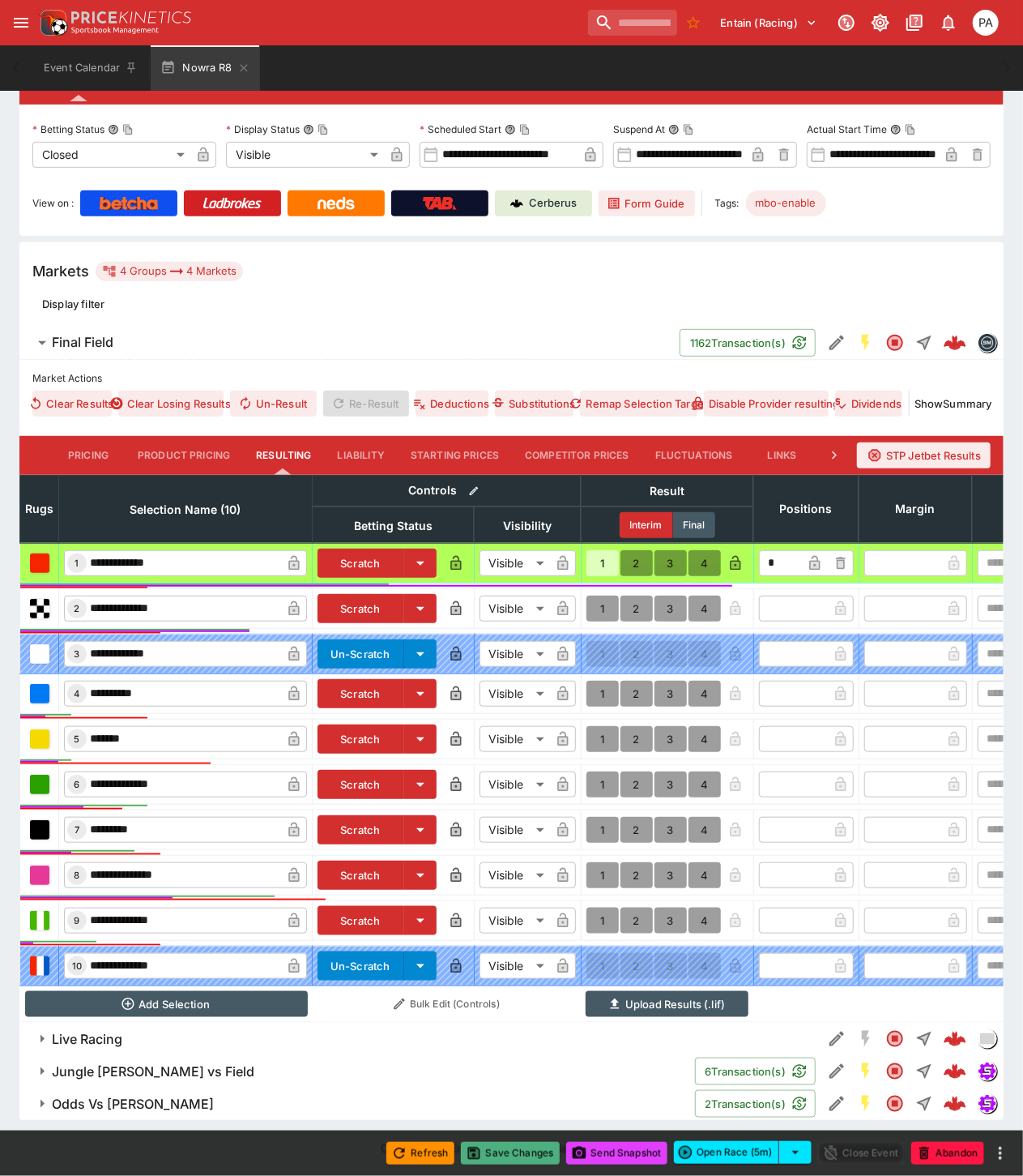
click at [516, 1153] on button "Save Changes" at bounding box center [511, 1153] width 99 height 22
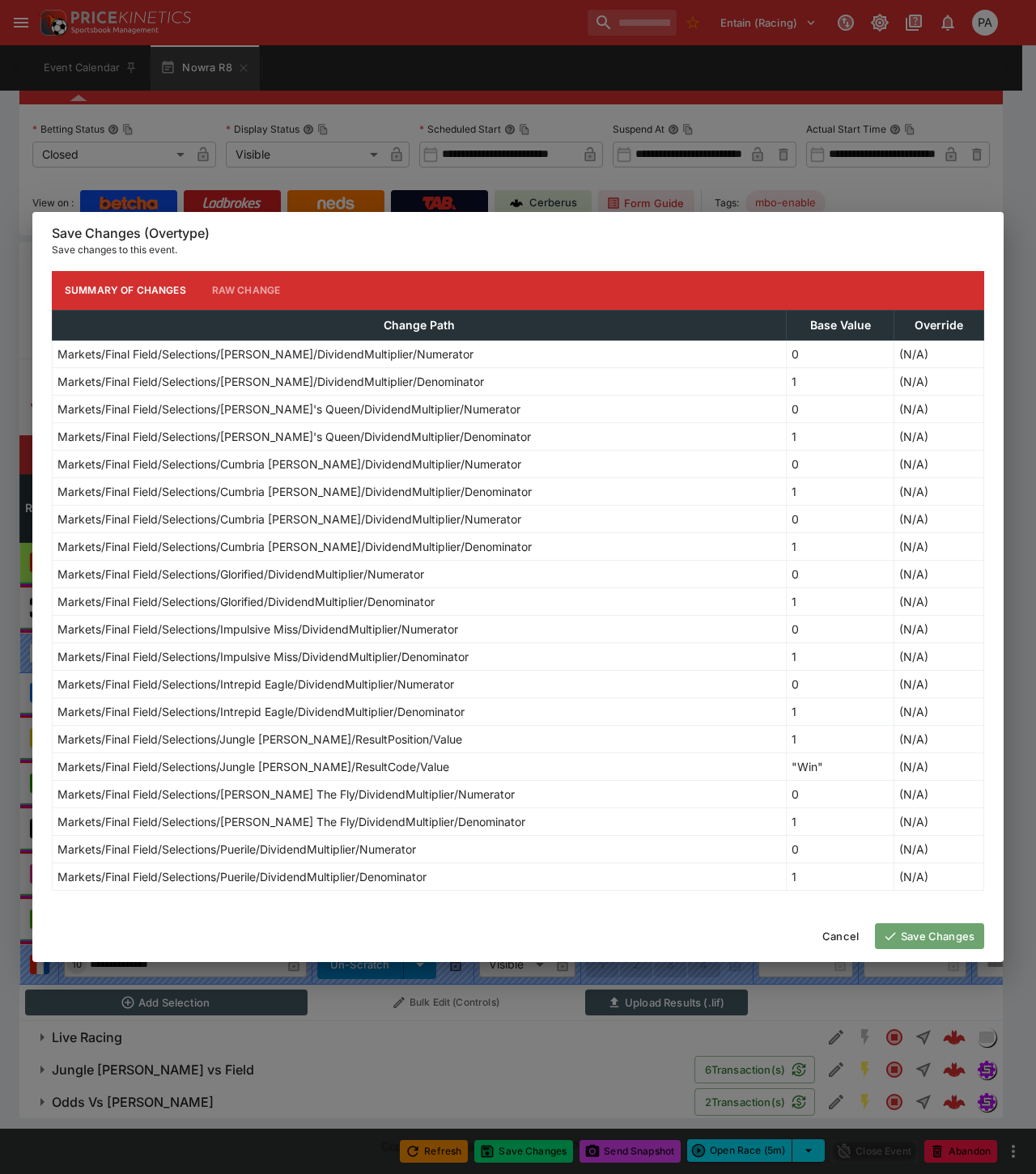
click at [929, 936] on button "Save Changes" at bounding box center [929, 936] width 109 height 26
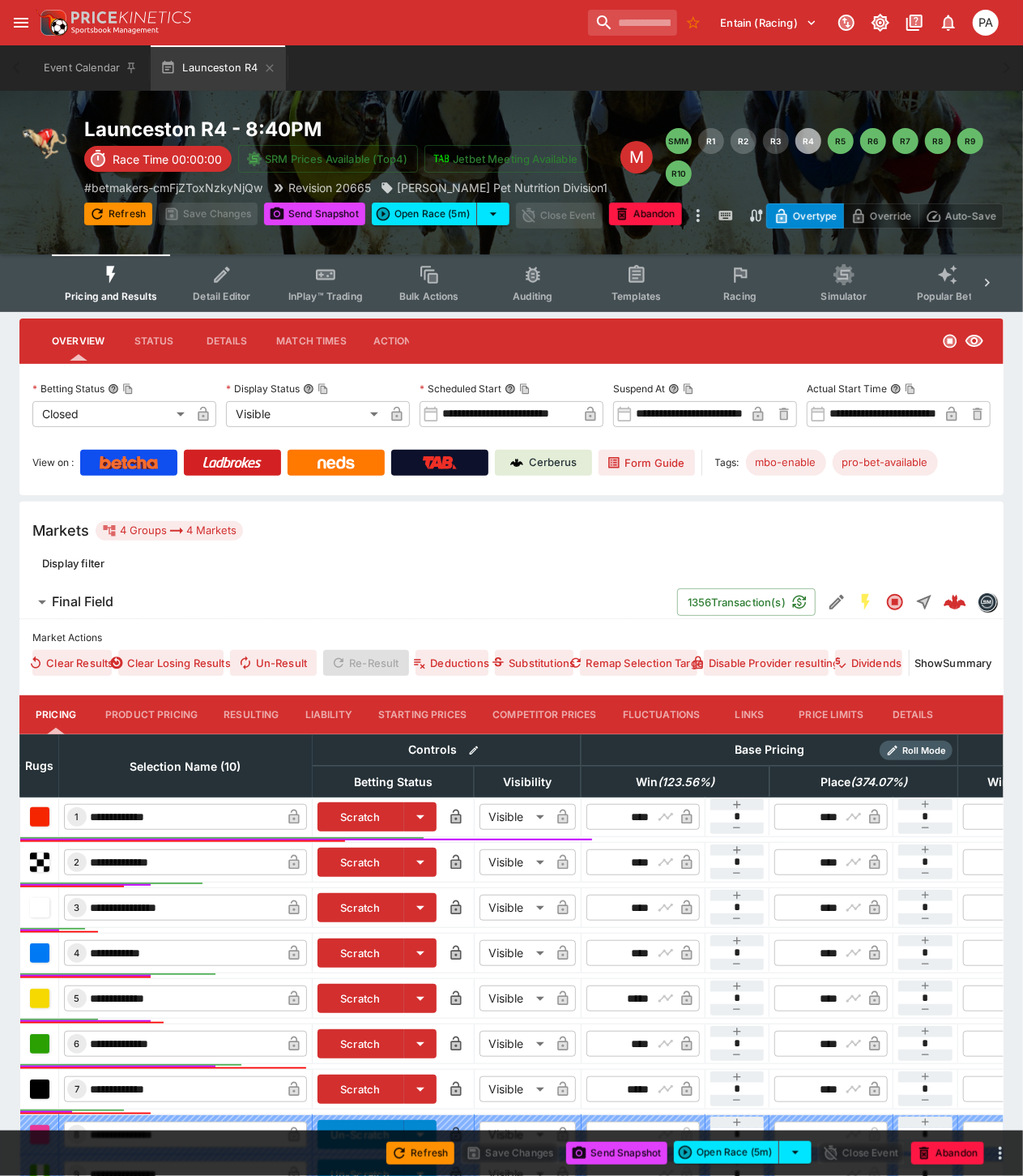
click at [259, 722] on button "Resulting" at bounding box center [251, 715] width 81 height 39
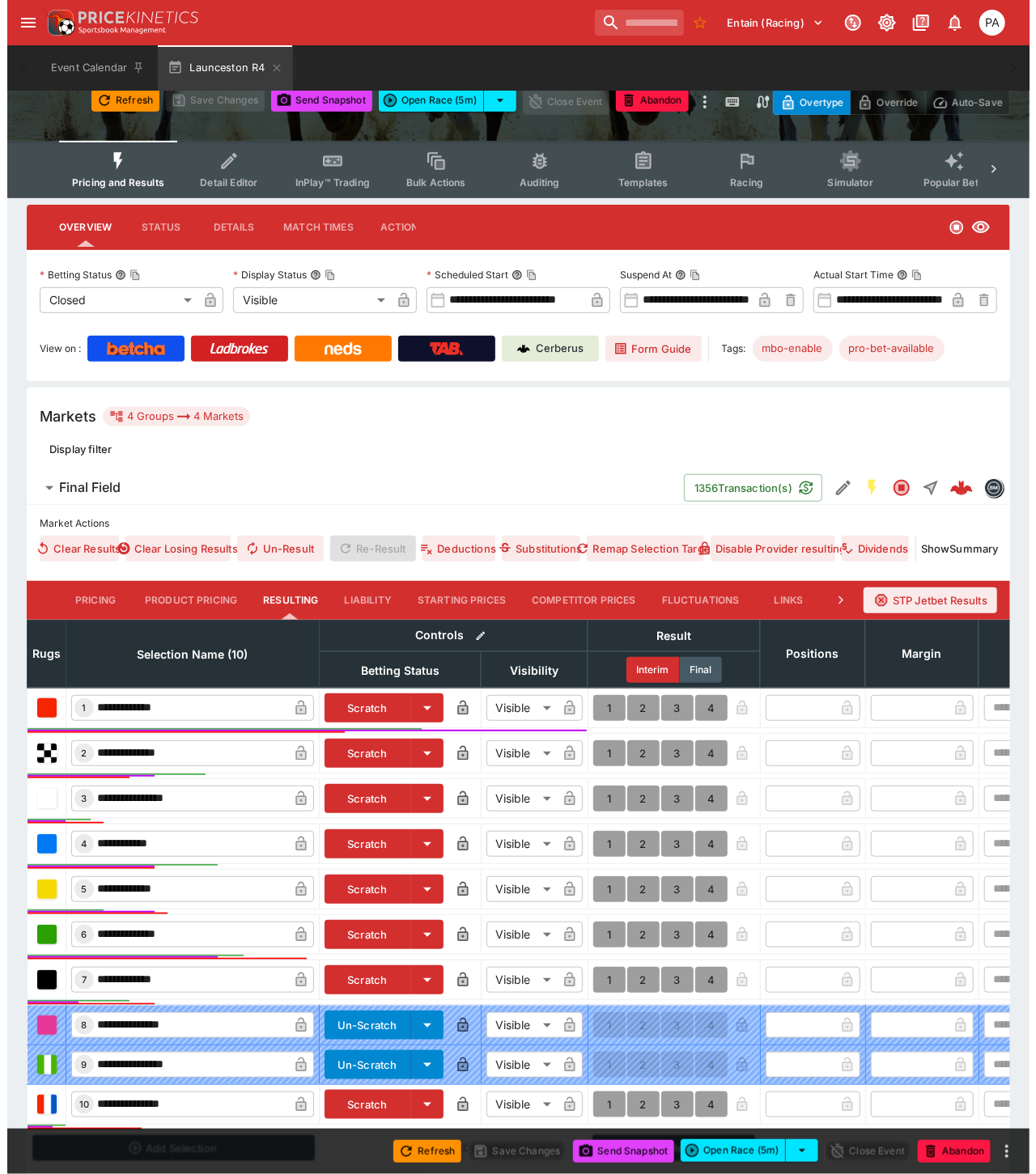
scroll to position [272, 0]
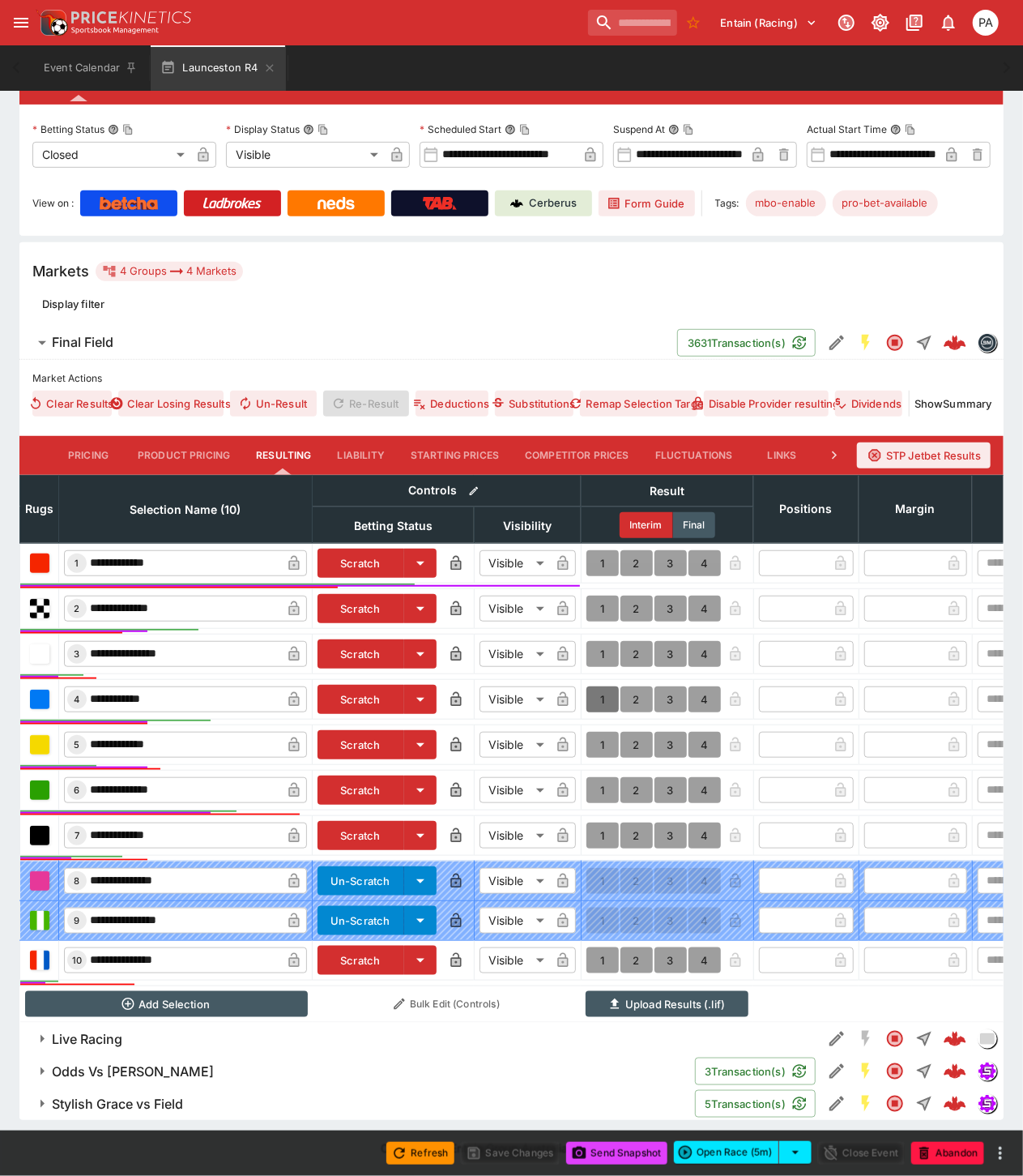
click at [597, 687] on button "1" at bounding box center [603, 699] width 33 height 26
type input "*"
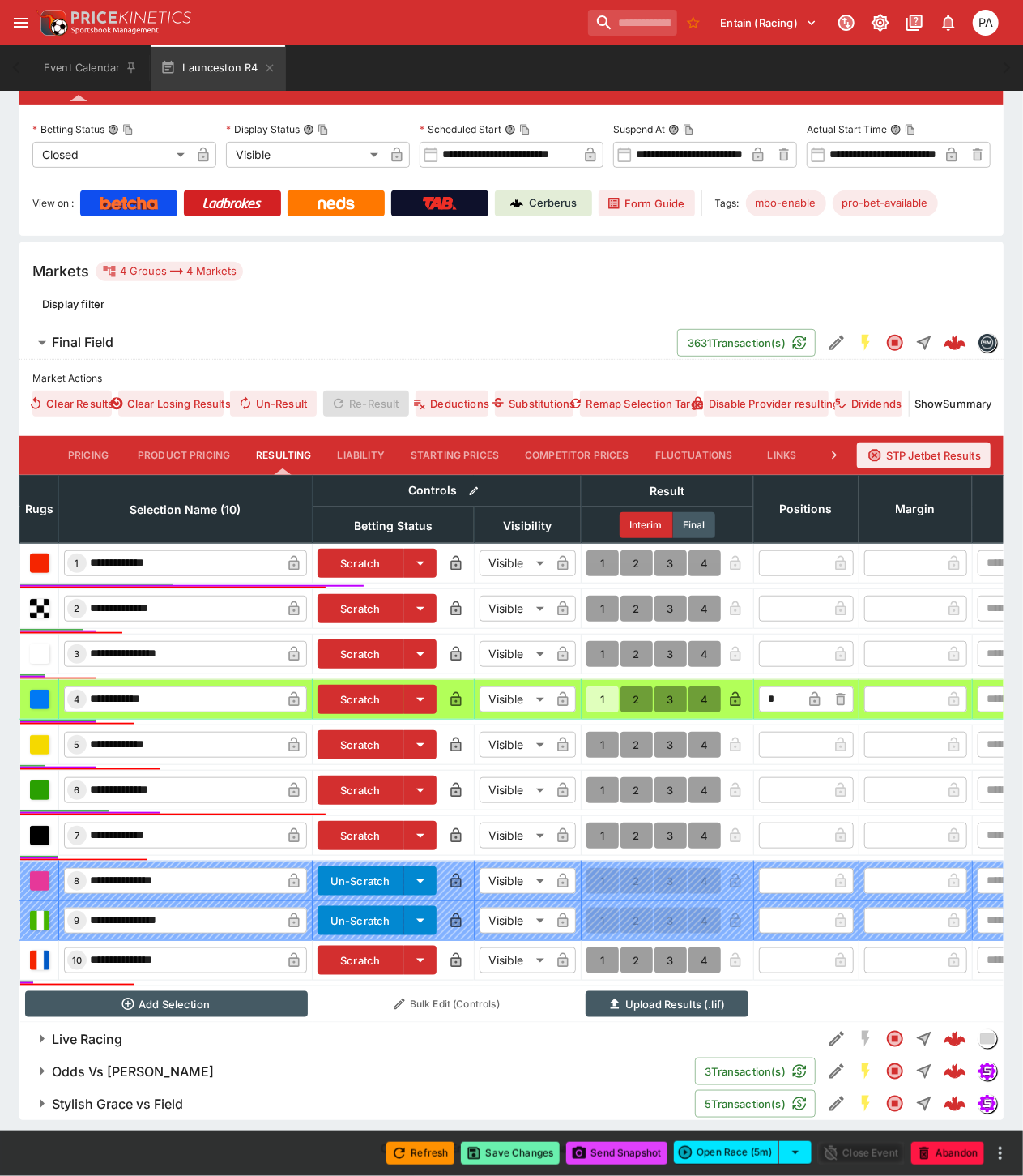
click at [512, 1153] on button "Save Changes" at bounding box center [511, 1153] width 99 height 22
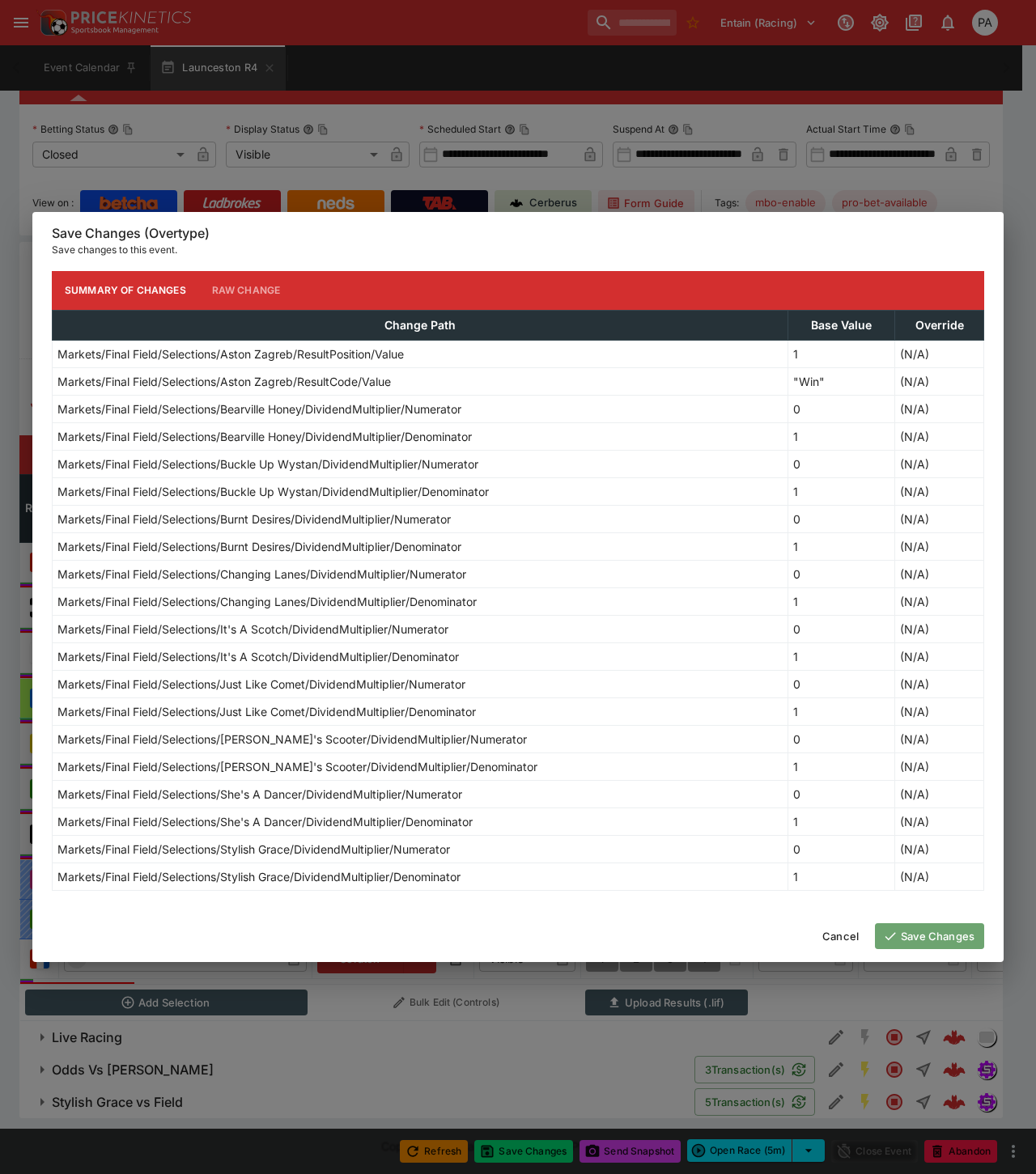
click at [927, 942] on button "Save Changes" at bounding box center [929, 936] width 109 height 26
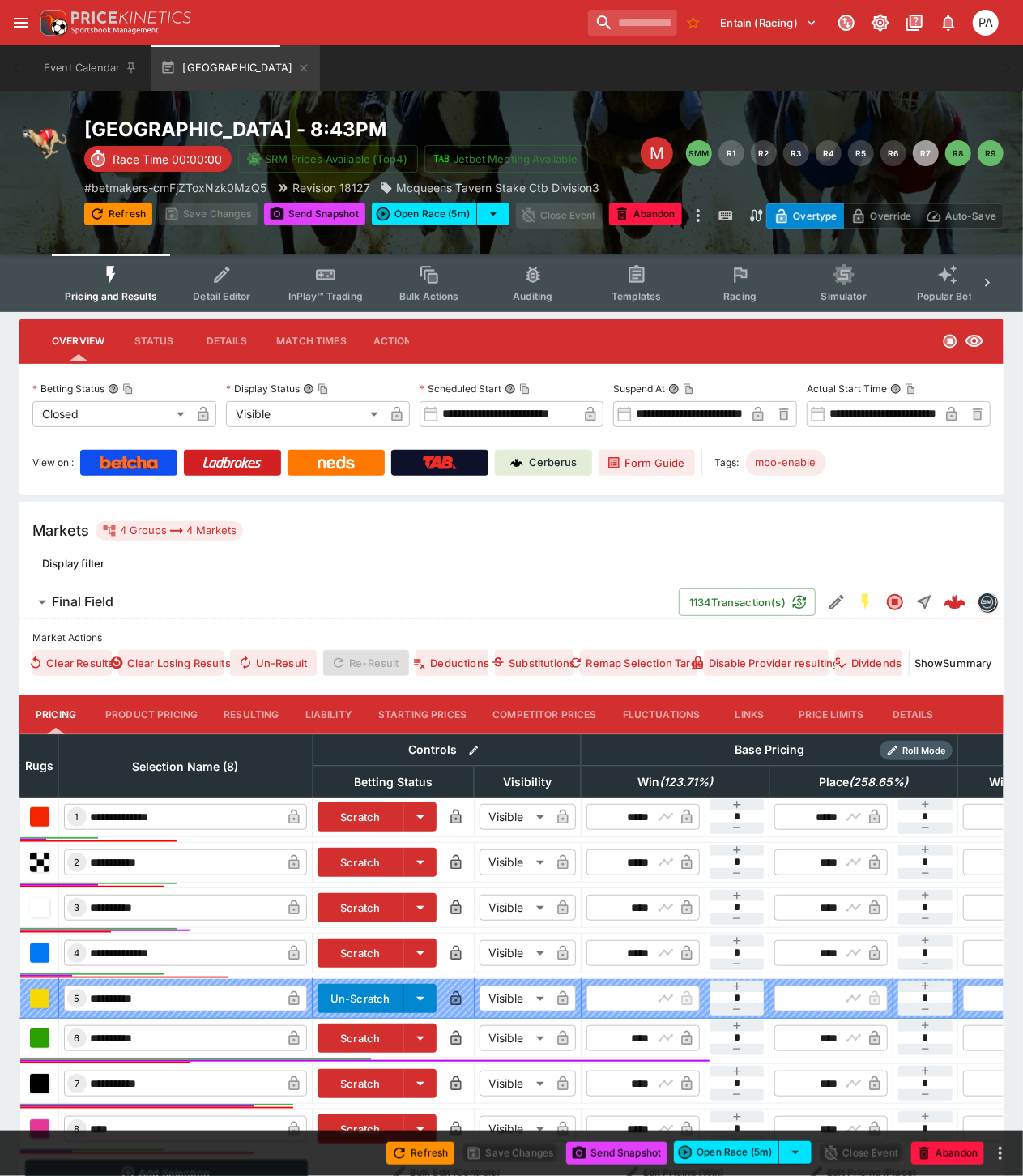
click at [263, 712] on button "Resulting" at bounding box center [251, 715] width 81 height 39
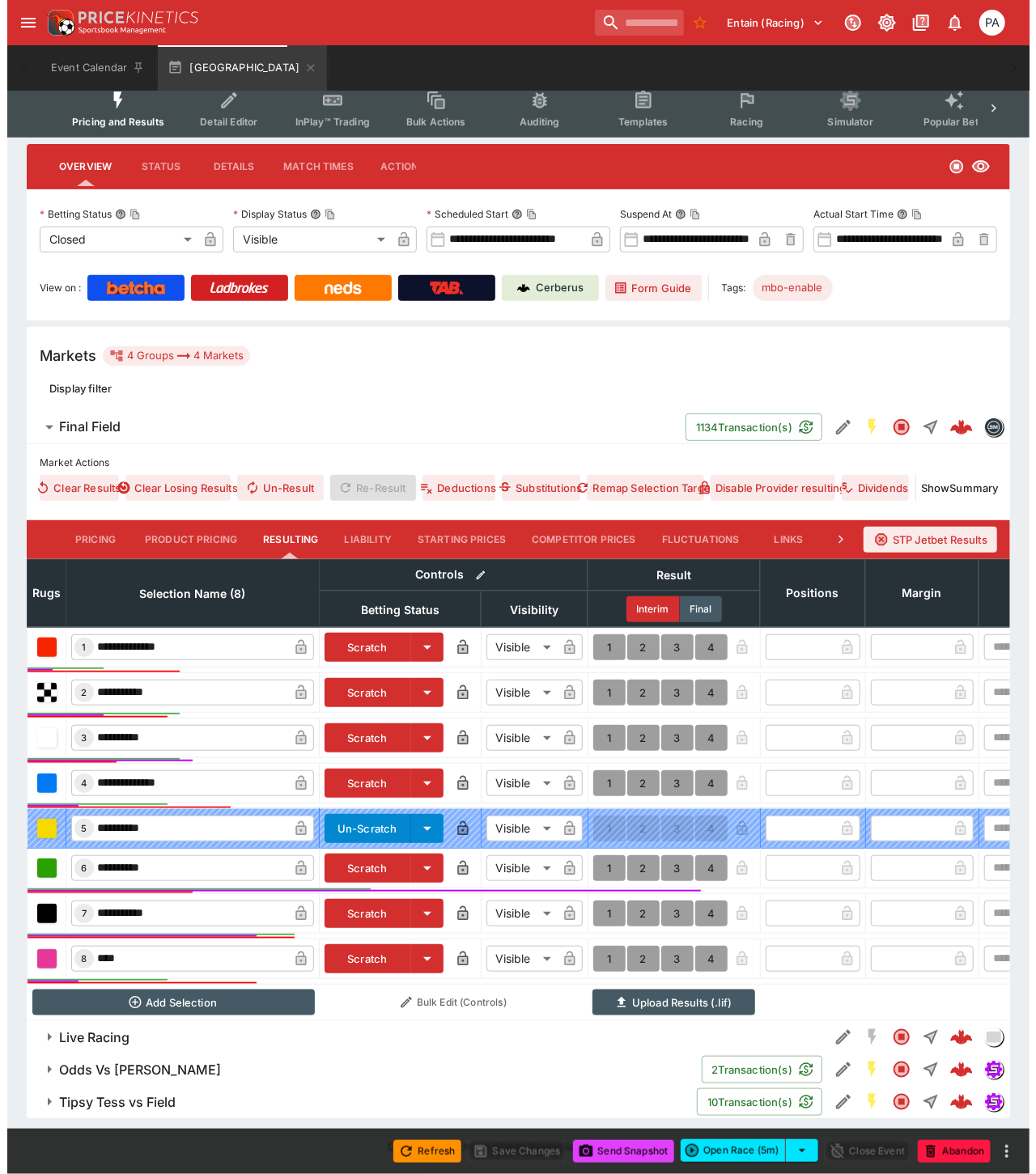
scroll to position [188, 0]
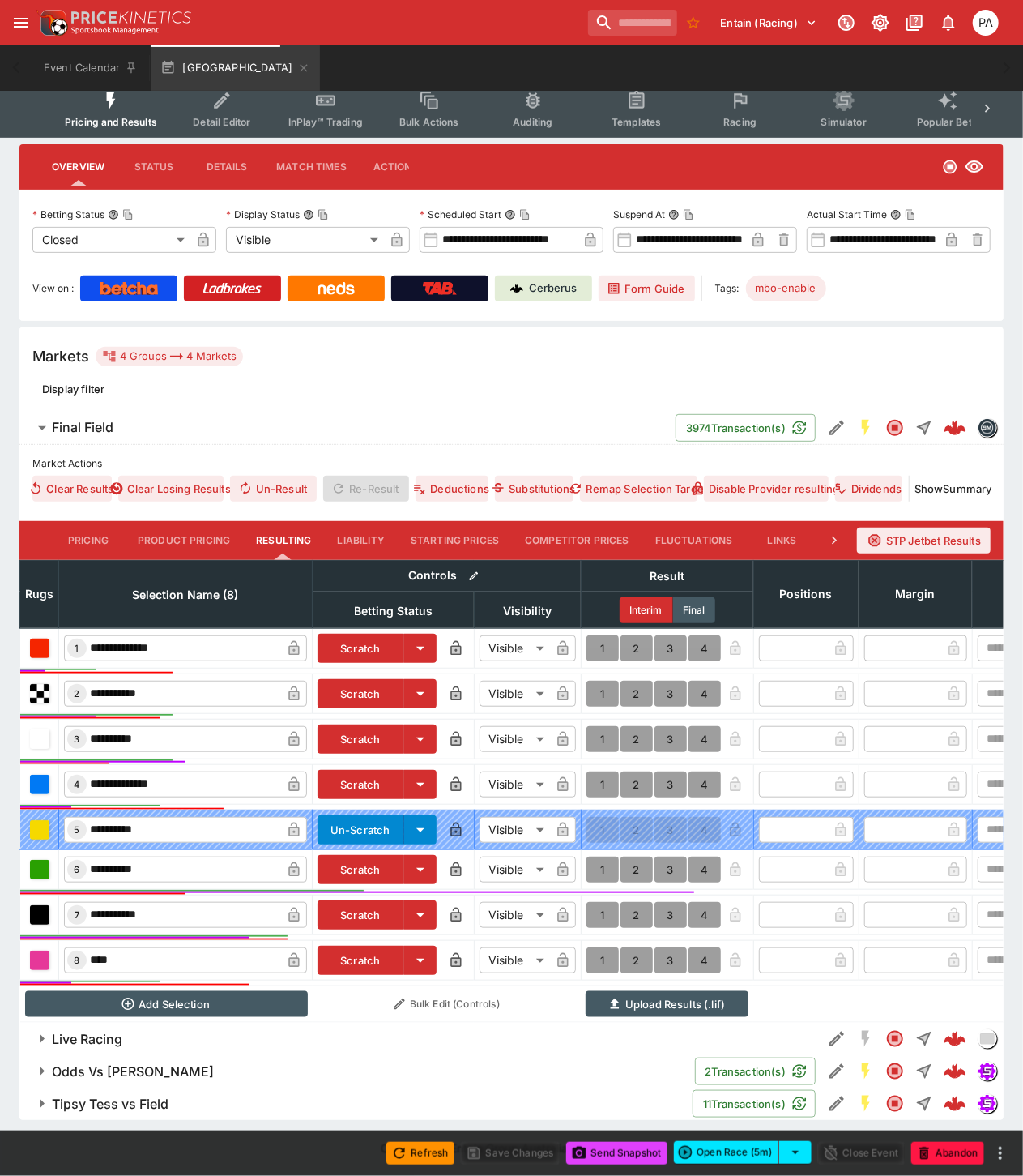
click at [600, 857] on button "1" at bounding box center [603, 869] width 33 height 26
type input "*"
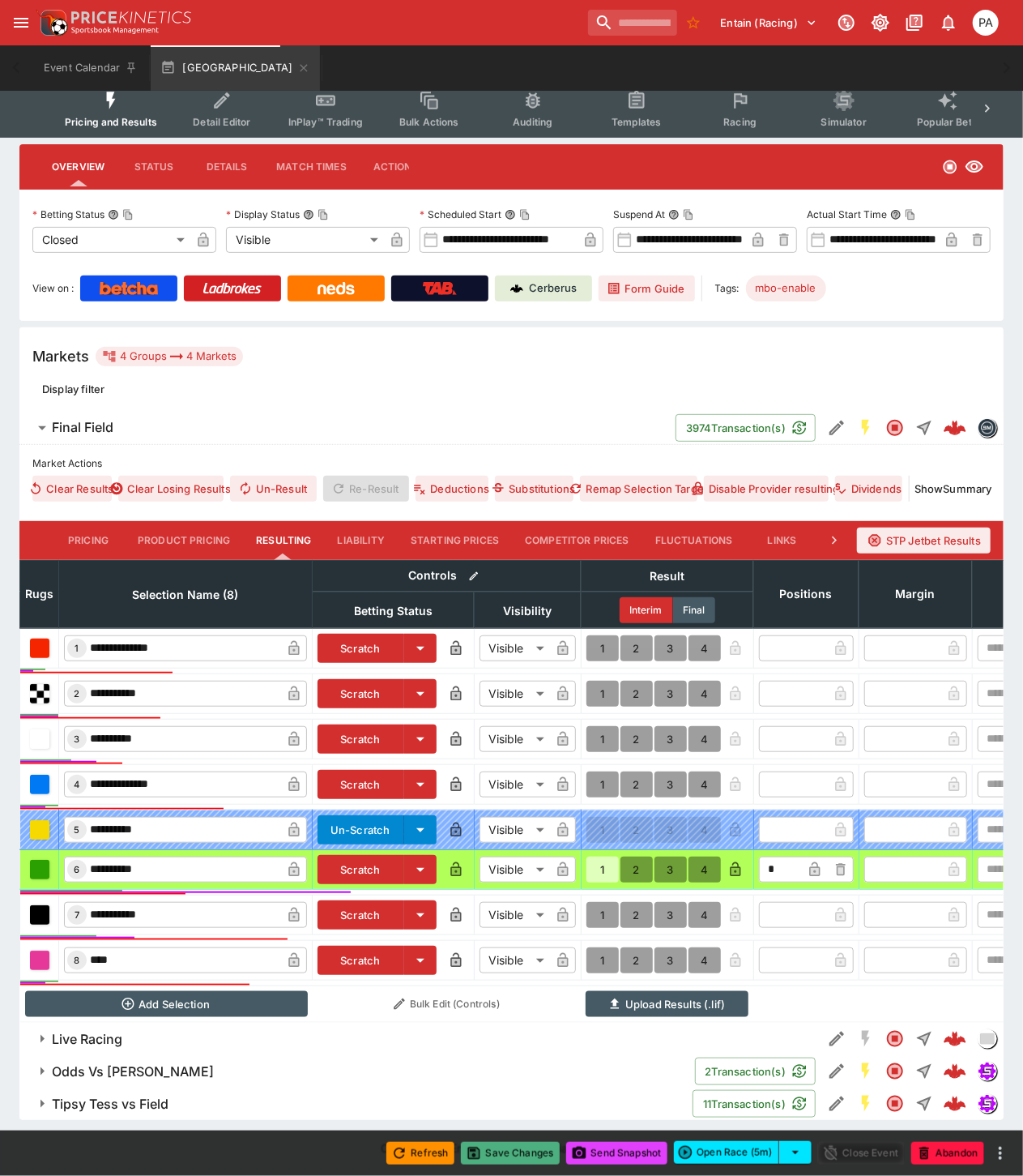
click at [509, 1155] on button "Save Changes" at bounding box center [511, 1153] width 99 height 22
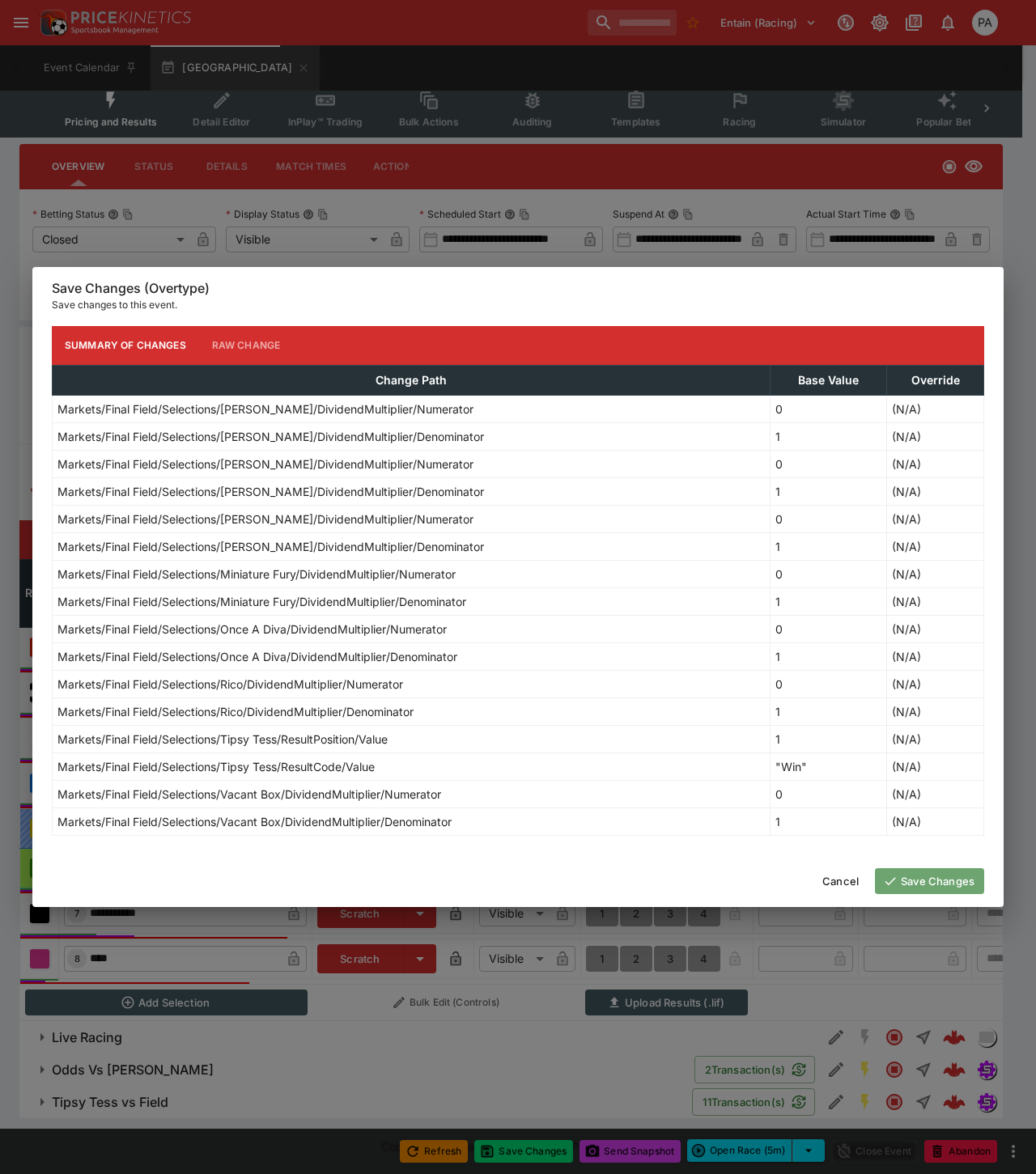
click at [919, 879] on button "Save Changes" at bounding box center [929, 880] width 109 height 26
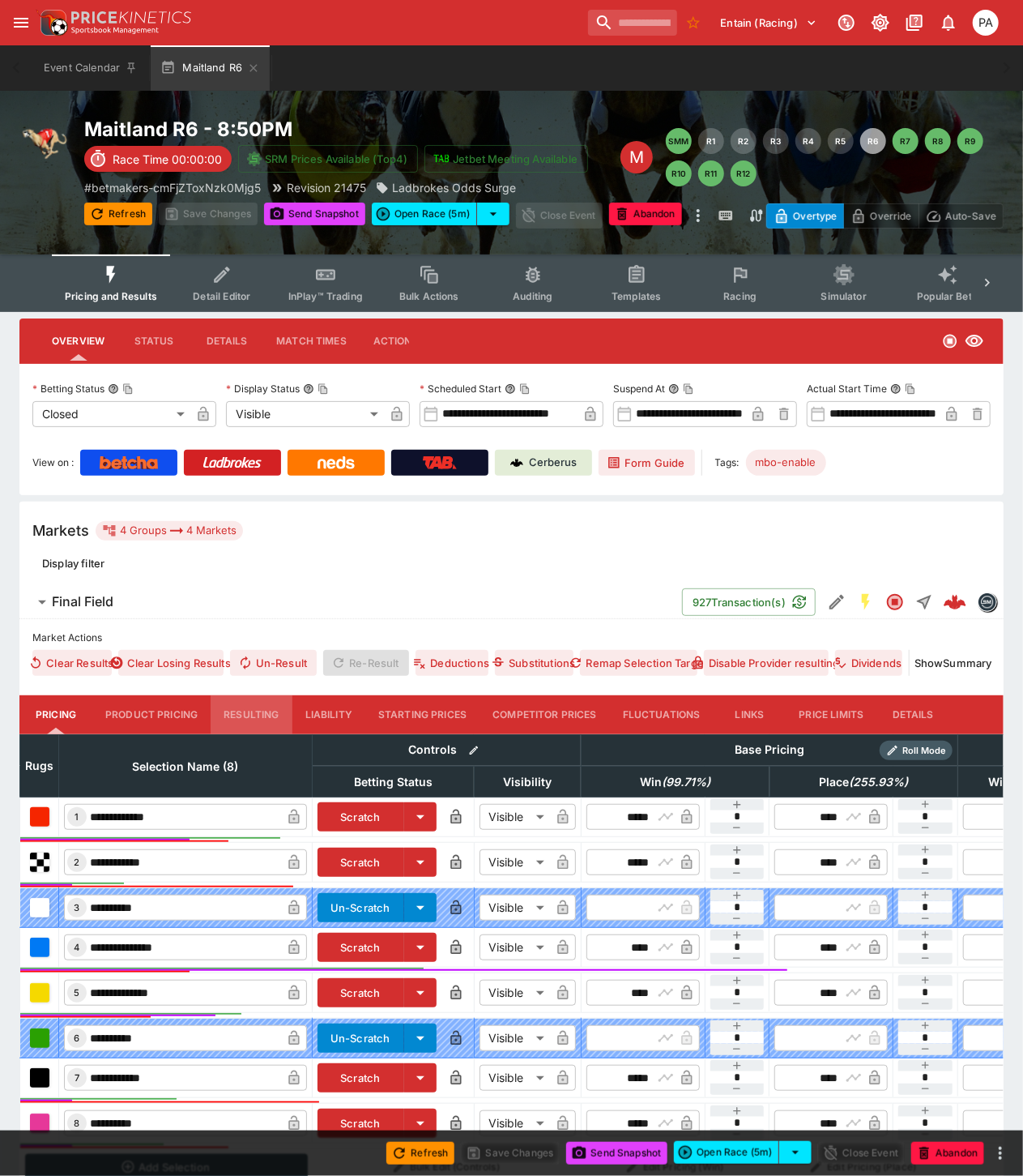
click at [257, 709] on button "Resulting" at bounding box center [251, 715] width 81 height 39
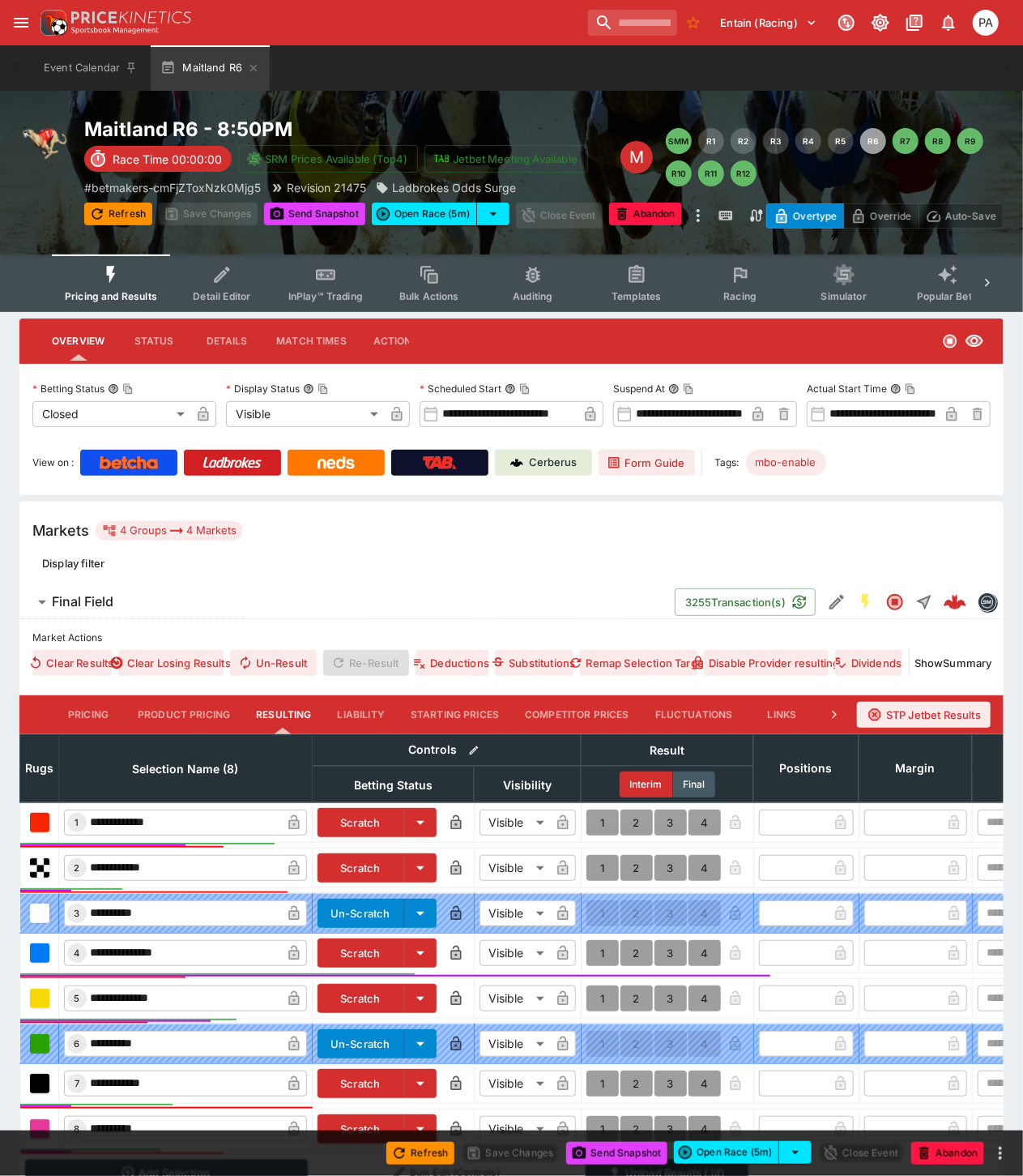
scroll to position [183, 0]
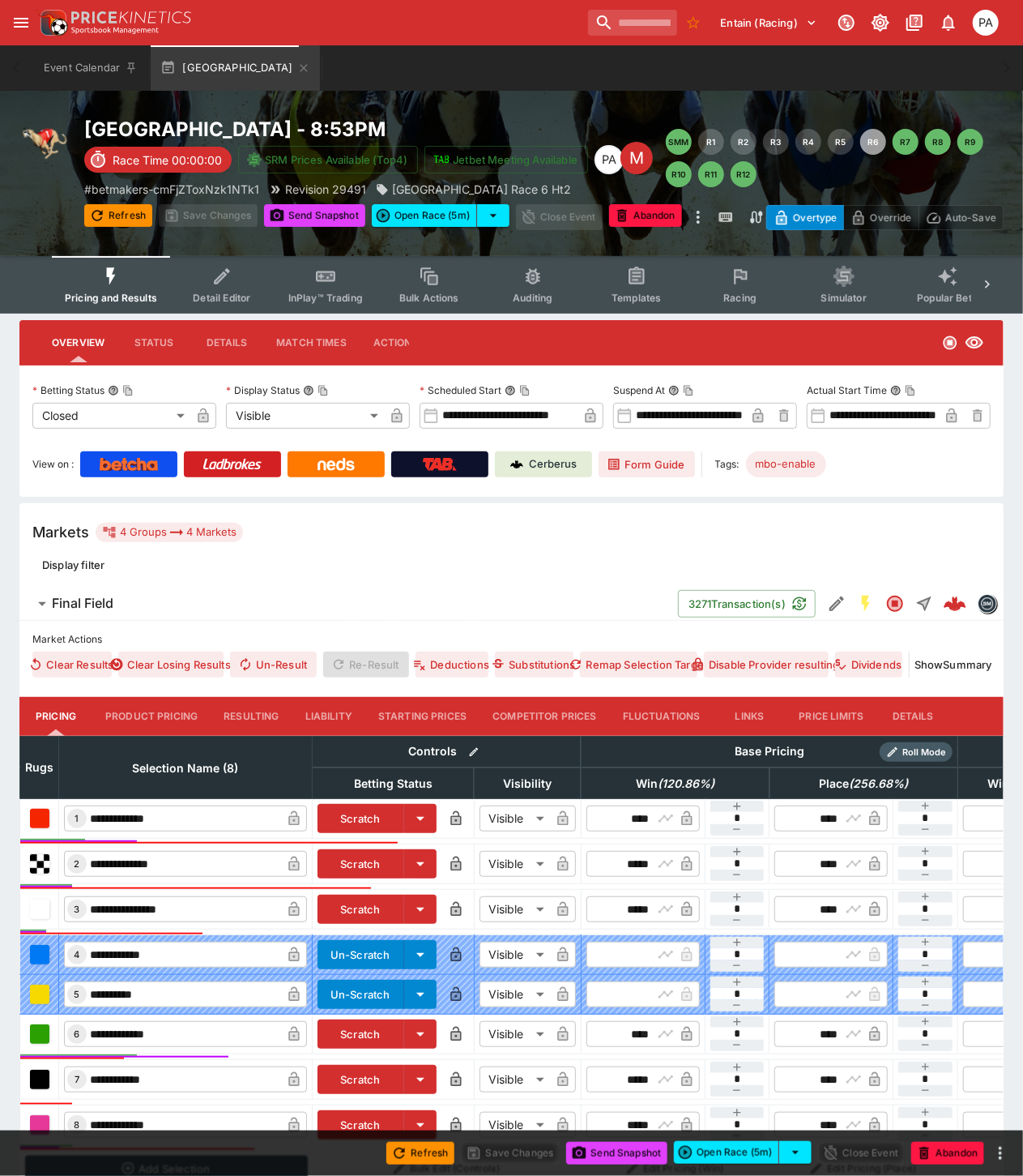
click at [248, 715] on button "Resulting" at bounding box center [251, 717] width 81 height 39
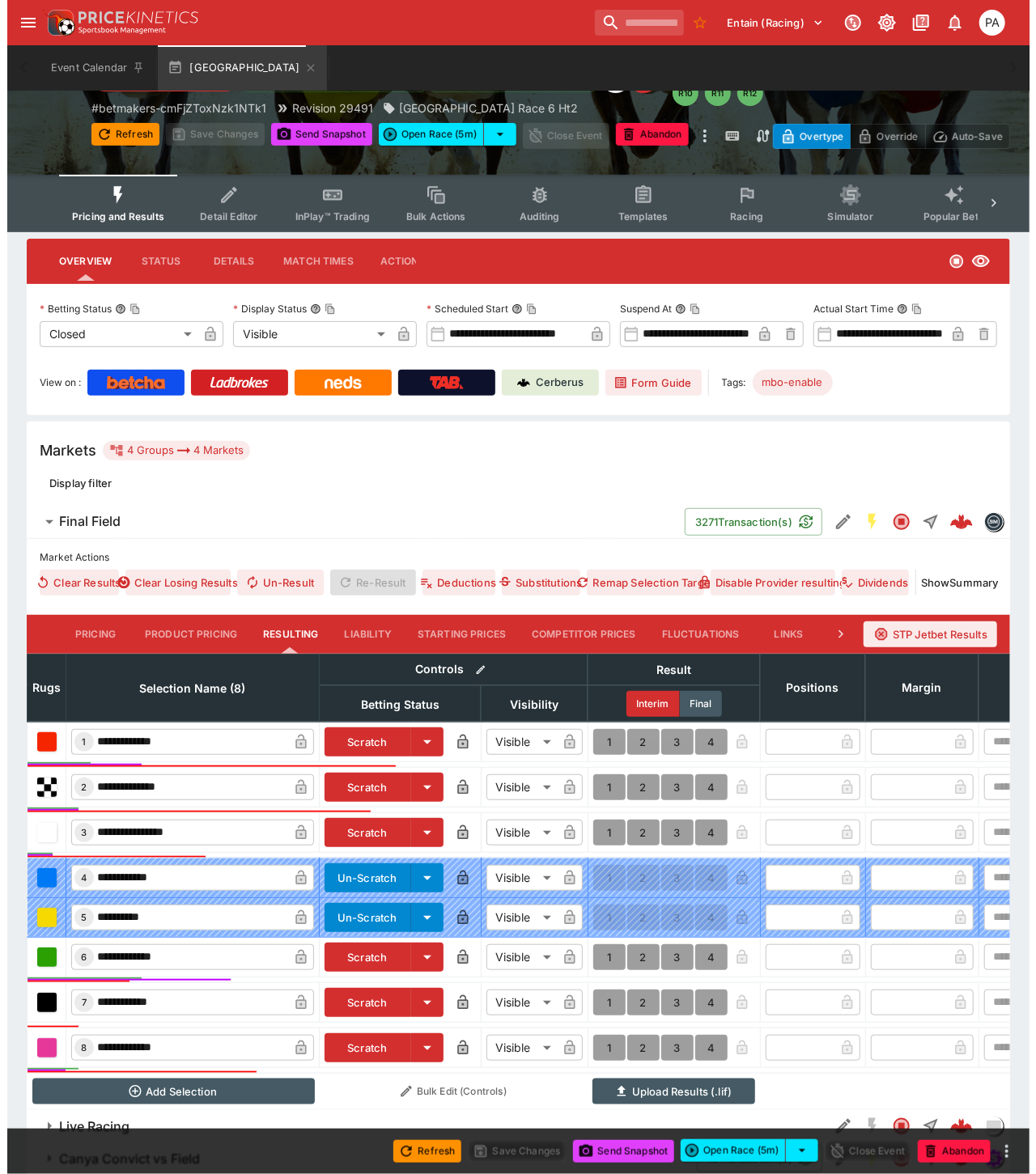
scroll to position [182, 0]
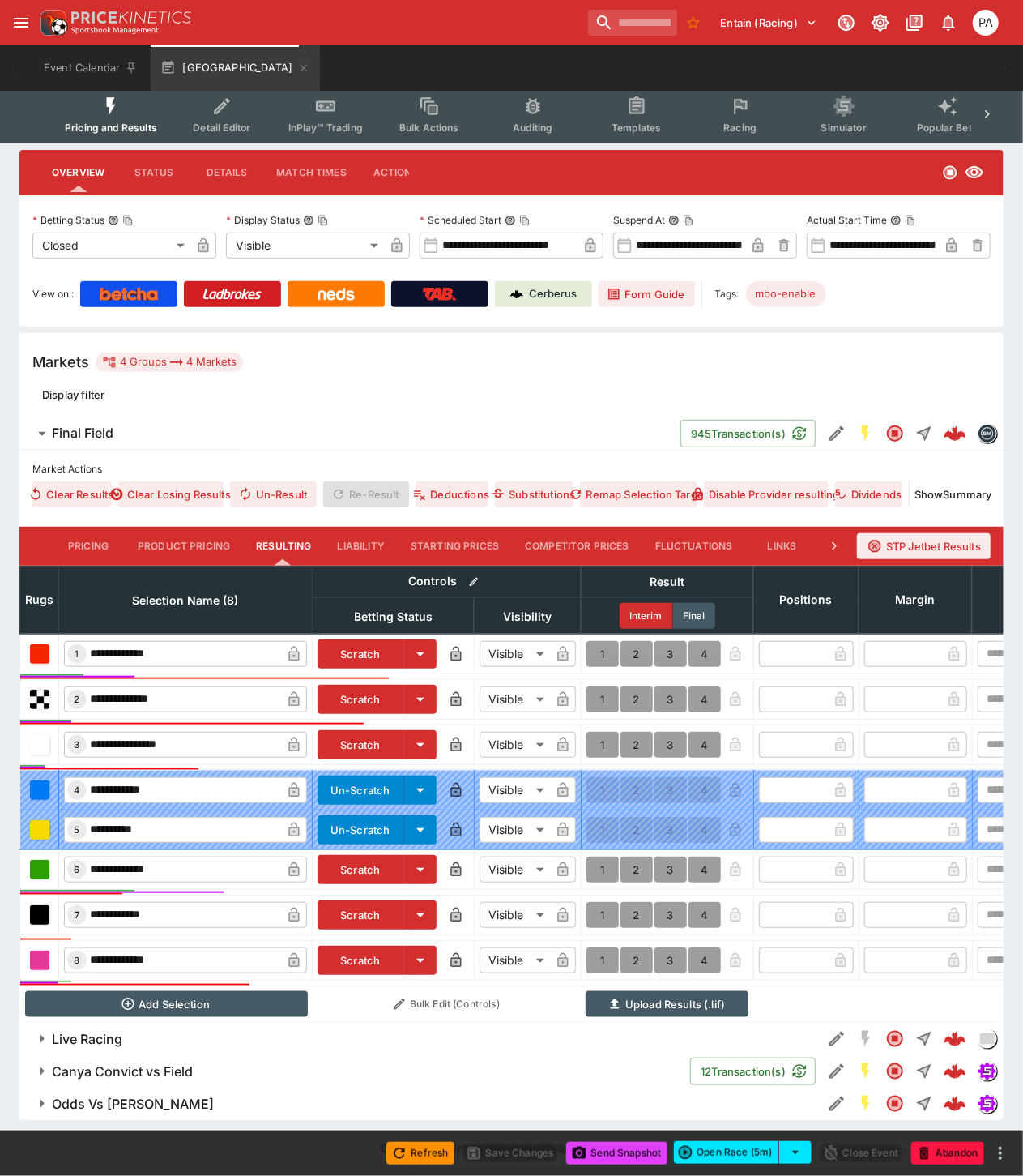
click at [602, 948] on button "1" at bounding box center [603, 960] width 33 height 26
type input "*"
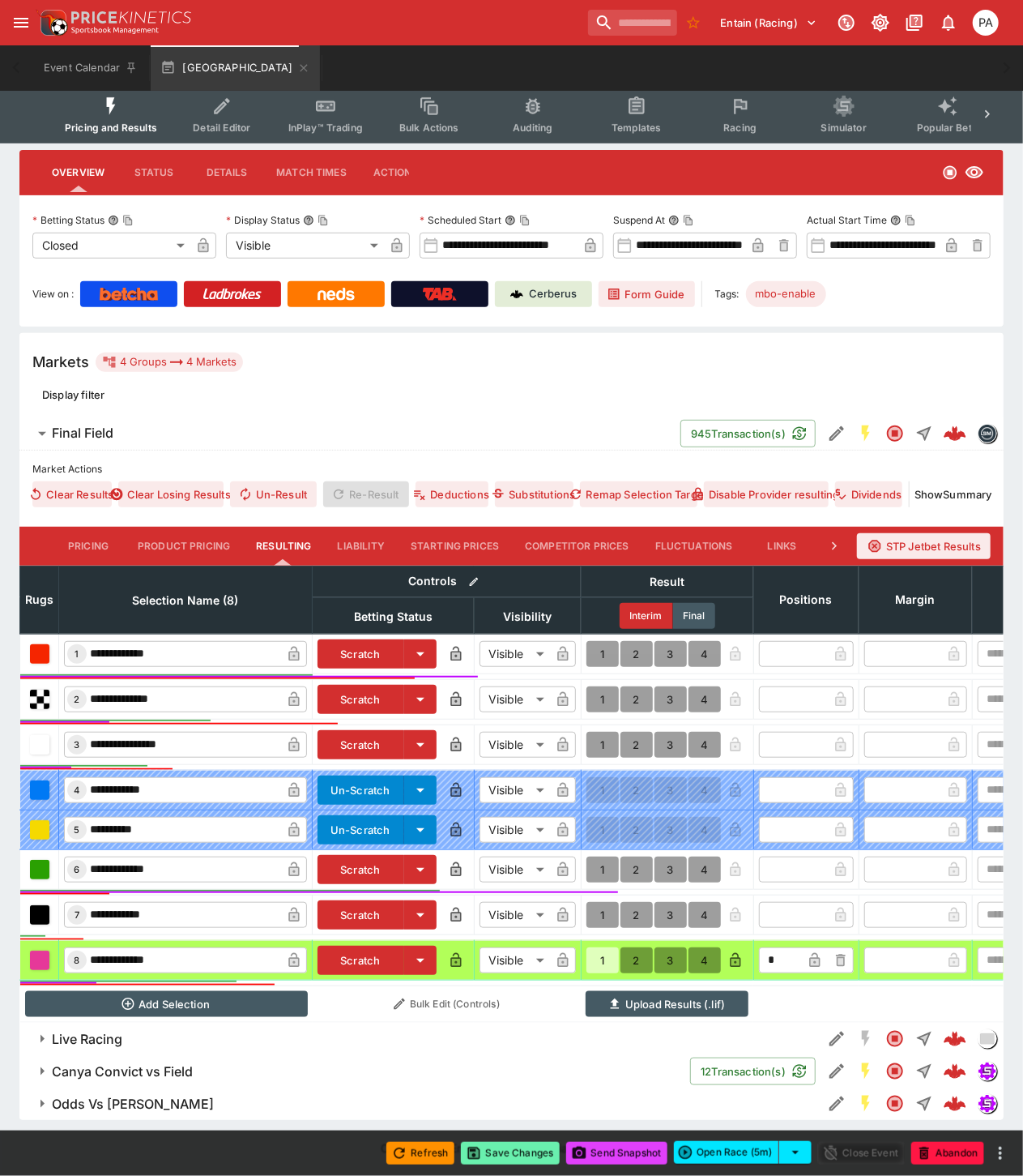
click at [503, 1161] on button "Save Changes" at bounding box center [511, 1153] width 99 height 22
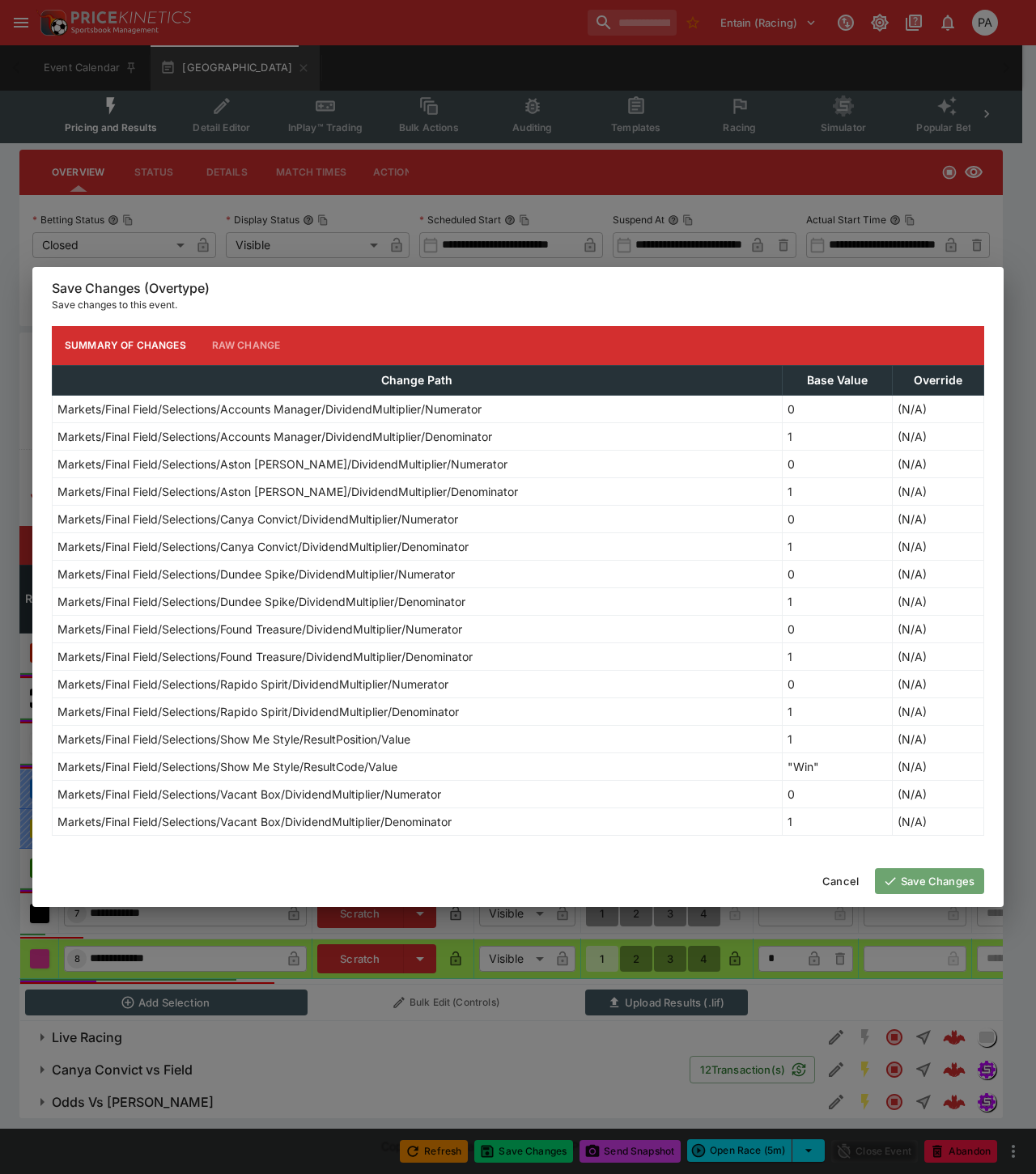
click at [923, 878] on button "Save Changes" at bounding box center [929, 880] width 109 height 26
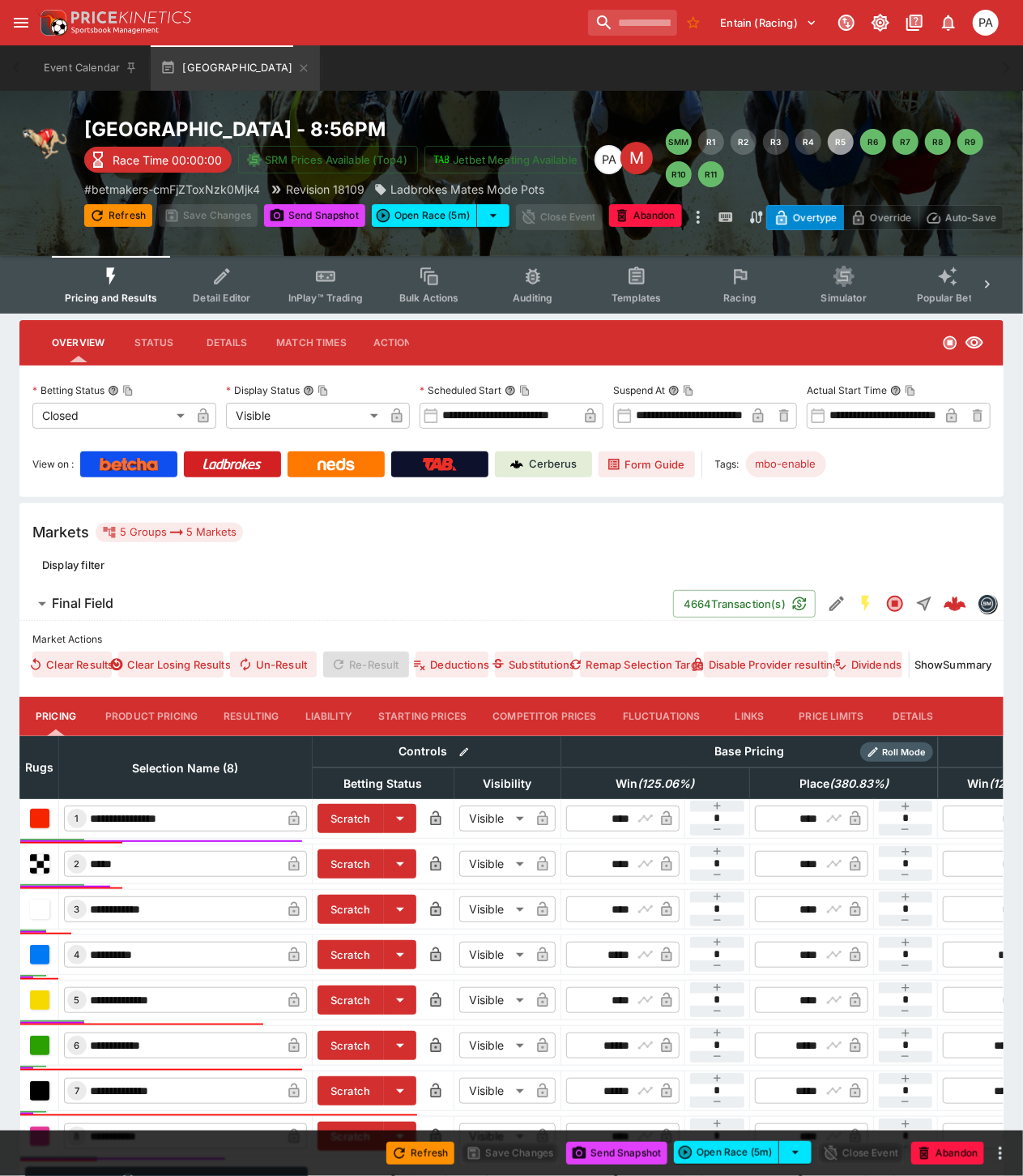
click at [248, 713] on button "Resulting" at bounding box center [251, 717] width 81 height 39
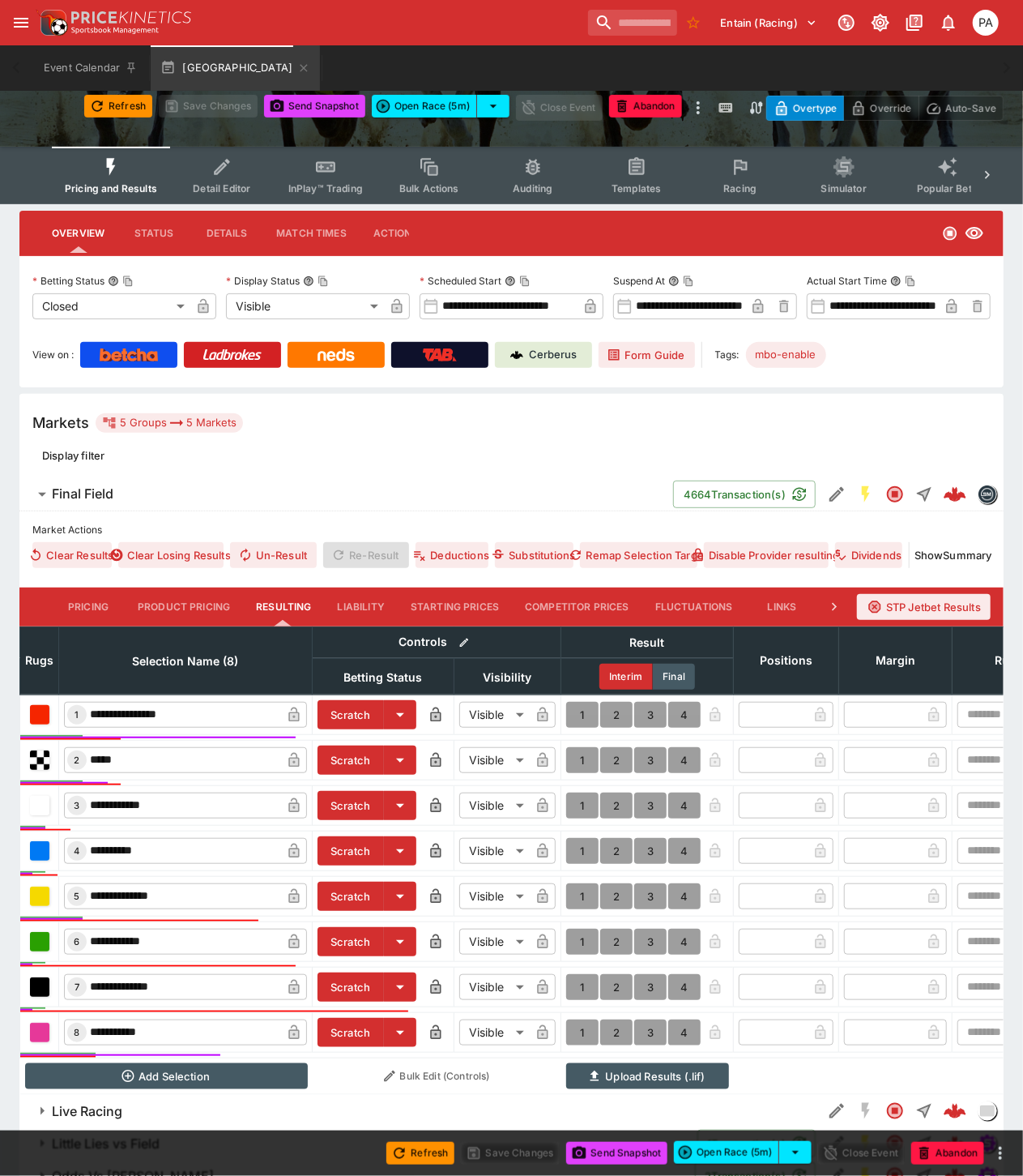
scroll to position [227, 0]
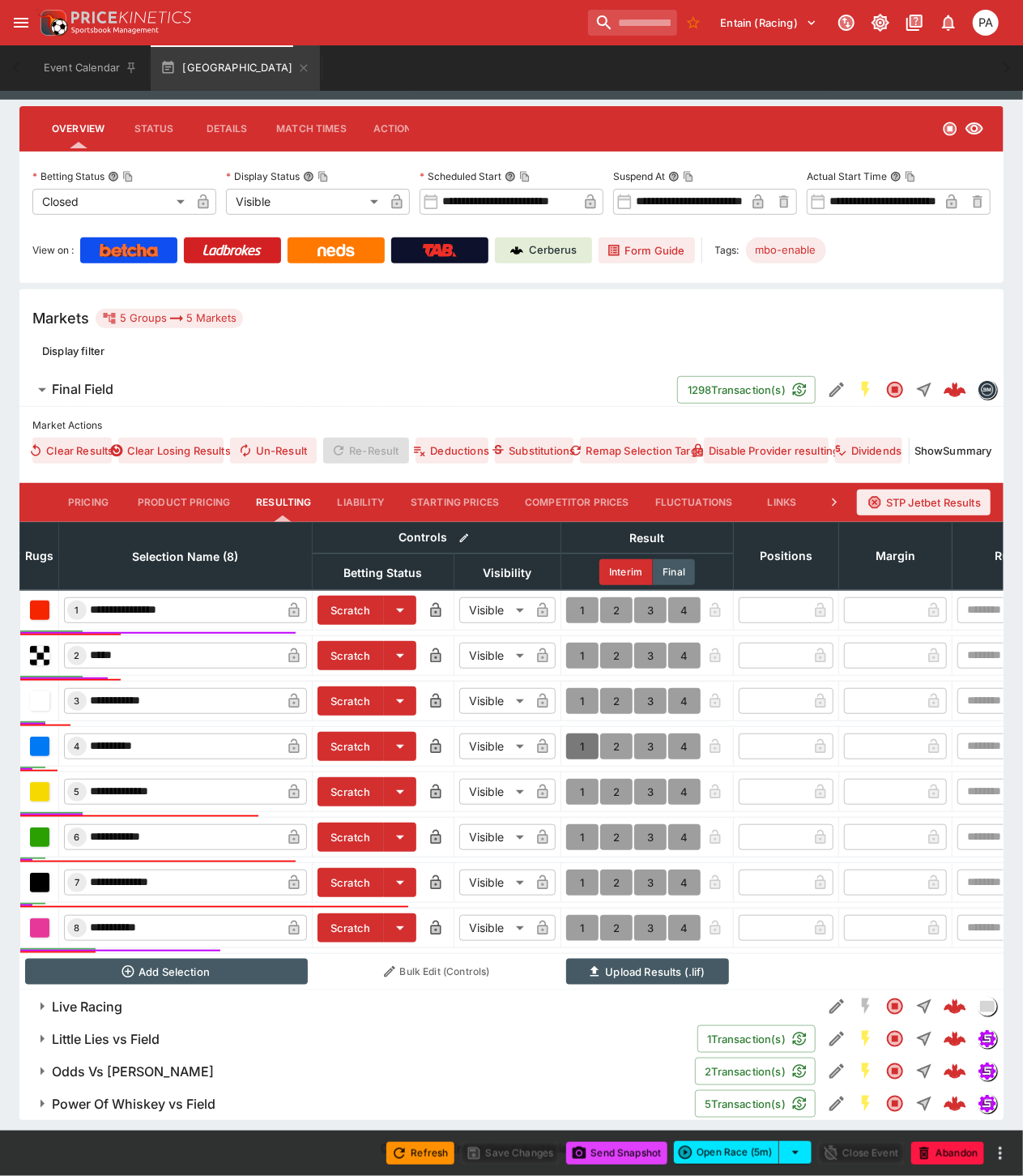
click at [578, 733] on button "1" at bounding box center [583, 746] width 33 height 26
type input "*"
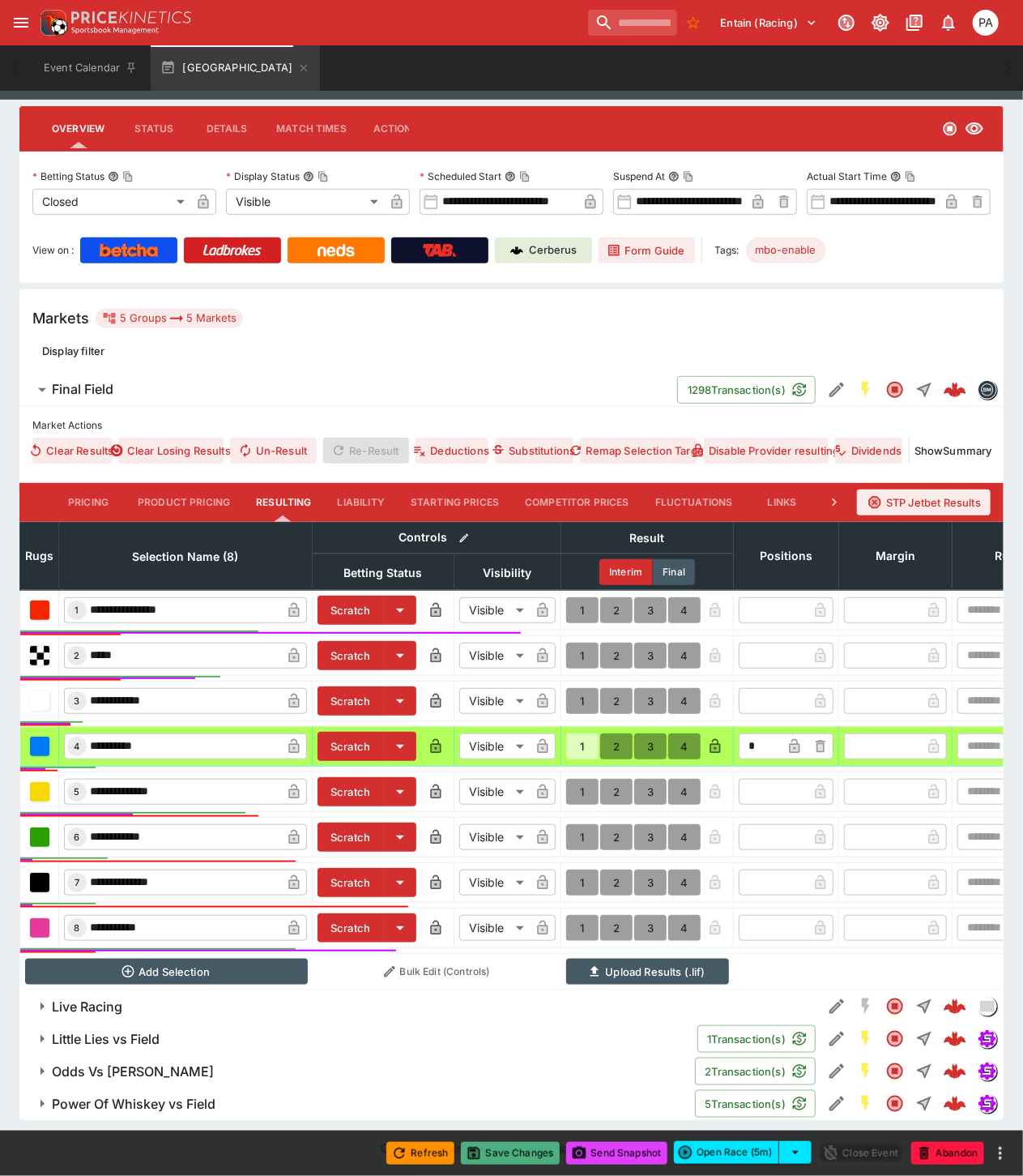
click at [508, 1148] on button "Save Changes" at bounding box center [511, 1153] width 99 height 22
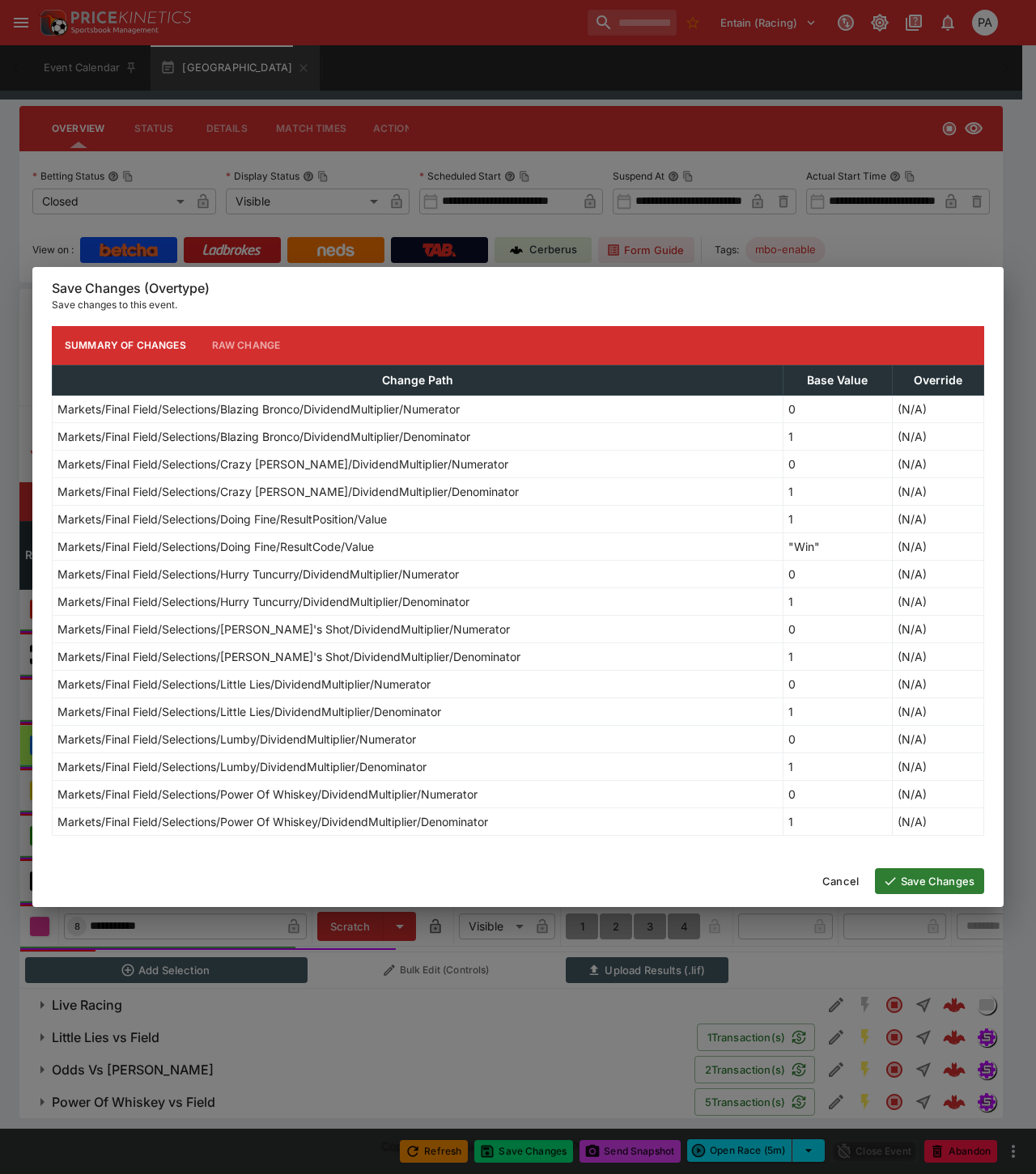
click at [938, 878] on button "Save Changes" at bounding box center [929, 880] width 109 height 26
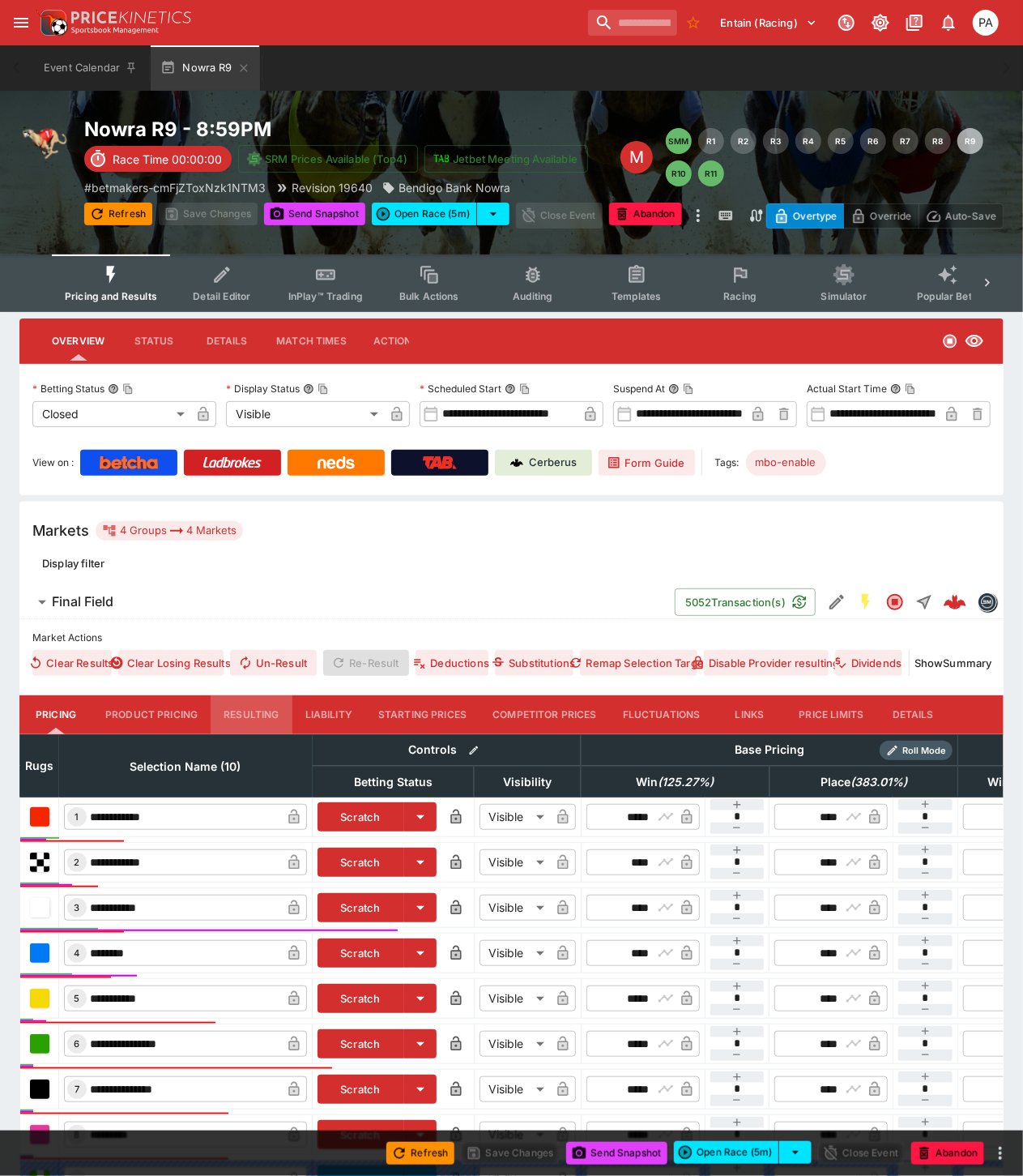
click at [252, 710] on button "Resulting" at bounding box center [251, 715] width 81 height 39
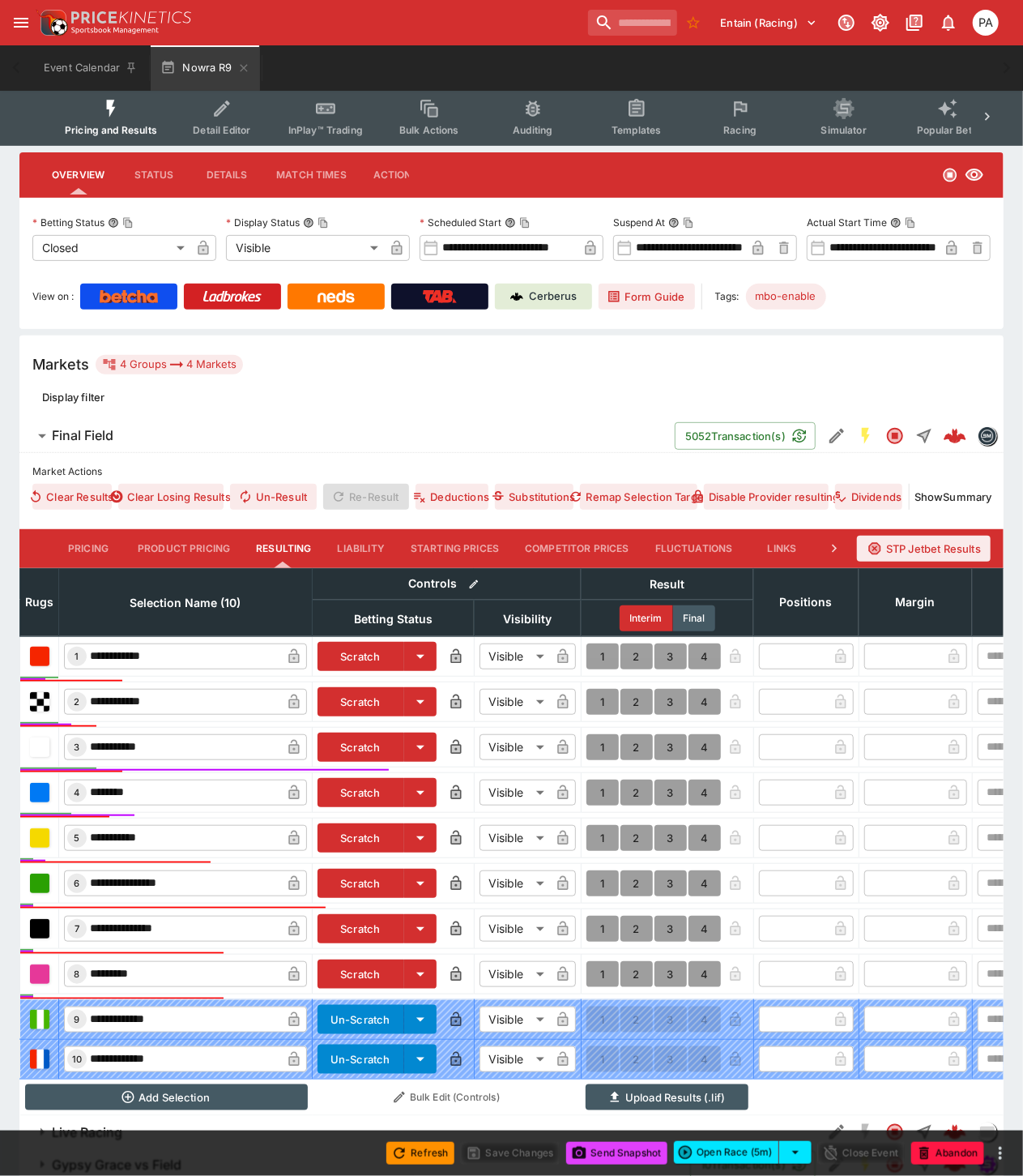
scroll to position [273, 0]
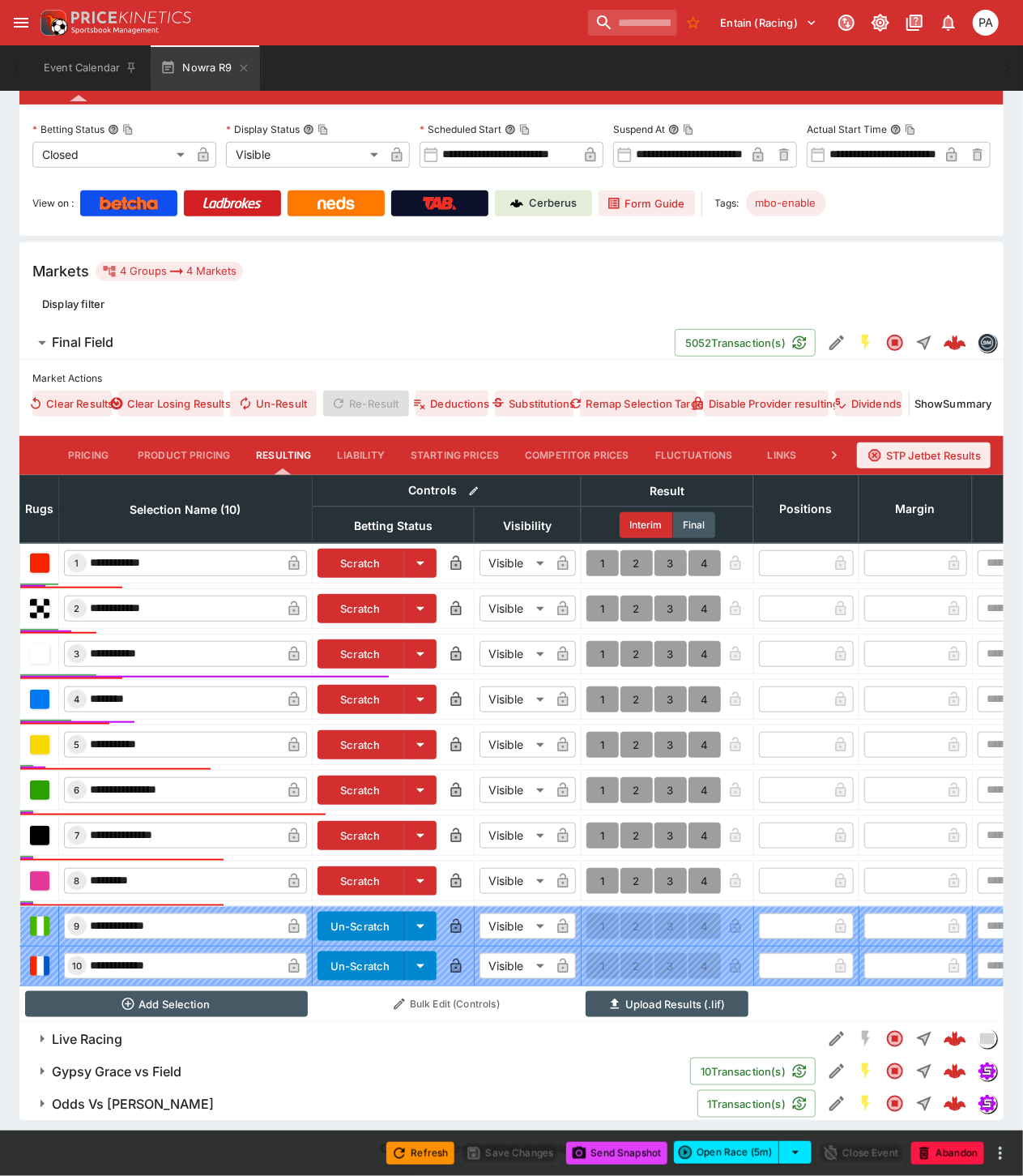
click at [594, 596] on button "1" at bounding box center [603, 608] width 33 height 26
type input "*"
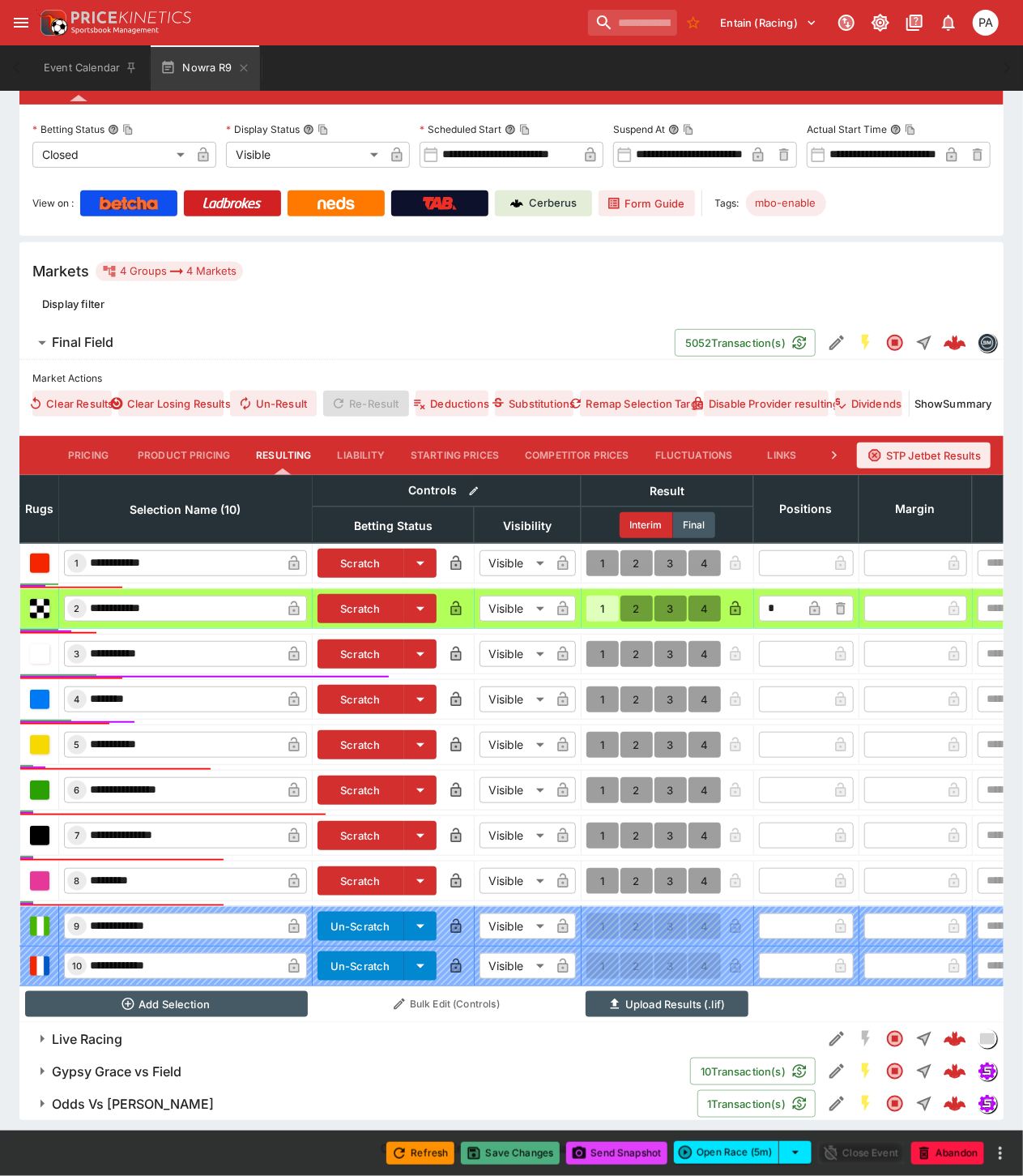
click at [504, 1155] on button "Save Changes" at bounding box center [511, 1153] width 99 height 22
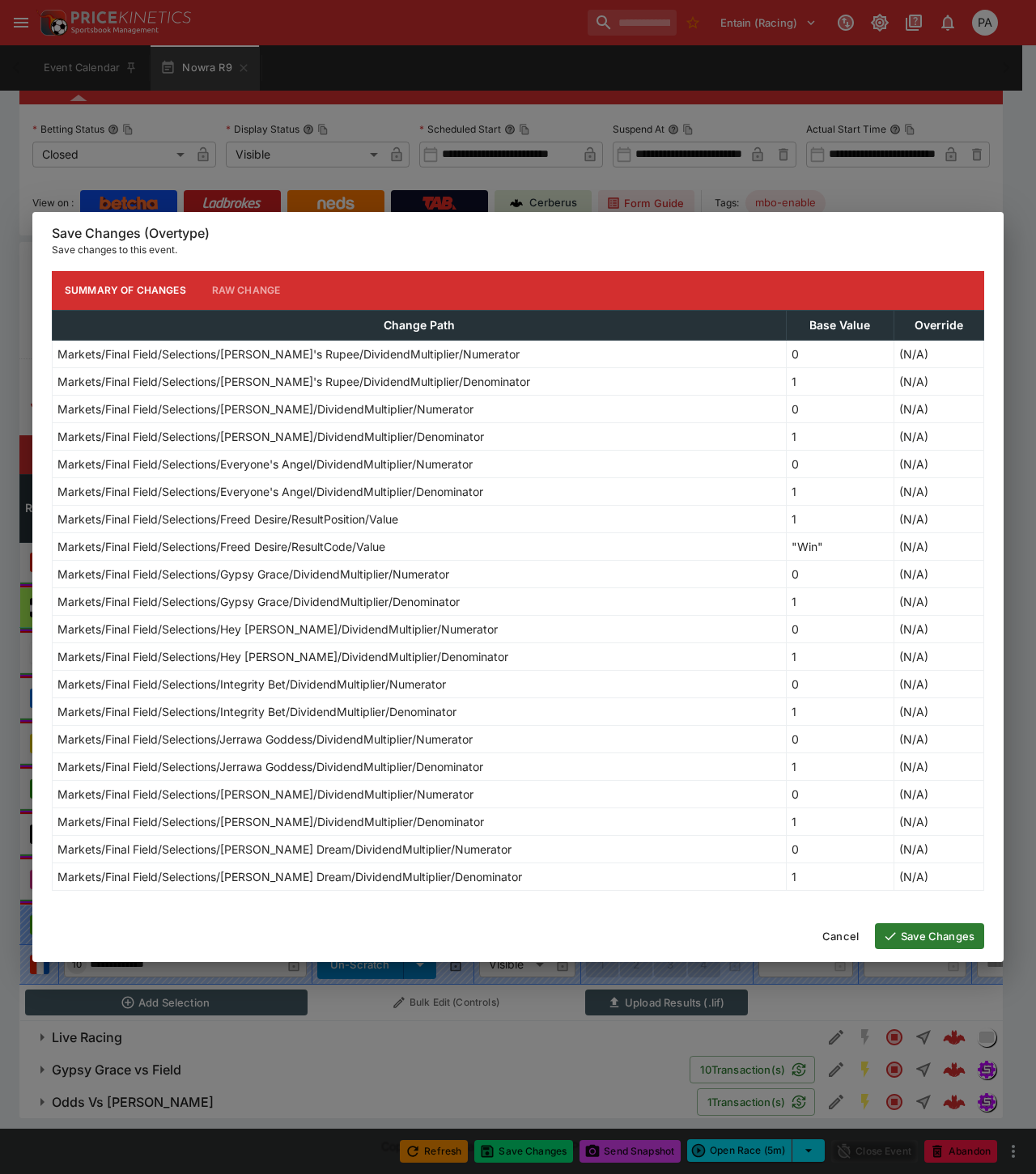
click at [927, 932] on button "Save Changes" at bounding box center [929, 936] width 109 height 26
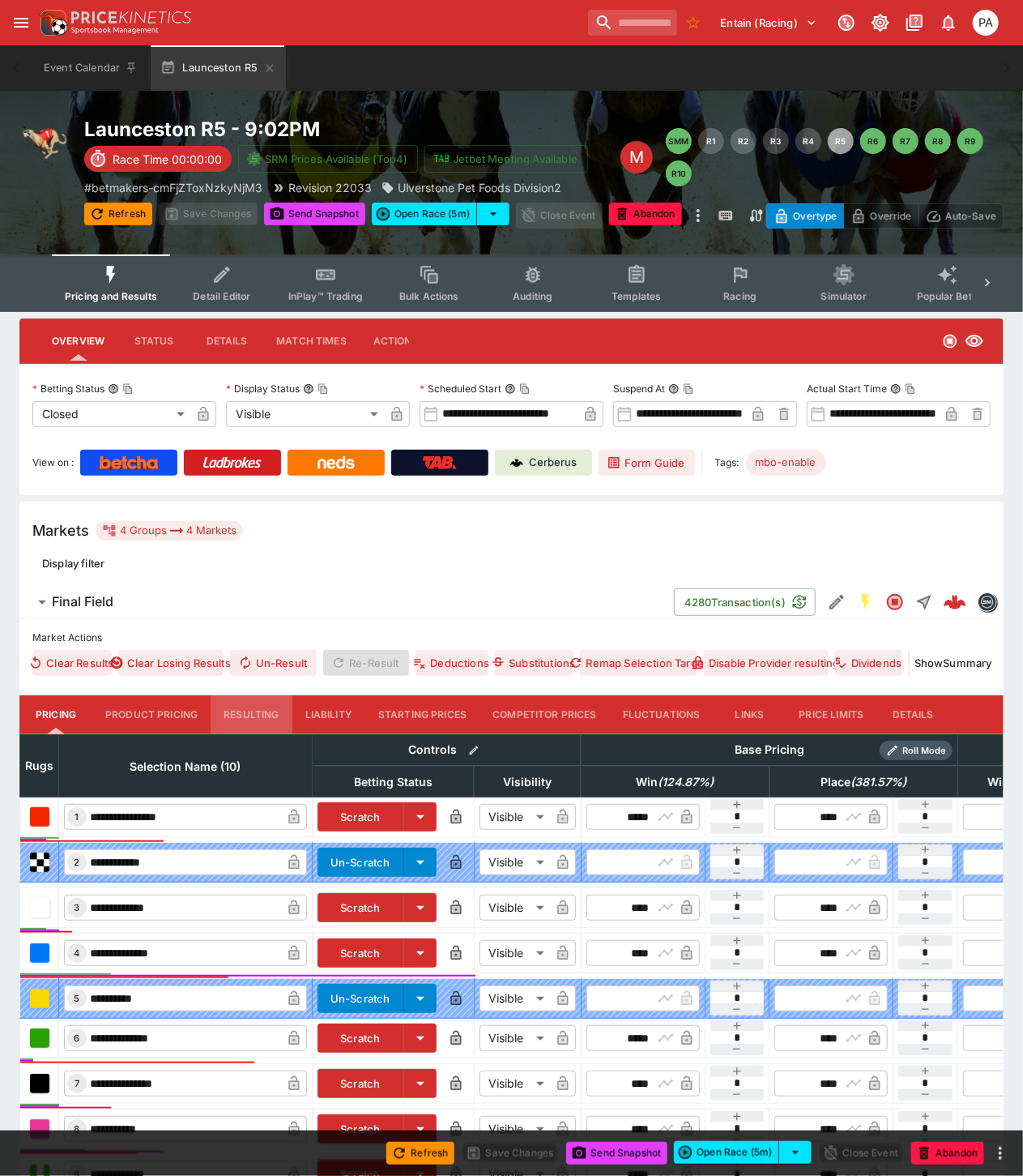
click at [251, 718] on button "Resulting" at bounding box center [251, 715] width 81 height 39
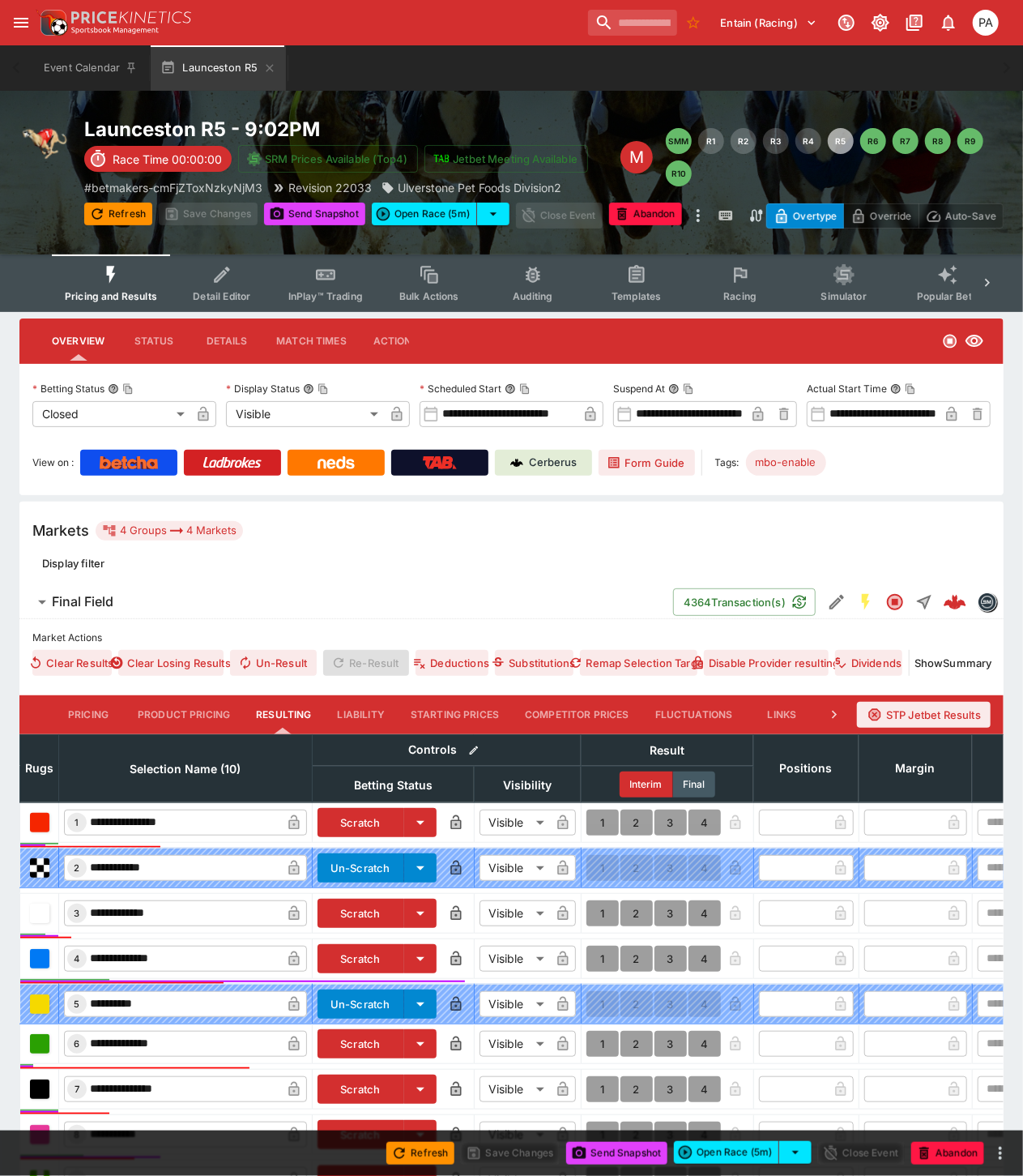
scroll to position [279, 0]
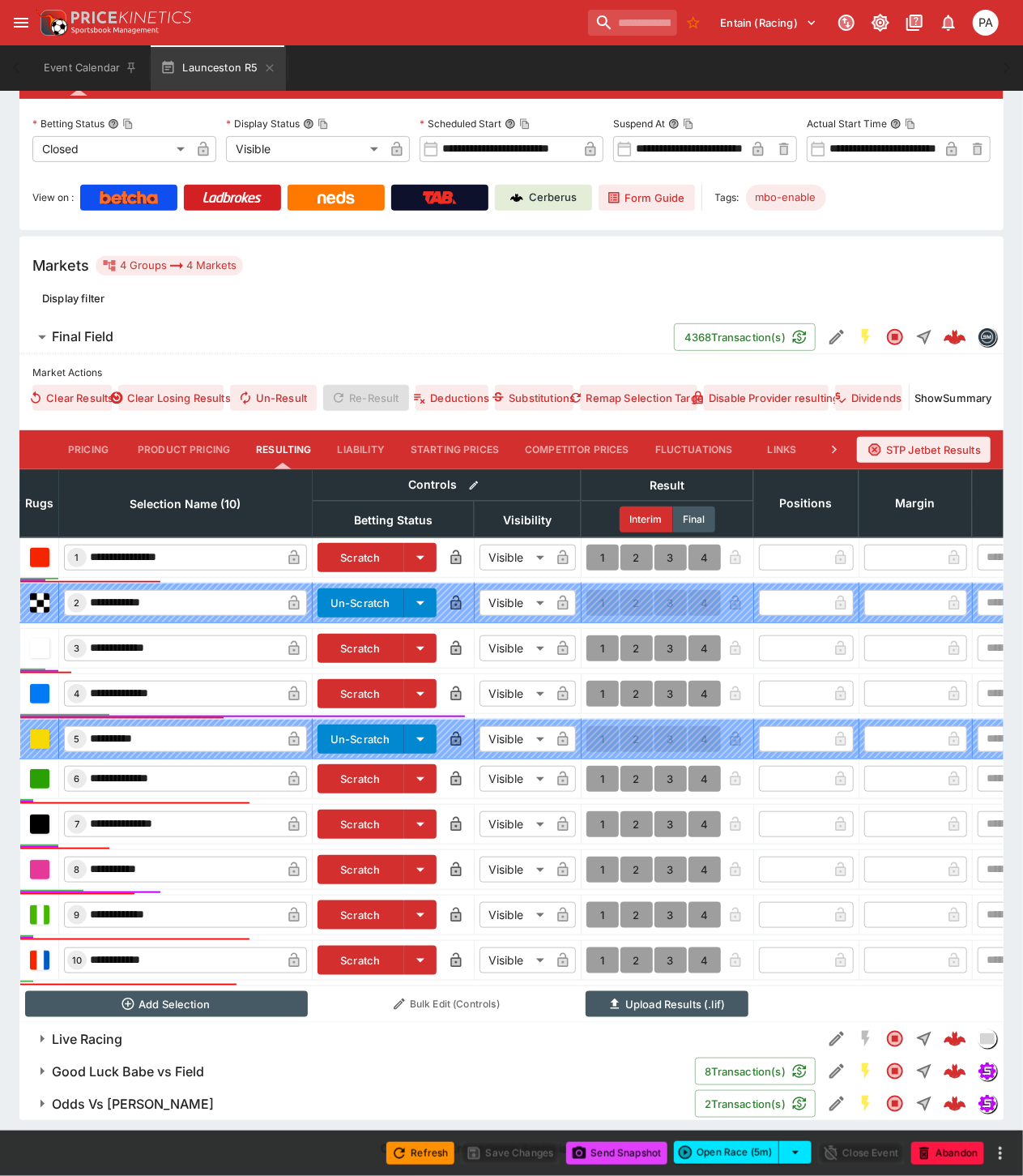
click at [597, 683] on button "1" at bounding box center [603, 693] width 33 height 26
type input "*"
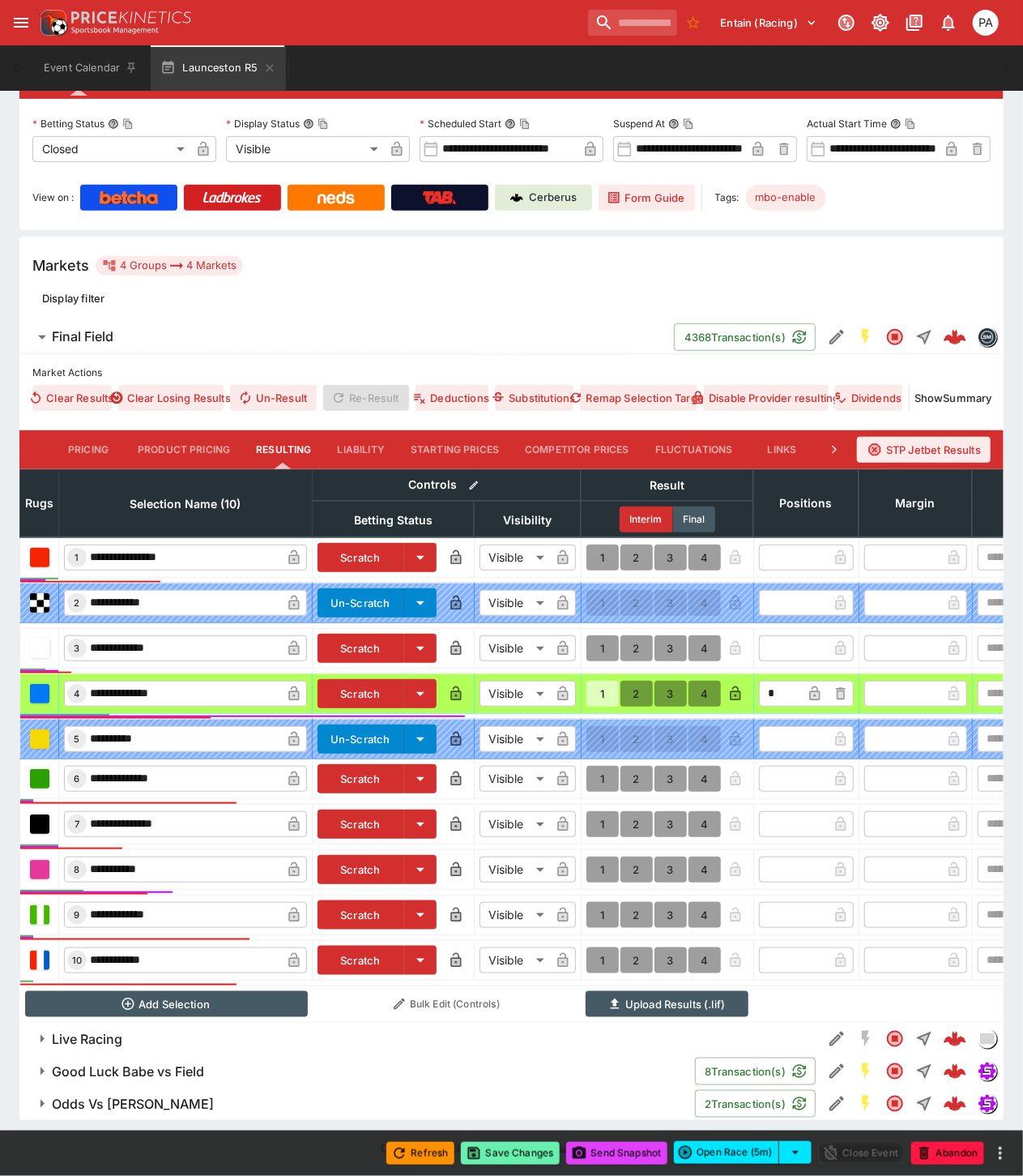
click at [525, 1156] on button "Save Changes" at bounding box center [511, 1153] width 99 height 22
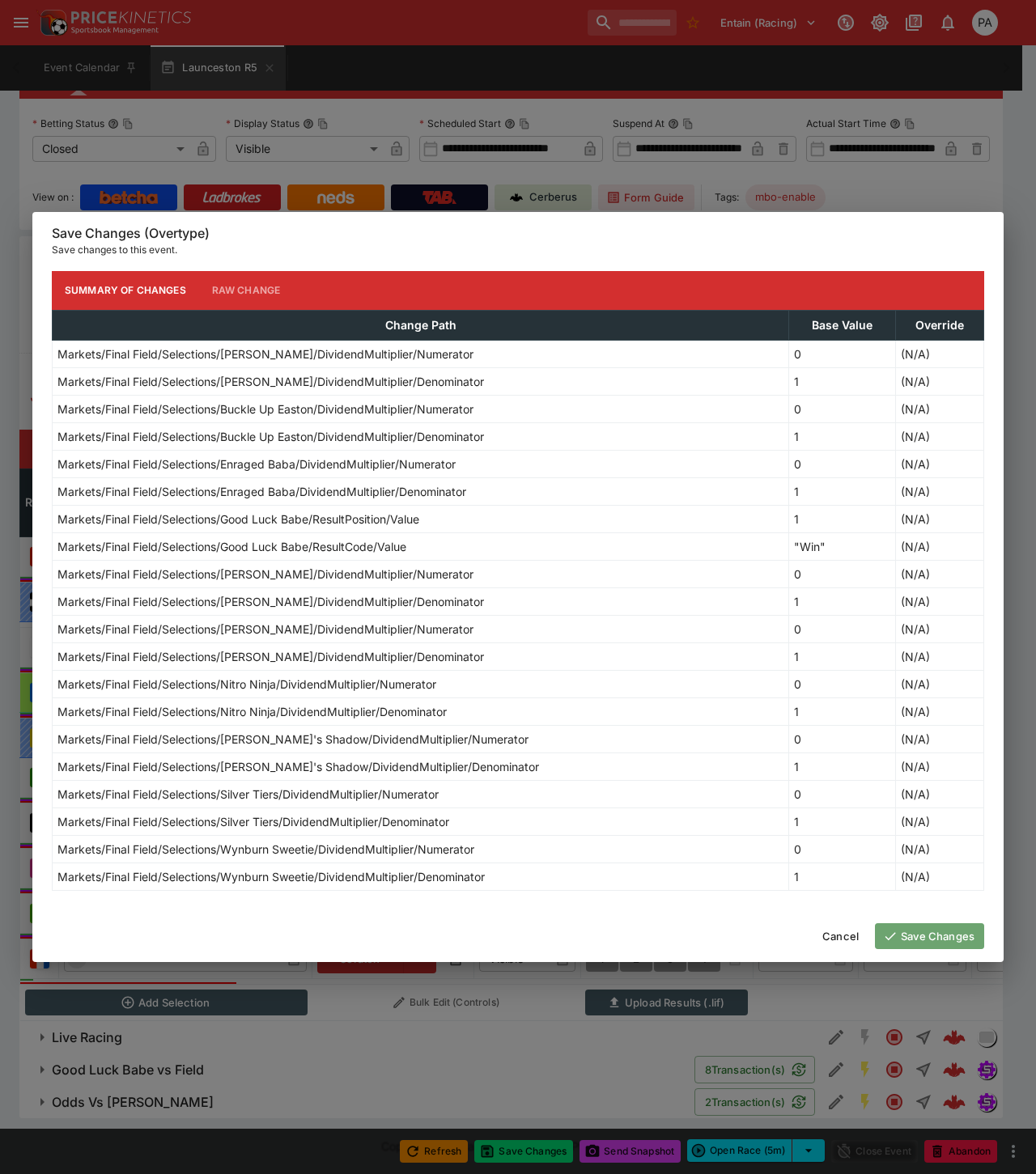
click at [912, 938] on button "Save Changes" at bounding box center [929, 936] width 109 height 26
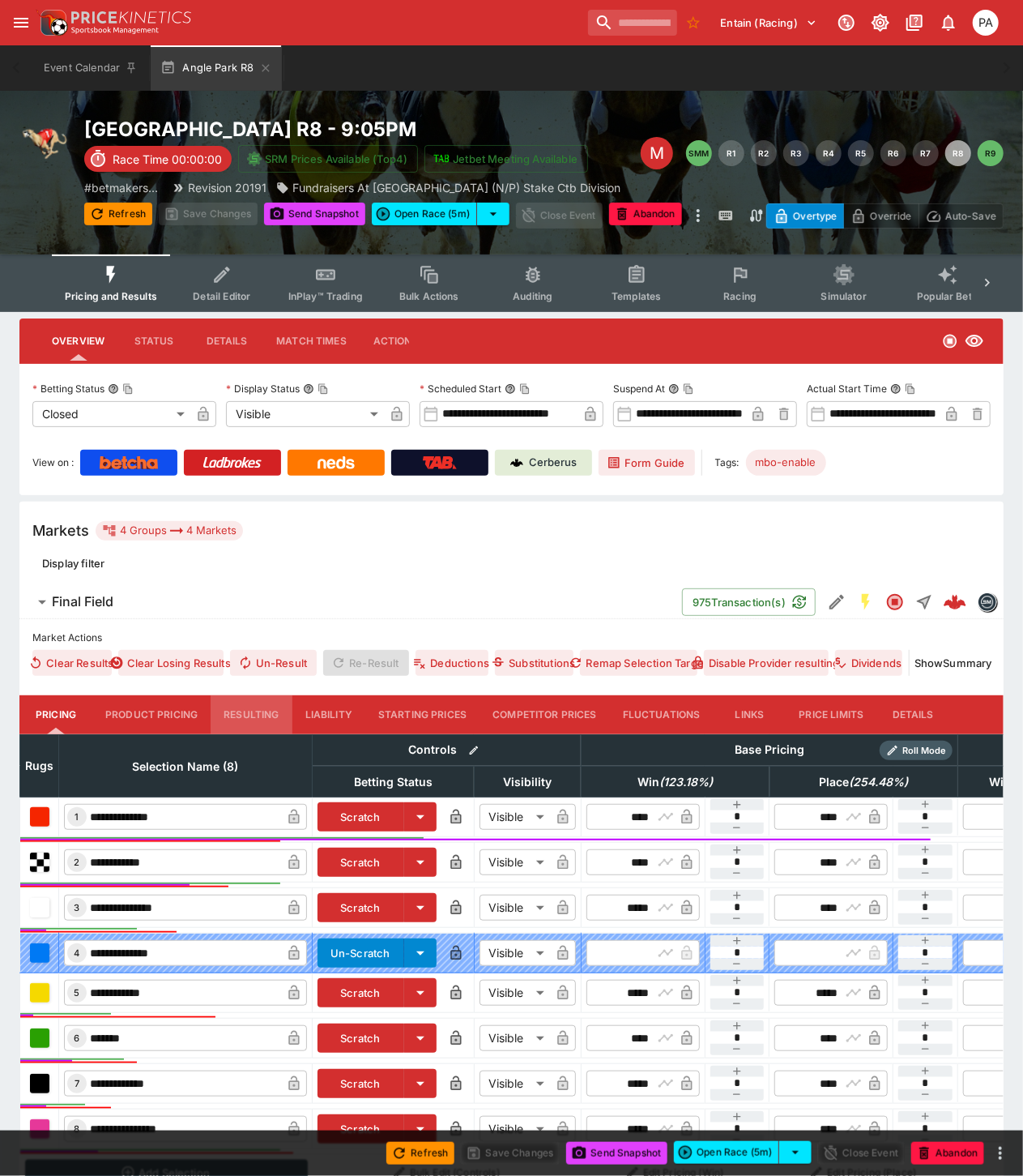
click at [223, 714] on button "Resulting" at bounding box center [251, 715] width 81 height 39
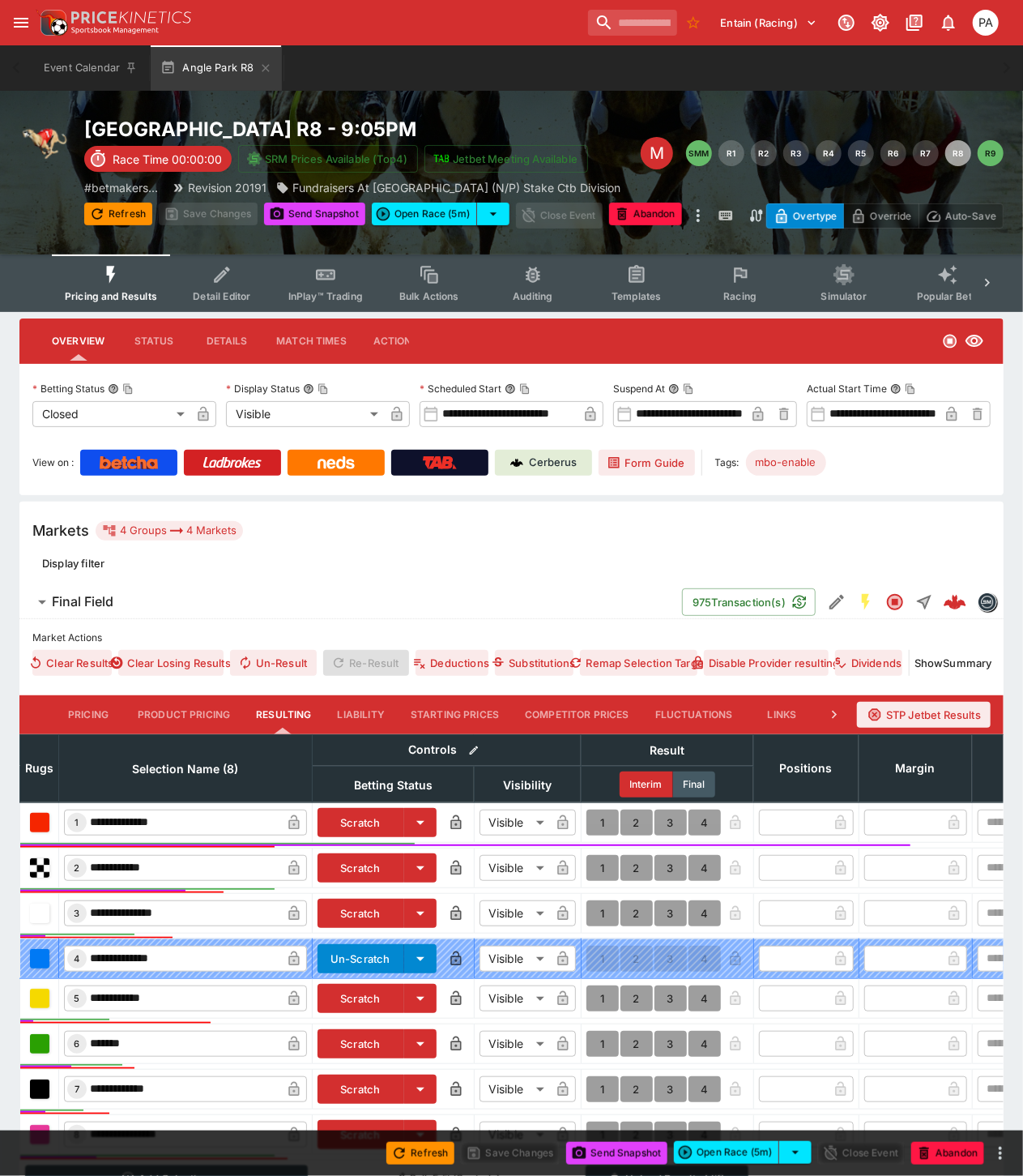
scroll to position [189, 0]
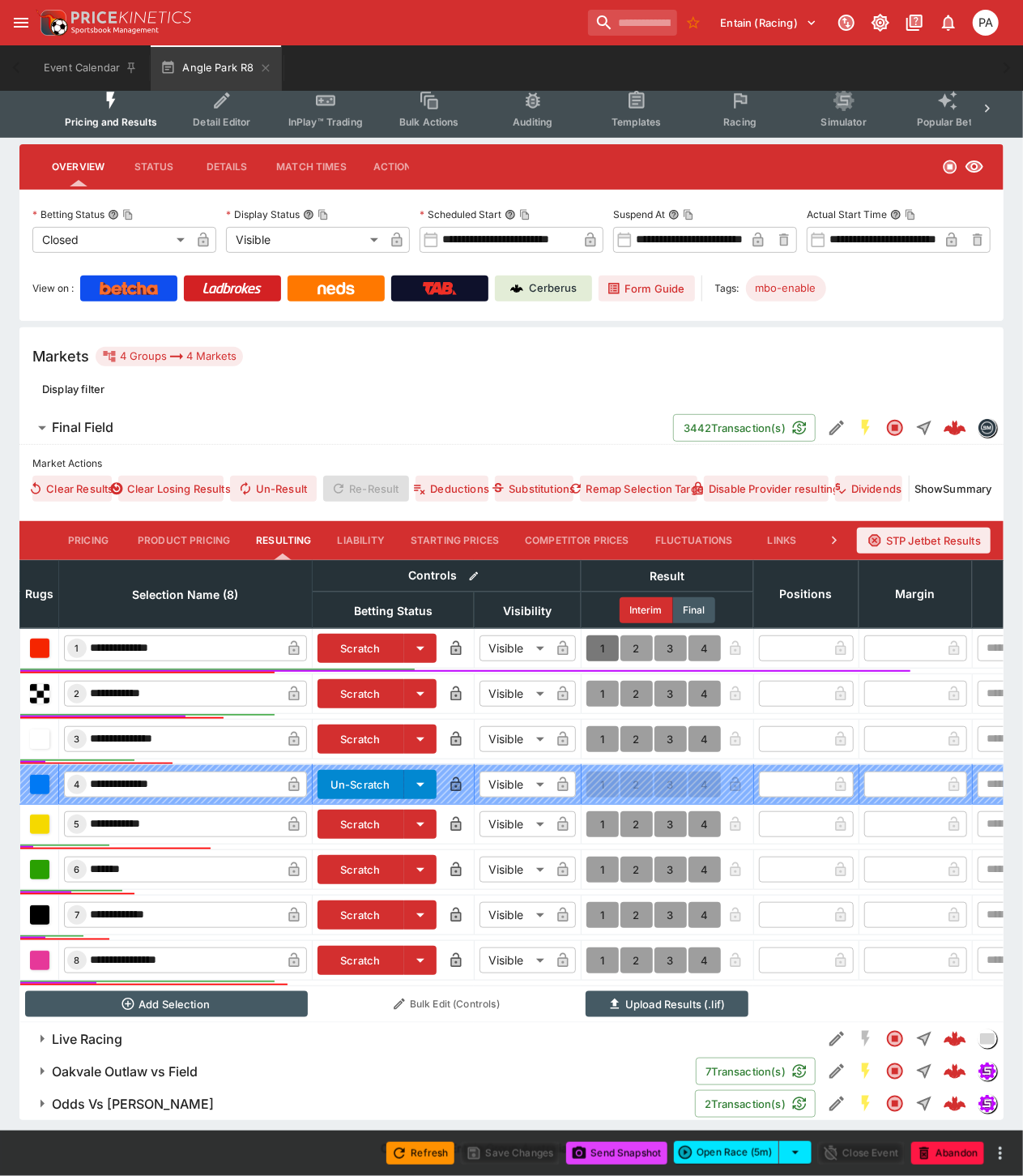
click at [608, 635] on button "1" at bounding box center [603, 648] width 33 height 26
type input "*"
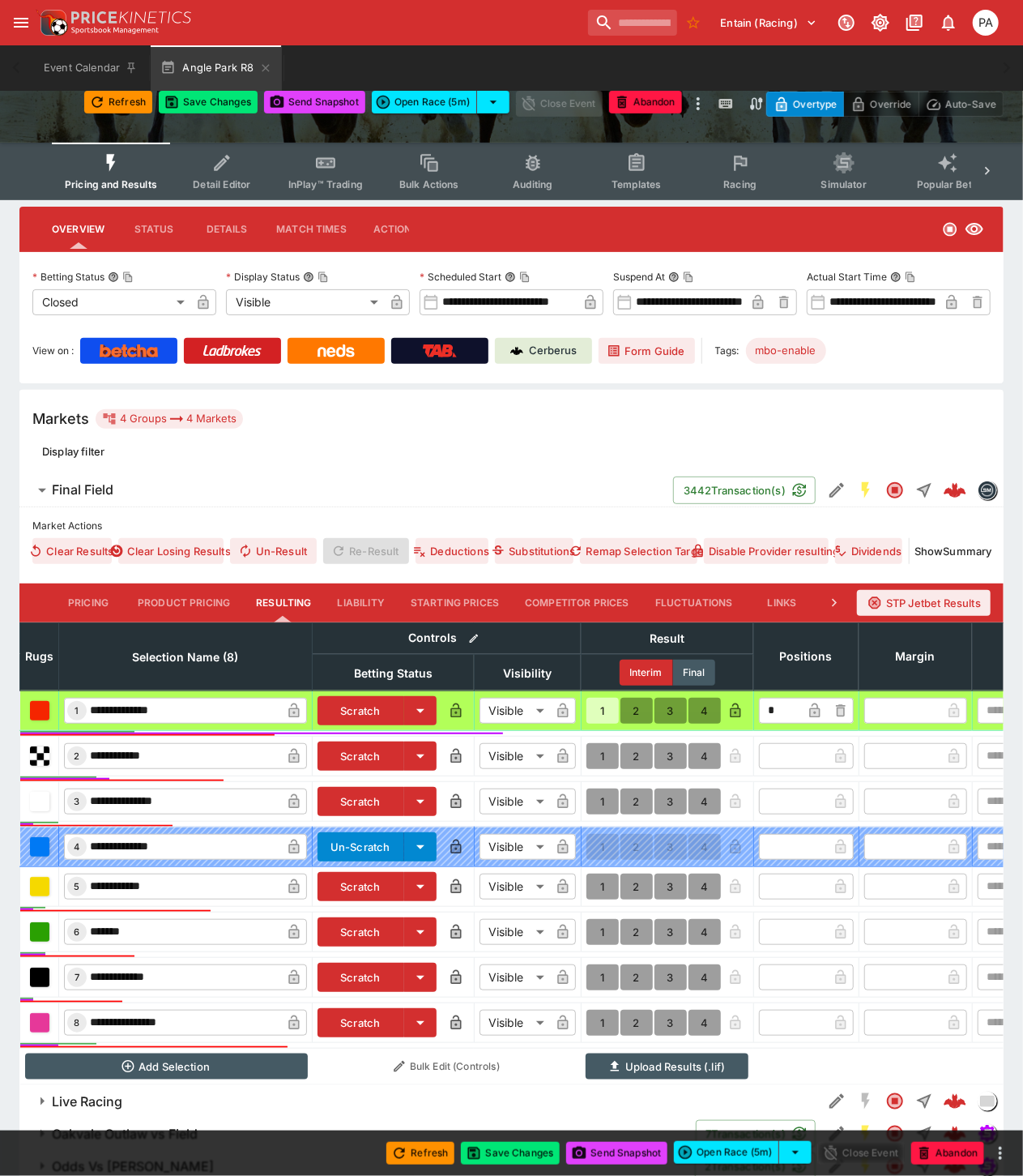
scroll to position [0, 0]
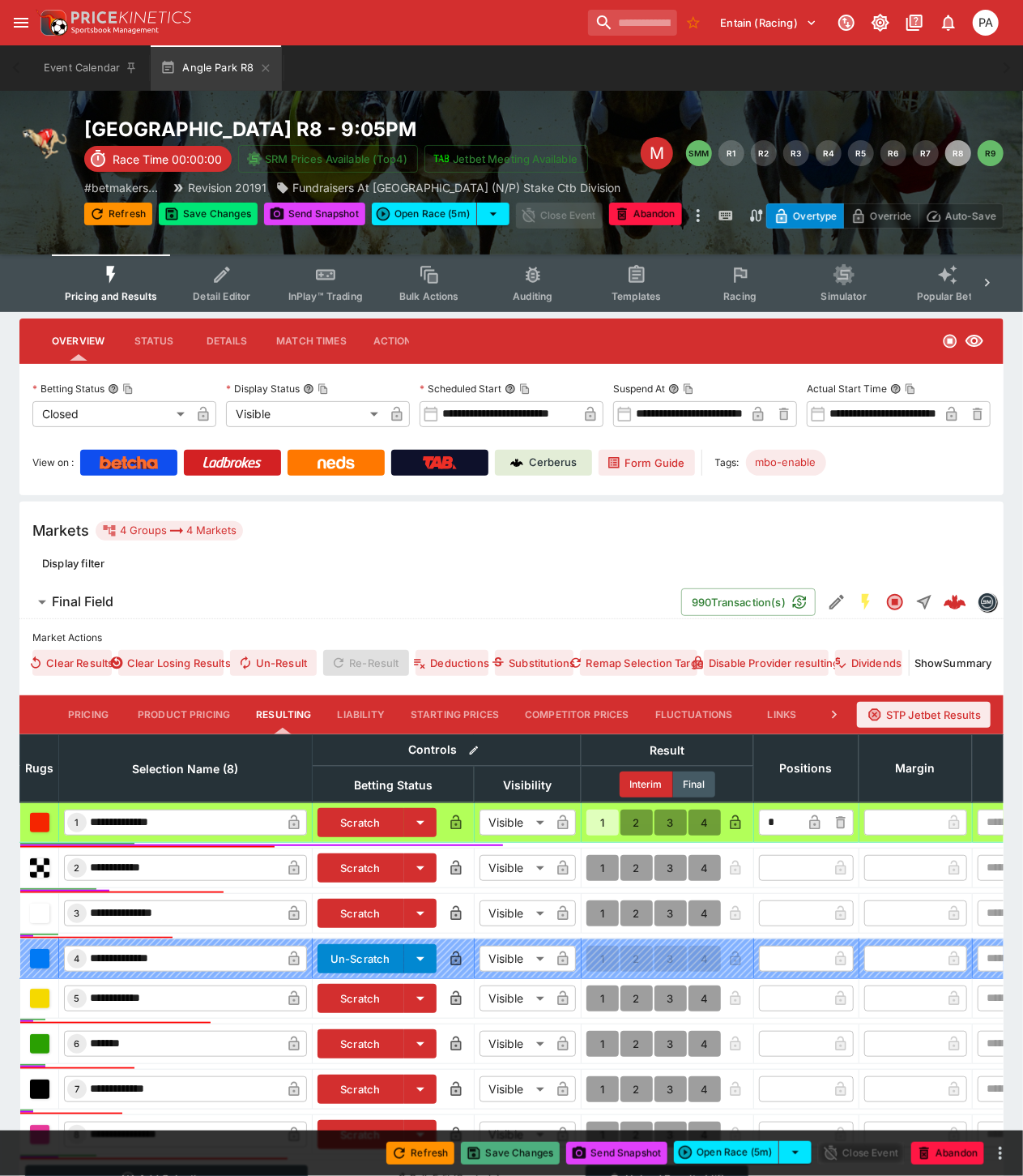
click at [518, 1157] on button "Save Changes" at bounding box center [511, 1153] width 99 height 22
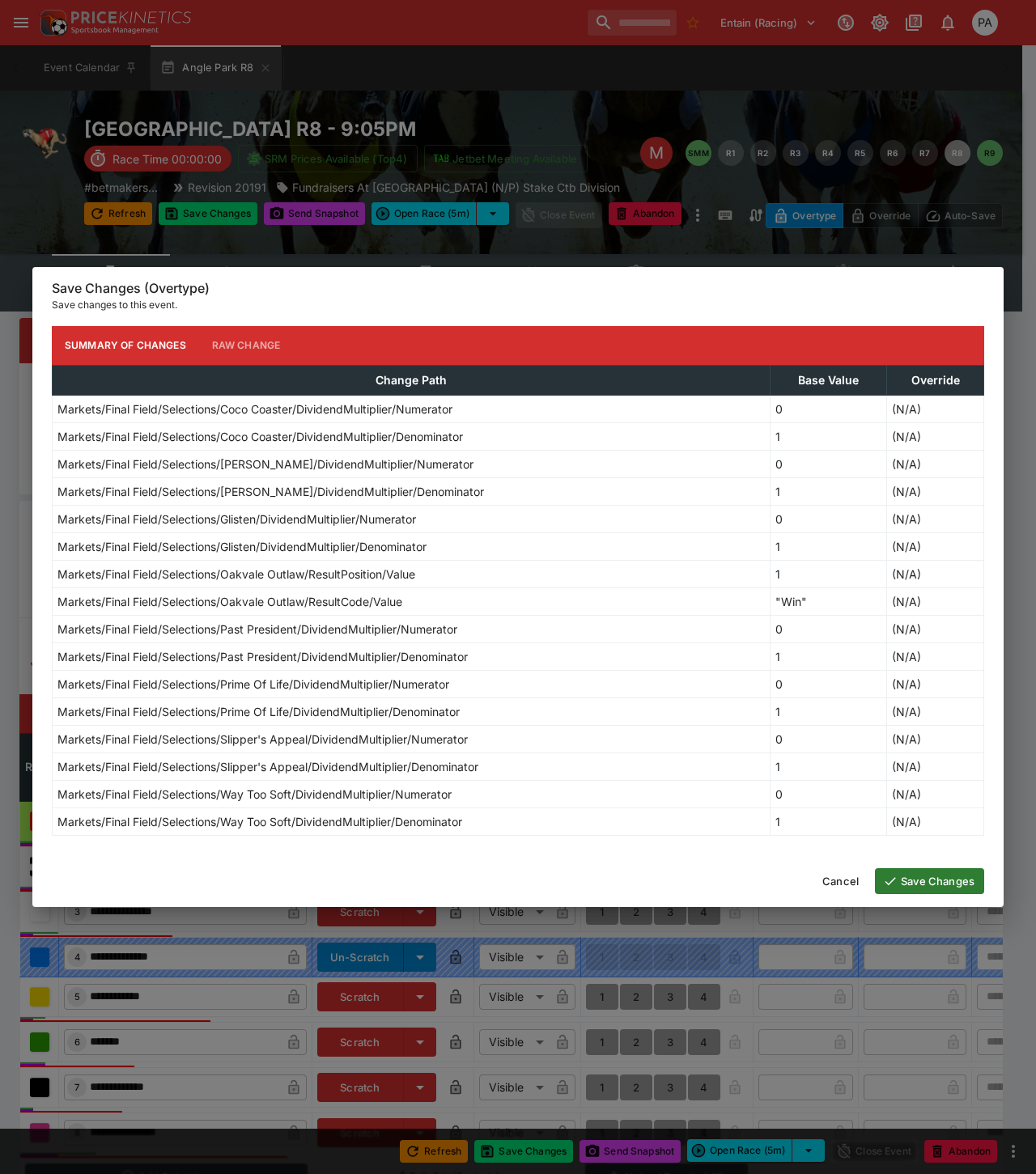
click at [908, 878] on button "Save Changes" at bounding box center [929, 880] width 109 height 26
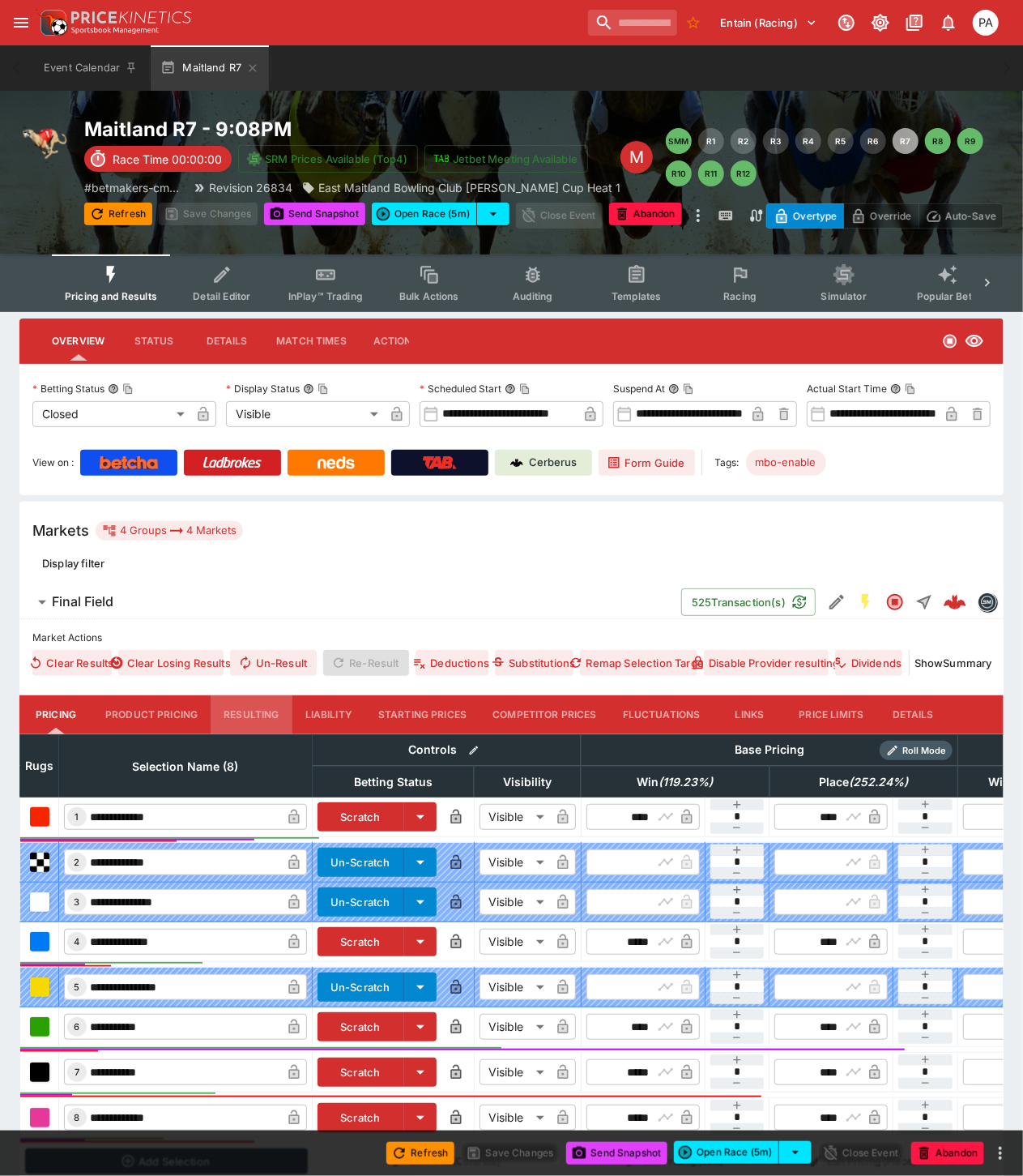
click at [262, 715] on button "Resulting" at bounding box center [251, 715] width 81 height 39
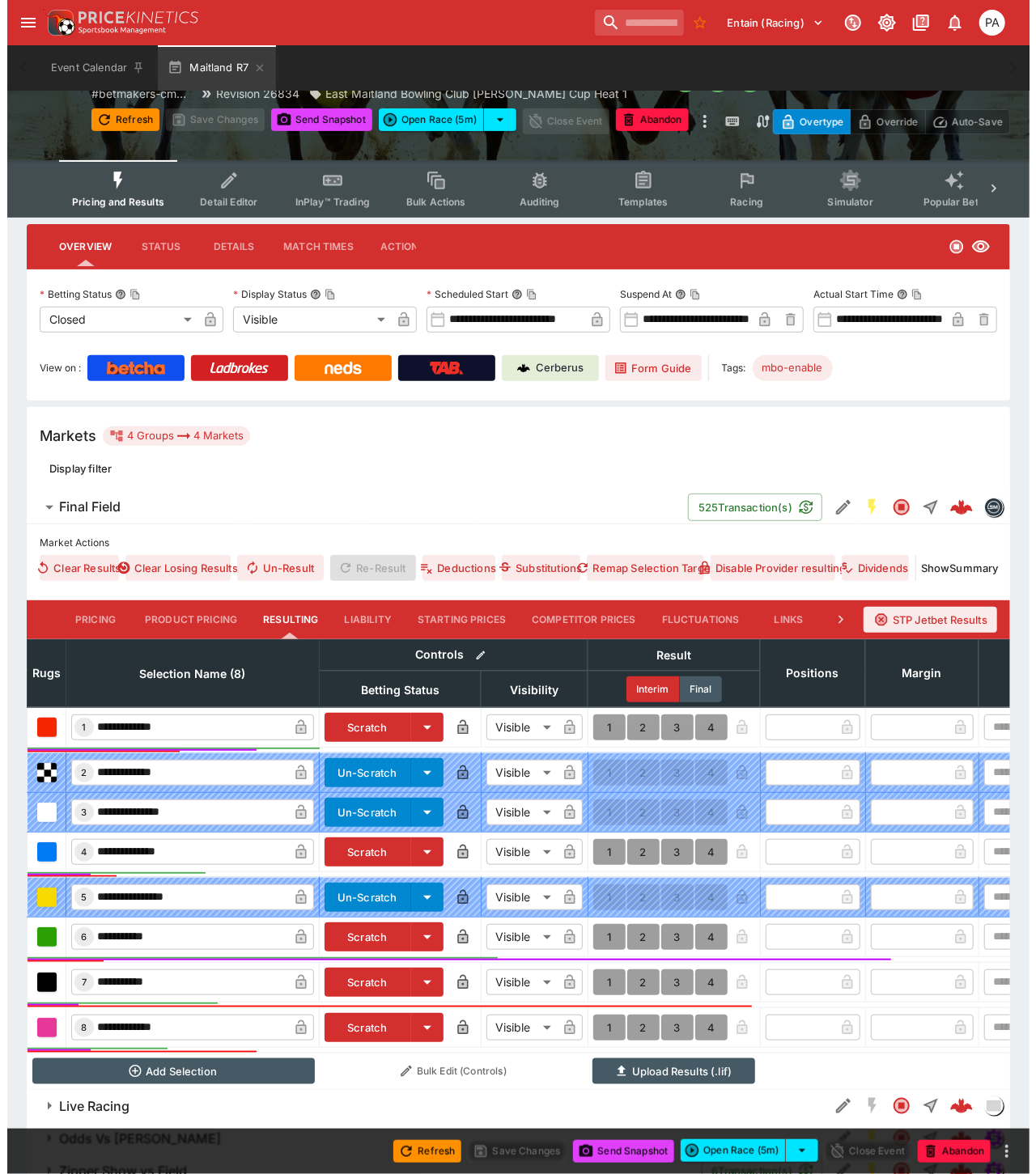
scroll to position [177, 0]
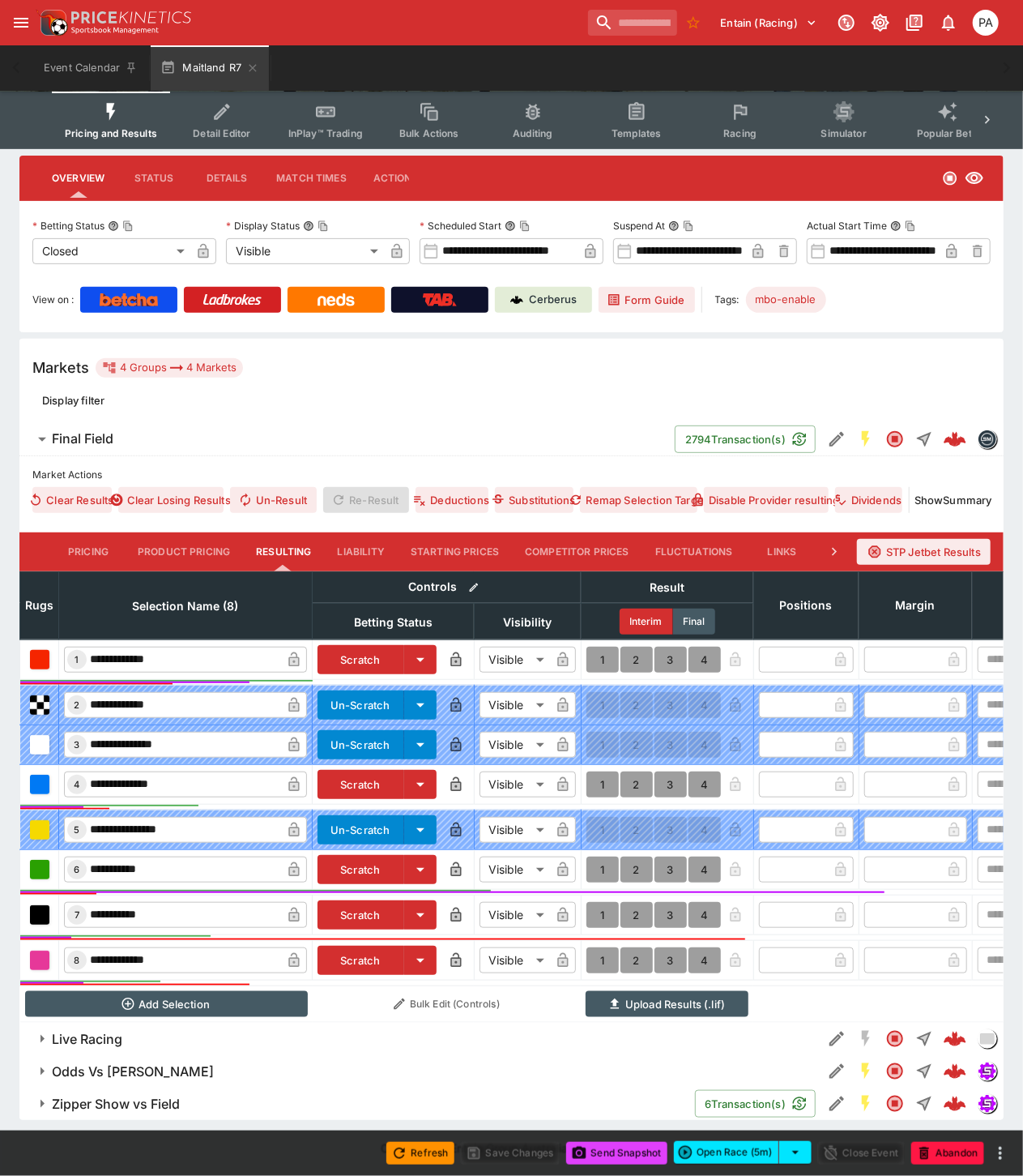
click at [599, 857] on button "1" at bounding box center [603, 869] width 33 height 26
type input "*"
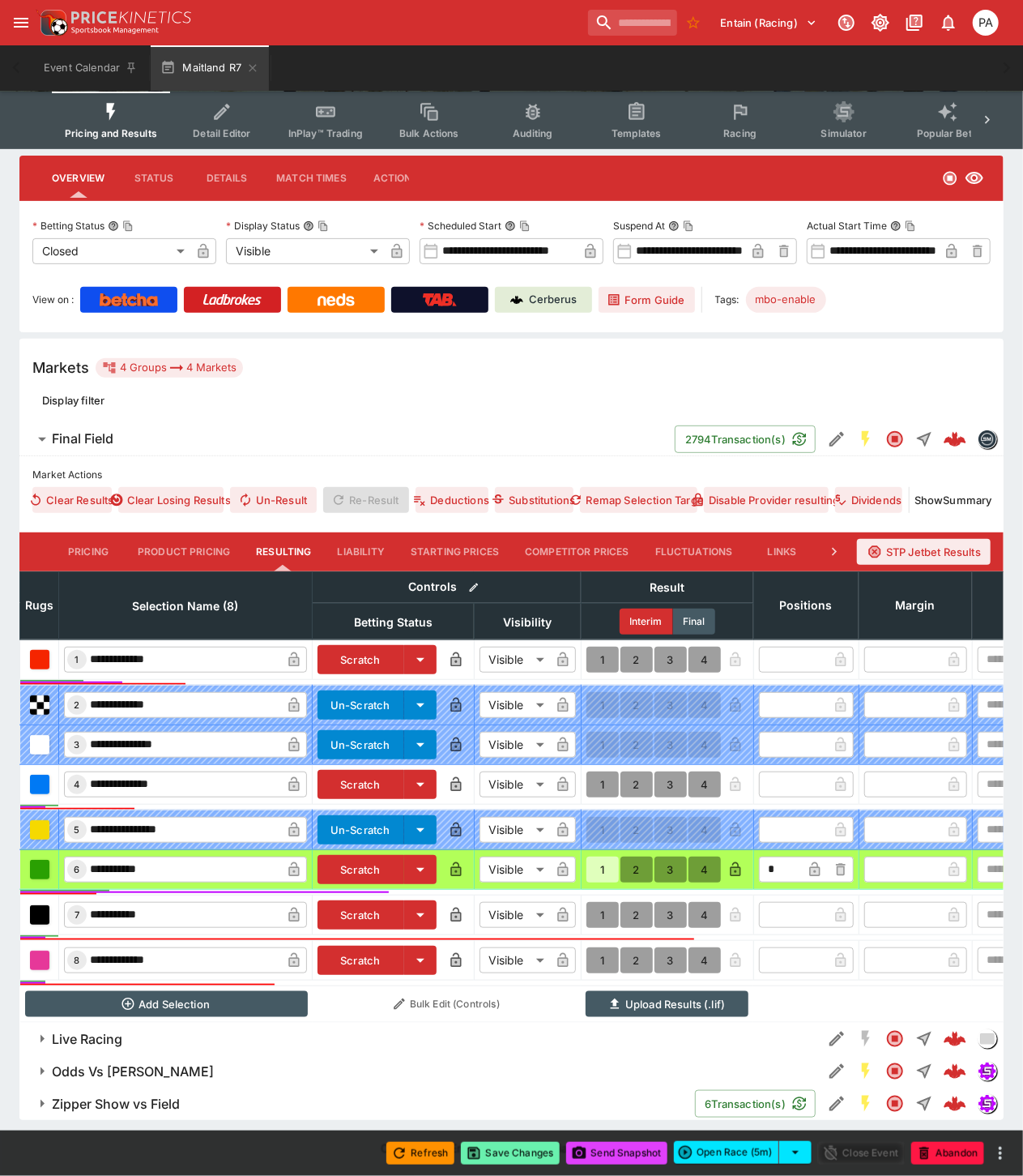
click at [504, 1152] on button "Save Changes" at bounding box center [511, 1153] width 99 height 22
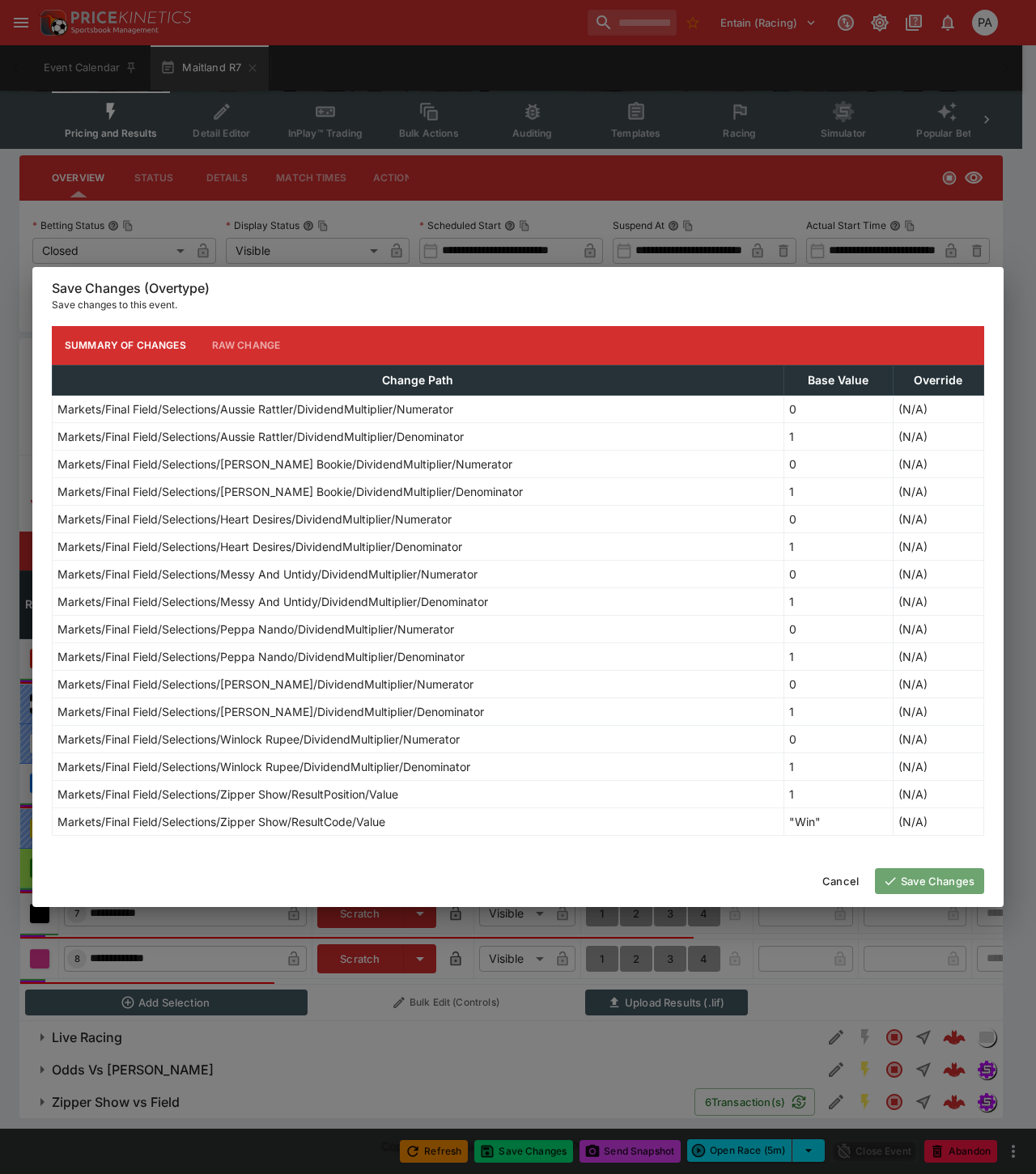
click at [922, 880] on button "Save Changes" at bounding box center [929, 880] width 109 height 26
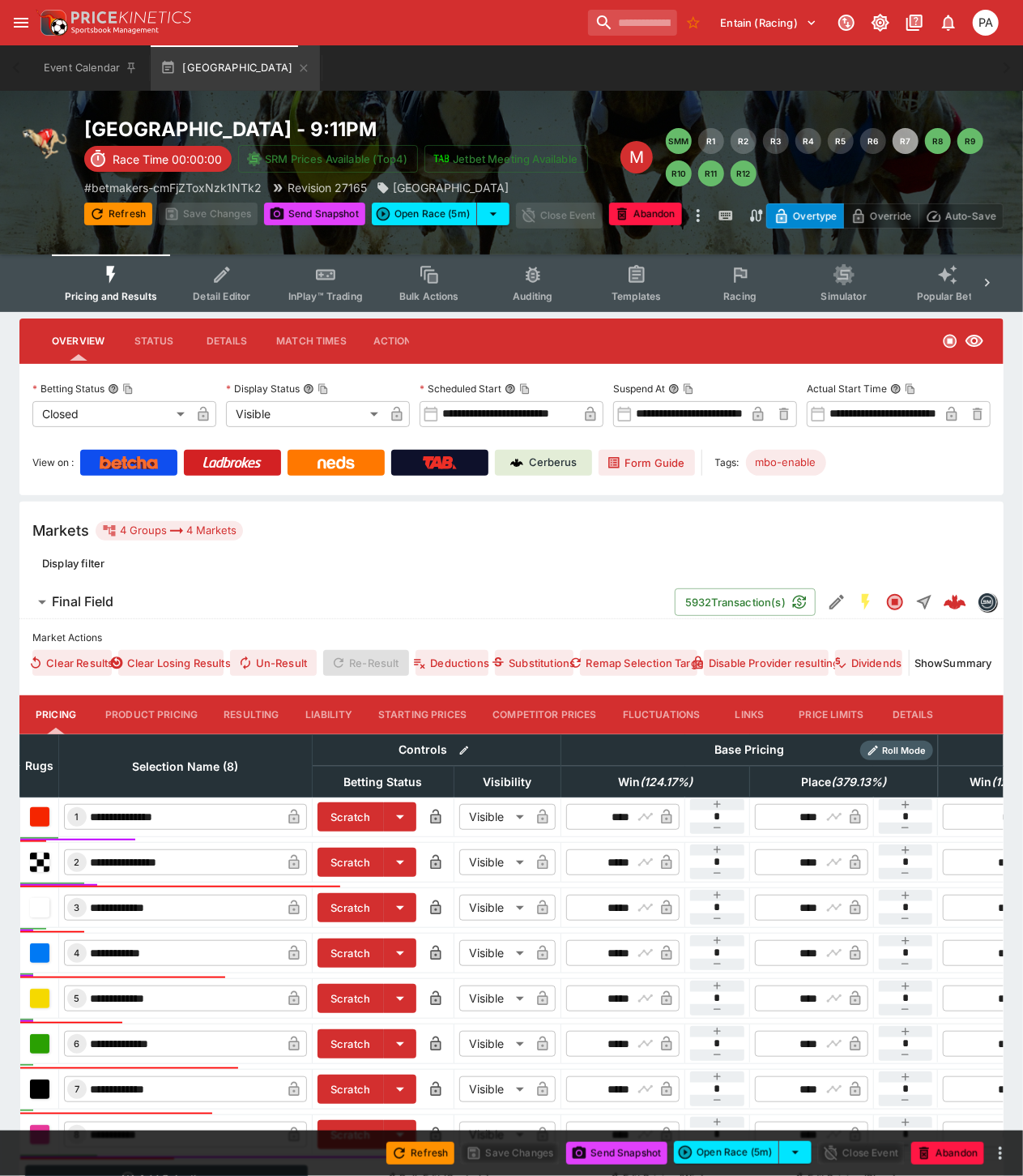
click at [246, 706] on button "Resulting" at bounding box center [251, 715] width 81 height 39
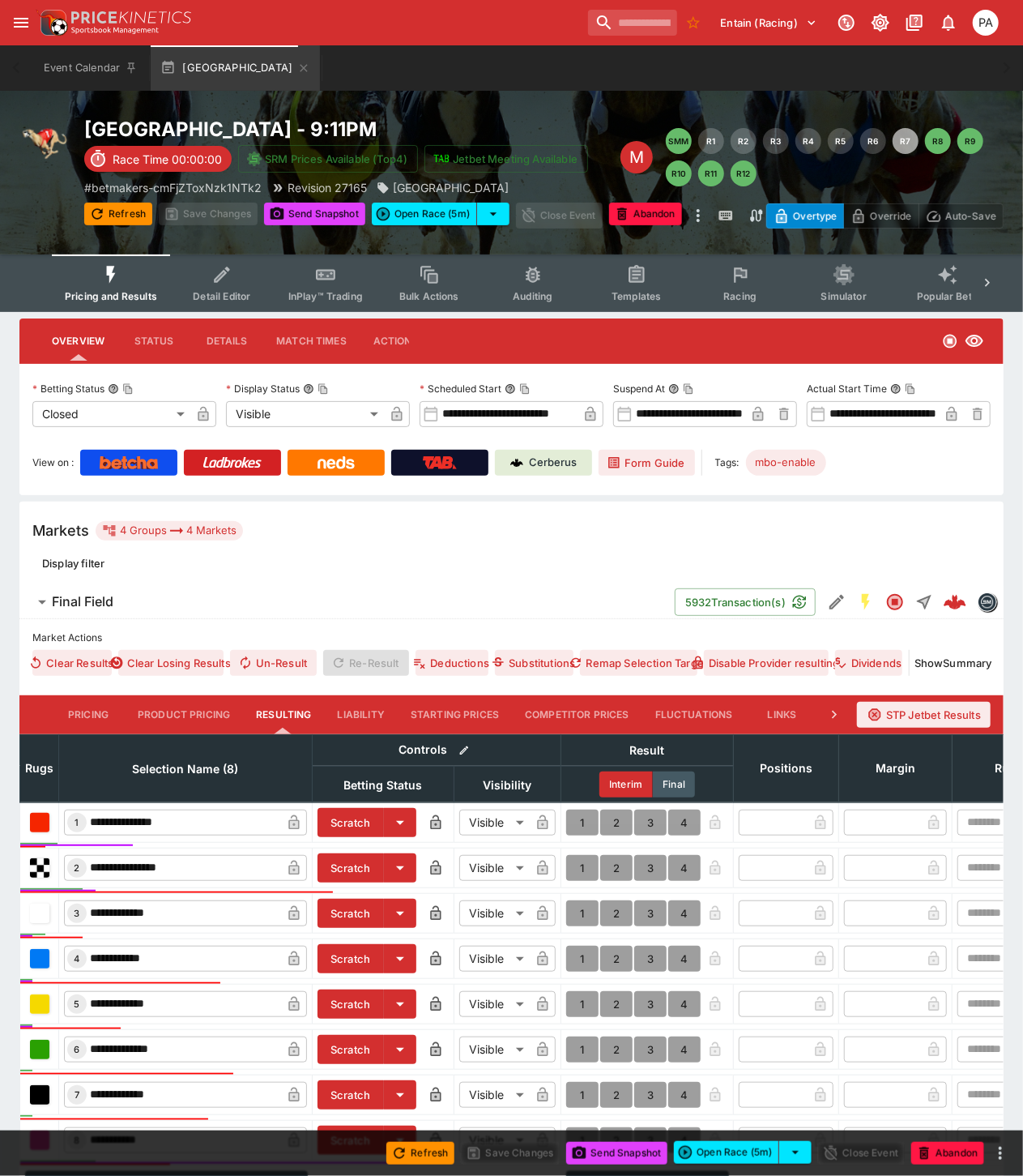
scroll to position [194, 0]
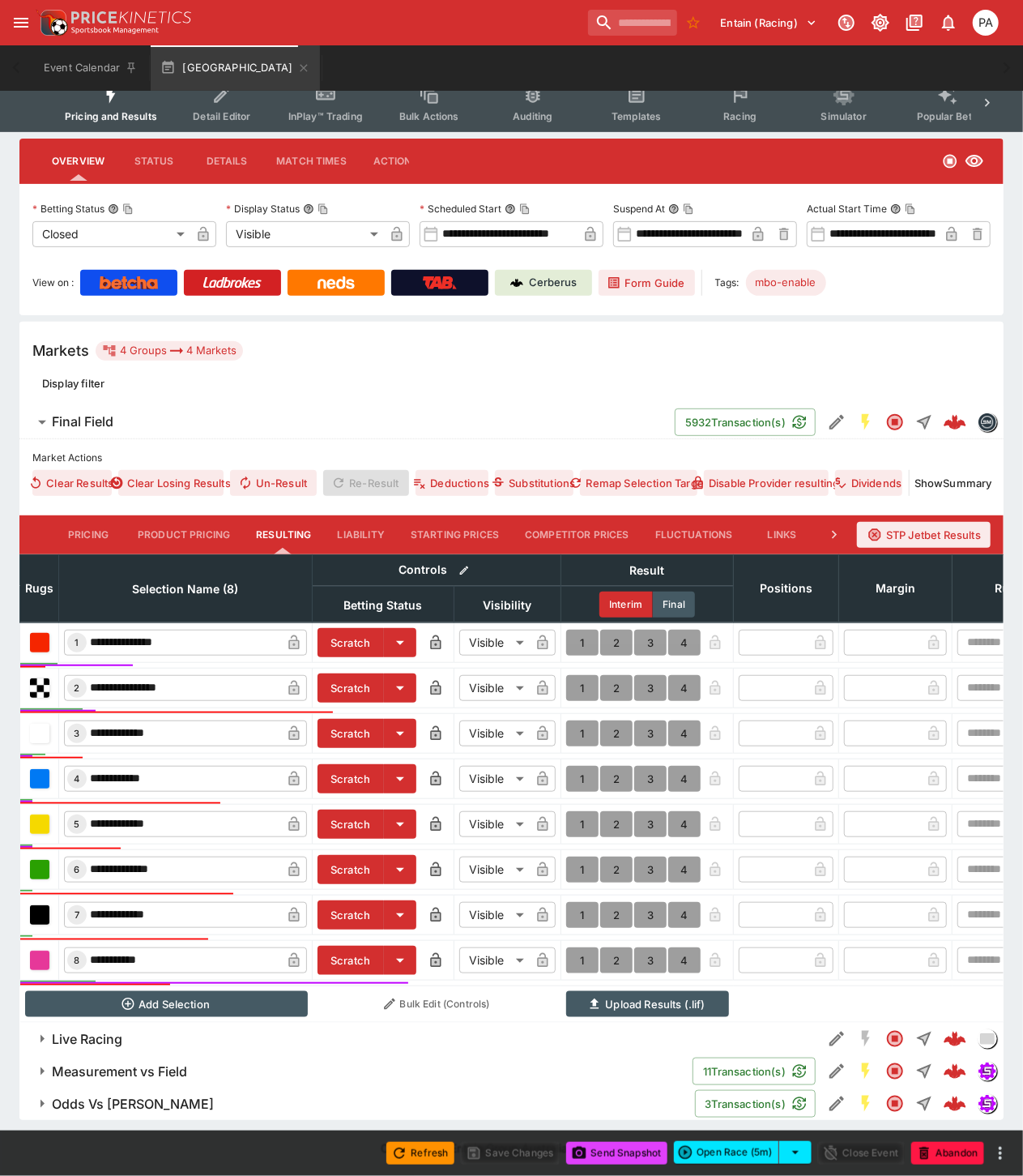
click at [577, 948] on button "1" at bounding box center [583, 960] width 33 height 26
type input "*"
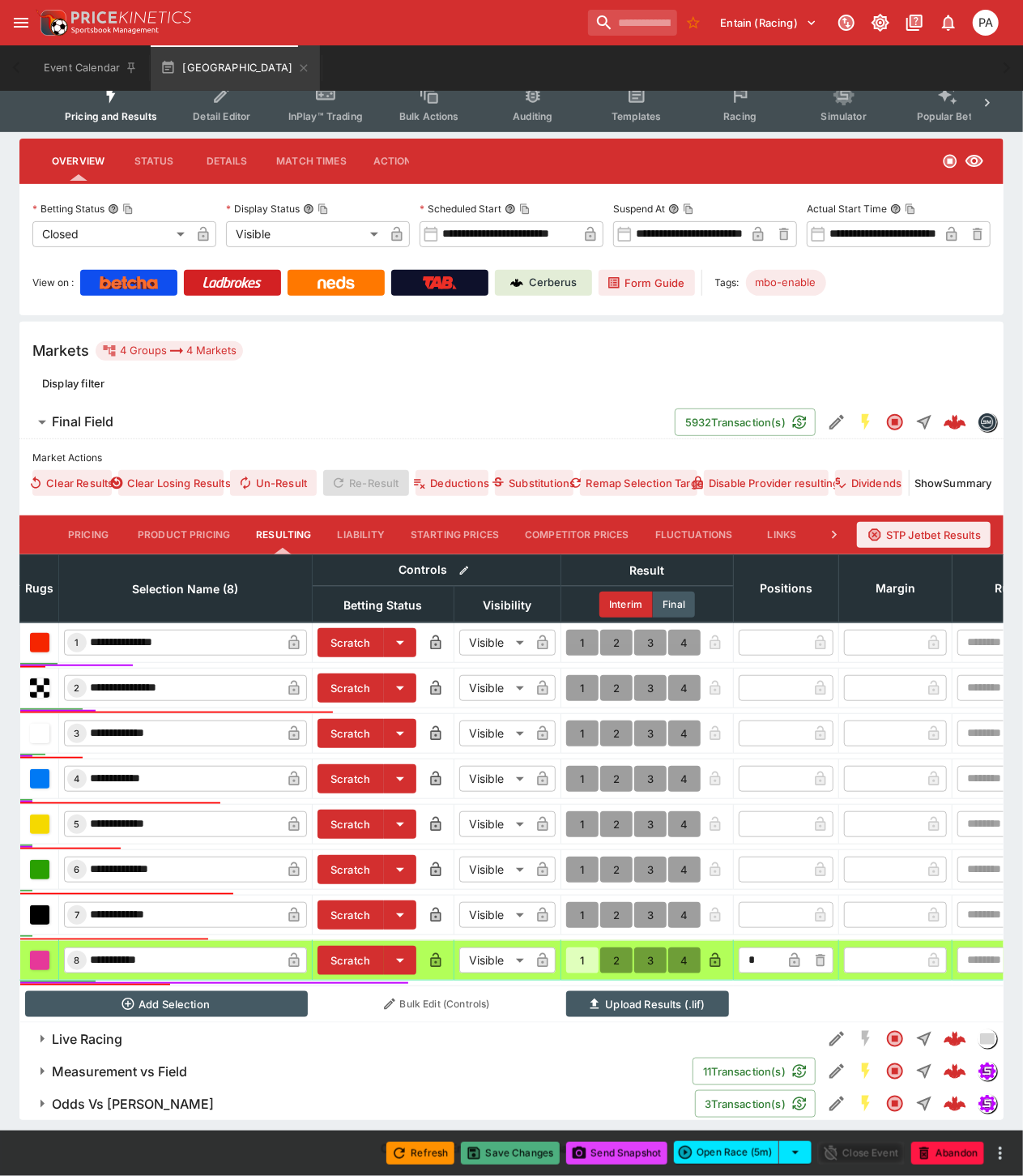
click at [513, 1156] on button "Save Changes" at bounding box center [511, 1153] width 99 height 22
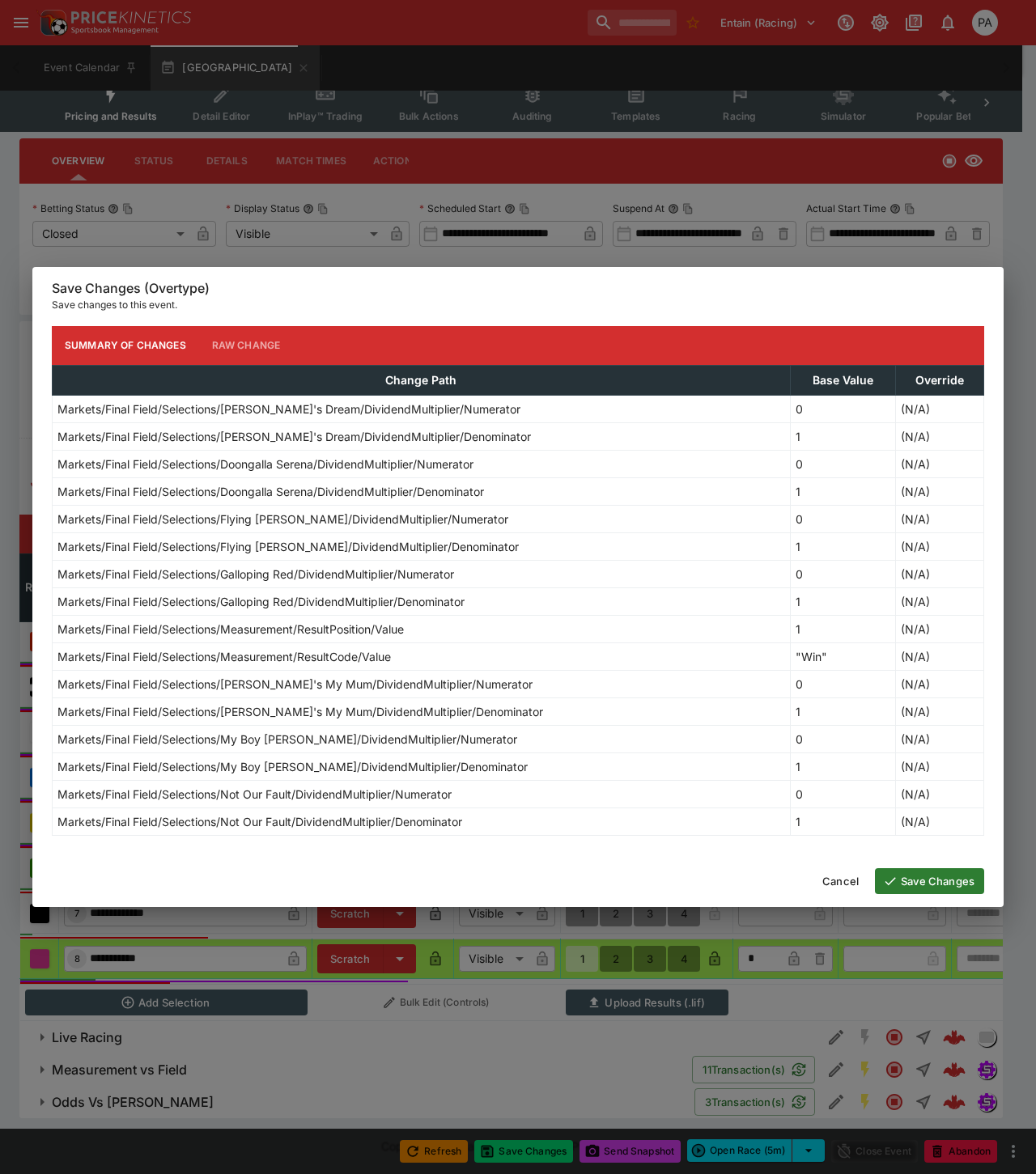
click at [929, 880] on button "Save Changes" at bounding box center [929, 880] width 109 height 26
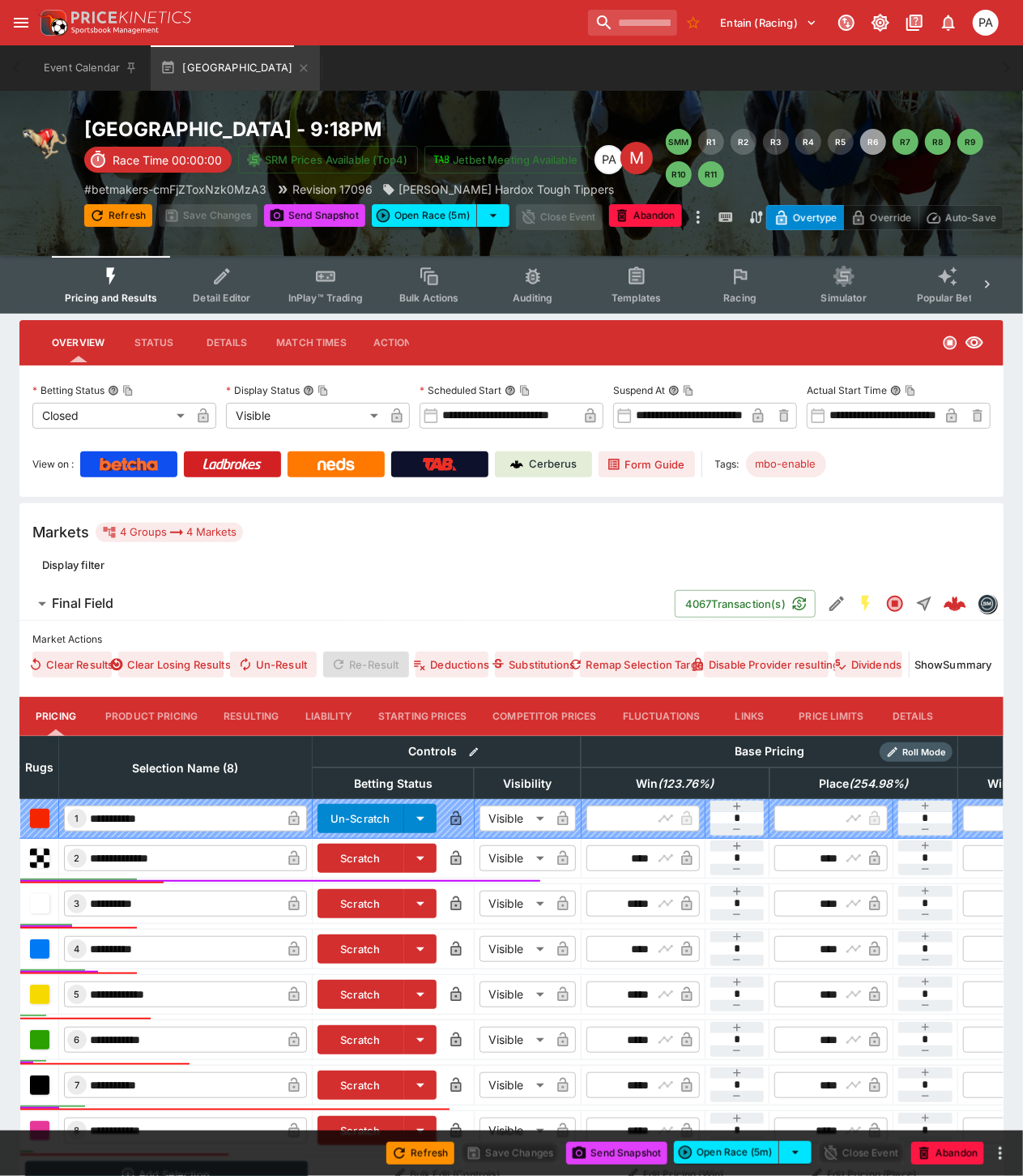
click at [237, 720] on button "Resulting" at bounding box center [251, 717] width 81 height 39
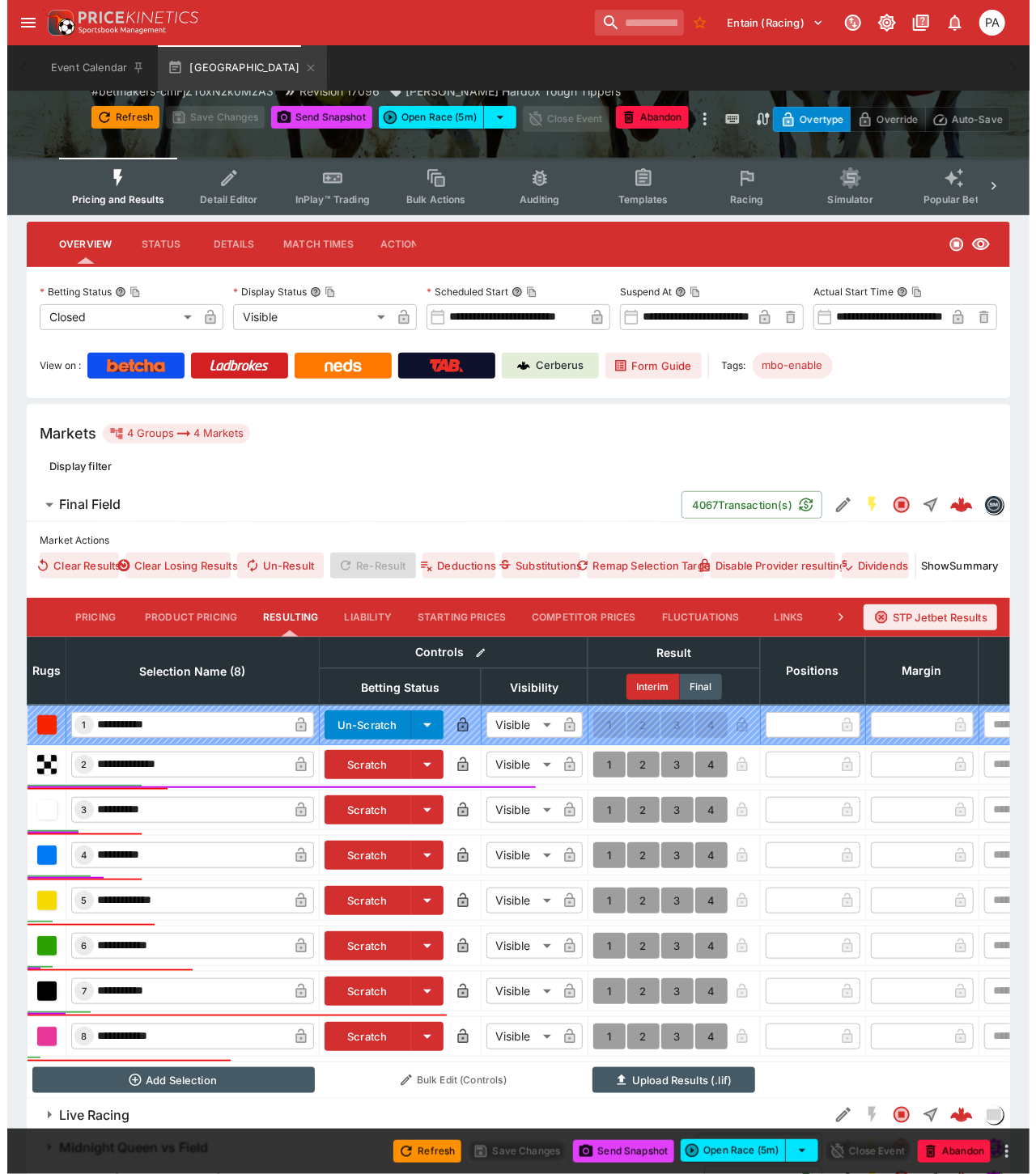
scroll to position [188, 0]
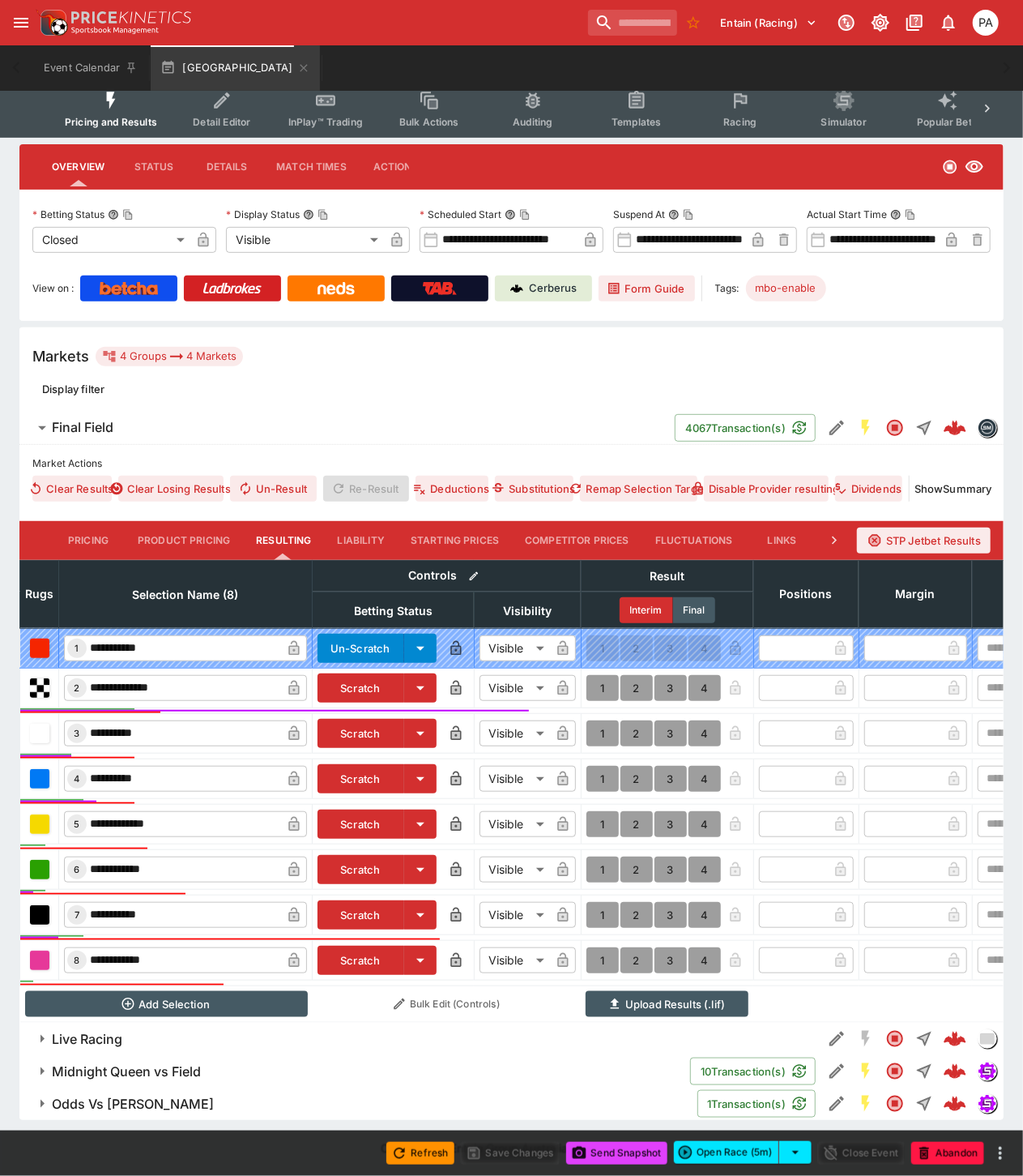
click at [600, 675] on button "1" at bounding box center [603, 688] width 33 height 26
type input "*"
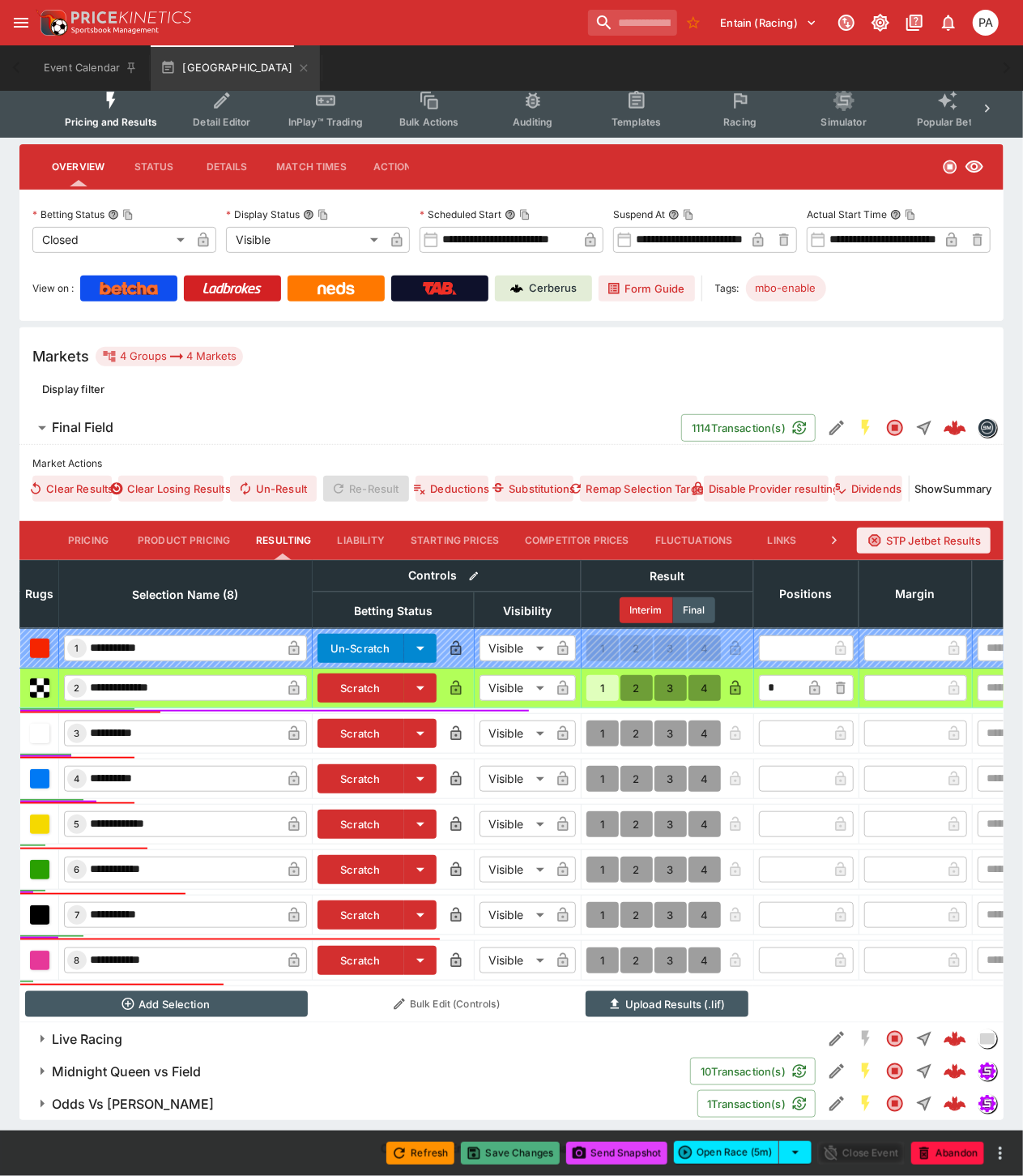
click at [513, 1160] on button "Save Changes" at bounding box center [511, 1153] width 99 height 22
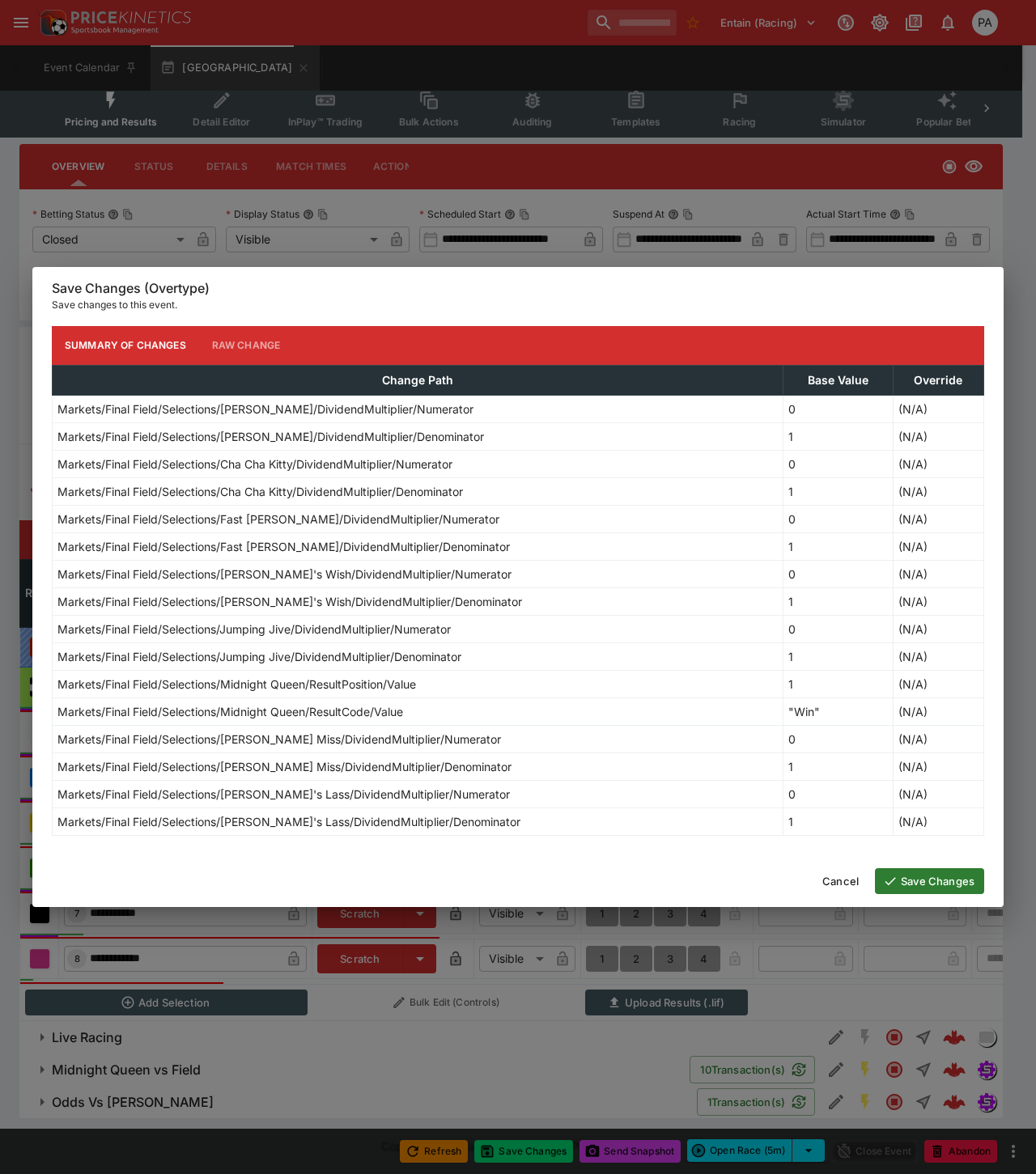
click at [910, 877] on button "Save Changes" at bounding box center [929, 880] width 109 height 26
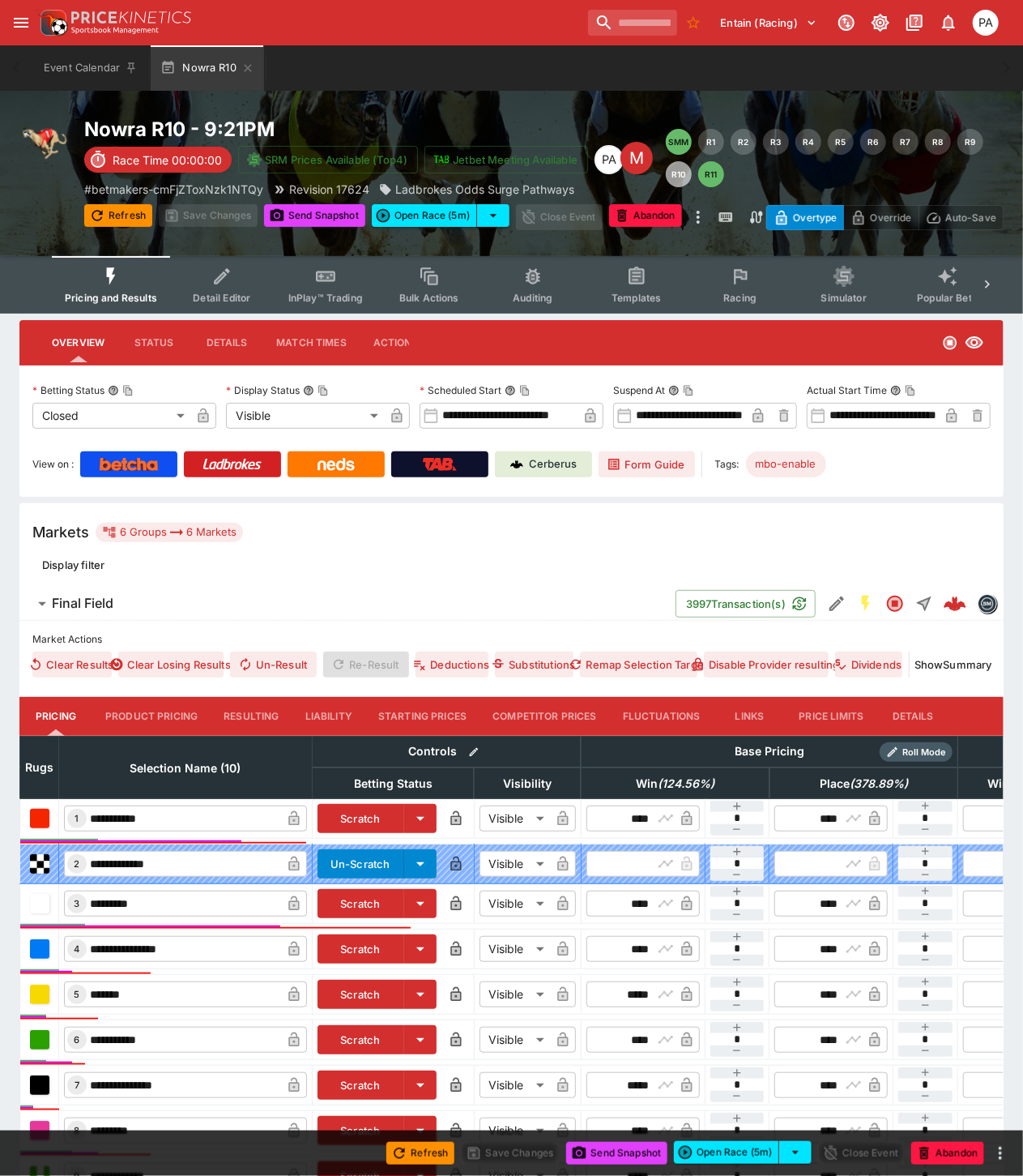
click at [246, 712] on button "Resulting" at bounding box center [251, 717] width 81 height 39
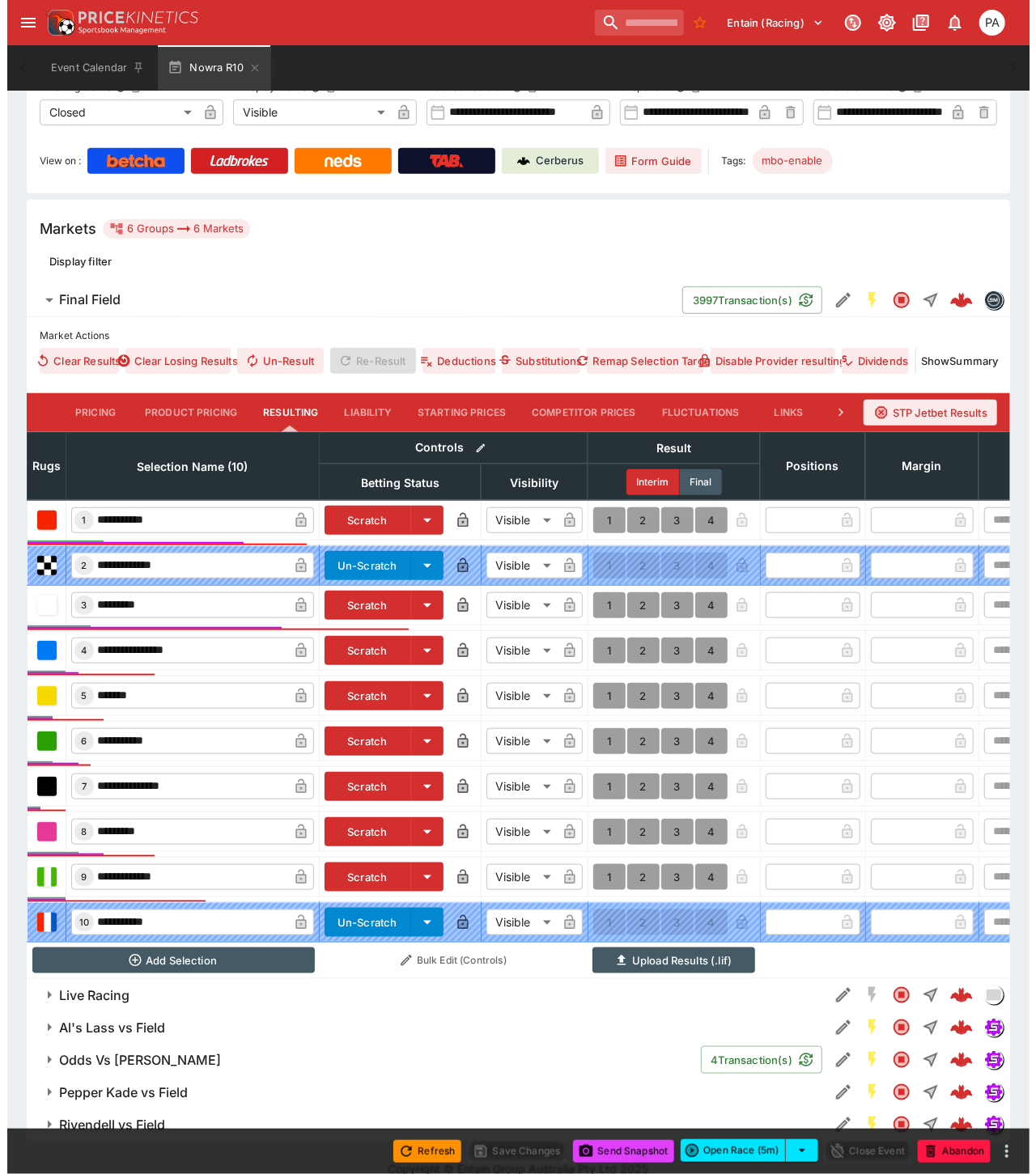
scroll to position [337, 0]
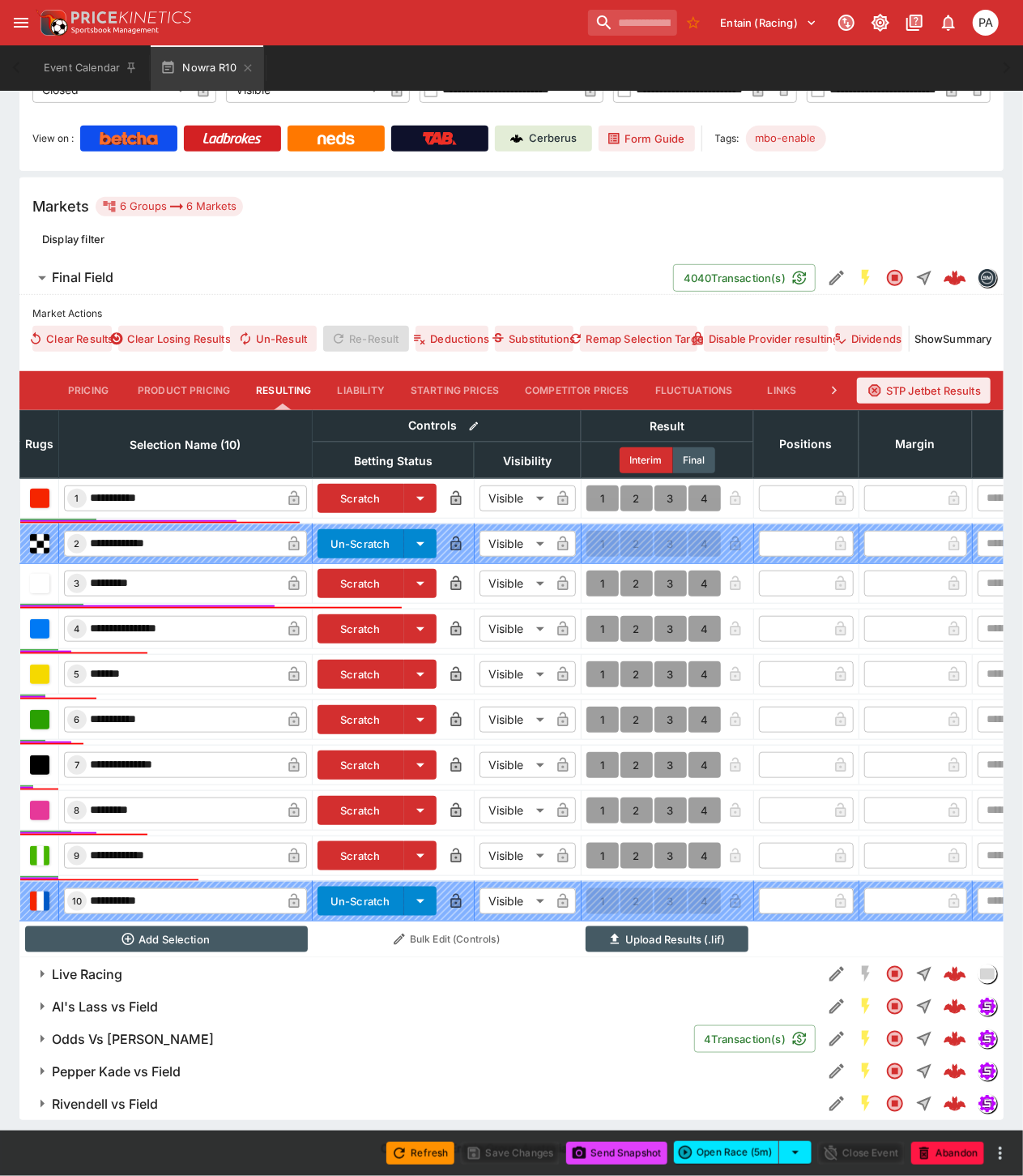
click at [599, 571] on button "1" at bounding box center [603, 583] width 33 height 26
type input "*"
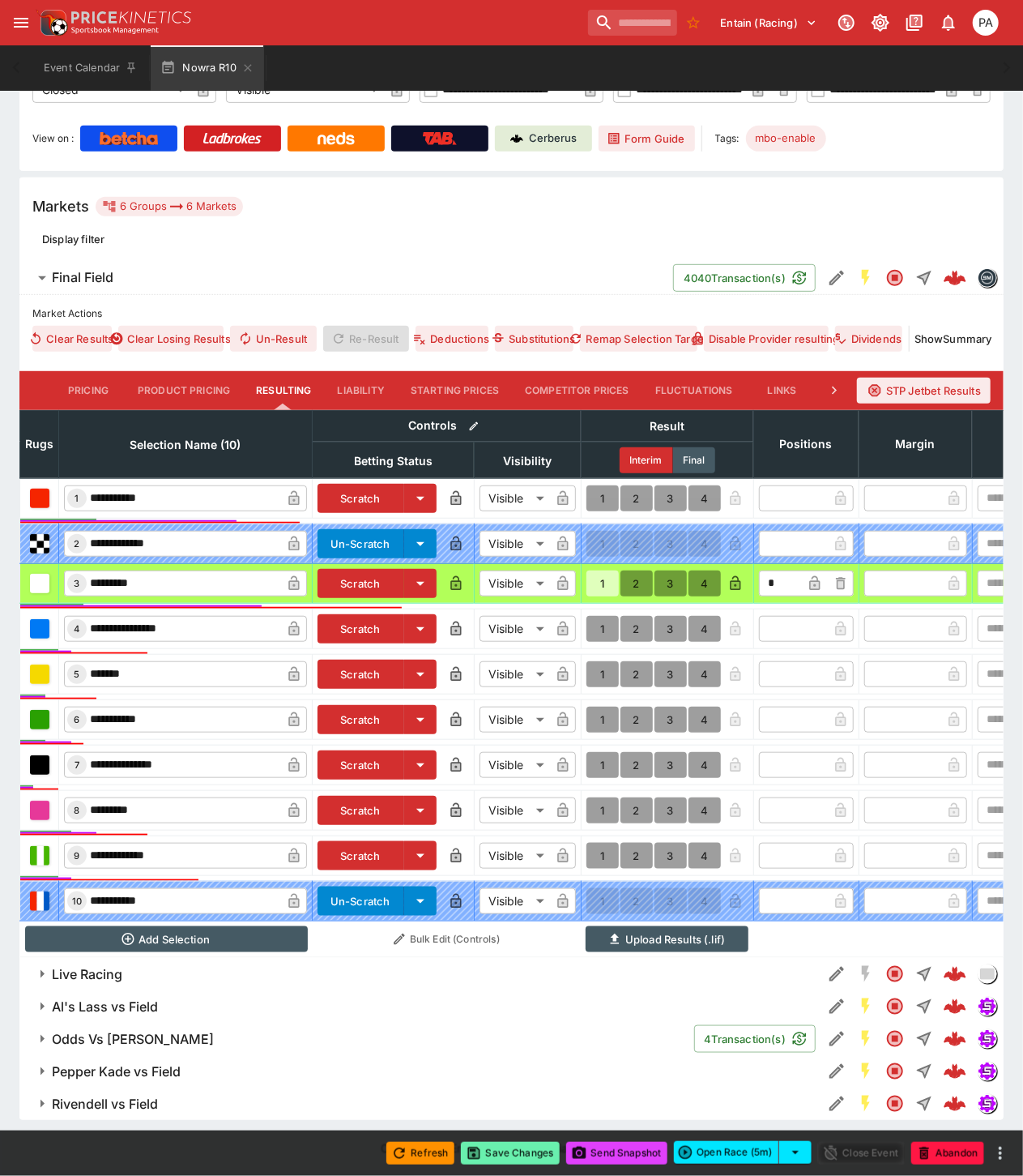
click at [512, 1149] on button "Save Changes" at bounding box center [511, 1153] width 99 height 22
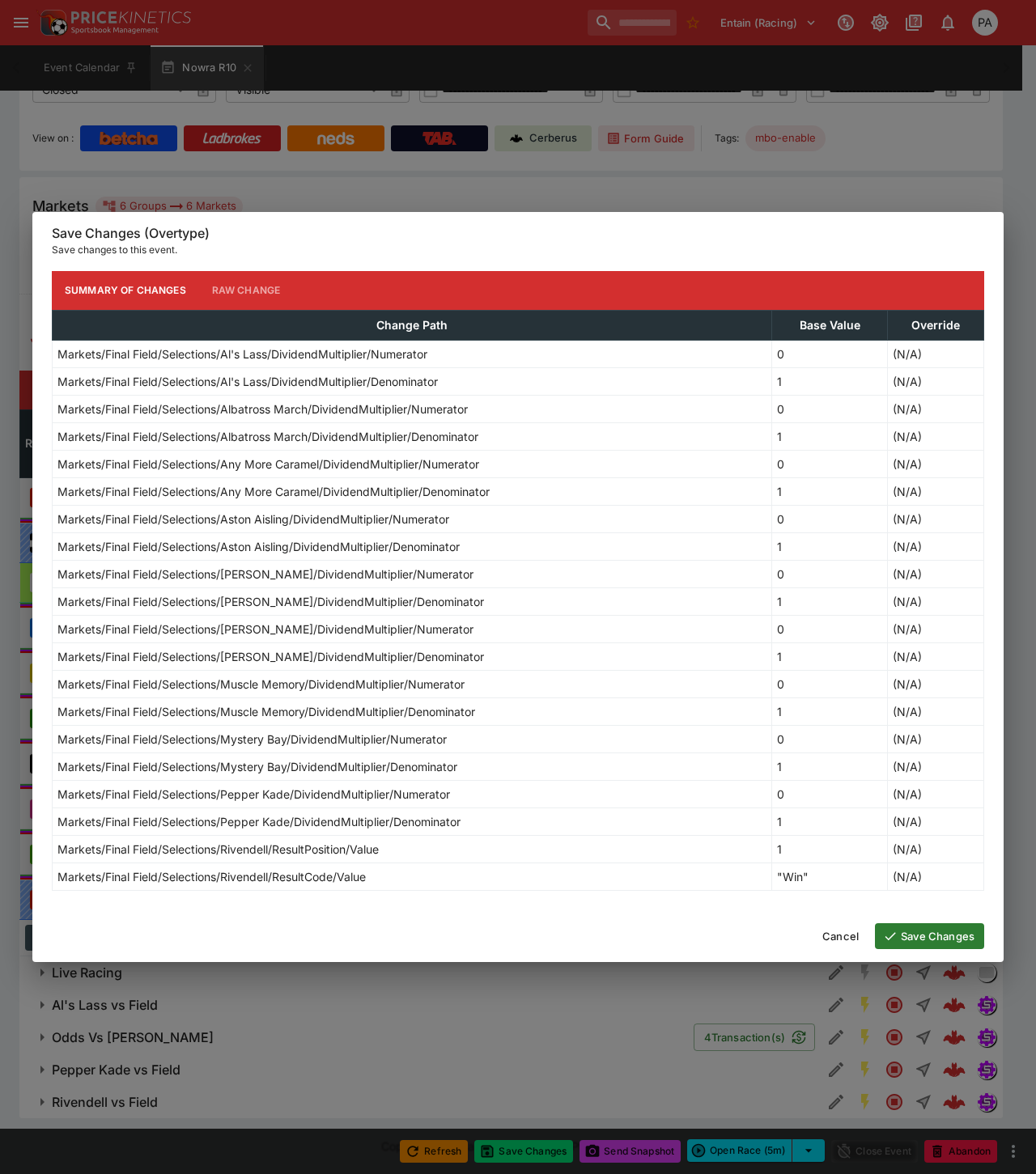
click at [912, 936] on button "Save Changes" at bounding box center [929, 936] width 109 height 26
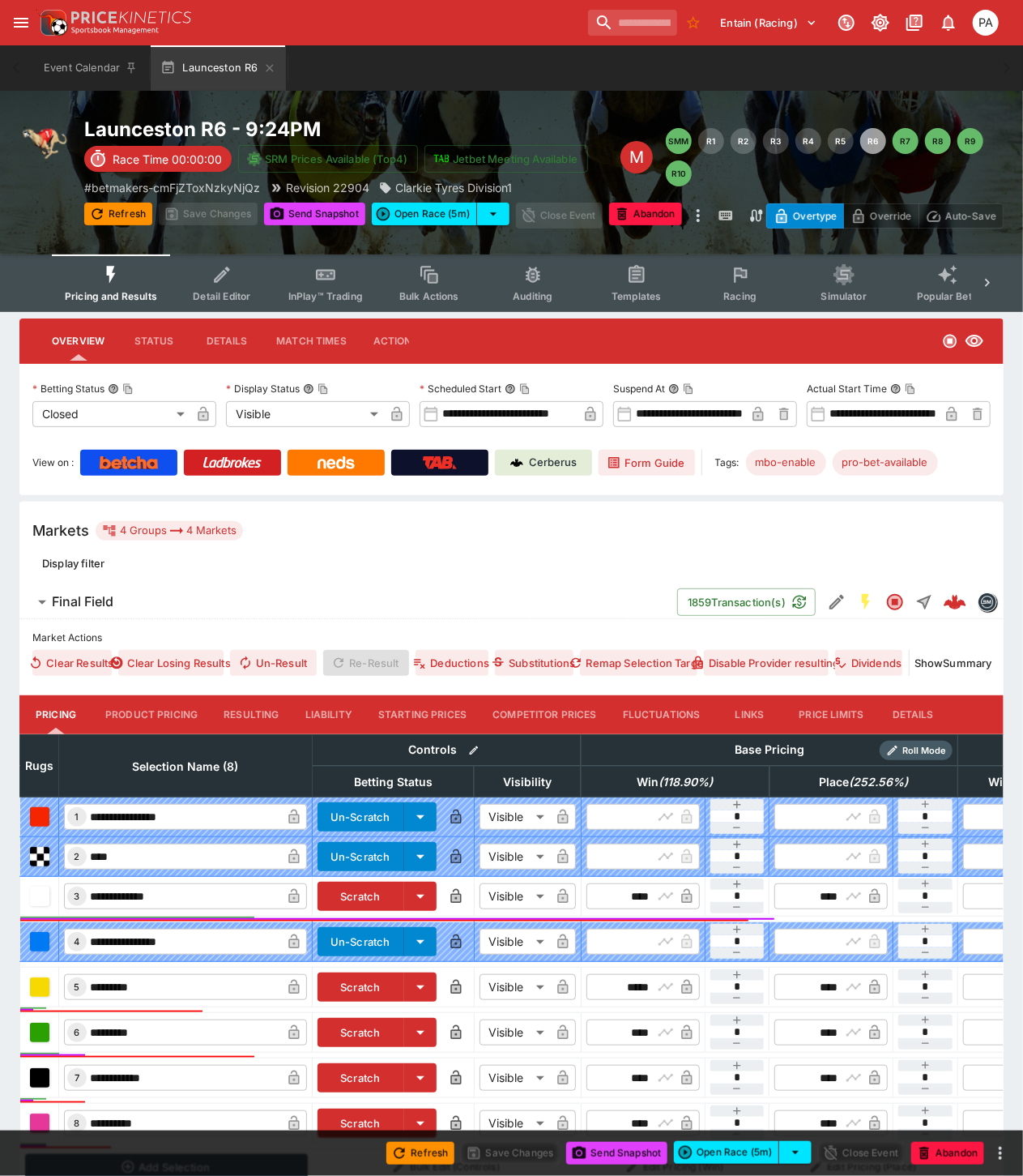
click at [247, 712] on button "Resulting" at bounding box center [251, 715] width 81 height 39
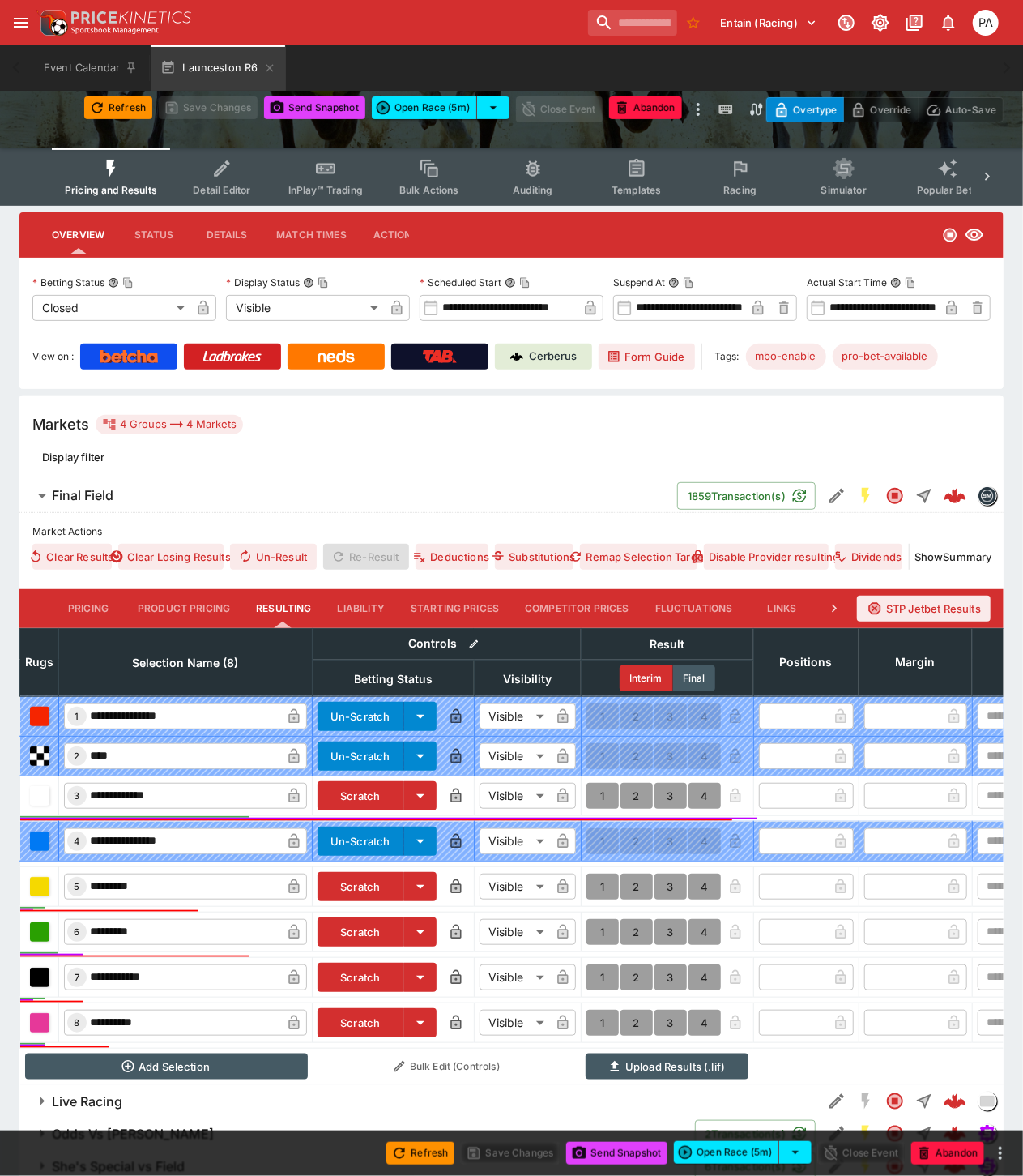
scroll to position [183, 0]
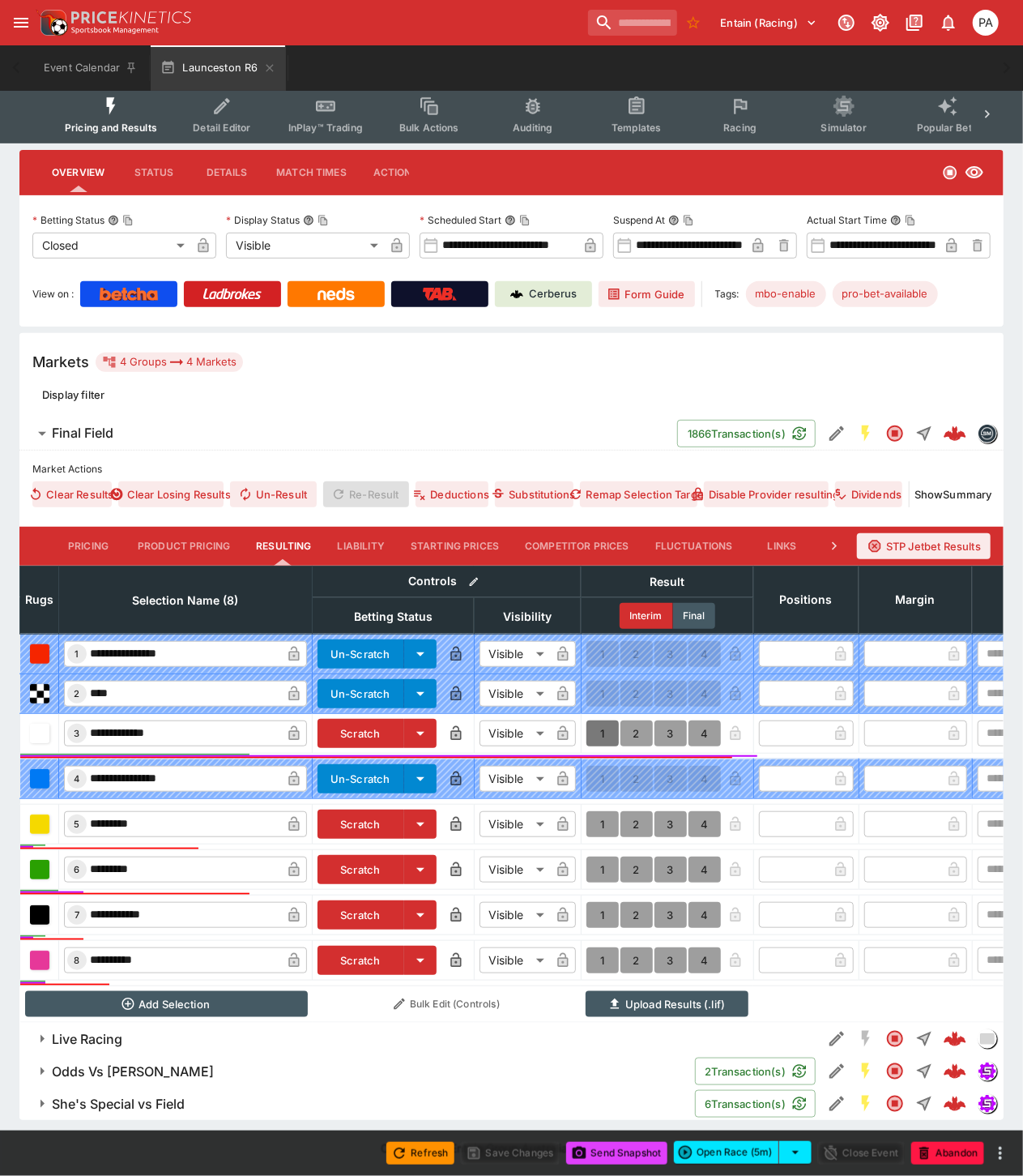
click at [598, 720] on button "1" at bounding box center [603, 733] width 33 height 26
type input "*"
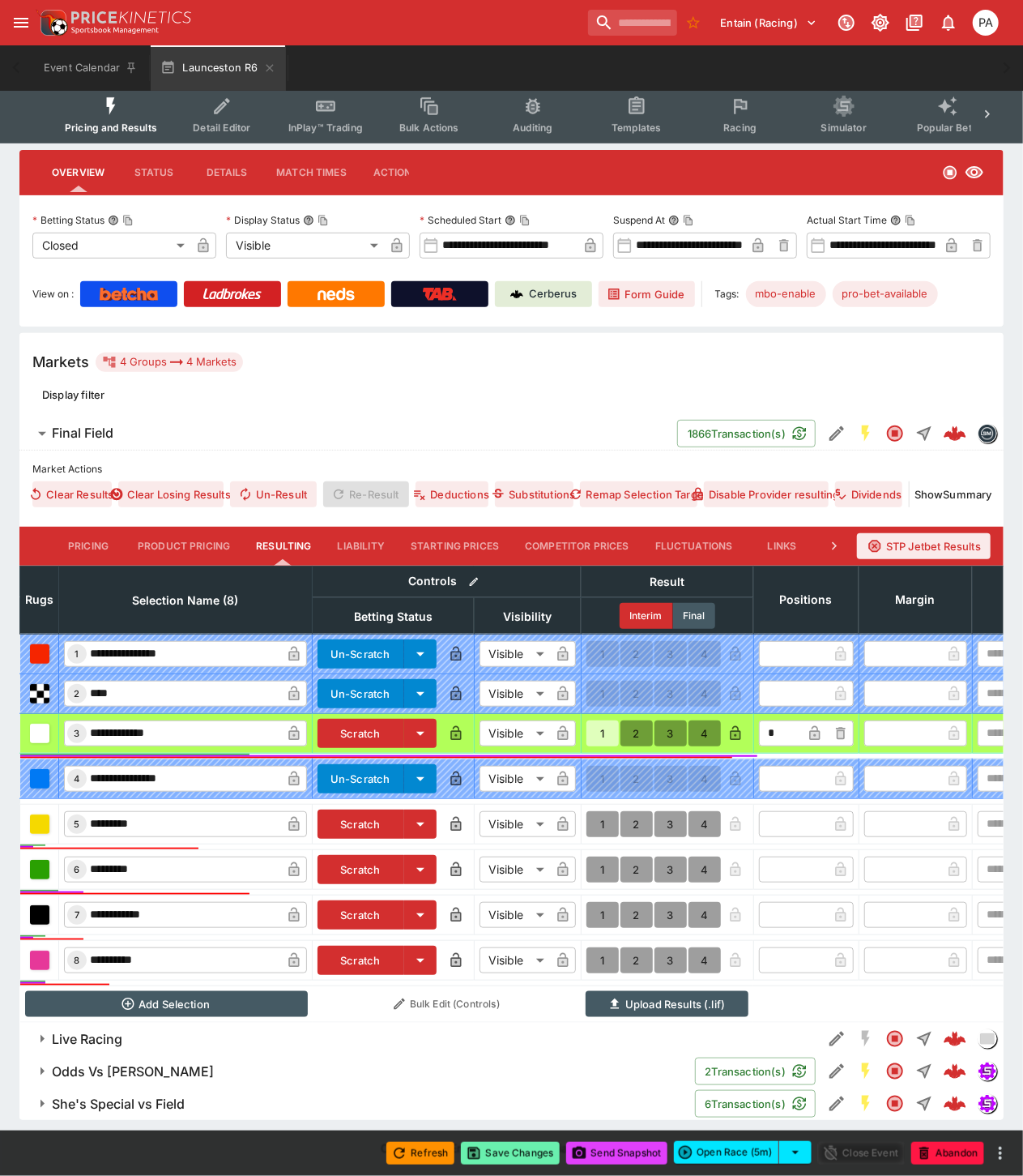
click at [514, 1148] on button "Save Changes" at bounding box center [511, 1153] width 99 height 22
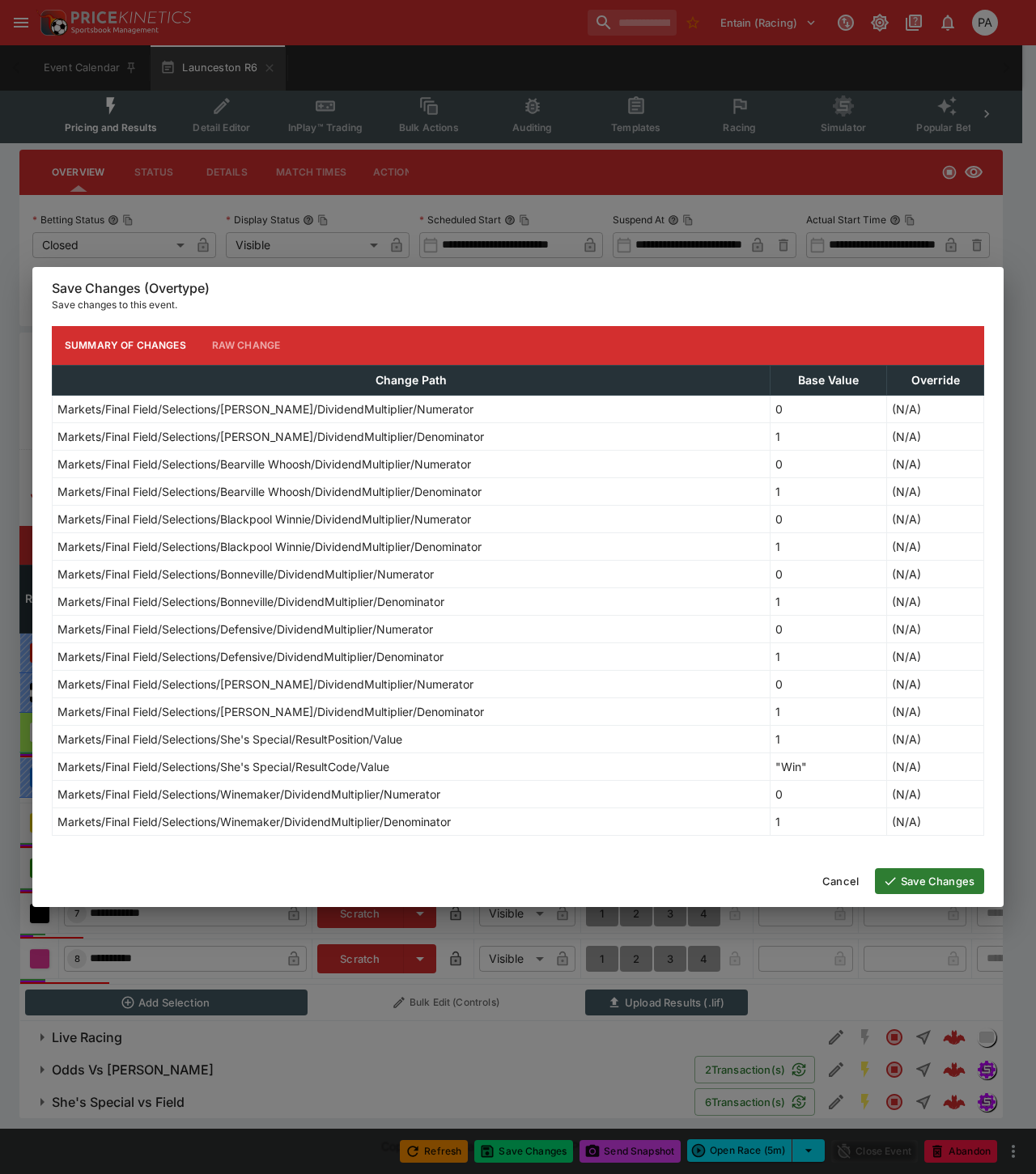
click at [916, 875] on button "Save Changes" at bounding box center [929, 880] width 109 height 26
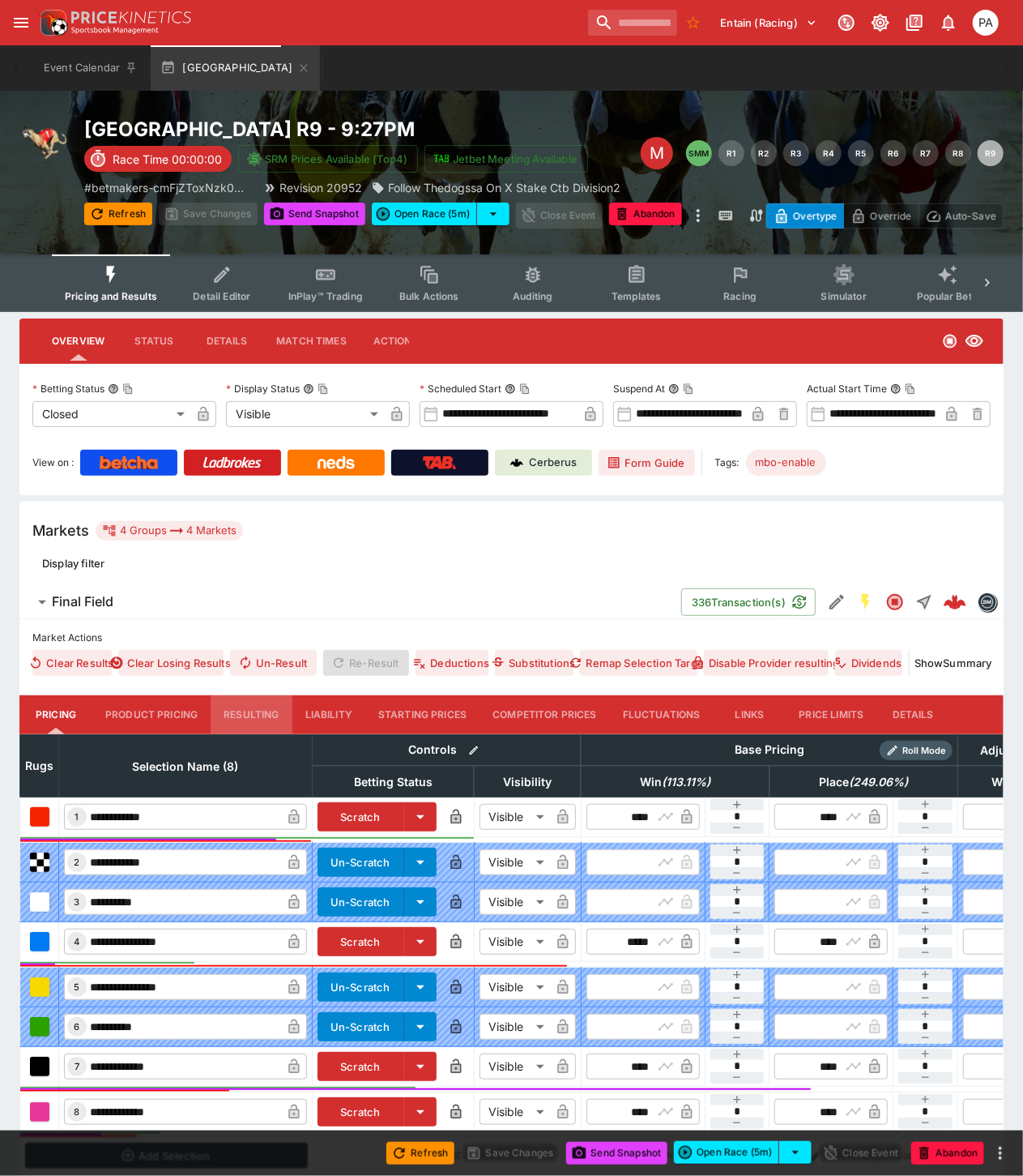
click at [239, 706] on button "Resulting" at bounding box center [251, 715] width 81 height 39
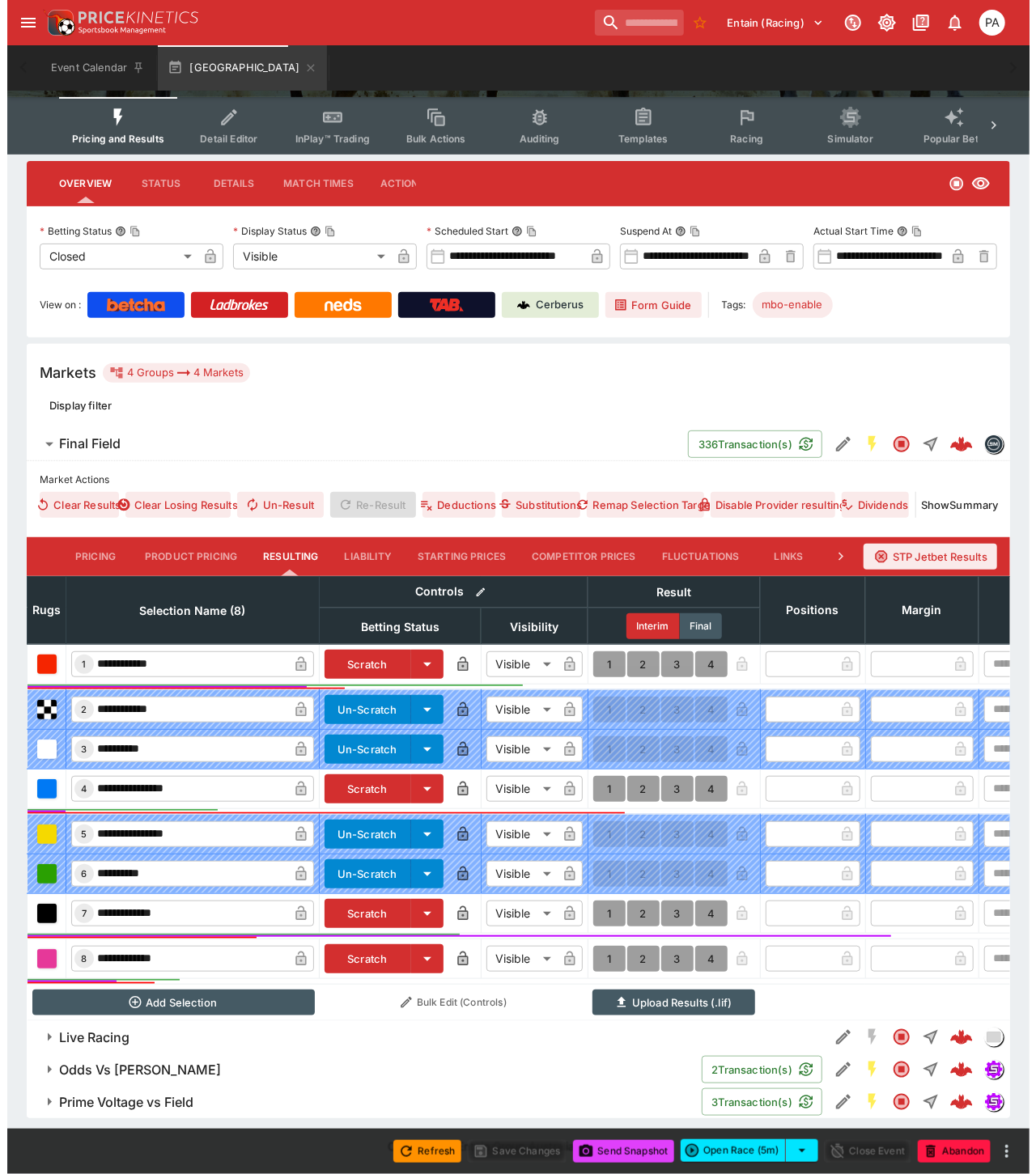
scroll to position [171, 0]
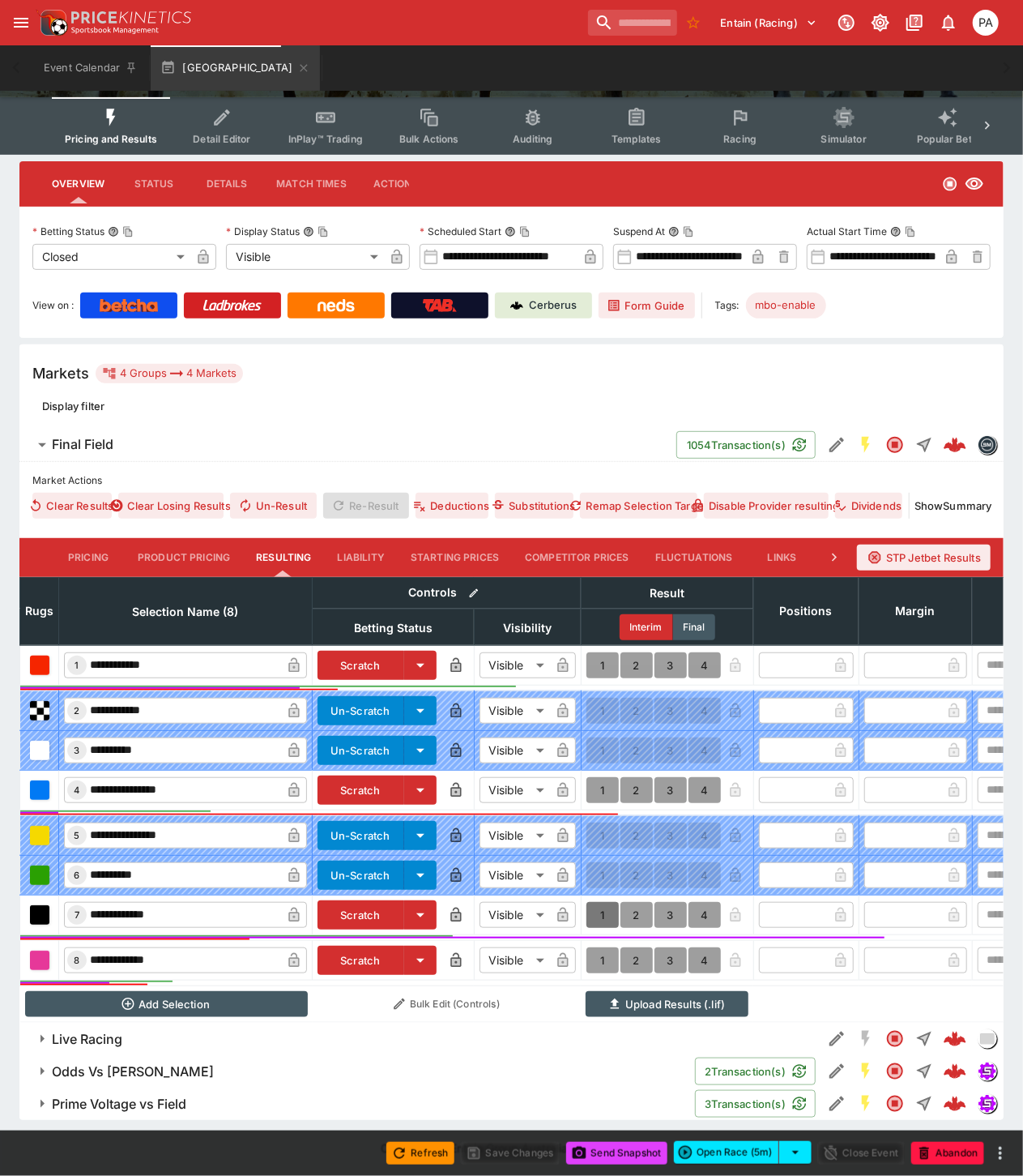
click at [600, 904] on button "1" at bounding box center [603, 915] width 33 height 26
type input "*"
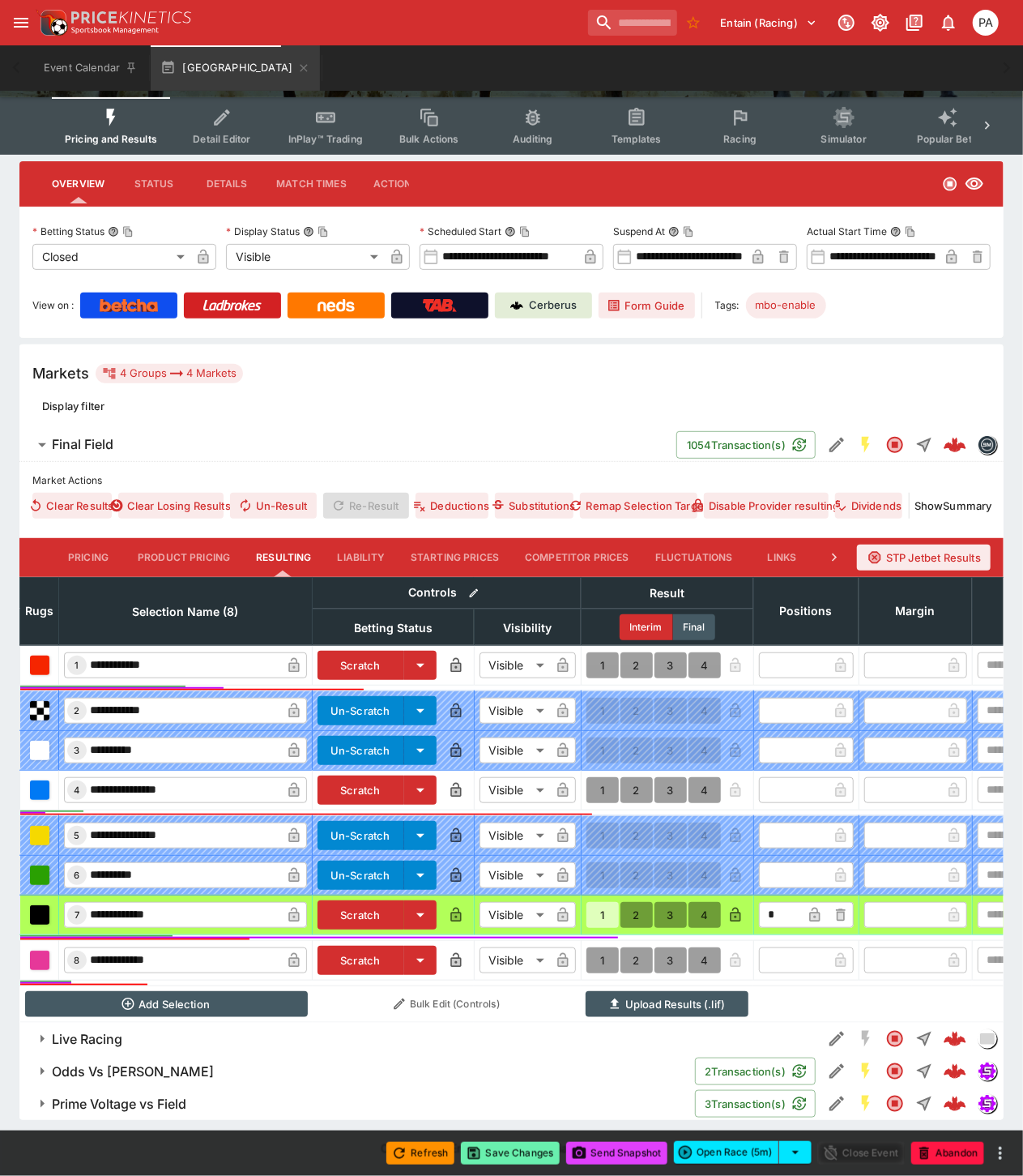
click at [512, 1159] on button "Save Changes" at bounding box center [511, 1153] width 99 height 22
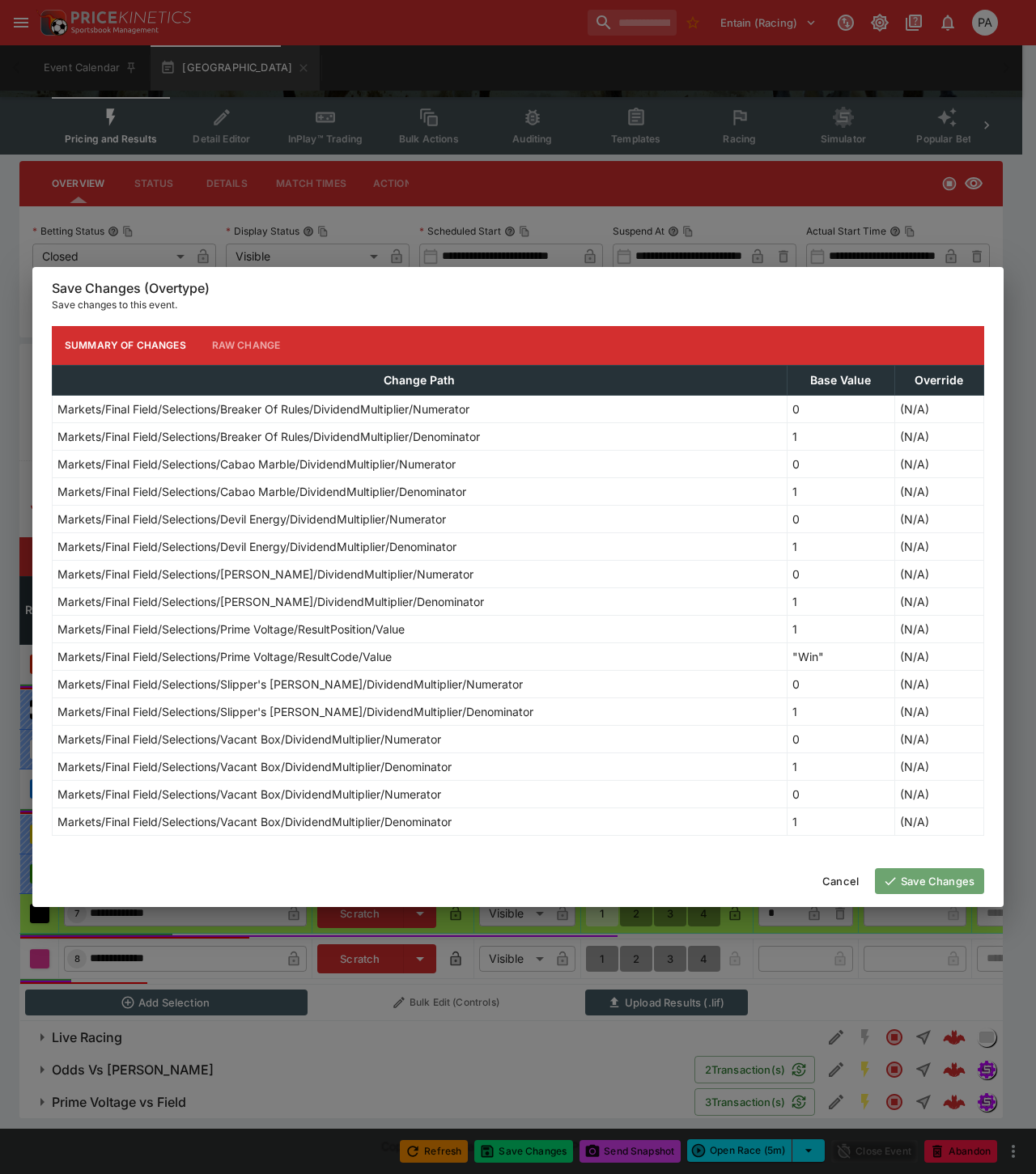
click at [950, 880] on button "Save Changes" at bounding box center [929, 880] width 109 height 26
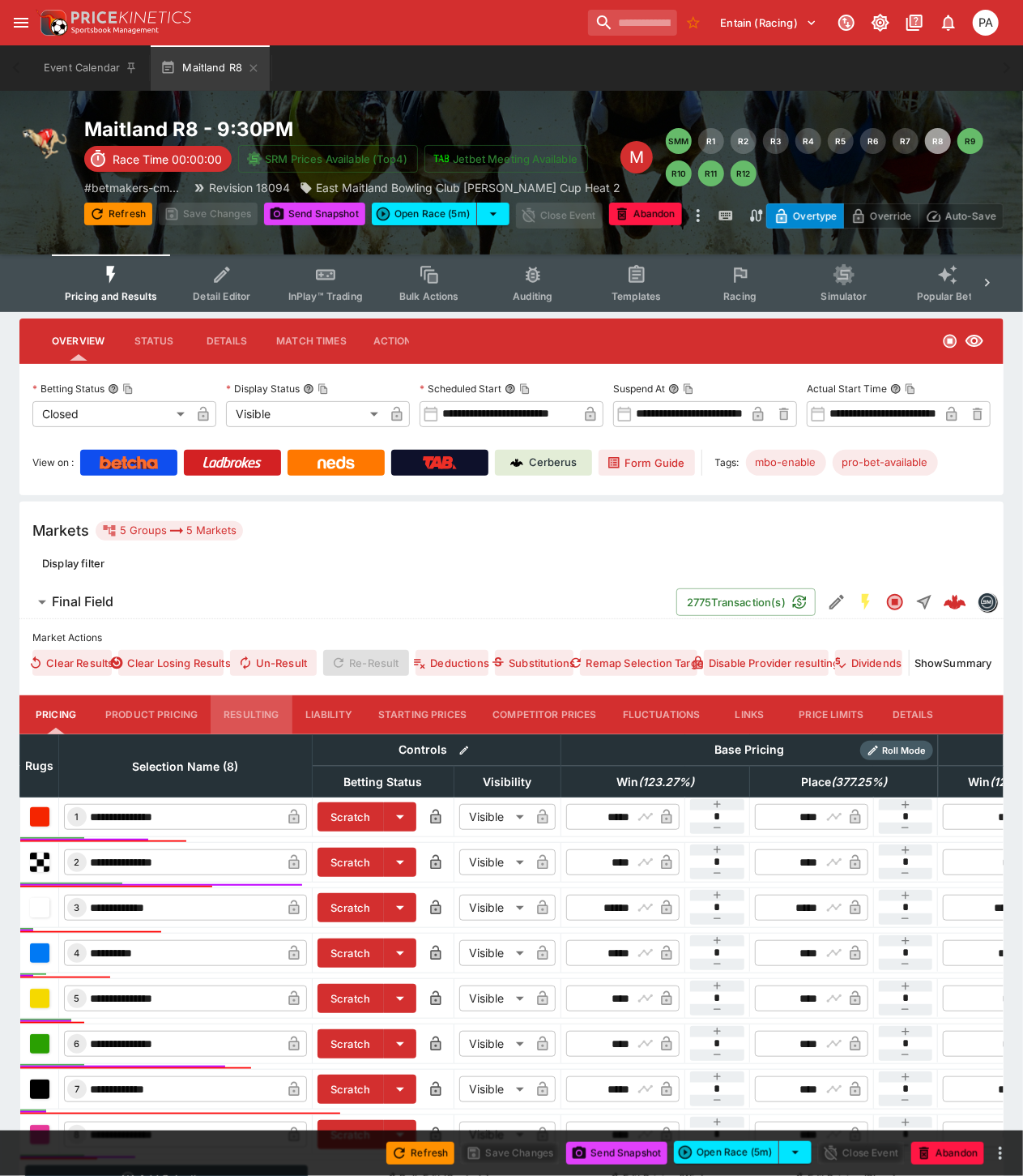
click at [252, 717] on button "Resulting" at bounding box center [251, 715] width 81 height 39
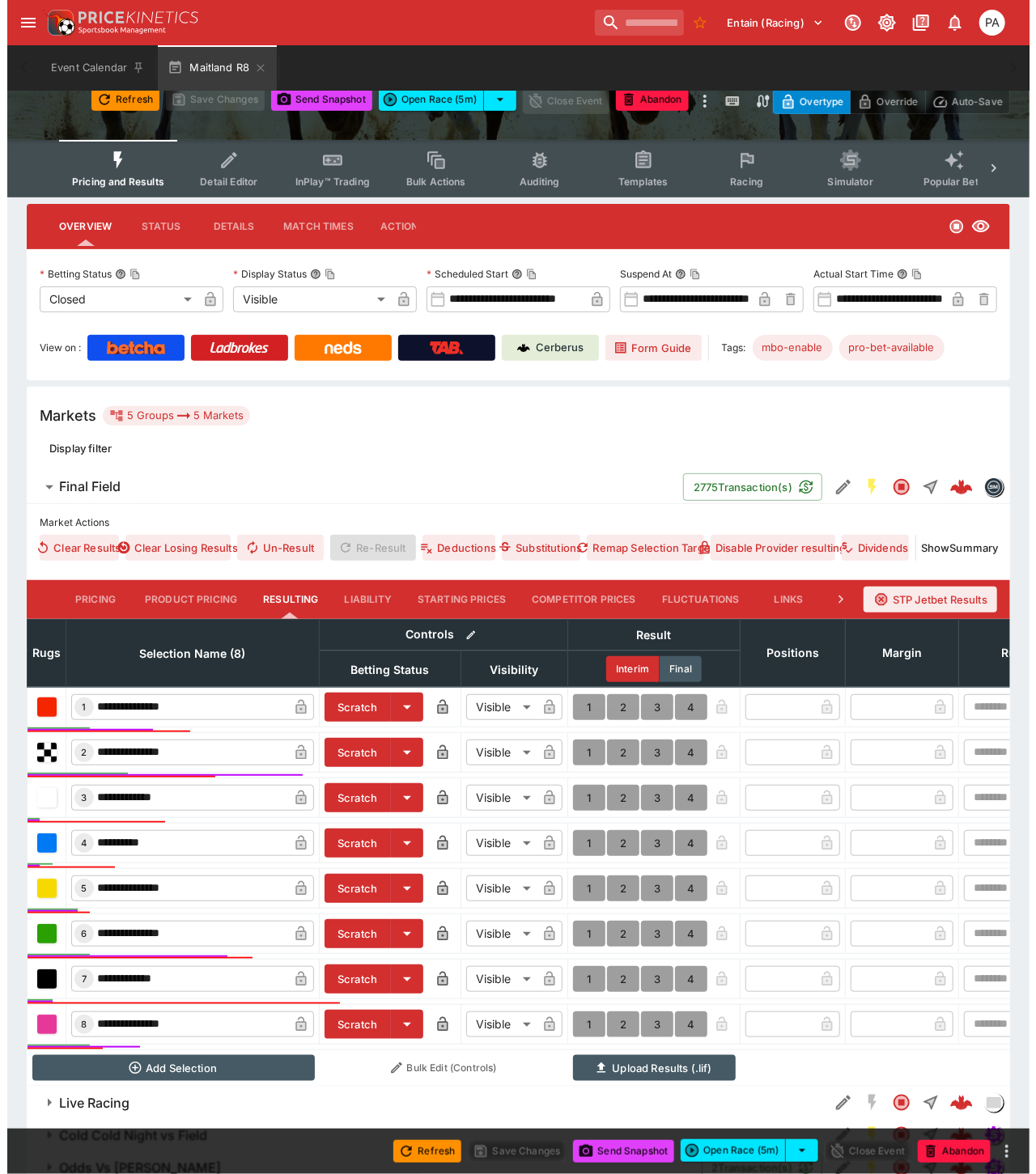
scroll to position [227, 0]
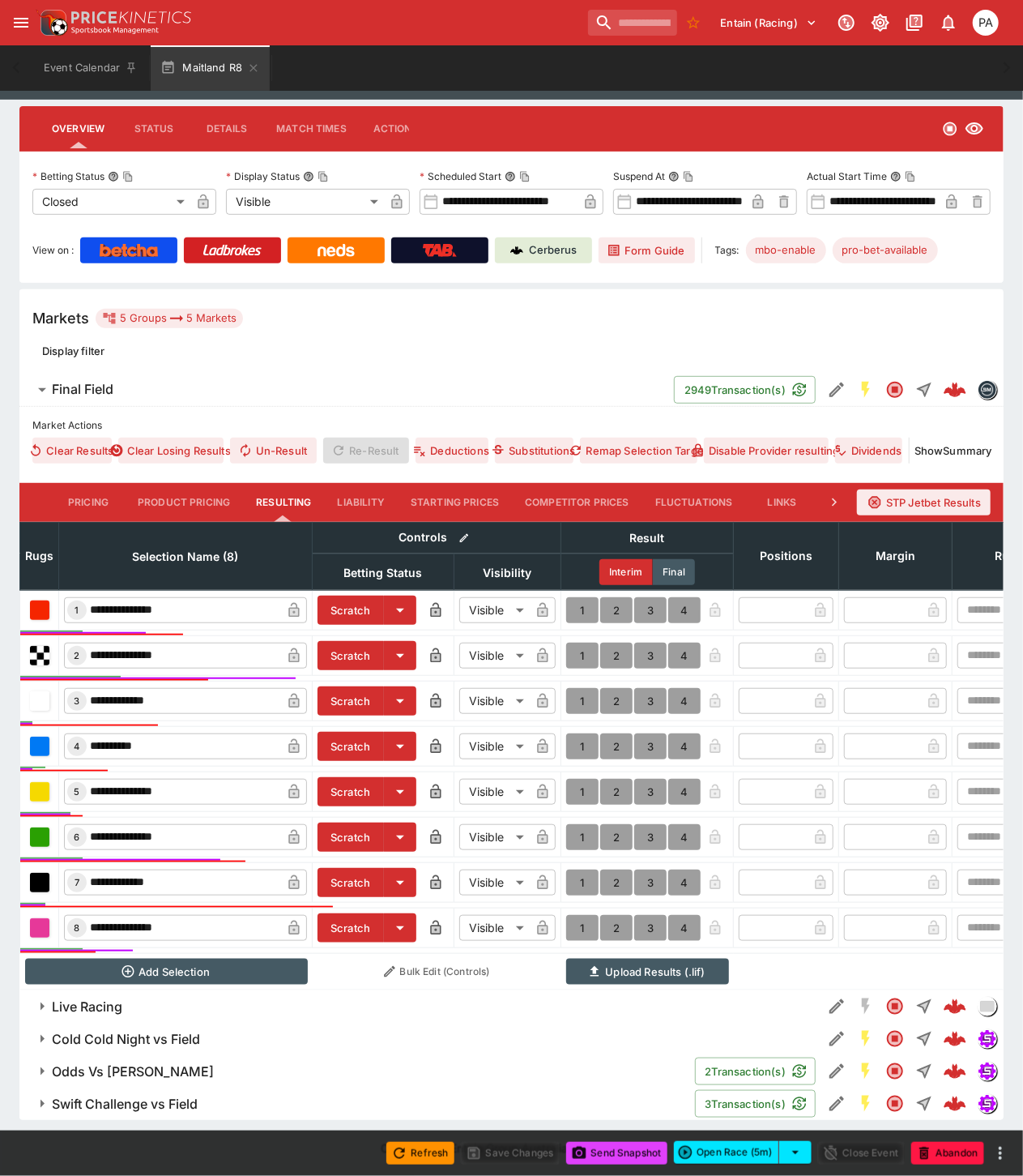
click at [584, 598] on button "1" at bounding box center [583, 610] width 33 height 26
type input "*"
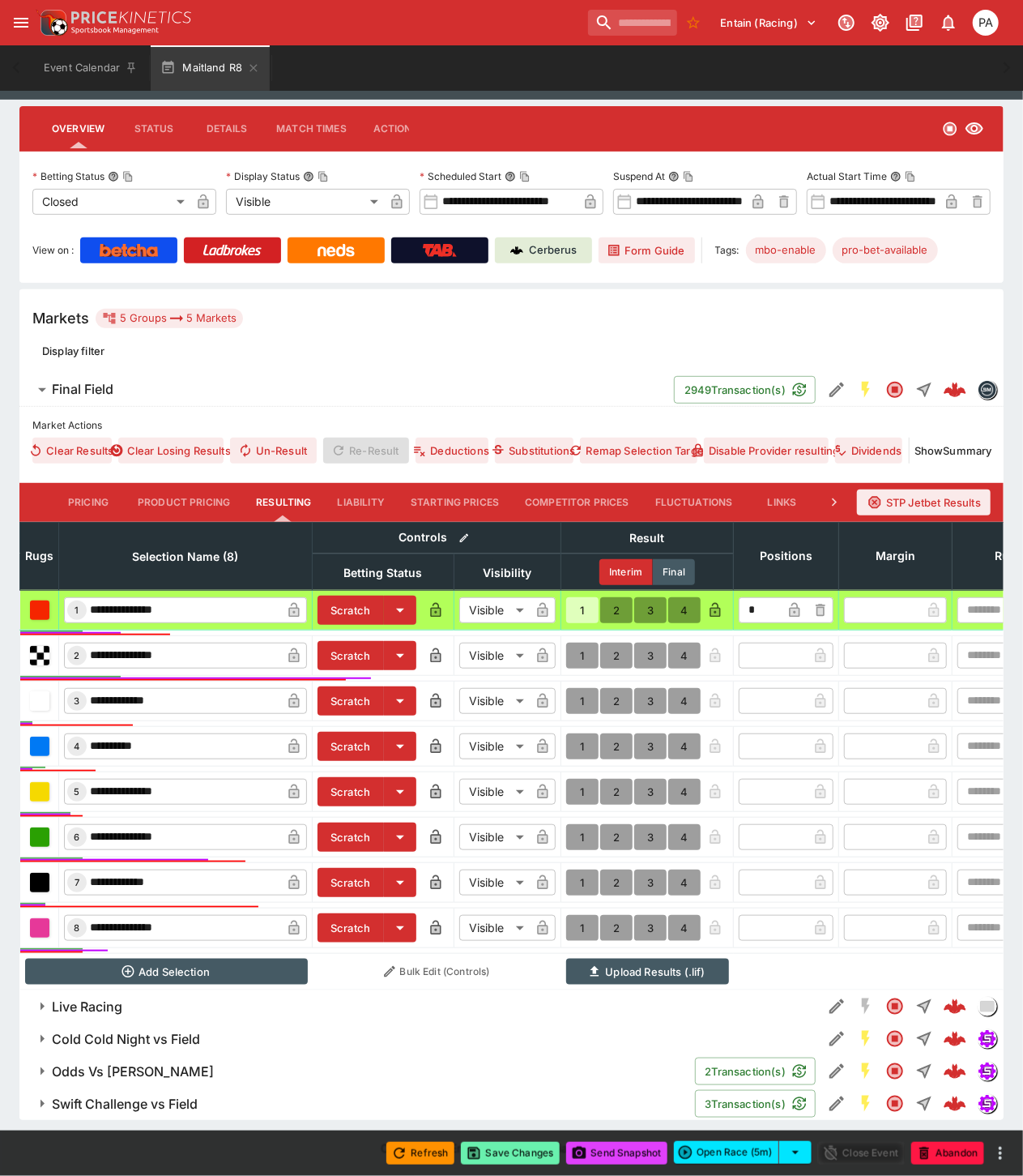
click at [515, 1149] on button "Save Changes" at bounding box center [511, 1153] width 99 height 22
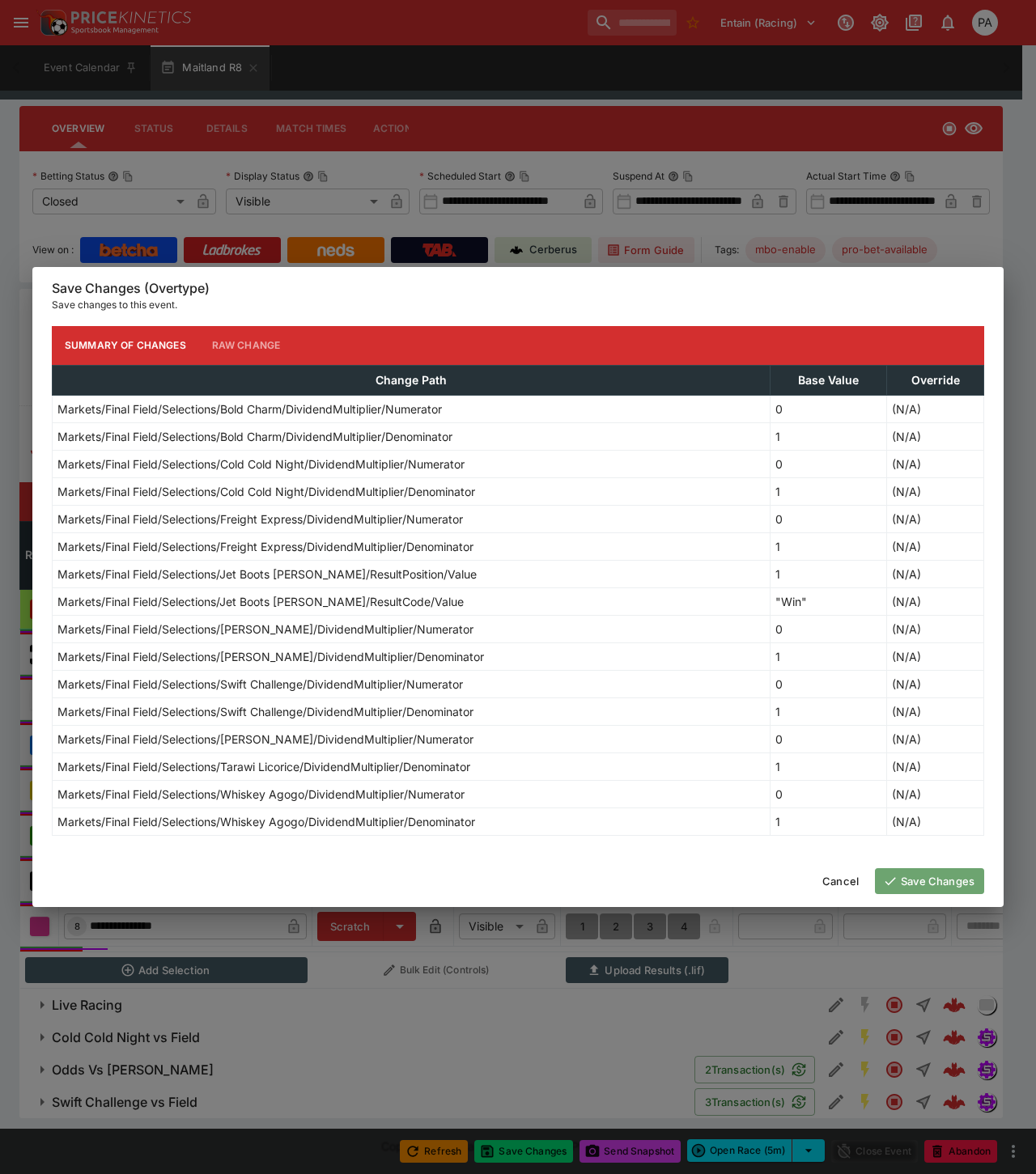
click at [933, 882] on button "Save Changes" at bounding box center [929, 880] width 109 height 26
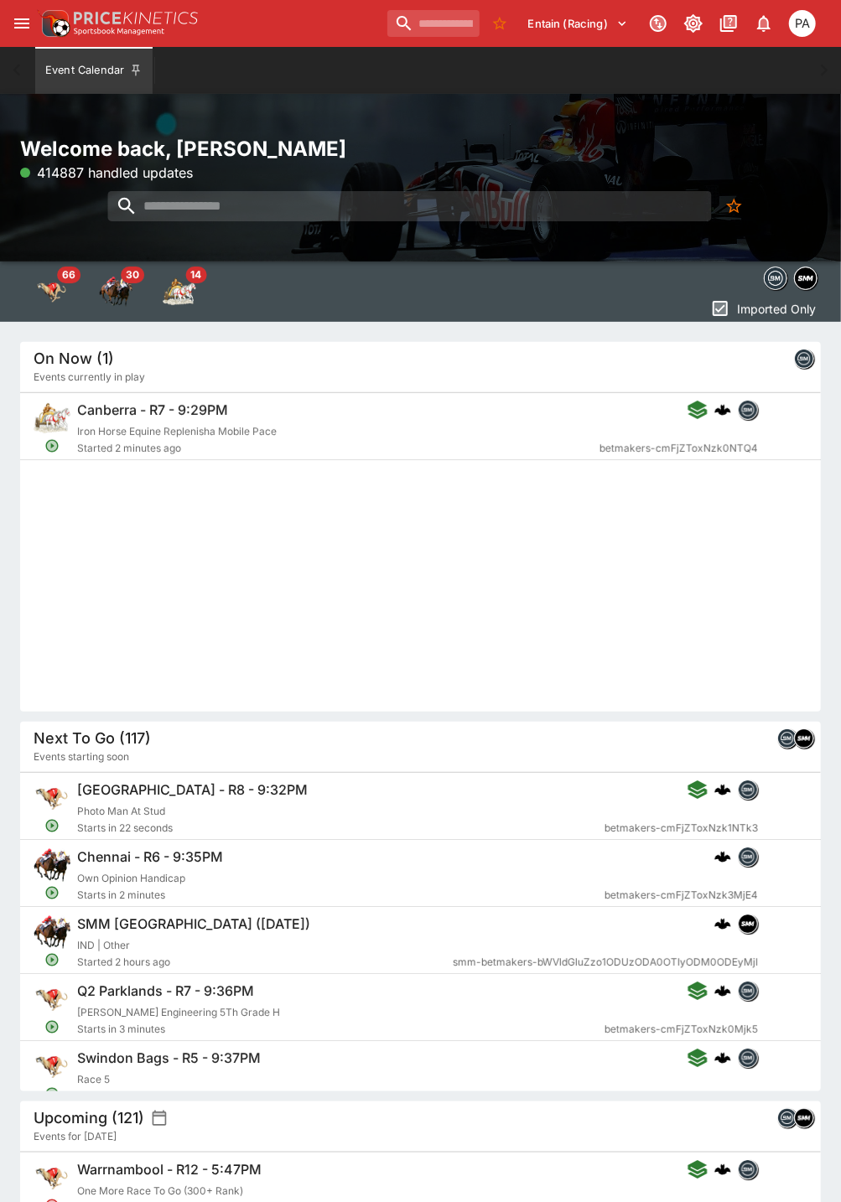
click at [17, 23] on icon "open drawer" at bounding box center [21, 23] width 15 height 10
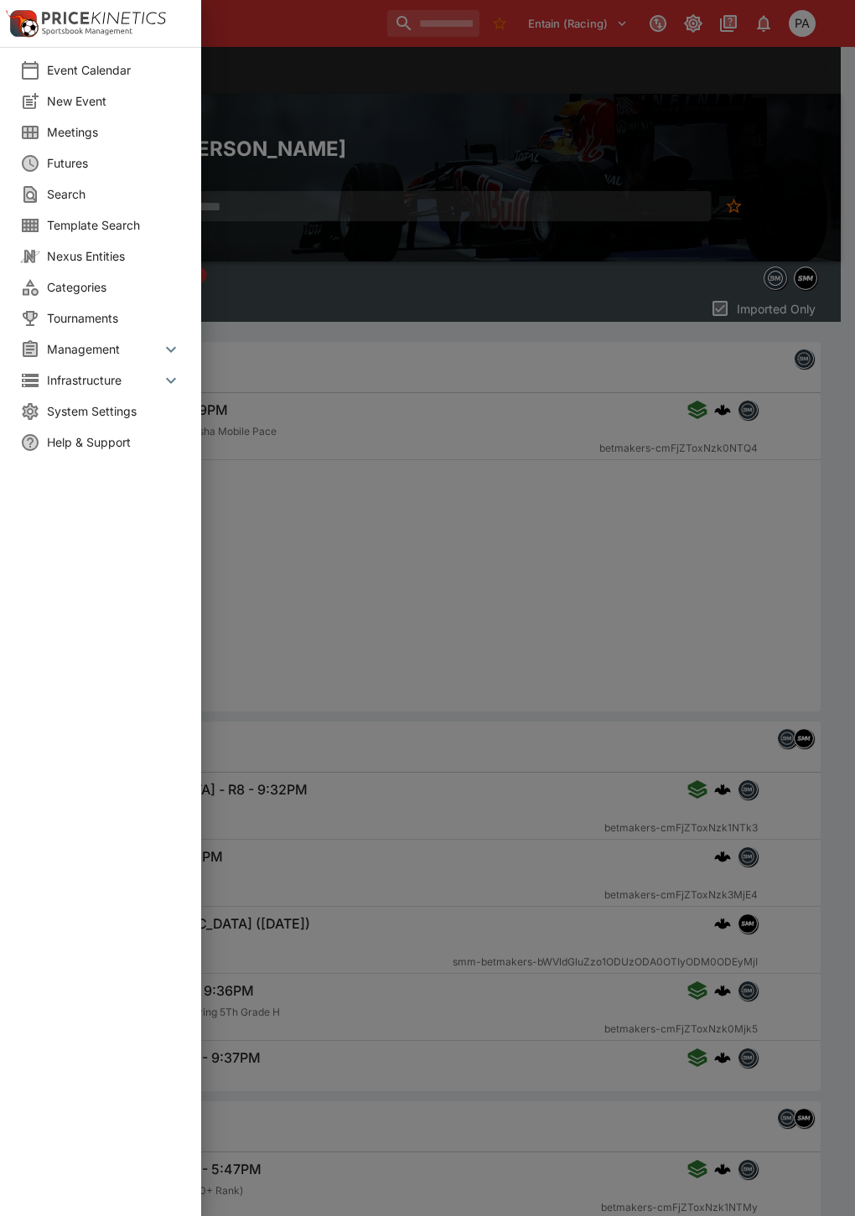
click at [80, 165] on span "Futures" at bounding box center [114, 163] width 134 height 18
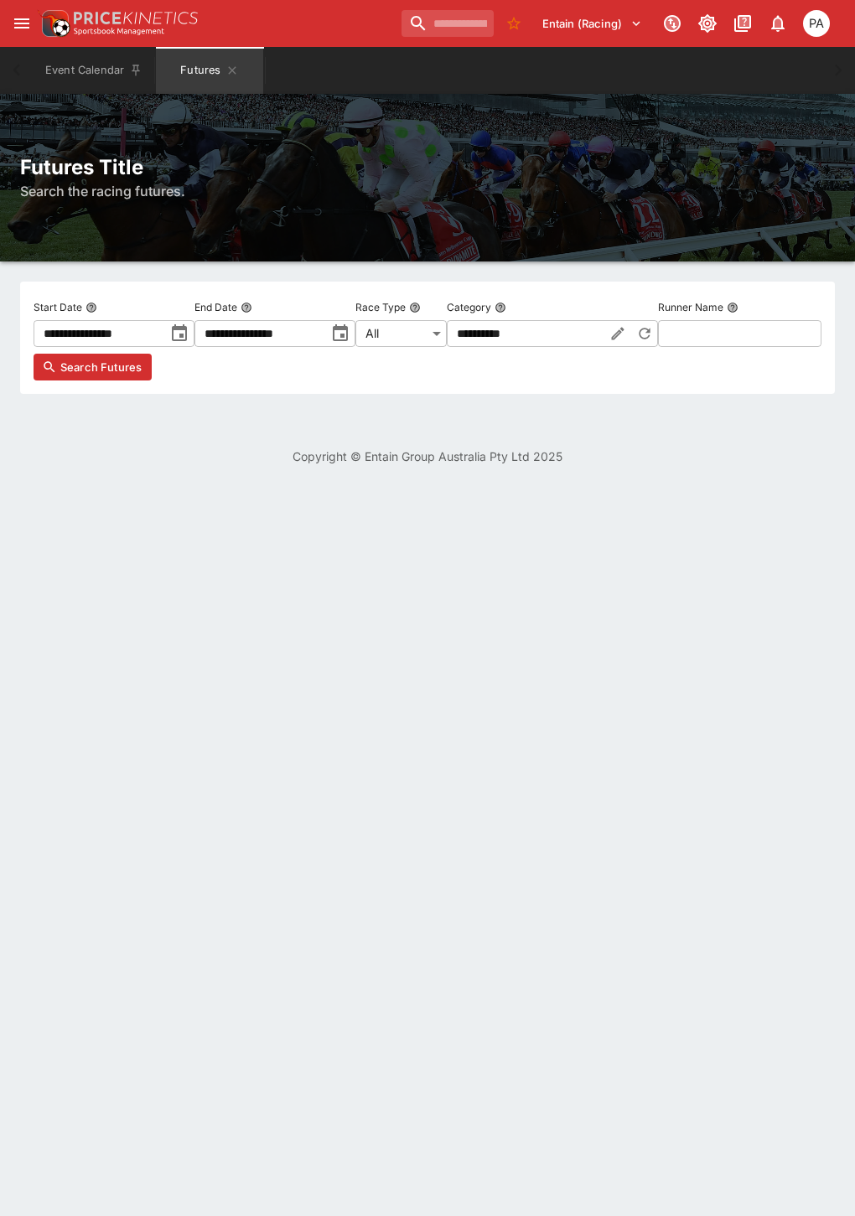
click at [500, 339] on body "**********" at bounding box center [427, 242] width 855 height 485
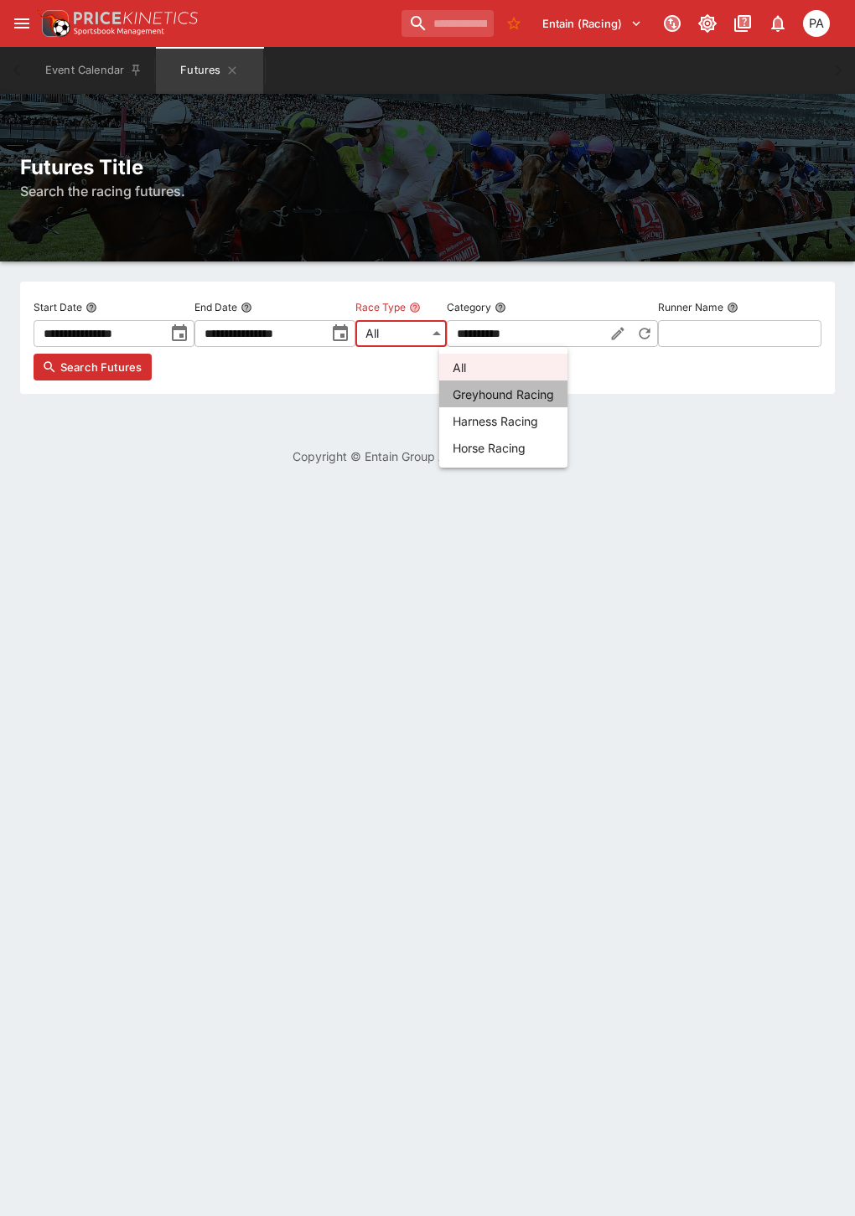
click at [489, 396] on li "Greyhound Racing" at bounding box center [503, 393] width 128 height 27
type input "**********"
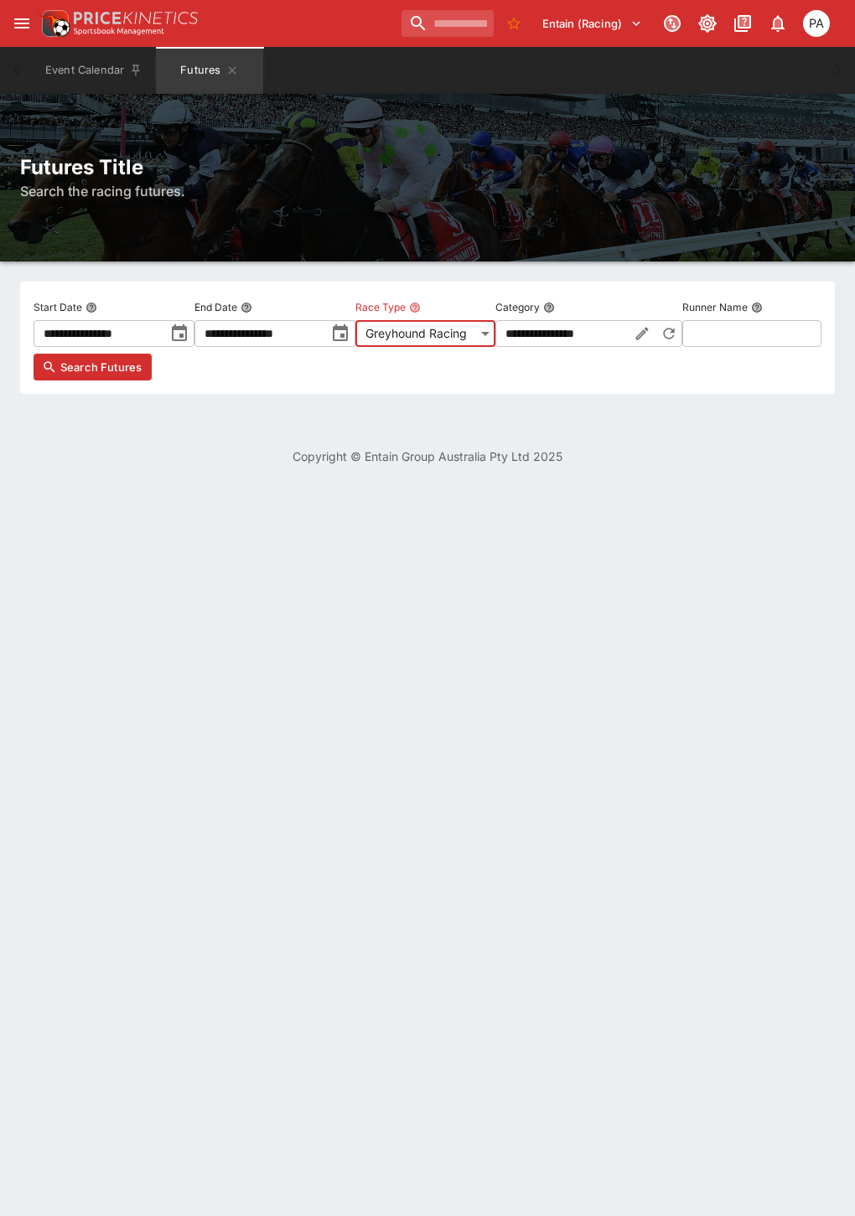
click at [325, 333] on input "**********" at bounding box center [259, 333] width 131 height 27
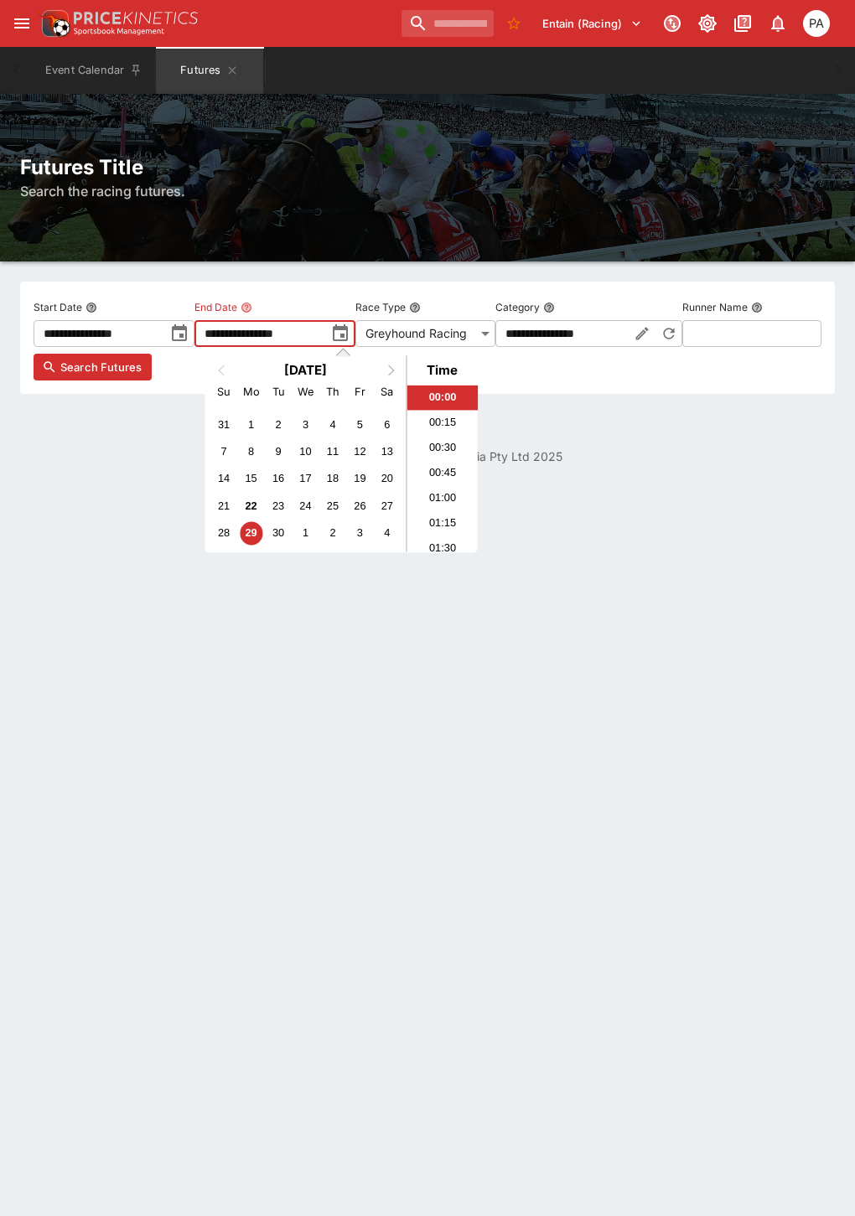
click at [391, 365] on button "Next Month" at bounding box center [393, 370] width 27 height 27
click at [385, 532] on div "29" at bounding box center [386, 533] width 23 height 23
type input "**********"
click at [152, 380] on button "Search Futures" at bounding box center [93, 367] width 118 height 27
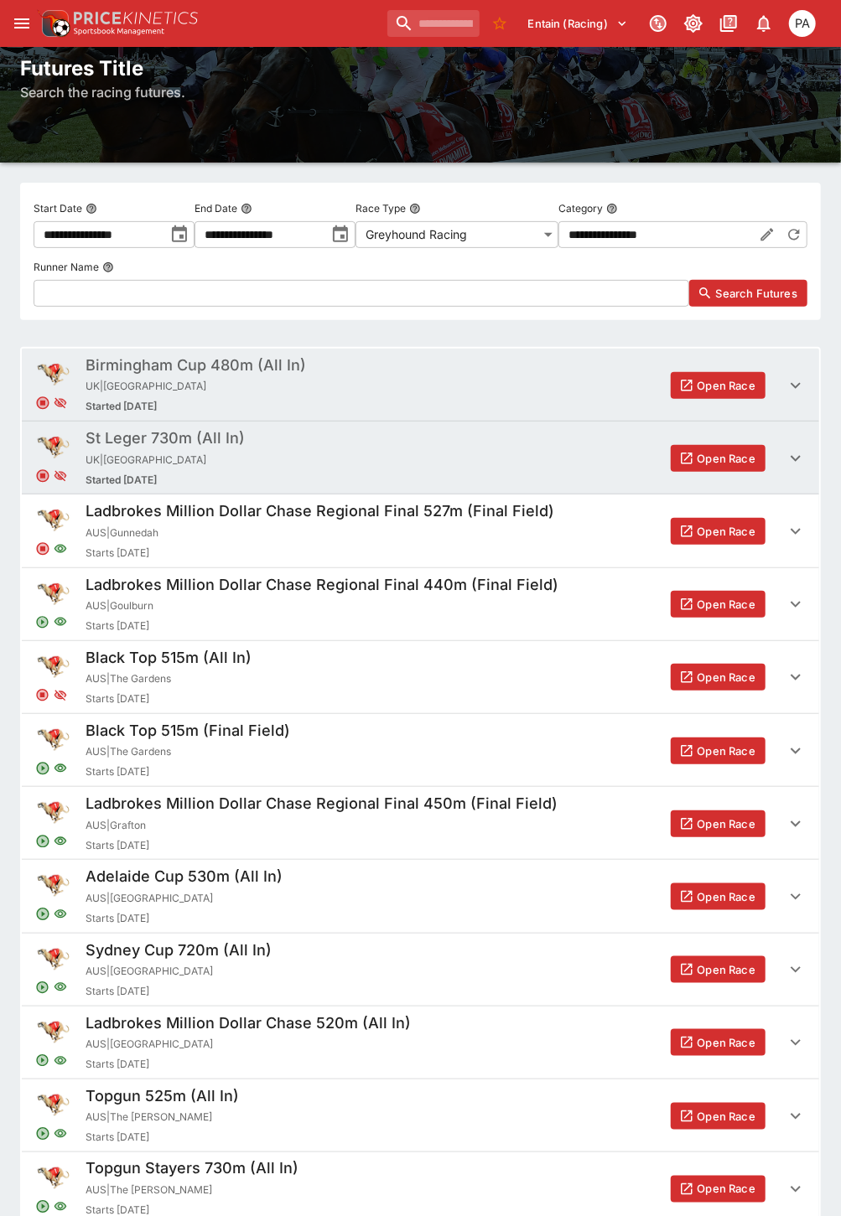
scroll to position [186, 0]
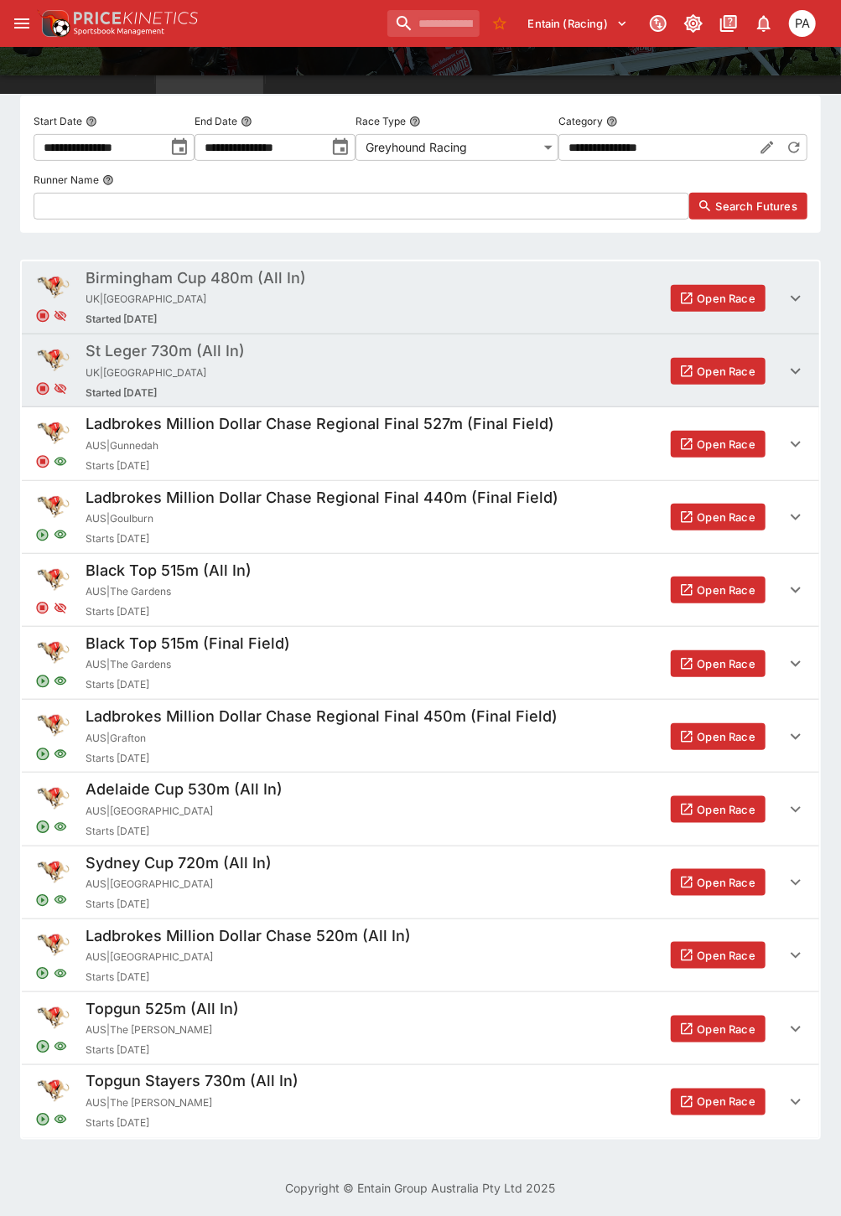
click at [702, 954] on button "Open Race" at bounding box center [717, 955] width 95 height 27
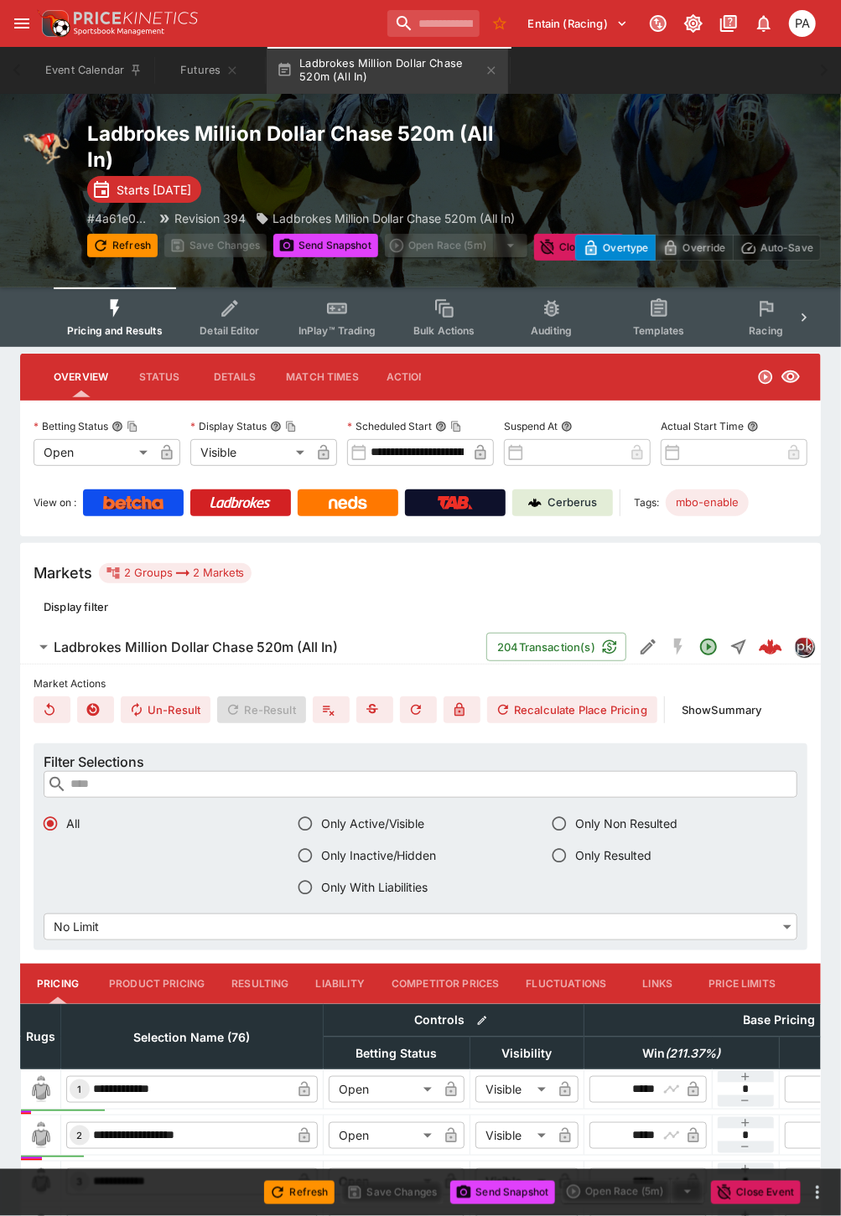
scroll to position [465, 0]
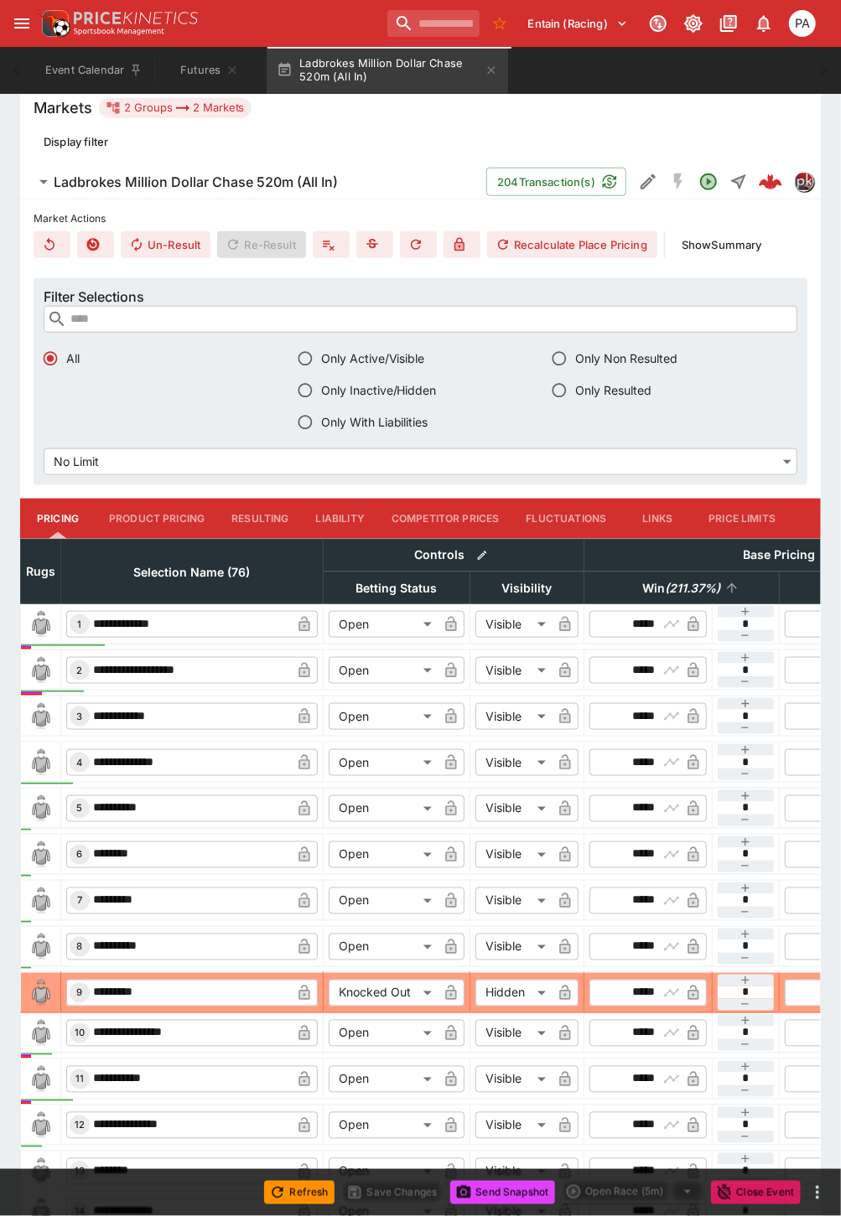
click at [666, 587] on em "( 211.37 %)" at bounding box center [692, 588] width 55 height 20
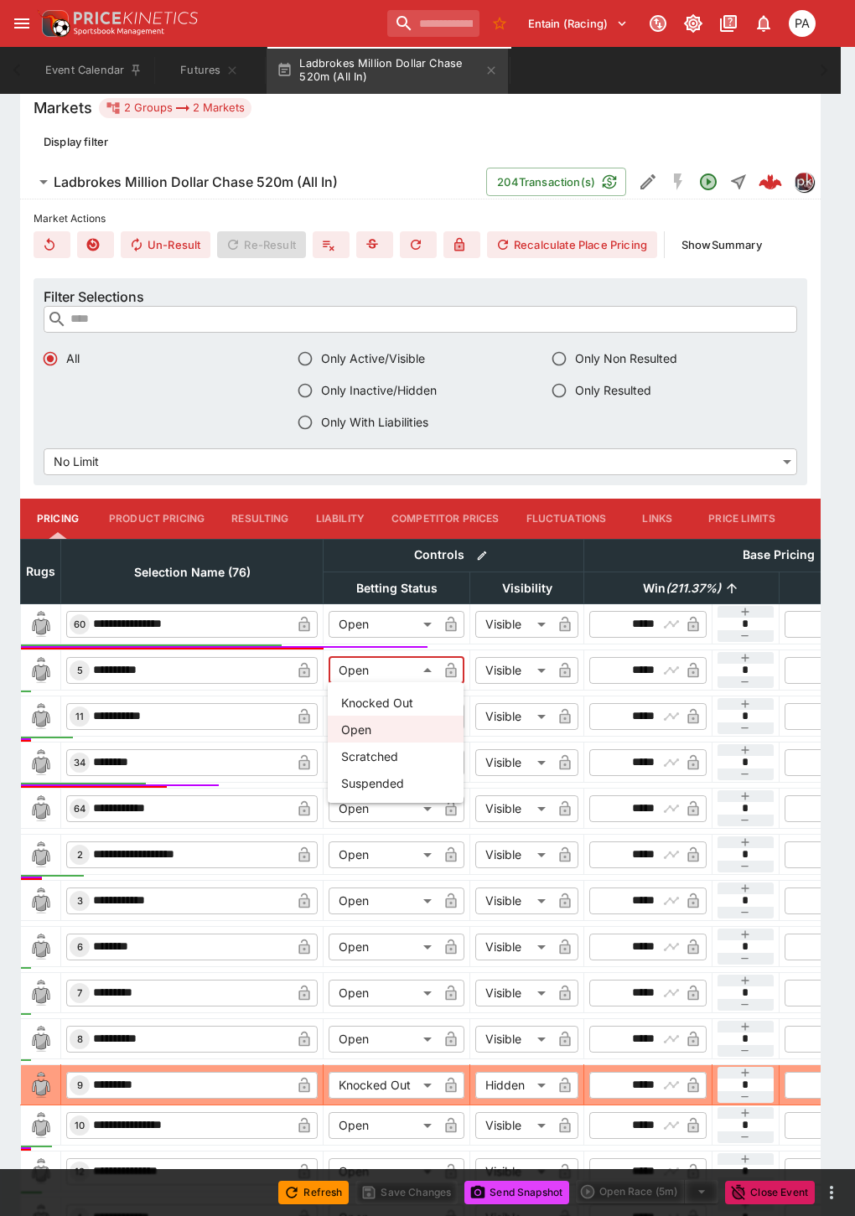
click at [492, 480] on div at bounding box center [427, 608] width 855 height 1216
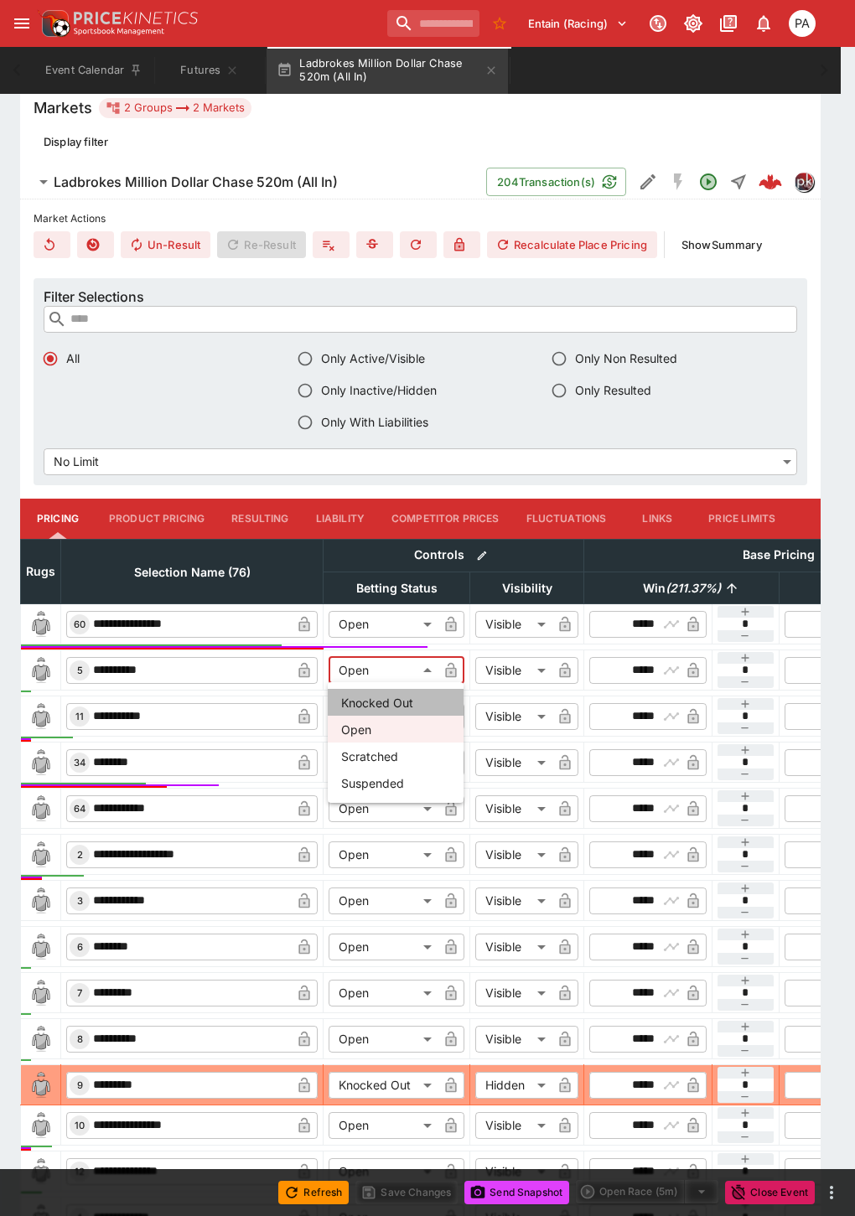
click at [377, 700] on li "Knocked Out" at bounding box center [396, 702] width 136 height 27
type input "**********"
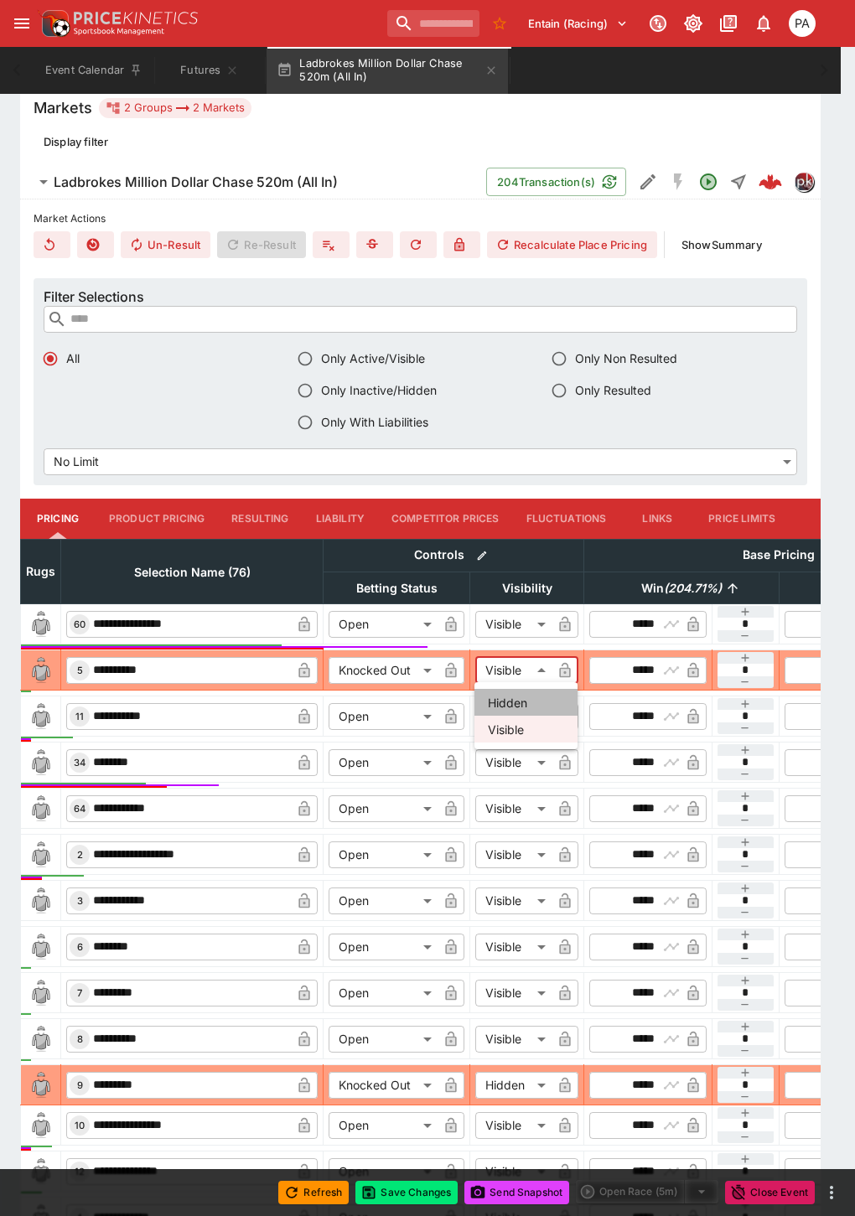
click at [506, 701] on li "Hidden" at bounding box center [525, 702] width 103 height 27
type input "******"
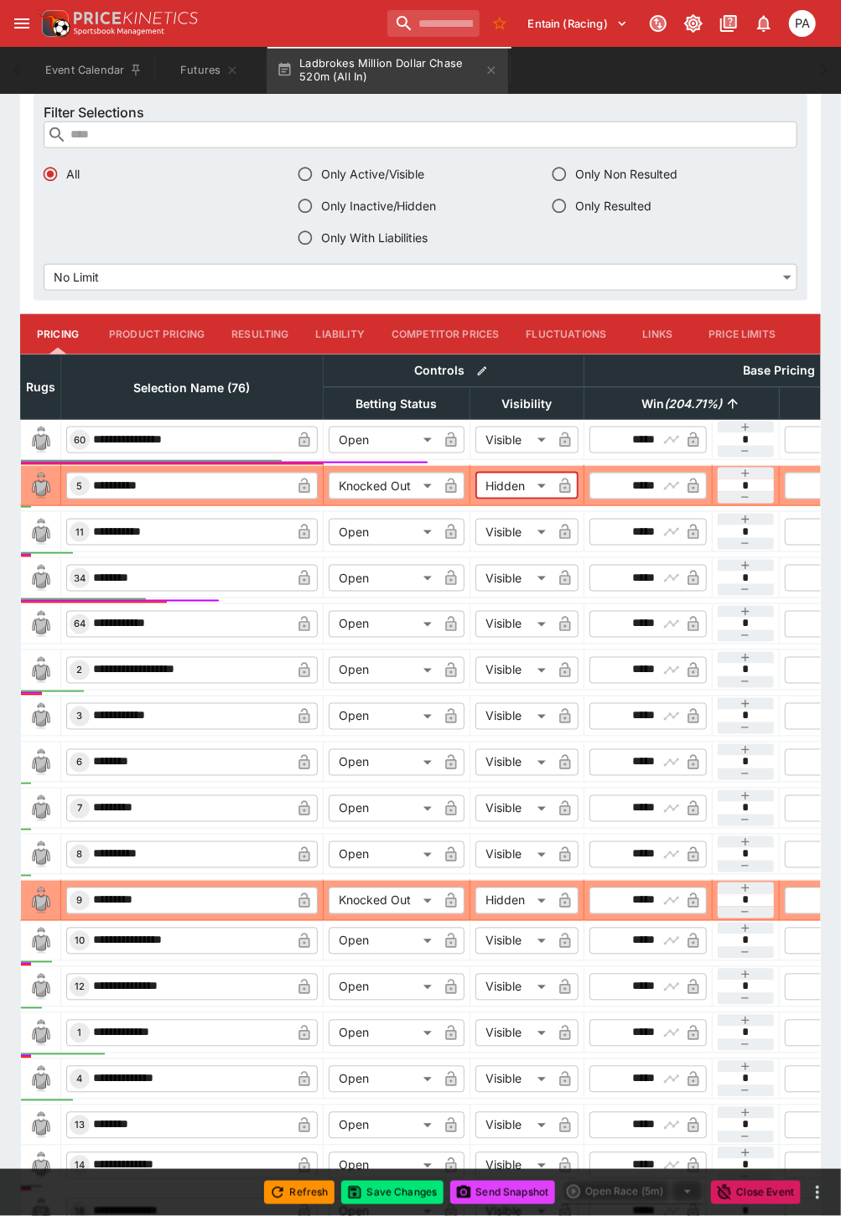
scroll to position [651, 0]
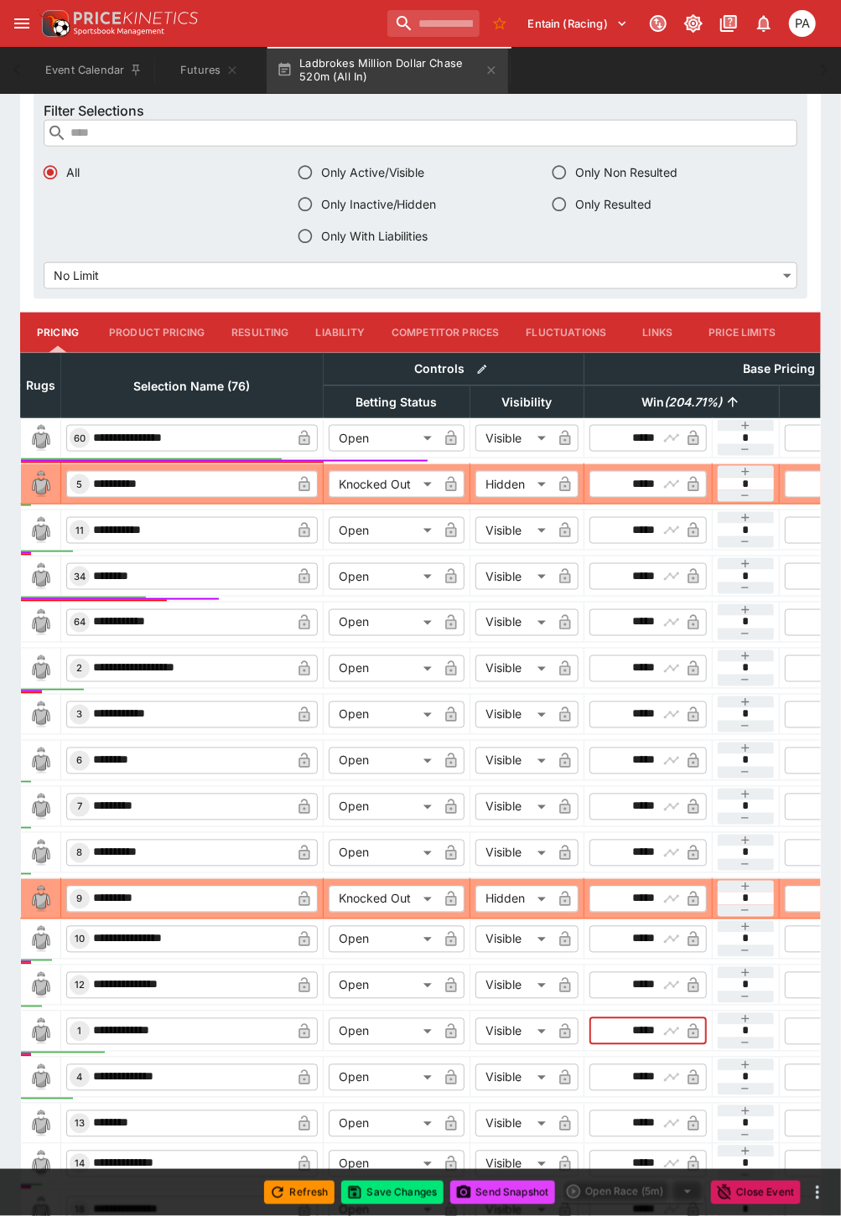
drag, startPoint x: 616, startPoint y: 1032, endPoint x: 650, endPoint y: 1034, distance: 34.5
click at [650, 1034] on input "*****" at bounding box center [633, 1031] width 49 height 27
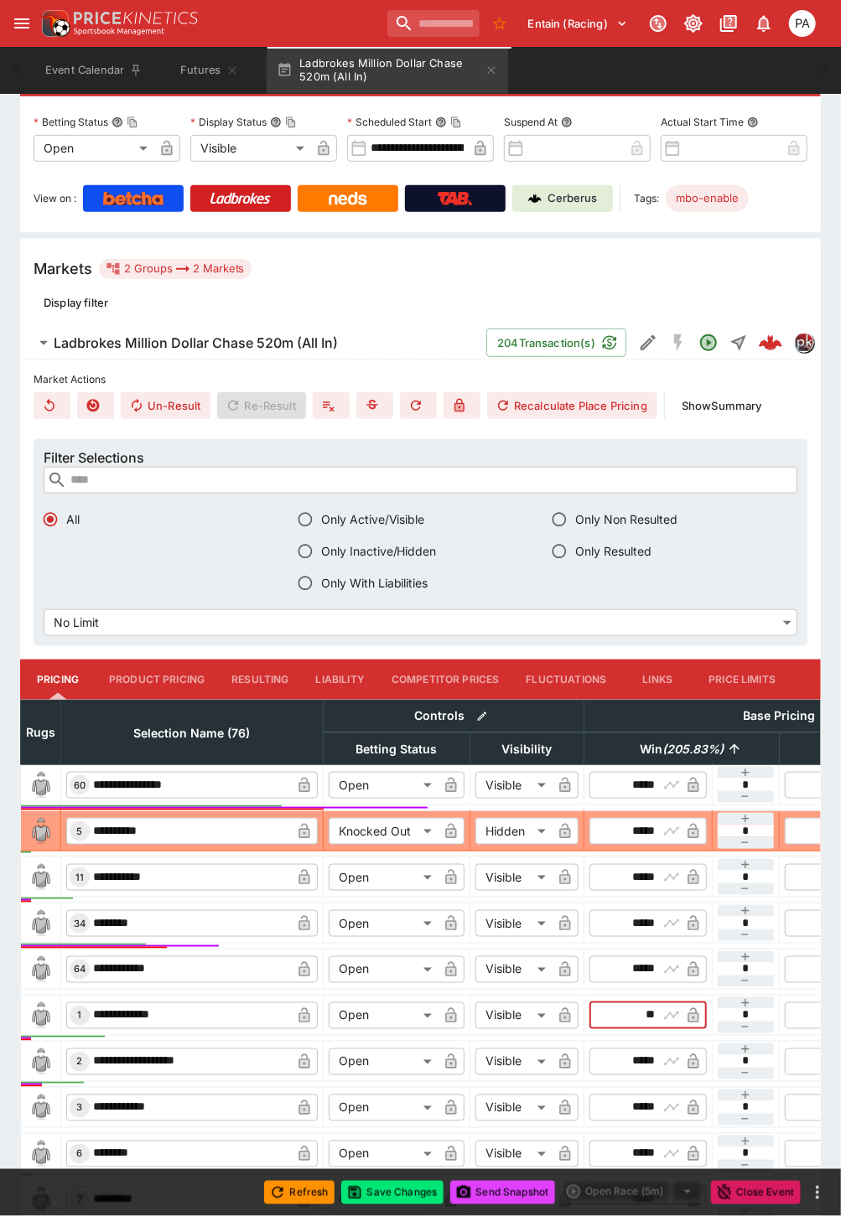
scroll to position [279, 0]
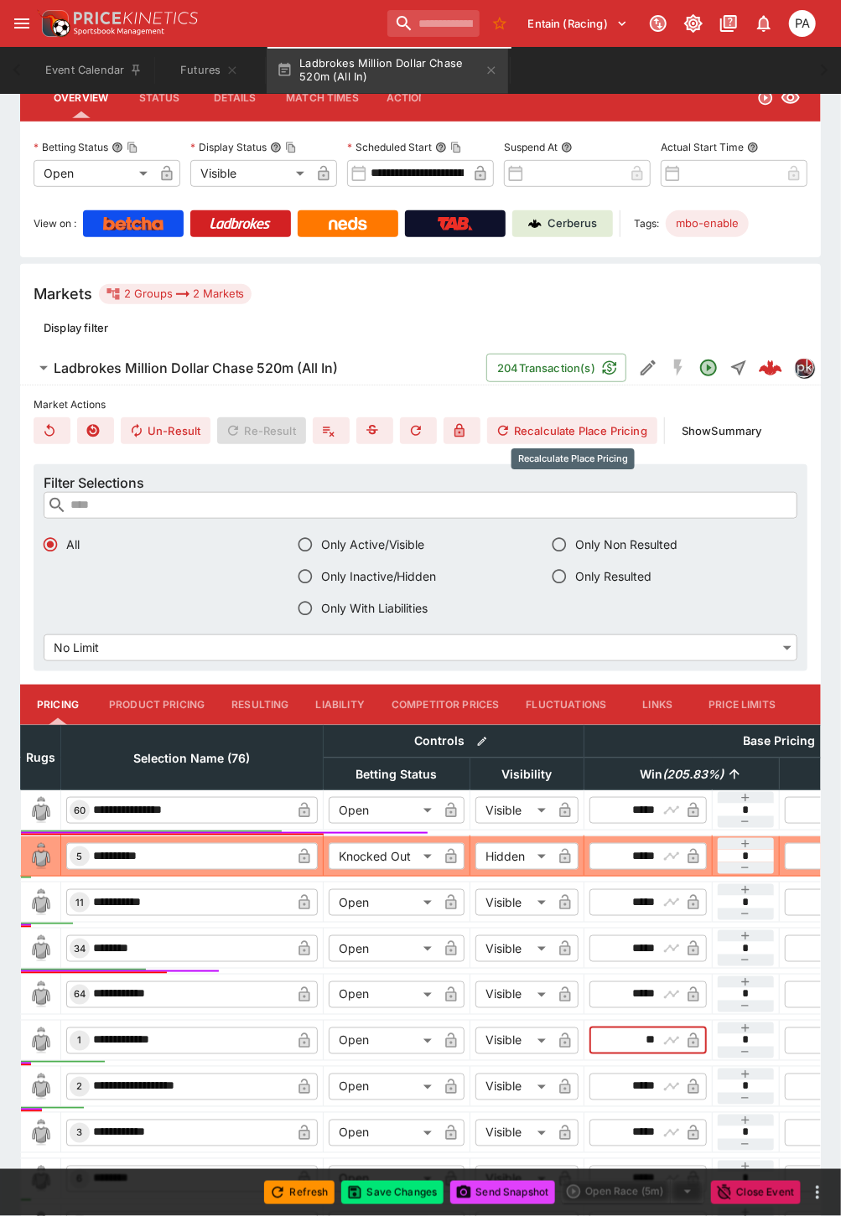
type input "*****"
click at [556, 419] on button "Recalculate Place Pricing" at bounding box center [572, 430] width 170 height 27
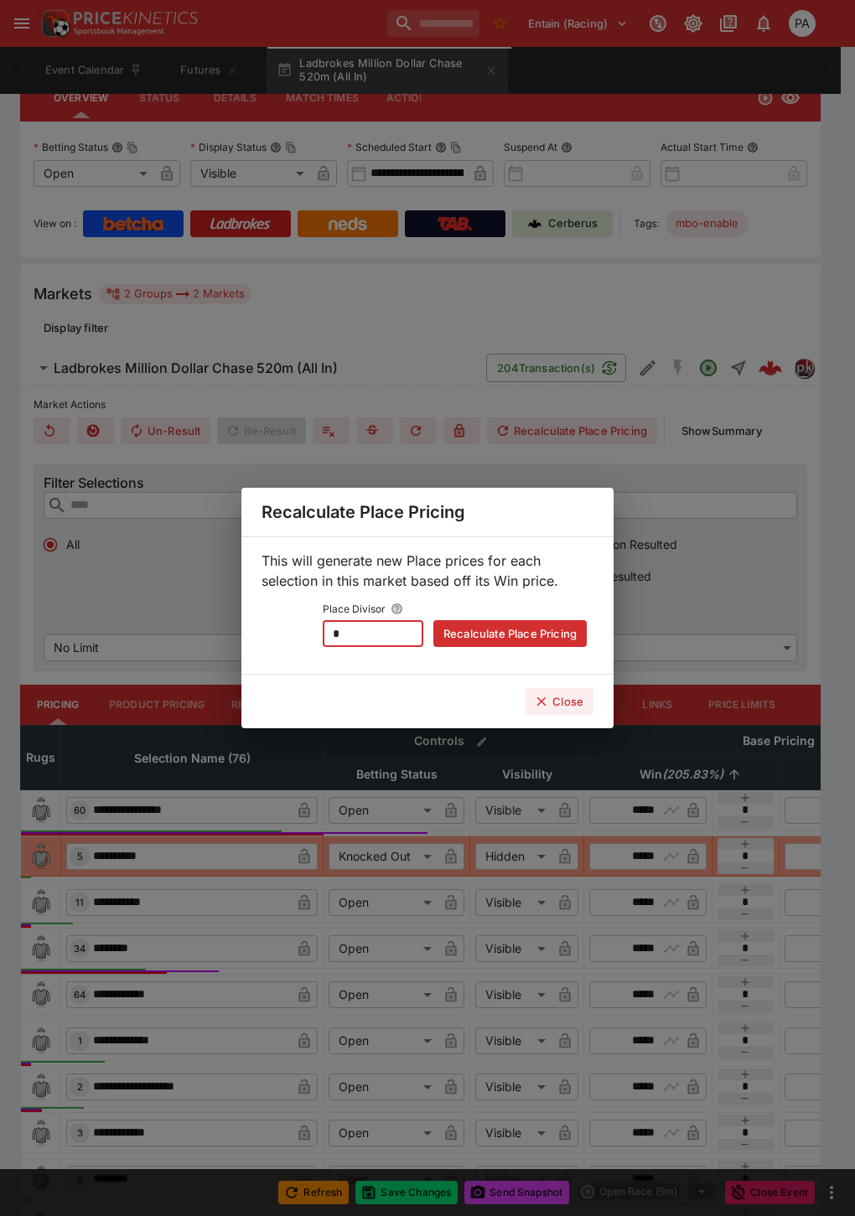
drag, startPoint x: 349, startPoint y: 646, endPoint x: 274, endPoint y: 658, distance: 75.5
click at [274, 658] on div "This will generate new Place prices for each selection in this market based off…" at bounding box center [427, 605] width 372 height 138
type input "*"
click at [496, 624] on button "Recalculate Place Pricing" at bounding box center [509, 633] width 153 height 27
type input "****"
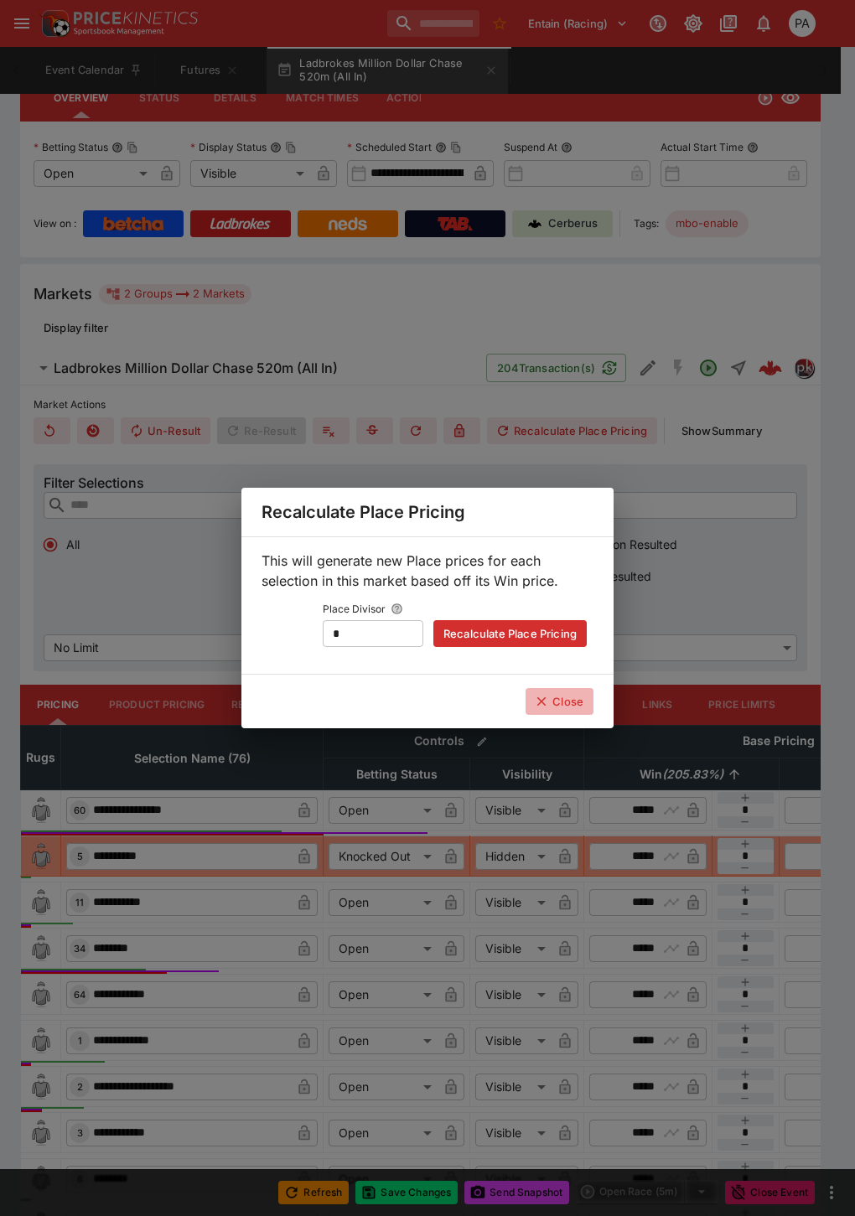
click at [546, 700] on icon "button" at bounding box center [541, 701] width 15 height 15
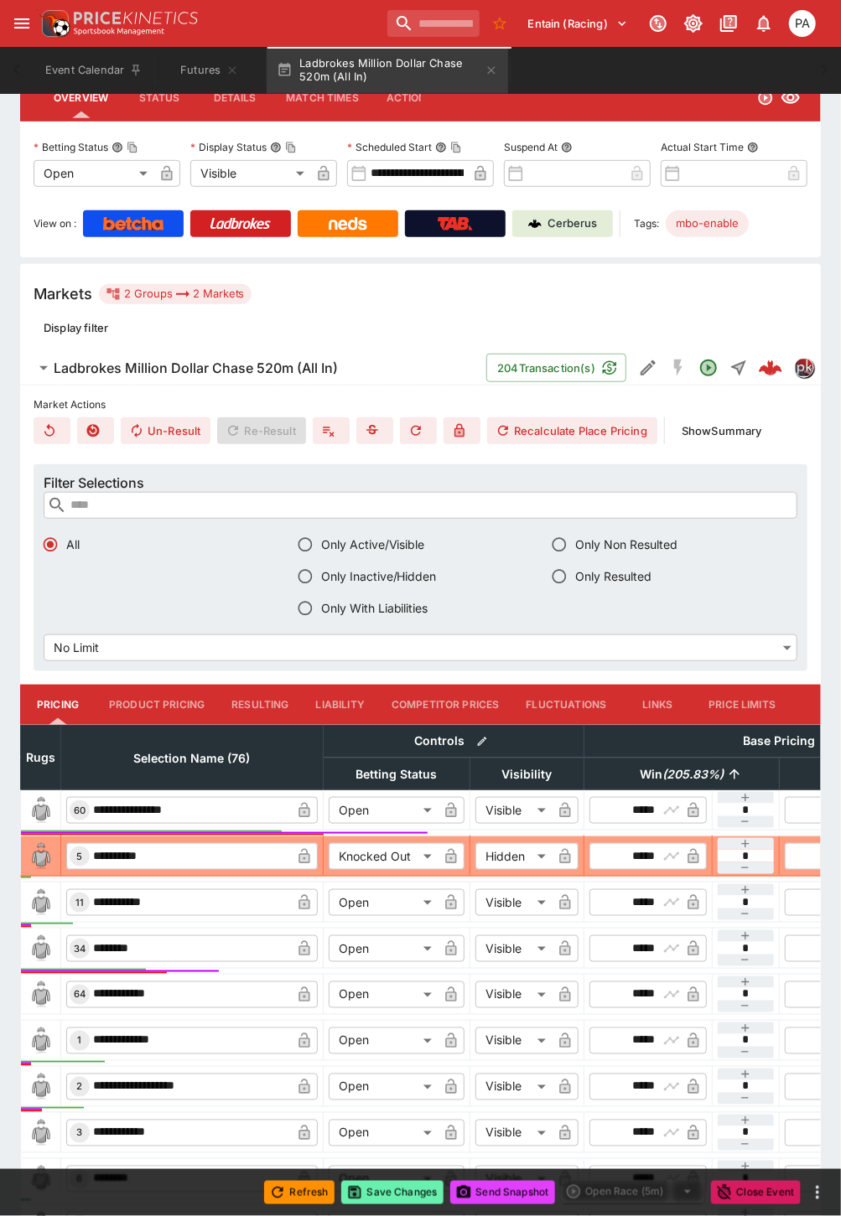
click at [382, 1192] on button "Save Changes" at bounding box center [392, 1192] width 102 height 23
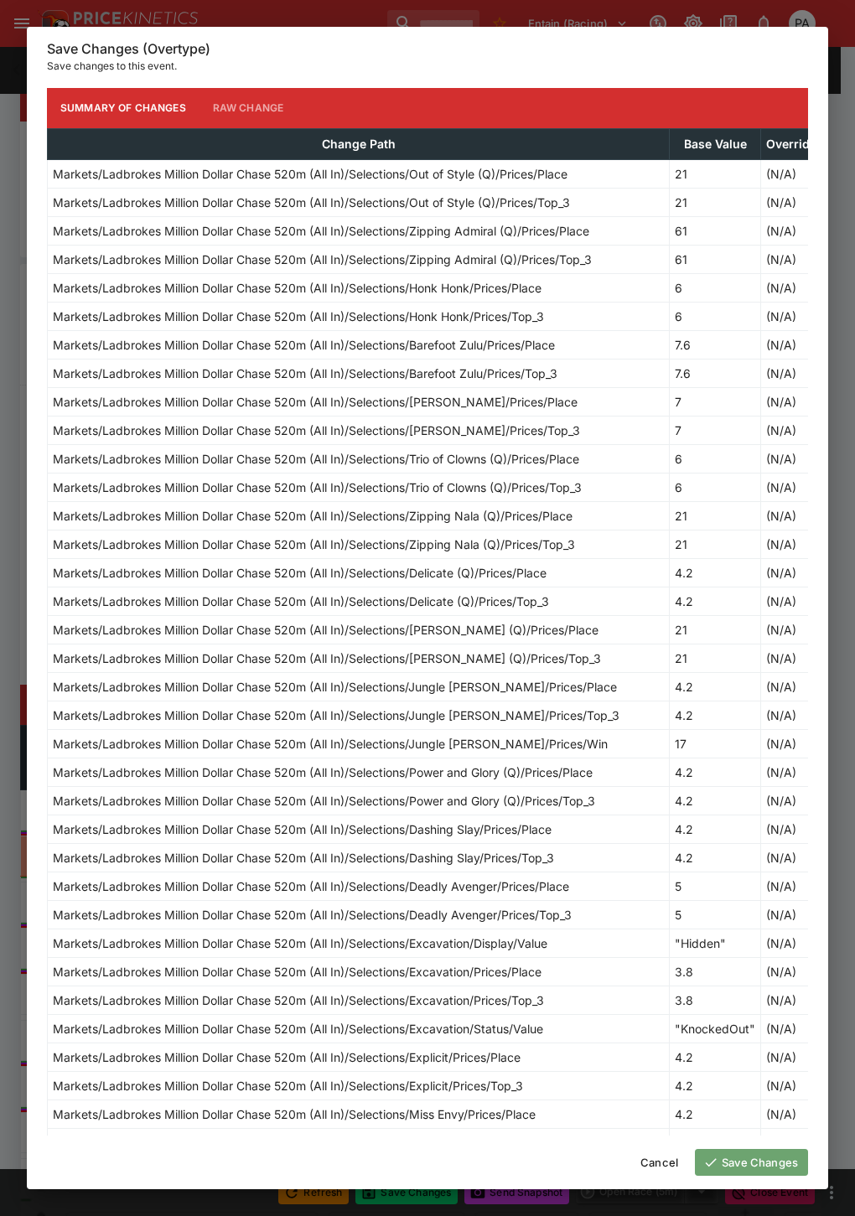
click at [759, 1156] on button "Save Changes" at bounding box center [751, 1162] width 113 height 27
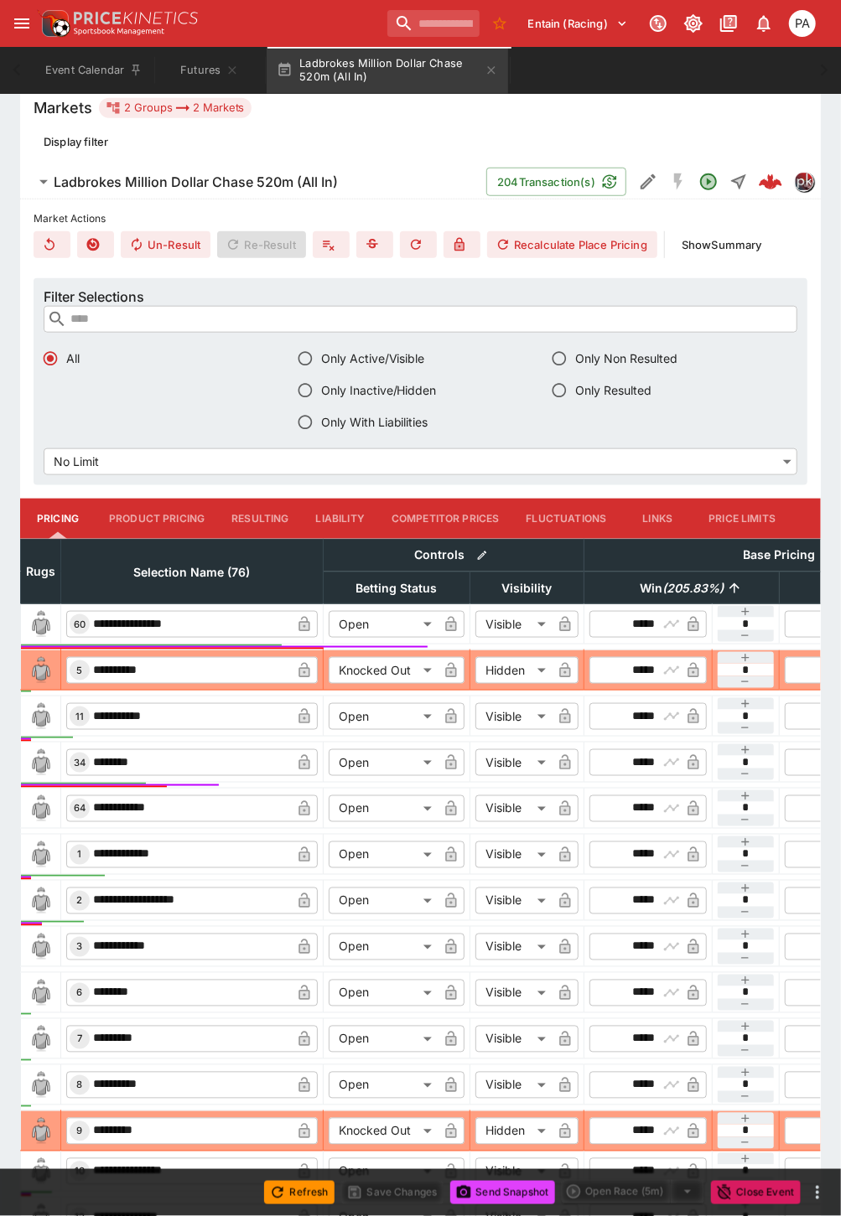
scroll to position [0, 0]
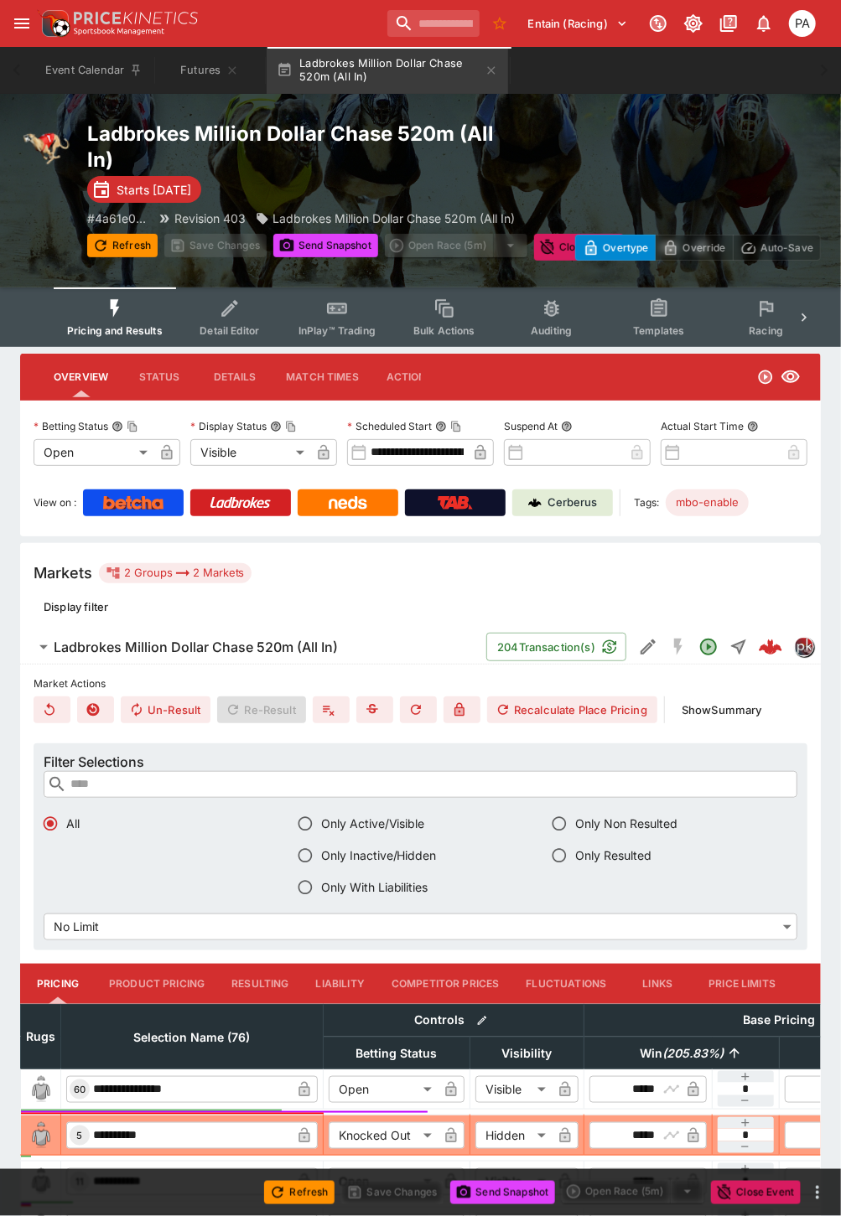
drag, startPoint x: 490, startPoint y: 70, endPoint x: 546, endPoint y: 64, distance: 56.5
click at [490, 70] on icon "button" at bounding box center [490, 70] width 13 height 13
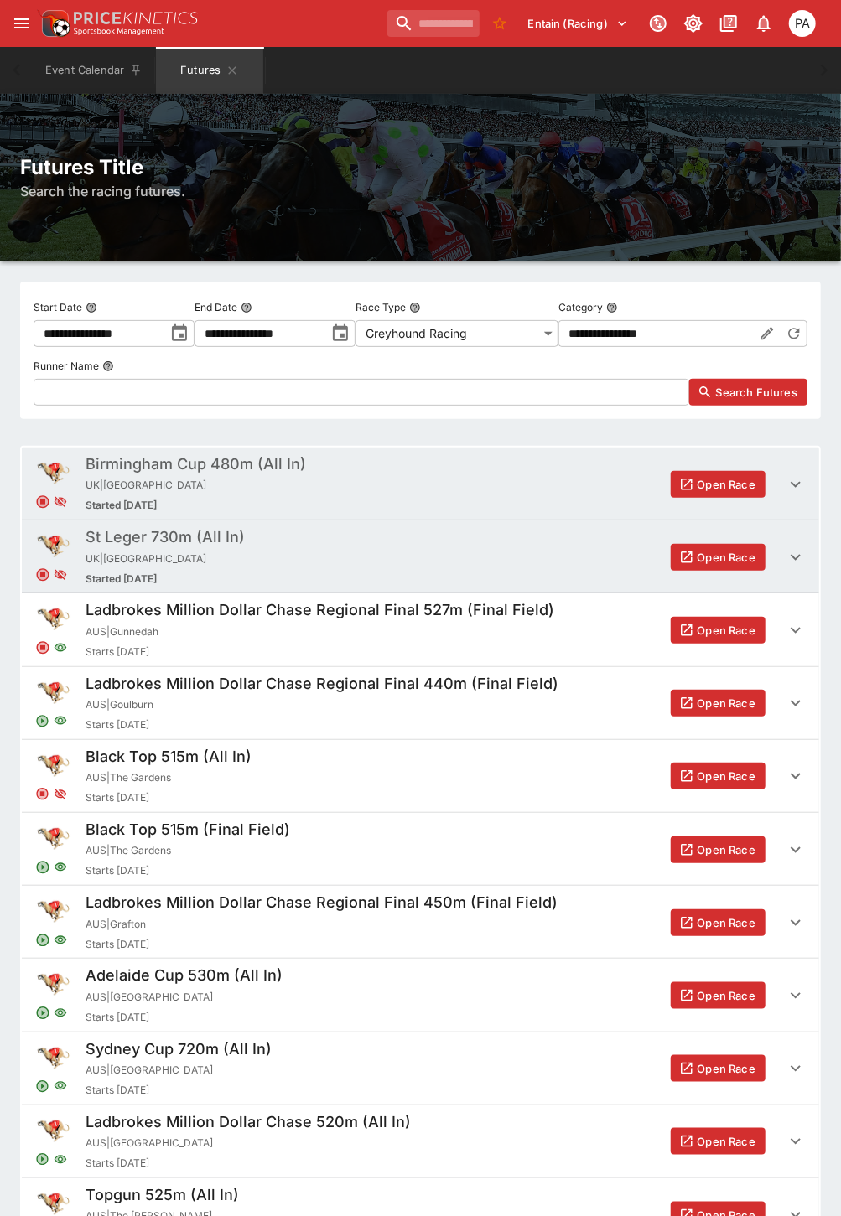
drag, startPoint x: 229, startPoint y: 70, endPoint x: 210, endPoint y: 70, distance: 18.4
click at [229, 70] on icon "Futures" at bounding box center [231, 70] width 13 height 13
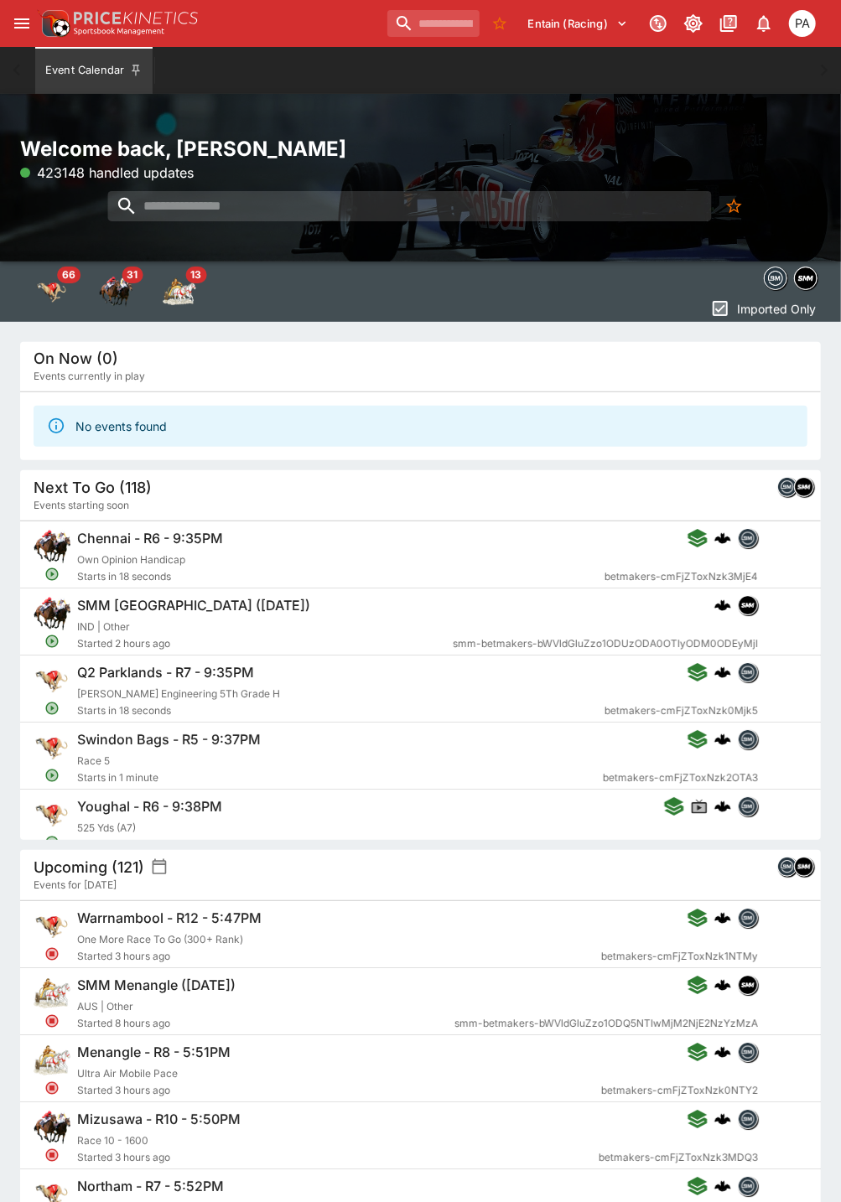
click at [28, 20] on icon "open drawer" at bounding box center [22, 23] width 20 height 20
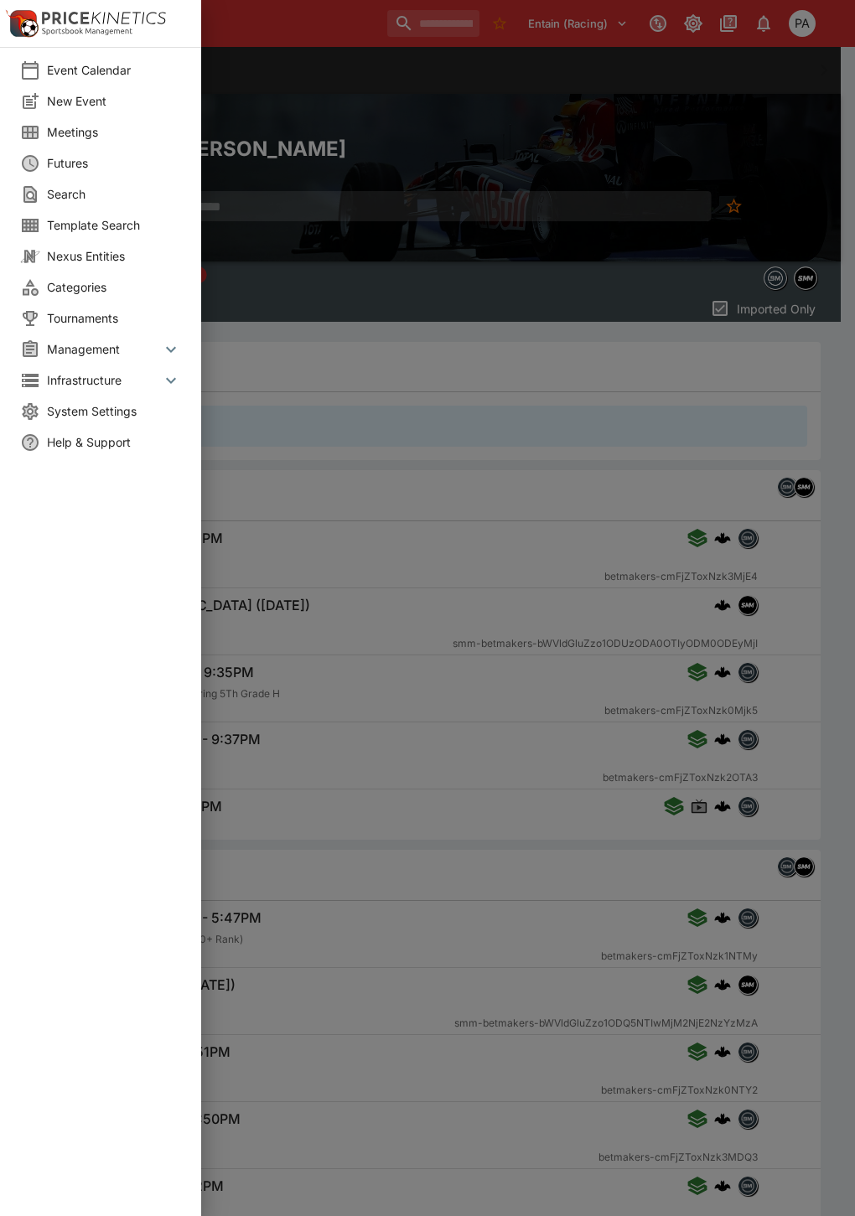
click at [80, 102] on span "New Event" at bounding box center [114, 101] width 134 height 18
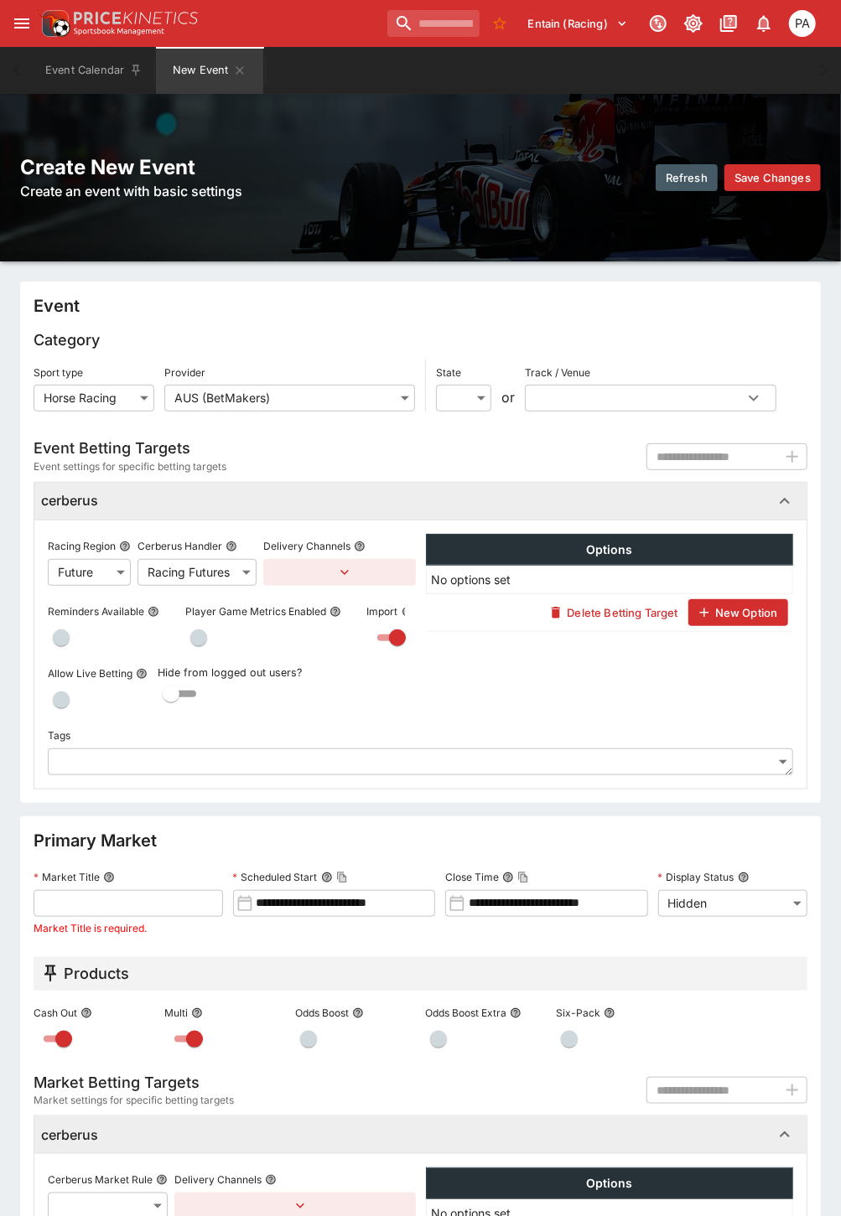
click at [74, 404] on body "**********" at bounding box center [420, 837] width 841 height 1675
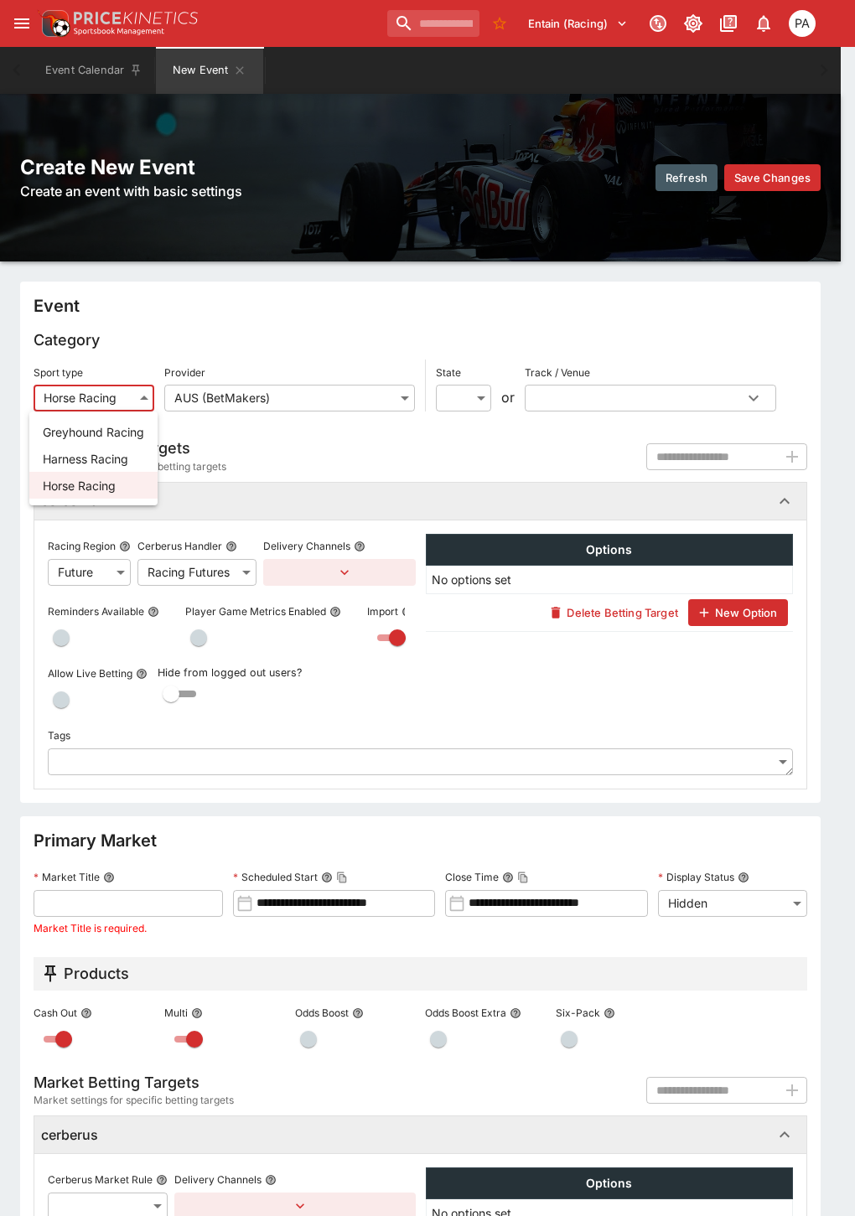
drag, startPoint x: 85, startPoint y: 428, endPoint x: 119, endPoint y: 419, distance: 34.8
click at [88, 426] on li "Greyhound Racing" at bounding box center [93, 431] width 128 height 27
type input "**********"
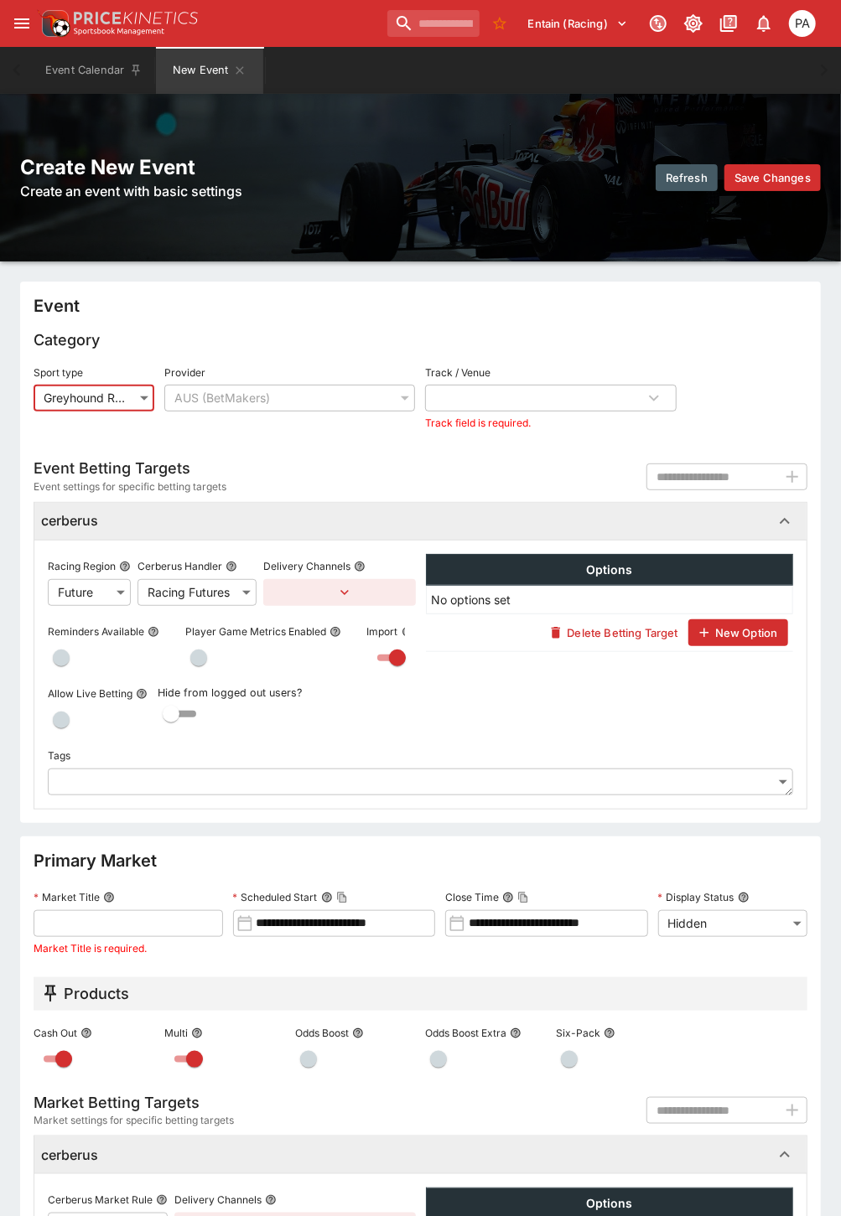
type input "**********"
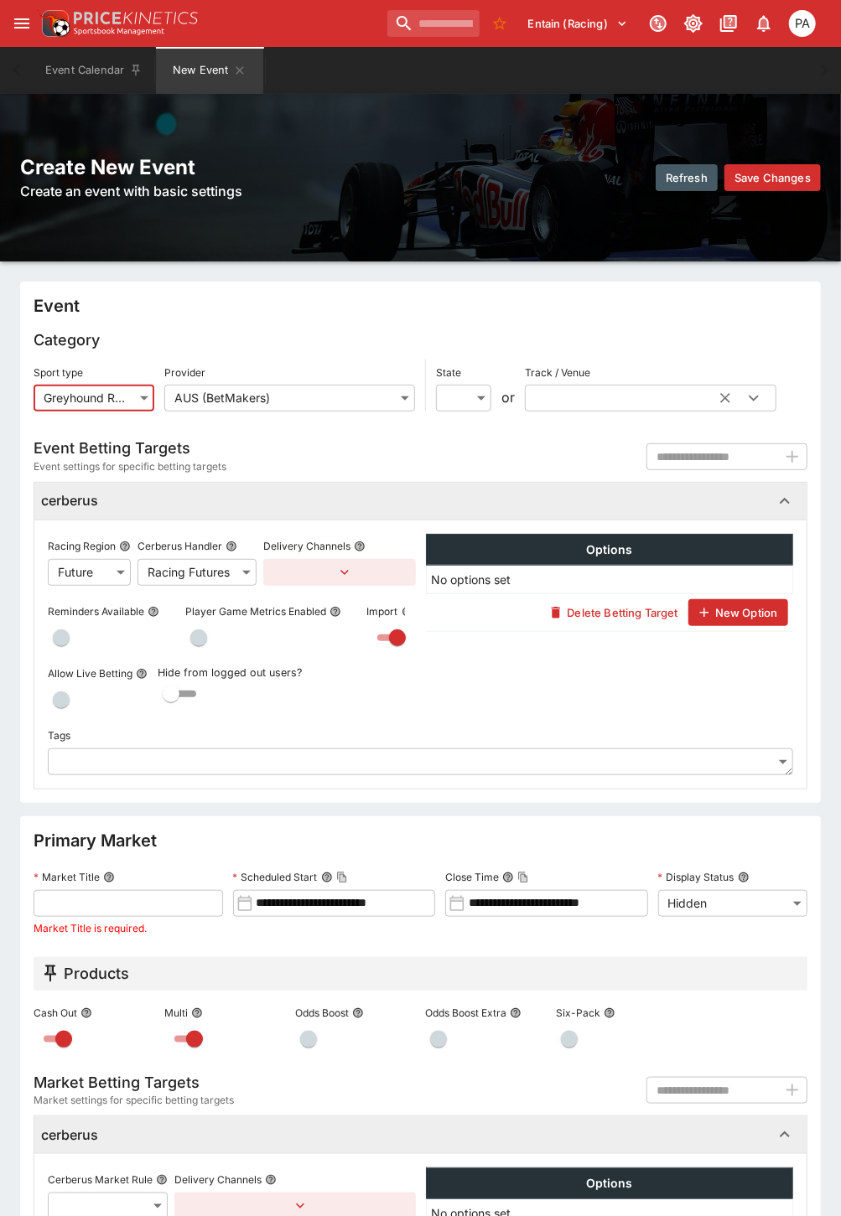
click at [565, 404] on input "text" at bounding box center [623, 398] width 197 height 27
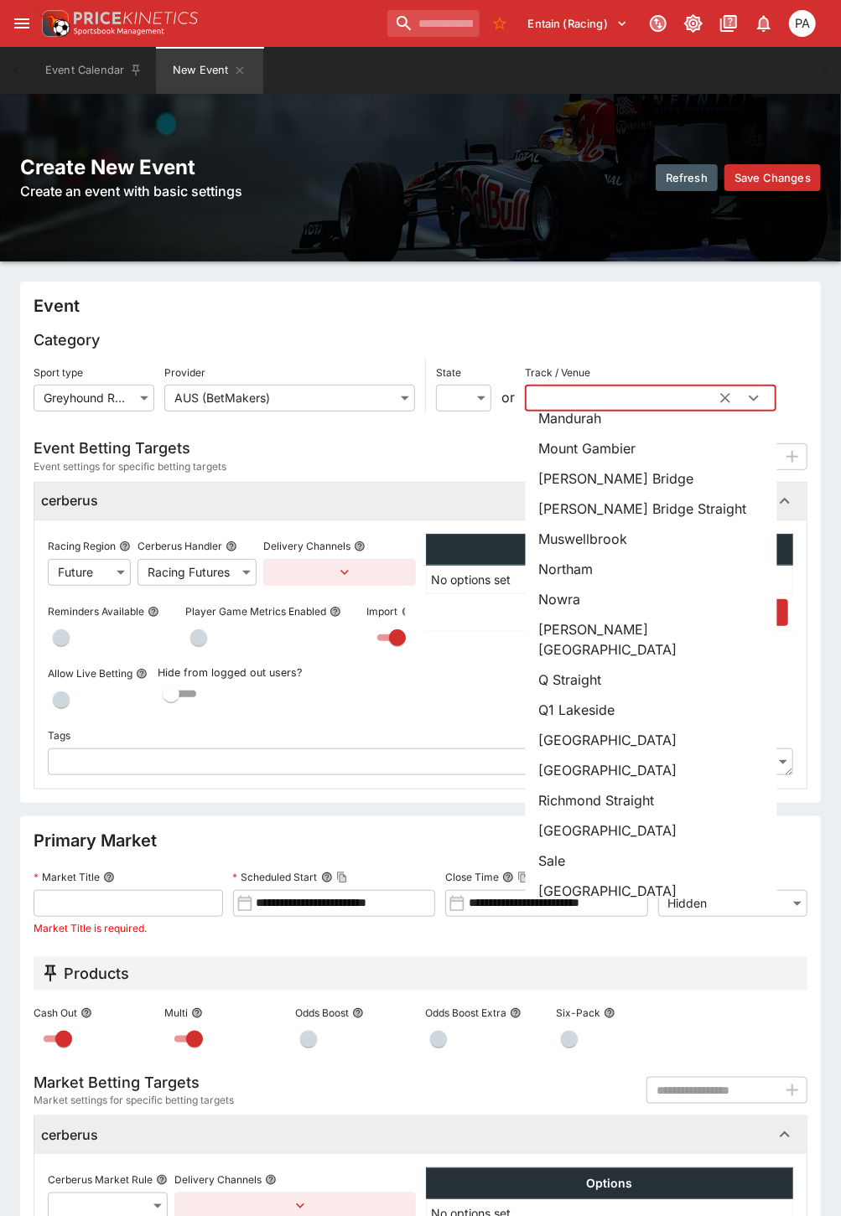
scroll to position [838, 0]
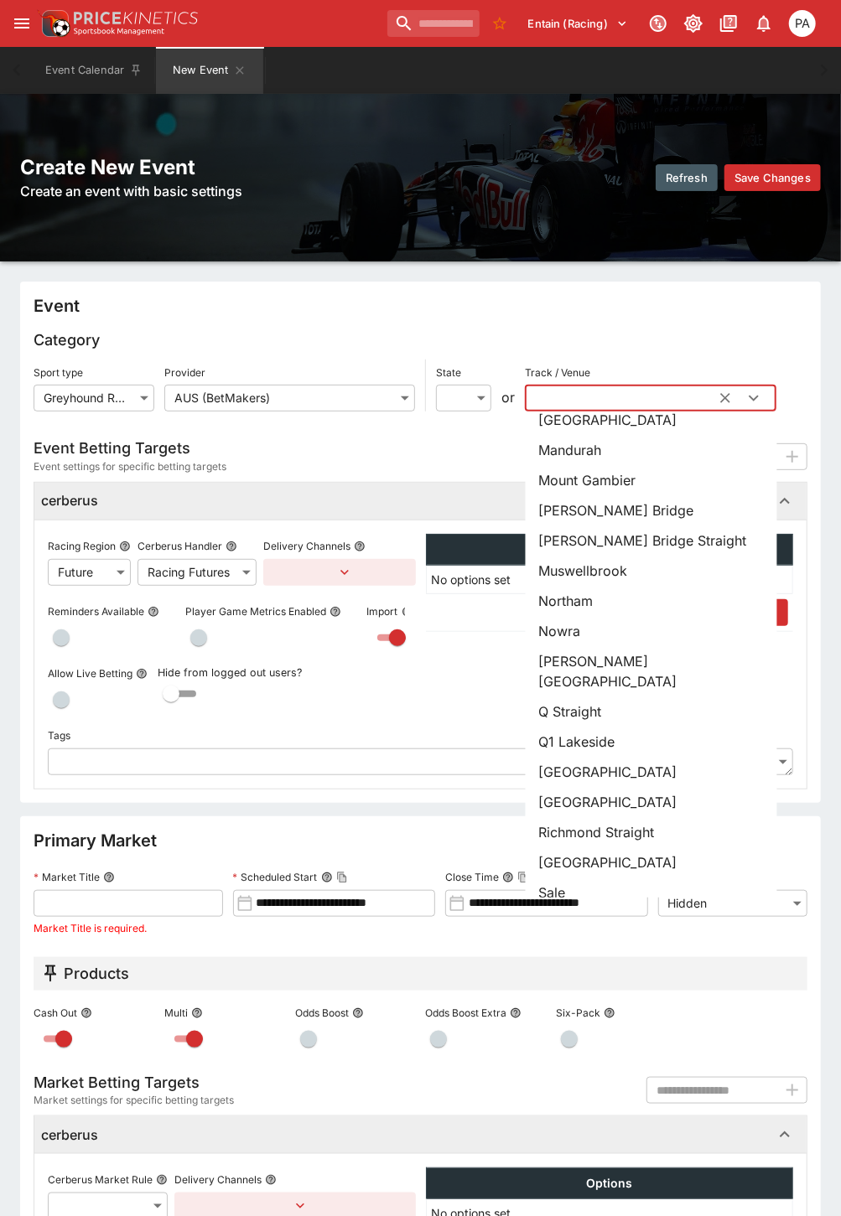
click at [585, 637] on li "Nowra" at bounding box center [650, 631] width 251 height 30
type input "*****"
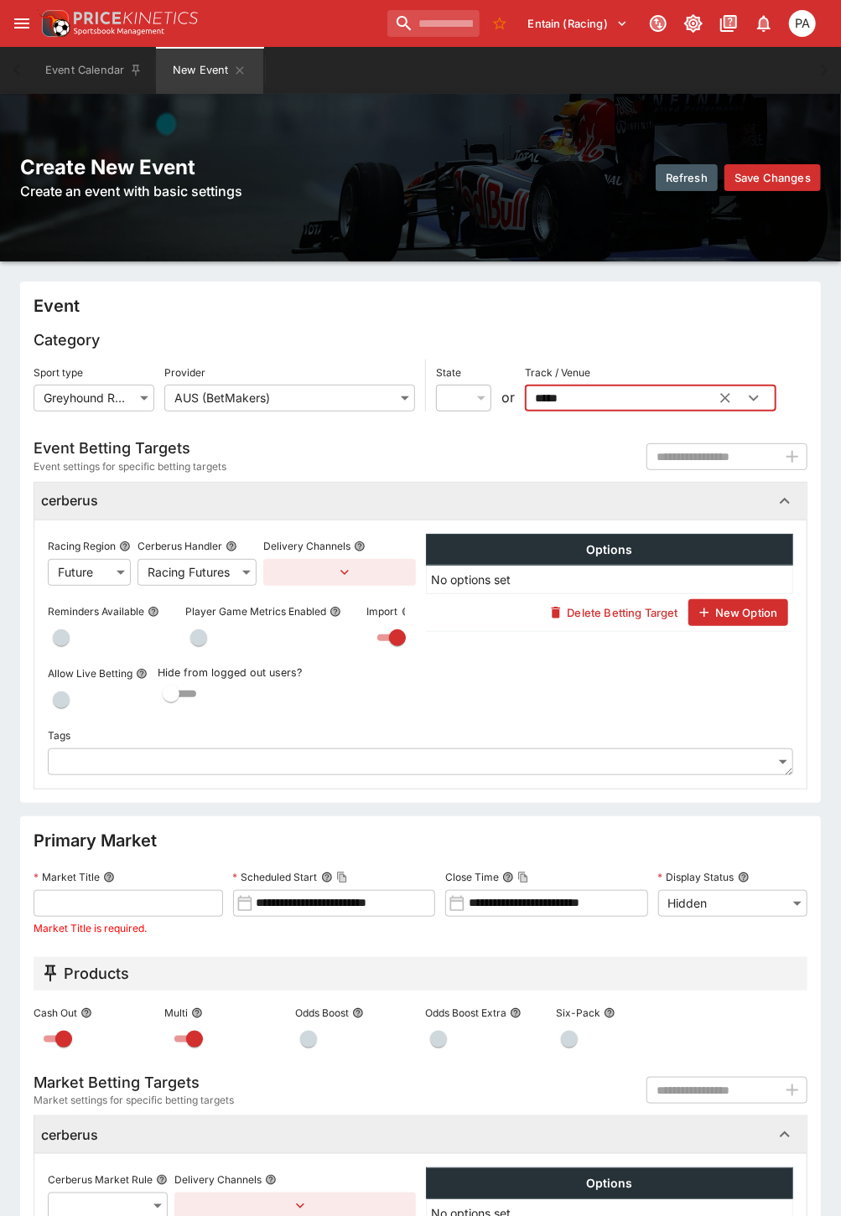
click at [86, 908] on input "text" at bounding box center [128, 903] width 189 height 27
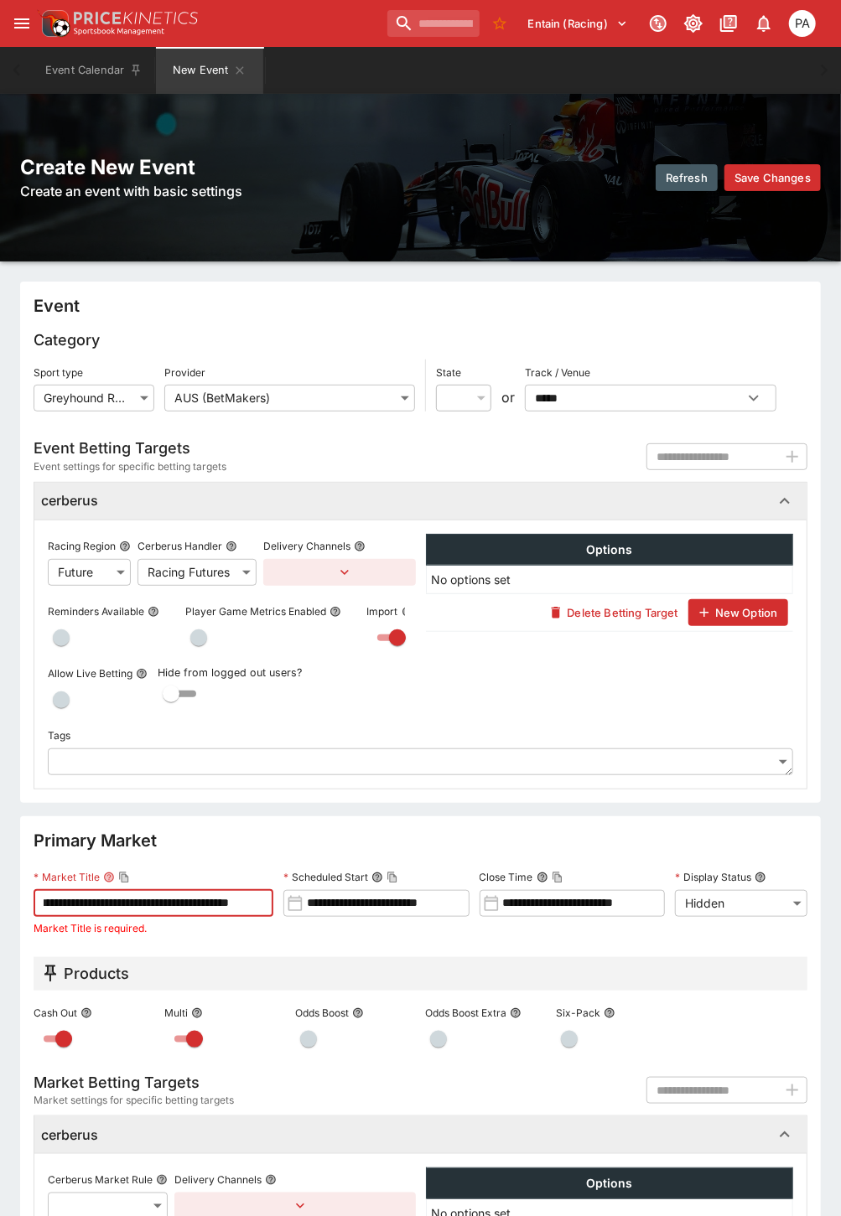
scroll to position [0, 0]
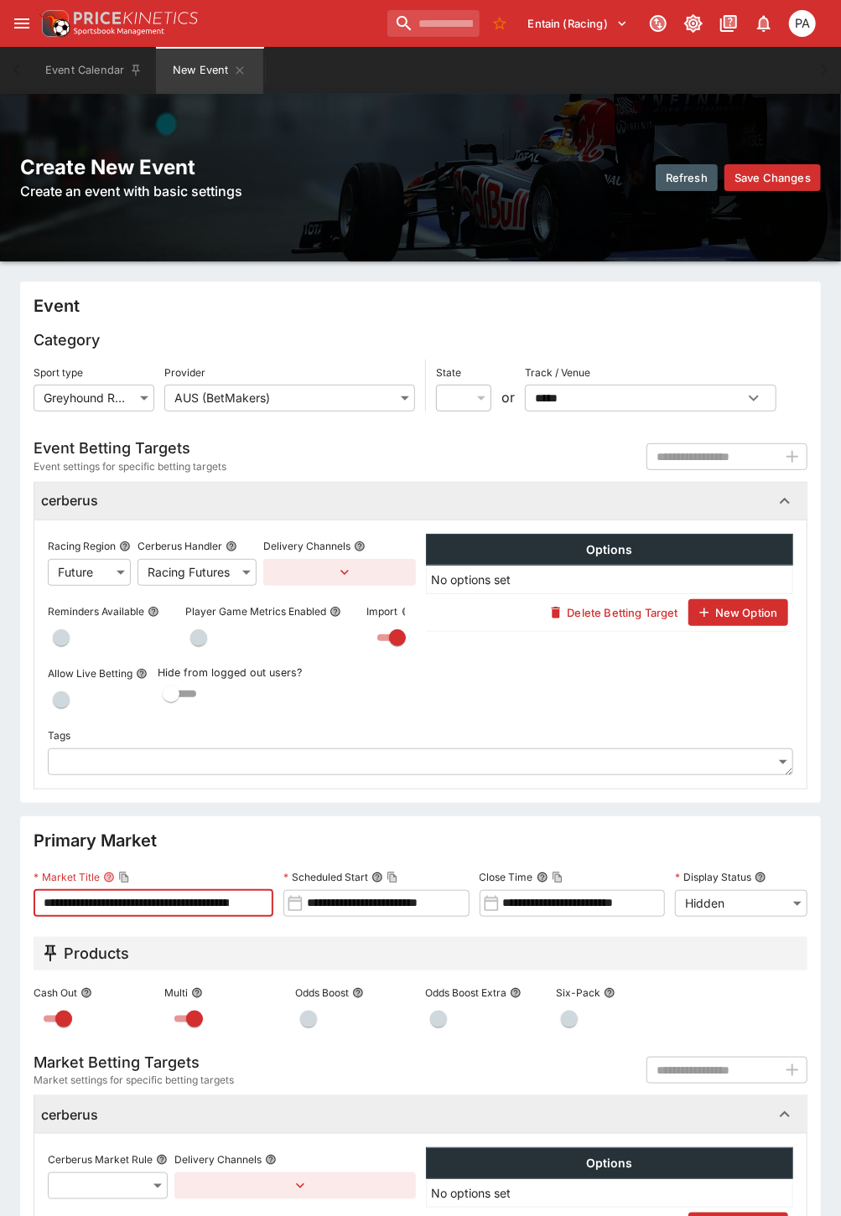
click at [206, 906] on input "**********" at bounding box center [133, 903] width 199 height 27
type input "**********"
click at [318, 899] on input "**********" at bounding box center [385, 903] width 165 height 27
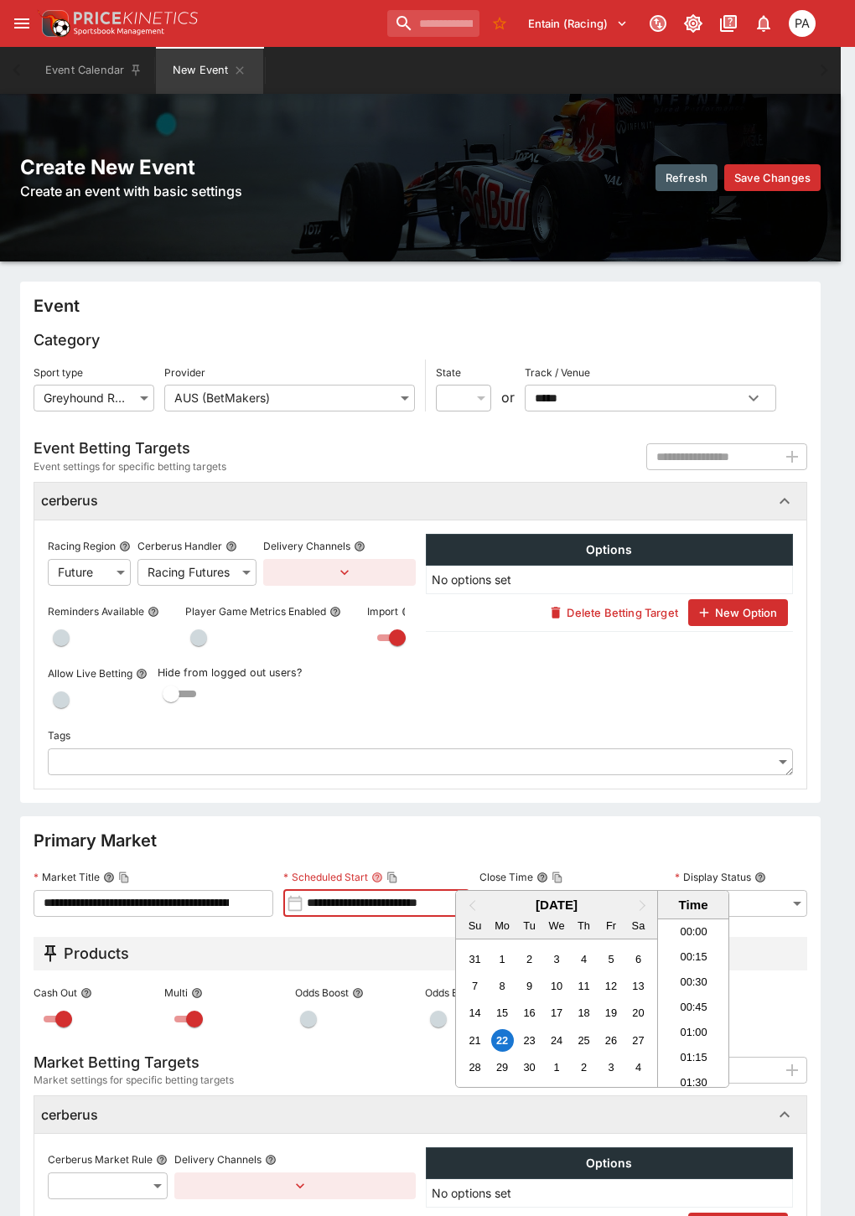
scroll to position [1311, 0]
click at [498, 1065] on div "29" at bounding box center [502, 1067] width 23 height 23
click at [696, 982] on li "20:00" at bounding box center [693, 977] width 71 height 25
type input "**********"
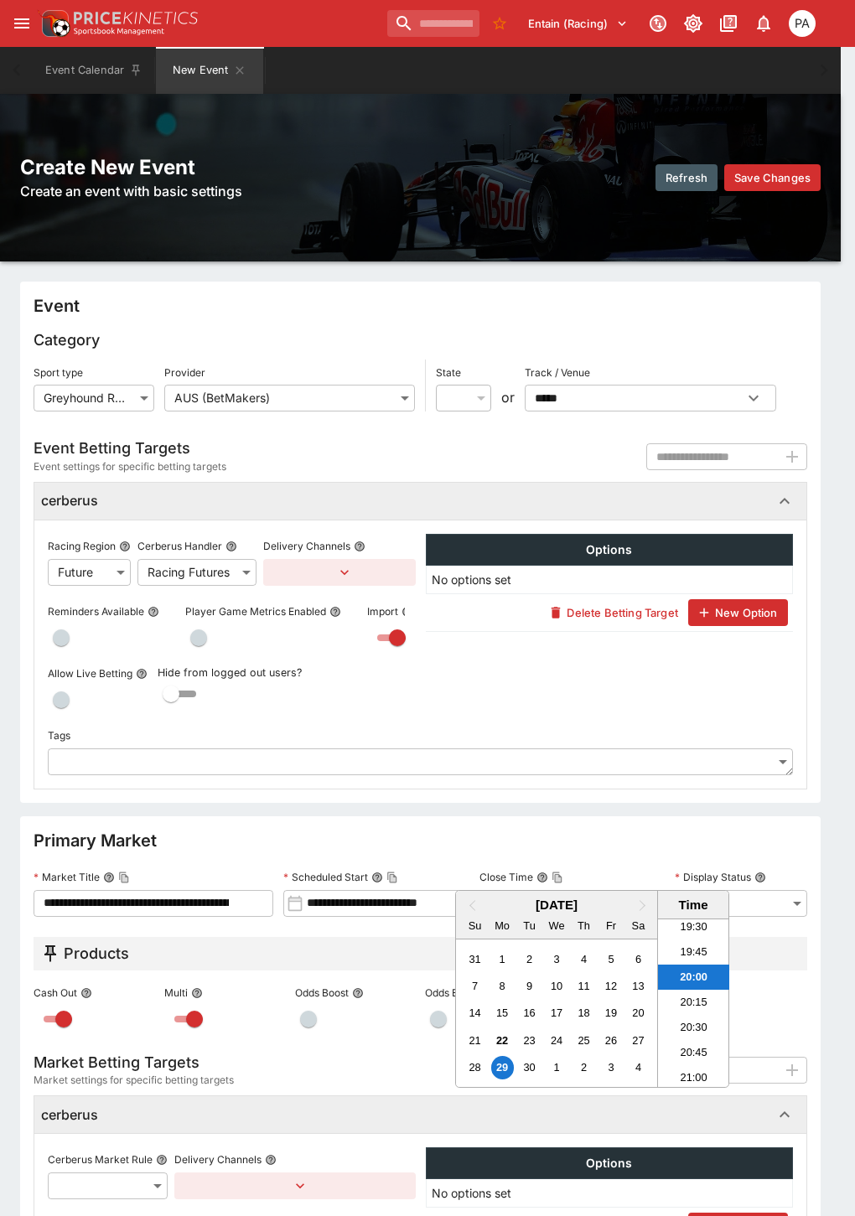
click at [346, 830] on div at bounding box center [427, 608] width 855 height 1216
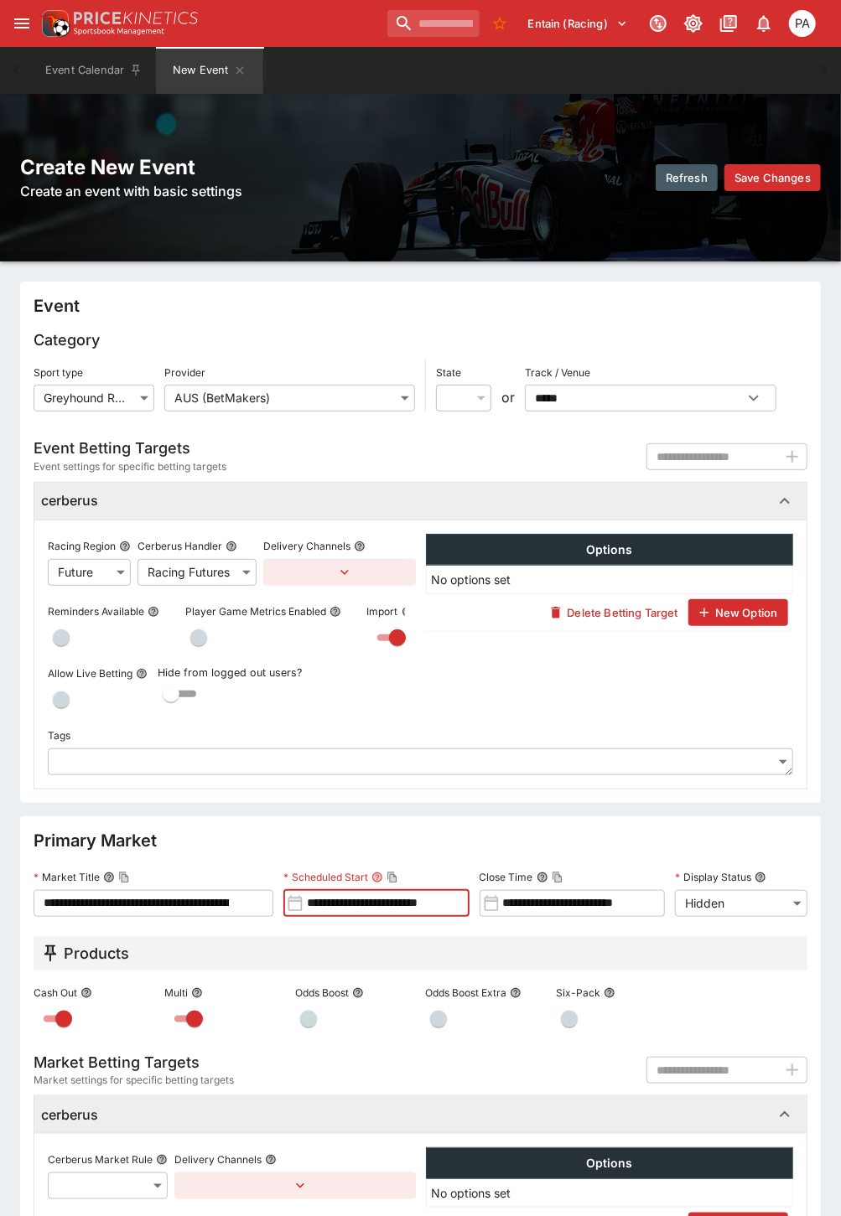
click at [530, 899] on input "**********" at bounding box center [581, 903] width 165 height 27
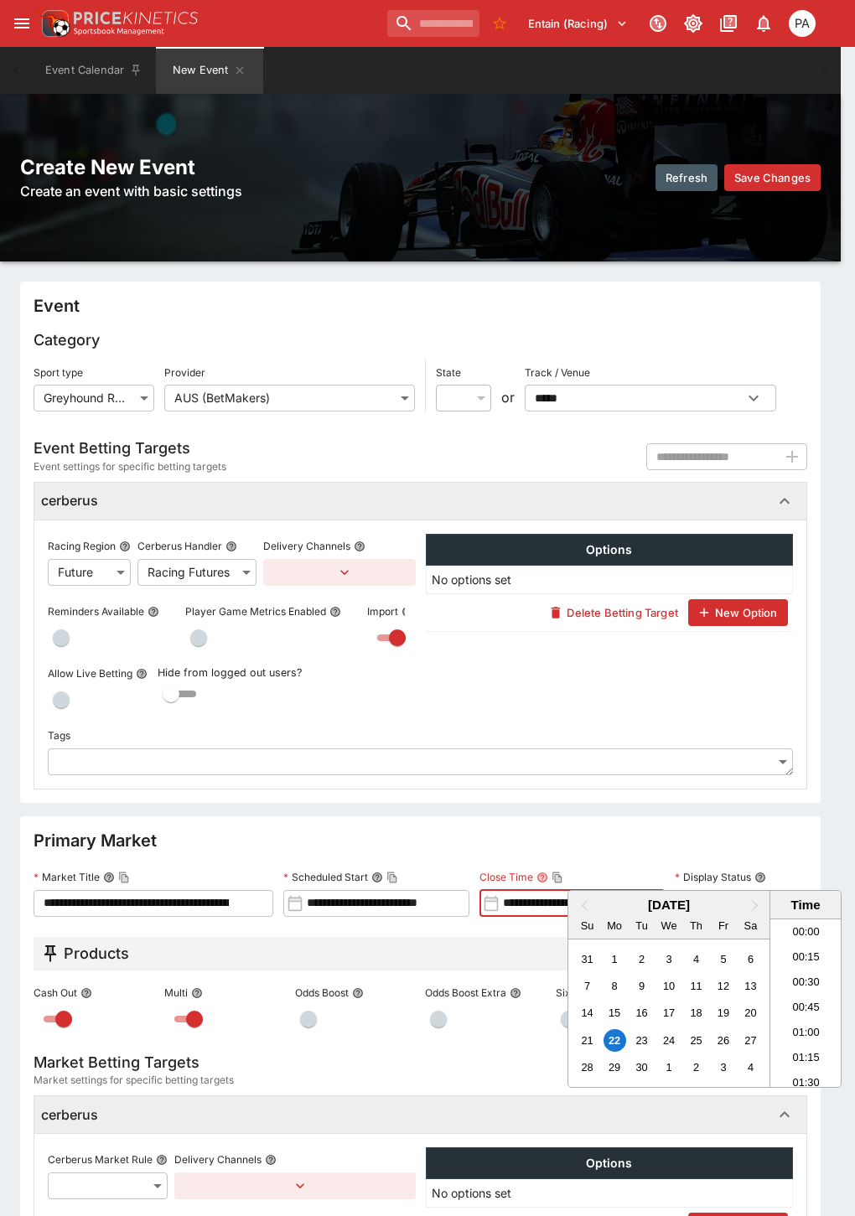
scroll to position [1311, 0]
click at [622, 1066] on div "29" at bounding box center [614, 1067] width 23 height 23
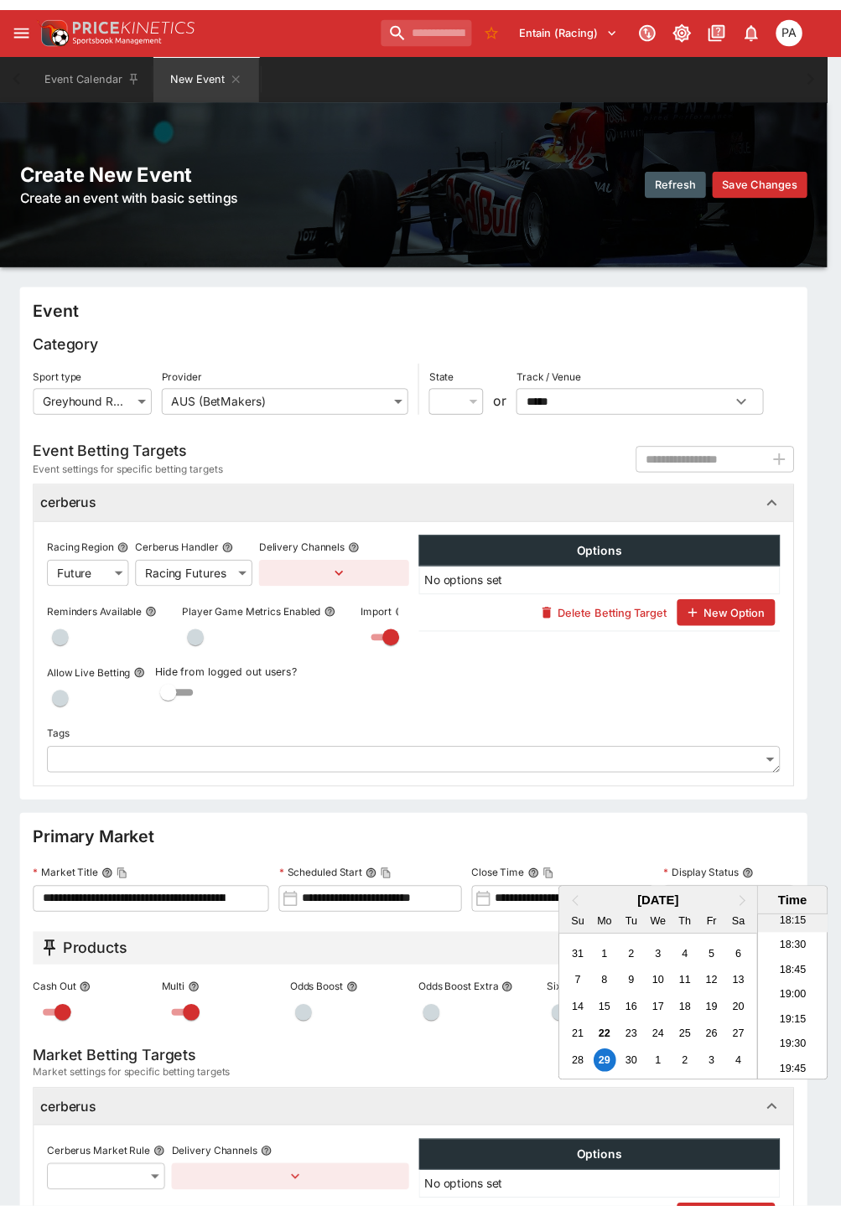
scroll to position [1870, 0]
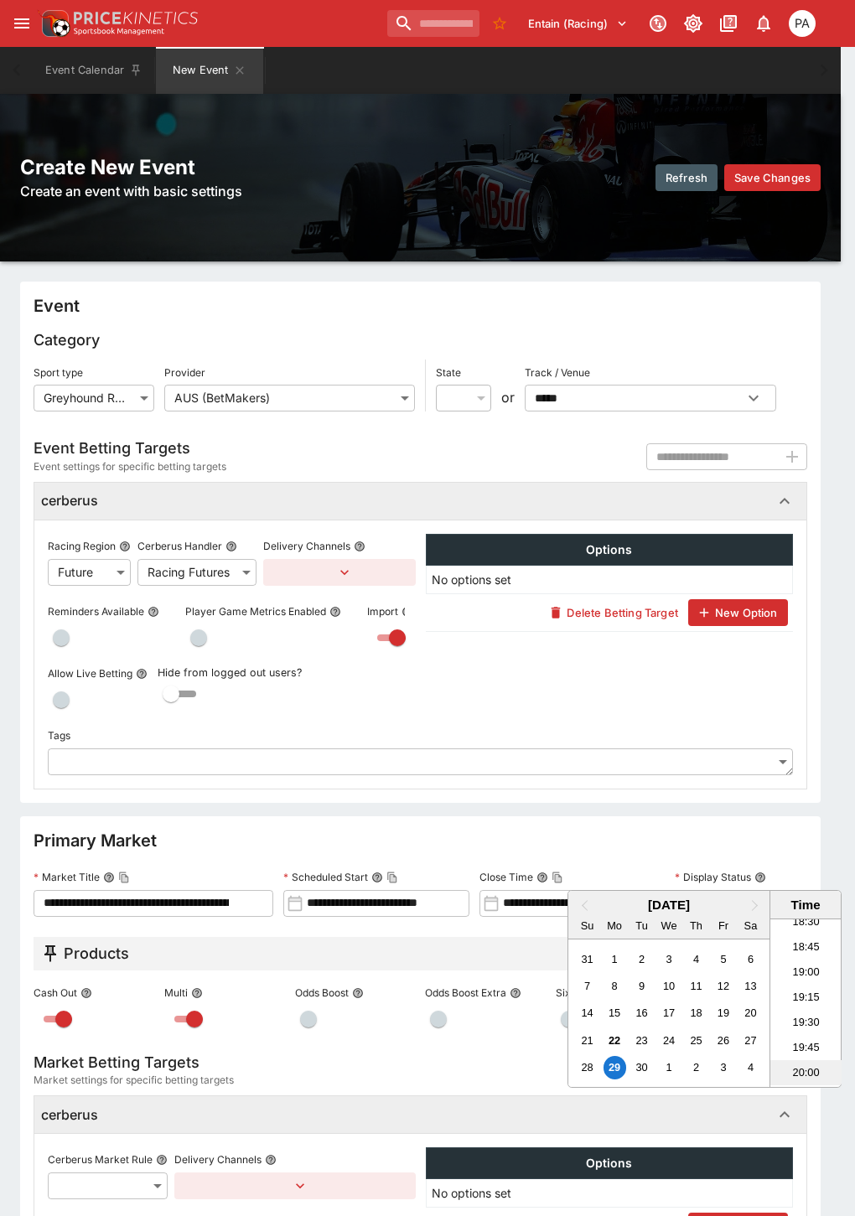
click at [793, 1074] on li "20:00" at bounding box center [805, 1072] width 71 height 25
type input "**********"
click at [406, 810] on div at bounding box center [427, 608] width 855 height 1216
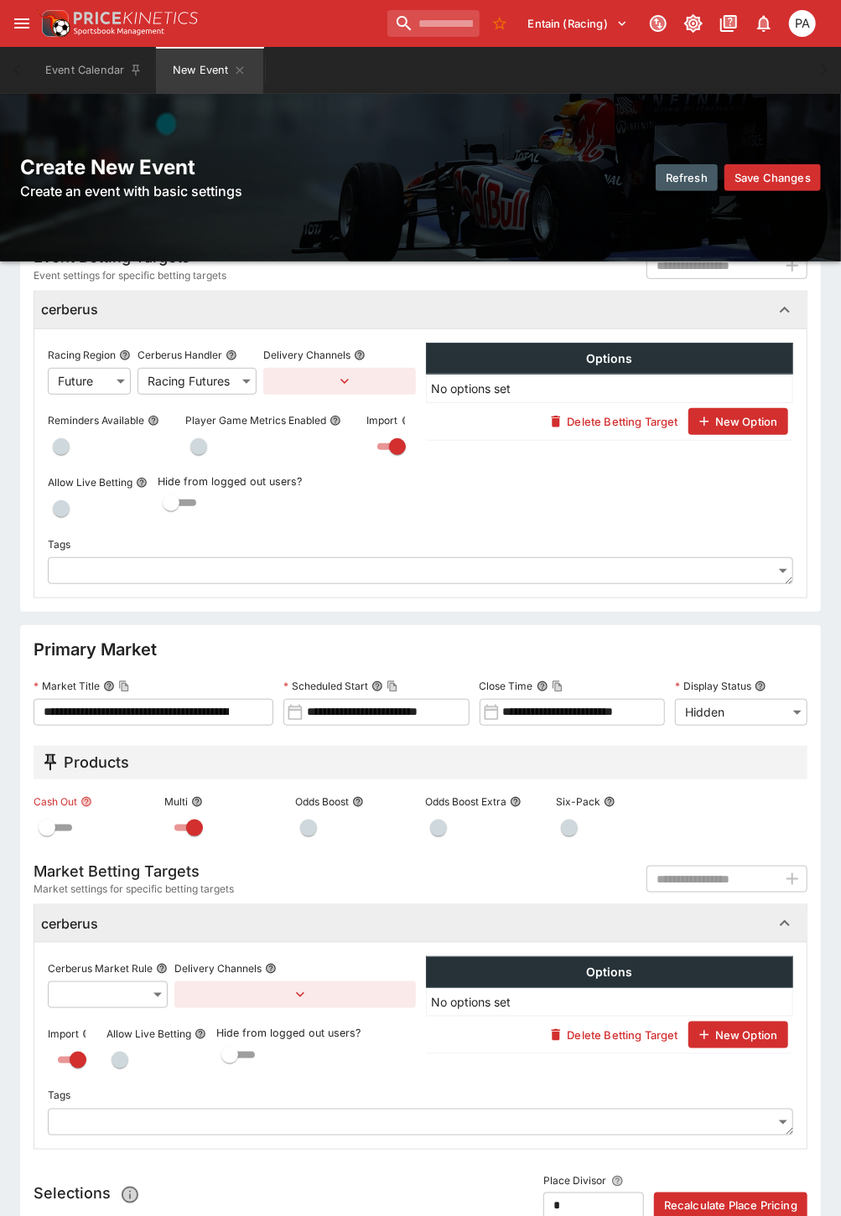
scroll to position [439, 0]
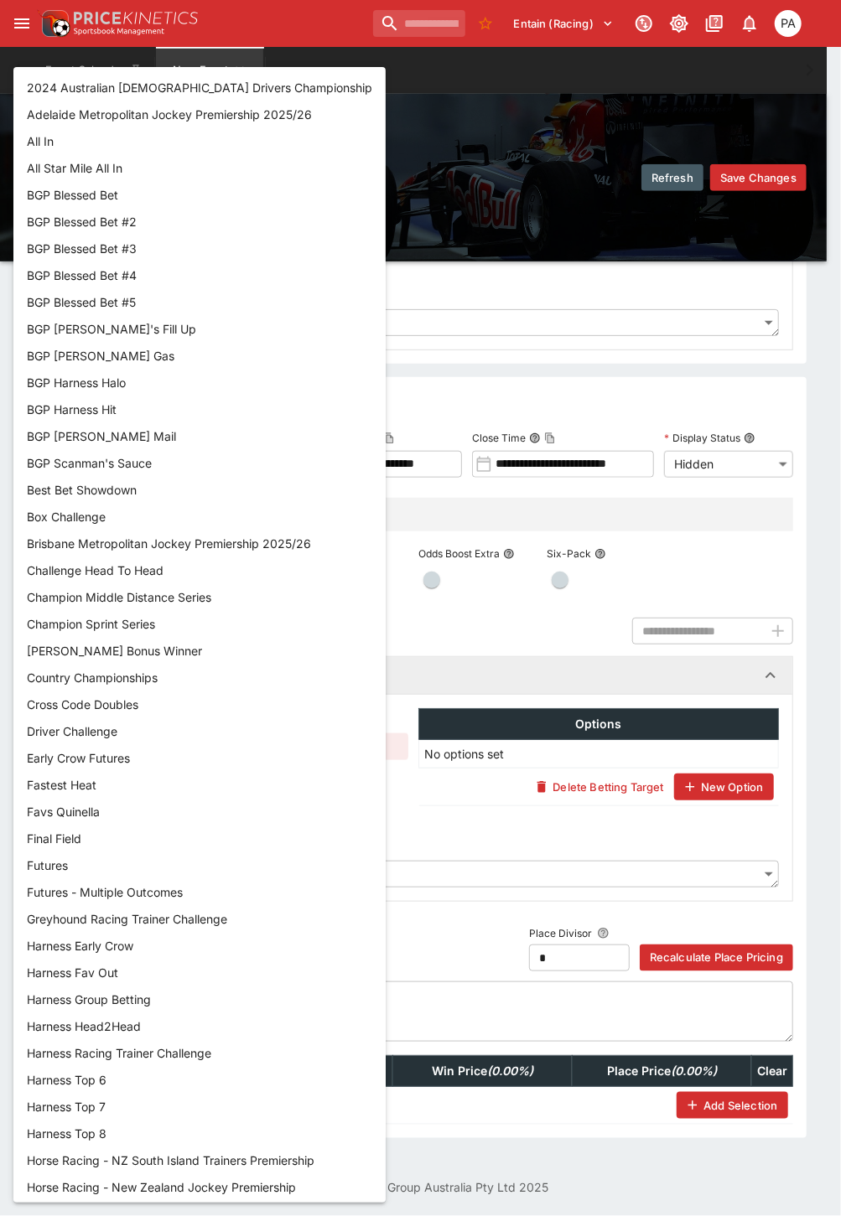
click at [97, 749] on body "**********" at bounding box center [420, 388] width 841 height 1655
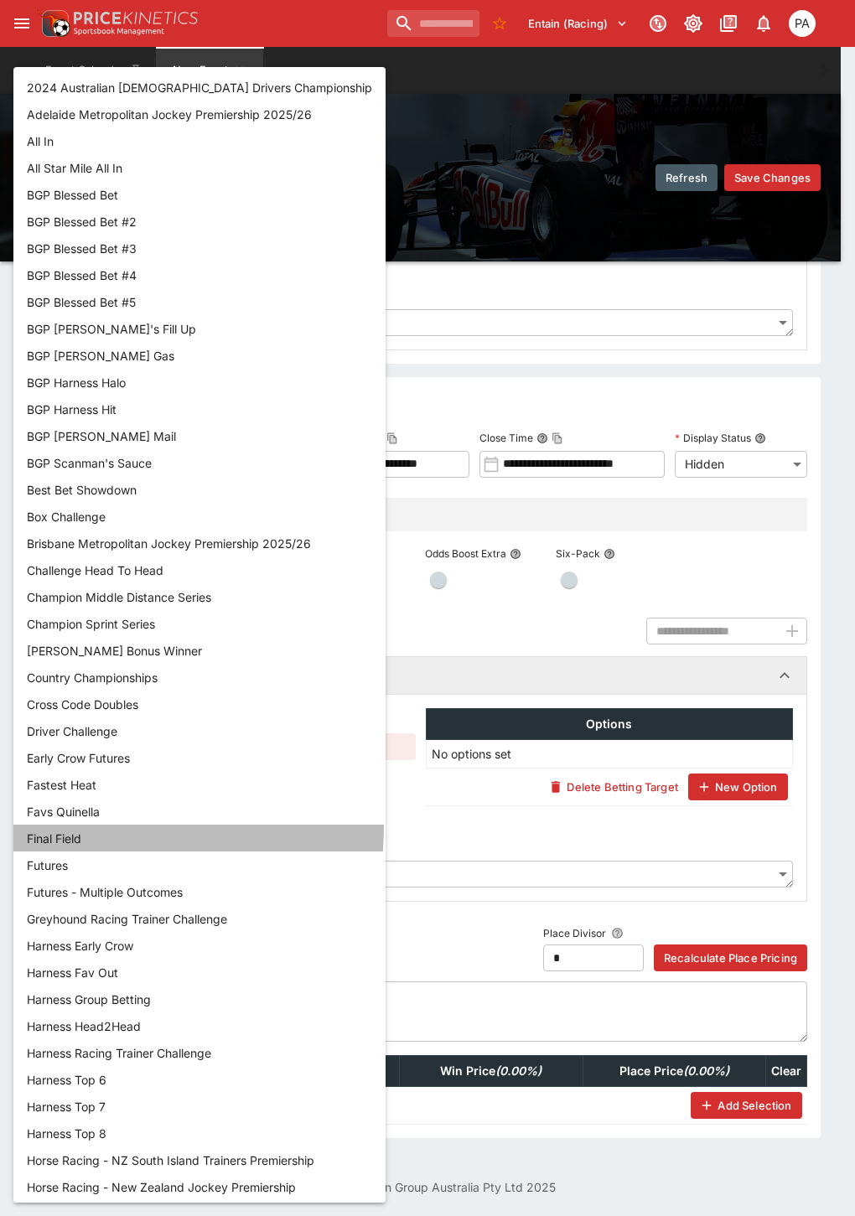
click at [62, 825] on li "Final Field" at bounding box center [199, 838] width 372 height 27
type input "**********"
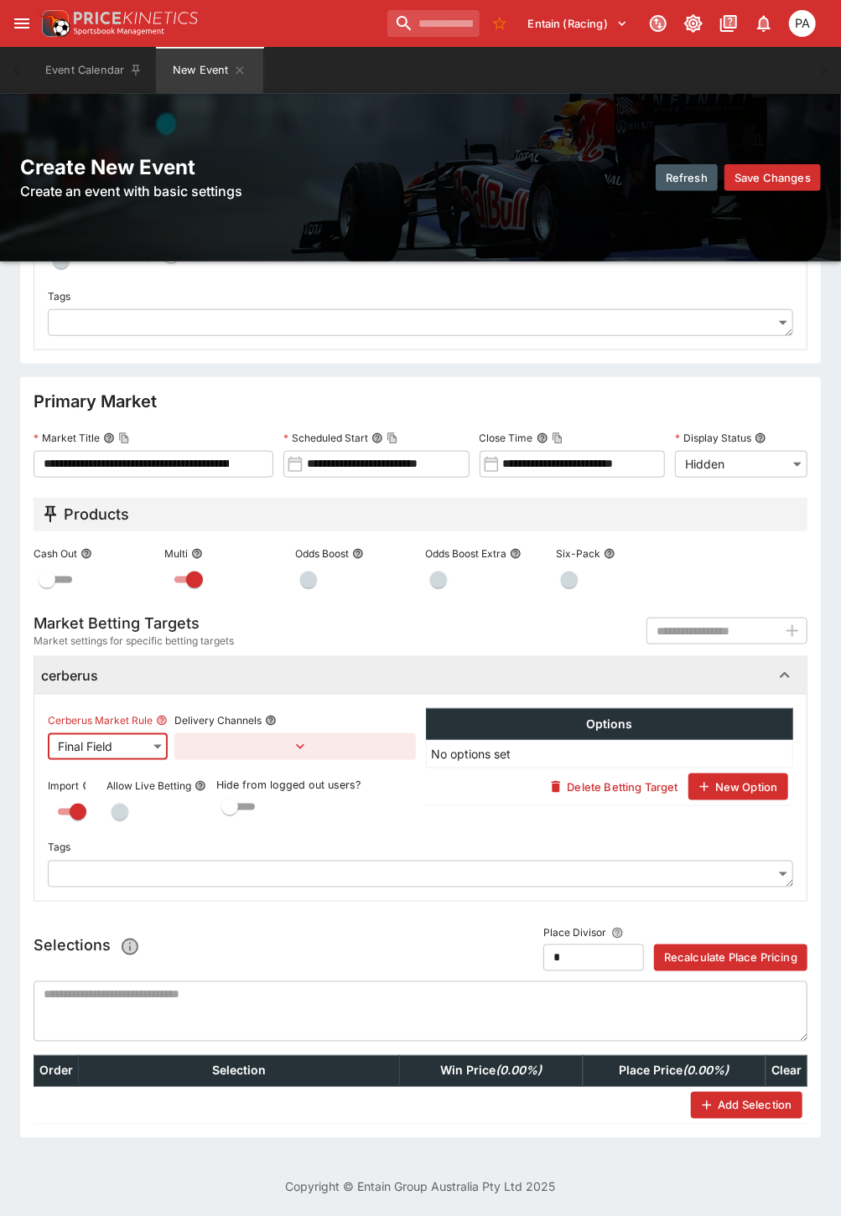
scroll to position [0, 0]
click at [718, 1110] on button "Add Selection" at bounding box center [746, 1105] width 111 height 27
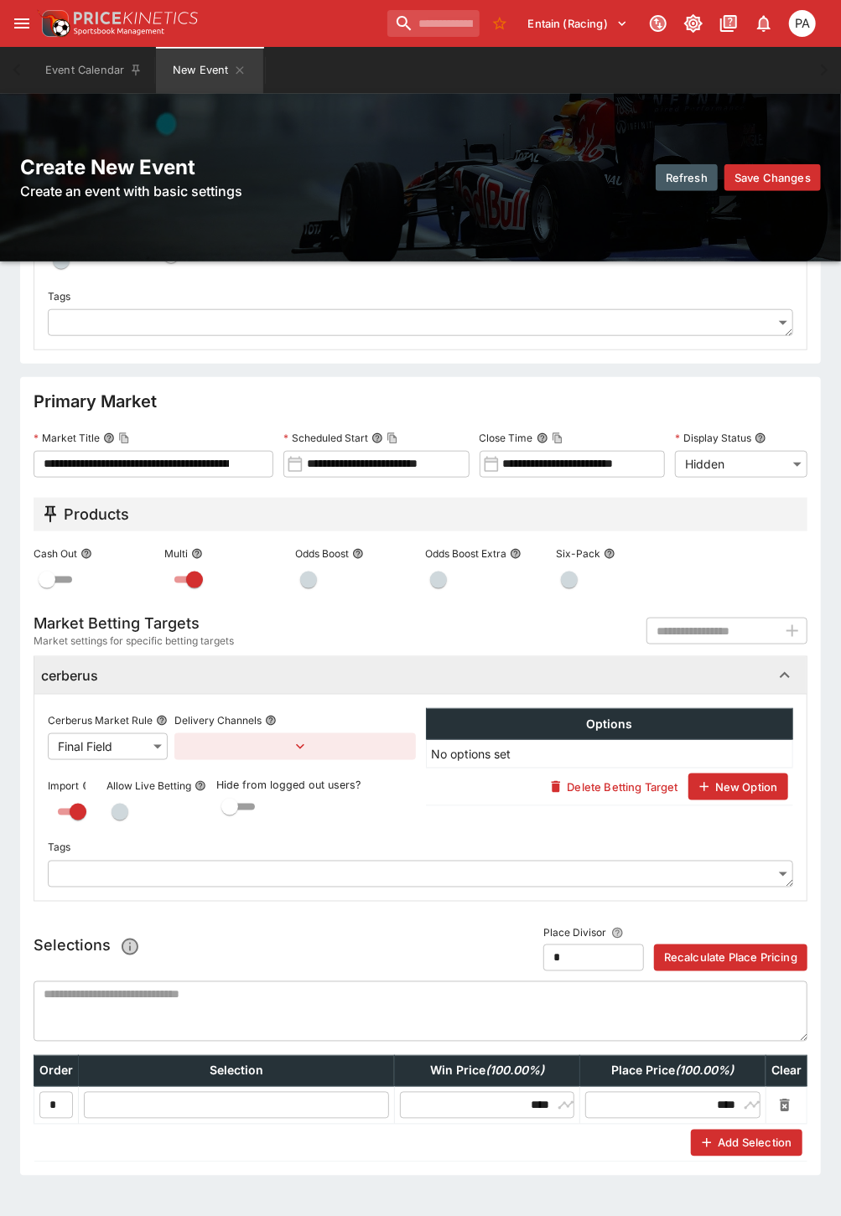
click at [210, 1096] on input "text" at bounding box center [236, 1105] width 305 height 27
type input "**********"
click at [714, 1148] on icon "button" at bounding box center [706, 1142] width 15 height 15
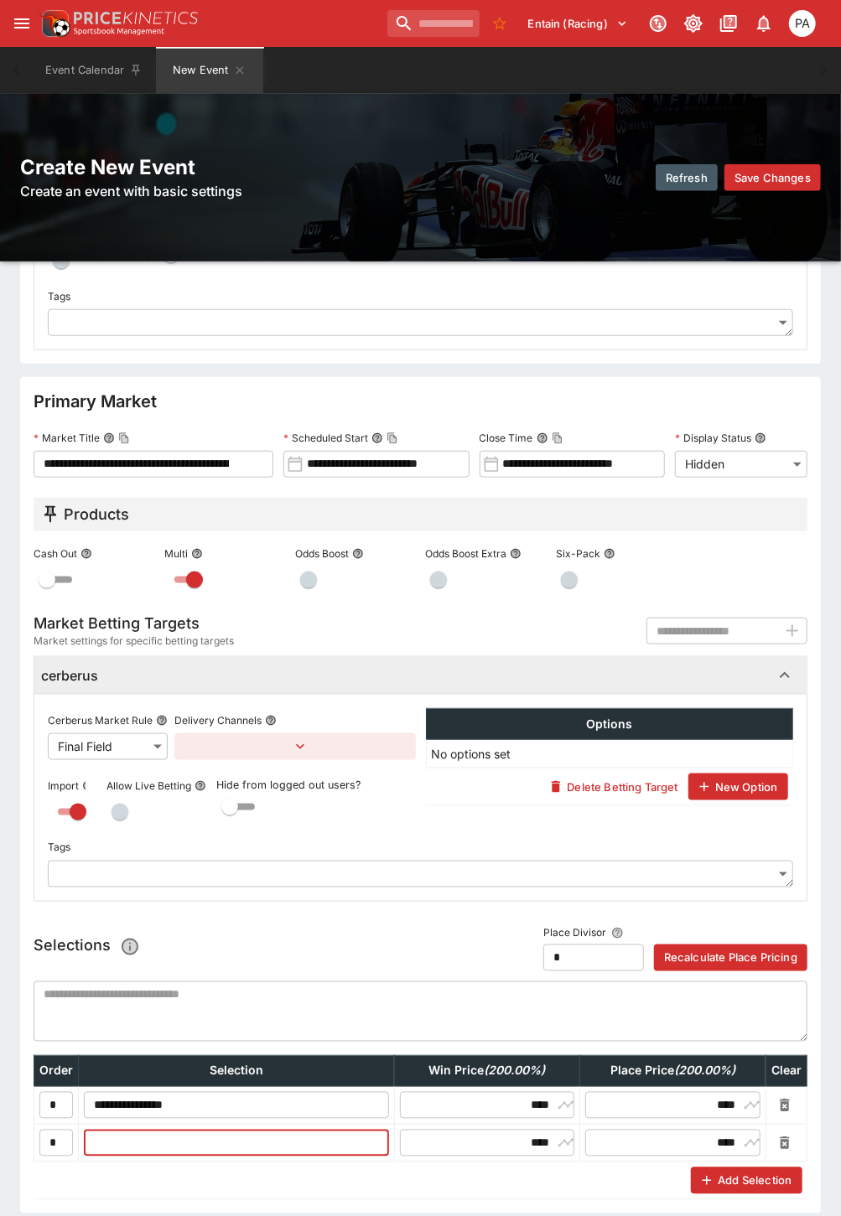
click at [206, 1135] on input "text" at bounding box center [236, 1143] width 305 height 27
click at [114, 1135] on input "text" at bounding box center [236, 1143] width 305 height 27
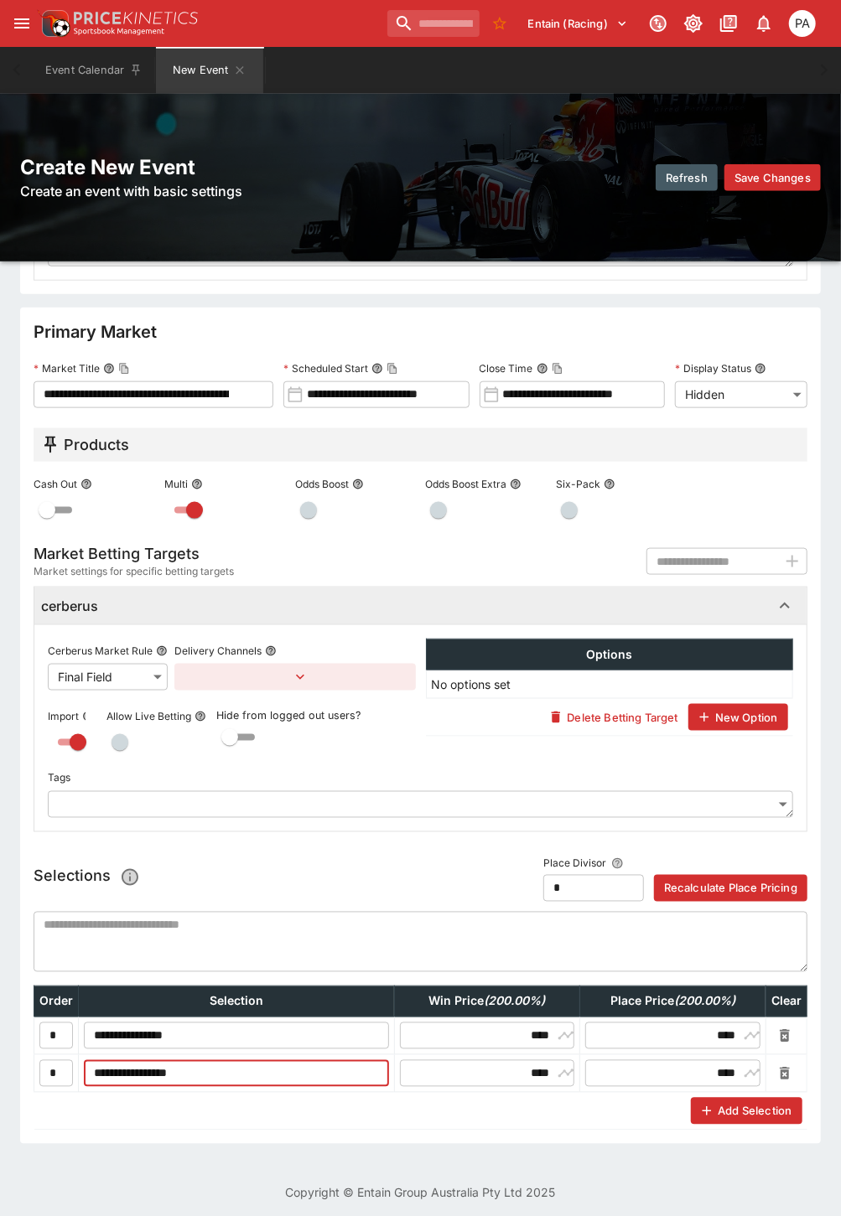
scroll to position [529, 0]
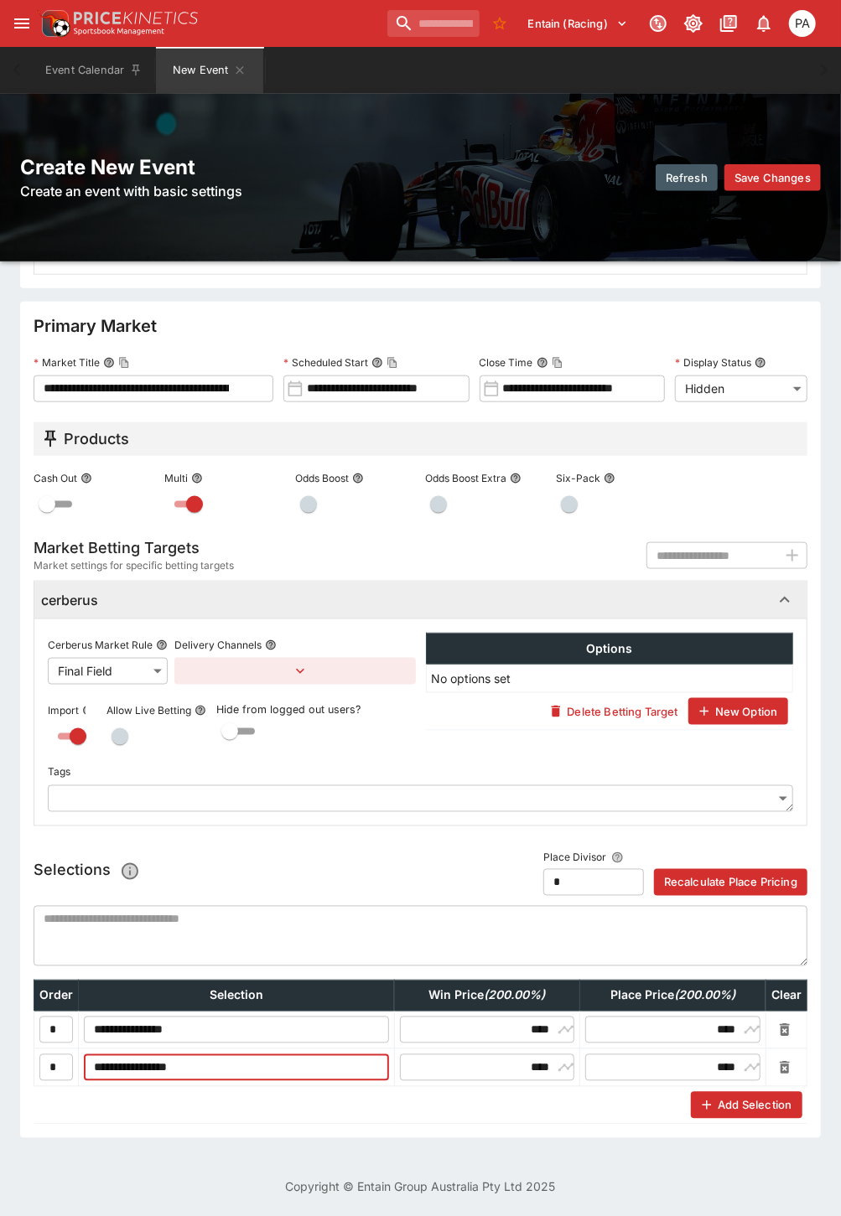
type input "**********"
click at [714, 1098] on icon "button" at bounding box center [706, 1105] width 15 height 15
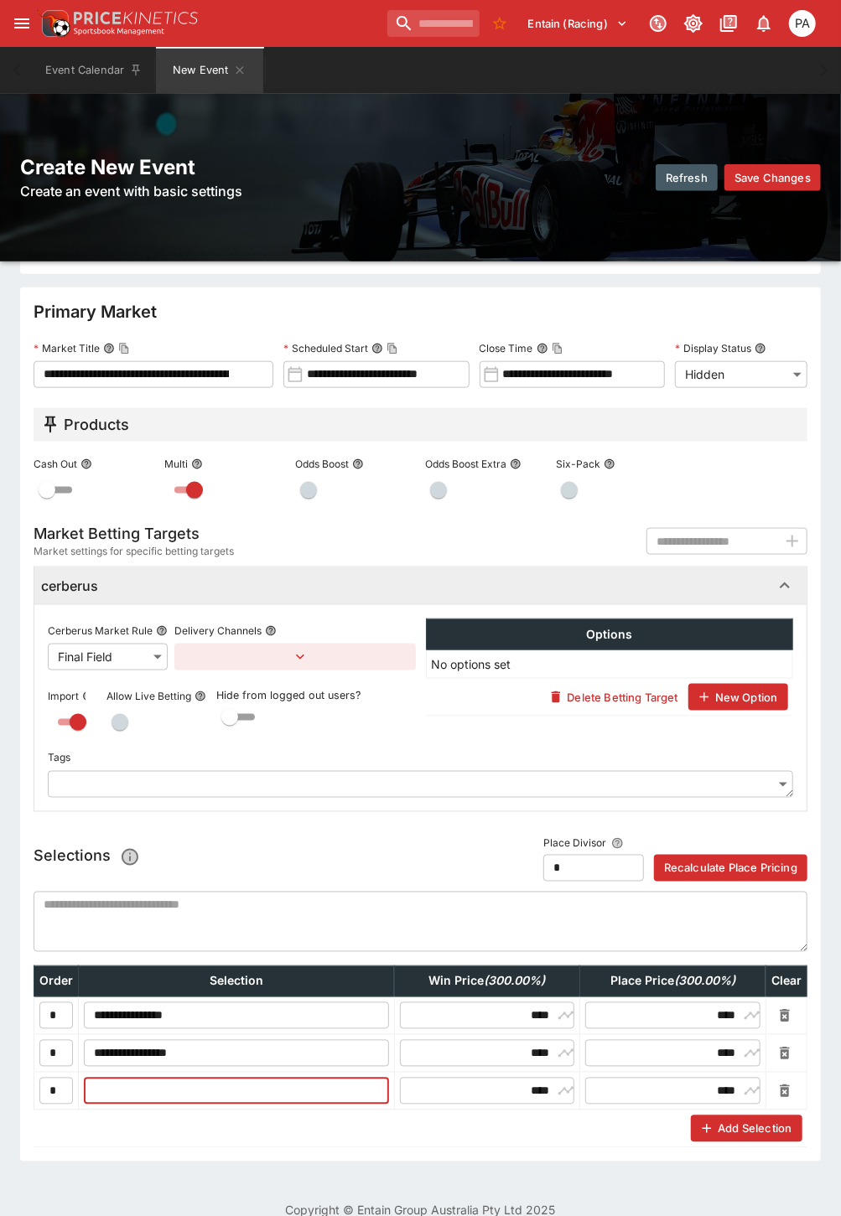
click at [121, 1091] on input "text" at bounding box center [236, 1091] width 305 height 27
type input "**********"
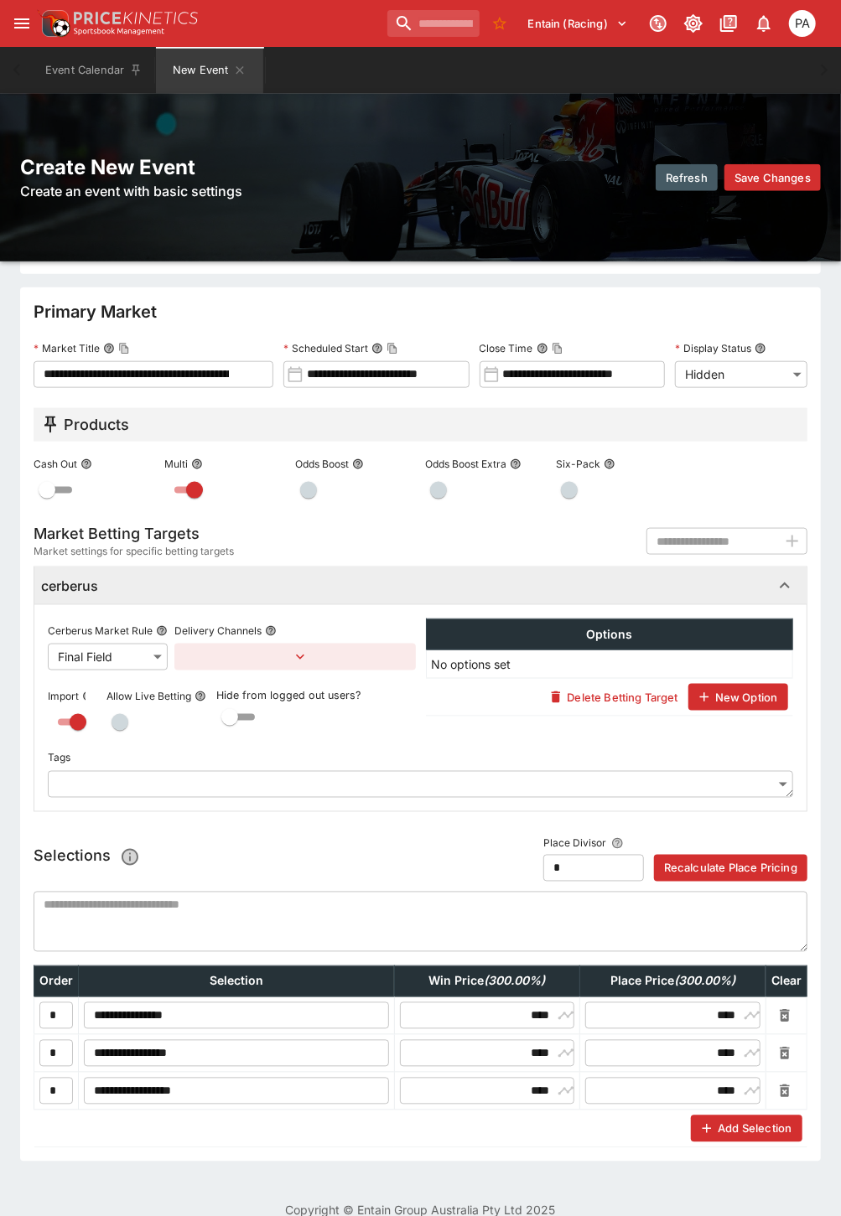
click at [714, 1126] on icon "button" at bounding box center [706, 1128] width 15 height 15
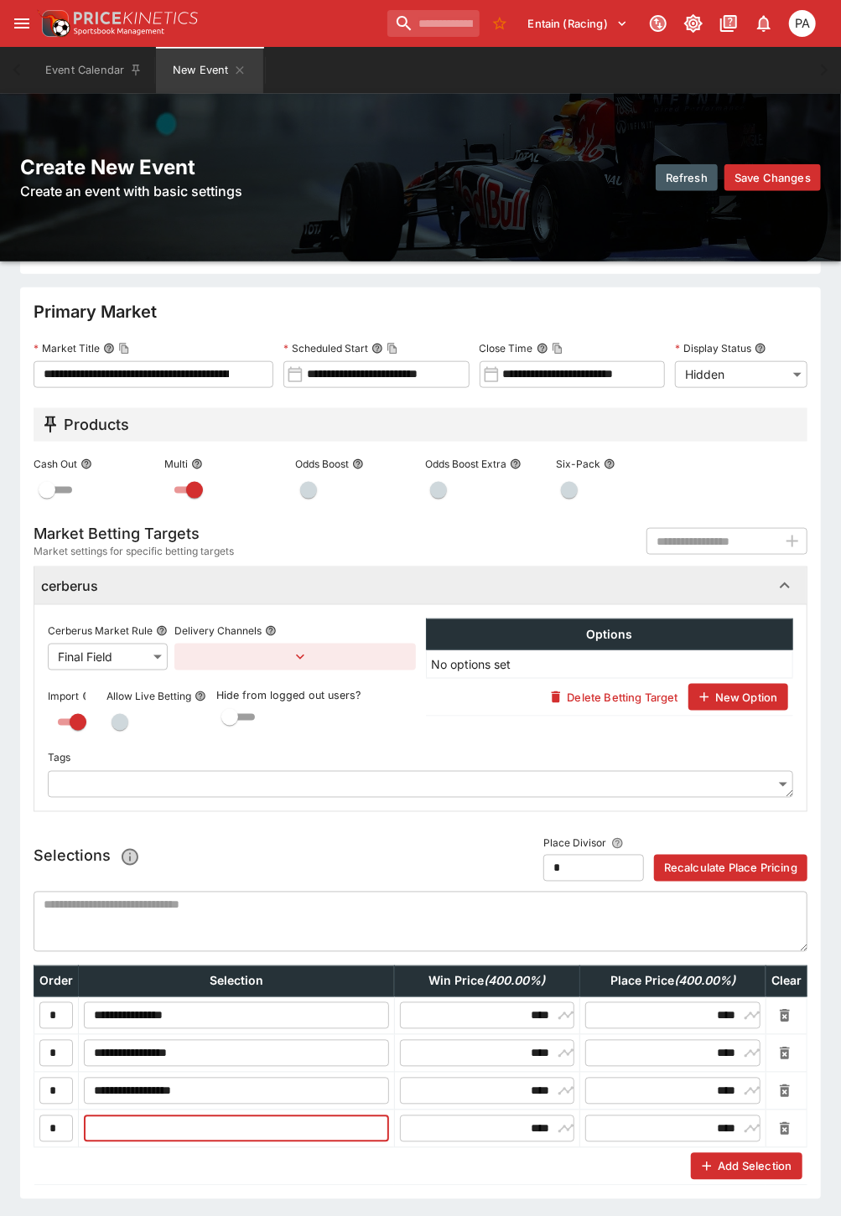
click at [138, 1141] on input "text" at bounding box center [236, 1128] width 305 height 27
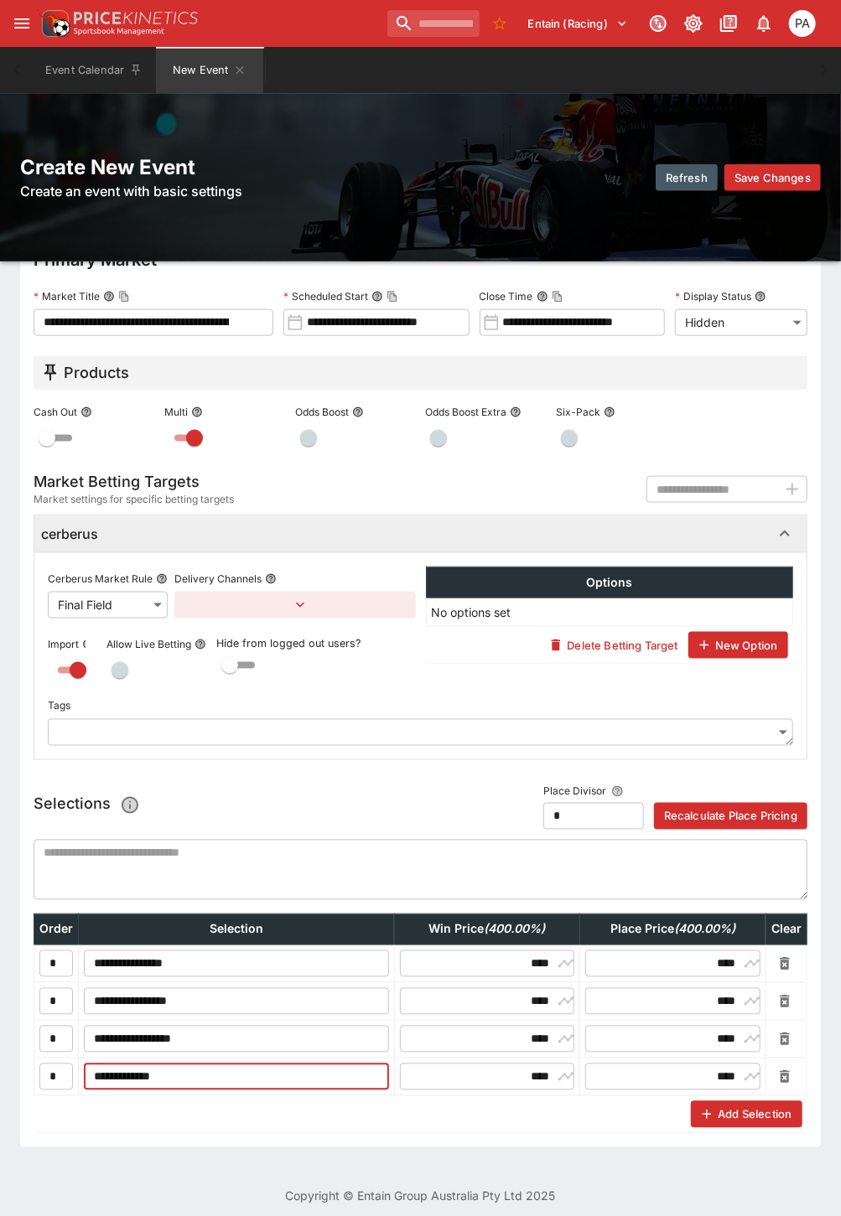
scroll to position [604, 0]
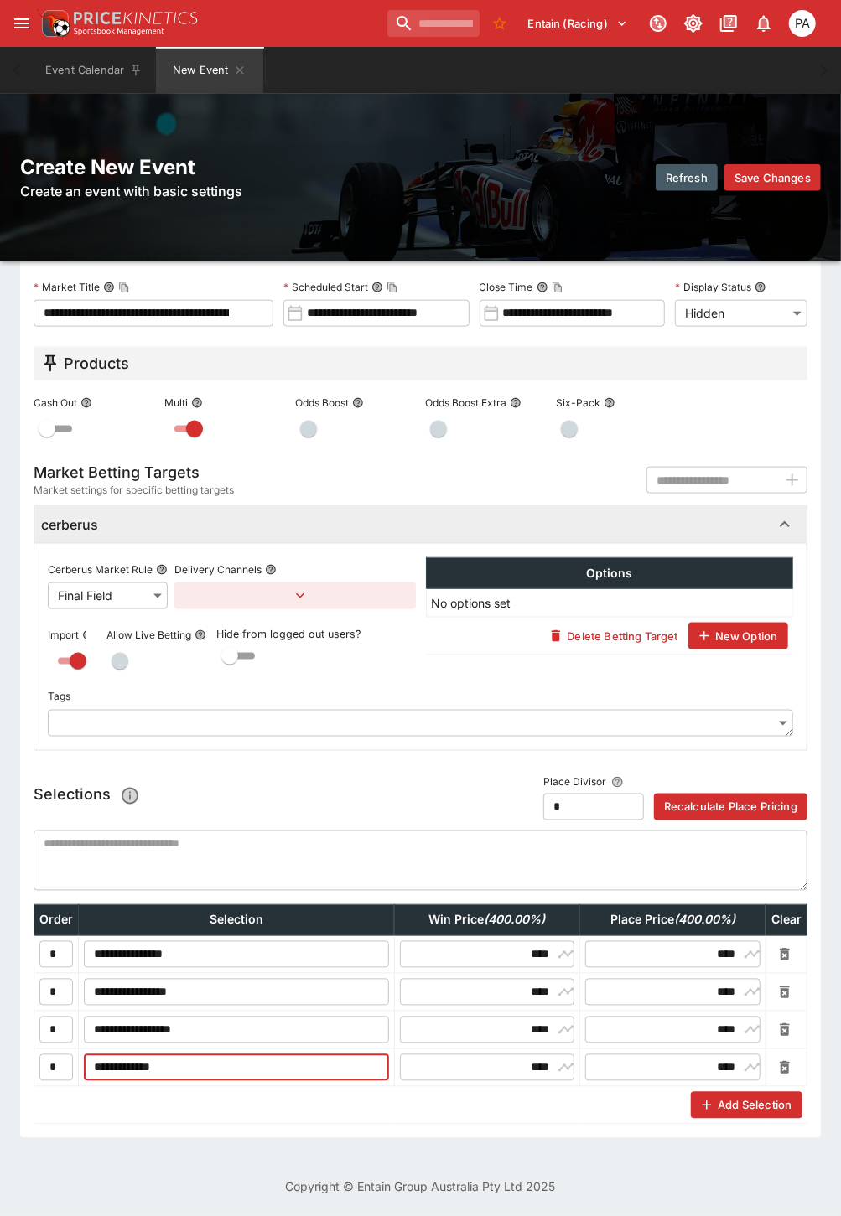
type input "**********"
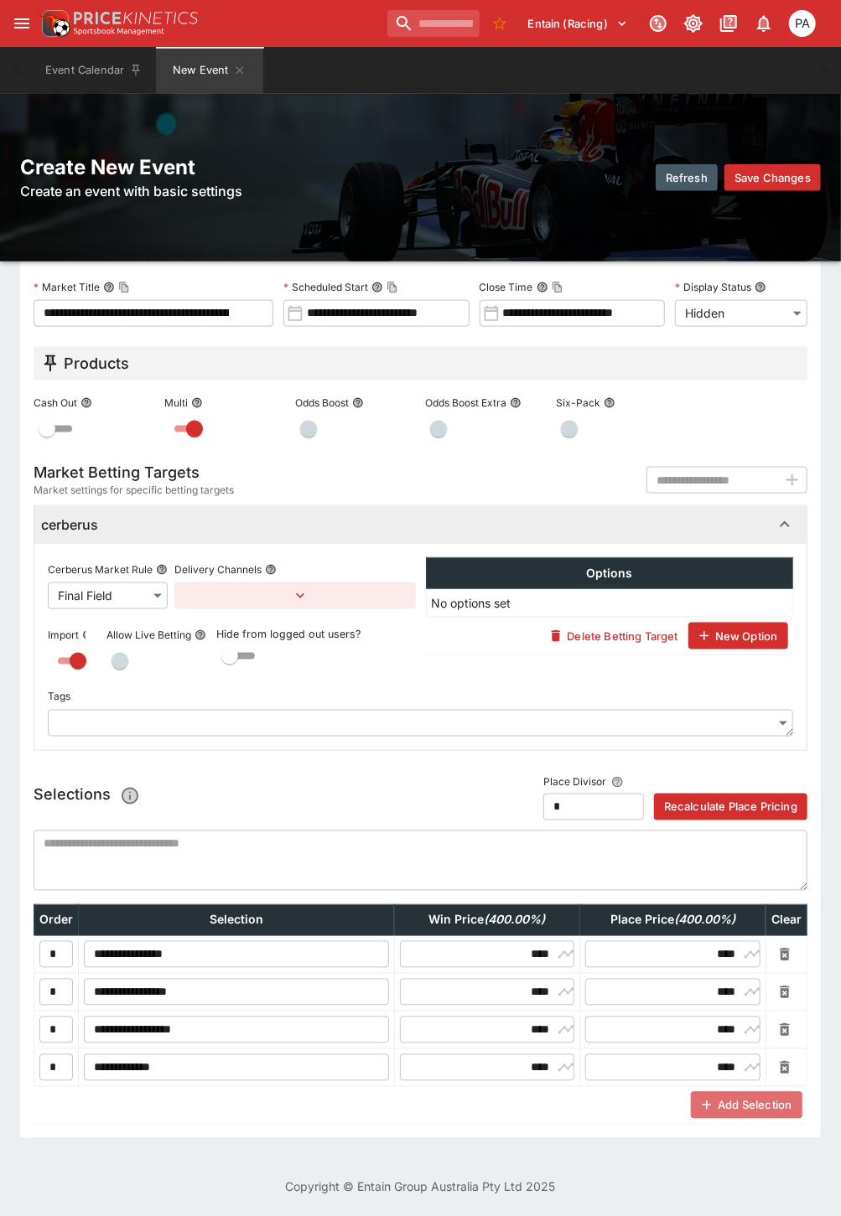
click at [786, 1093] on button "Add Selection" at bounding box center [746, 1105] width 111 height 27
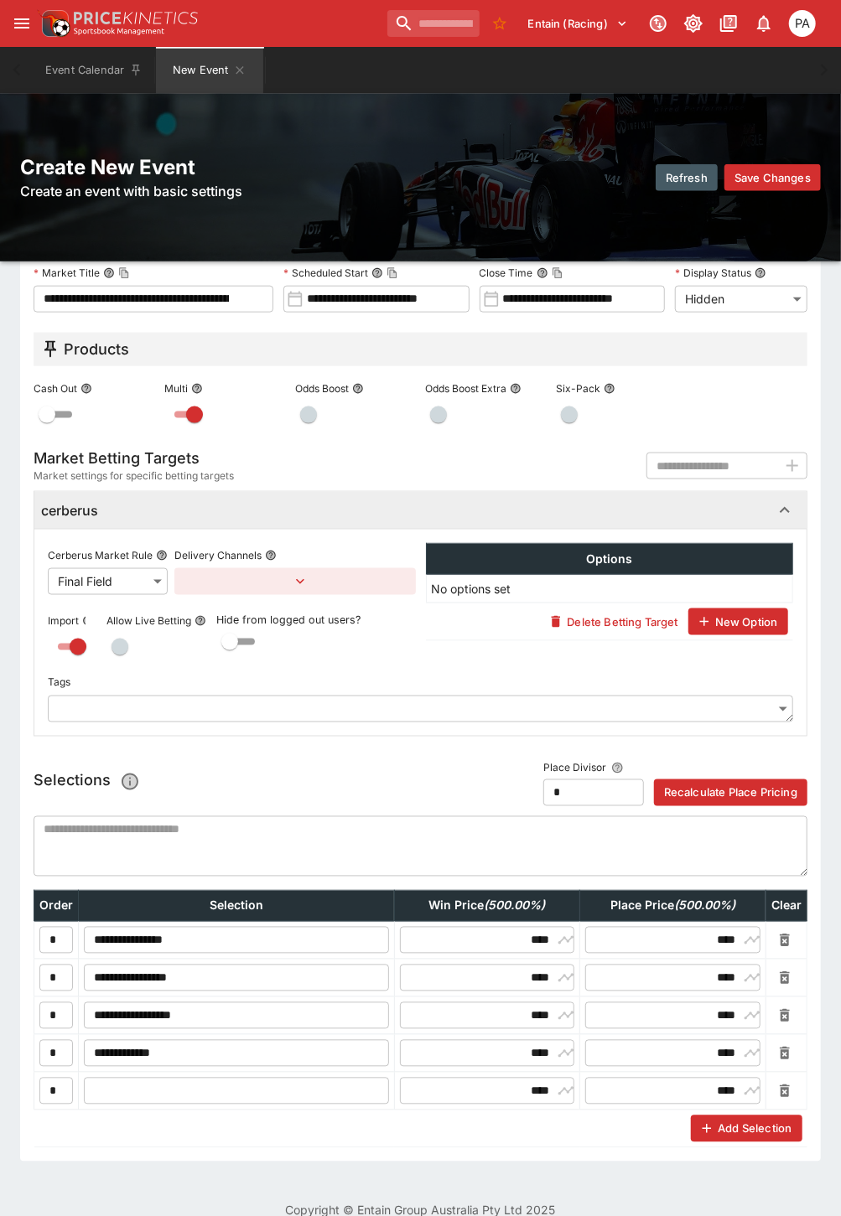
click at [126, 1099] on input "text" at bounding box center [236, 1091] width 305 height 27
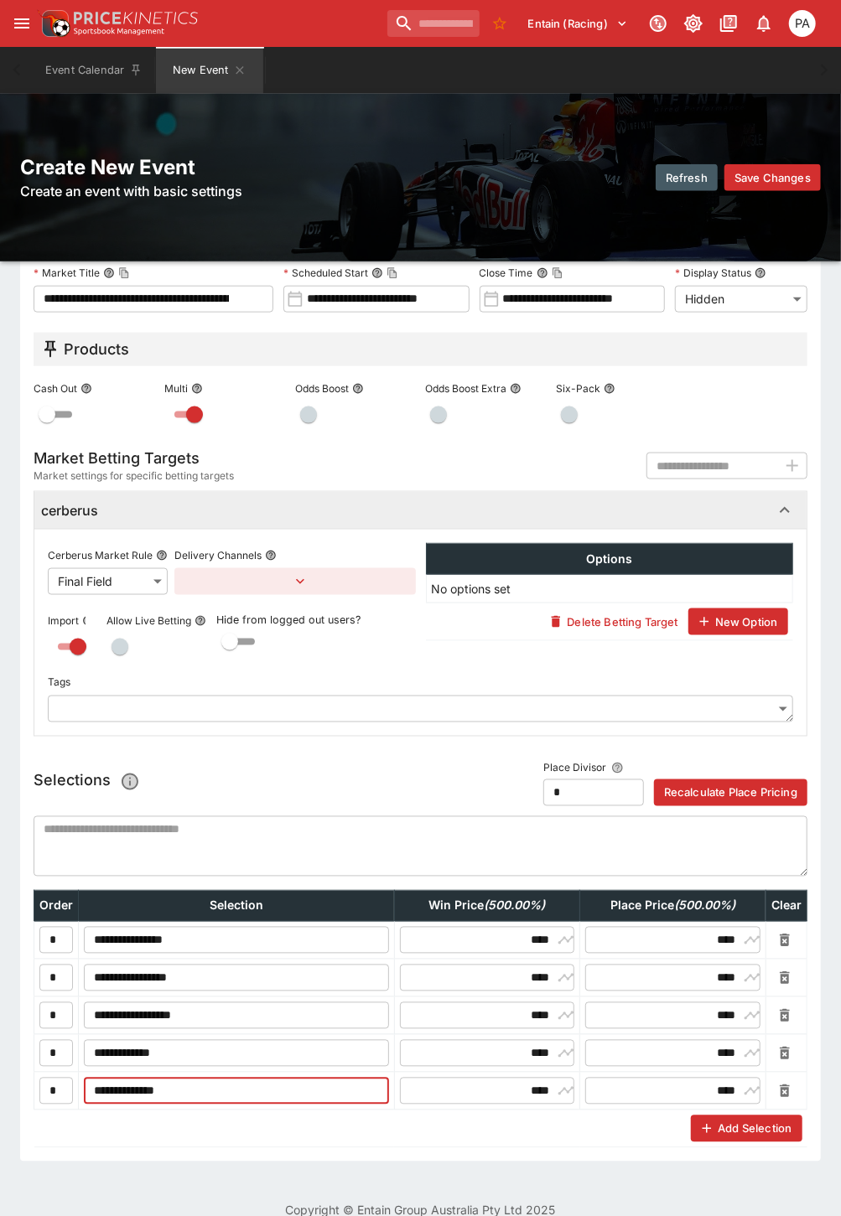
type input "**********"
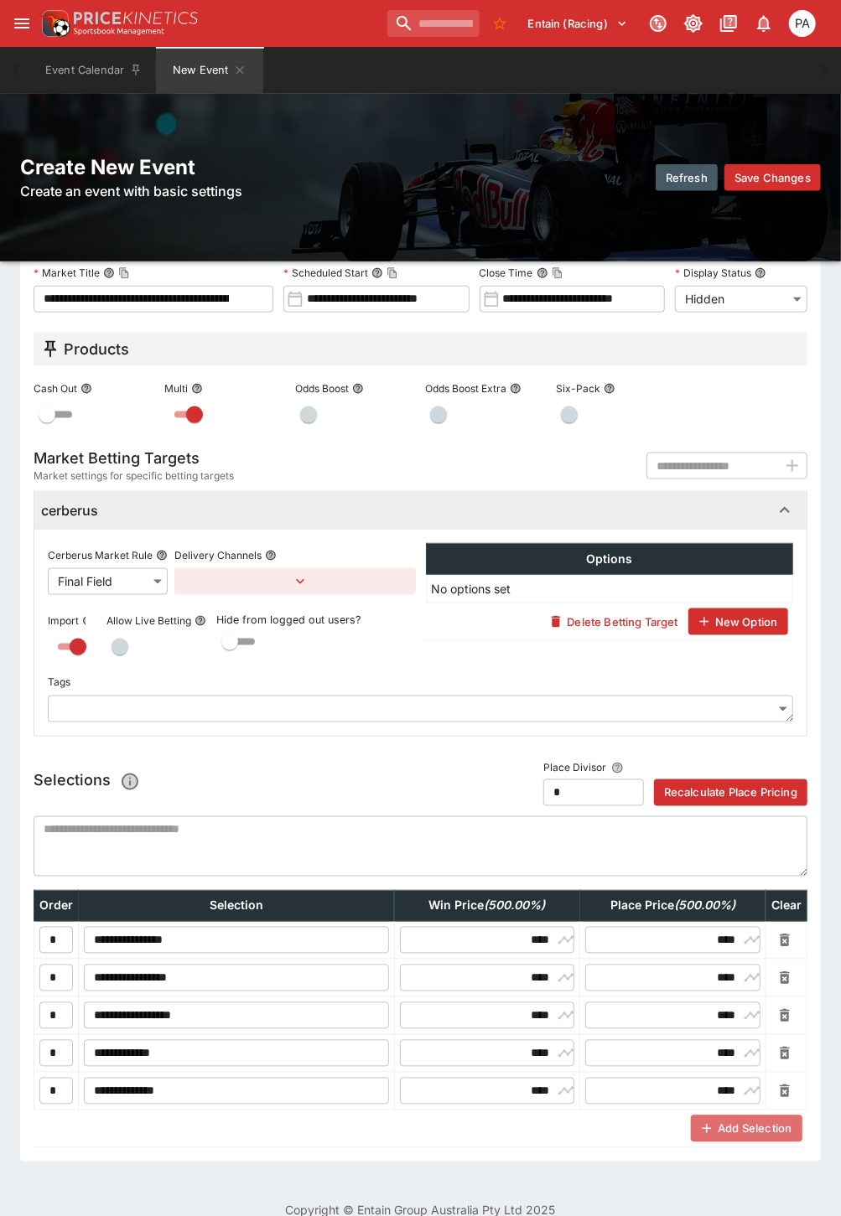
click at [784, 1135] on button "Add Selection" at bounding box center [746, 1128] width 111 height 27
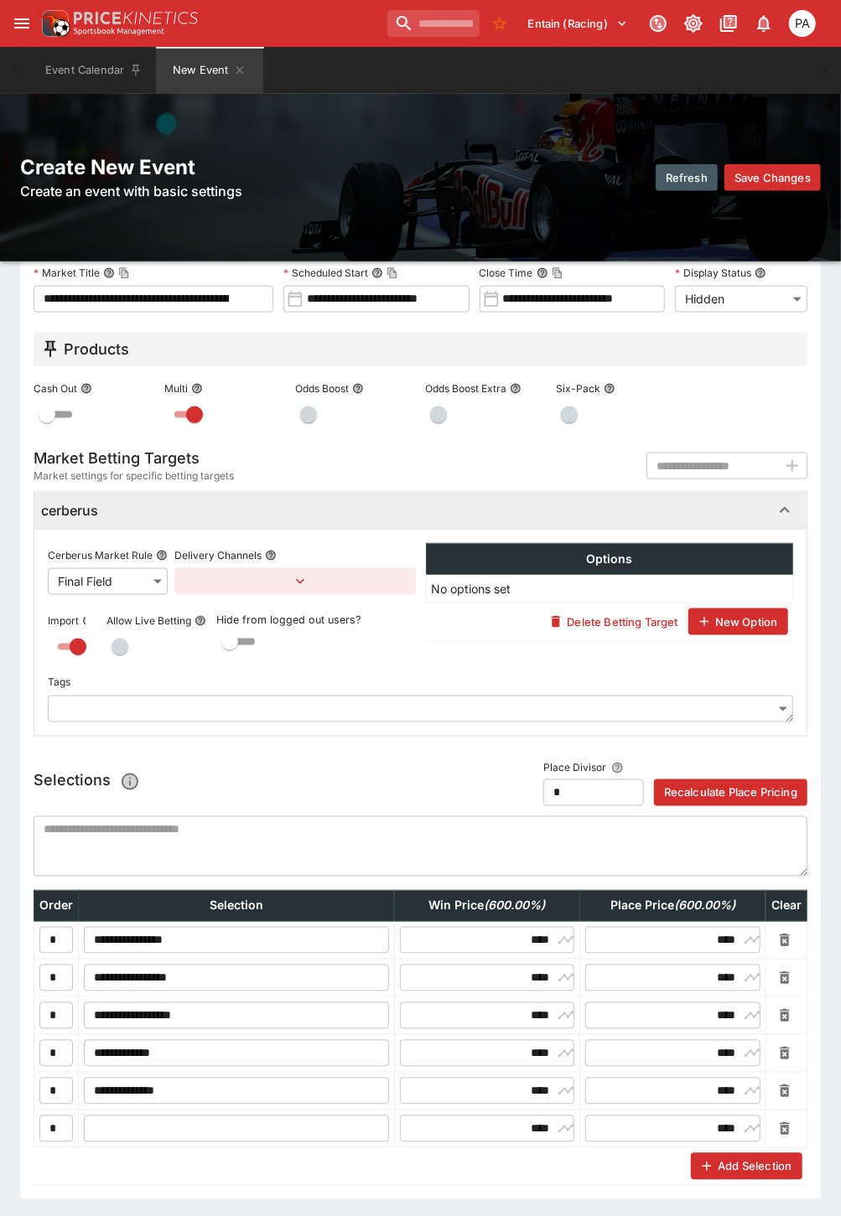
click at [98, 1134] on input "text" at bounding box center [236, 1128] width 305 height 27
type input "**********"
click at [714, 1173] on icon "button" at bounding box center [706, 1166] width 15 height 15
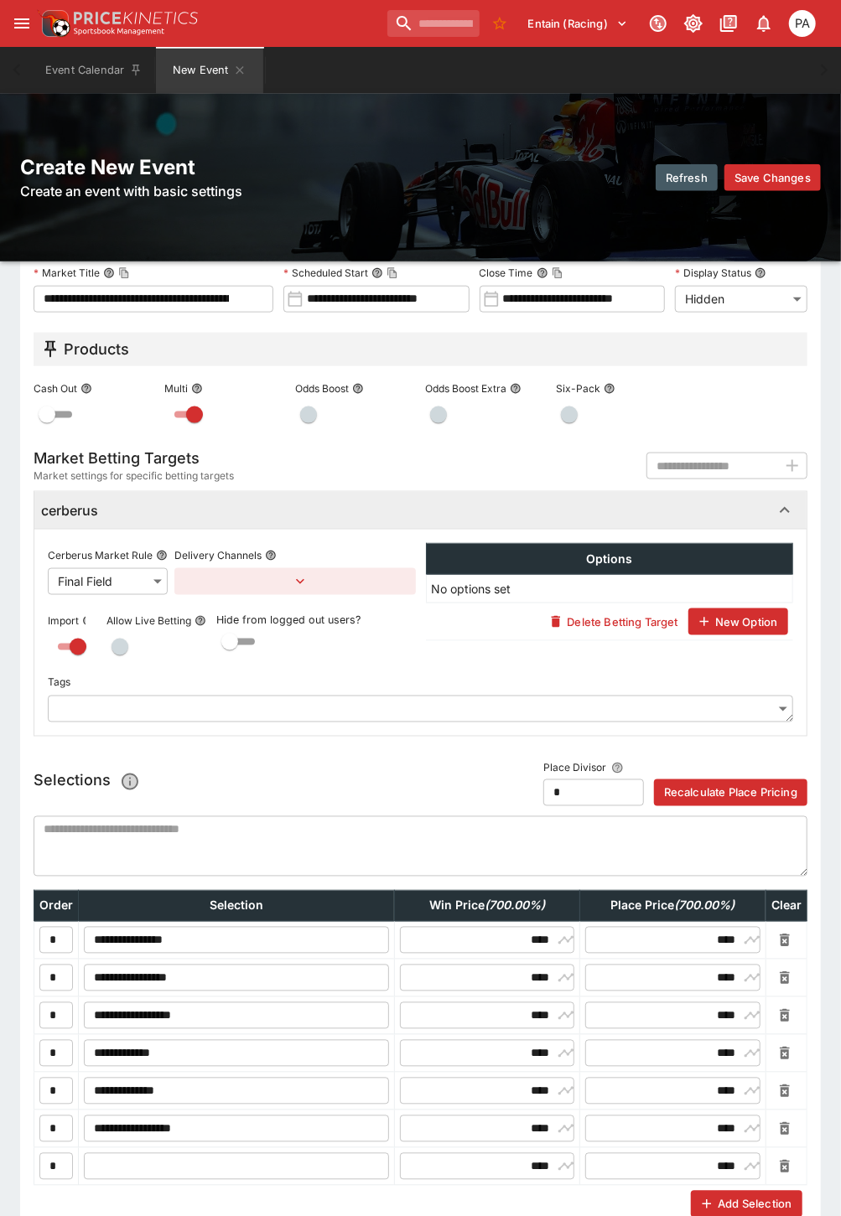
click at [142, 1161] on input "text" at bounding box center [236, 1166] width 305 height 27
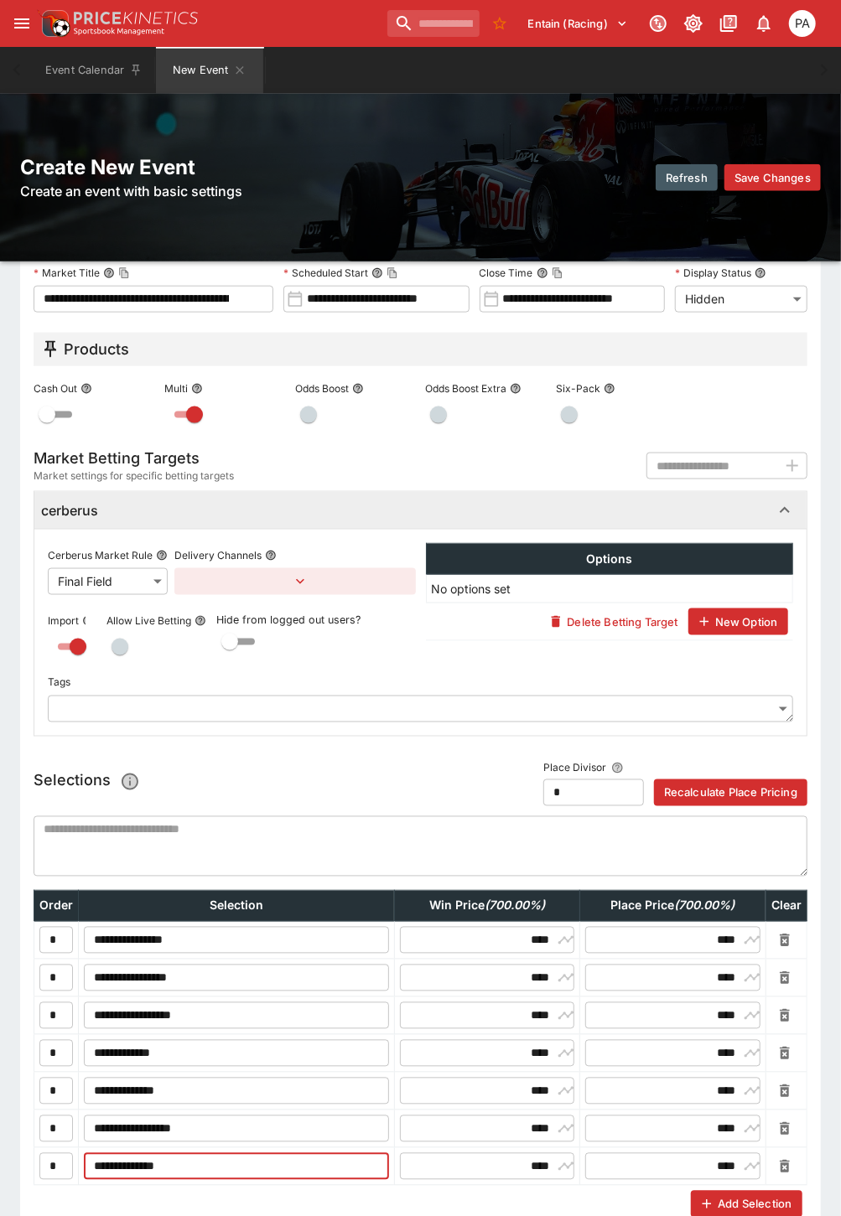
type input "**********"
click at [778, 1198] on button "Add Selection" at bounding box center [746, 1204] width 111 height 27
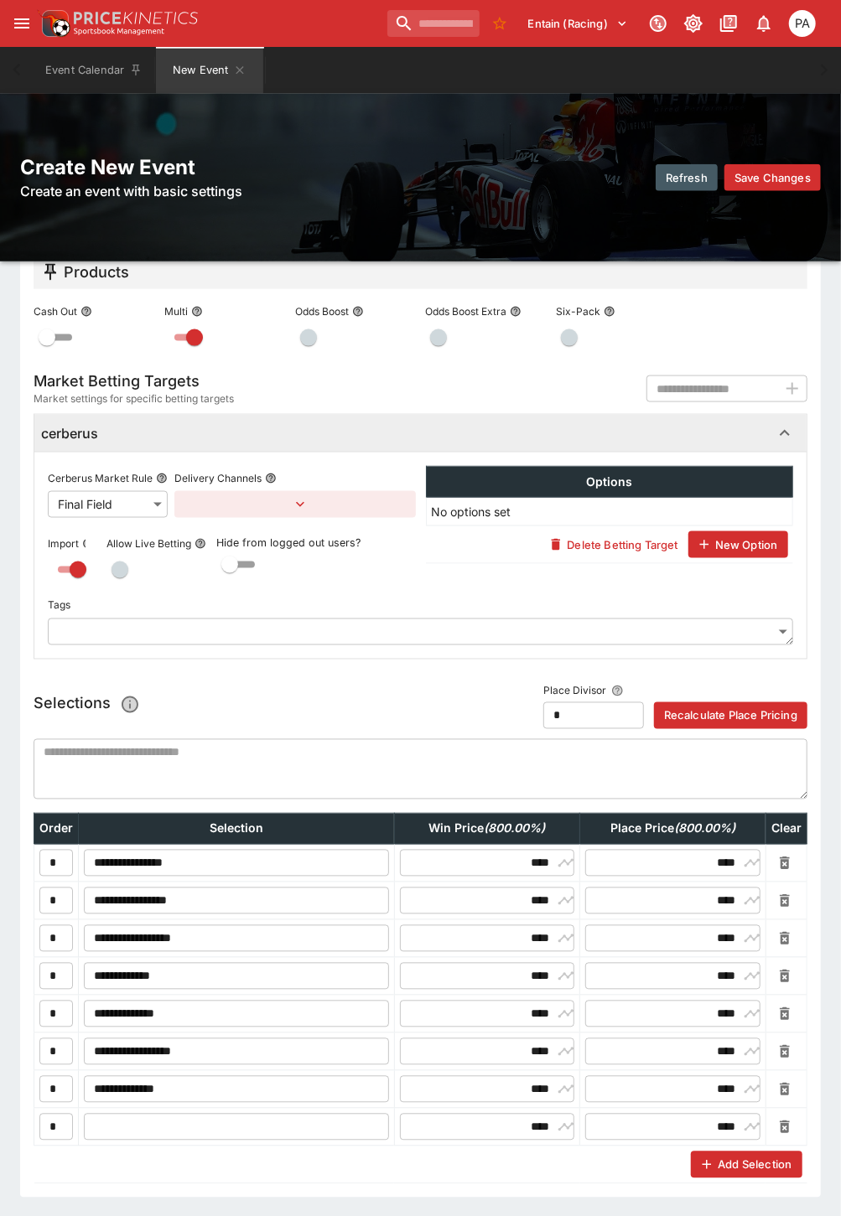
scroll to position [756, 0]
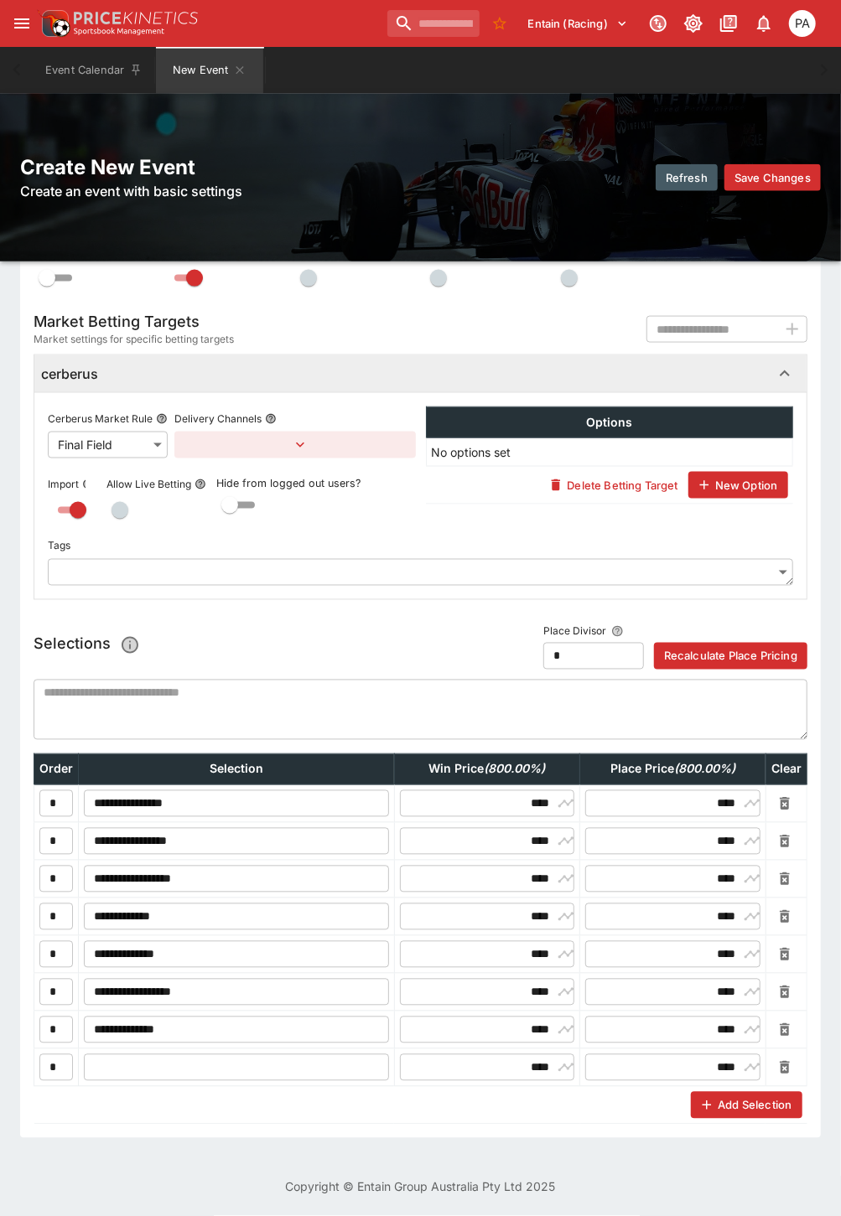
click at [131, 1057] on input "text" at bounding box center [236, 1067] width 305 height 27
type input "**********"
click at [714, 1098] on icon "button" at bounding box center [706, 1105] width 15 height 15
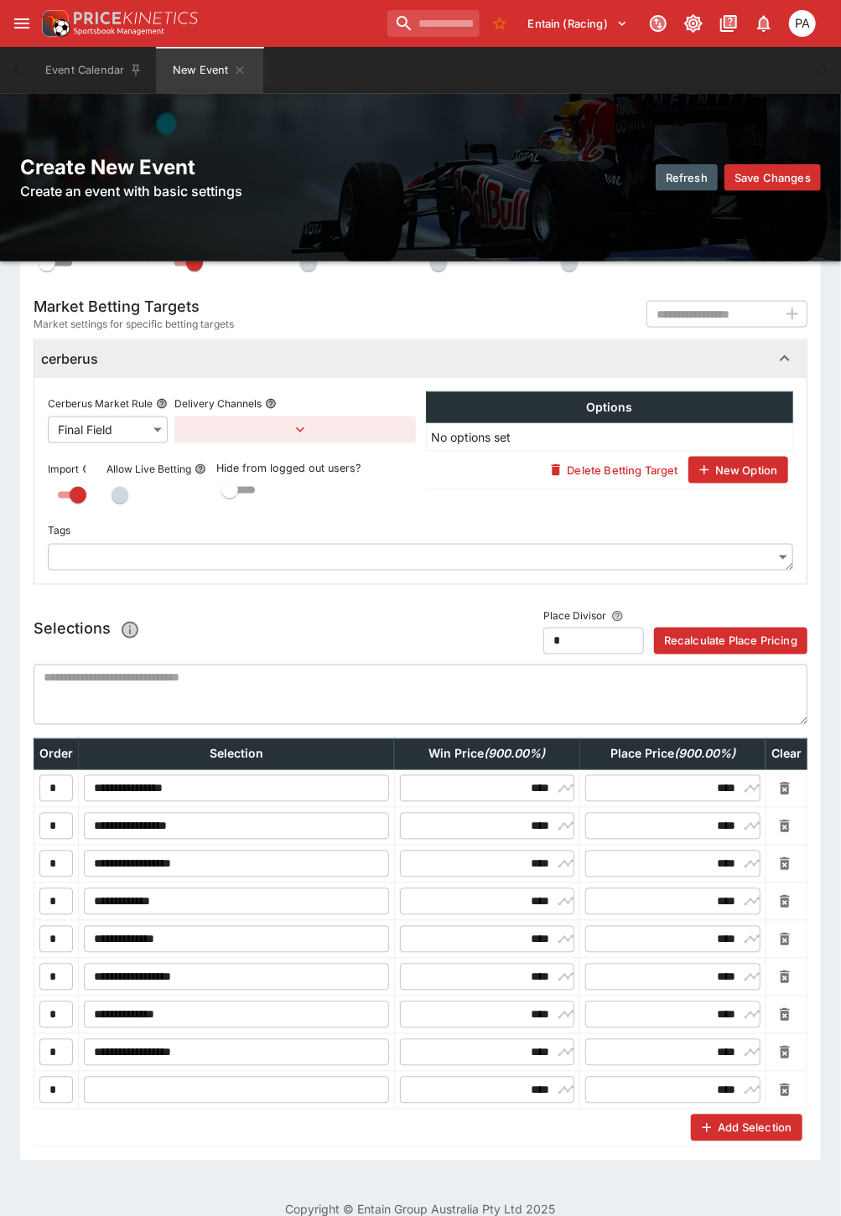
click at [151, 1092] on input "text" at bounding box center [236, 1090] width 305 height 27
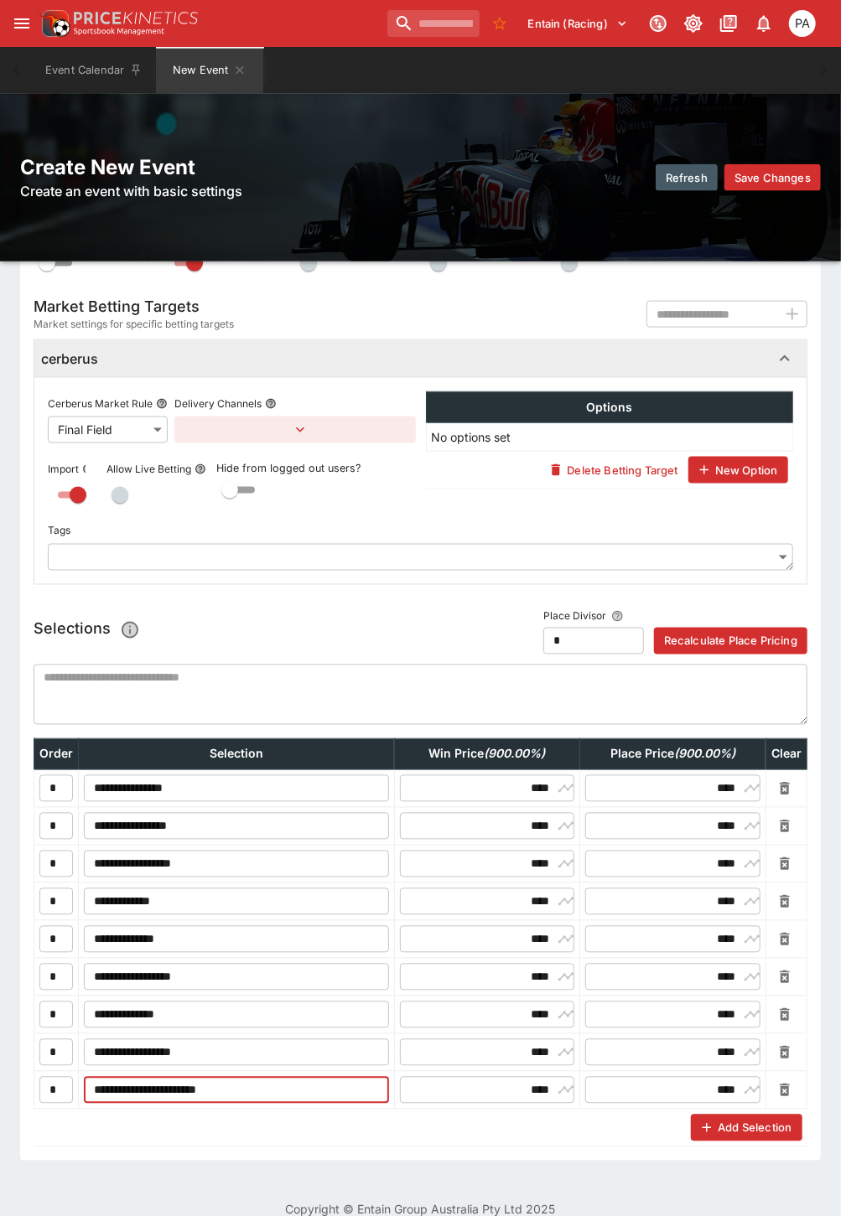
type input "**********"
click at [714, 1125] on icon "button" at bounding box center [706, 1127] width 15 height 15
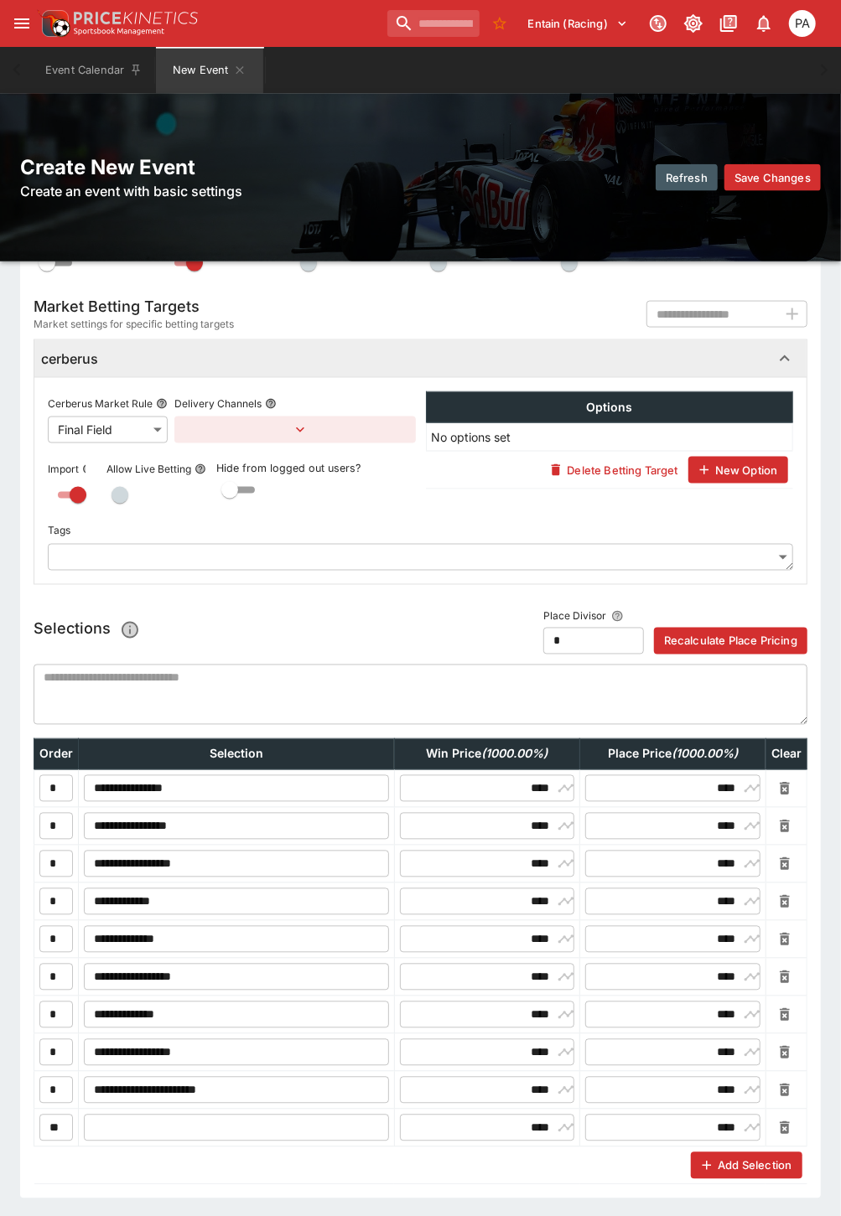
click at [112, 1135] on input "text" at bounding box center [236, 1128] width 305 height 27
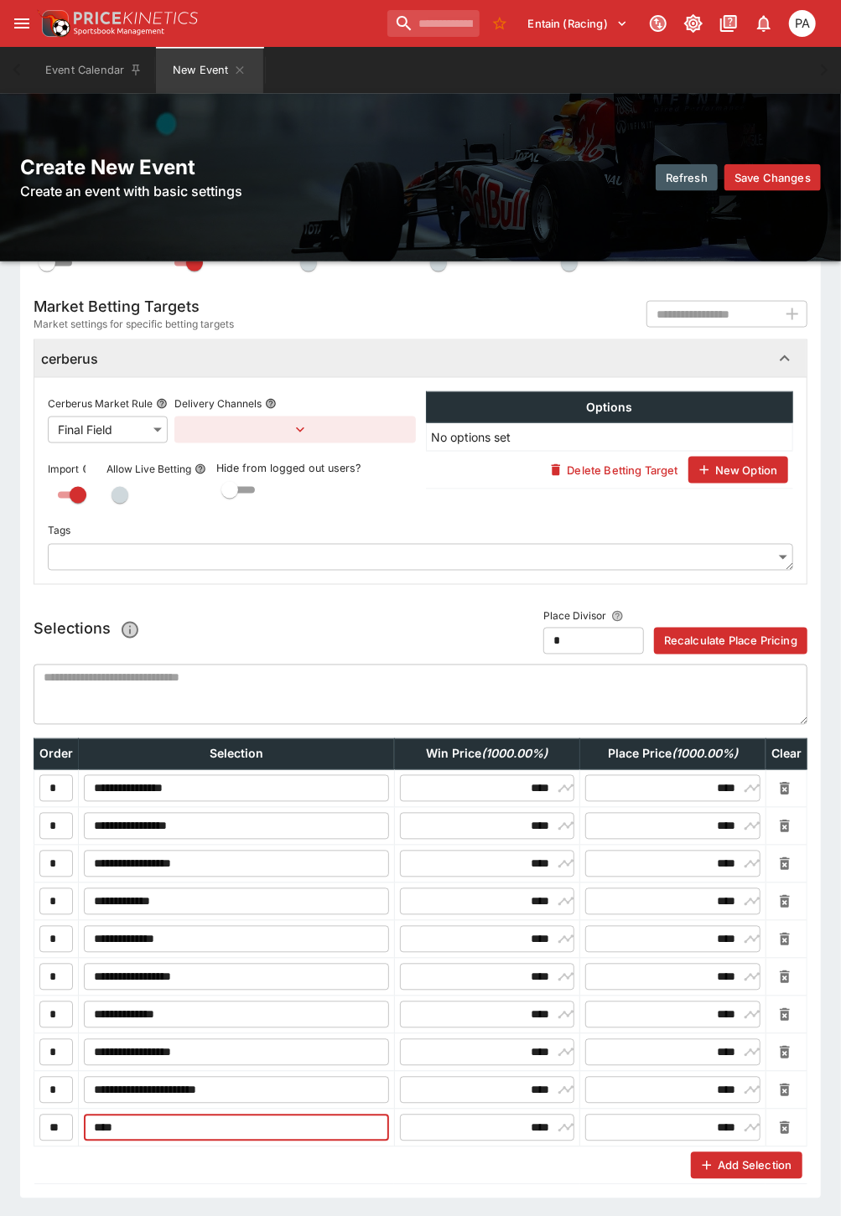
click at [182, 1140] on input "***" at bounding box center [236, 1128] width 305 height 27
type input "**********"
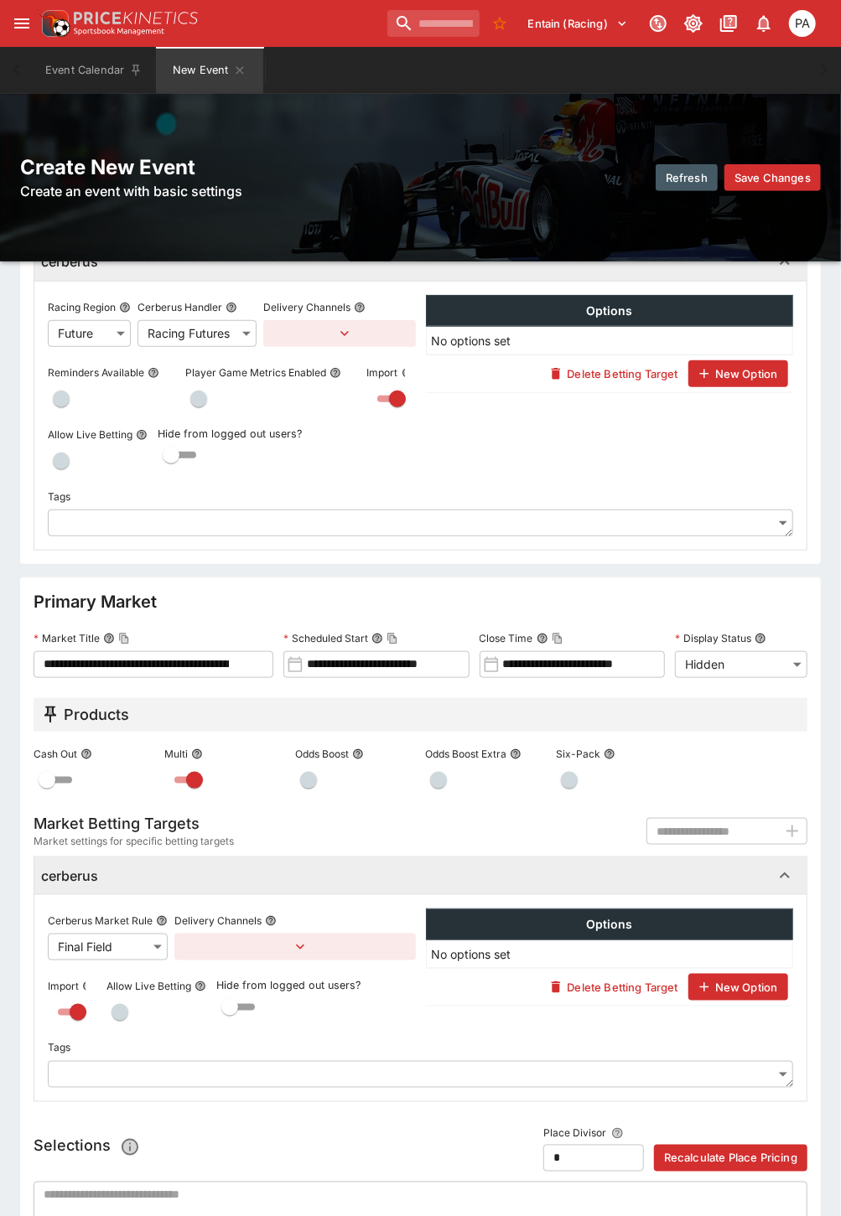
scroll to position [104, 0]
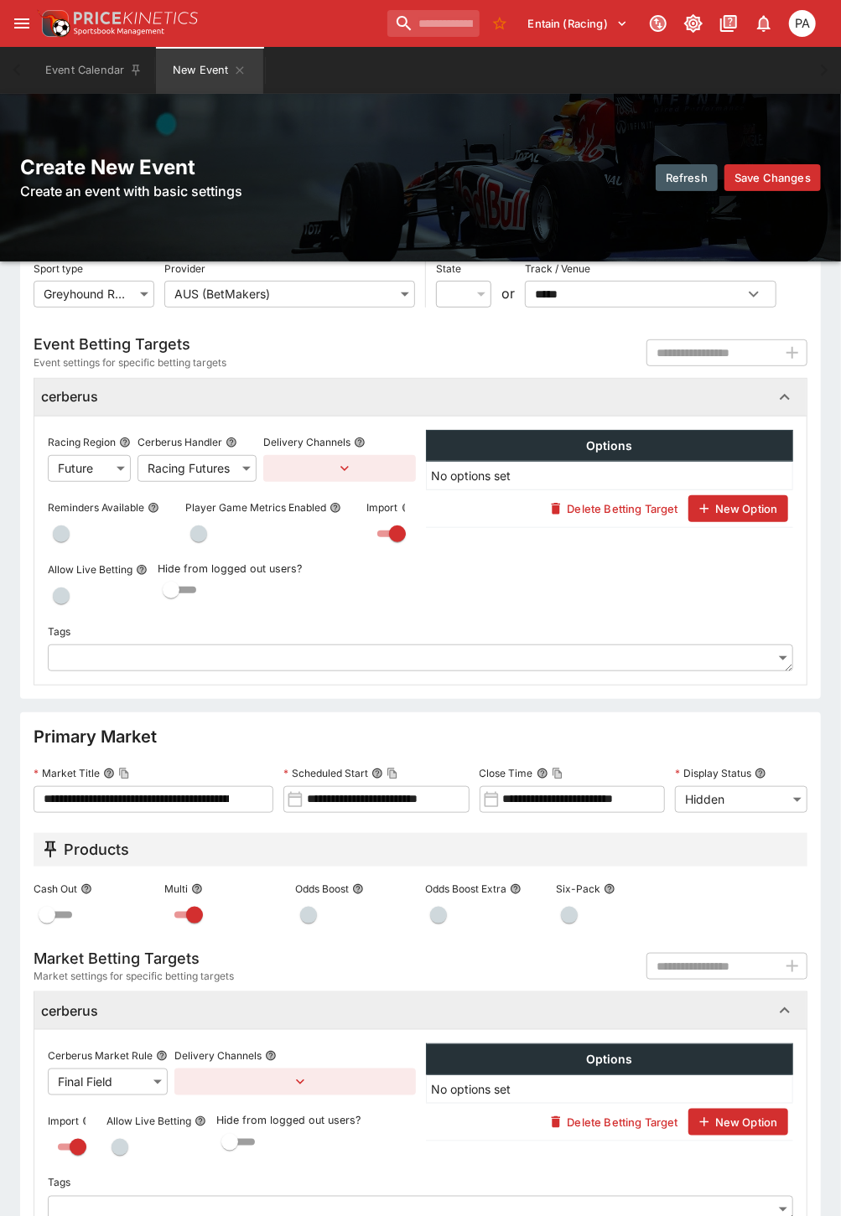
click at [126, 799] on input "**********" at bounding box center [133, 799] width 199 height 27
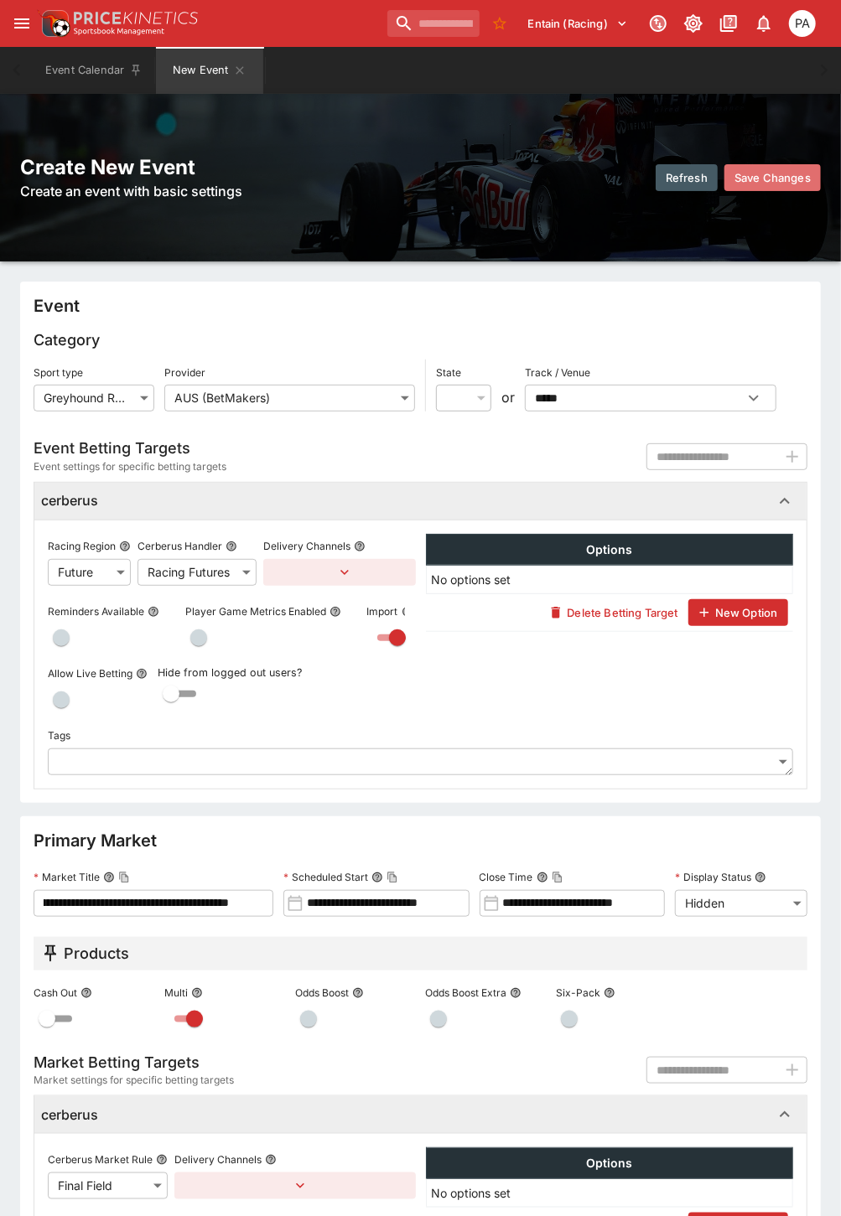
scroll to position [0, 0]
click at [771, 181] on button "Save Changes" at bounding box center [772, 177] width 96 height 27
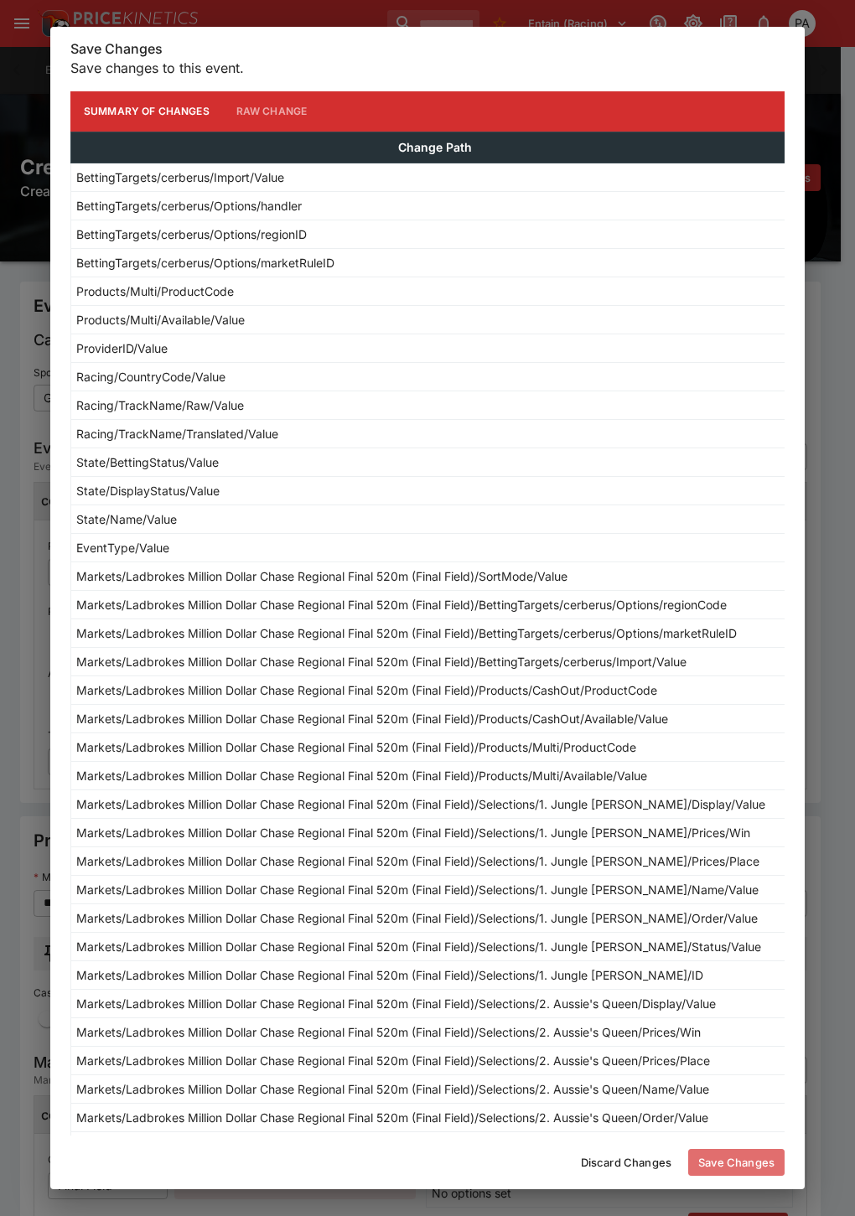
click at [746, 1159] on button "Save Changes" at bounding box center [736, 1162] width 96 height 27
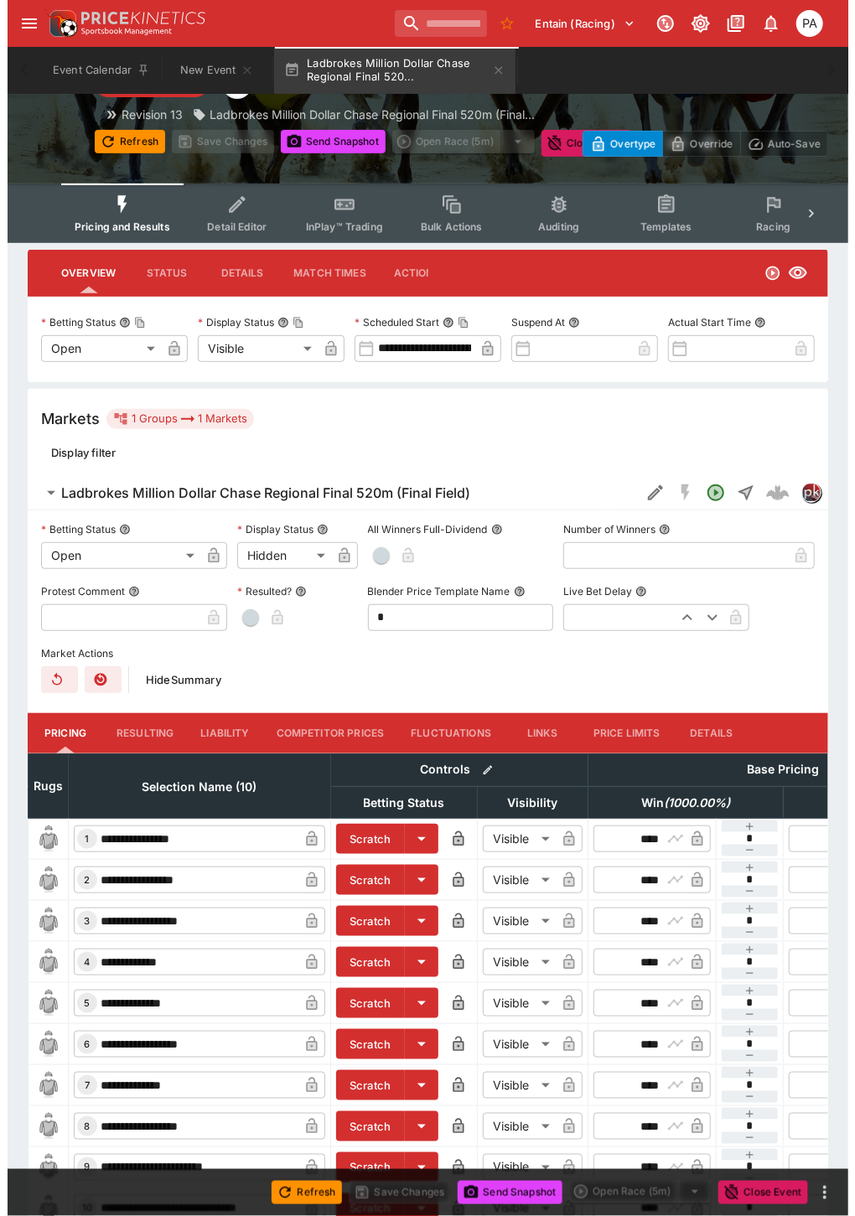
scroll to position [229, 0]
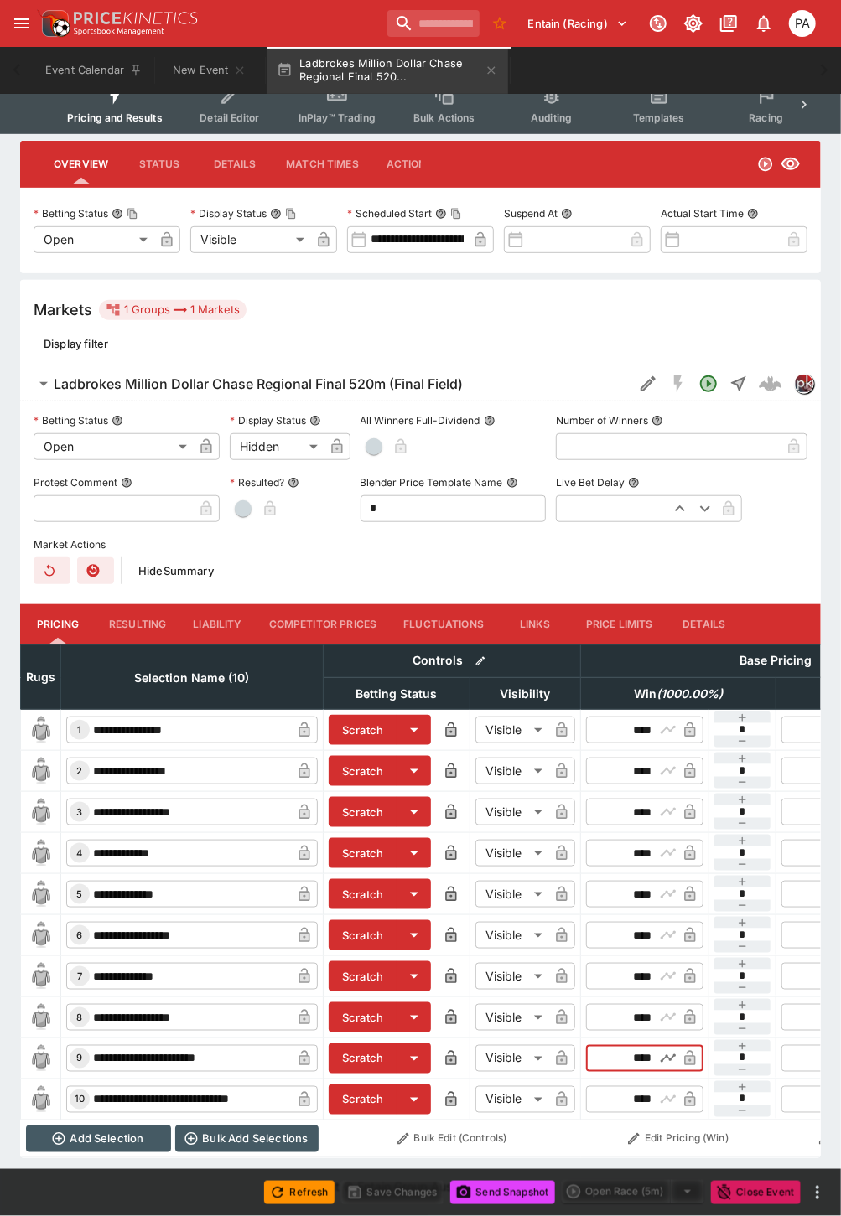
drag, startPoint x: 621, startPoint y: 1042, endPoint x: 671, endPoint y: 1042, distance: 50.3
click at [671, 1045] on div "​ **** ​" at bounding box center [644, 1058] width 117 height 27
type input "*****"
drag, startPoint x: 618, startPoint y: 960, endPoint x: 654, endPoint y: 960, distance: 36.0
click at [654, 963] on input "****" at bounding box center [630, 976] width 49 height 27
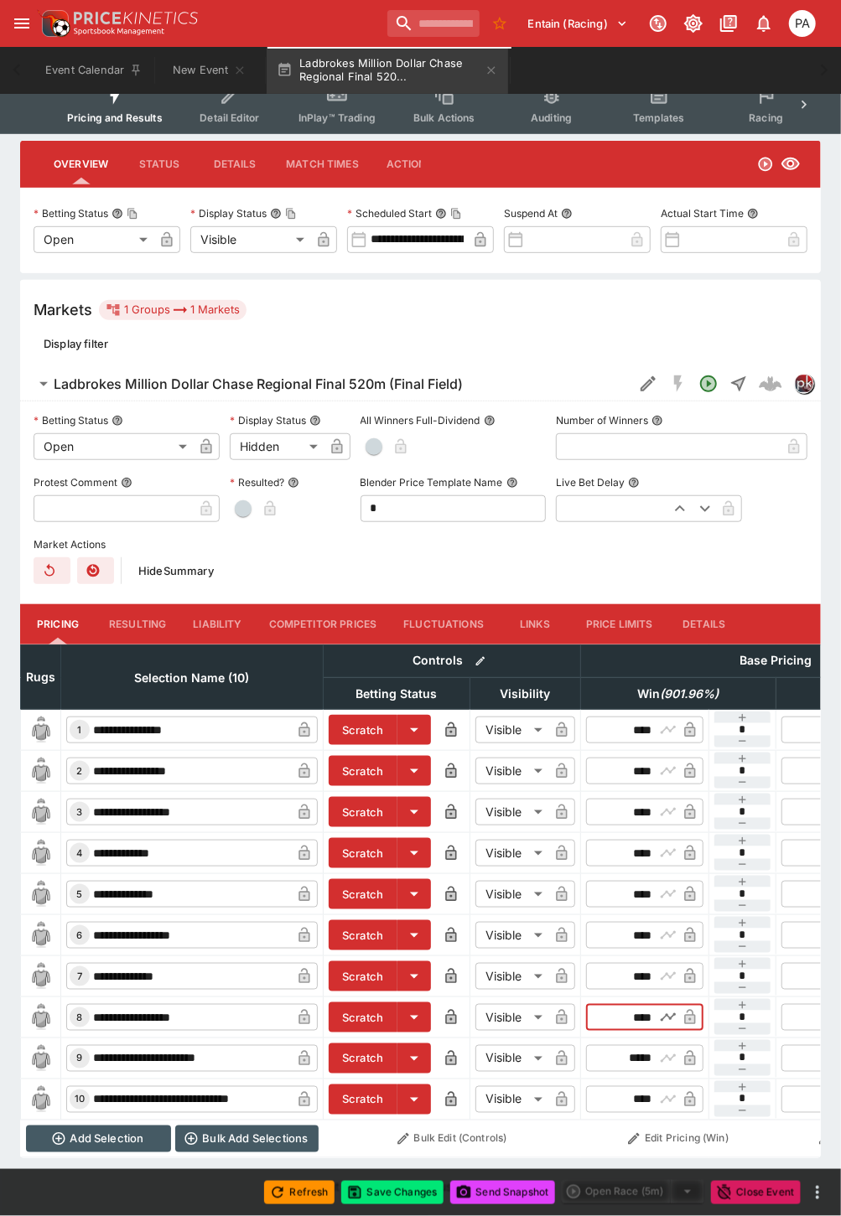
drag, startPoint x: 621, startPoint y: 1006, endPoint x: 675, endPoint y: 1006, distance: 53.6
click at [675, 1006] on div "​ **** ​" at bounding box center [644, 1017] width 117 height 27
type input "*****"
drag, startPoint x: 613, startPoint y: 958, endPoint x: 656, endPoint y: 965, distance: 43.4
click at [656, 965] on div "​ **** ​" at bounding box center [644, 976] width 117 height 27
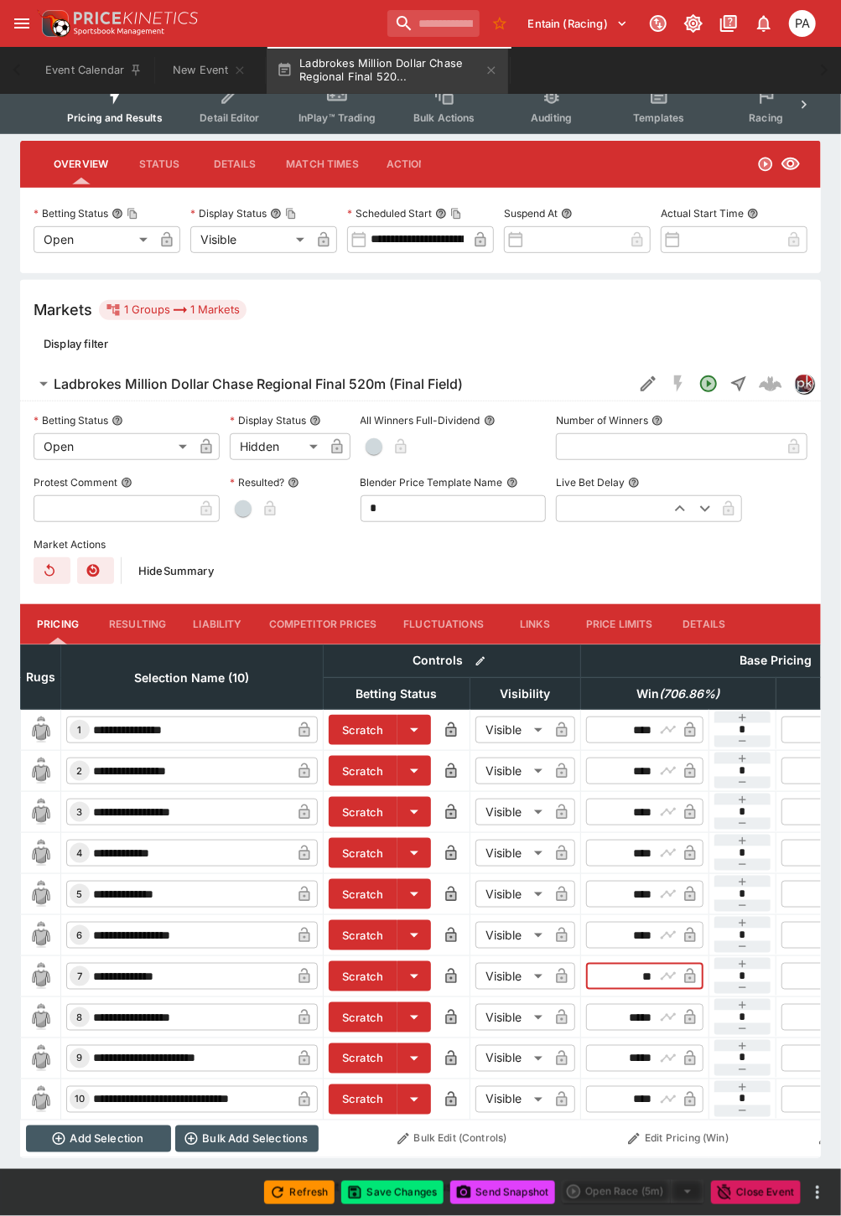
type input "*****"
drag, startPoint x: 621, startPoint y: 882, endPoint x: 691, endPoint y: 882, distance: 70.4
click at [691, 882] on div "​ **** ​" at bounding box center [644, 894] width 117 height 27
type input "*****"
drag, startPoint x: 622, startPoint y: 835, endPoint x: 671, endPoint y: 836, distance: 49.5
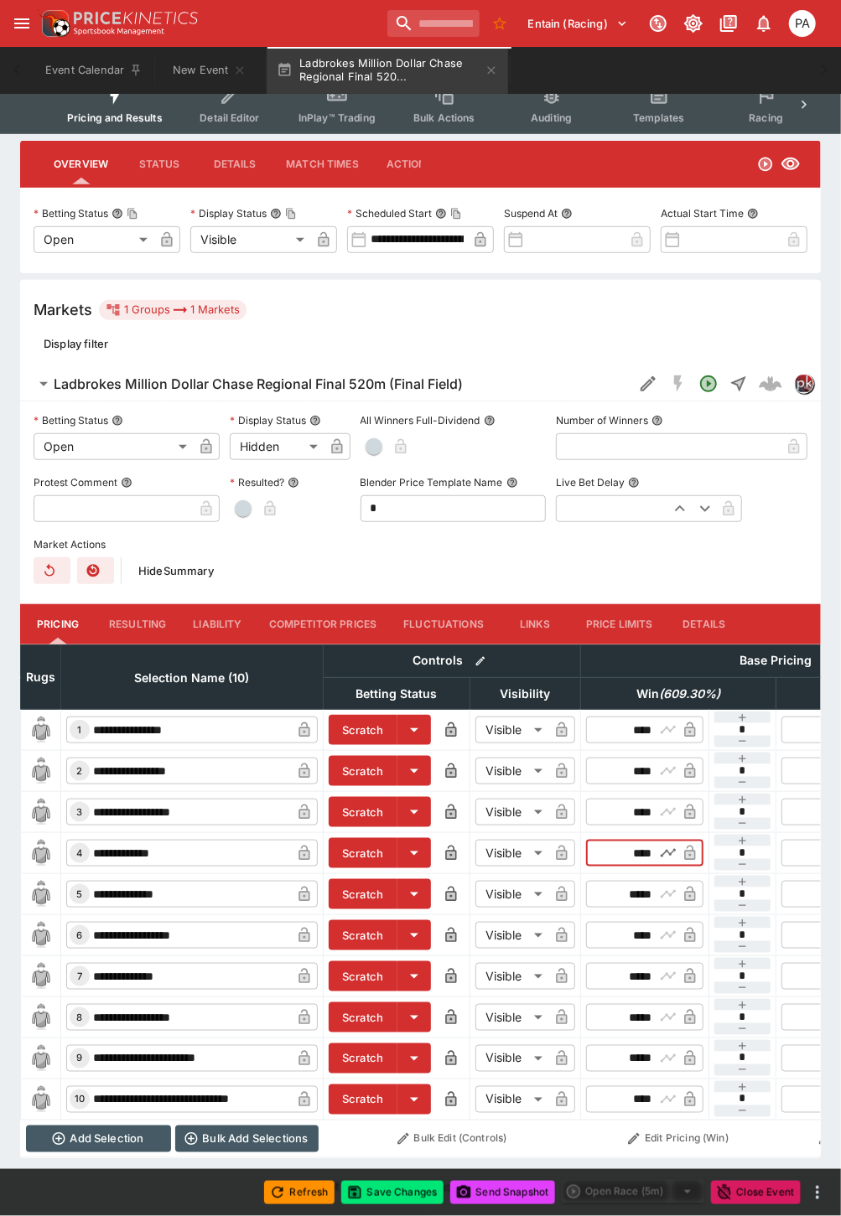
click at [671, 840] on div "​ **** ​" at bounding box center [644, 853] width 117 height 27
type input "*****"
drag, startPoint x: 605, startPoint y: 1084, endPoint x: 656, endPoint y: 1084, distance: 51.1
click at [656, 1086] on div "​ **** ​" at bounding box center [644, 1099] width 117 height 27
drag, startPoint x: 623, startPoint y: 1090, endPoint x: 656, endPoint y: 1088, distance: 32.8
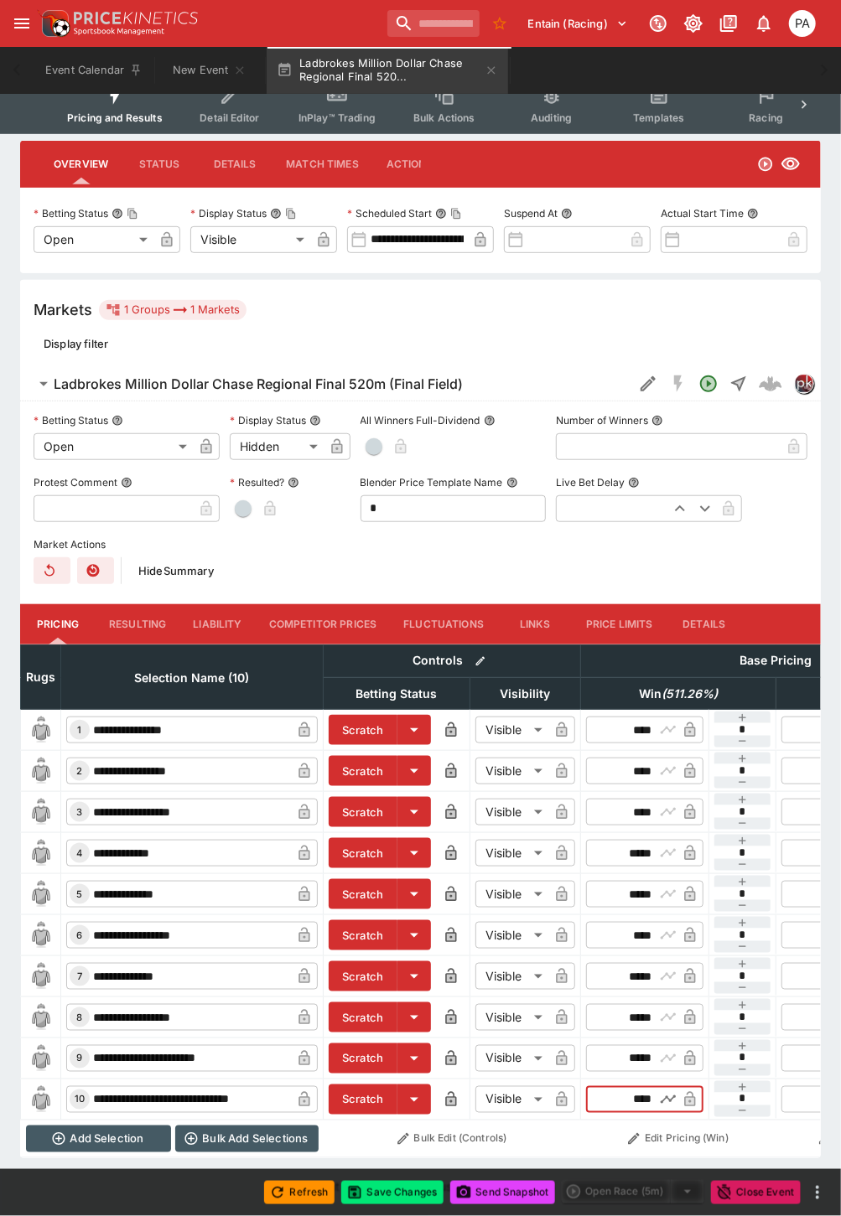
click at [656, 1088] on div "​ **** ​" at bounding box center [644, 1099] width 117 height 27
type input "*****"
drag, startPoint x: 617, startPoint y: 750, endPoint x: 696, endPoint y: 757, distance: 79.1
click at [696, 758] on div "​ **** ​" at bounding box center [644, 771] width 117 height 27
type input "*****"
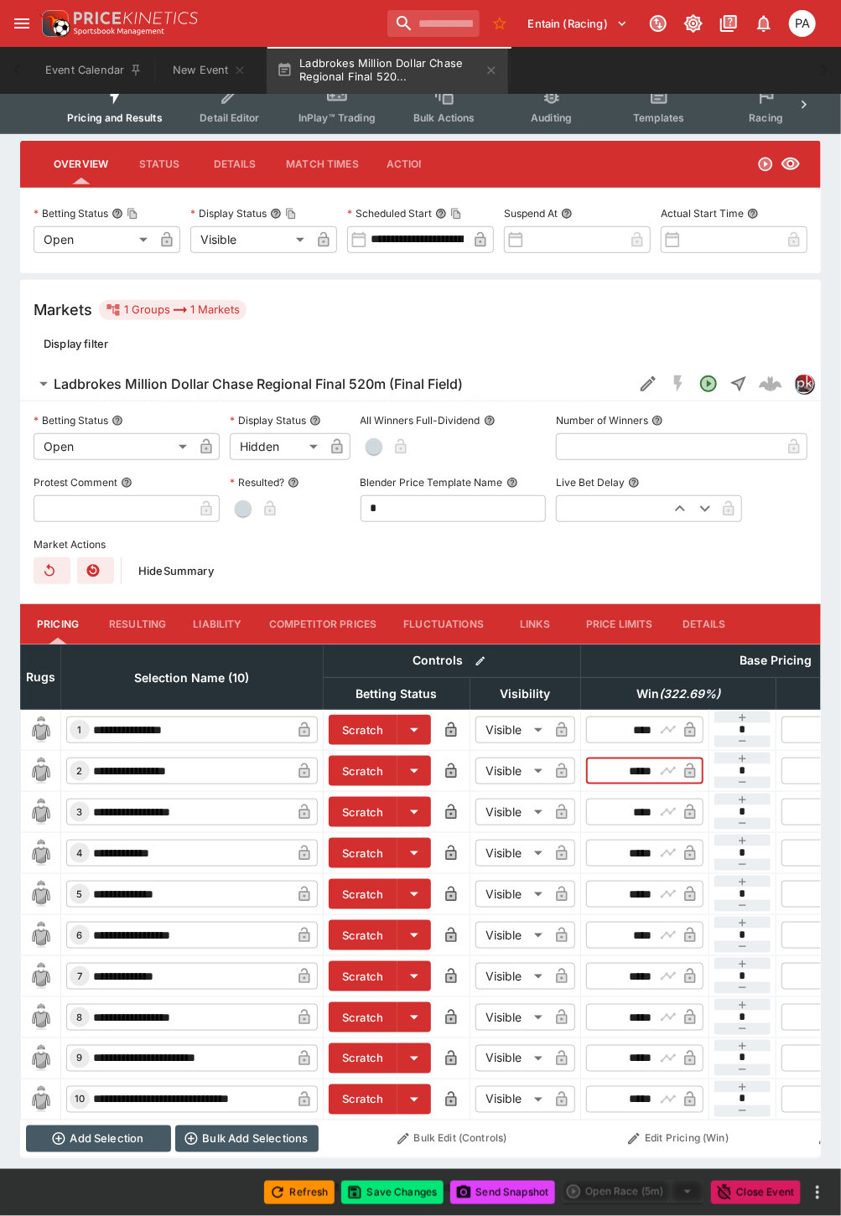
click at [672, 557] on div "Hide Summary" at bounding box center [420, 570] width 773 height 27
drag, startPoint x: 623, startPoint y: 918, endPoint x: 679, endPoint y: 918, distance: 56.1
click at [679, 922] on div "​ **** ​" at bounding box center [644, 935] width 117 height 27
type input "*****"
drag, startPoint x: 616, startPoint y: 708, endPoint x: 654, endPoint y: 711, distance: 37.8
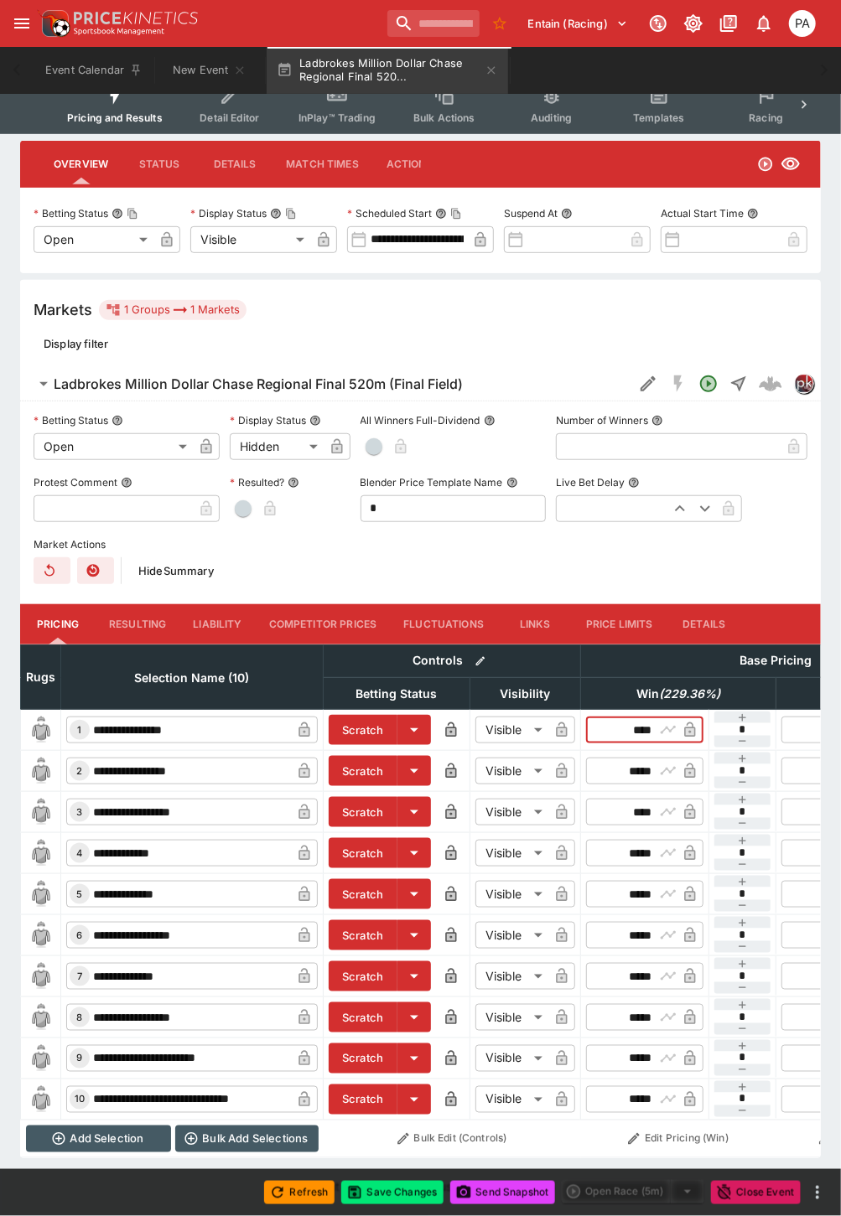
click at [654, 716] on input "****" at bounding box center [630, 729] width 49 height 27
drag, startPoint x: 600, startPoint y: 717, endPoint x: 666, endPoint y: 715, distance: 66.3
click at [666, 716] on div "​ **** ​" at bounding box center [644, 729] width 117 height 27
type input "****"
drag, startPoint x: 612, startPoint y: 801, endPoint x: 655, endPoint y: 800, distance: 43.6
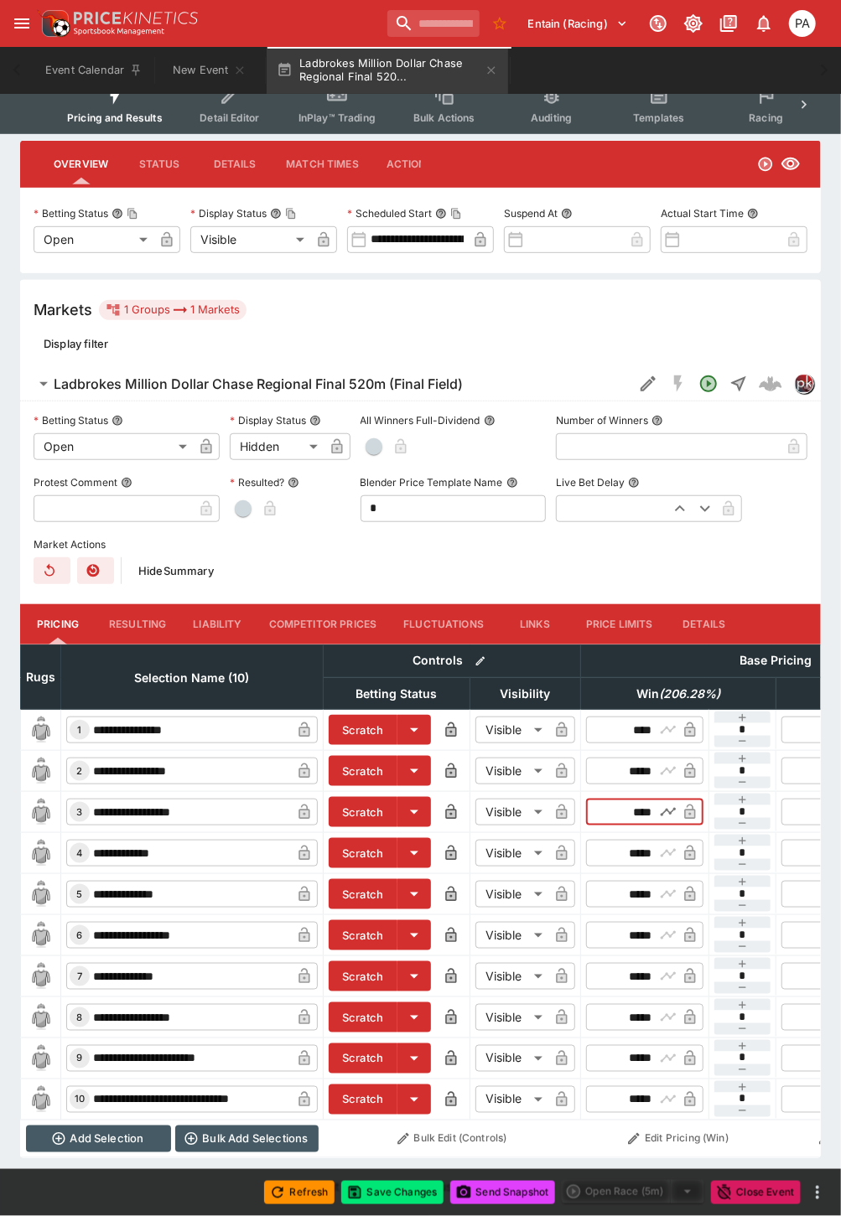
click at [655, 800] on div "​ **** ​" at bounding box center [644, 812] width 117 height 27
drag, startPoint x: 621, startPoint y: 803, endPoint x: 672, endPoint y: 808, distance: 51.4
click at [672, 808] on div "​ **** ​" at bounding box center [644, 812] width 117 height 27
type input "****"
drag, startPoint x: 618, startPoint y: 754, endPoint x: 654, endPoint y: 754, distance: 36.9
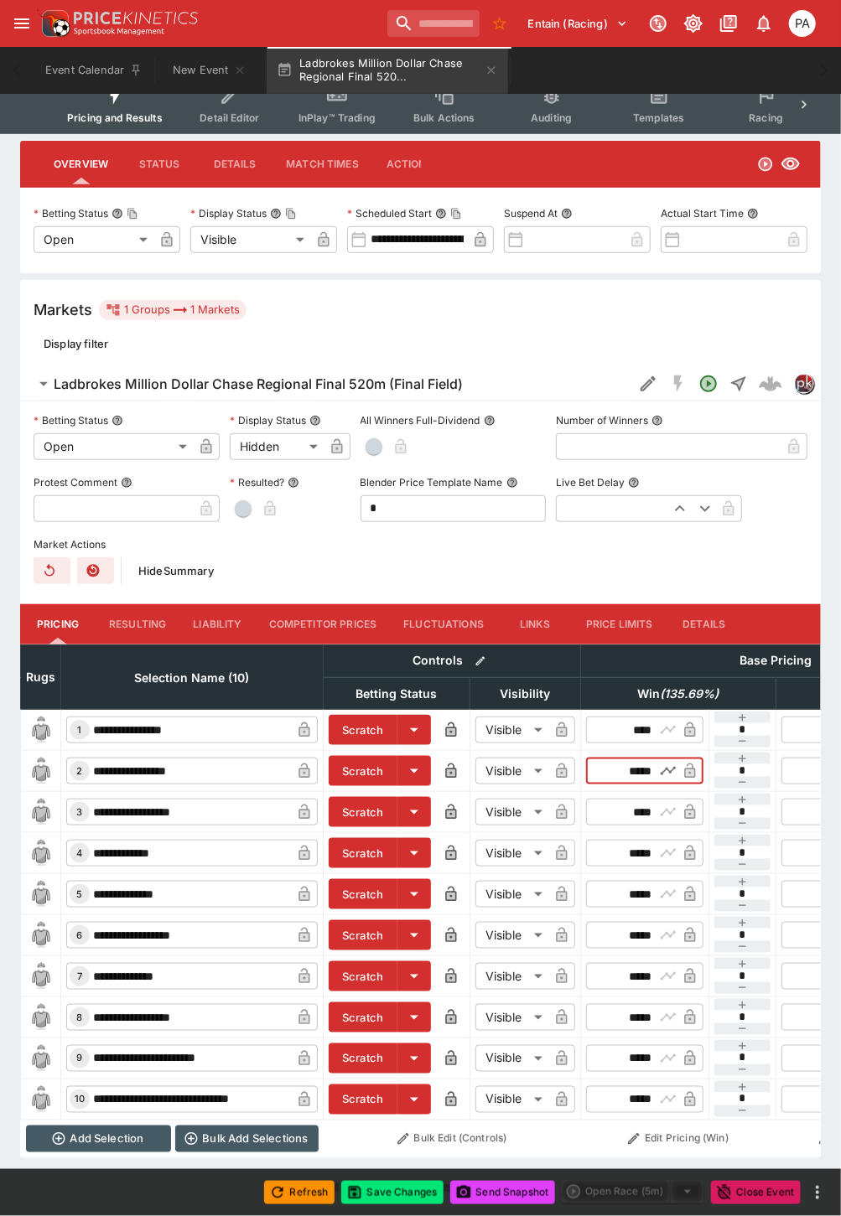
click at [654, 758] on div "​ ***** ​" at bounding box center [644, 771] width 117 height 27
type input "*****"
drag, startPoint x: 617, startPoint y: 876, endPoint x: 685, endPoint y: 876, distance: 68.7
click at [685, 881] on div "​ ***** ​" at bounding box center [644, 894] width 117 height 27
type input "*****"
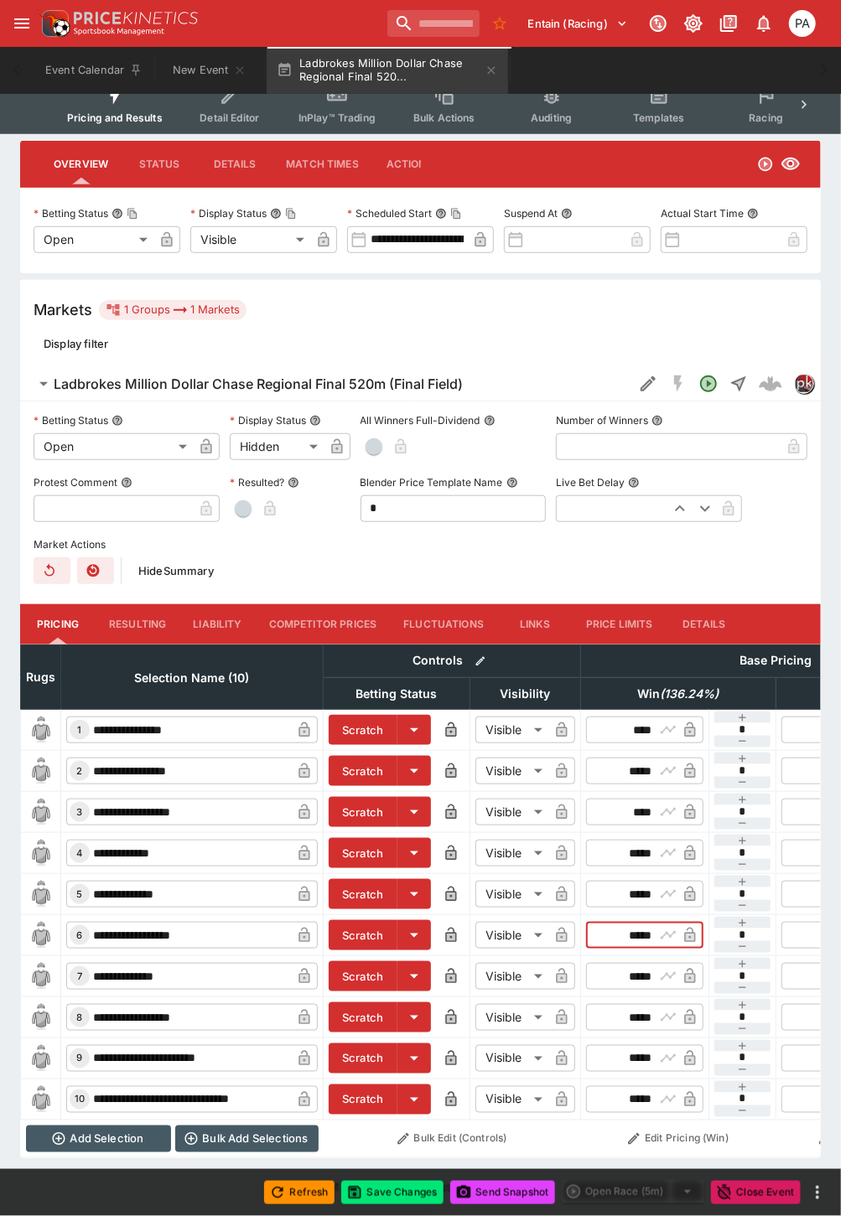
drag, startPoint x: 615, startPoint y: 923, endPoint x: 652, endPoint y: 924, distance: 36.9
click at [652, 924] on input "*****" at bounding box center [630, 935] width 49 height 27
type input "*****"
drag, startPoint x: 609, startPoint y: 955, endPoint x: 656, endPoint y: 955, distance: 46.9
click at [656, 963] on div "​ ***** ​" at bounding box center [644, 976] width 117 height 27
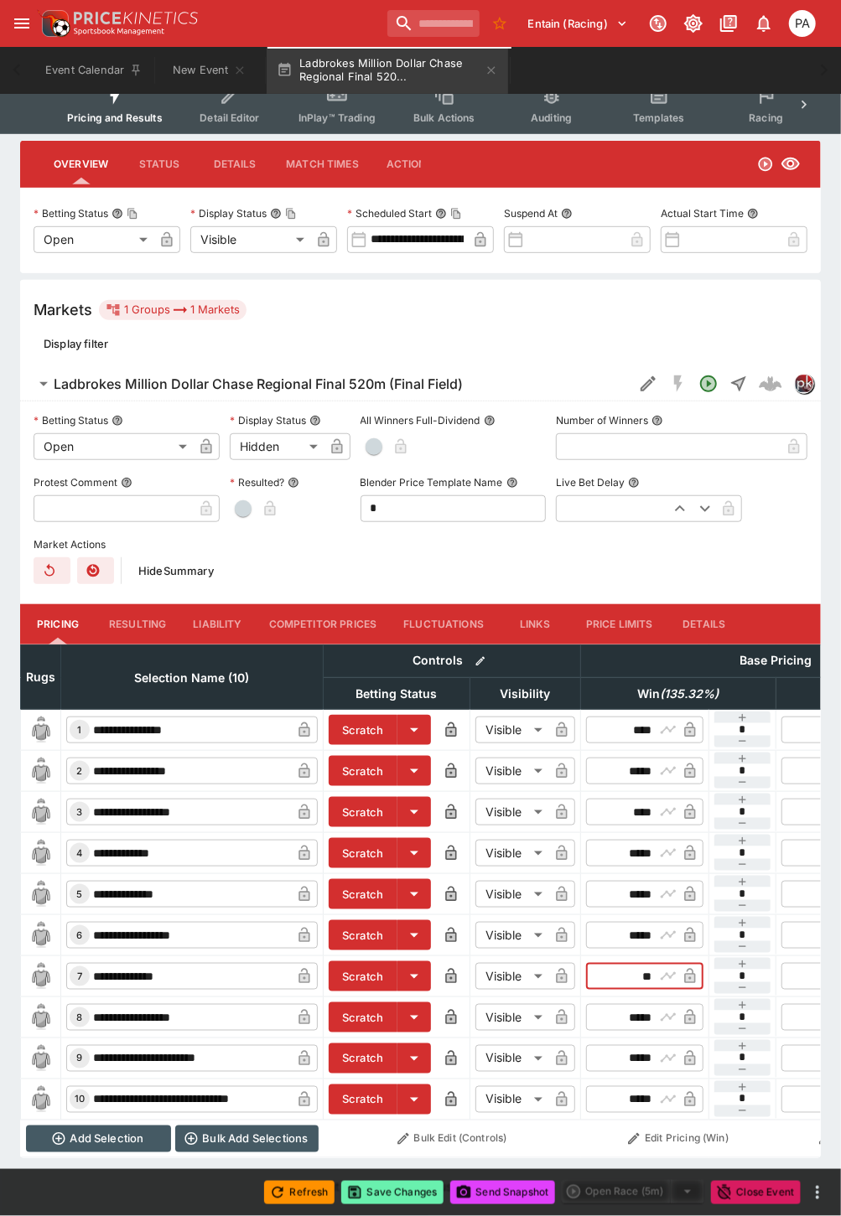
type input "*****"
click at [387, 1197] on button "Save Changes" at bounding box center [392, 1192] width 102 height 23
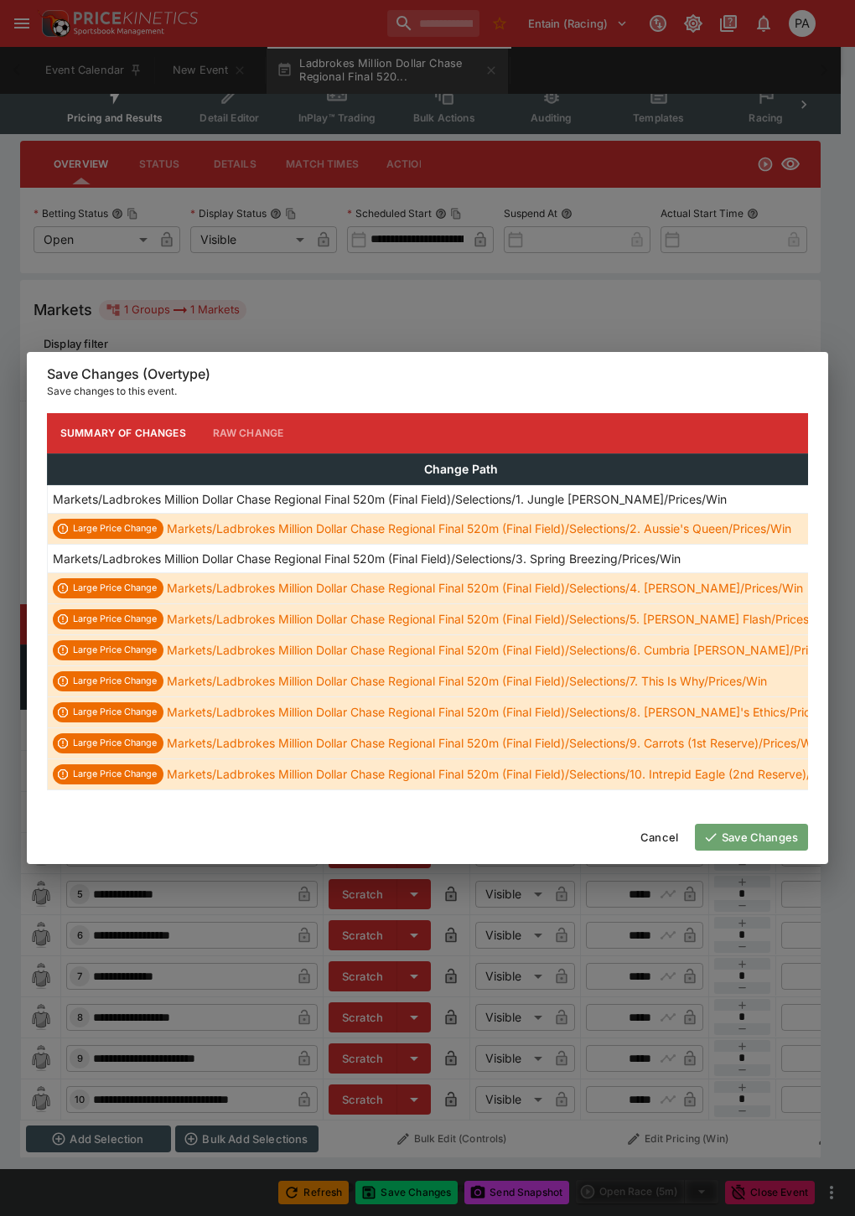
click at [778, 844] on button "Save Changes" at bounding box center [751, 837] width 113 height 27
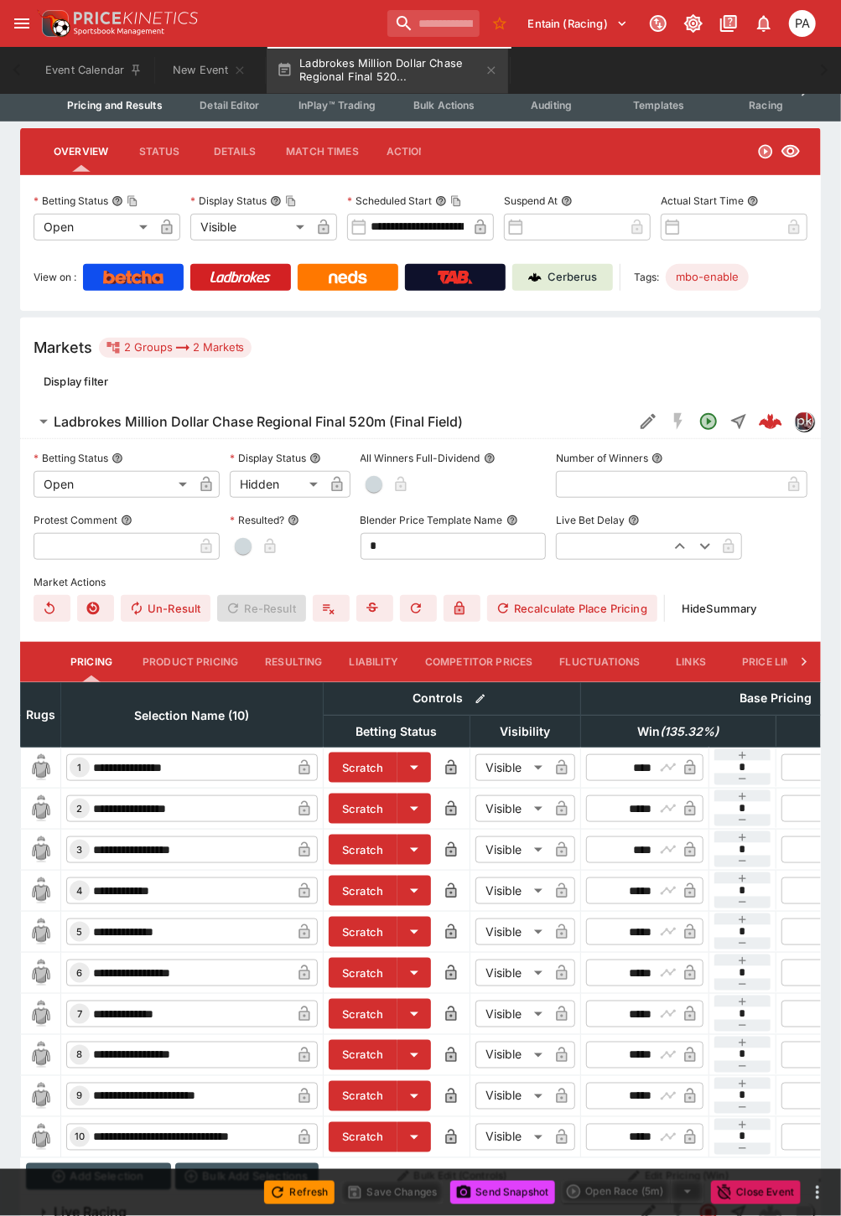
scroll to position [313, 0]
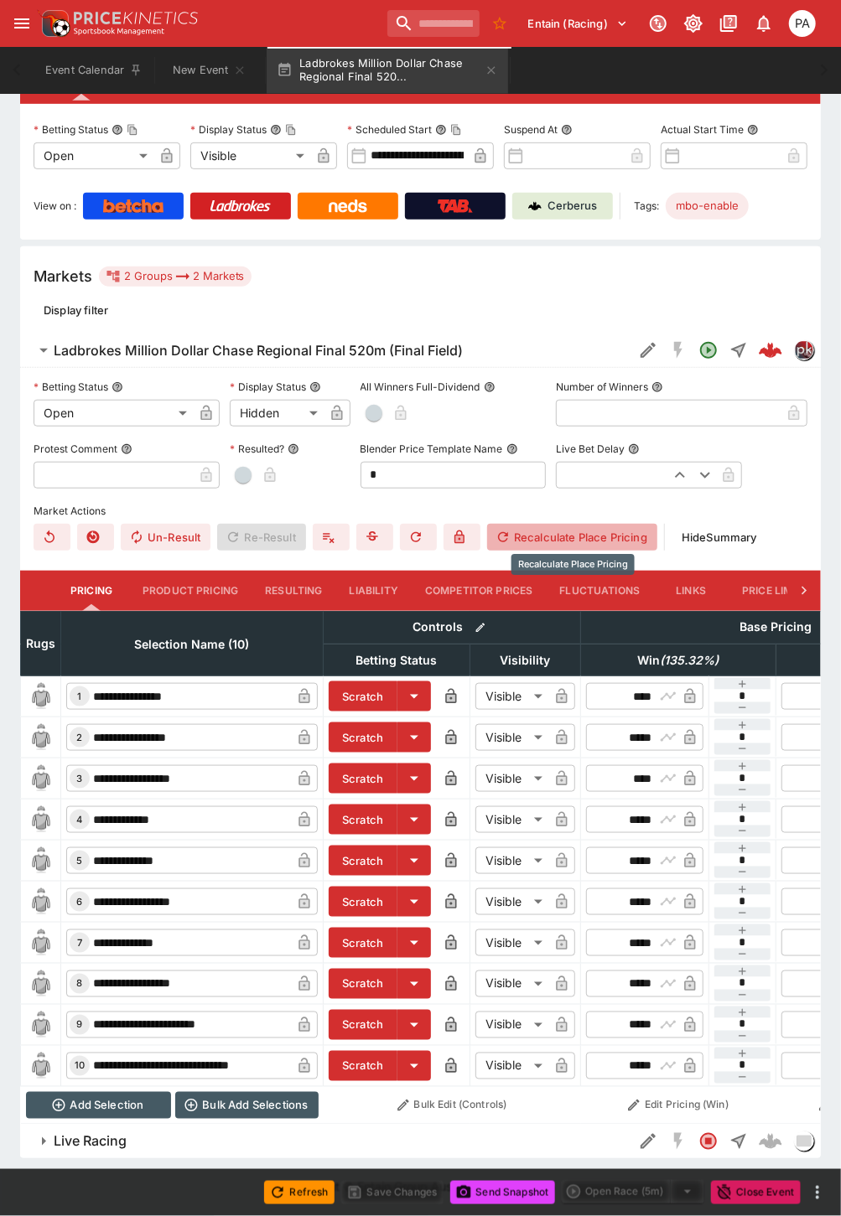
click at [587, 524] on button "Recalculate Place Pricing" at bounding box center [572, 537] width 170 height 27
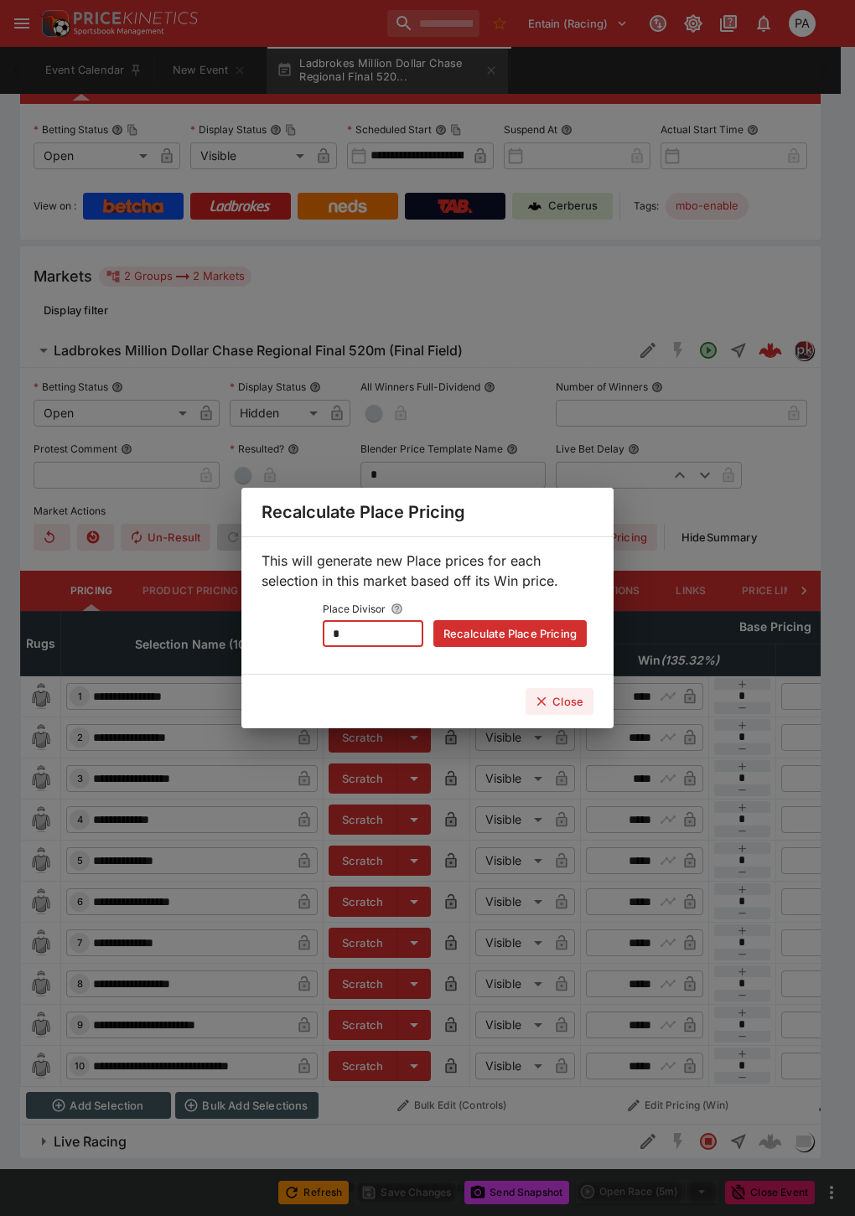
drag, startPoint x: 373, startPoint y: 639, endPoint x: 292, endPoint y: 648, distance: 81.7
click at [292, 648] on div "This will generate new Place prices for each selection in this market based off…" at bounding box center [427, 605] width 372 height 138
type input "*"
click at [489, 623] on button "Recalculate Place Pricing" at bounding box center [509, 633] width 153 height 27
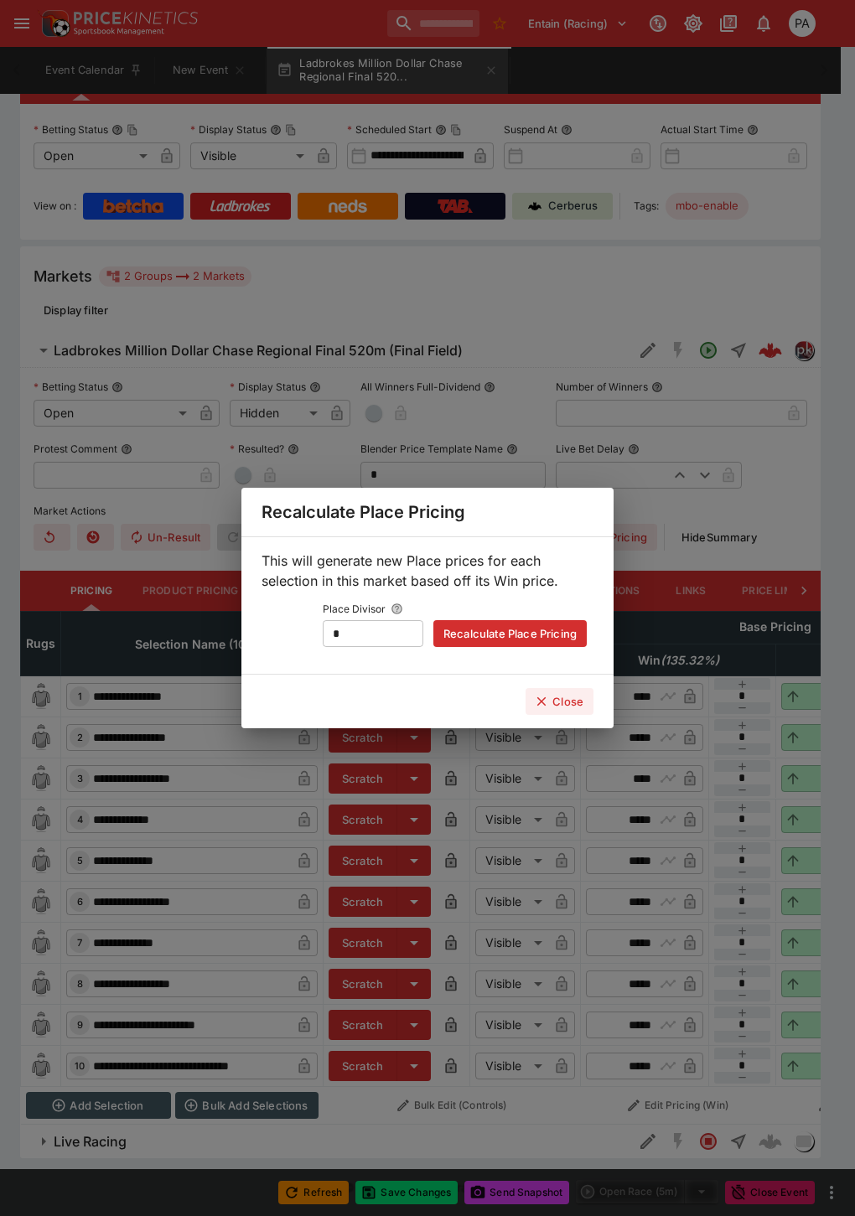
type input "****"
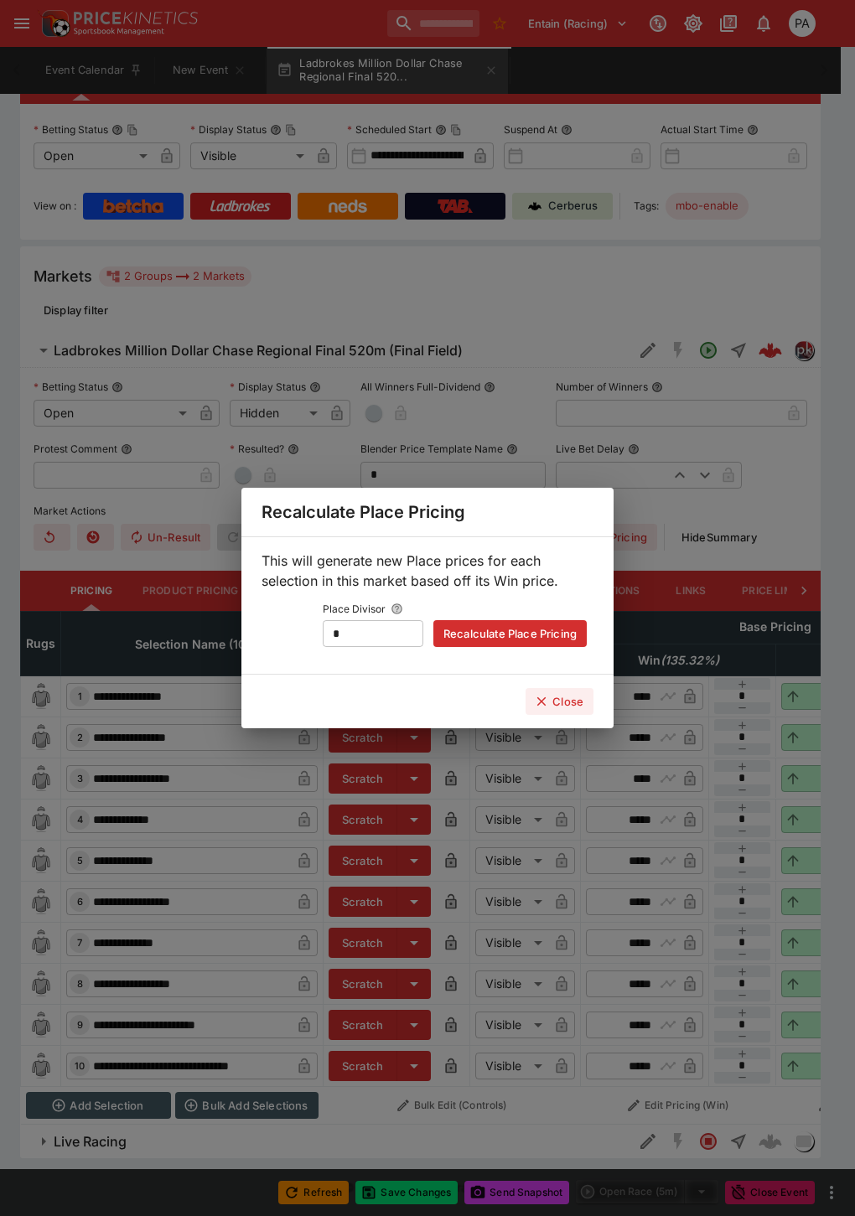
type input "****"
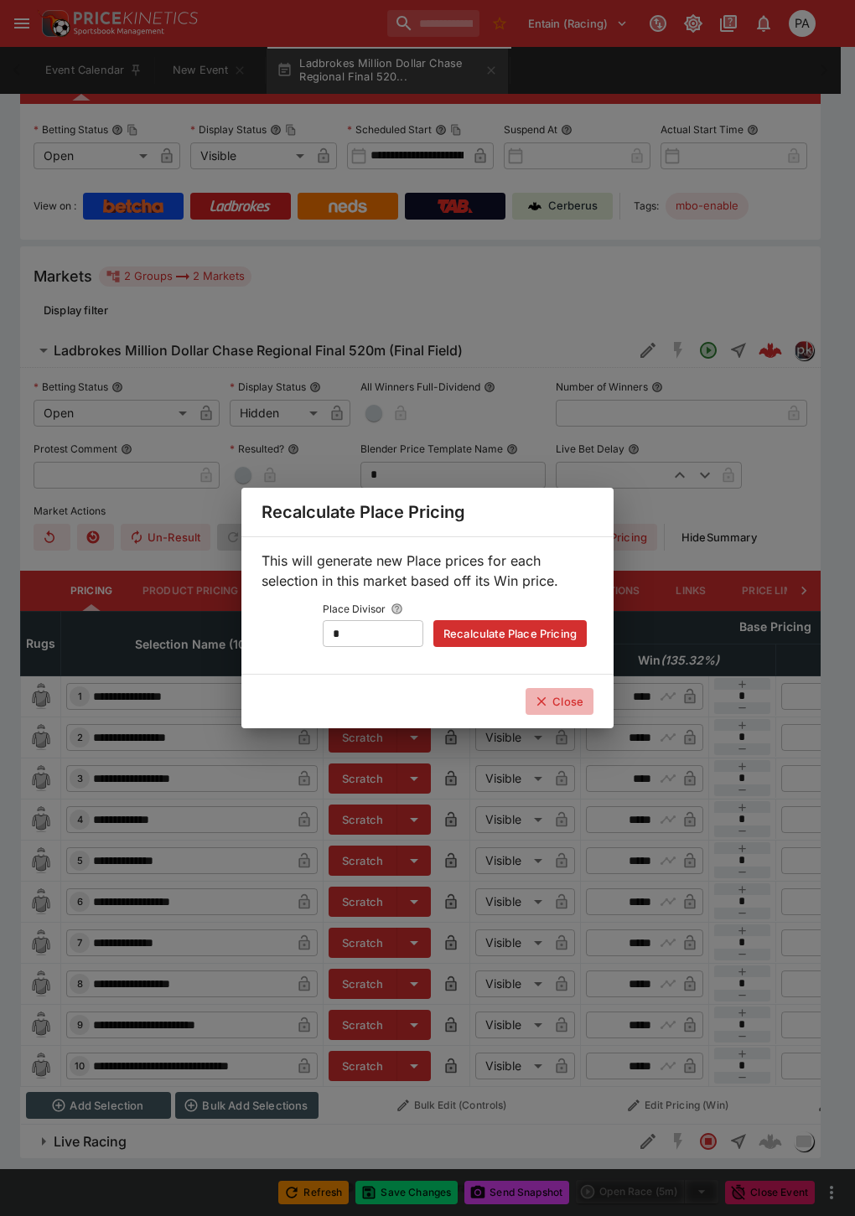
click at [545, 698] on icon "button" at bounding box center [541, 701] width 9 height 9
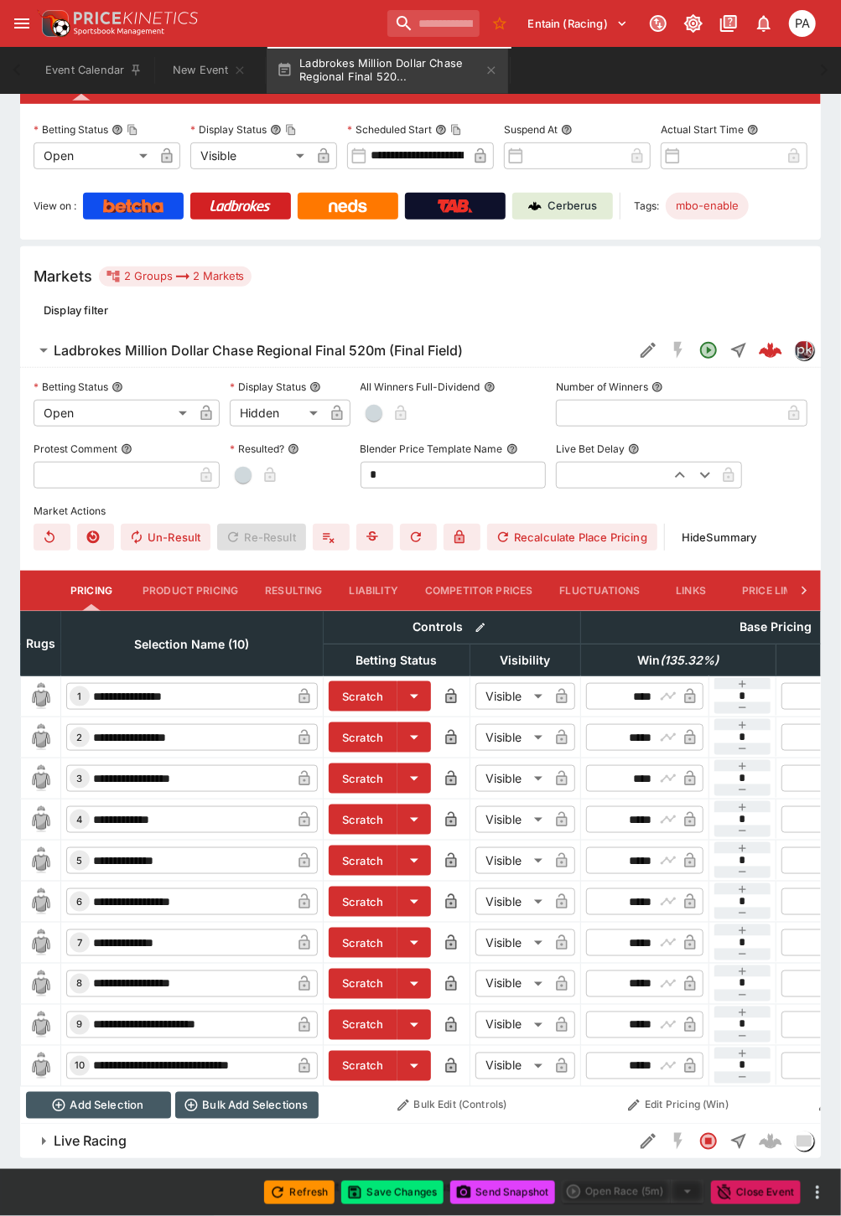
scroll to position [0, 241]
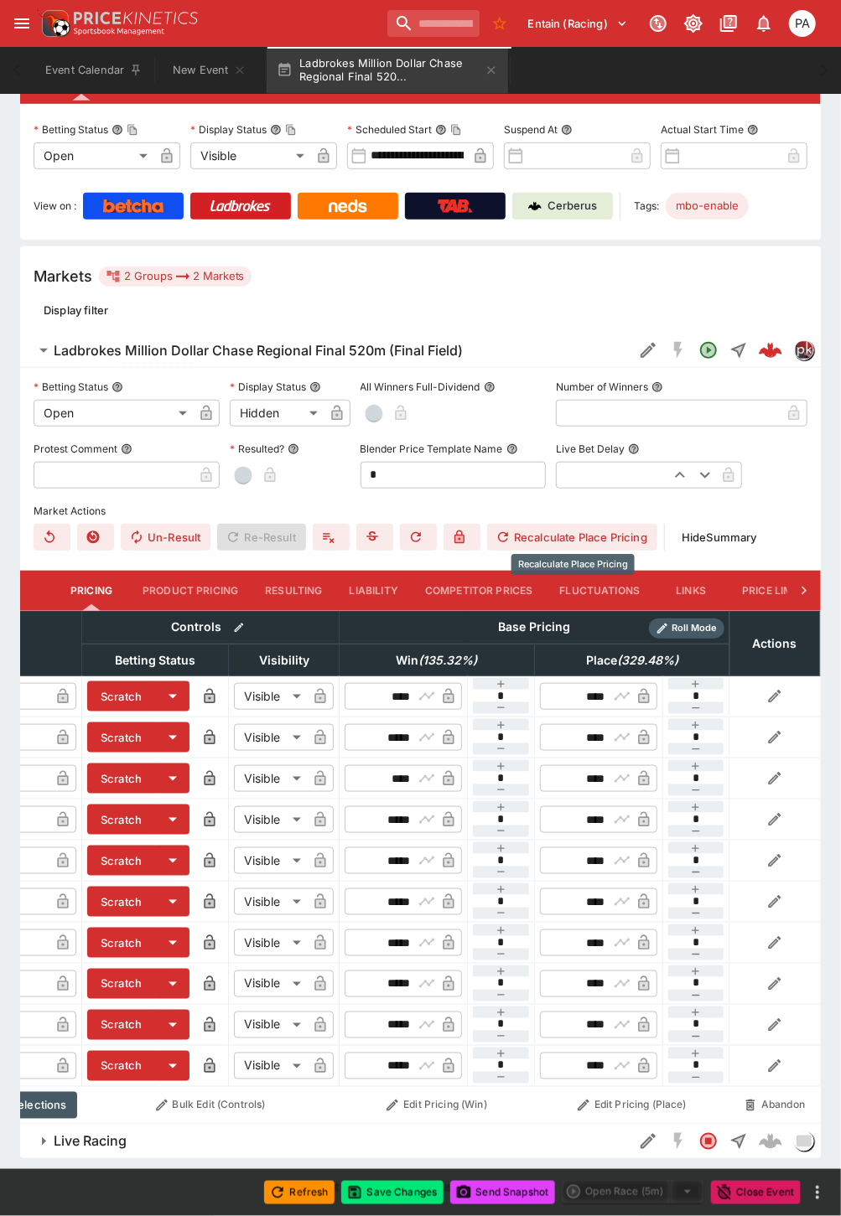
click at [551, 524] on button "Recalculate Place Pricing" at bounding box center [572, 537] width 170 height 27
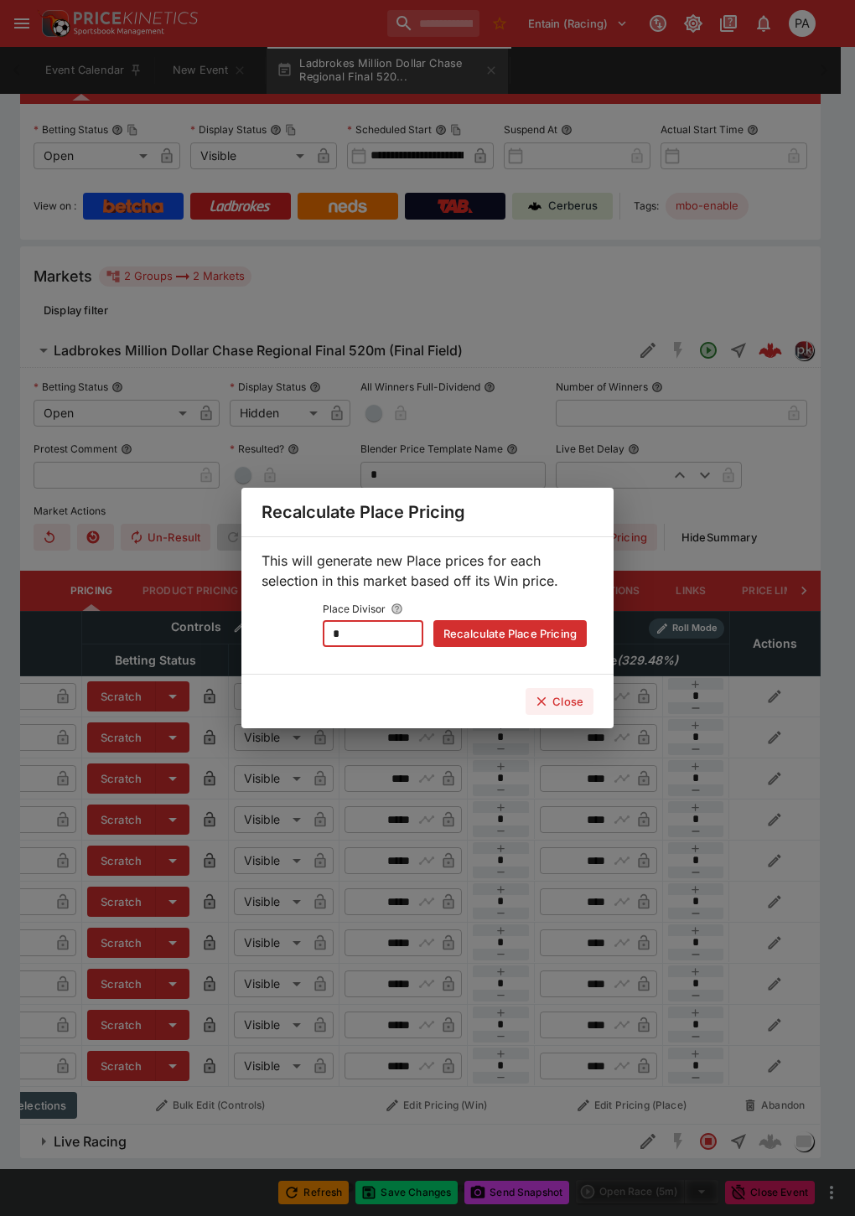
drag, startPoint x: 380, startPoint y: 629, endPoint x: 302, endPoint y: 633, distance: 78.0
click at [302, 633] on div "Place Divisor * ​ Recalculate Place Pricing" at bounding box center [427, 621] width 318 height 49
type input "*"
click at [468, 623] on button "Recalculate Place Pricing" at bounding box center [509, 633] width 153 height 27
type input "****"
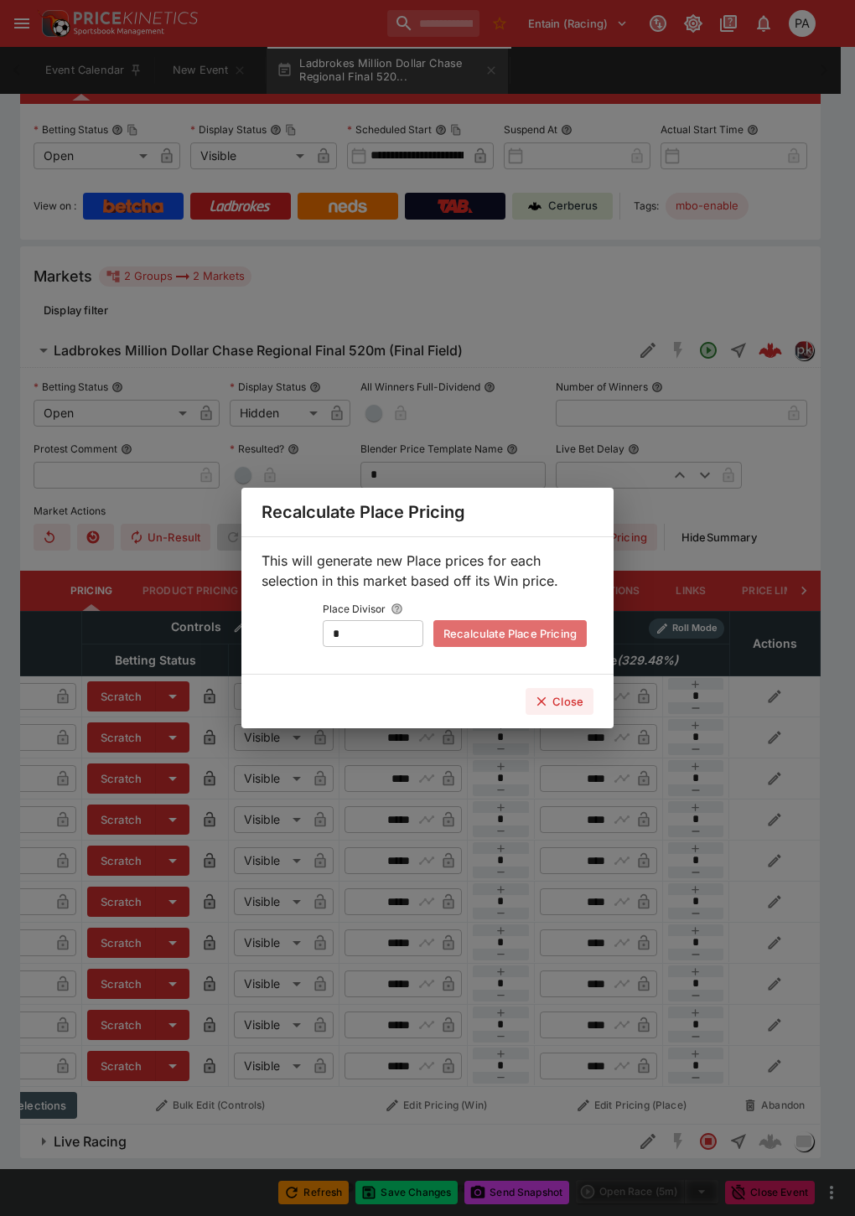
type input "****"
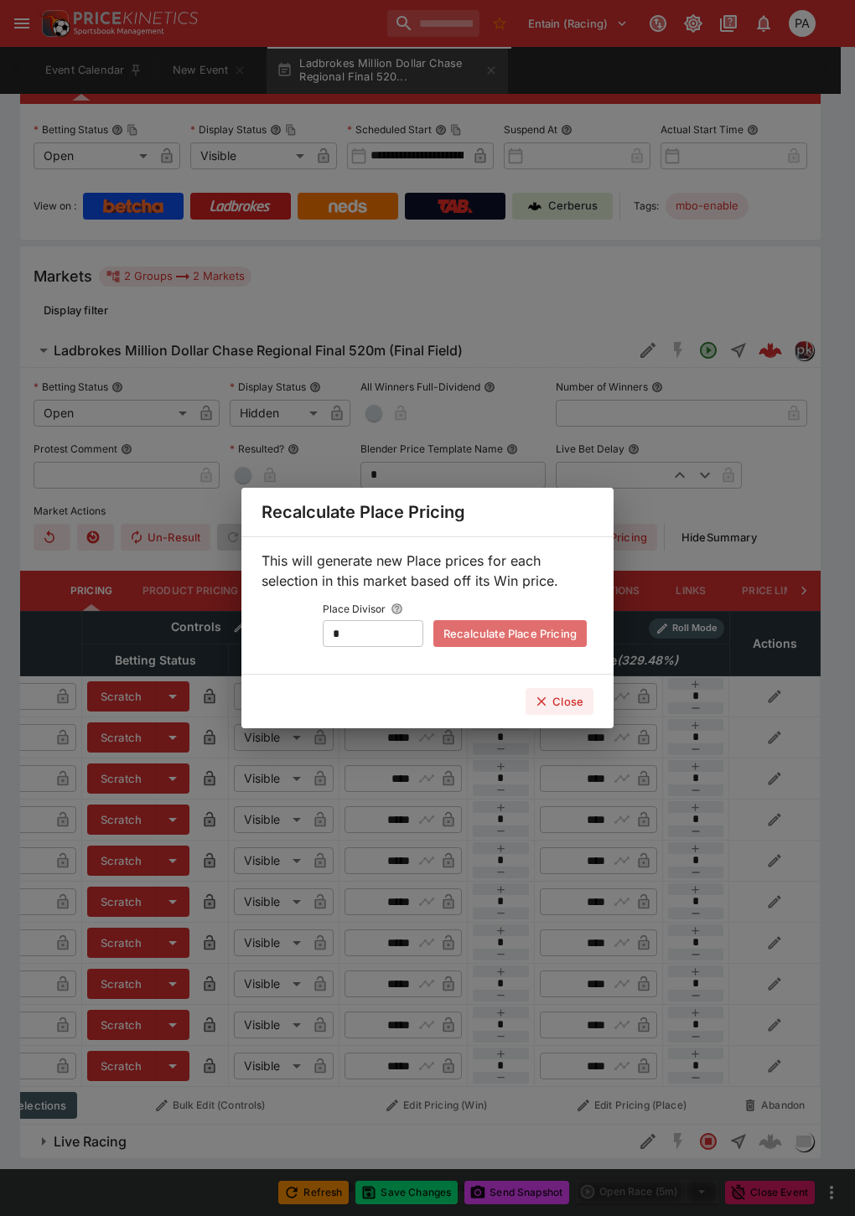
type input "****"
click at [568, 700] on button "Close" at bounding box center [559, 701] width 68 height 27
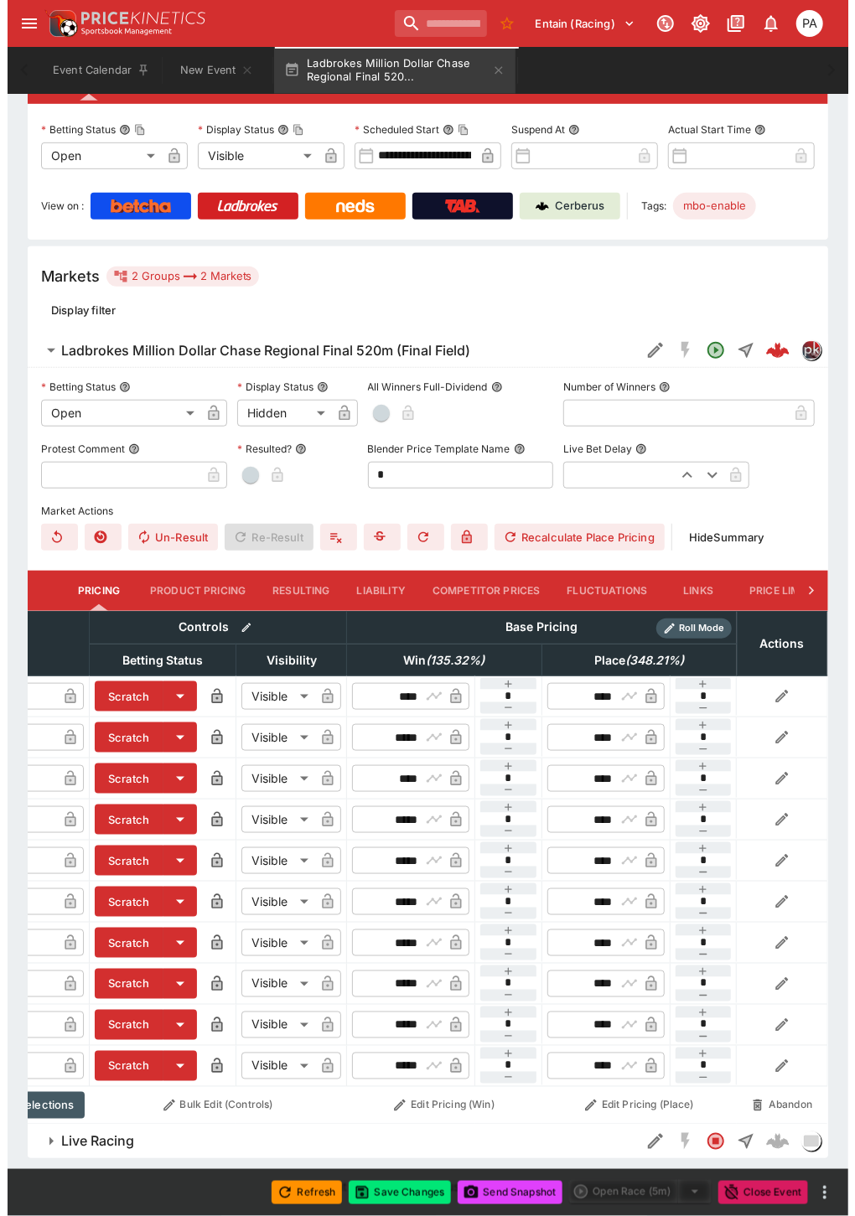
scroll to position [0, 228]
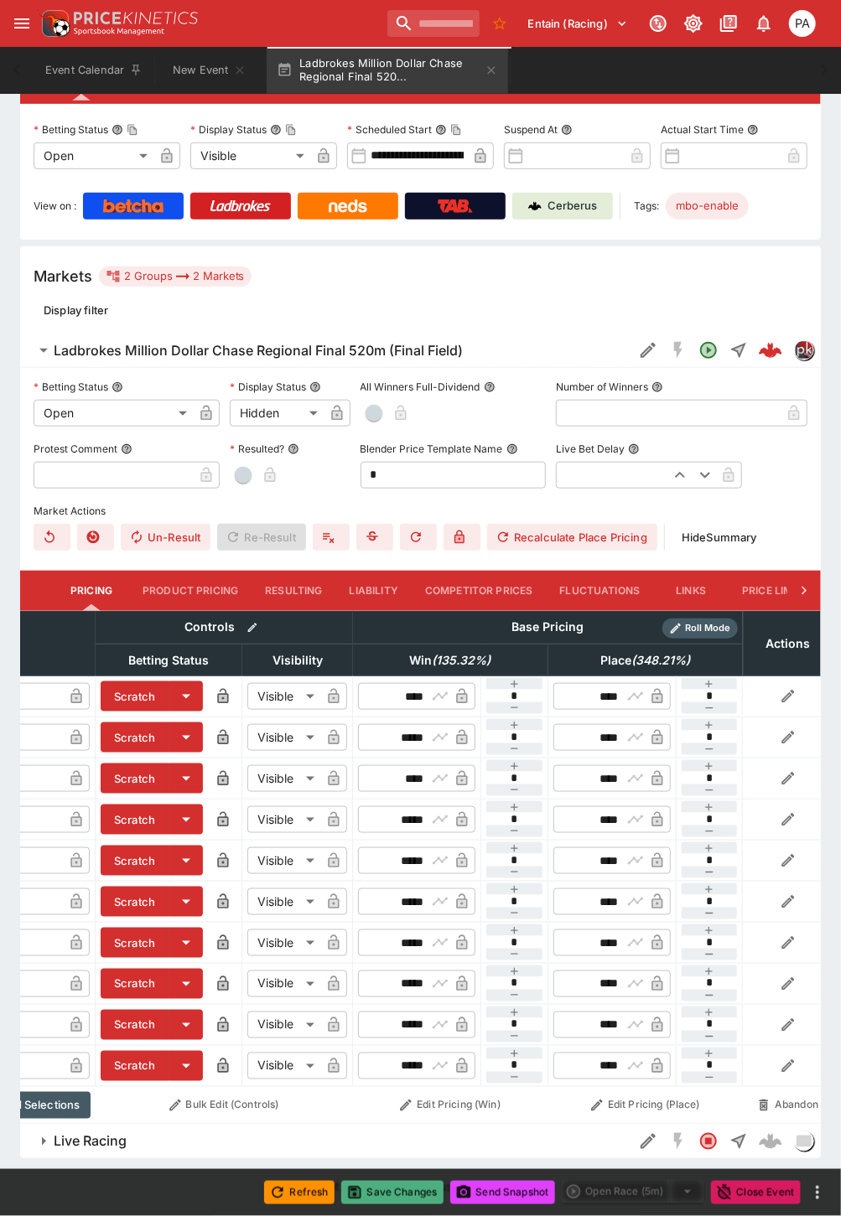
click at [406, 1186] on button "Save Changes" at bounding box center [392, 1192] width 102 height 23
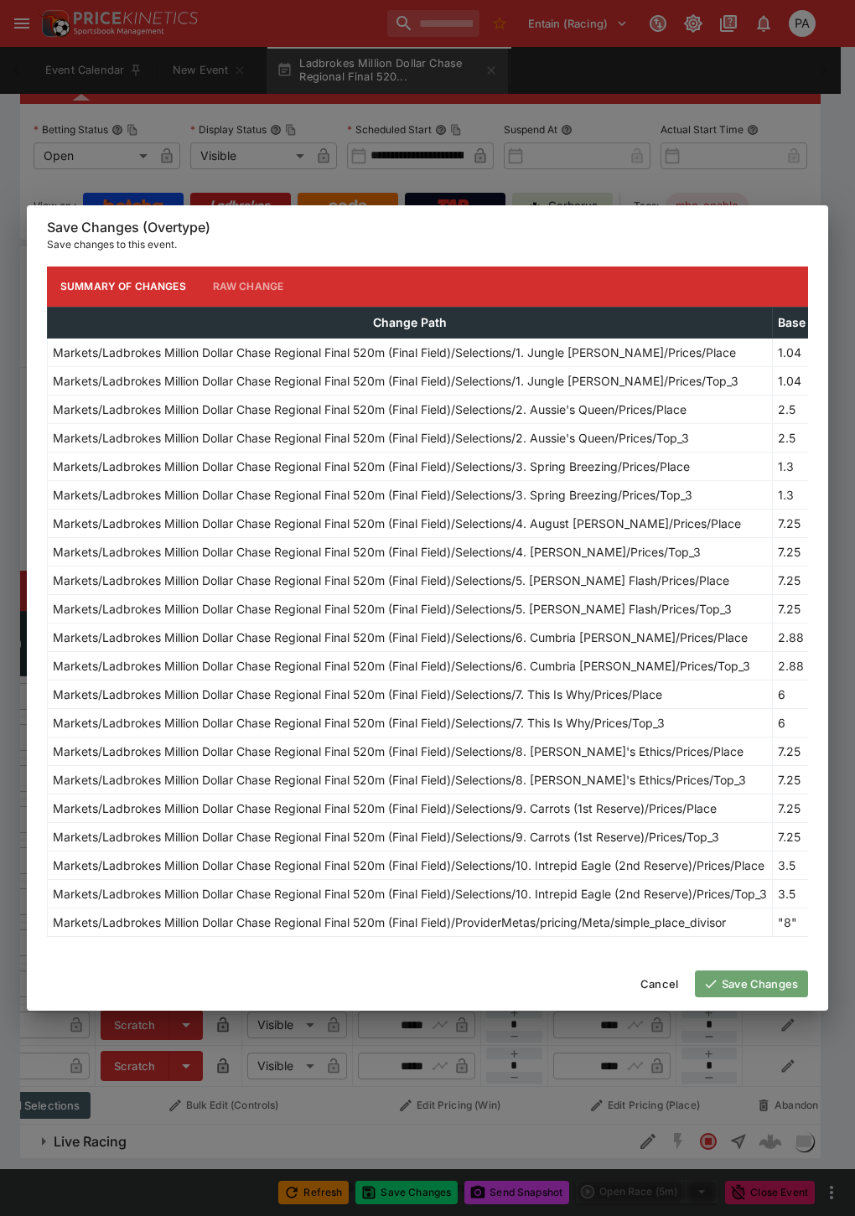
click at [742, 985] on button "Save Changes" at bounding box center [751, 983] width 113 height 27
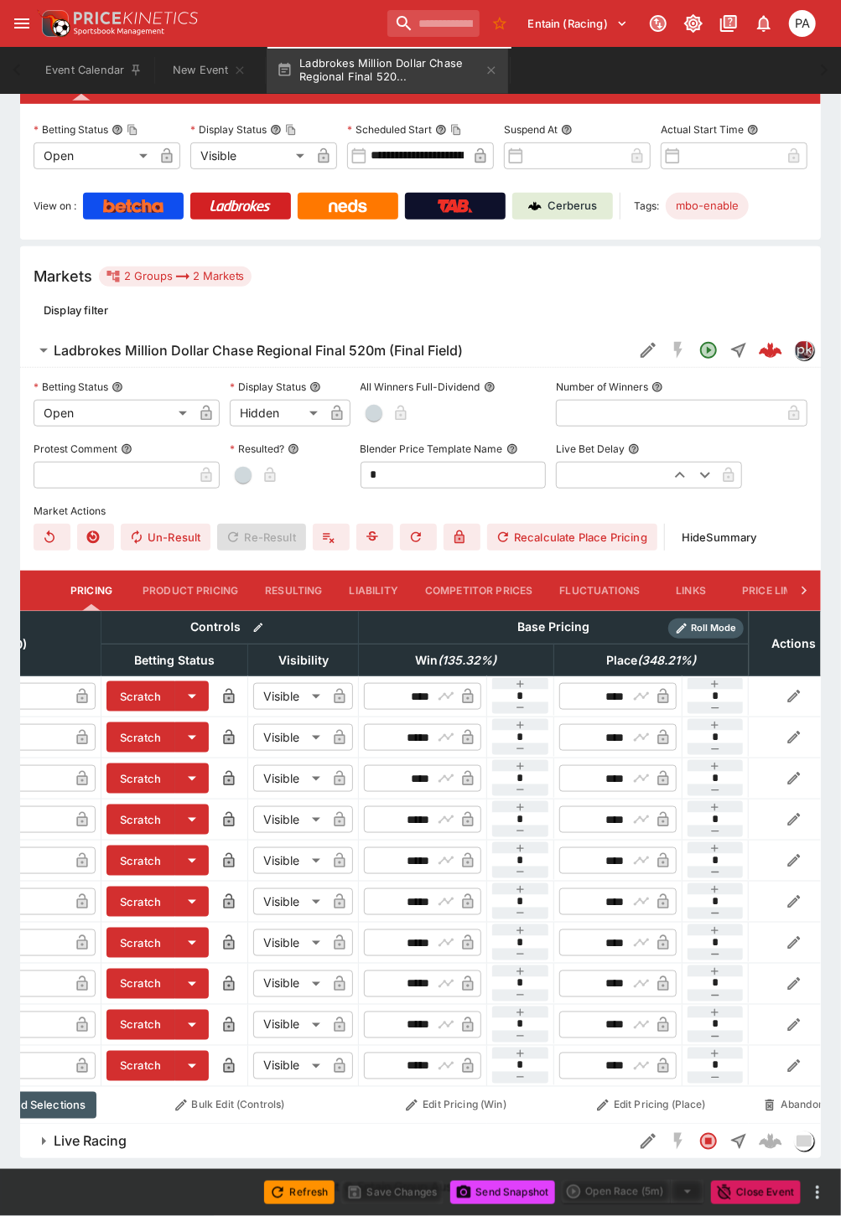
scroll to position [0, 0]
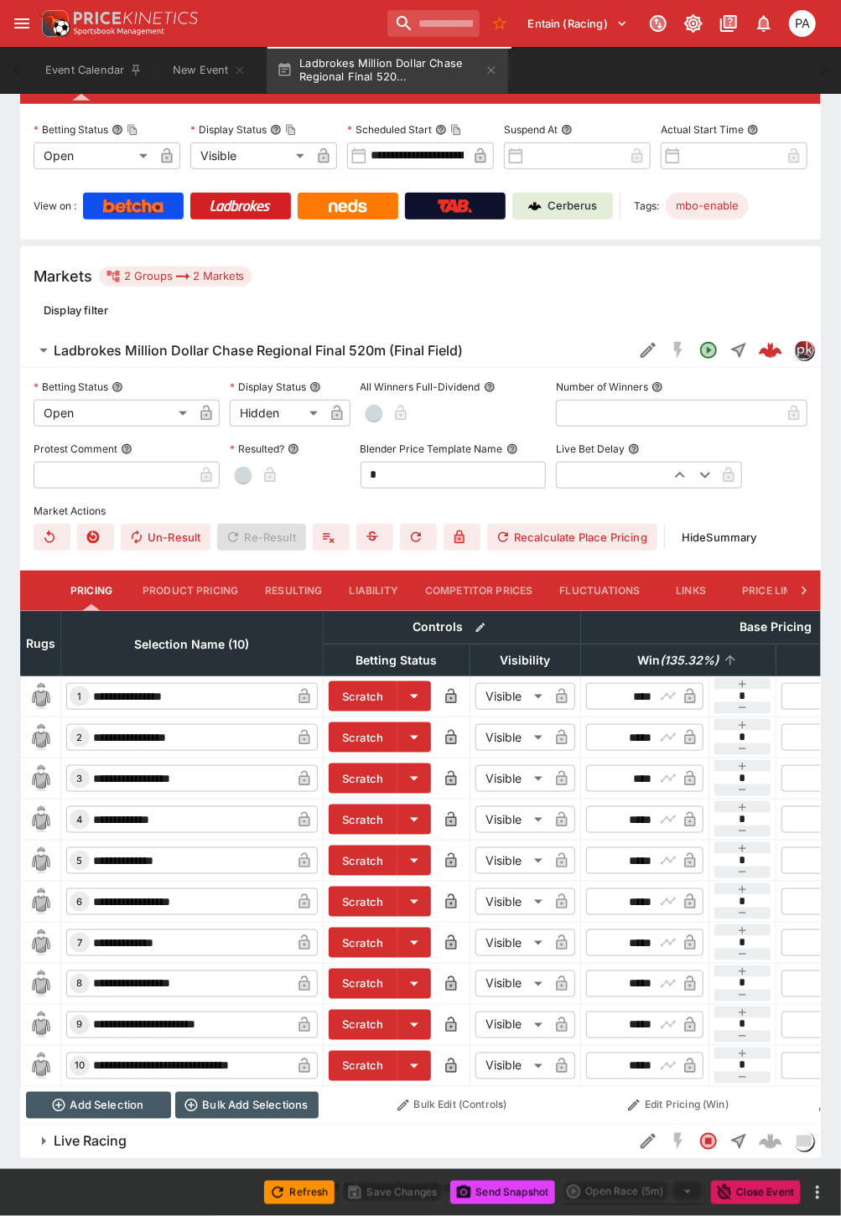
click at [662, 650] on em "( 135.32 %)" at bounding box center [689, 660] width 59 height 20
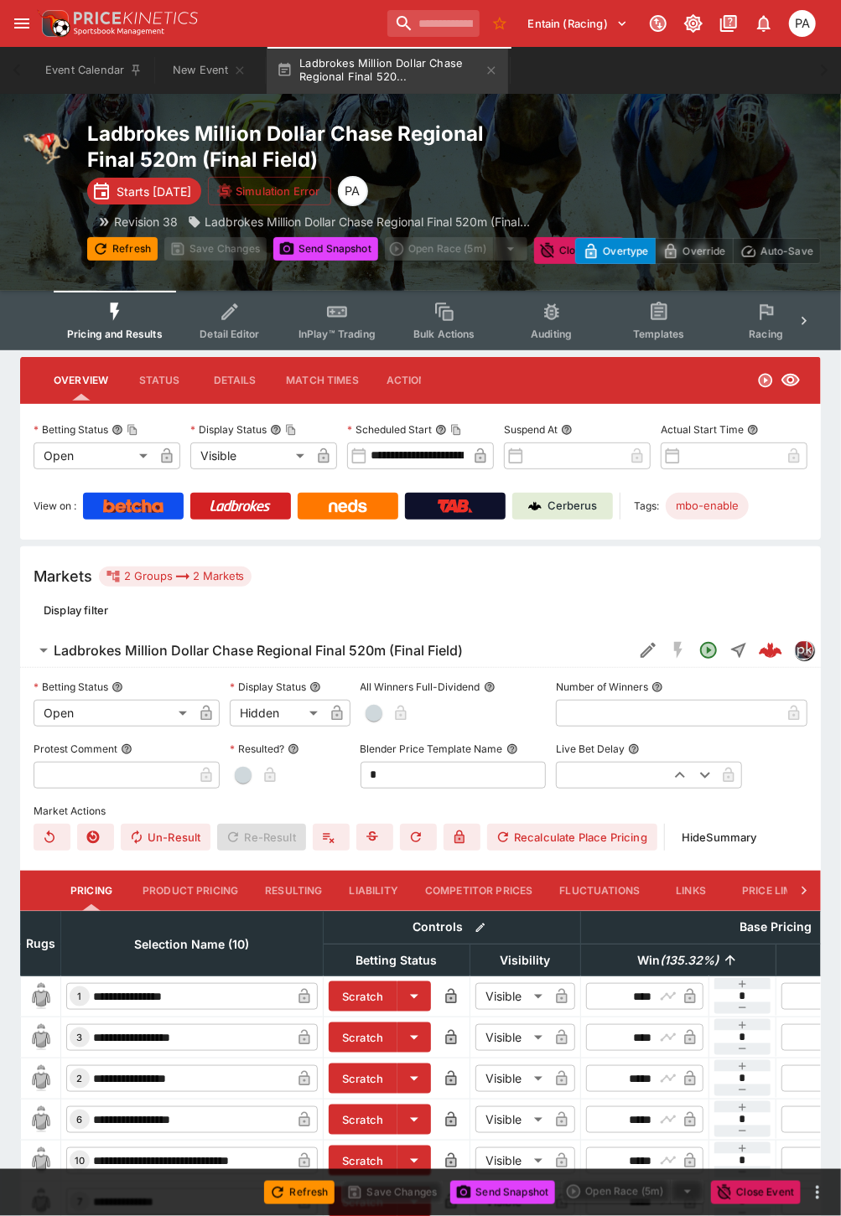
click at [226, 322] on button "Detail Editor" at bounding box center [229, 320] width 107 height 59
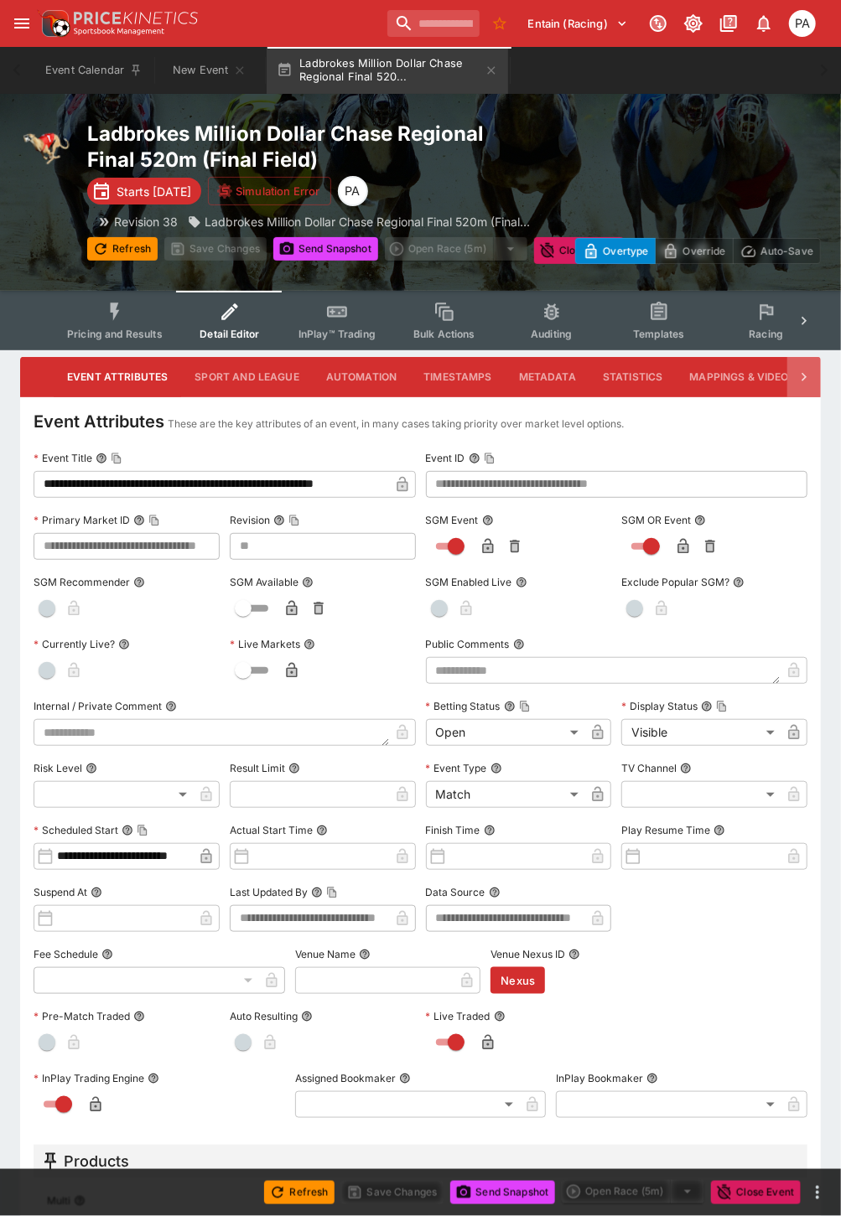
click at [797, 369] on icon at bounding box center [803, 377] width 17 height 17
click at [729, 372] on button "Markets" at bounding box center [754, 377] width 77 height 40
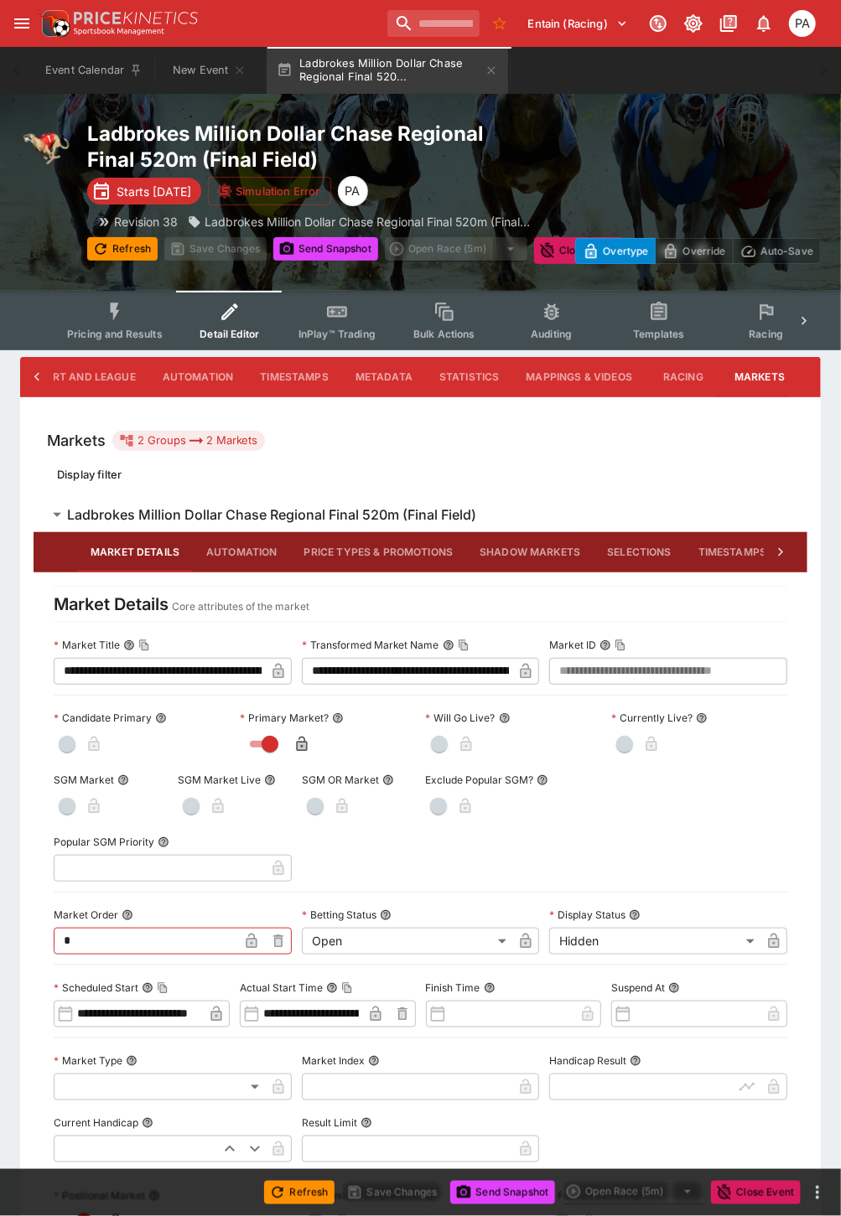
scroll to position [0, 168]
click at [595, 940] on body "**********" at bounding box center [420, 1043] width 841 height 2086
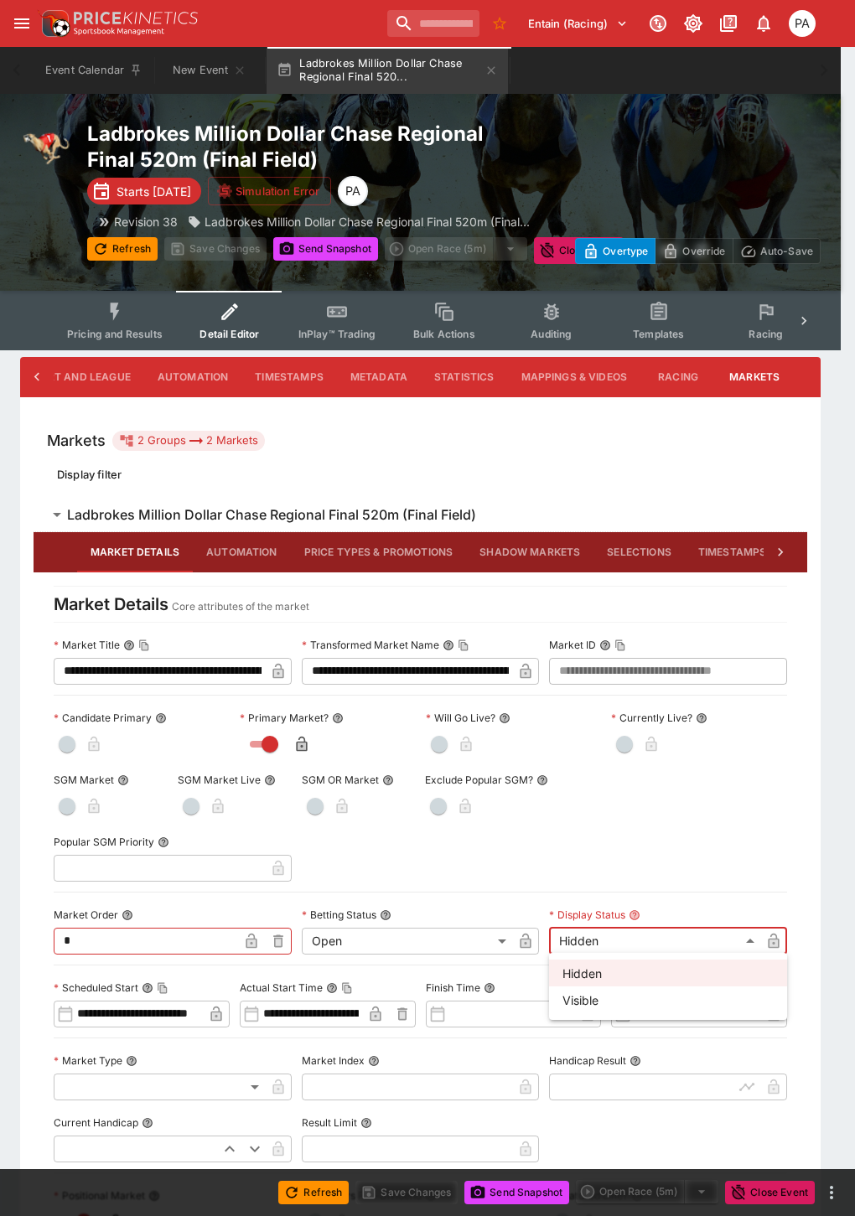
click at [582, 991] on li "Visible" at bounding box center [668, 999] width 238 height 27
type input "*******"
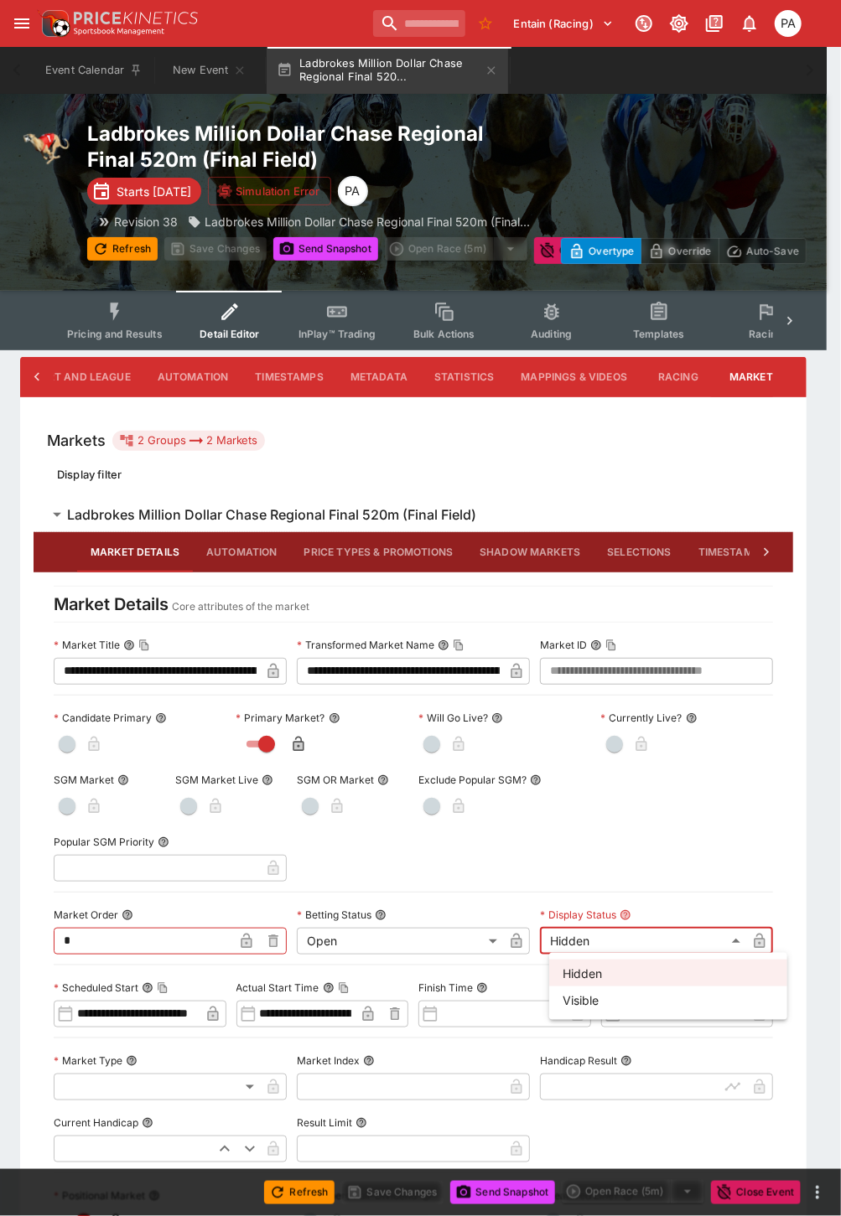
scroll to position [0, 154]
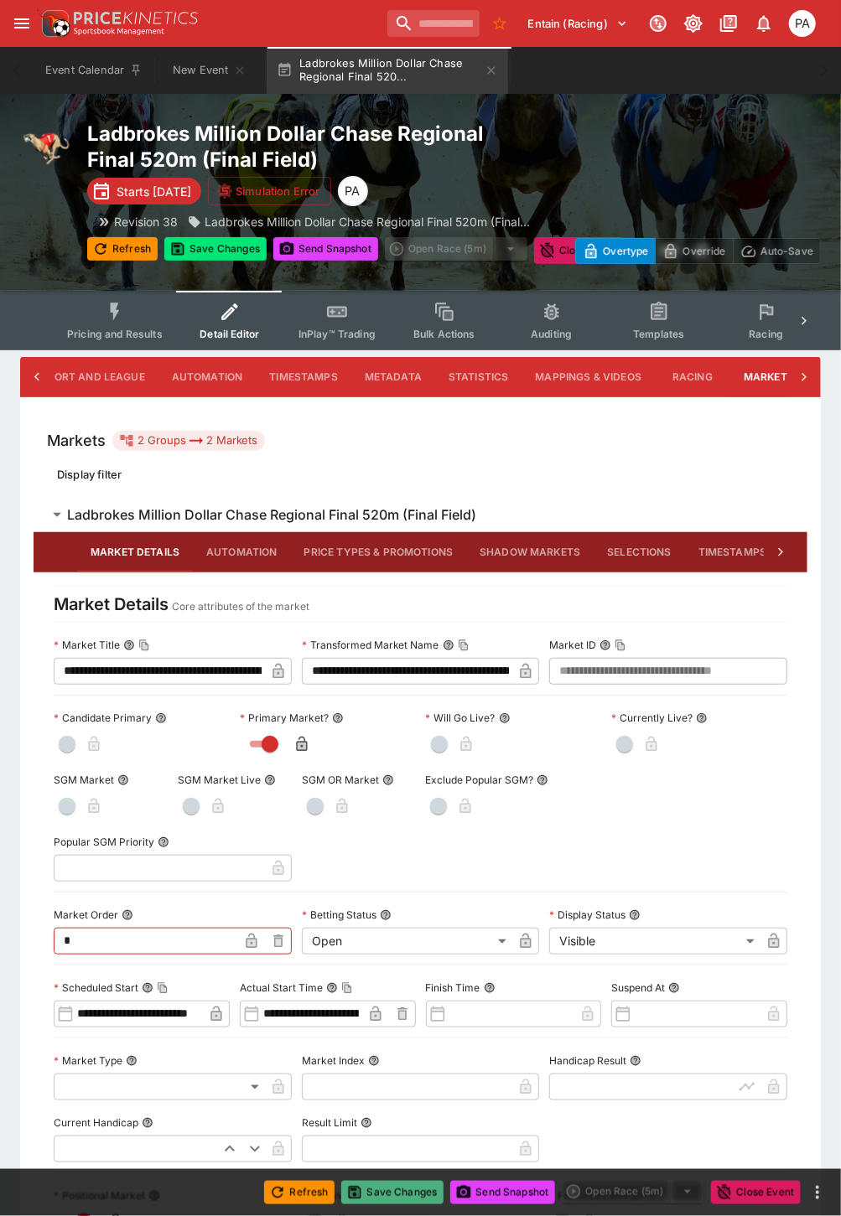
click at [385, 1191] on button "Save Changes" at bounding box center [392, 1192] width 102 height 23
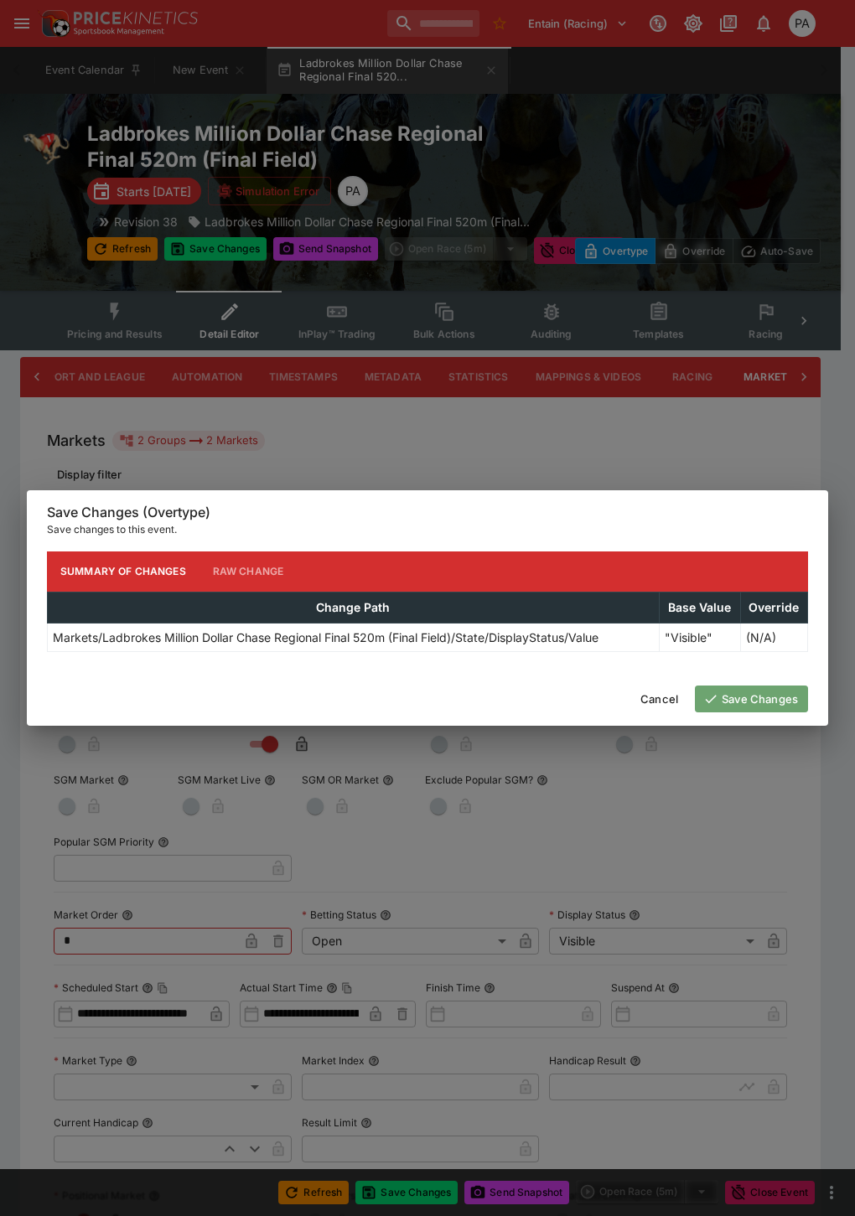
click at [756, 701] on button "Save Changes" at bounding box center [751, 698] width 113 height 27
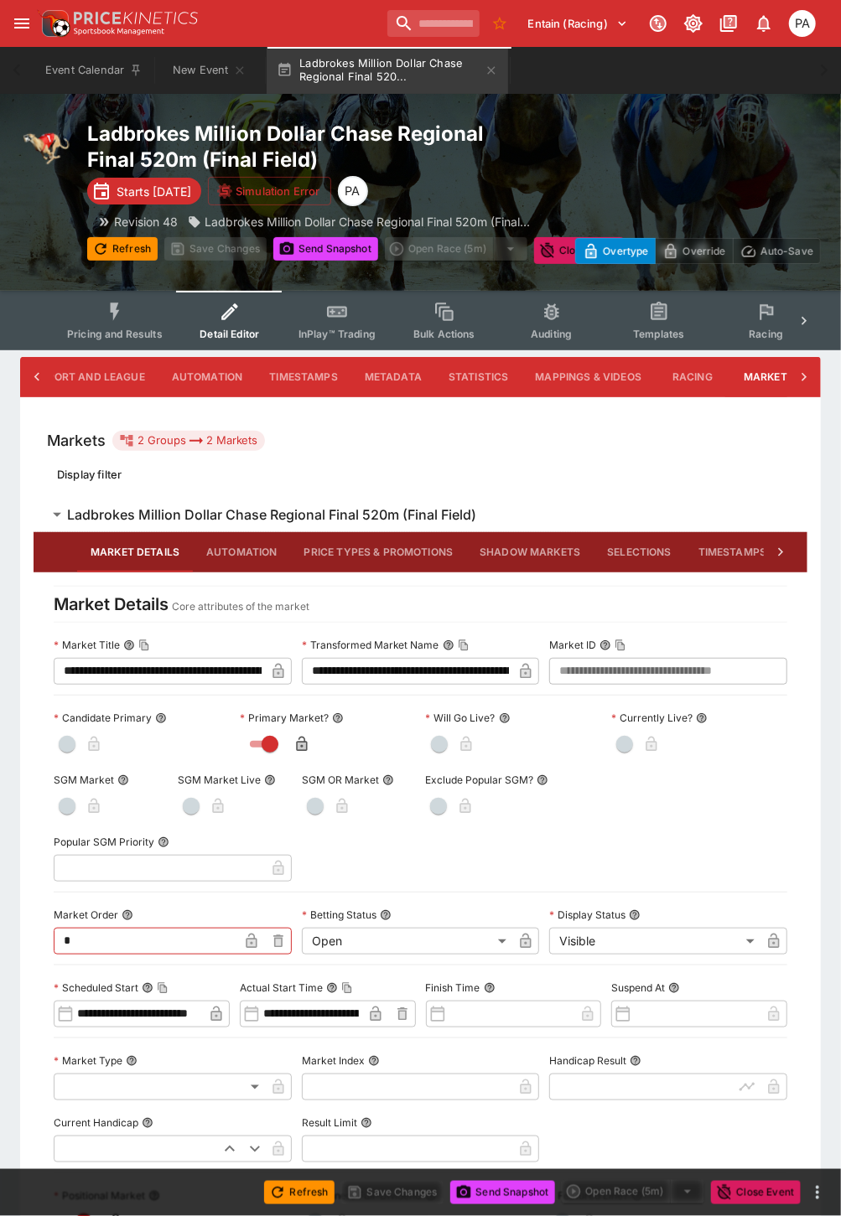
click at [117, 323] on button "Pricing and Results" at bounding box center [115, 320] width 122 height 59
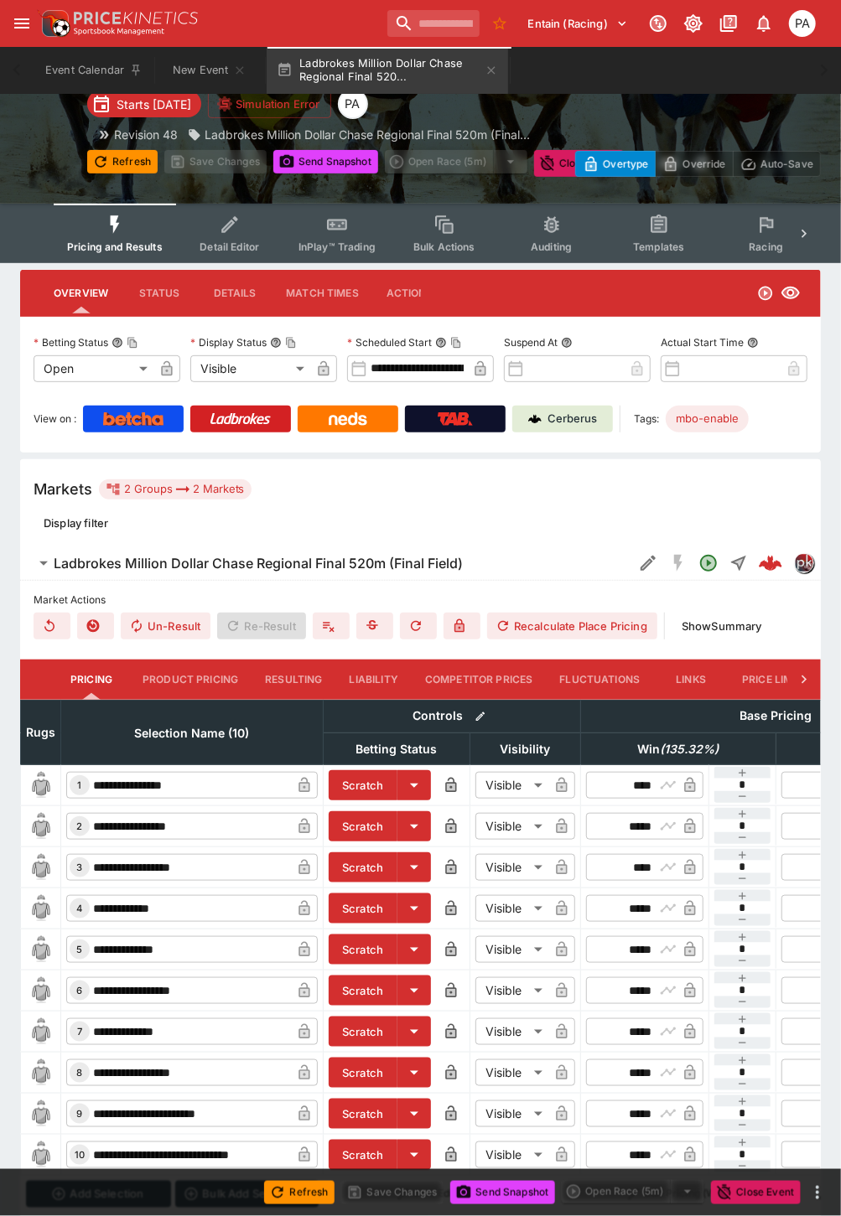
scroll to position [189, 0]
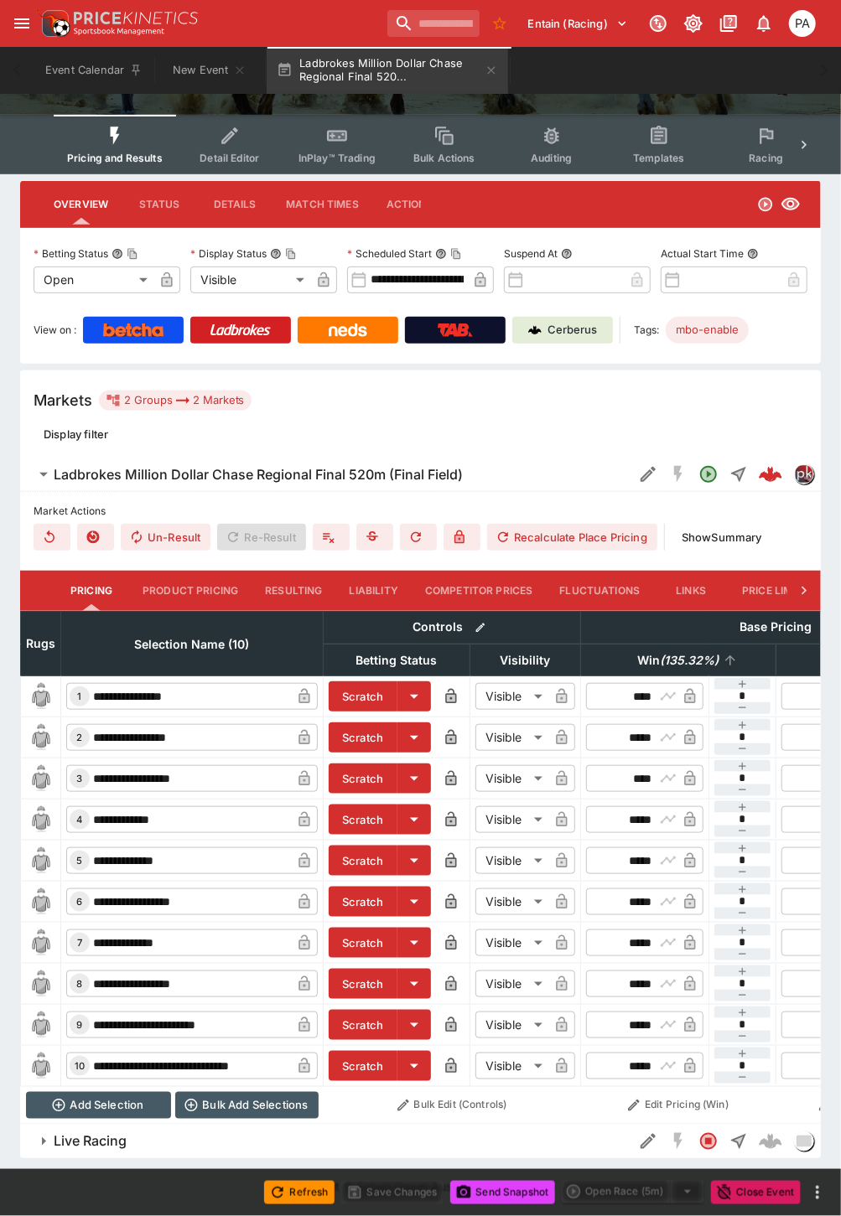
click at [660, 650] on em "( 135.32 %)" at bounding box center [689, 660] width 59 height 20
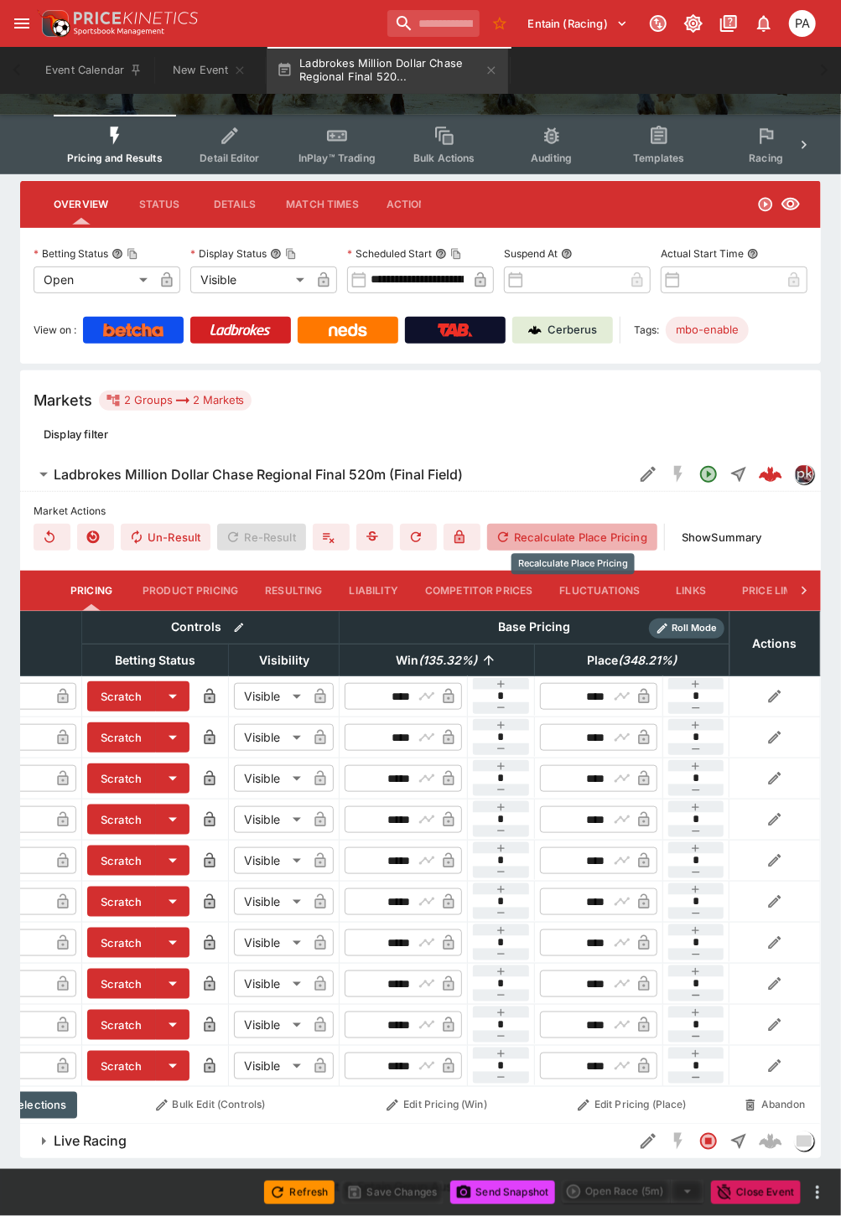
click at [584, 524] on button "Recalculate Place Pricing" at bounding box center [572, 537] width 170 height 27
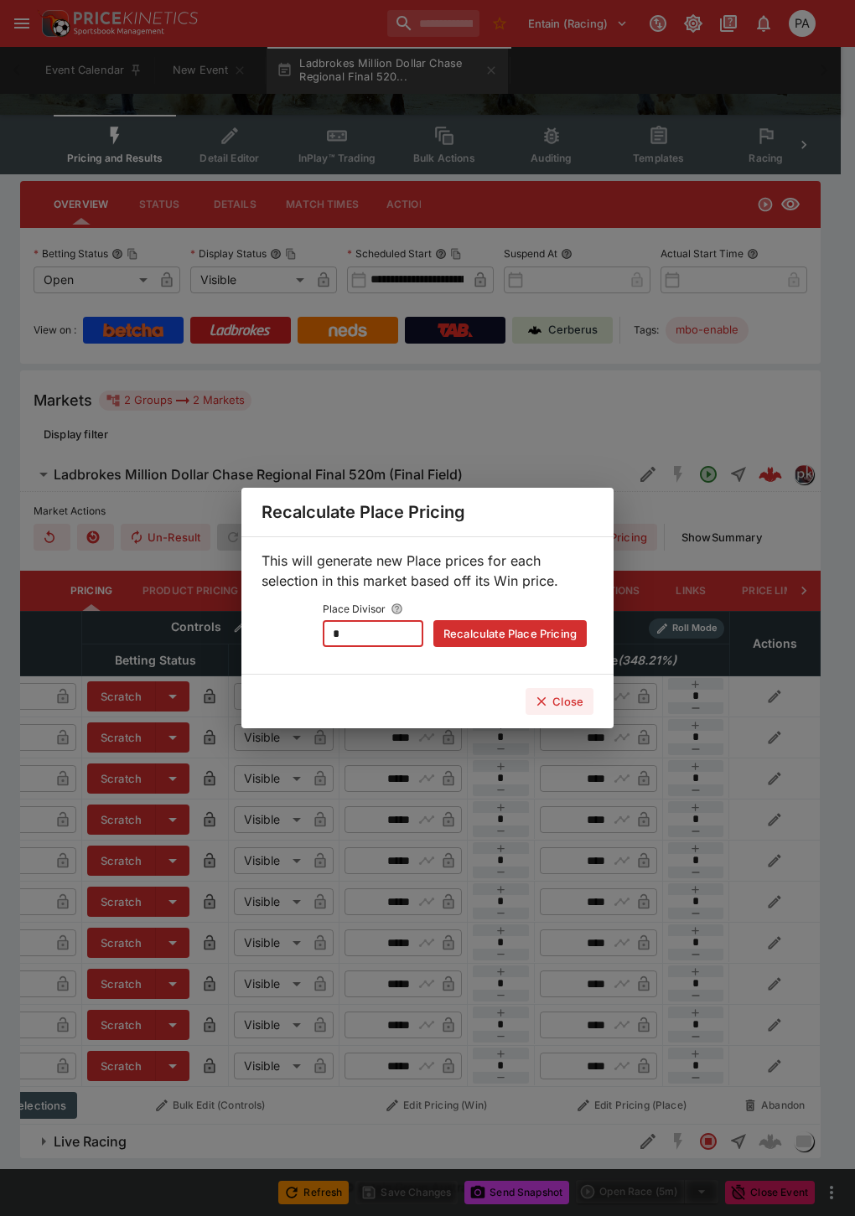
drag, startPoint x: 349, startPoint y: 626, endPoint x: 283, endPoint y: 634, distance: 65.9
click at [283, 634] on div "Place Divisor * ​ Recalculate Place Pricing" at bounding box center [427, 621] width 318 height 49
type input "*"
click at [475, 634] on button "Recalculate Place Pricing" at bounding box center [509, 633] width 153 height 27
type input "****"
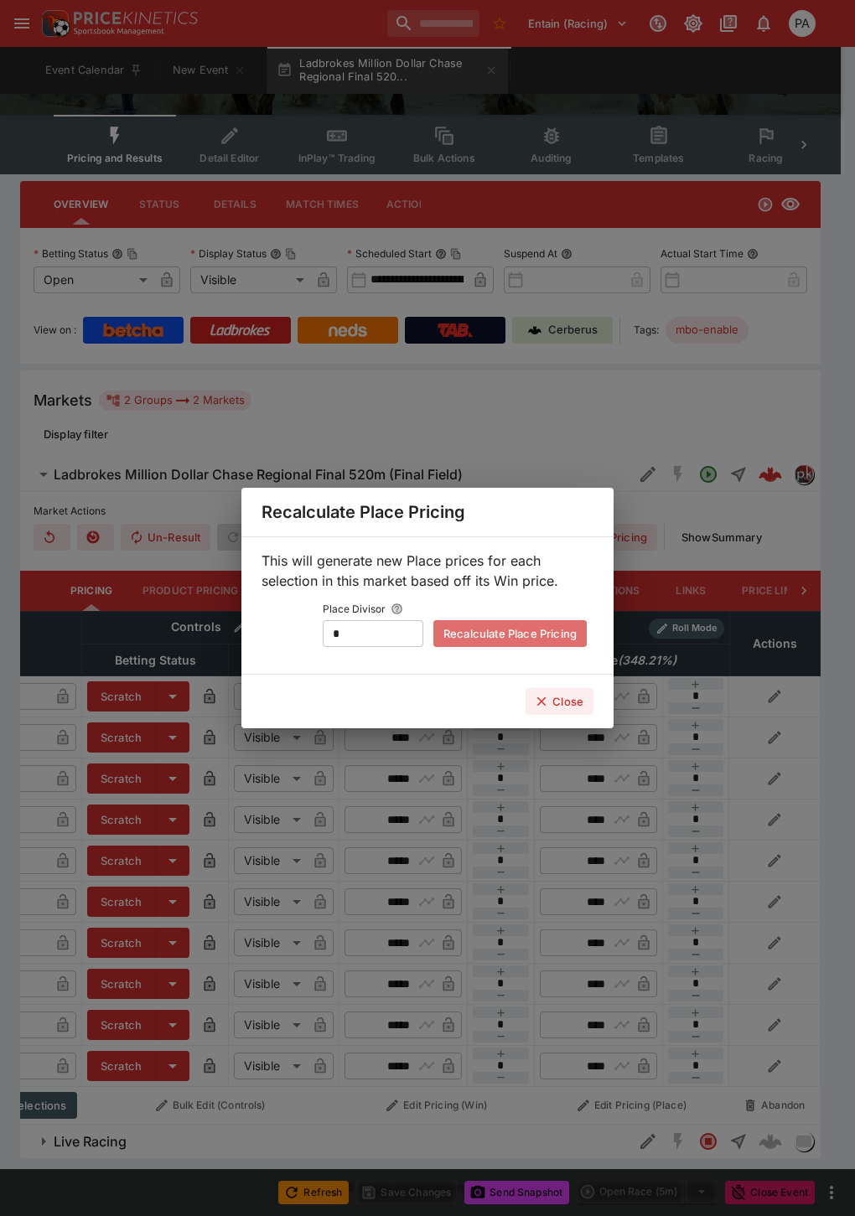
type input "****"
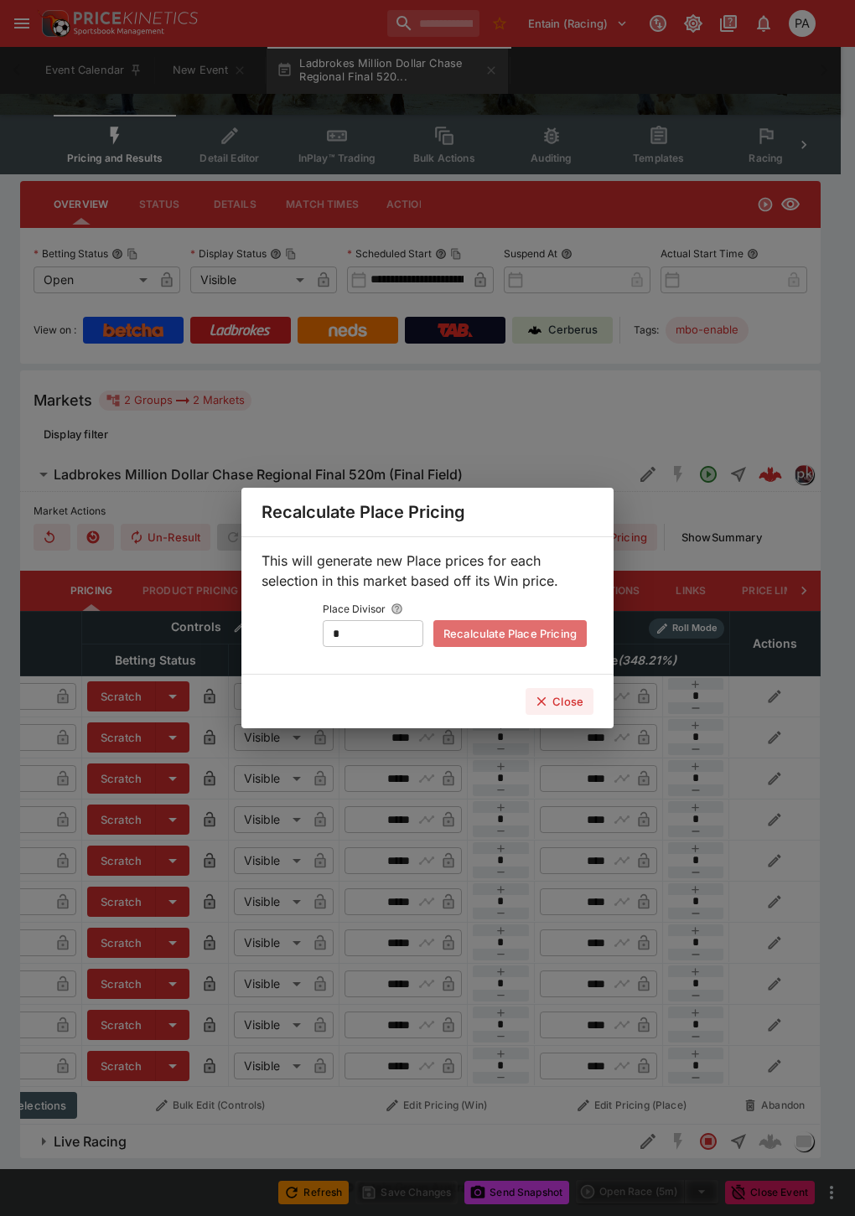
type input "****"
click at [577, 701] on button "Close" at bounding box center [559, 701] width 68 height 27
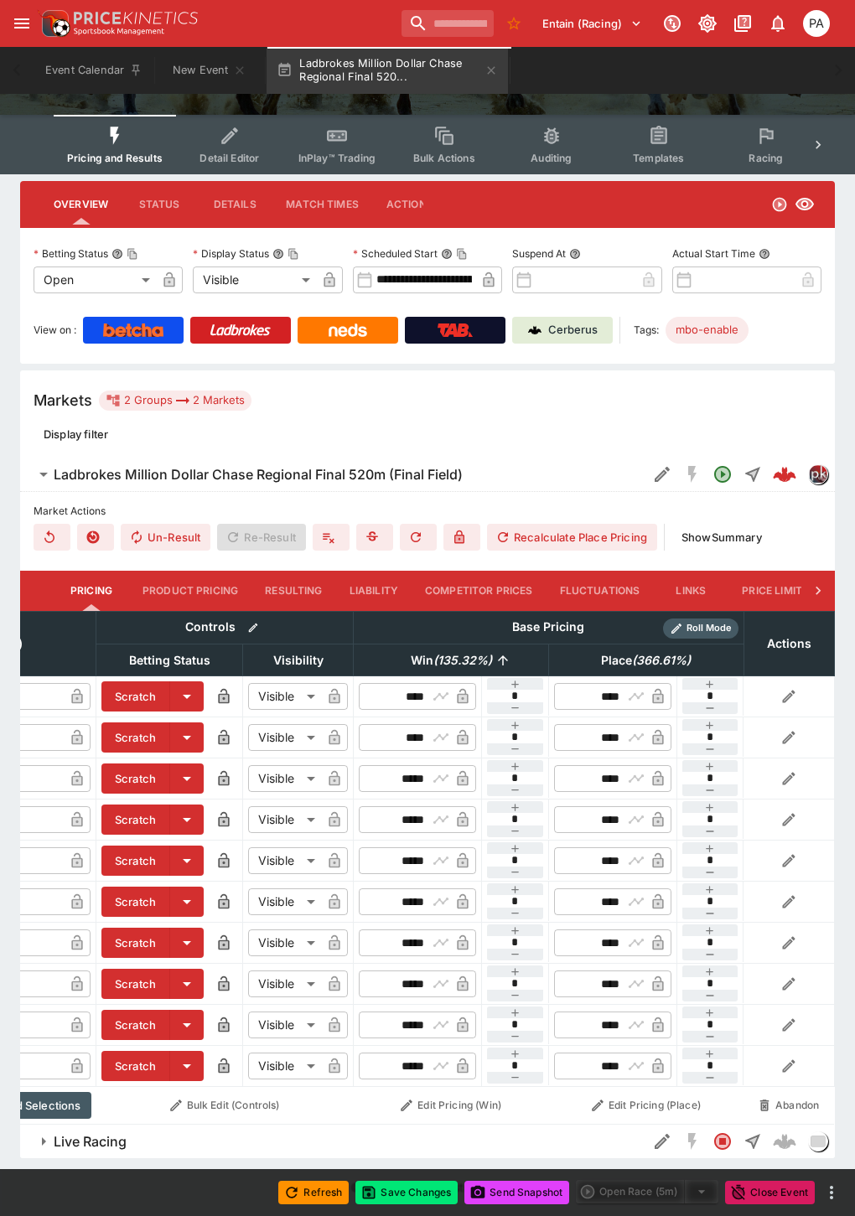
scroll to position [0, 228]
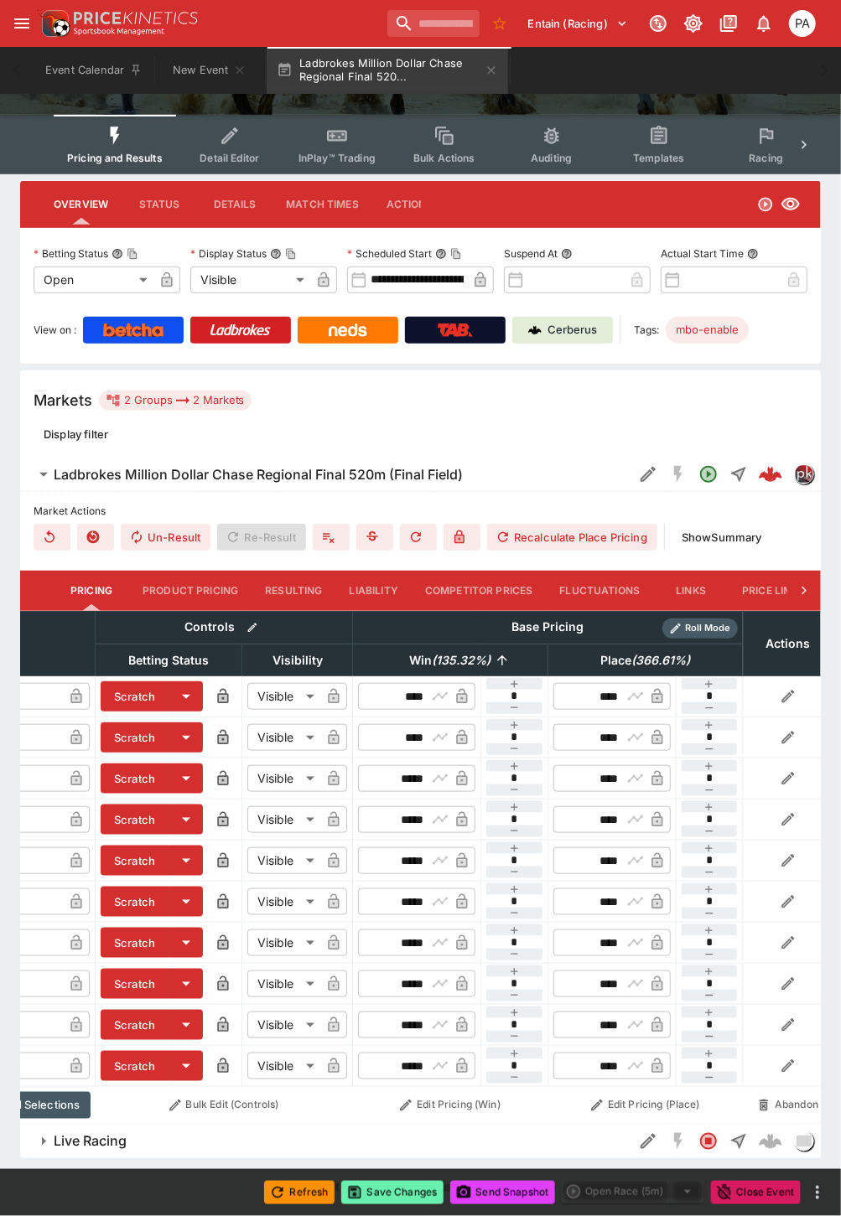
click at [401, 1188] on button "Save Changes" at bounding box center [392, 1192] width 102 height 23
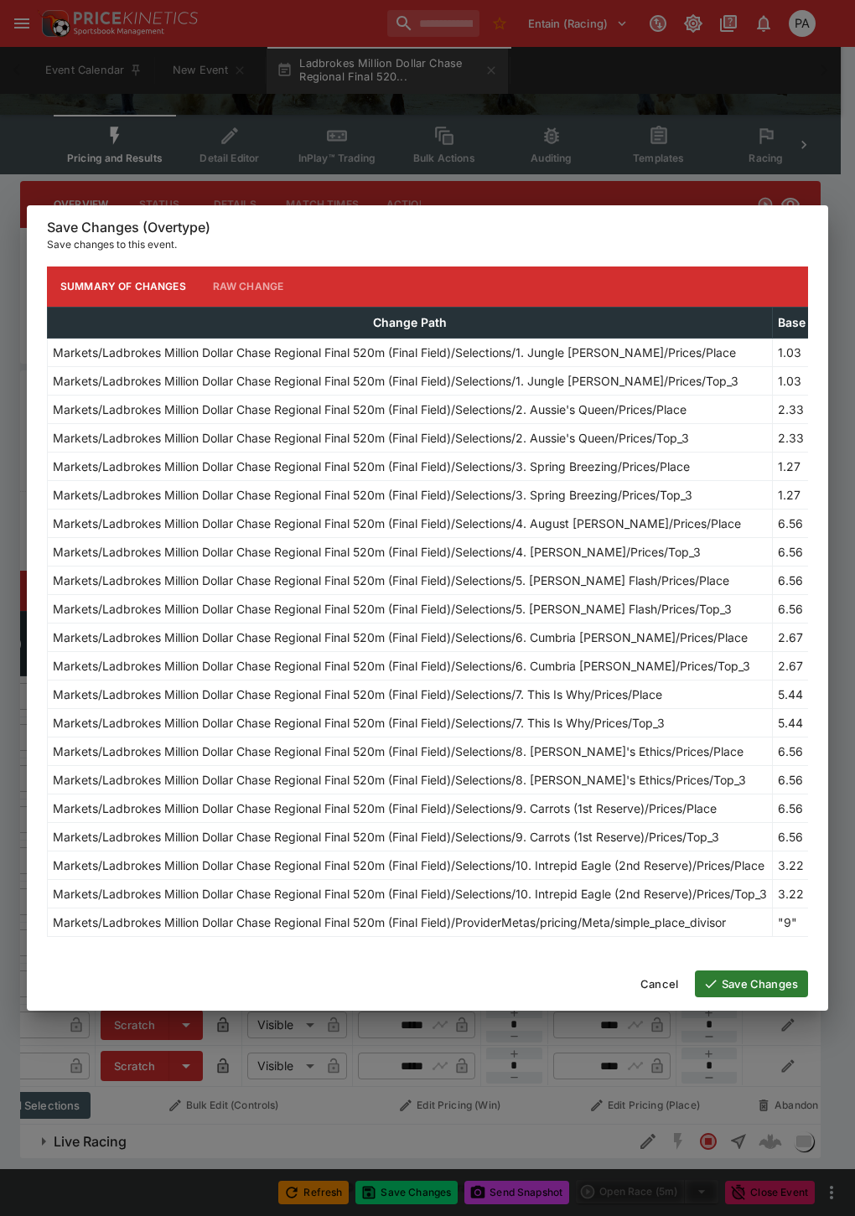
click at [744, 987] on button "Save Changes" at bounding box center [751, 983] width 113 height 27
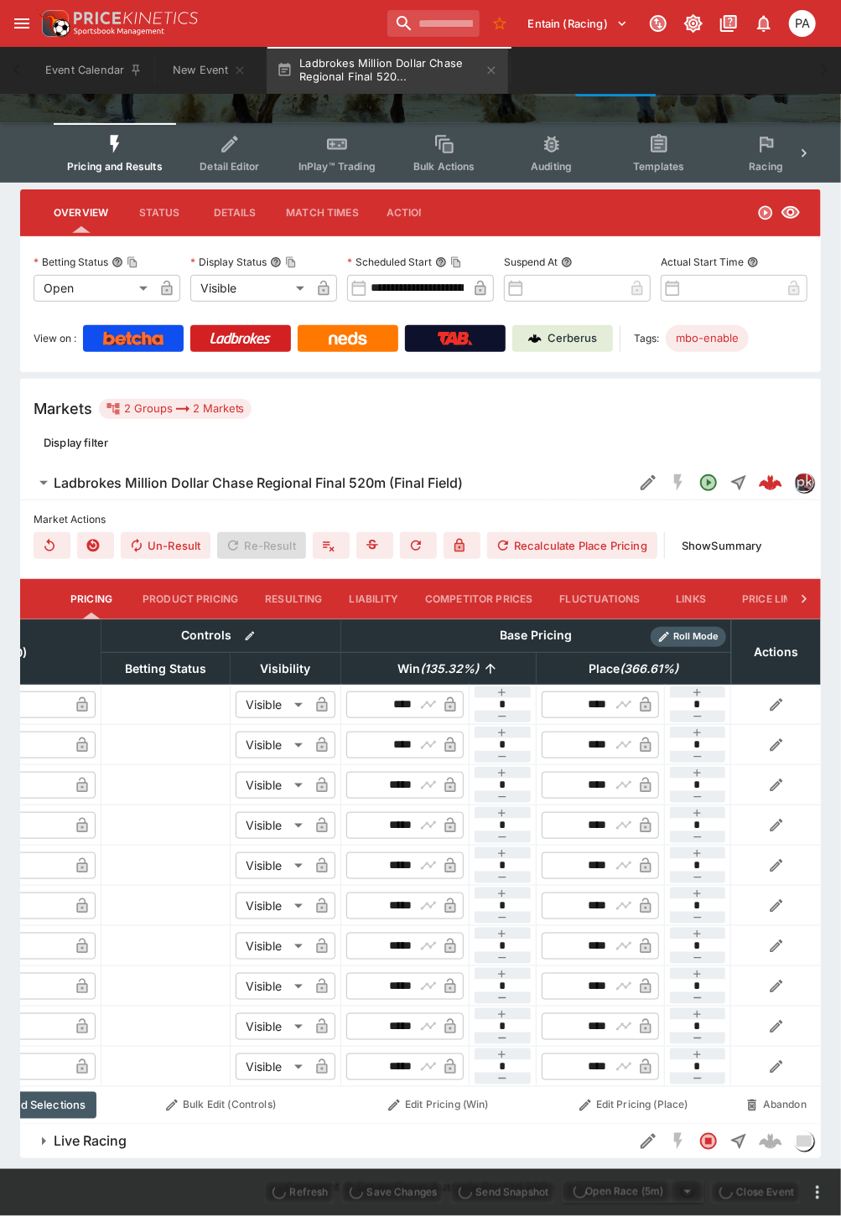
scroll to position [189, 0]
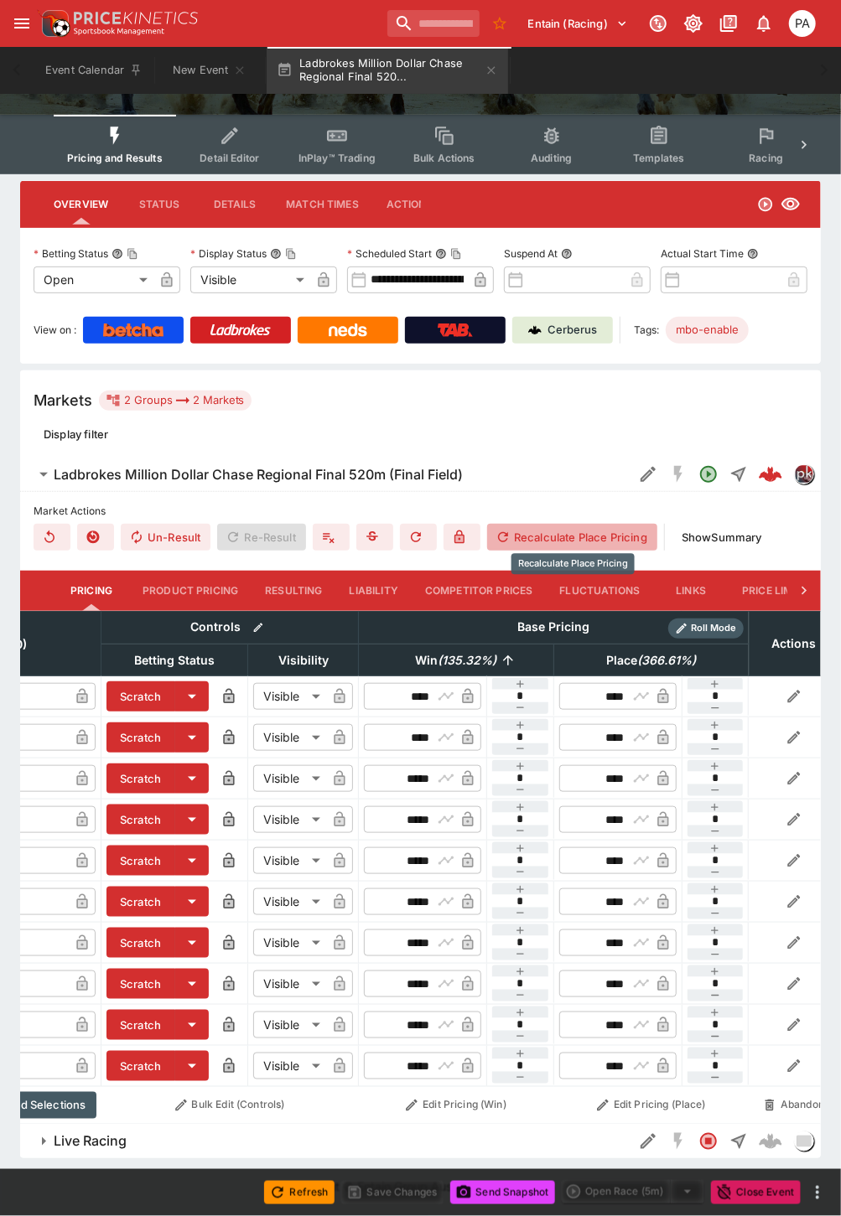
click at [564, 524] on button "Recalculate Place Pricing" at bounding box center [572, 537] width 170 height 27
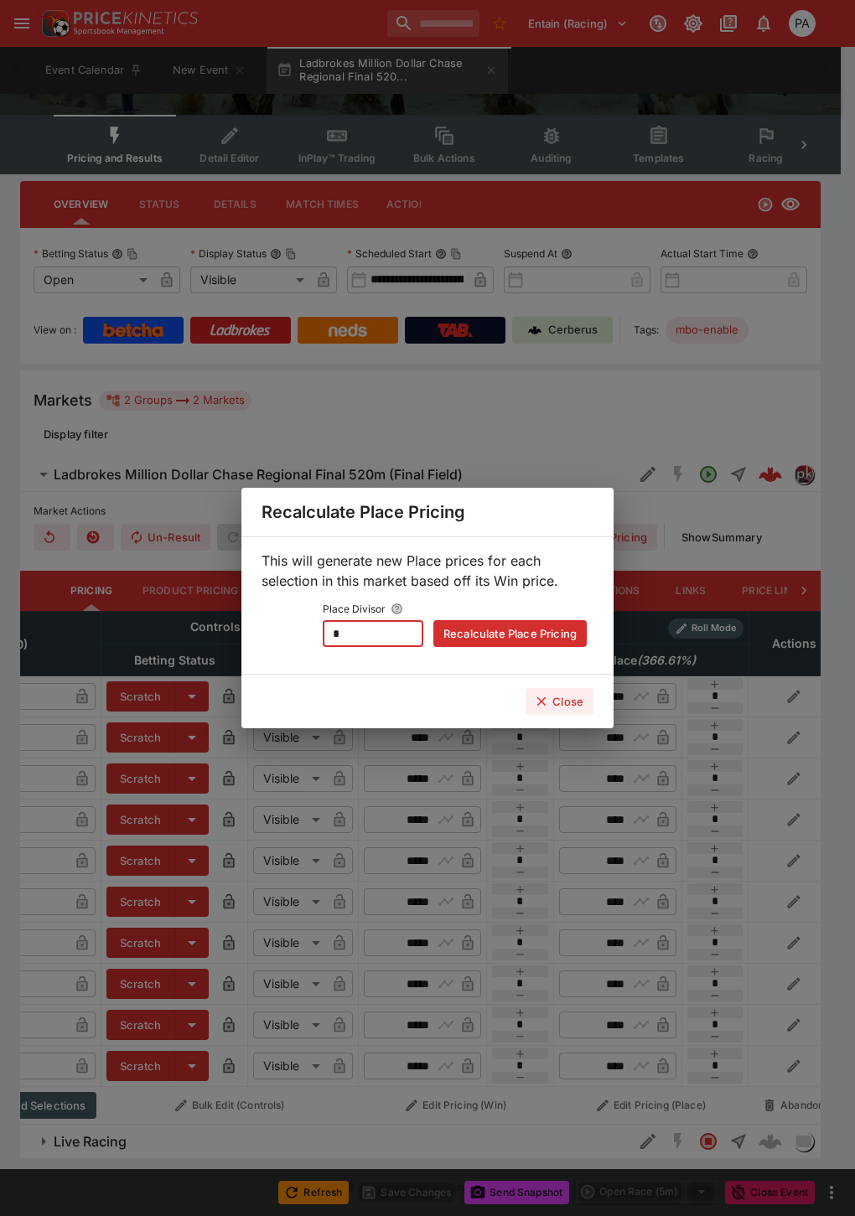
drag, startPoint x: 361, startPoint y: 629, endPoint x: 282, endPoint y: 638, distance: 79.2
click at [282, 638] on div "Place Divisor * ​ Recalculate Place Pricing" at bounding box center [427, 621] width 318 height 49
type input "**"
click at [489, 635] on button "Recalculate Place Pricing" at bounding box center [509, 633] width 153 height 27
type input "****"
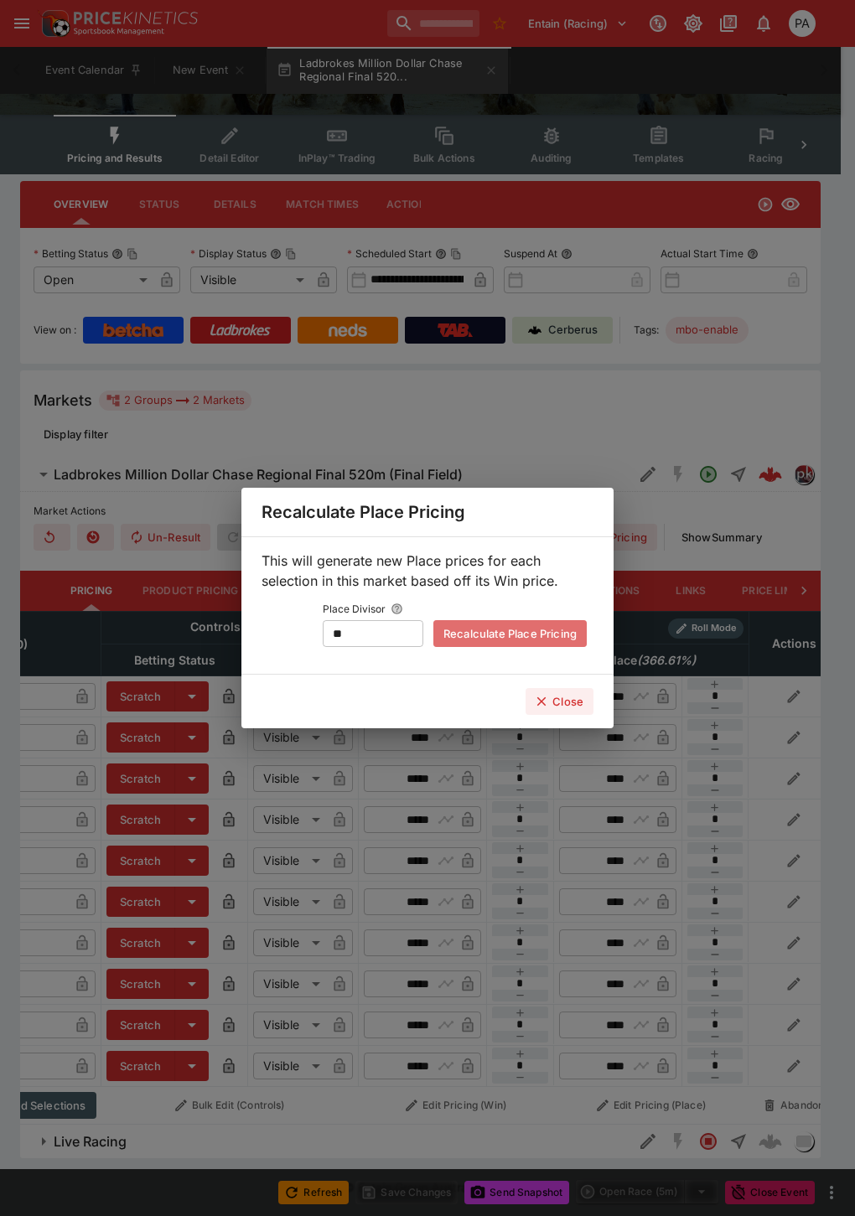
type input "****"
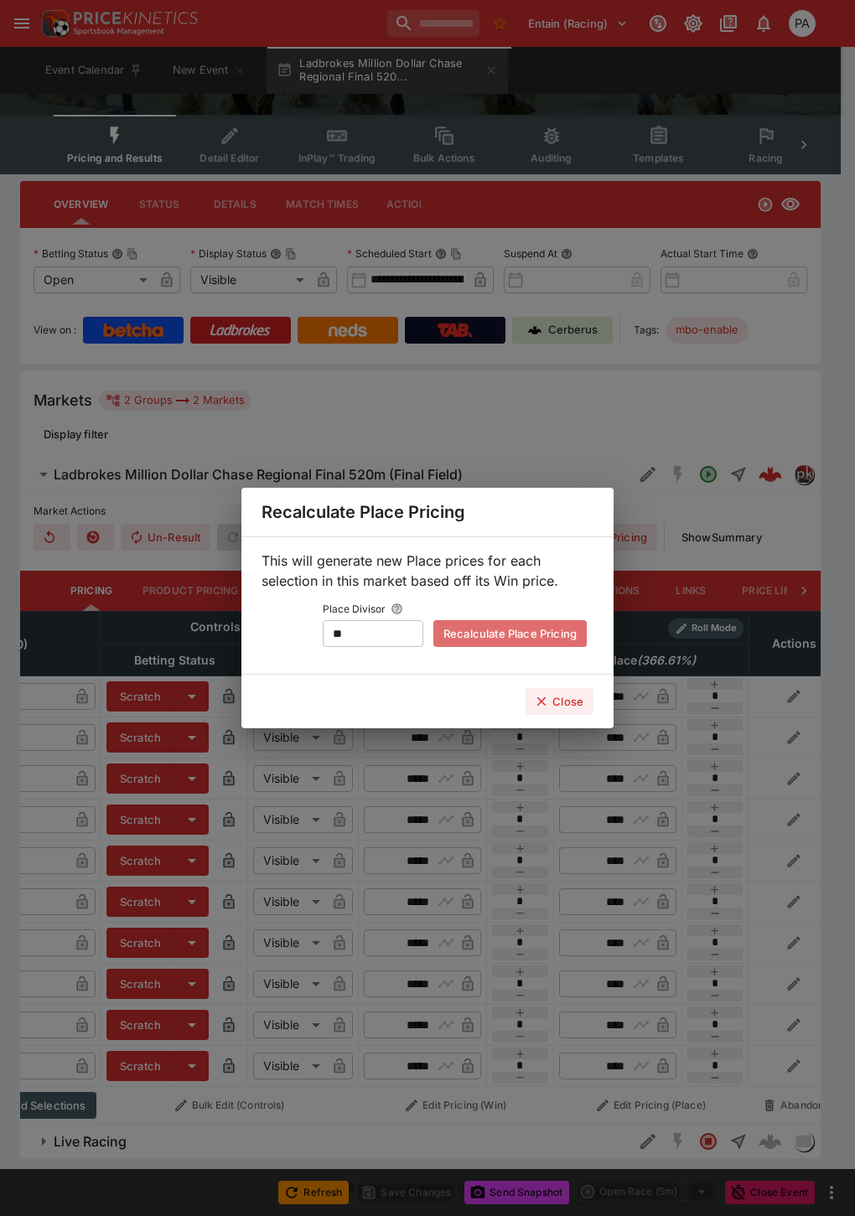
type input "****"
click at [551, 701] on button "Close" at bounding box center [559, 701] width 68 height 27
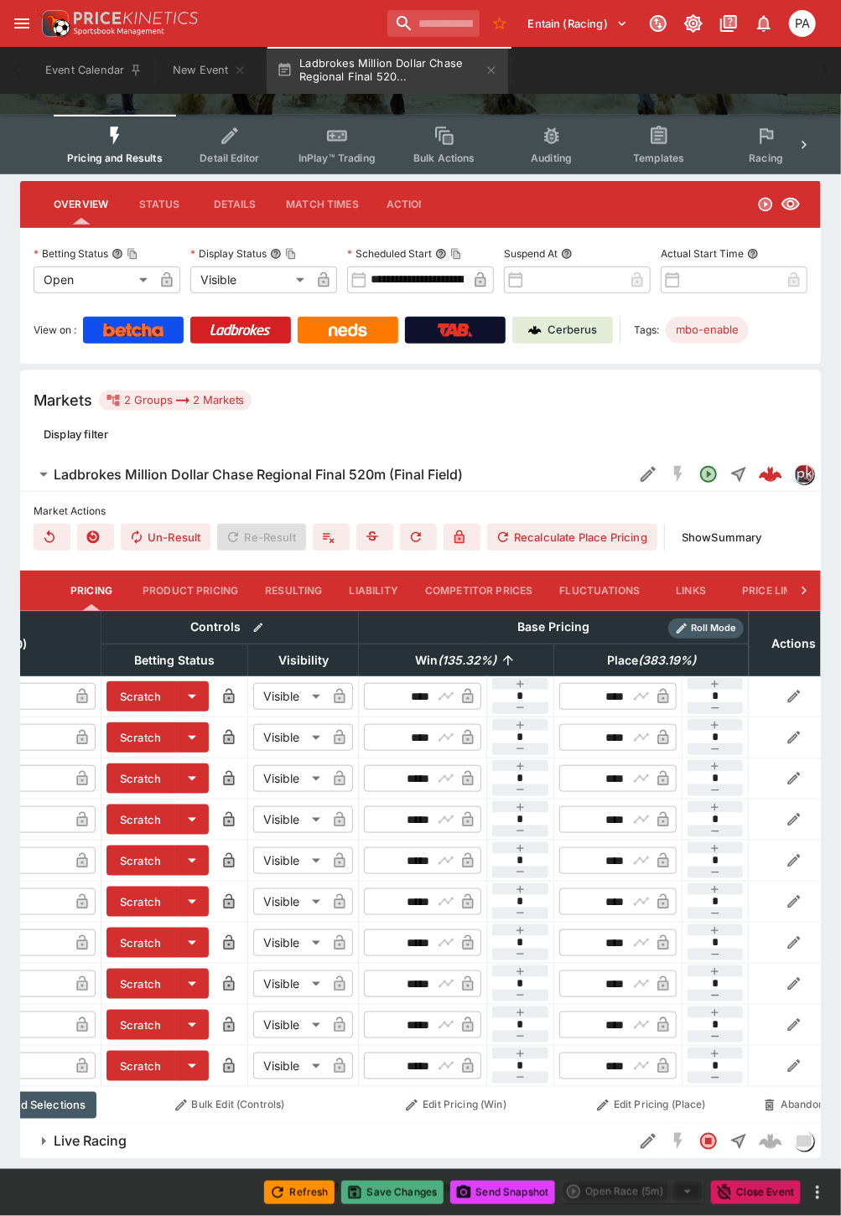
click at [380, 1183] on button "Save Changes" at bounding box center [392, 1192] width 102 height 23
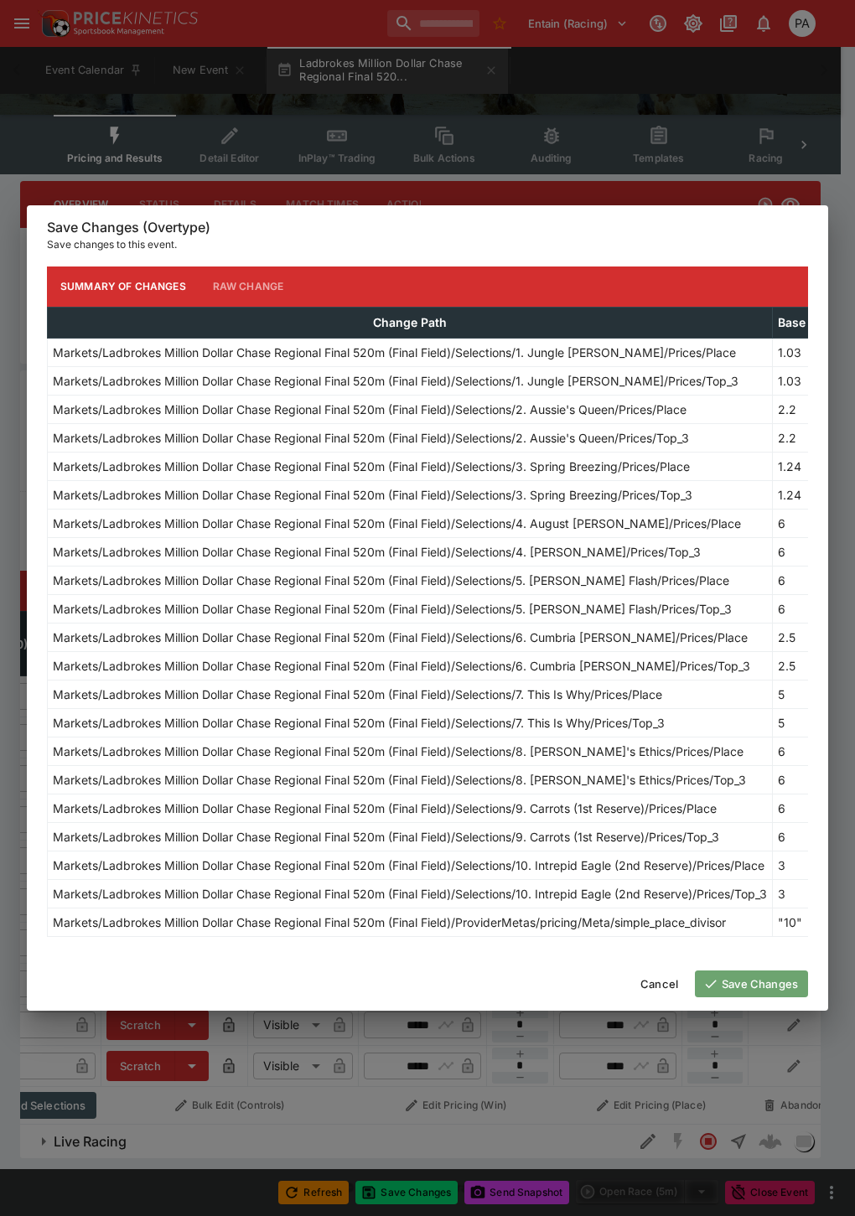
click at [753, 993] on button "Save Changes" at bounding box center [751, 983] width 113 height 27
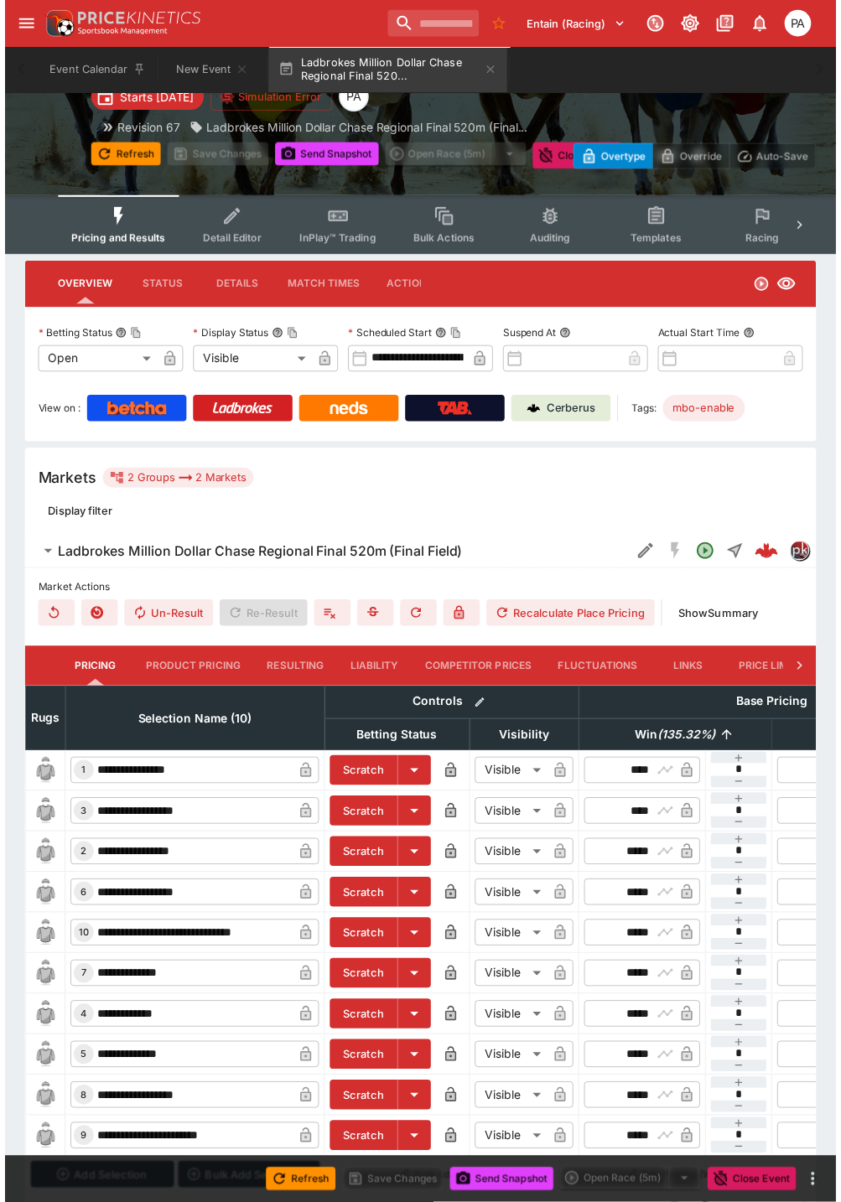
scroll to position [0, 0]
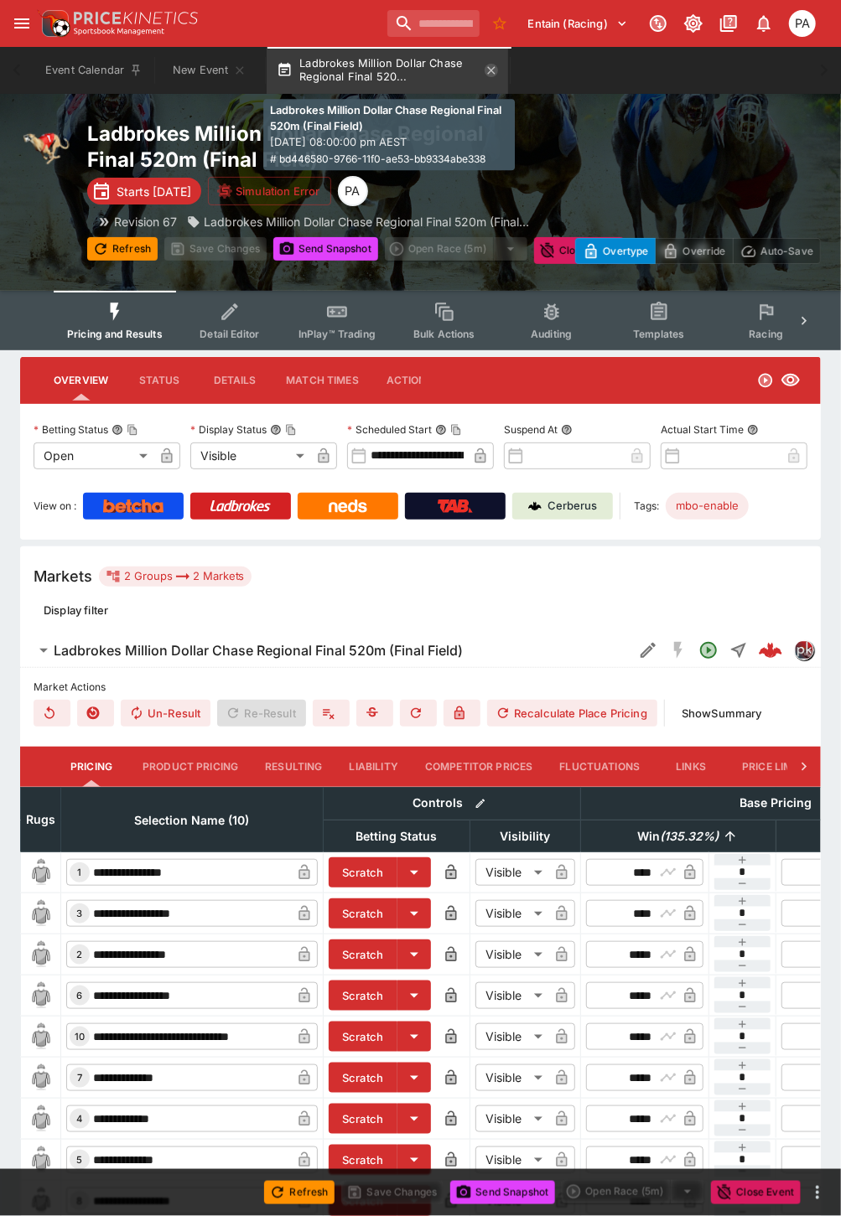
click at [492, 71] on icon "button" at bounding box center [492, 70] width 8 height 8
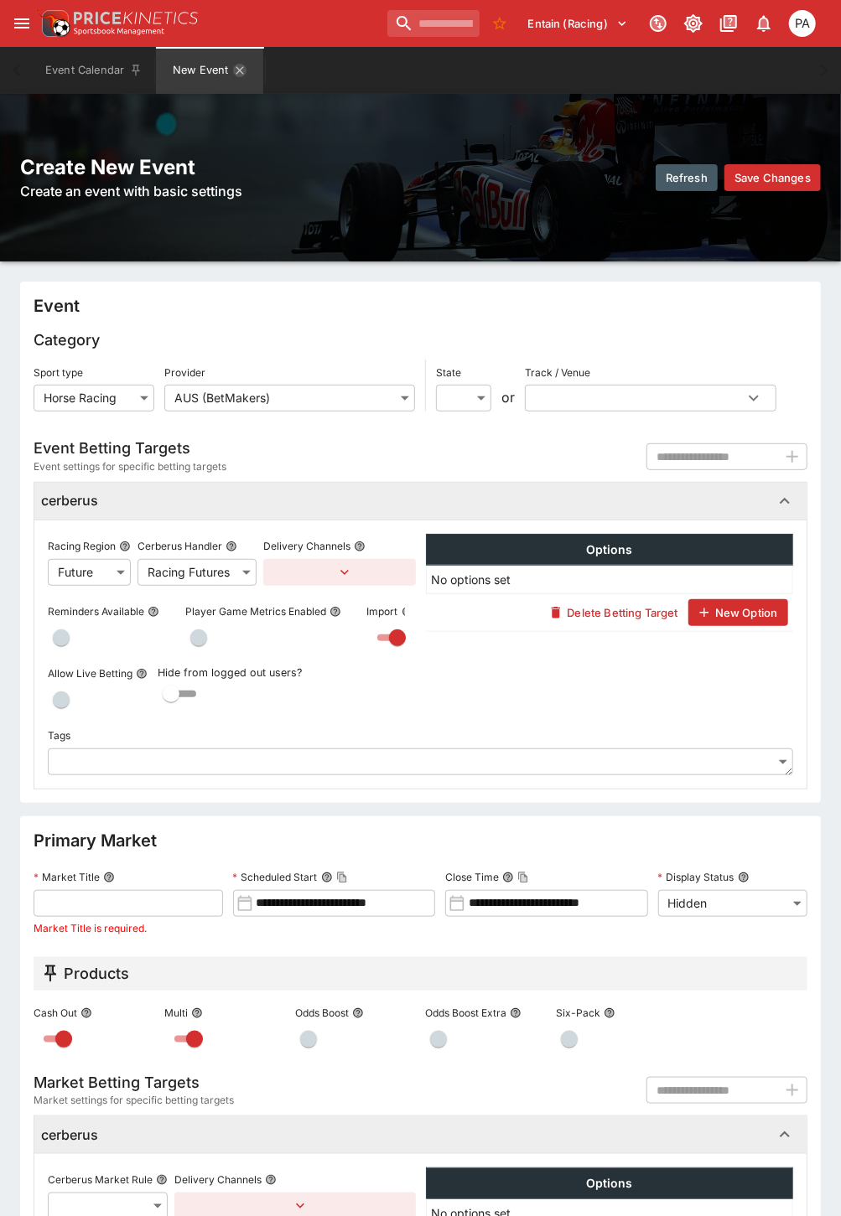
click at [236, 68] on icon "New Event" at bounding box center [239, 70] width 13 height 13
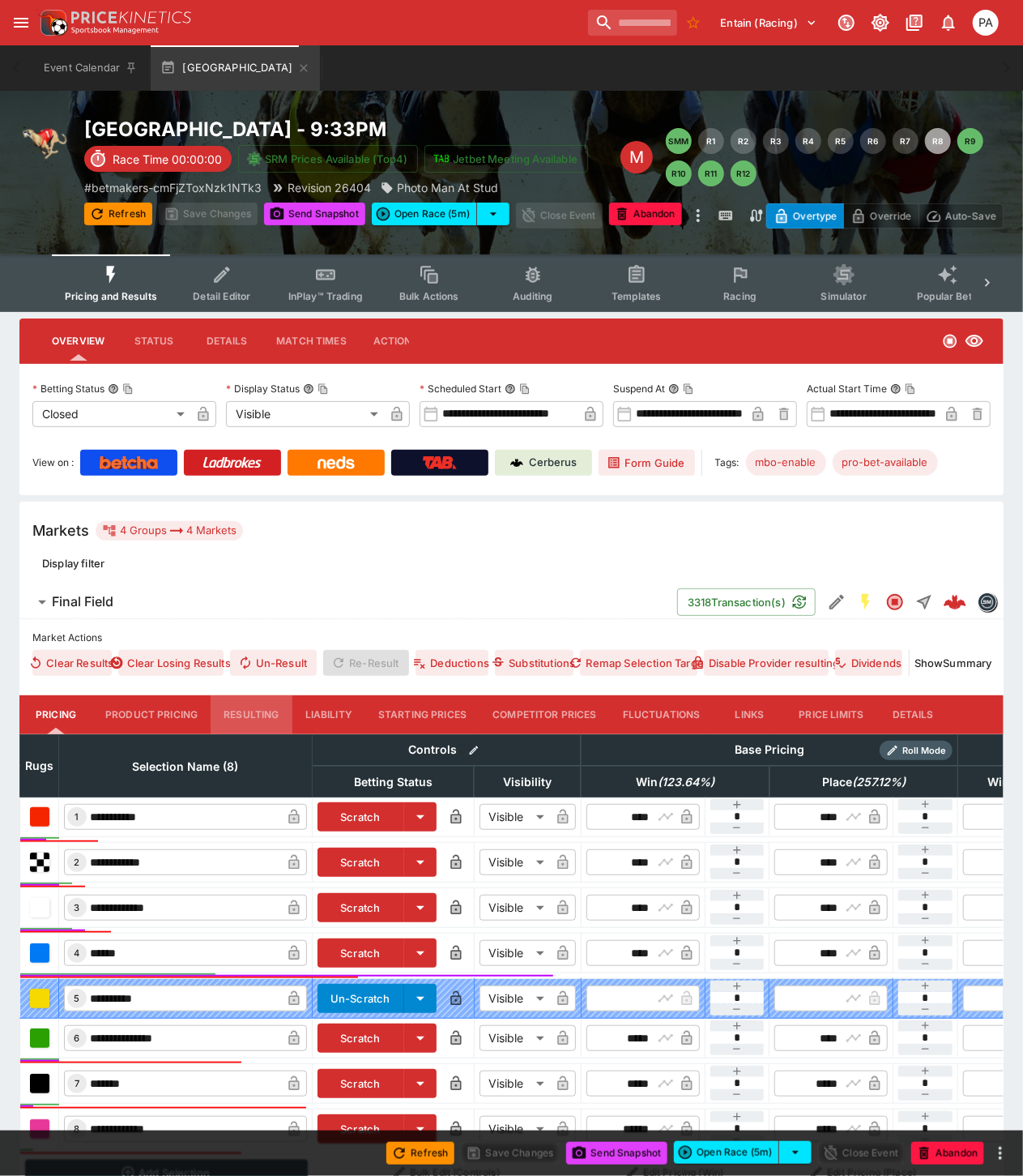
click at [243, 715] on button "Resulting" at bounding box center [251, 715] width 81 height 39
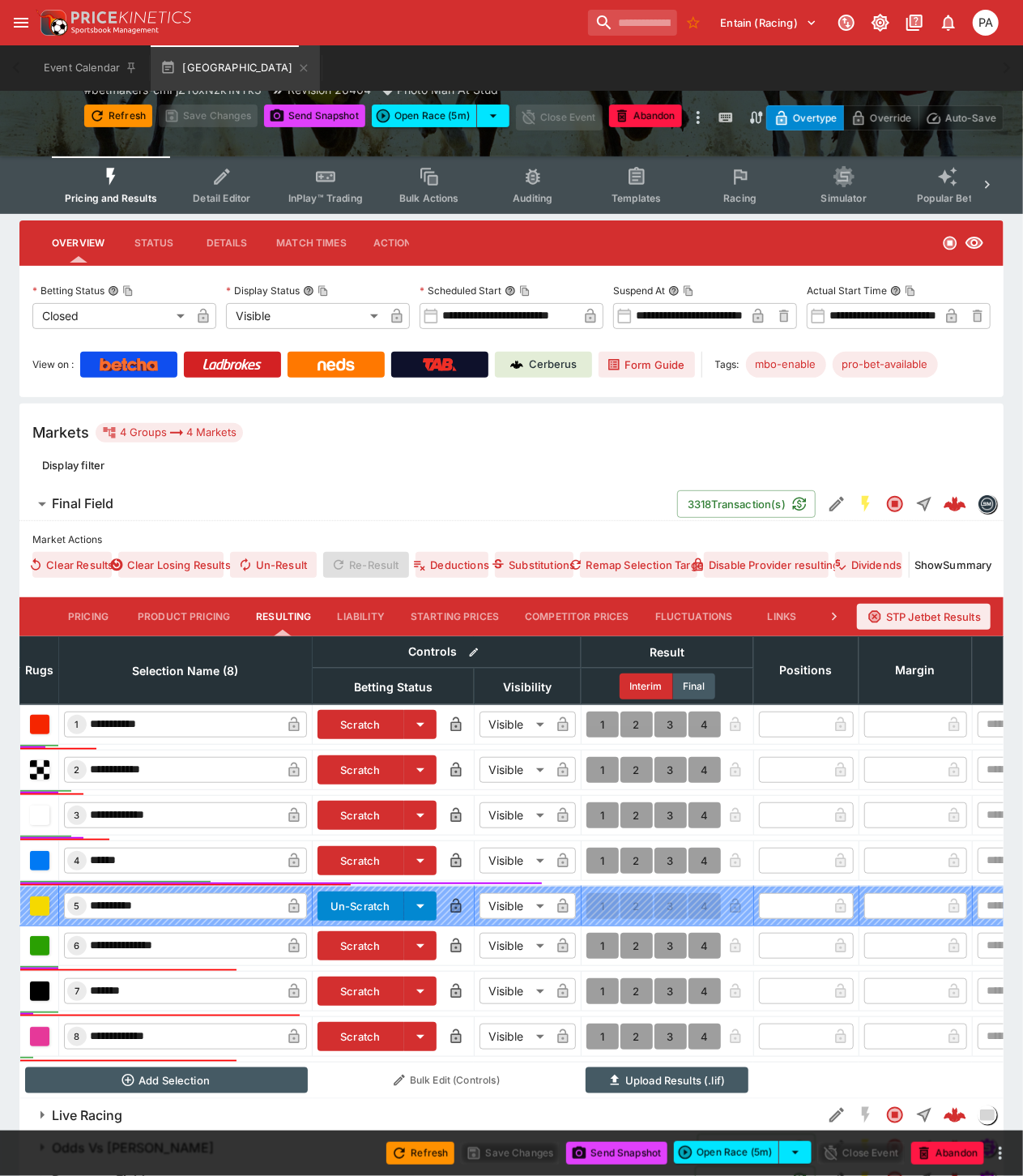
scroll to position [189, 0]
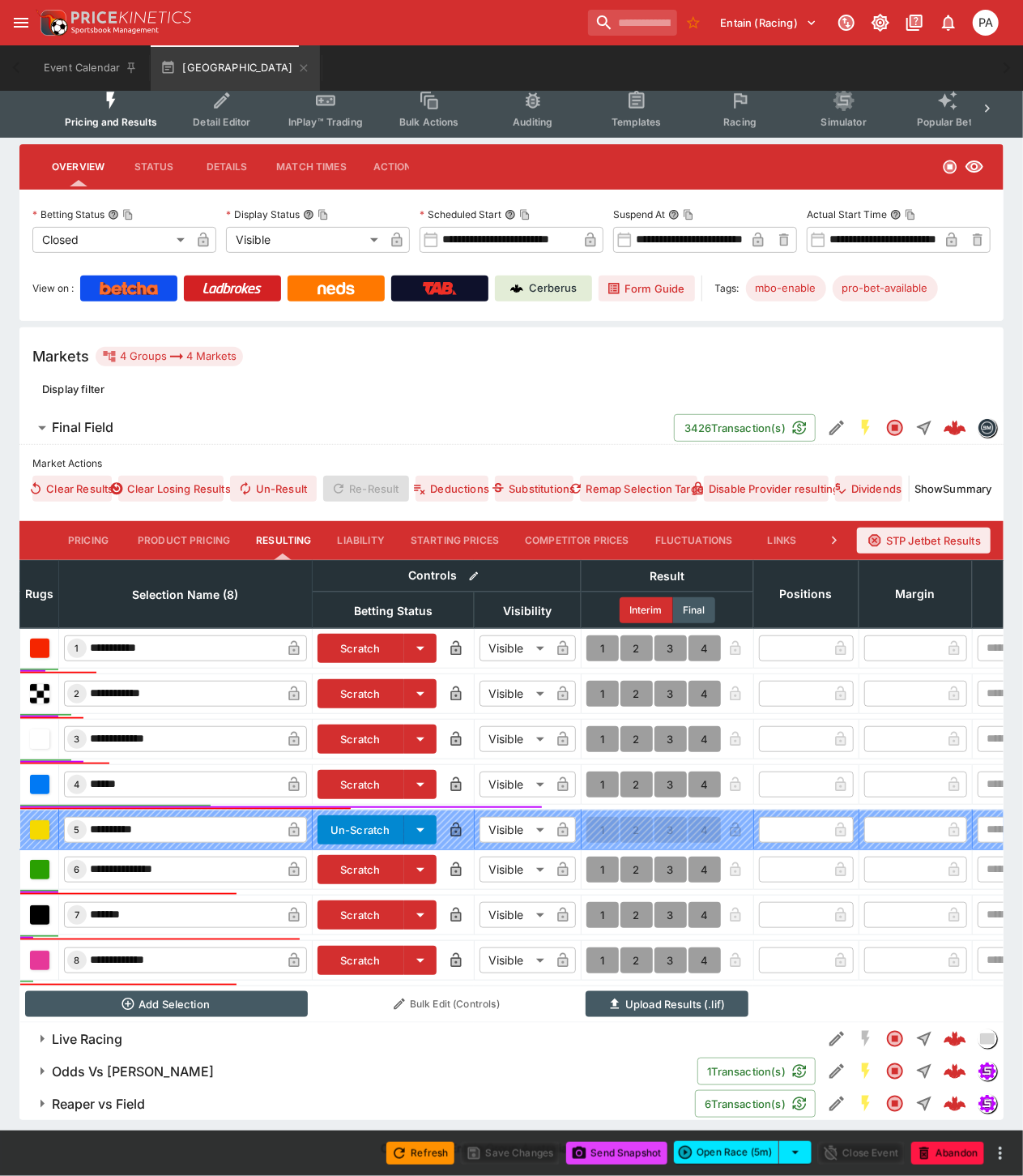
click at [597, 681] on button "1" at bounding box center [603, 693] width 33 height 26
type input "*"
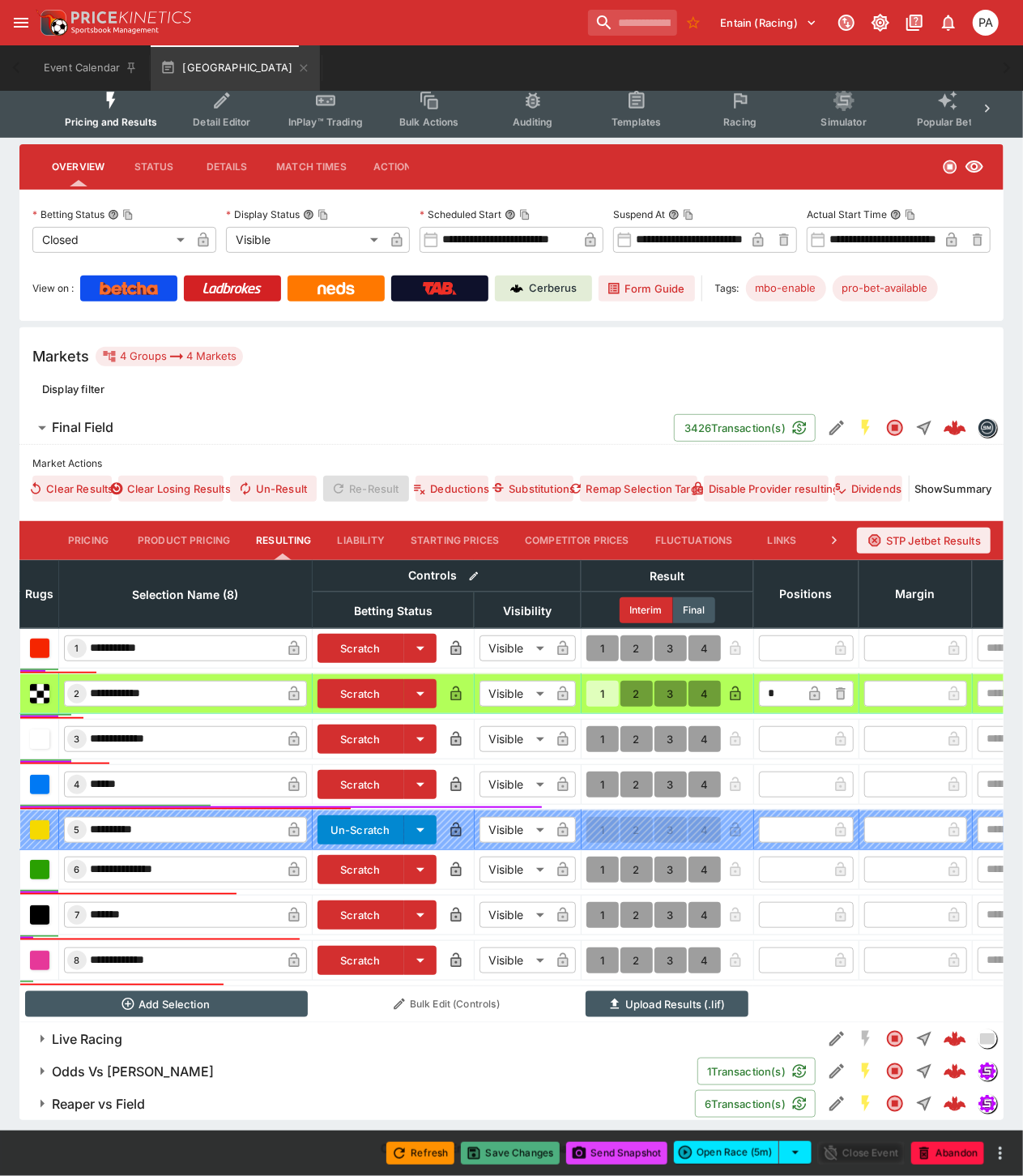
click at [514, 1152] on button "Save Changes" at bounding box center [511, 1153] width 99 height 22
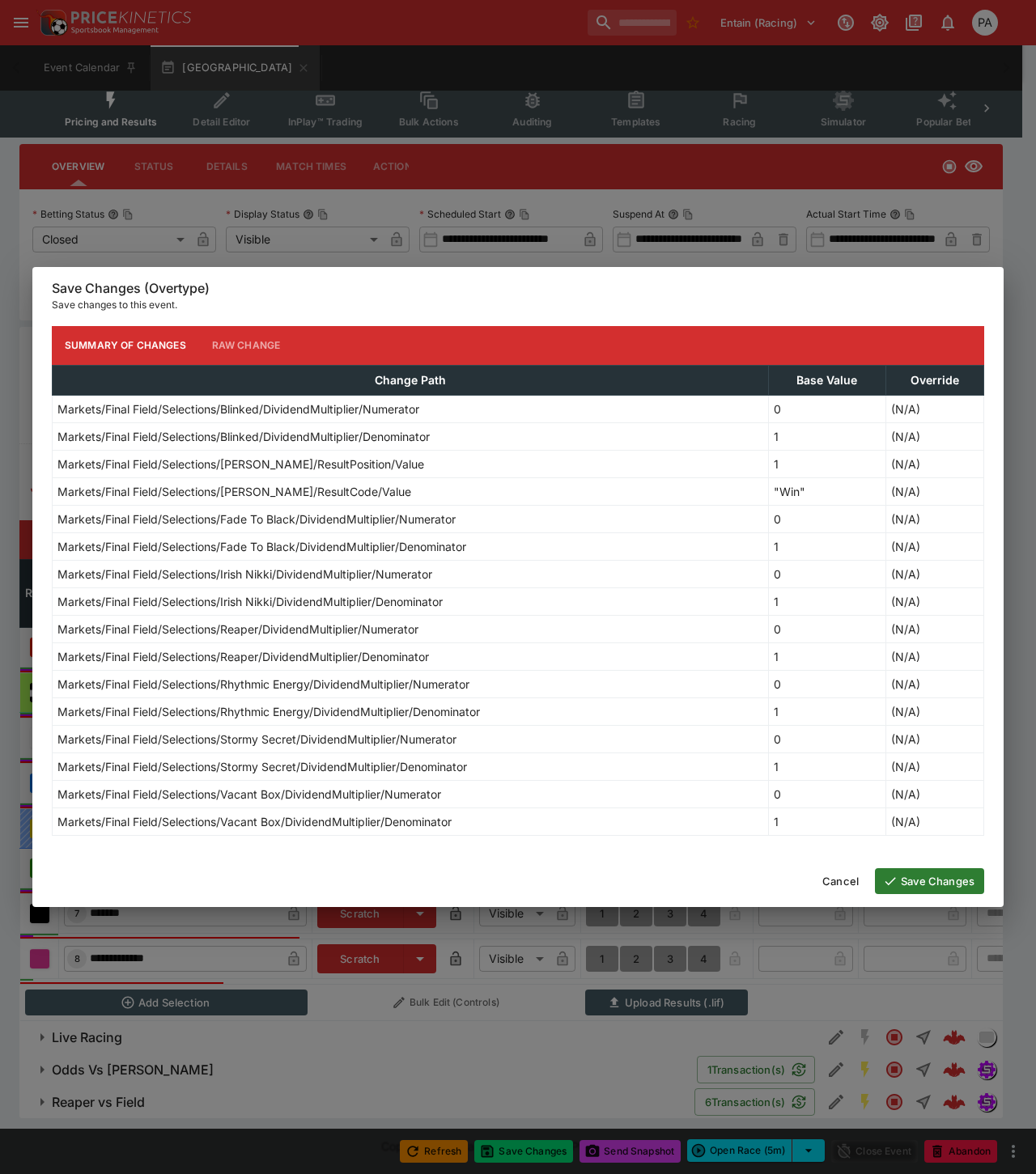
click at [940, 881] on button "Save Changes" at bounding box center [929, 880] width 109 height 26
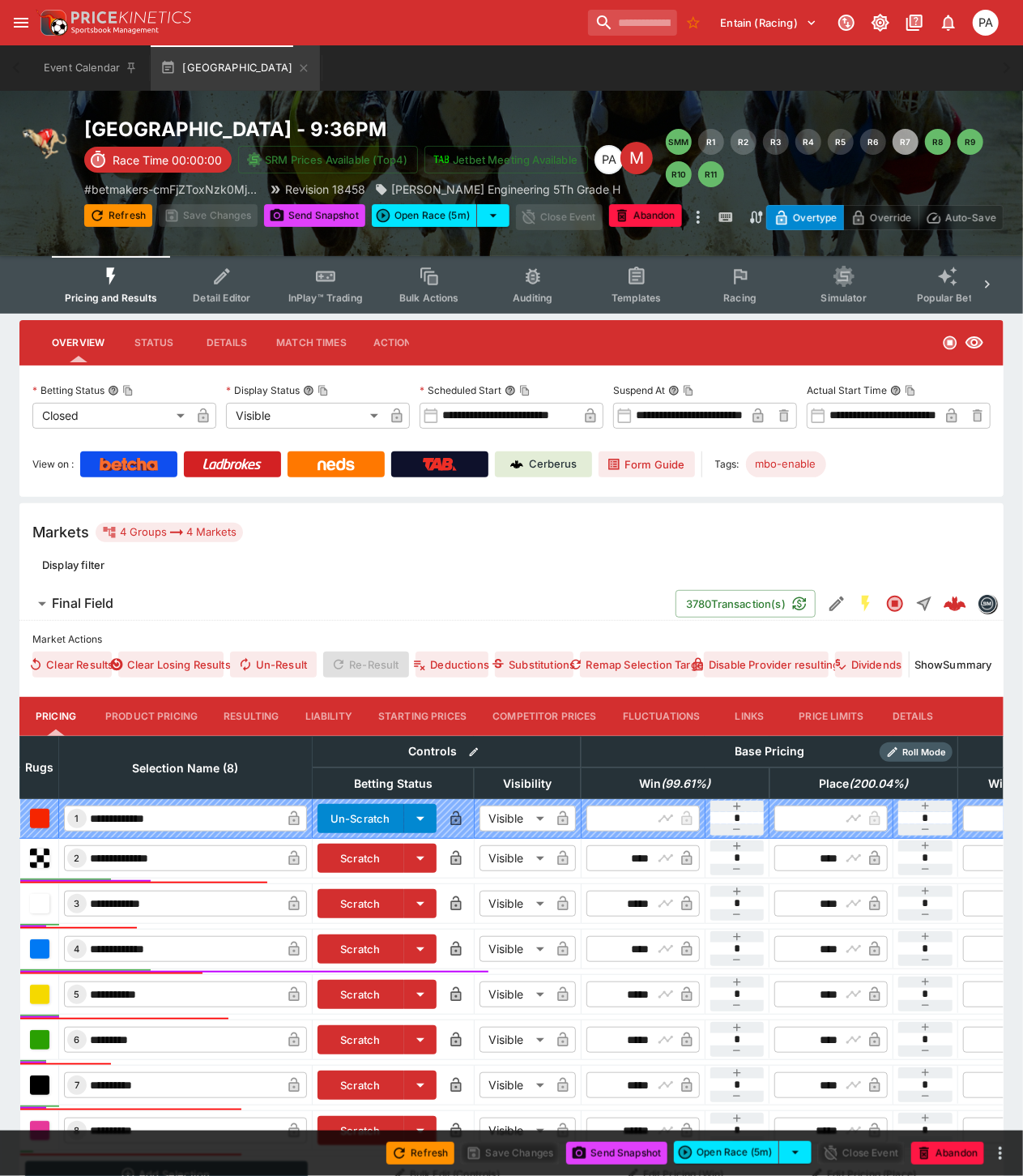
click at [273, 709] on button "Resulting" at bounding box center [251, 717] width 81 height 39
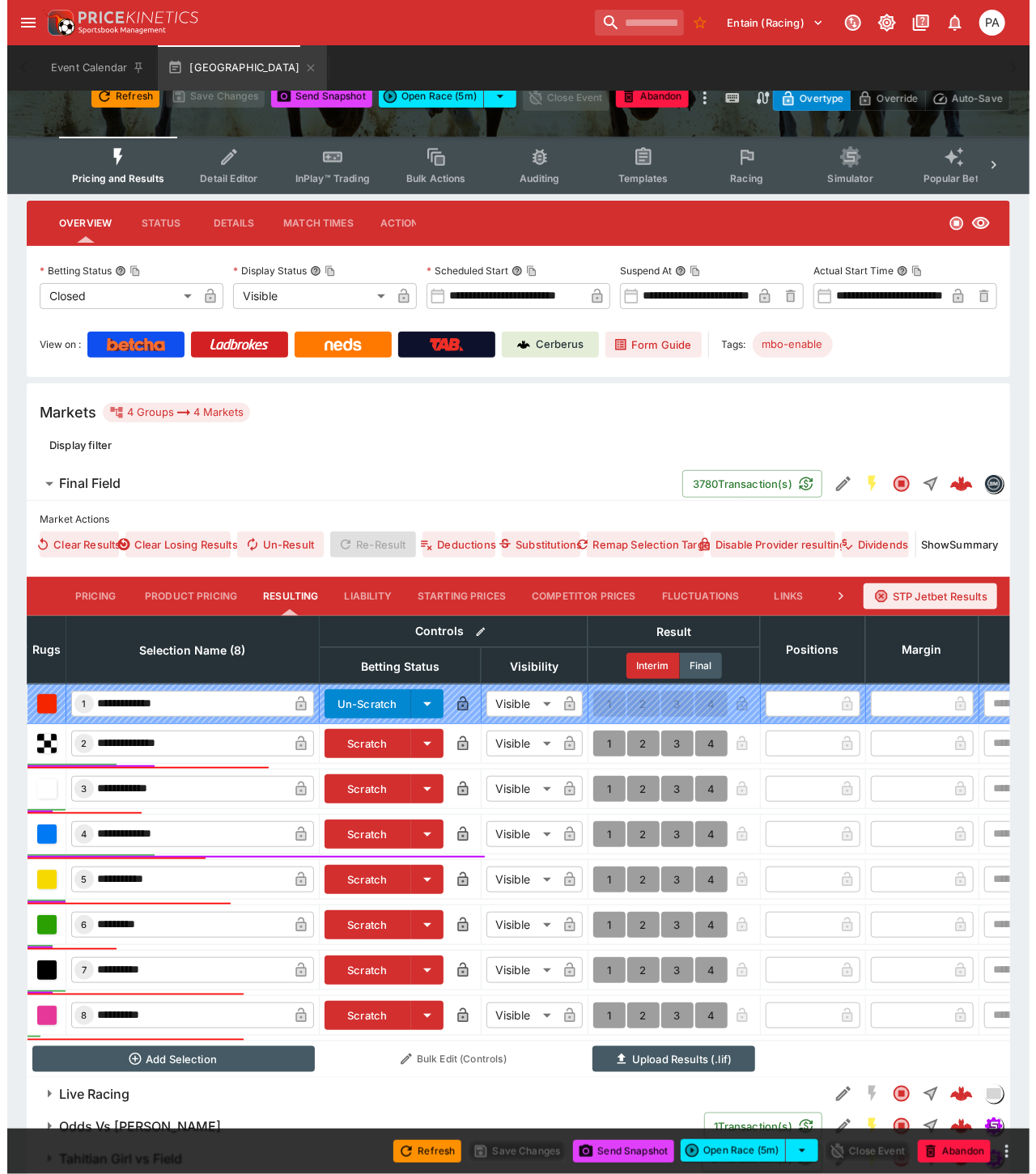
scroll to position [188, 0]
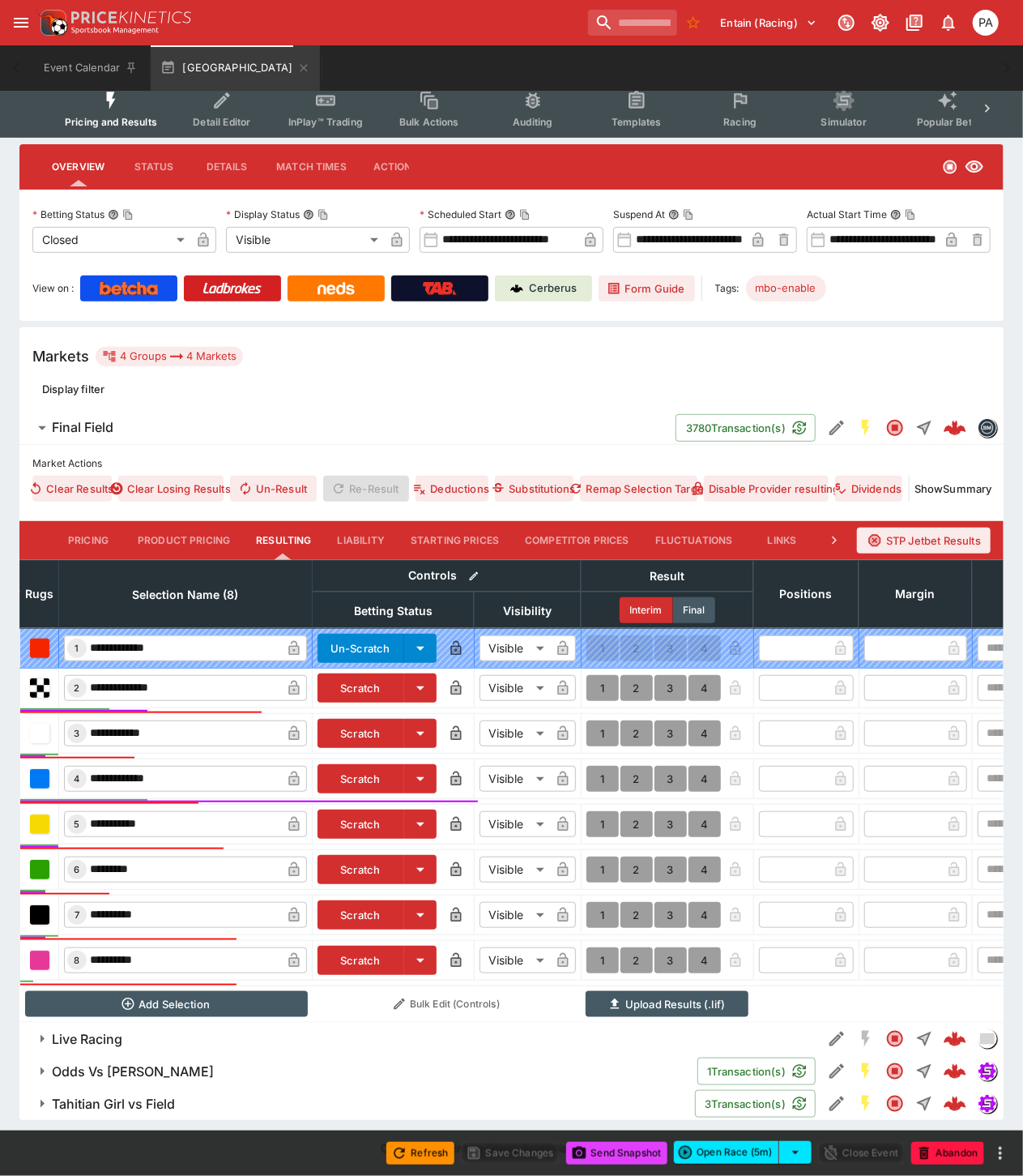
click at [595, 675] on button "1" at bounding box center [603, 688] width 33 height 26
type input "*"
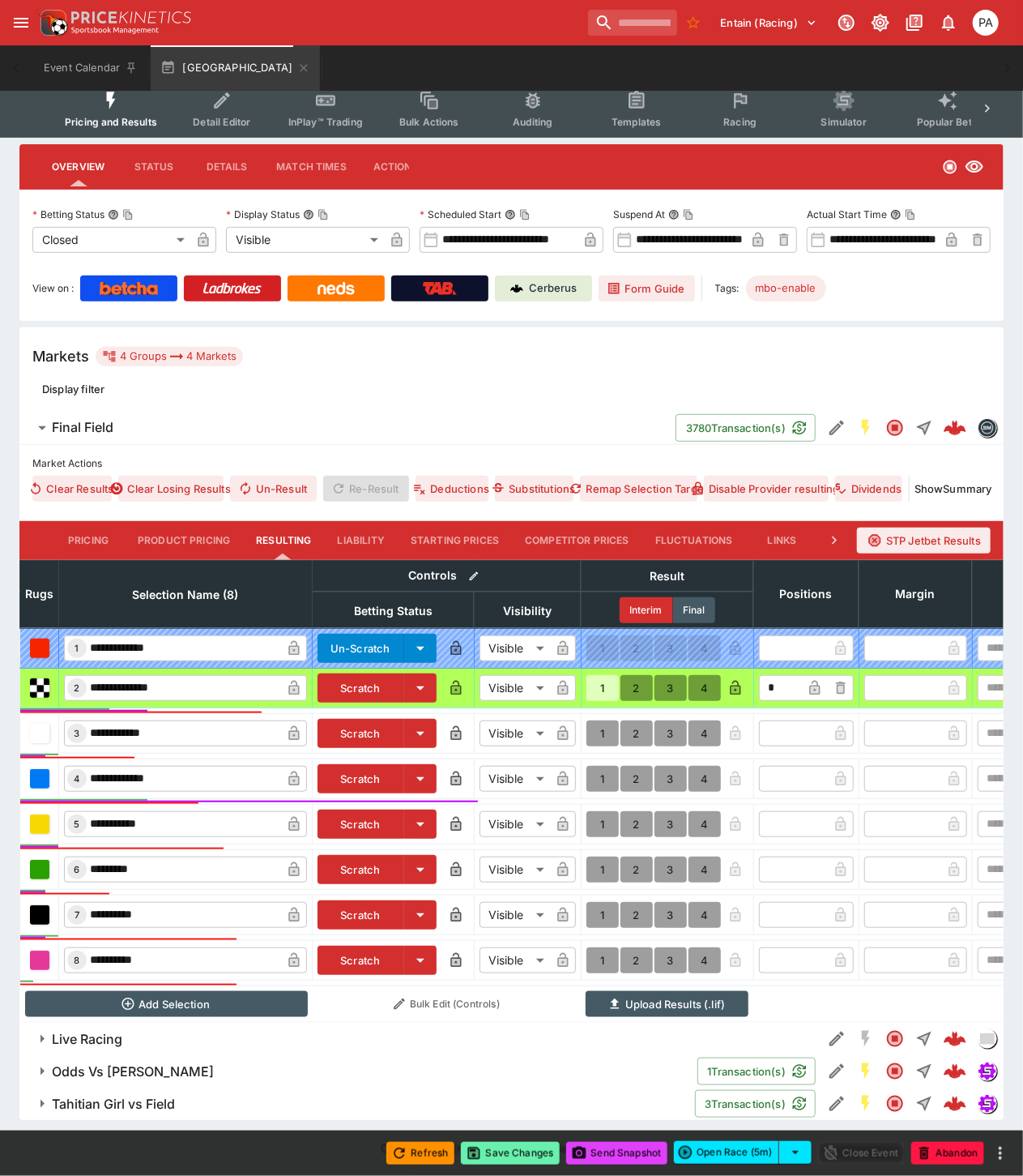
click at [518, 1154] on button "Save Changes" at bounding box center [511, 1153] width 99 height 22
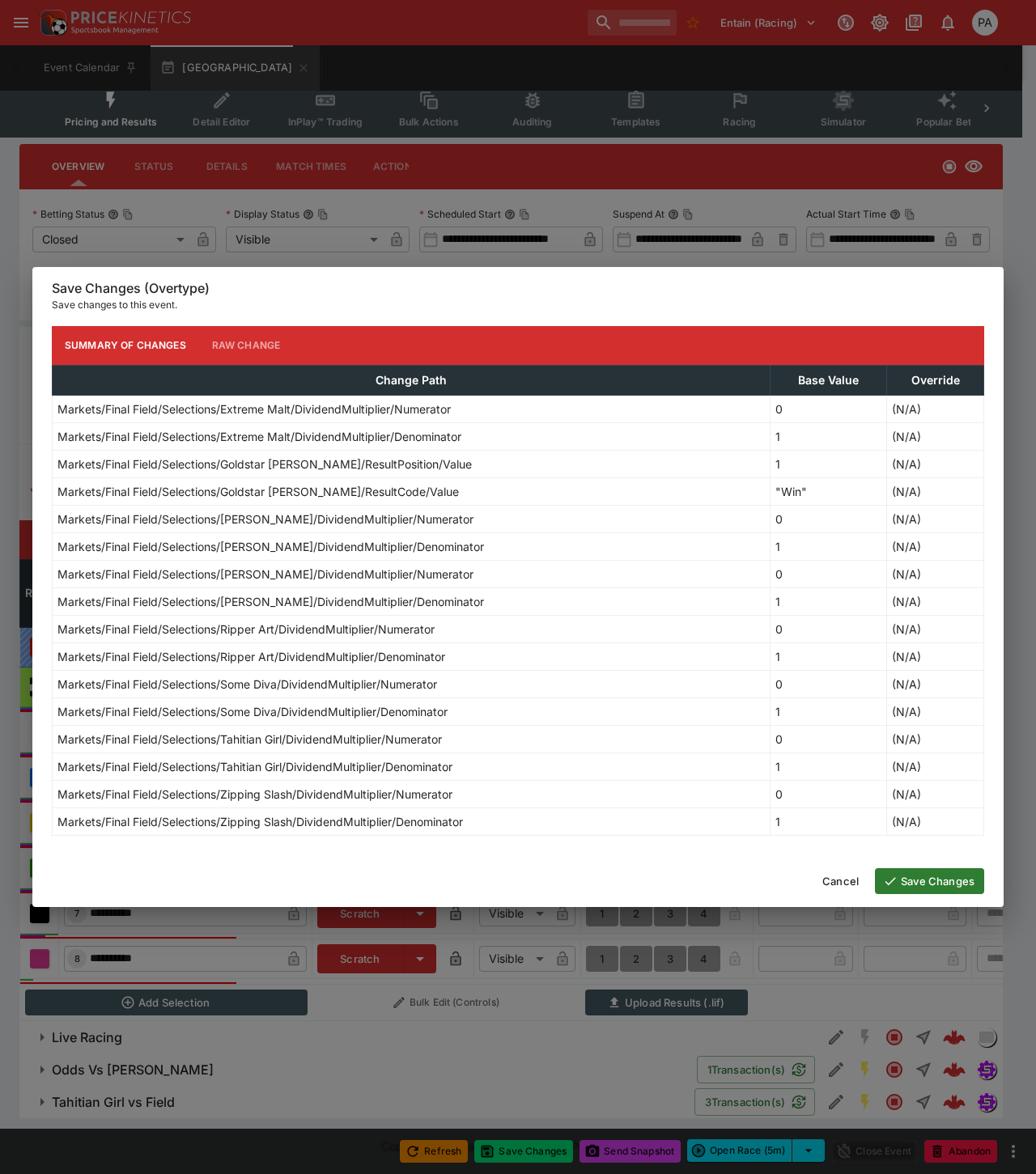
click at [942, 890] on button "Save Changes" at bounding box center [929, 880] width 109 height 26
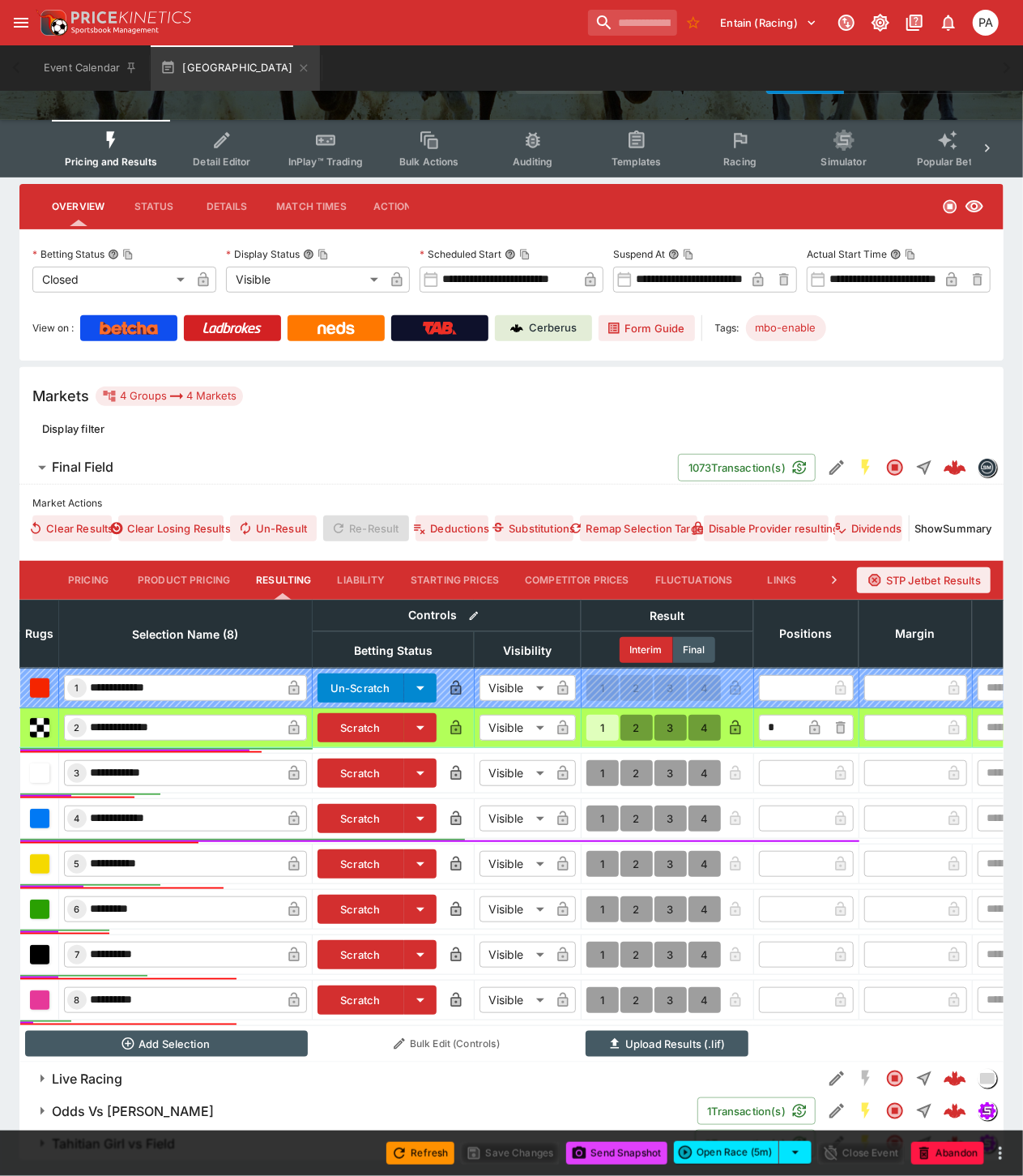
scroll to position [0, 0]
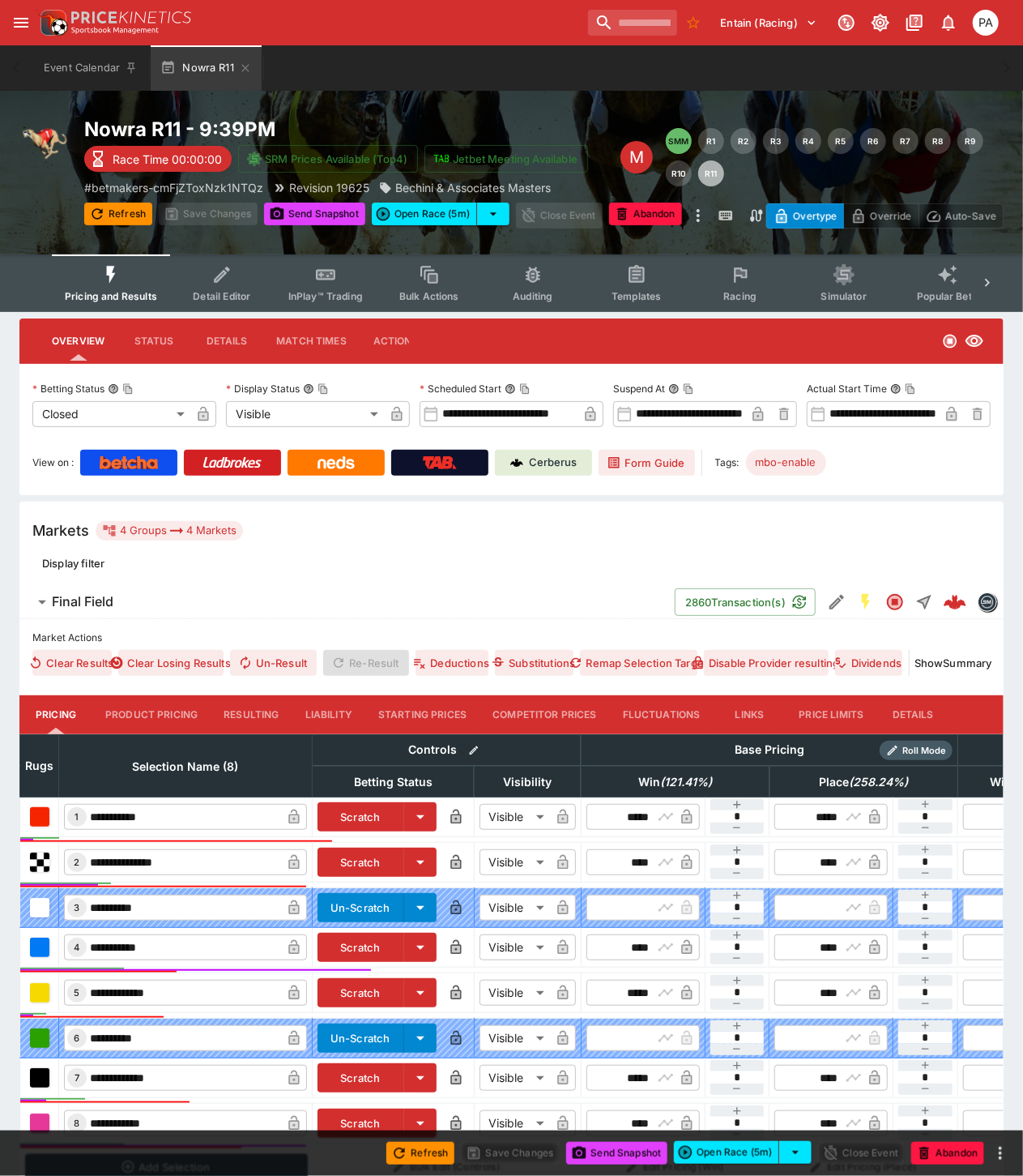
click at [245, 717] on button "Resulting" at bounding box center [251, 715] width 81 height 39
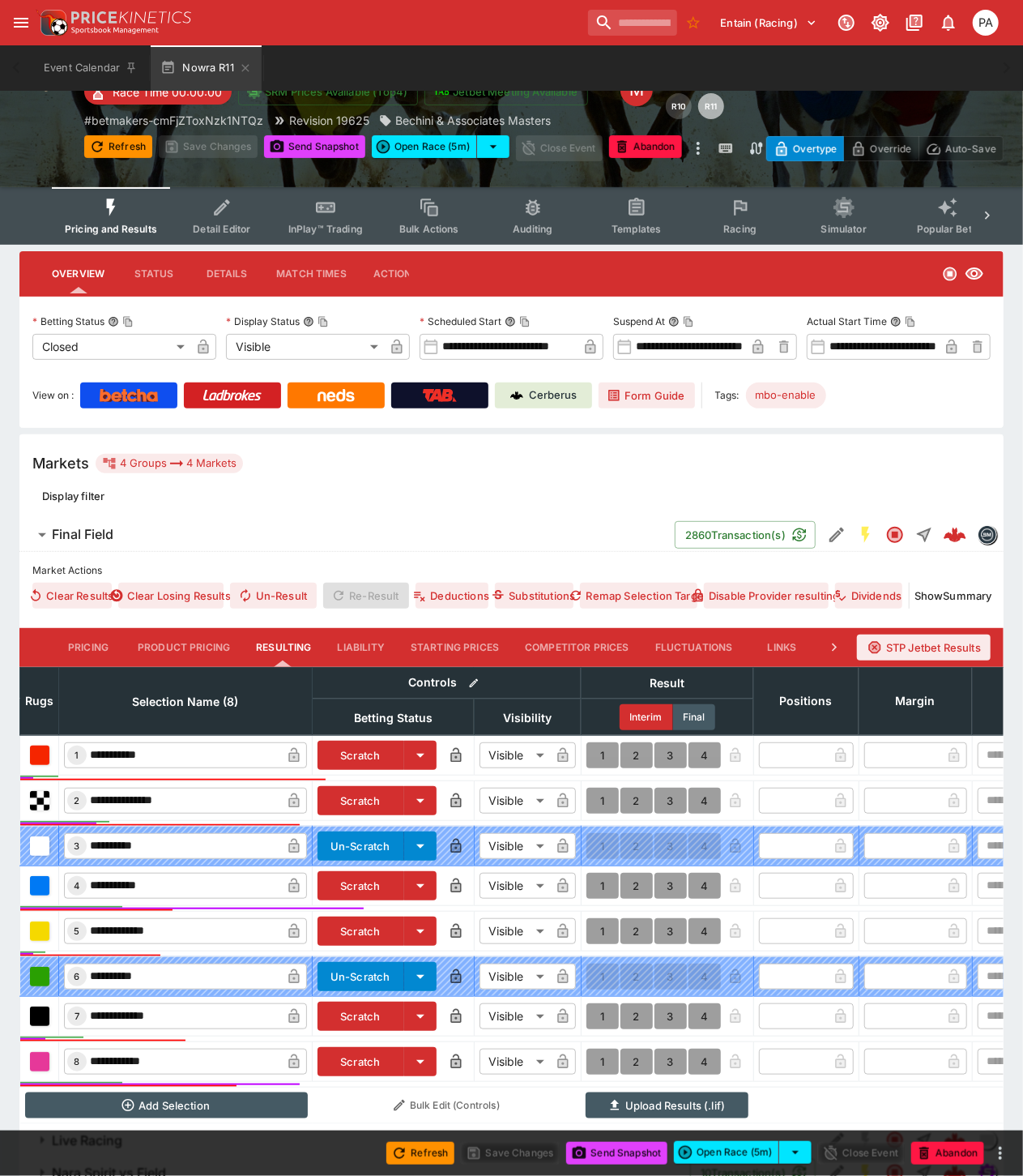
scroll to position [183, 0]
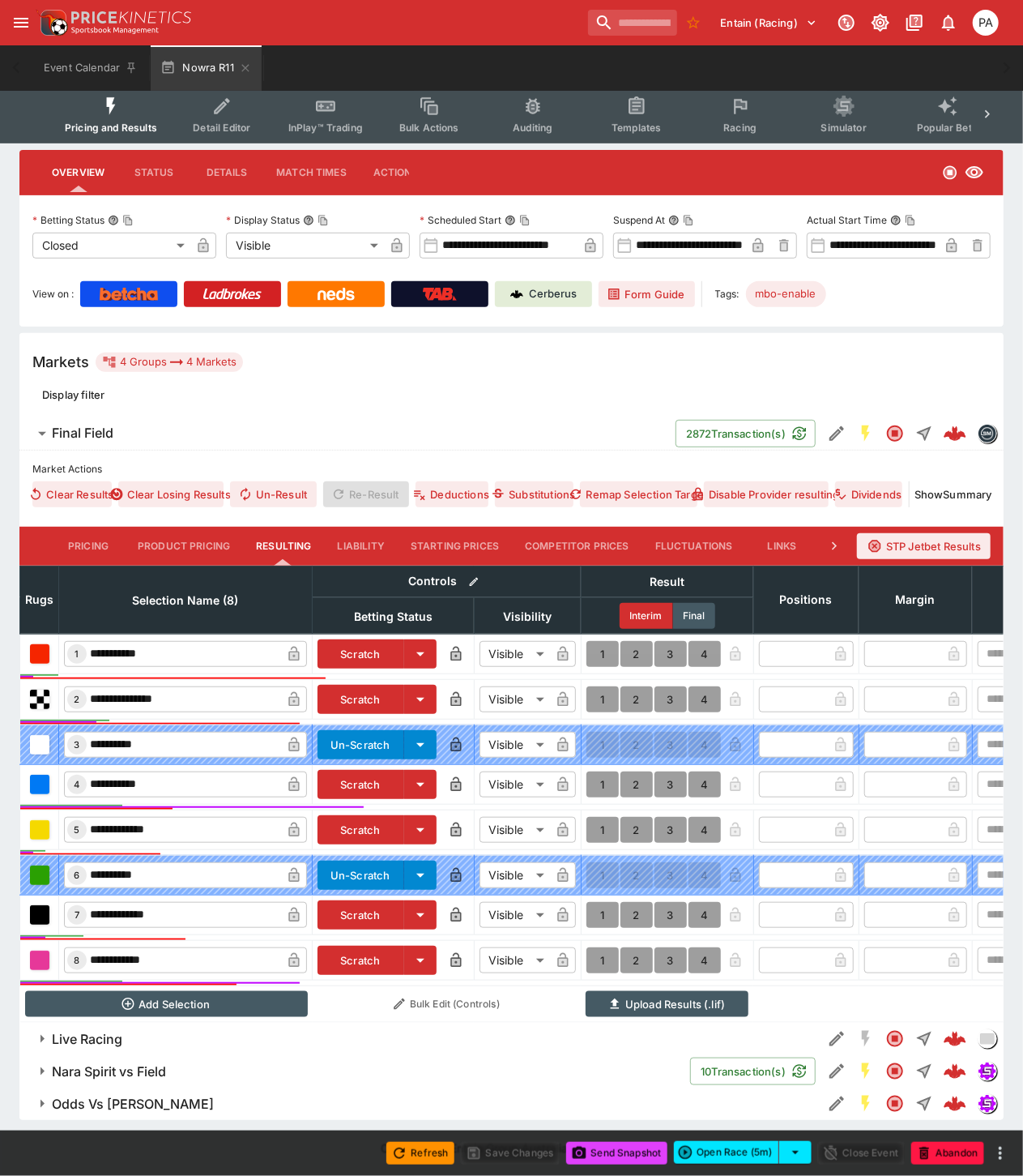
click at [603, 776] on button "1" at bounding box center [603, 784] width 33 height 26
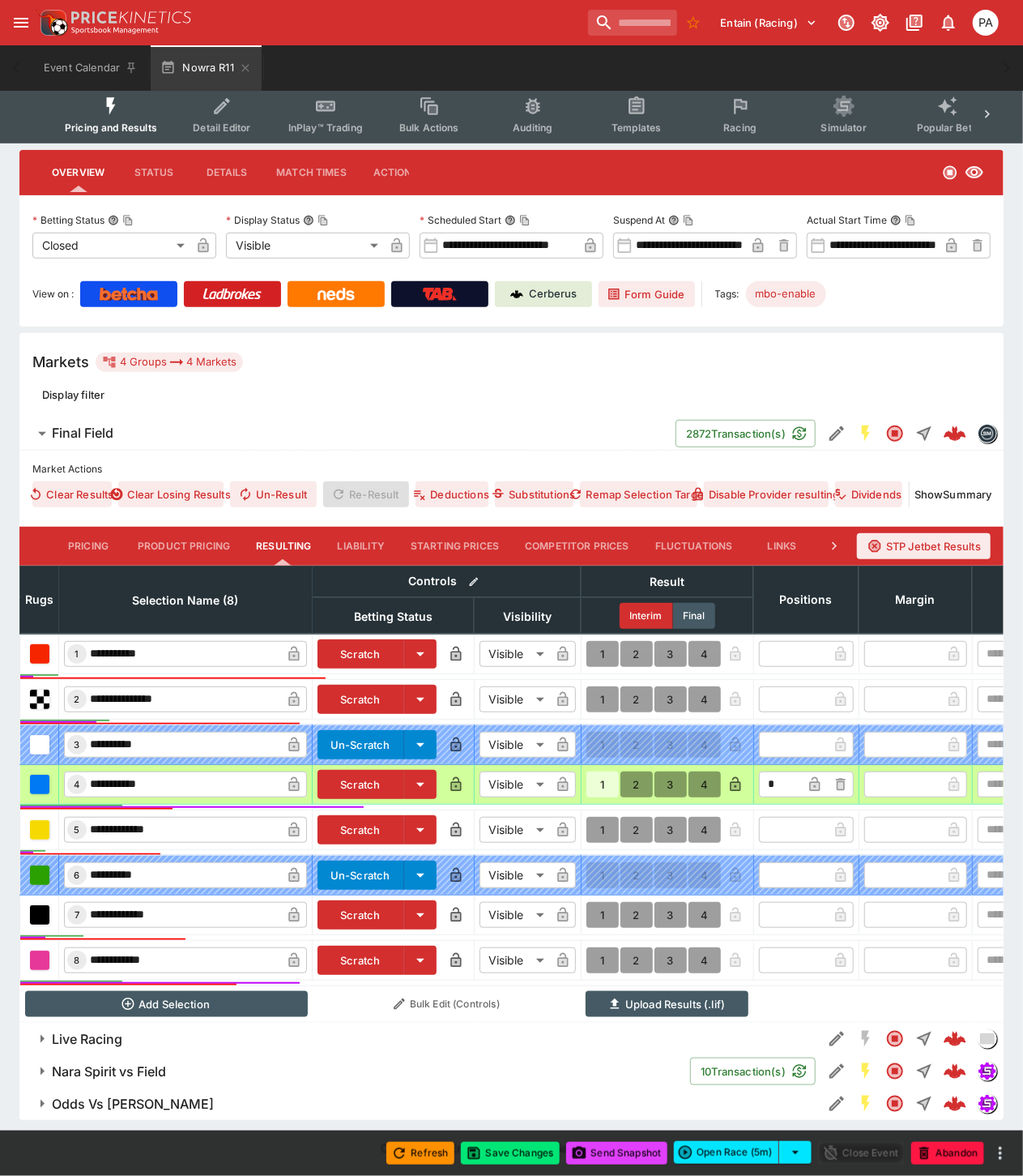
type input "*"
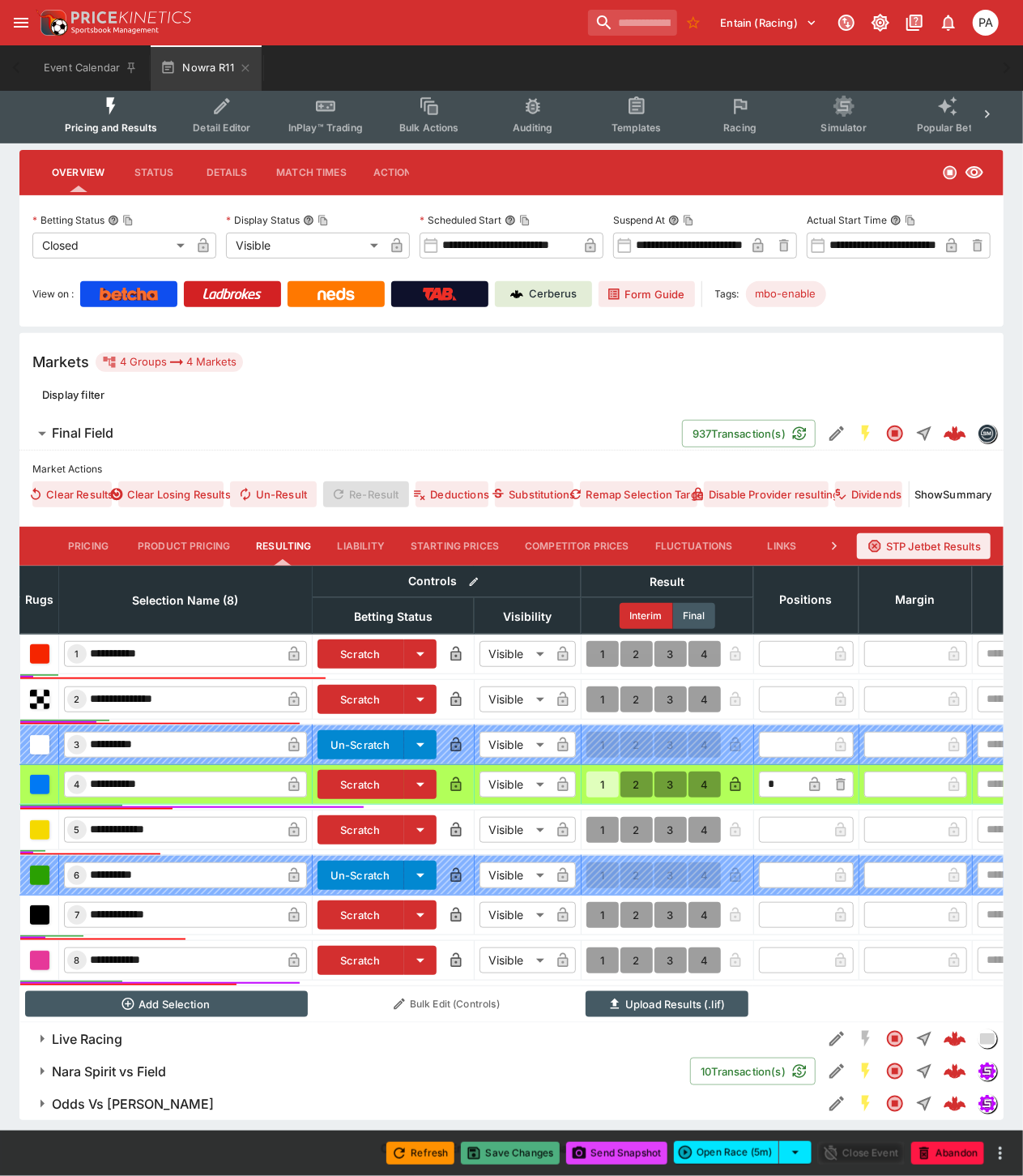
click at [513, 1153] on button "Save Changes" at bounding box center [511, 1153] width 99 height 22
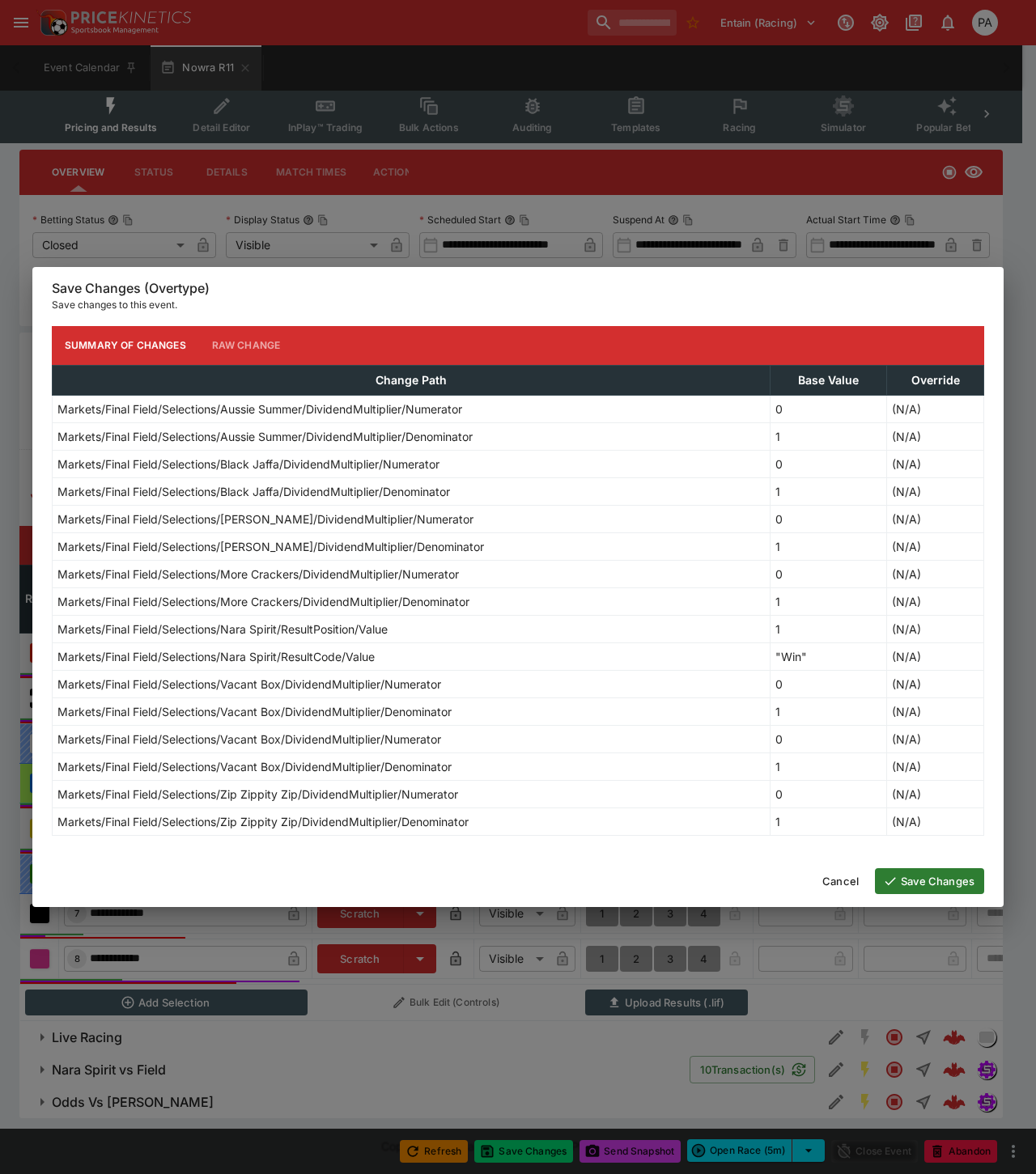
click at [936, 881] on button "Save Changes" at bounding box center [929, 880] width 109 height 26
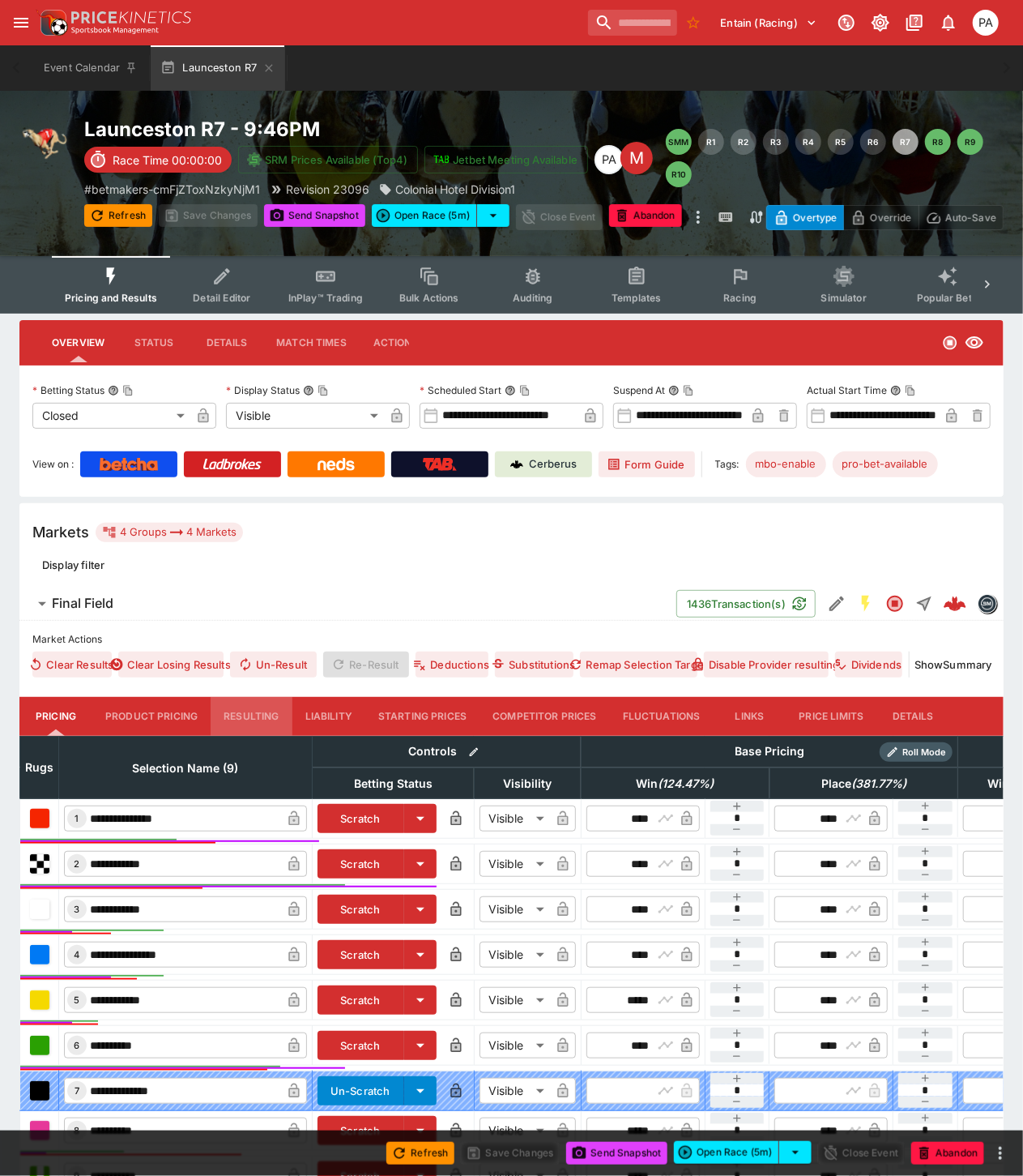
click at [248, 713] on button "Resulting" at bounding box center [251, 717] width 81 height 39
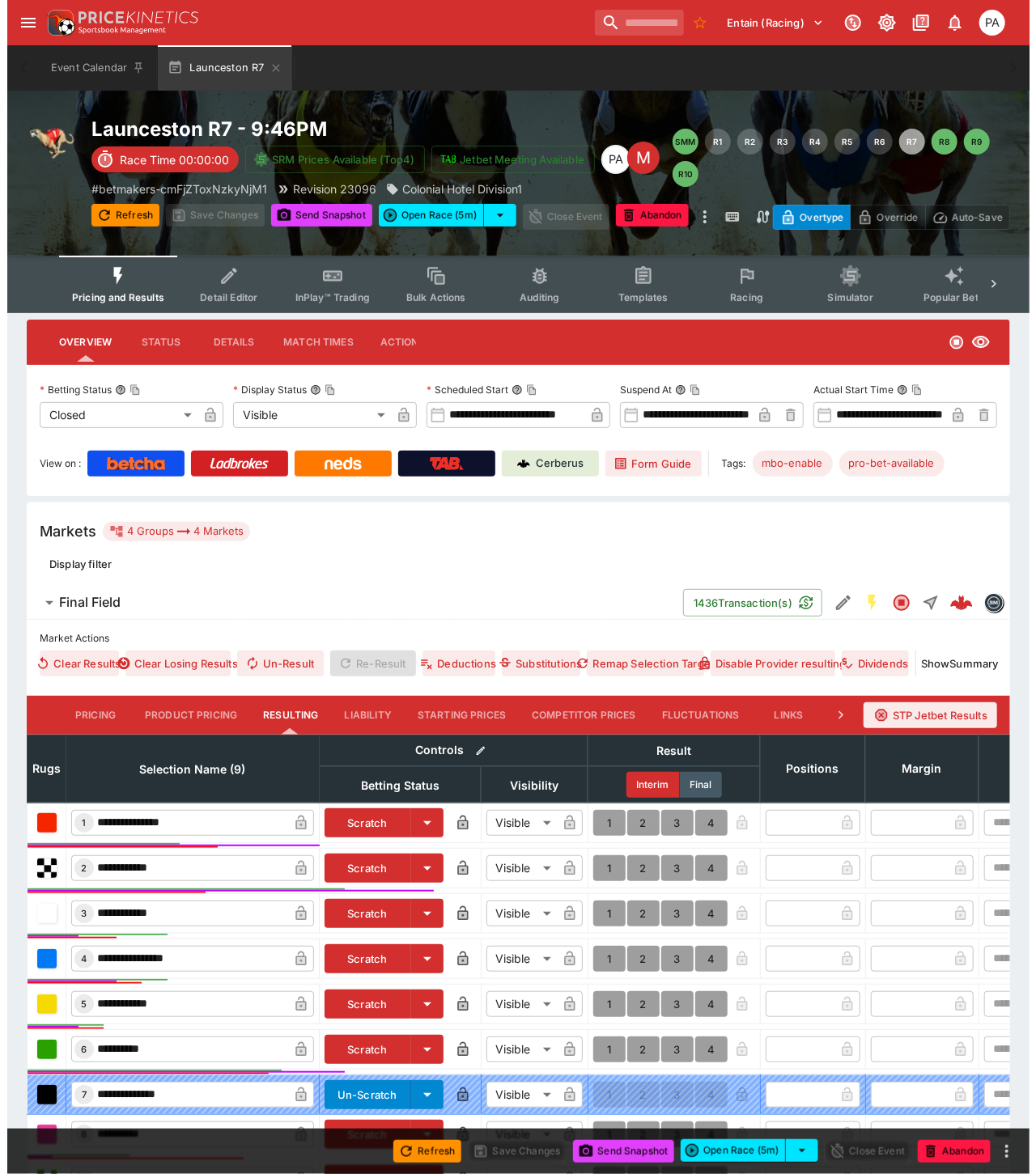
scroll to position [233, 0]
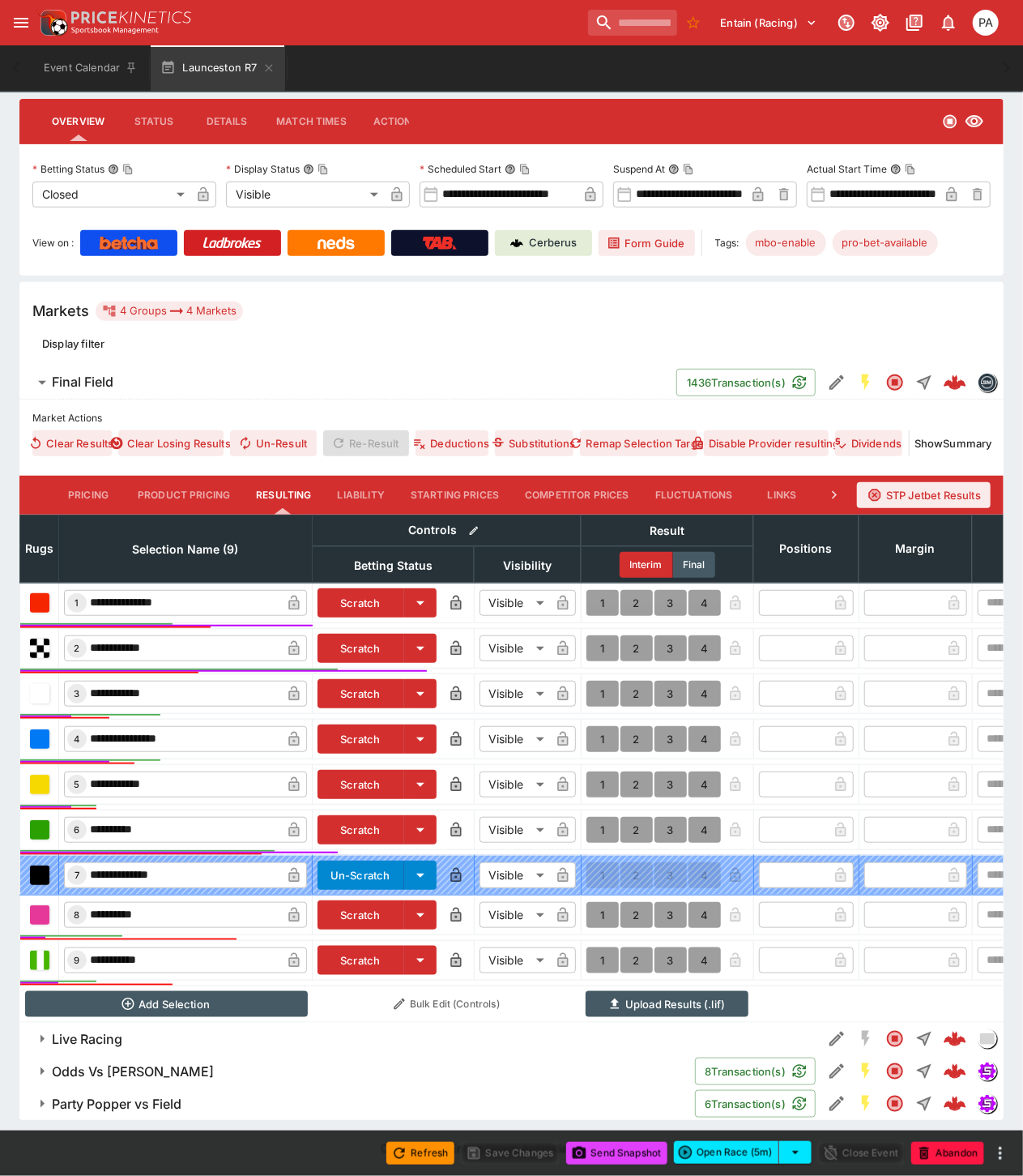
click at [597, 635] on button "1" at bounding box center [603, 648] width 33 height 26
type input "*"
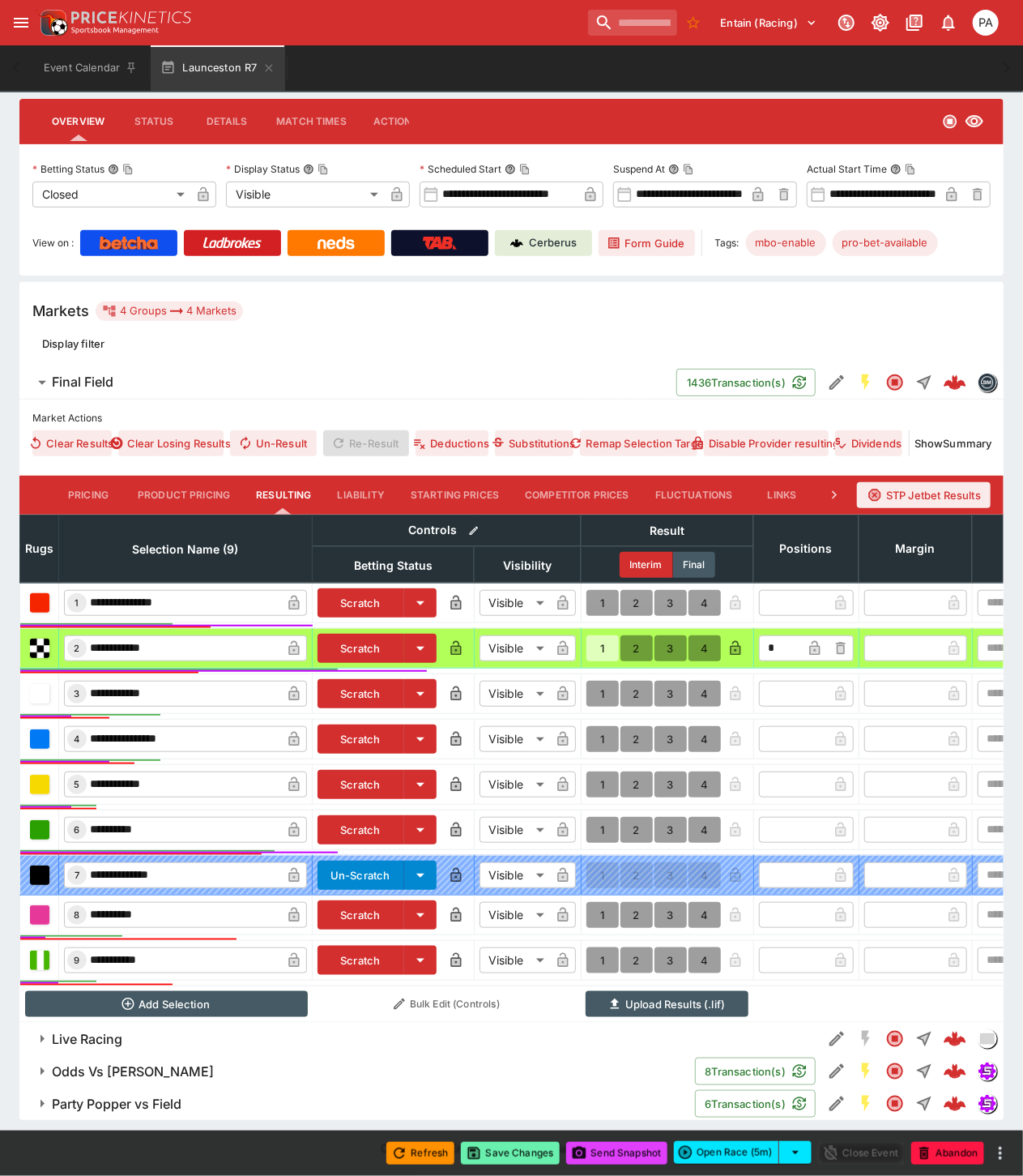
click at [517, 1147] on button "Save Changes" at bounding box center [511, 1153] width 99 height 22
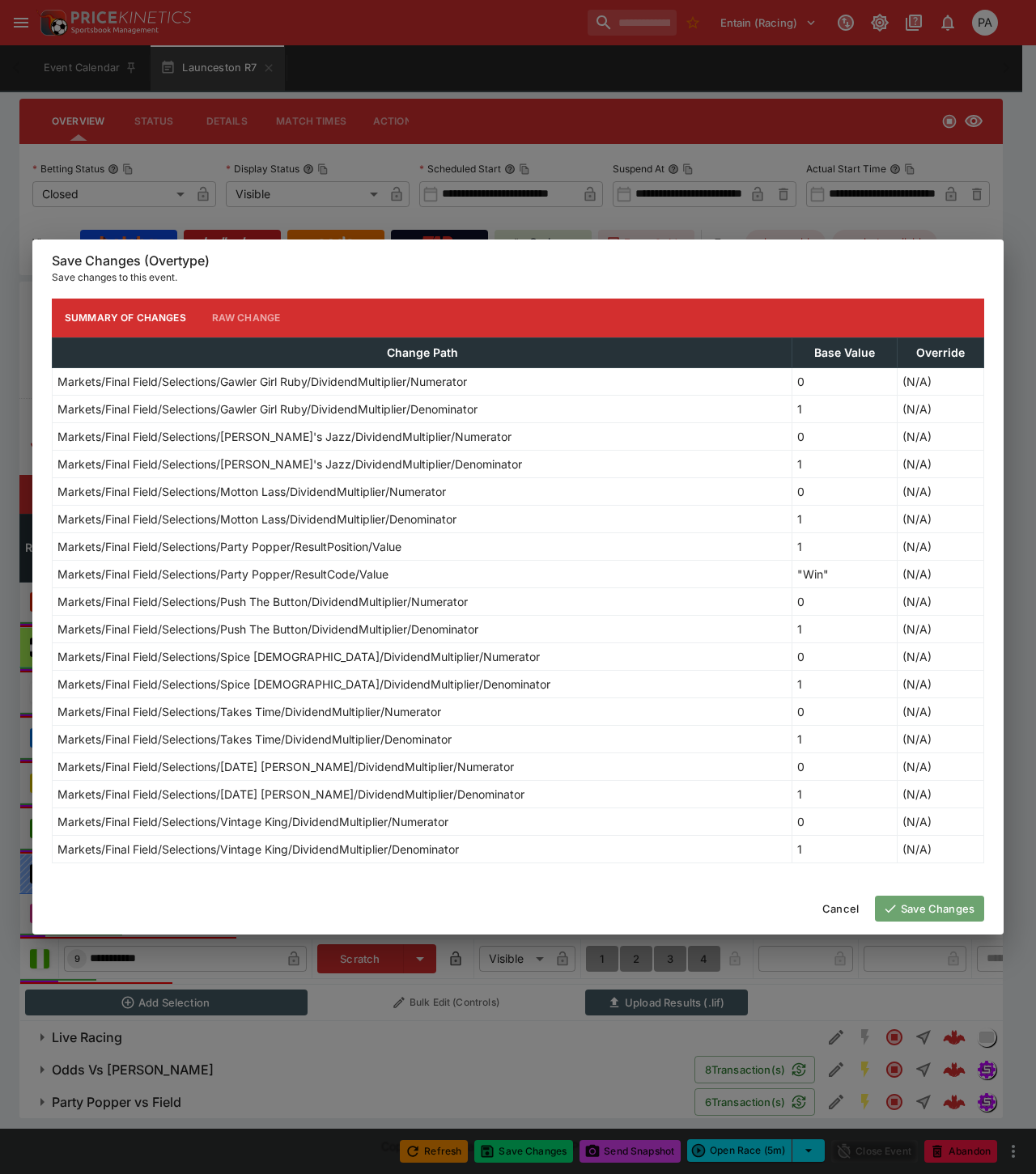
click at [926, 905] on button "Save Changes" at bounding box center [929, 908] width 109 height 26
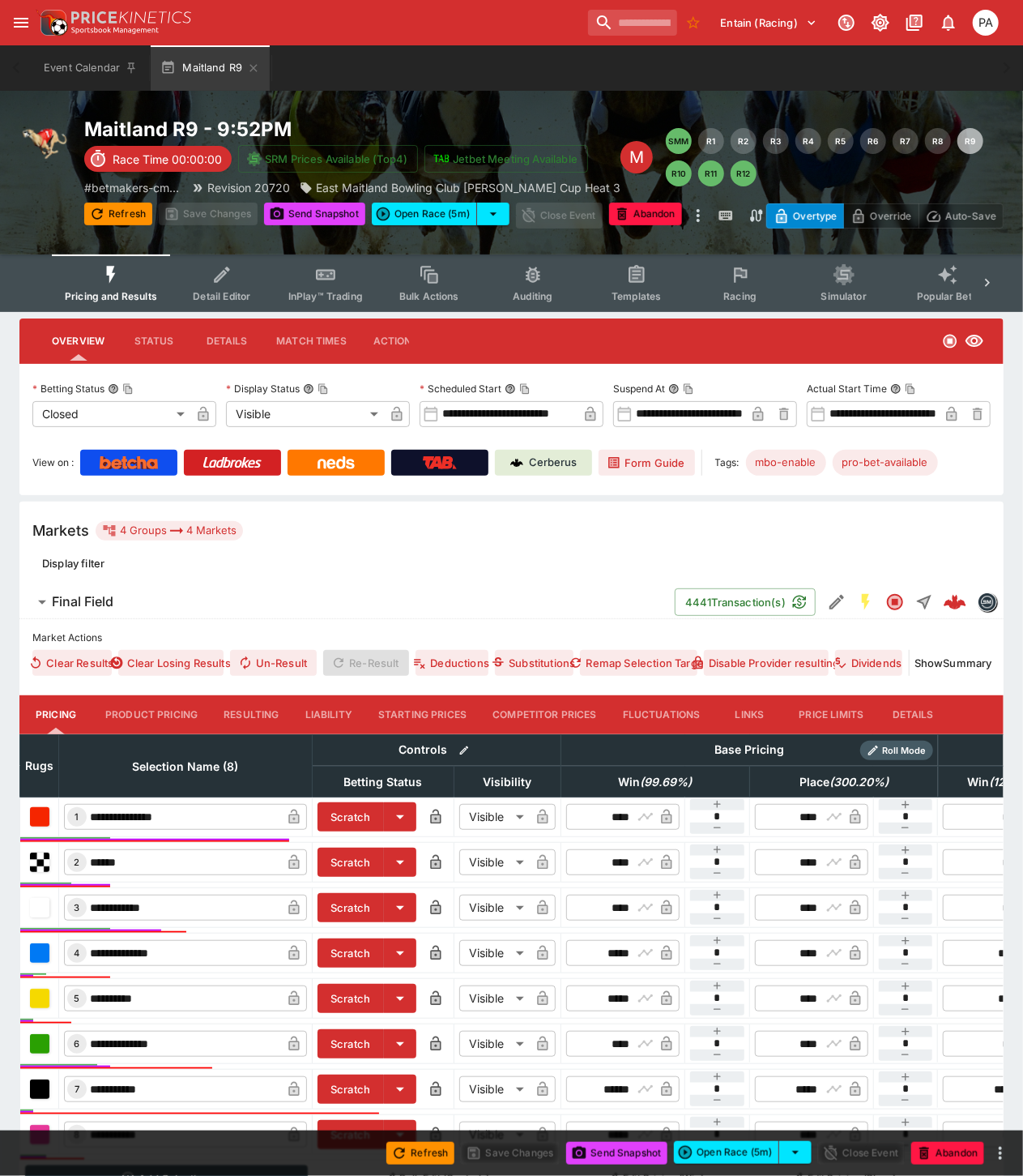
click at [257, 711] on button "Resulting" at bounding box center [251, 715] width 81 height 39
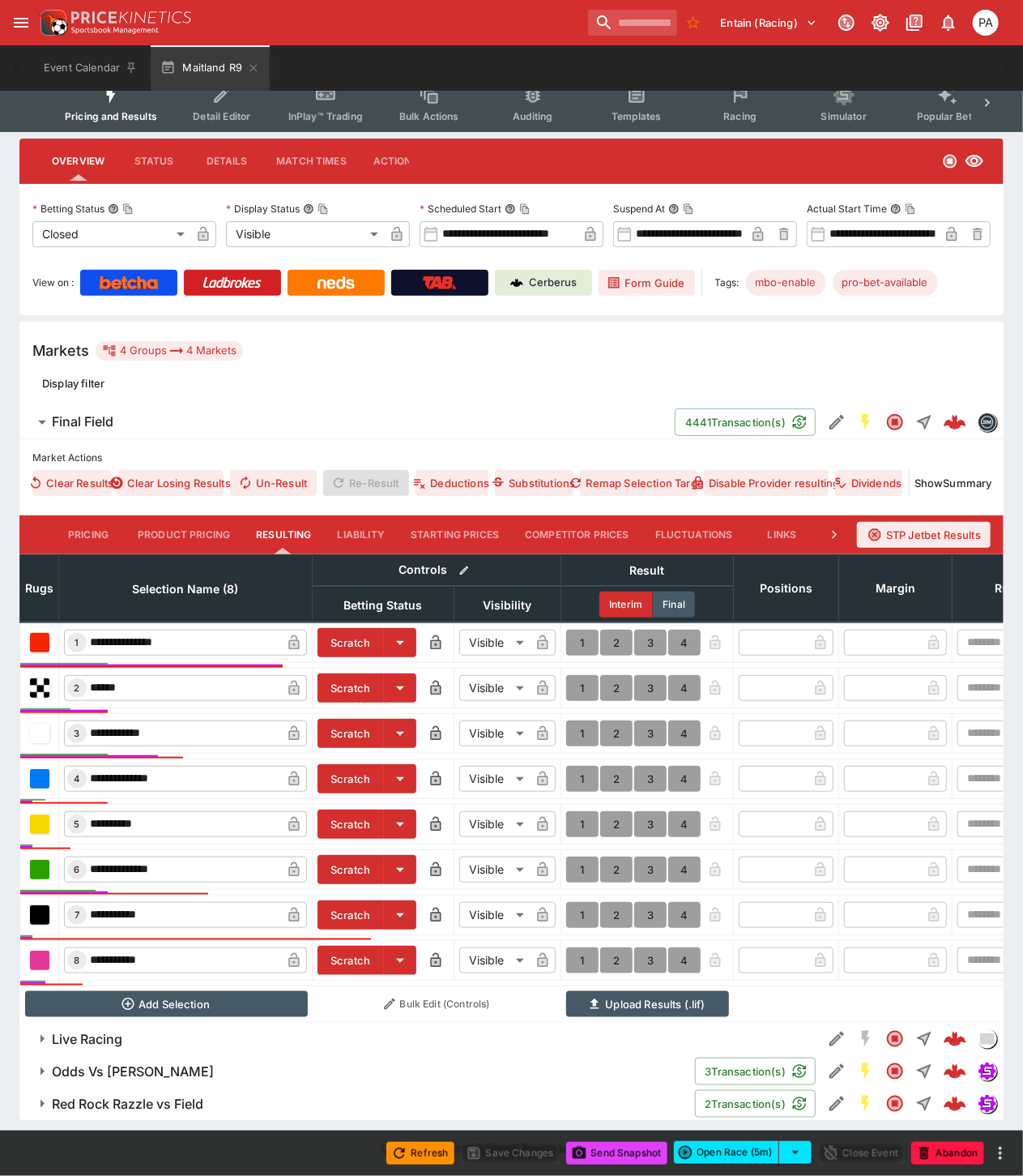
scroll to position [194, 0]
click at [579, 630] on button "1" at bounding box center [583, 642] width 33 height 26
type input "*"
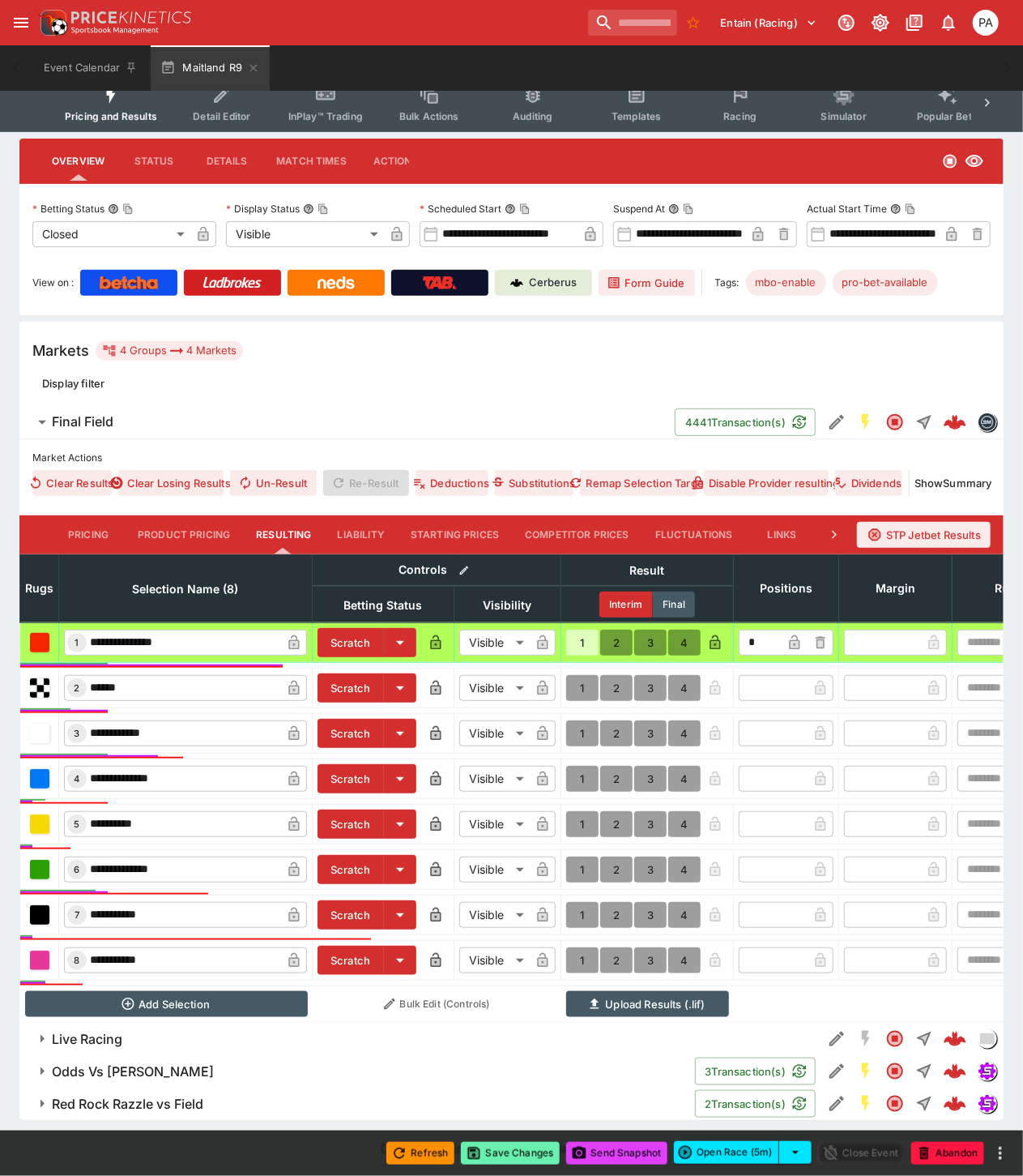
click at [511, 1153] on button "Save Changes" at bounding box center [511, 1153] width 99 height 22
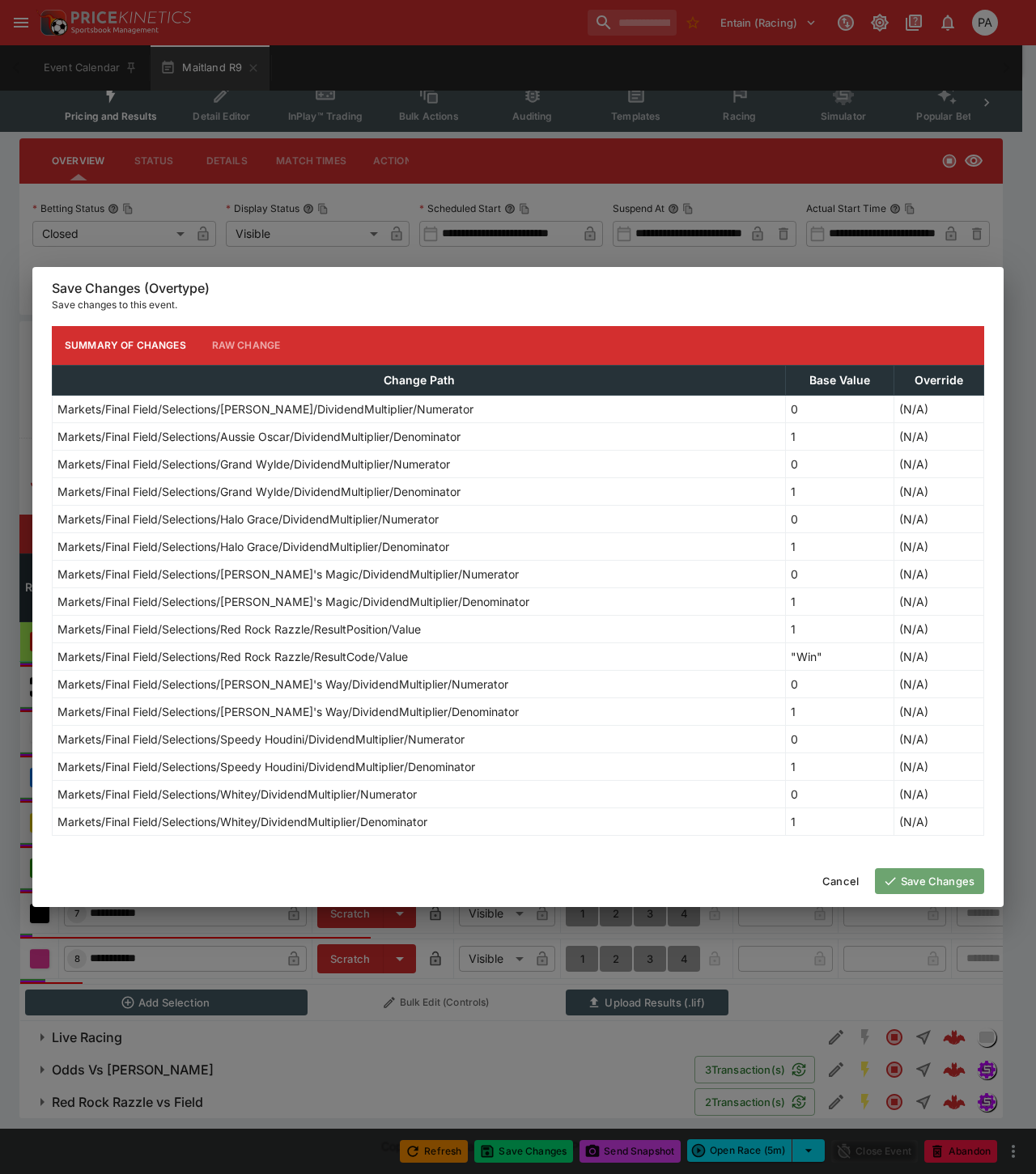
click at [940, 888] on button "Save Changes" at bounding box center [929, 880] width 109 height 26
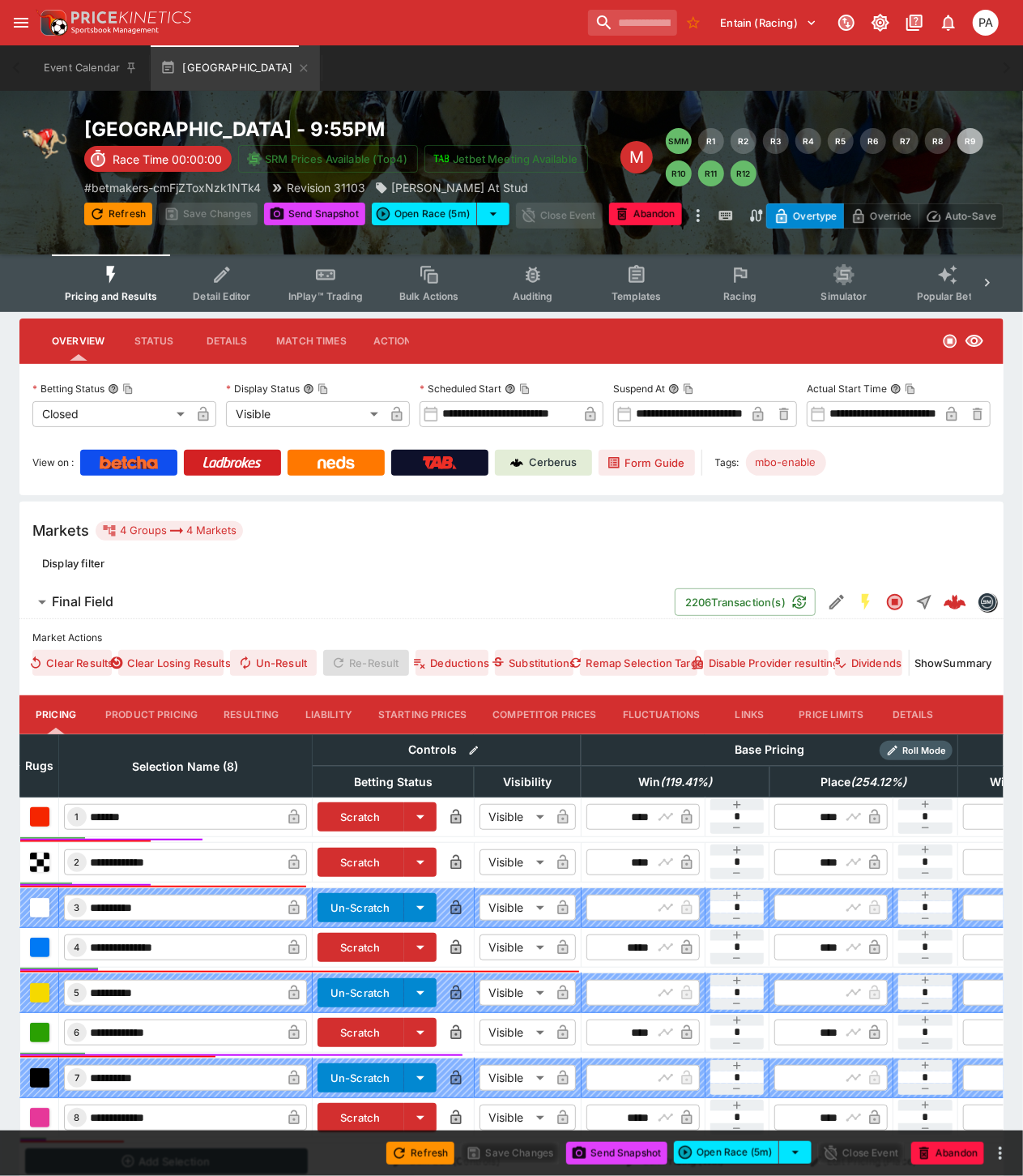
click at [259, 720] on button "Resulting" at bounding box center [251, 715] width 81 height 39
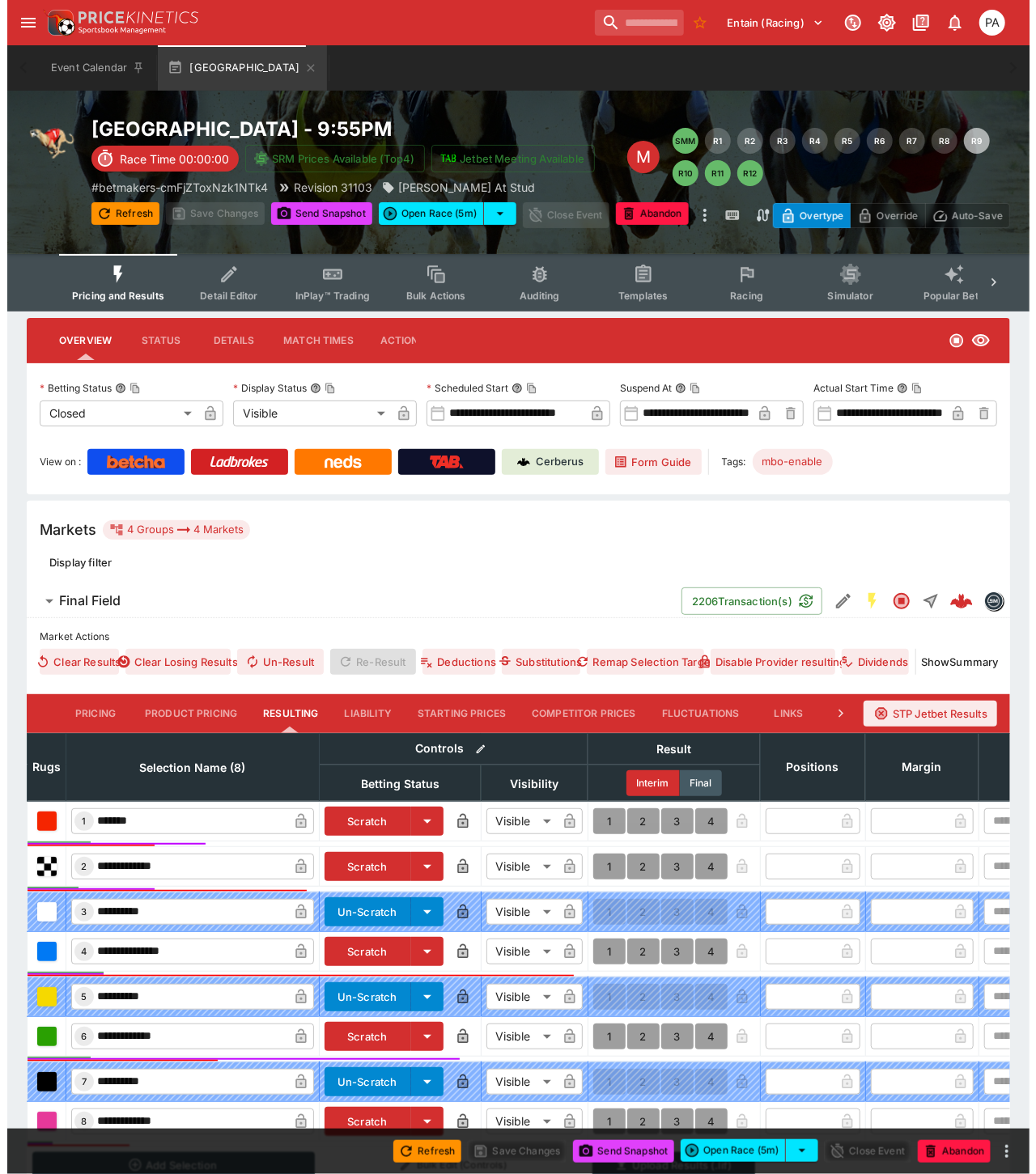
scroll to position [177, 0]
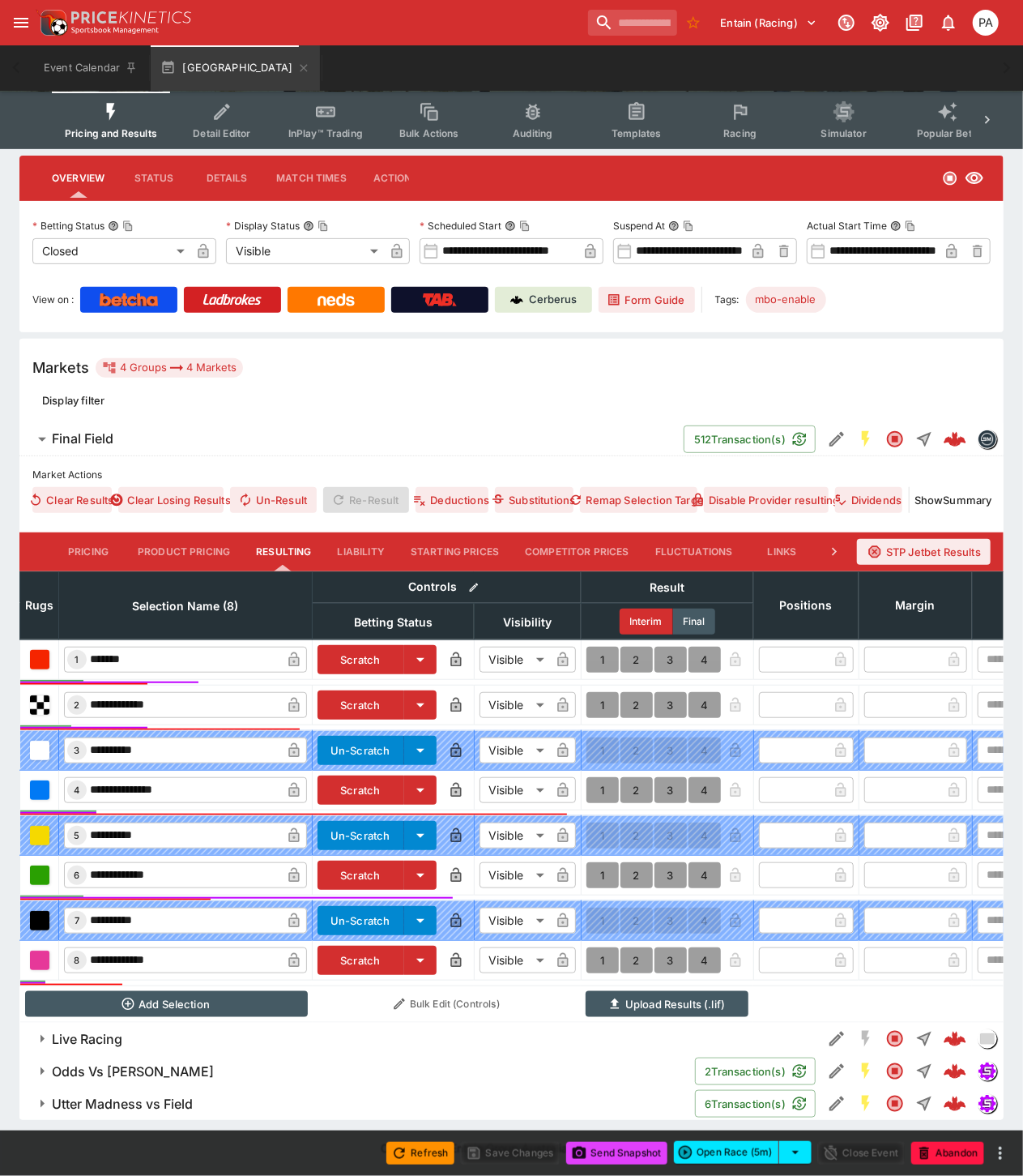
click at [597, 952] on button "1" at bounding box center [603, 960] width 33 height 26
type input "*"
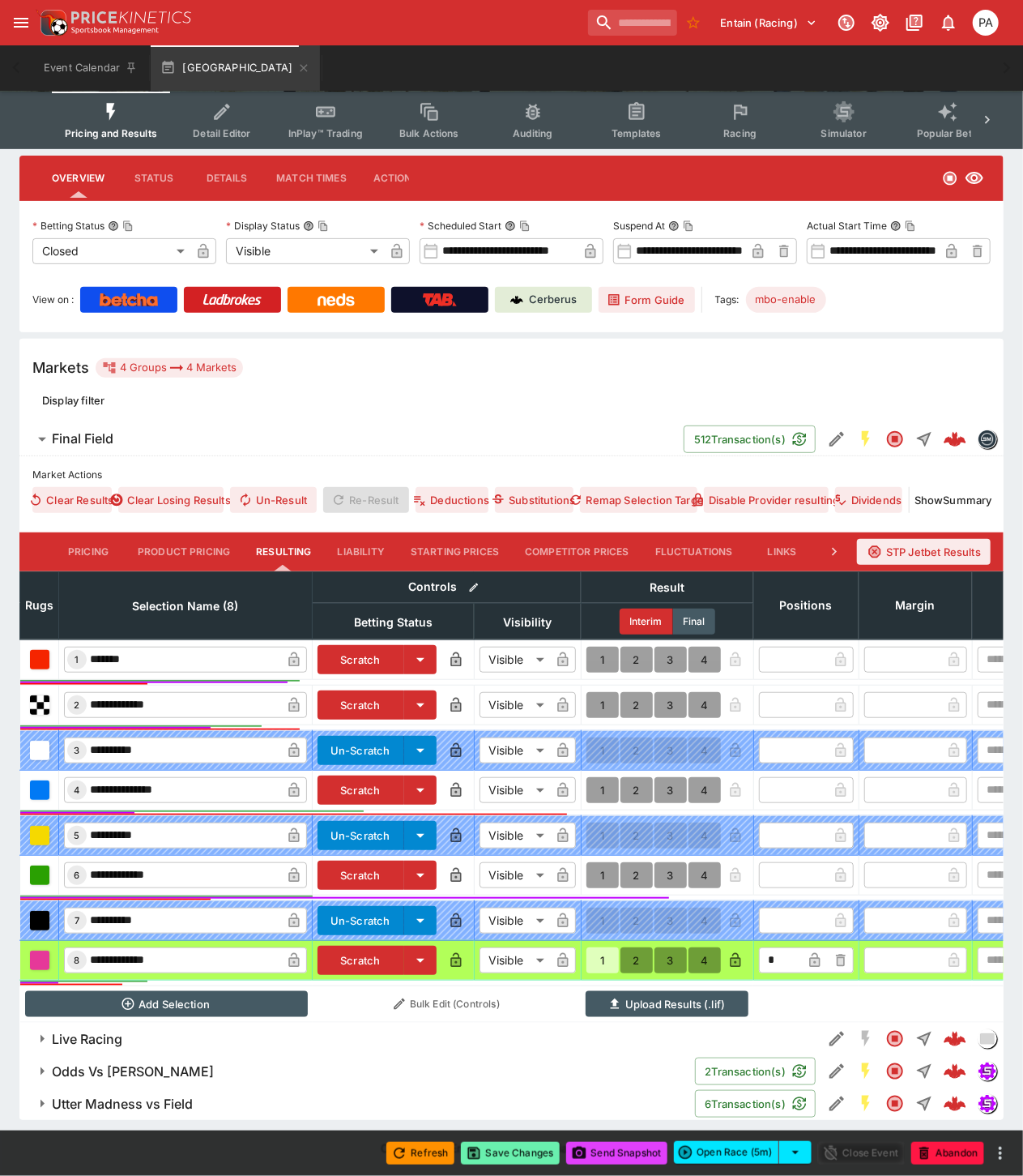
click at [516, 1156] on button "Save Changes" at bounding box center [511, 1153] width 99 height 22
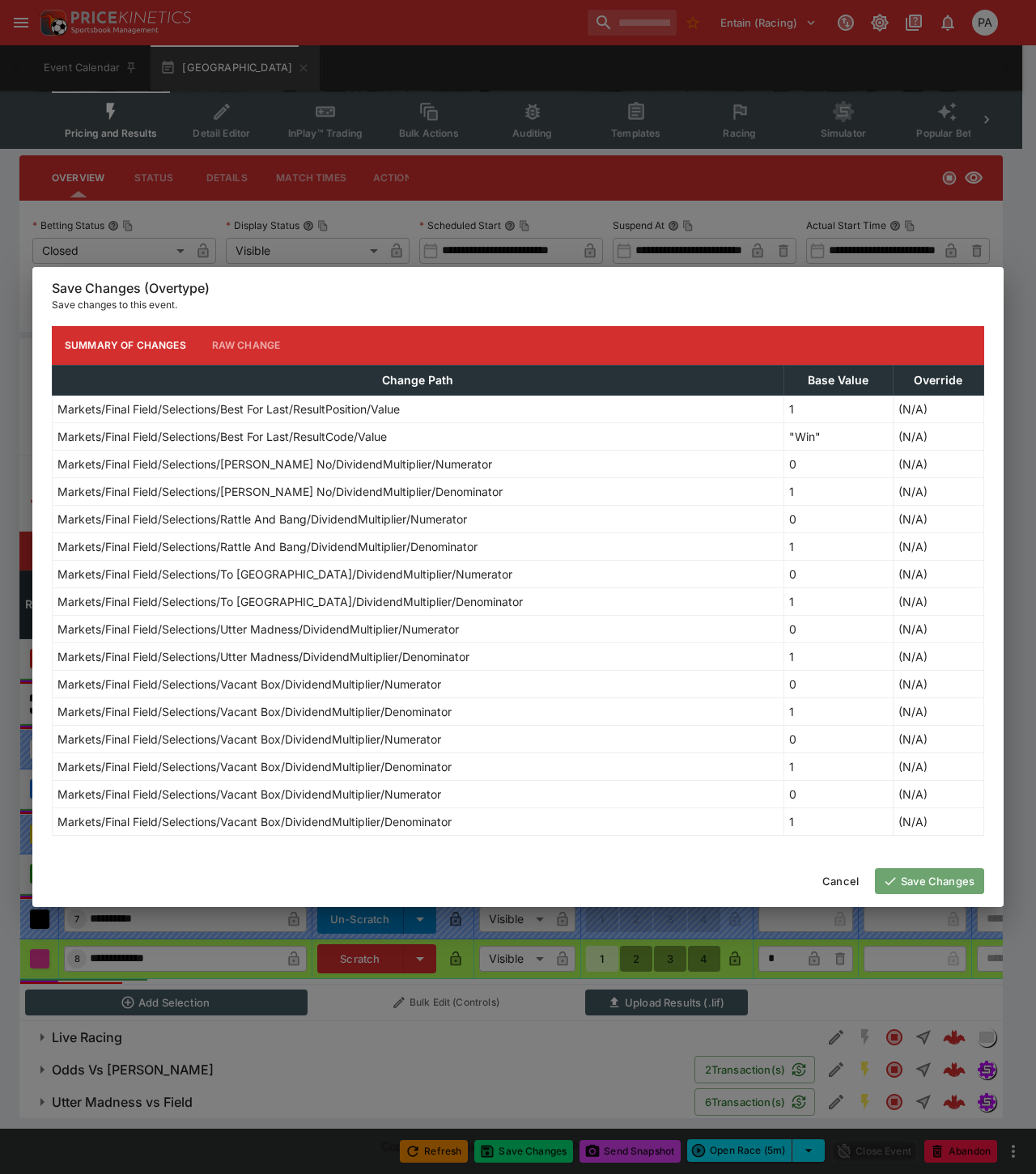
click at [932, 885] on button "Save Changes" at bounding box center [929, 880] width 109 height 26
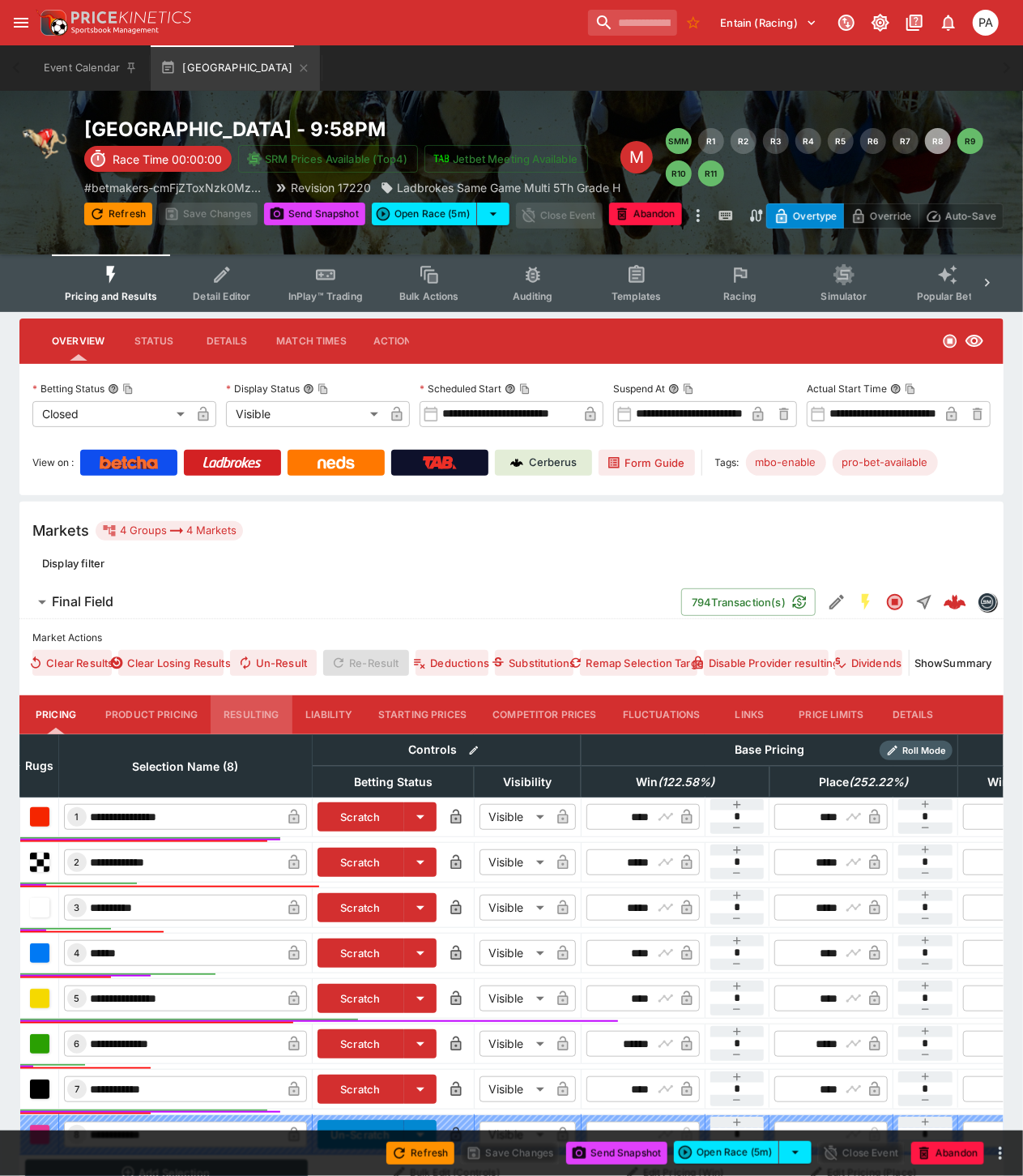
click at [268, 703] on button "Resulting" at bounding box center [251, 715] width 81 height 39
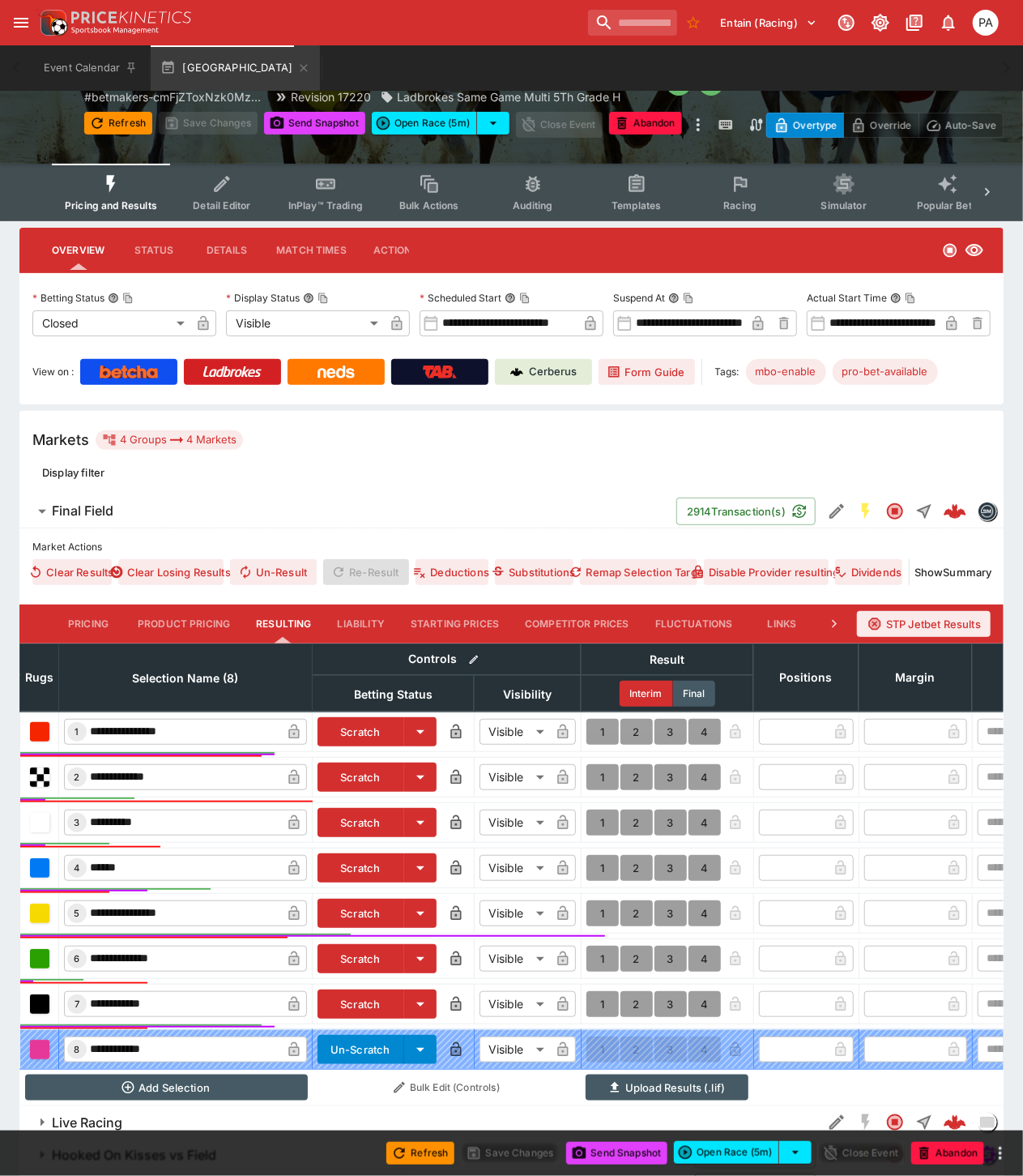
scroll to position [189, 0]
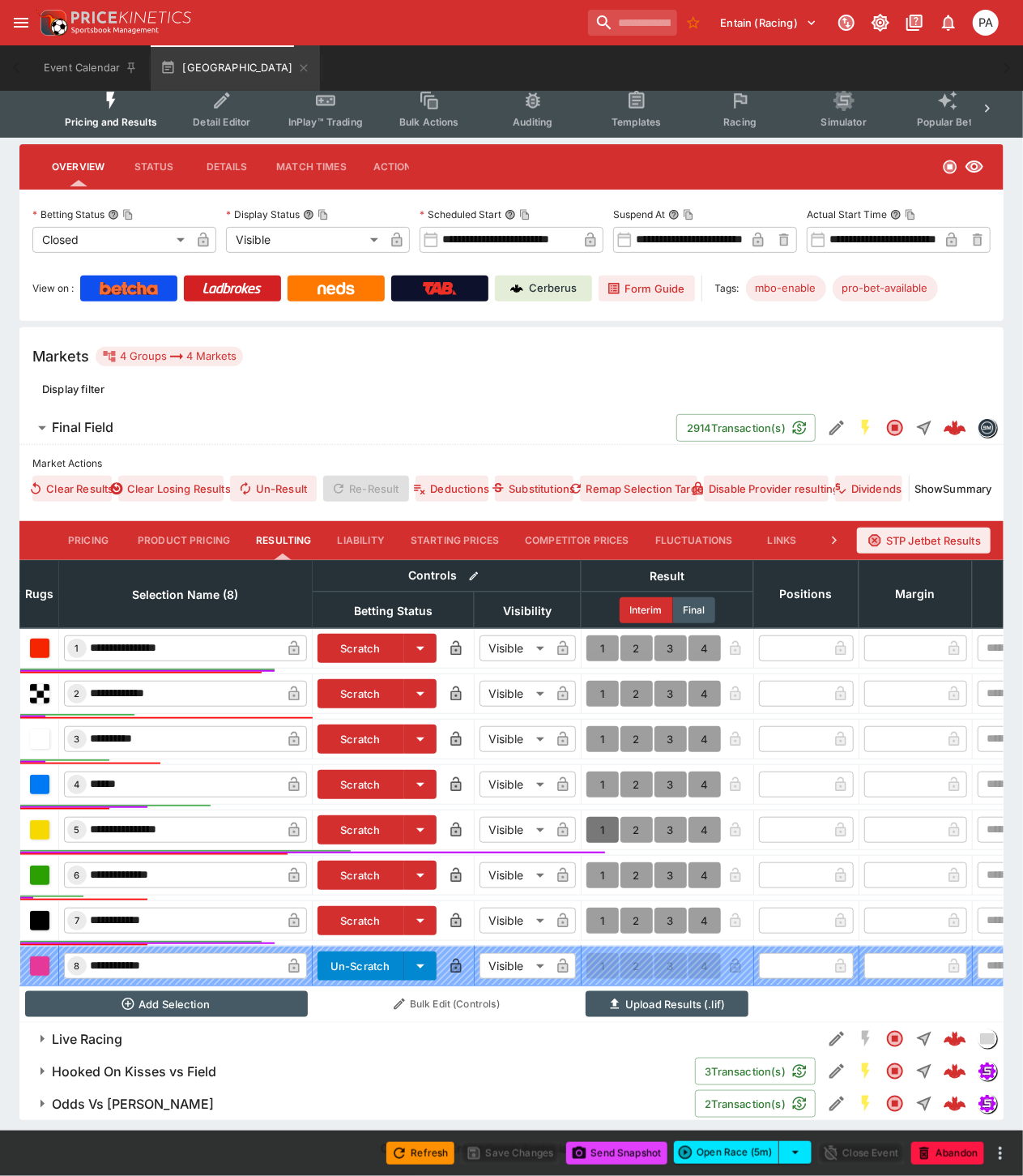
click at [598, 817] on button "1" at bounding box center [603, 830] width 33 height 26
type input "*"
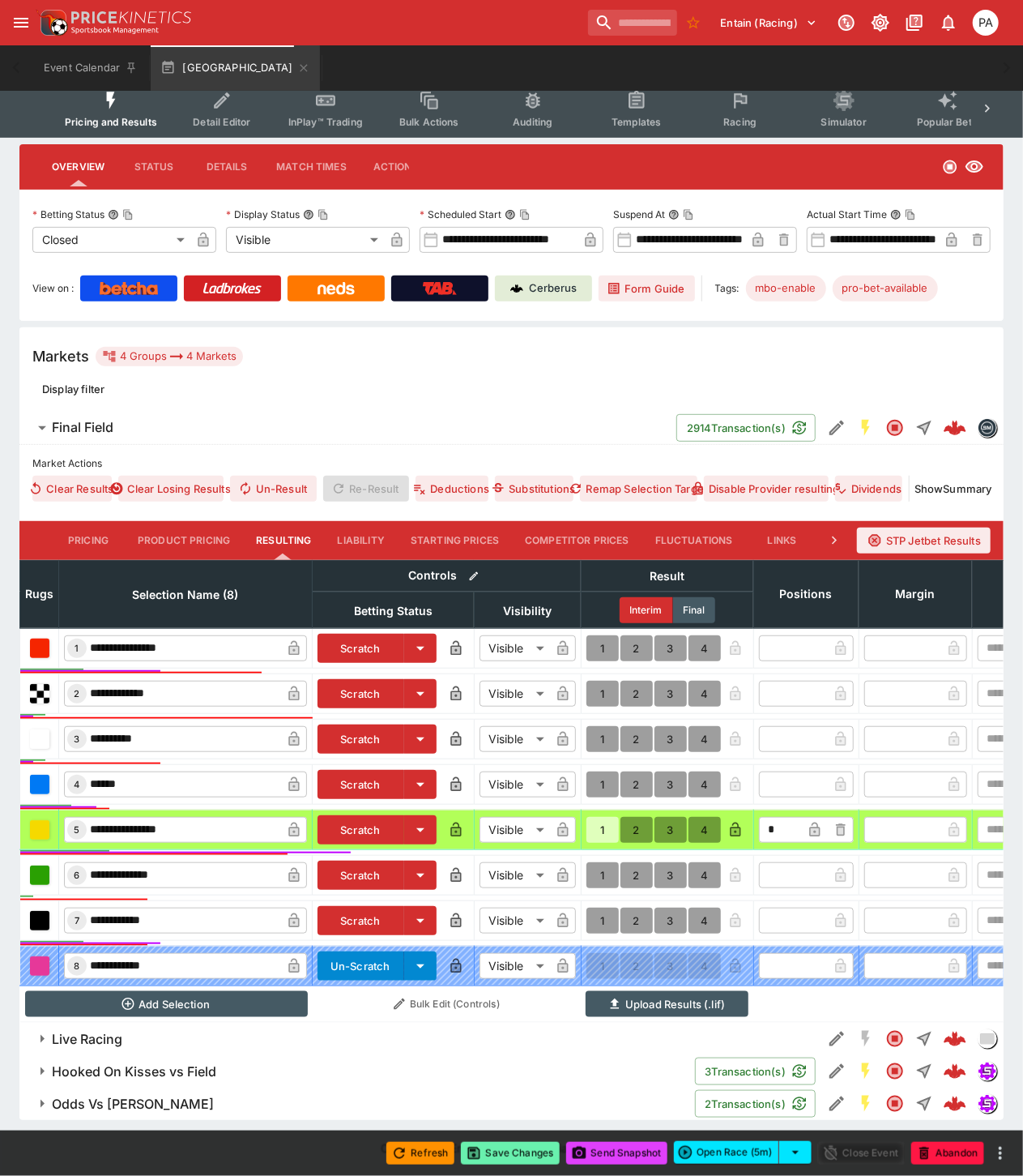
click at [505, 1153] on button "Save Changes" at bounding box center [511, 1153] width 99 height 22
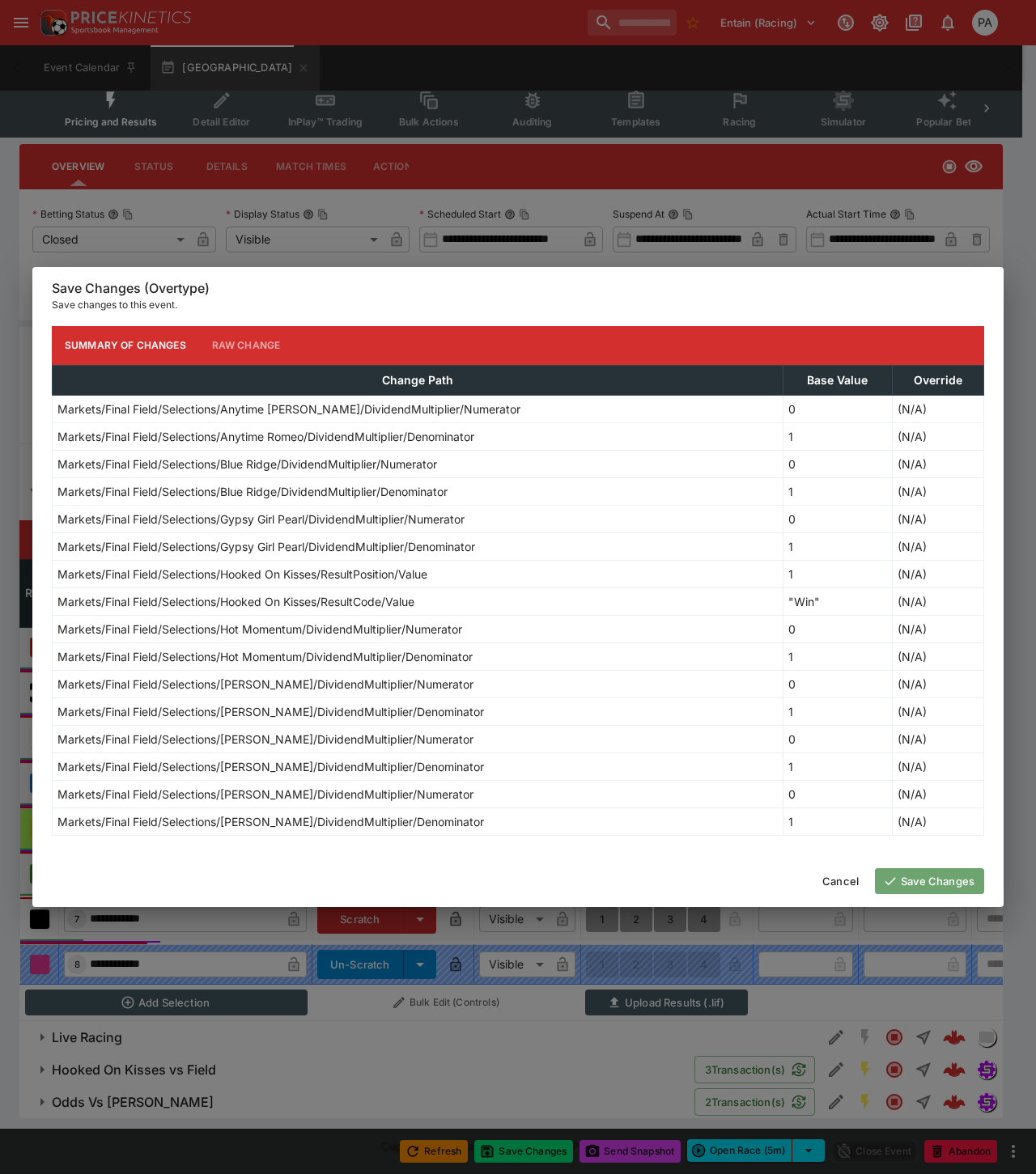
click at [917, 885] on button "Save Changes" at bounding box center [929, 880] width 109 height 26
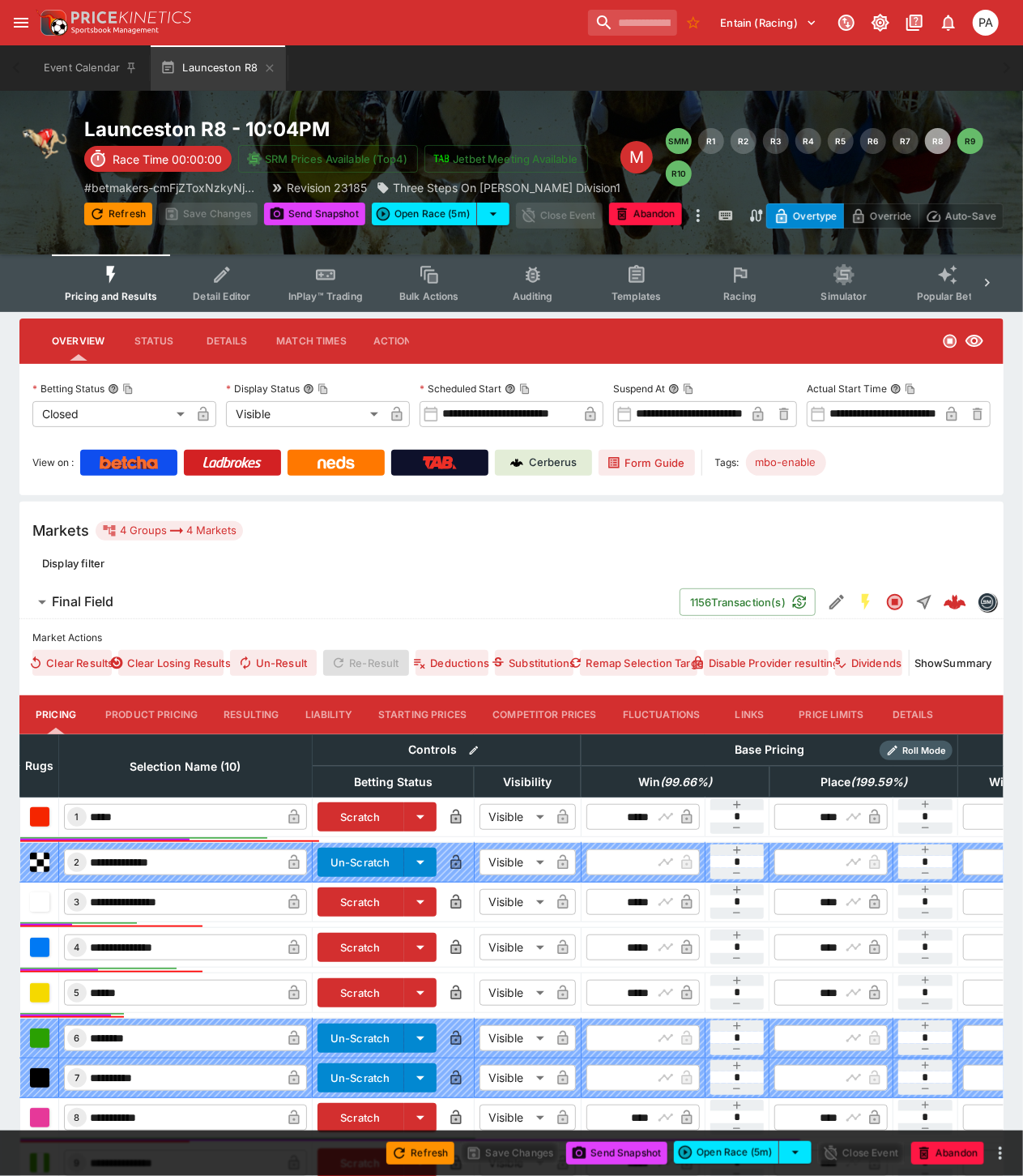
click at [230, 713] on button "Resulting" at bounding box center [251, 715] width 81 height 39
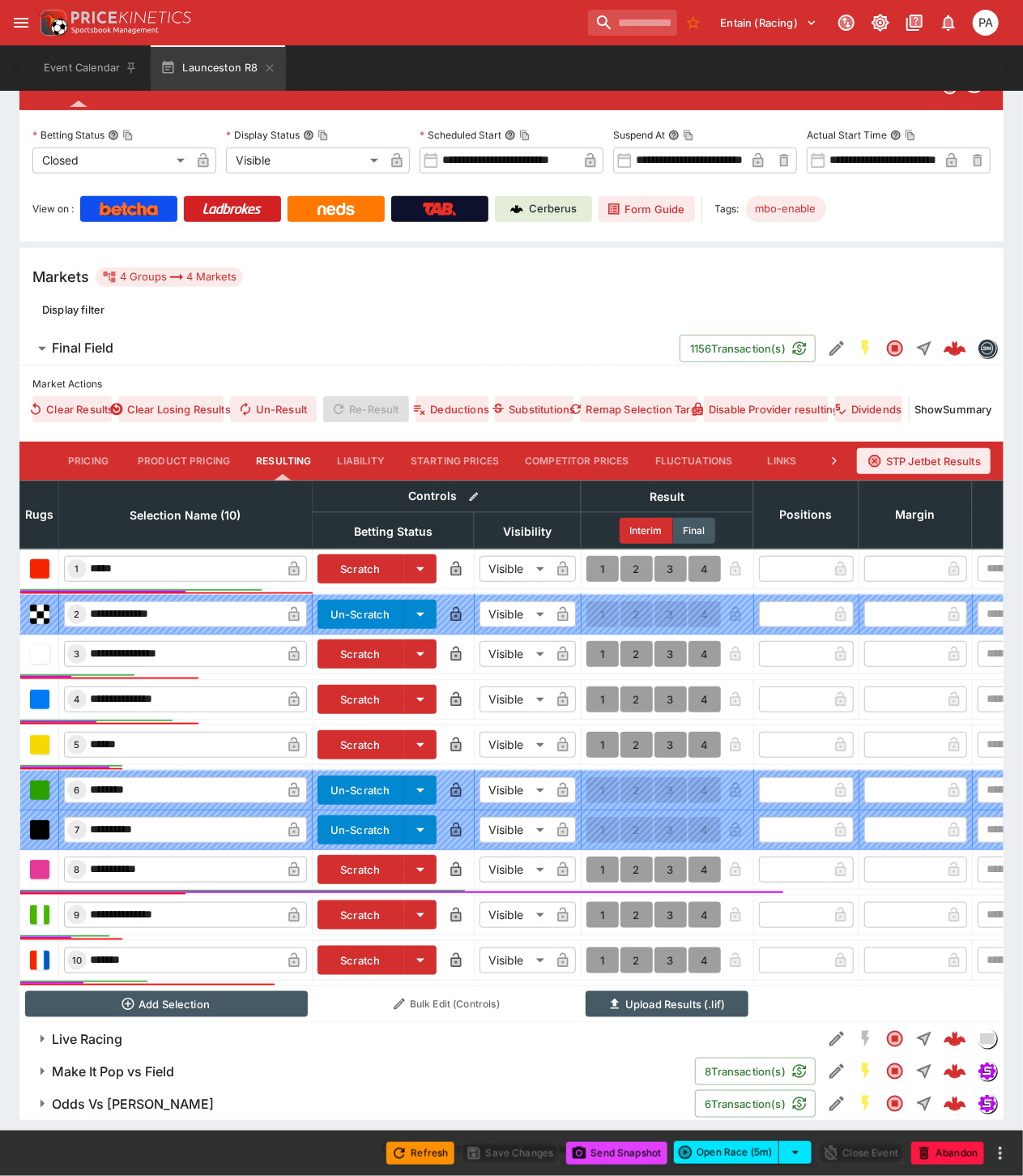
scroll to position [268, 0]
click at [601, 687] on button "1" at bounding box center [603, 699] width 33 height 26
type input "*"
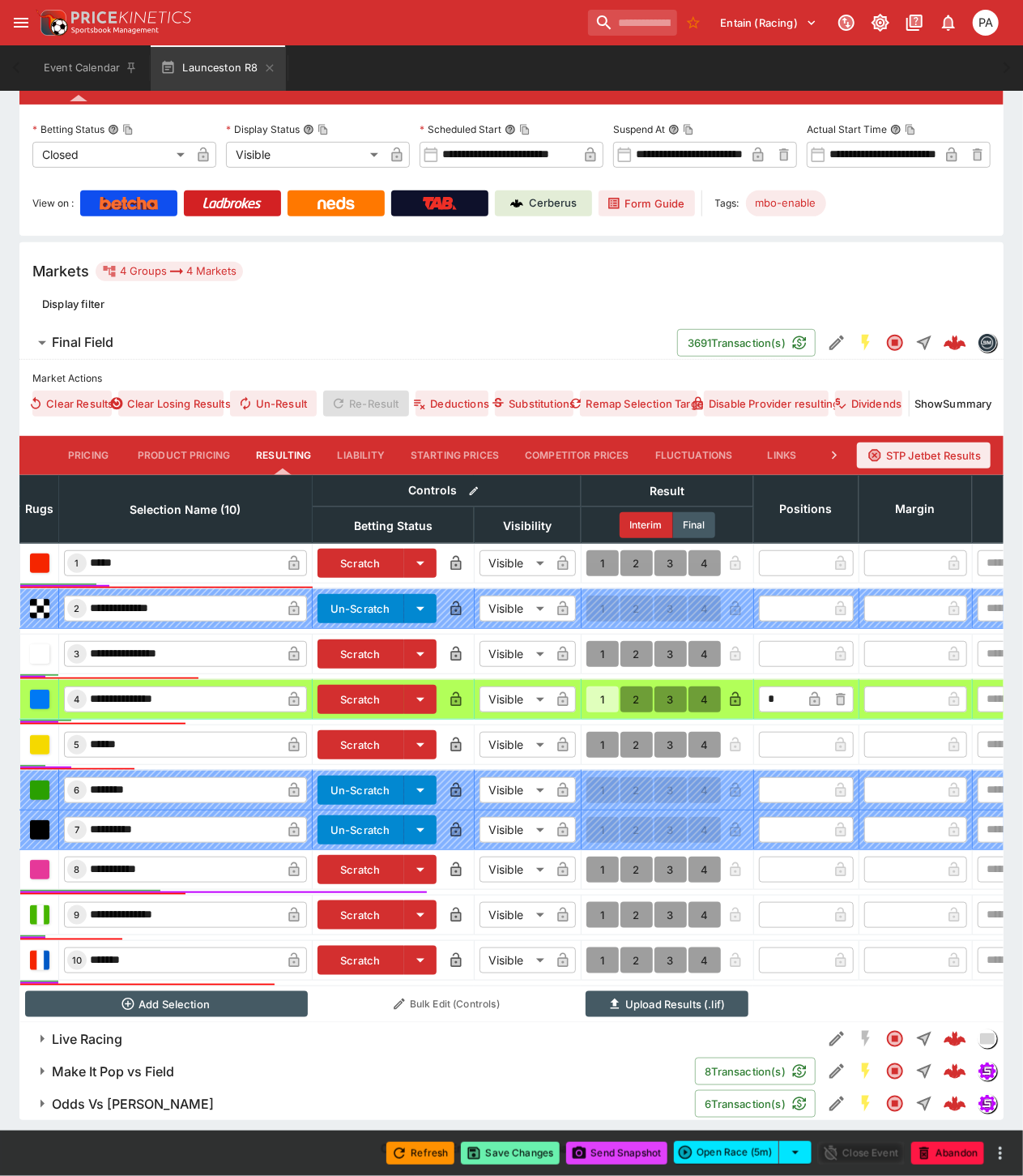
click at [513, 1158] on button "Save Changes" at bounding box center [511, 1153] width 99 height 22
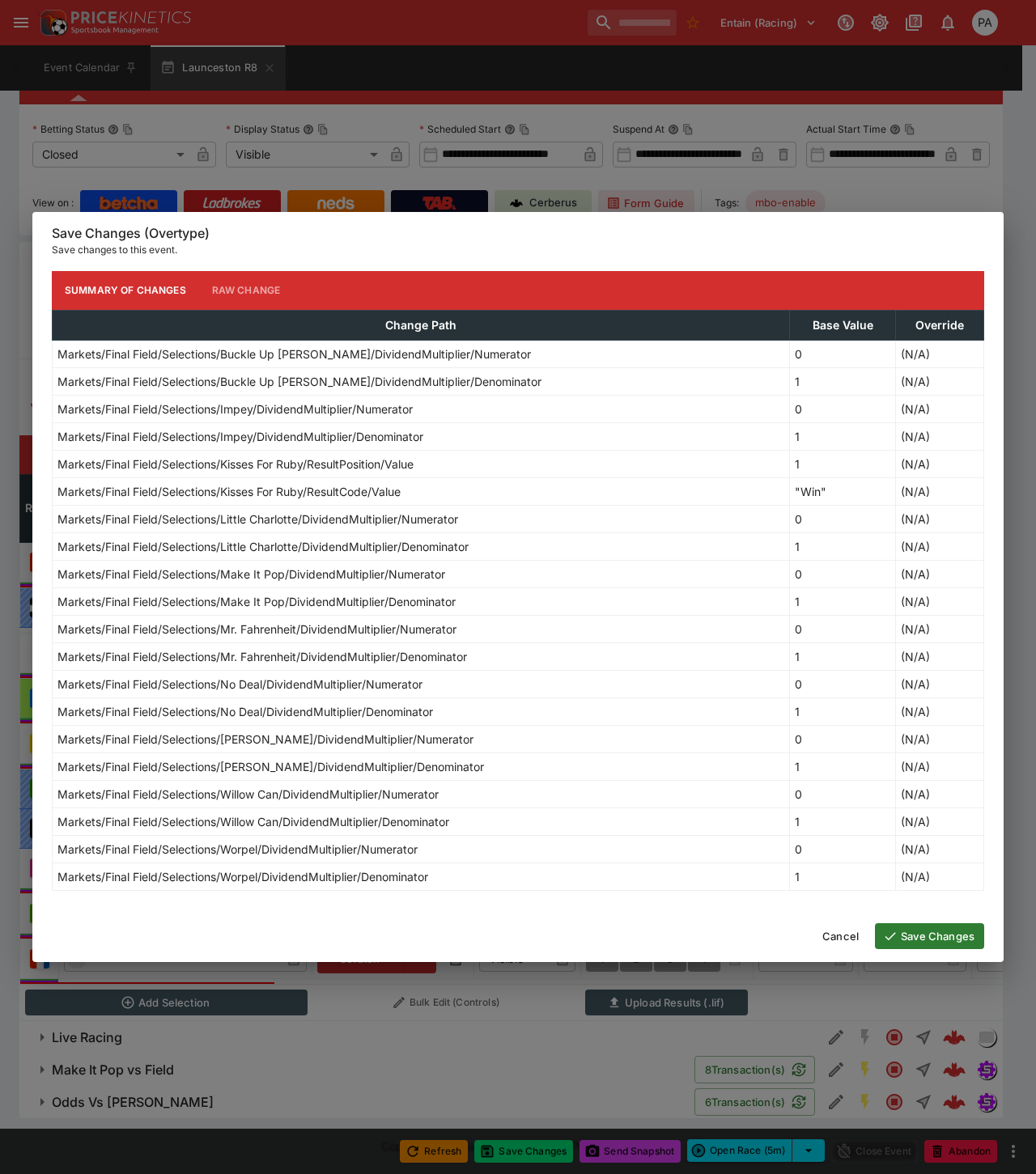
click at [923, 936] on button "Save Changes" at bounding box center [929, 936] width 109 height 26
